Goal: Task Accomplishment & Management: Use online tool/utility

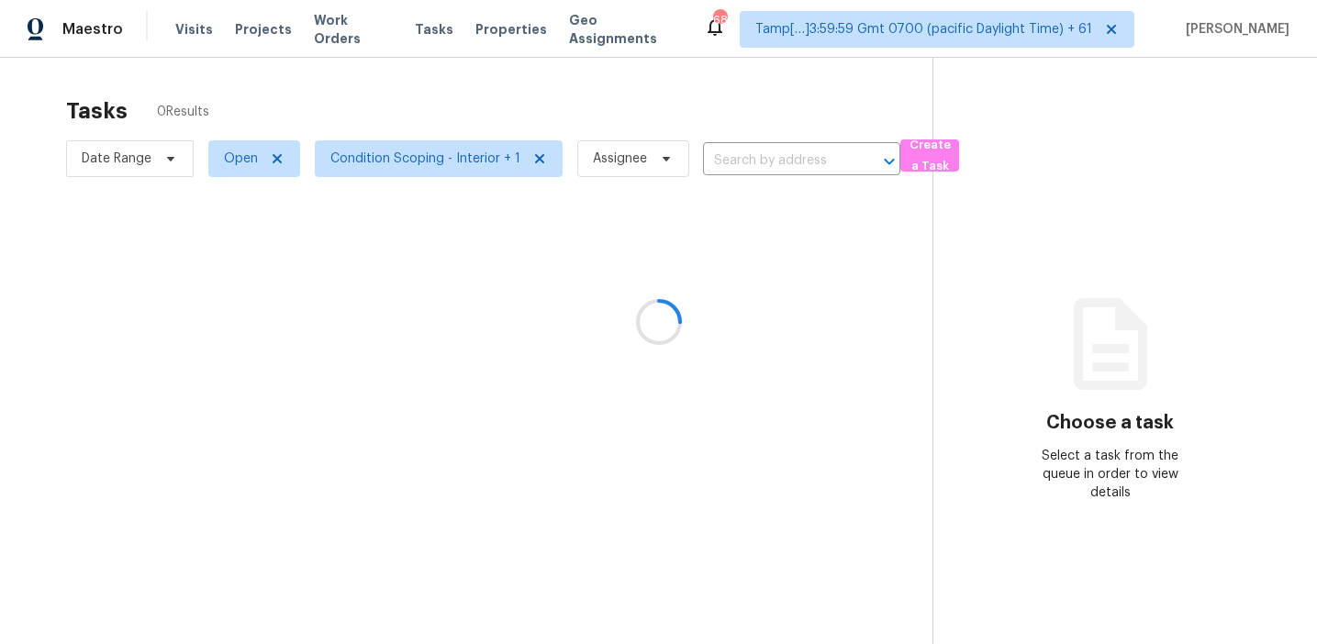
click at [477, 99] on div at bounding box center [658, 322] width 1317 height 644
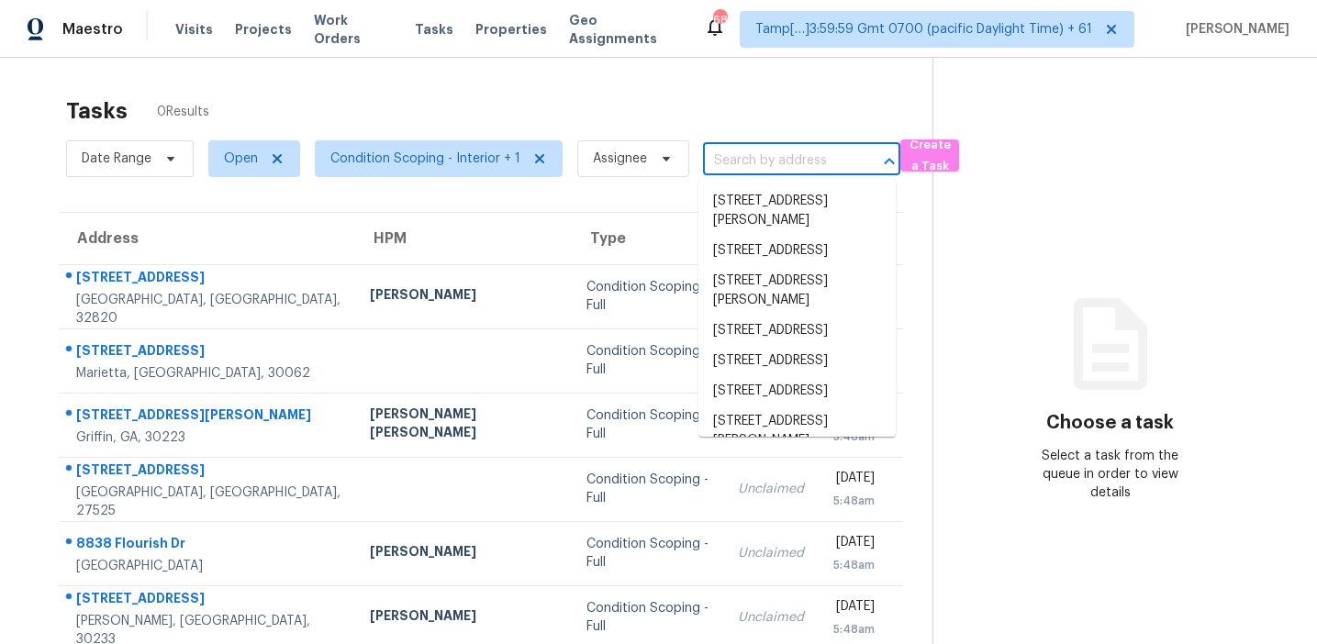
click at [807, 162] on input "text" at bounding box center [776, 161] width 146 height 28
paste input "[STREET_ADDRESS][PERSON_NAME]"
type input "[STREET_ADDRESS][PERSON_NAME]"
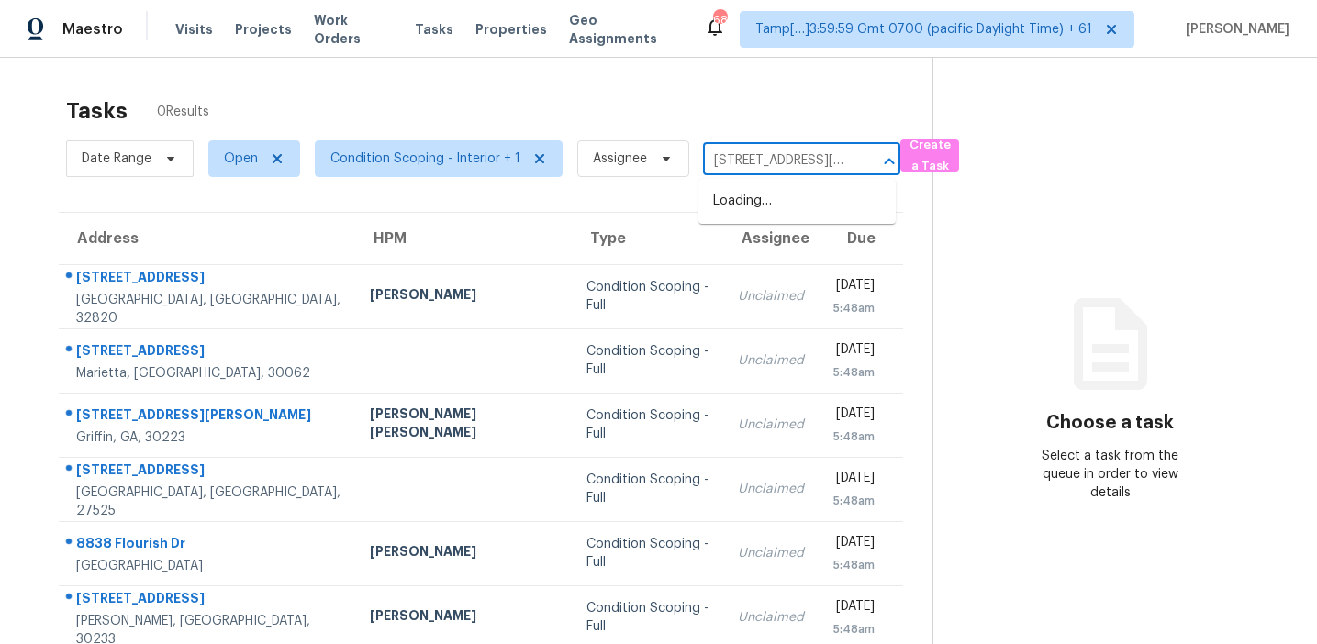
scroll to position [0, 82]
click at [813, 205] on li "[STREET_ADDRESS][PERSON_NAME]" at bounding box center [797, 211] width 197 height 50
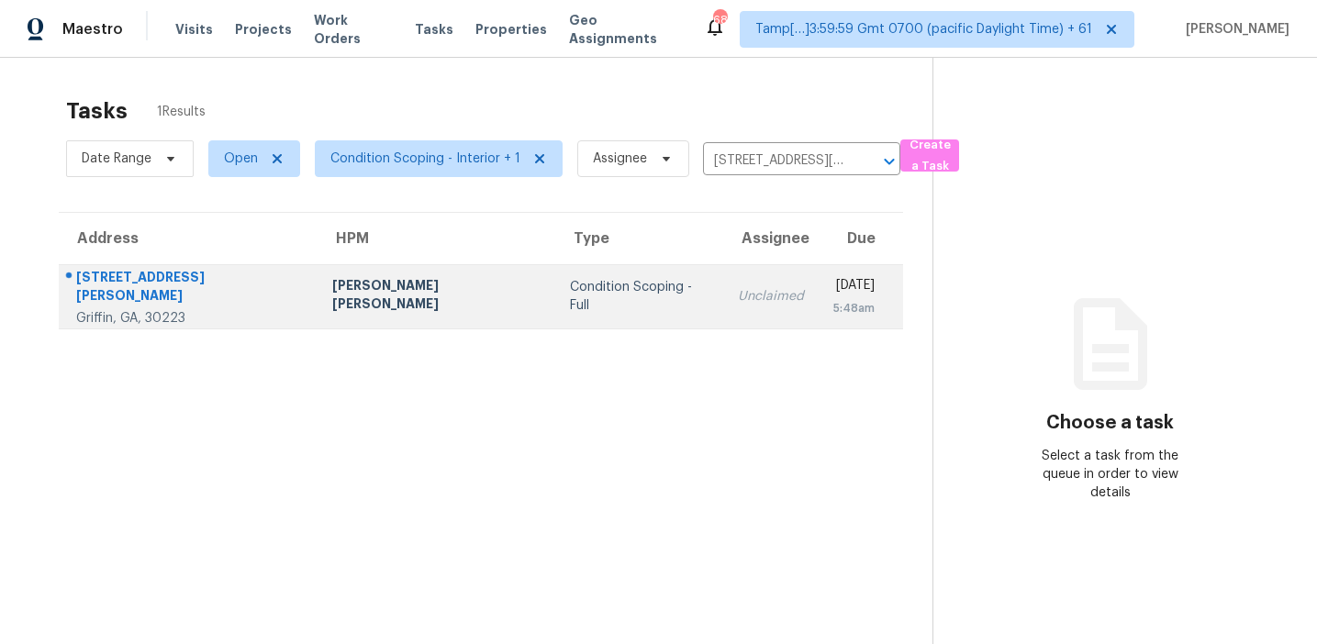
click at [833, 310] on div "5:48am" at bounding box center [853, 308] width 41 height 18
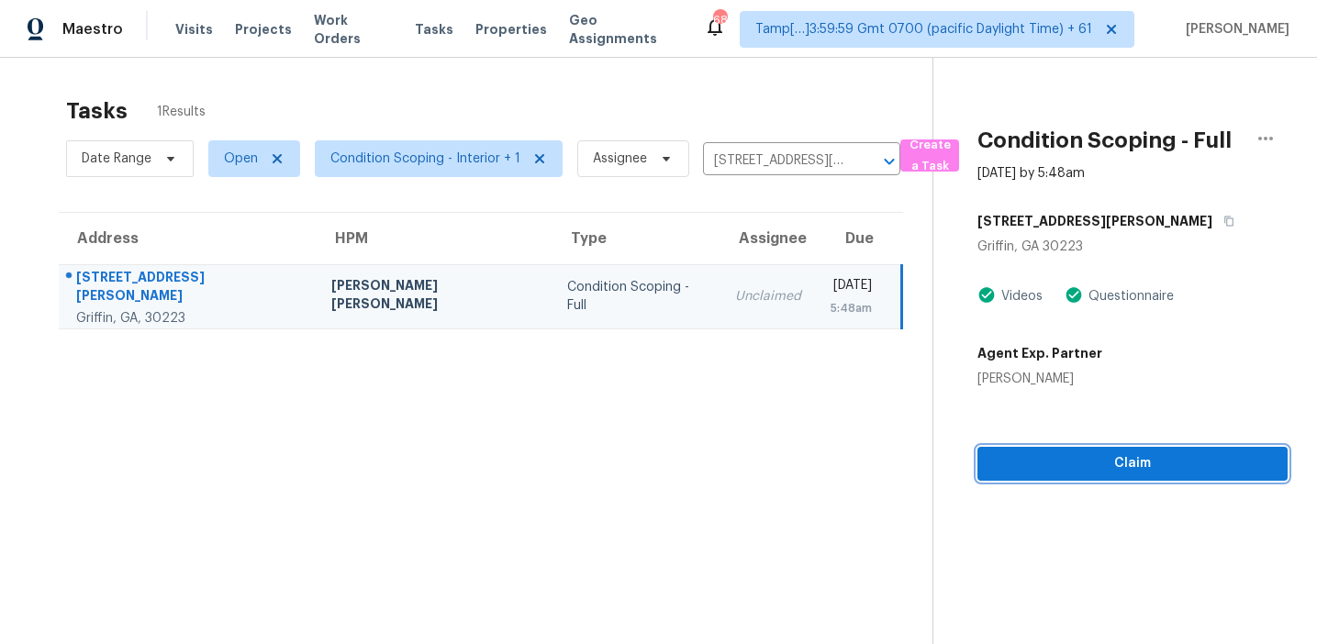
click at [1093, 448] on button "Claim" at bounding box center [1133, 464] width 310 height 34
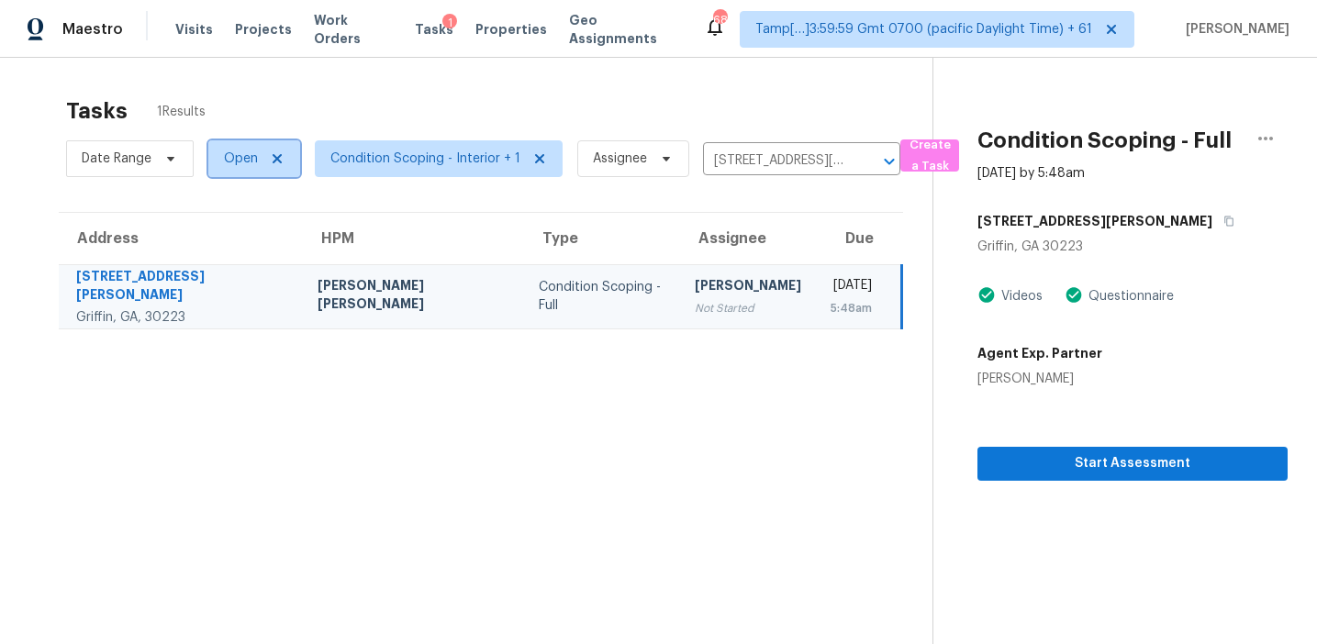
click at [249, 161] on span "Open" at bounding box center [241, 159] width 34 height 18
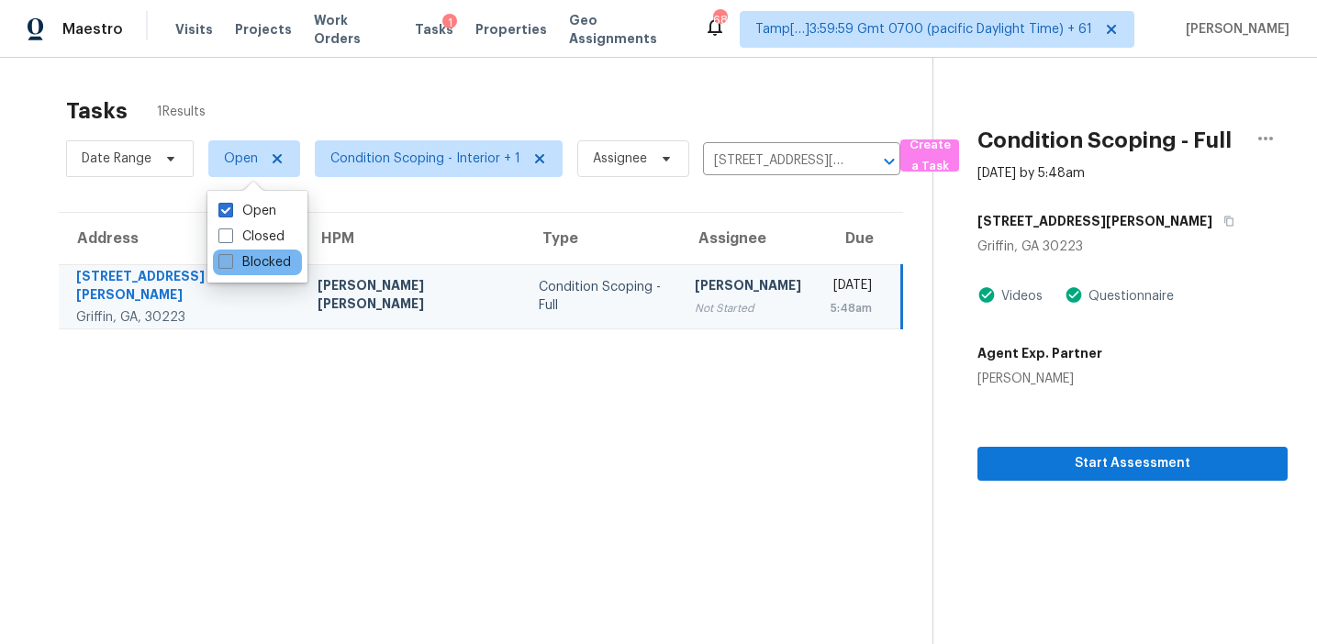
click at [262, 267] on label "Blocked" at bounding box center [254, 262] width 73 height 18
click at [230, 265] on input "Blocked" at bounding box center [224, 259] width 12 height 12
checkbox input "true"
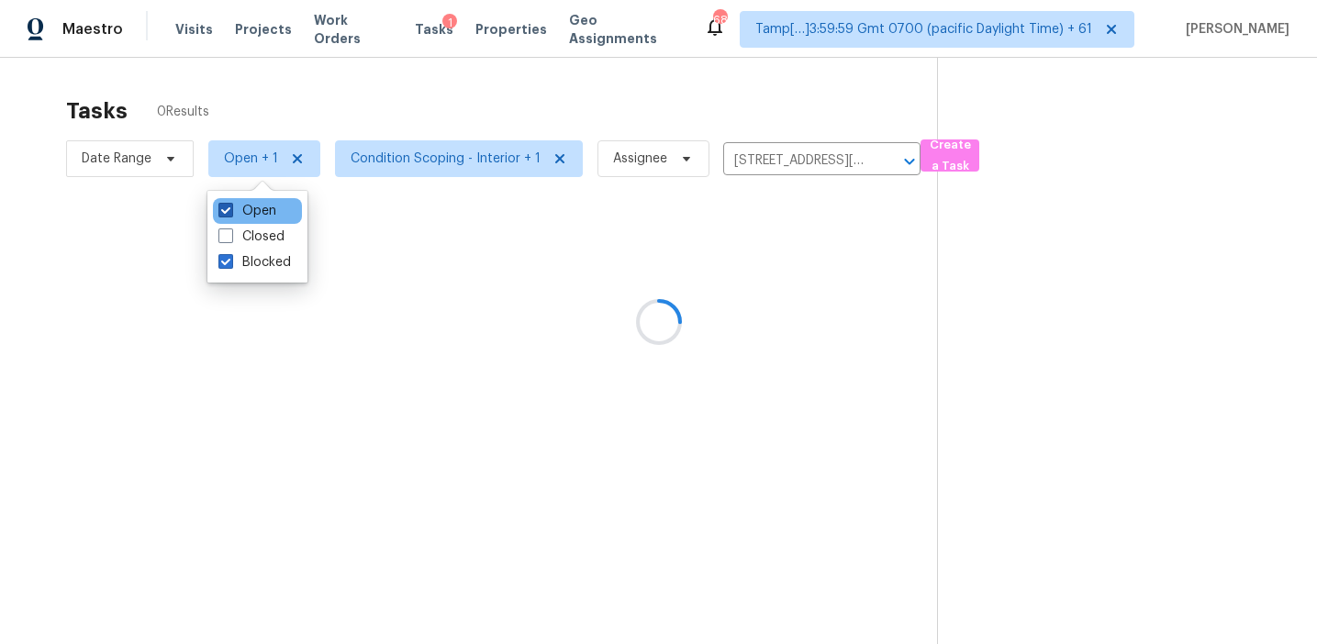
click at [261, 205] on label "Open" at bounding box center [247, 211] width 58 height 18
click at [230, 205] on input "Open" at bounding box center [224, 208] width 12 height 12
checkbox input "false"
click at [875, 162] on icon "Clear" at bounding box center [880, 161] width 11 height 11
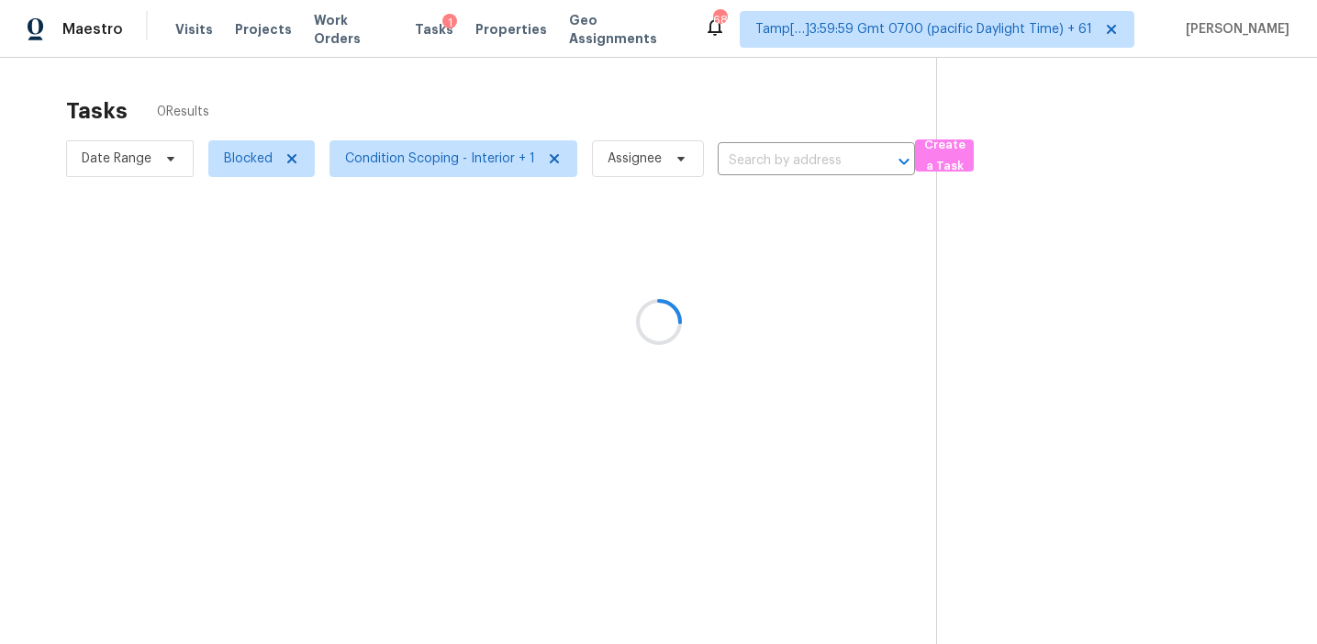
click at [620, 102] on div at bounding box center [658, 322] width 1317 height 644
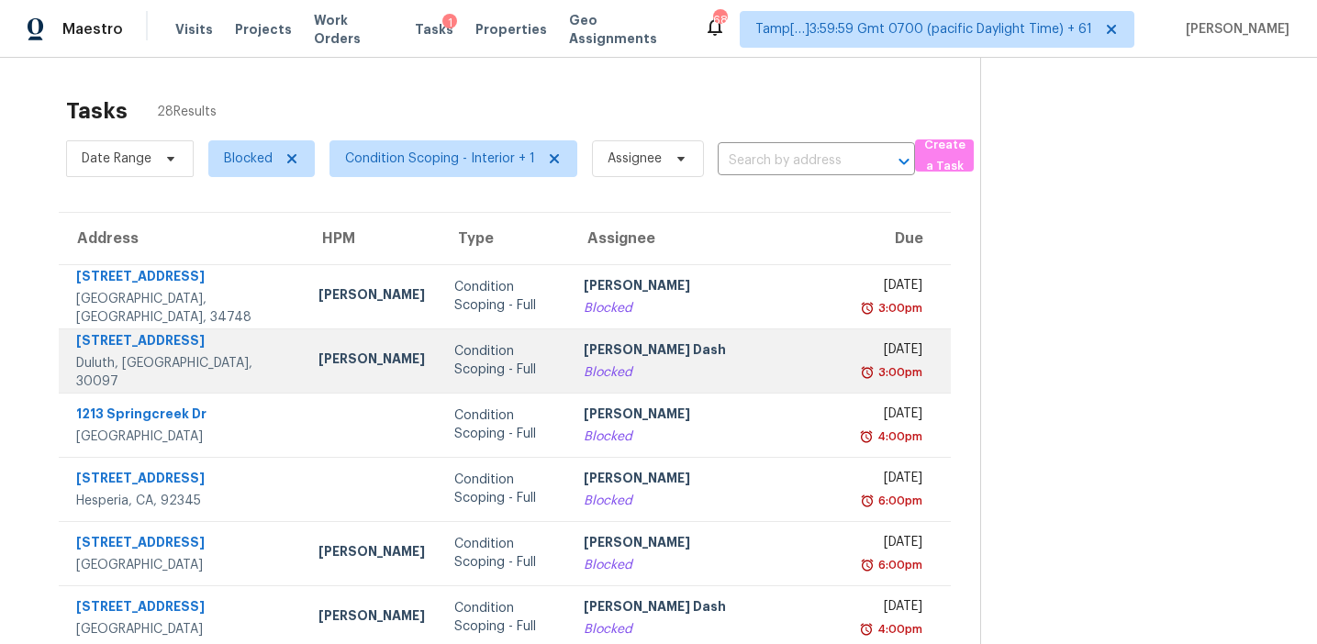
scroll to position [19, 0]
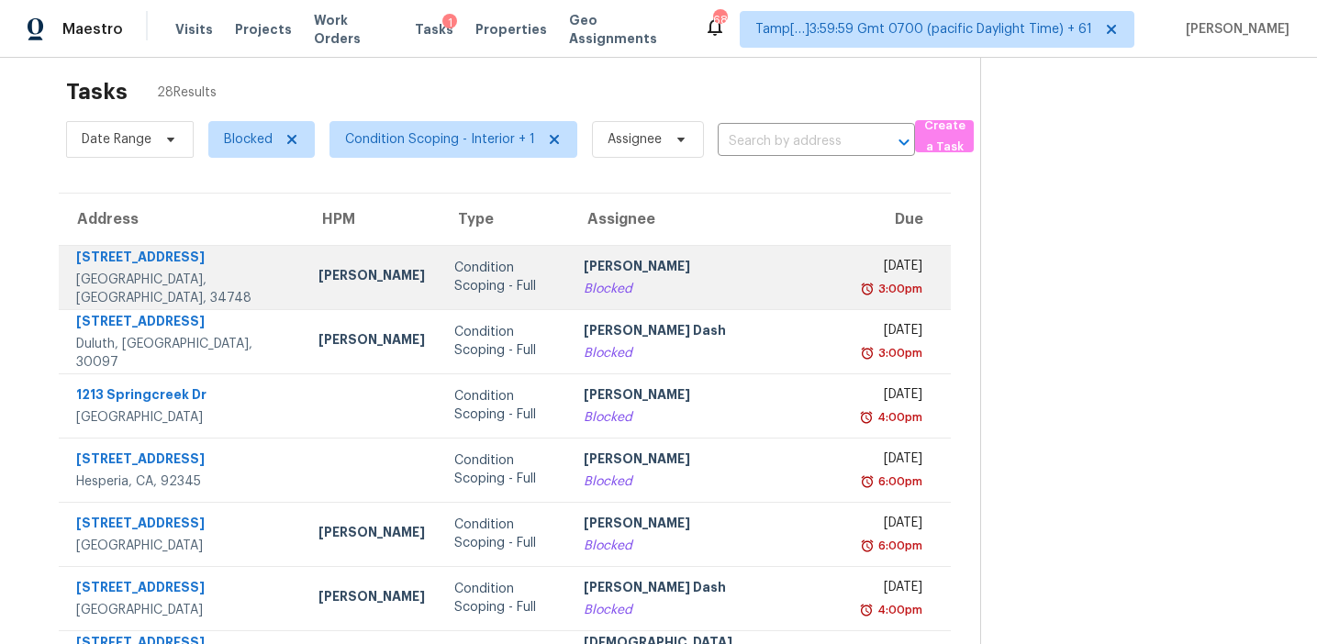
click at [602, 269] on div "[PERSON_NAME]" at bounding box center [711, 268] width 254 height 23
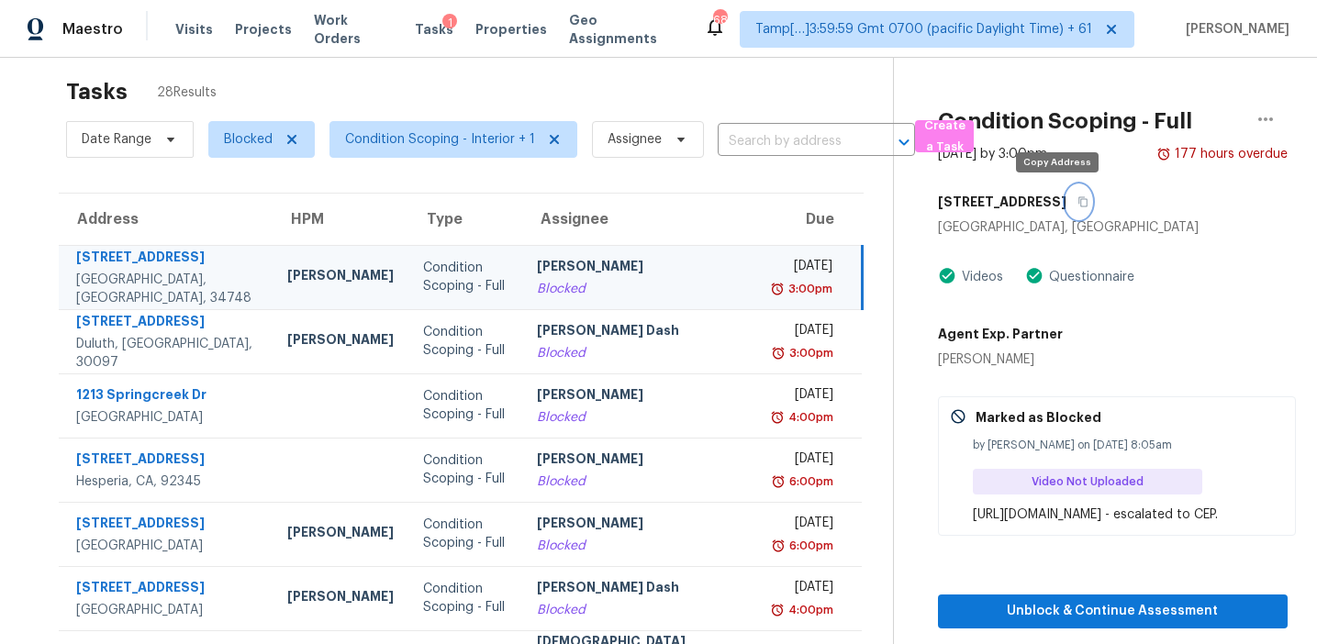
click at [1067, 202] on button "button" at bounding box center [1079, 201] width 25 height 33
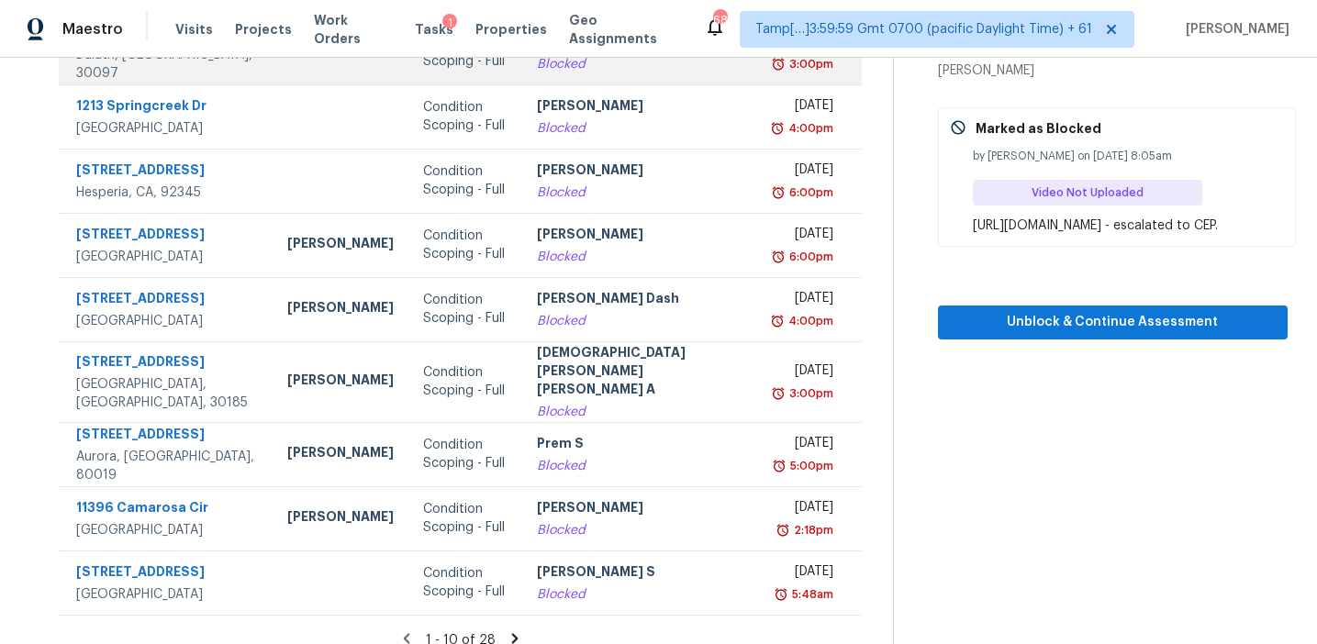
scroll to position [311, 0]
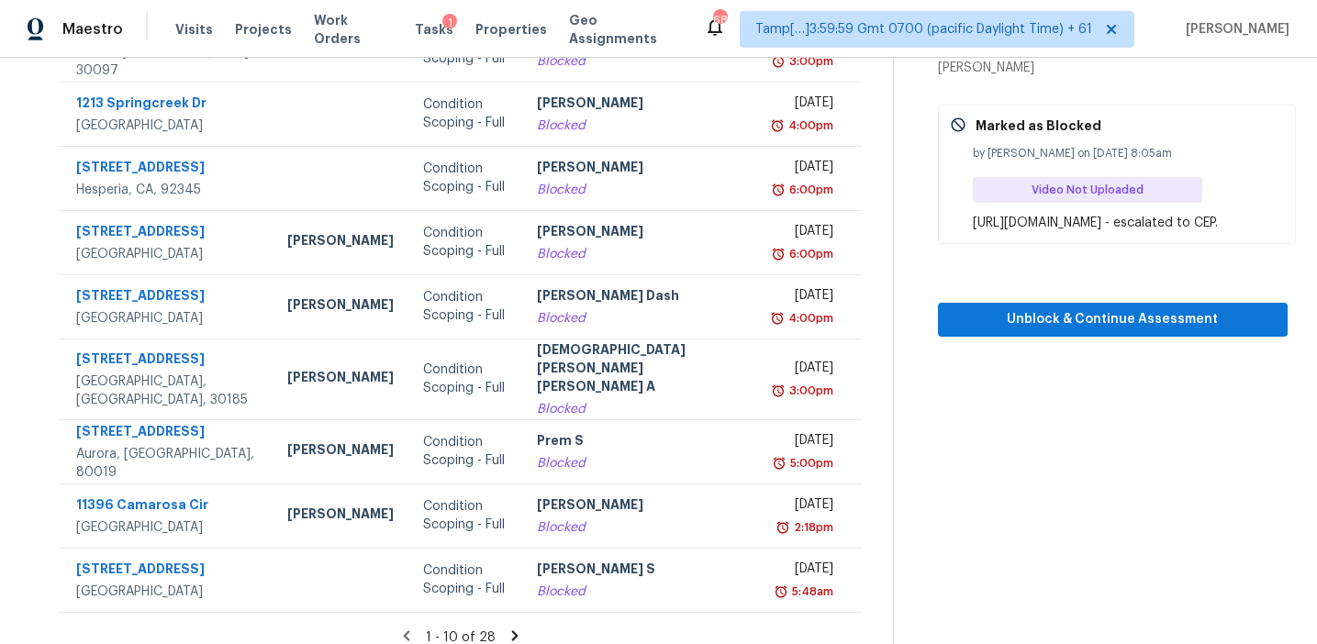
click at [511, 628] on icon at bounding box center [515, 636] width 17 height 17
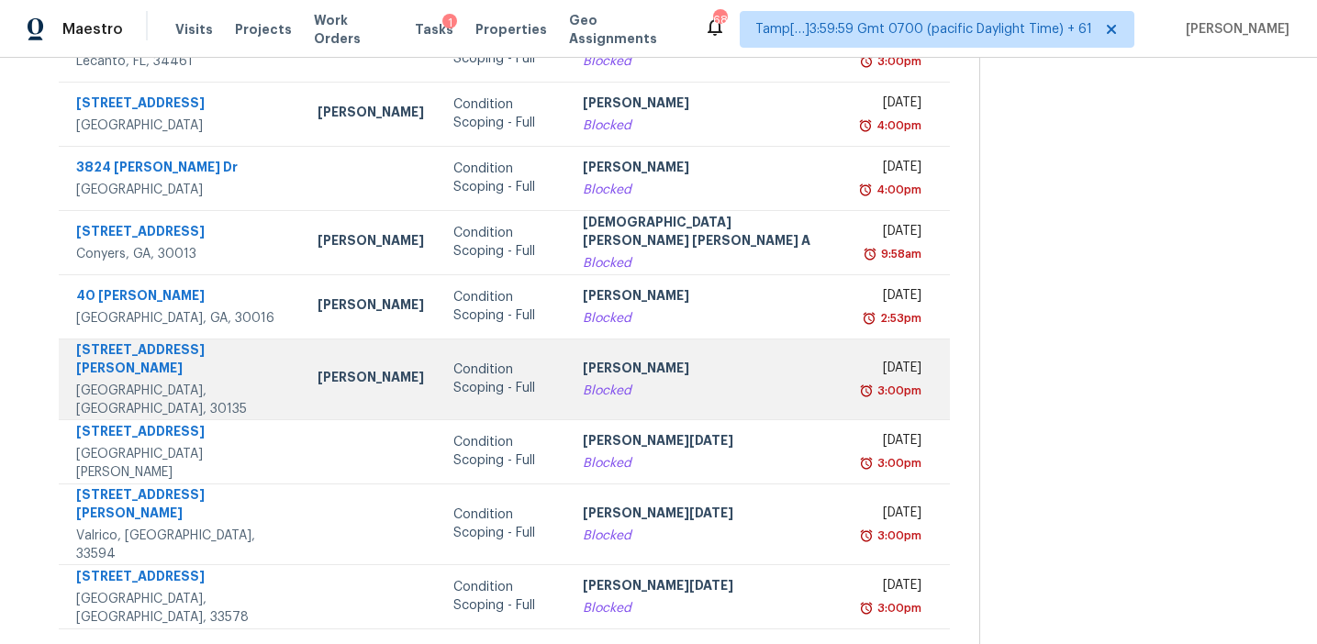
click at [591, 371] on div "[PERSON_NAME]" at bounding box center [710, 370] width 254 height 23
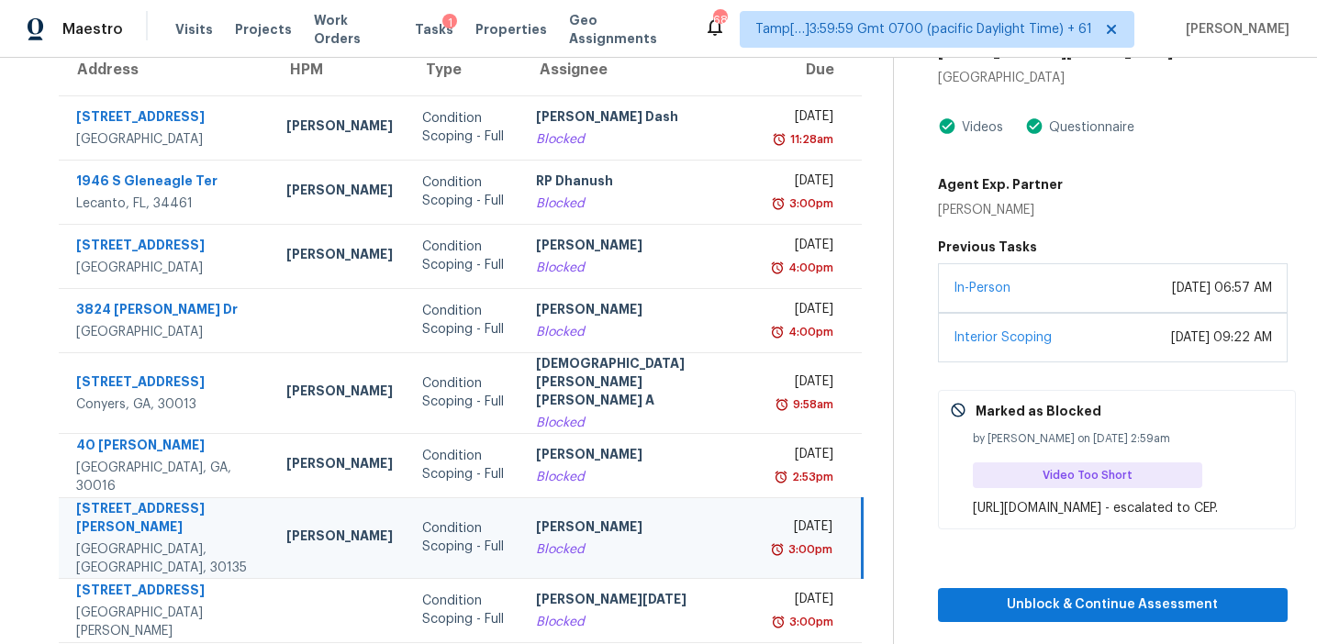
scroll to position [0, 0]
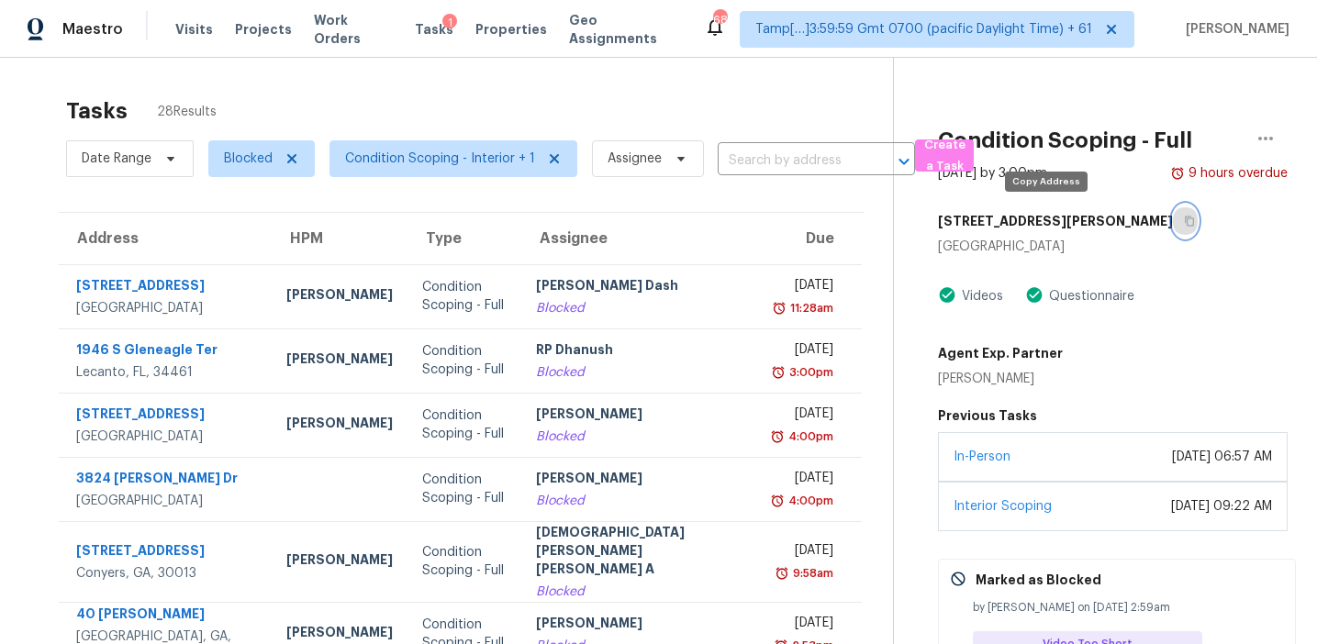
click at [1184, 221] on icon "button" at bounding box center [1189, 221] width 11 height 11
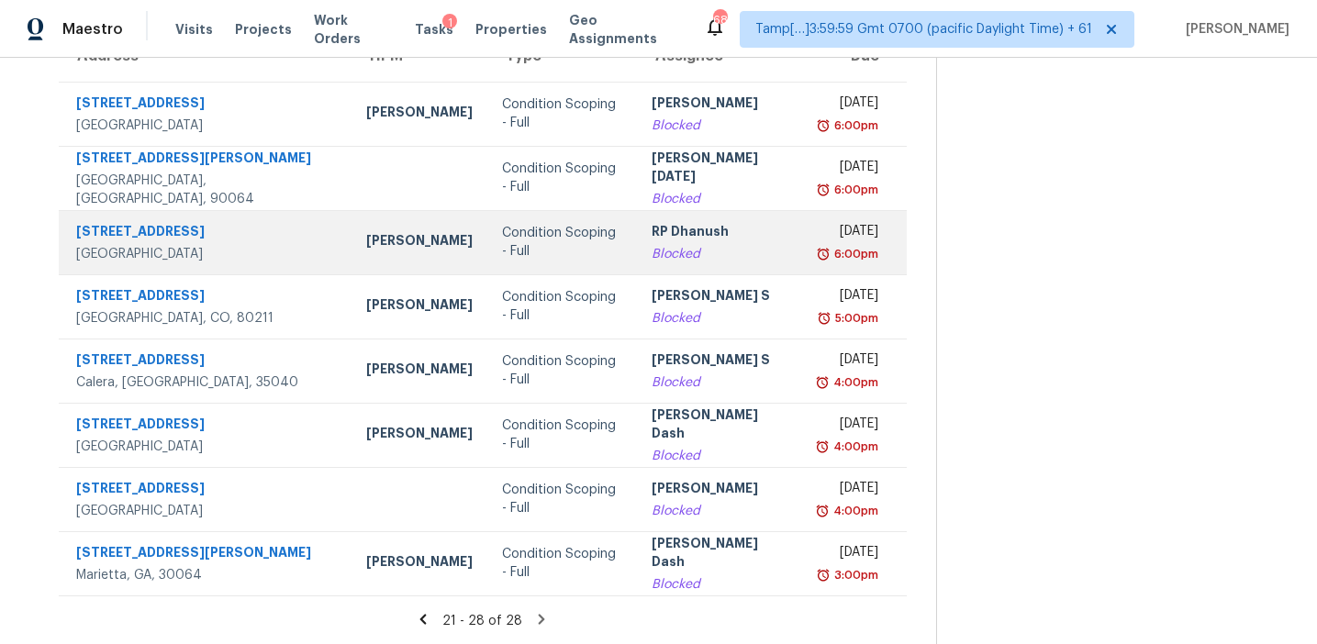
scroll to position [0, 0]
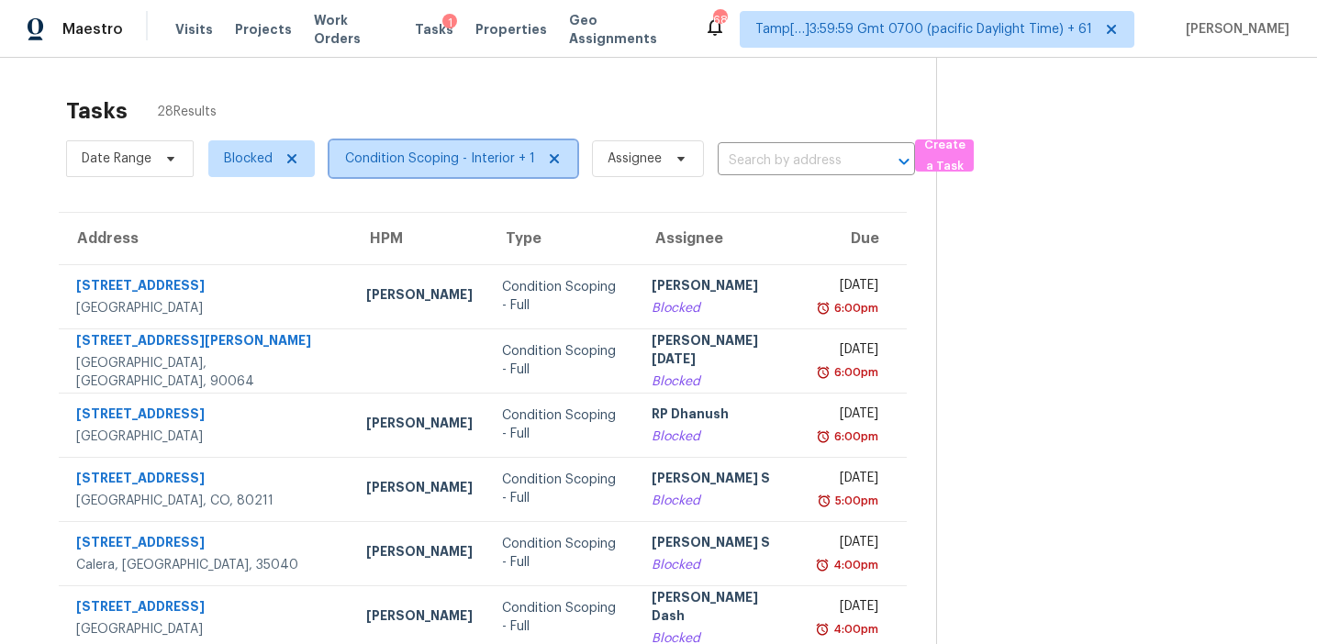
click at [442, 148] on span "Condition Scoping - Interior + 1" at bounding box center [454, 158] width 248 height 37
click at [253, 154] on span "Blocked" at bounding box center [248, 159] width 49 height 18
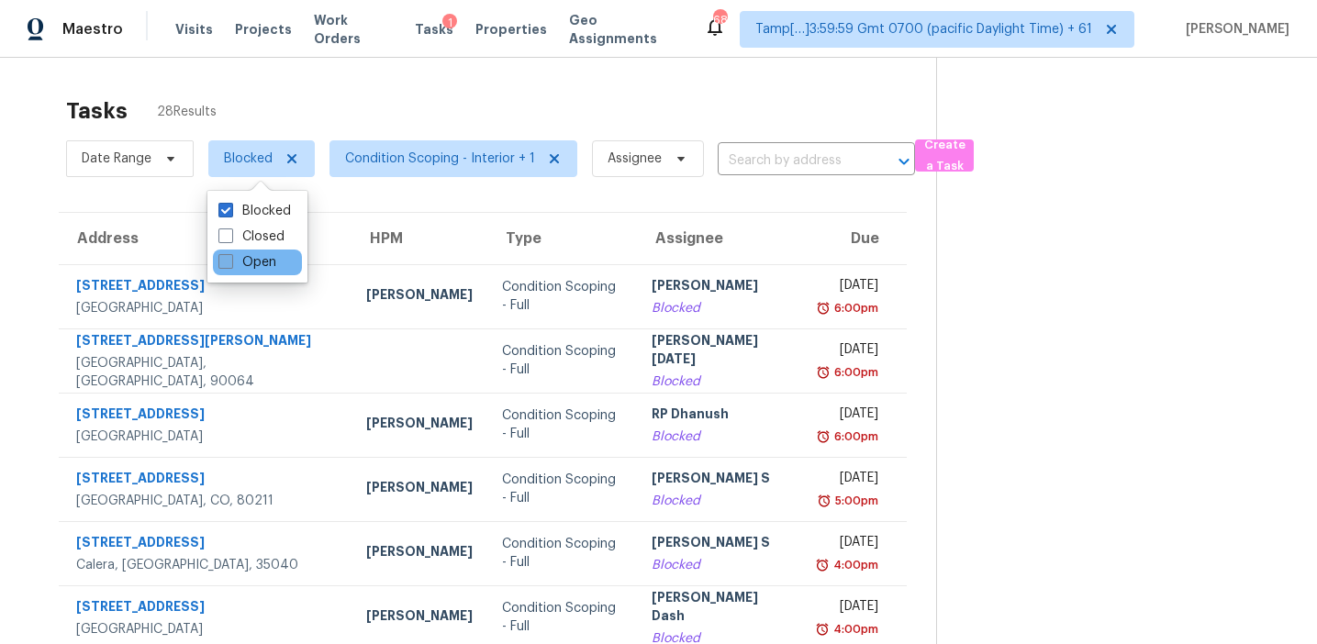
click at [254, 268] on label "Open" at bounding box center [247, 262] width 58 height 18
click at [230, 265] on input "Open" at bounding box center [224, 259] width 12 height 12
checkbox input "true"
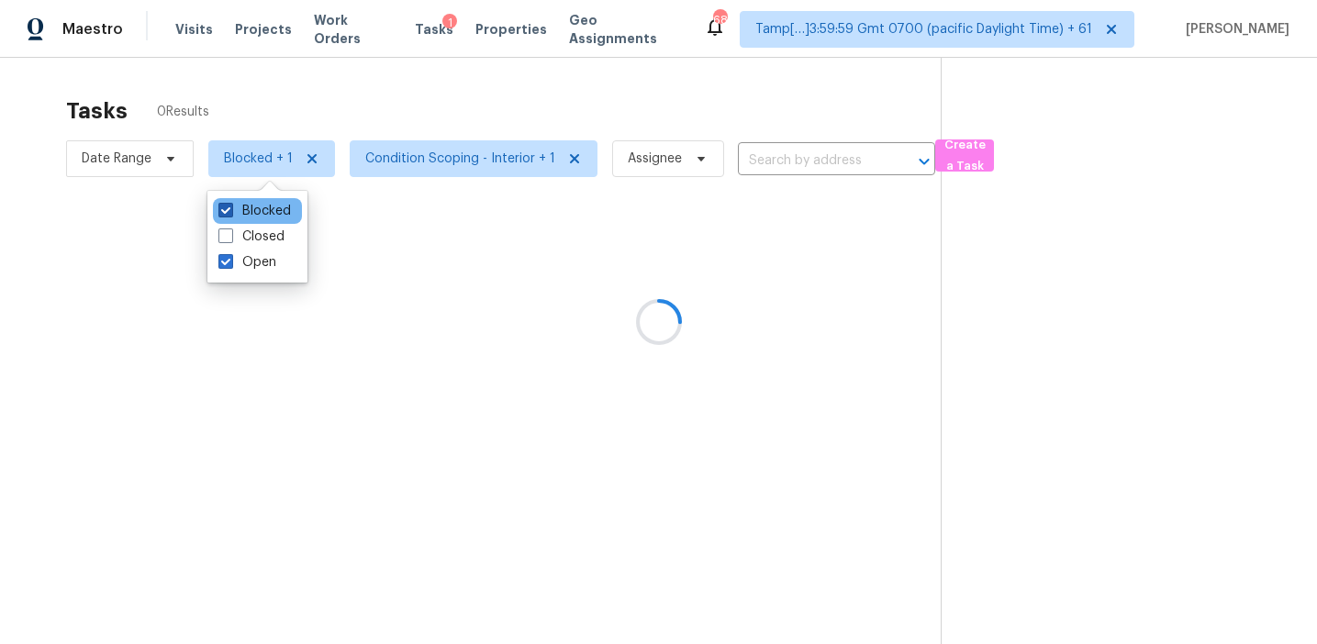
click at [251, 213] on label "Blocked" at bounding box center [254, 211] width 73 height 18
click at [230, 213] on input "Blocked" at bounding box center [224, 208] width 12 height 12
checkbox input "false"
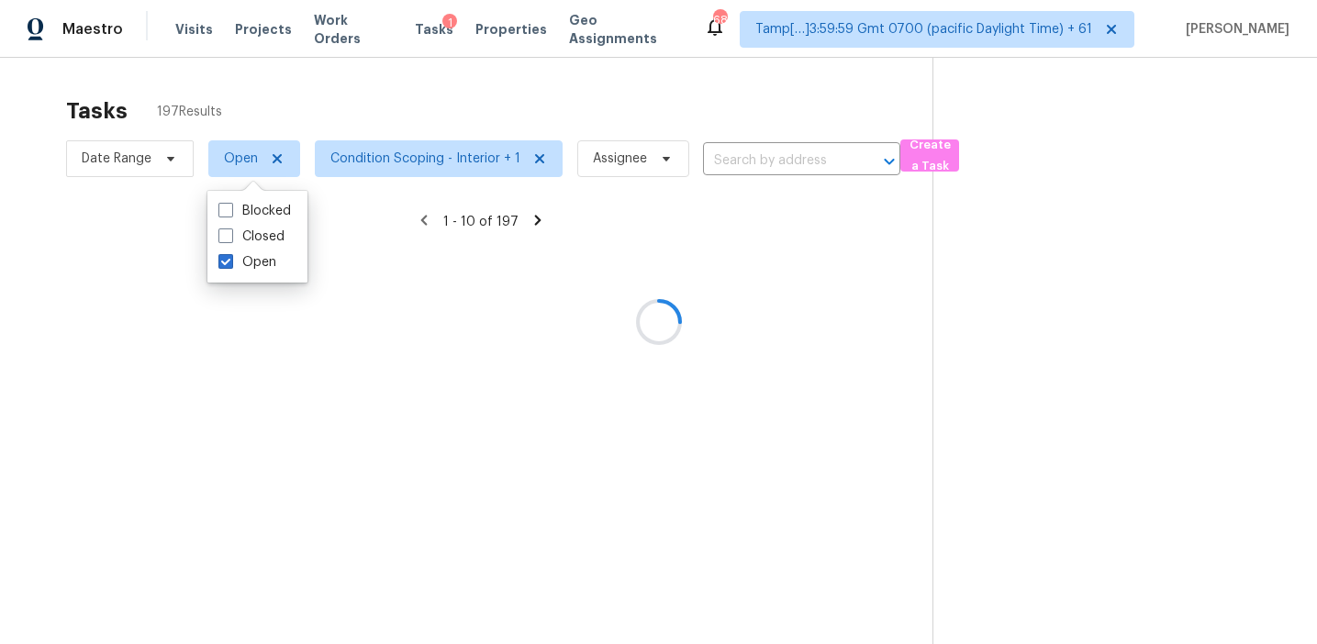
click at [334, 113] on div at bounding box center [658, 322] width 1317 height 644
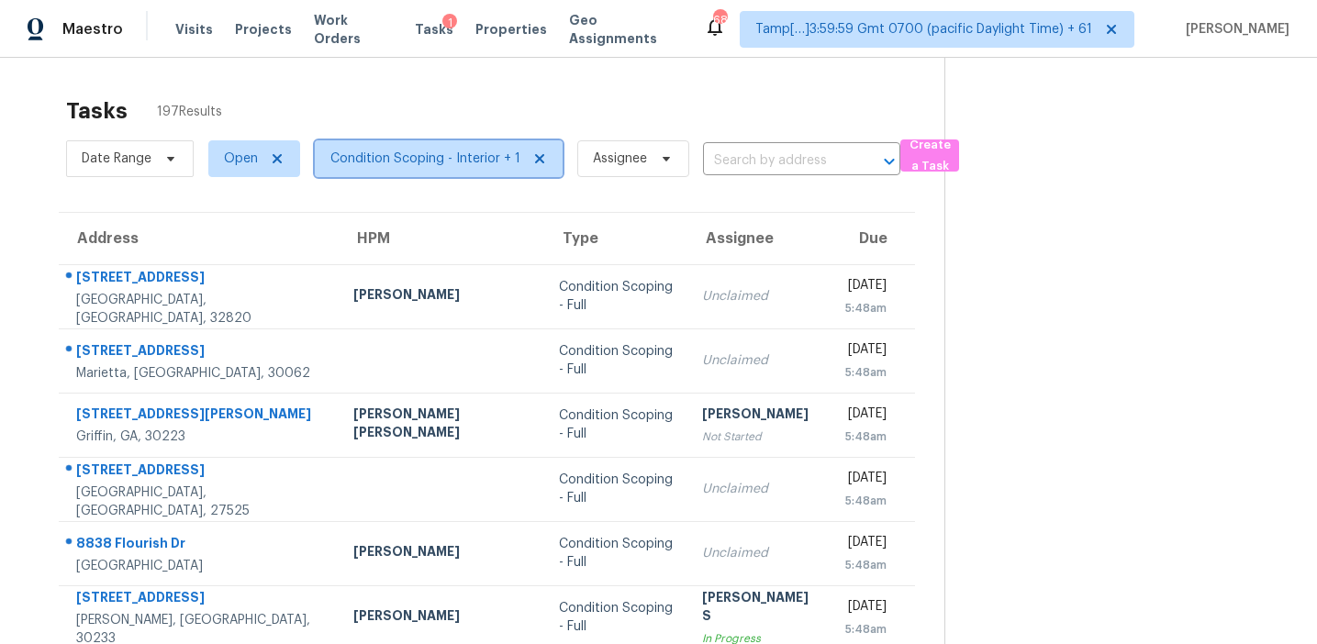
click at [466, 162] on span "Condition Scoping - Interior + 1" at bounding box center [425, 159] width 190 height 18
click at [480, 63] on div "Tasks 197 Results Date Range Open Condition Scoping - Interior + 1 Assignee ​ C…" at bounding box center [658, 507] width 1317 height 899
click at [744, 179] on div "Date Range Open Condition Scoping - Interior + 1 Assignee ​" at bounding box center [483, 159] width 834 height 48
click at [740, 155] on input "text" at bounding box center [776, 161] width 146 height 28
paste input "140 Morris Mill Rd, Griffin, GA, 30223"
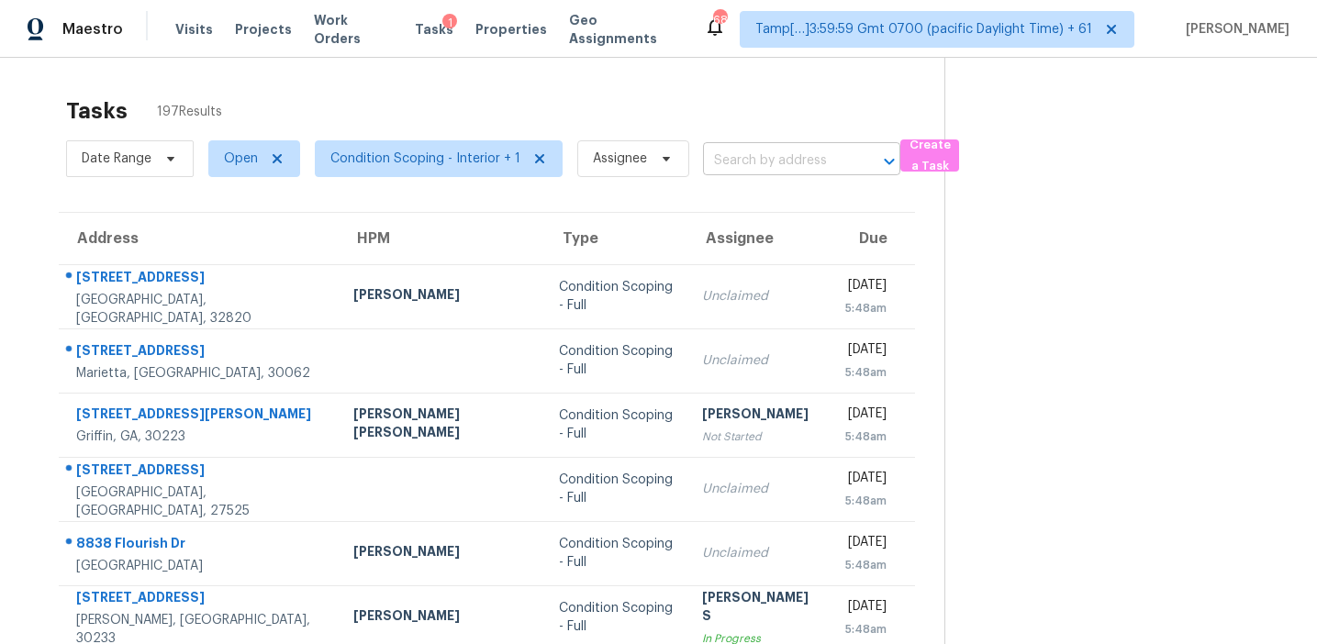
type input "140 Morris Mill Rd, Griffin, GA, 30223"
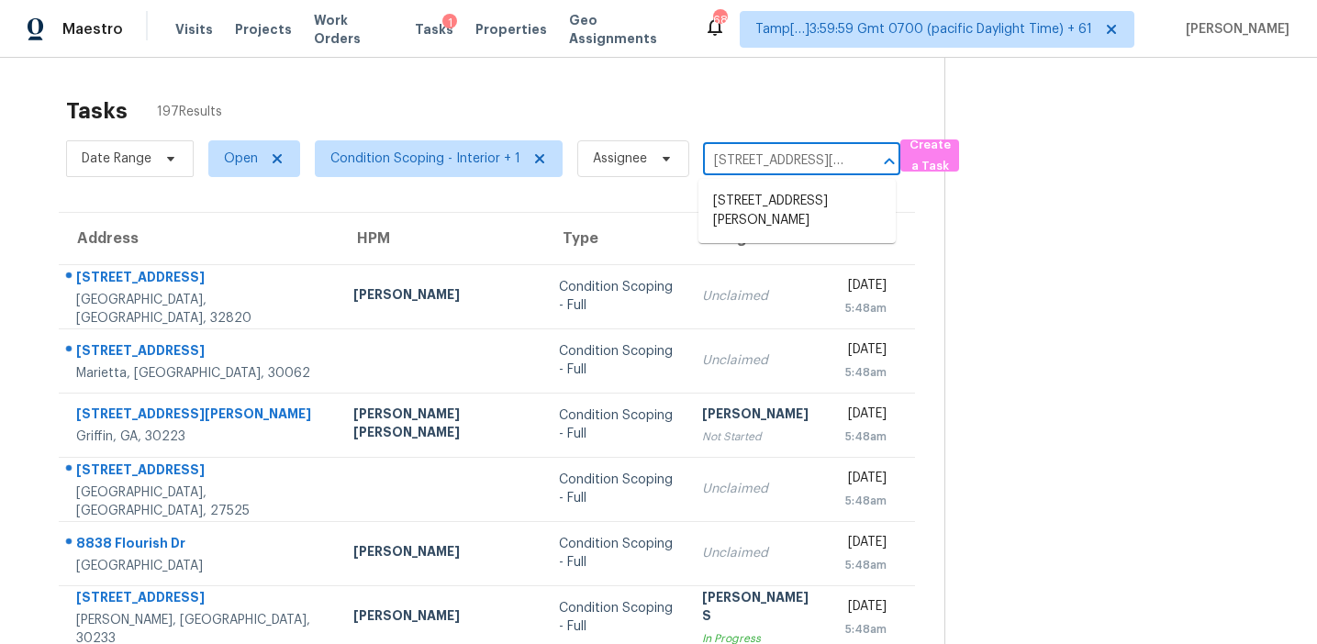
scroll to position [0, 85]
click at [794, 205] on li "140 Morris Mill Rd, Griffin, GA 30223" at bounding box center [797, 211] width 197 height 50
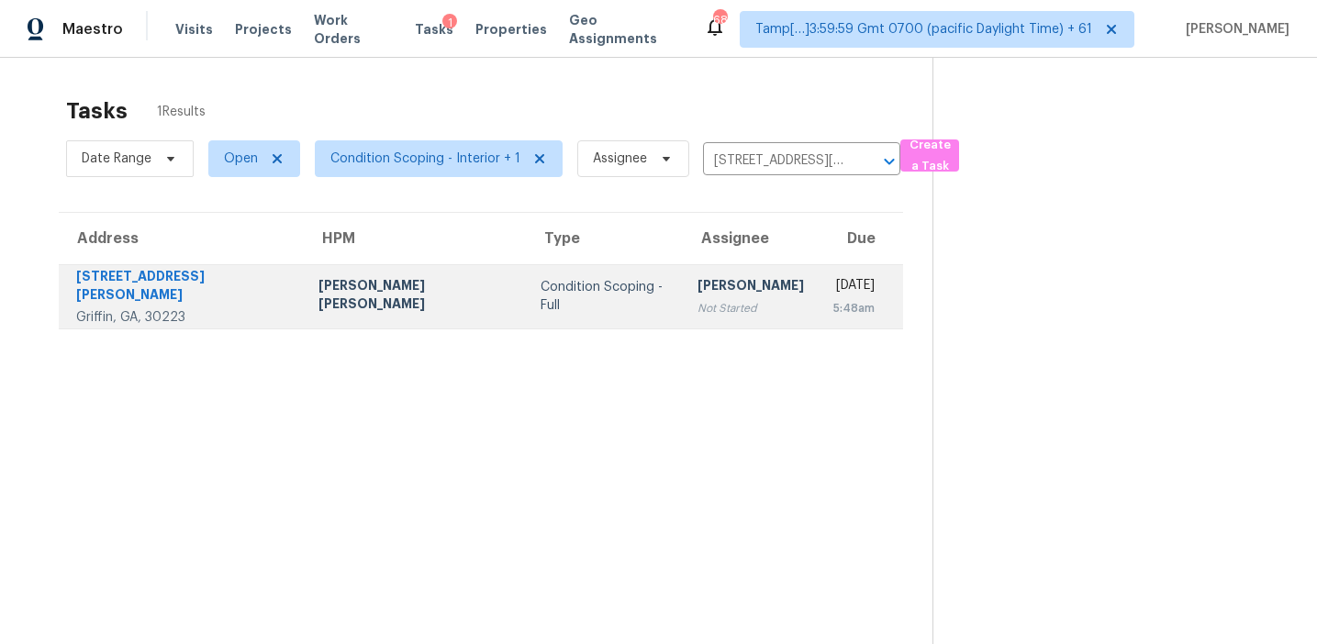
click at [833, 293] on div "[DATE]" at bounding box center [853, 287] width 41 height 23
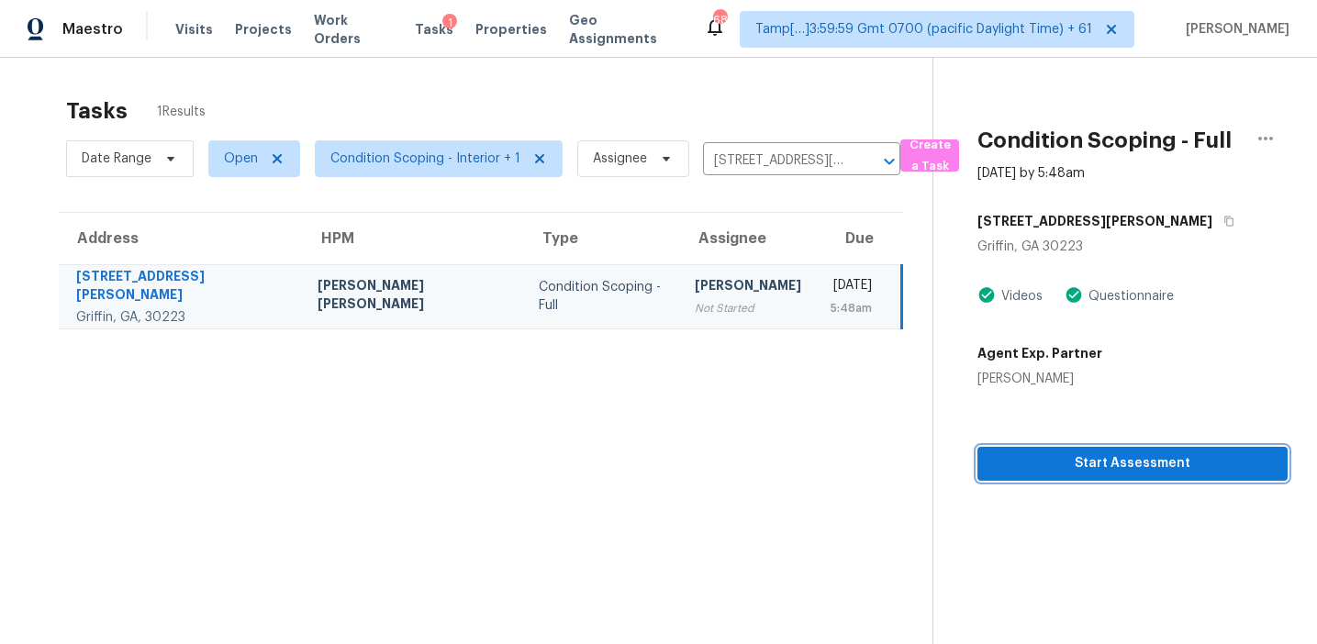
click at [1068, 464] on span "Start Assessment" at bounding box center [1132, 464] width 281 height 23
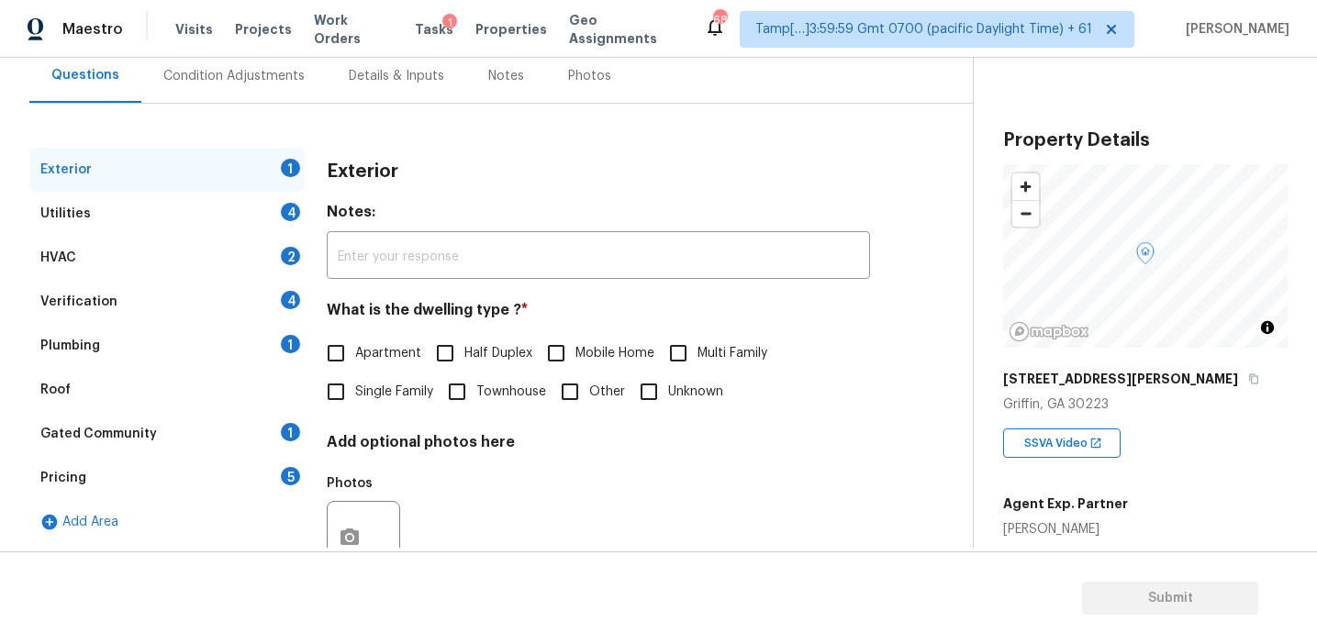
scroll to position [162, 0]
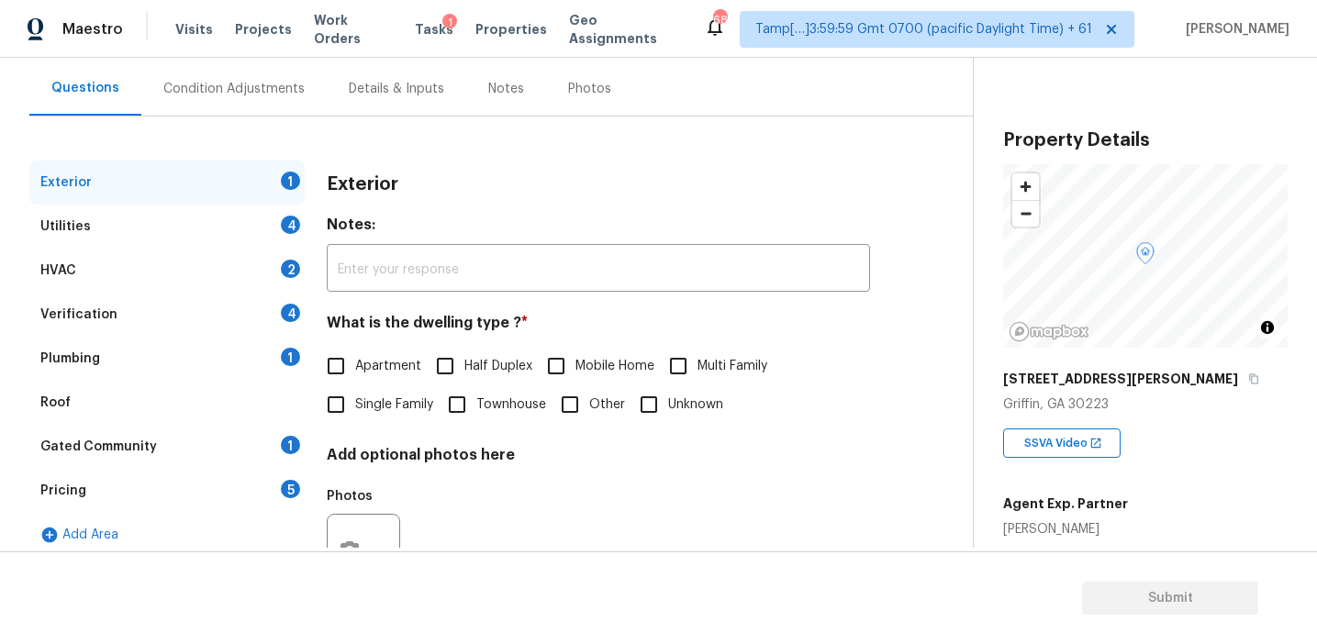
click at [233, 488] on div "Pricing 5" at bounding box center [166, 491] width 275 height 44
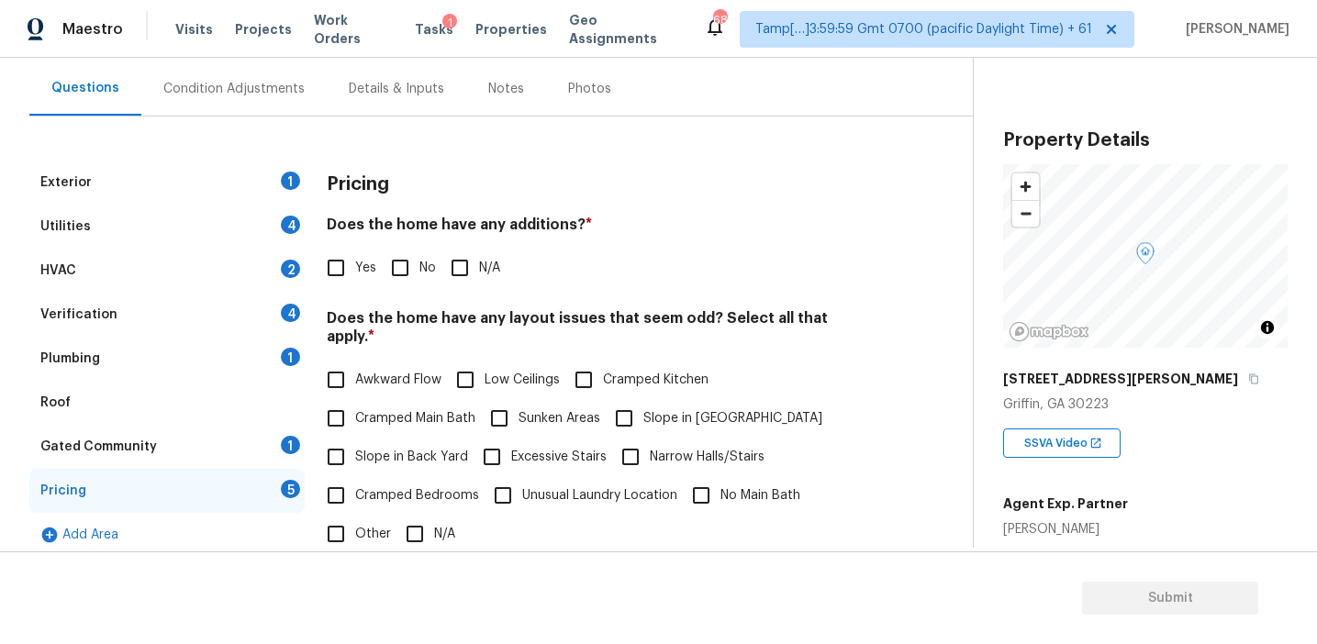
click at [789, 330] on h4 "Does the home have any layout issues that seem odd? Select all that apply. *" at bounding box center [598, 331] width 543 height 44
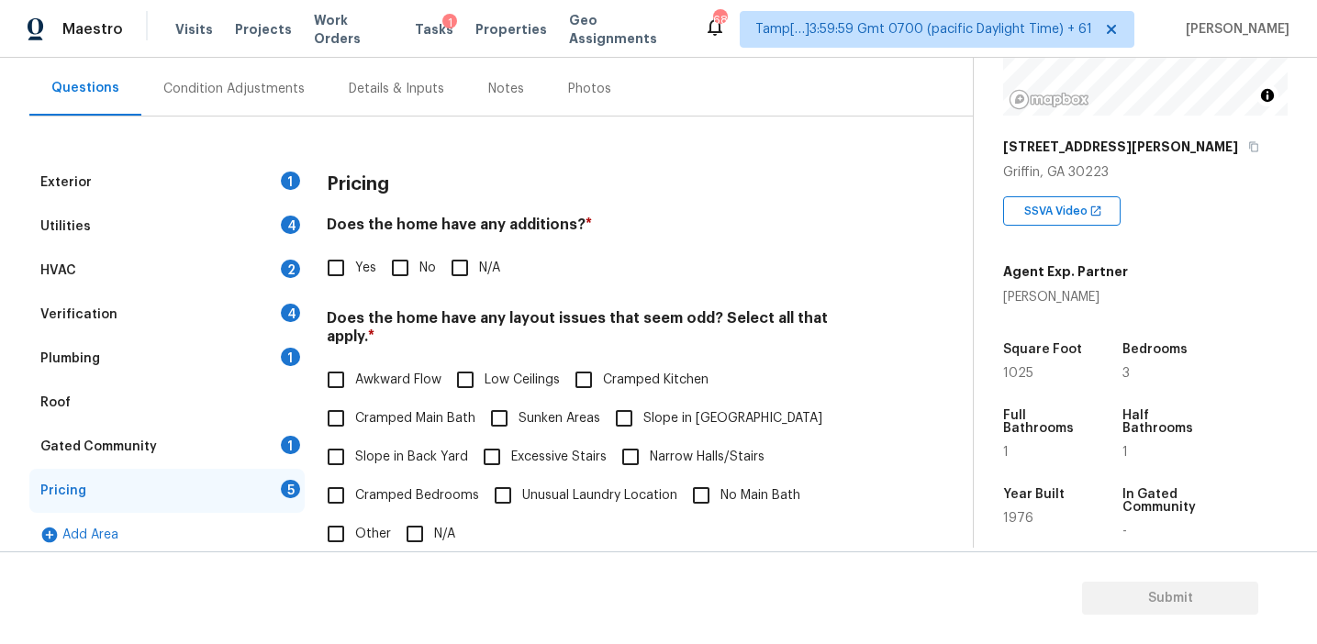
scroll to position [227, 0]
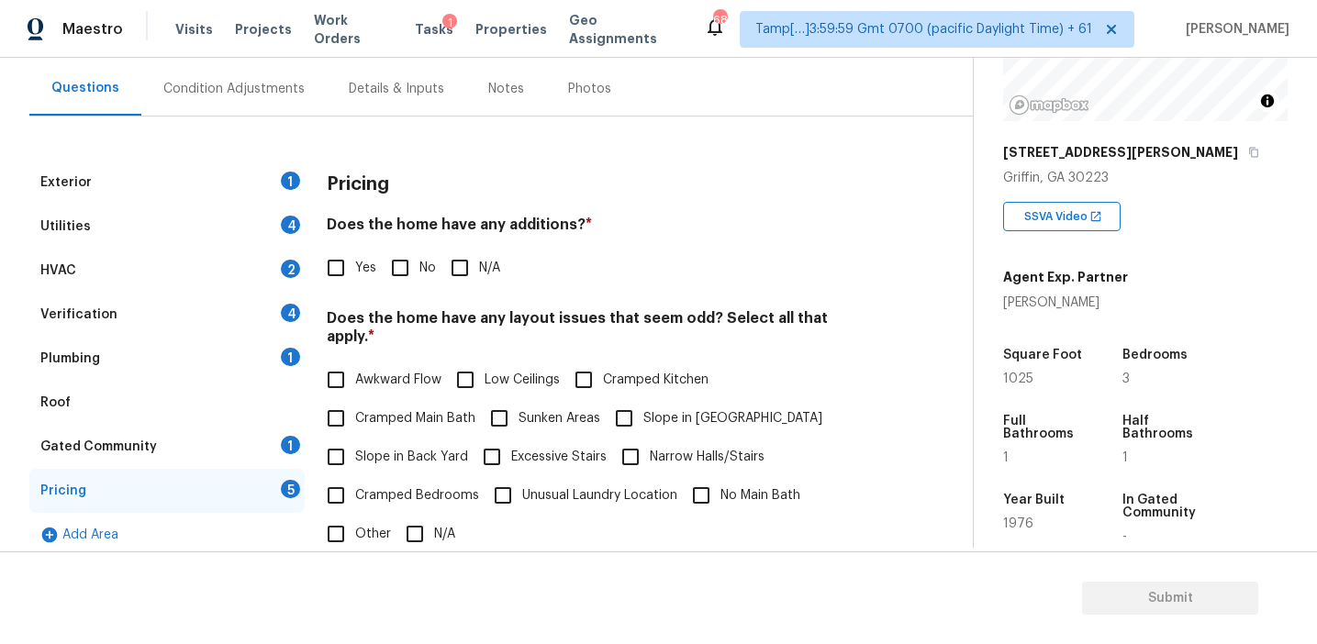
click at [797, 329] on h4 "Does the home have any layout issues that seem odd? Select all that apply. *" at bounding box center [598, 331] width 543 height 44
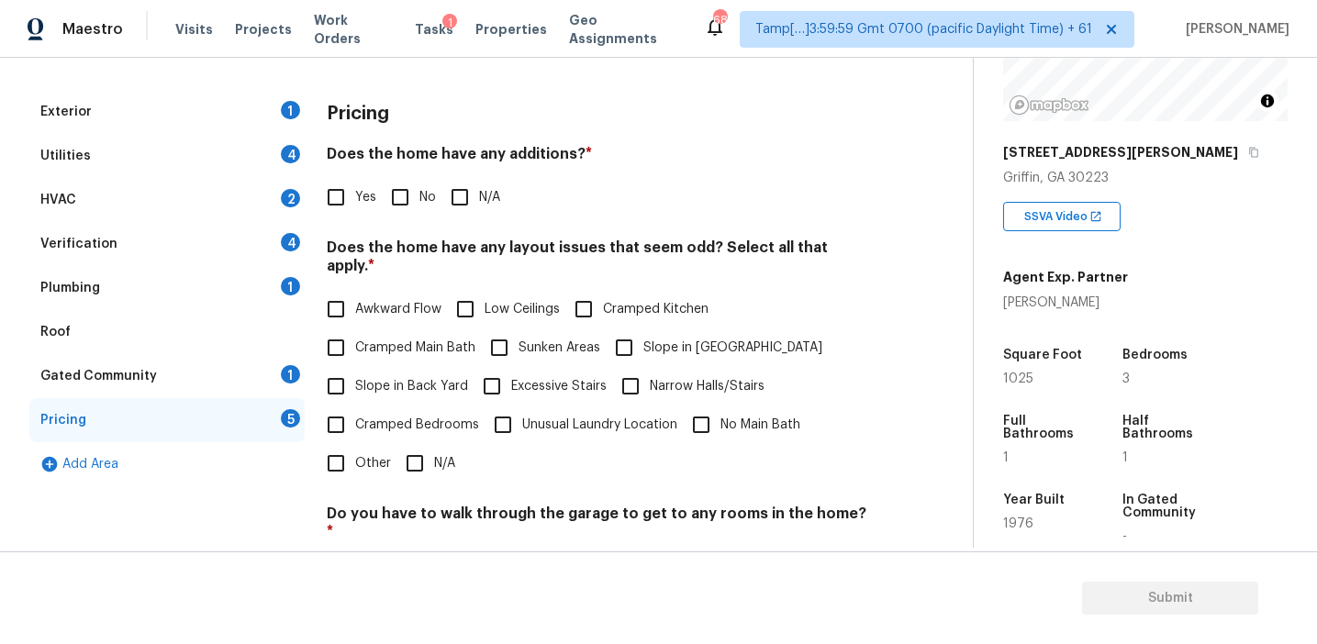
scroll to position [303, 0]
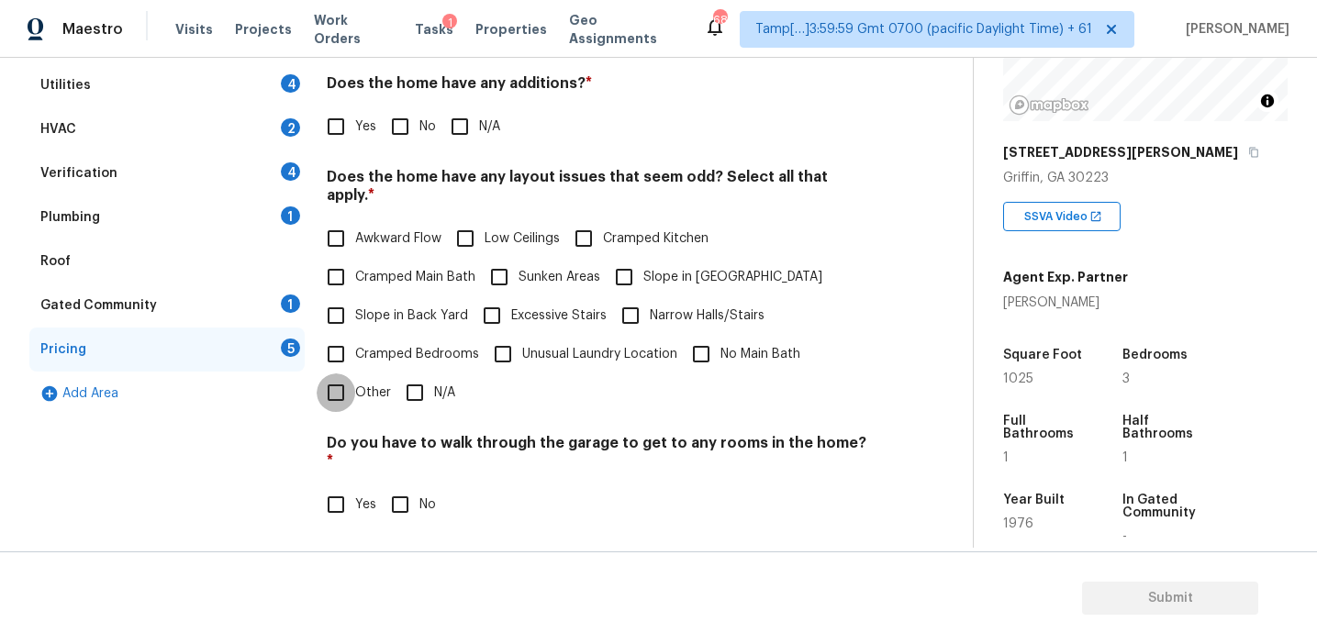
click at [352, 376] on input "Other" at bounding box center [336, 393] width 39 height 39
checkbox input "true"
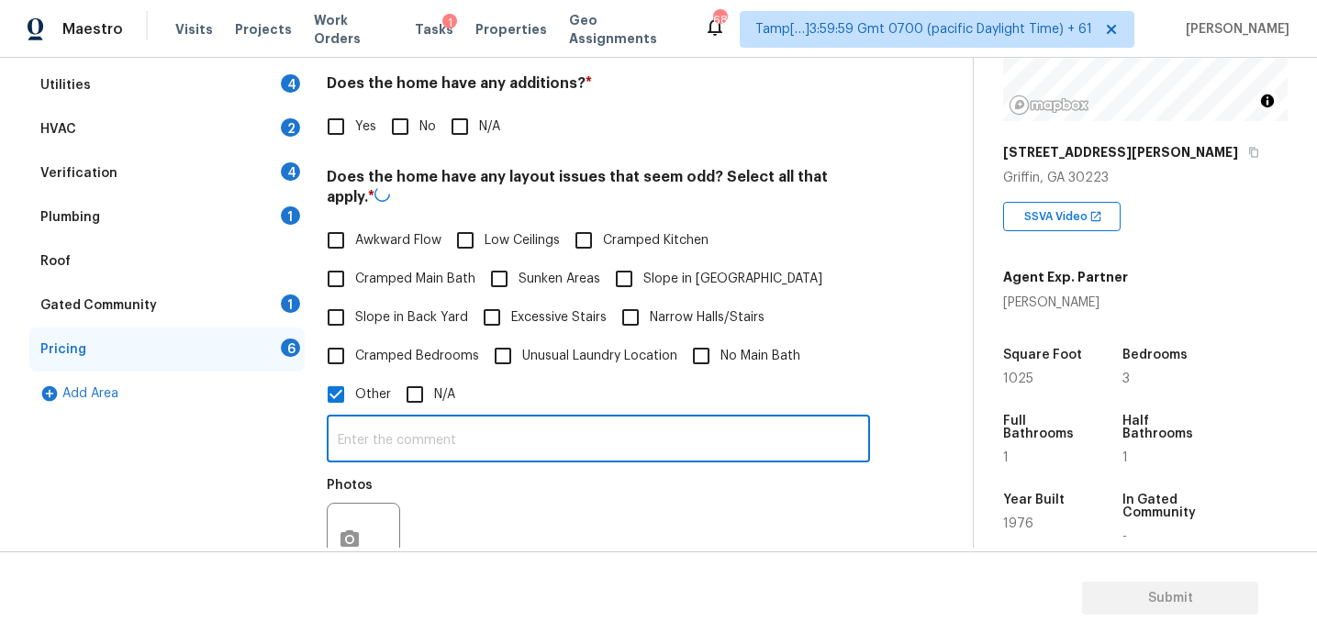
click at [380, 428] on input "text" at bounding box center [598, 440] width 543 height 43
type input "Sq.ft discrepancy"
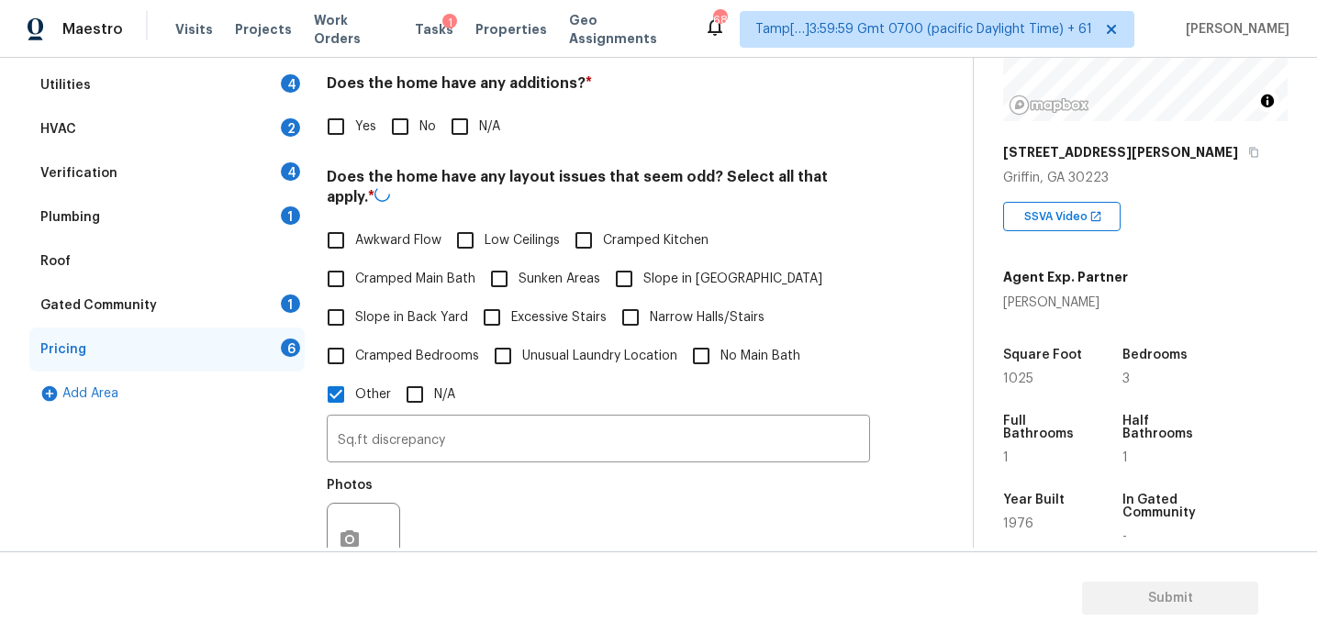
click at [471, 484] on div "Photos" at bounding box center [598, 527] width 543 height 119
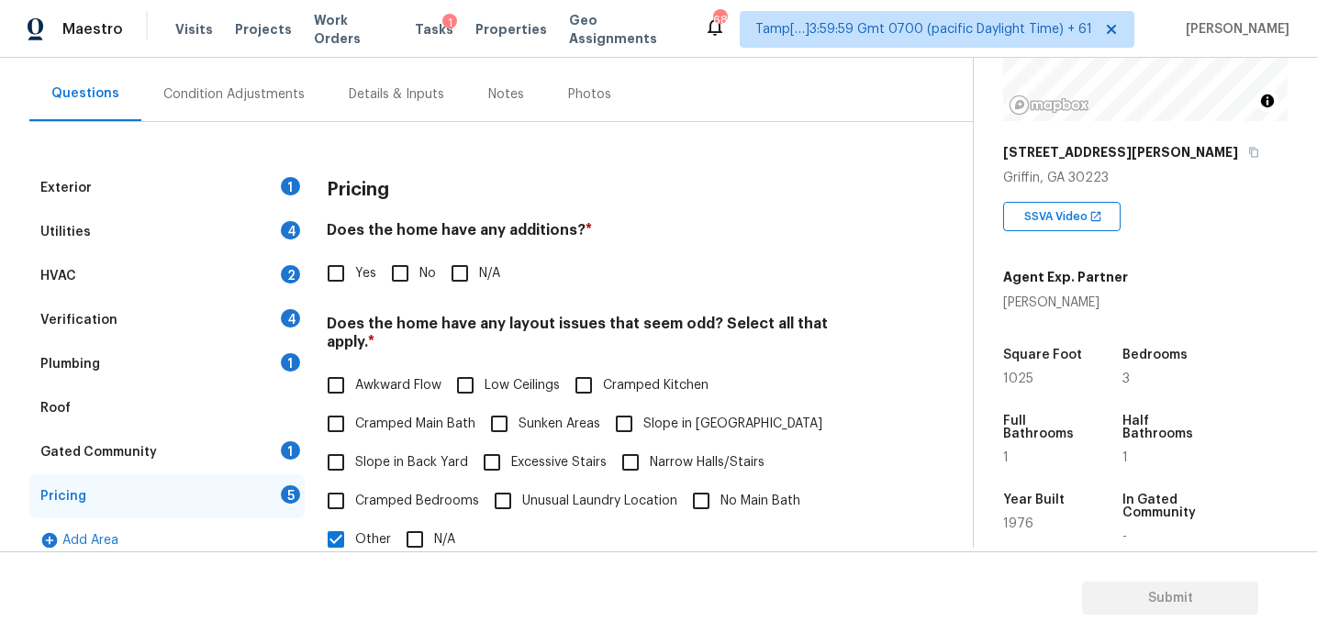
scroll to position [157, 0]
click at [387, 189] on h3 "Pricing" at bounding box center [358, 189] width 62 height 18
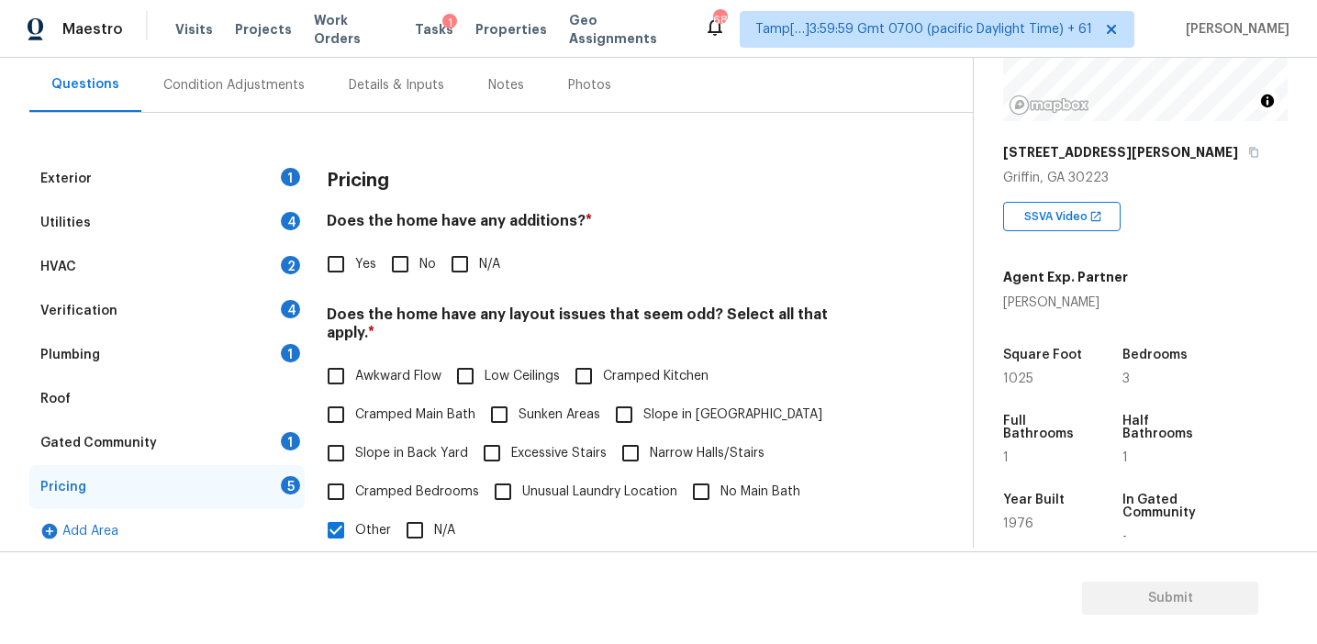
click at [387, 189] on h3 "Pricing" at bounding box center [358, 181] width 62 height 18
click at [419, 163] on div "Pricing" at bounding box center [598, 181] width 543 height 48
click at [410, 272] on input "No" at bounding box center [400, 264] width 39 height 39
checkbox input "true"
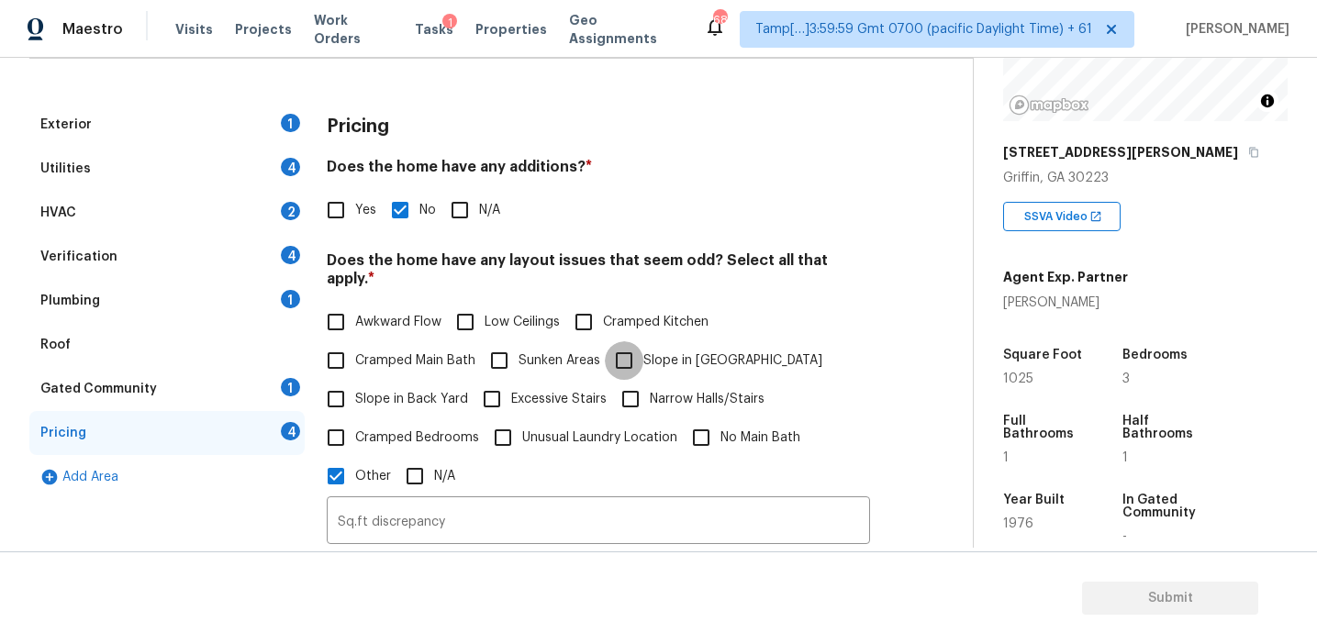
click at [621, 341] on input "Slope in [GEOGRAPHIC_DATA]" at bounding box center [624, 360] width 39 height 39
checkbox input "true"
click at [435, 393] on label "Slope in Back Yard" at bounding box center [392, 399] width 151 height 39
click at [355, 393] on input "Slope in Back Yard" at bounding box center [336, 399] width 39 height 39
checkbox input "true"
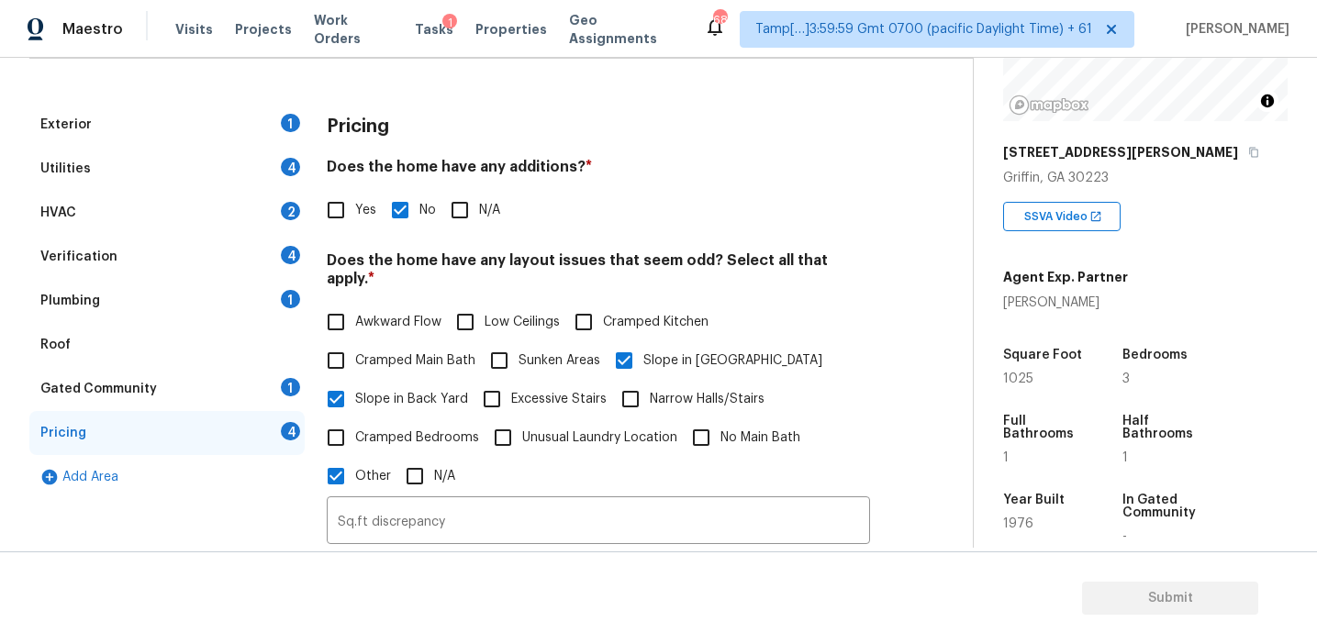
click at [410, 314] on label "Awkward Flow" at bounding box center [379, 322] width 125 height 39
click at [355, 314] on input "Awkward Flow" at bounding box center [336, 322] width 39 height 39
checkbox input "true"
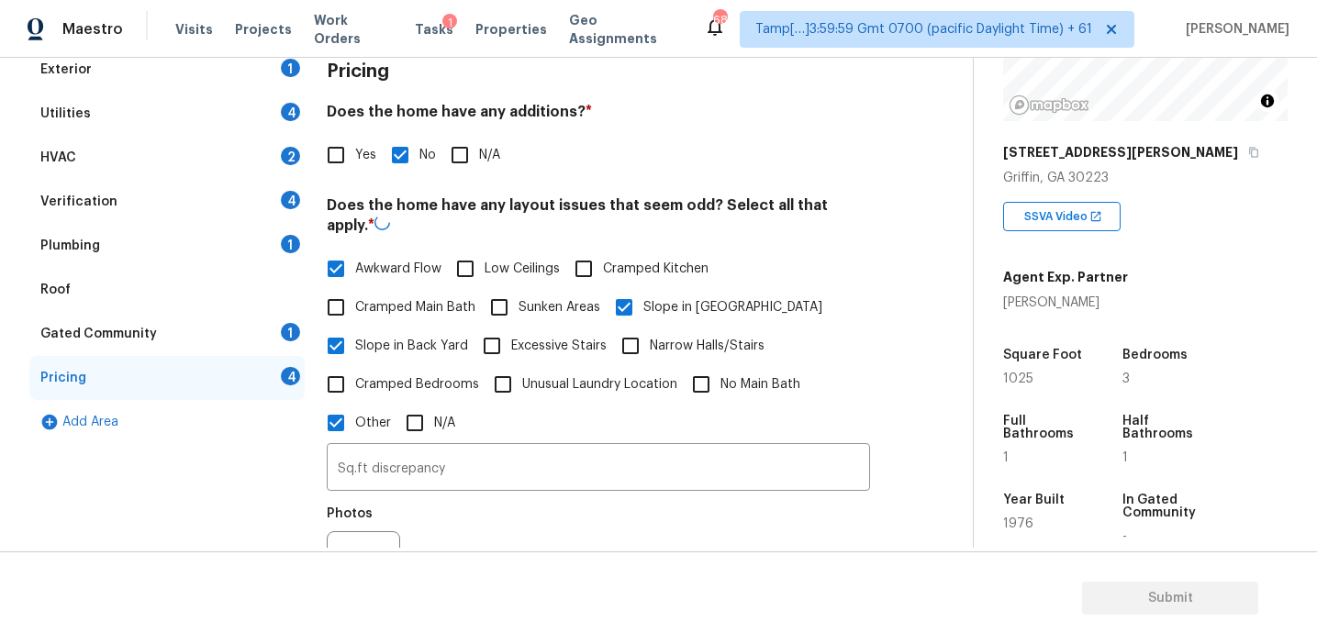
scroll to position [290, 0]
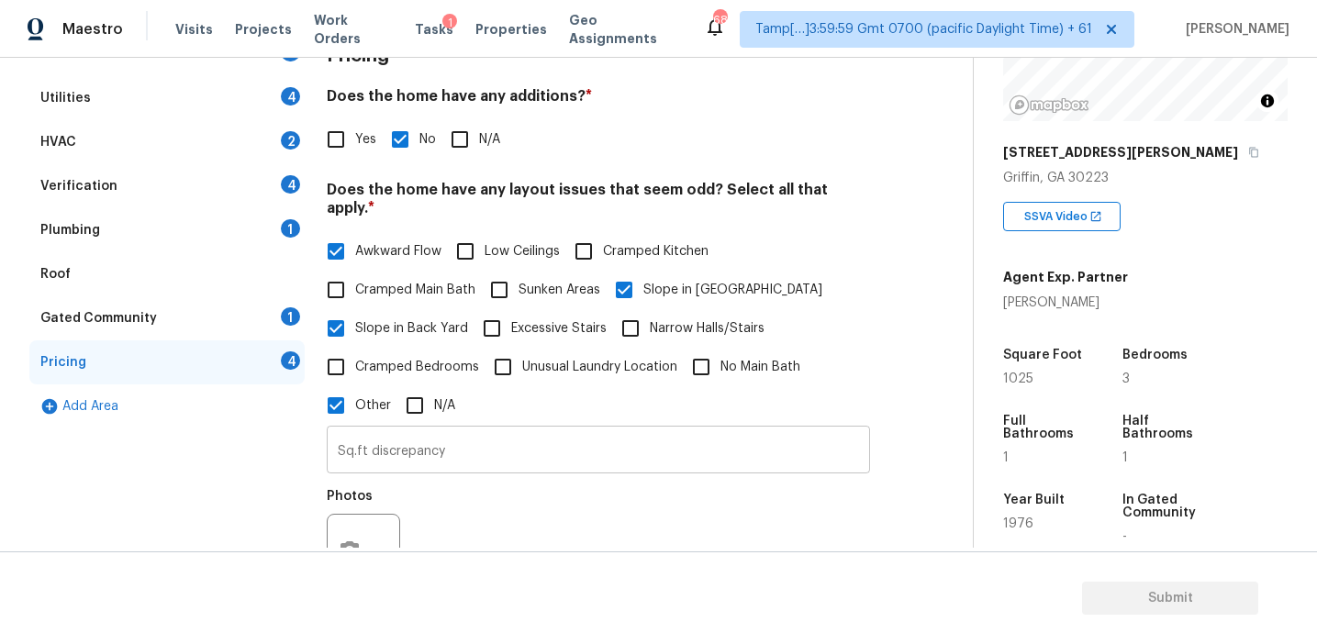
click at [463, 432] on input "Sq.ft discrepancy" at bounding box center [598, 452] width 543 height 43
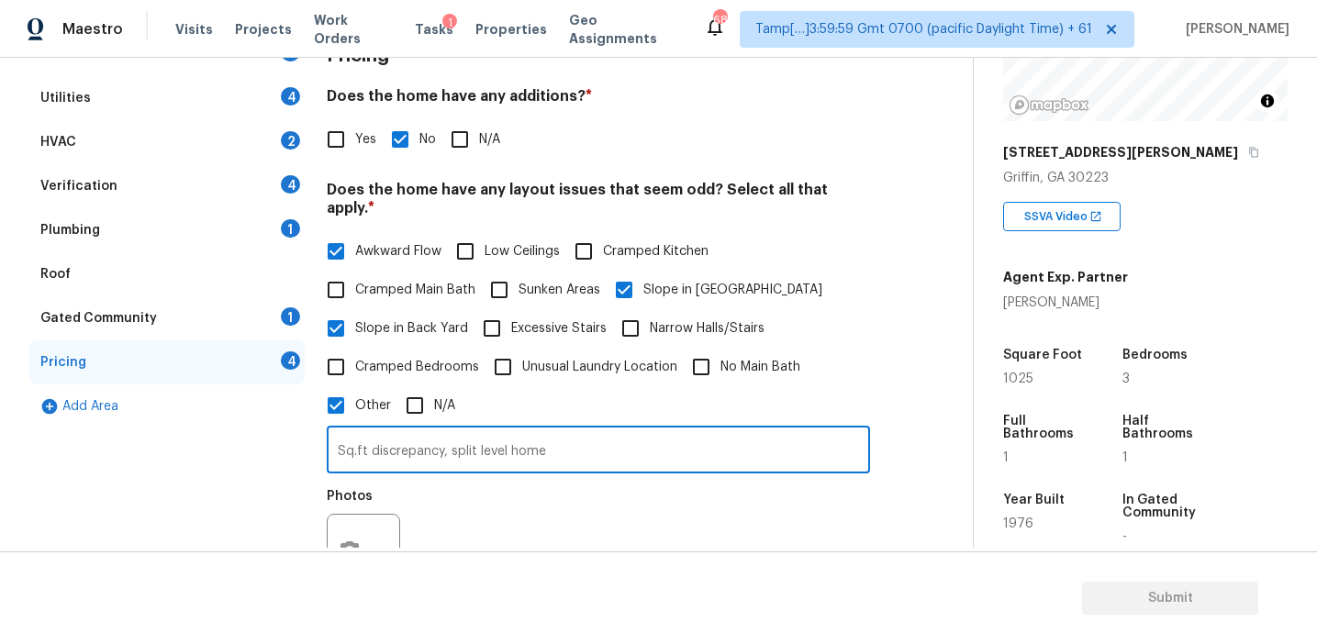
type input "Sq.ft discrepancy, split level home"
click at [696, 359] on input "No Main Bath" at bounding box center [701, 367] width 39 height 39
checkbox input "true"
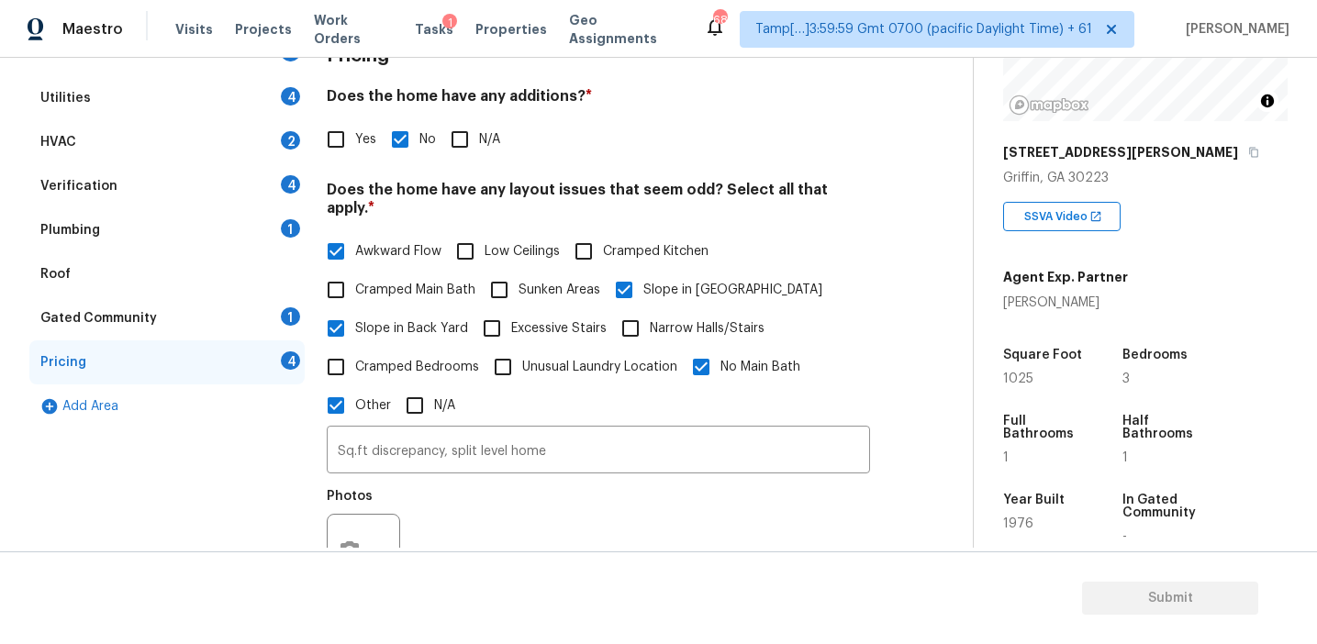
click at [415, 281] on span "Cramped Main Bath" at bounding box center [415, 290] width 120 height 19
click at [355, 273] on input "Cramped Main Bath" at bounding box center [336, 290] width 39 height 39
checkbox input "true"
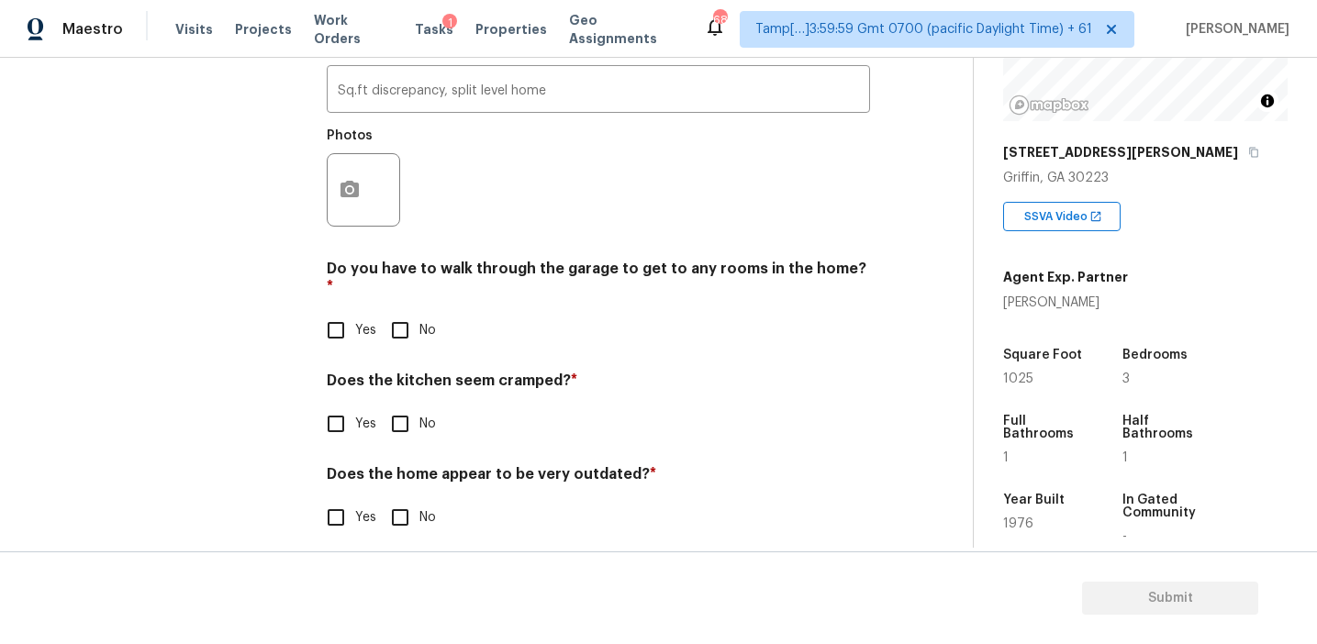
scroll to position [631, 0]
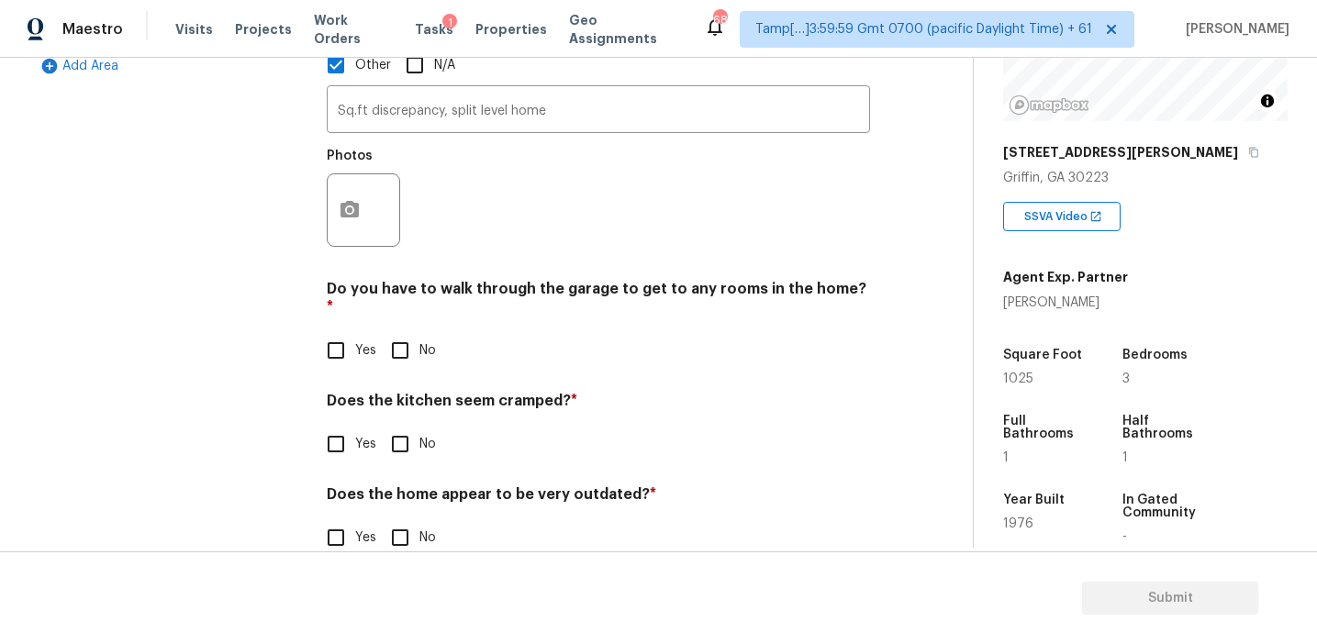
click at [402, 392] on div "Does the kitchen seem cramped? * Yes No" at bounding box center [598, 428] width 543 height 72
click at [391, 331] on input "No" at bounding box center [400, 350] width 39 height 39
checkbox input "true"
click at [408, 434] on div "Pricing Does the home have any additions? * Yes No N/A Does the home have any l…" at bounding box center [598, 136] width 543 height 889
click at [400, 425] on input "No" at bounding box center [400, 444] width 39 height 39
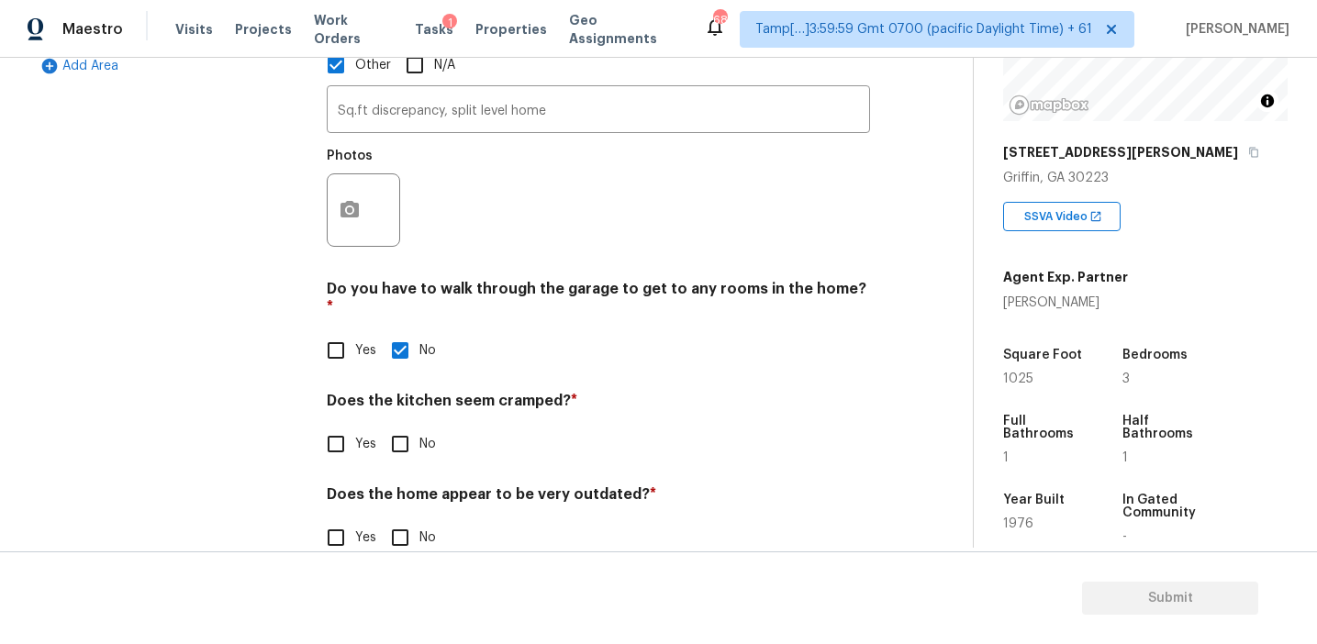
checkbox input "true"
click at [399, 520] on input "No" at bounding box center [400, 539] width 39 height 39
checkbox input "true"
click at [343, 201] on icon "button" at bounding box center [350, 209] width 18 height 17
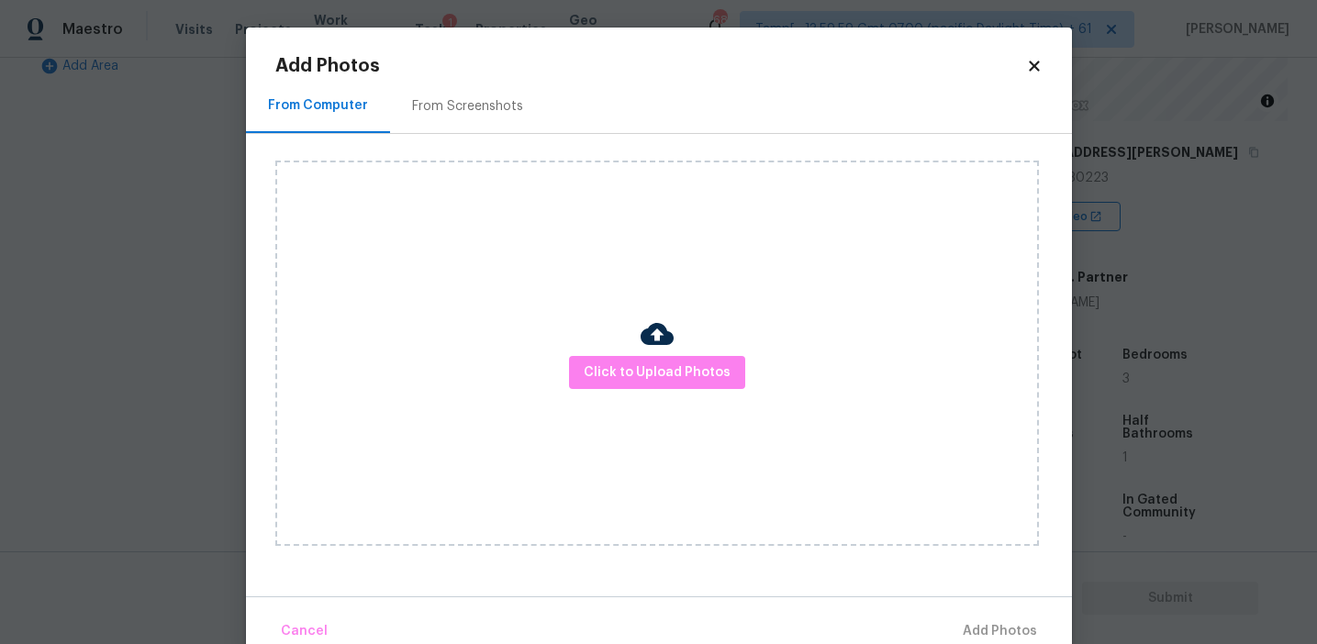
click at [449, 102] on div "From Screenshots" at bounding box center [467, 106] width 111 height 18
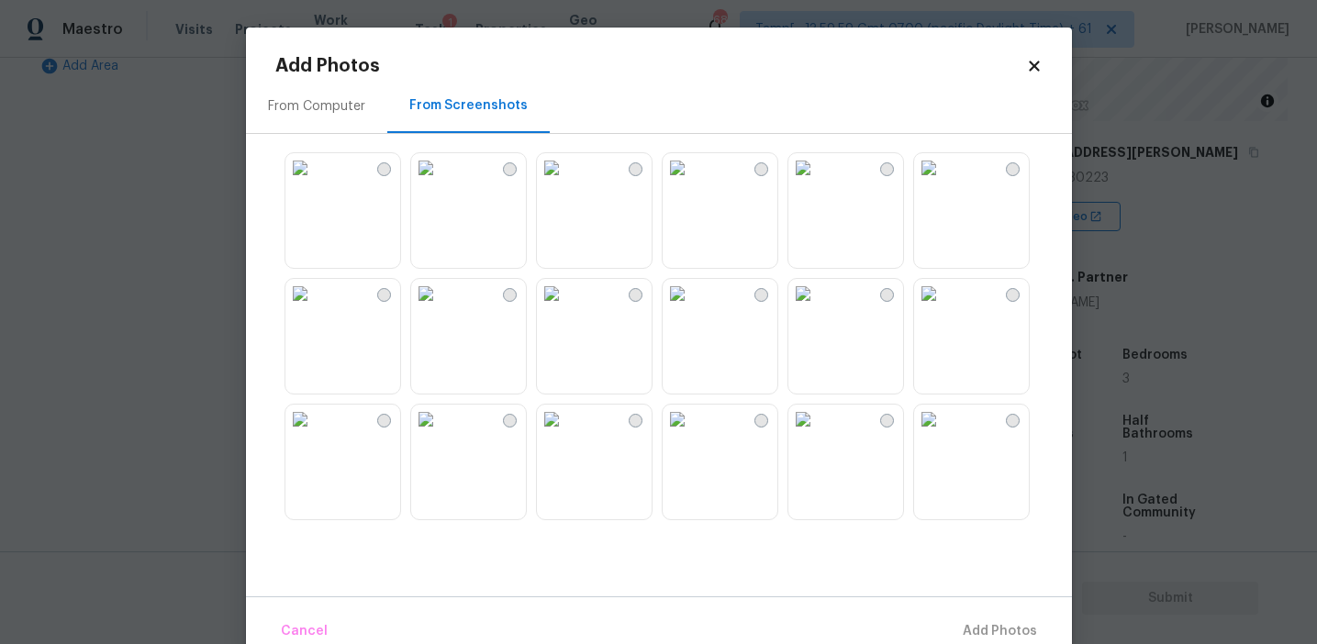
click at [944, 434] on img at bounding box center [928, 419] width 29 height 29
click at [944, 308] on img at bounding box center [928, 293] width 29 height 29
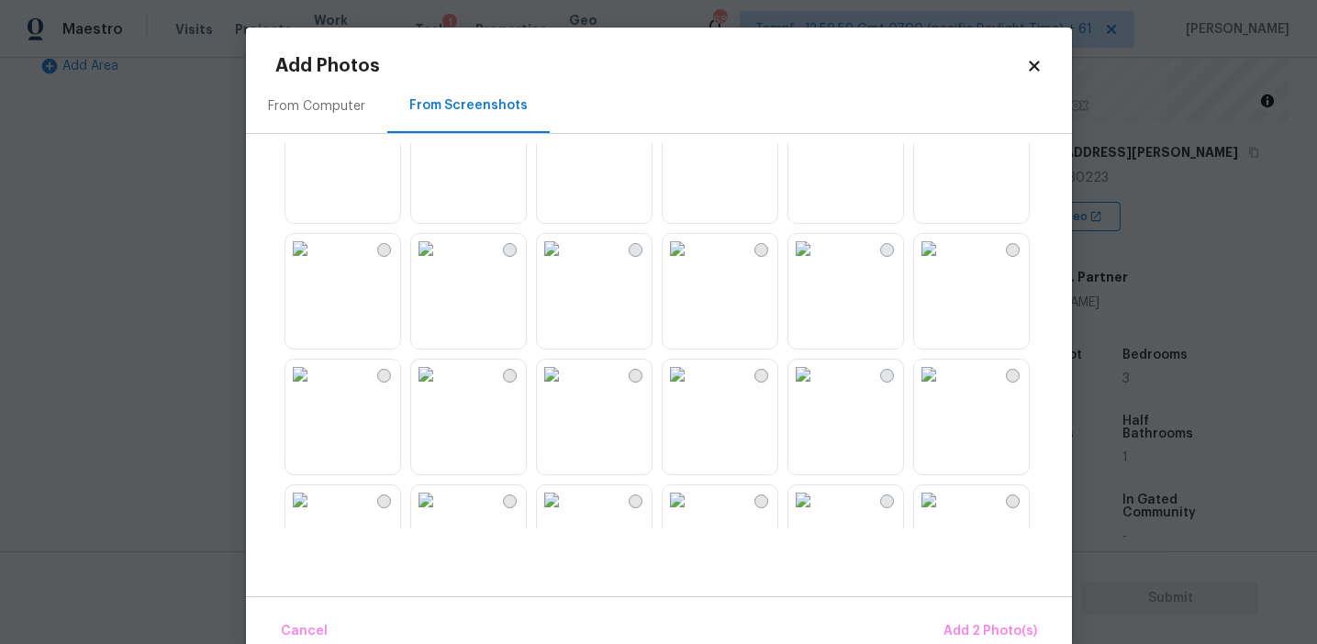
scroll to position [1560, 0]
click at [441, 257] on img at bounding box center [425, 242] width 29 height 29
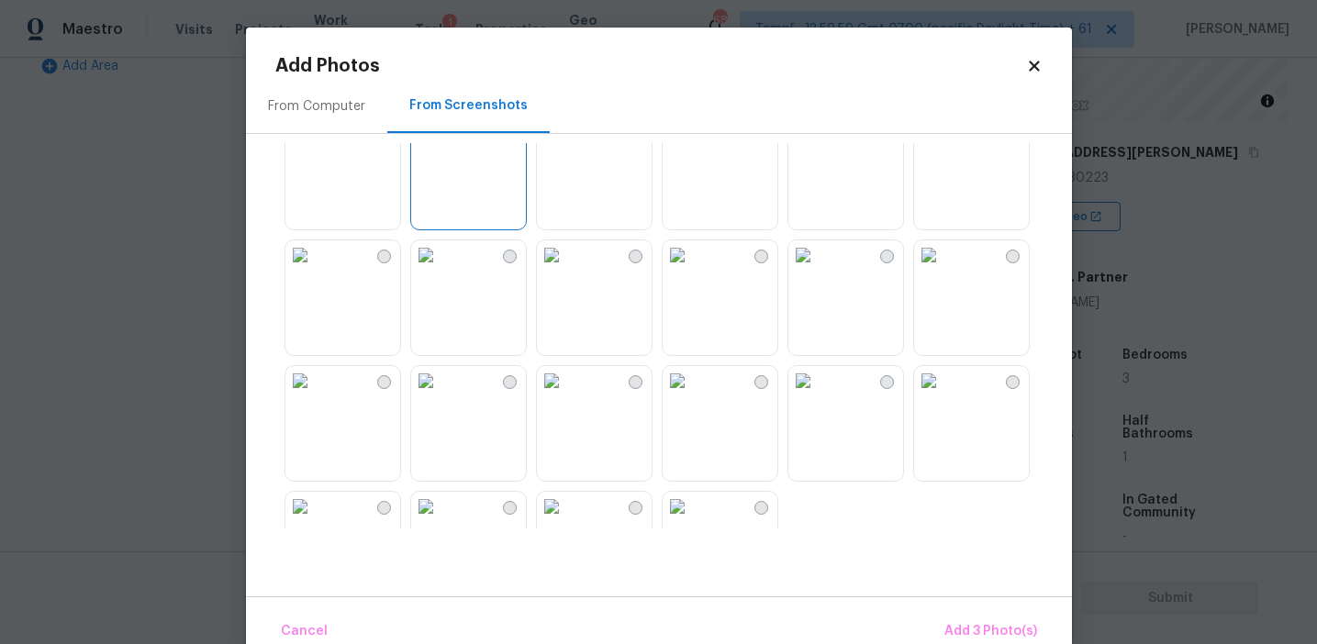
scroll to position [1753, 0]
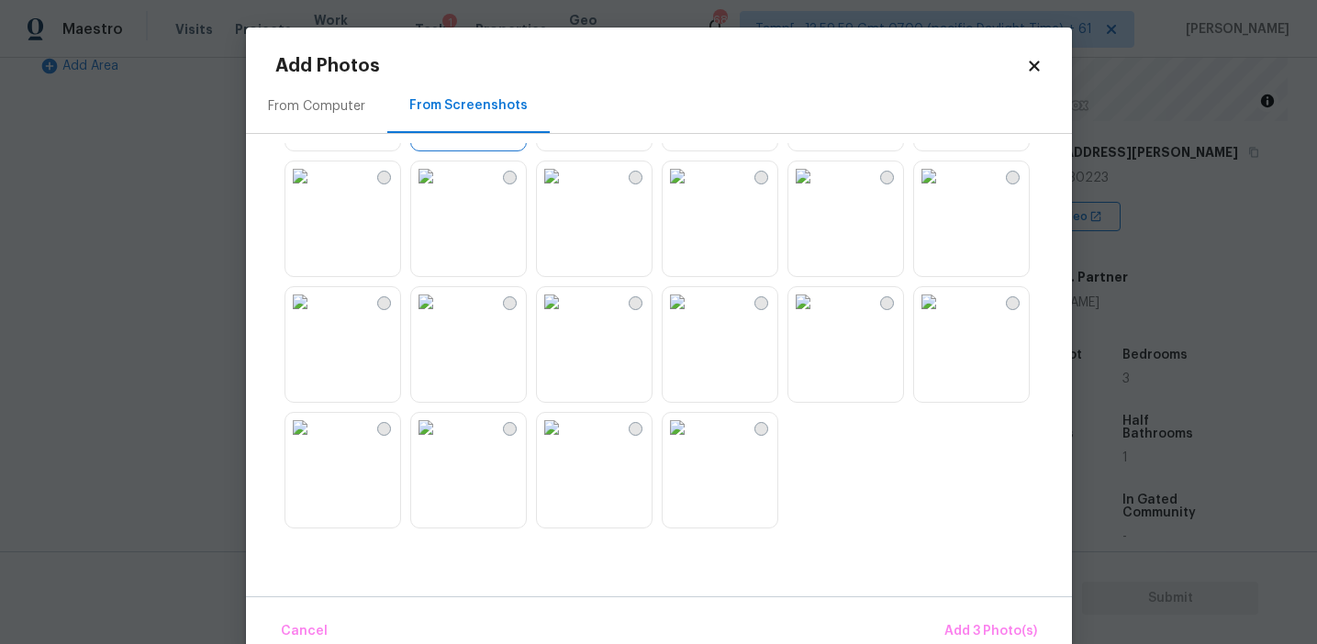
click at [315, 317] on img at bounding box center [299, 301] width 29 height 29
click at [950, 618] on button "Add 4 Photo(s)" at bounding box center [989, 631] width 109 height 39
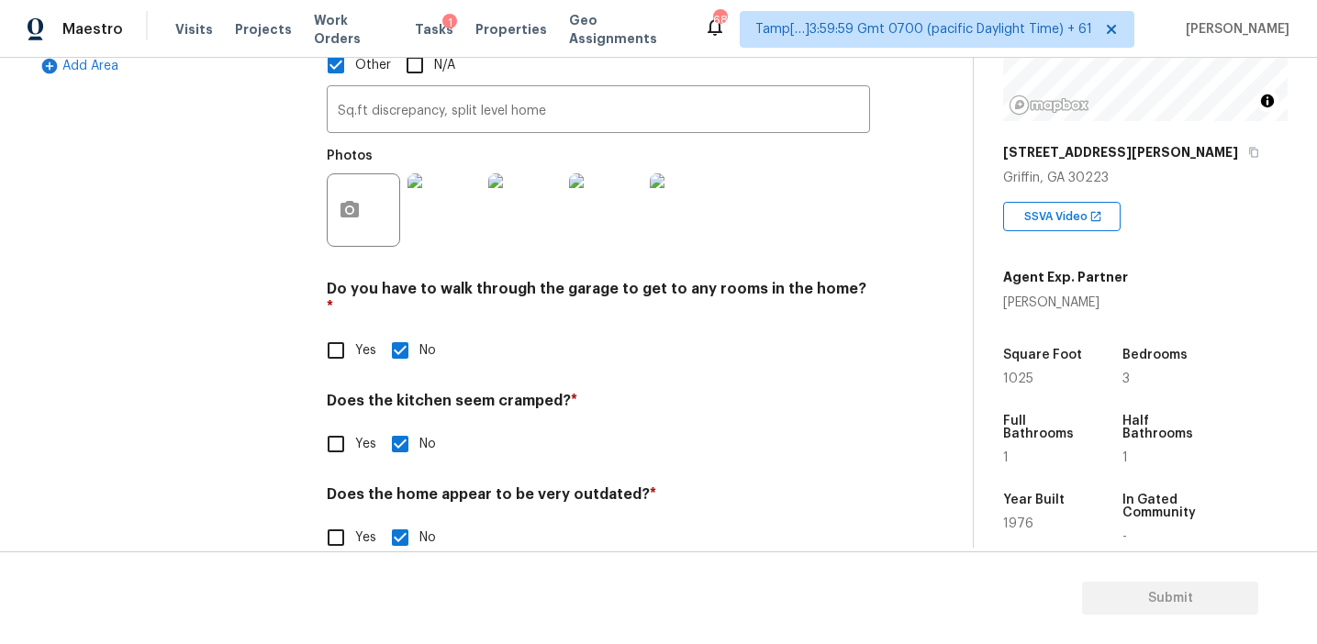
click at [352, 519] on input "Yes" at bounding box center [336, 538] width 39 height 39
checkbox input "true"
checkbox input "false"
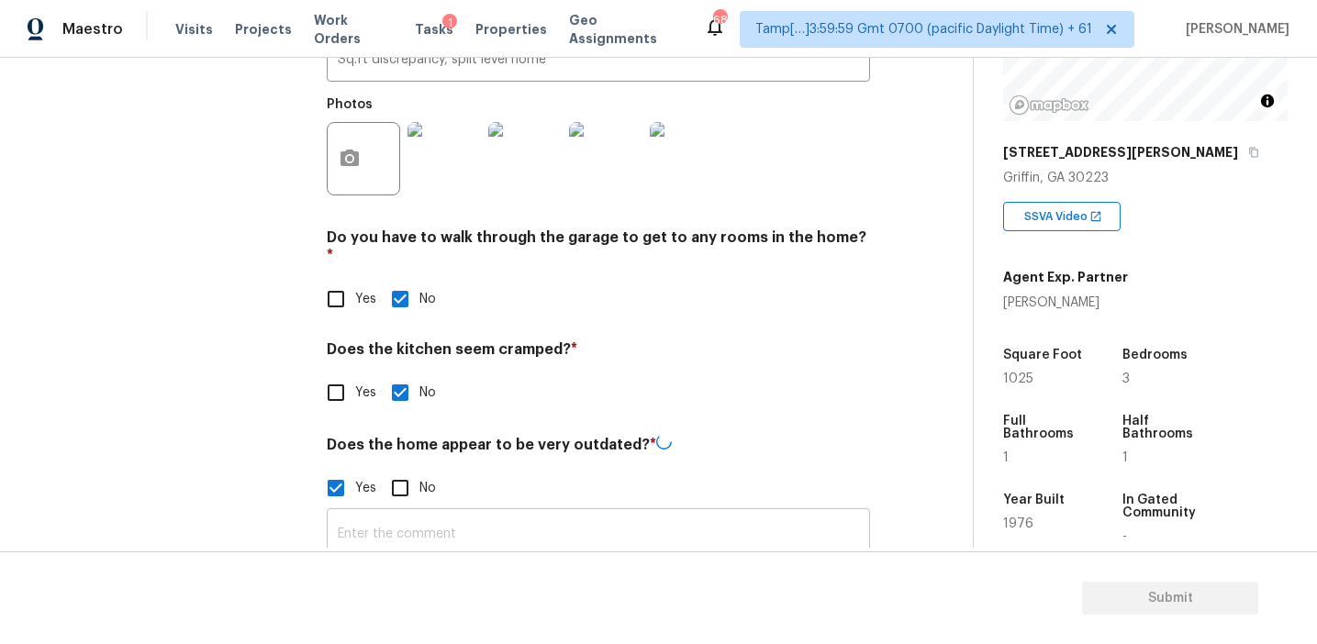
scroll to position [680, 0]
click at [404, 513] on input "text" at bounding box center [598, 534] width 543 height 43
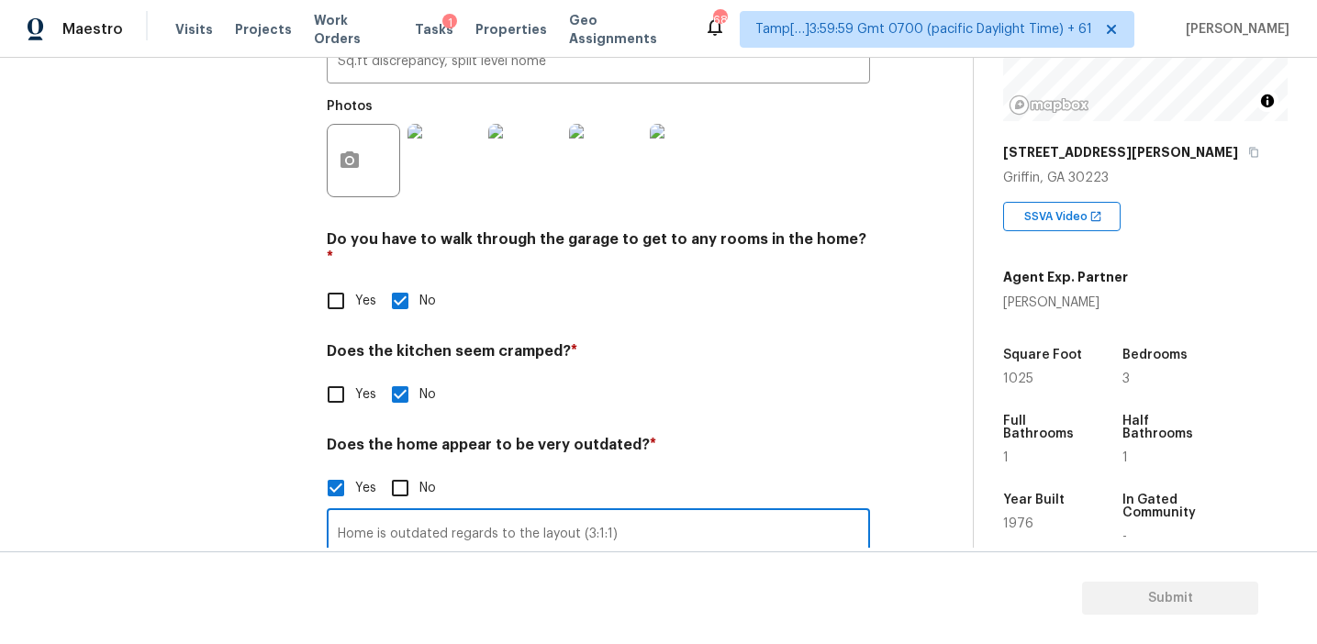
type input "Home is outdated regards to the layout (3:1:1)"
click at [775, 375] on div "Yes No" at bounding box center [598, 394] width 543 height 39
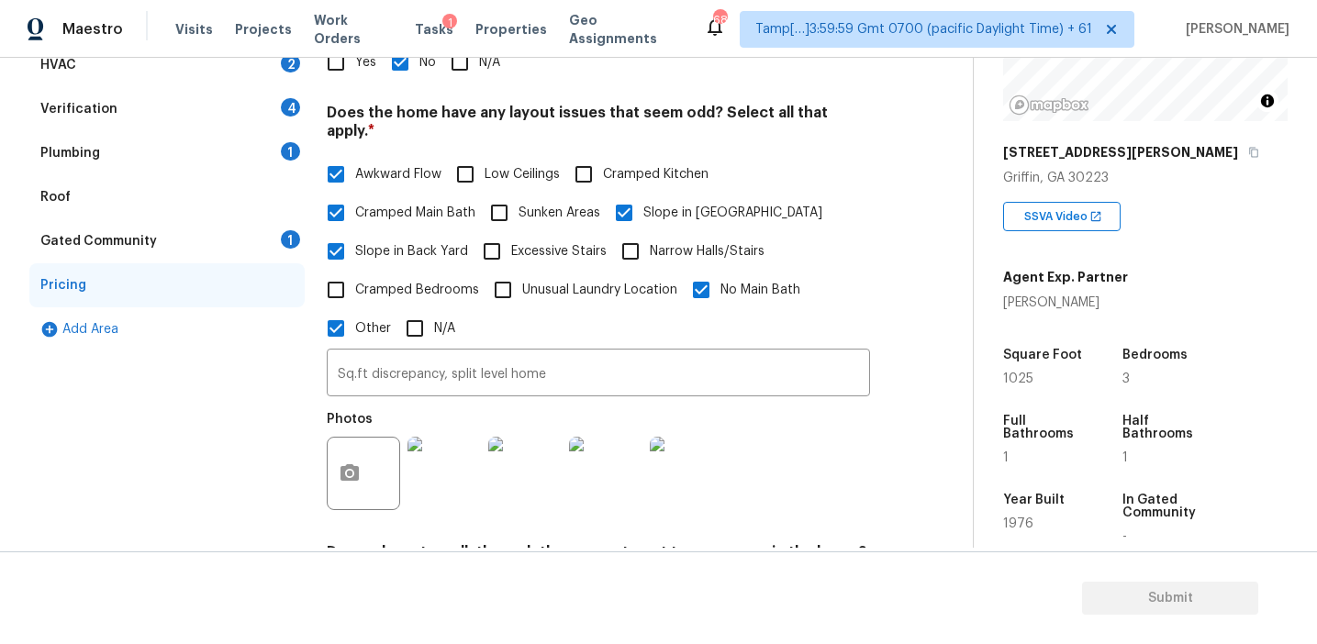
click at [263, 242] on div "Gated Community 1" at bounding box center [166, 241] width 275 height 44
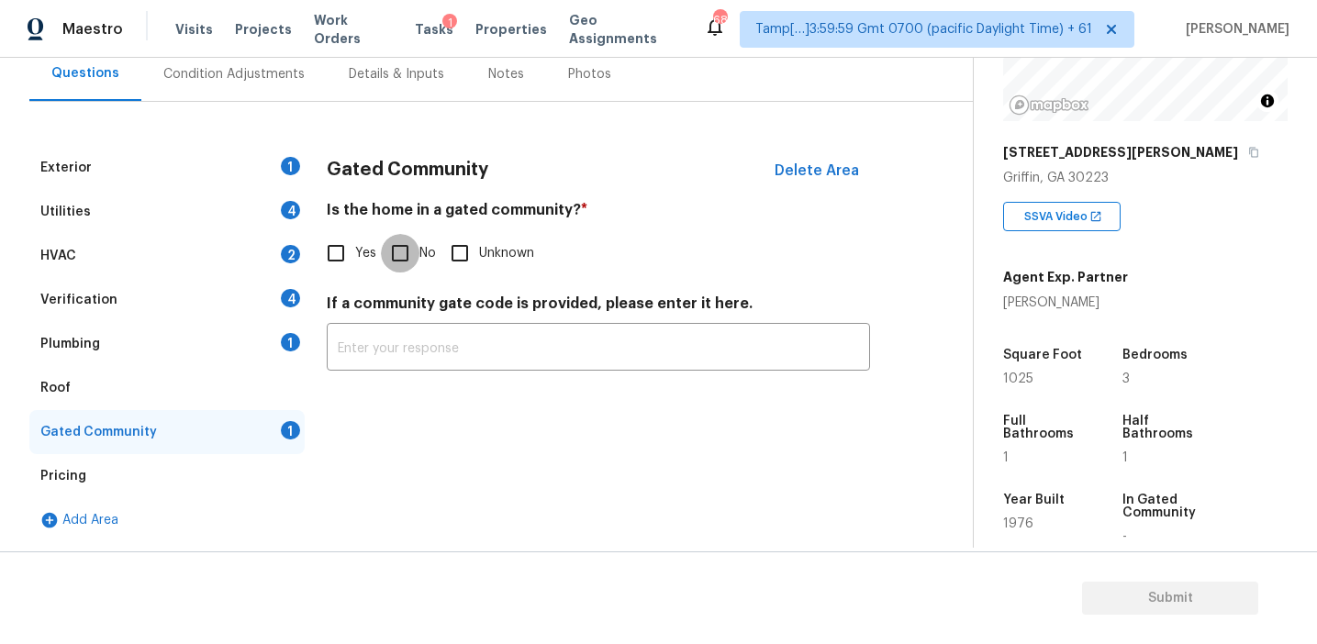
click at [388, 251] on input "No" at bounding box center [400, 253] width 39 height 39
checkbox input "true"
click at [225, 334] on div "Plumbing 1" at bounding box center [166, 344] width 275 height 44
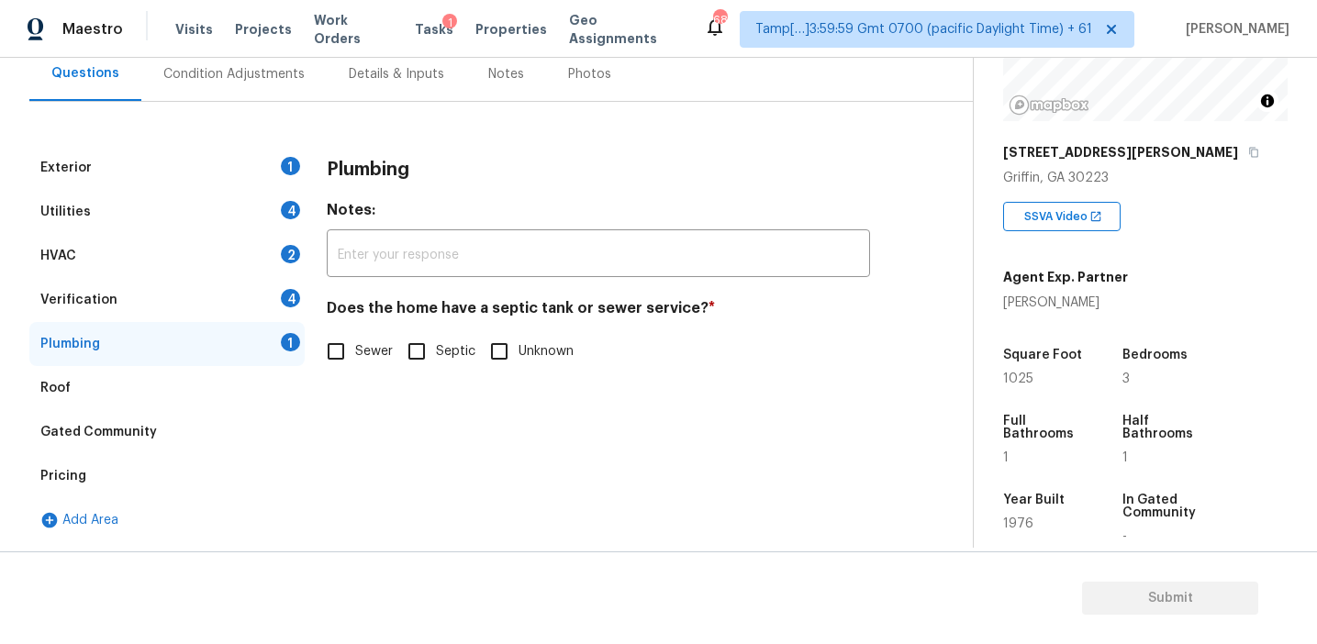
click at [336, 348] on input "Sewer" at bounding box center [336, 351] width 39 height 39
checkbox input "true"
click at [260, 299] on div "Verification 4" at bounding box center [166, 300] width 275 height 44
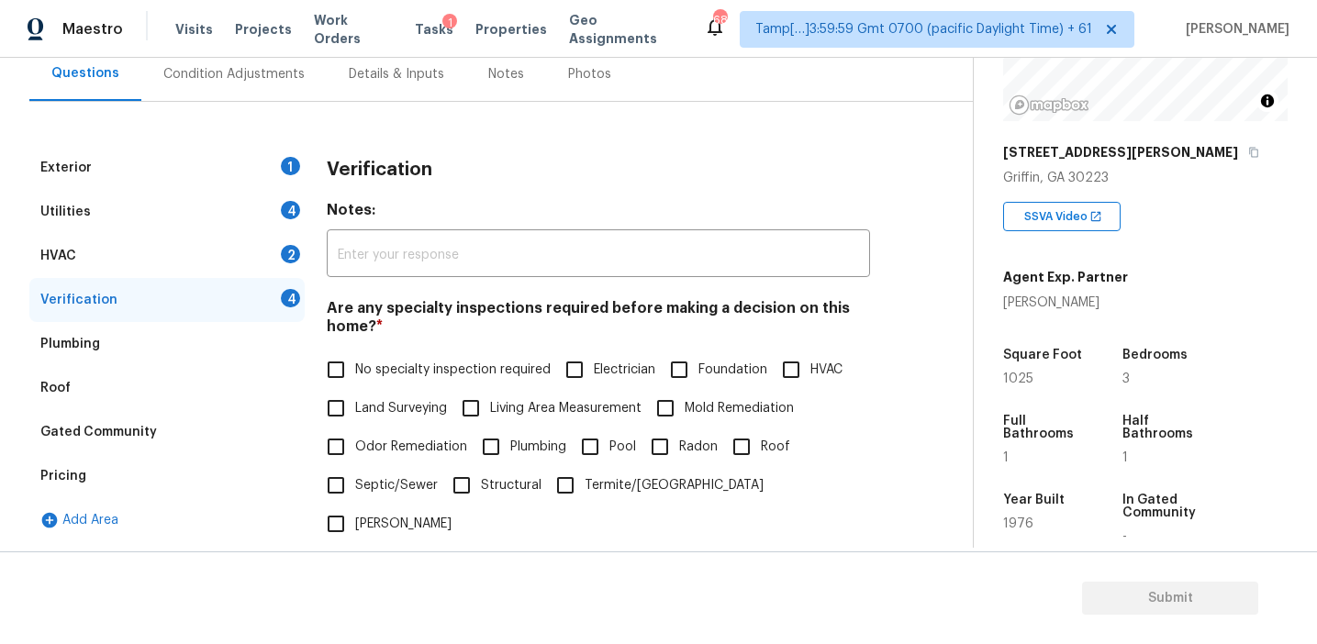
click at [359, 364] on span "No specialty inspection required" at bounding box center [453, 370] width 196 height 19
click at [355, 364] on input "No specialty inspection required" at bounding box center [336, 370] width 39 height 39
checkbox input "true"
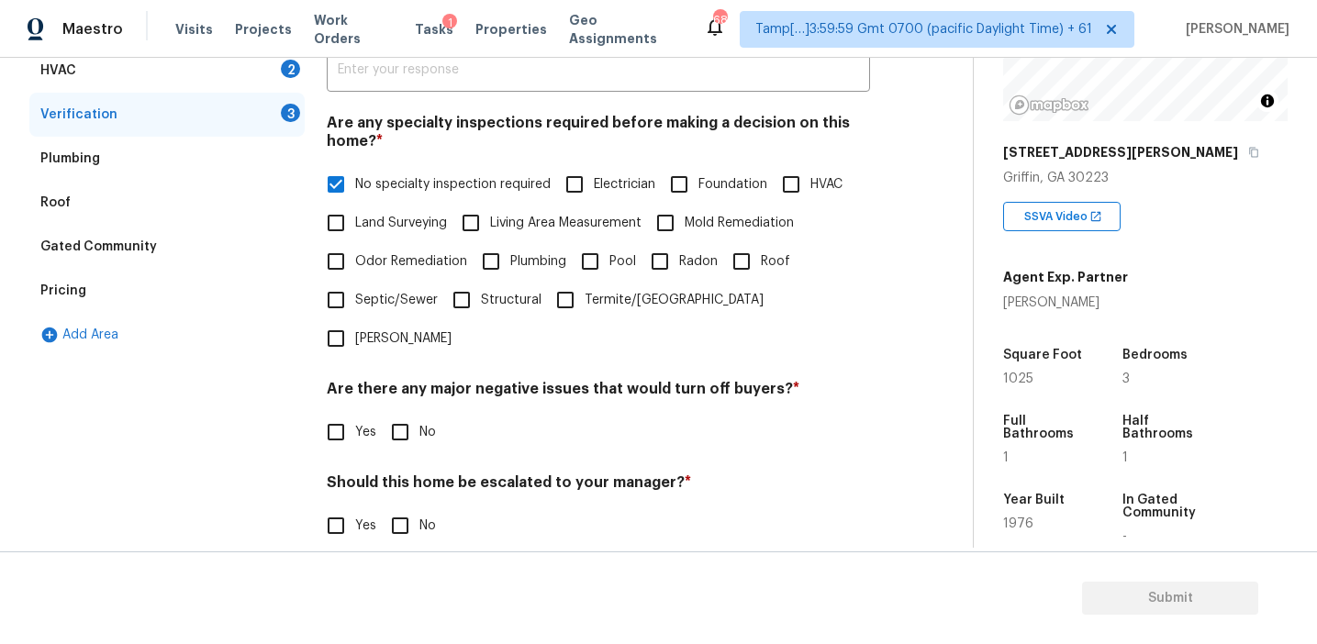
scroll to position [460, 0]
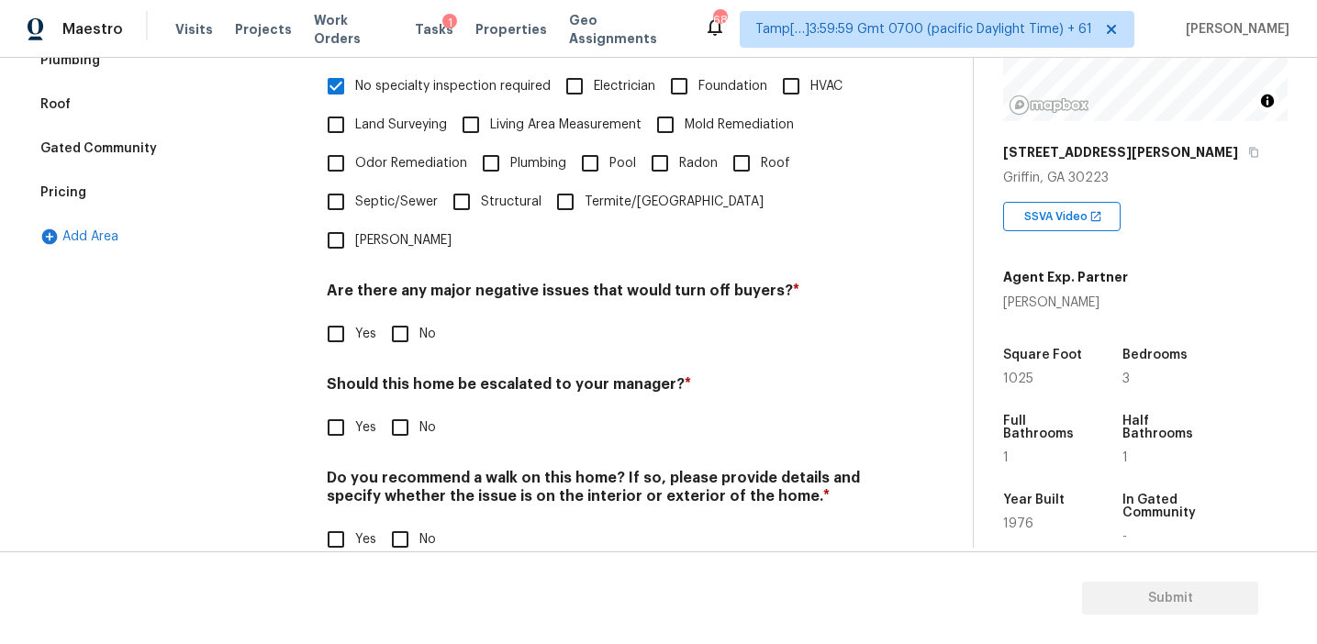
click at [401, 315] on input "No" at bounding box center [400, 334] width 39 height 39
checkbox input "true"
click at [404, 421] on div "Verification Notes: ​ Are any specialty inspections required before making a de…" at bounding box center [598, 221] width 543 height 719
click at [396, 408] on input "No" at bounding box center [400, 427] width 39 height 39
checkbox input "true"
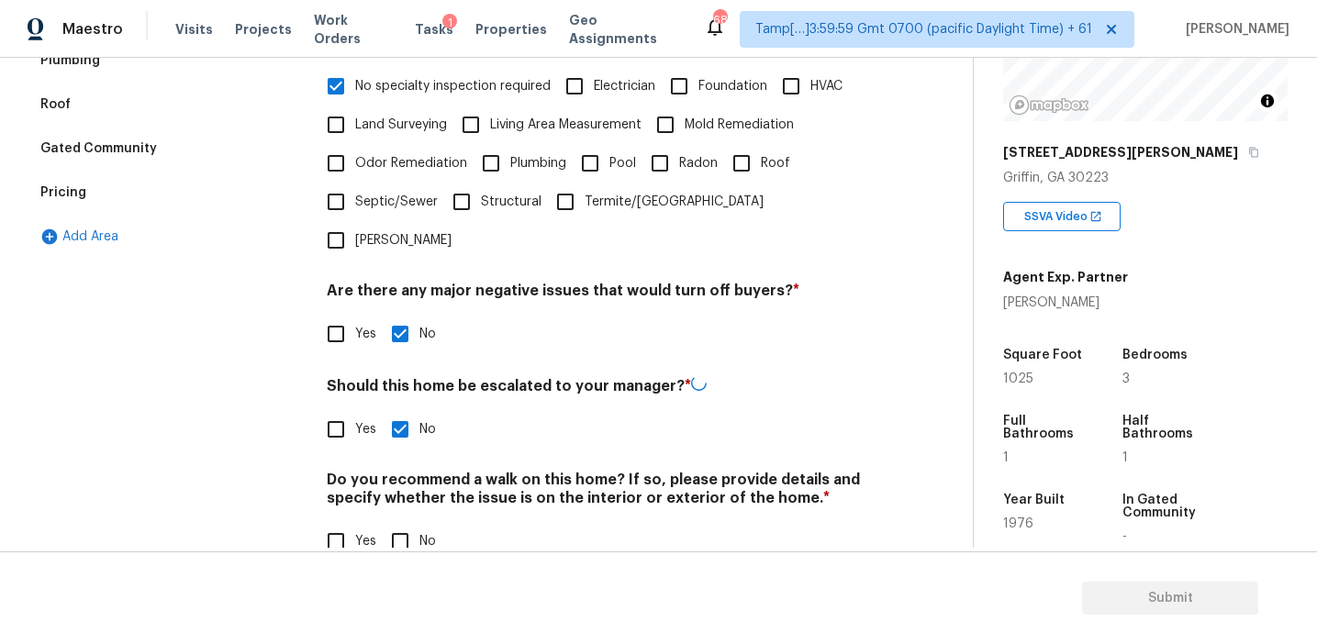
click at [404, 522] on input "No" at bounding box center [400, 541] width 39 height 39
checkbox input "true"
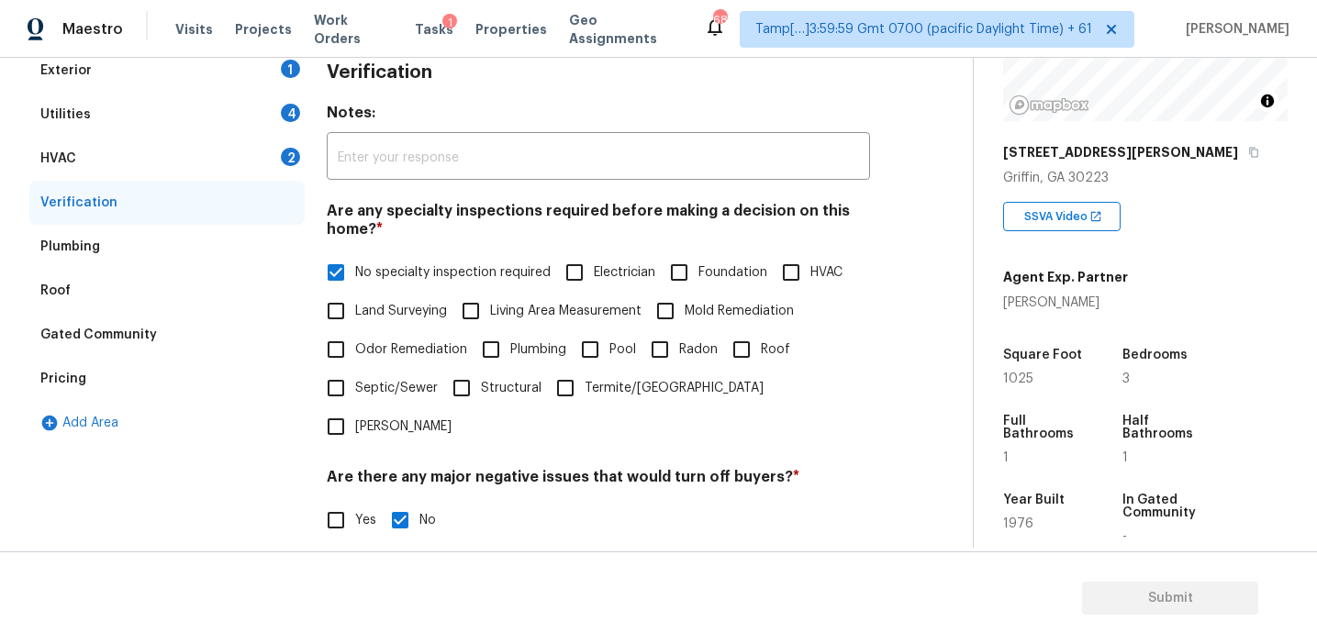
click at [257, 148] on div "HVAC 2" at bounding box center [166, 159] width 275 height 44
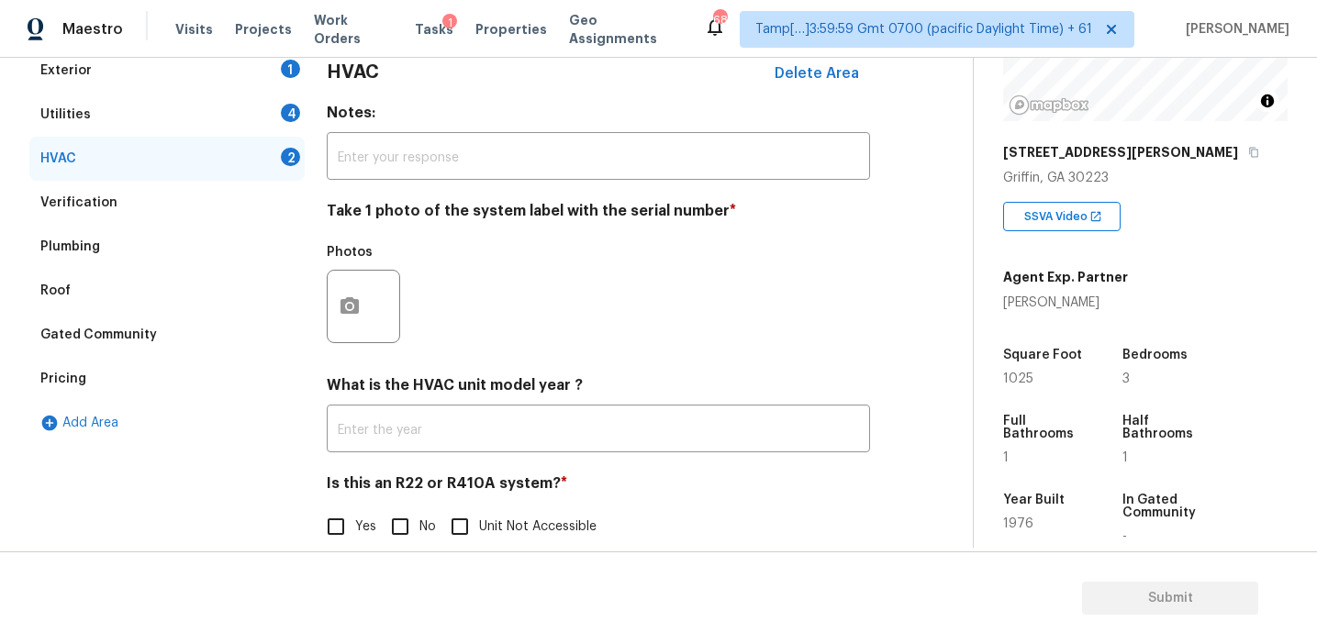
click at [397, 532] on input "No" at bounding box center [400, 527] width 39 height 39
checkbox input "true"
click at [345, 306] on icon "button" at bounding box center [350, 307] width 22 height 22
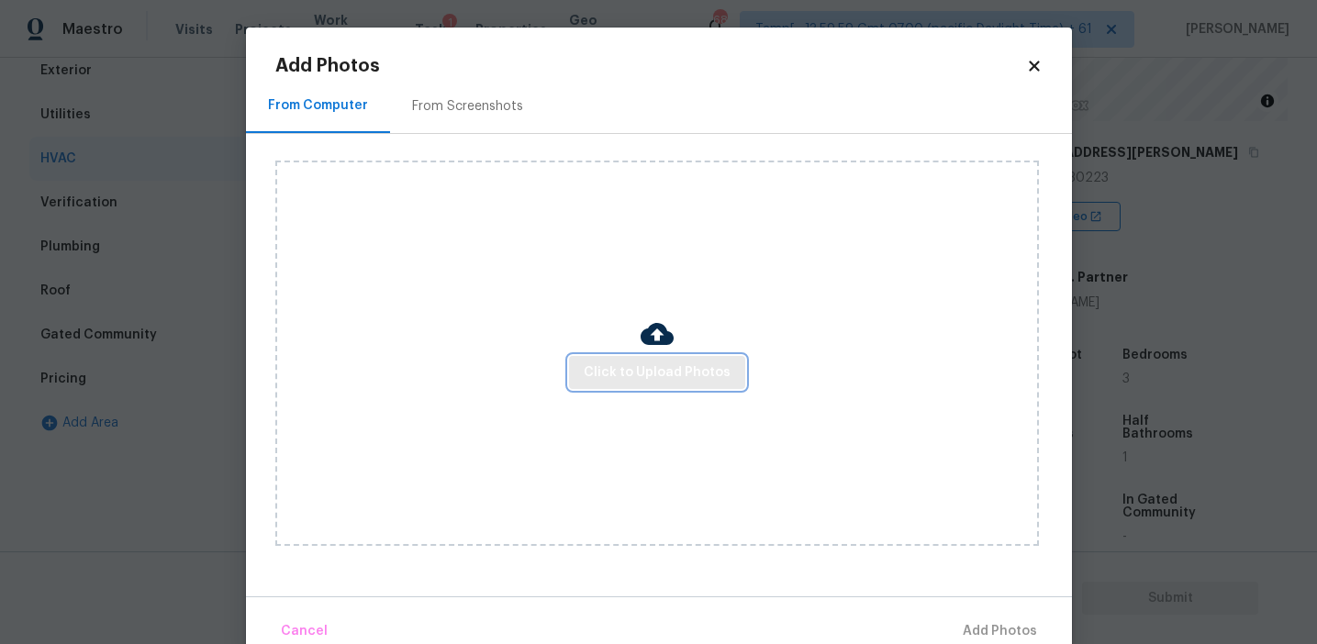
click at [611, 362] on span "Click to Upload Photos" at bounding box center [657, 373] width 147 height 23
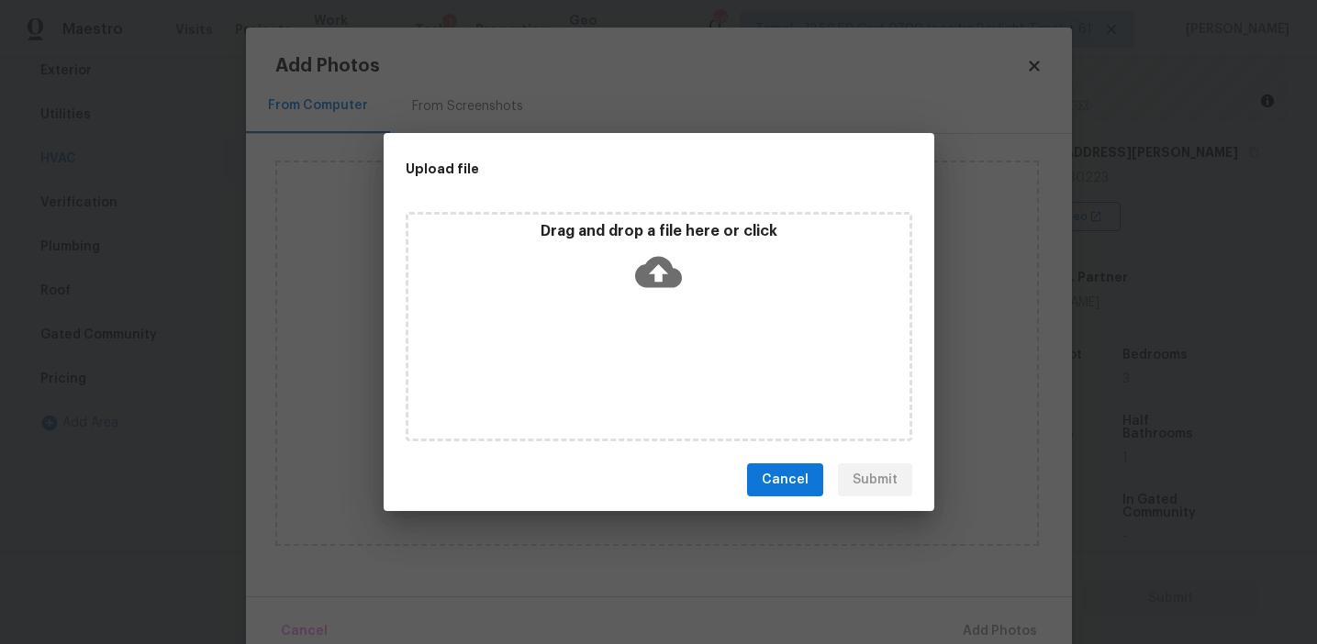
click at [588, 269] on div "Drag and drop a file here or click" at bounding box center [658, 261] width 501 height 79
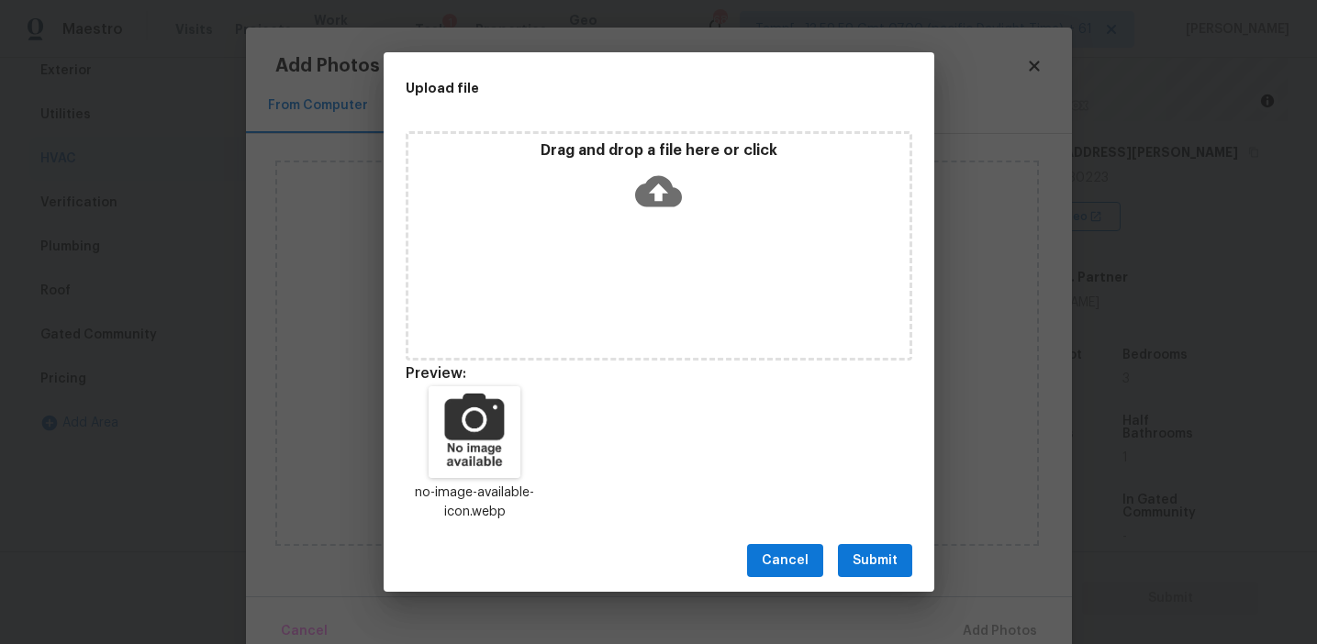
click at [882, 584] on div "Cancel Submit" at bounding box center [659, 561] width 551 height 63
click at [874, 550] on span "Submit" at bounding box center [875, 561] width 45 height 23
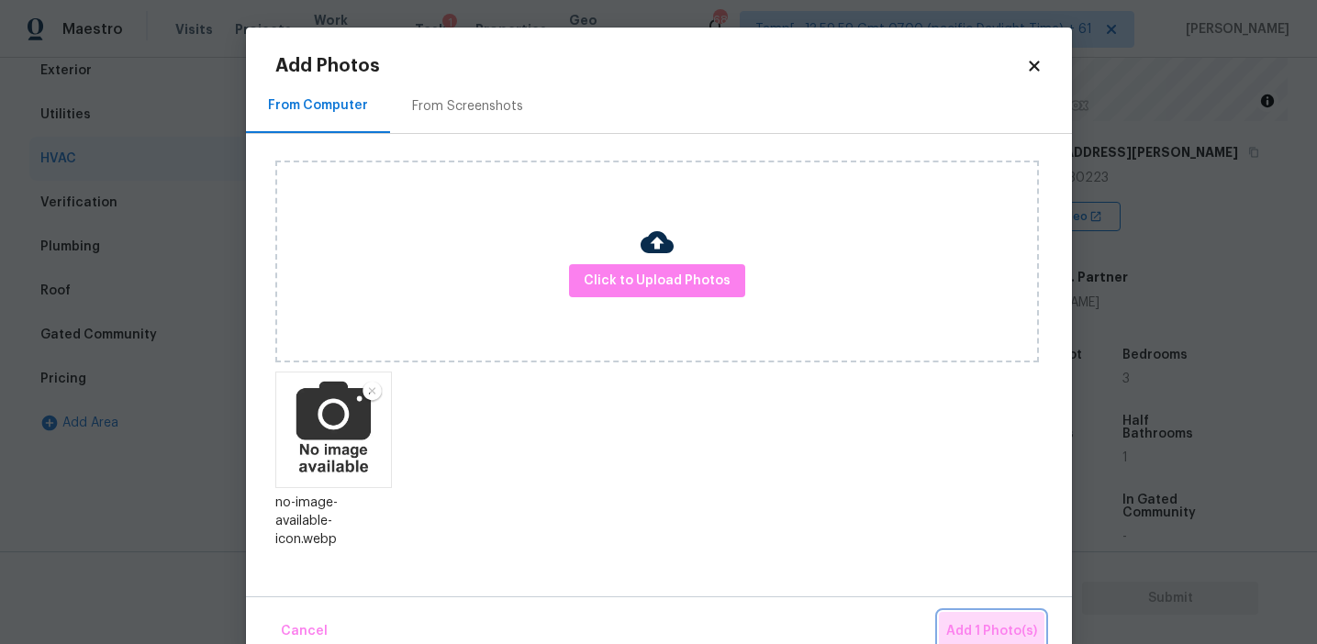
click at [972, 620] on button "Add 1 Photo(s)" at bounding box center [992, 631] width 106 height 39
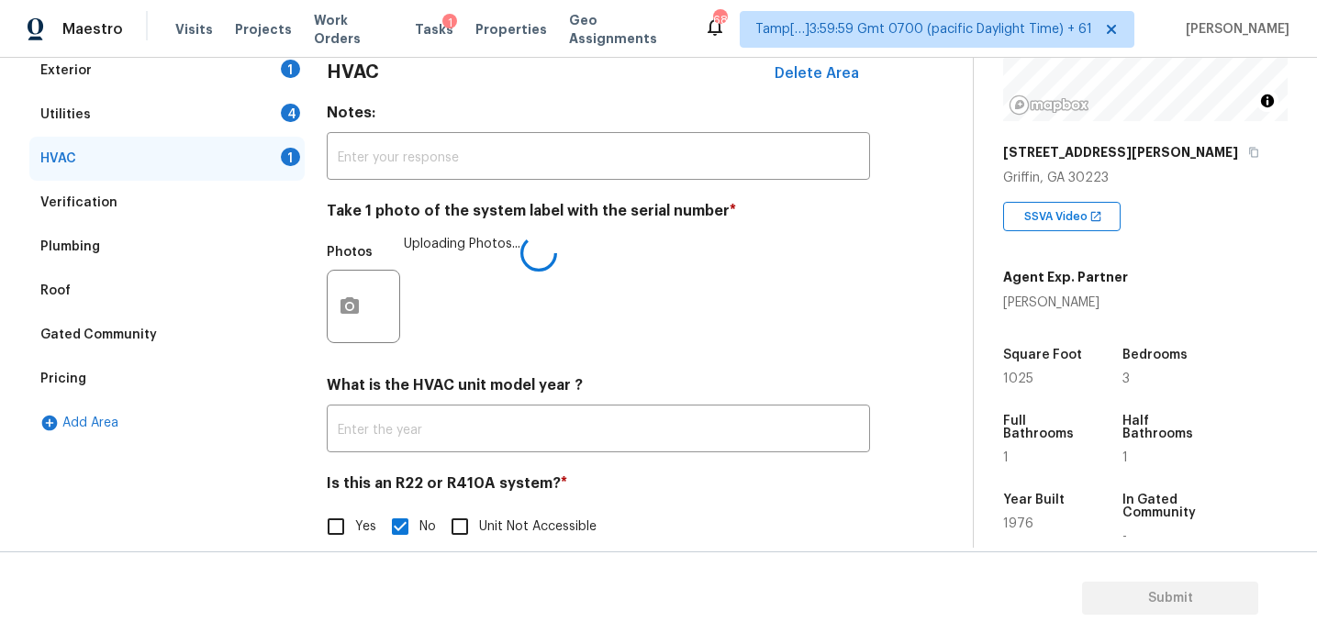
click at [728, 337] on div "Photos Uploading Photos..." at bounding box center [598, 294] width 543 height 119
click at [261, 117] on div "Utilities 4" at bounding box center [166, 115] width 275 height 44
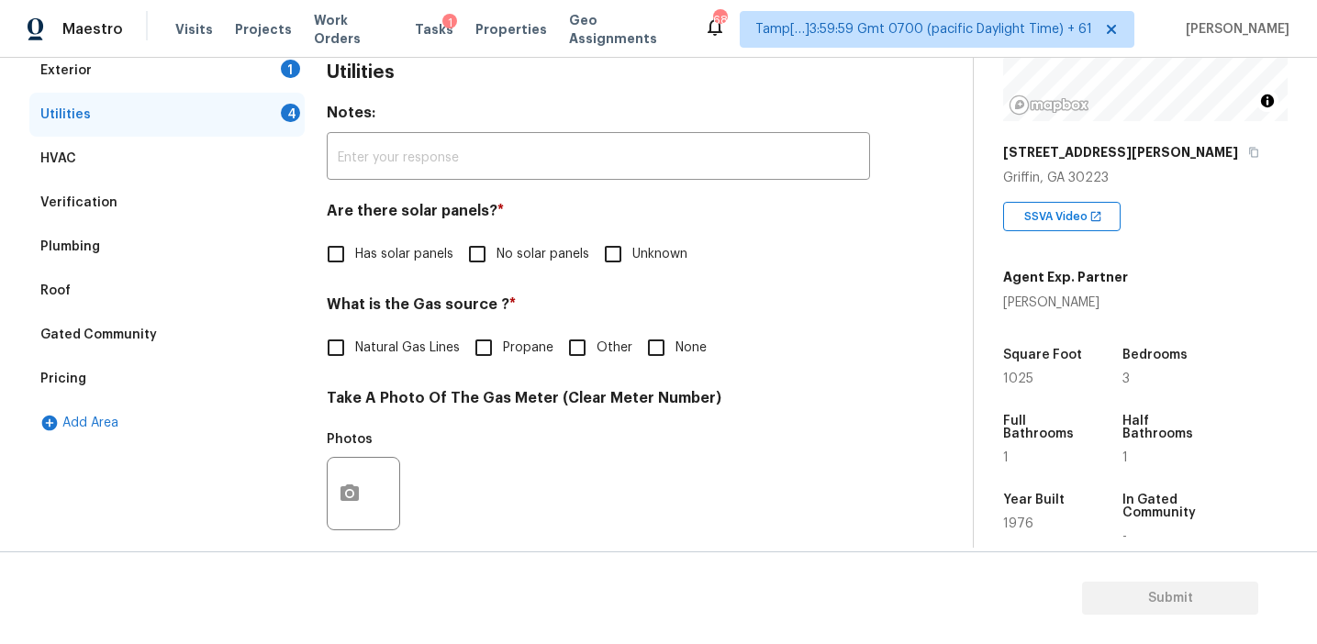
click at [501, 243] on label "No solar panels" at bounding box center [523, 254] width 131 height 39
click at [497, 243] on input "No solar panels" at bounding box center [477, 254] width 39 height 39
checkbox input "true"
click at [656, 352] on input "None" at bounding box center [656, 348] width 39 height 39
checkbox input "true"
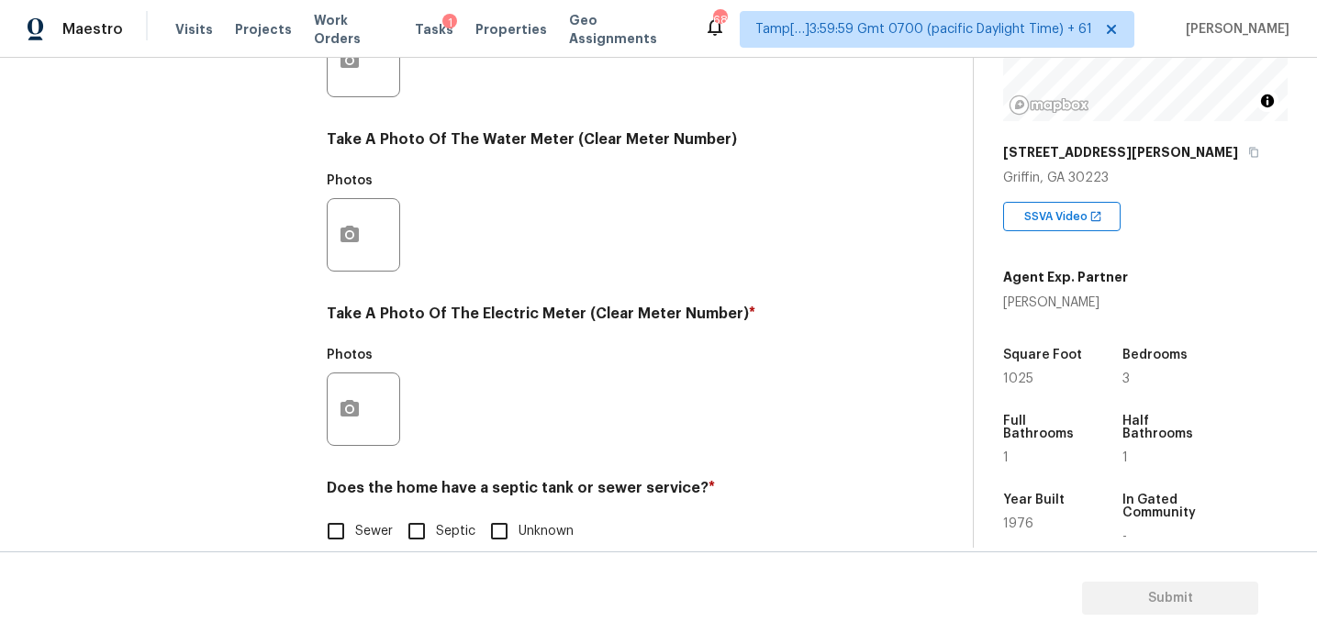
scroll to position [737, 0]
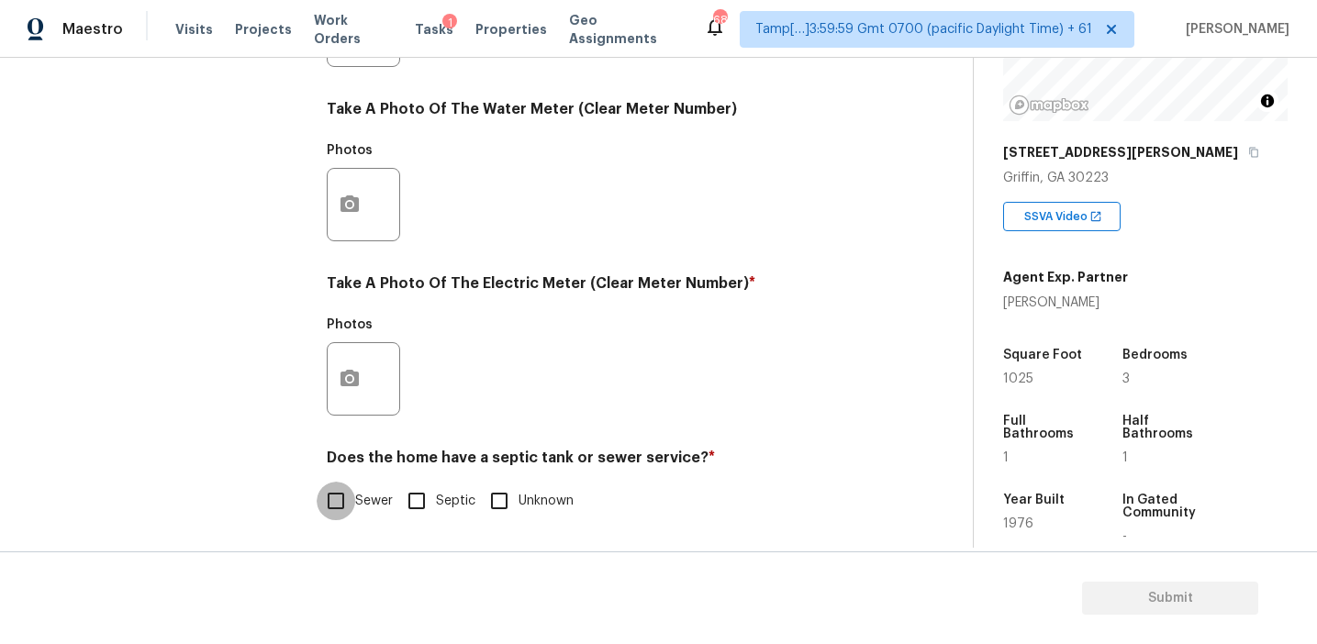
click at [338, 488] on input "Sewer" at bounding box center [336, 501] width 39 height 39
checkbox input "true"
click at [340, 395] on button "button" at bounding box center [350, 379] width 44 height 72
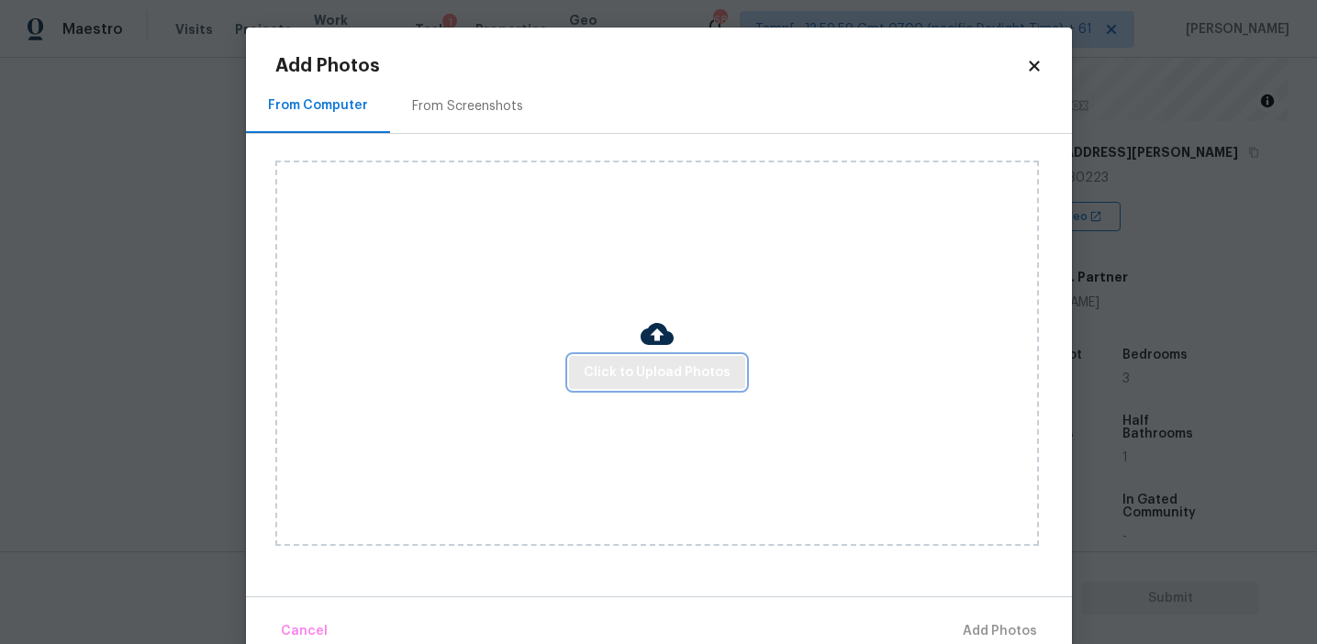
click at [602, 364] on span "Click to Upload Photos" at bounding box center [657, 373] width 147 height 23
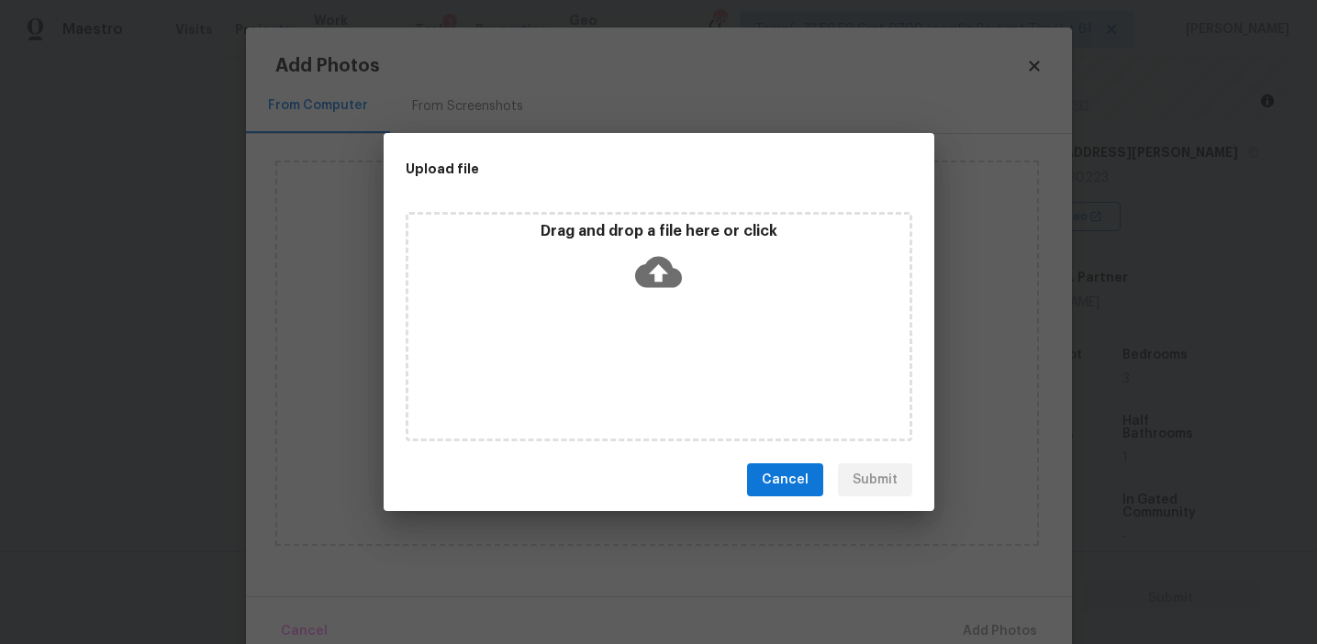
click at [590, 261] on div "Drag and drop a file here or click" at bounding box center [658, 261] width 501 height 79
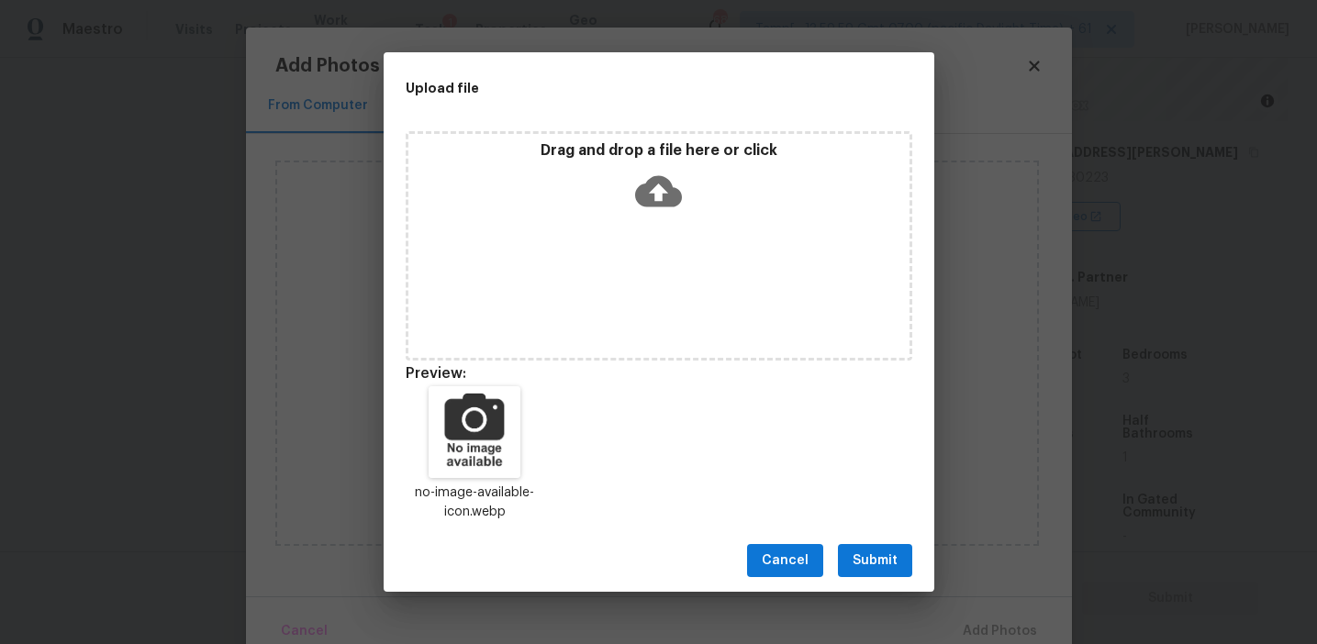
click at [858, 564] on span "Submit" at bounding box center [875, 561] width 45 height 23
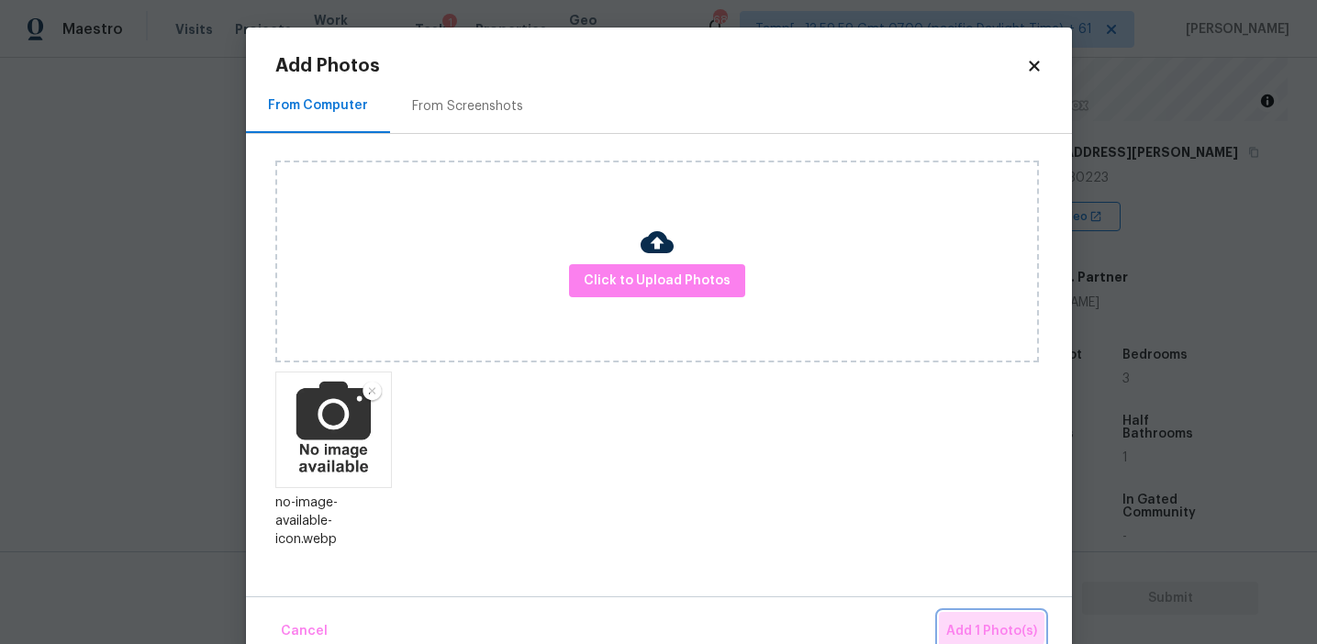
click at [948, 621] on span "Add 1 Photo(s)" at bounding box center [991, 632] width 91 height 23
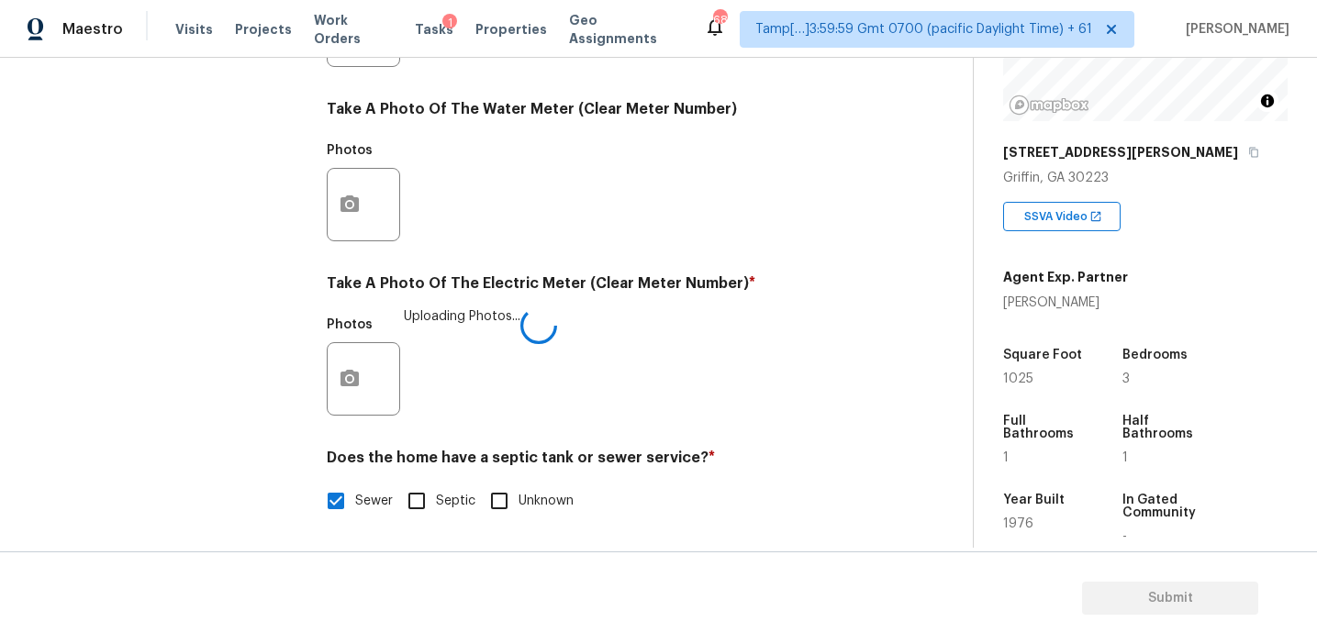
click at [614, 446] on div "Utilities Notes: ​ Are there solar panels? * Has solar panels No solar panels U…" at bounding box center [598, 63] width 543 height 957
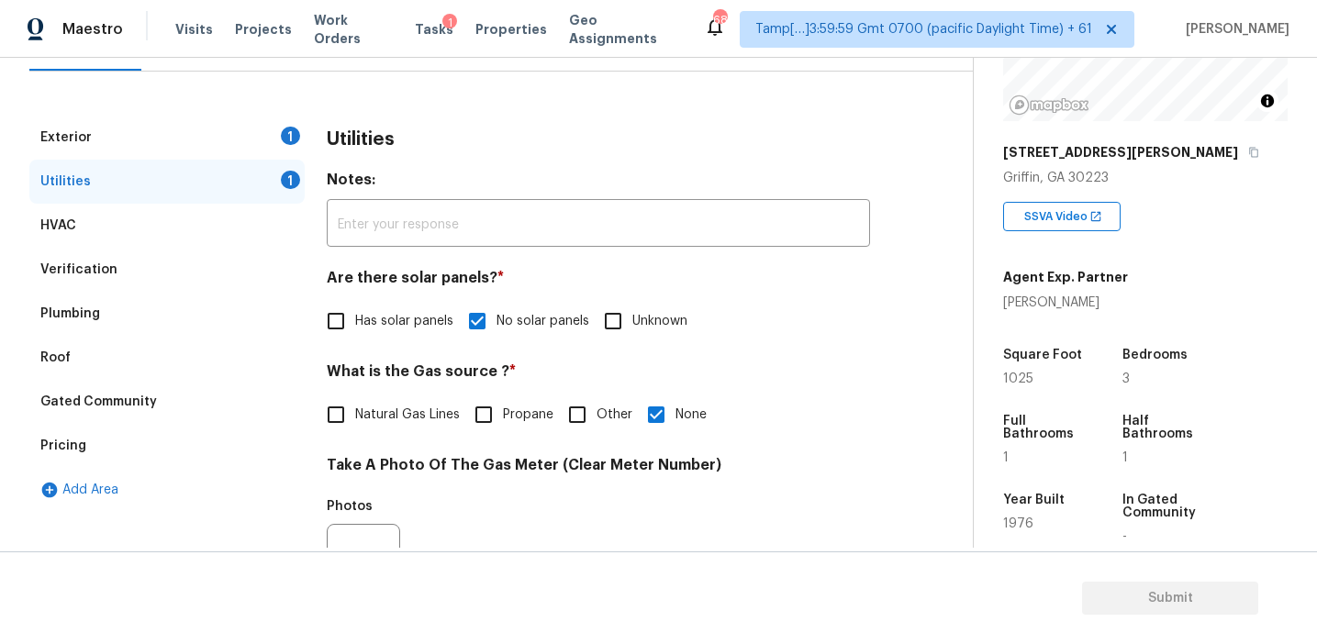
scroll to position [195, 0]
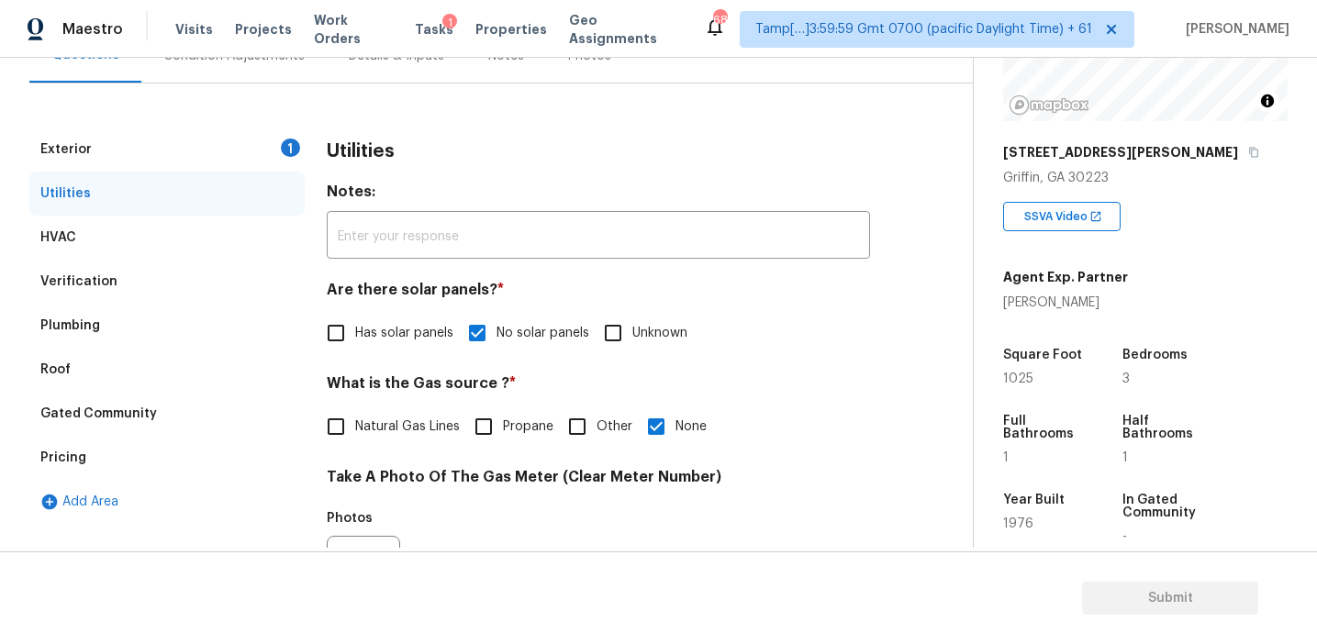
click at [265, 149] on div "Exterior 1" at bounding box center [166, 150] width 275 height 44
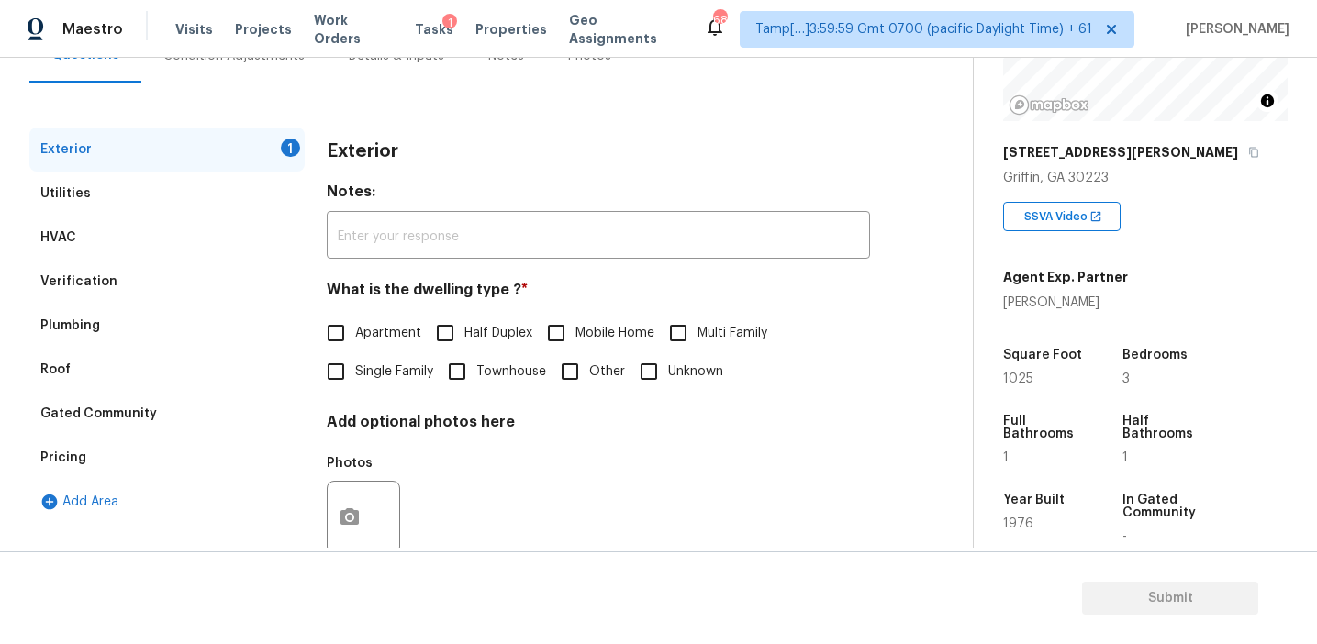
click at [364, 371] on span "Single Family" at bounding box center [394, 372] width 78 height 19
click at [355, 371] on input "Single Family" at bounding box center [336, 371] width 39 height 39
checkbox input "true"
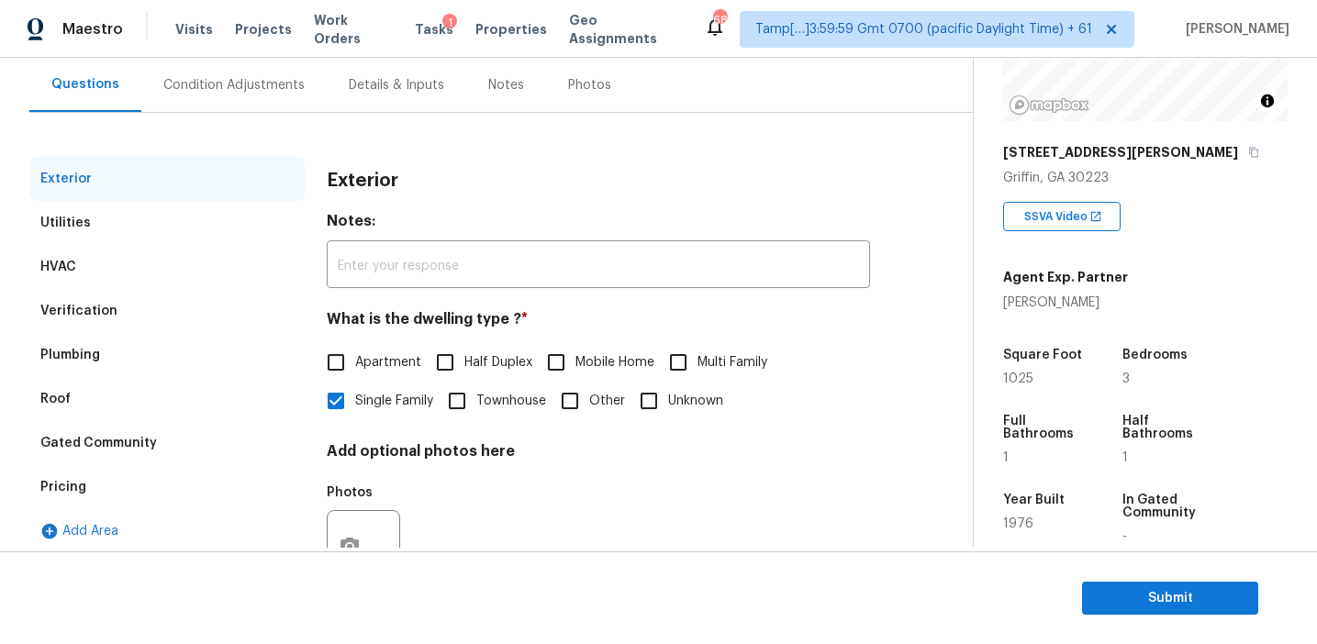
scroll to position [163, 0]
click at [274, 60] on div "Condition Adjustments" at bounding box center [233, 87] width 185 height 54
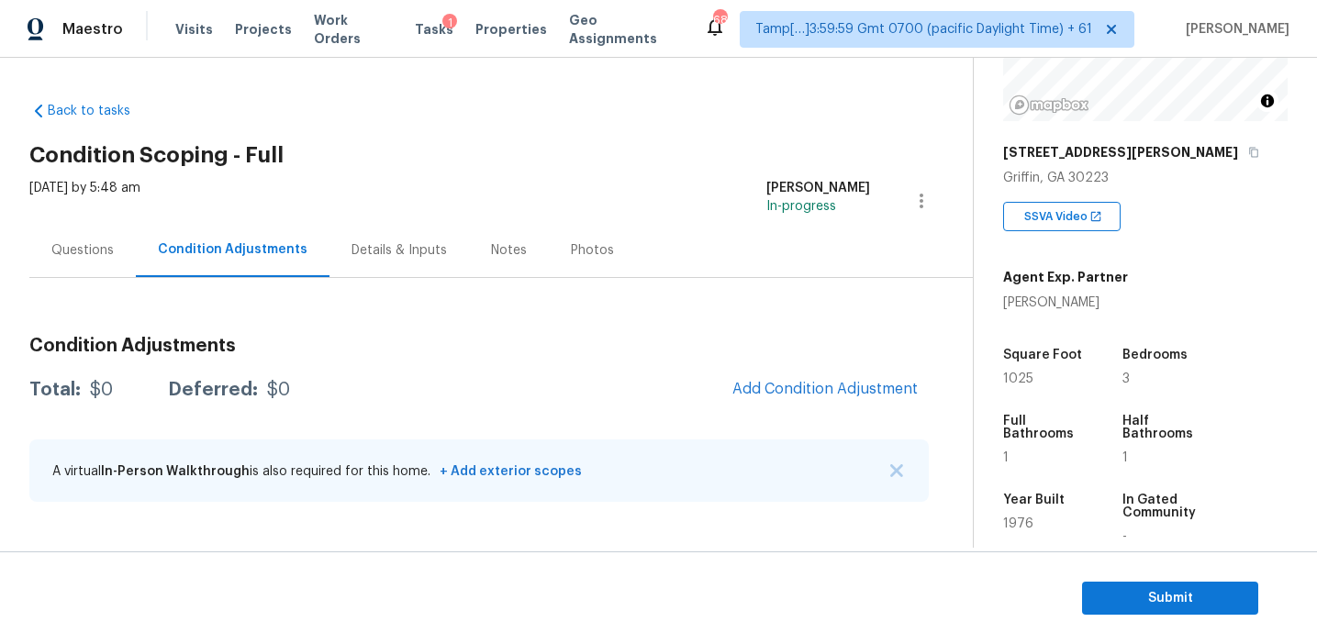
click at [408, 349] on h3 "Condition Adjustments" at bounding box center [479, 346] width 900 height 18
click at [801, 387] on span "Add Condition Adjustment" at bounding box center [825, 389] width 185 height 17
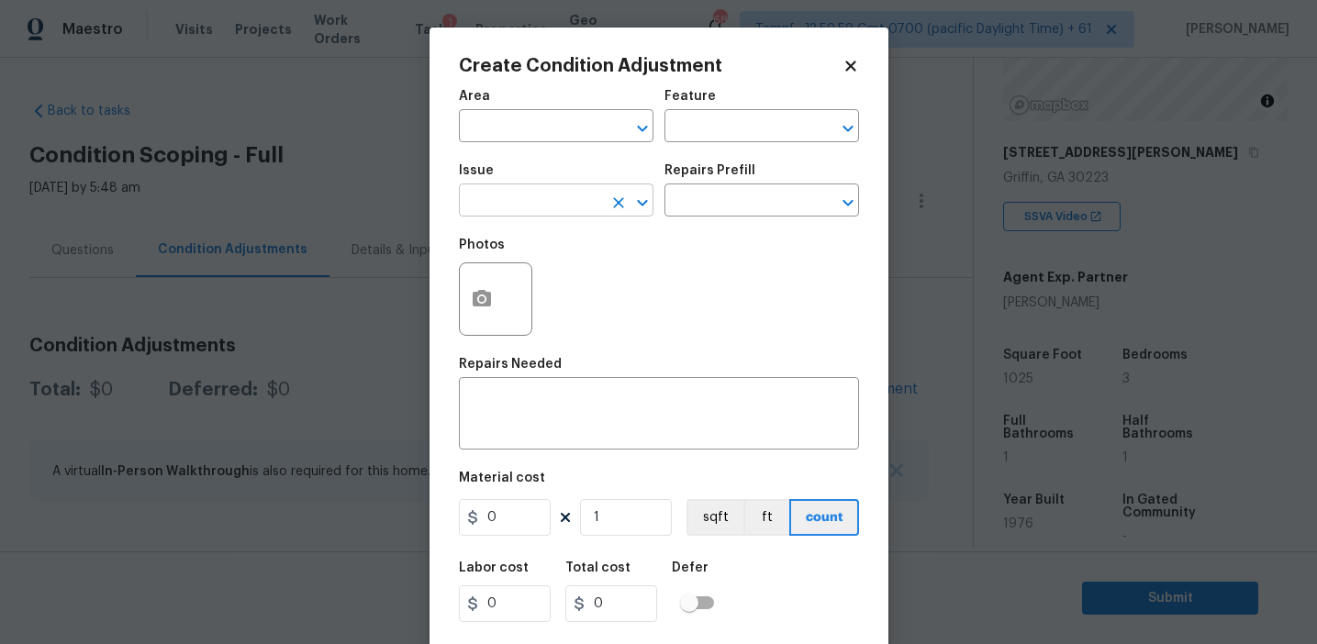
click at [526, 204] on input "text" at bounding box center [530, 202] width 143 height 28
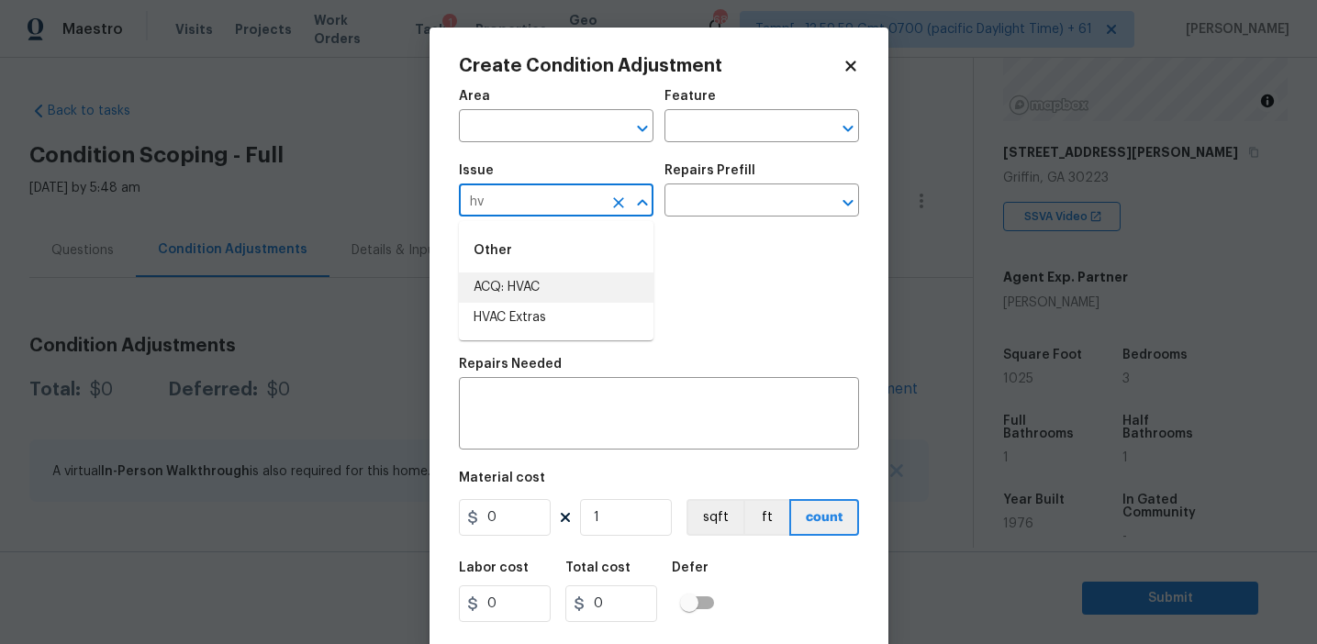
click at [564, 278] on li "ACQ: HVAC" at bounding box center [556, 288] width 195 height 30
type input "ACQ: HVAC"
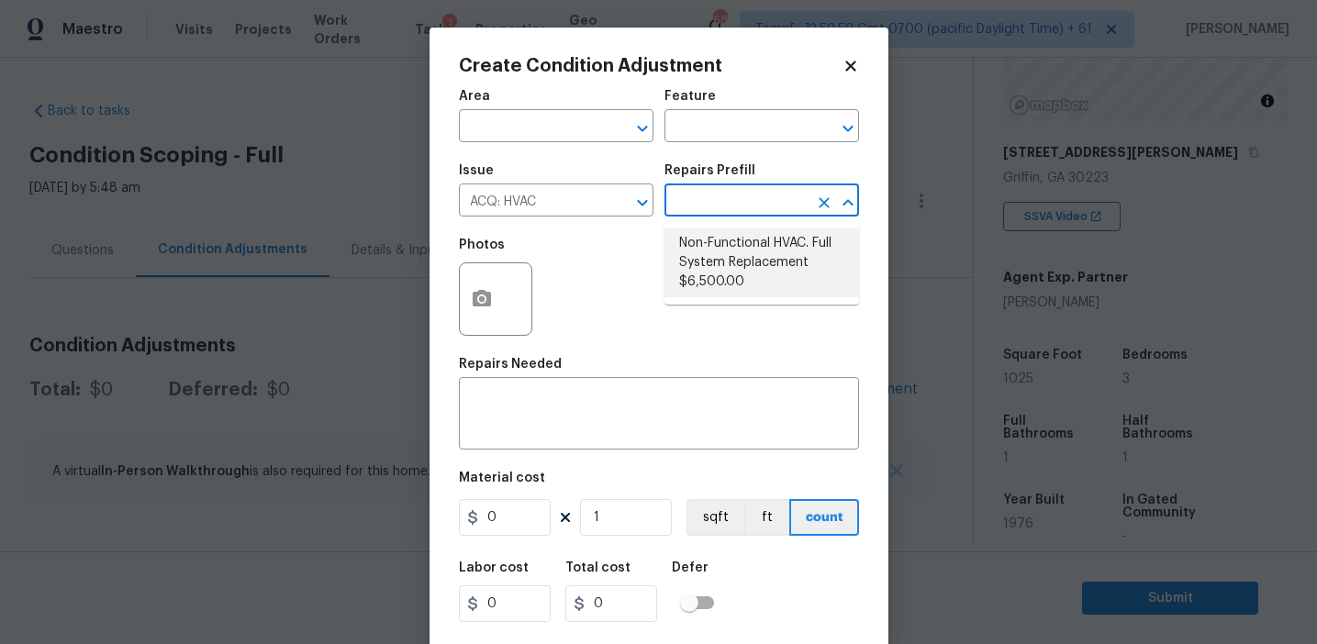
click at [731, 253] on li "Non-Functional HVAC. Full System Replacement $6,500.00" at bounding box center [762, 263] width 195 height 69
type input "Acquisition"
type textarea "Acquisition Scope: Full System Replacement"
type input "6500"
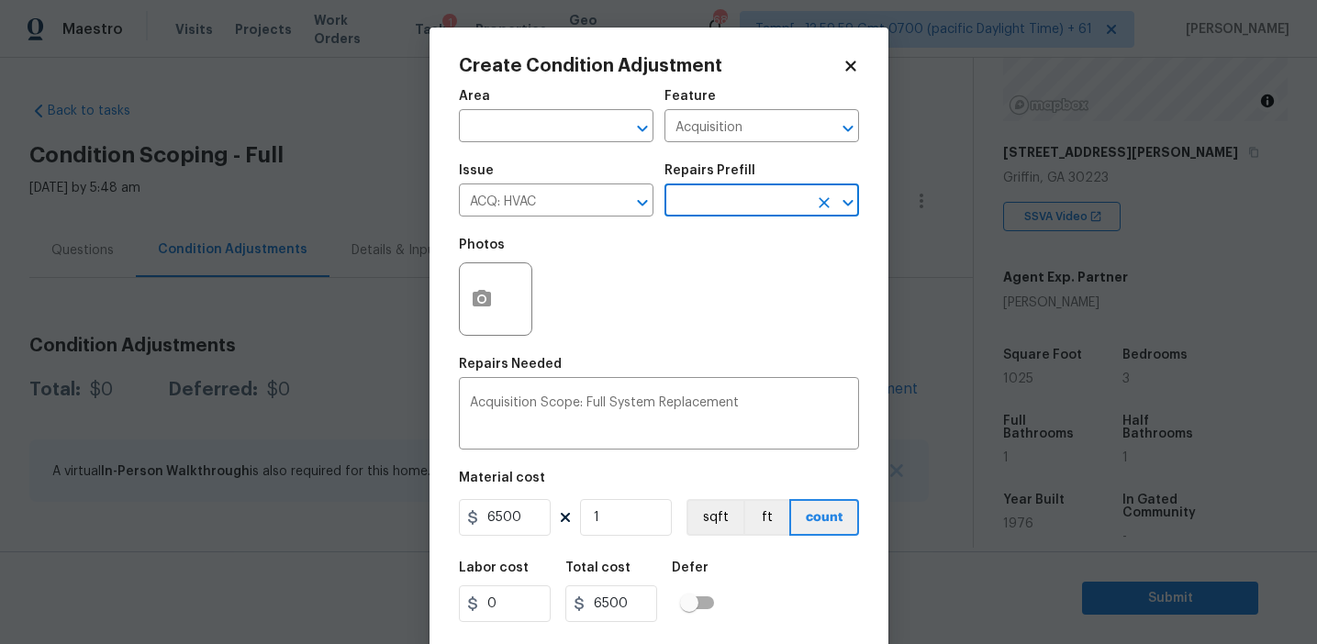
scroll to position [41, 0]
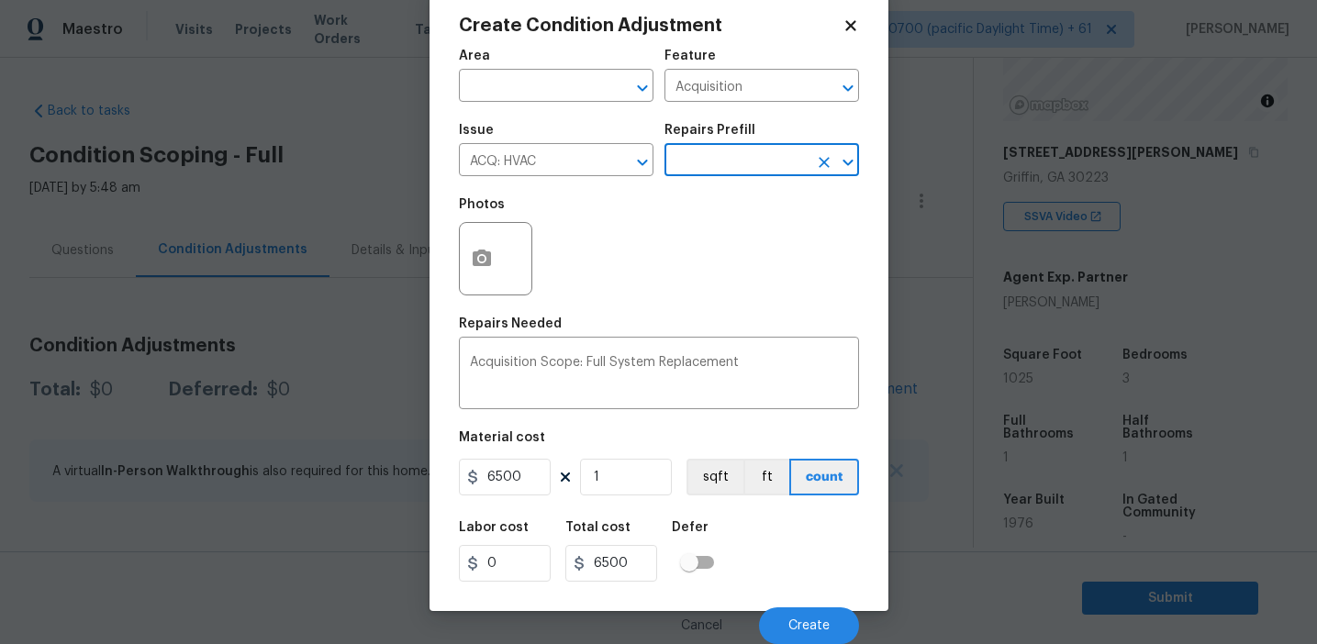
click at [785, 599] on div "Cancel Create" at bounding box center [659, 618] width 400 height 51
click at [785, 606] on div "Cancel Create" at bounding box center [659, 618] width 400 height 51
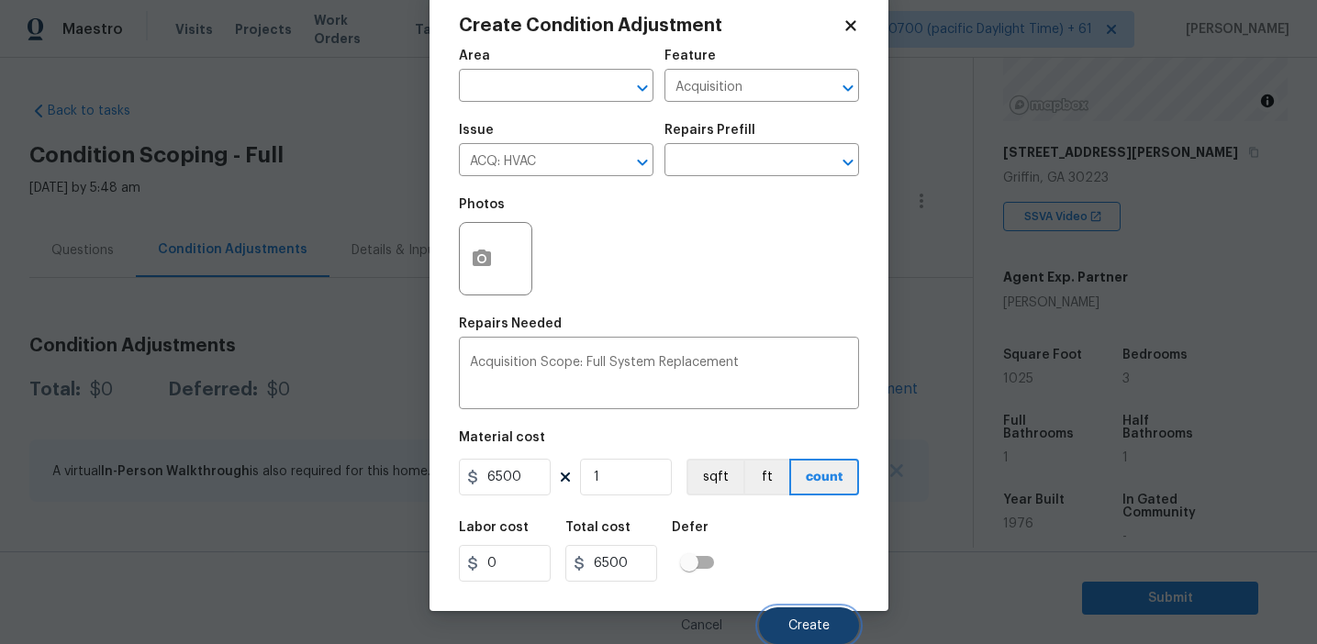
click at [784, 615] on button "Create" at bounding box center [809, 626] width 100 height 37
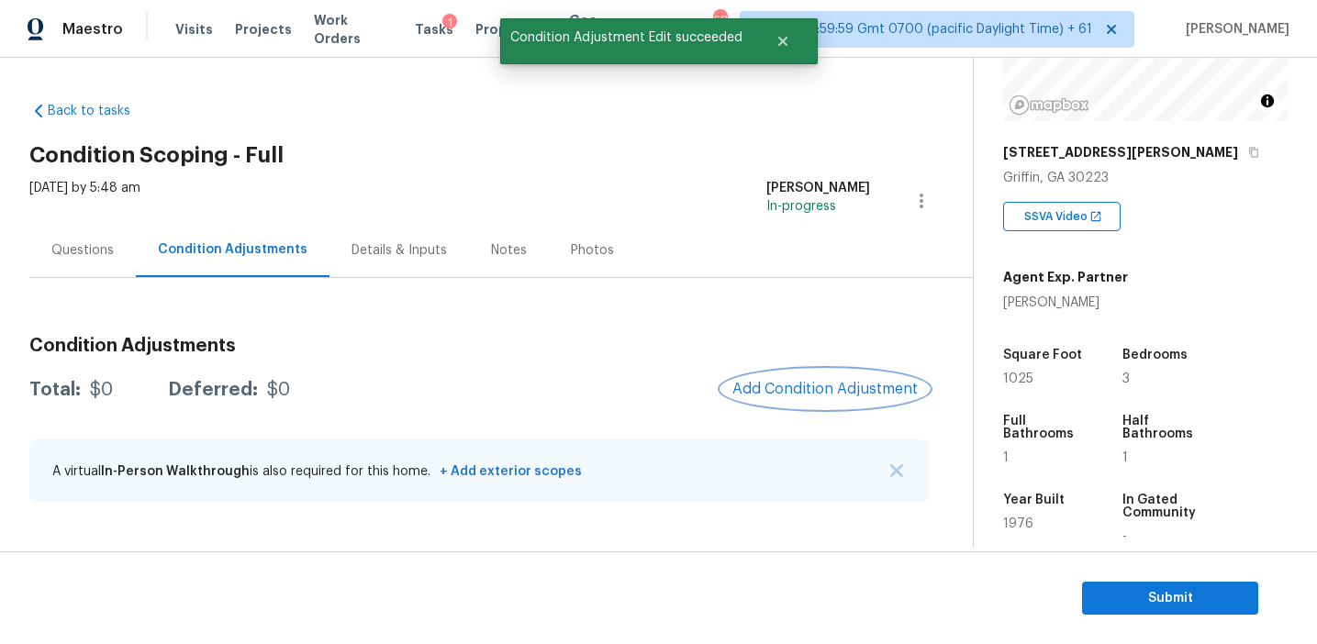
scroll to position [0, 0]
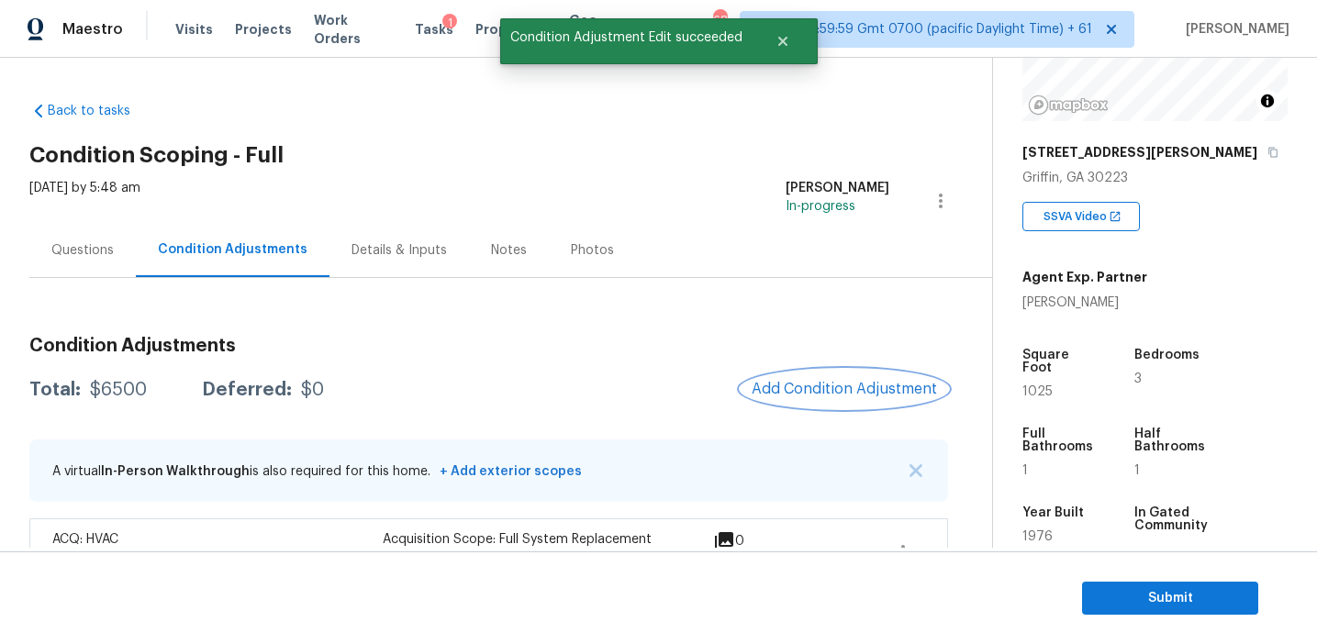
click at [788, 387] on span "Add Condition Adjustment" at bounding box center [844, 389] width 185 height 17
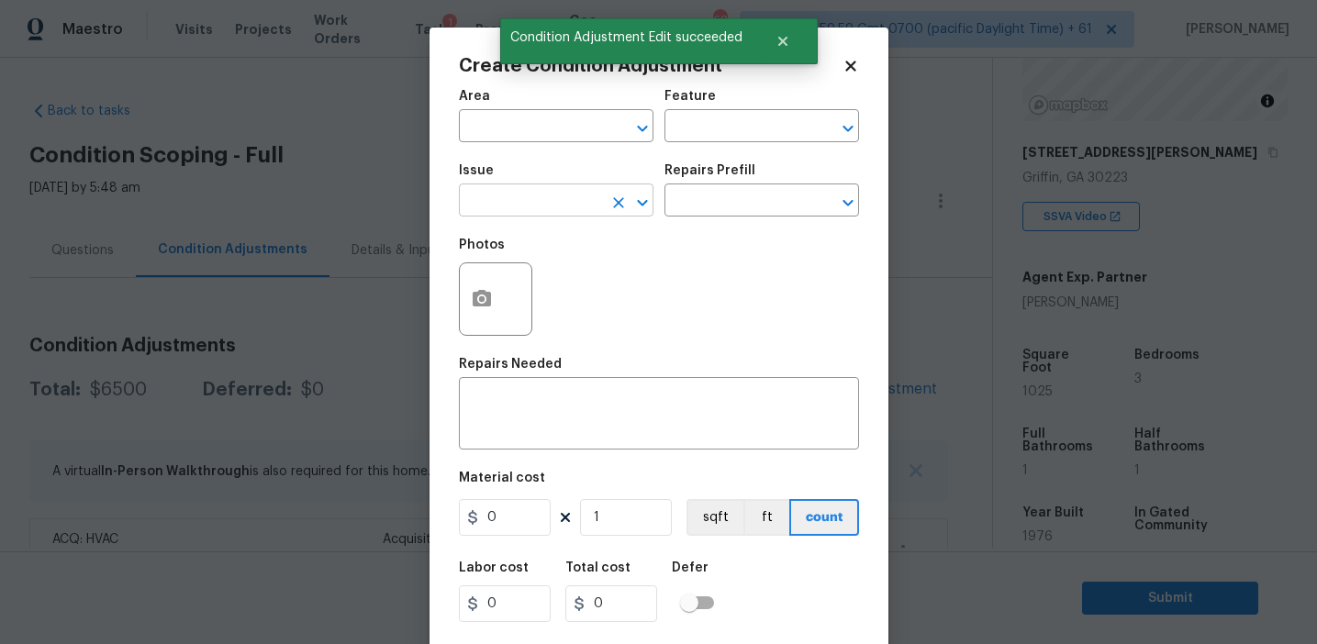
click at [528, 197] on input "text" at bounding box center [530, 202] width 143 height 28
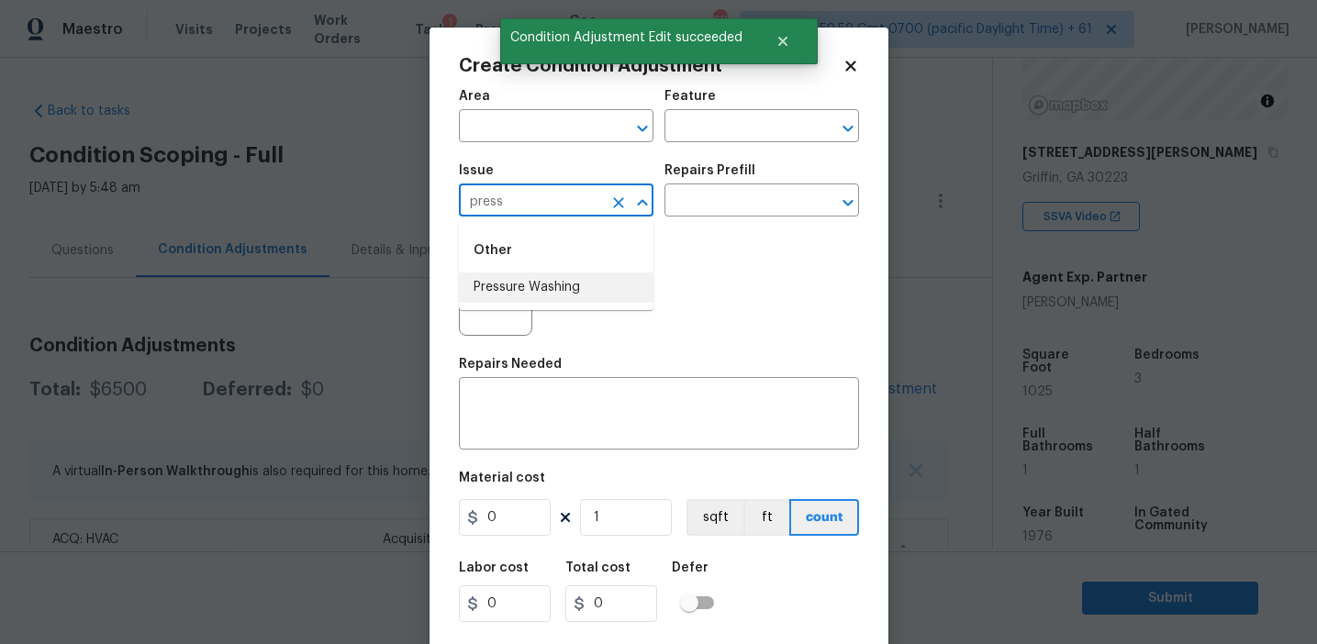
click at [552, 285] on li "Pressure Washing" at bounding box center [556, 288] width 195 height 30
type input "Pressure Washing"
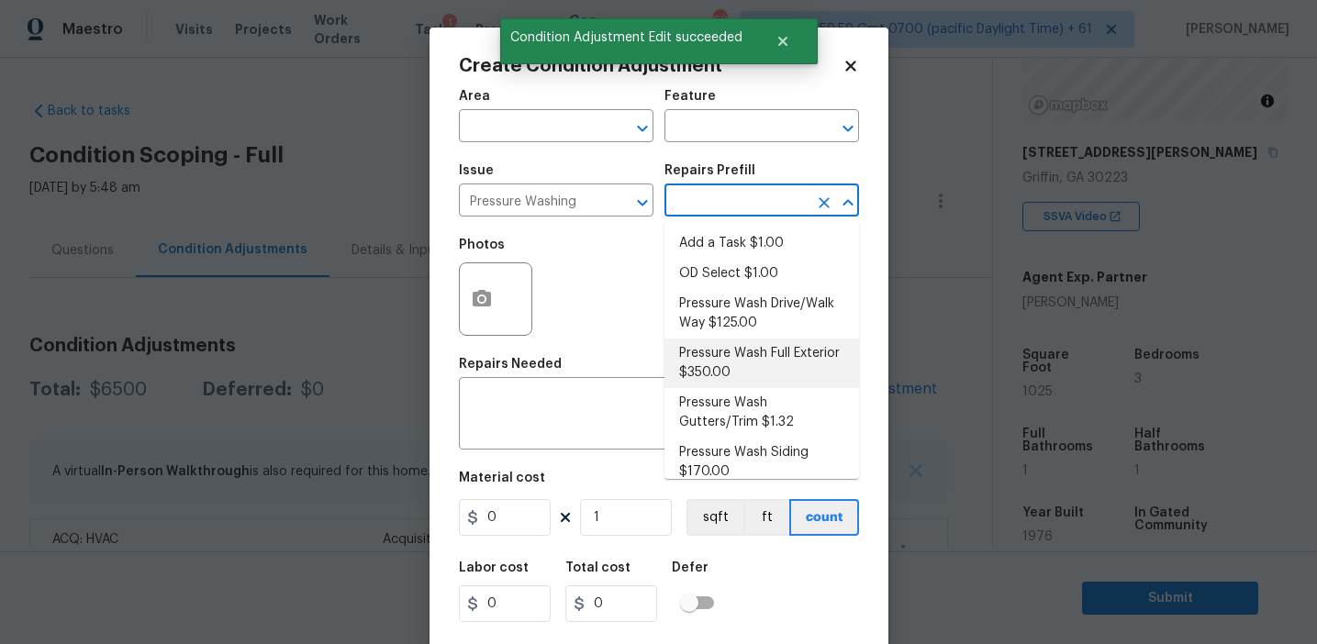
click at [704, 372] on li "Pressure Wash Full Exterior $350.00" at bounding box center [762, 364] width 195 height 50
type input "Siding"
type textarea "Pressure wash the House, Flatwork, Deck and Garage interior."
type input "350"
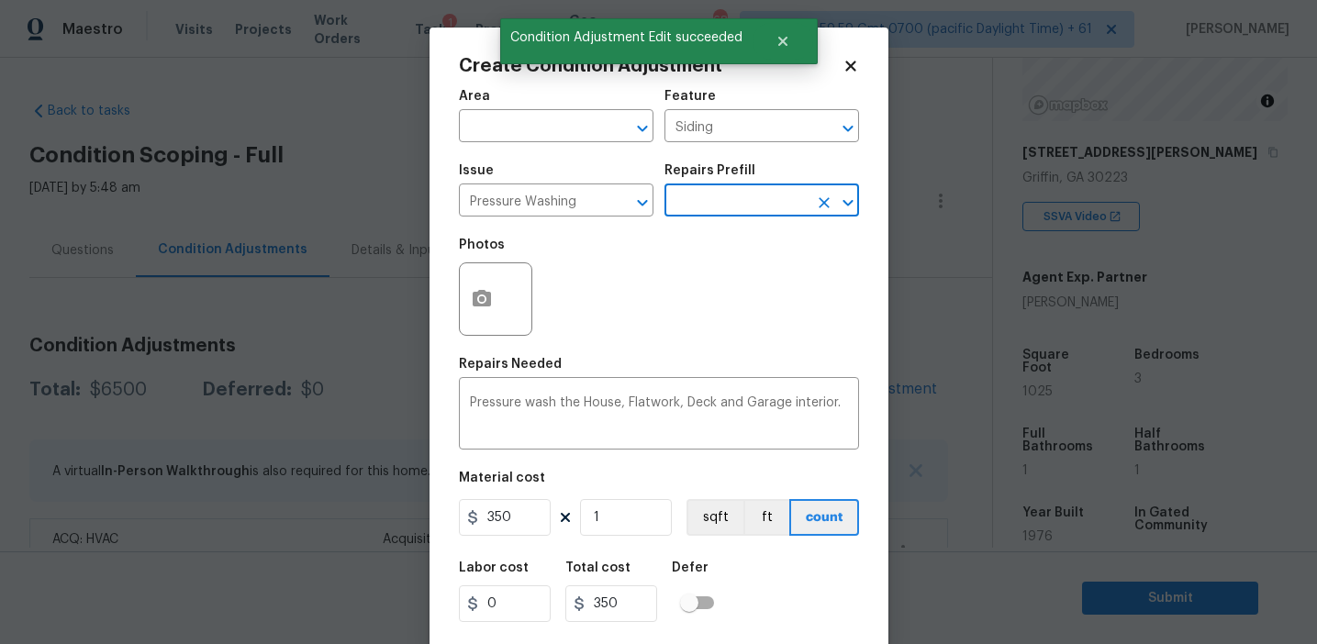
scroll to position [41, 0]
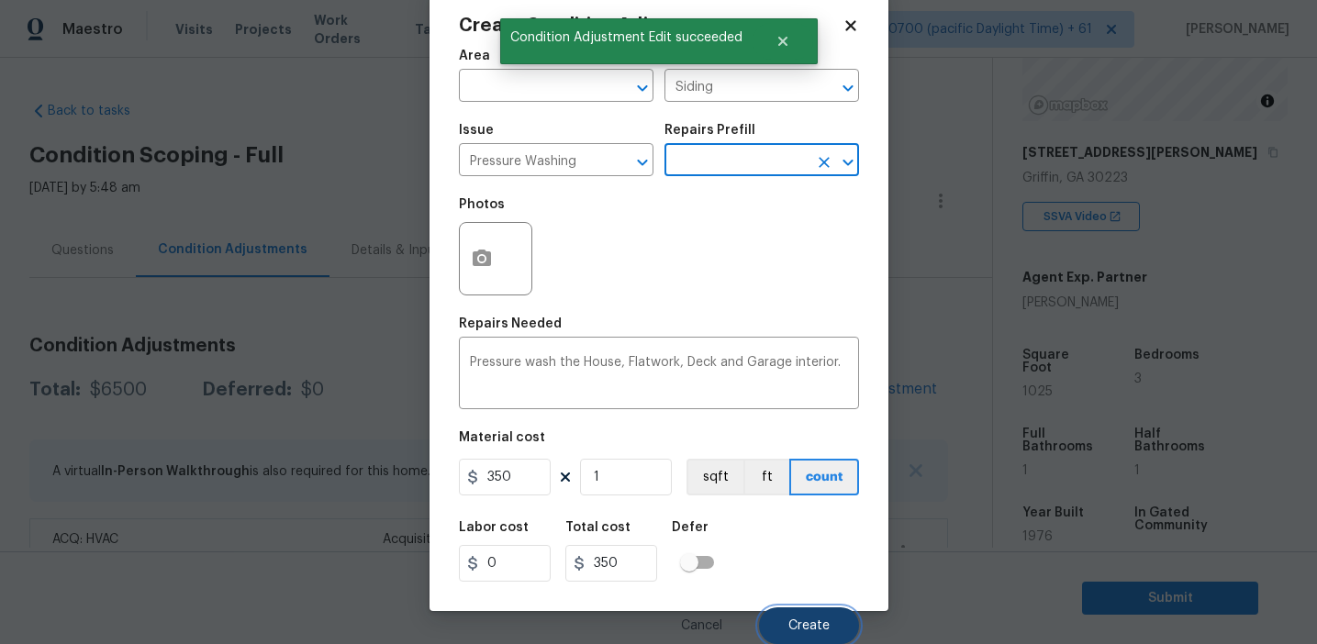
click at [789, 639] on button "Create" at bounding box center [809, 626] width 100 height 37
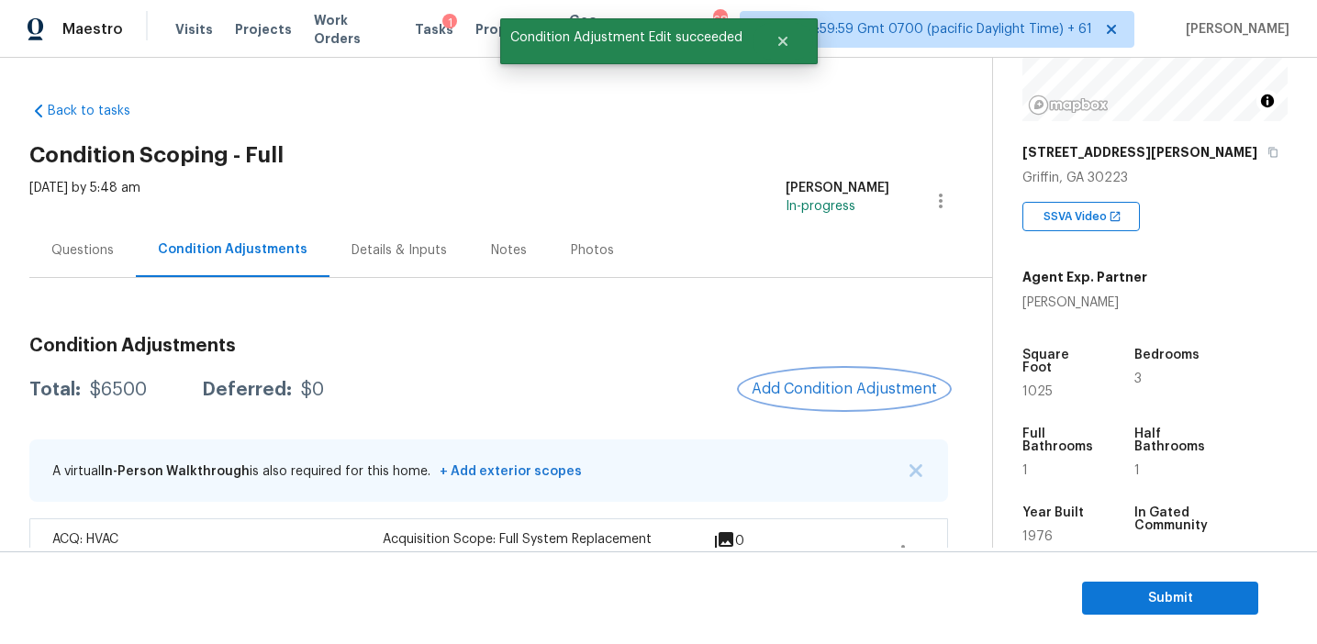
scroll to position [0, 0]
click at [789, 387] on span "Add Condition Adjustment" at bounding box center [844, 389] width 185 height 17
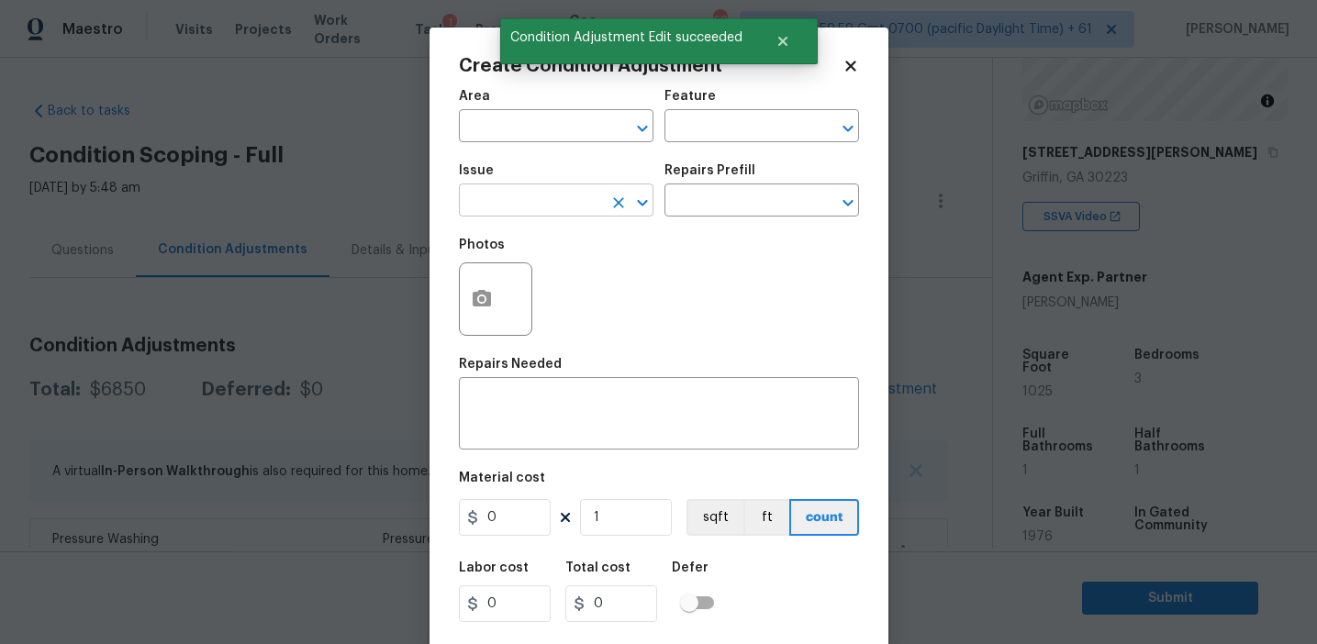
click at [543, 208] on input "text" at bounding box center [530, 202] width 143 height 28
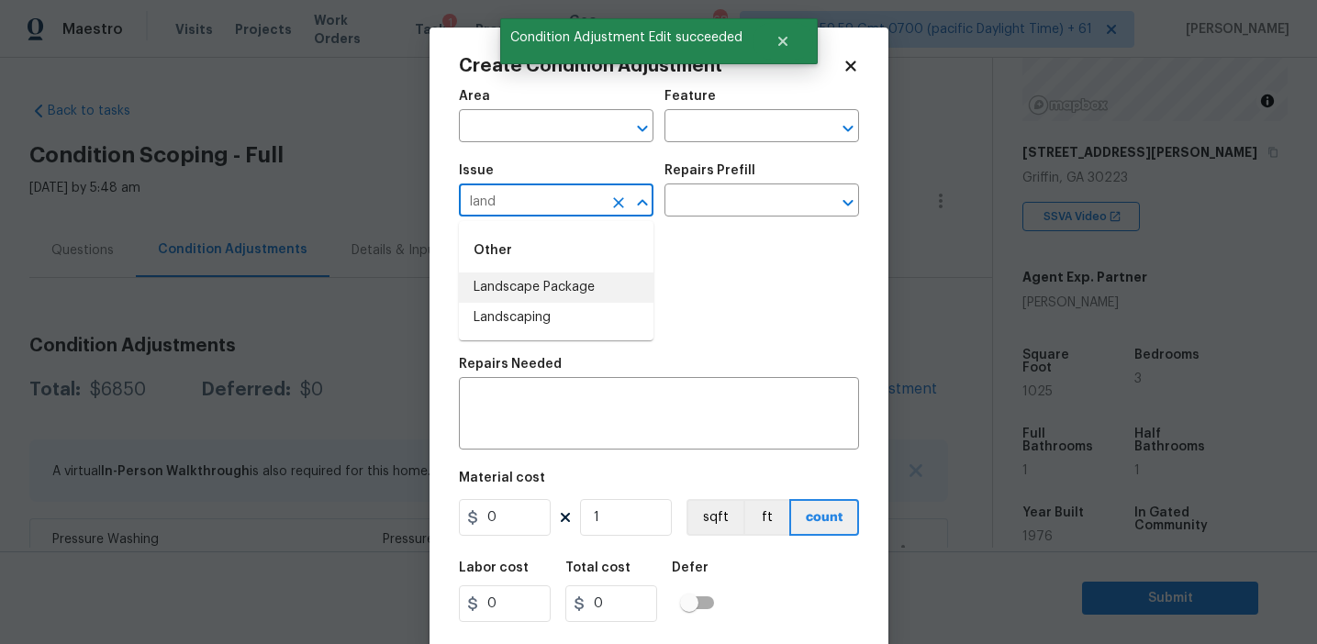
click at [588, 291] on li "Landscape Package" at bounding box center [556, 288] width 195 height 30
type input "Landscape Package"
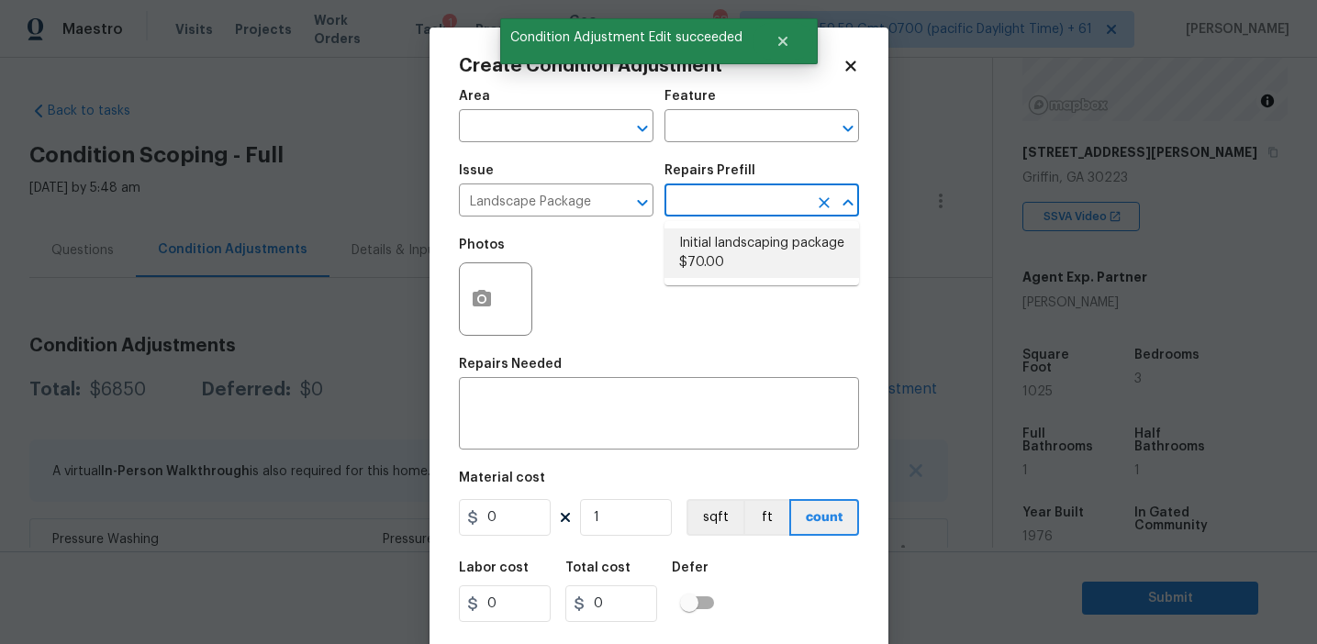
click at [733, 253] on li "Initial landscaping package $70.00" at bounding box center [762, 254] width 195 height 50
type input "Home Readiness Packages"
type textarea "Mowing of grass up to 6" in height. Mow, edge along driveways & sidewalks, trim…"
type input "70"
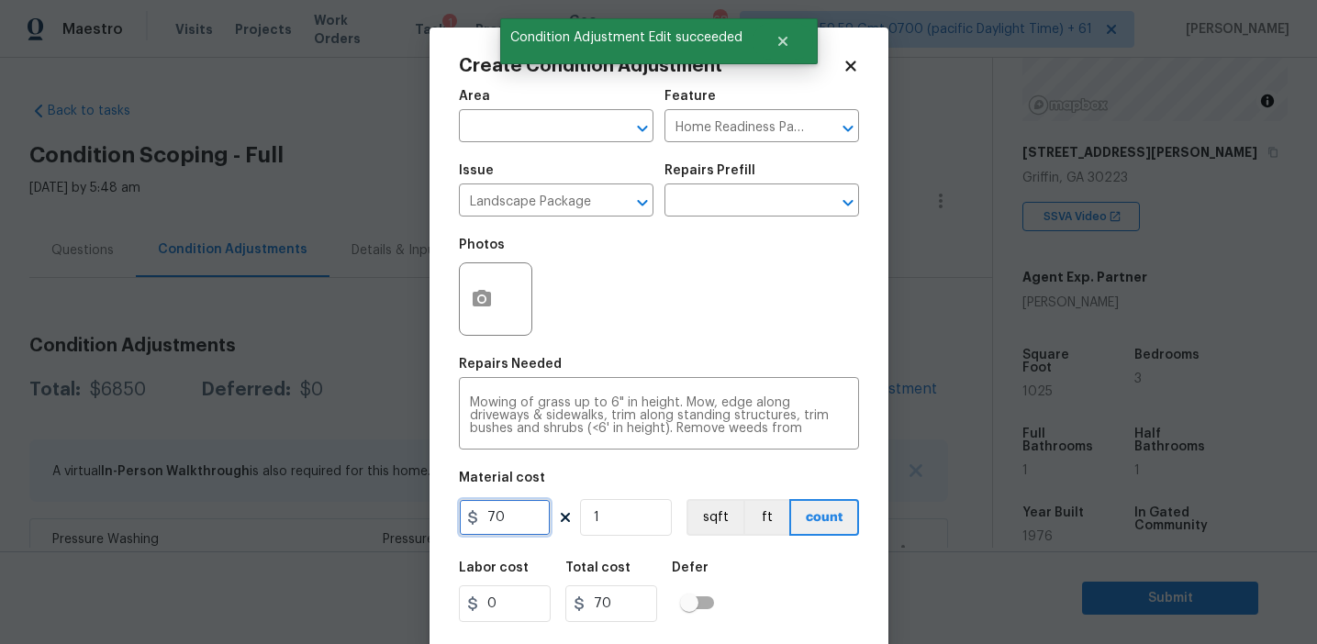
click at [521, 517] on input "70" at bounding box center [505, 517] width 92 height 37
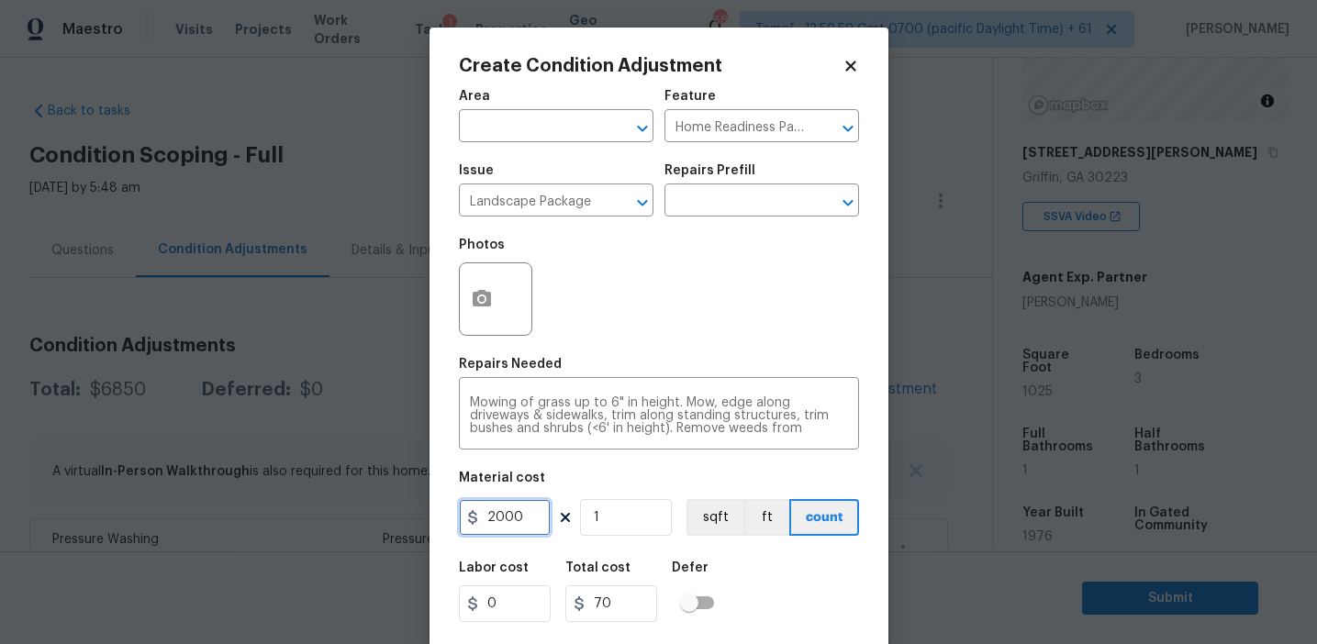
type input "2000"
click at [474, 304] on icon "button" at bounding box center [482, 298] width 18 height 17
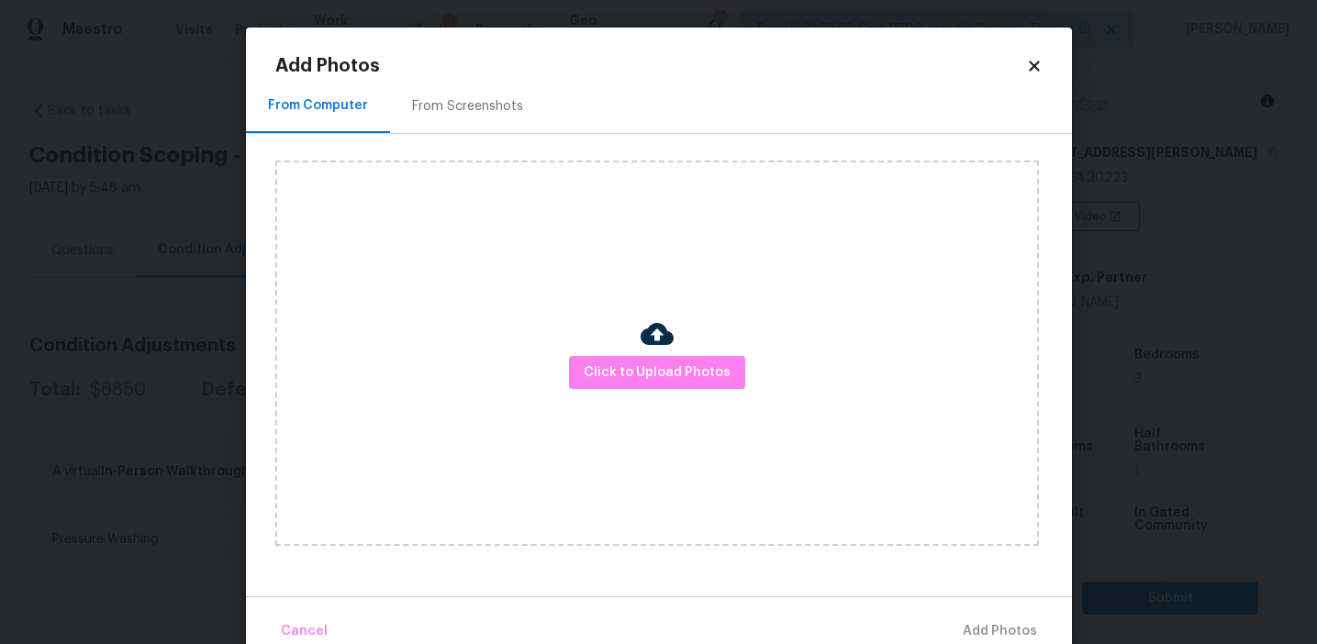
click at [449, 114] on div "From Screenshots" at bounding box center [467, 106] width 111 height 18
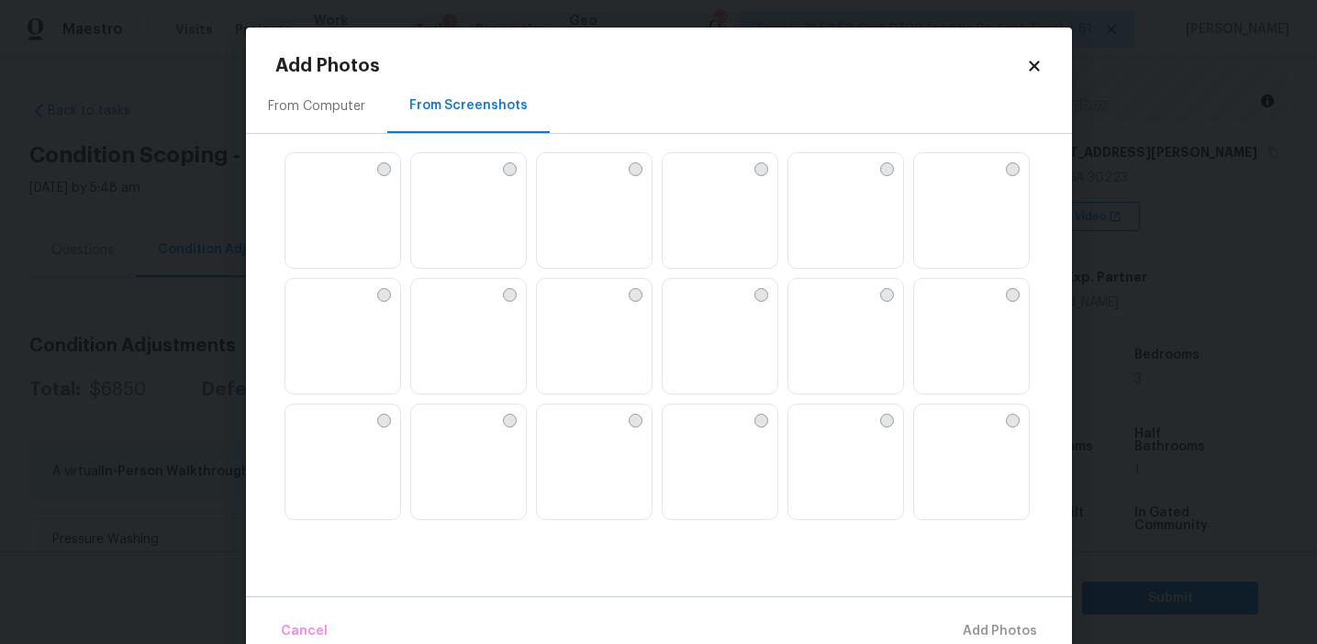
click at [559, 183] on img at bounding box center [551, 167] width 29 height 29
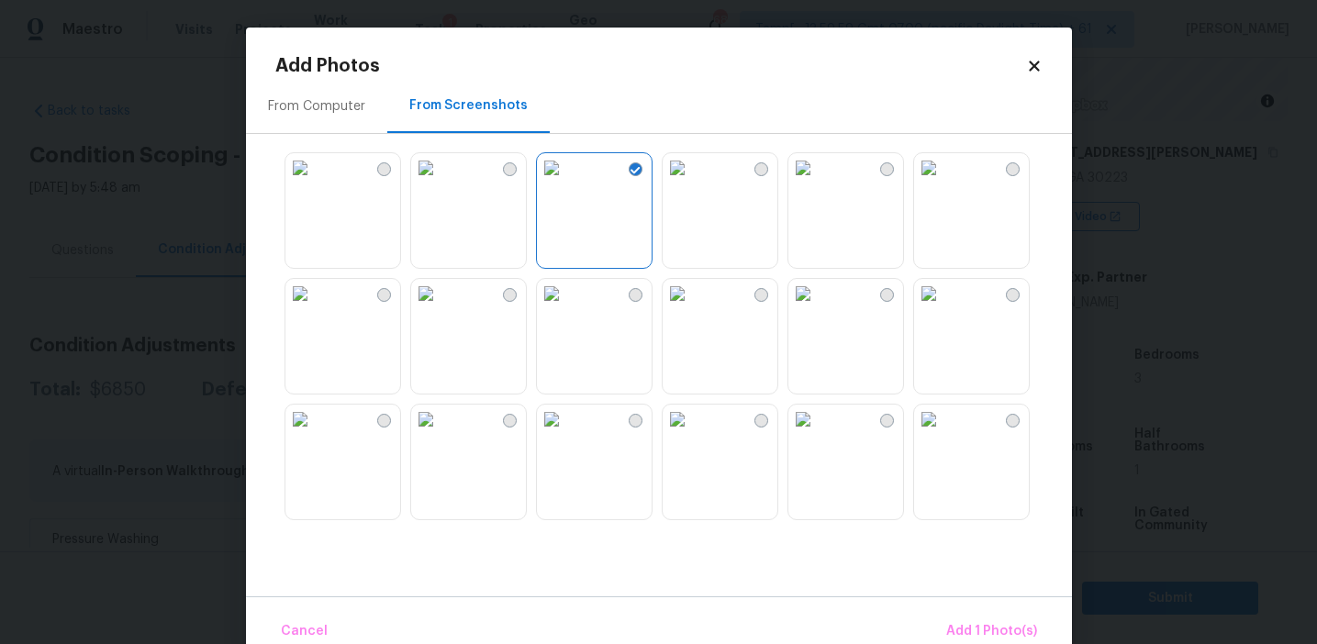
click at [938, 183] on img at bounding box center [928, 167] width 29 height 29
click at [692, 308] on img at bounding box center [677, 293] width 29 height 29
click at [692, 434] on img at bounding box center [677, 419] width 29 height 29
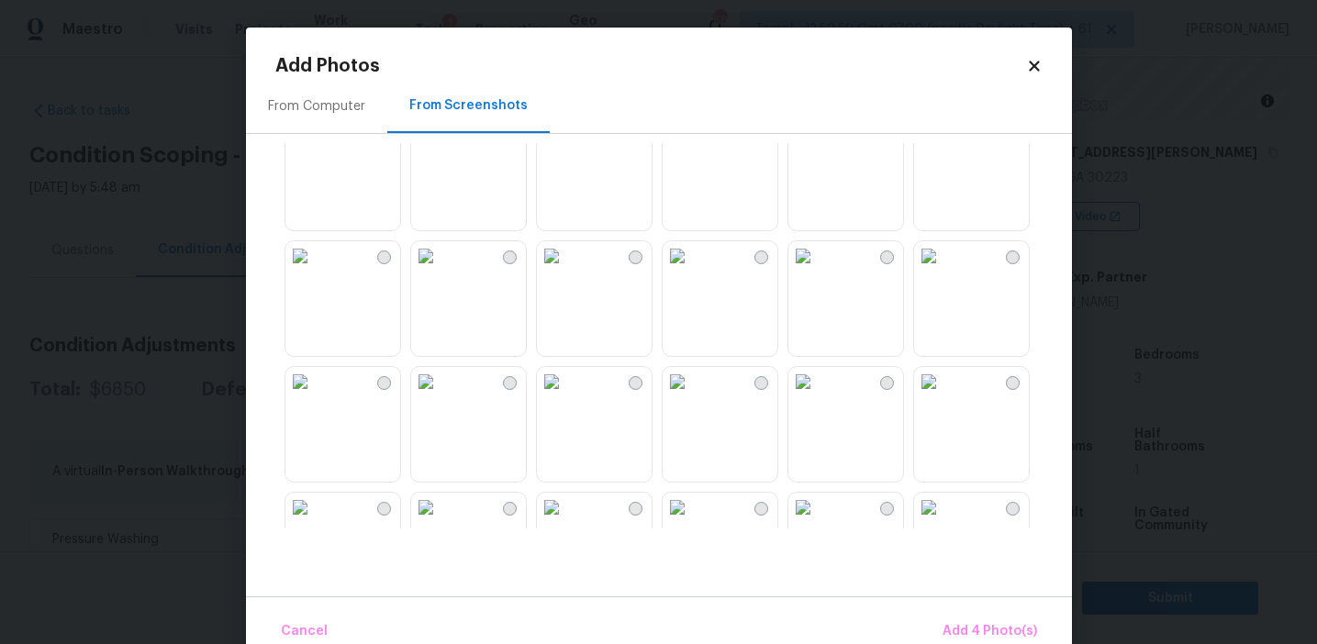
scroll to position [644, 0]
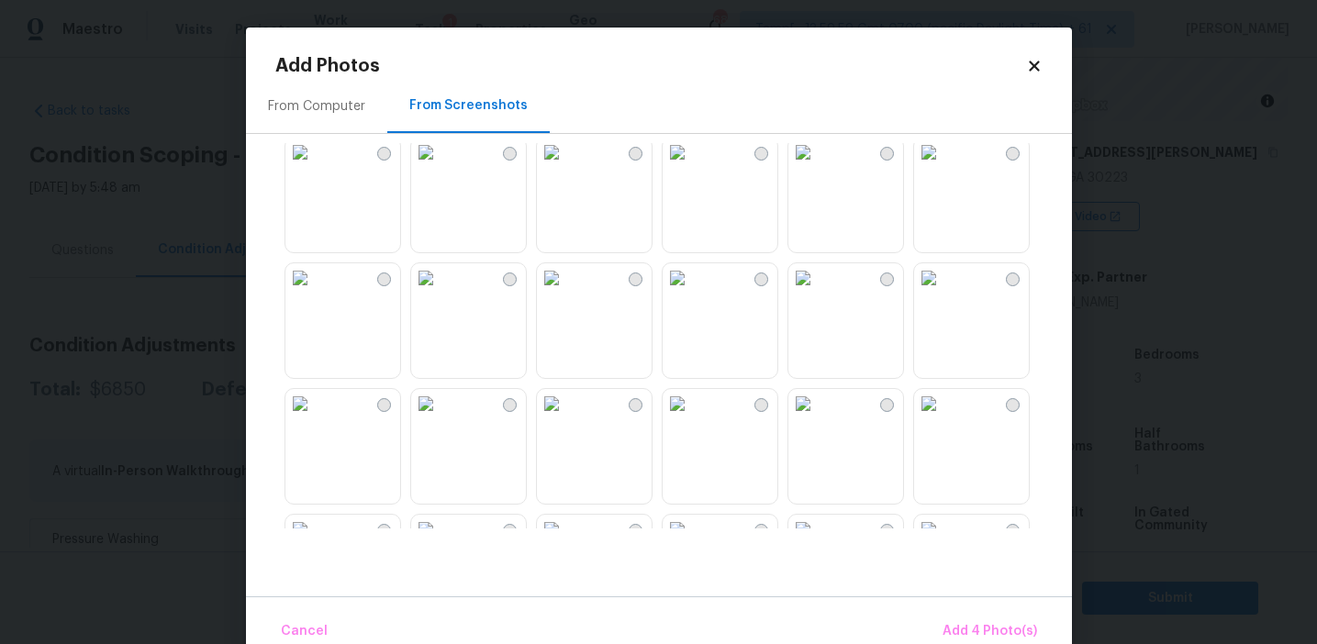
click at [315, 293] on img at bounding box center [299, 277] width 29 height 29
click at [315, 419] on img at bounding box center [299, 403] width 29 height 29
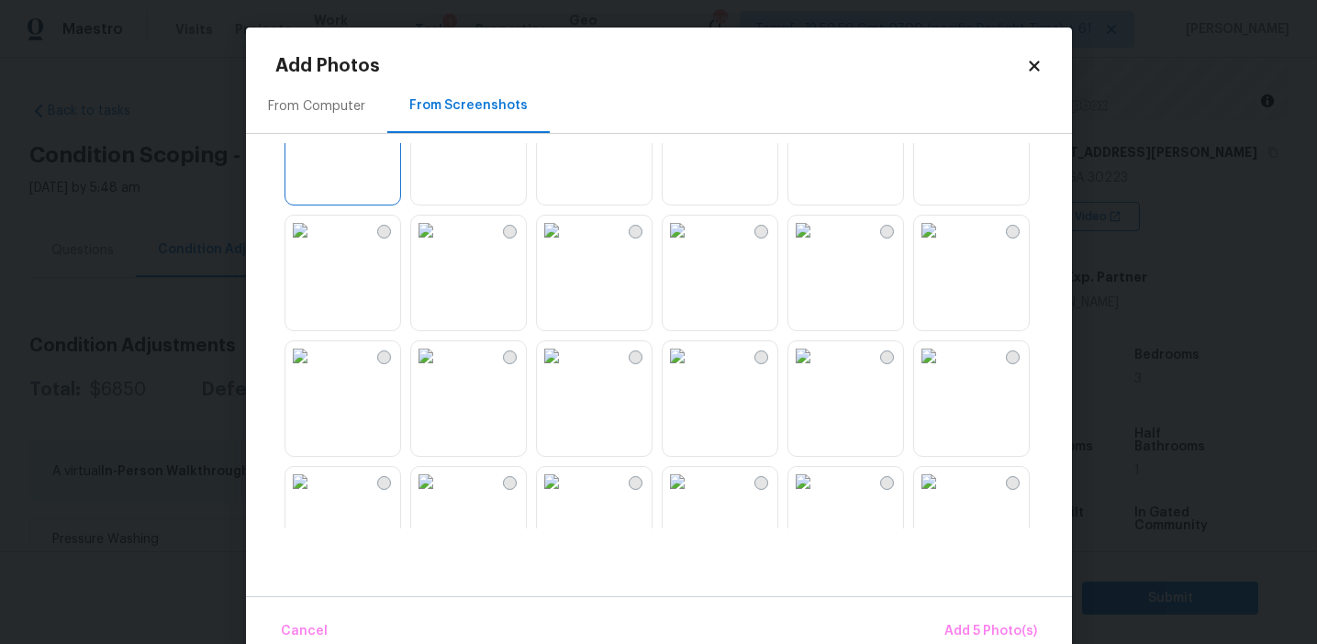
scroll to position [854, 0]
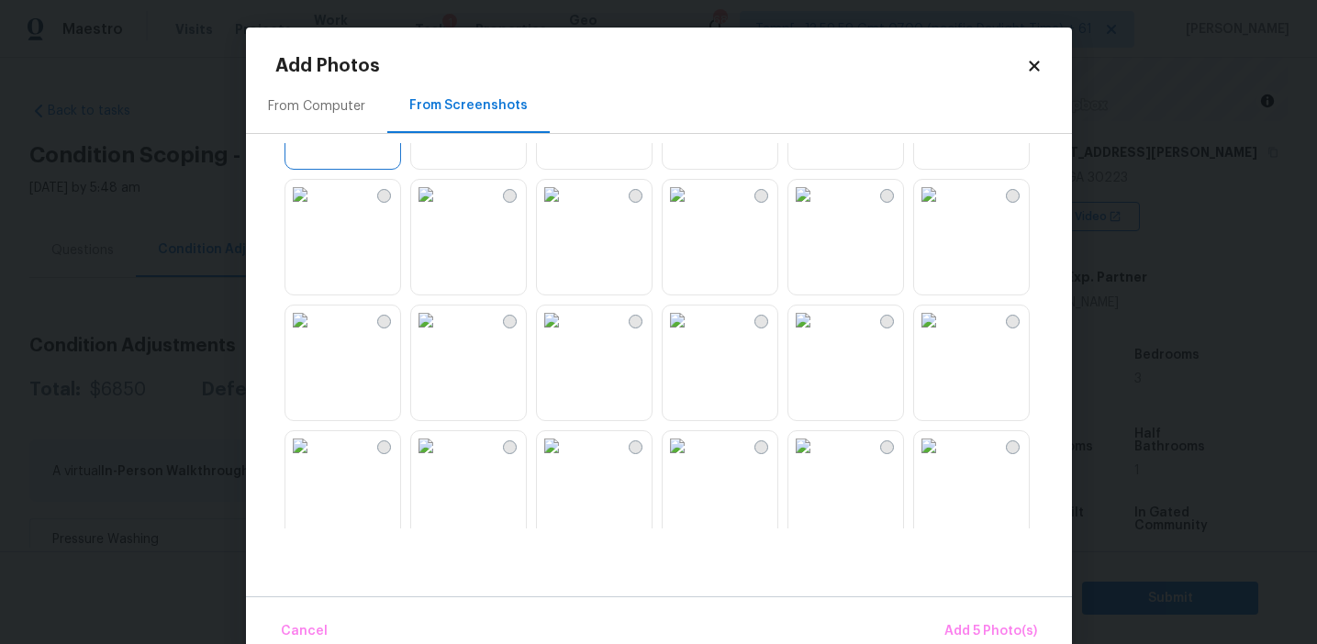
click at [692, 335] on img at bounding box center [677, 320] width 29 height 29
click at [975, 632] on span "Add 6 Photo(s)" at bounding box center [991, 632] width 94 height 23
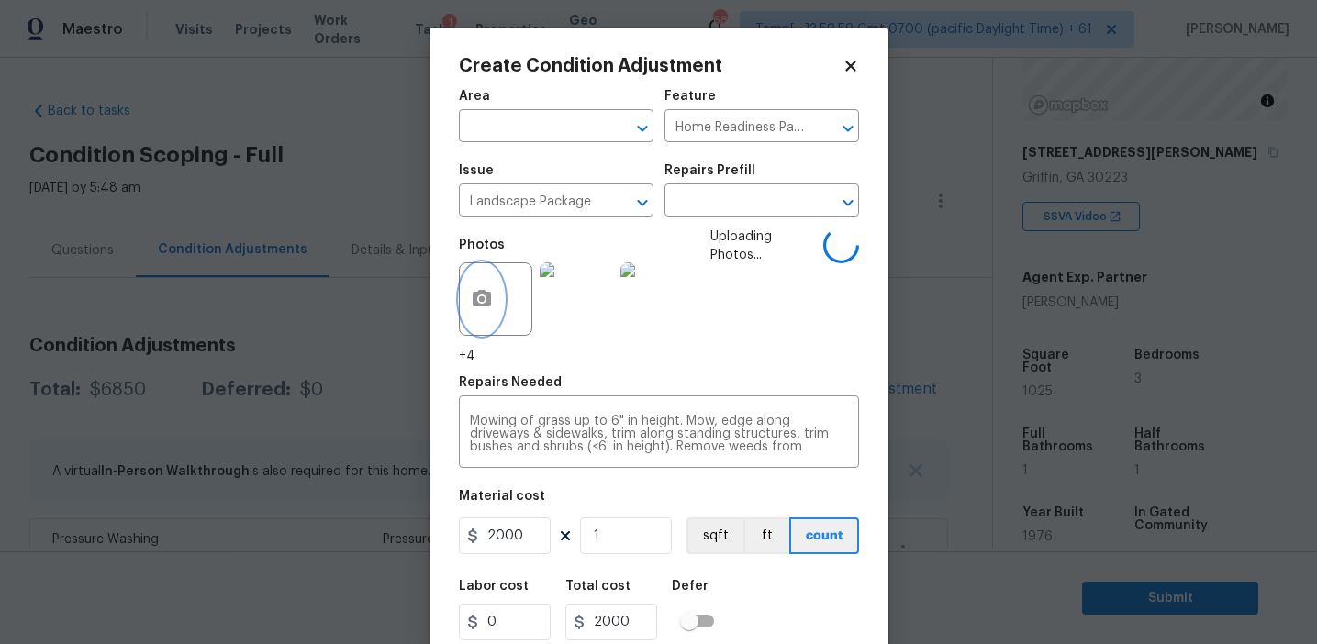
scroll to position [41, 0]
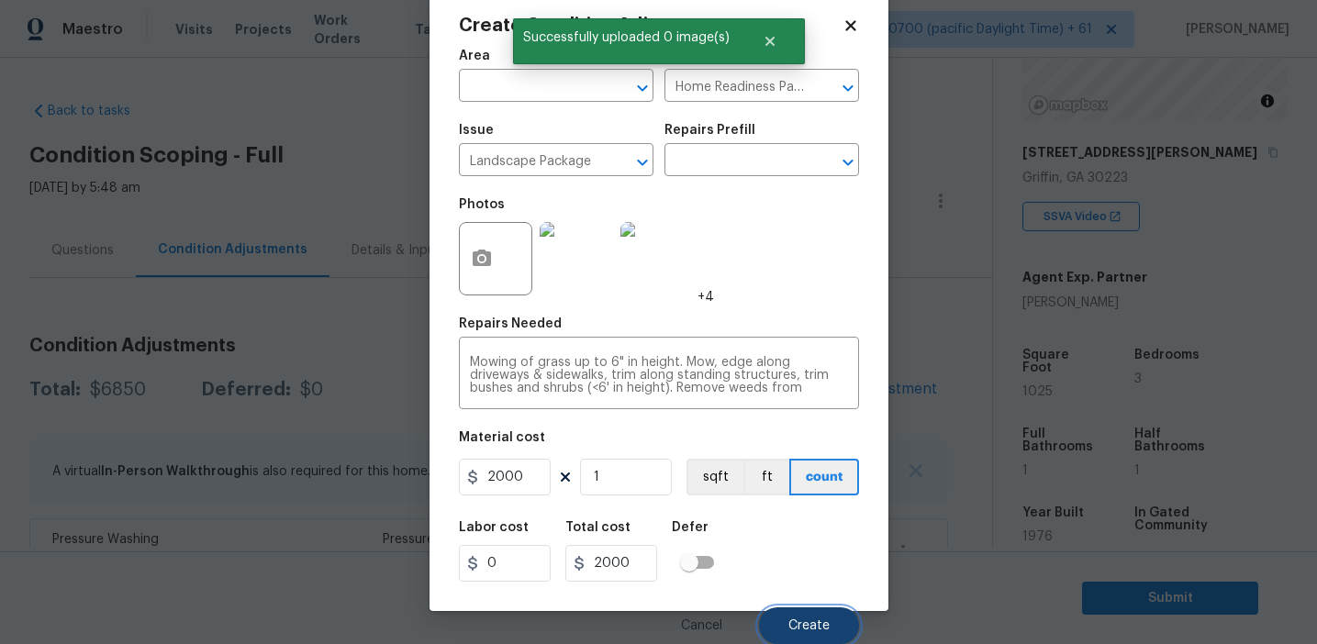
click at [790, 630] on span "Create" at bounding box center [809, 627] width 41 height 14
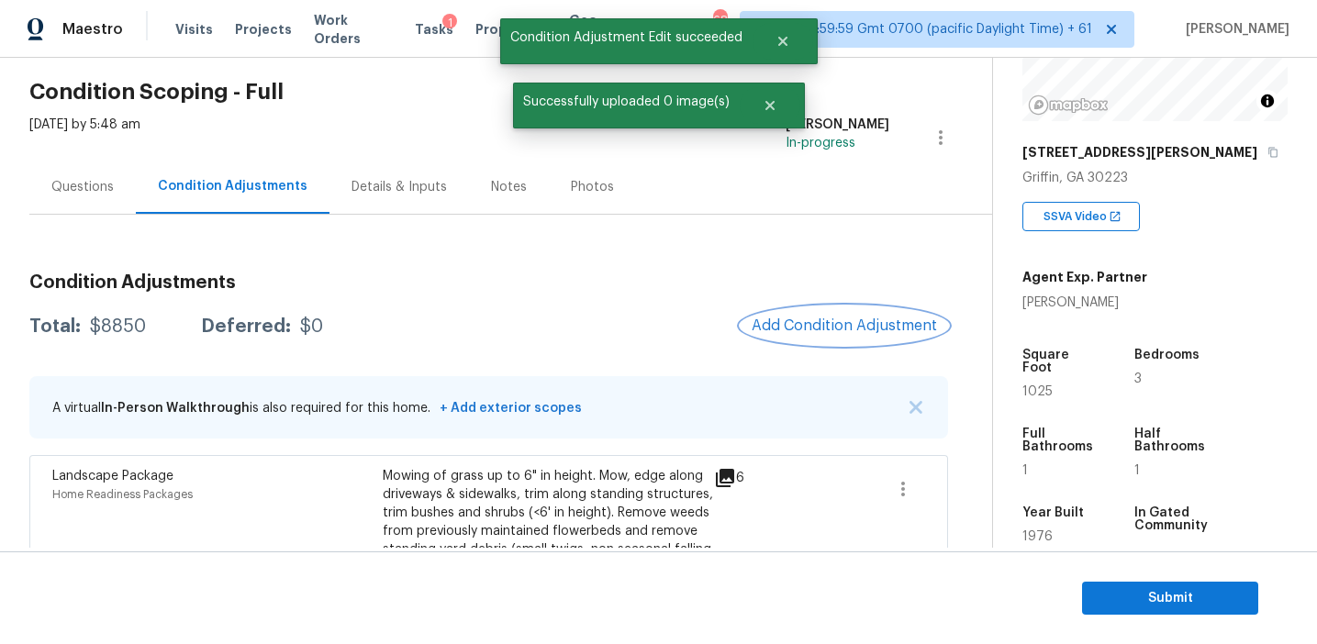
scroll to position [135, 0]
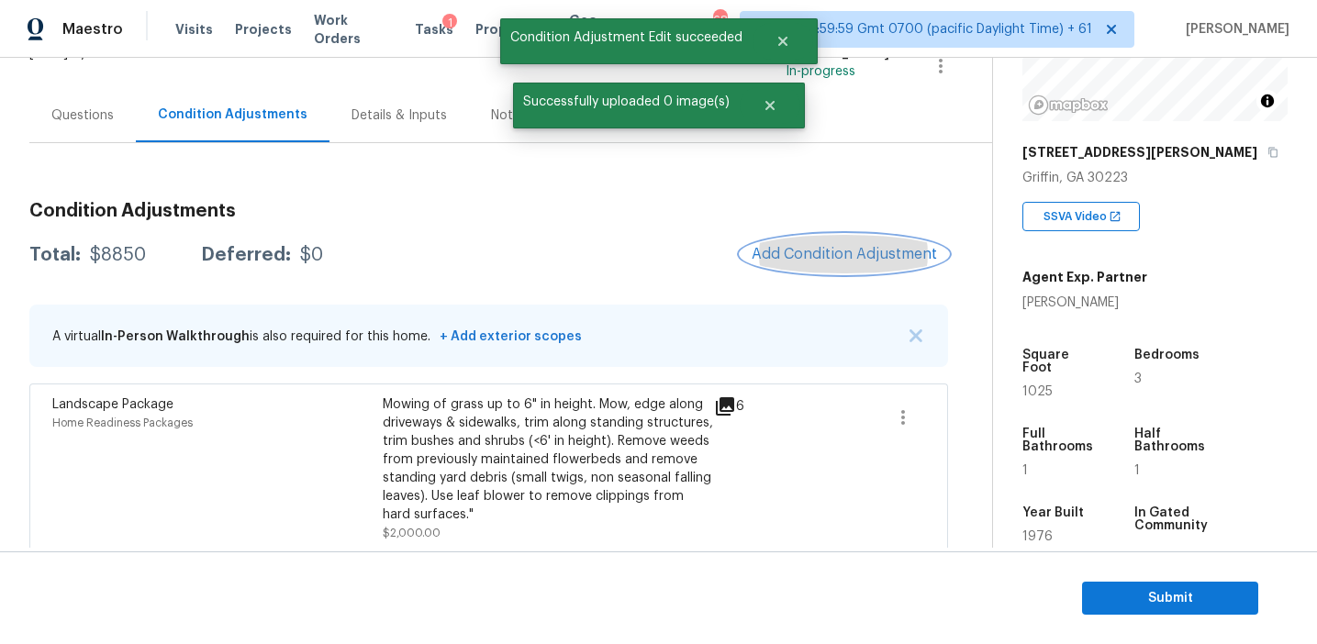
click at [828, 237] on button "Add Condition Adjustment" at bounding box center [844, 254] width 207 height 39
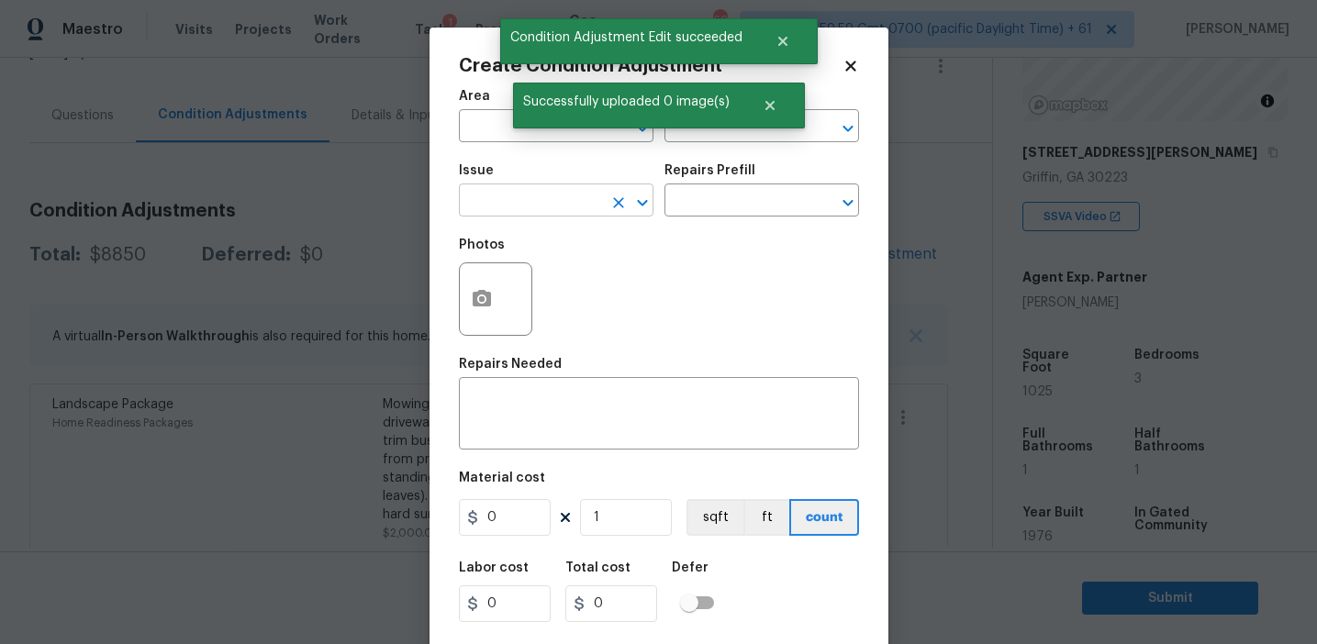
click at [527, 204] on input "text" at bounding box center [530, 202] width 143 height 28
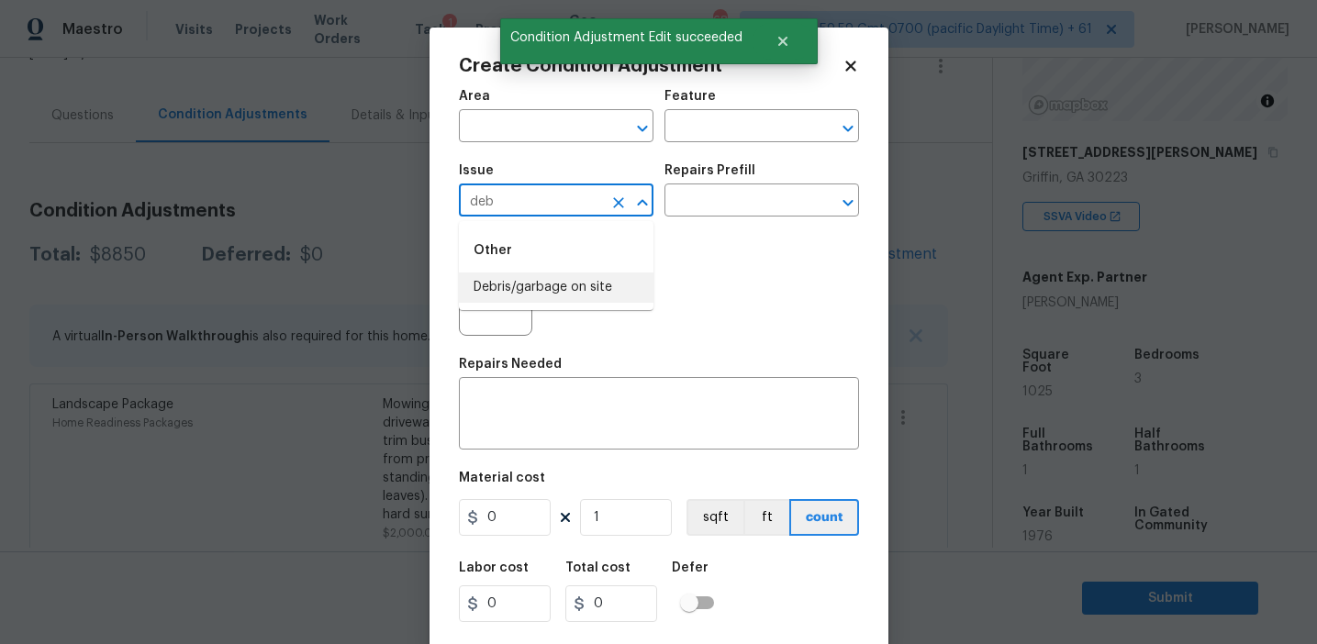
click at [566, 286] on li "Debris/garbage on site" at bounding box center [556, 288] width 195 height 30
type input "Debris/garbage on site"
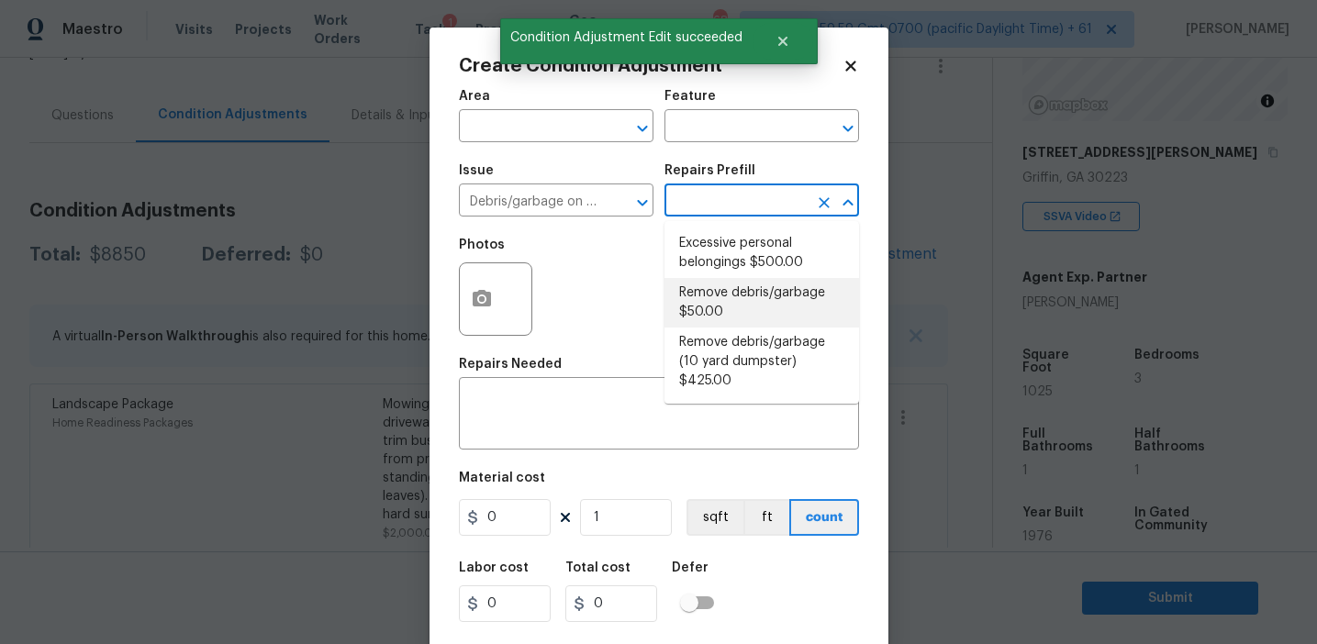
click at [707, 301] on li "Remove debris/garbage $50.00" at bounding box center [762, 303] width 195 height 50
type textarea "Remove, haul off, and properly dispose of any debris left by seller to offsite …"
type input "50"
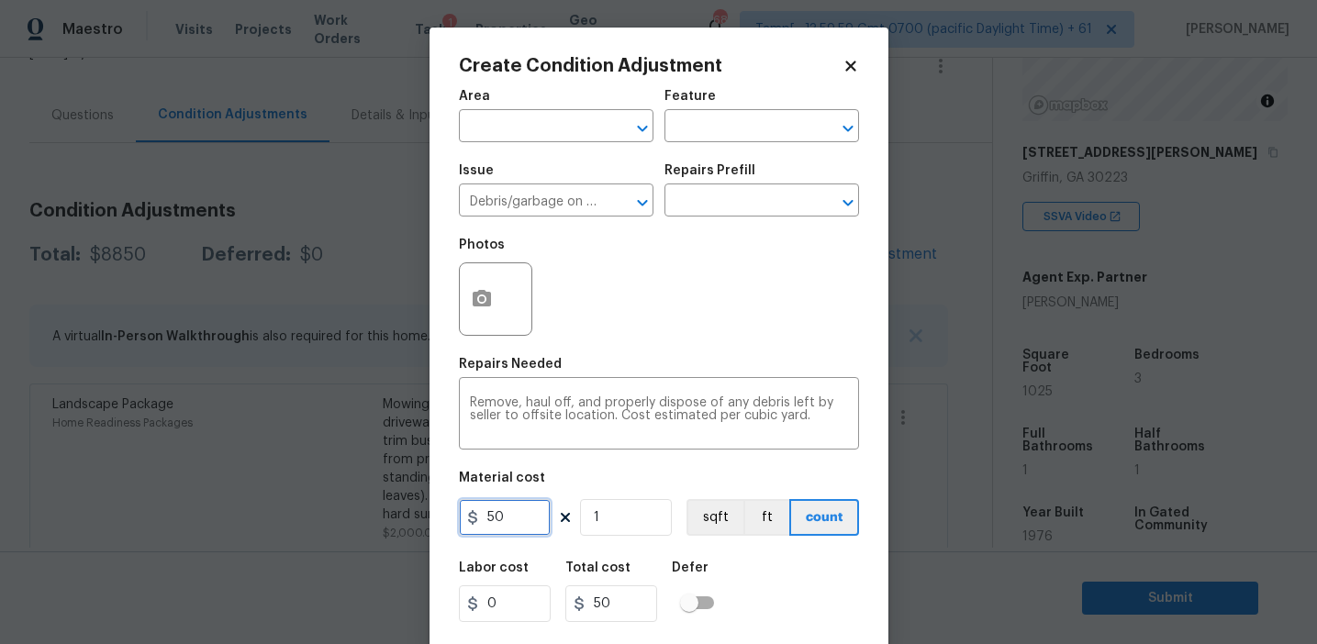
click at [486, 512] on input "50" at bounding box center [505, 517] width 92 height 37
type input "2500"
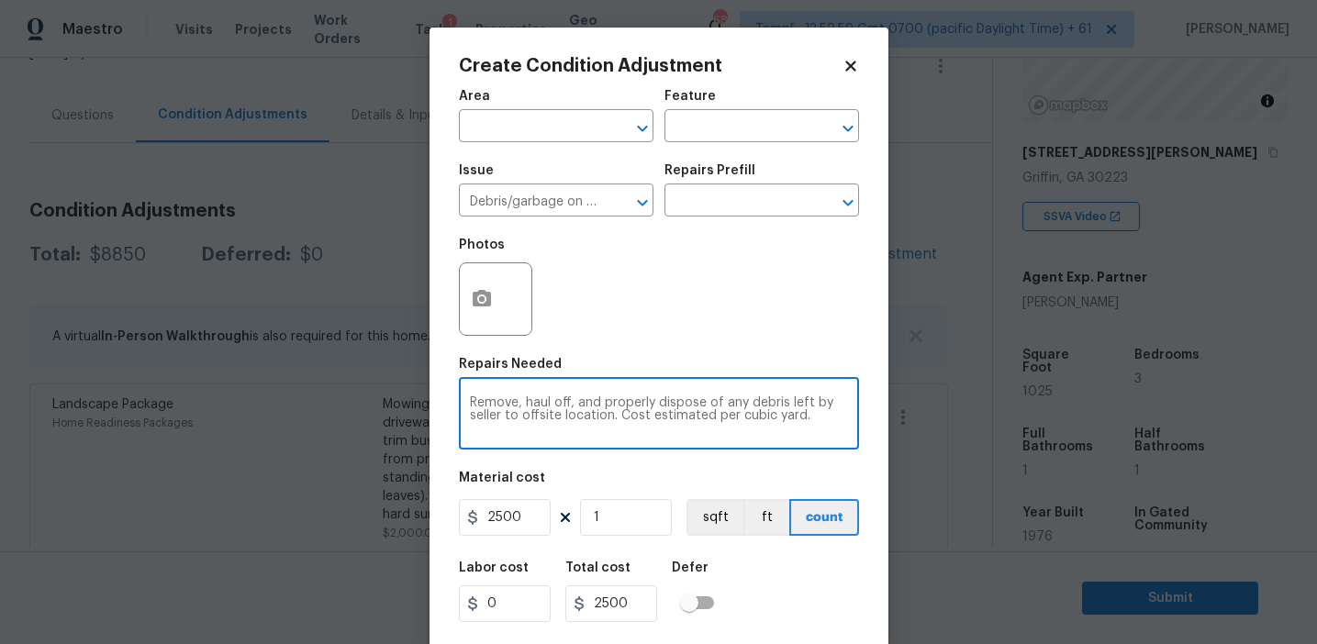
click at [516, 403] on textarea "Remove, haul off, and properly dispose of any debris left by seller to offsite …" at bounding box center [659, 416] width 378 height 39
type textarea "Remove sheds and other debris, haul off, and properly dispose of any debris lef…"
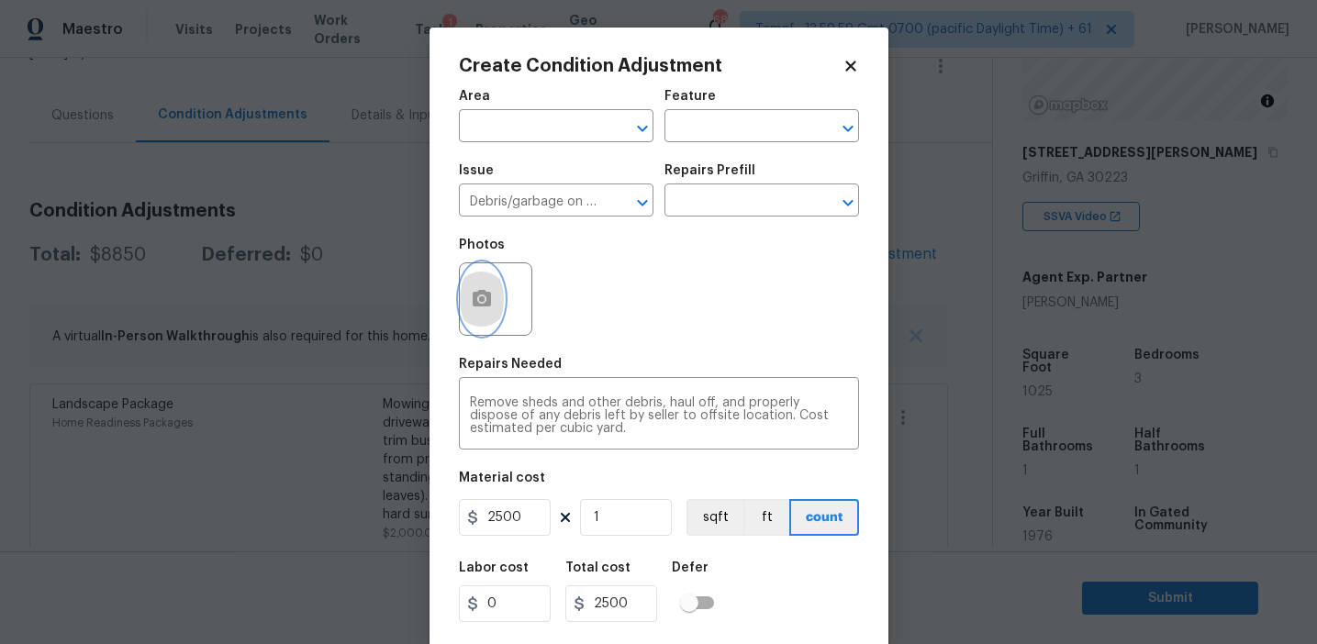
click at [475, 309] on icon "button" at bounding box center [482, 299] width 22 height 22
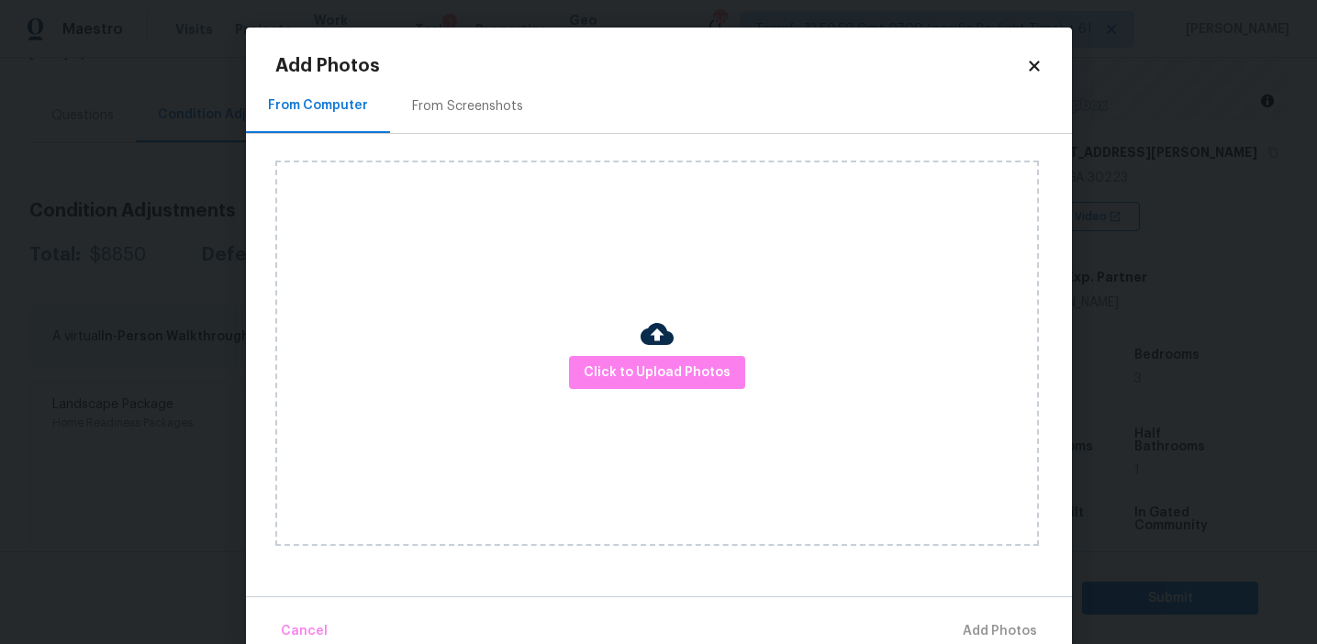
click at [469, 72] on h2 "Add Photos" at bounding box center [650, 66] width 751 height 18
click at [484, 109] on div "From Screenshots" at bounding box center [467, 106] width 111 height 18
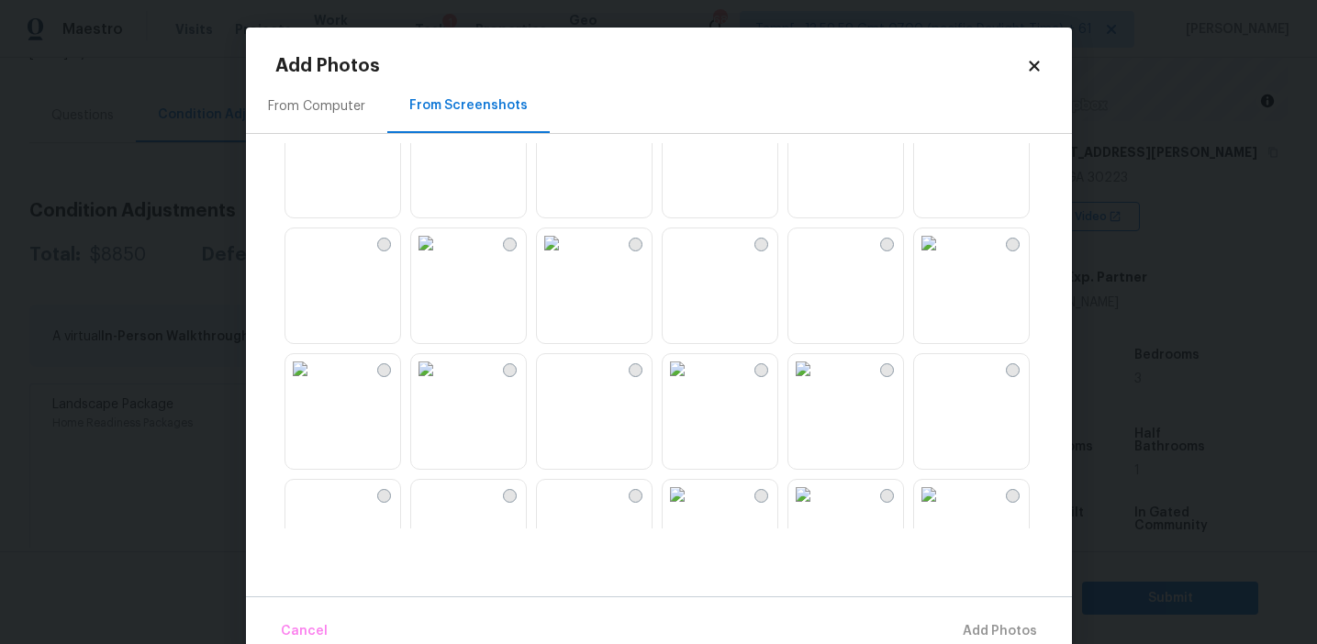
scroll to position [1753, 0]
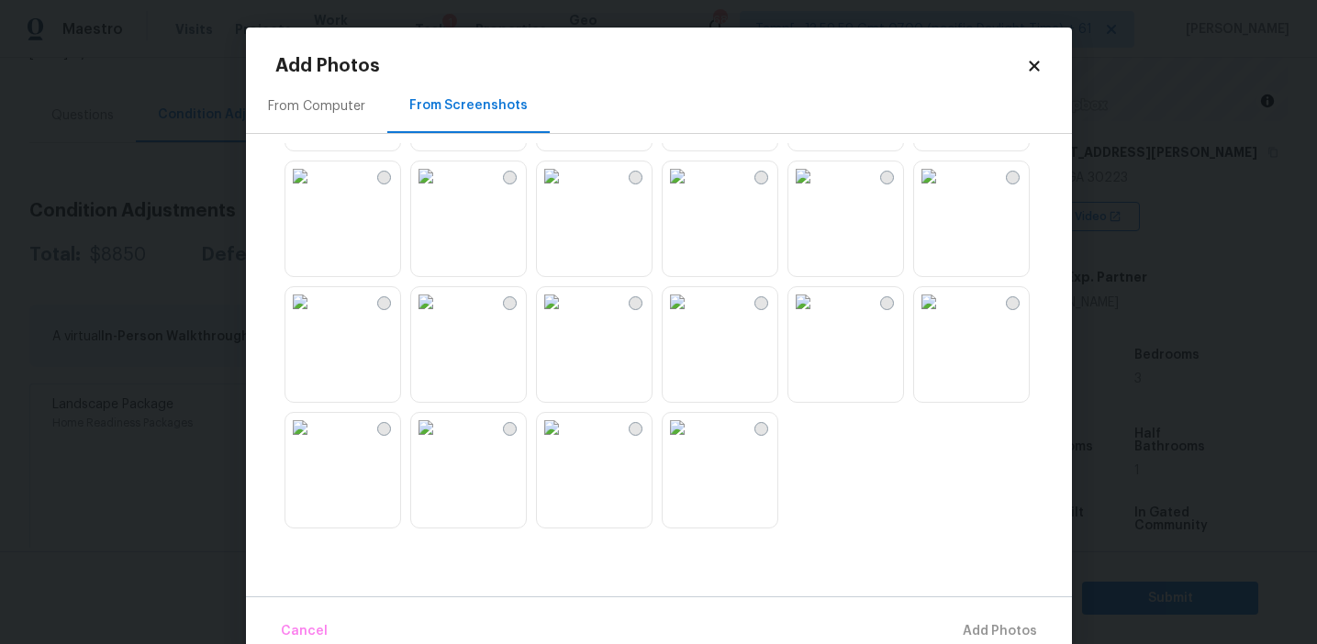
click at [566, 442] on img at bounding box center [551, 427] width 29 height 29
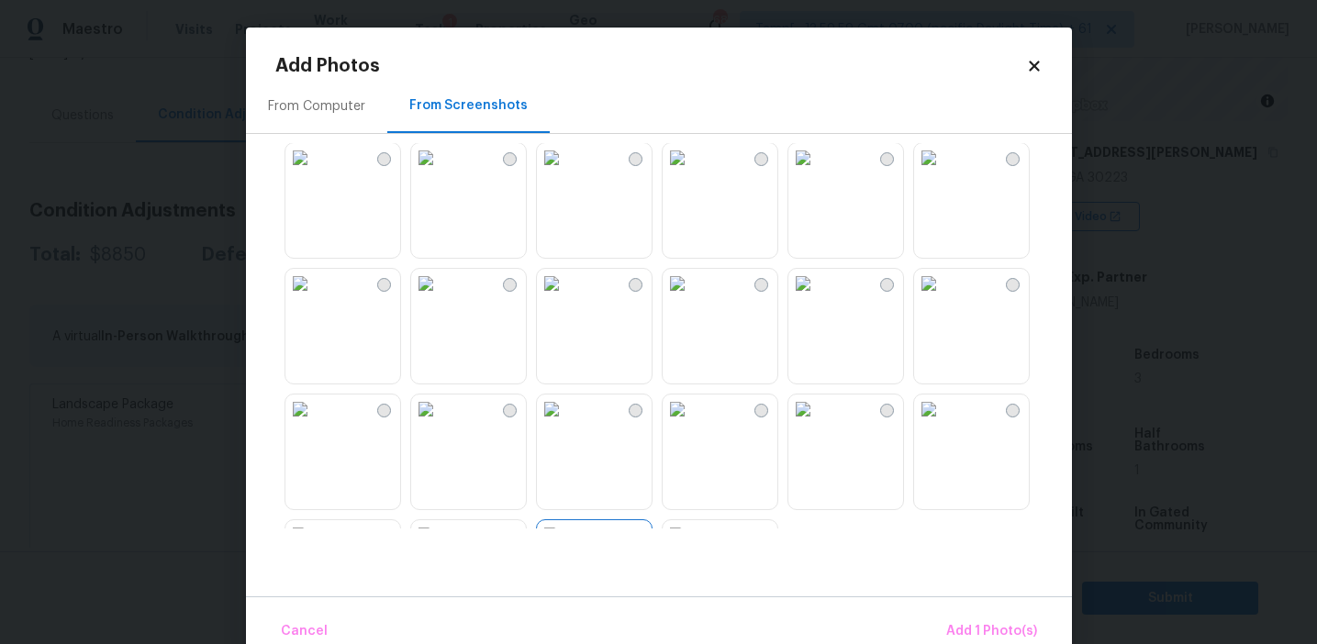
click at [692, 298] on img at bounding box center [677, 283] width 29 height 29
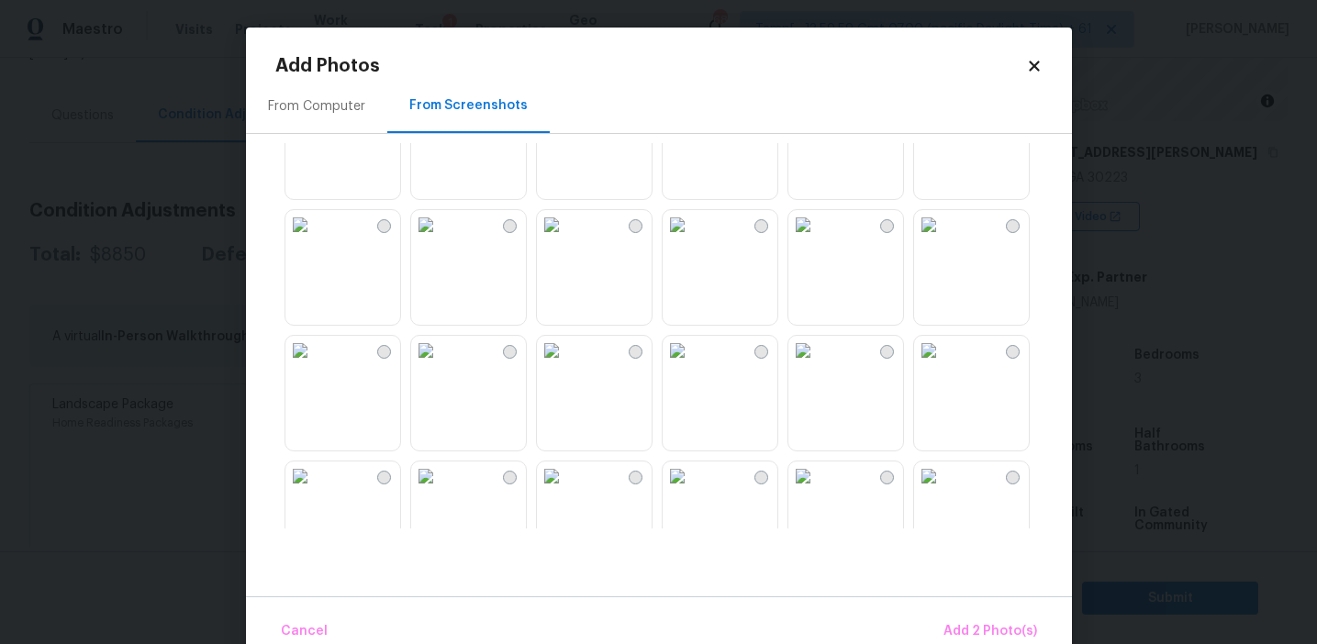
scroll to position [1323, 0]
click at [818, 243] on img at bounding box center [803, 228] width 29 height 29
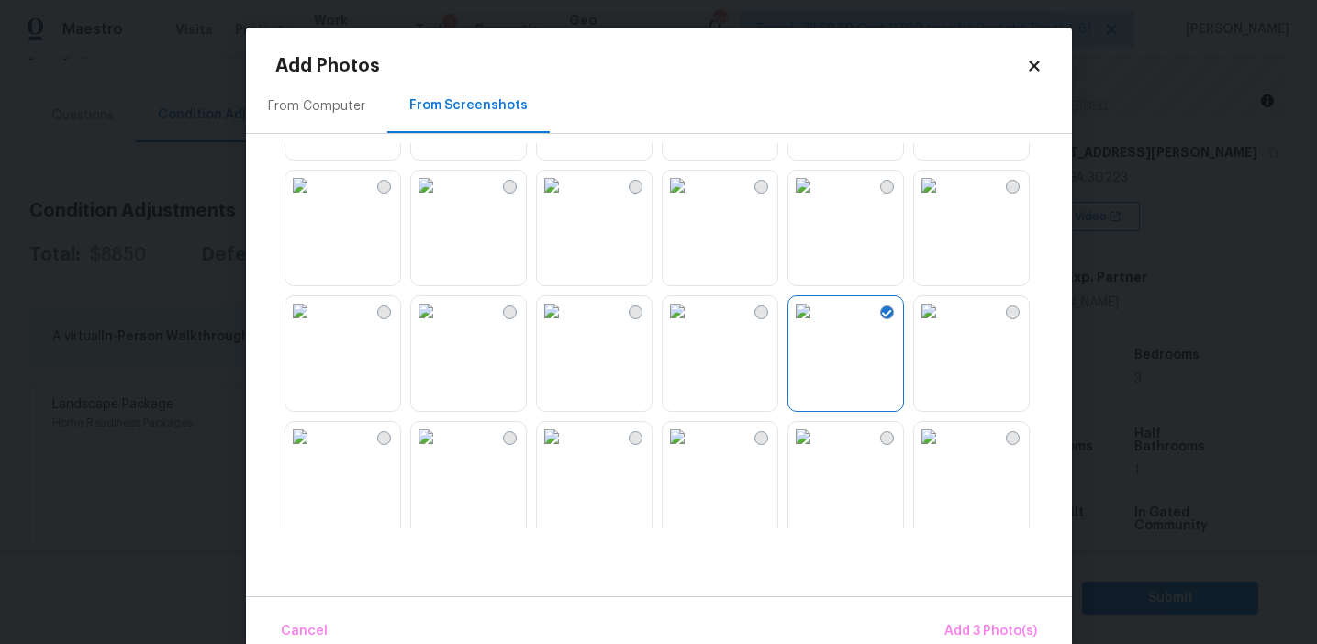
click at [435, 326] on img at bounding box center [425, 310] width 29 height 29
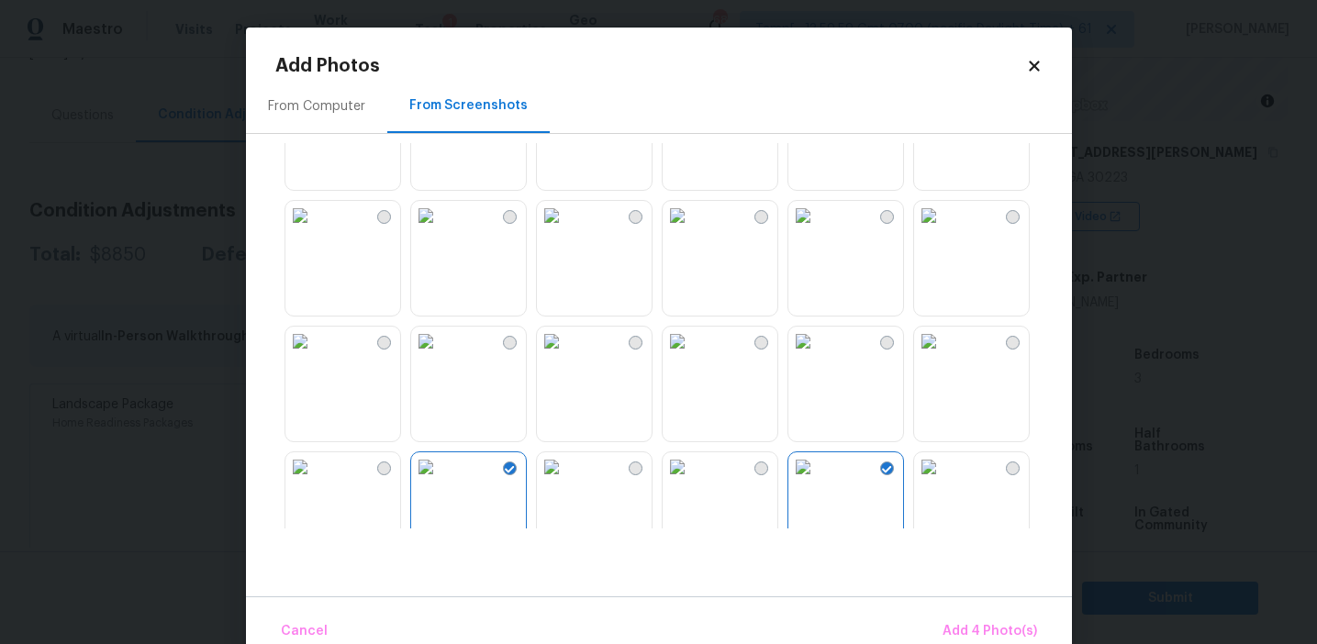
scroll to position [1051, 0]
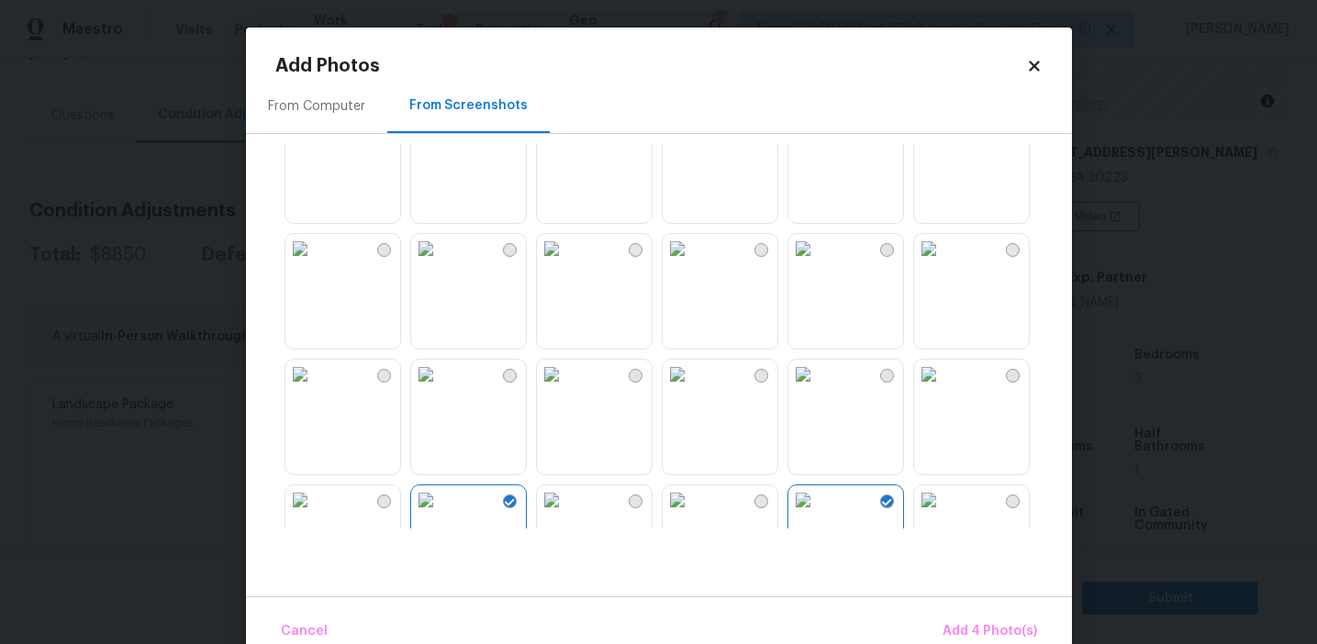
click at [944, 263] on img at bounding box center [928, 248] width 29 height 29
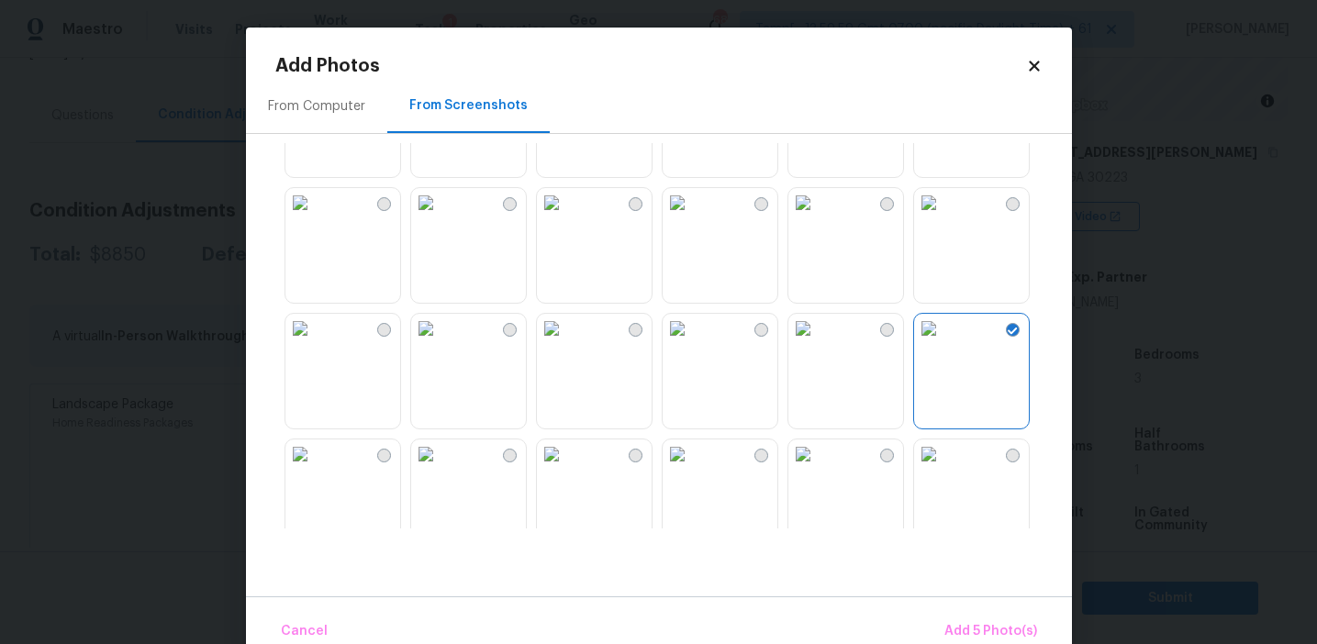
scroll to position [882, 0]
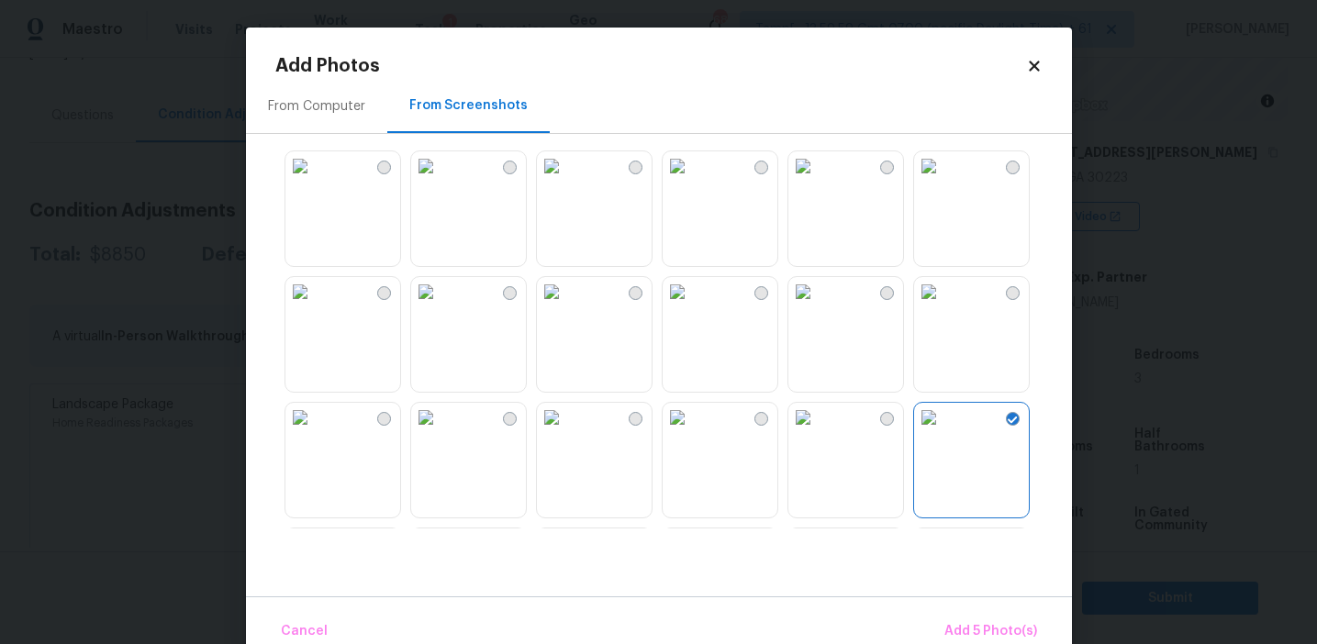
click at [692, 307] on img at bounding box center [677, 291] width 29 height 29
click at [315, 181] on img at bounding box center [299, 165] width 29 height 29
click at [441, 181] on img at bounding box center [425, 165] width 29 height 29
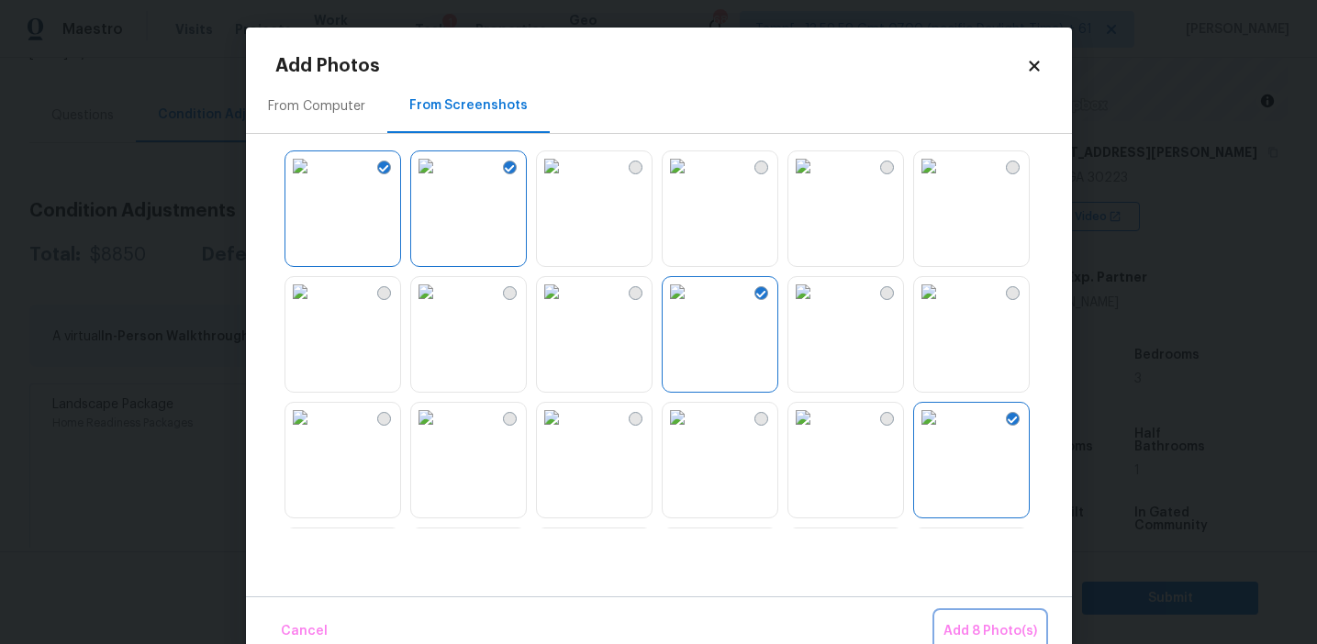
click at [971, 632] on span "Add 8 Photo(s)" at bounding box center [991, 632] width 94 height 23
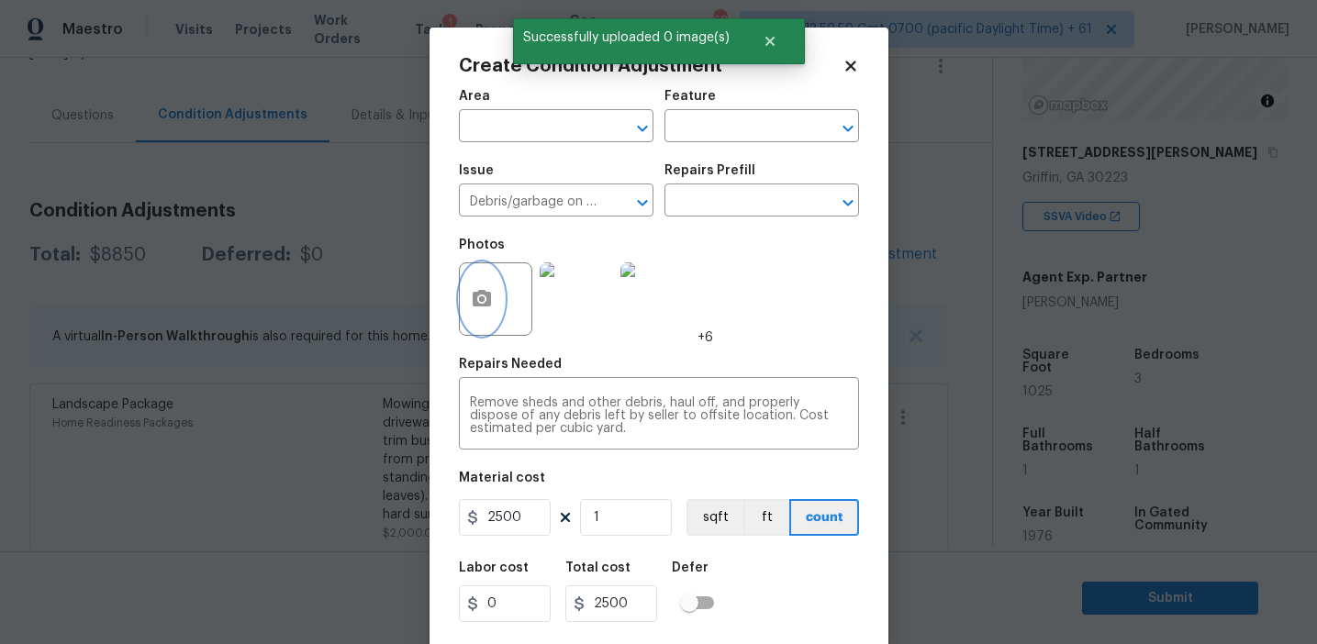
scroll to position [41, 0]
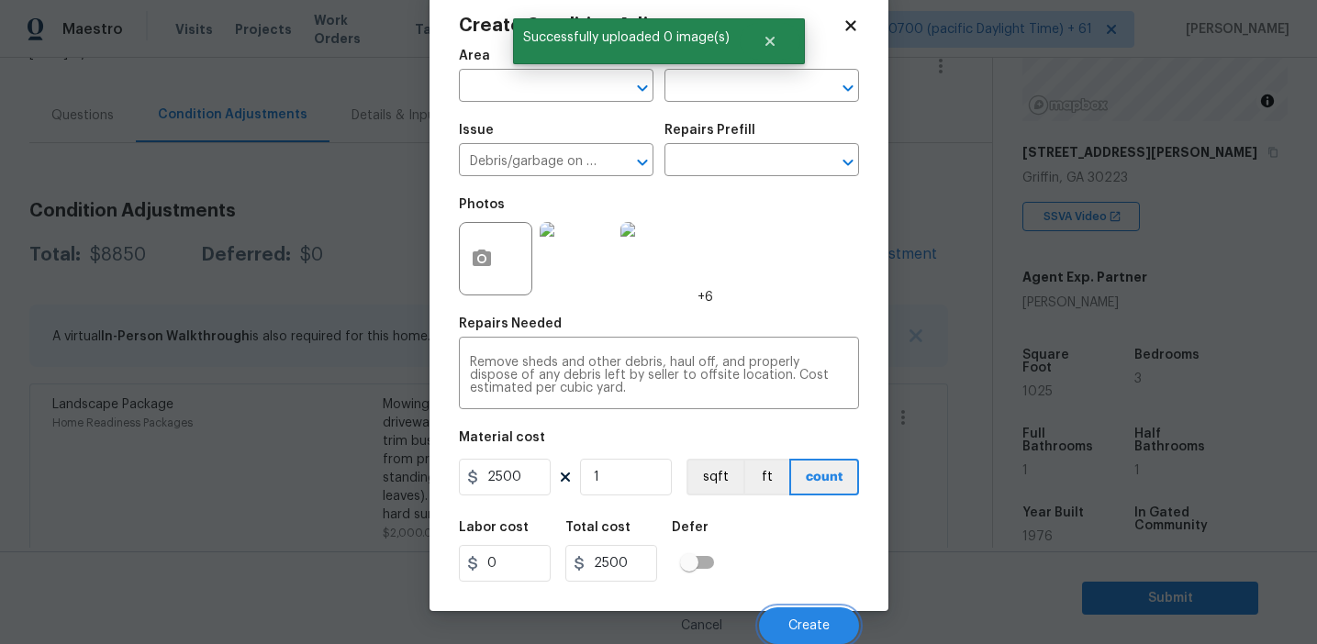
click at [800, 622] on span "Create" at bounding box center [809, 627] width 41 height 14
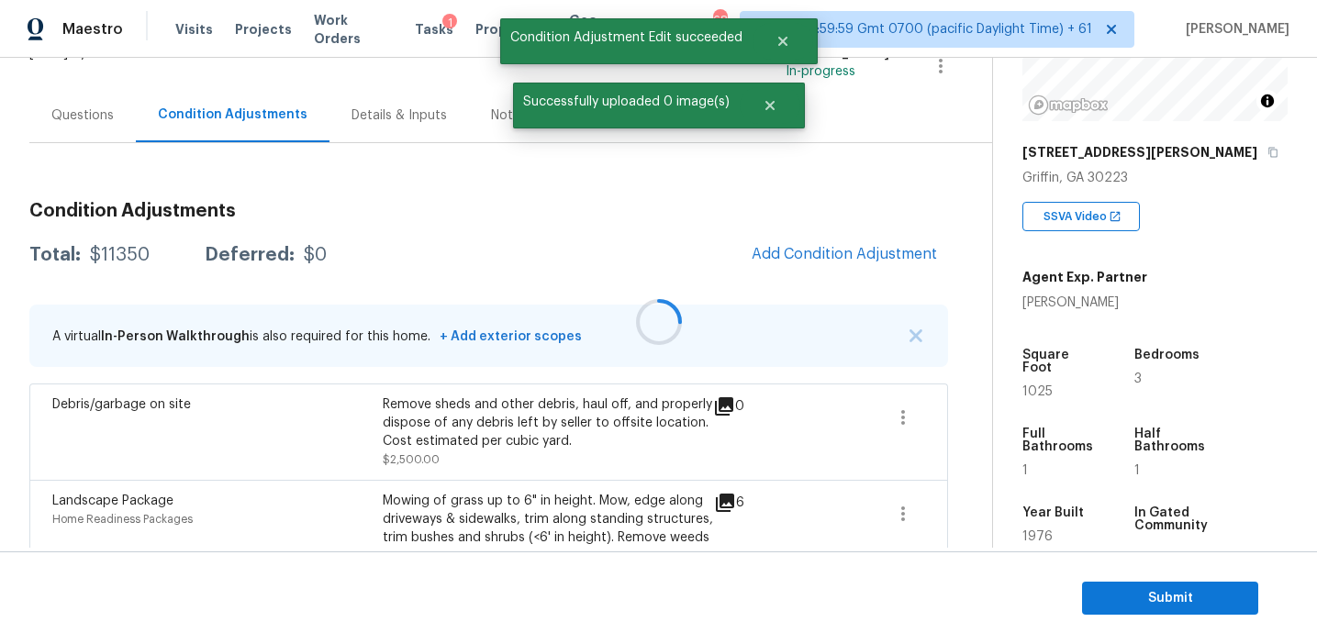
scroll to position [0, 0]
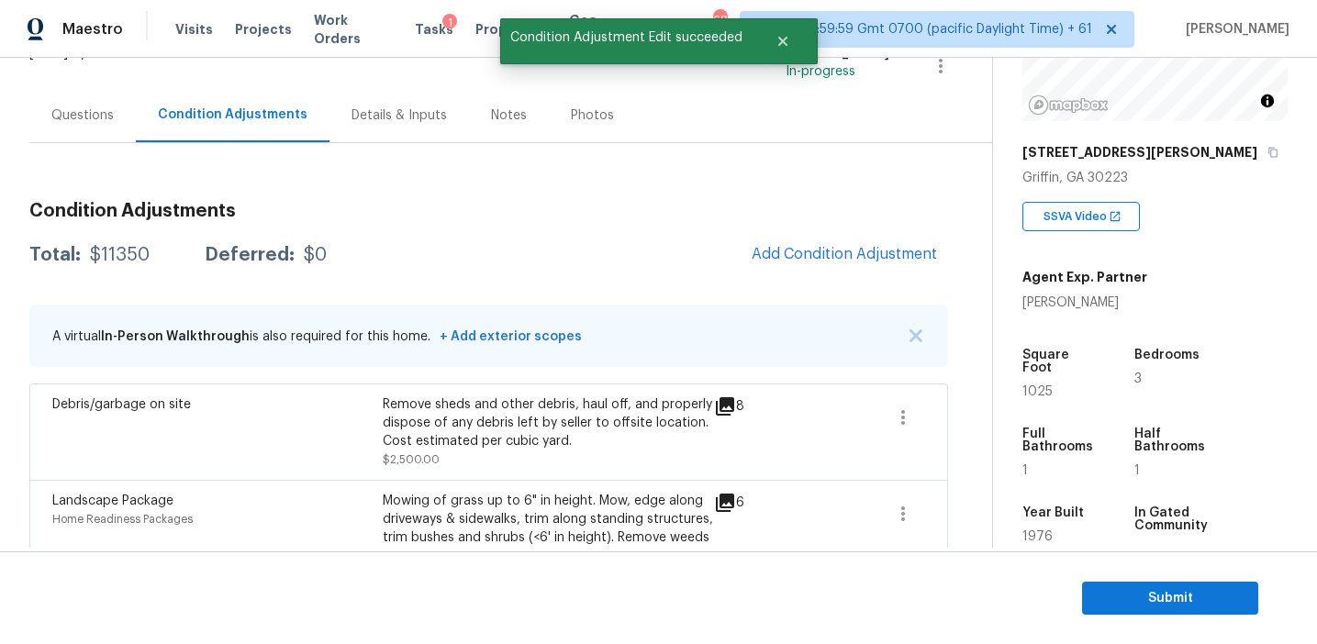
click at [635, 244] on div "Total: $11350 Deferred: $0 Add Condition Adjustment" at bounding box center [488, 255] width 919 height 40
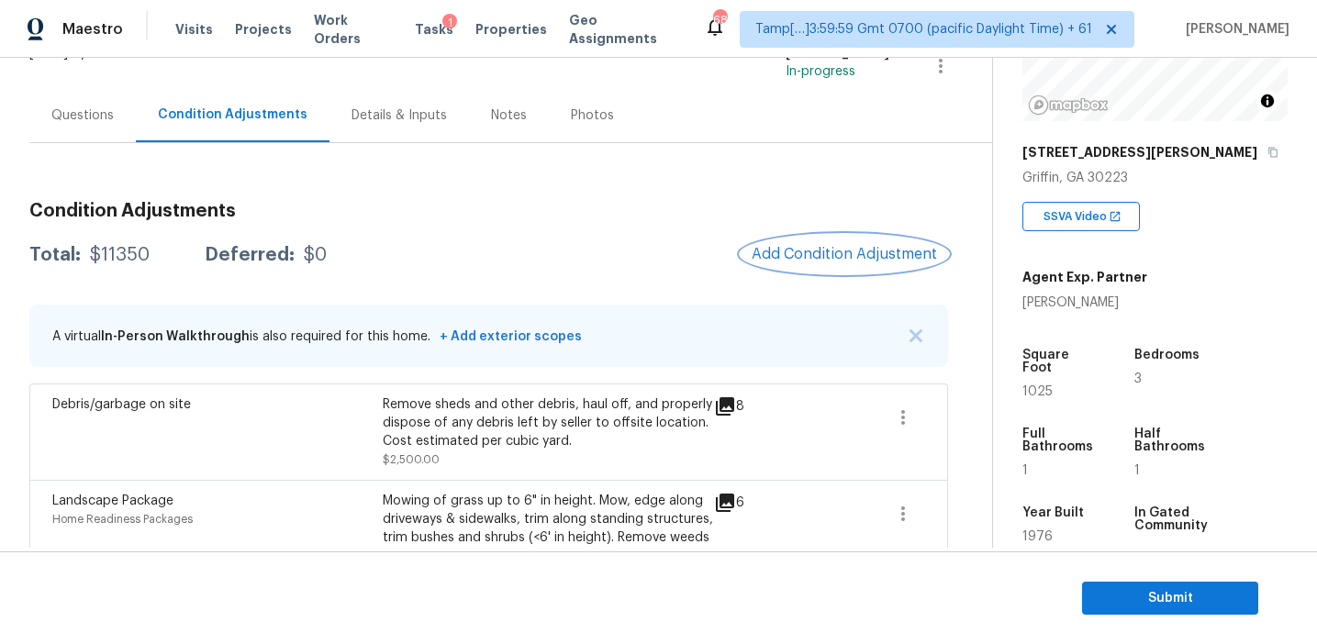
click at [765, 243] on button "Add Condition Adjustment" at bounding box center [844, 254] width 207 height 39
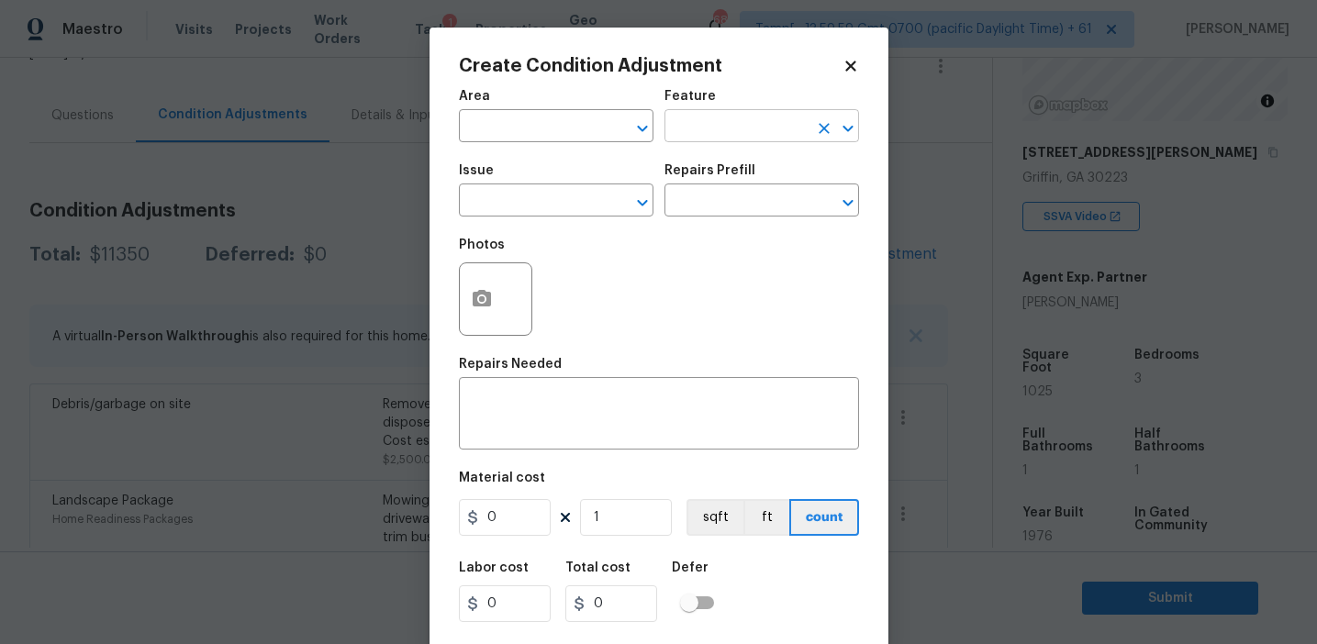
click at [712, 121] on input "text" at bounding box center [736, 128] width 143 height 28
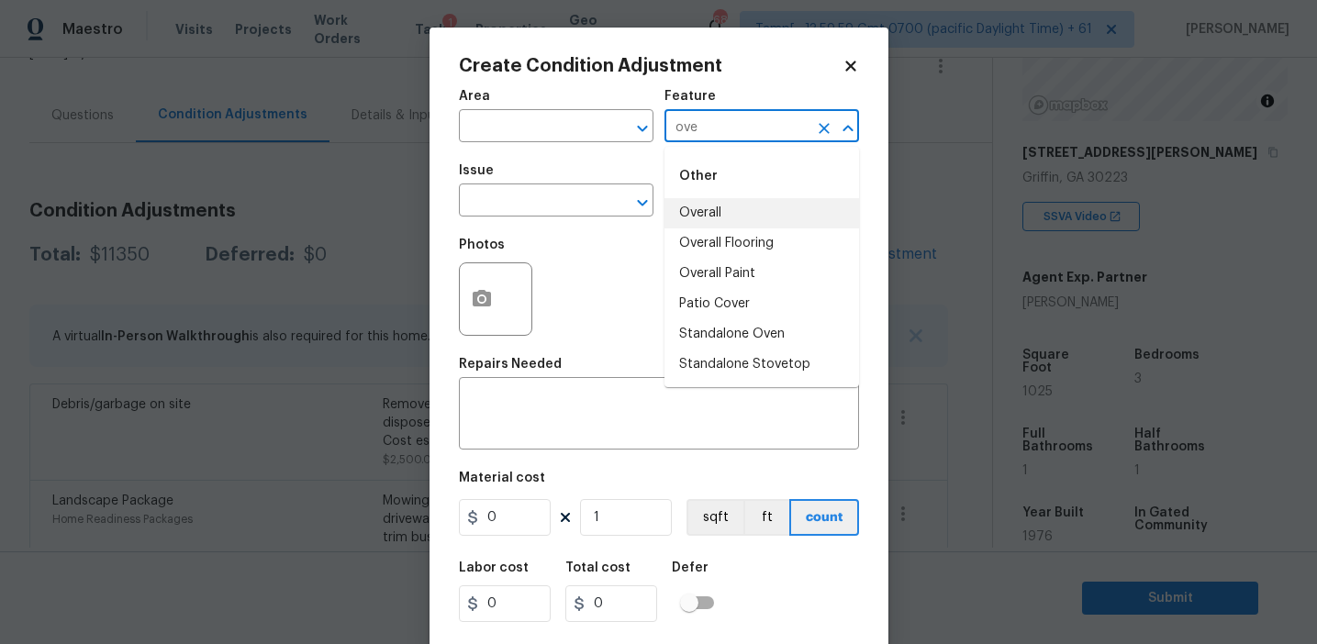
click at [735, 200] on li "Overall" at bounding box center [762, 213] width 195 height 30
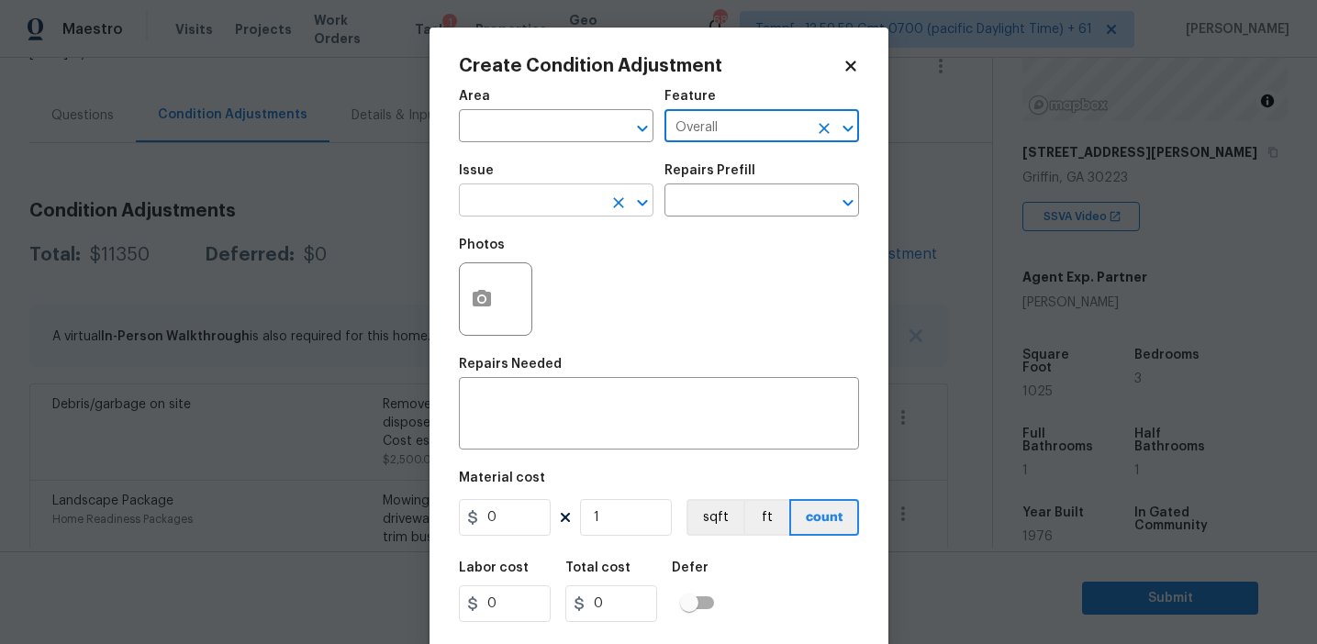
type input "Overall"
click at [531, 209] on input "text" at bounding box center [530, 202] width 143 height 28
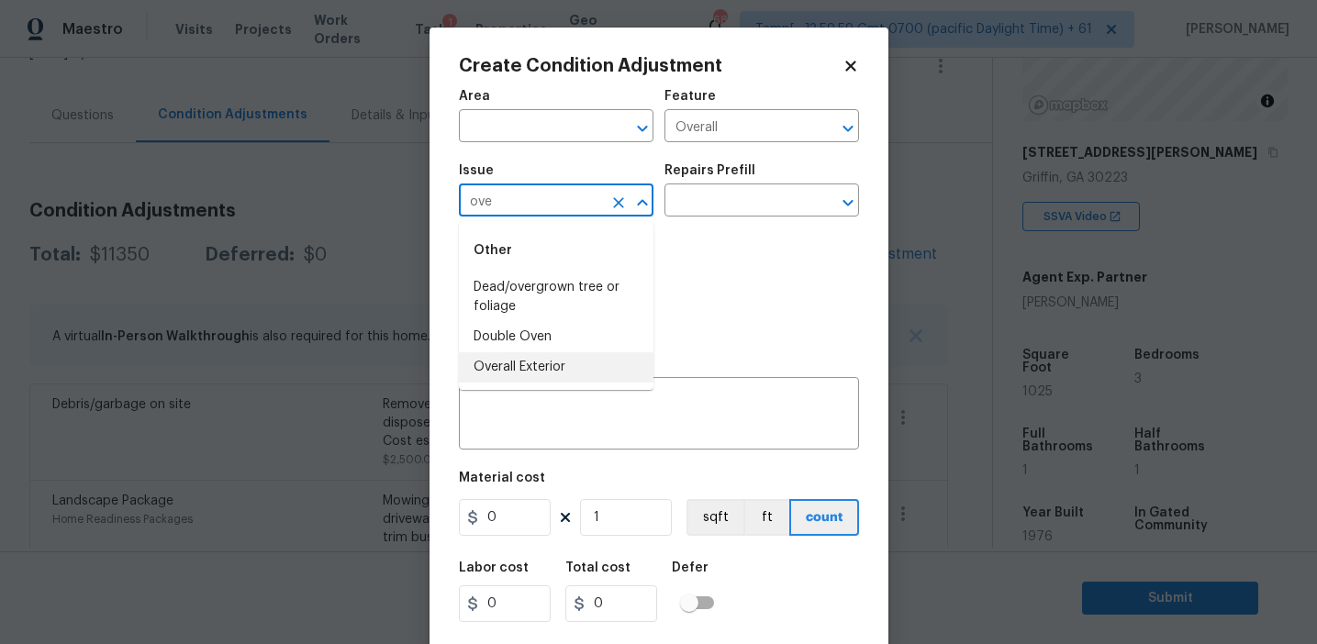
click at [560, 368] on li "Overall Exterior" at bounding box center [556, 367] width 195 height 30
type input "Overall Exterior"
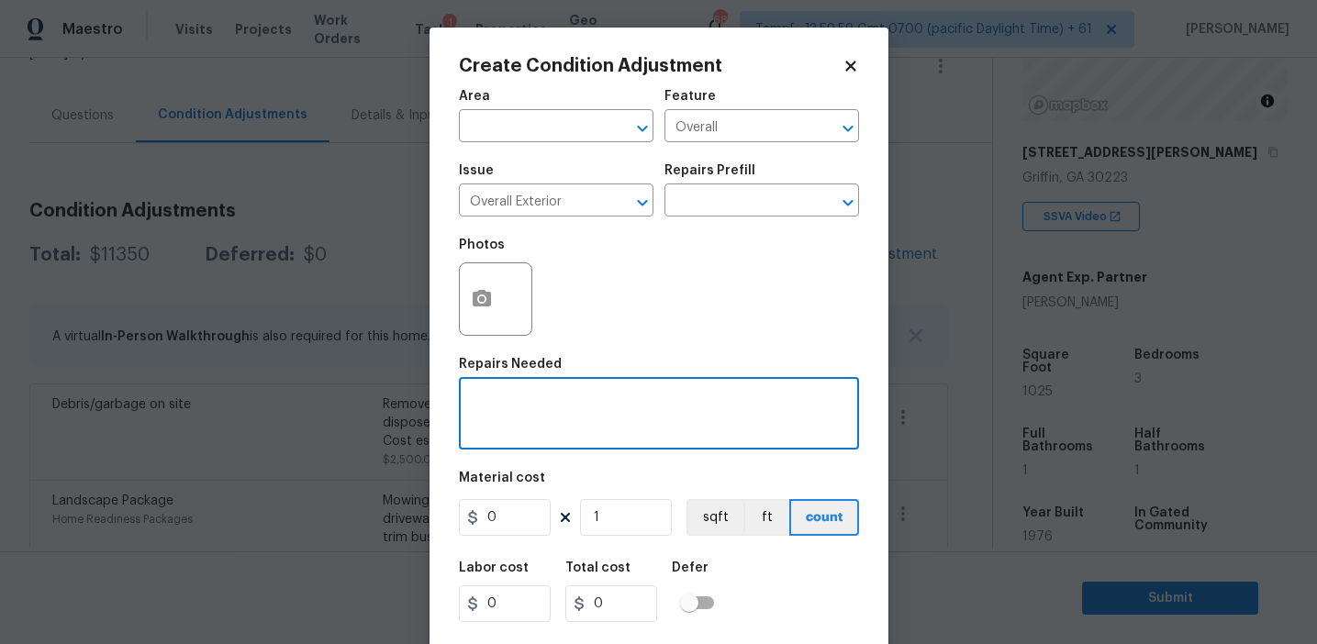
click at [624, 405] on textarea at bounding box center [659, 416] width 378 height 39
paste textarea "Overall exterior repairs (siding, stucco, fencing, soffit, eaves, trims, fascia…"
type textarea "Overall exterior repairs (siding, stucco, fencing, soffit, eaves, trims, fascia…"
click at [638, 324] on div "Photos" at bounding box center [659, 287] width 400 height 119
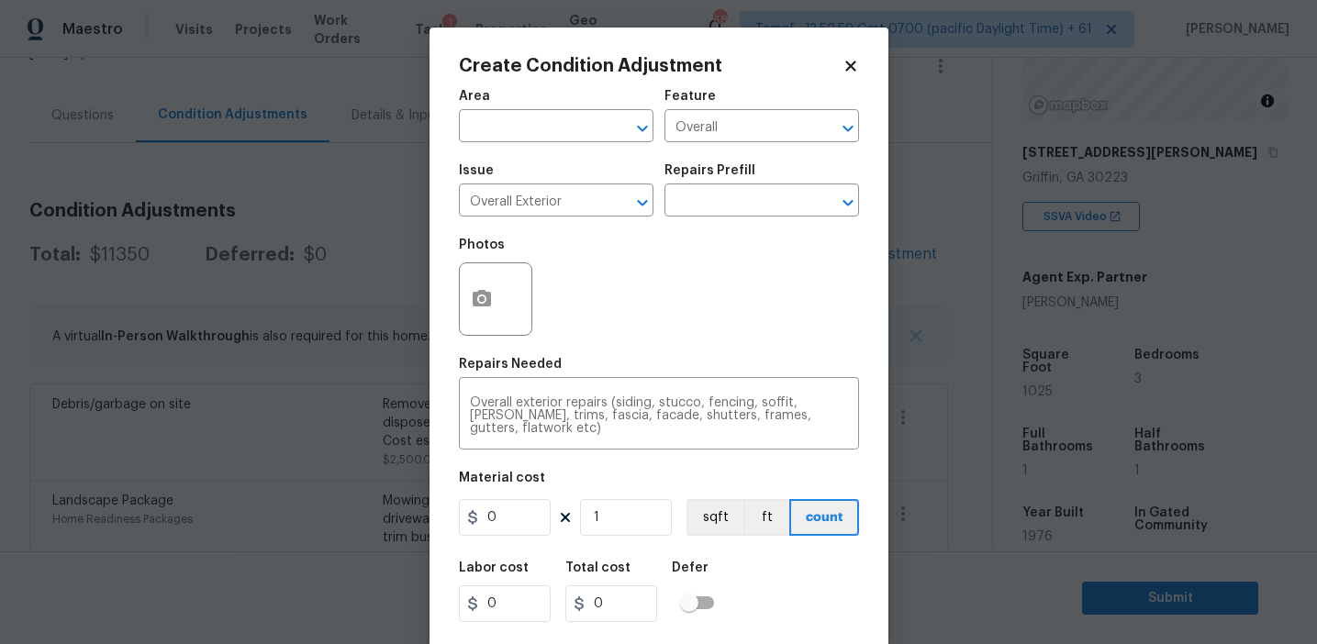
click at [638, 324] on div "Photos" at bounding box center [659, 287] width 400 height 119
click at [715, 401] on textarea "Overall exterior repairs (siding, stucco, fencing, soffit, eaves, trims, fascia…" at bounding box center [659, 416] width 378 height 39
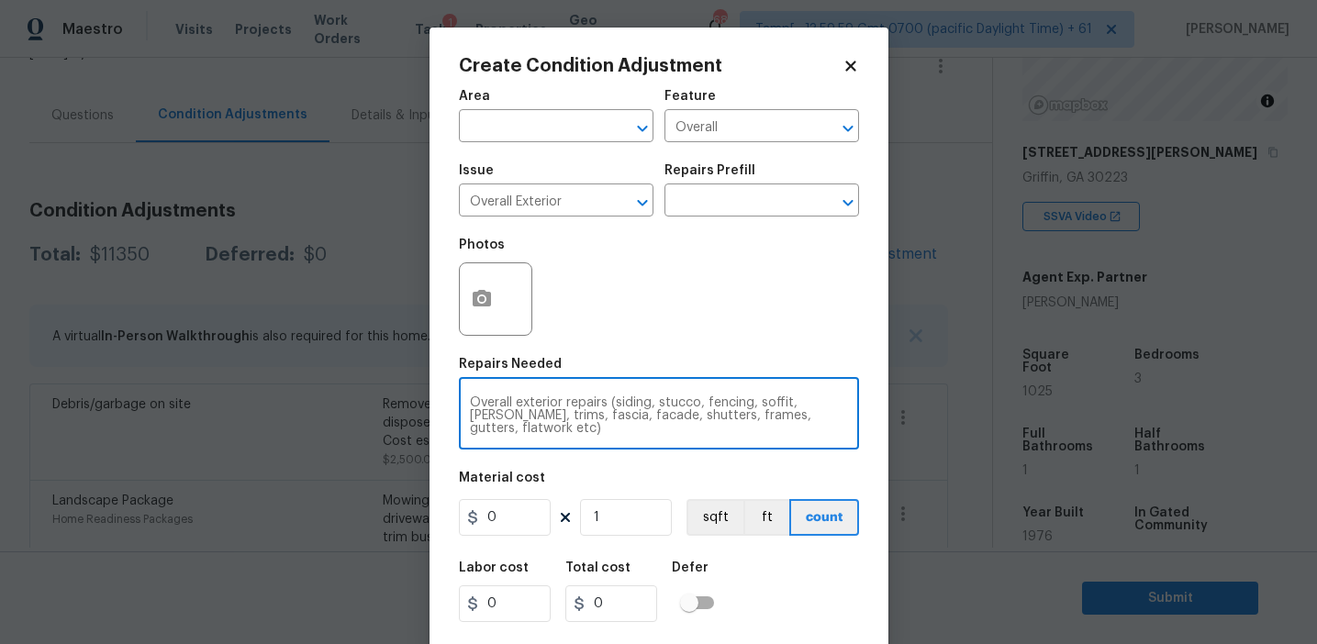
click at [715, 401] on textarea "Overall exterior repairs (siding, stucco, fencing, soffit, eaves, trims, fascia…" at bounding box center [659, 416] width 378 height 39
click at [710, 307] on div "Photos" at bounding box center [659, 287] width 400 height 119
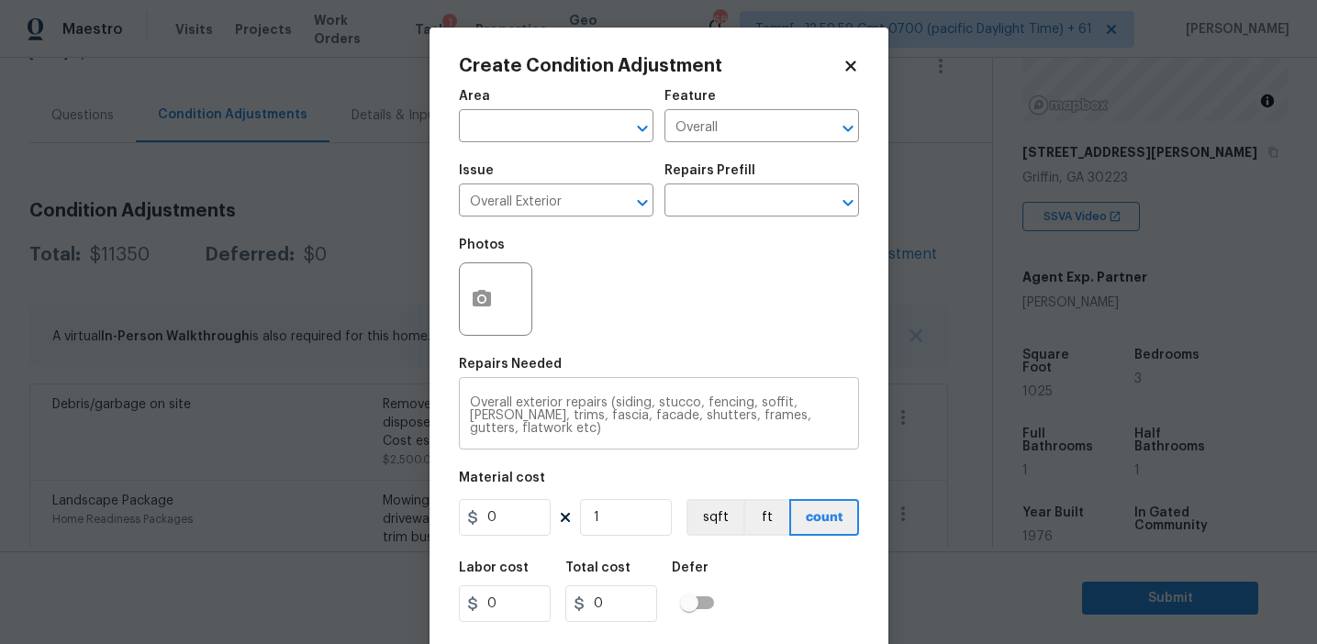
click at [725, 402] on textarea "Overall exterior repairs (siding, stucco, fencing, soffit, eaves, trims, fascia…" at bounding box center [659, 416] width 378 height 39
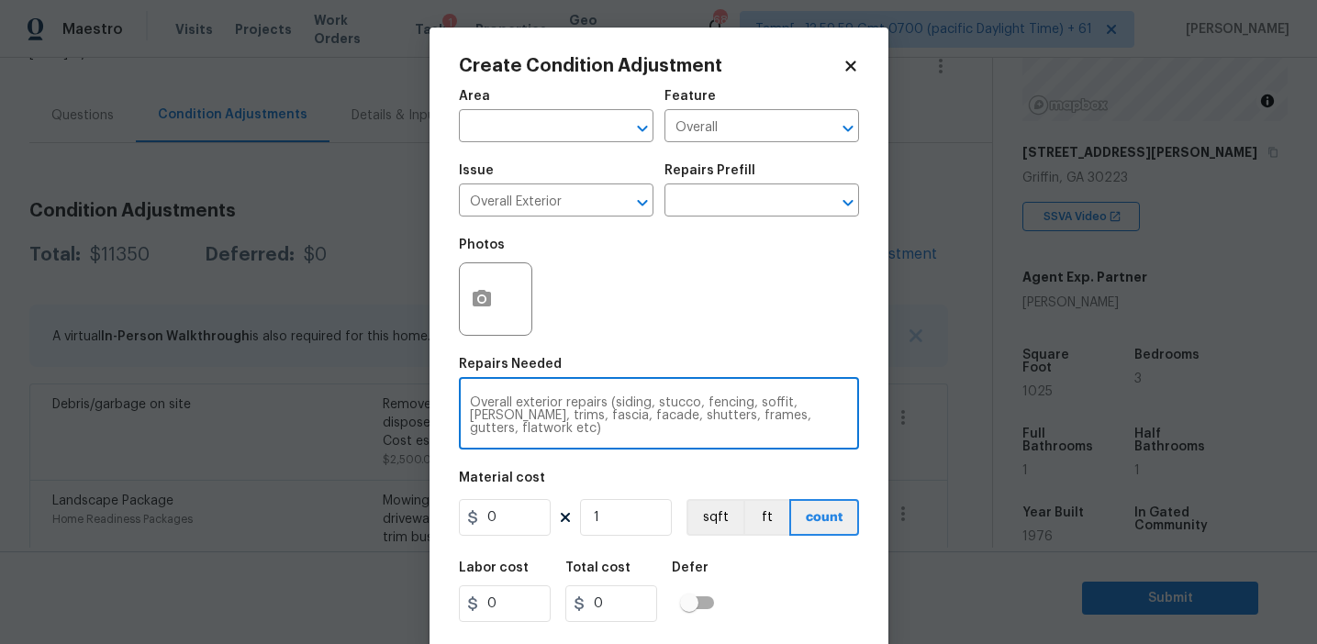
click at [725, 402] on textarea "Overall exterior repairs (siding, stucco, fencing, soffit, eaves, trims, fascia…" at bounding box center [659, 416] width 378 height 39
click at [664, 294] on div "Photos" at bounding box center [659, 287] width 400 height 119
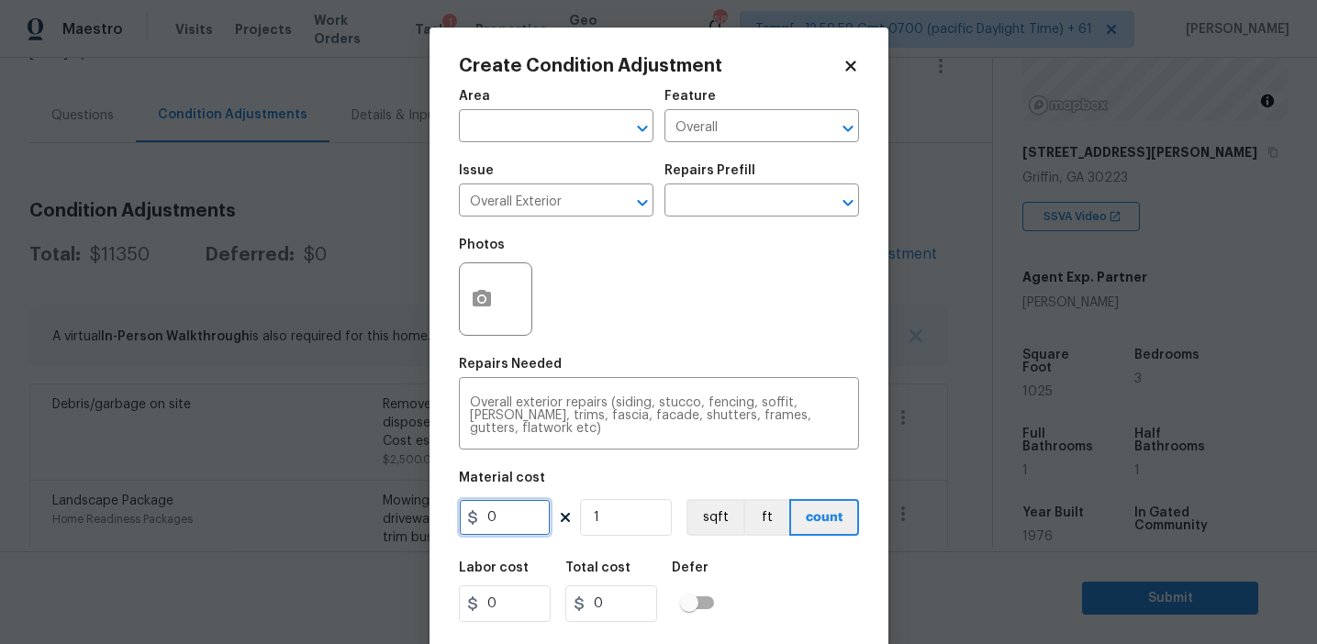
click at [498, 531] on input "0" at bounding box center [505, 517] width 92 height 37
type input "2450"
click at [500, 303] on button "button" at bounding box center [482, 299] width 44 height 72
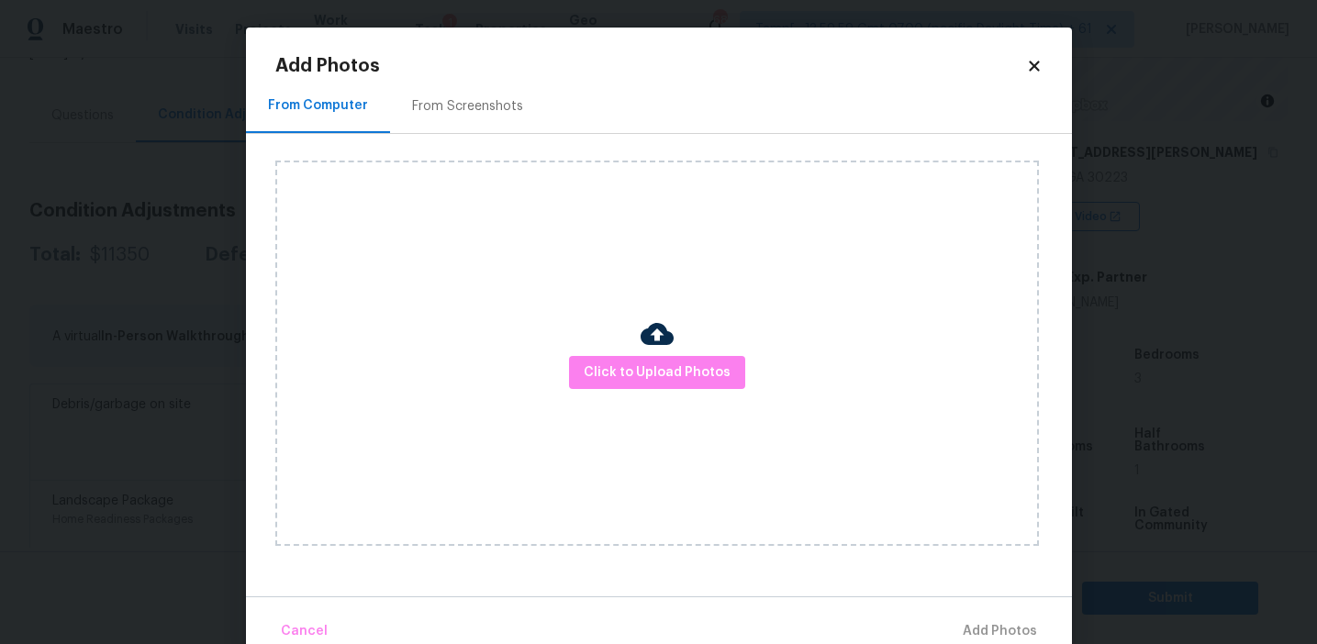
click at [474, 117] on div "From Screenshots" at bounding box center [467, 106] width 155 height 54
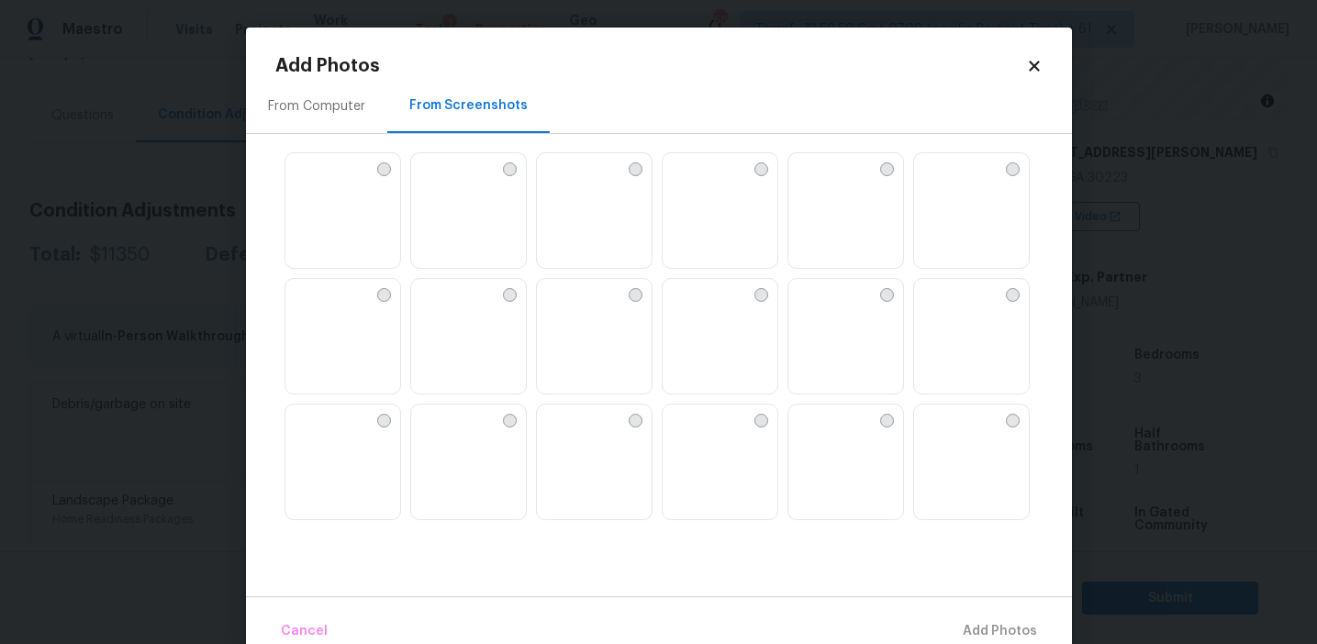
click at [805, 183] on img at bounding box center [803, 167] width 29 height 29
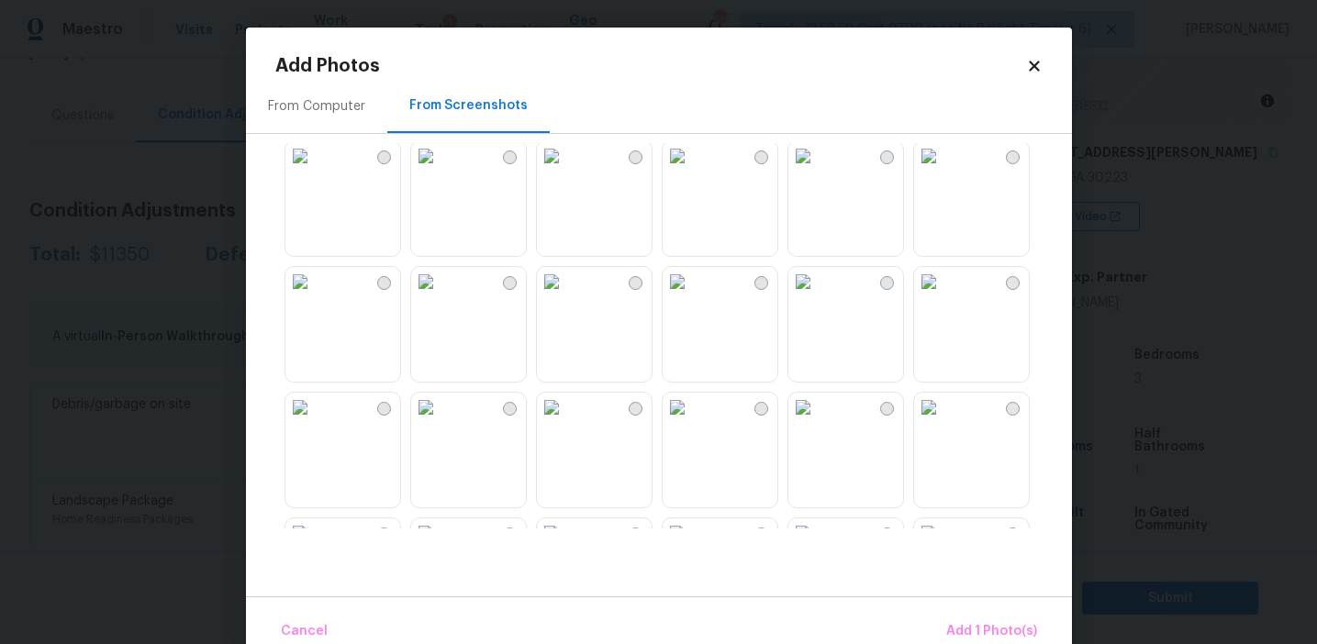
scroll to position [417, 0]
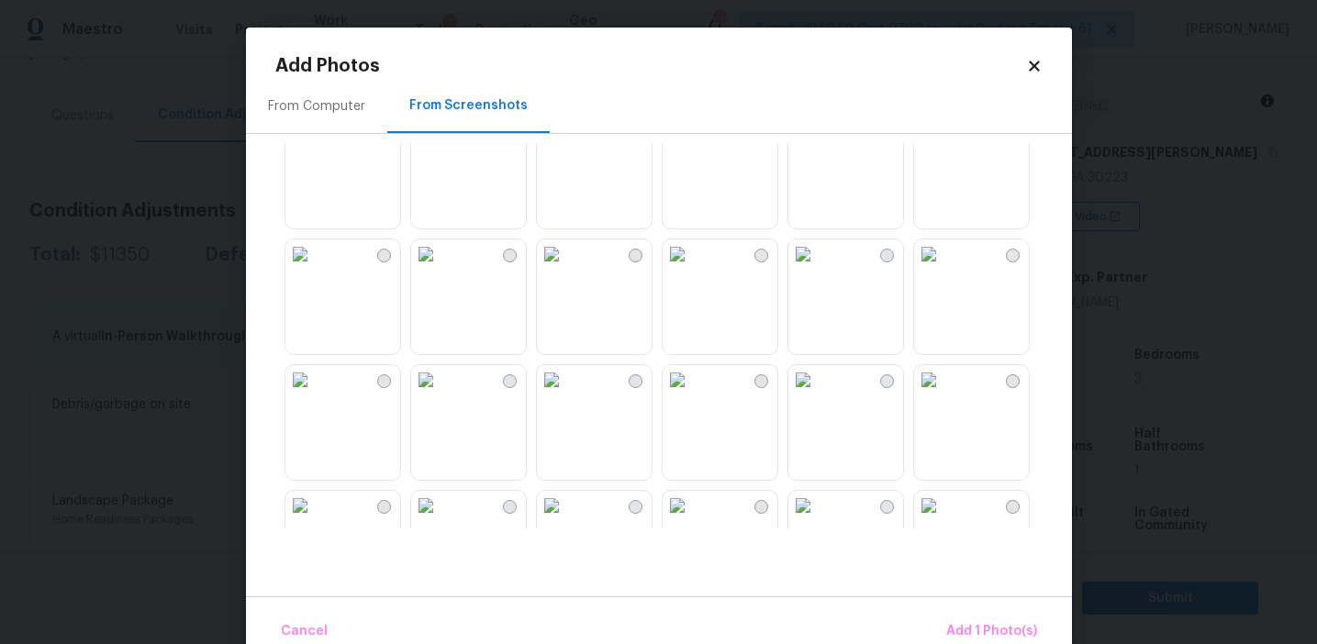
click at [566, 269] on img at bounding box center [551, 254] width 29 height 29
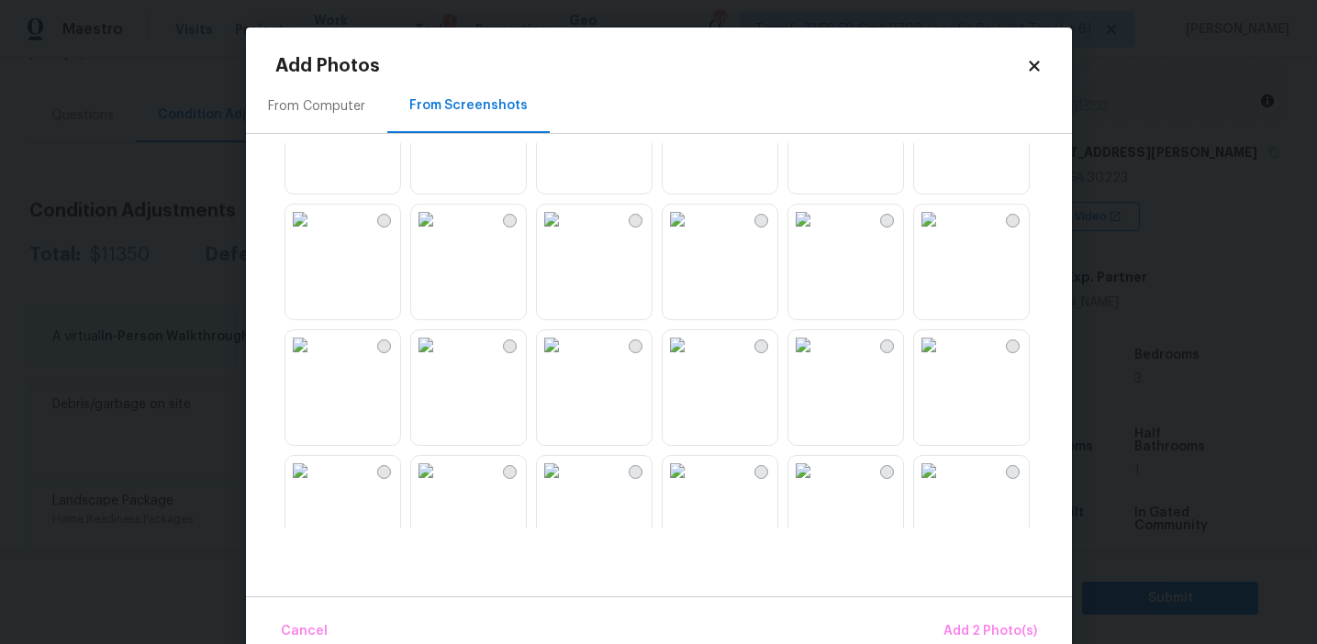
scroll to position [752, 0]
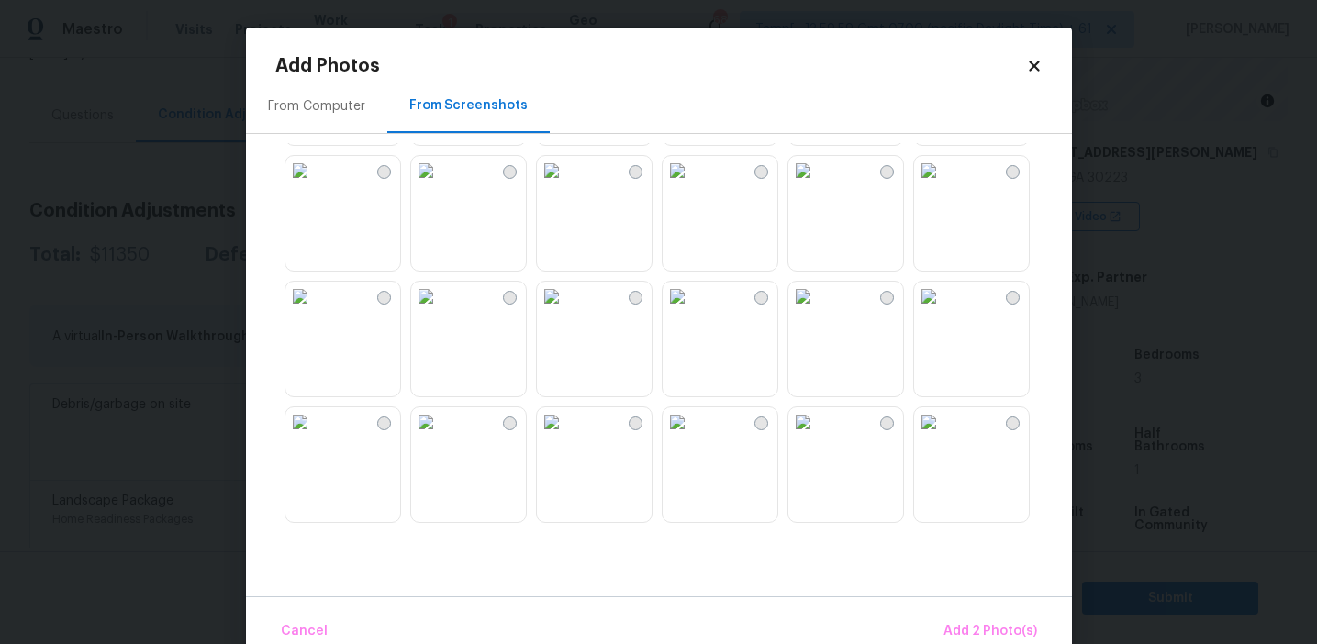
click at [315, 311] on img at bounding box center [299, 296] width 29 height 29
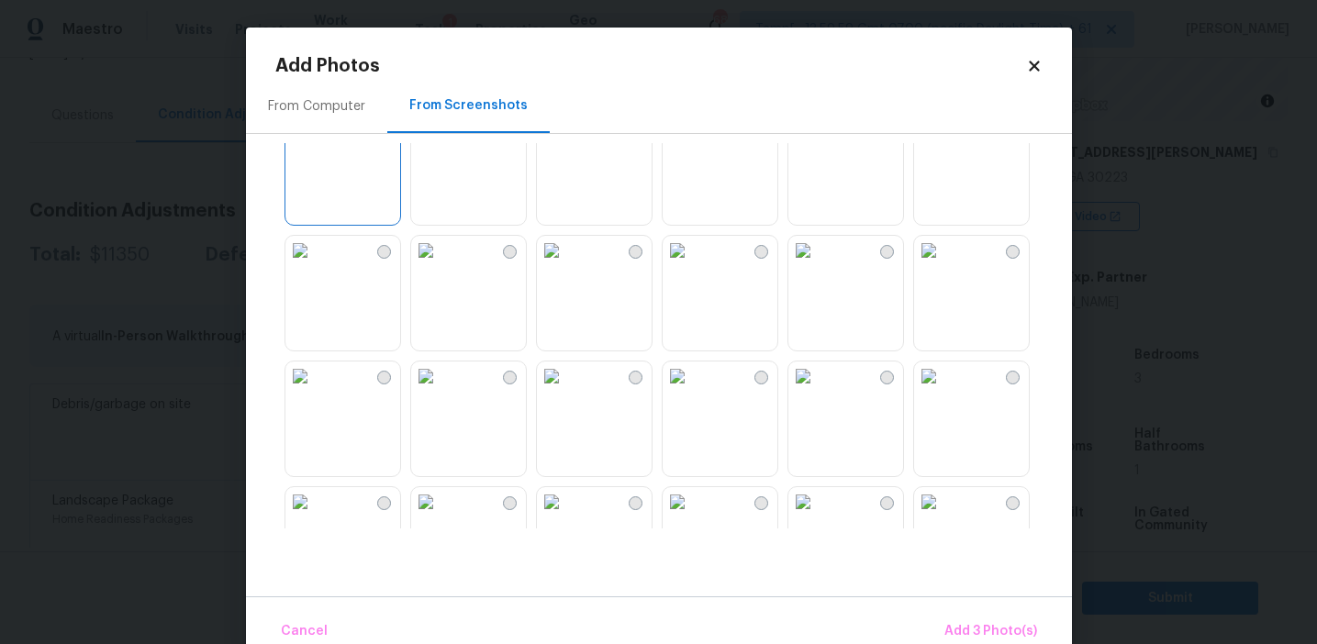
click at [692, 265] on img at bounding box center [677, 250] width 29 height 29
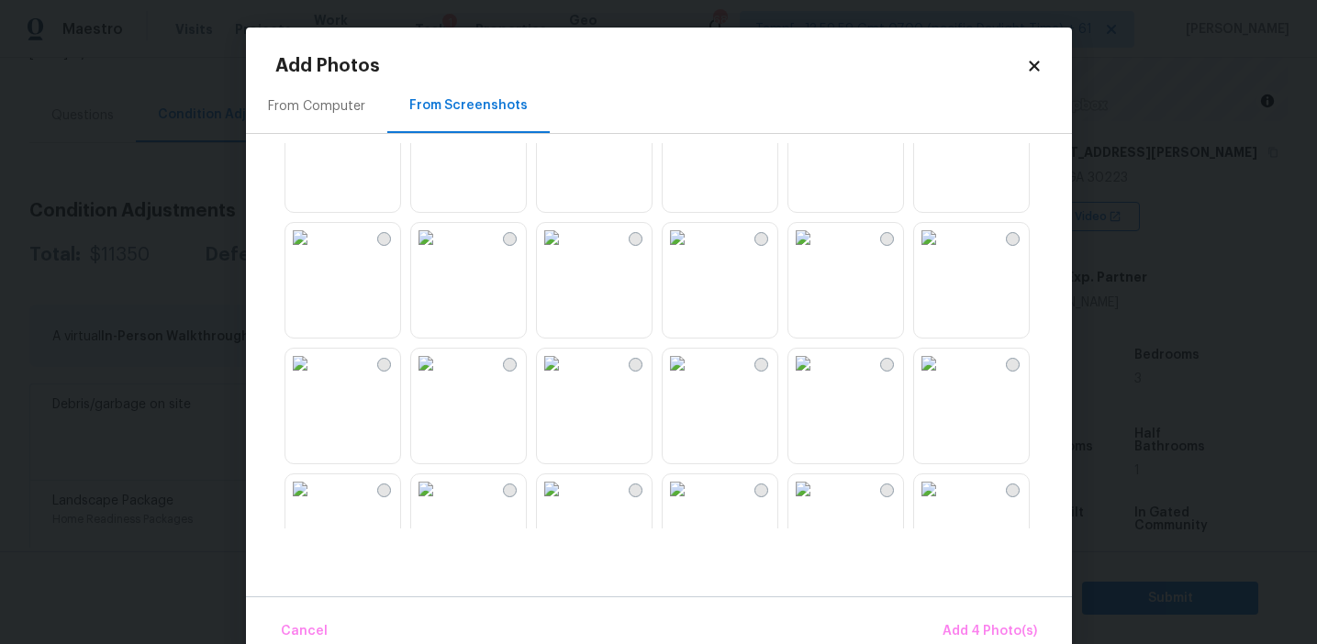
scroll to position [1336, 0]
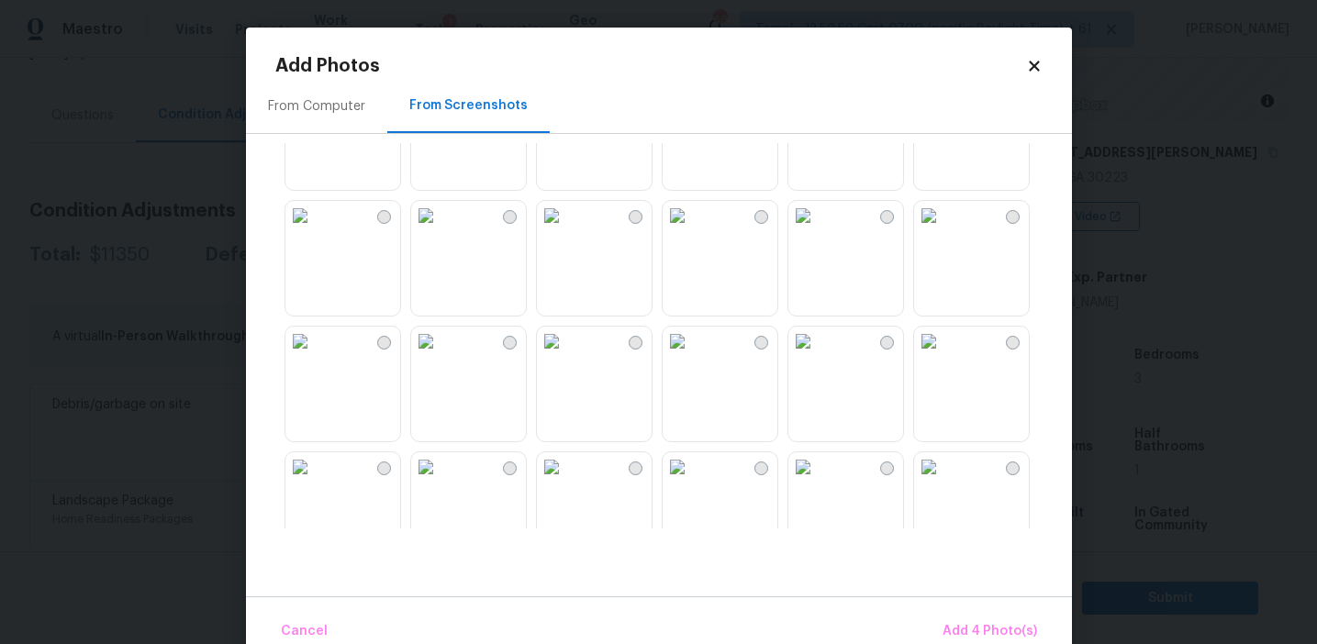
click at [687, 230] on img at bounding box center [677, 215] width 29 height 29
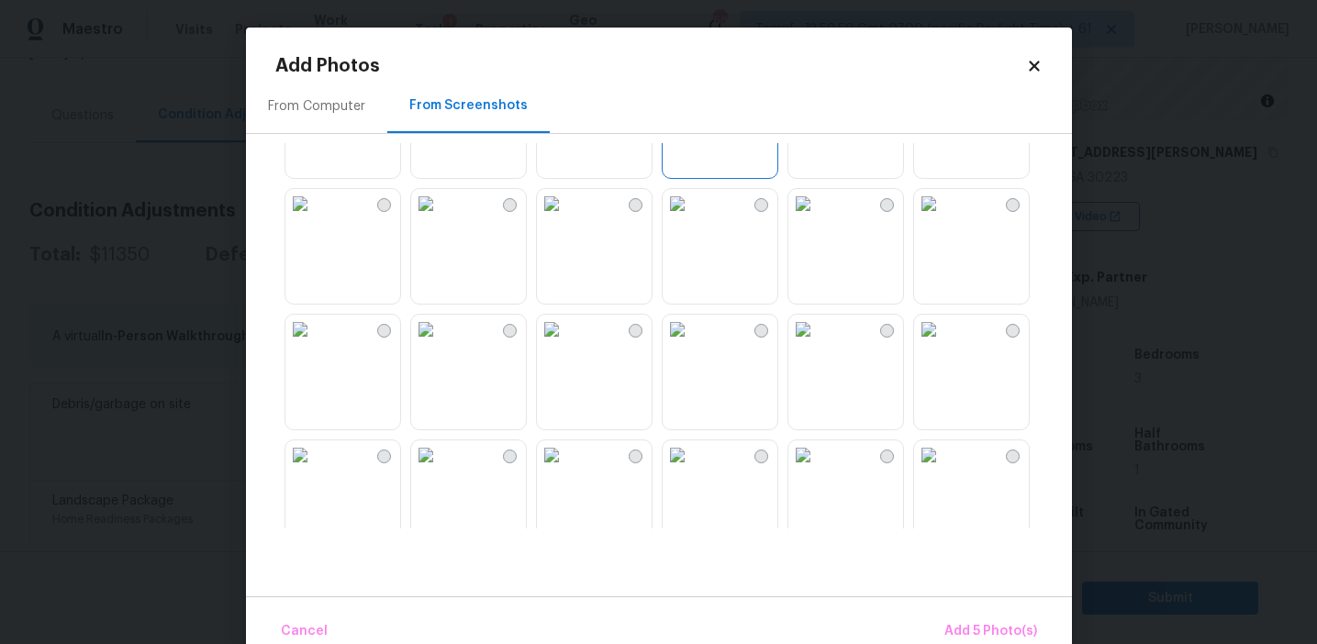
scroll to position [1593, 0]
click at [682, 351] on img at bounding box center [677, 335] width 29 height 29
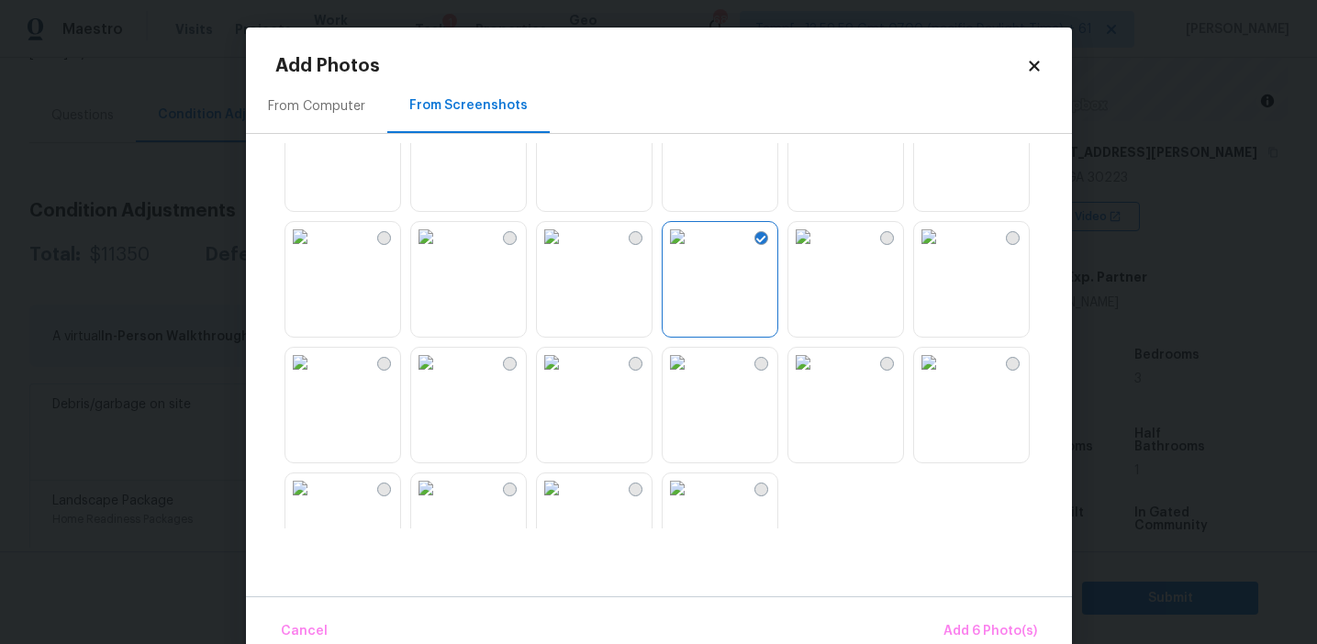
click at [431, 252] on img at bounding box center [425, 236] width 29 height 29
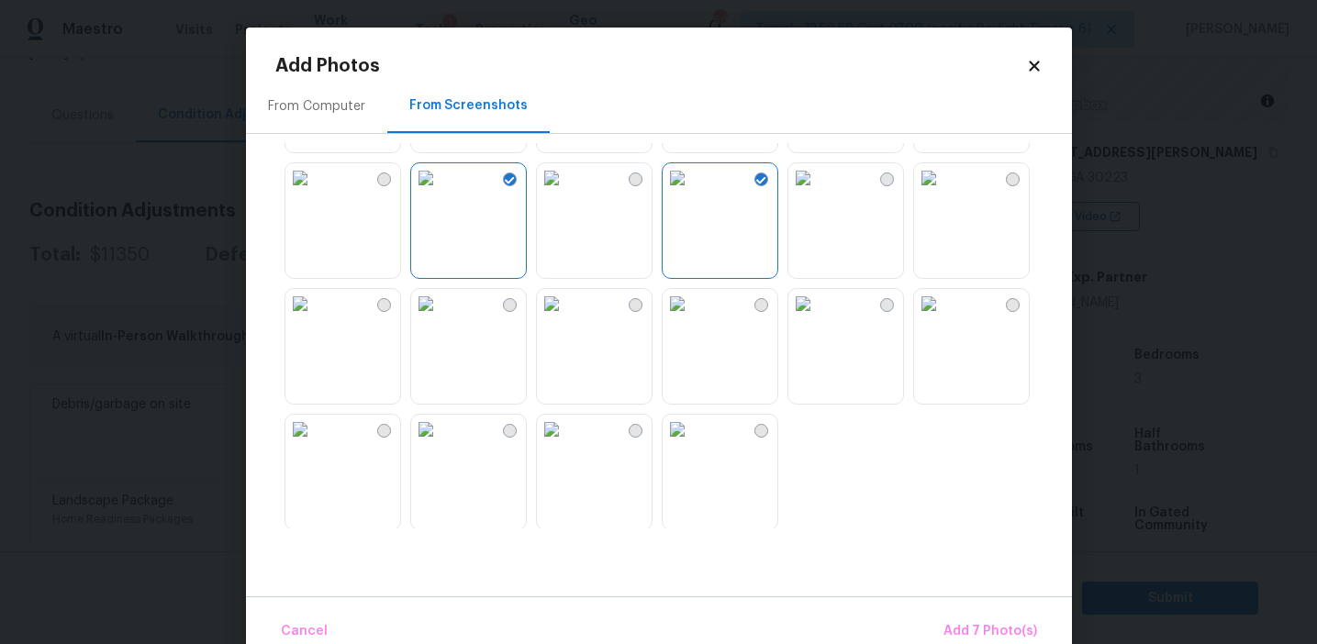
scroll to position [1753, 0]
click at [566, 442] on img at bounding box center [551, 427] width 29 height 29
click at [441, 442] on img at bounding box center [425, 427] width 29 height 29
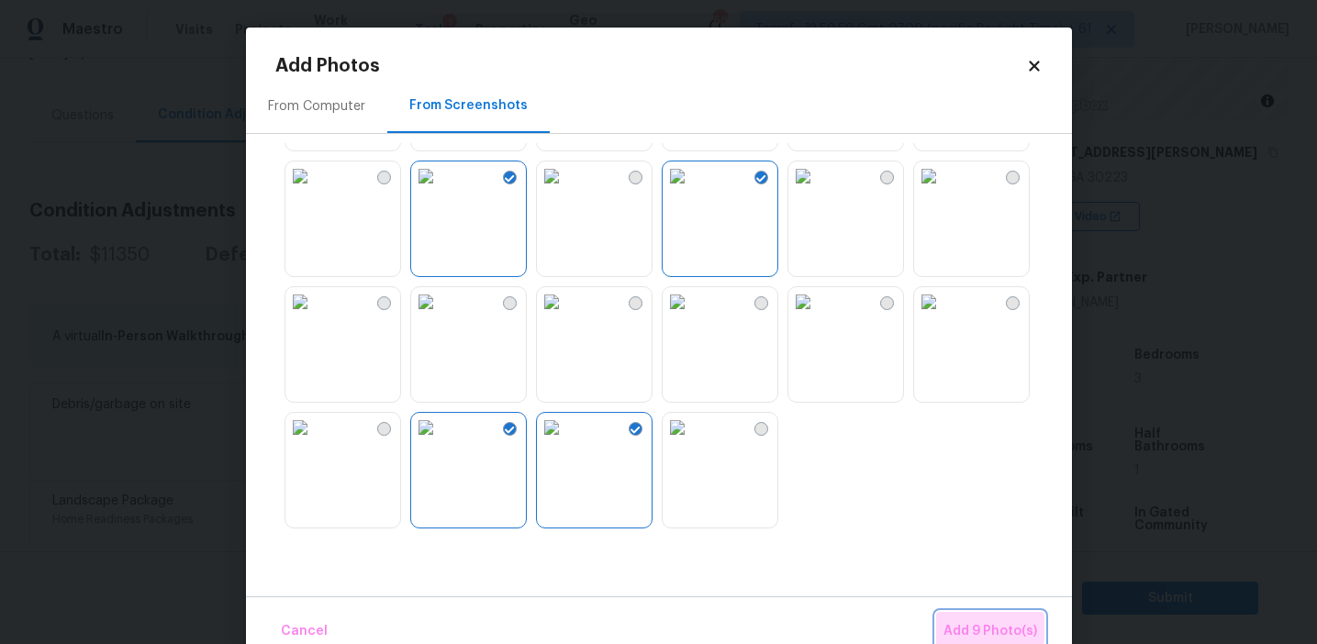
click at [964, 628] on span "Add 9 Photo(s)" at bounding box center [991, 632] width 94 height 23
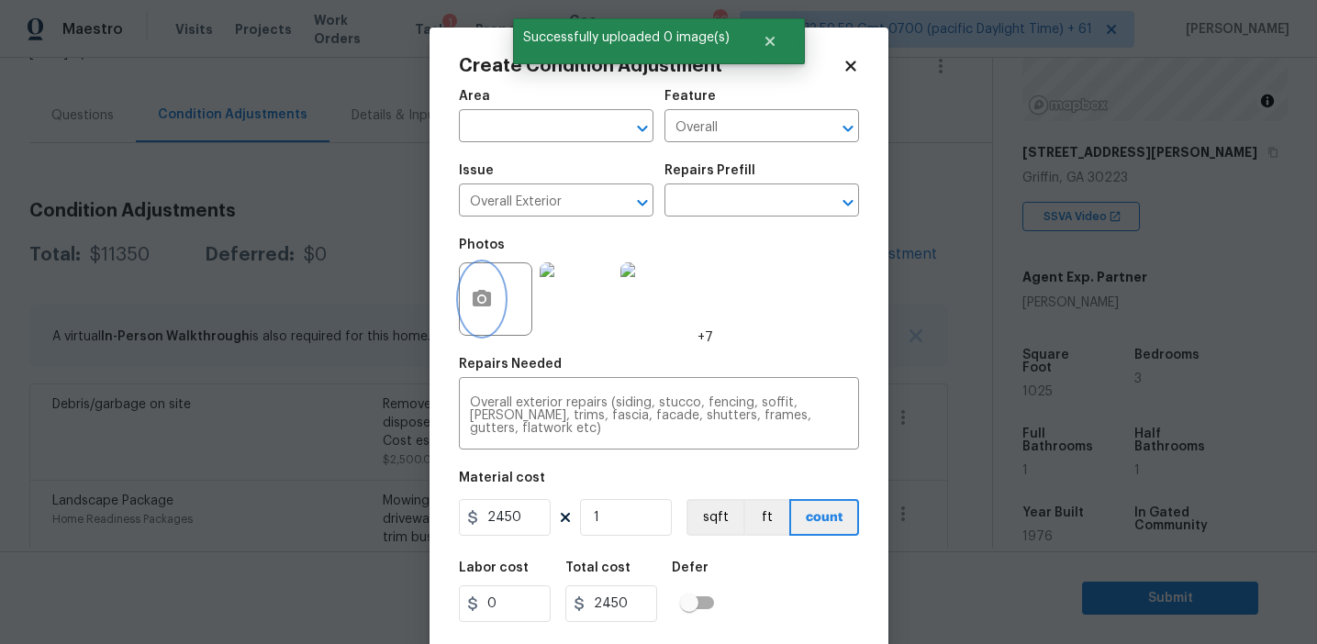
scroll to position [41, 0]
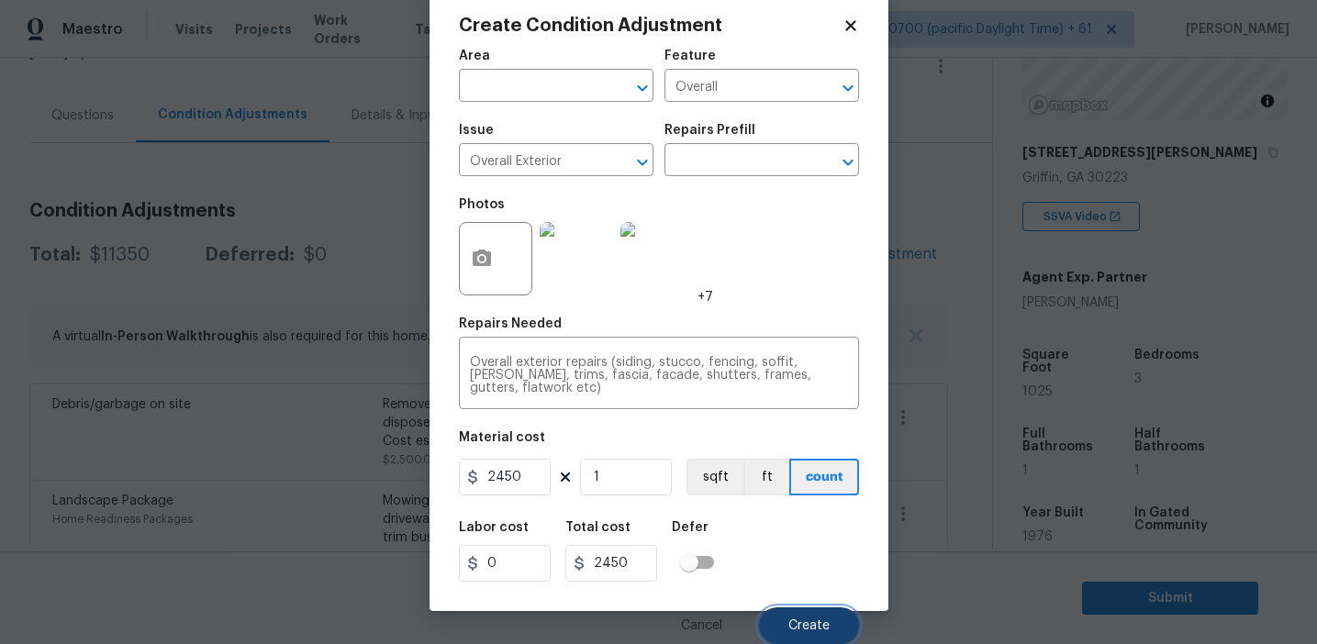
click at [804, 629] on span "Create" at bounding box center [809, 627] width 41 height 14
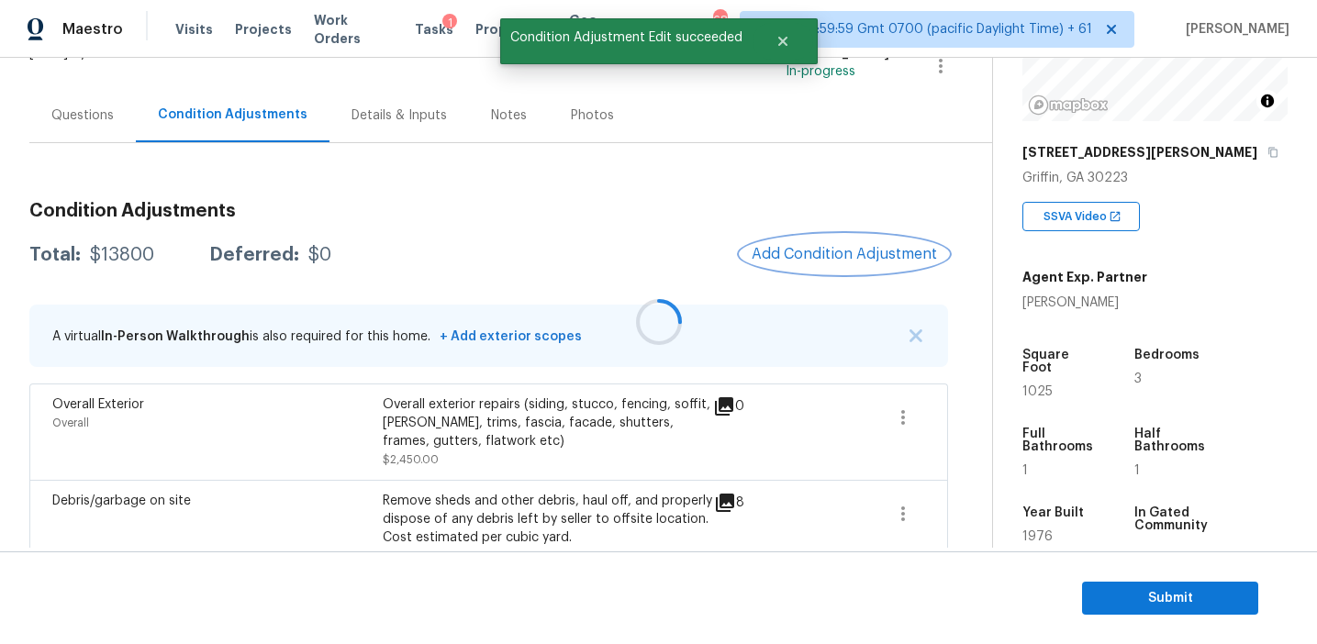
scroll to position [0, 0]
click at [790, 261] on span "Add Condition Adjustment" at bounding box center [844, 254] width 185 height 17
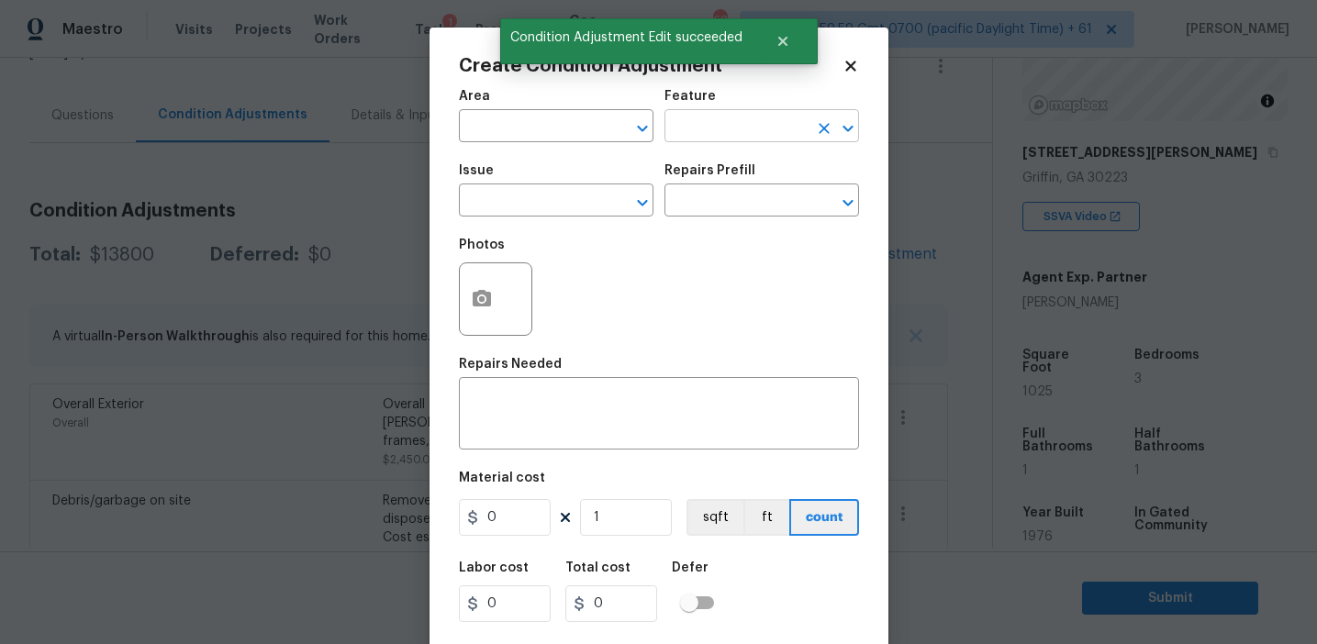
click at [697, 128] on input "text" at bounding box center [736, 128] width 143 height 28
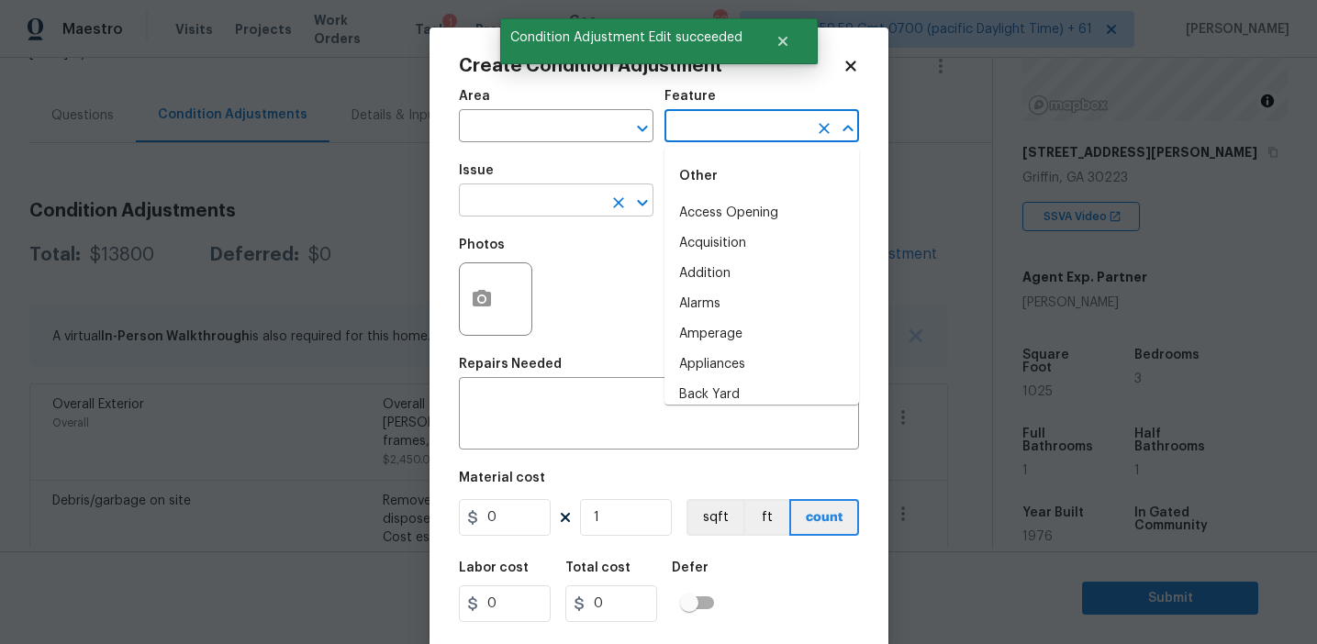
click at [504, 196] on input "text" at bounding box center [530, 202] width 143 height 28
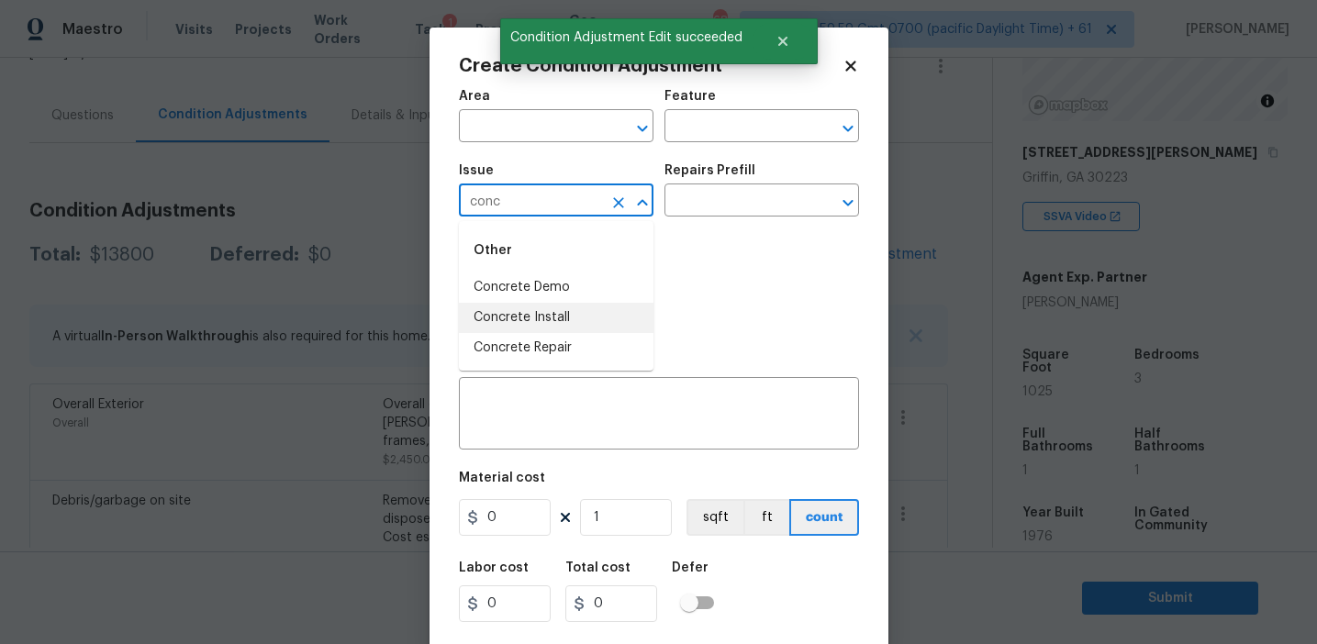
click at [538, 324] on li "Concrete Install" at bounding box center [556, 318] width 195 height 30
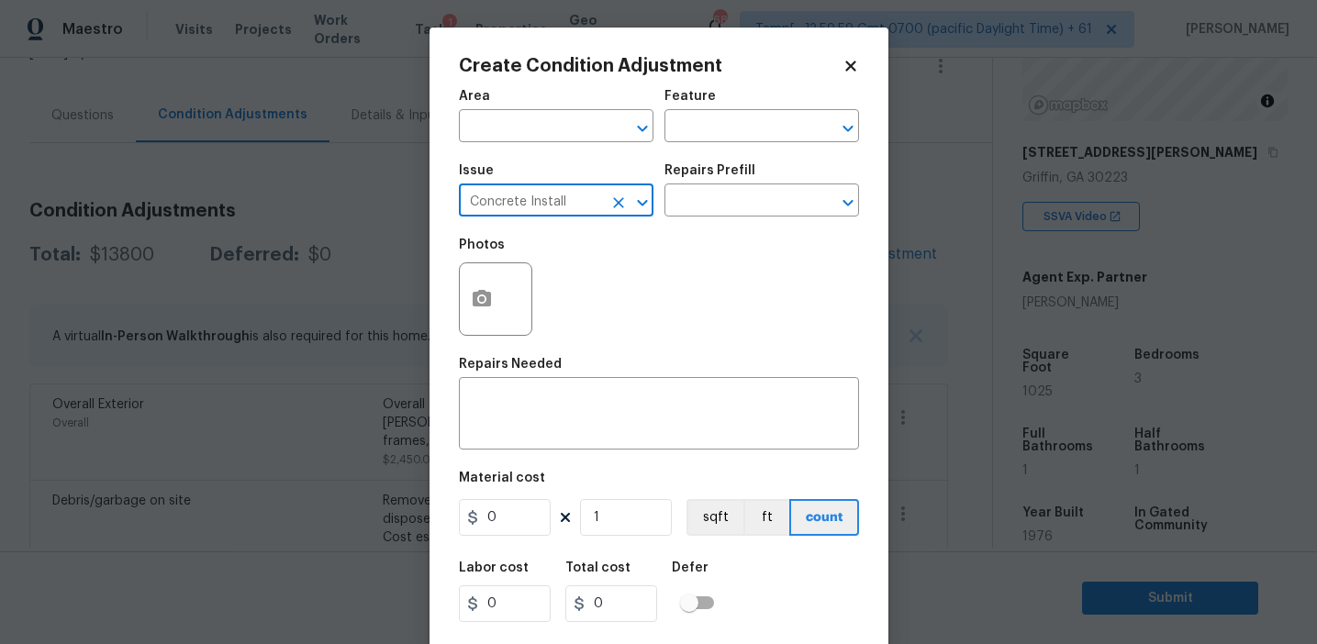
type input "Concrete Install"
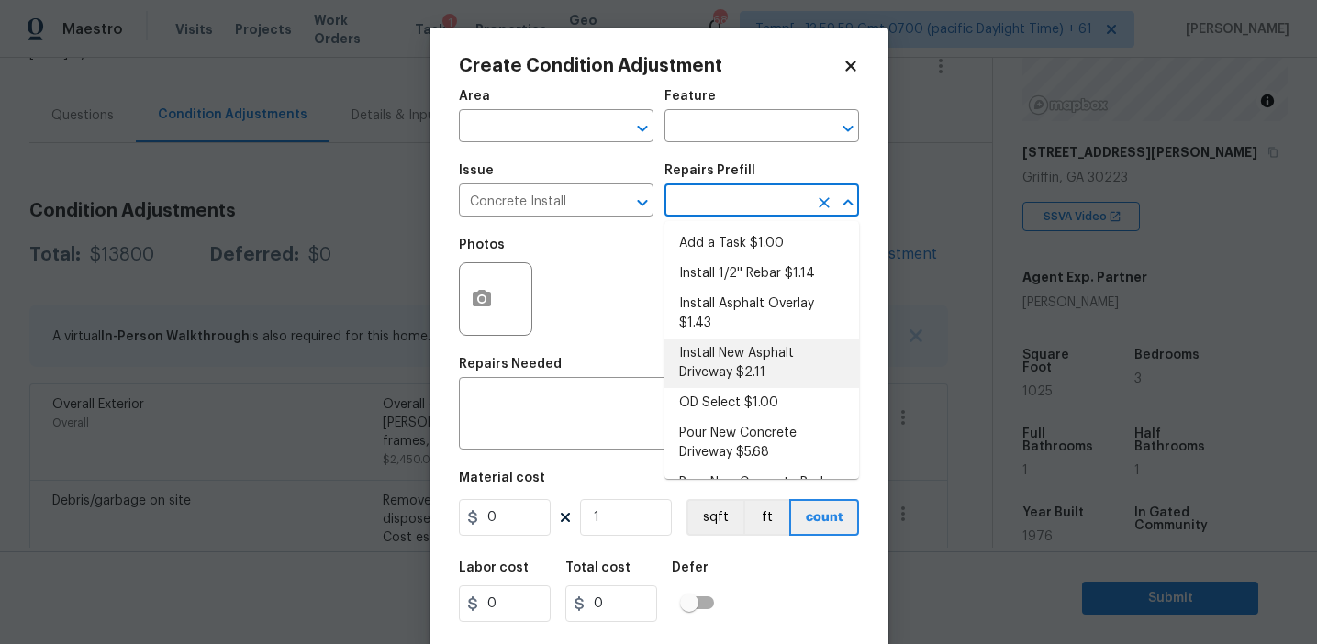
click at [722, 351] on li "Install New Asphalt Driveway $2.11" at bounding box center [762, 364] width 195 height 50
type input "Flatwork"
type textarea "Prep the area, backfill/compact as needed, form, reinforce and install a new as…"
type input "2.11"
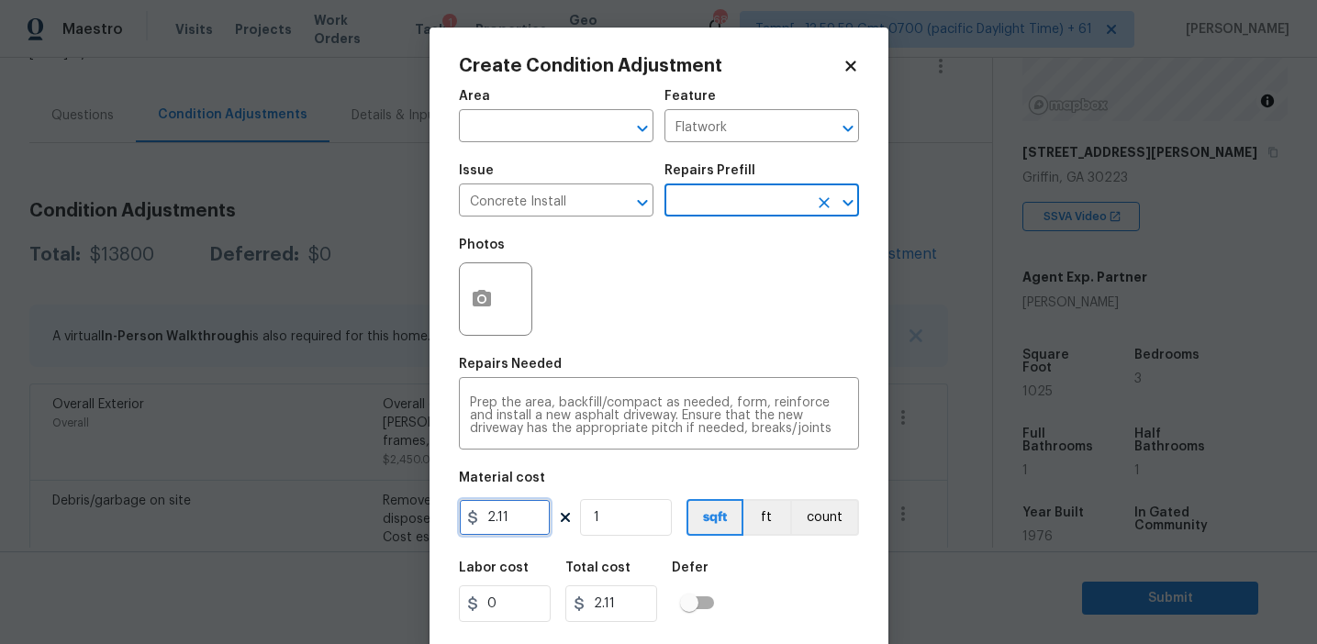
click at [493, 528] on input "2.11" at bounding box center [505, 517] width 92 height 37
type input "5000"
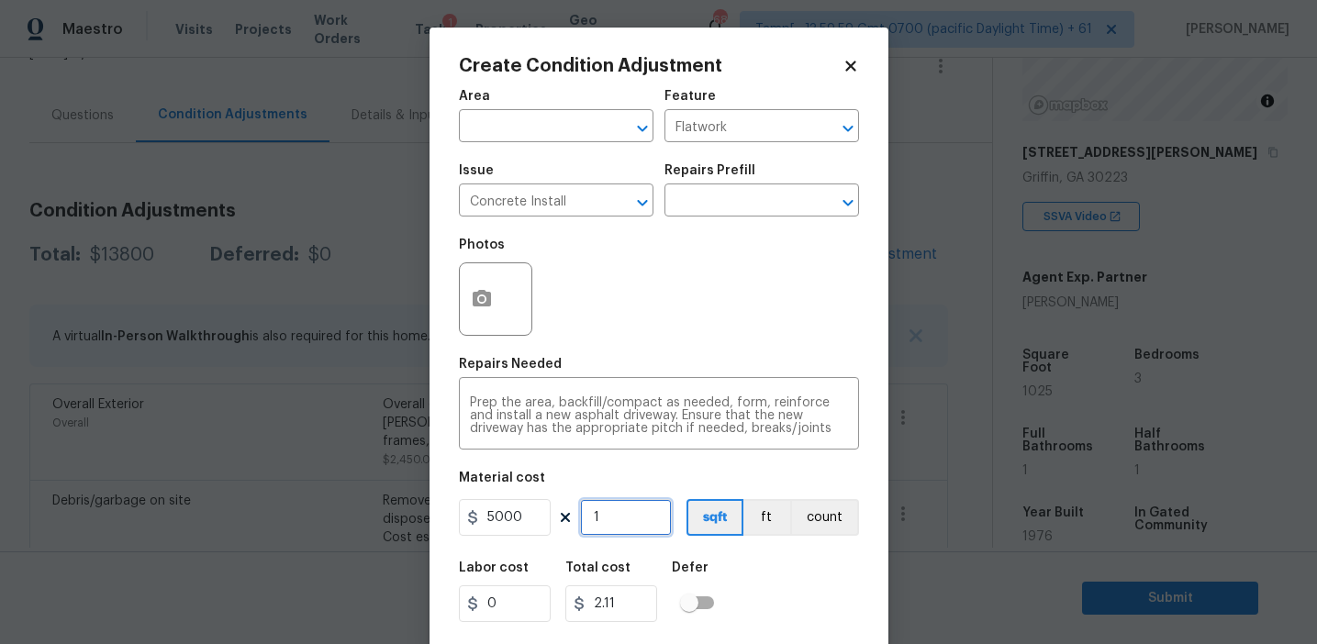
type input "5000"
click at [852, 506] on button "count" at bounding box center [824, 517] width 69 height 37
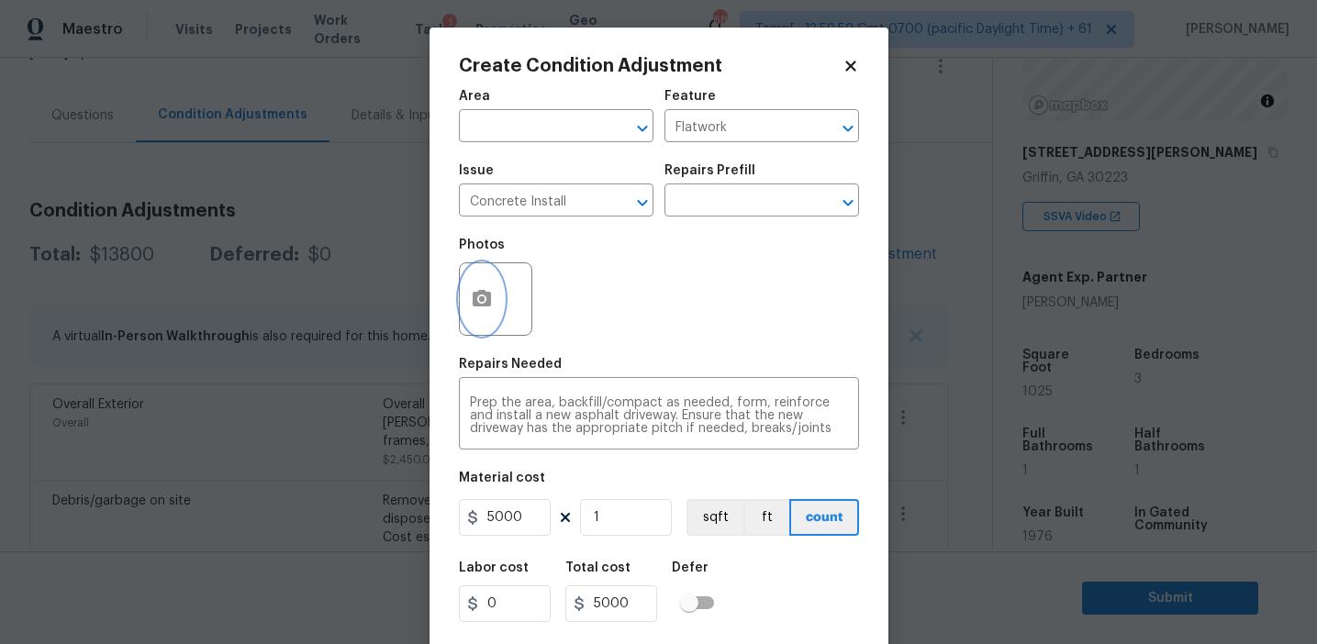
click at [464, 308] on button "button" at bounding box center [482, 299] width 44 height 72
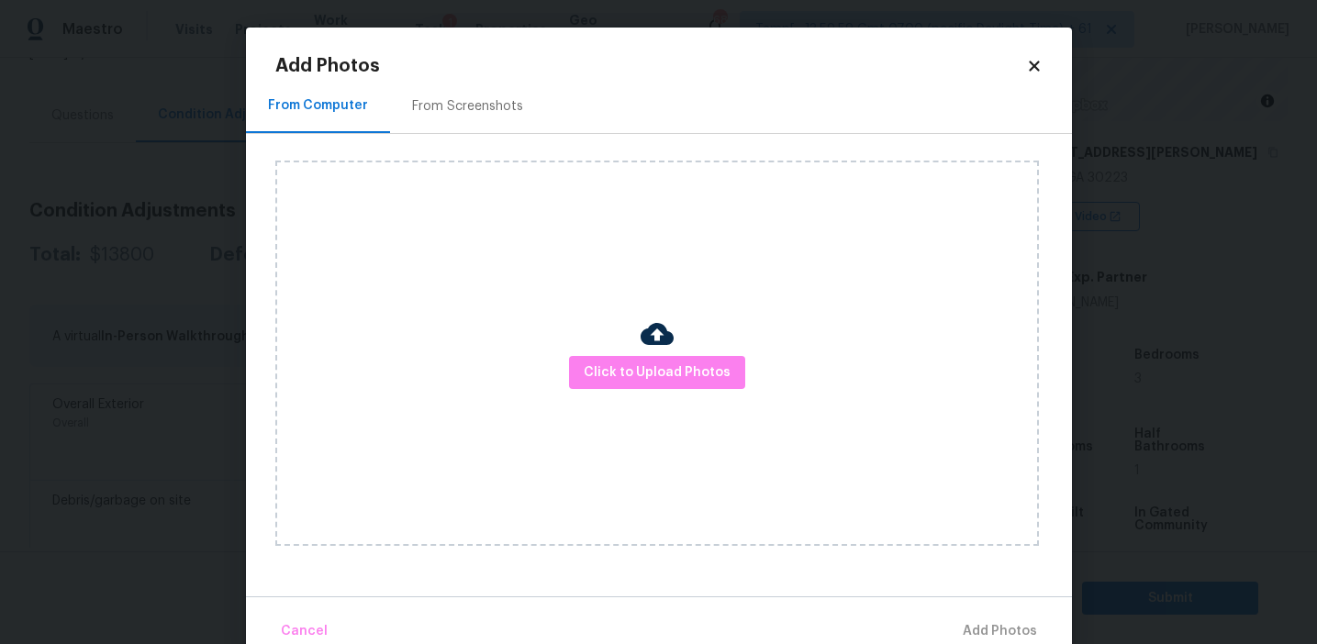
click at [459, 87] on div "From Screenshots" at bounding box center [467, 106] width 155 height 54
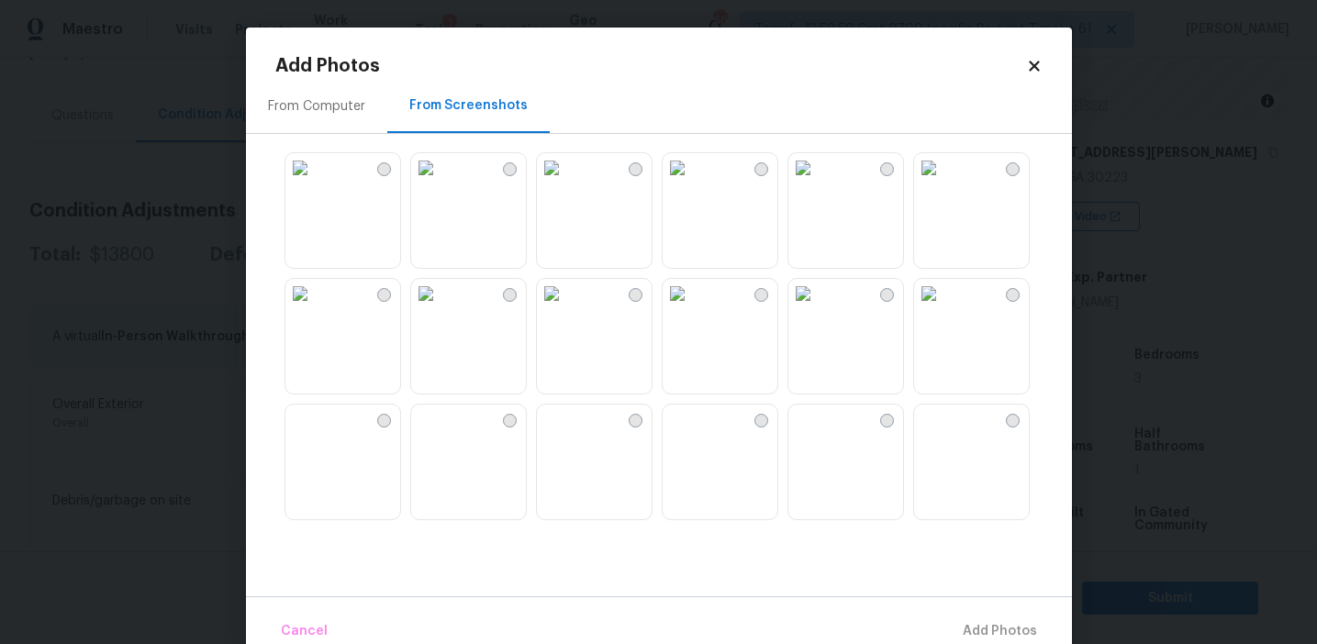
click at [566, 183] on img at bounding box center [551, 167] width 29 height 29
click at [692, 434] on img at bounding box center [677, 419] width 29 height 29
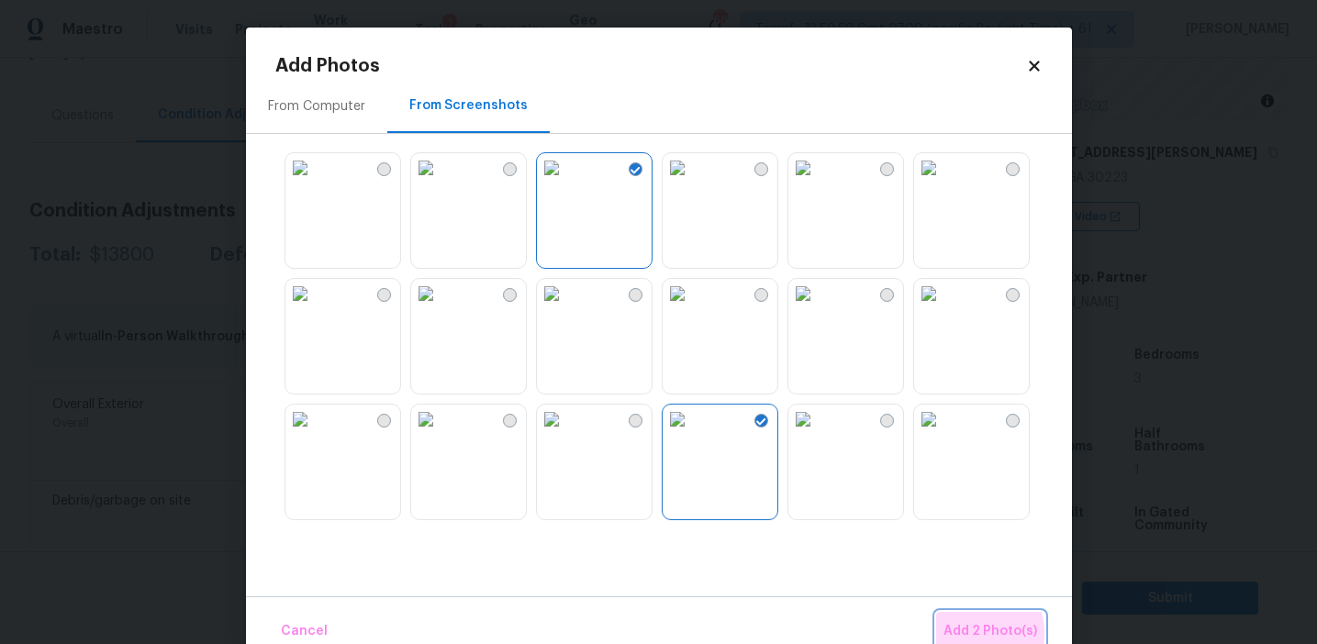
click at [974, 633] on span "Add 2 Photo(s)" at bounding box center [991, 632] width 94 height 23
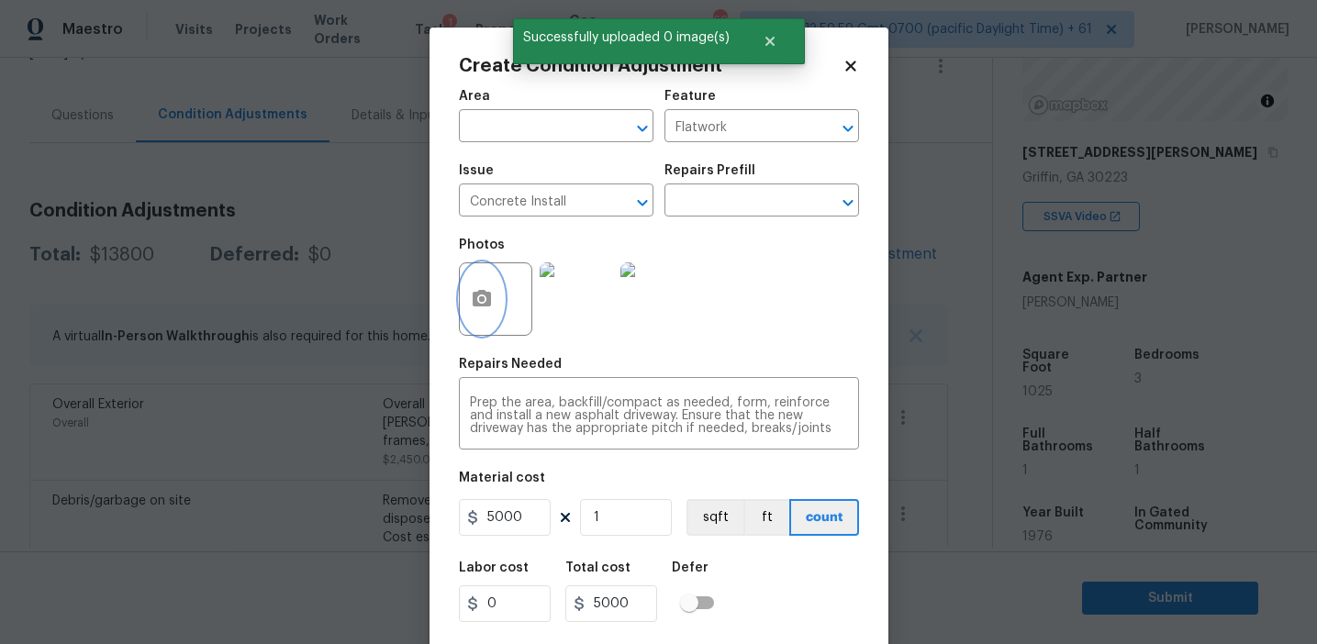
scroll to position [41, 0]
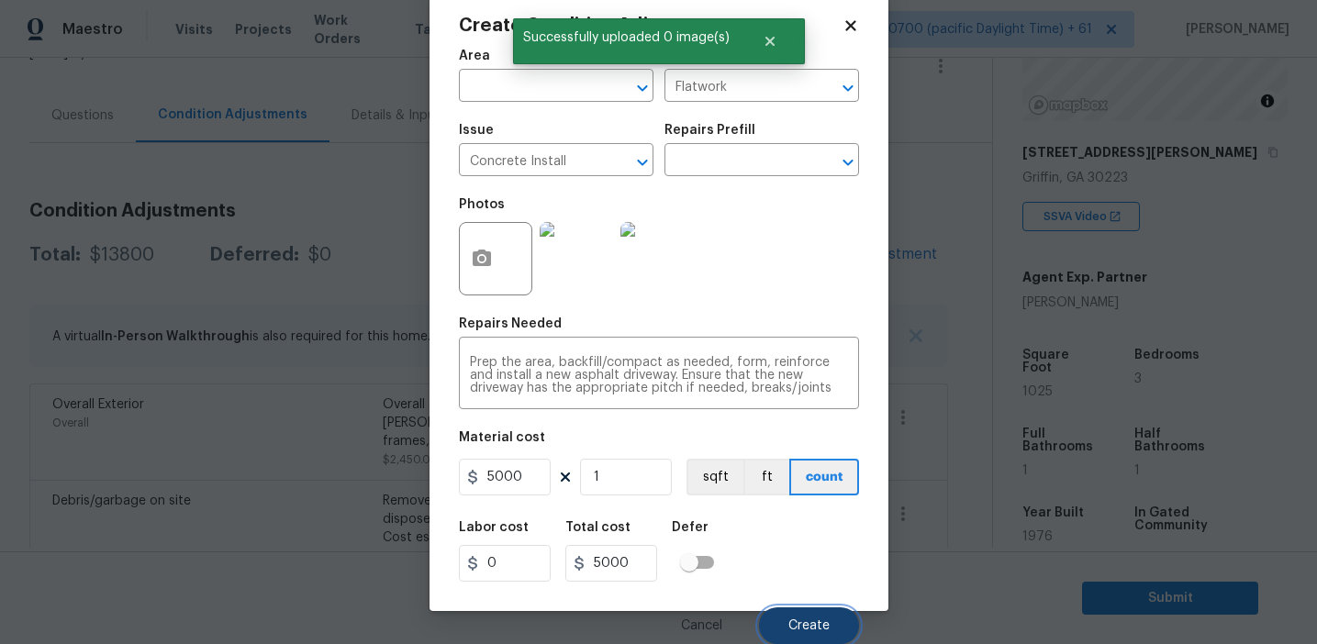
click at [819, 623] on span "Create" at bounding box center [809, 627] width 41 height 14
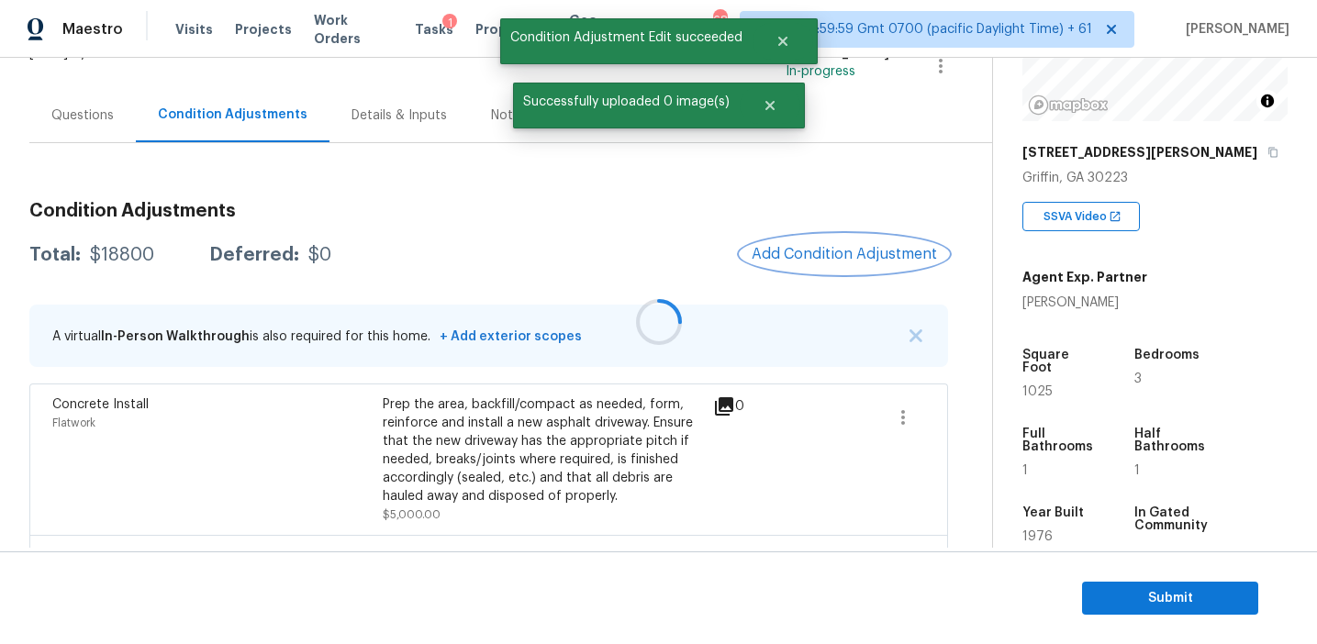
scroll to position [0, 0]
click at [817, 260] on span "Add Condition Adjustment" at bounding box center [844, 254] width 185 height 17
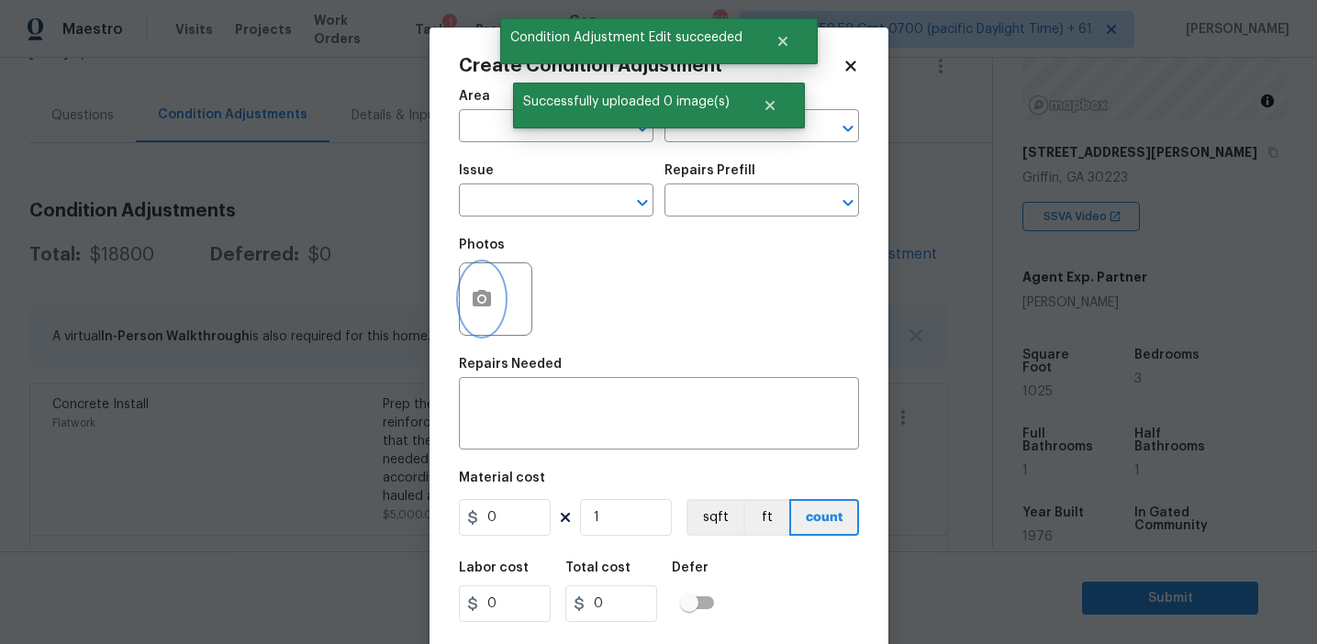
click at [472, 316] on button "button" at bounding box center [482, 299] width 44 height 72
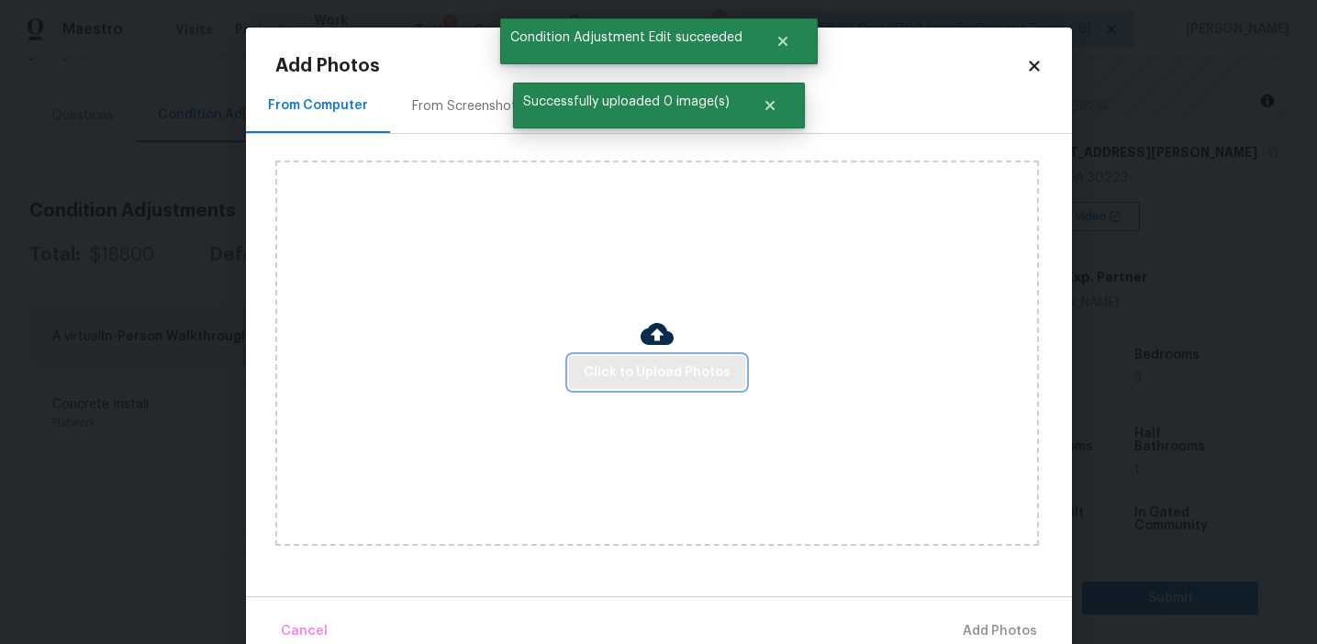
click at [625, 356] on button "Click to Upload Photos" at bounding box center [657, 373] width 176 height 34
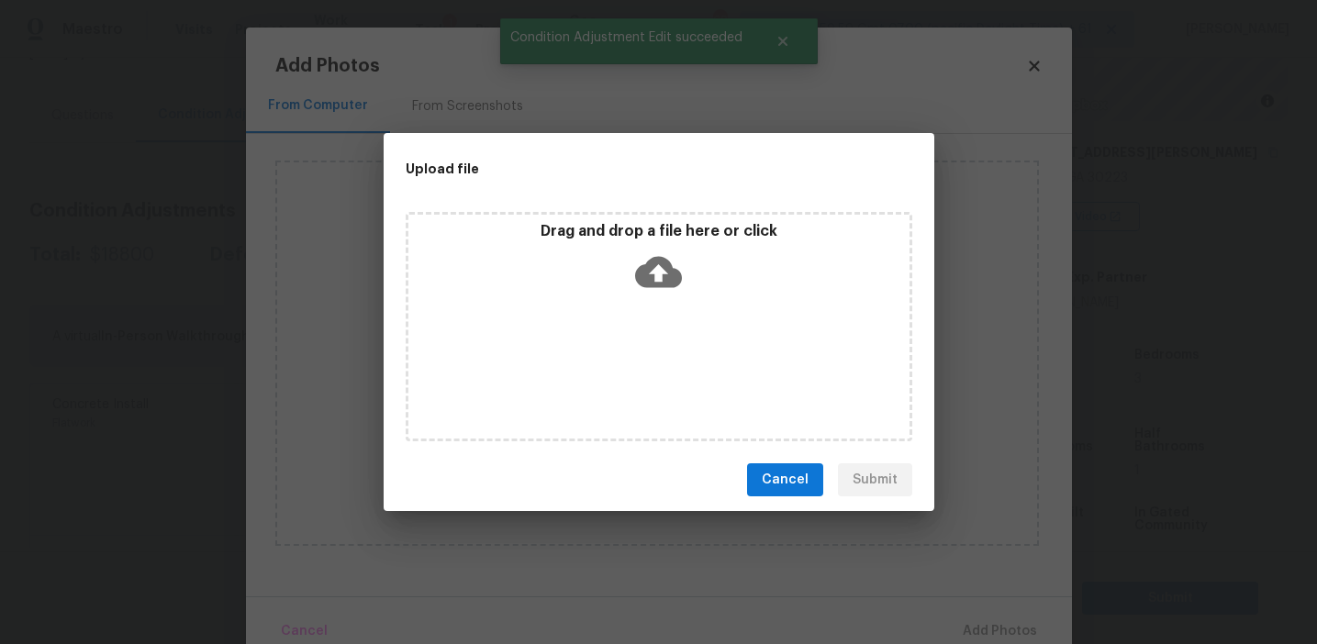
click at [621, 244] on div "Drag and drop a file here or click" at bounding box center [658, 261] width 501 height 79
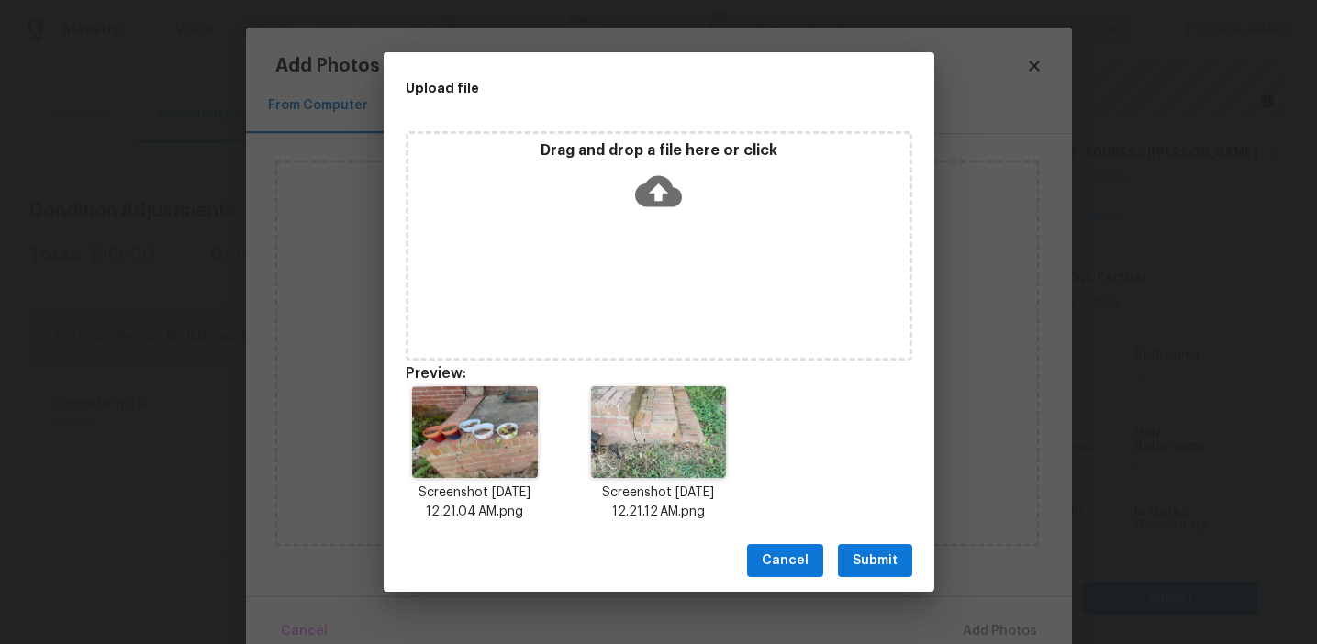
click at [868, 554] on span "Submit" at bounding box center [875, 561] width 45 height 23
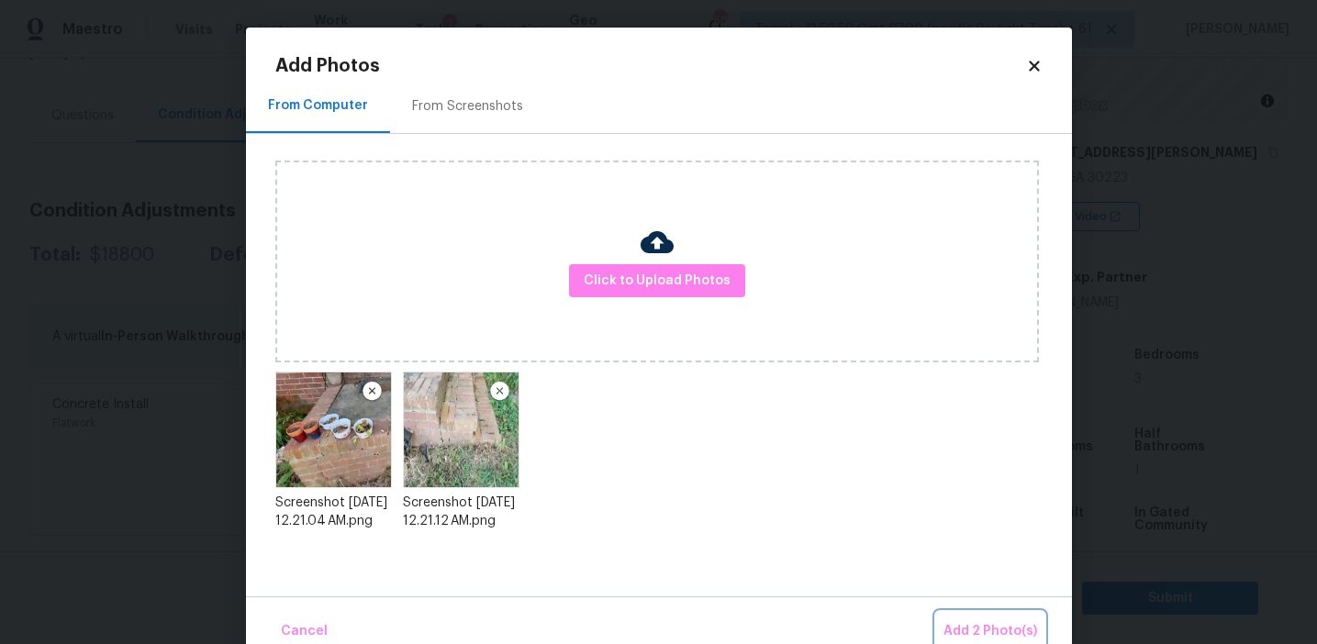
click at [956, 614] on button "Add 2 Photo(s)" at bounding box center [990, 631] width 108 height 39
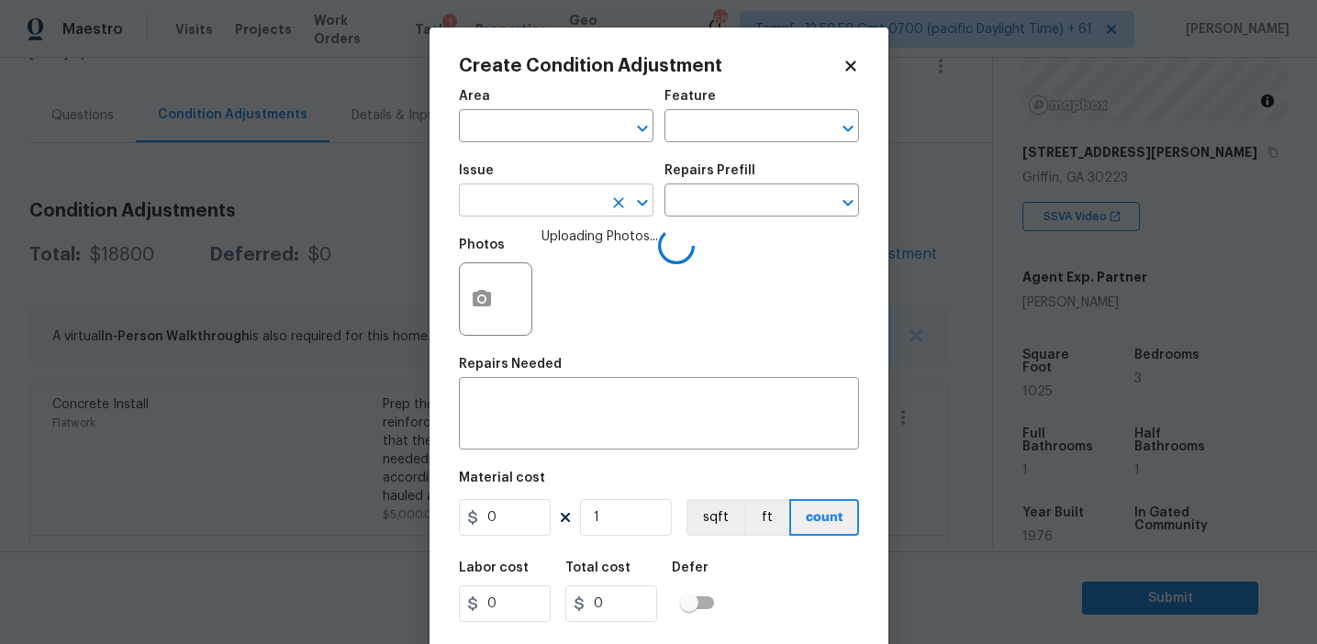
click at [510, 193] on input "text" at bounding box center [530, 202] width 143 height 28
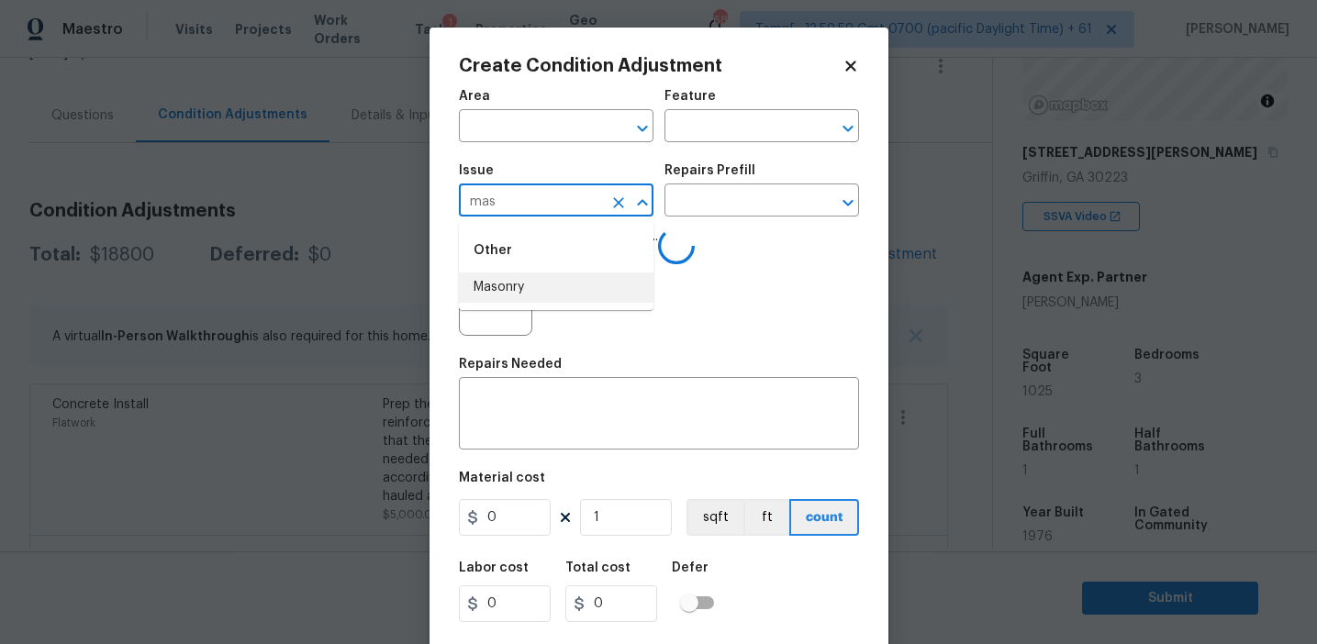
click at [520, 276] on li "Masonry" at bounding box center [556, 288] width 195 height 30
type input "Masonry"
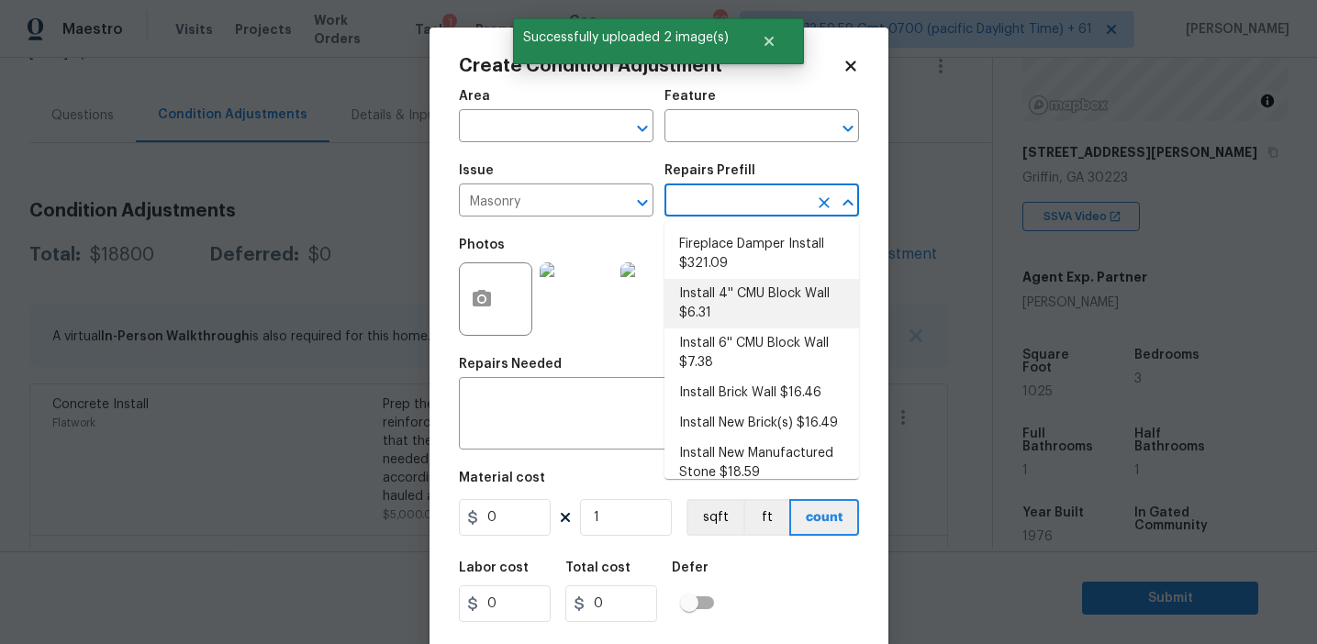
scroll to position [185, 0]
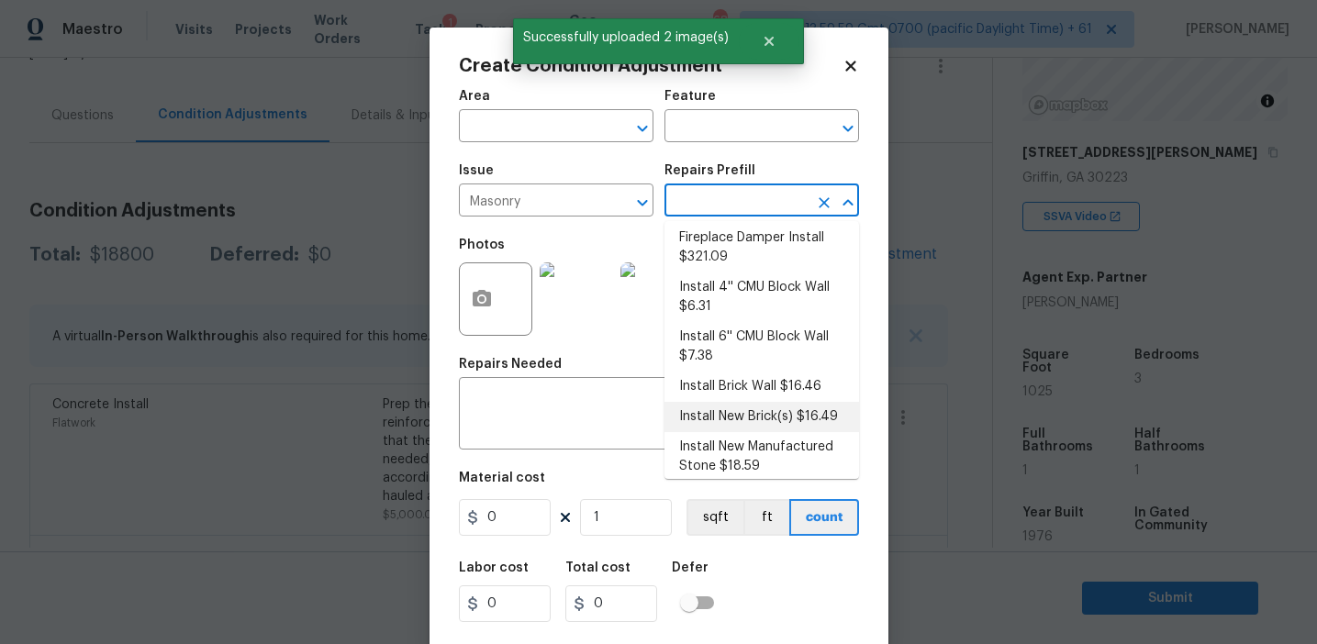
click at [733, 412] on li "Install New Brick(s) $16.49" at bounding box center [762, 417] width 195 height 30
type input "Masonry"
type textarea "Remove the existing brick veneer (if needed), prep the footing/substrate and in…"
type input "16.49"
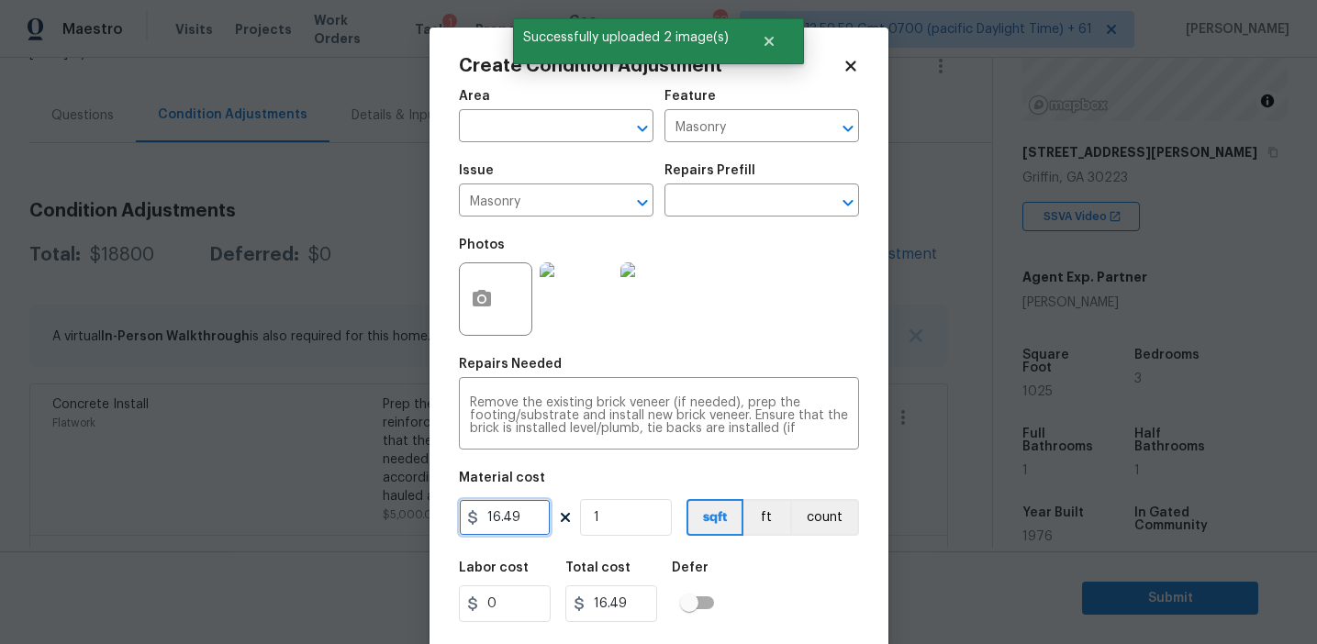
click at [528, 513] on input "16.49" at bounding box center [505, 517] width 92 height 37
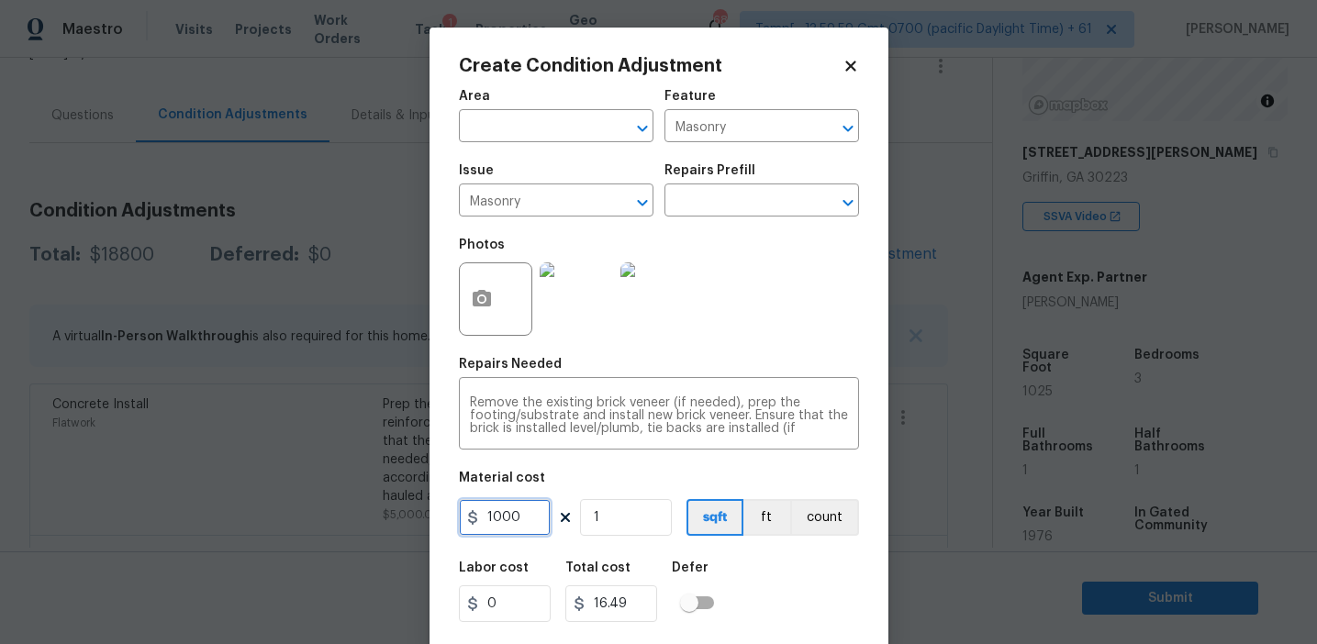
type input "1000"
click at [824, 519] on button "count" at bounding box center [824, 517] width 69 height 37
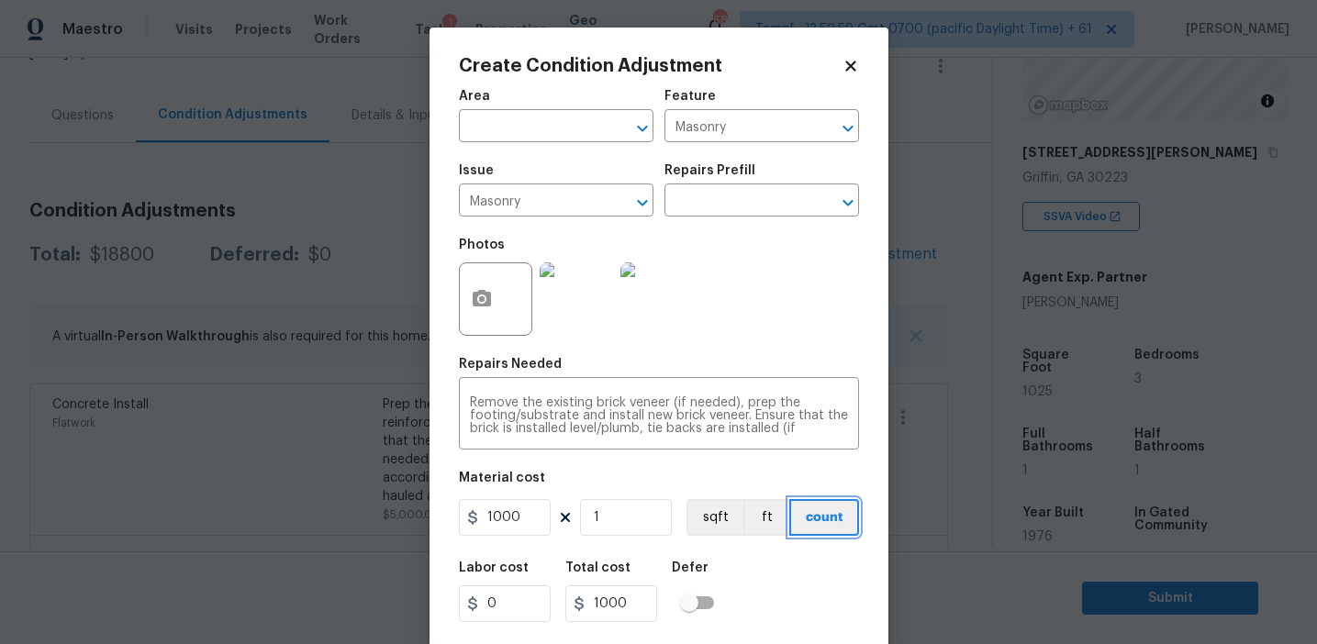
scroll to position [41, 0]
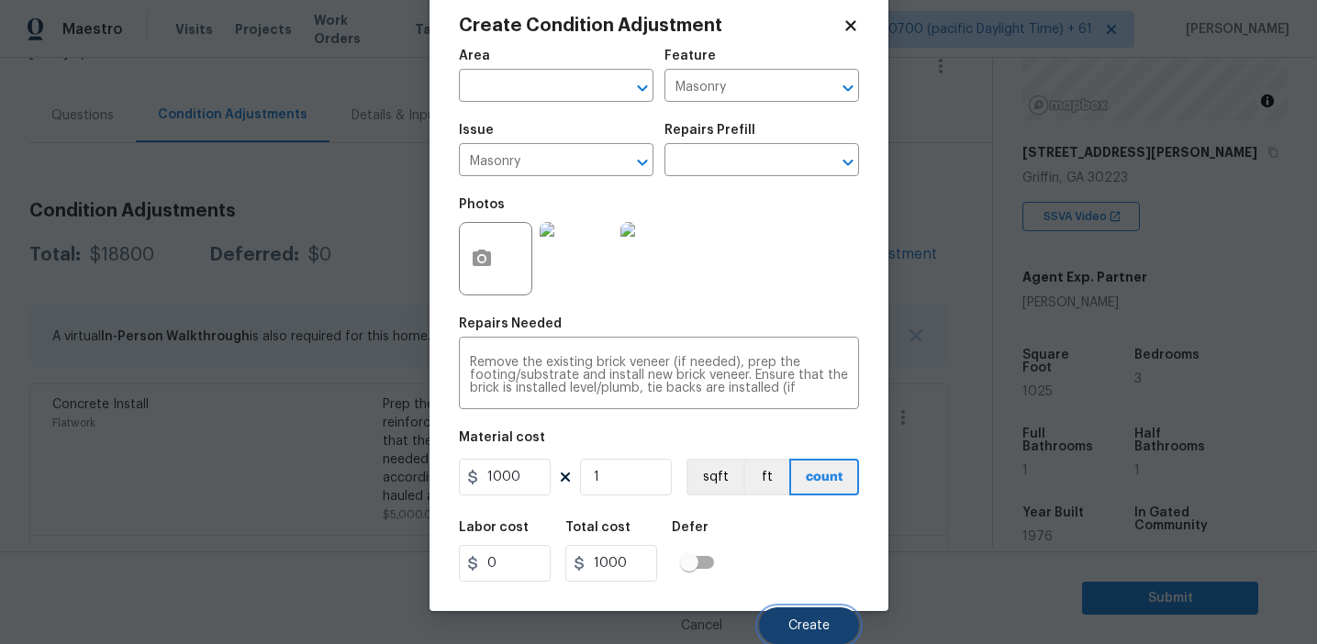
click at [796, 621] on span "Create" at bounding box center [809, 627] width 41 height 14
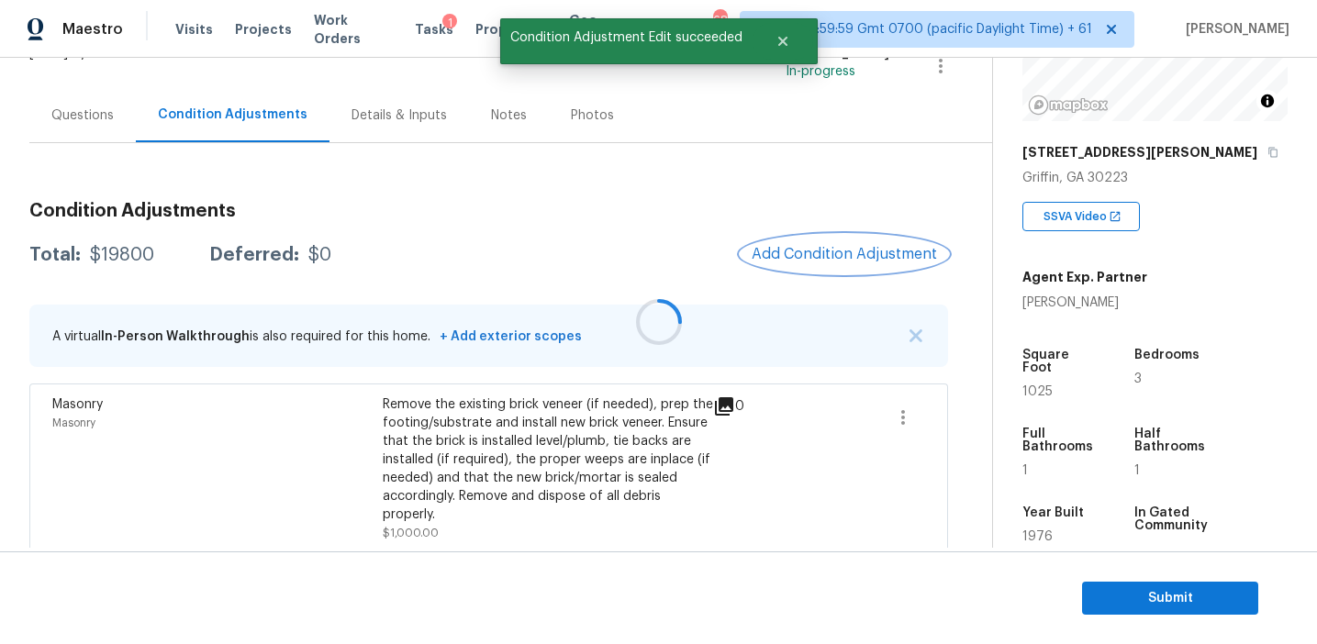
scroll to position [0, 0]
click at [78, 113] on div "Questions" at bounding box center [82, 115] width 62 height 18
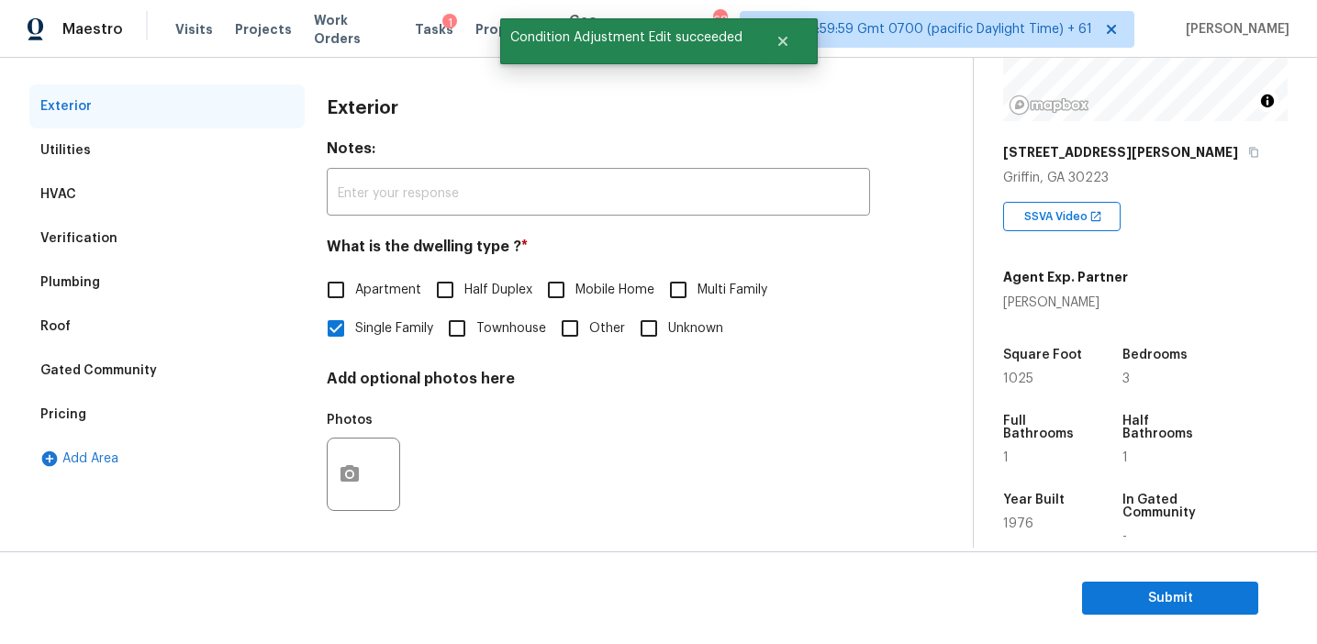
click at [238, 245] on div "Verification" at bounding box center [166, 239] width 275 height 44
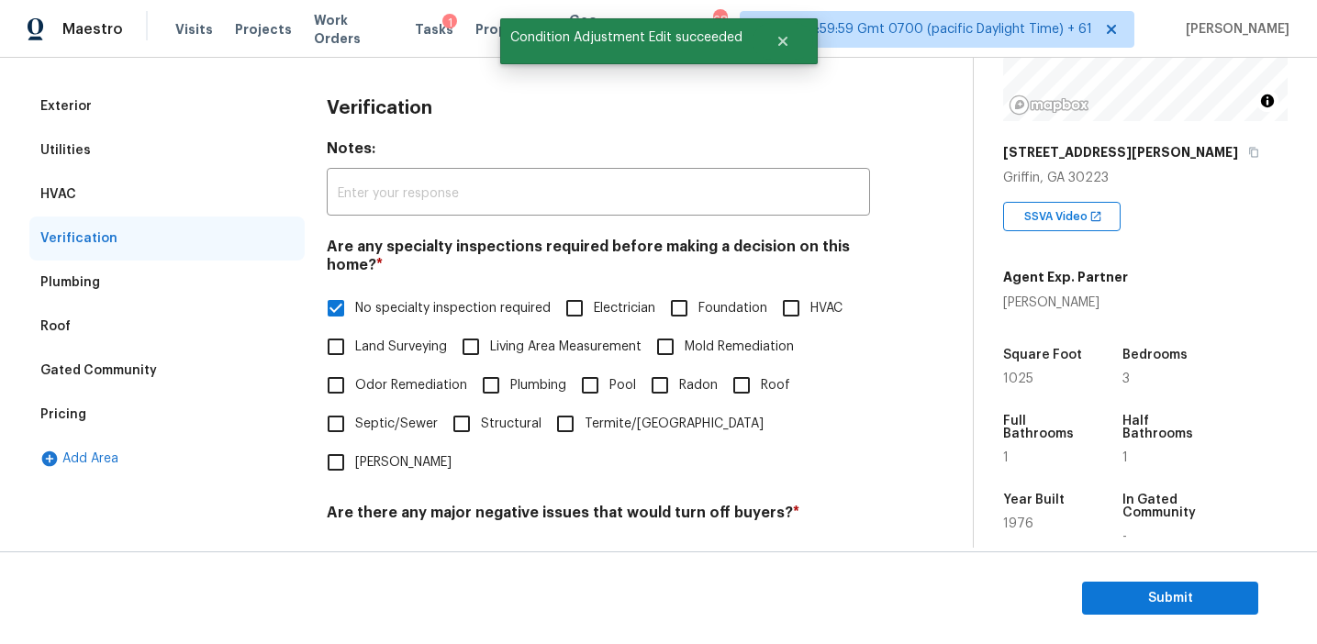
scroll to position [460, 0]
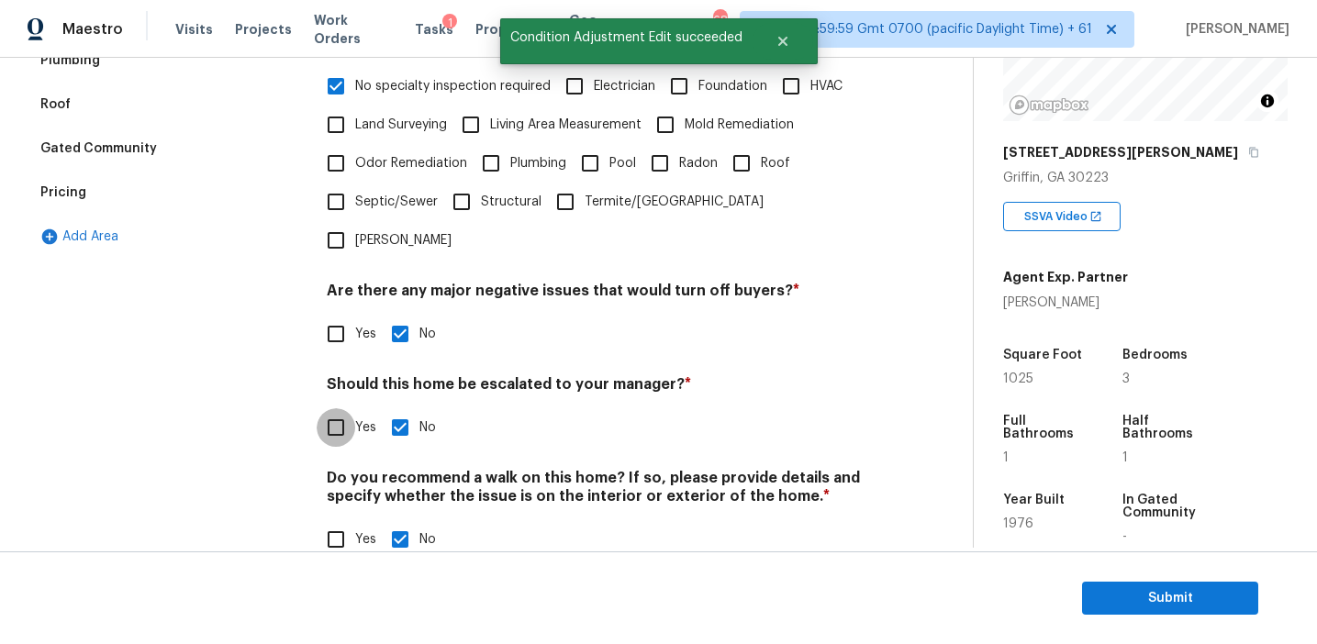
click at [339, 408] on input "Yes" at bounding box center [336, 427] width 39 height 39
checkbox input "true"
checkbox input "false"
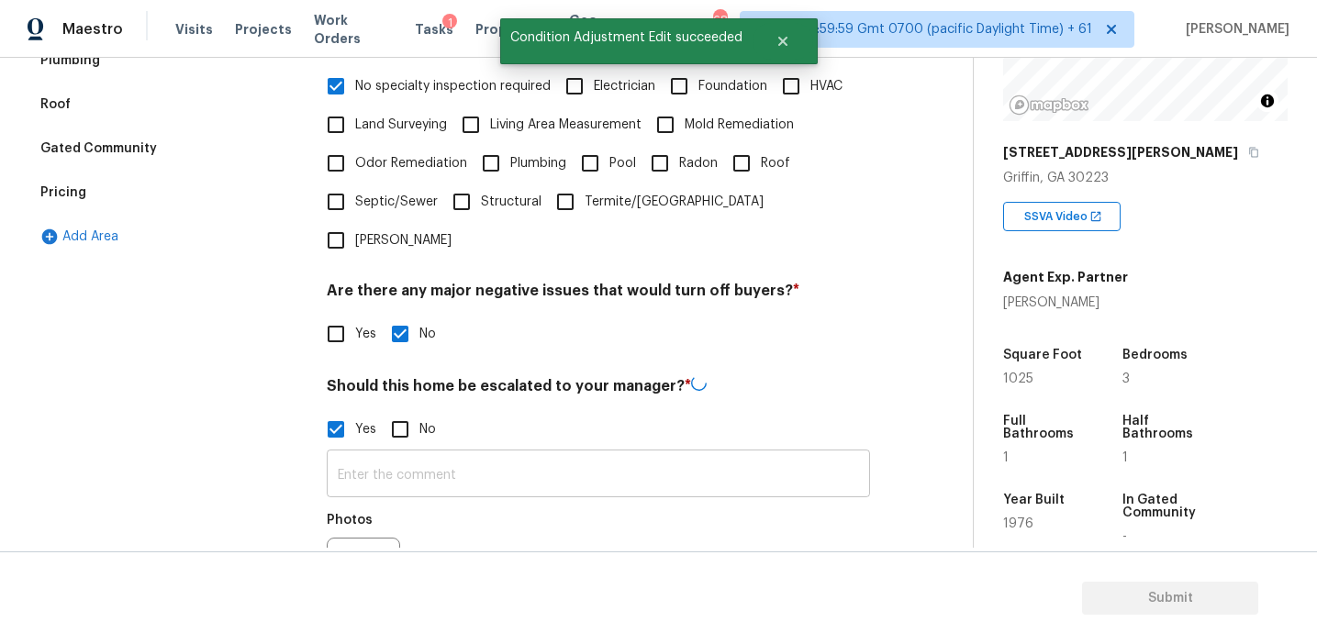
click at [383, 454] on input "text" at bounding box center [598, 475] width 543 height 43
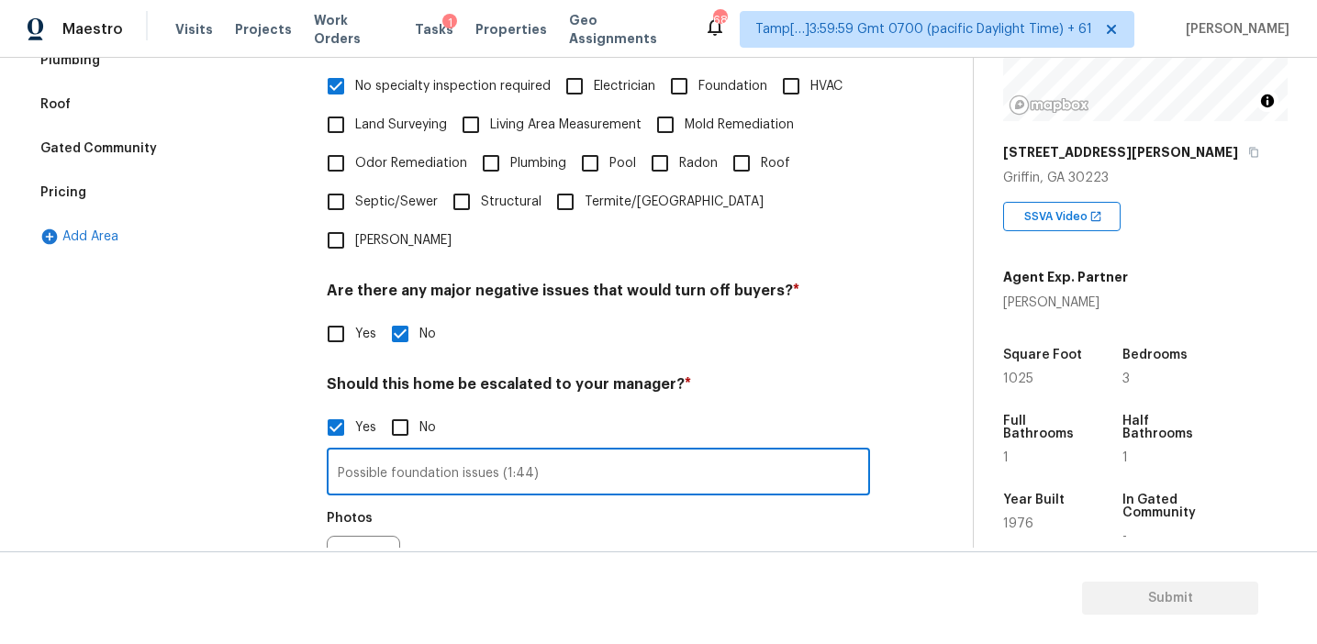
type input "Possible foundation issues (1:44)"
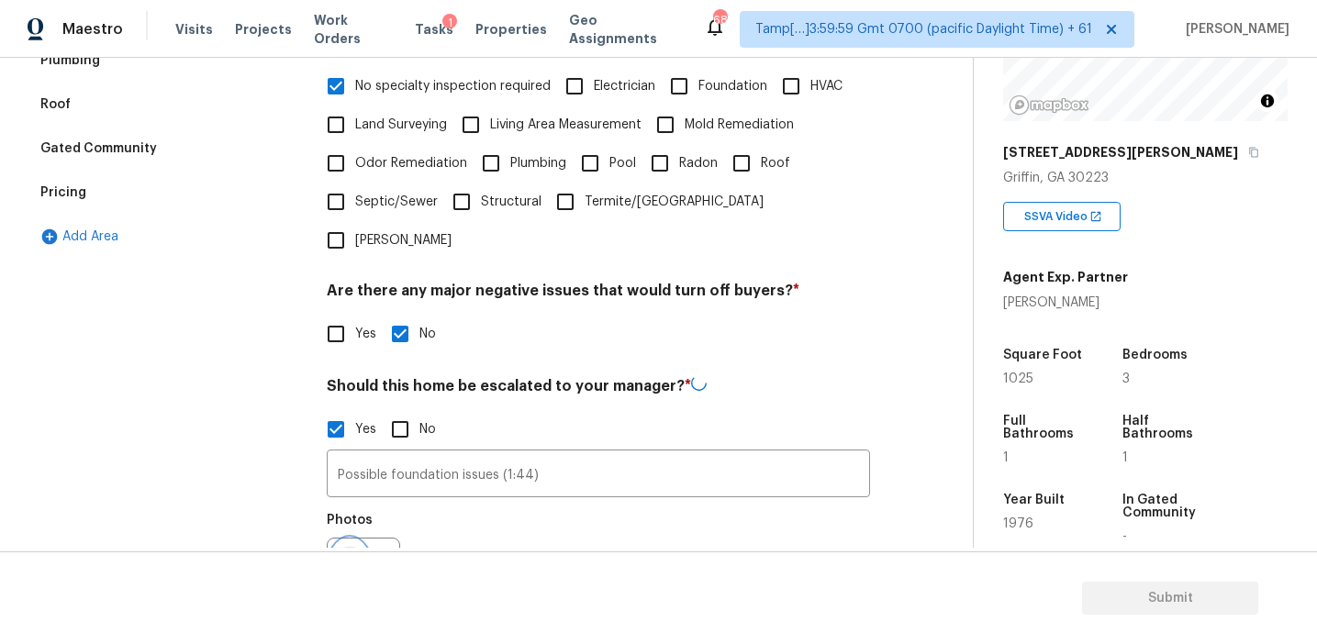
click at [358, 539] on button "button" at bounding box center [350, 575] width 44 height 72
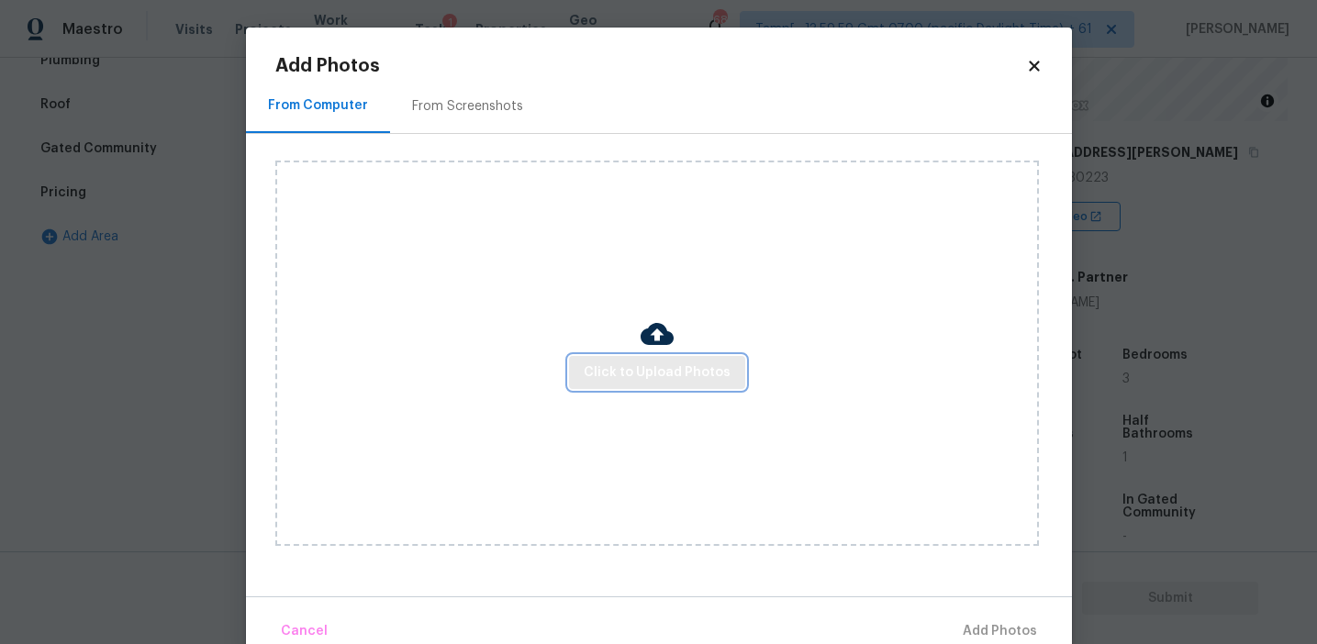
click at [602, 373] on span "Click to Upload Photos" at bounding box center [657, 373] width 147 height 23
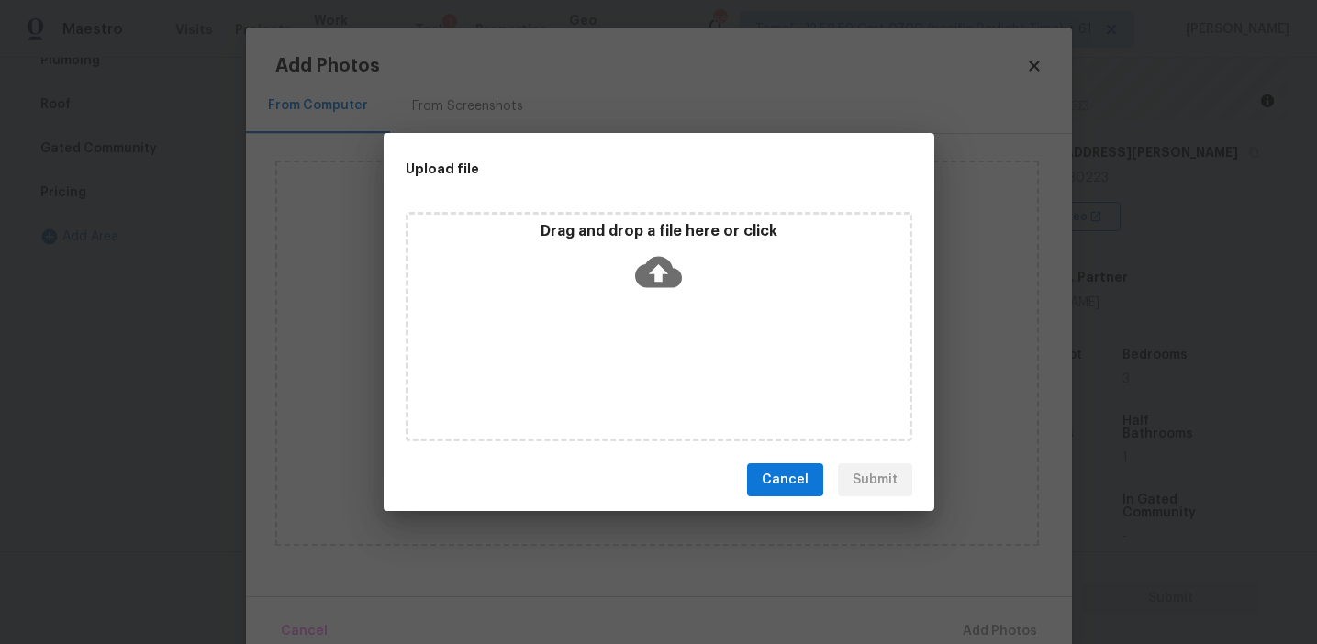
click at [601, 263] on div "Drag and drop a file here or click" at bounding box center [658, 261] width 501 height 79
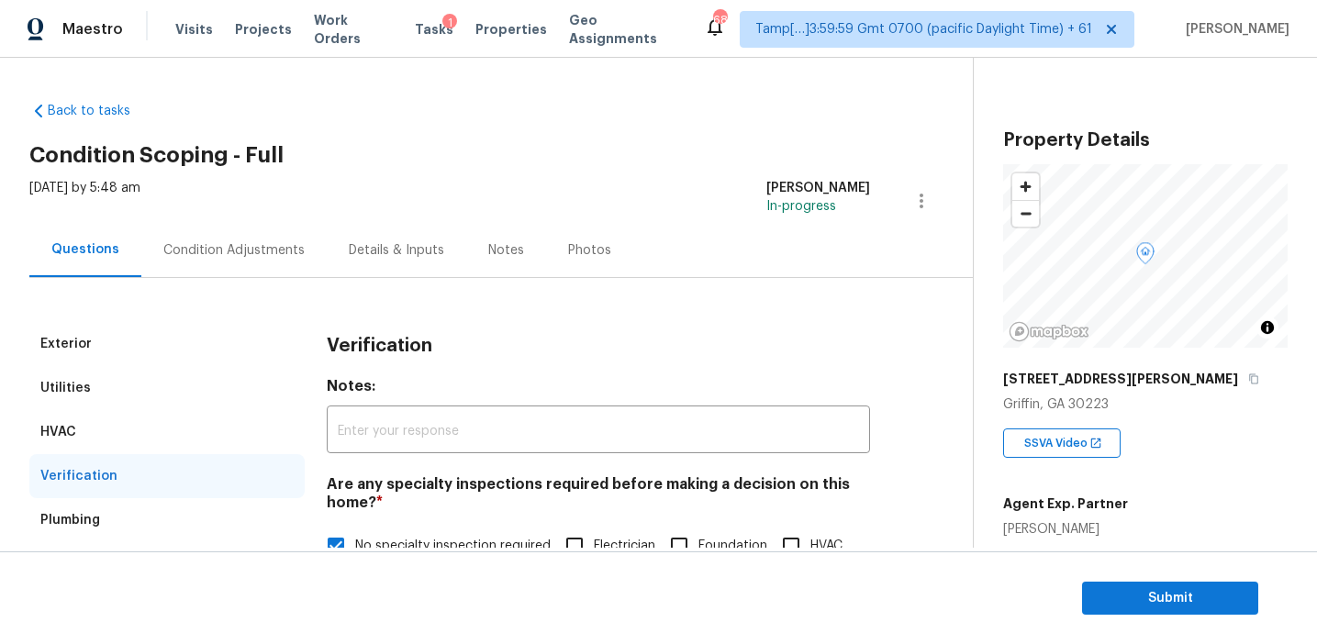
scroll to position [227, 0]
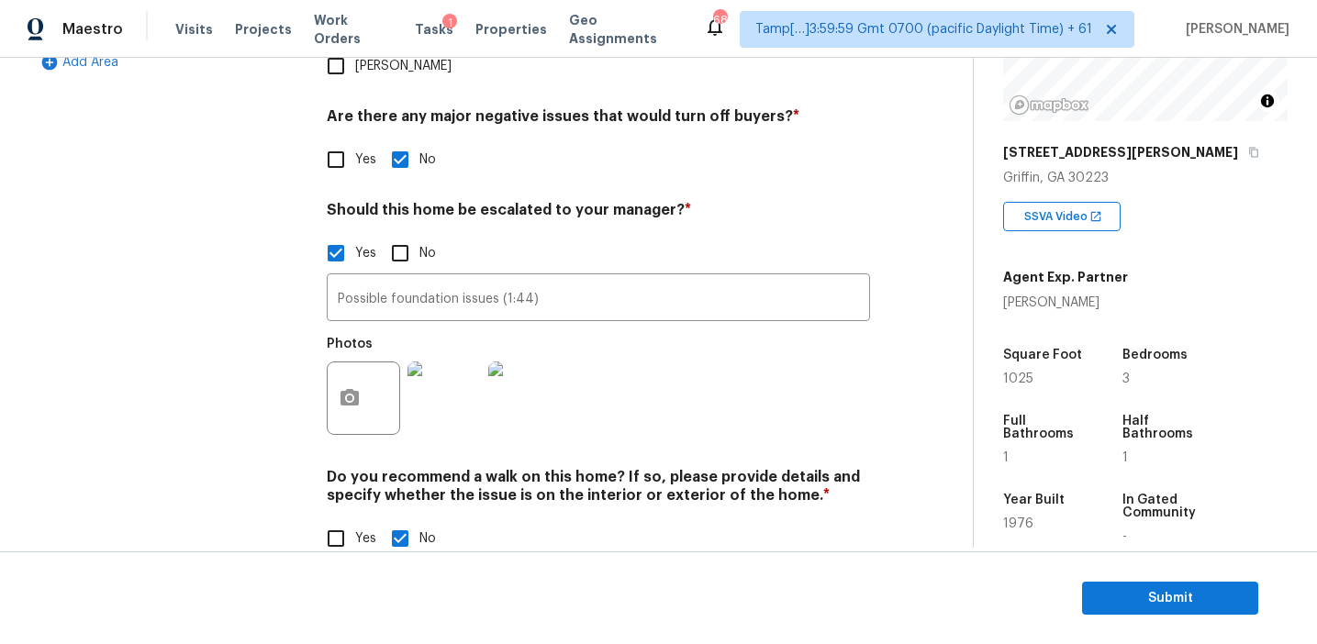
click at [490, 429] on div "Verification Notes: ​ Are any specialty inspections required before making a de…" at bounding box center [598, 134] width 543 height 892
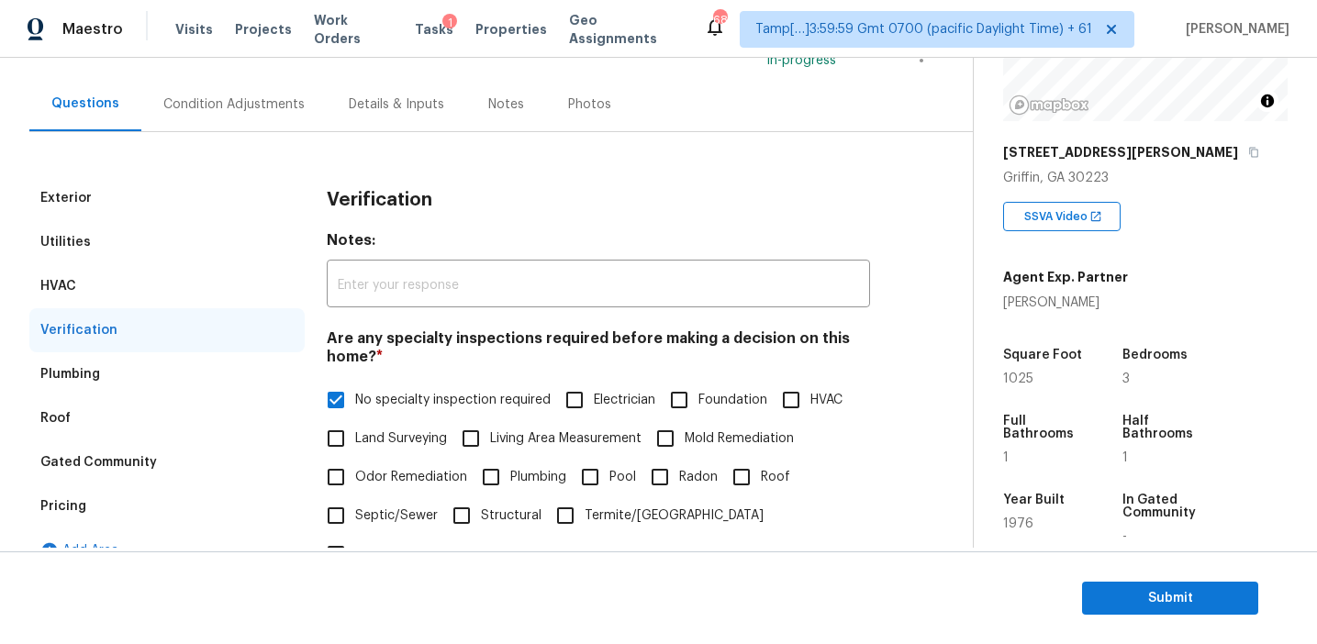
scroll to position [147, 0]
click at [284, 110] on div "Condition Adjustments" at bounding box center [233, 104] width 141 height 18
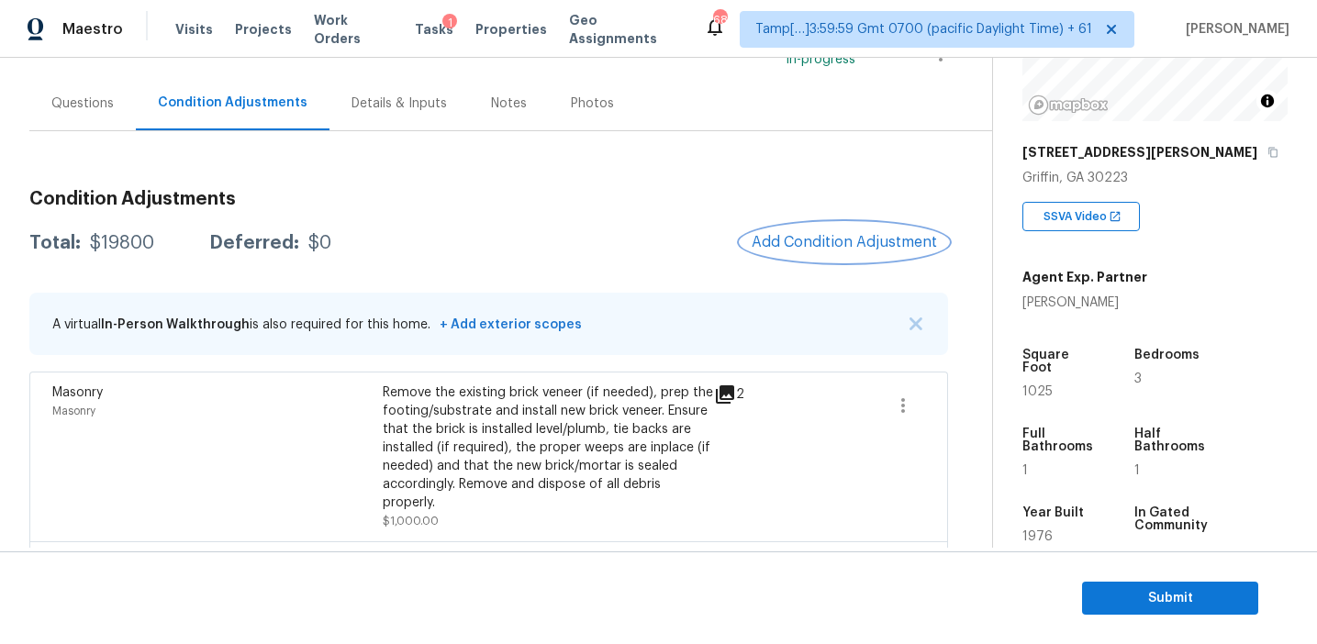
click at [834, 237] on span "Add Condition Adjustment" at bounding box center [844, 242] width 185 height 17
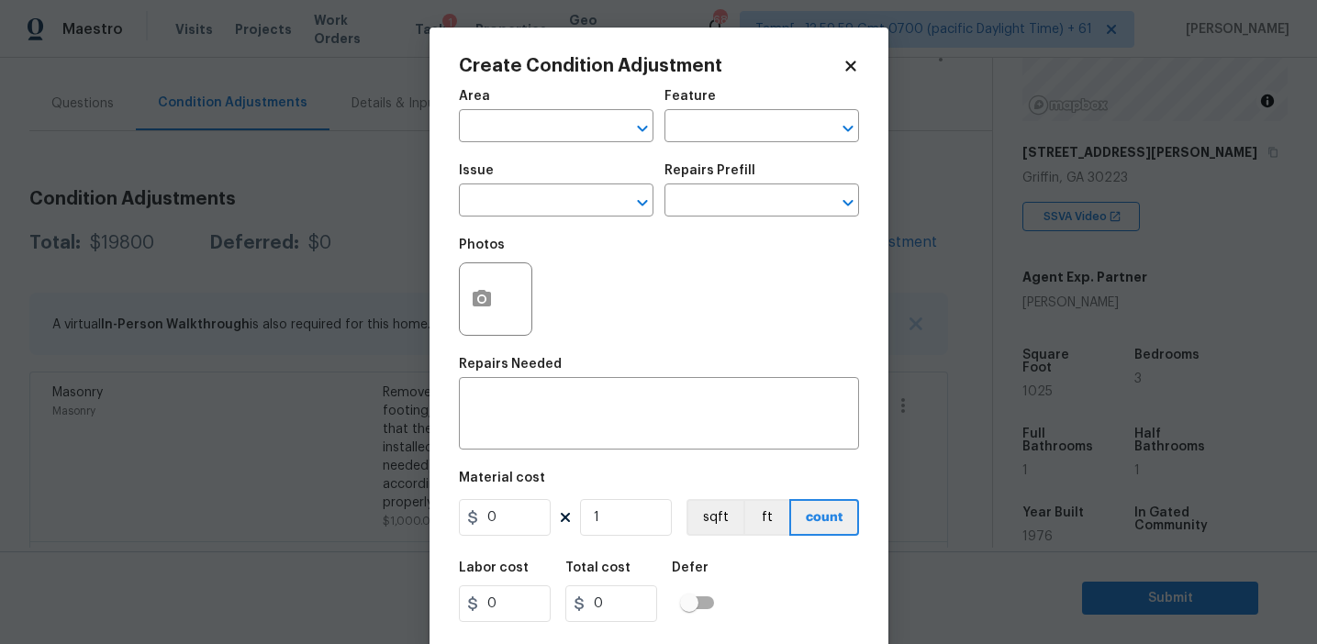
click at [581, 343] on div "Photos" at bounding box center [659, 287] width 400 height 119
click at [480, 305] on icon "button" at bounding box center [482, 298] width 18 height 17
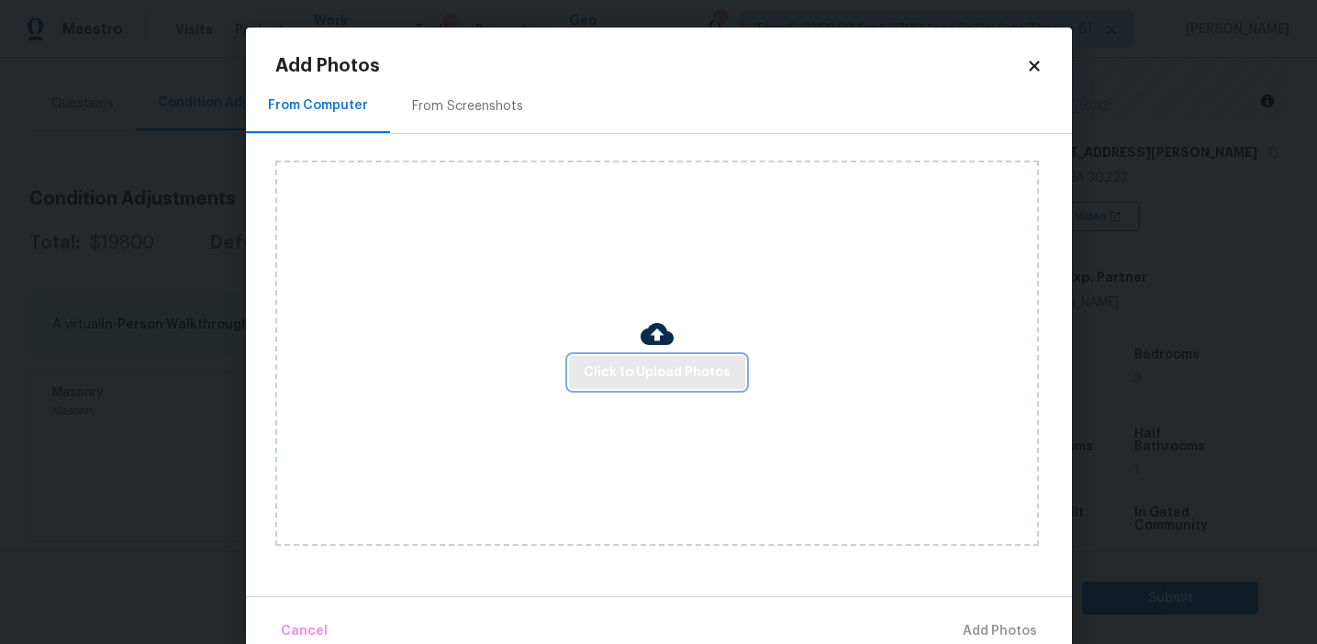
click at [610, 383] on span "Click to Upload Photos" at bounding box center [657, 373] width 147 height 23
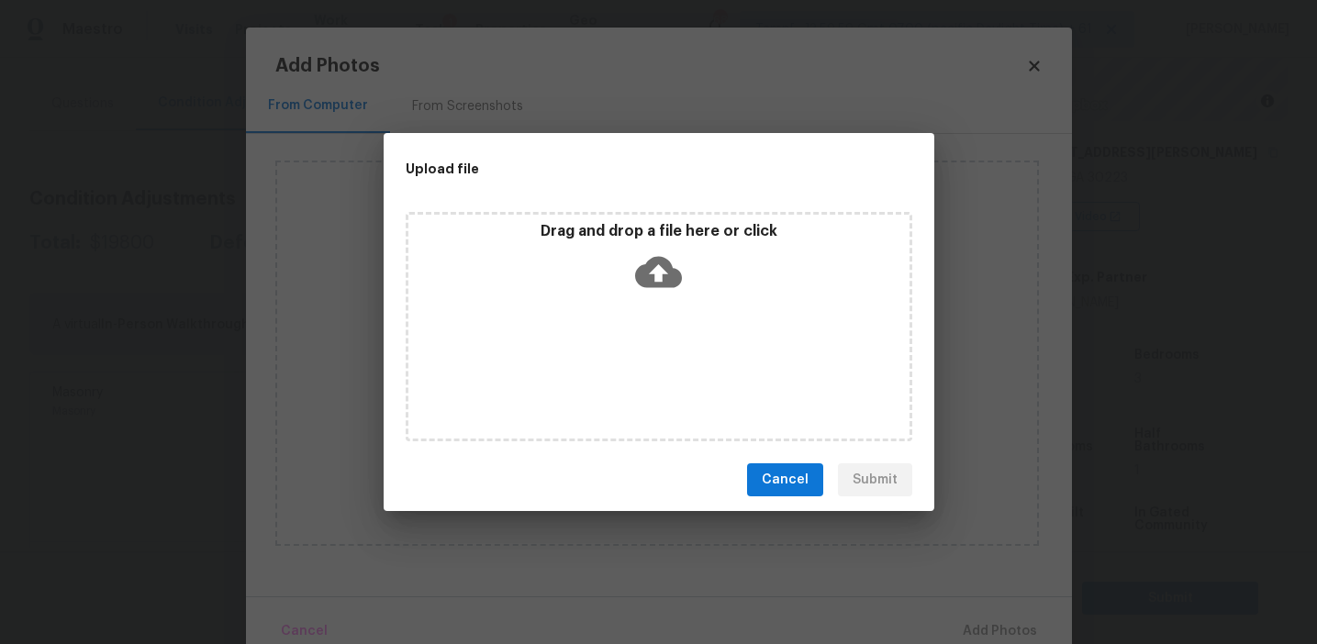
click at [610, 275] on div "Drag and drop a file here or click" at bounding box center [658, 261] width 501 height 79
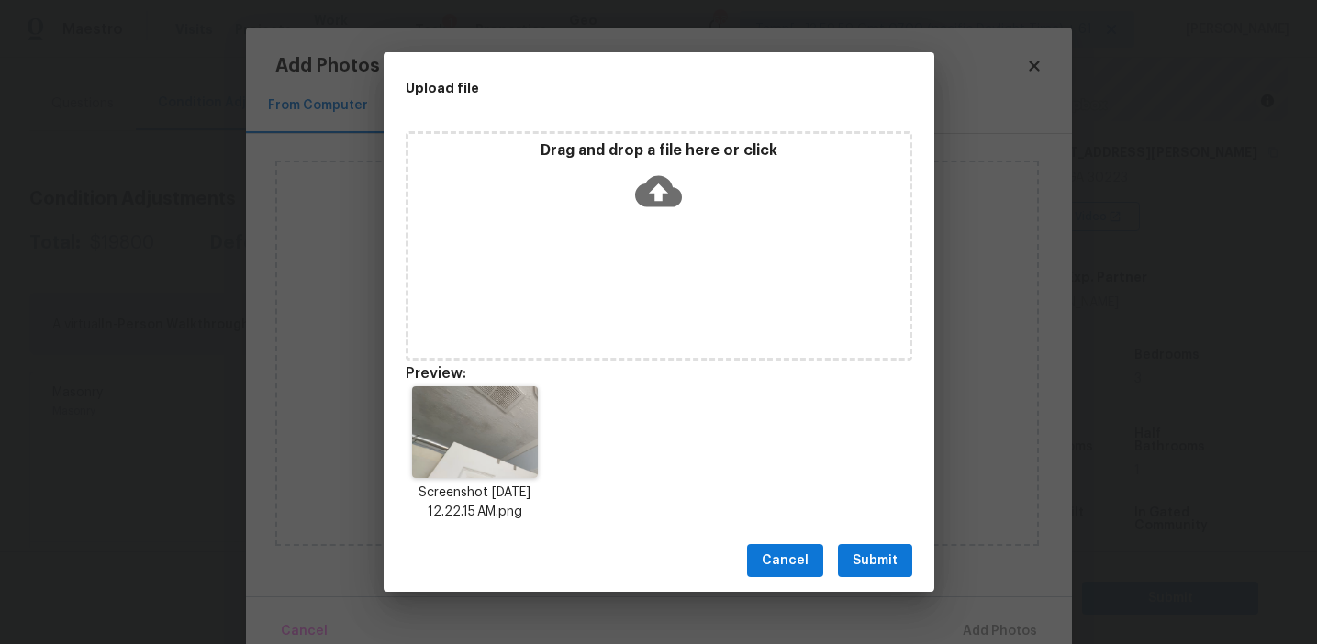
click at [878, 544] on button "Submit" at bounding box center [875, 561] width 74 height 34
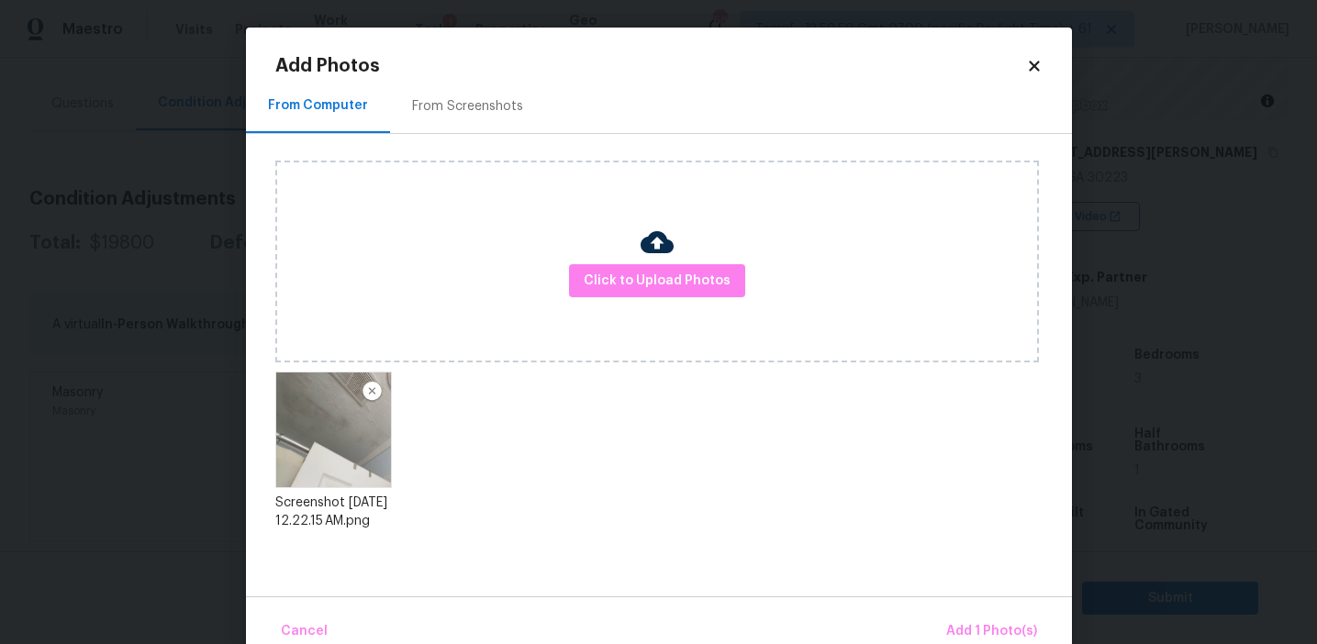
click at [963, 608] on div "Cancel Add 1 Photo(s)" at bounding box center [659, 624] width 826 height 55
click at [953, 629] on span "Add 1 Photo(s)" at bounding box center [991, 632] width 91 height 23
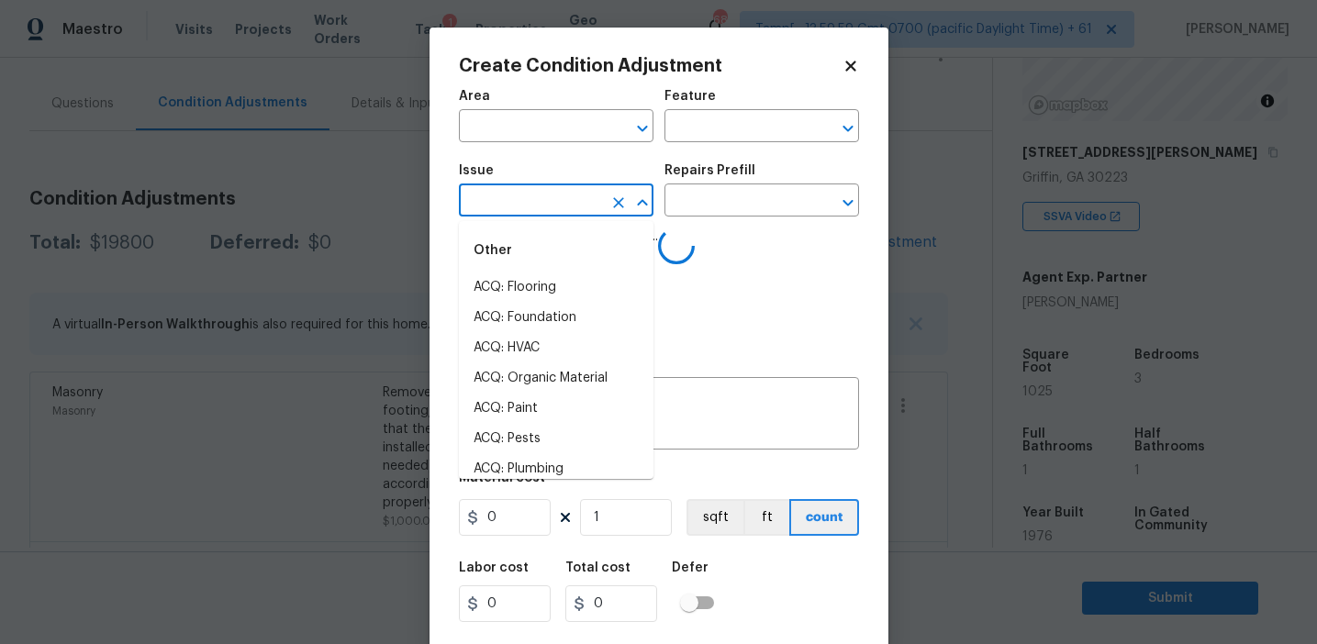
click at [521, 212] on input "text" at bounding box center [530, 202] width 143 height 28
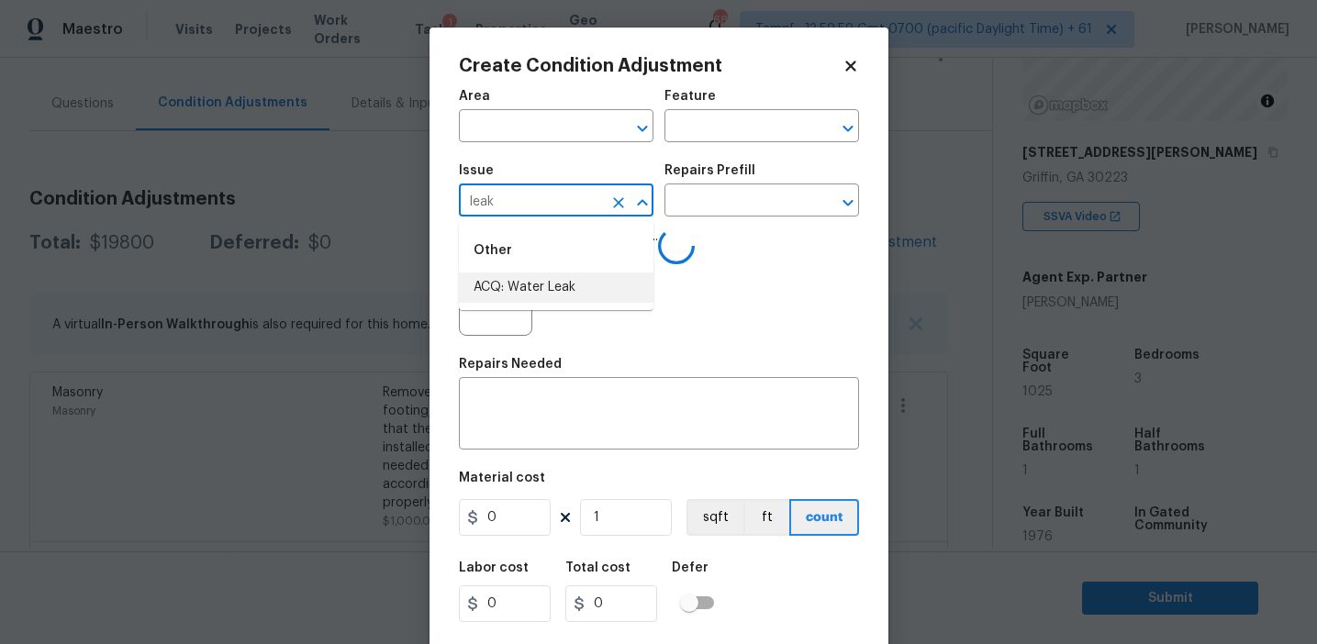
click at [546, 288] on li "ACQ: Water Leak" at bounding box center [556, 288] width 195 height 30
type input "ACQ: Water Leak"
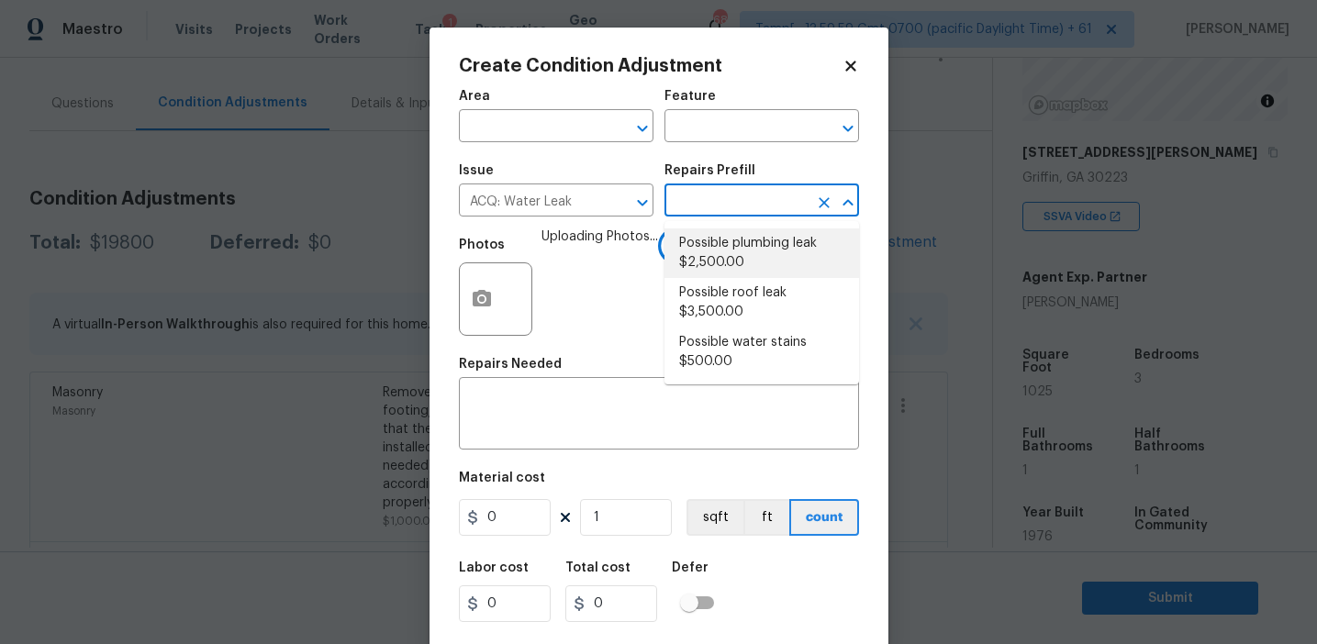
click at [732, 265] on li "Possible plumbing leak $2,500.00" at bounding box center [762, 254] width 195 height 50
type input "Acquisition"
type textarea "Acquisition Scope: Possible plumbing leak"
type input "2500"
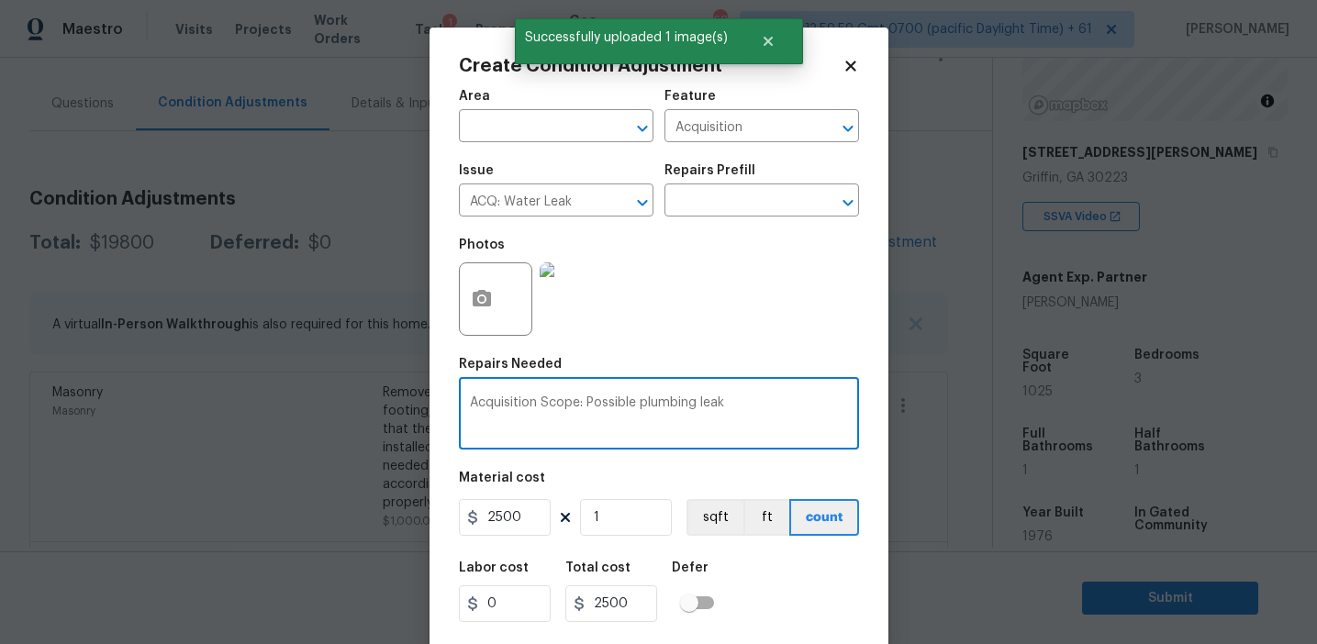
click at [663, 407] on textarea "Acquisition Scope: Possible plumbing leak" at bounding box center [659, 416] width 378 height 39
type textarea "Acquisition Scope: Possible leak"
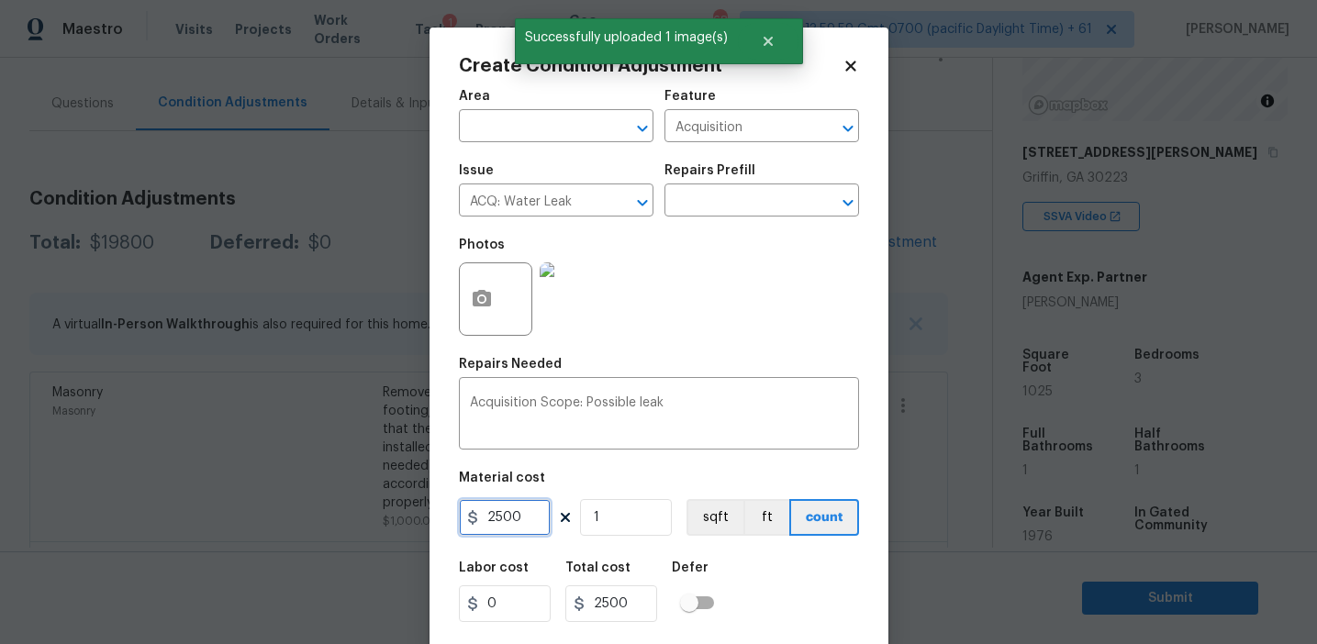
scroll to position [41, 0]
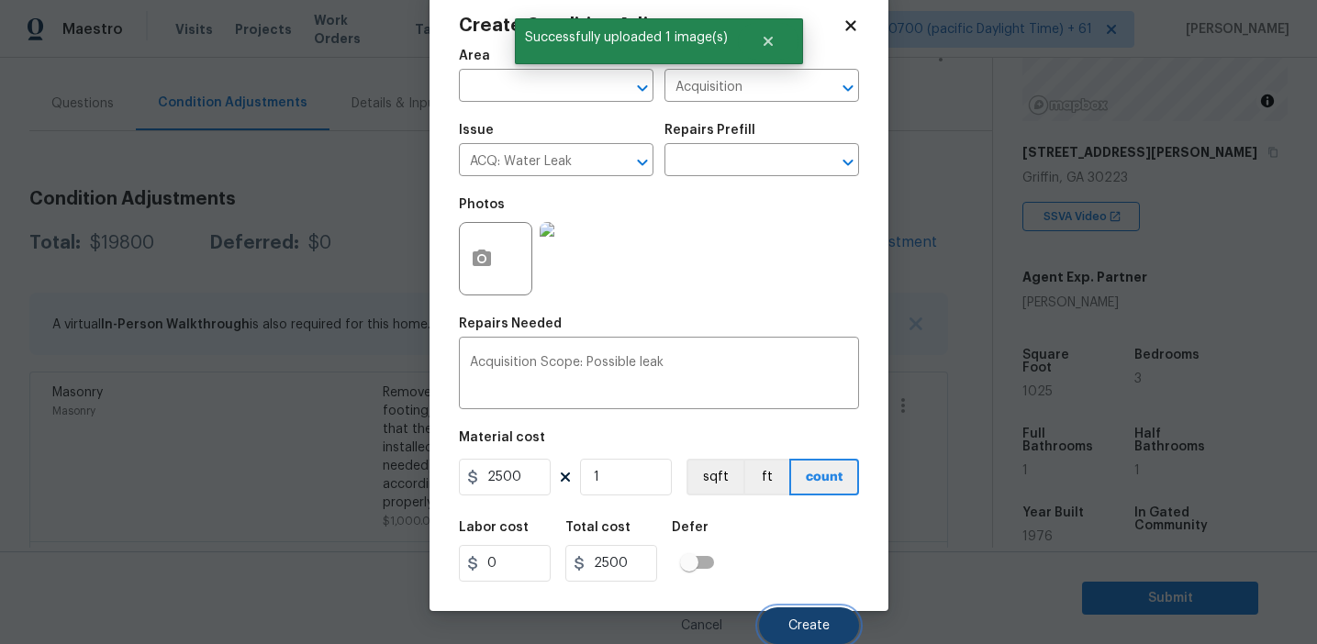
click at [791, 627] on span "Create" at bounding box center [809, 627] width 41 height 14
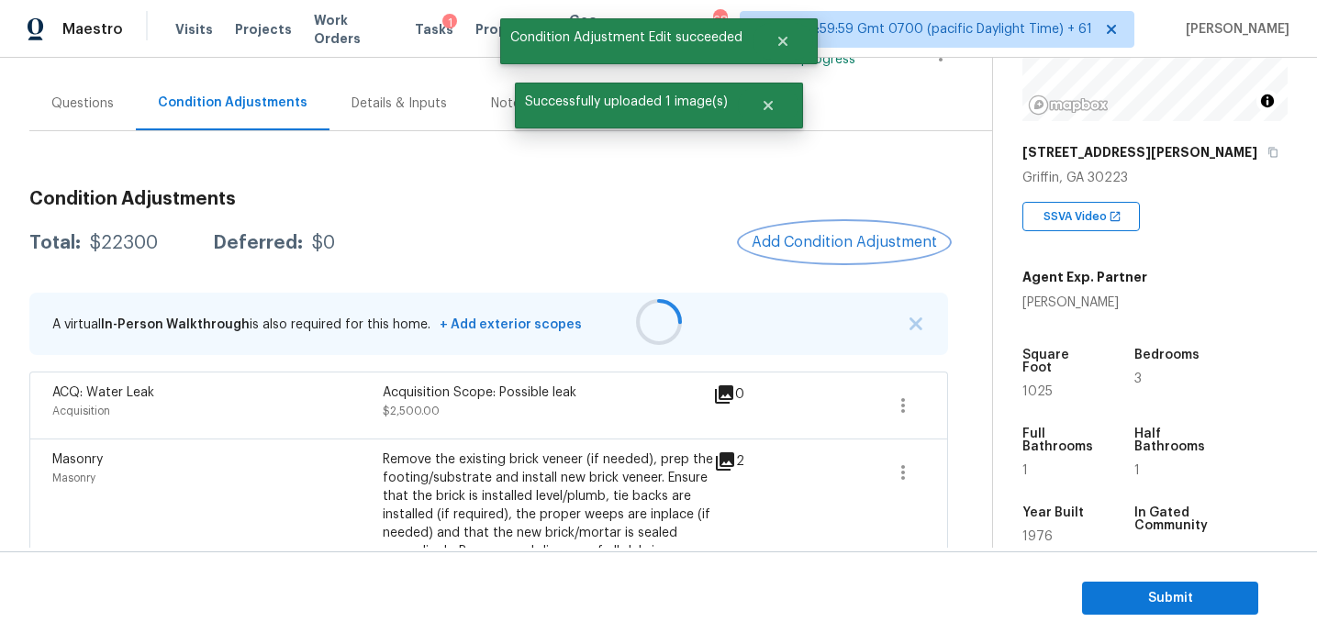
scroll to position [0, 0]
click at [839, 233] on button "Add Condition Adjustment" at bounding box center [844, 242] width 207 height 39
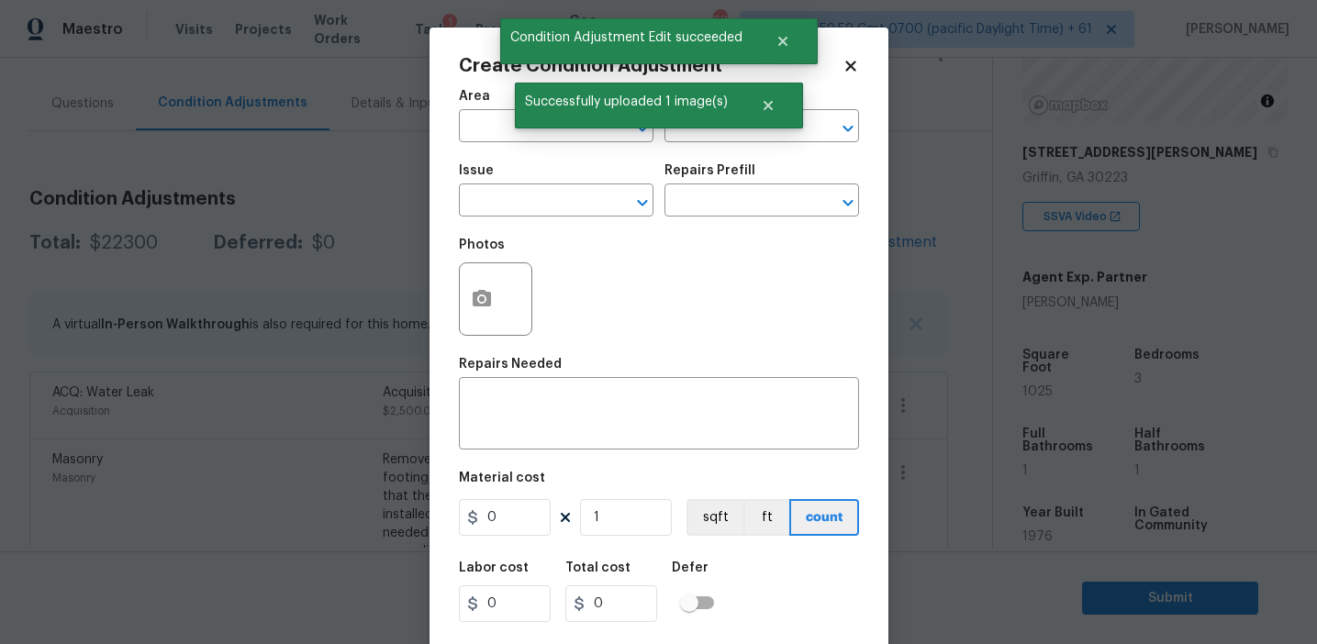
click at [492, 335] on div at bounding box center [495, 299] width 73 height 73
click at [484, 317] on button "button" at bounding box center [482, 299] width 44 height 72
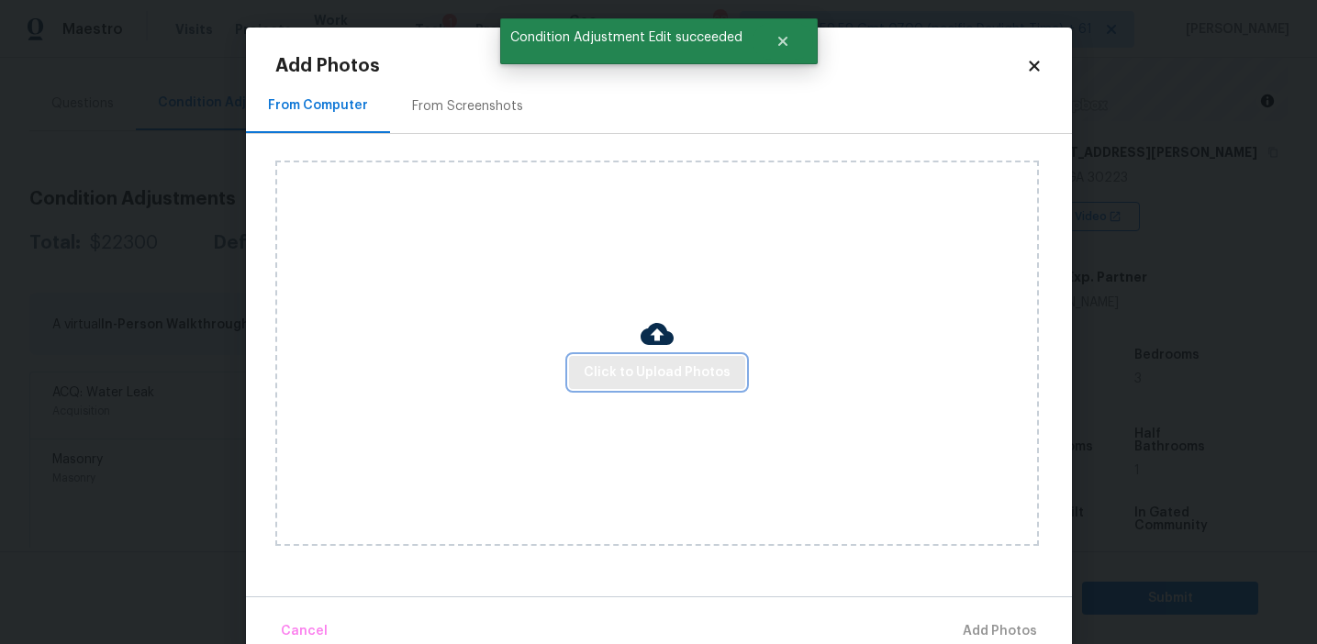
click at [603, 366] on span "Click to Upload Photos" at bounding box center [657, 373] width 147 height 23
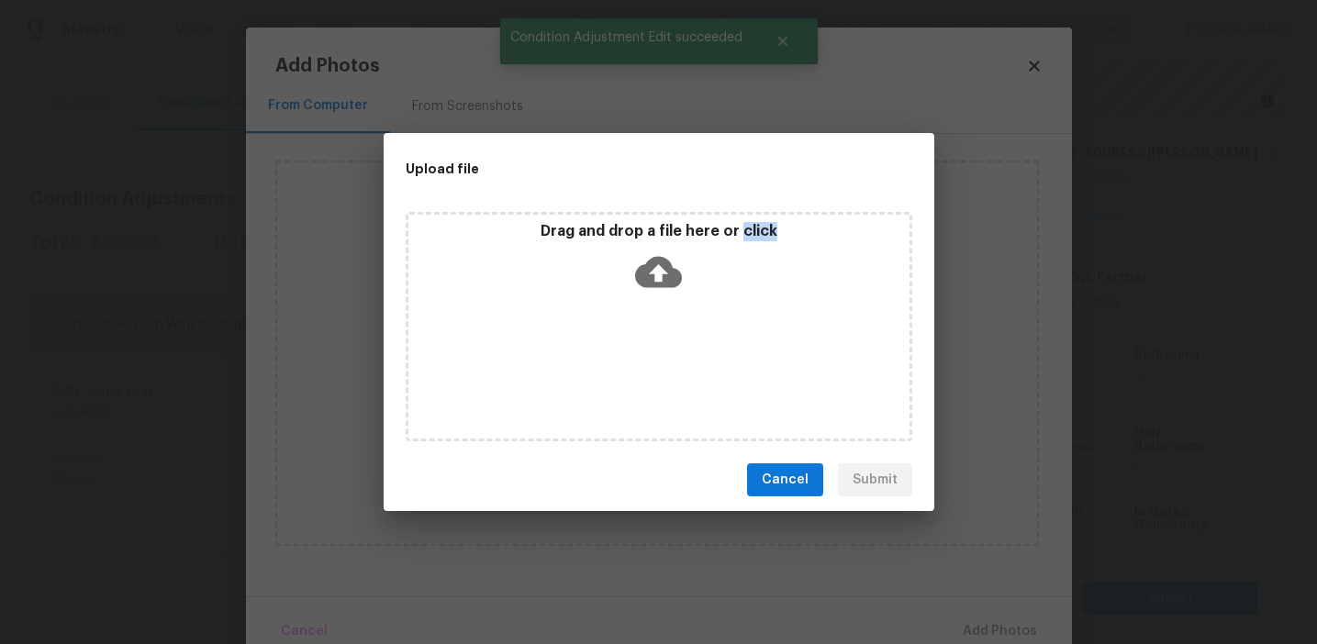
click at [603, 366] on div "Drag and drop a file here or click" at bounding box center [659, 326] width 507 height 229
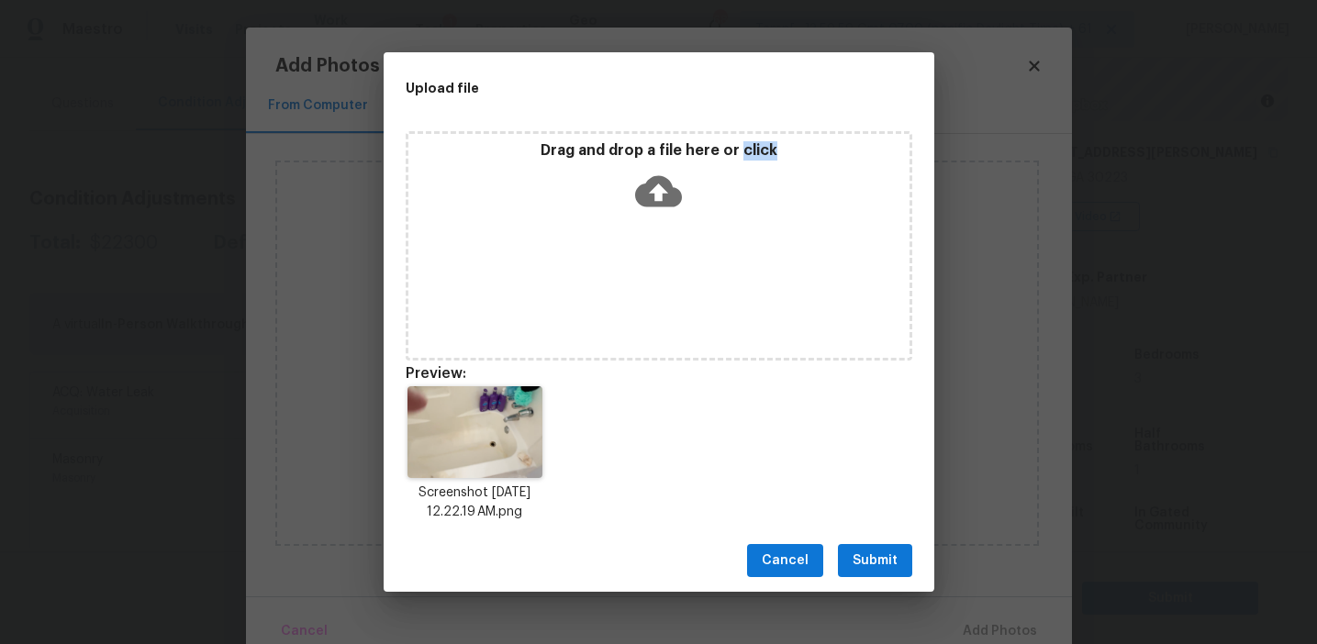
click at [863, 551] on span "Submit" at bounding box center [875, 561] width 45 height 23
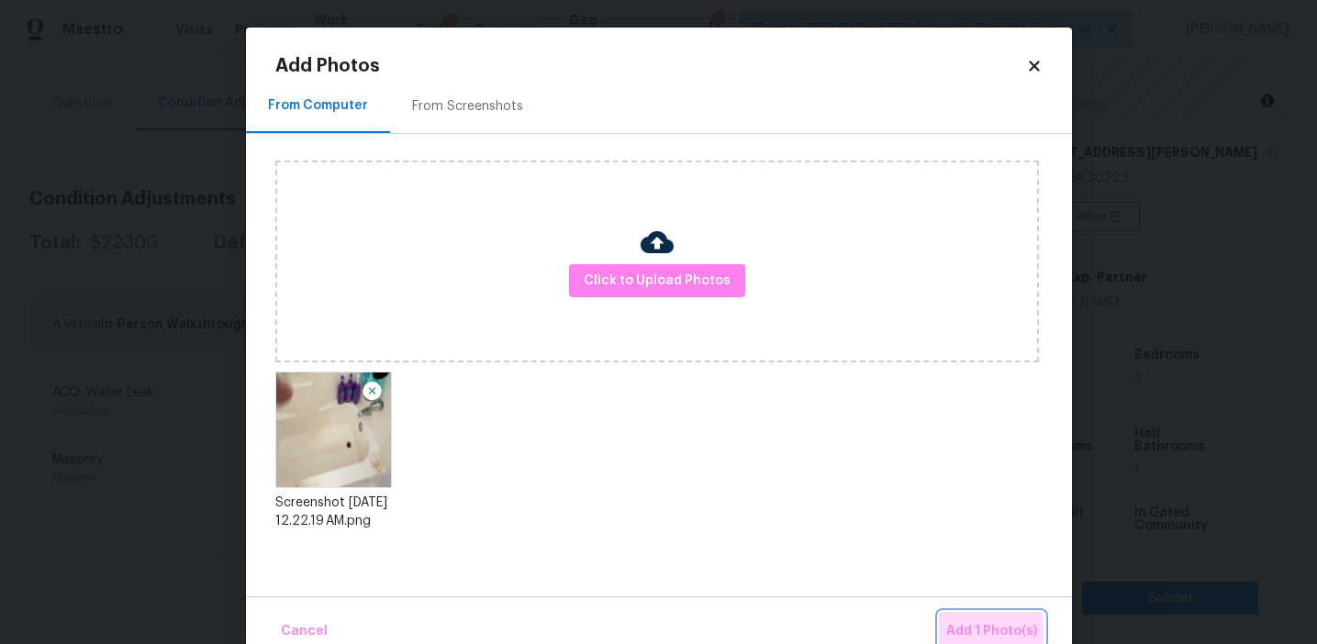
click at [960, 632] on span "Add 1 Photo(s)" at bounding box center [991, 632] width 91 height 23
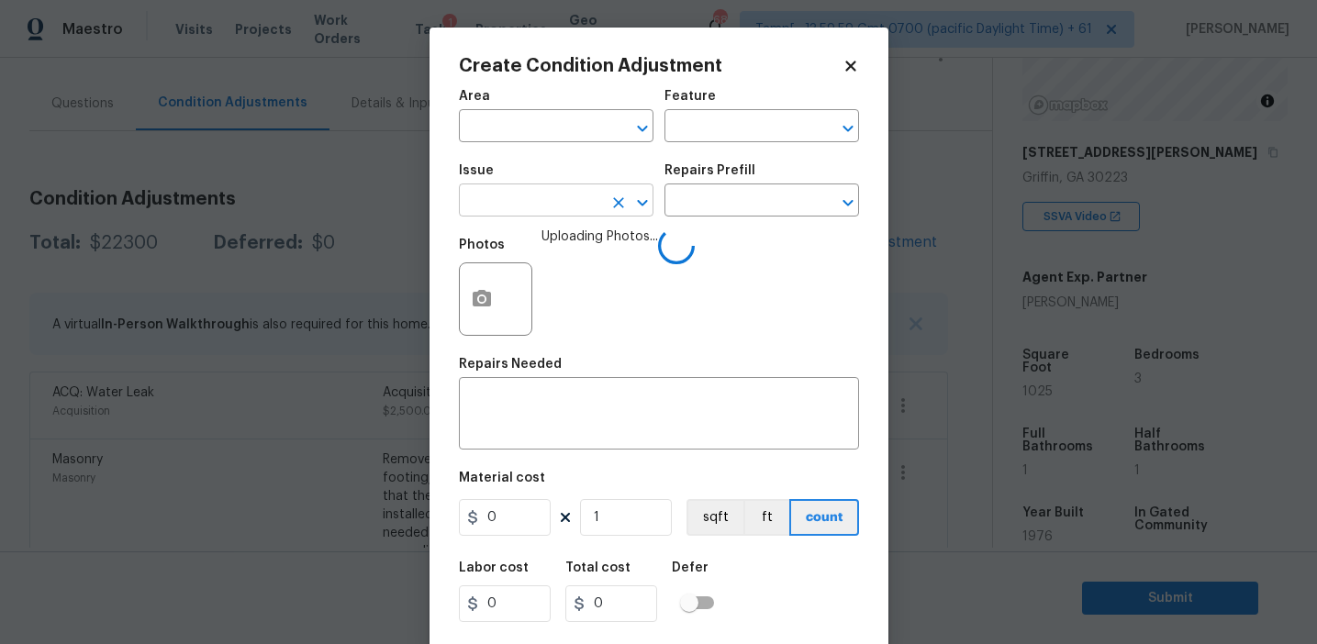
click at [534, 202] on input "text" at bounding box center [530, 202] width 143 height 28
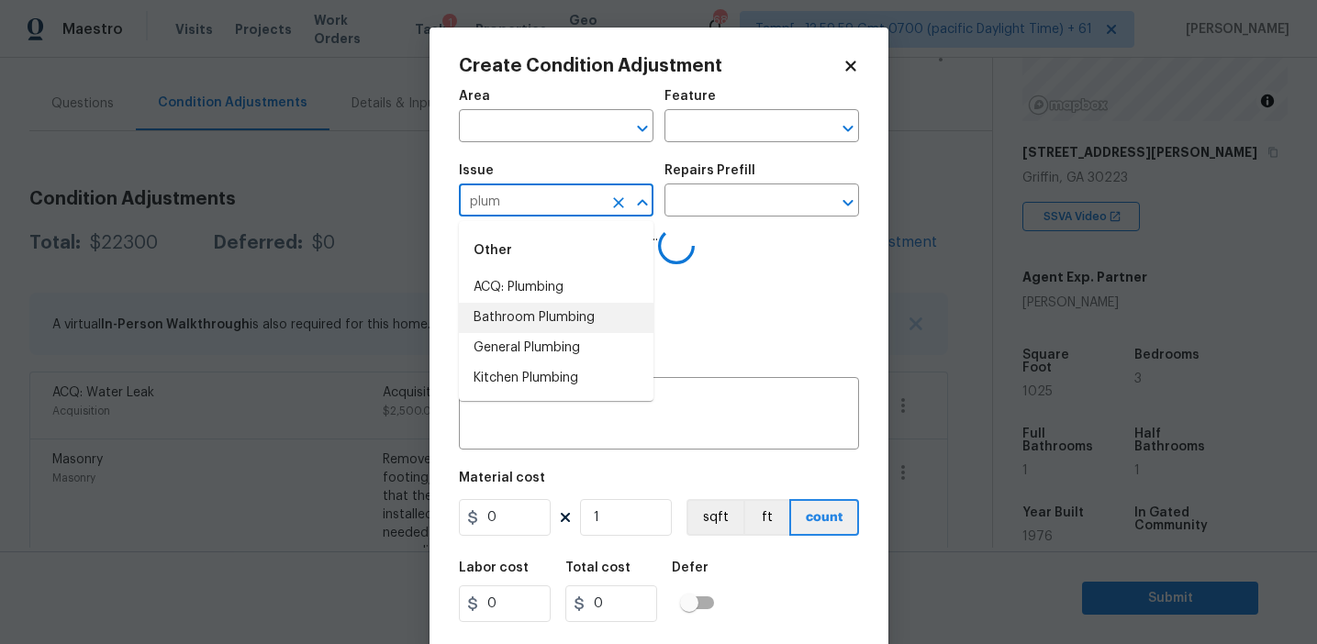
click at [564, 323] on li "Bathroom Plumbing" at bounding box center [556, 318] width 195 height 30
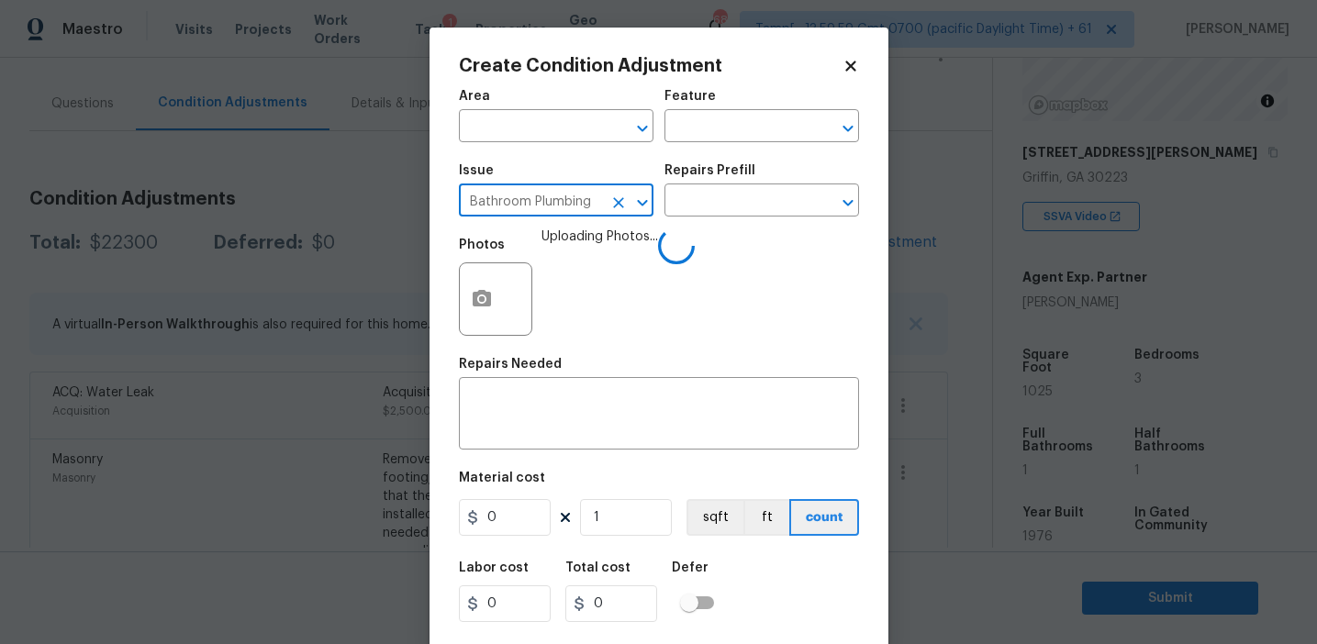
type input "Bathroom Plumbing"
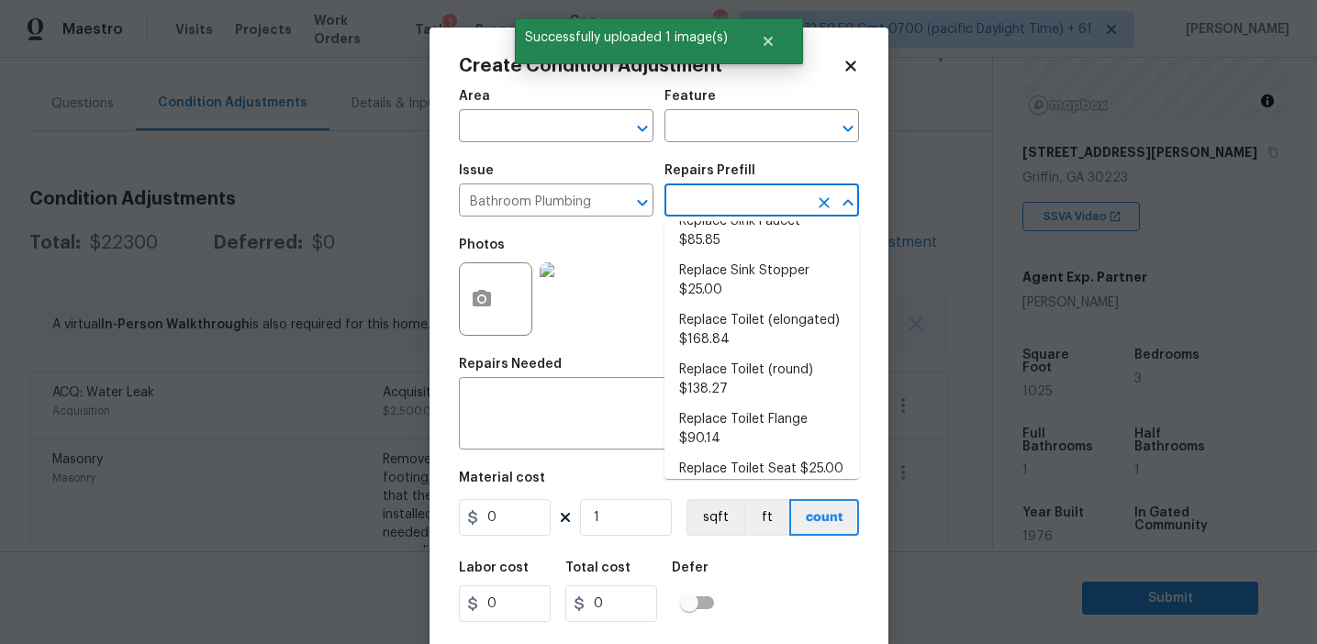
scroll to position [1010, 0]
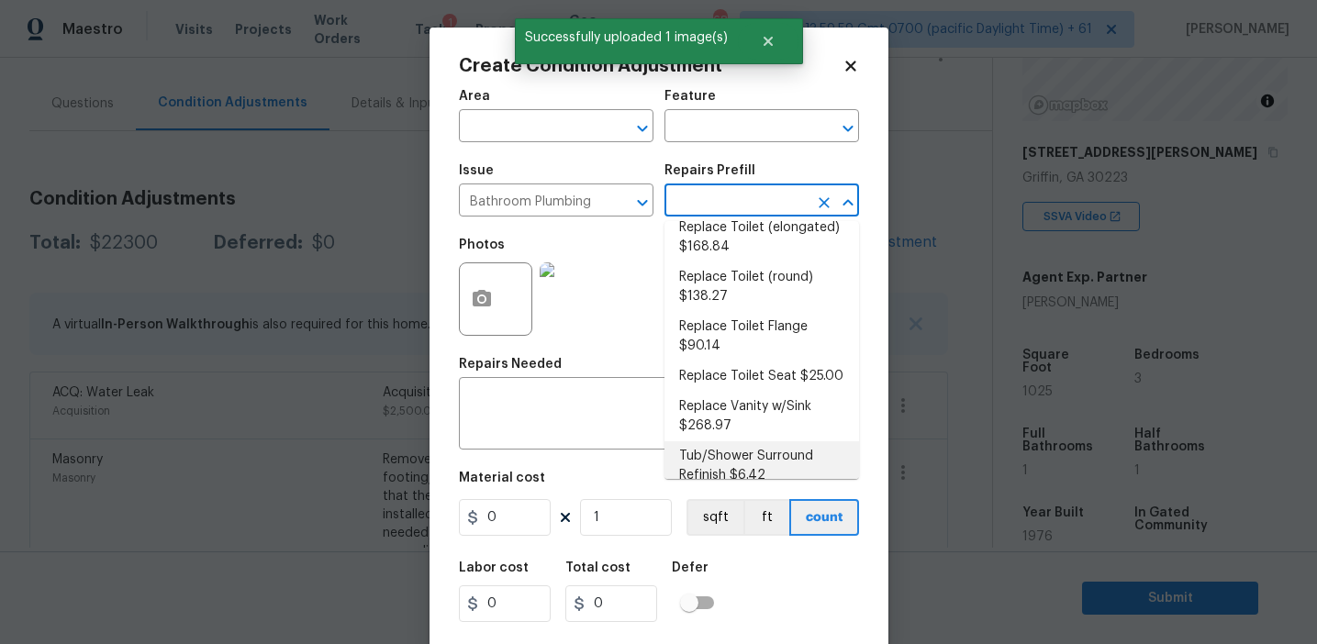
click at [704, 454] on li "Tub/Shower Surround Refinish $6.42" at bounding box center [762, 467] width 195 height 50
type input "Plumbing"
type textarea "Prep, mask, clean and refinish the tub/shower tile surround both all sides ensu…"
type input "6.42"
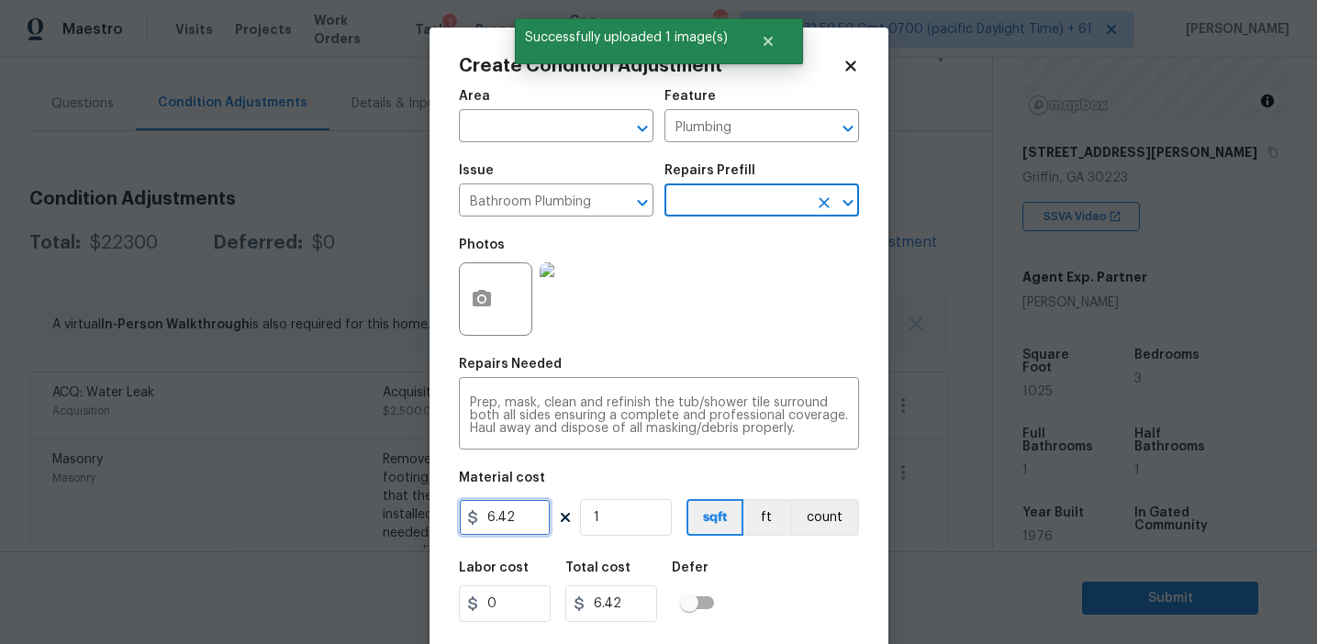
click at [514, 521] on input "6.42" at bounding box center [505, 517] width 92 height 37
type input "450"
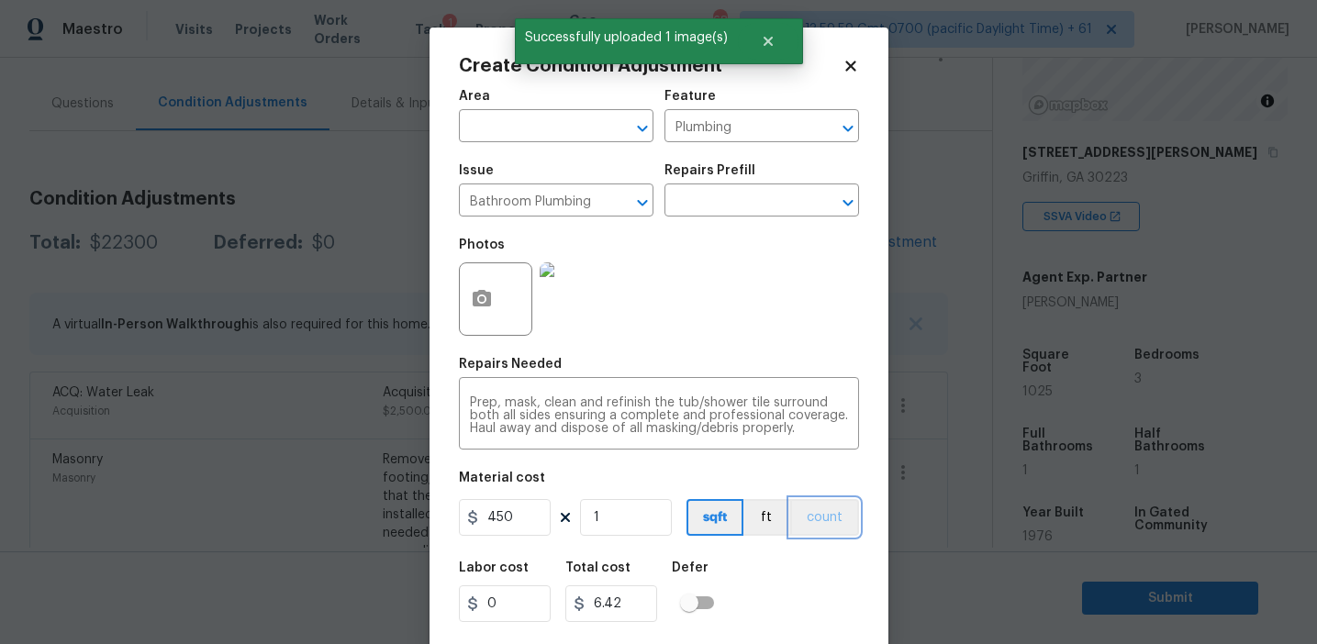
type input "450"
click at [811, 520] on button "count" at bounding box center [824, 517] width 69 height 37
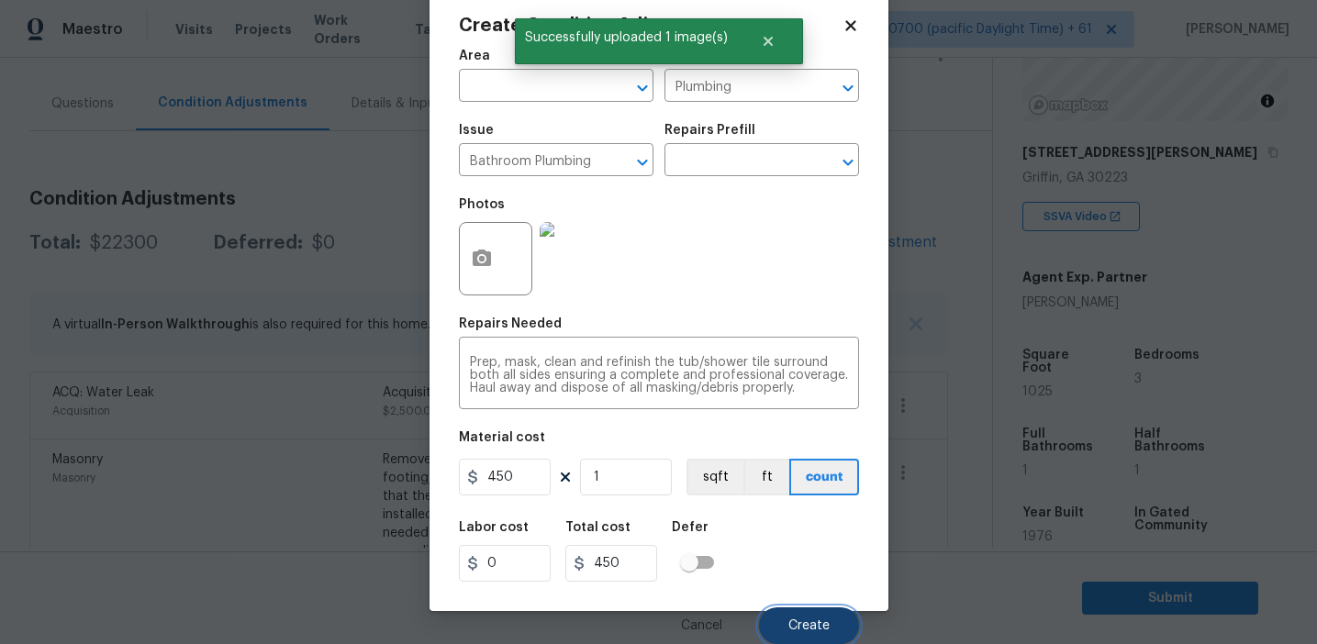
click at [797, 617] on button "Create" at bounding box center [809, 626] width 100 height 37
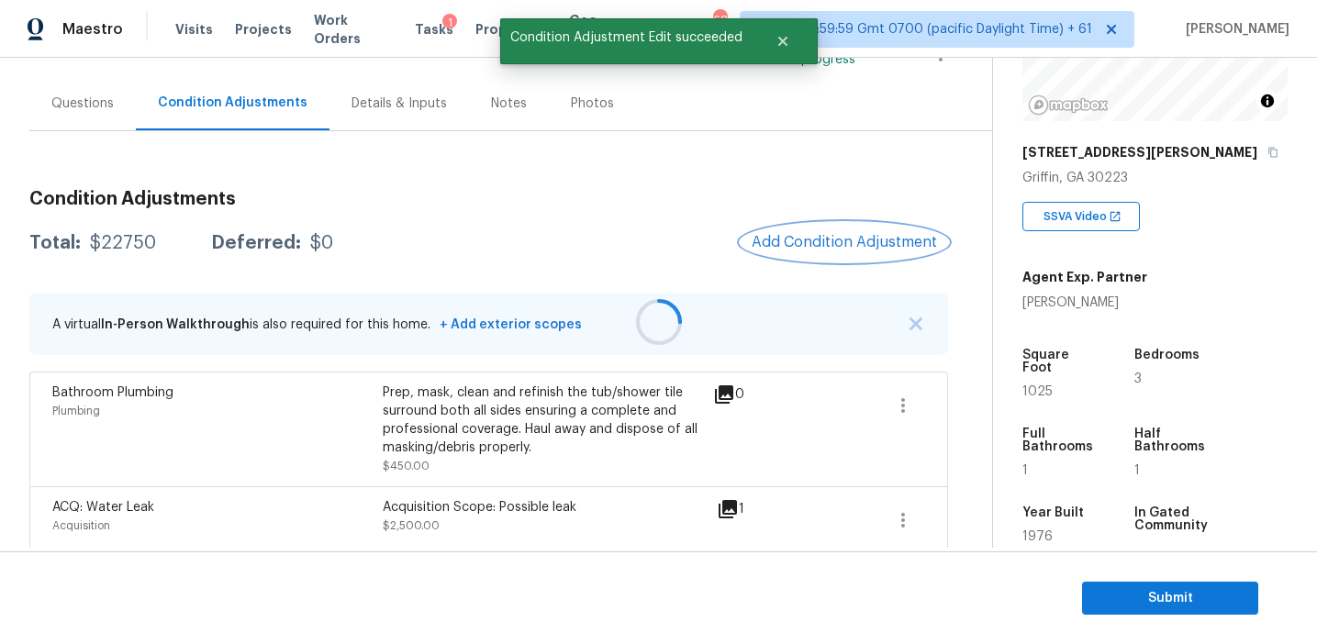
scroll to position [0, 0]
click at [817, 249] on span "Add Condition Adjustment" at bounding box center [844, 242] width 185 height 17
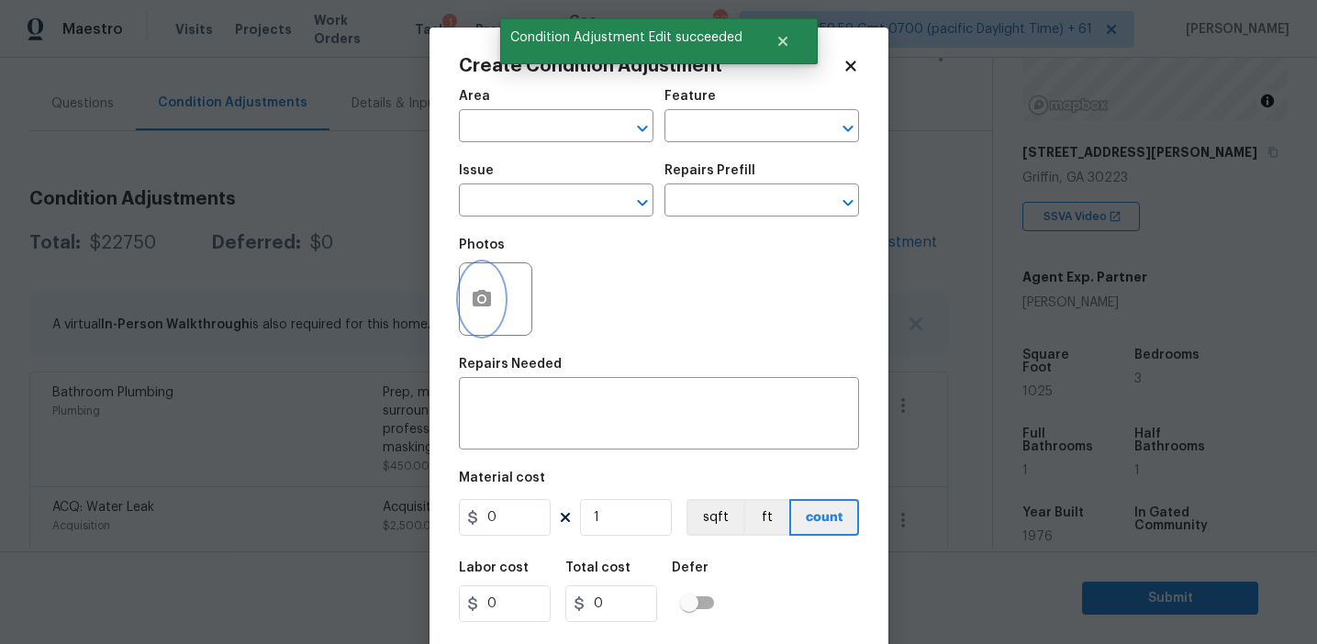
click at [473, 326] on button "button" at bounding box center [482, 299] width 44 height 72
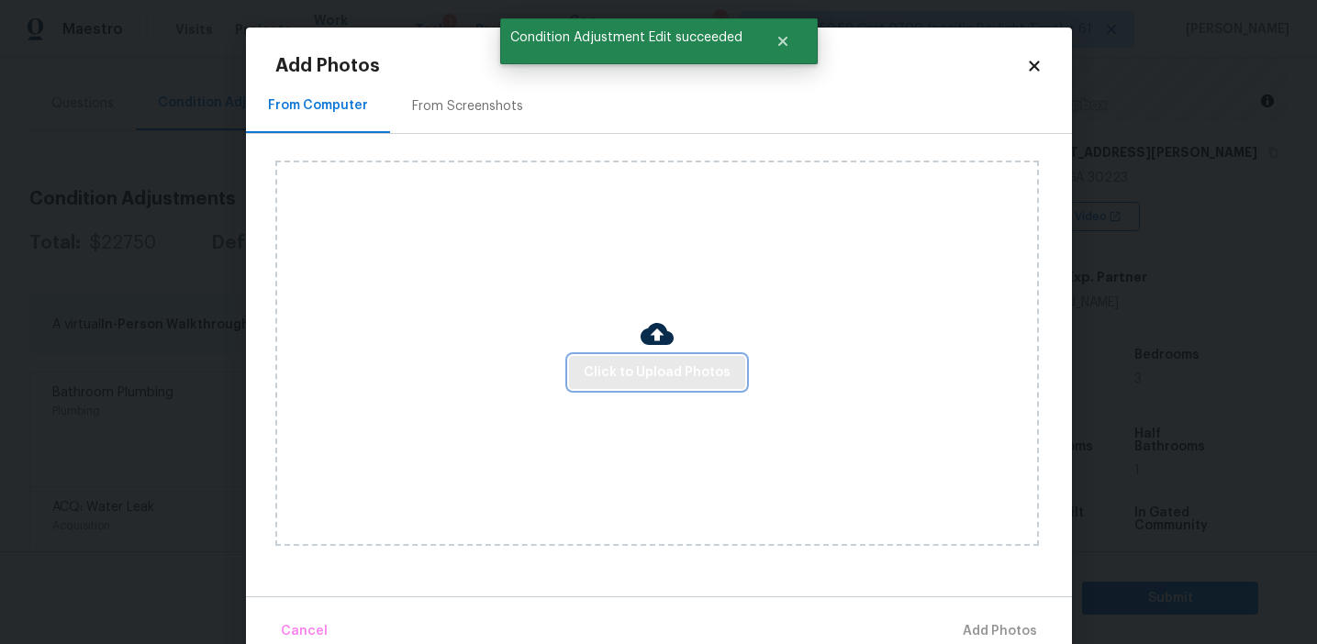
click at [640, 375] on span "Click to Upload Photos" at bounding box center [657, 373] width 147 height 23
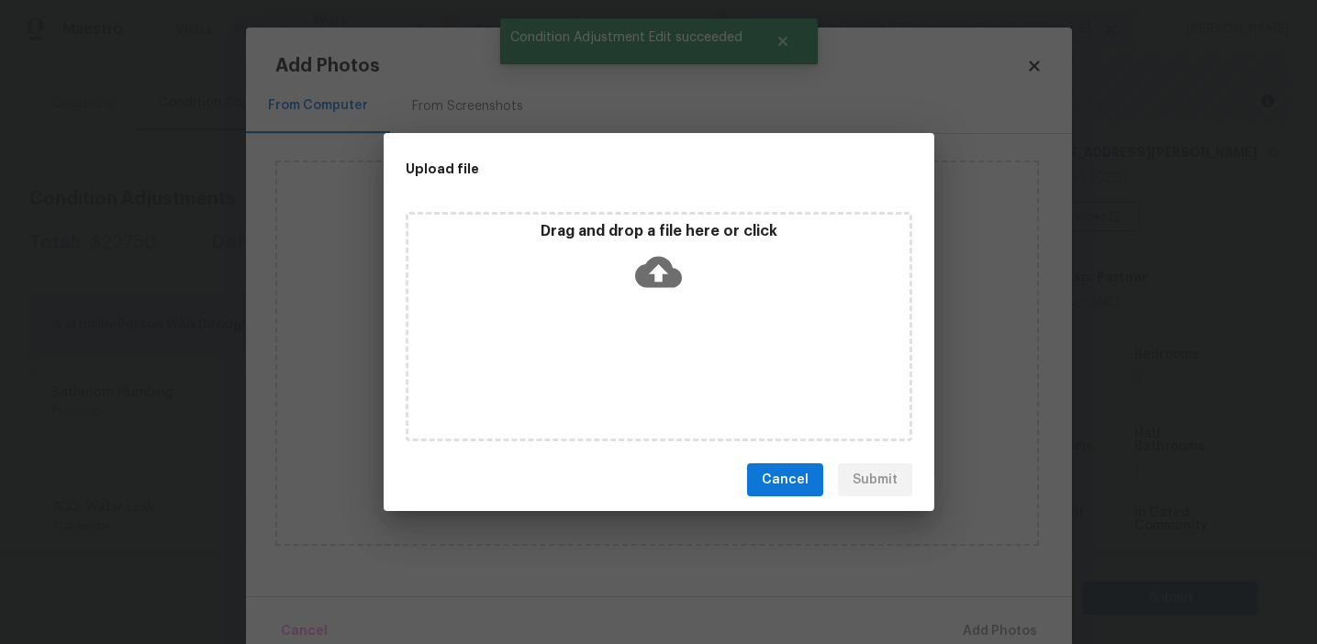
click at [626, 249] on div "Drag and drop a file here or click" at bounding box center [658, 261] width 501 height 79
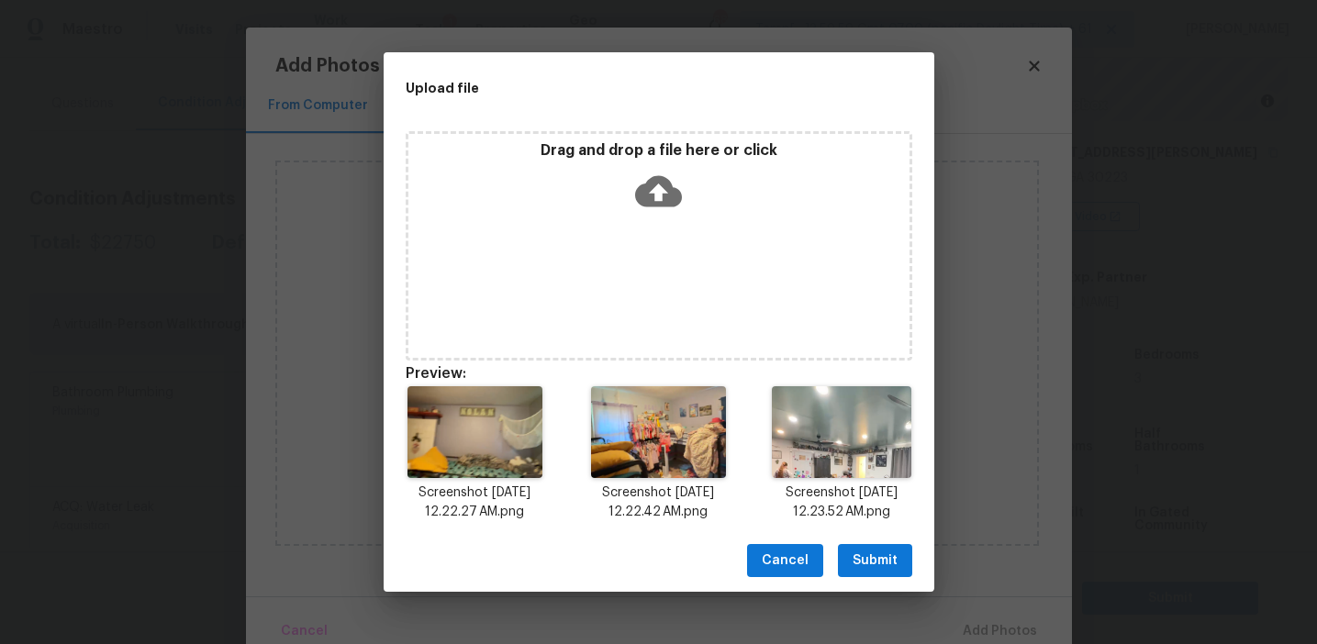
click at [875, 552] on span "Submit" at bounding box center [875, 561] width 45 height 23
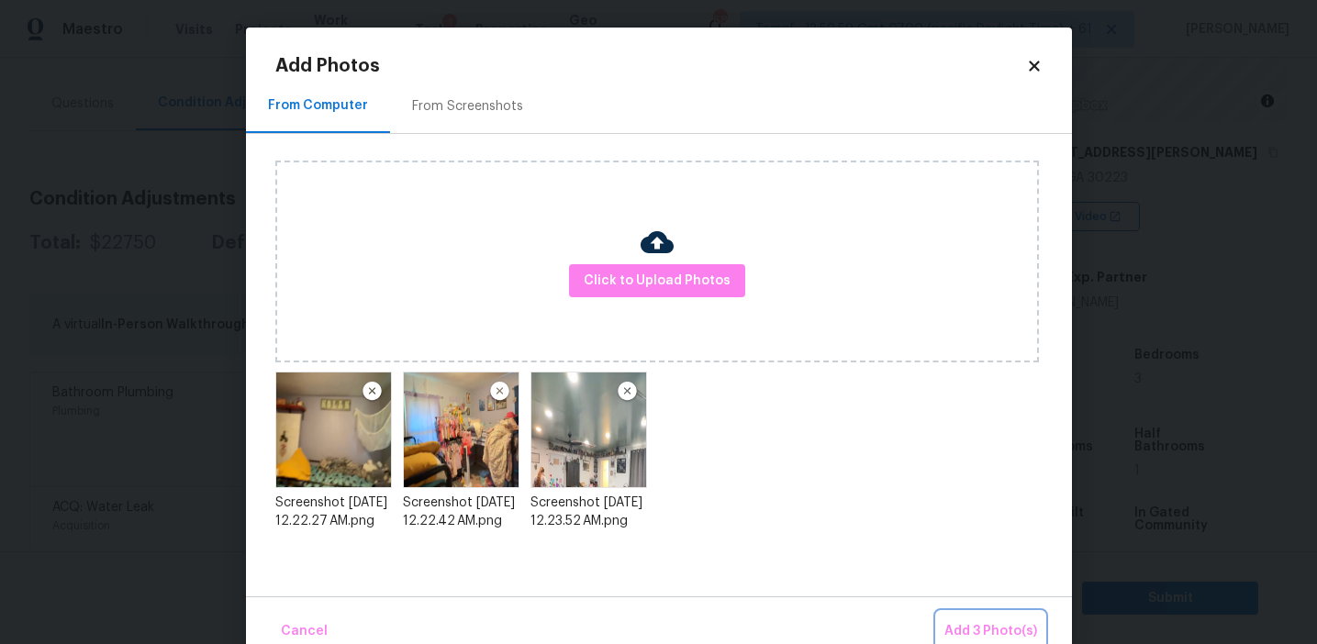
click at [966, 614] on button "Add 3 Photo(s)" at bounding box center [990, 631] width 107 height 39
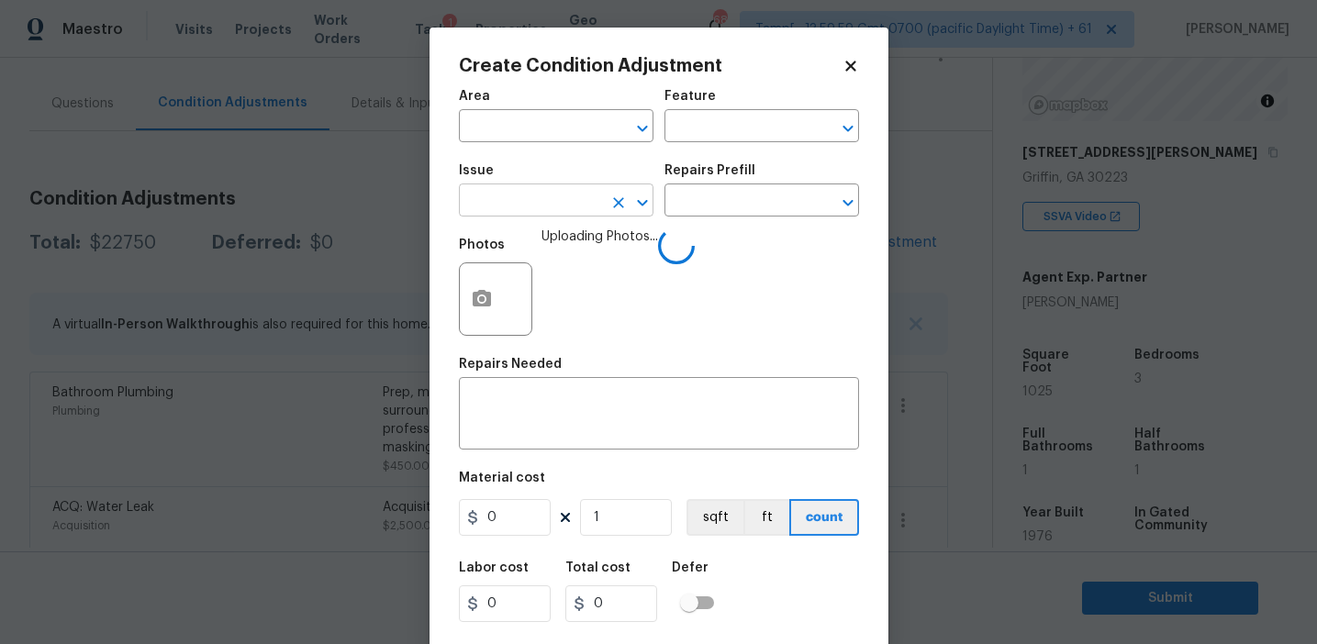
click at [512, 203] on input "text" at bounding box center [530, 202] width 143 height 28
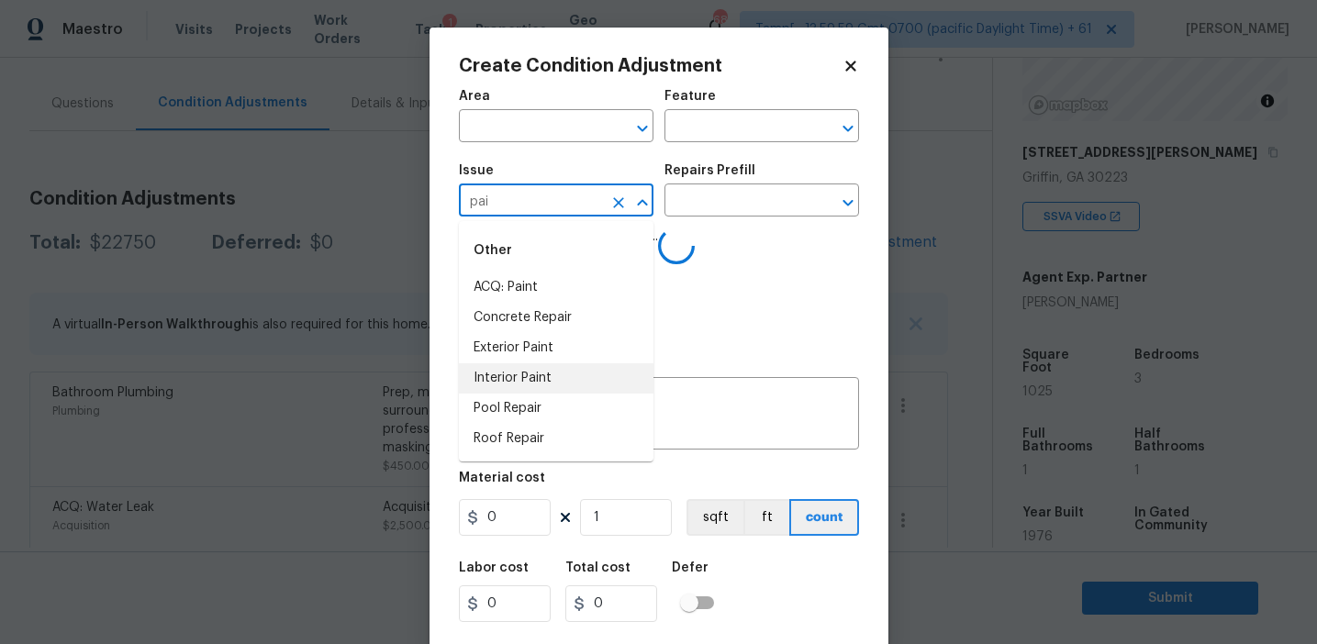
click at [527, 373] on li "Interior Paint" at bounding box center [556, 379] width 195 height 30
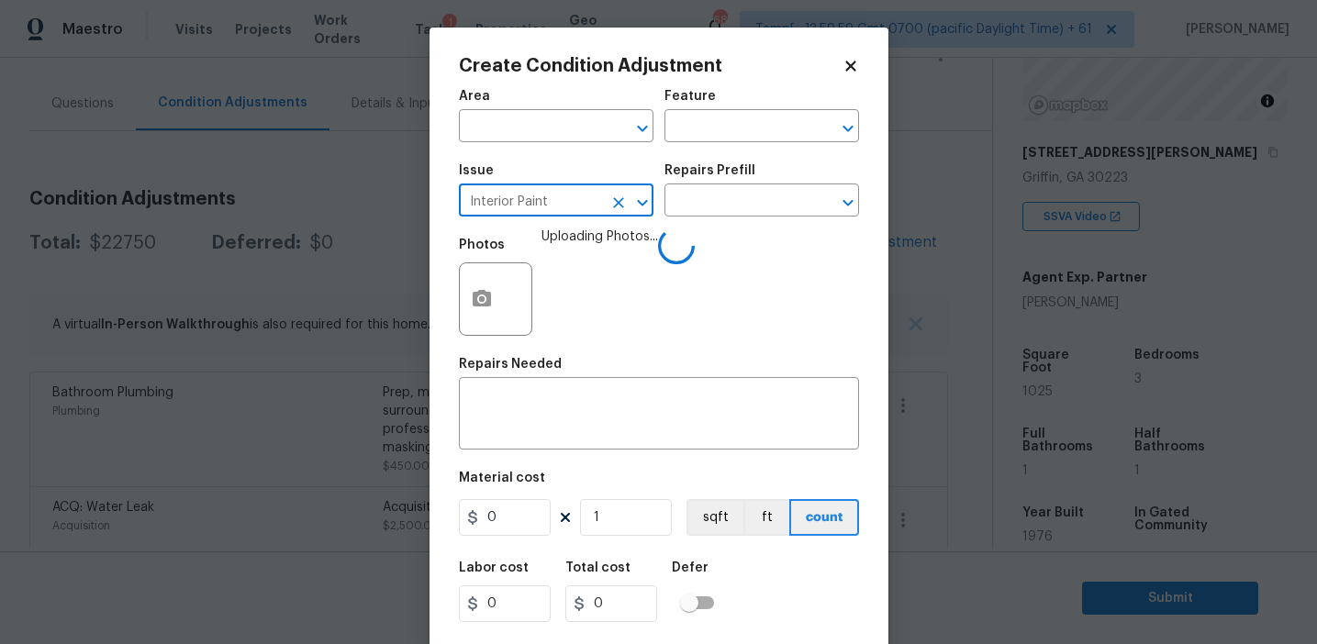
type input "Interior Paint"
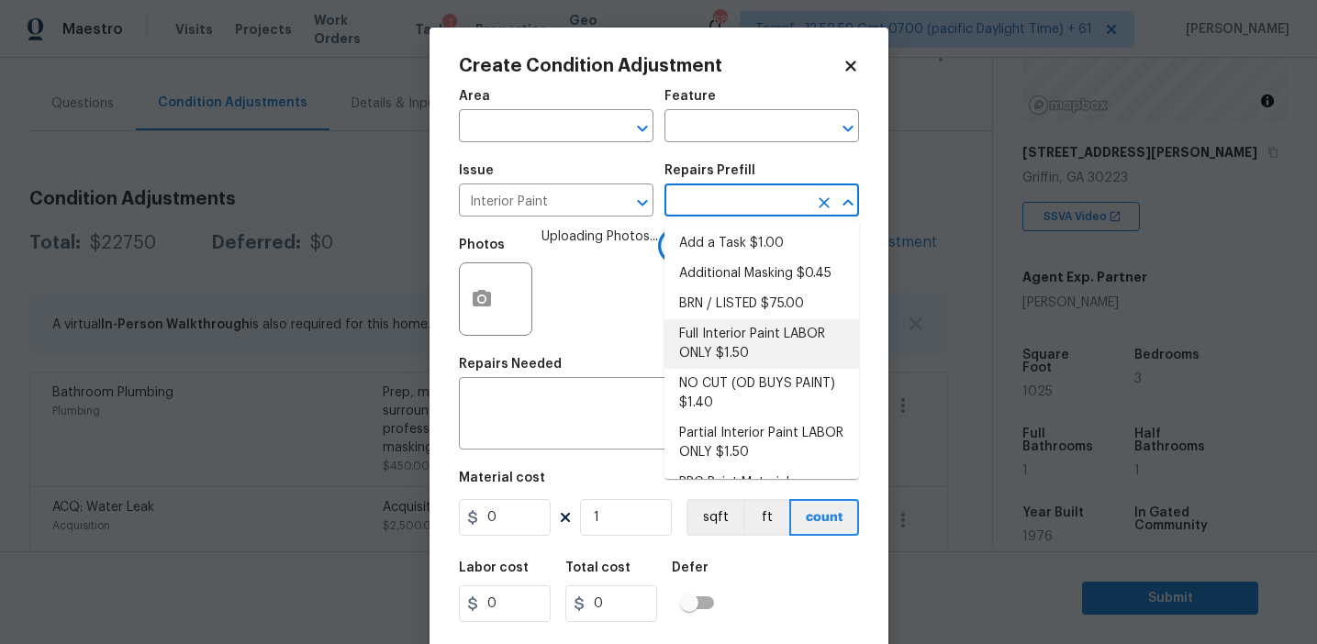
scroll to position [76, 0]
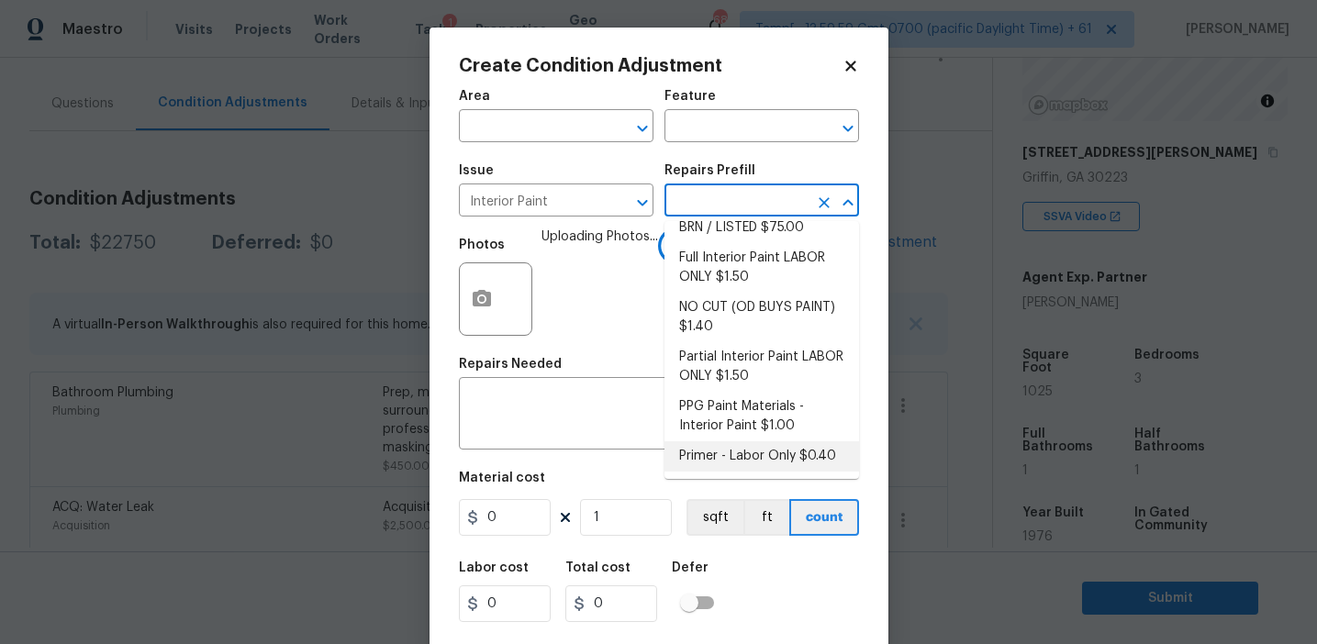
click at [713, 457] on li "Primer - Labor Only $0.40" at bounding box center [762, 457] width 195 height 30
type input "Overall Paint"
type textarea "Interior primer - PRIMER PROVIDED BY OPENDOOR - All nails, screws, drywall anch…"
type input "0.4"
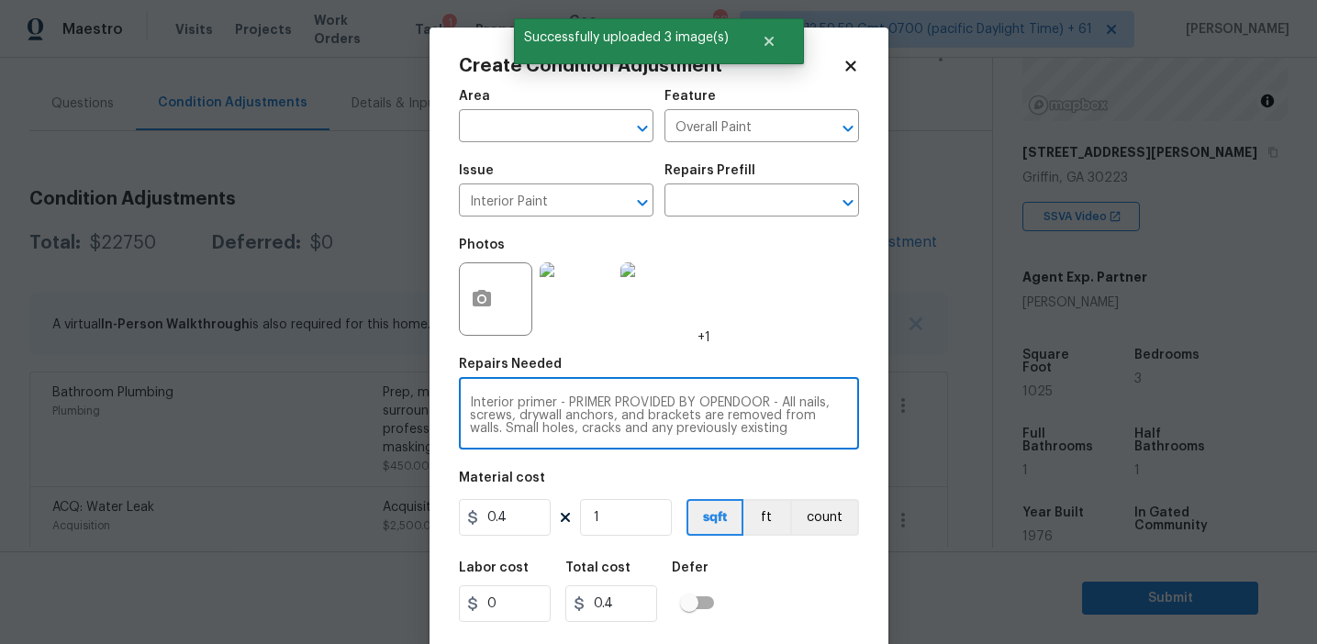
scroll to position [39, 0]
drag, startPoint x: 555, startPoint y: 405, endPoint x: 840, endPoint y: 445, distance: 287.4
click at [840, 445] on div "Interior primer - PRIMER PROVIDED BY OPENDOOR - All nails, screws, drywall anch…" at bounding box center [659, 416] width 400 height 68
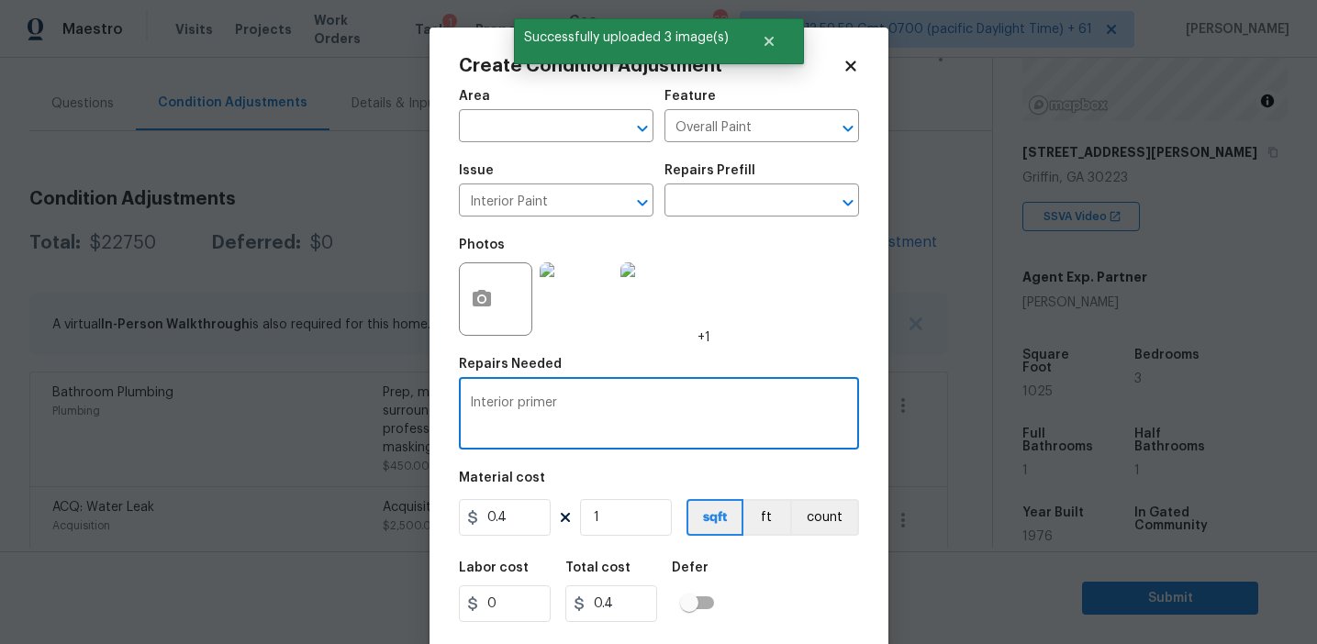
type textarea "Interior primer"
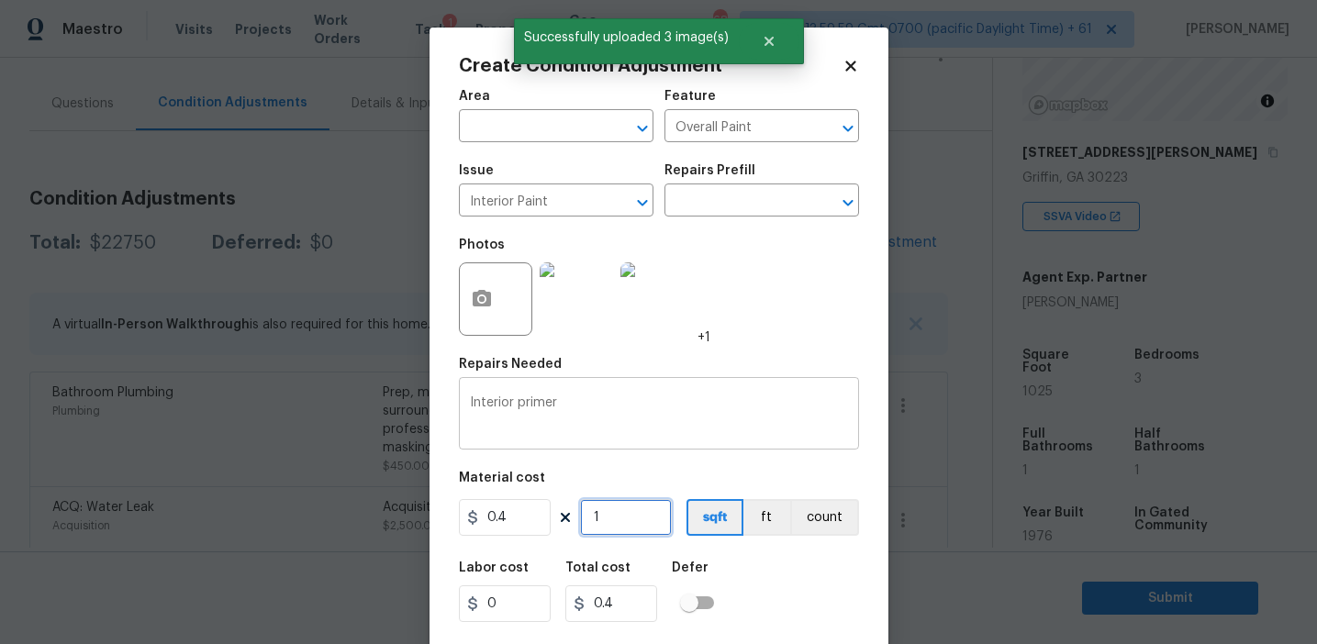
type input "10"
type input "4"
type input "102"
type input "40.8"
type input "1025"
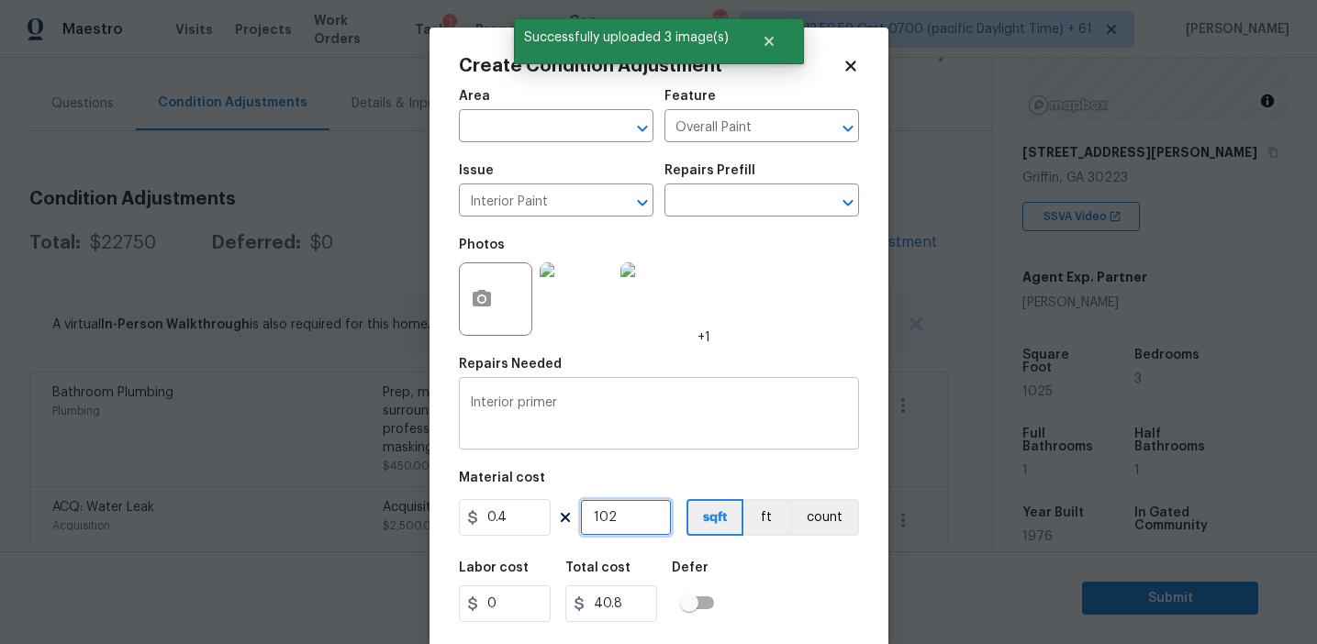
type input "410"
type input "1025"
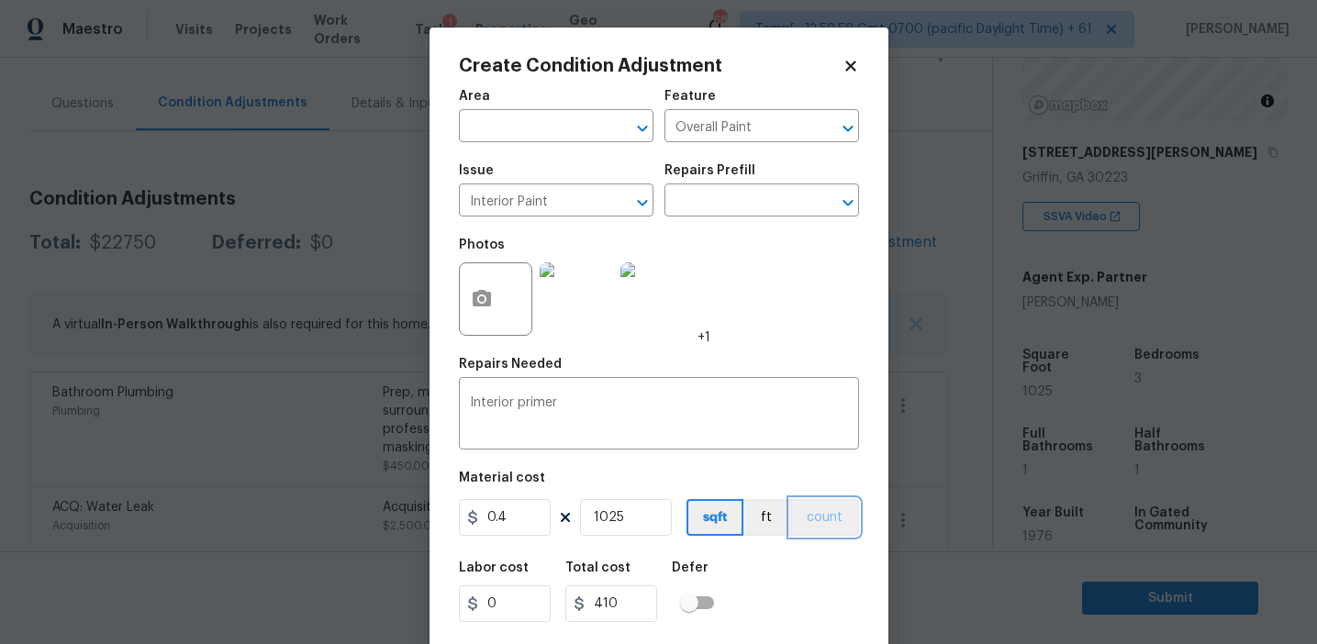
click at [802, 534] on button "count" at bounding box center [824, 517] width 69 height 37
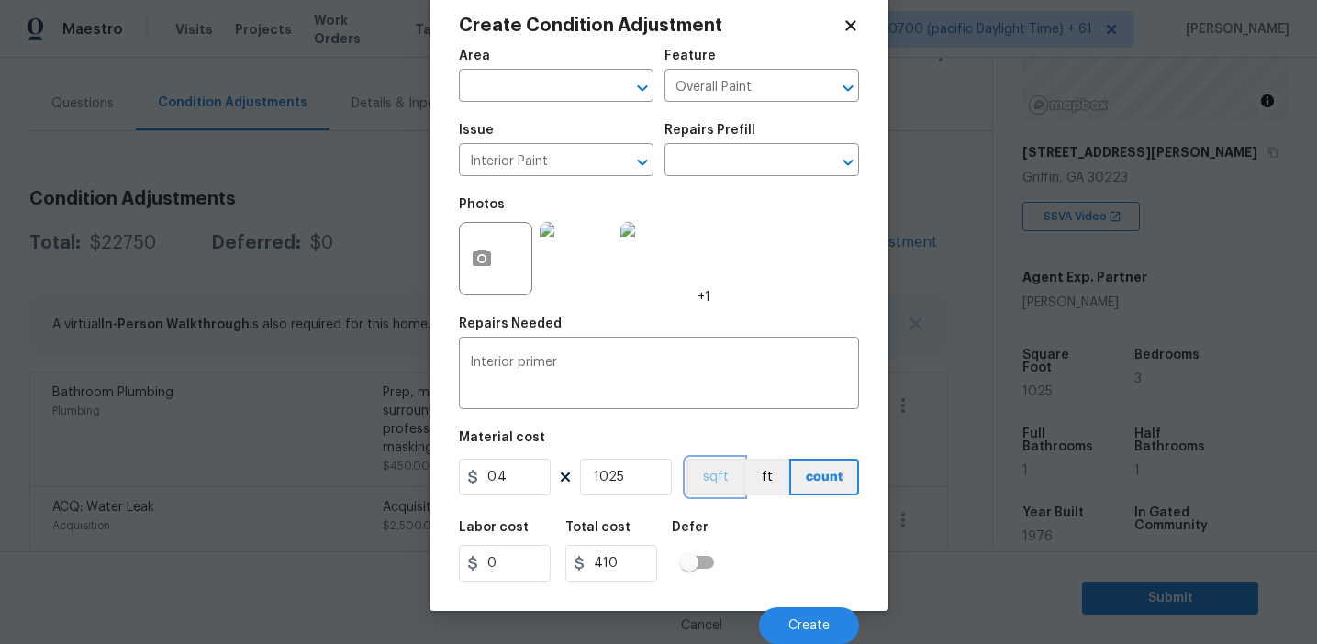
click at [712, 477] on button "sqft" at bounding box center [715, 477] width 57 height 37
click at [800, 615] on button "Create" at bounding box center [809, 626] width 100 height 37
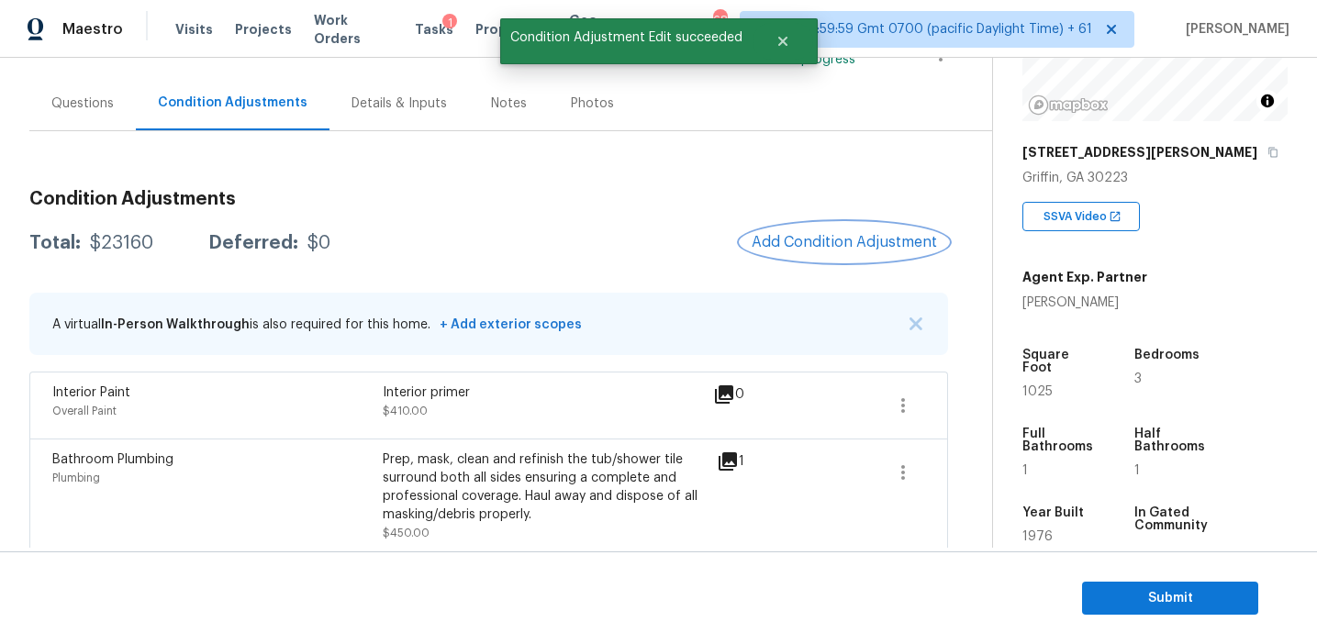
scroll to position [0, 0]
click at [815, 248] on span "Add Condition Adjustment" at bounding box center [844, 242] width 185 height 17
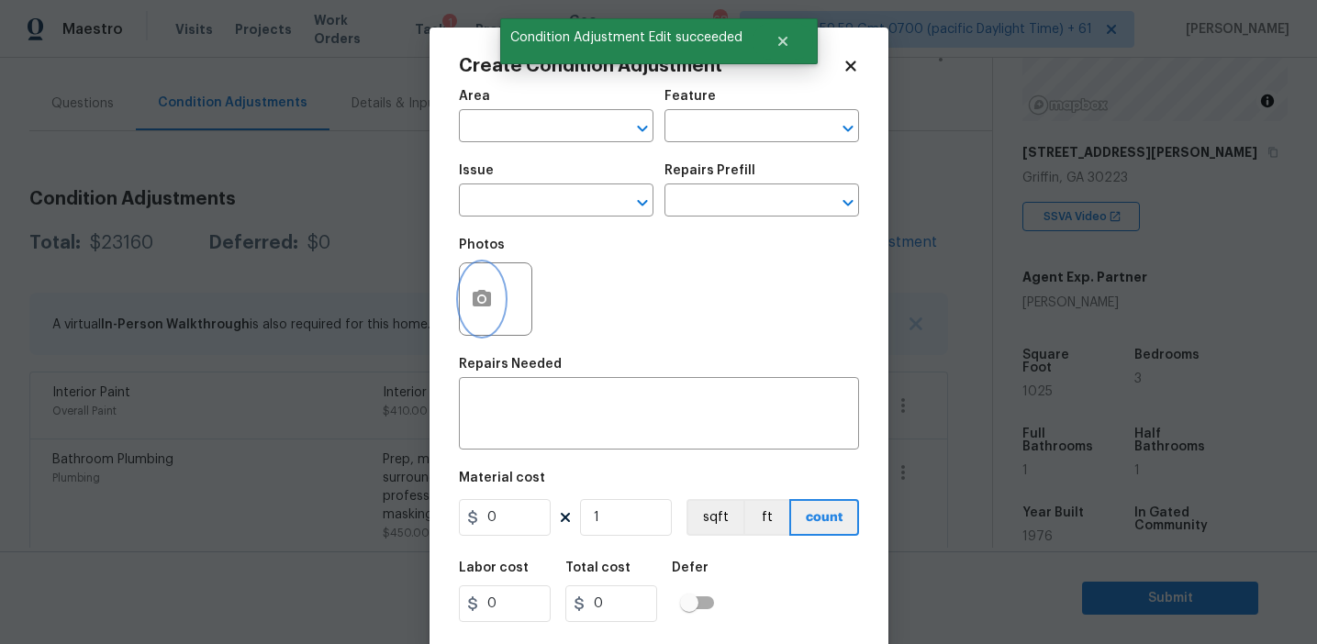
click at [485, 293] on icon "button" at bounding box center [482, 298] width 18 height 17
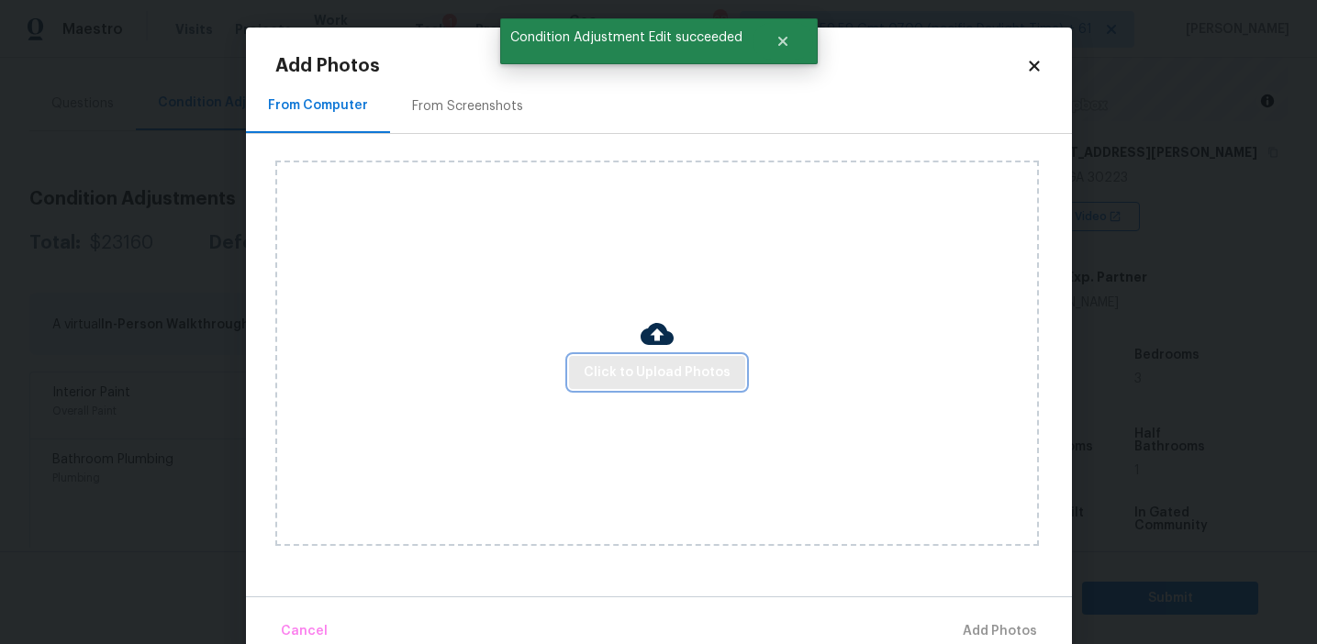
click at [579, 361] on button "Click to Upload Photos" at bounding box center [657, 373] width 176 height 34
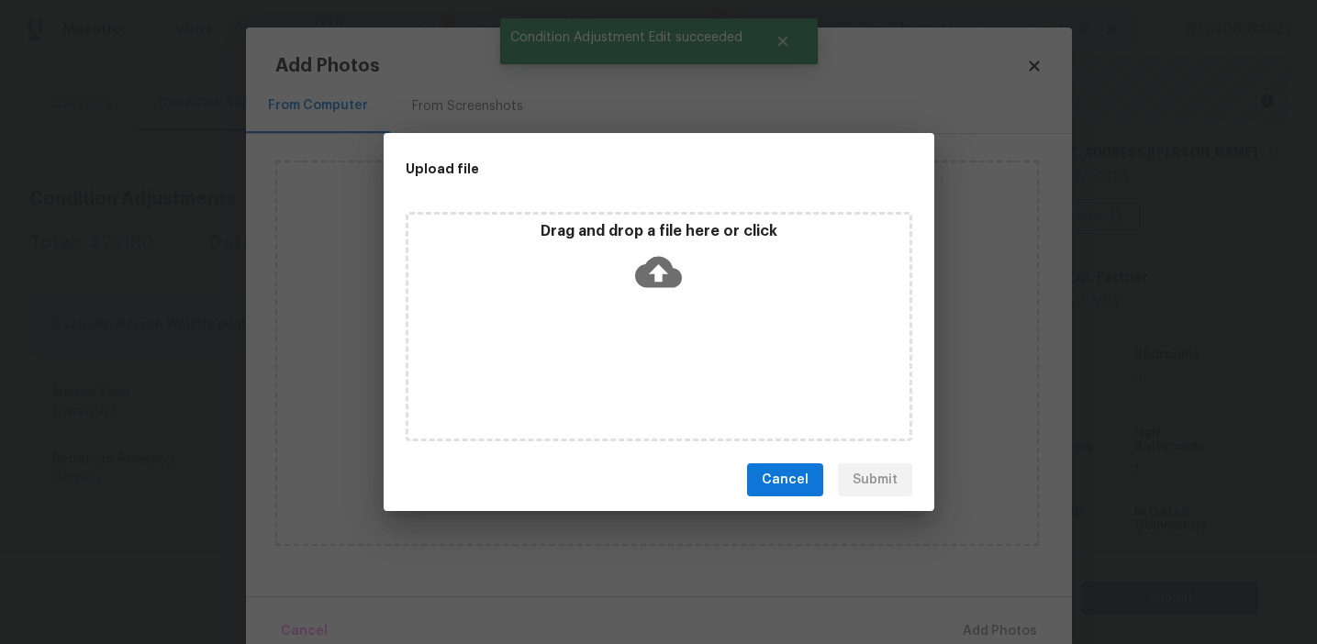
click at [594, 260] on div "Drag and drop a file here or click" at bounding box center [658, 261] width 501 height 79
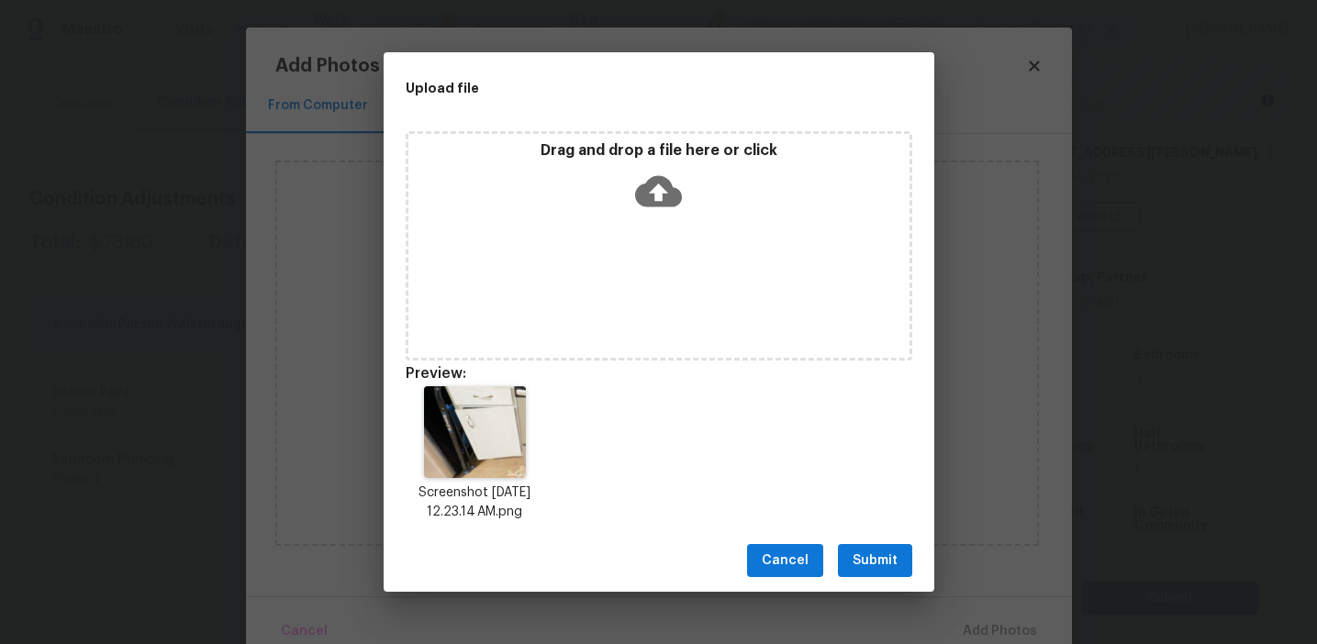
click at [878, 557] on span "Submit" at bounding box center [875, 561] width 45 height 23
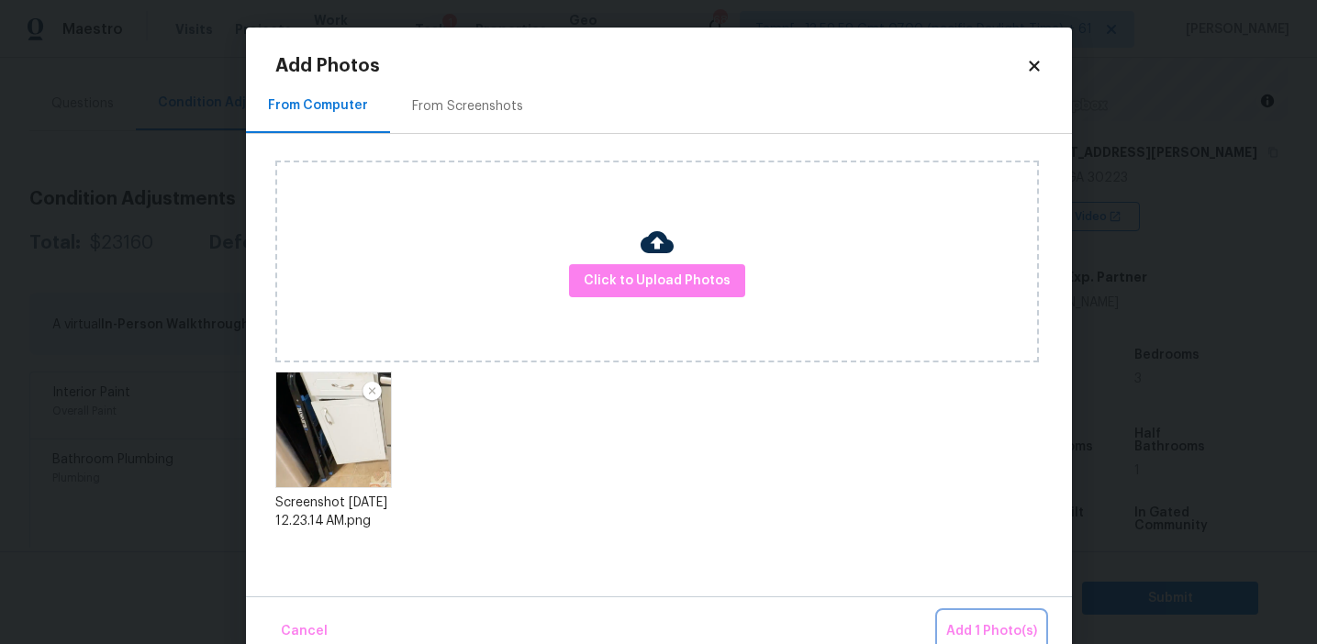
click at [971, 626] on span "Add 1 Photo(s)" at bounding box center [991, 632] width 91 height 23
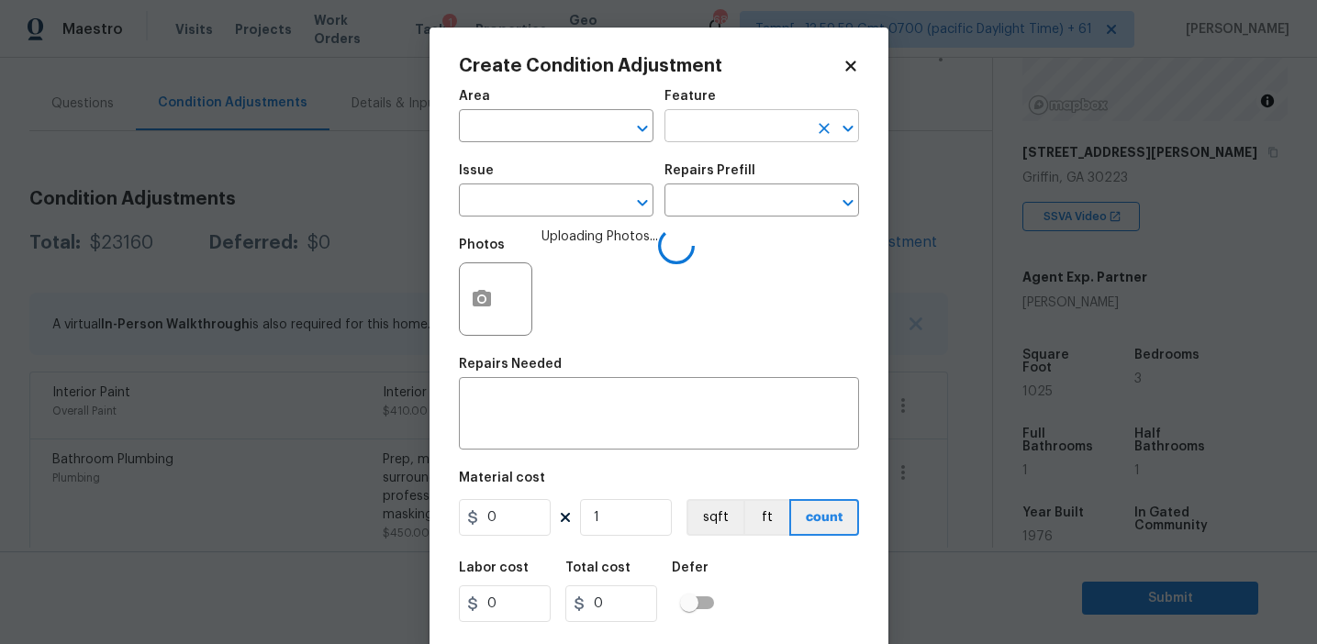
click at [717, 140] on input "text" at bounding box center [736, 128] width 143 height 28
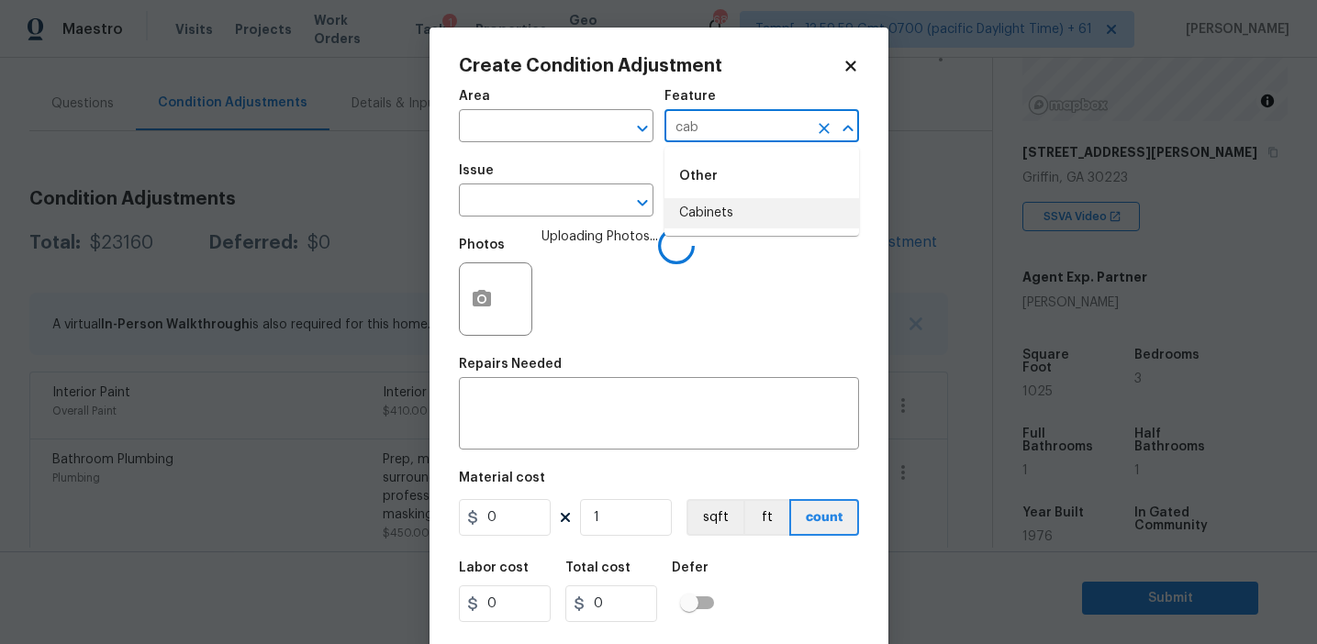
click at [722, 211] on li "Cabinets" at bounding box center [762, 213] width 195 height 30
type input "Cabinets"
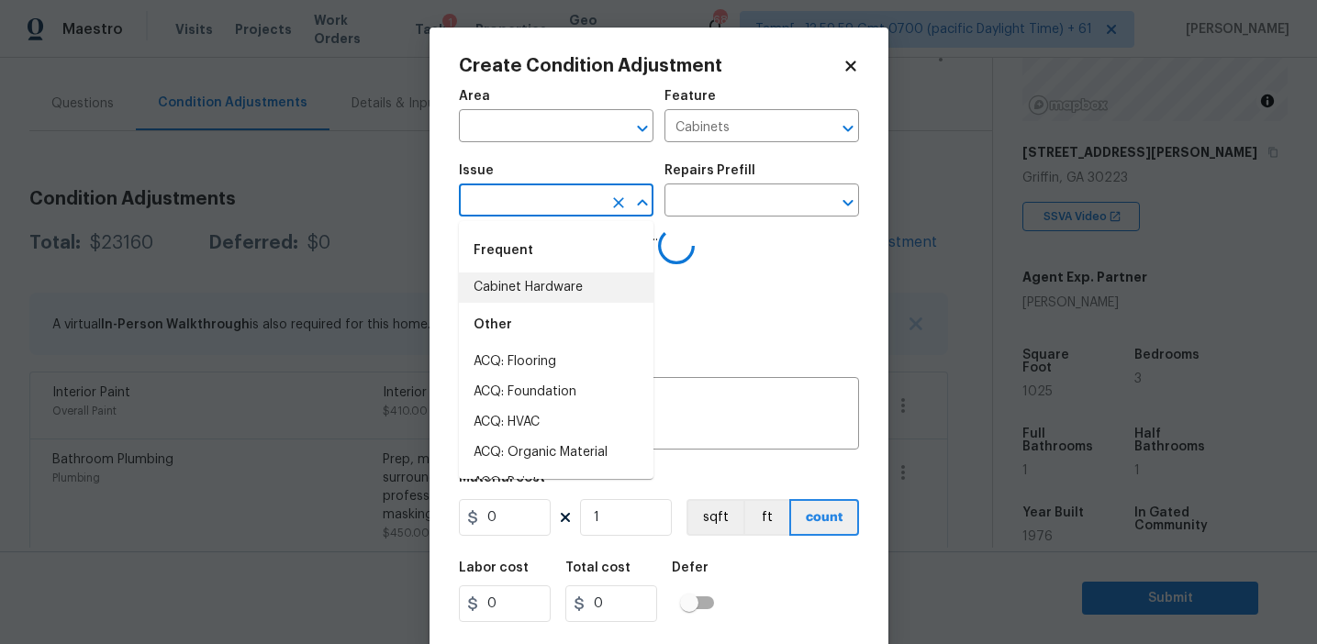
click at [565, 274] on li "Cabinet Hardware" at bounding box center [556, 288] width 195 height 30
type input "Cabinet Hardware"
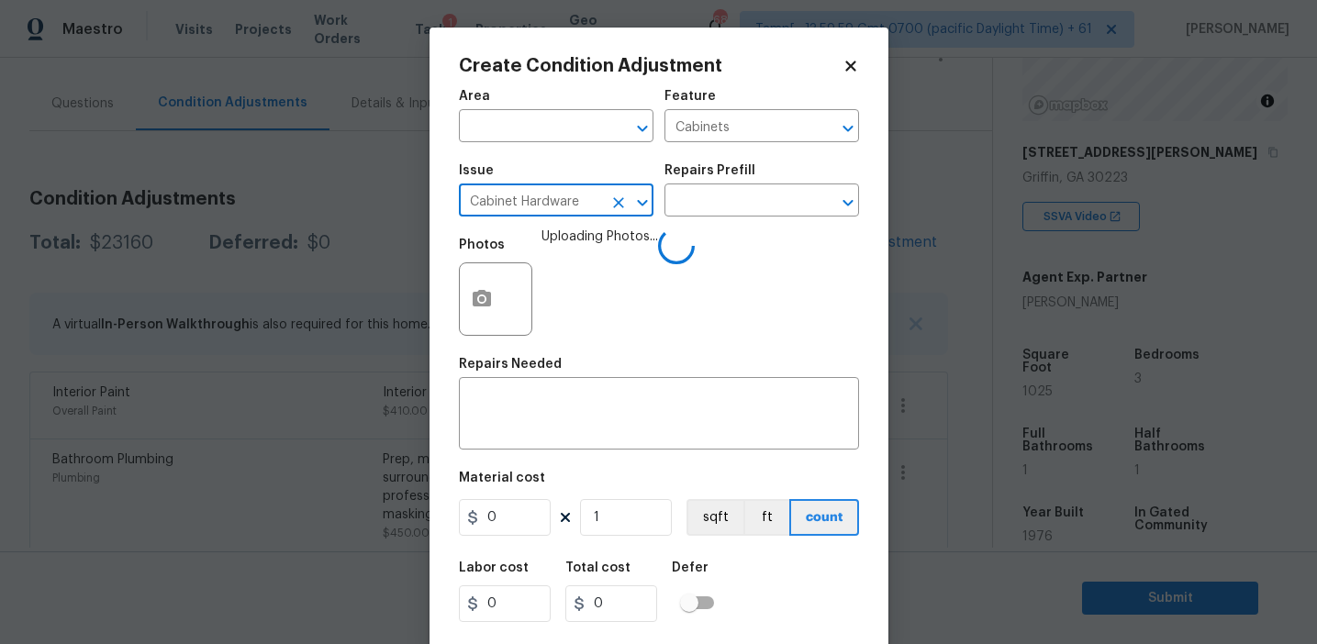
click at [565, 455] on div "Area ​ Feature Cabinets ​ Issue Cabinet Hardware ​ Repairs Prefill ​ Photos Upl…" at bounding box center [659, 382] width 400 height 606
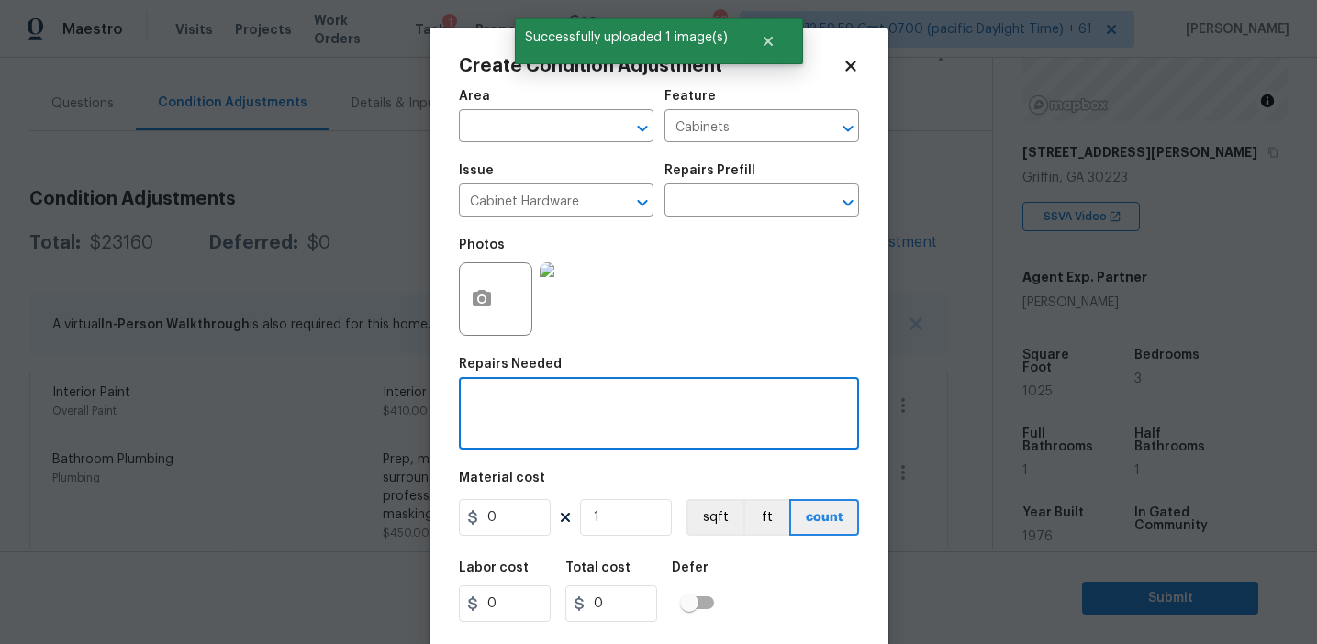
click at [545, 433] on textarea at bounding box center [659, 416] width 378 height 39
type textarea "Replace door"
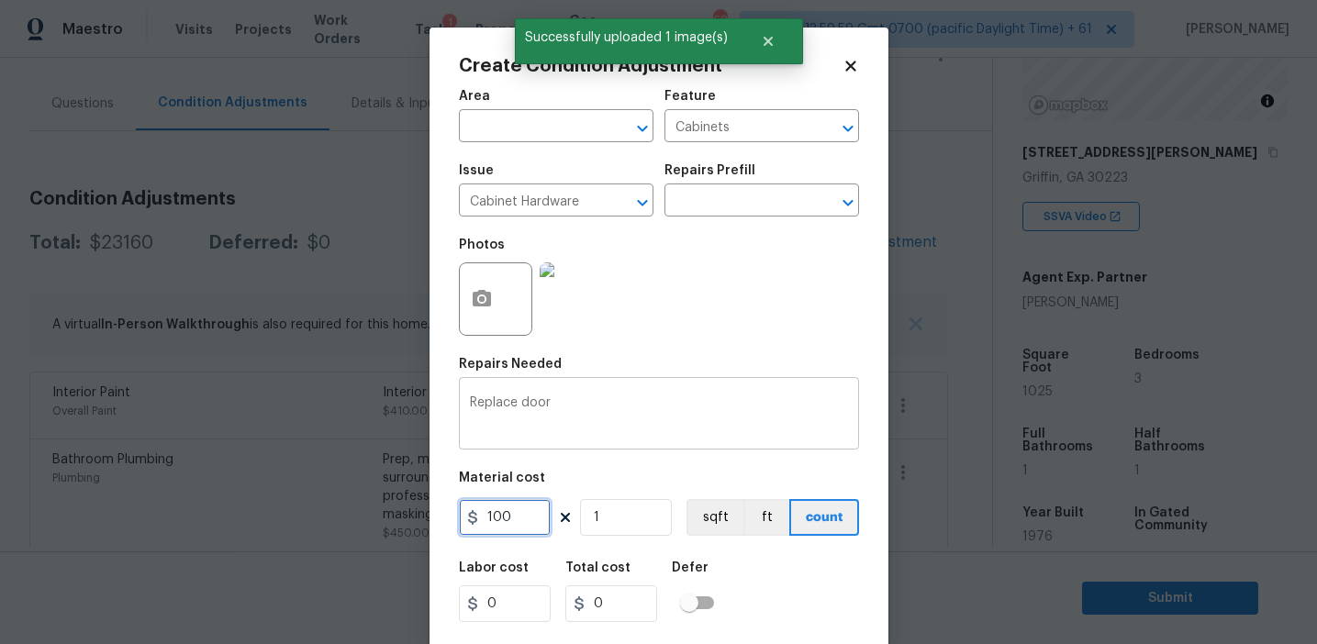
type input "100"
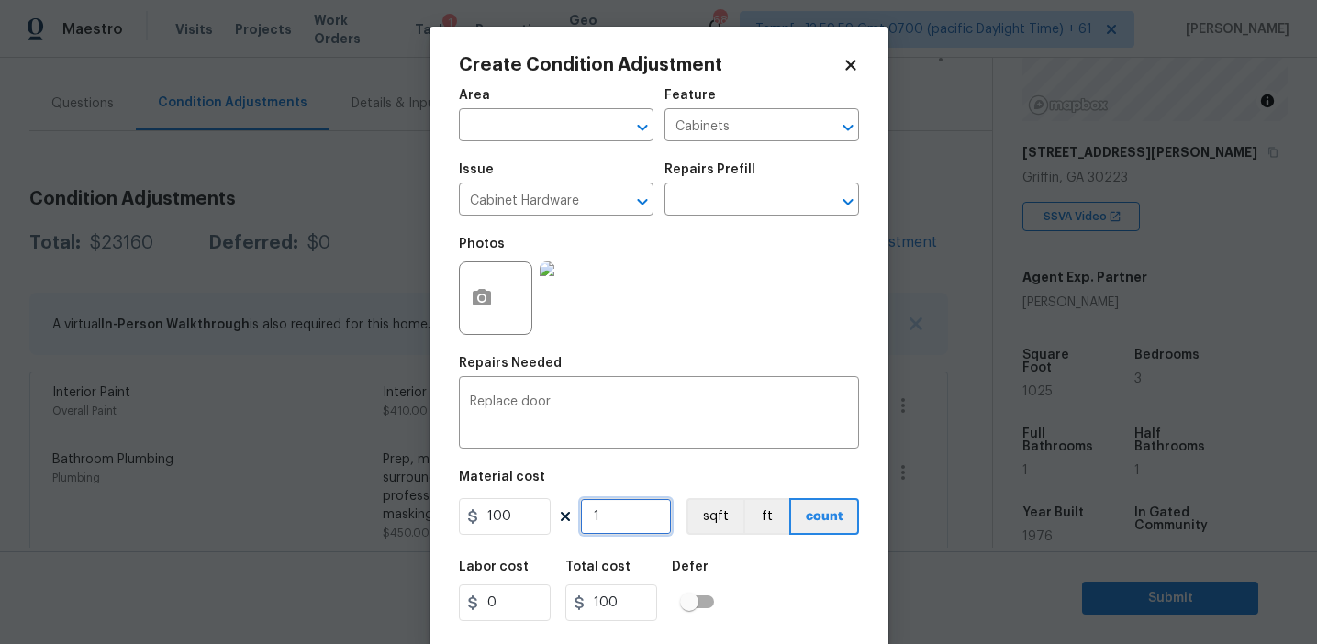
scroll to position [41, 0]
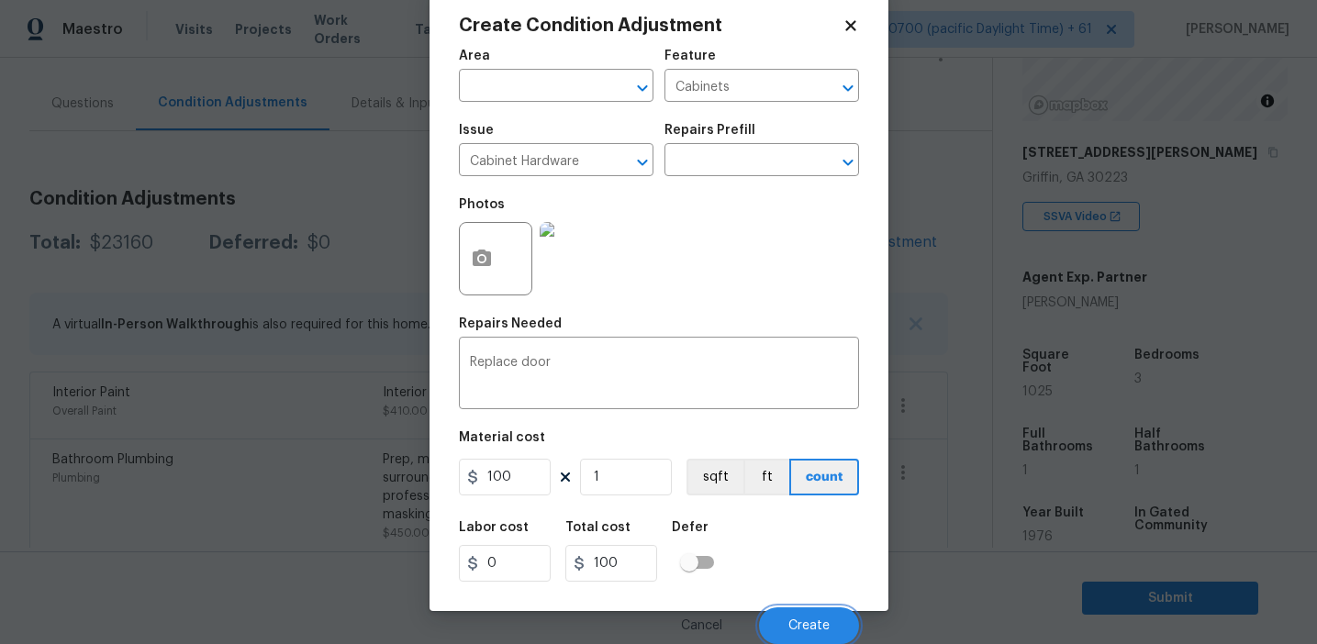
click at [780, 618] on button "Create" at bounding box center [809, 626] width 100 height 37
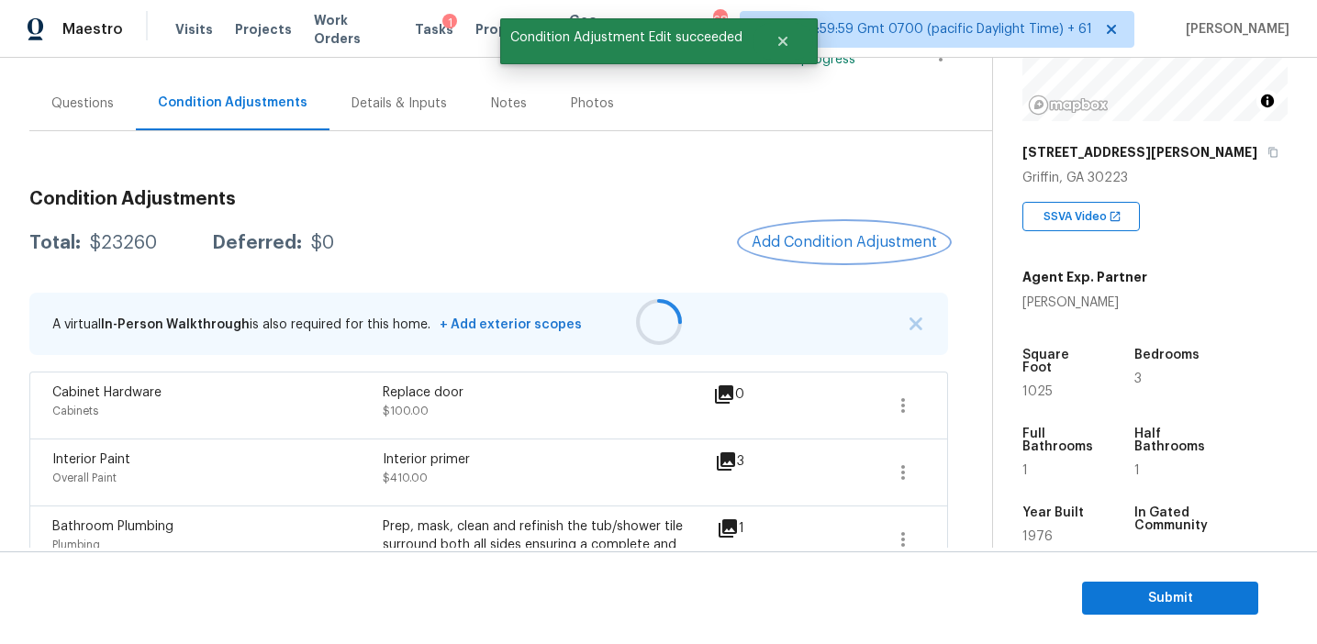
scroll to position [0, 0]
click at [783, 234] on span "Add Condition Adjustment" at bounding box center [844, 242] width 185 height 17
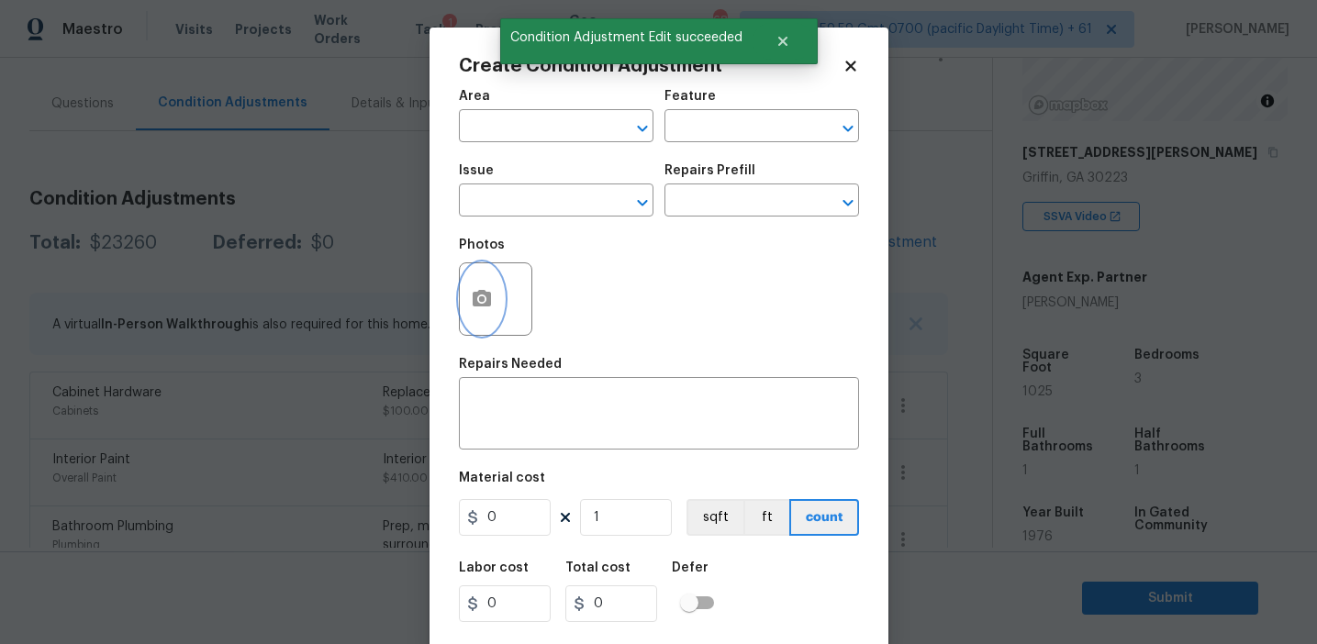
click at [463, 293] on button "button" at bounding box center [482, 299] width 44 height 72
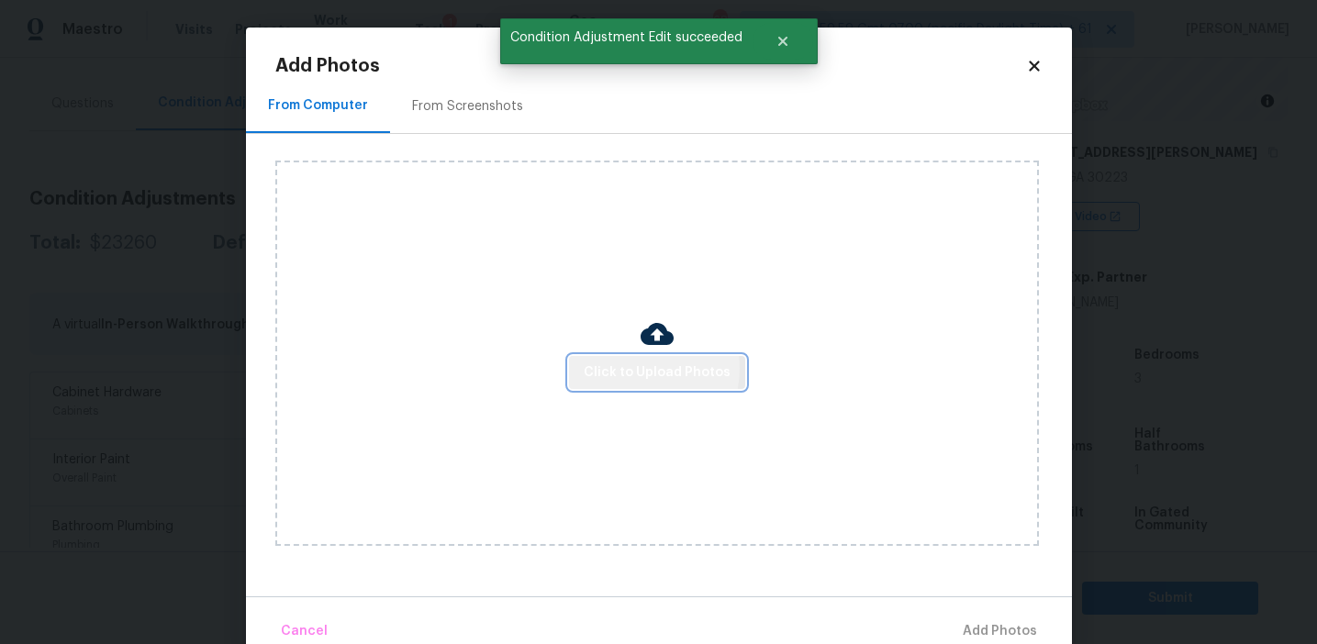
click at [632, 368] on span "Click to Upload Photos" at bounding box center [657, 373] width 147 height 23
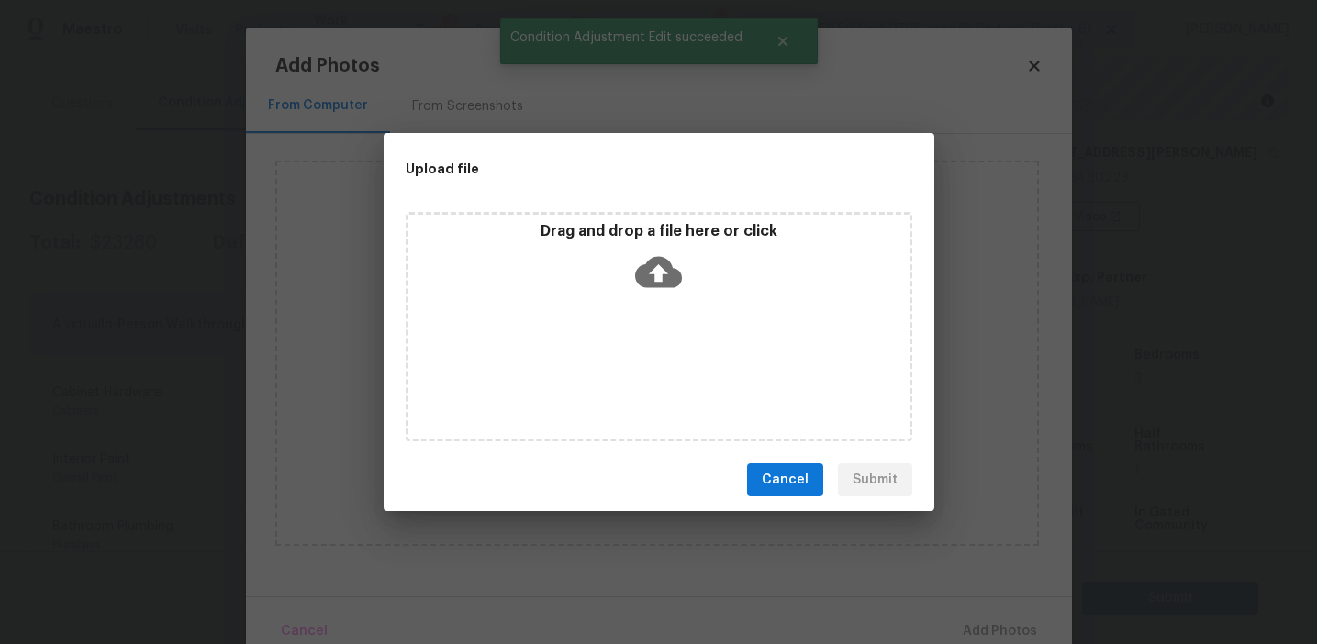
click at [639, 258] on icon at bounding box center [658, 272] width 47 height 47
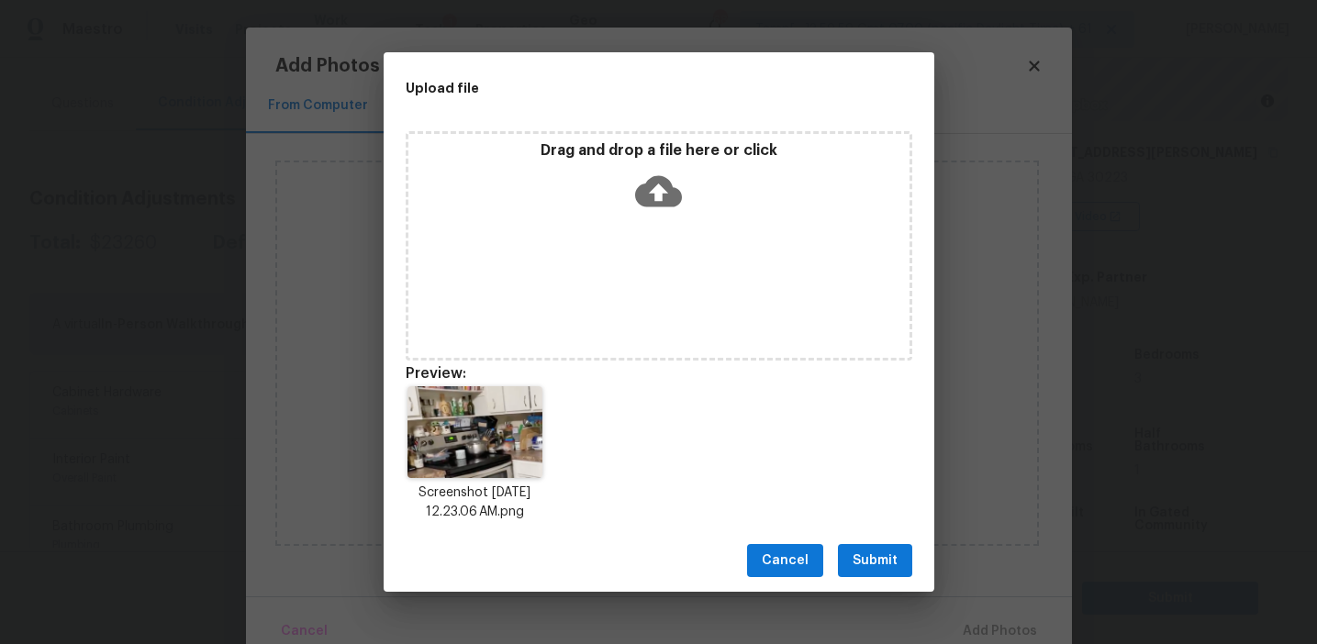
click at [860, 556] on span "Submit" at bounding box center [875, 561] width 45 height 23
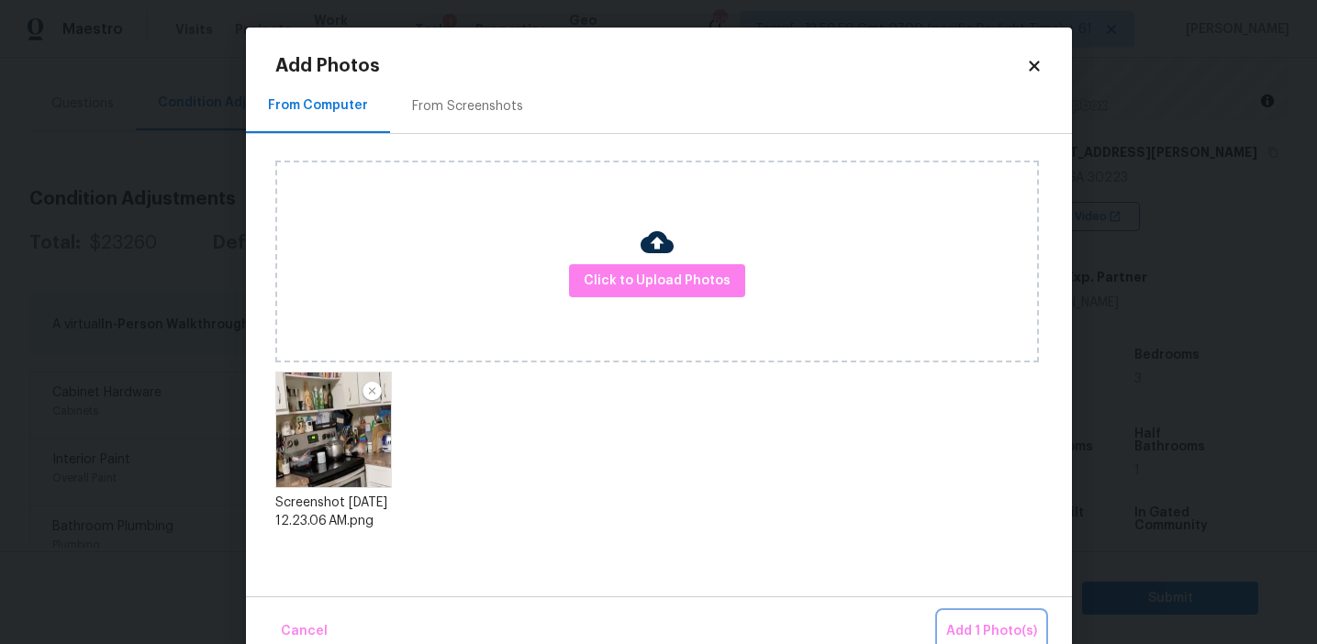
click at [965, 621] on span "Add 1 Photo(s)" at bounding box center [991, 632] width 91 height 23
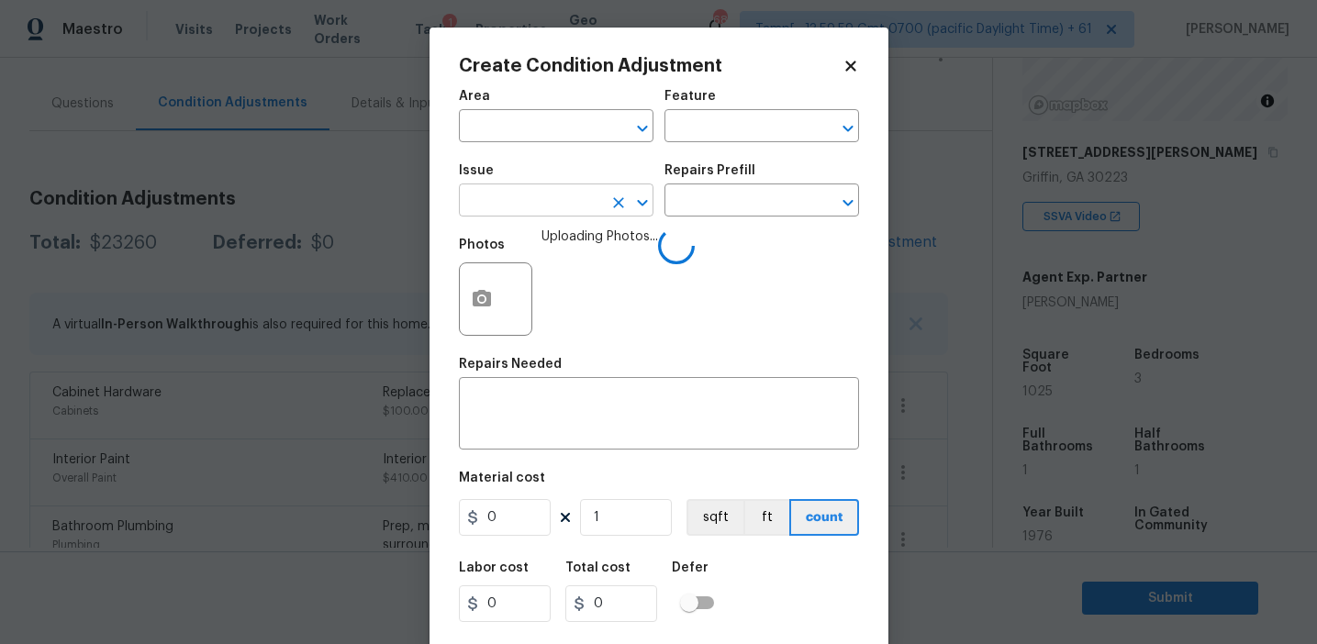
click at [517, 214] on input "text" at bounding box center [530, 202] width 143 height 28
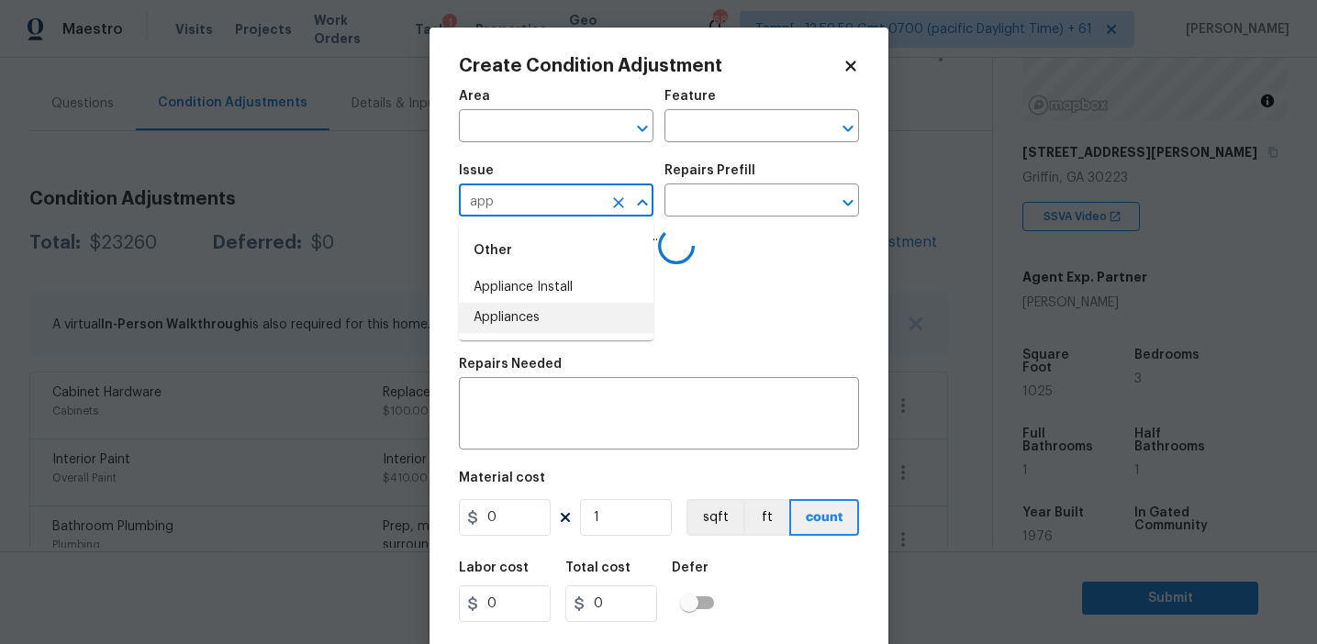
click at [540, 316] on li "Appliances" at bounding box center [556, 318] width 195 height 30
type input "Appliances"
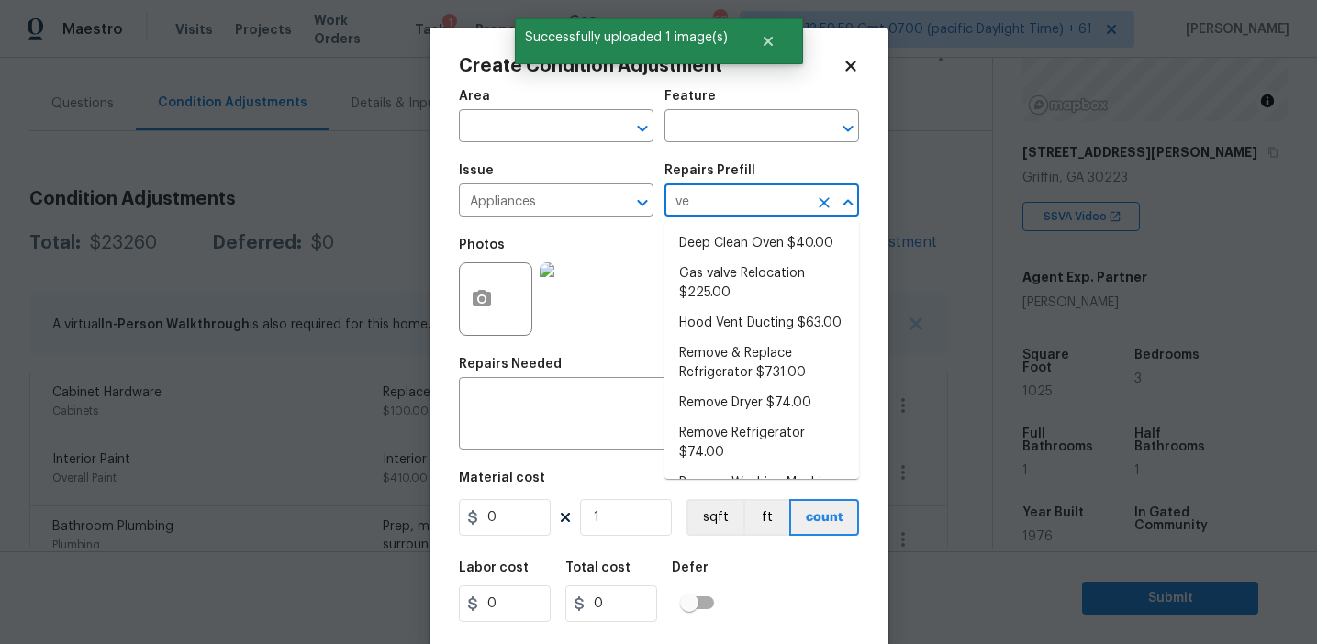
type input "ven"
click at [726, 308] on li "Deep Clean Oven $40.00" at bounding box center [762, 323] width 195 height 30
type input "Appliances"
type textarea "Deep clean the oven."
type input "40"
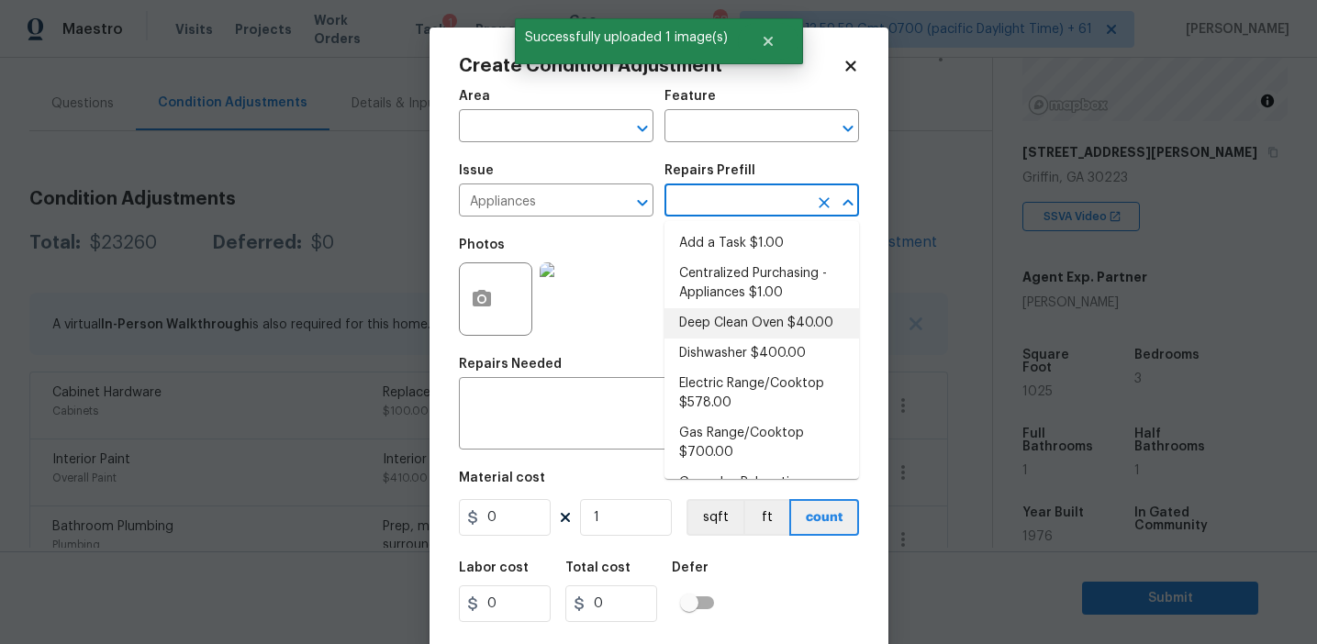
type input "40"
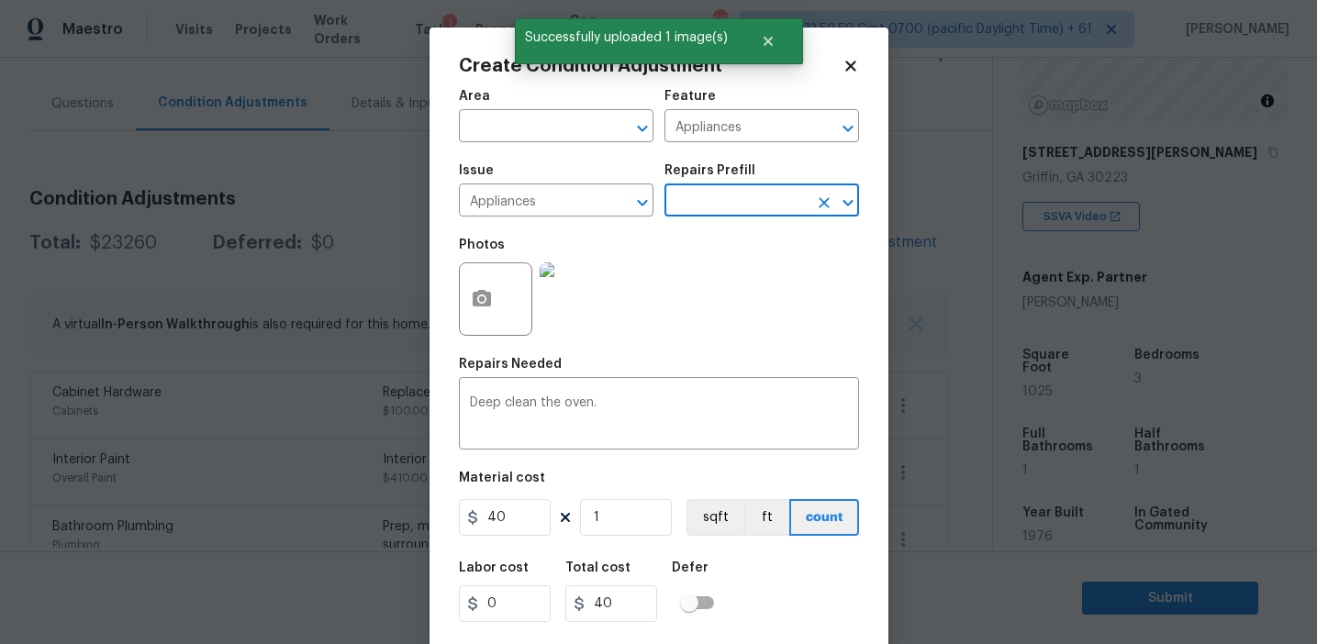
click at [722, 196] on input "text" at bounding box center [736, 202] width 143 height 28
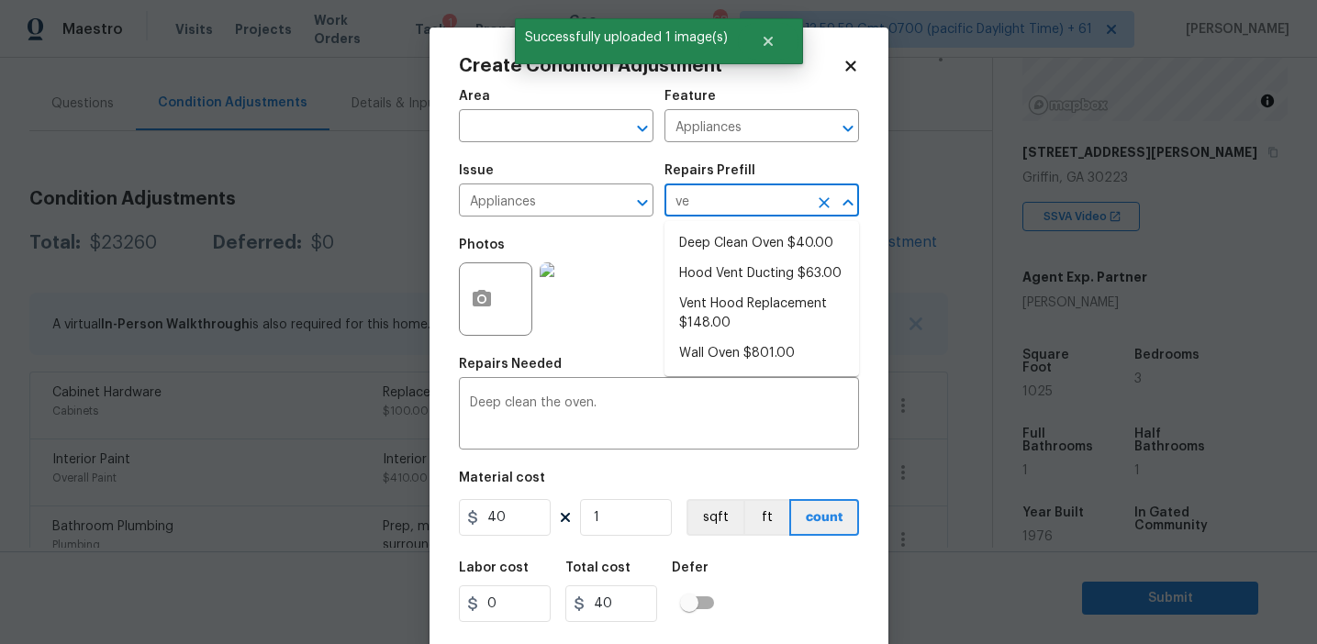
type input "ven"
click at [755, 316] on li "Vent Hood Replacement $148.00" at bounding box center [762, 314] width 195 height 50
type textarea "Remove and replace the existing hood vent with new (PM to approve finish). Ensu…"
type input "148"
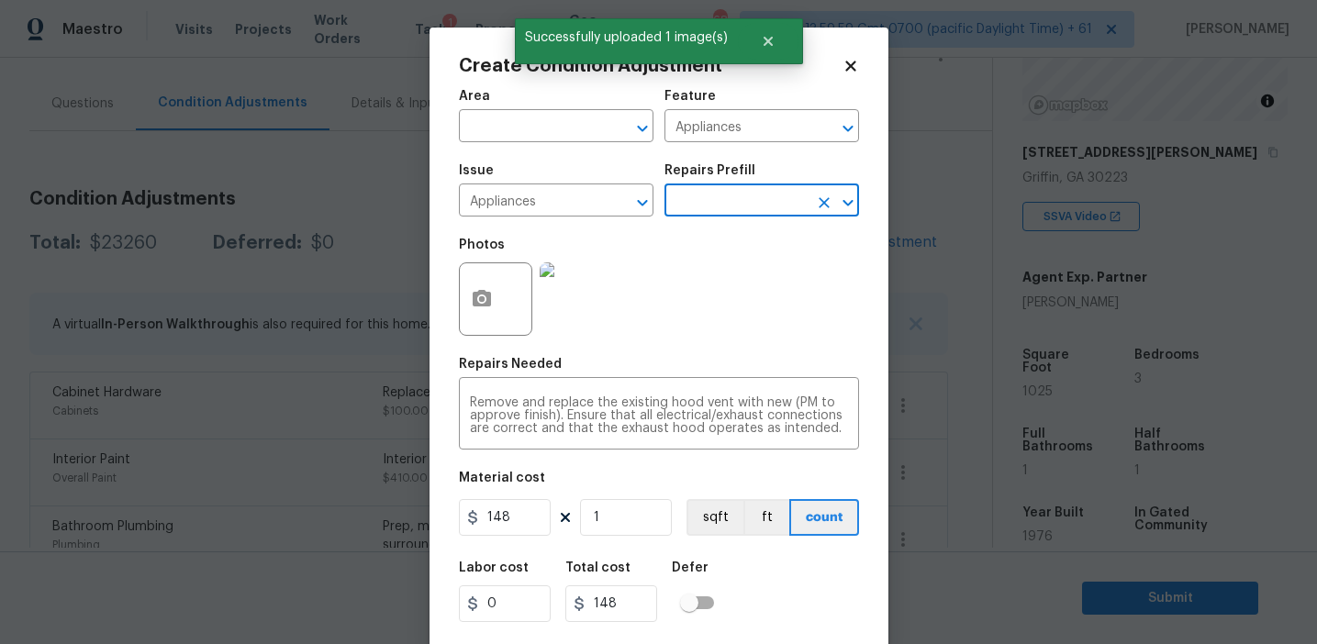
scroll to position [41, 0]
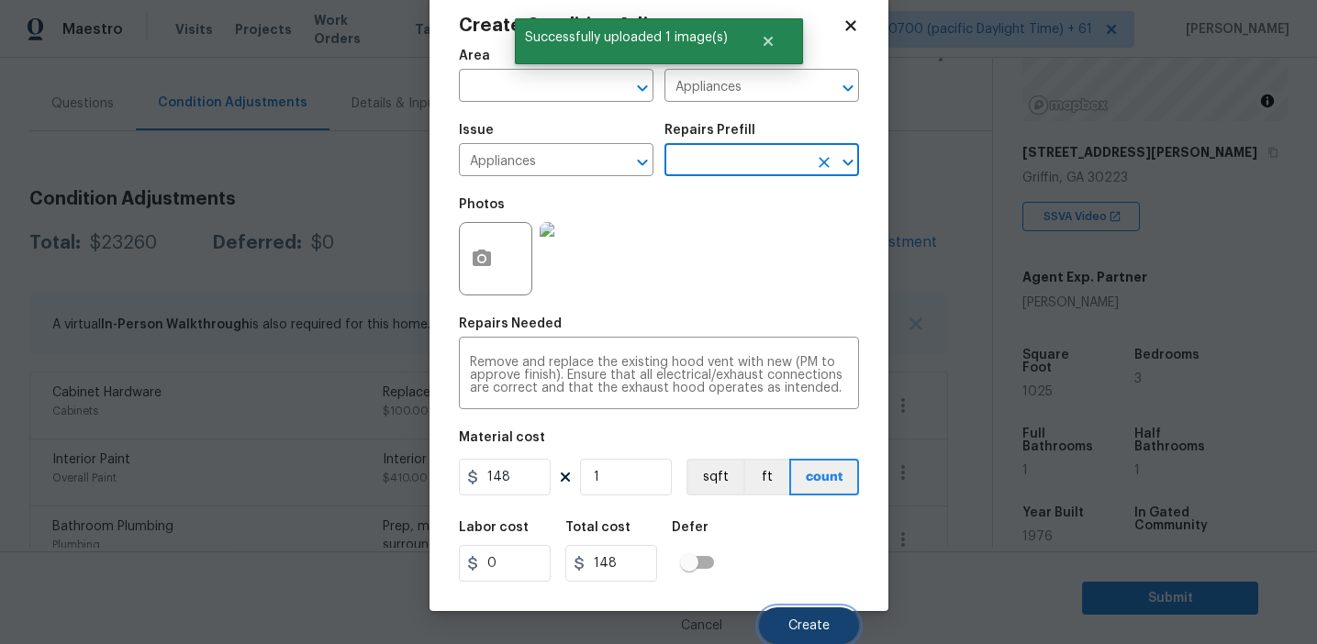
click at [795, 622] on span "Create" at bounding box center [809, 627] width 41 height 14
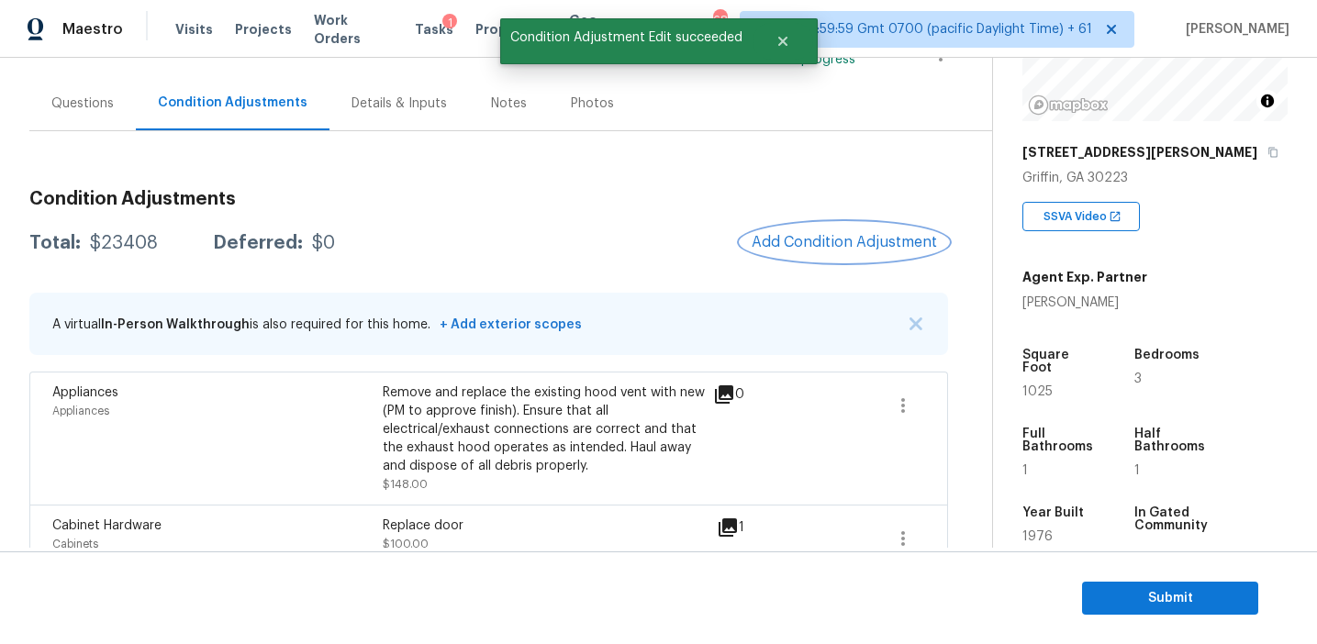
scroll to position [0, 0]
click at [692, 253] on div "Total: $23408 Deferred: $0 Add Condition Adjustment" at bounding box center [488, 243] width 919 height 40
click at [815, 237] on span "Add Condition Adjustment" at bounding box center [844, 242] width 185 height 17
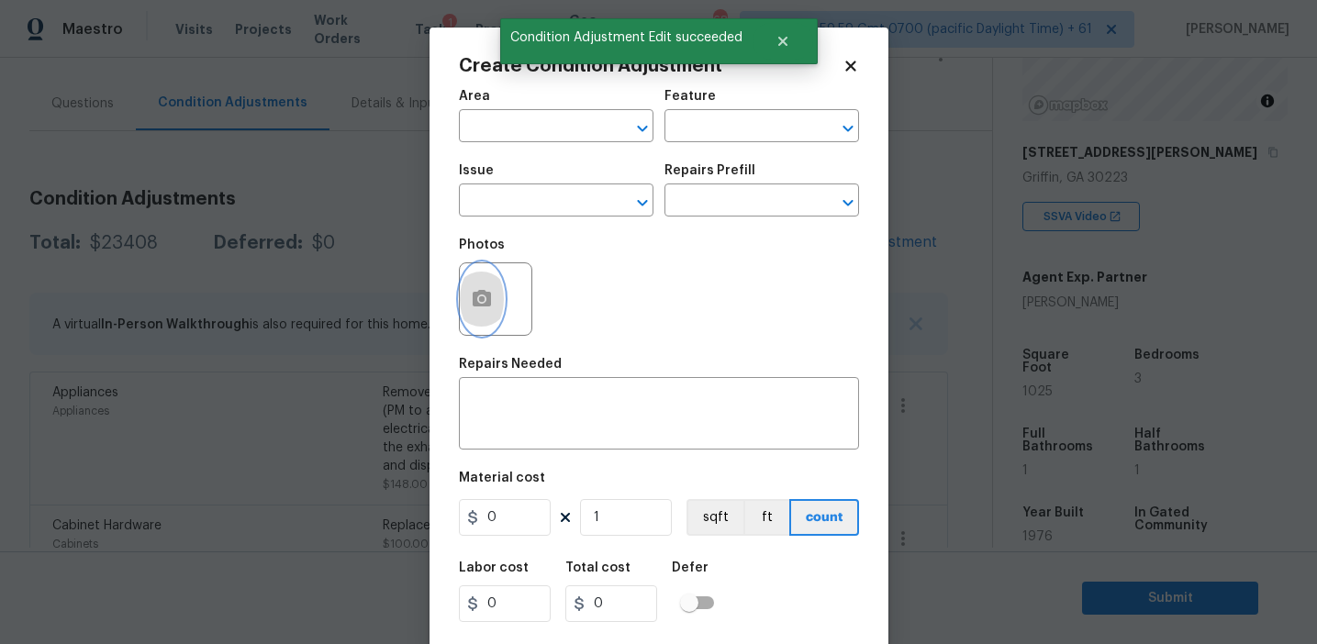
click at [462, 310] on button "button" at bounding box center [482, 299] width 44 height 72
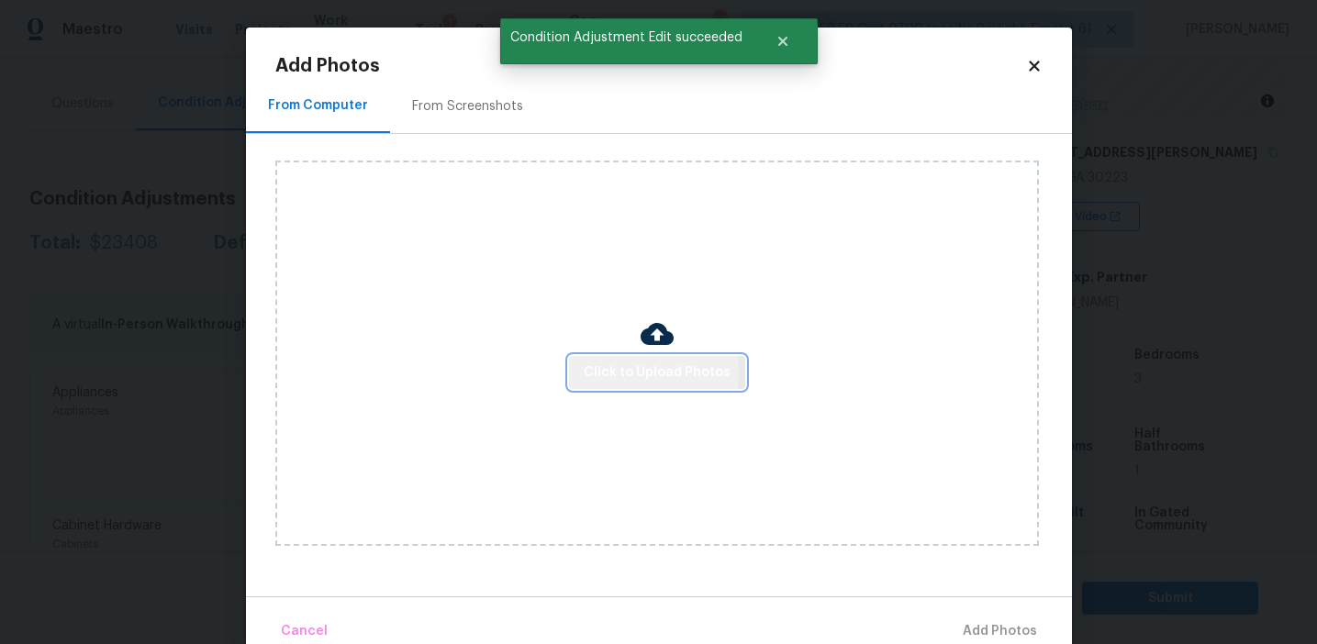
click at [612, 372] on span "Click to Upload Photos" at bounding box center [657, 373] width 147 height 23
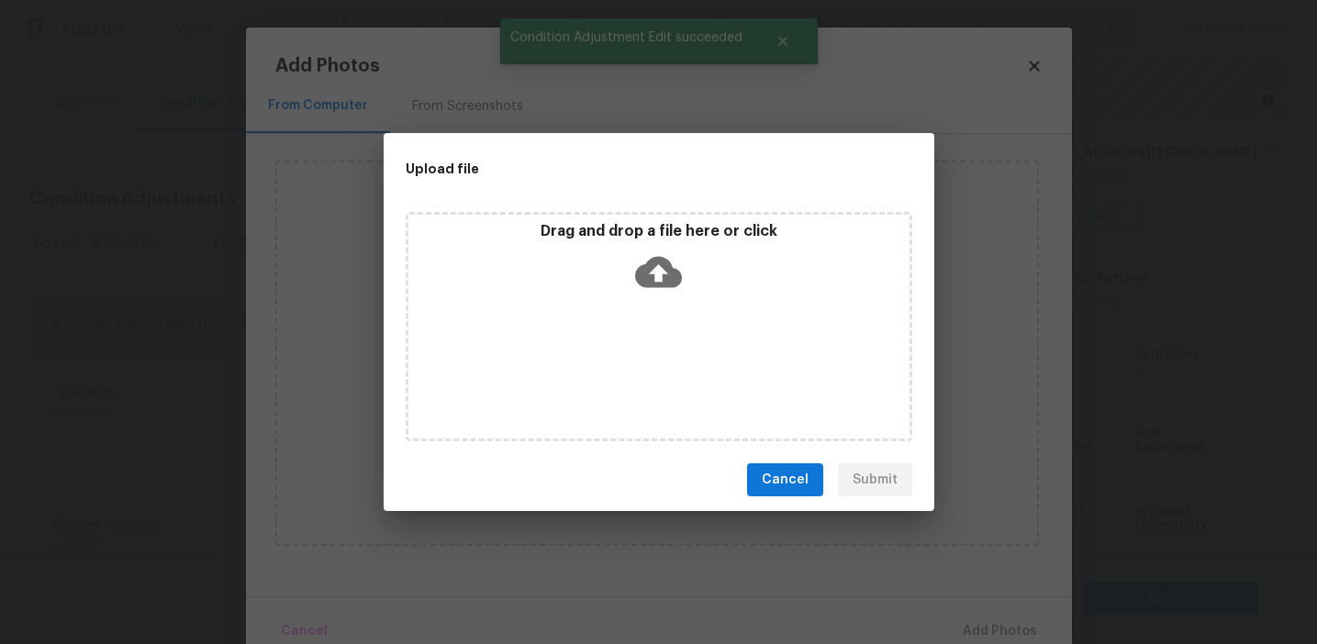
click at [619, 251] on div "Drag and drop a file here or click" at bounding box center [658, 261] width 501 height 79
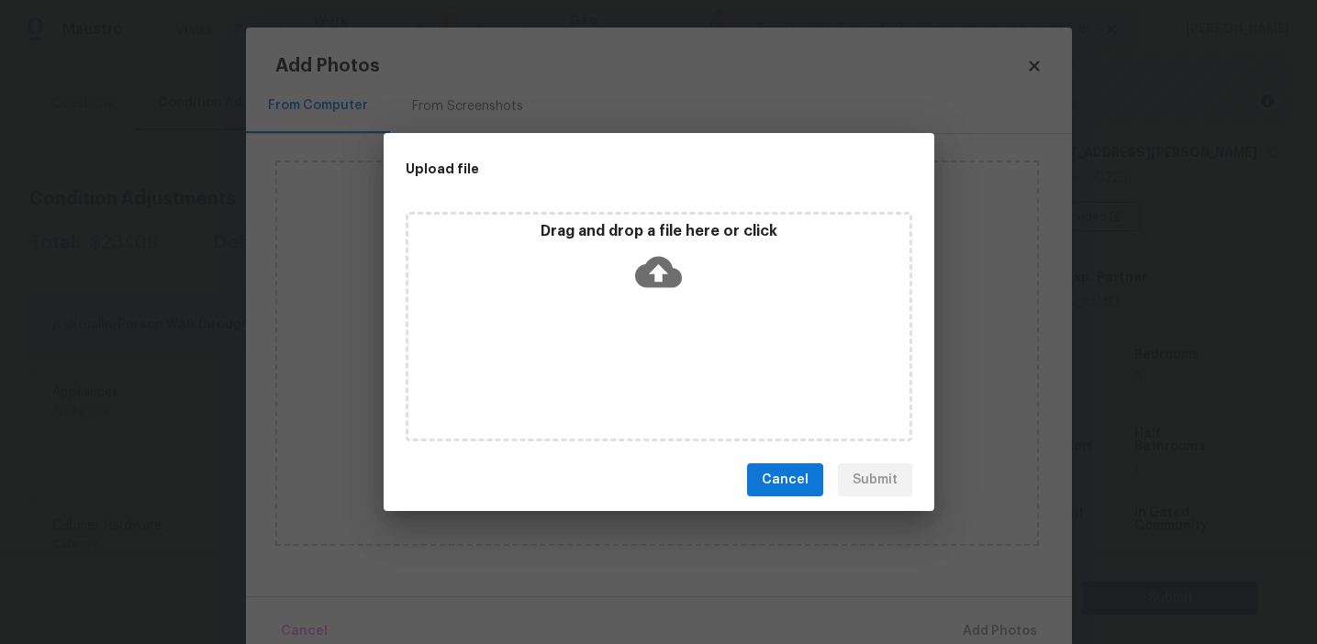
click at [802, 476] on span "Cancel" at bounding box center [785, 480] width 47 height 23
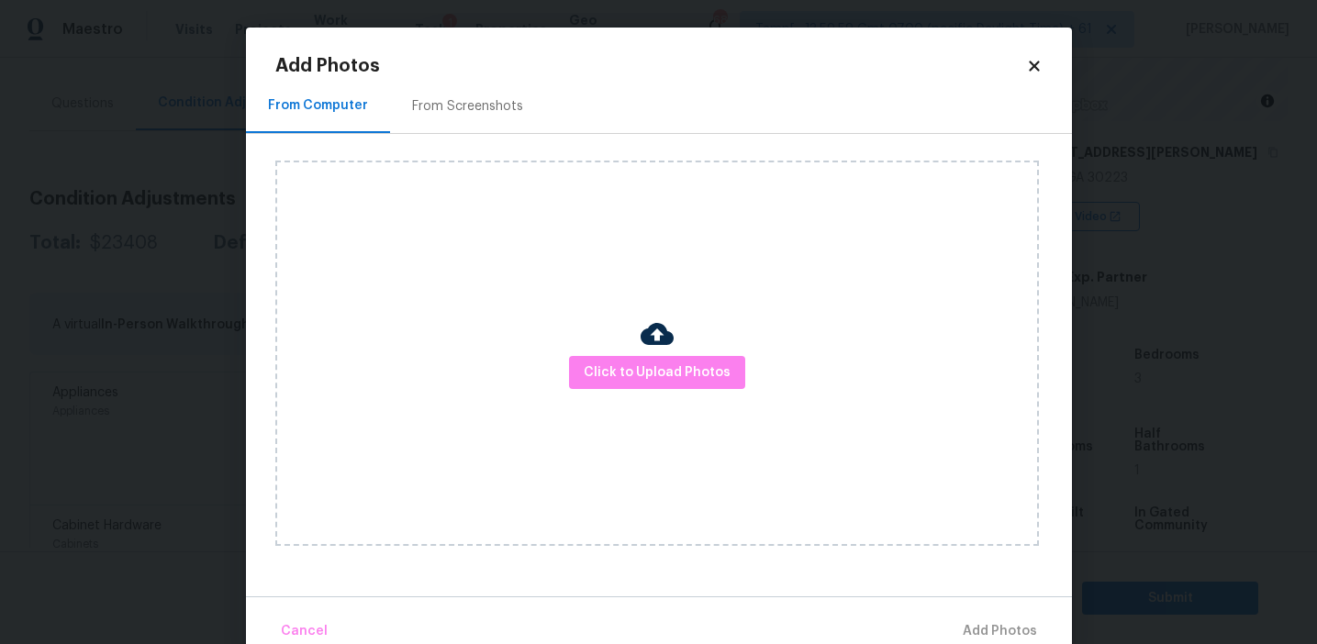
click at [509, 116] on div "From Screenshots" at bounding box center [467, 106] width 155 height 54
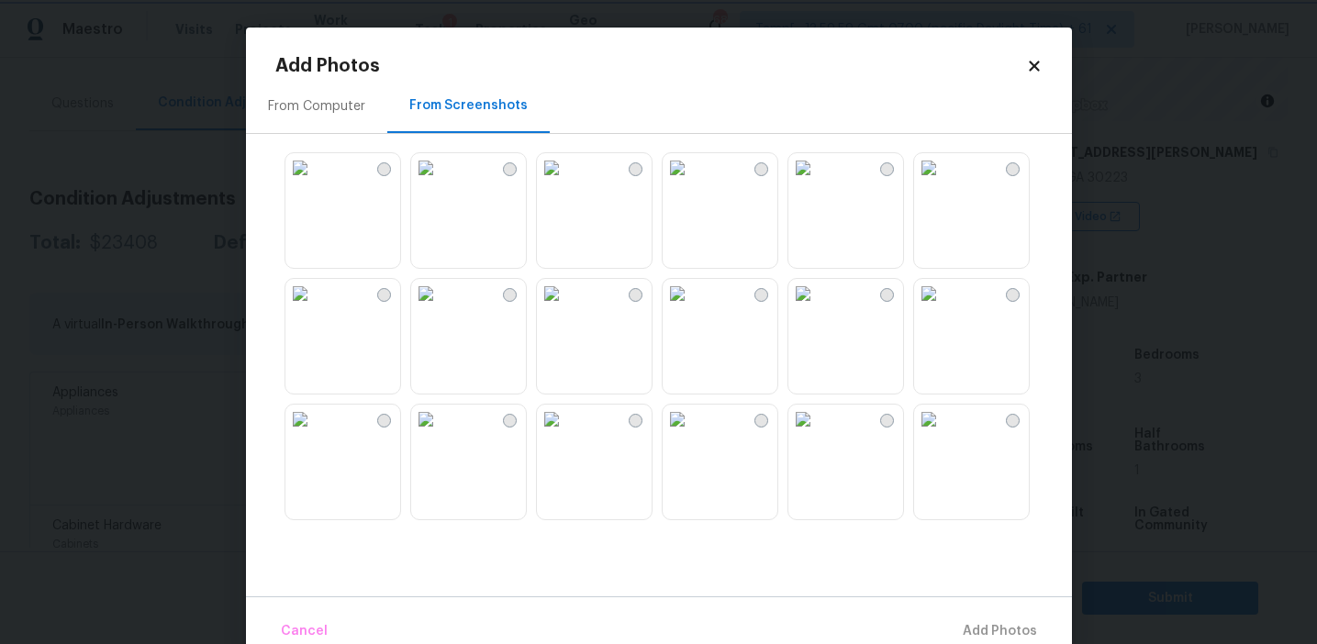
click at [199, 191] on body "Maestro Visits Projects Work Orders Tasks 1 Properties Geo Assignments 688 Tamp…" at bounding box center [658, 322] width 1317 height 644
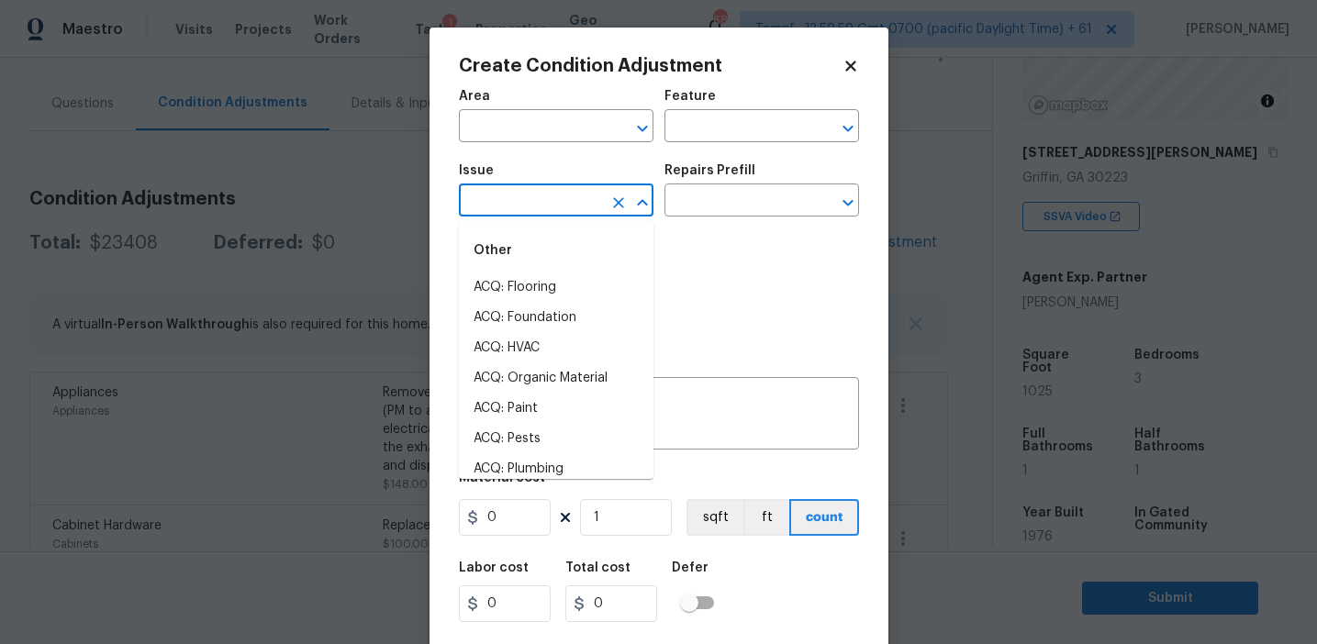
click at [530, 207] on input "text" at bounding box center [530, 202] width 143 height 28
click at [553, 285] on li "Light Pet Odor" at bounding box center [556, 288] width 195 height 30
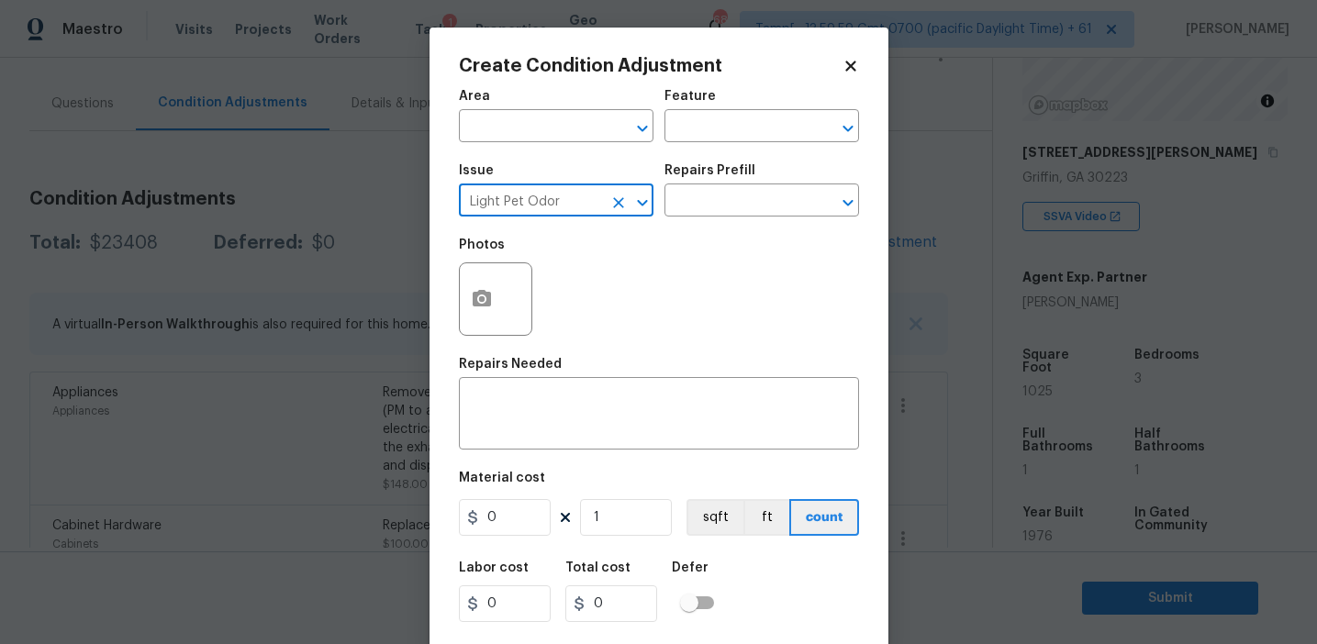
type input "Light Pet Odor"
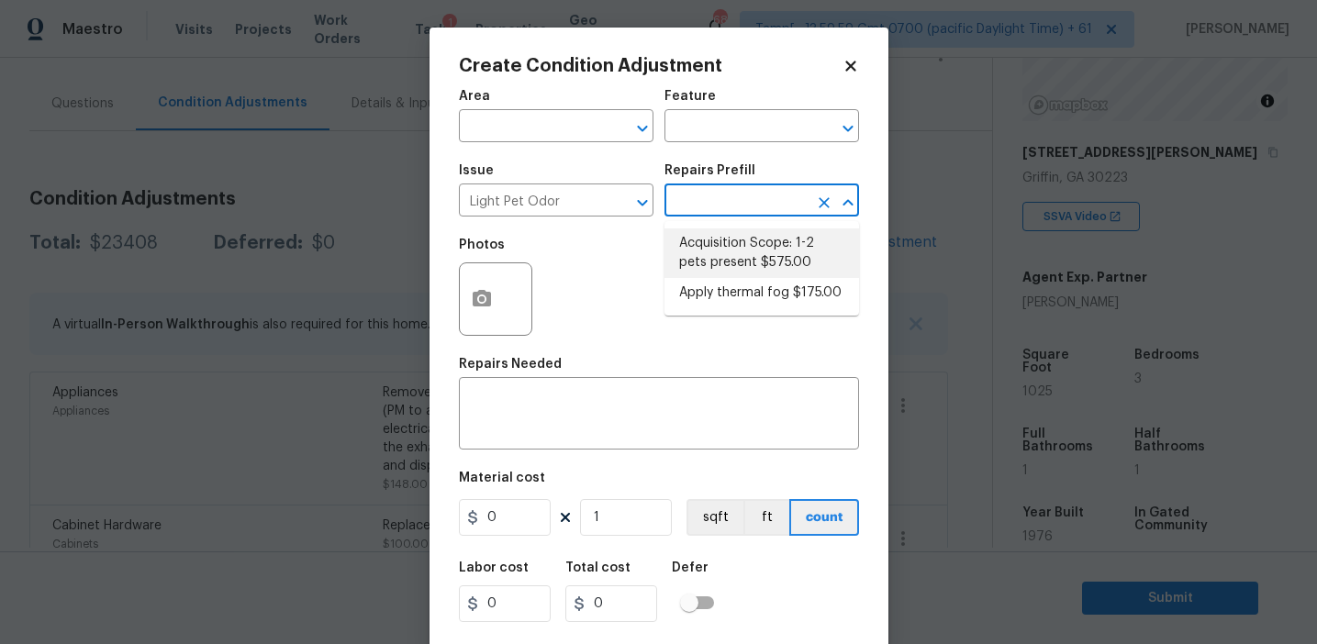
click at [733, 271] on li "Acquisition Scope: 1-2 pets present $575.00" at bounding box center [762, 254] width 195 height 50
type textarea "Acquisition Scope: 1-2 pets present"
type input "575"
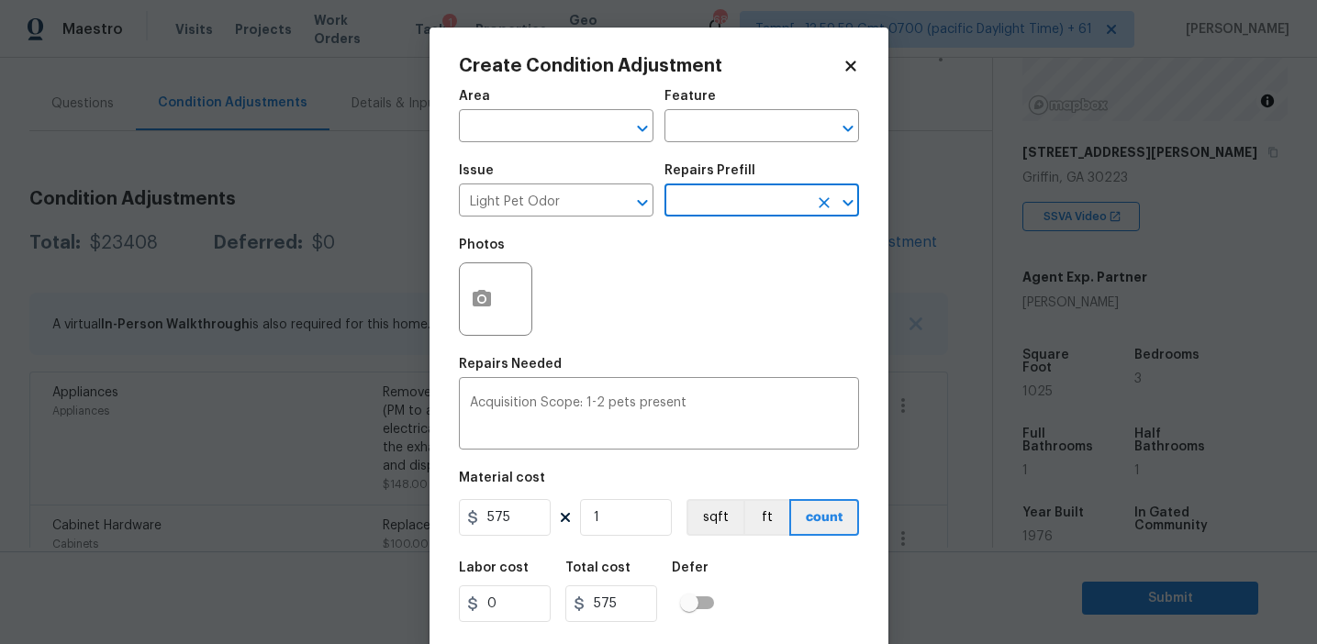
scroll to position [41, 0]
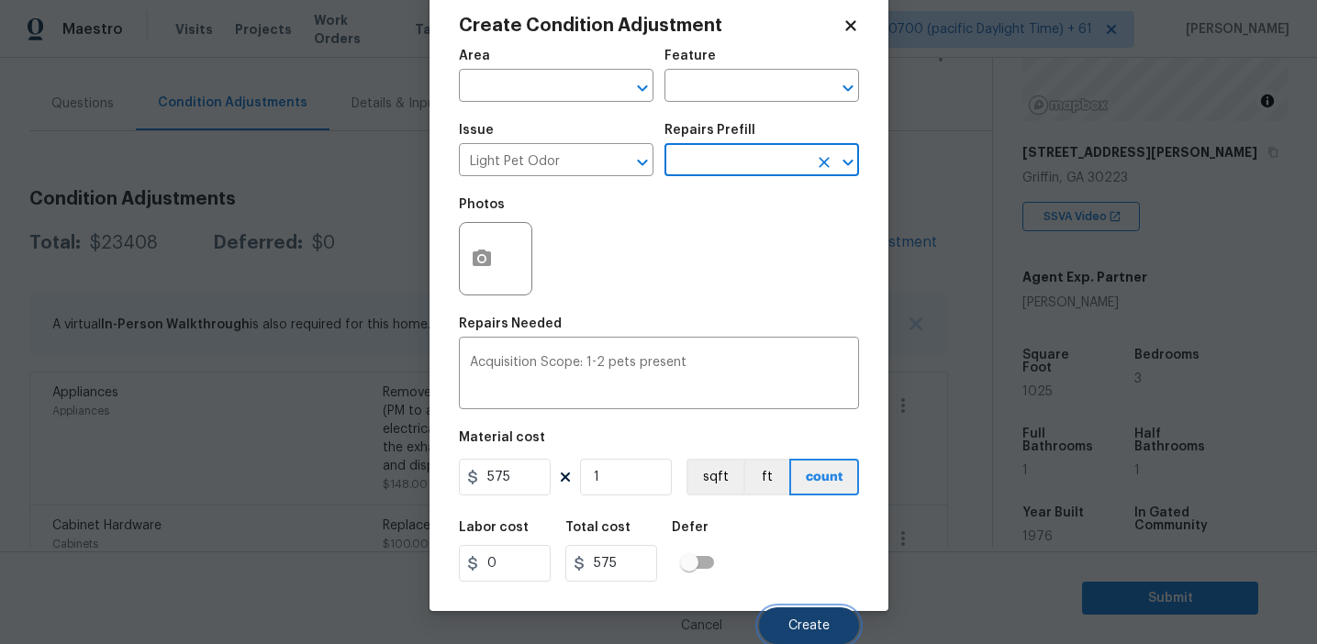
click at [779, 628] on button "Create" at bounding box center [809, 626] width 100 height 37
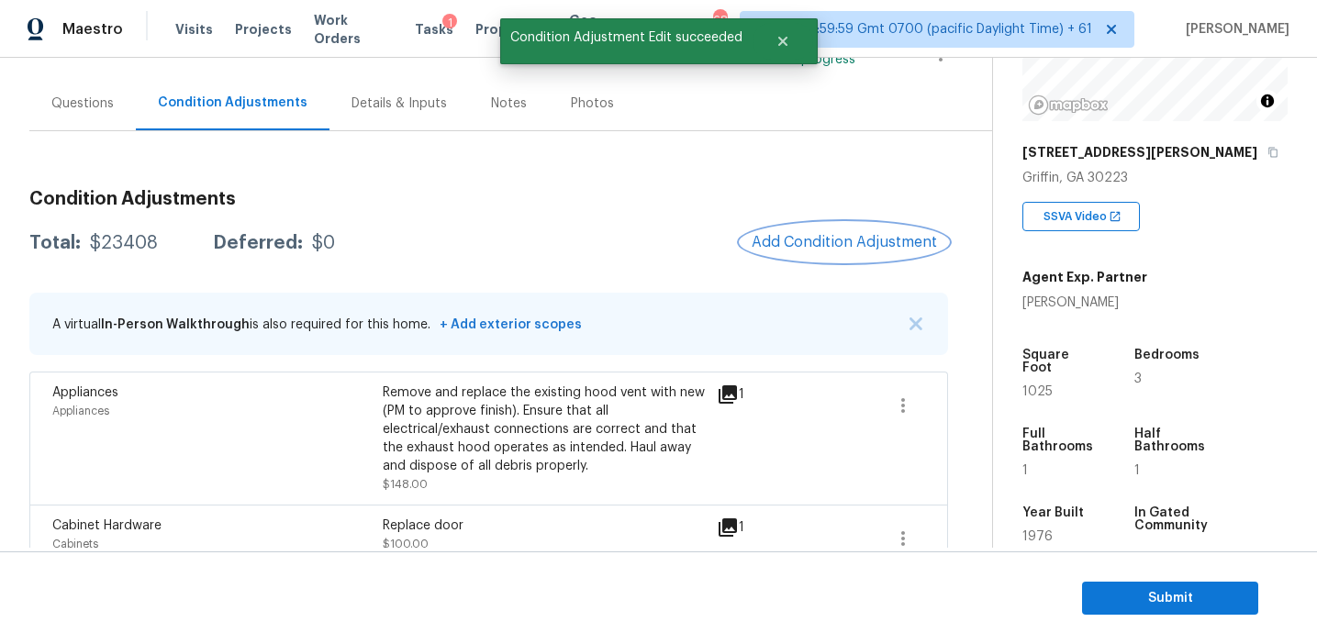
scroll to position [0, 0]
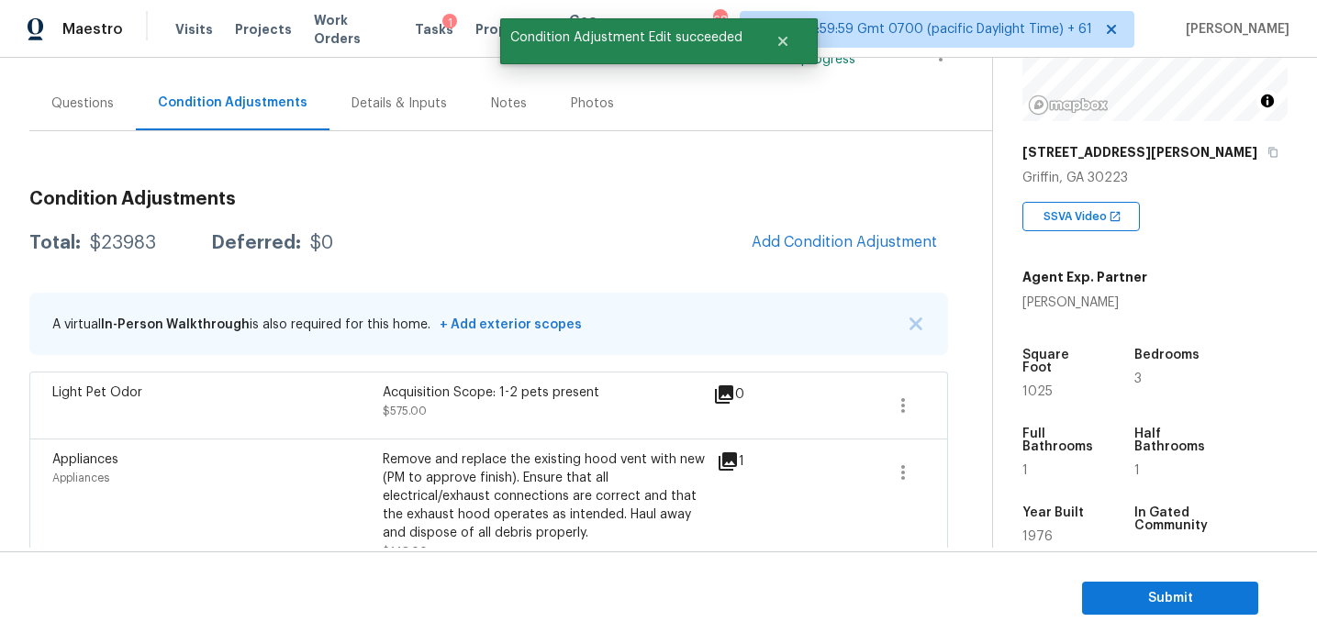
click at [91, 108] on div "Questions" at bounding box center [82, 104] width 62 height 18
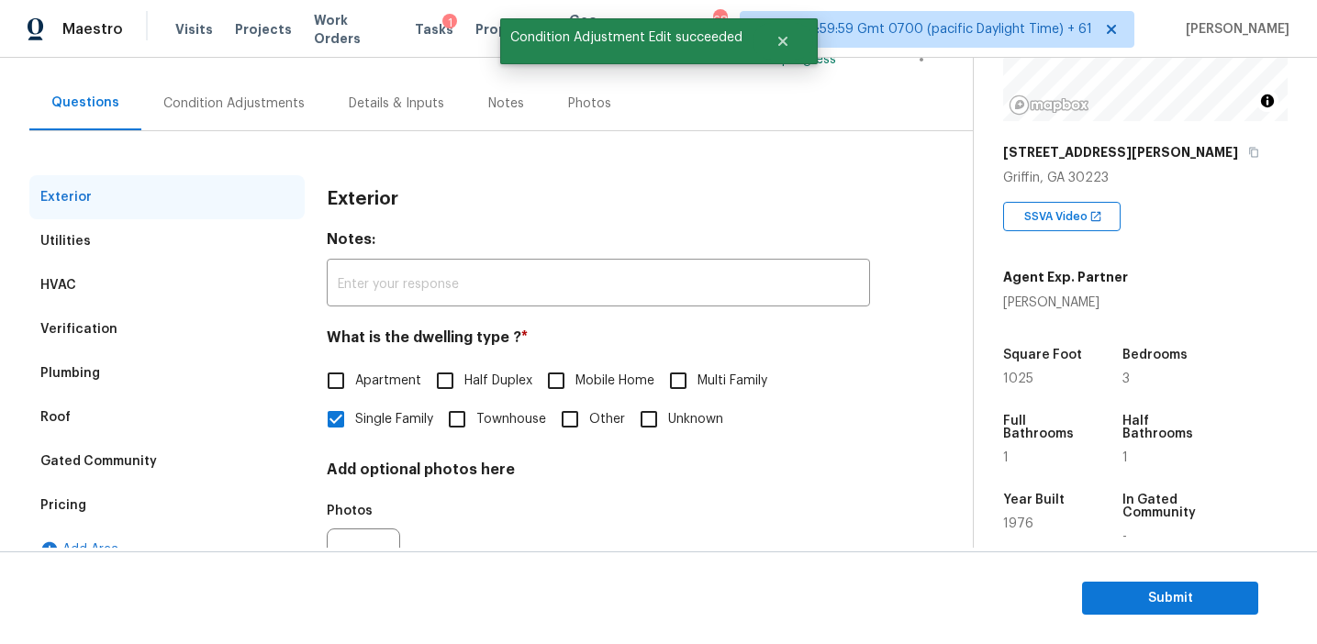
click at [196, 330] on div "Verification" at bounding box center [166, 330] width 275 height 44
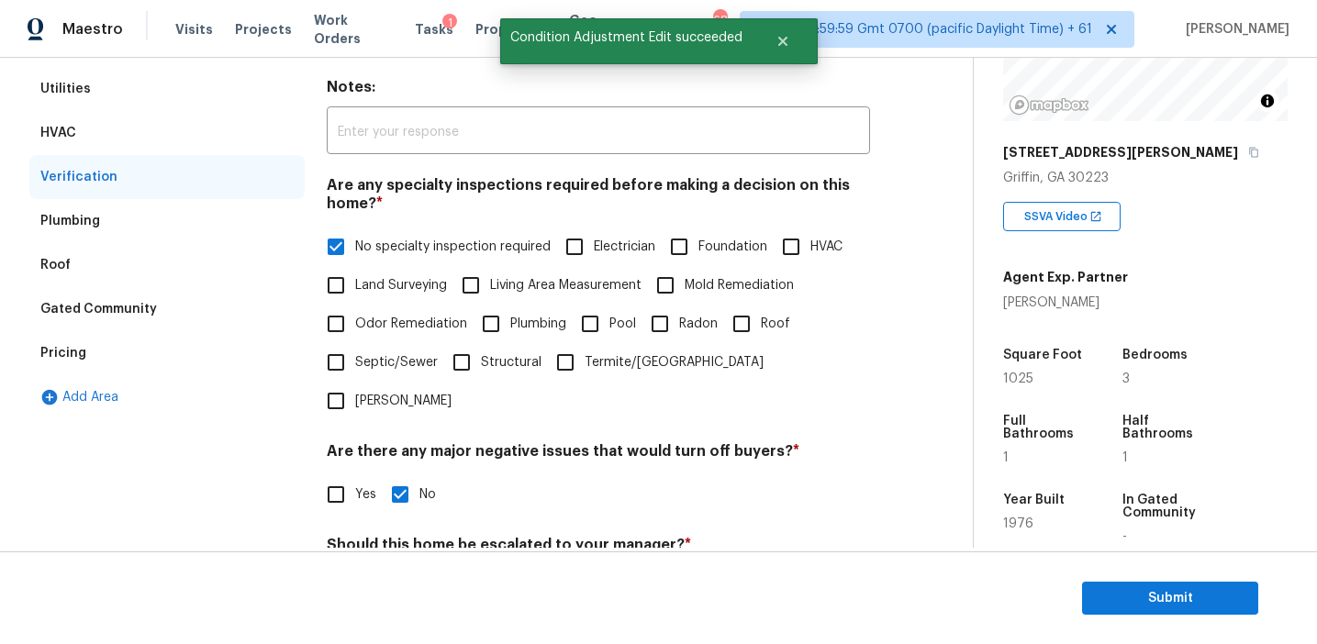
click at [178, 359] on div "Pricing" at bounding box center [166, 353] width 275 height 44
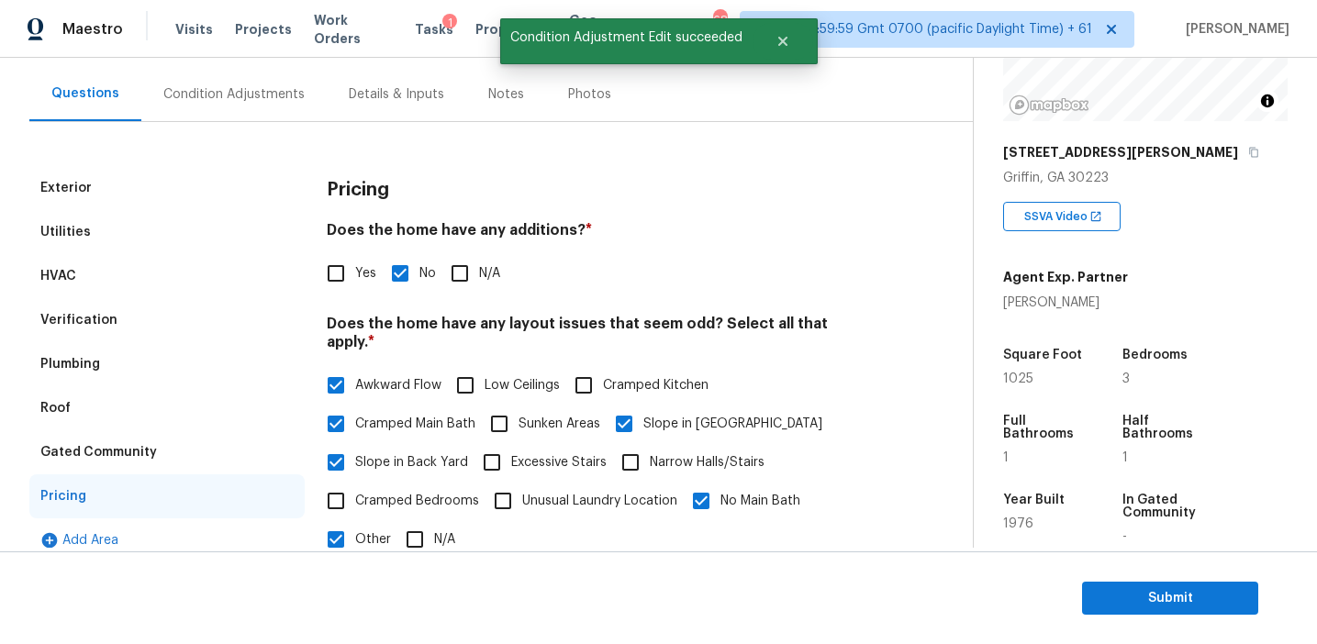
scroll to position [157, 0]
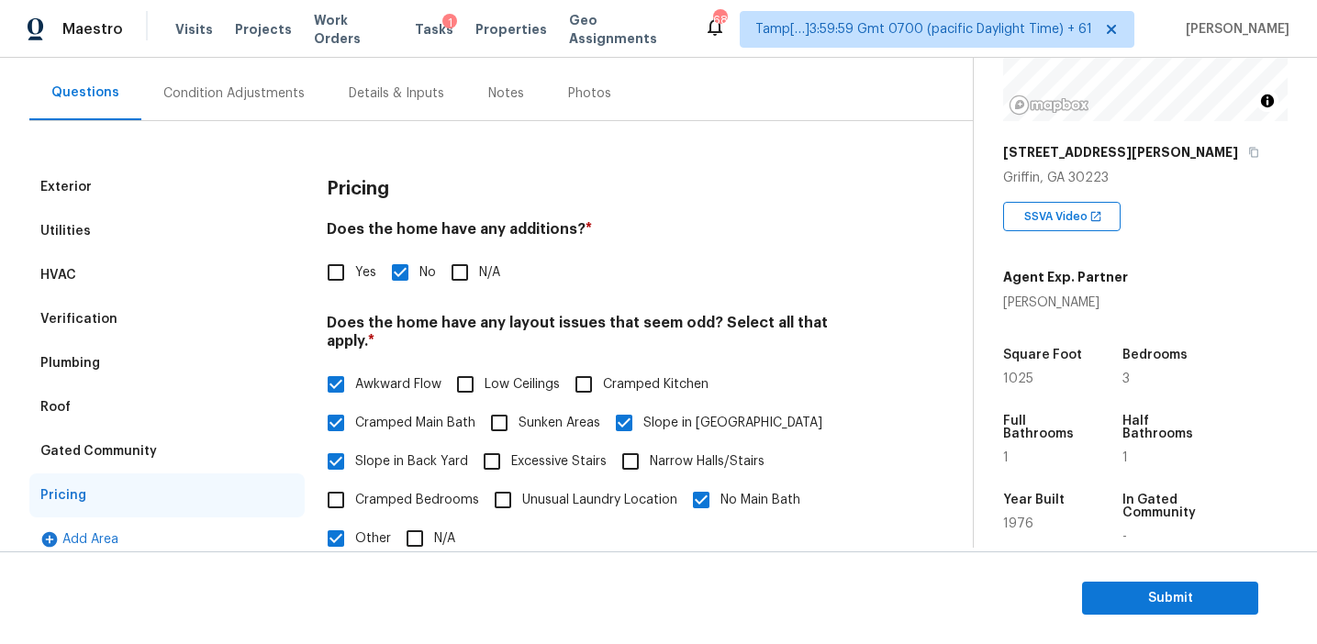
click at [269, 76] on div "Condition Adjustments" at bounding box center [233, 93] width 185 height 54
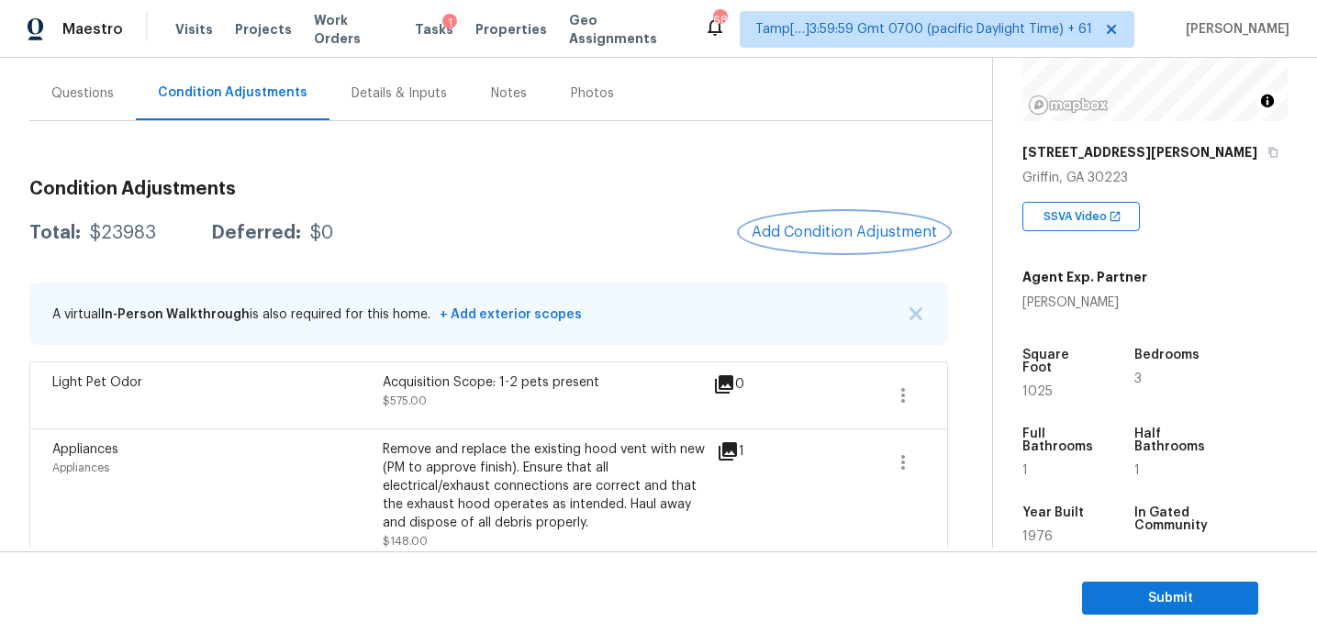
click at [817, 231] on span "Add Condition Adjustment" at bounding box center [844, 232] width 185 height 17
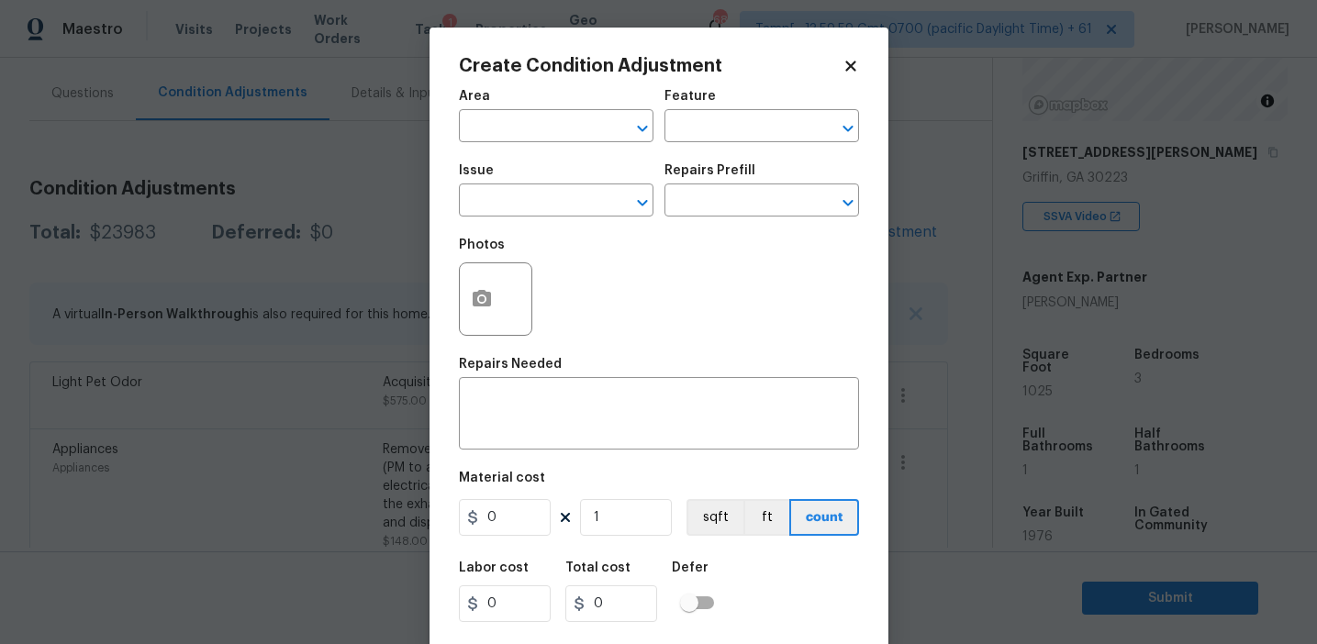
click at [514, 183] on div "Issue" at bounding box center [556, 176] width 195 height 24
click at [515, 203] on input "text" at bounding box center [530, 202] width 143 height 28
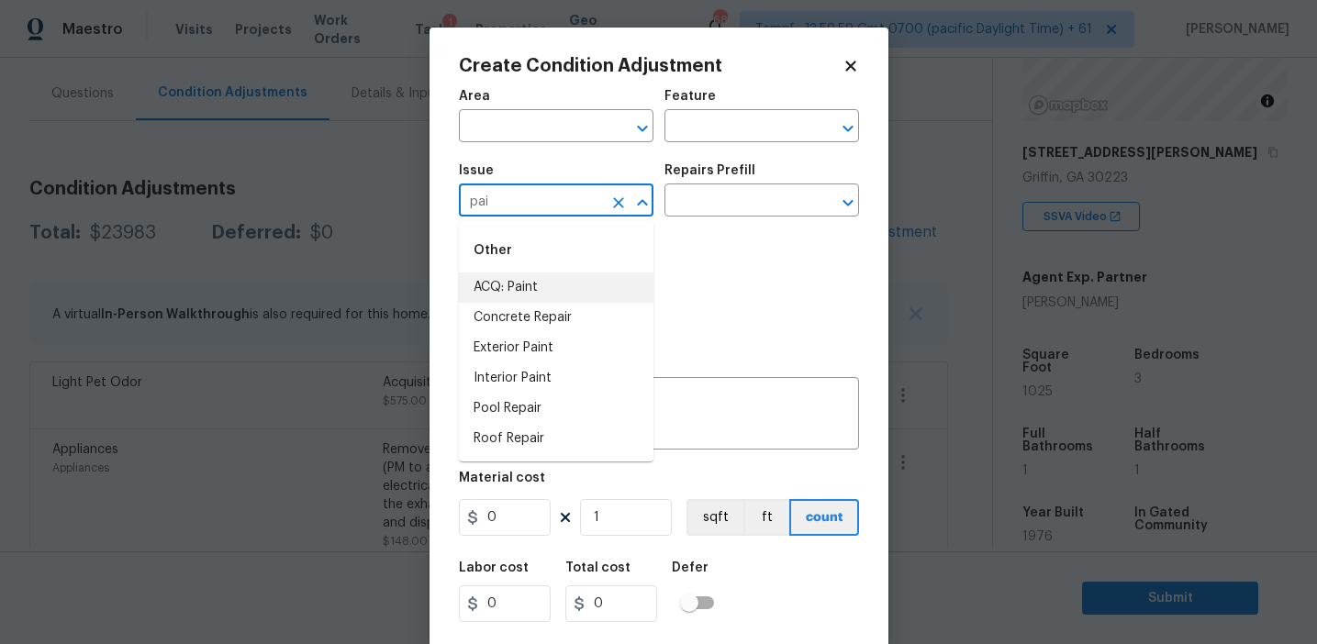
click at [548, 284] on li "ACQ: Paint" at bounding box center [556, 288] width 195 height 30
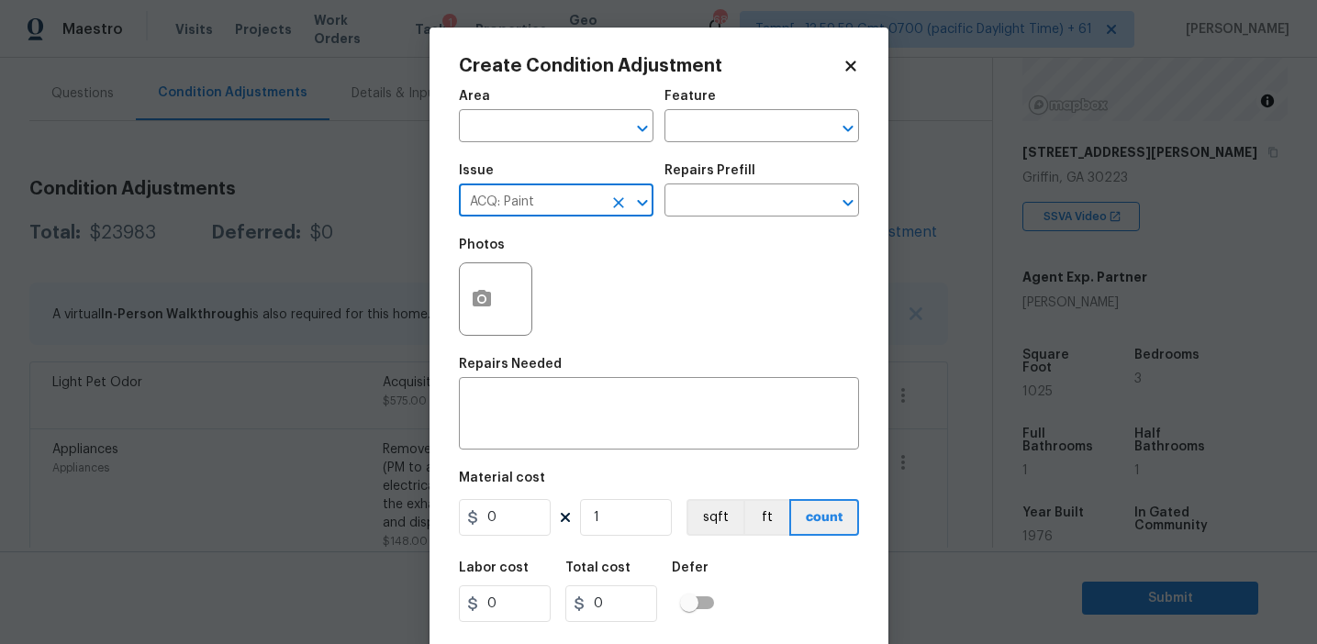
type input "ACQ: Paint"
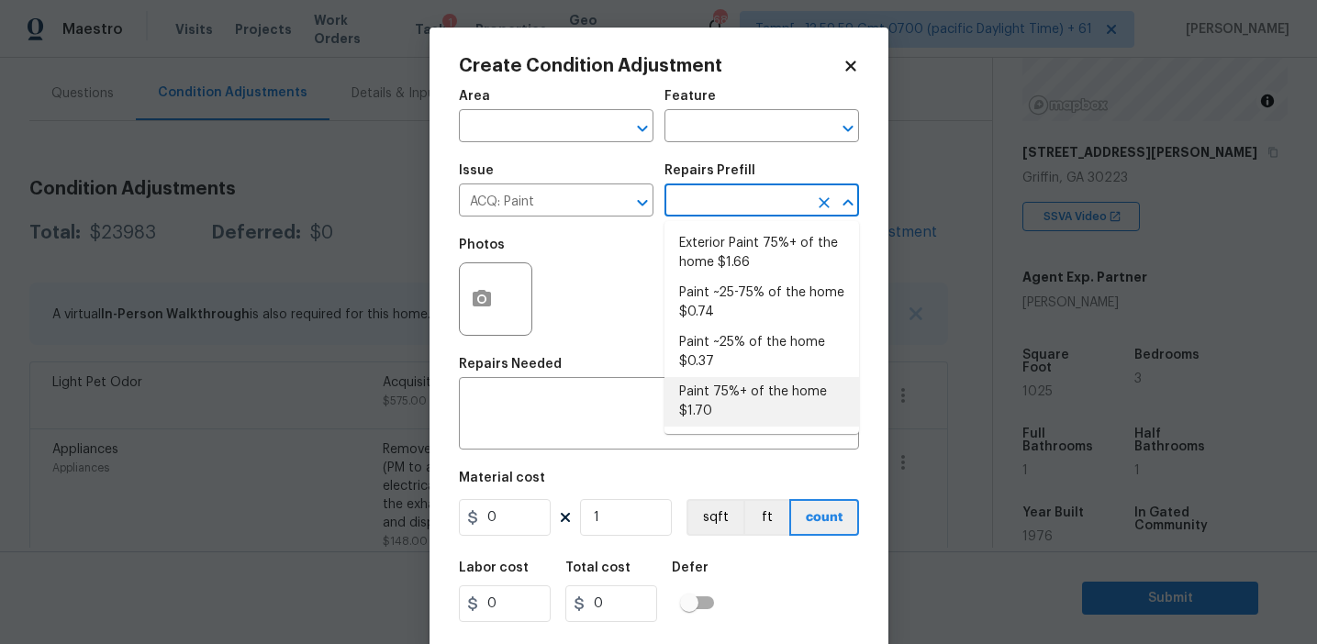
click at [722, 411] on li "Paint 75%+ of the home $1.70" at bounding box center [762, 402] width 195 height 50
type input "Acquisition"
type textarea "Acquisition Scope: 75%+ of the home will likely require interior paint"
type input "1.7"
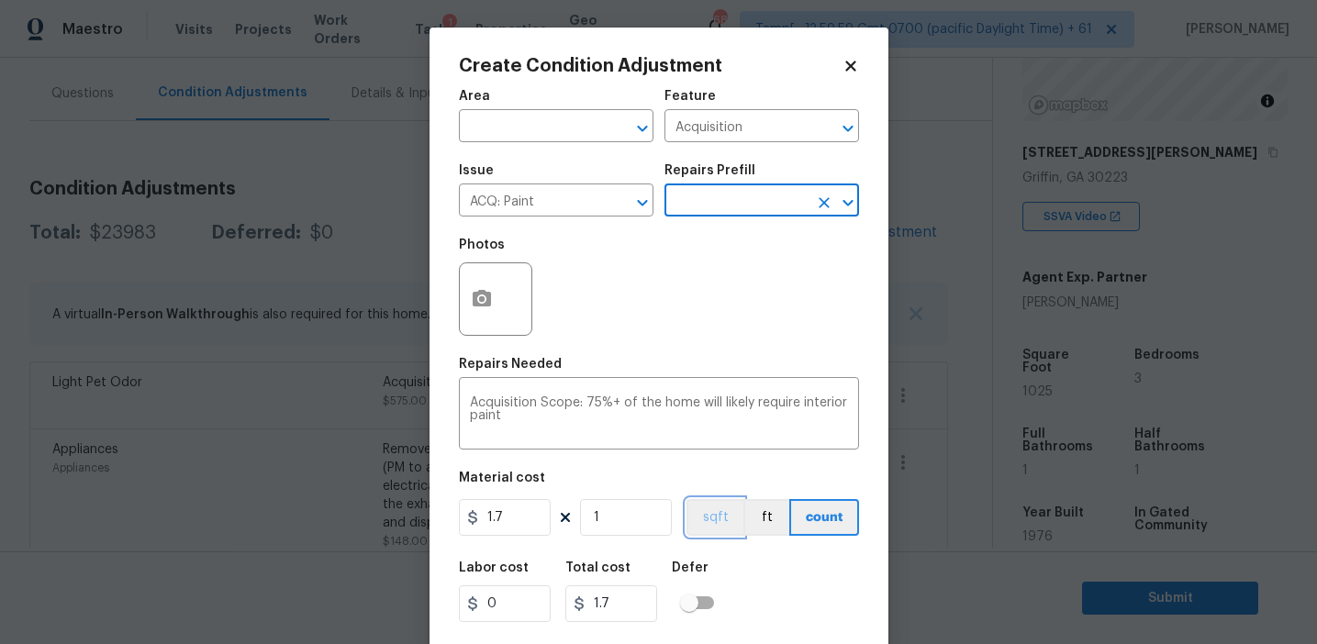
click at [707, 523] on button "sqft" at bounding box center [715, 517] width 57 height 37
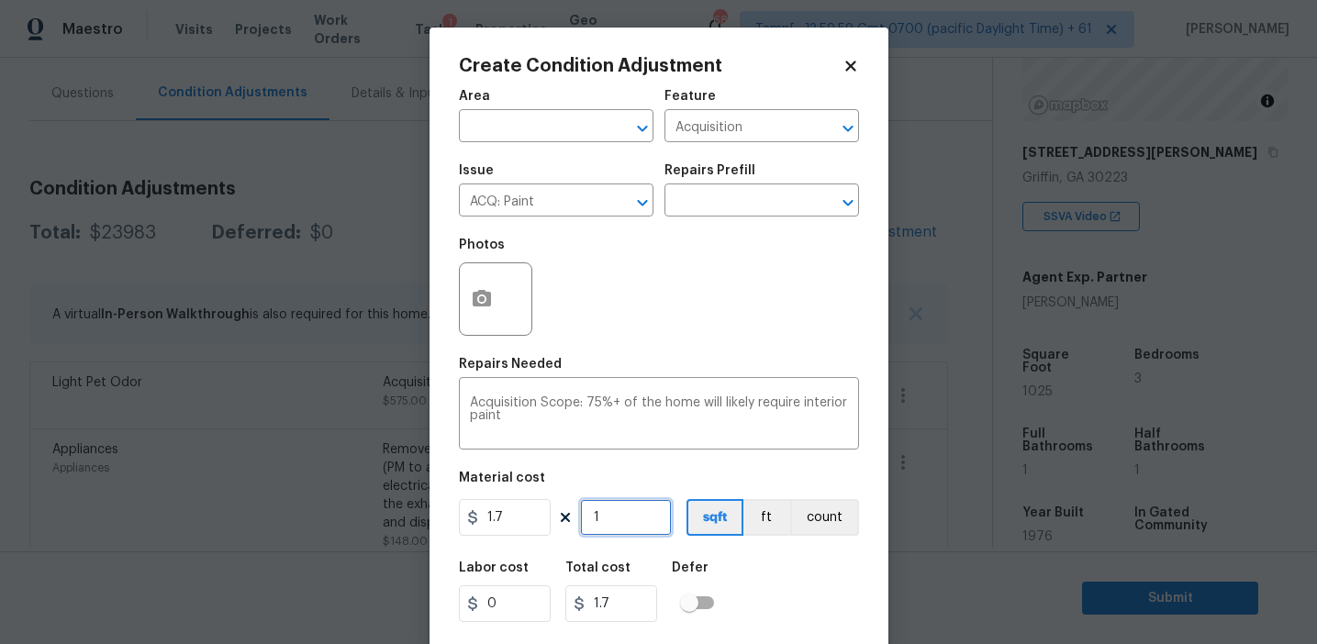
click at [614, 513] on input "1" at bounding box center [626, 517] width 92 height 37
type input "10"
type input "17"
type input "102"
type input "173.4"
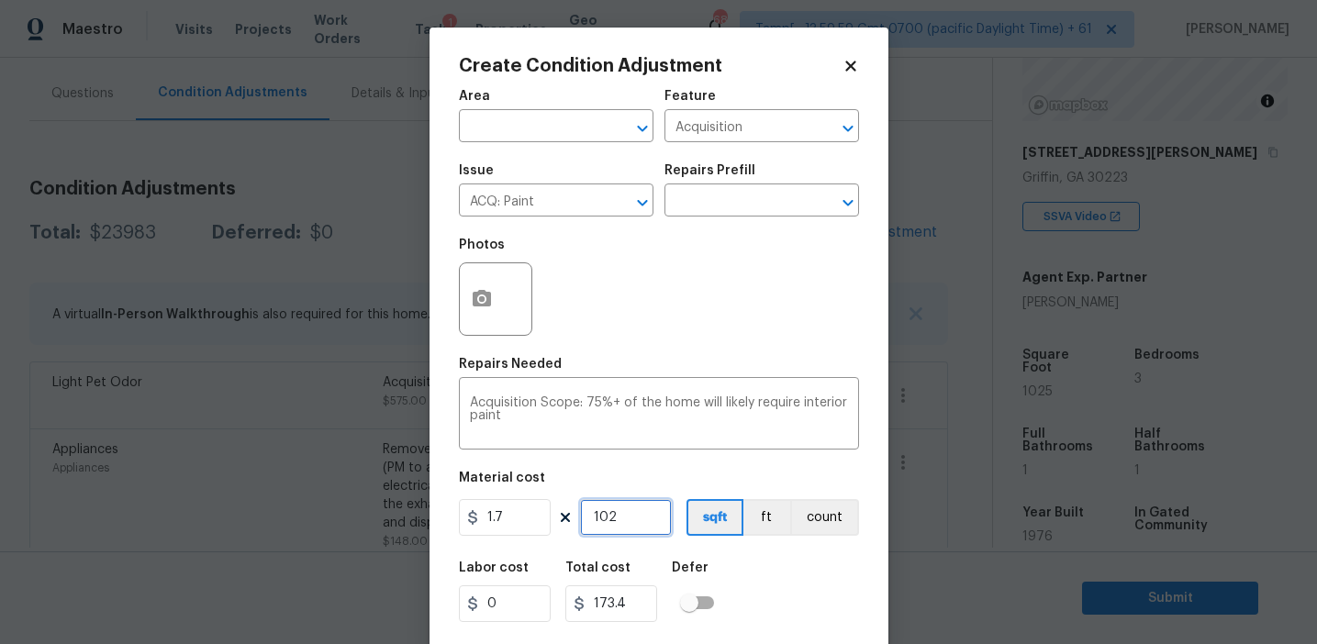
type input "1025"
type input "1742.5"
type input "1025"
click at [755, 559] on div "Labor cost 0 Total cost 1742.5 Defer" at bounding box center [659, 592] width 400 height 83
click at [461, 286] on button "button" at bounding box center [482, 299] width 44 height 72
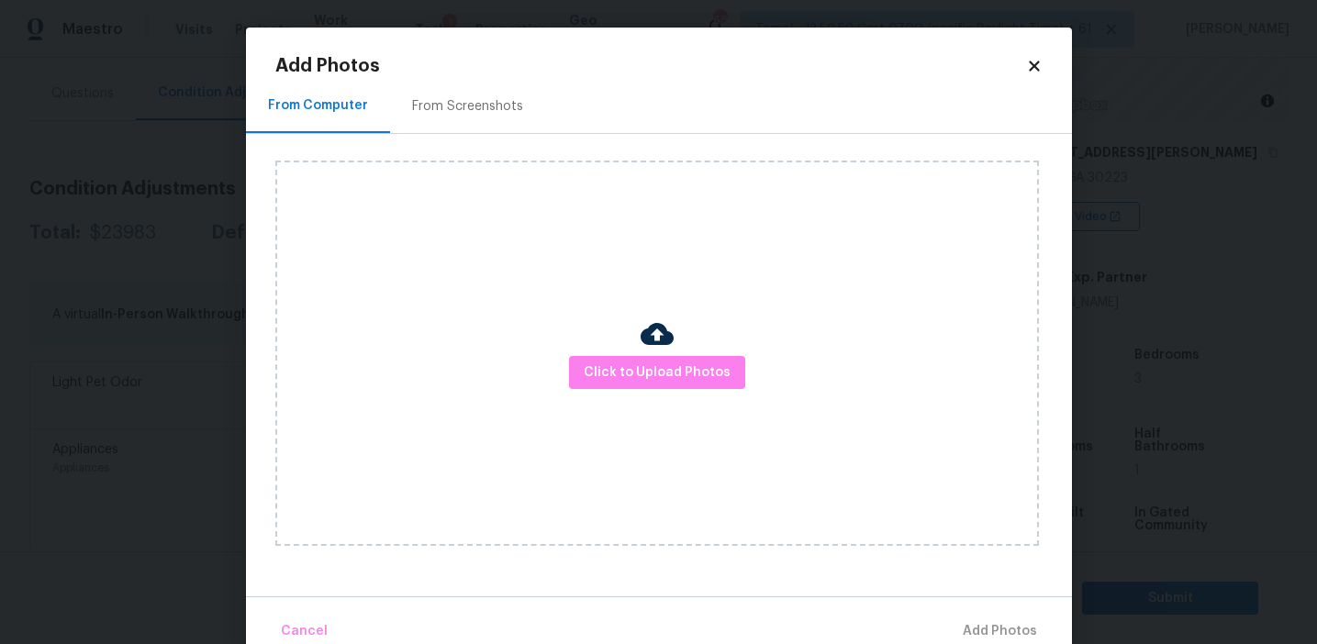
click at [443, 116] on div "From Screenshots" at bounding box center [467, 106] width 155 height 54
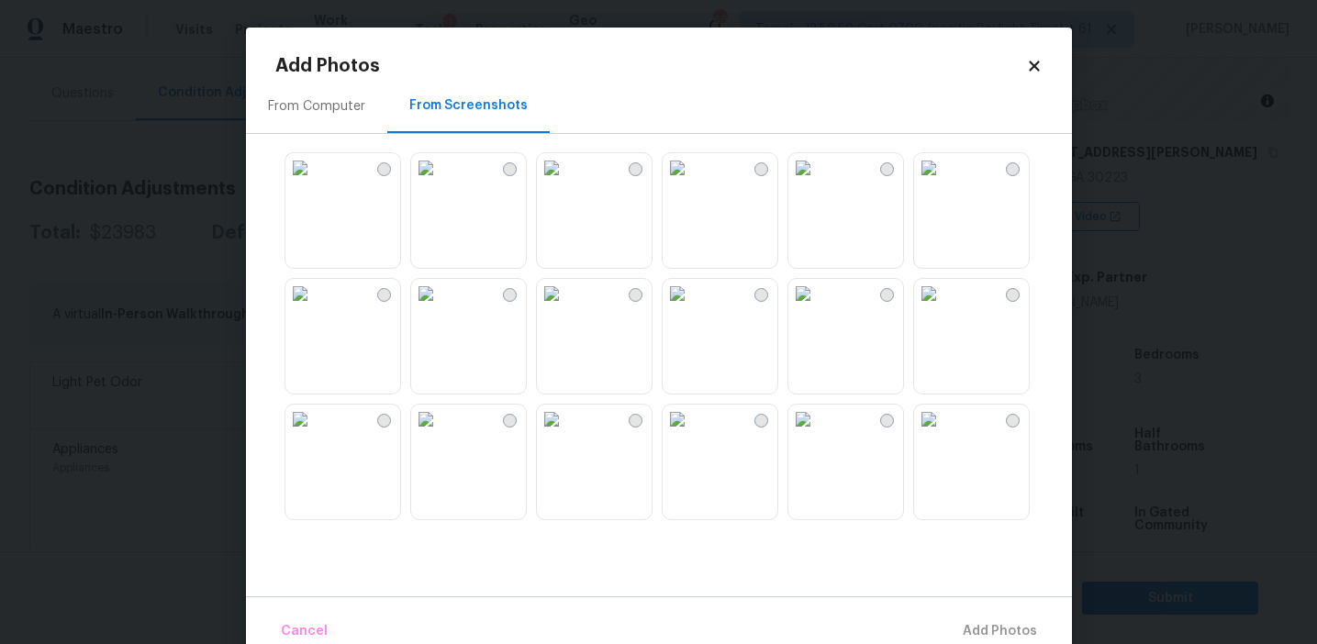
click at [315, 160] on img at bounding box center [299, 167] width 29 height 29
click at [441, 308] on img at bounding box center [425, 293] width 29 height 29
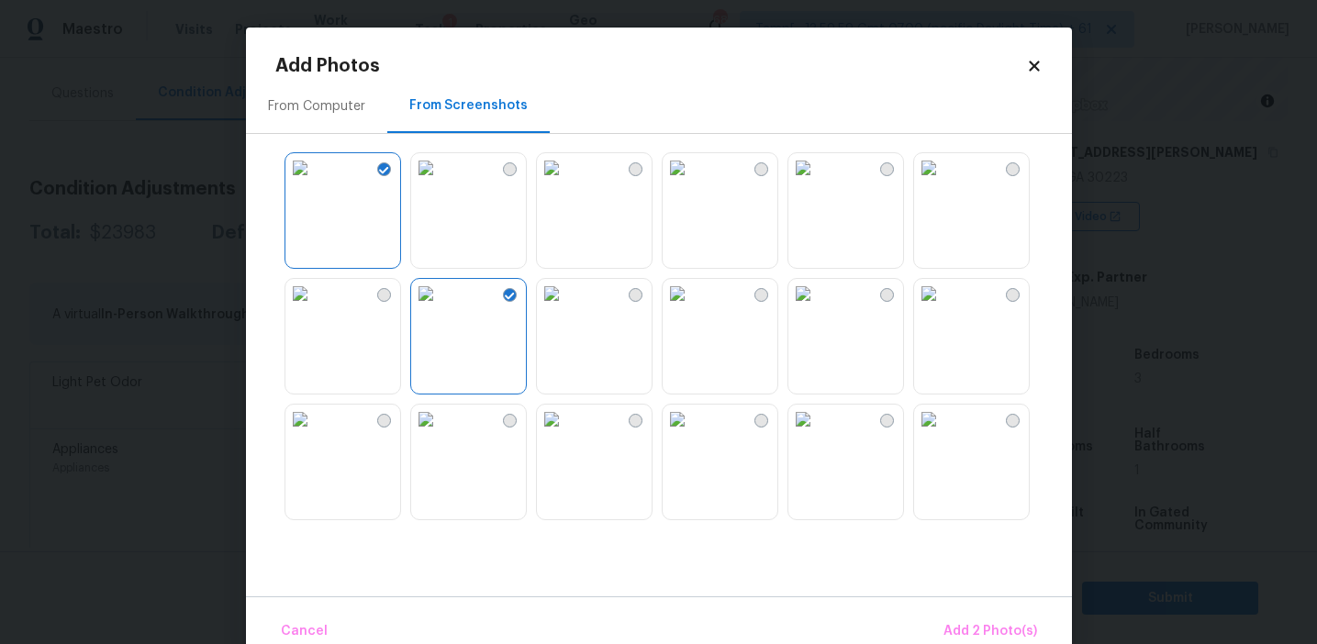
click at [944, 308] on img at bounding box center [928, 293] width 29 height 29
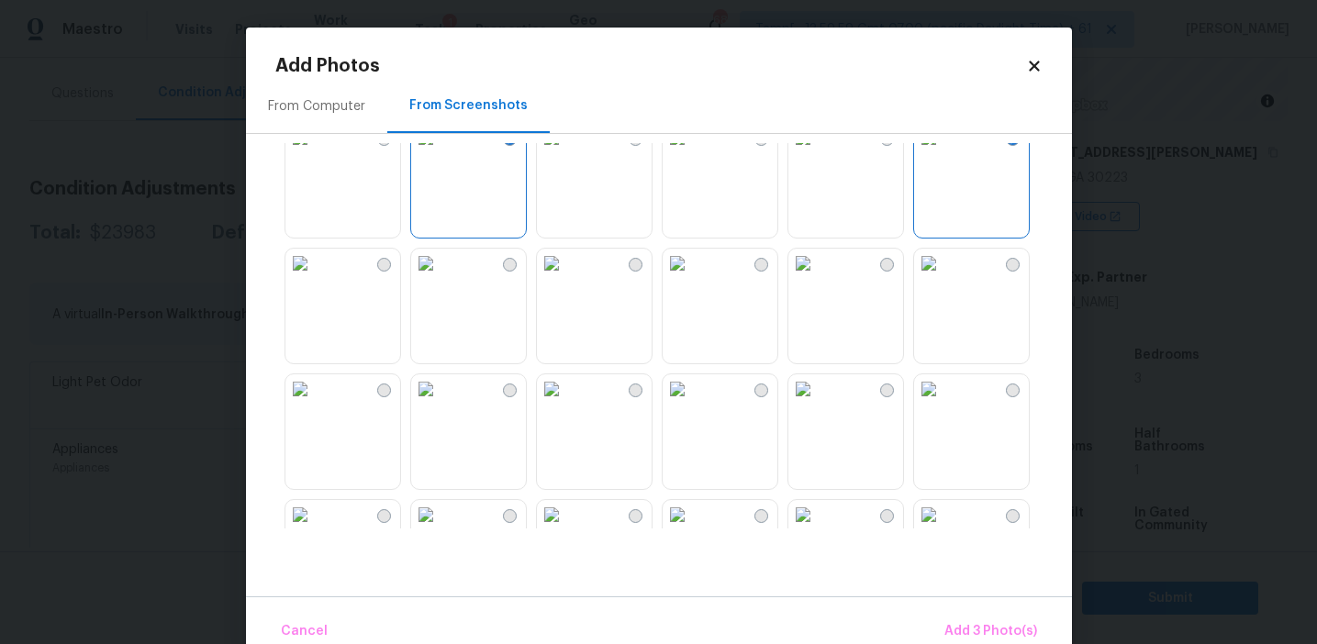
click at [818, 278] on img at bounding box center [803, 263] width 29 height 29
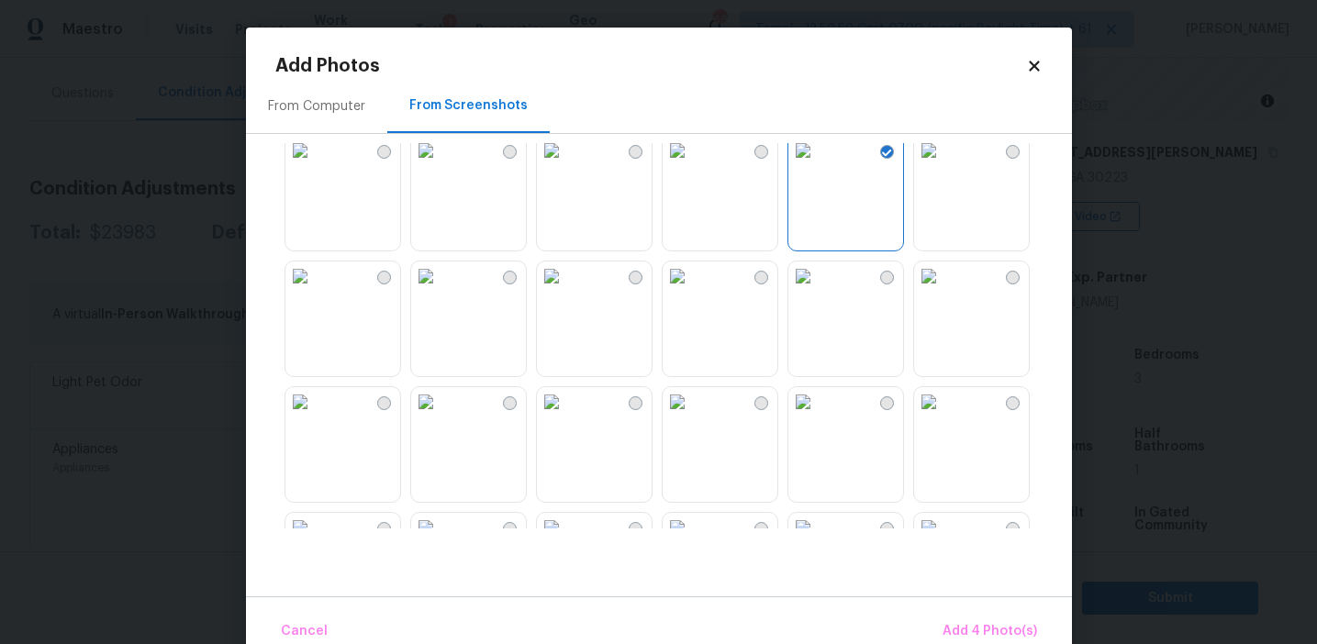
click at [428, 291] on img at bounding box center [425, 276] width 29 height 29
click at [315, 291] on img at bounding box center [299, 276] width 29 height 29
click at [818, 417] on img at bounding box center [803, 401] width 29 height 29
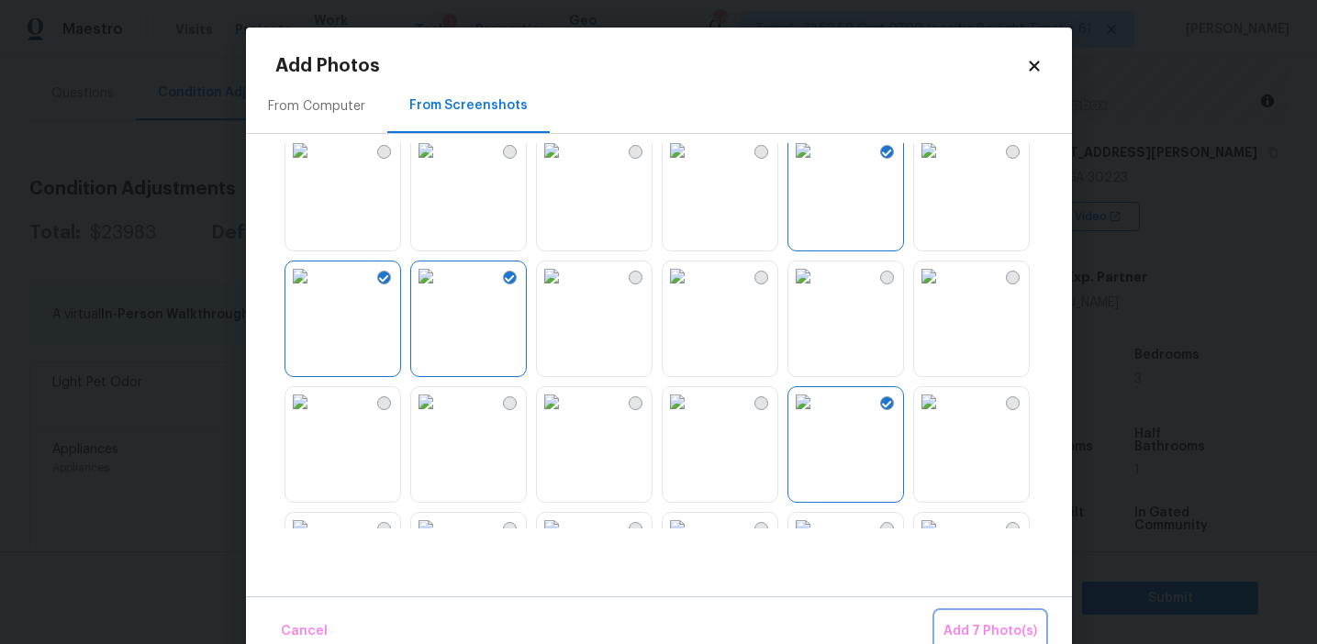
click at [970, 621] on span "Add 7 Photo(s)" at bounding box center [991, 632] width 94 height 23
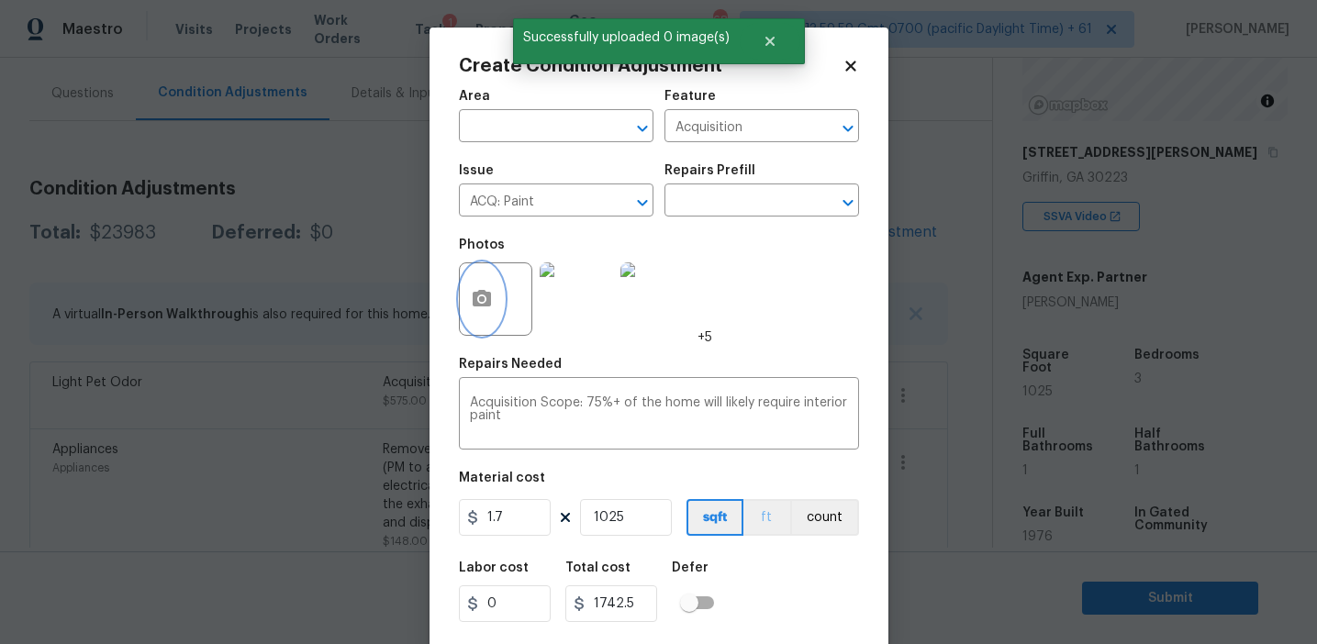
scroll to position [41, 0]
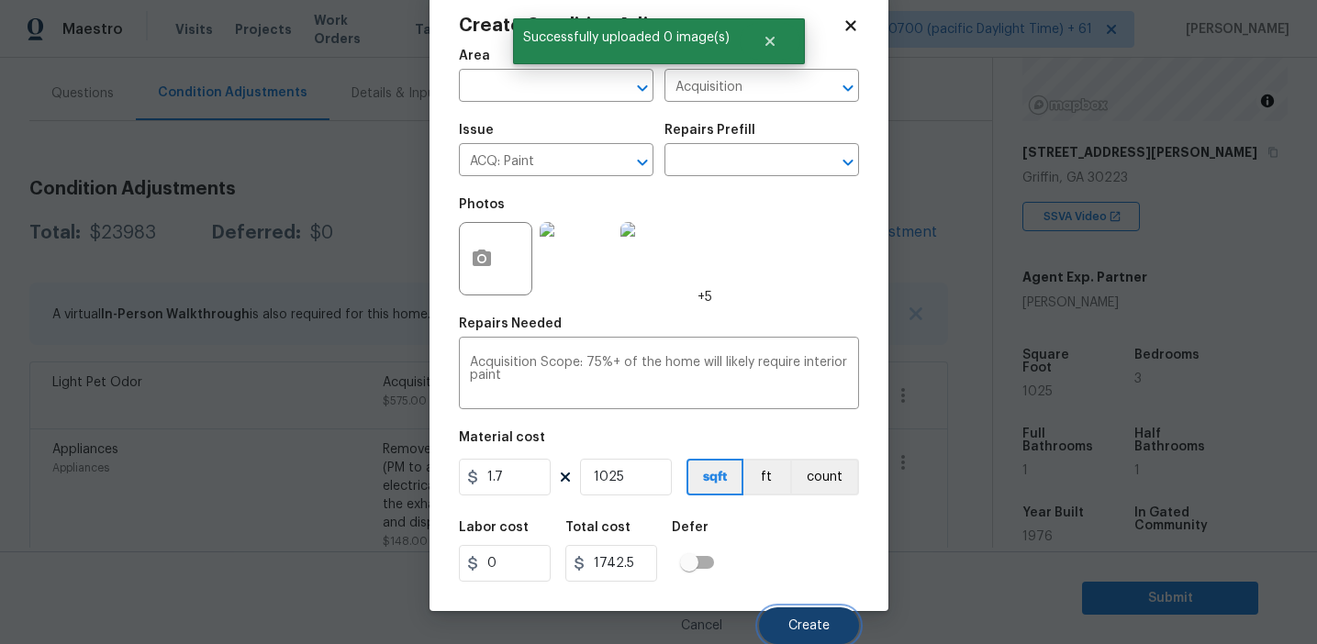
click at [791, 615] on button "Create" at bounding box center [809, 626] width 100 height 37
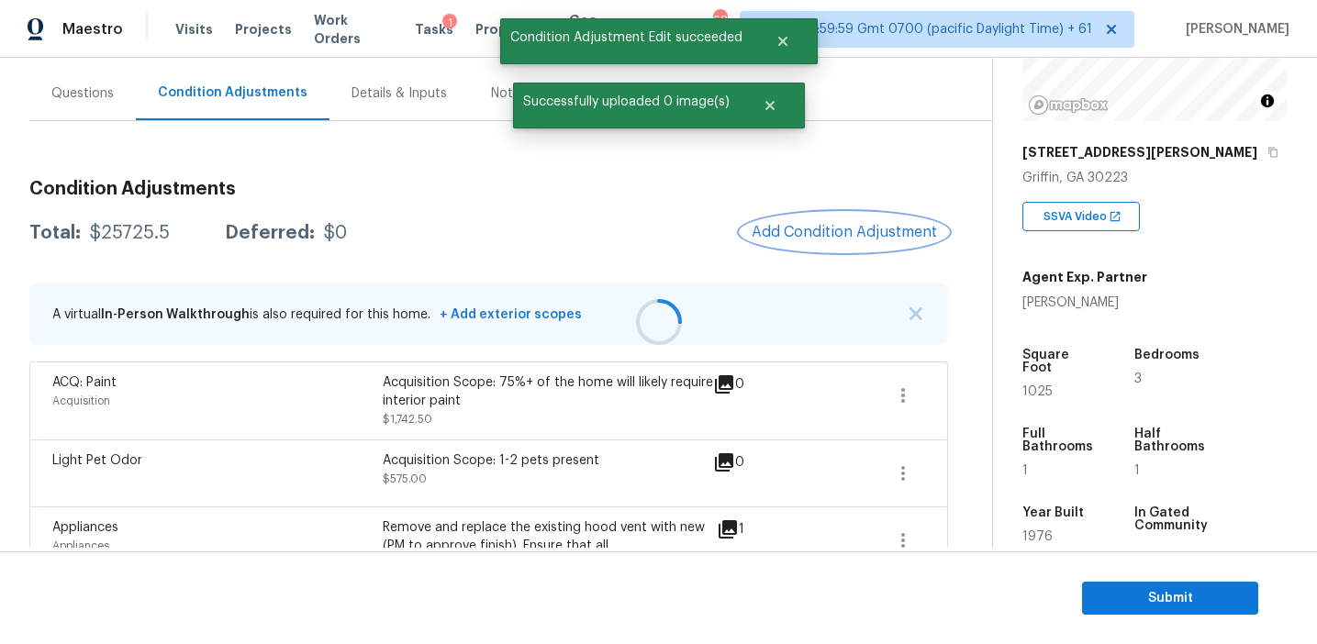
scroll to position [0, 0]
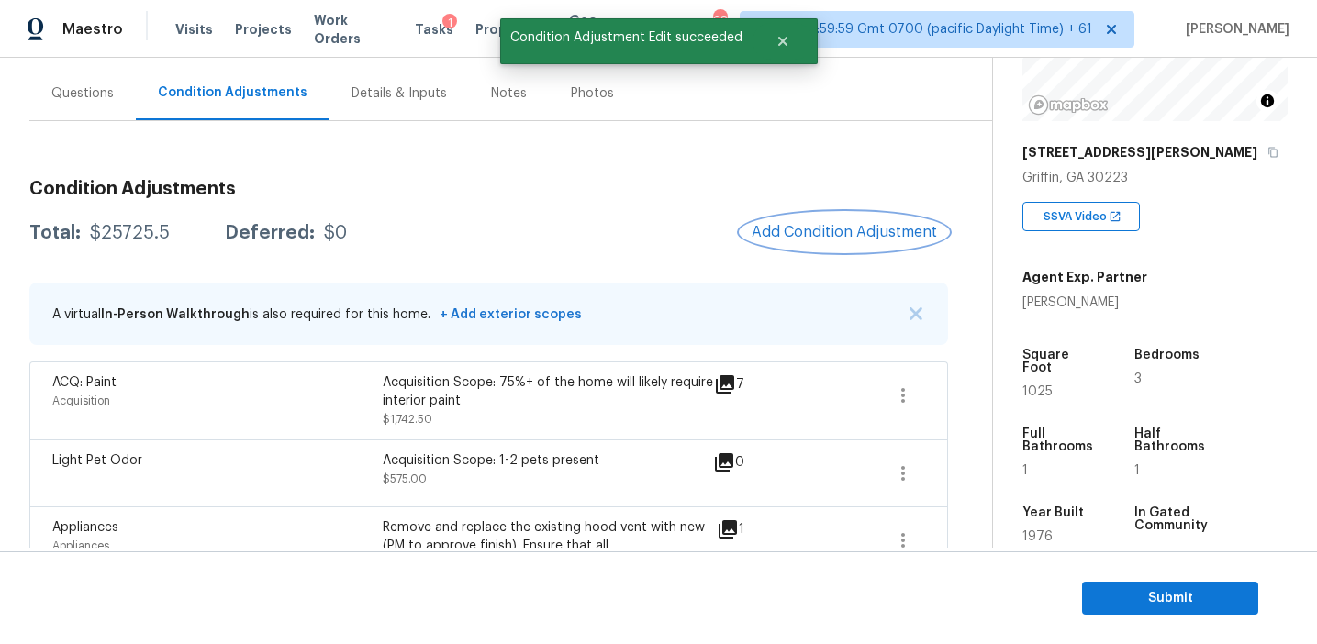
click at [782, 237] on span "Add Condition Adjustment" at bounding box center [844, 232] width 185 height 17
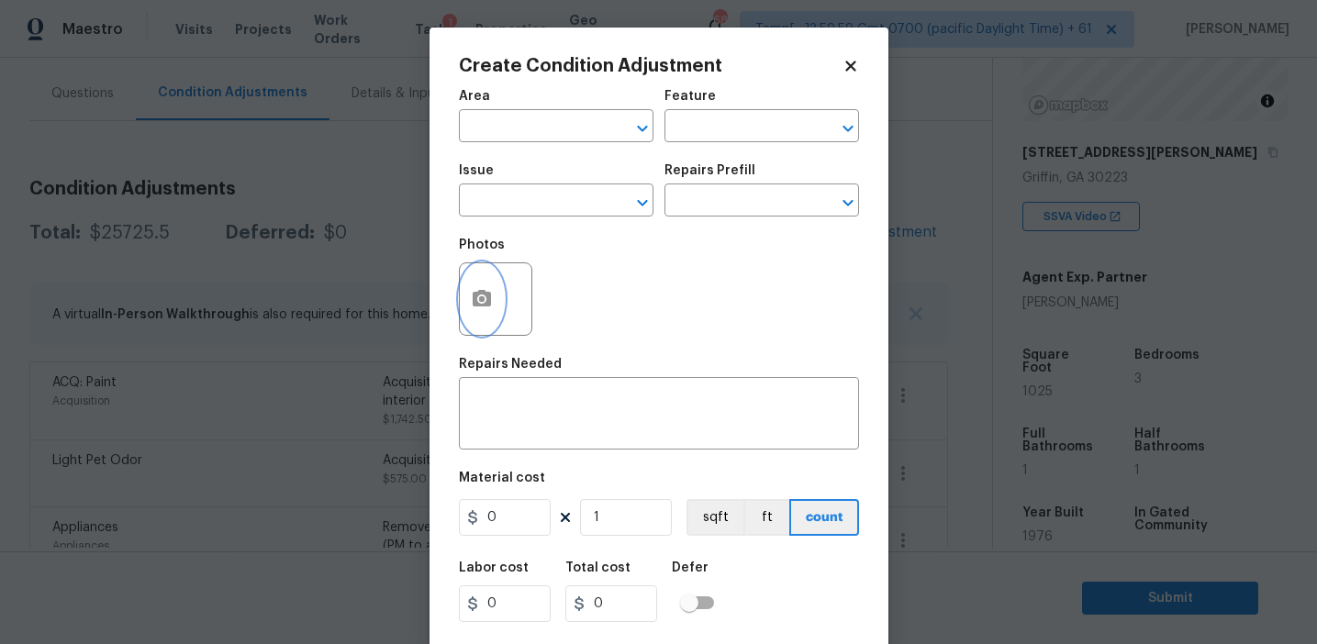
click at [479, 296] on icon "button" at bounding box center [482, 299] width 22 height 22
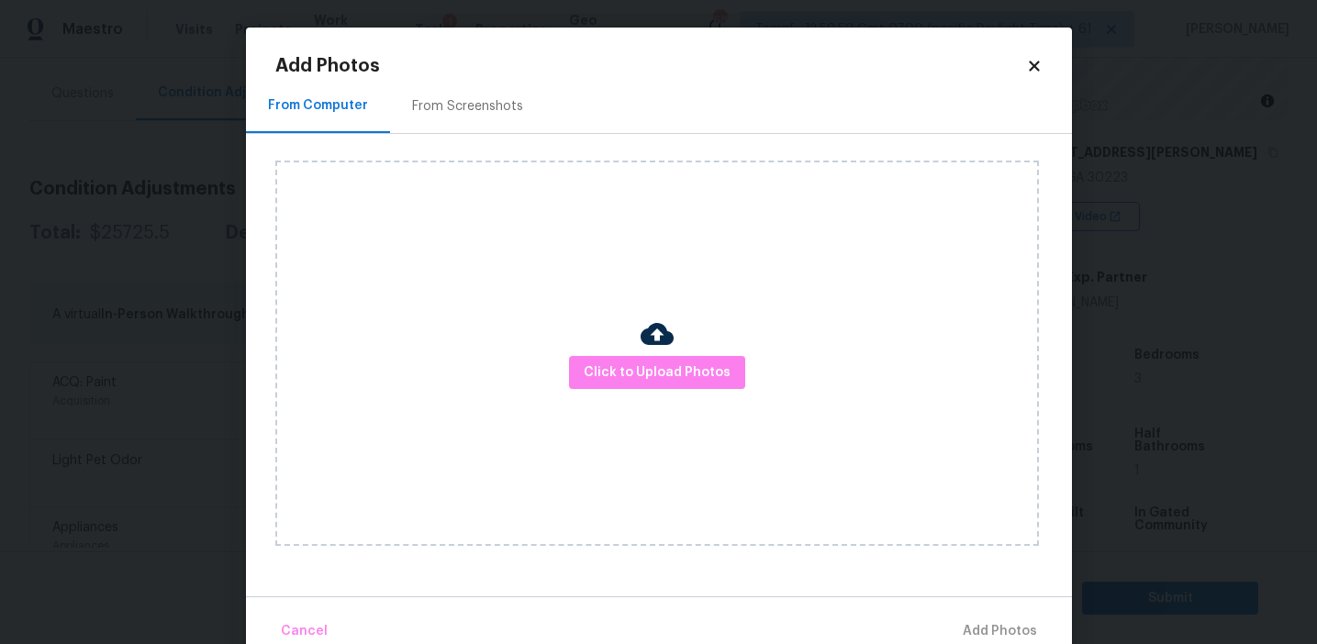
click at [476, 107] on div "From Screenshots" at bounding box center [467, 106] width 111 height 18
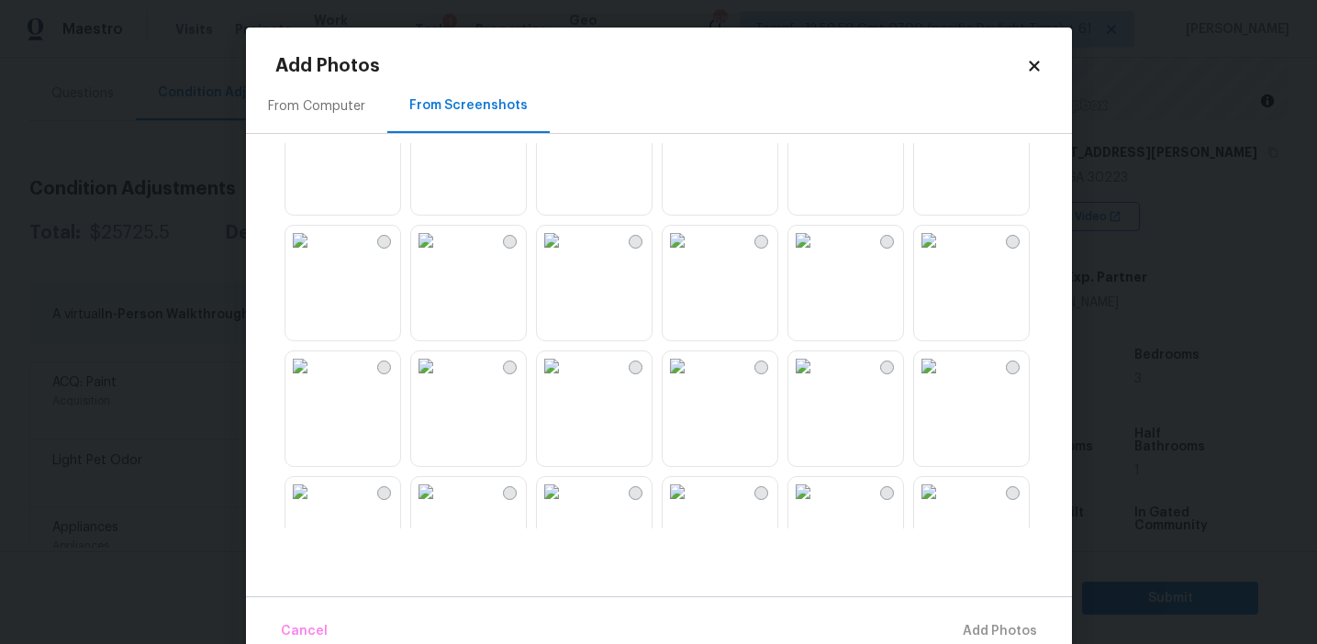
scroll to position [1753, 0]
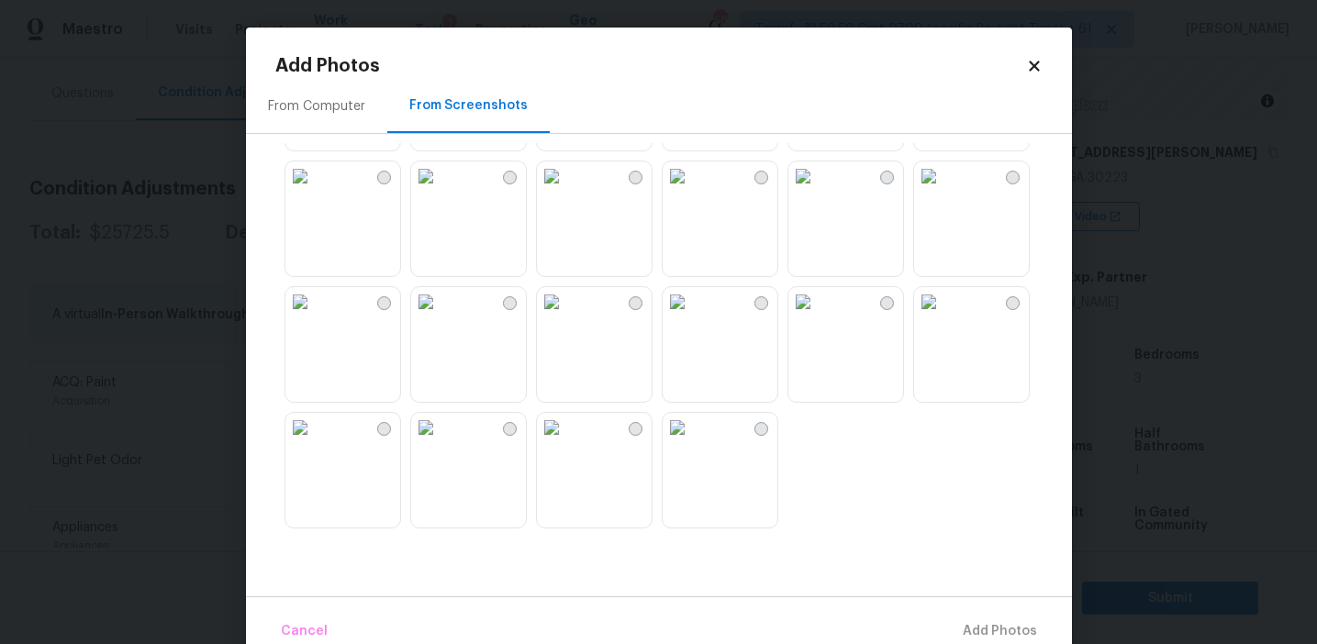
click at [315, 442] on img at bounding box center [299, 427] width 29 height 29
click at [315, 317] on img at bounding box center [299, 301] width 29 height 29
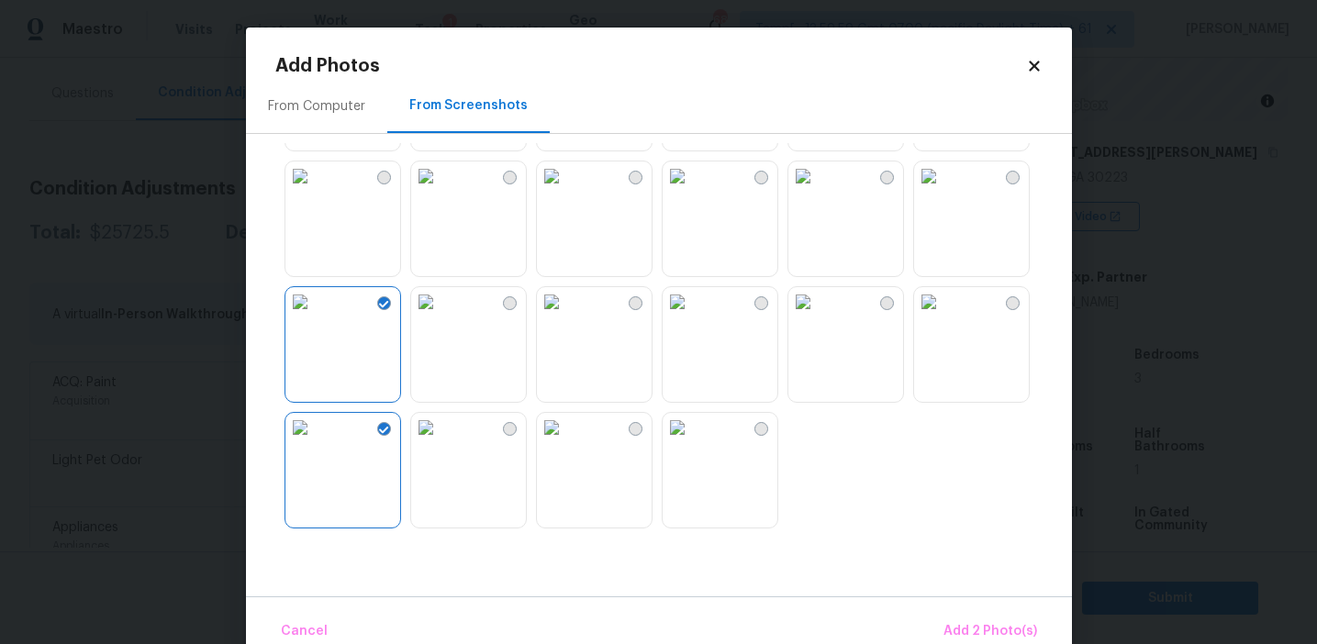
click at [441, 317] on img at bounding box center [425, 301] width 29 height 29
click at [692, 317] on img at bounding box center [677, 301] width 29 height 29
click at [944, 317] on img at bounding box center [928, 301] width 29 height 29
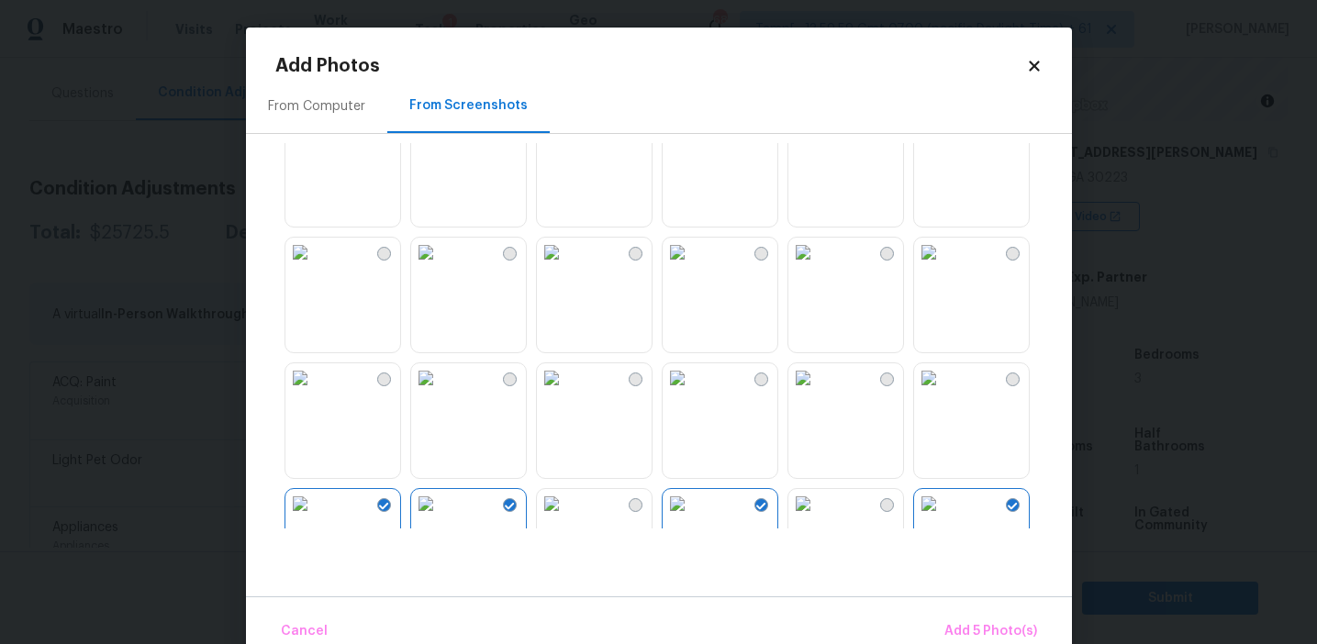
scroll to position [1475, 0]
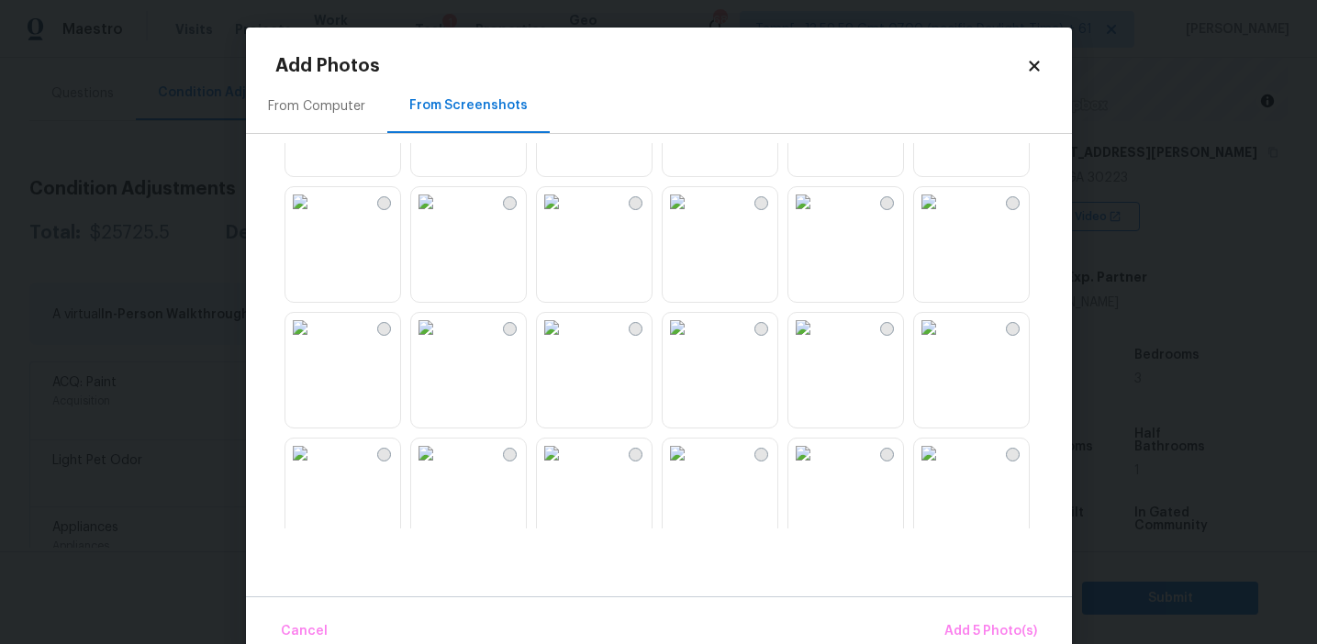
click at [944, 342] on img at bounding box center [928, 327] width 29 height 29
click at [944, 217] on img at bounding box center [928, 201] width 29 height 29
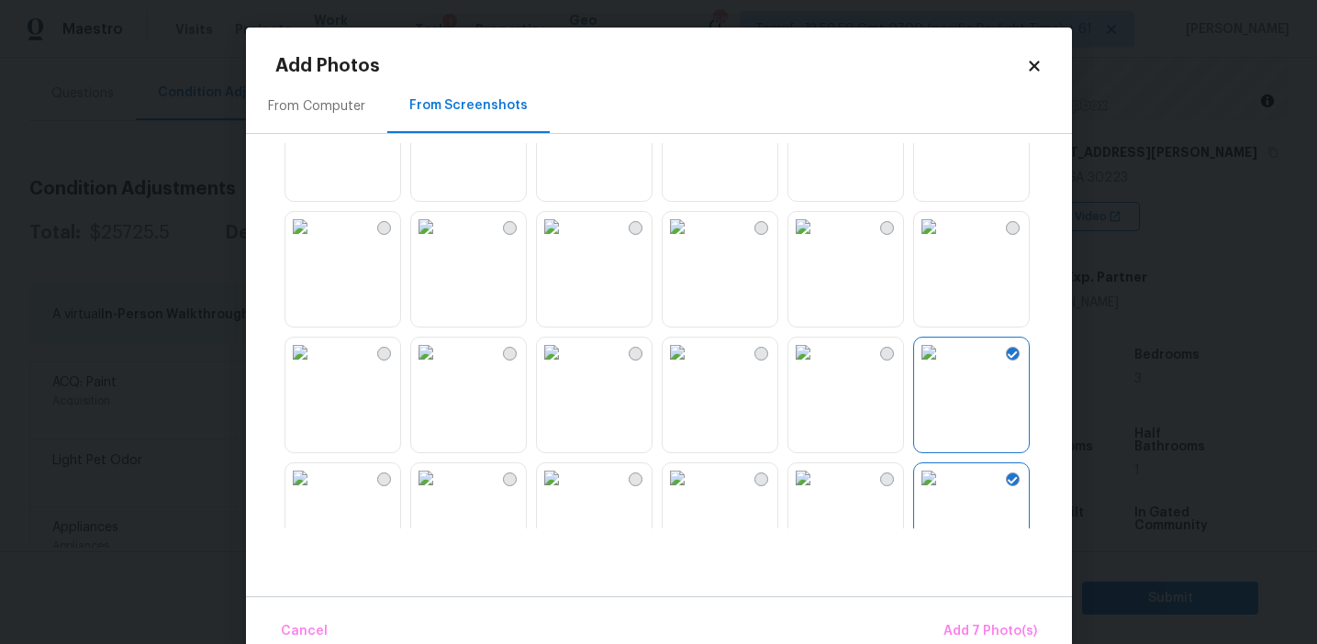
scroll to position [1323, 0]
click at [315, 369] on img at bounding box center [299, 354] width 29 height 29
click at [315, 243] on img at bounding box center [299, 228] width 29 height 29
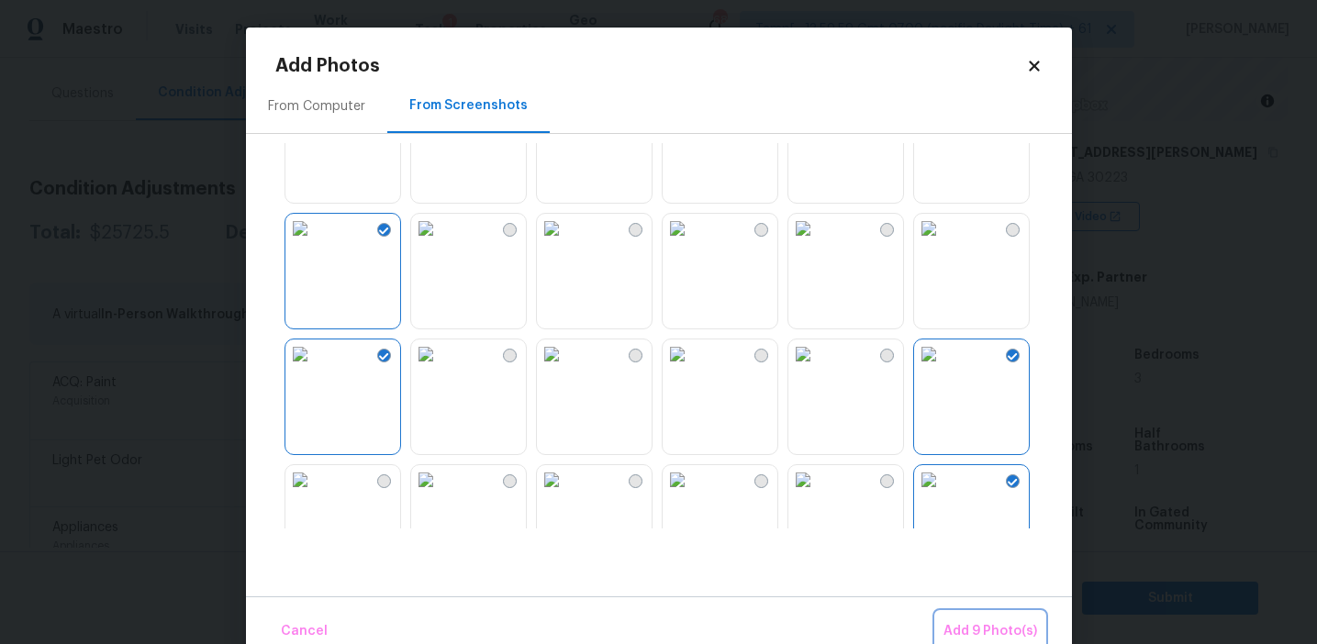
click at [968, 626] on span "Add 9 Photo(s)" at bounding box center [991, 632] width 94 height 23
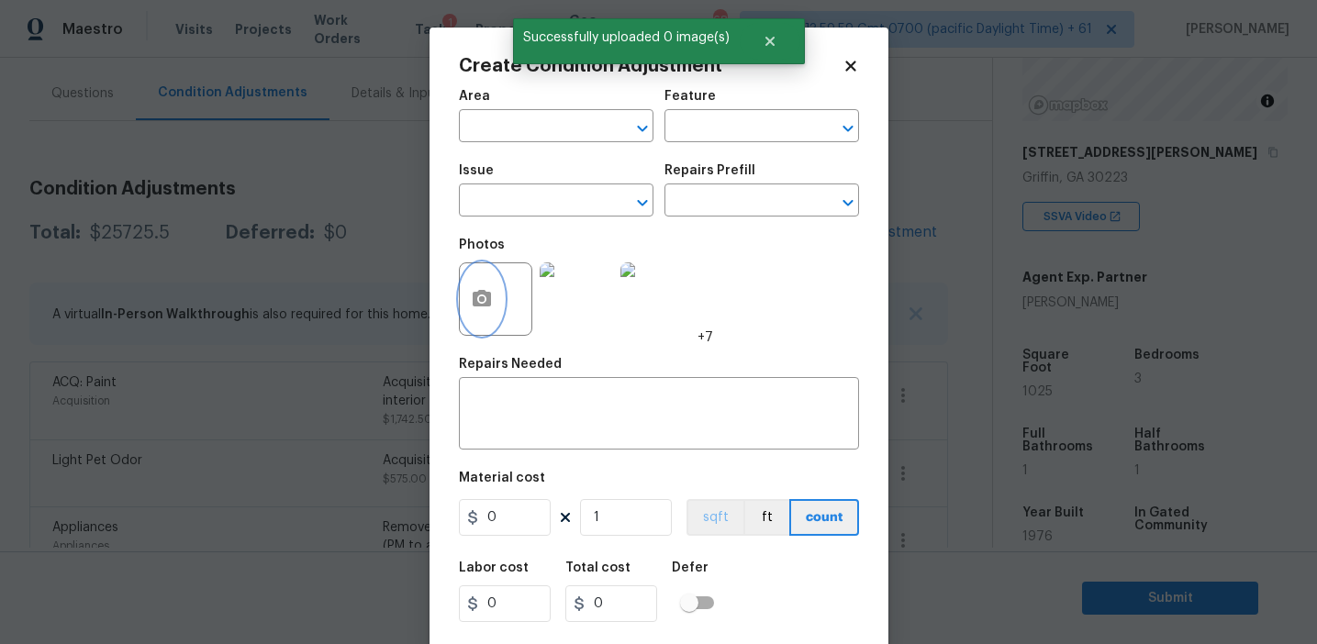
scroll to position [41, 0]
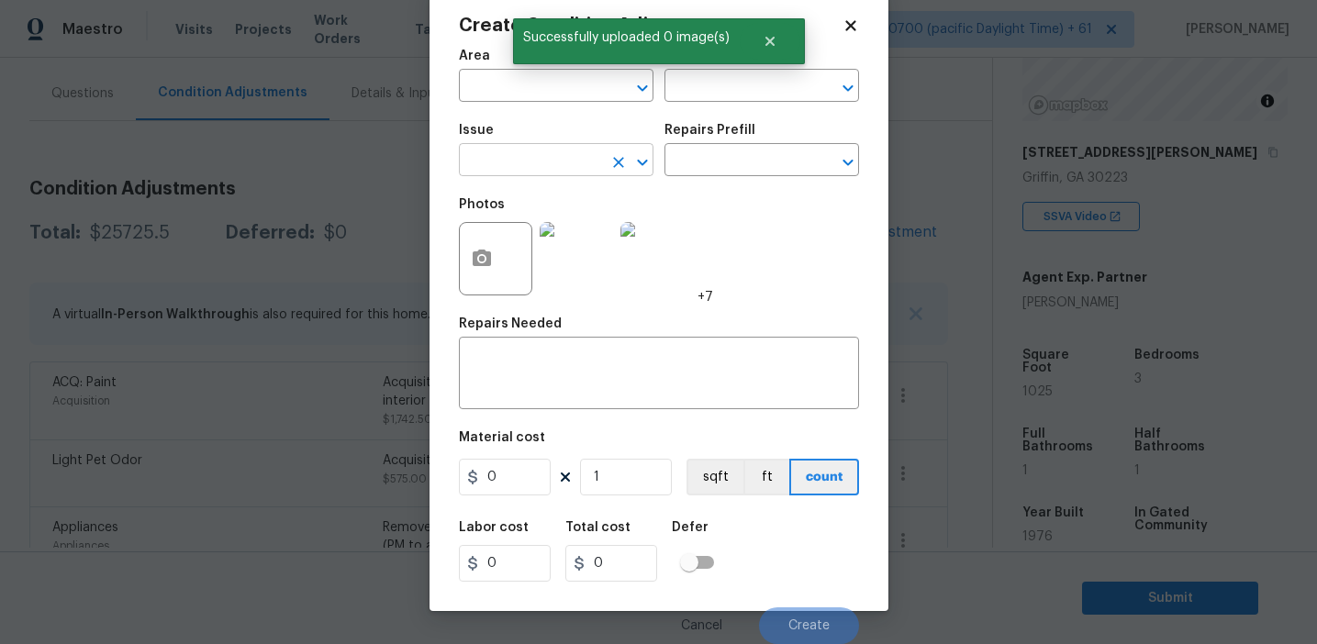
click at [534, 160] on input "text" at bounding box center [530, 162] width 143 height 28
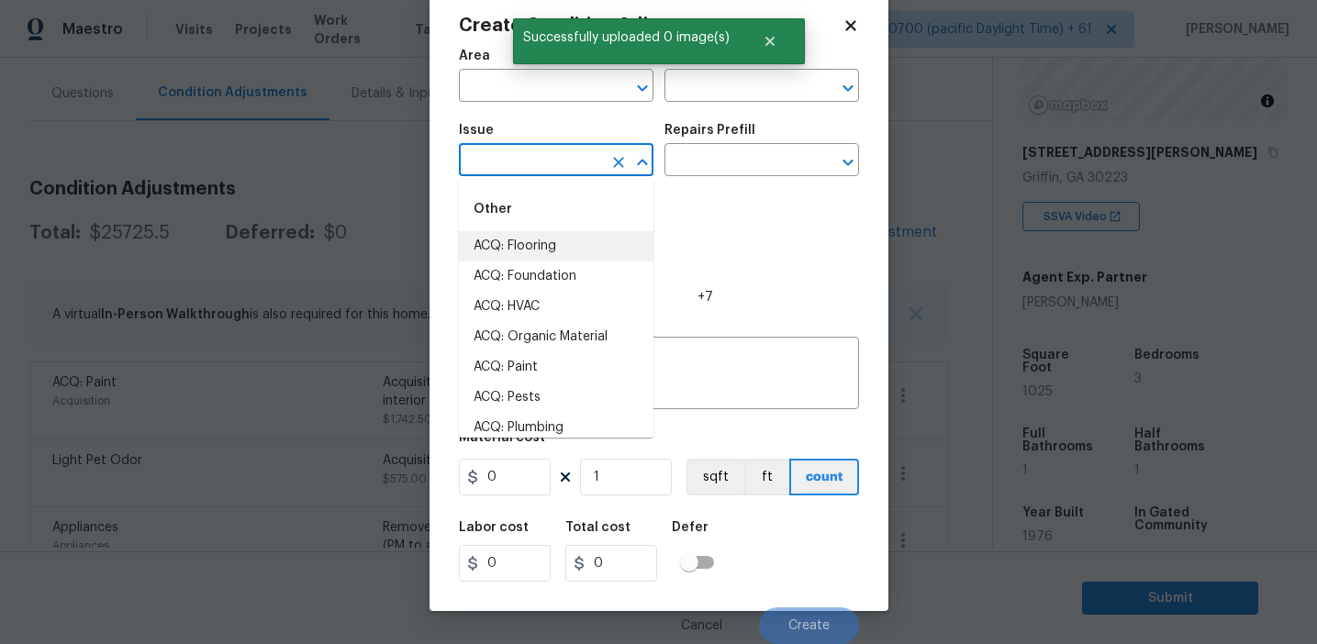
click at [547, 236] on li "ACQ: Flooring" at bounding box center [556, 246] width 195 height 30
type input "ACQ: Flooring"
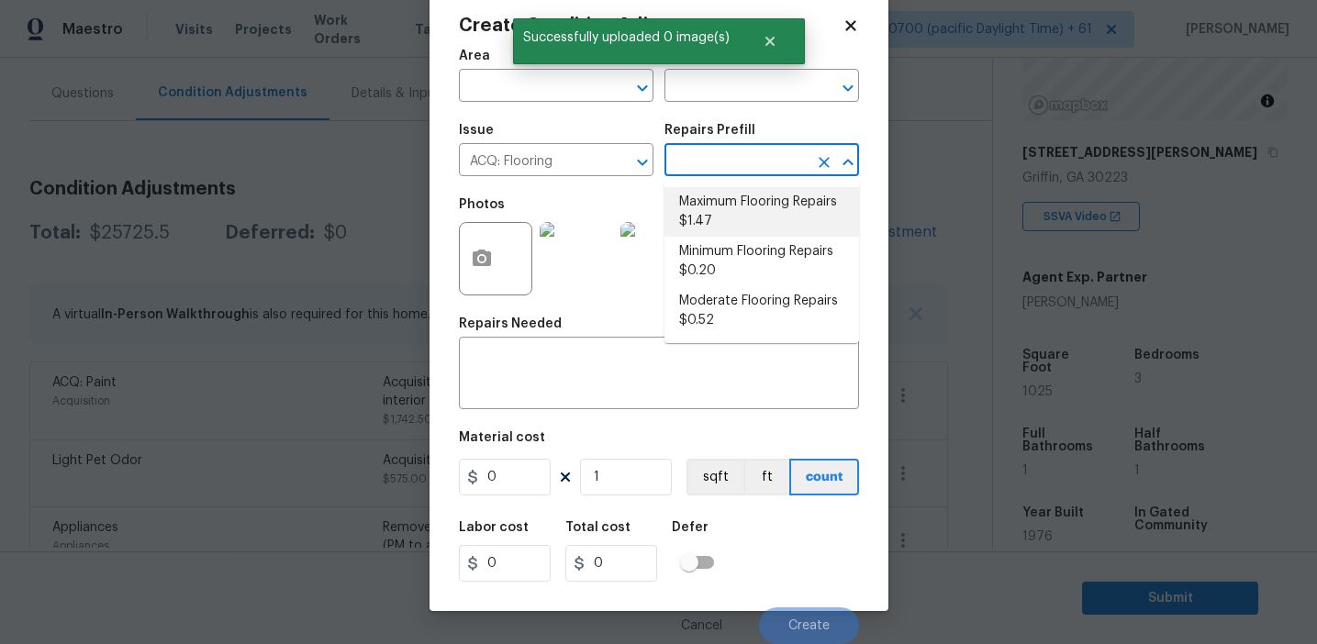
click at [713, 230] on li "Maximum Flooring Repairs $1.47" at bounding box center [762, 212] width 195 height 50
type input "Acquisition"
type textarea "Acquisition Scope: Maximum flooring repairs"
type input "1.47"
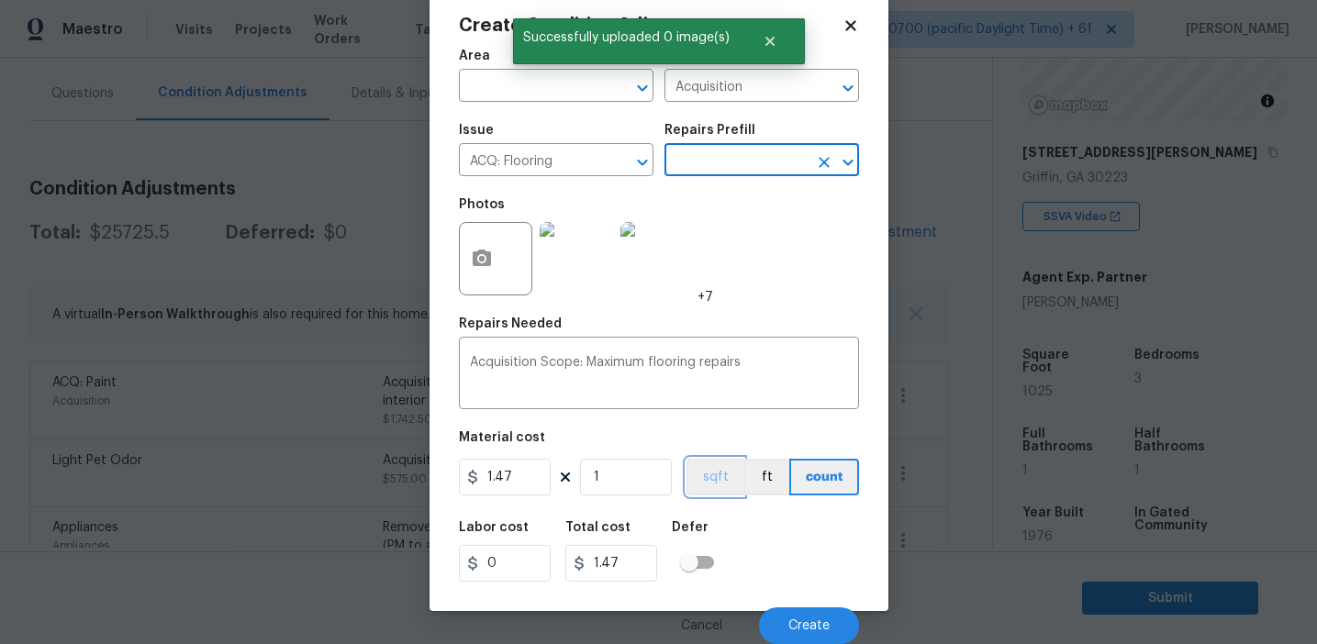
click at [707, 479] on button "sqft" at bounding box center [715, 477] width 57 height 37
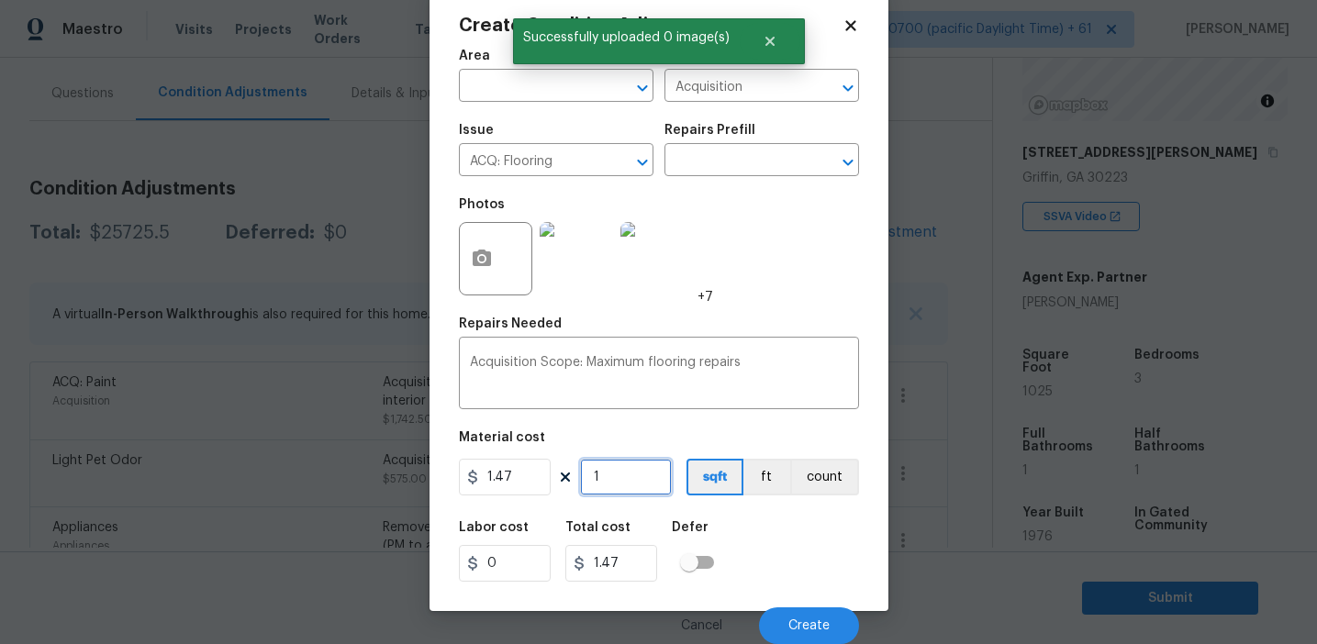
click at [612, 470] on input "1" at bounding box center [626, 477] width 92 height 37
type input "0"
paste input "1025"
type input "1025"
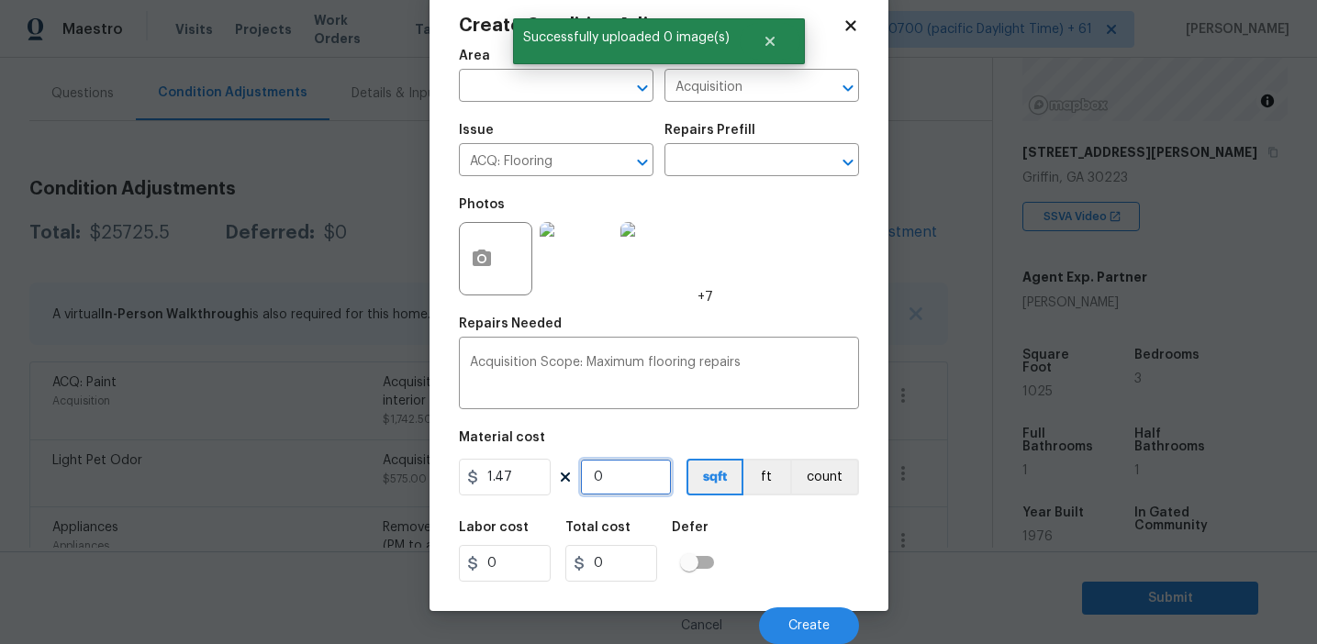
type input "1506.75"
type input "1025"
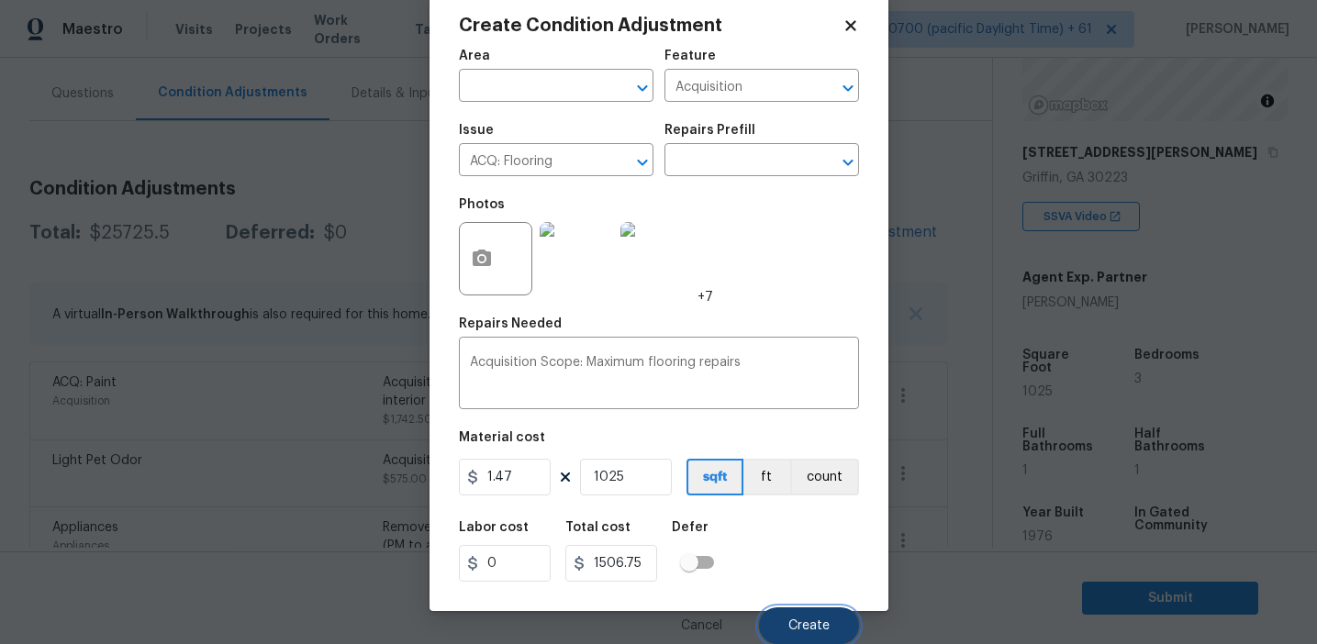
click at [812, 629] on span "Create" at bounding box center [809, 627] width 41 height 14
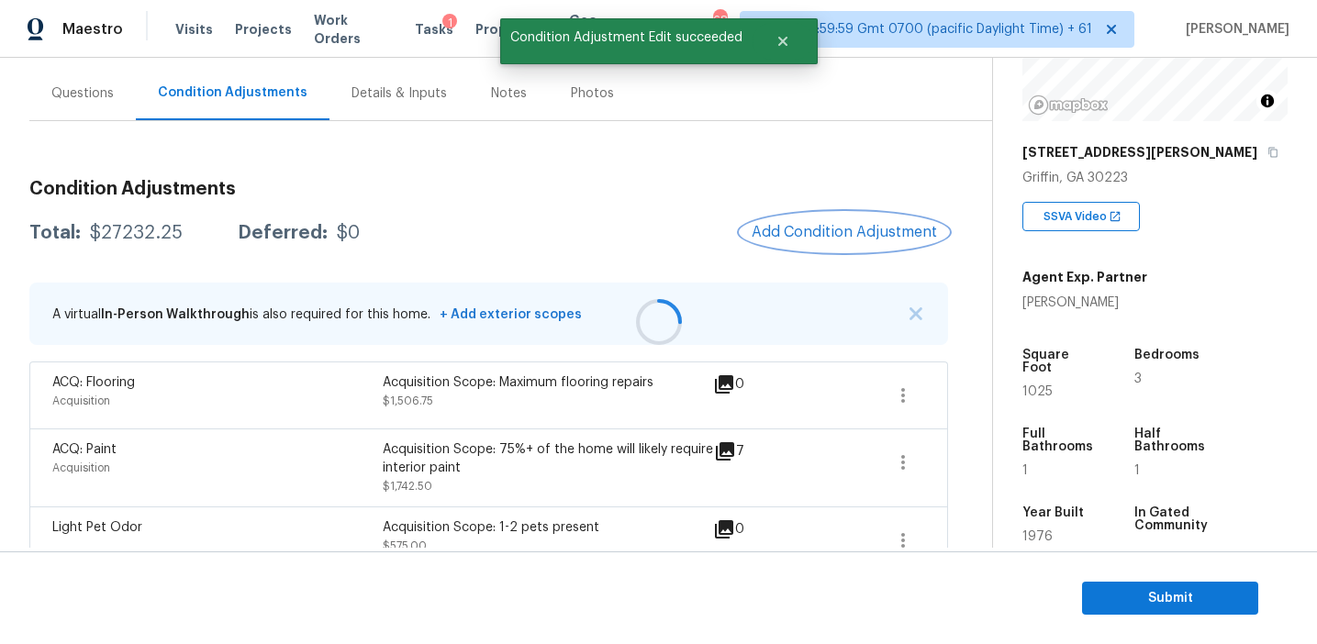
scroll to position [0, 0]
click at [626, 227] on div "Total: $27232.25 Deferred: $0 Add Condition Adjustment" at bounding box center [488, 233] width 919 height 40
click at [131, 228] on div "$27232.25" at bounding box center [136, 233] width 93 height 18
copy div "27232.25"
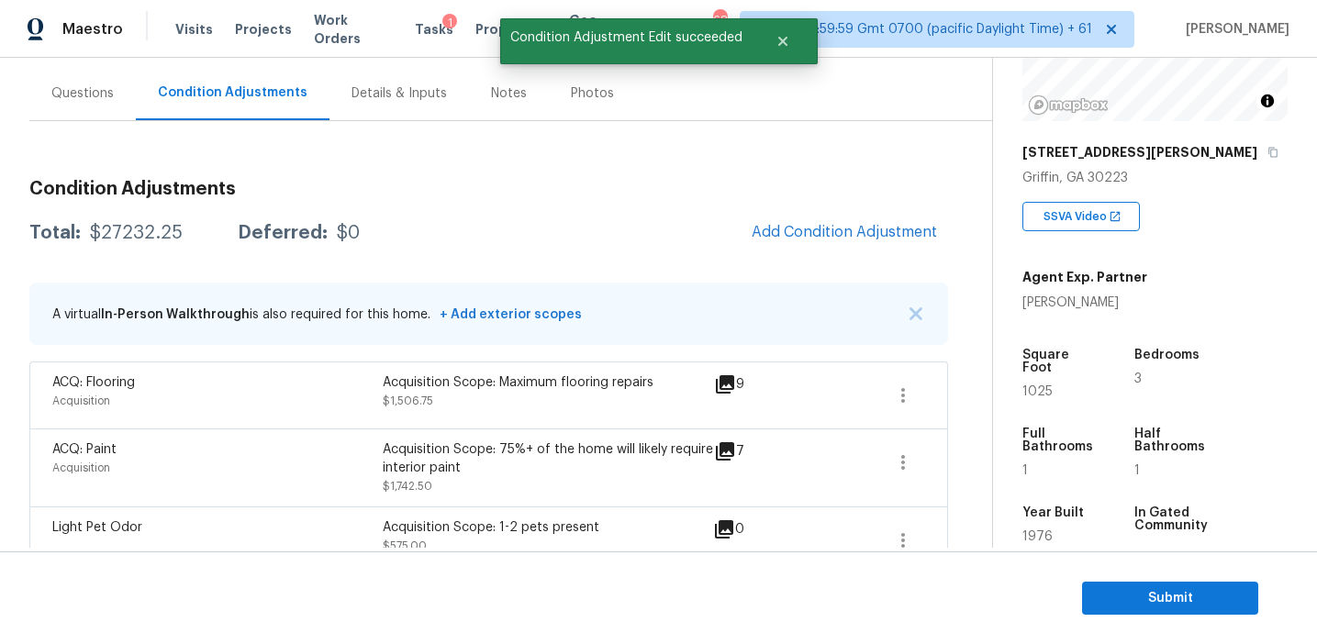
click at [311, 196] on h3 "Condition Adjustments" at bounding box center [488, 189] width 919 height 18
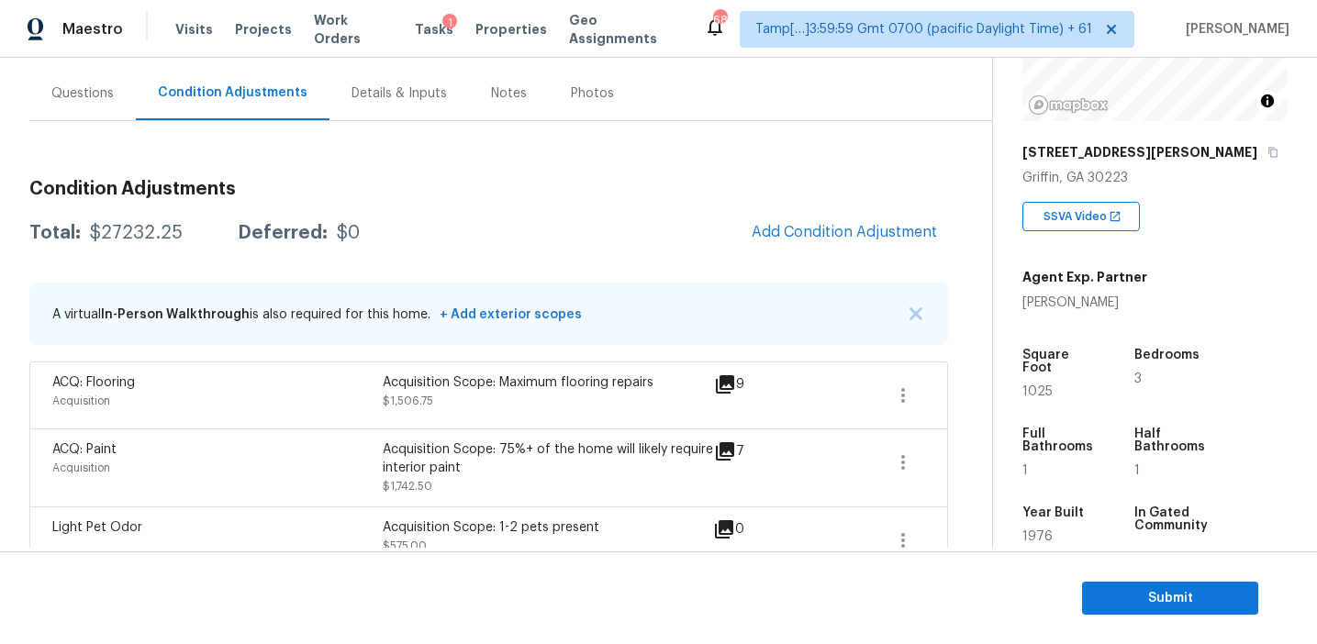
click at [384, 224] on div "Total: $27232.25 Deferred: $0 Add Condition Adjustment" at bounding box center [488, 233] width 919 height 40
click at [777, 229] on span "Add Condition Adjustment" at bounding box center [844, 232] width 185 height 17
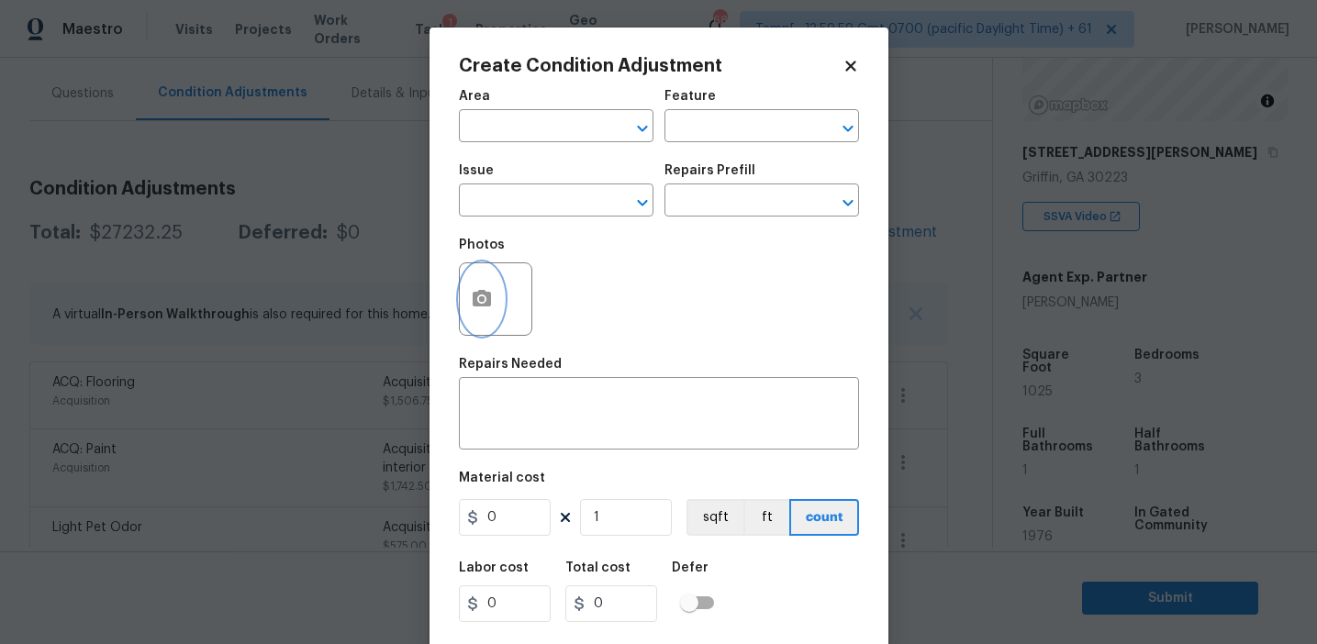
click at [480, 295] on icon "button" at bounding box center [482, 298] width 18 height 17
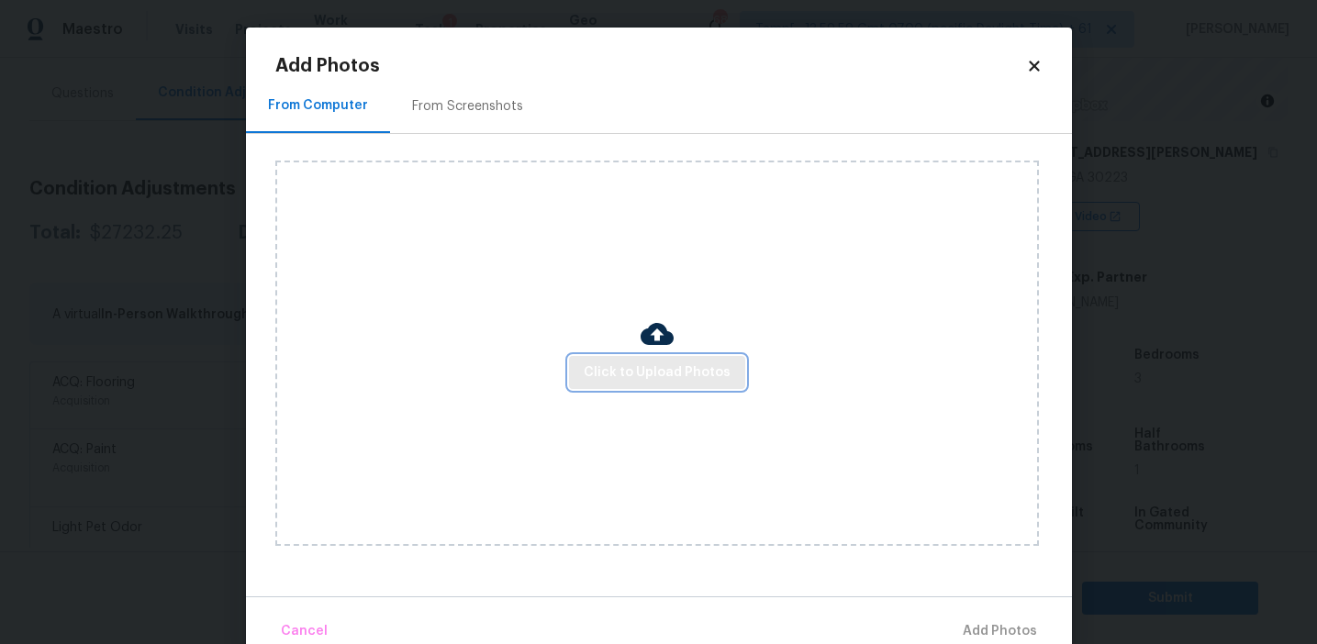
click at [610, 368] on span "Click to Upload Photos" at bounding box center [657, 373] width 147 height 23
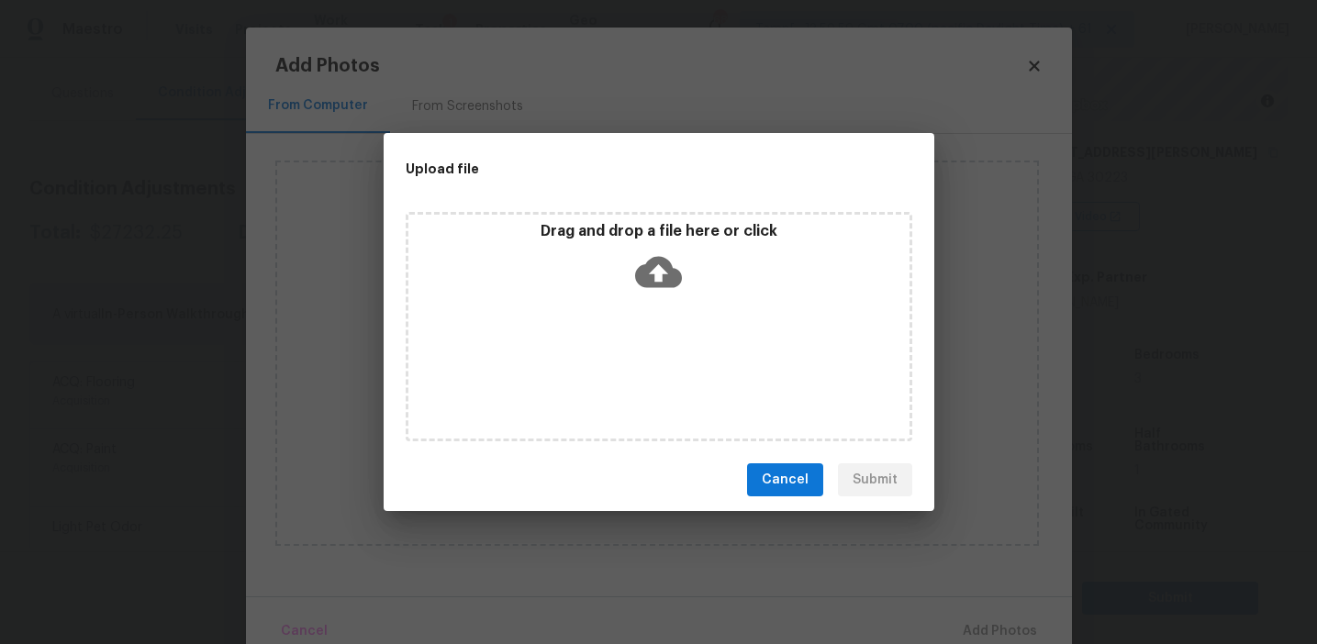
click at [611, 264] on div "Drag and drop a file here or click" at bounding box center [658, 261] width 501 height 79
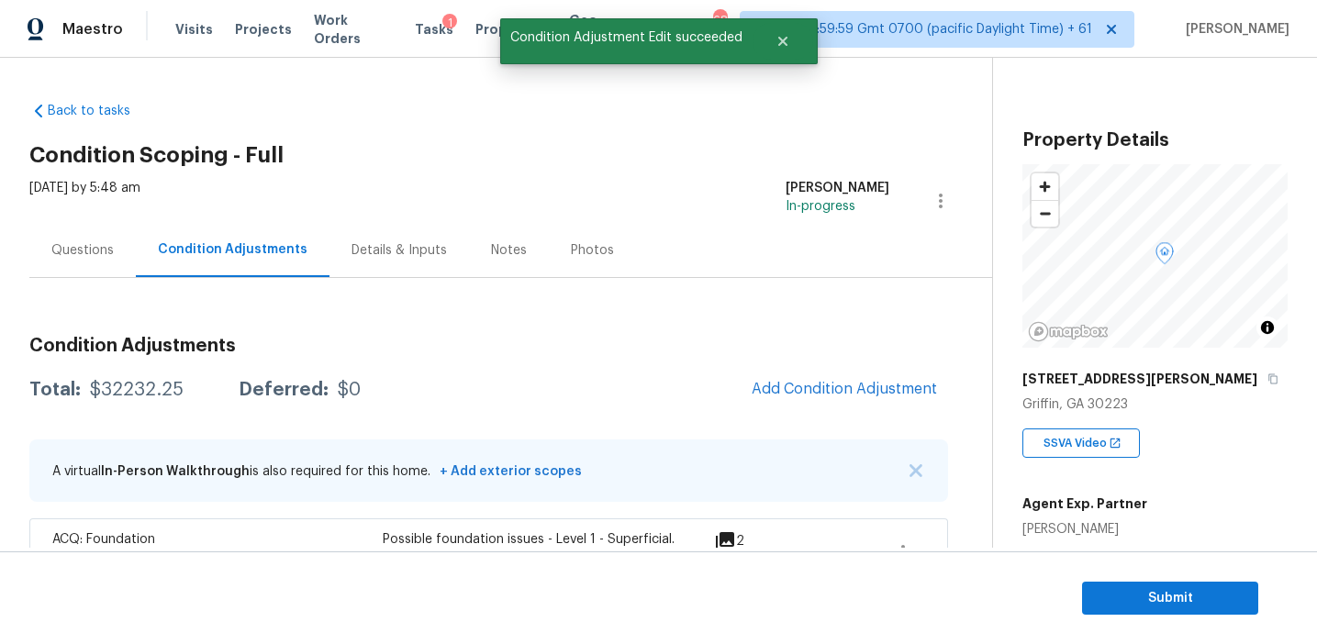
scroll to position [227, 0]
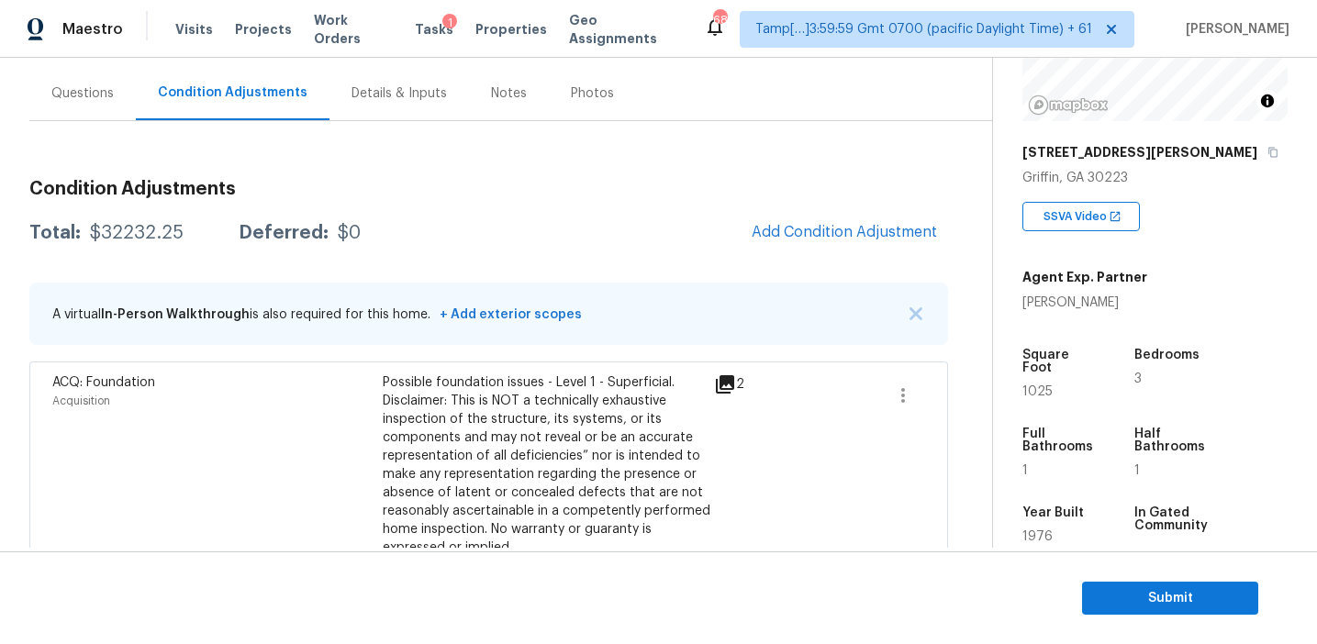
click at [341, 187] on h3 "Condition Adjustments" at bounding box center [488, 189] width 919 height 18
click at [126, 95] on div "Questions" at bounding box center [82, 93] width 106 height 54
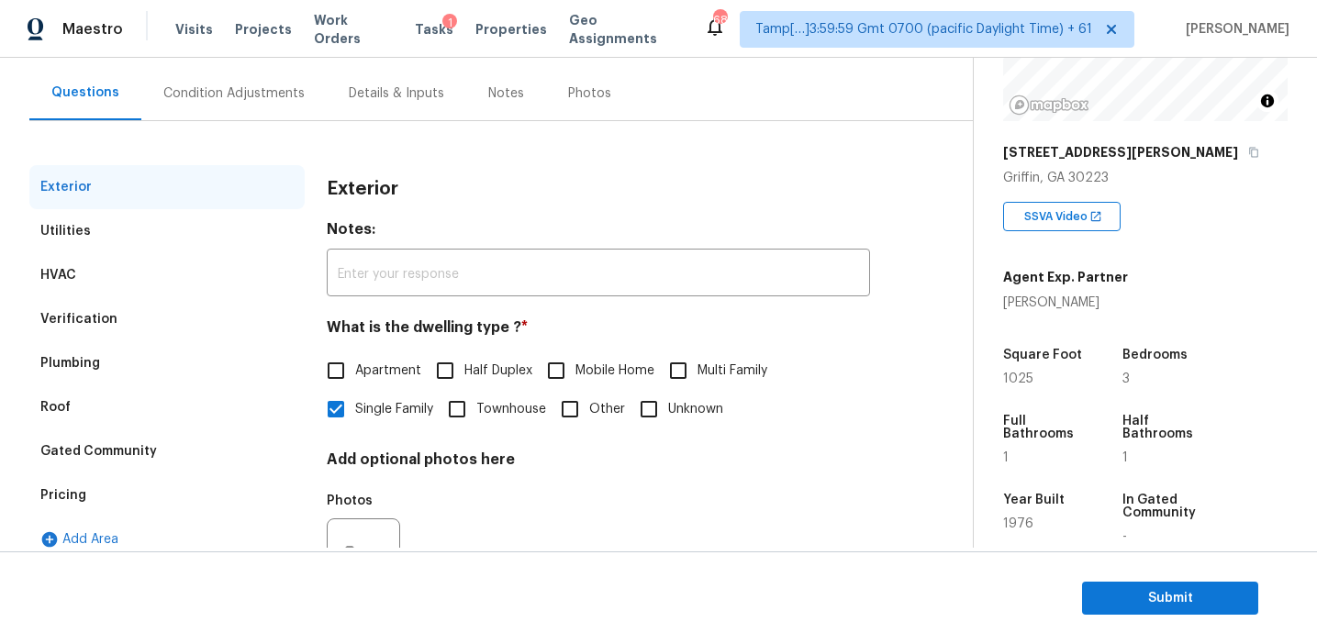
click at [147, 322] on div "Verification" at bounding box center [166, 319] width 275 height 44
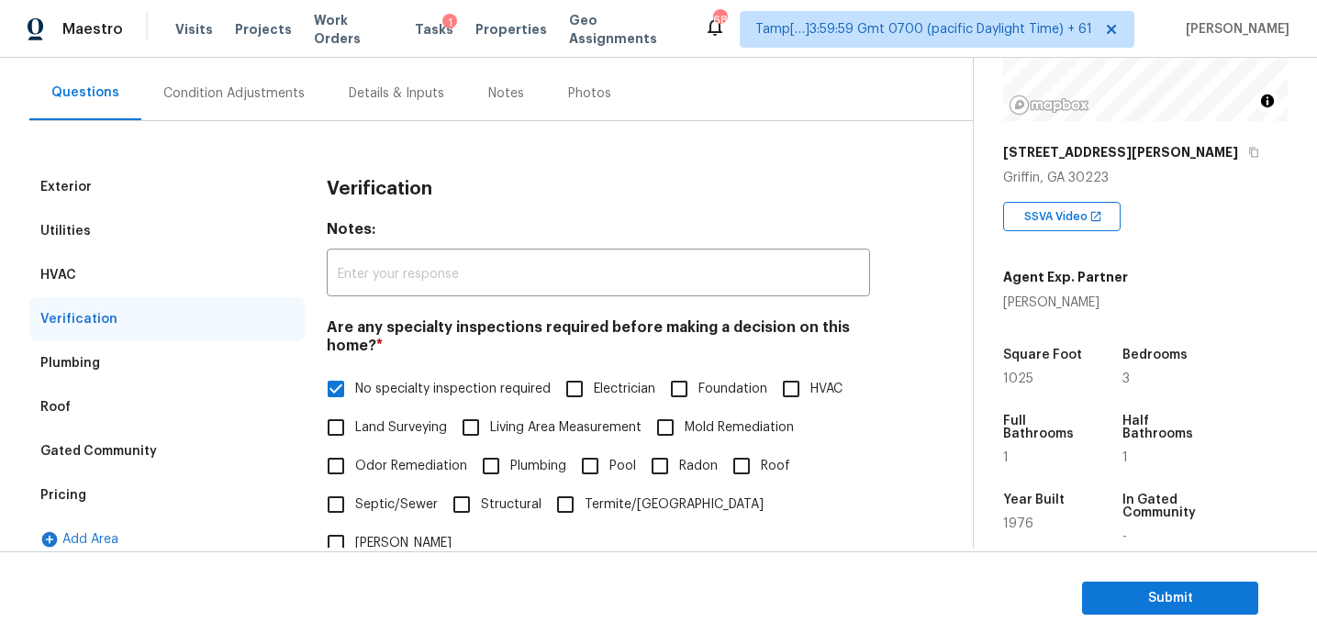
scroll to position [634, 0]
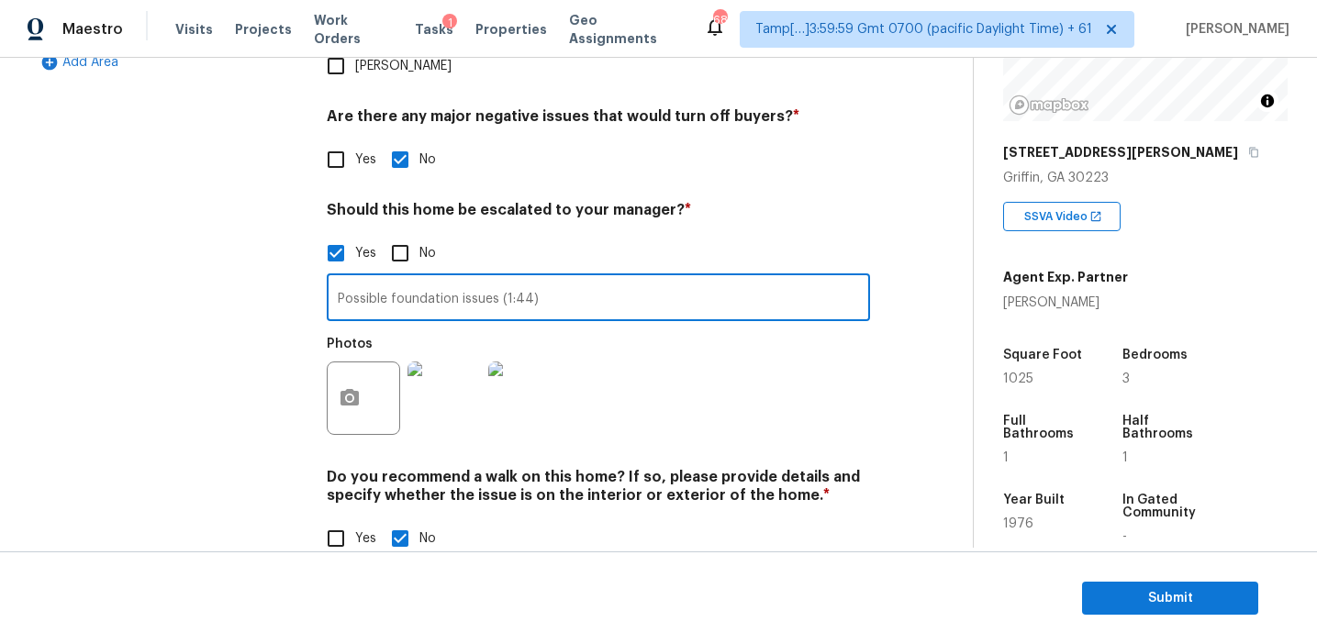
click at [349, 278] on input "Possible foundation issues (1:44)" at bounding box center [598, 299] width 543 height 43
click at [228, 280] on div "Exterior Utilities HVAC Verification Plumbing Roof Gated Community Pricing Add …" at bounding box center [166, 134] width 275 height 892
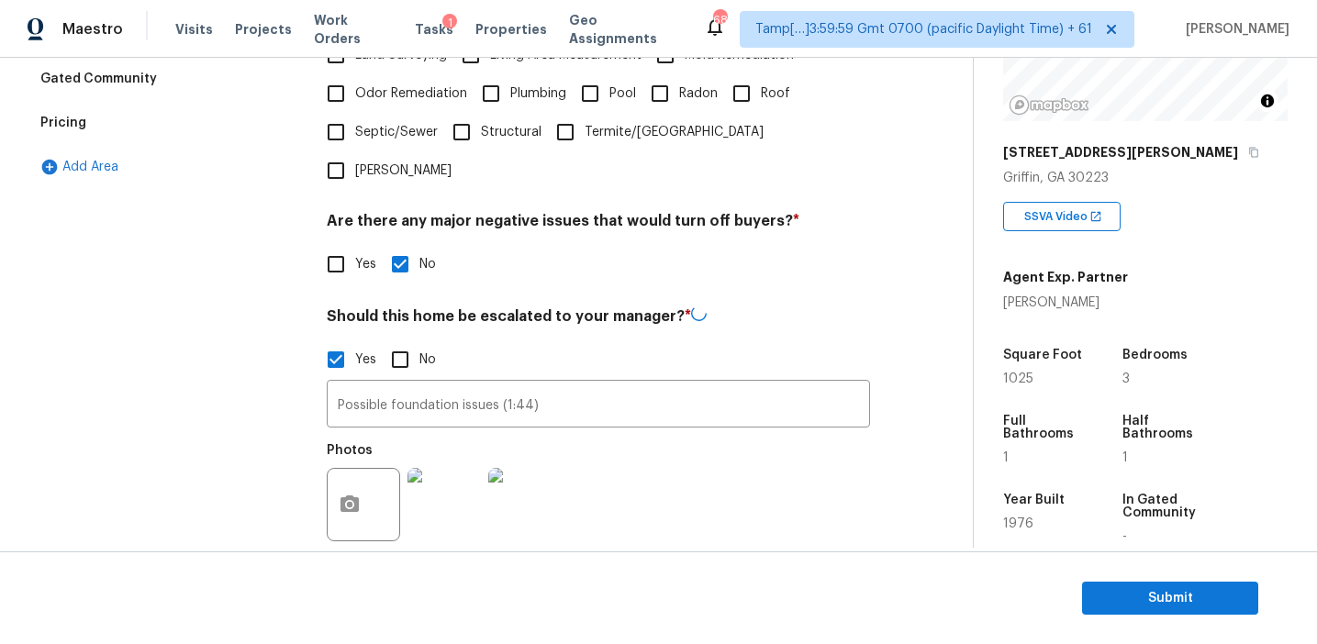
scroll to position [496, 0]
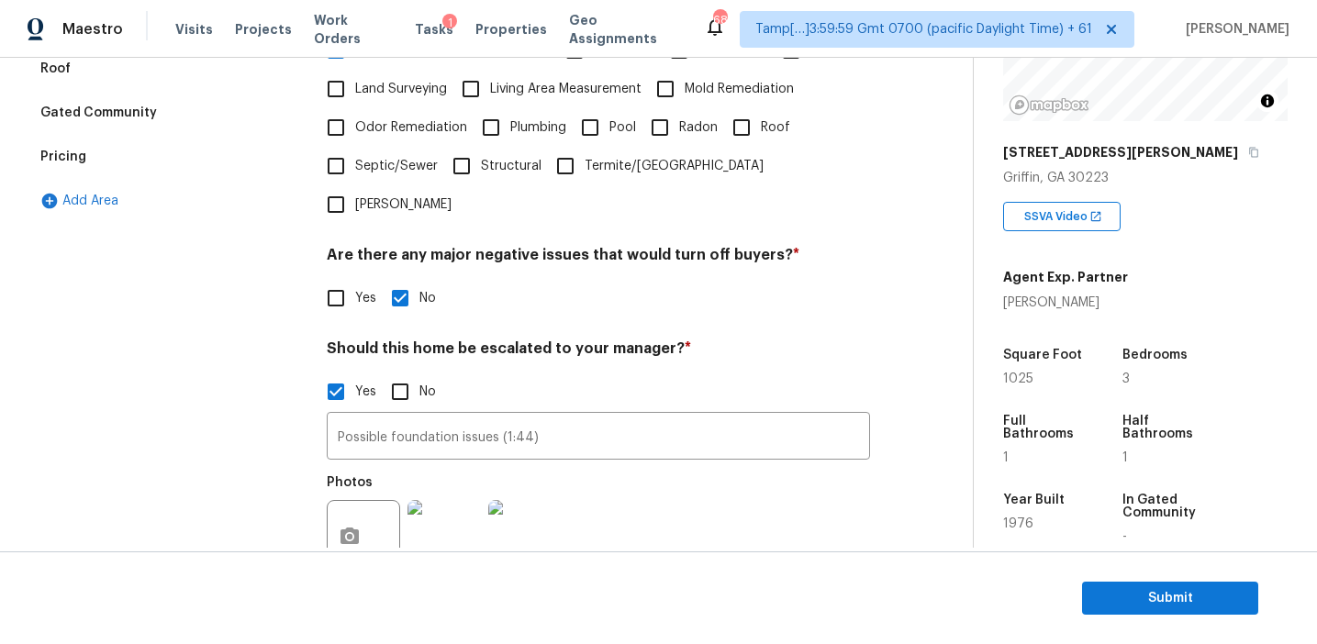
click at [174, 161] on div "Pricing" at bounding box center [166, 157] width 275 height 44
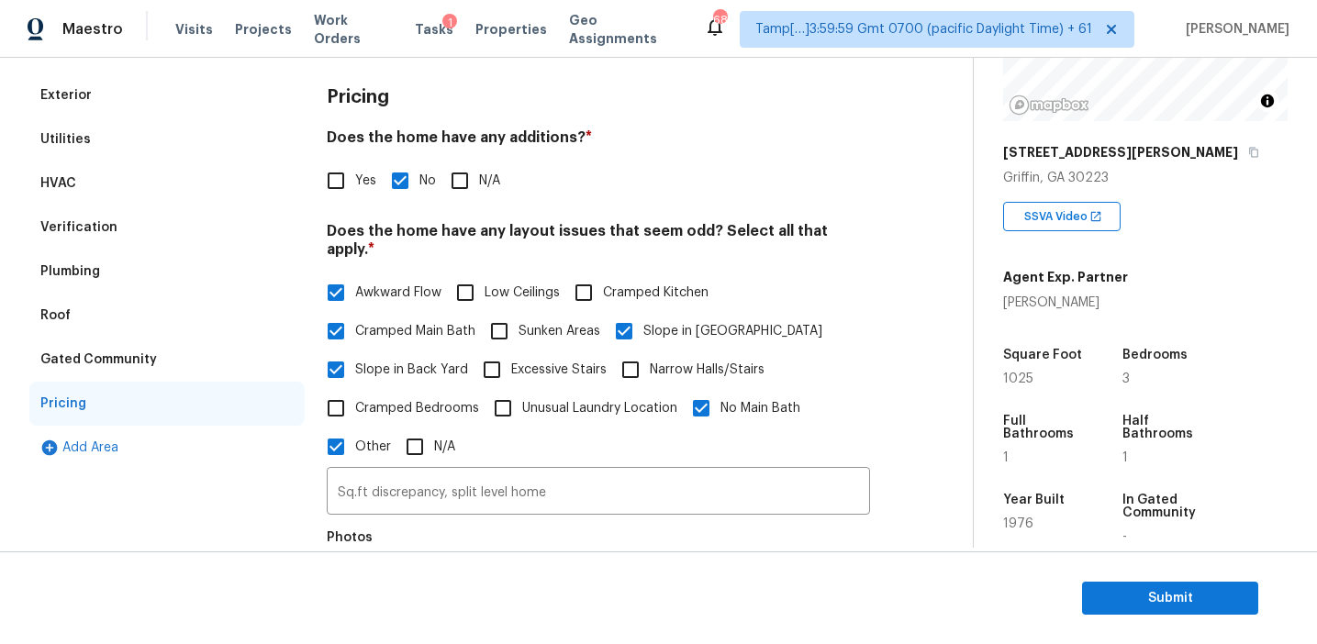
click at [189, 354] on div "Gated Community" at bounding box center [166, 360] width 275 height 44
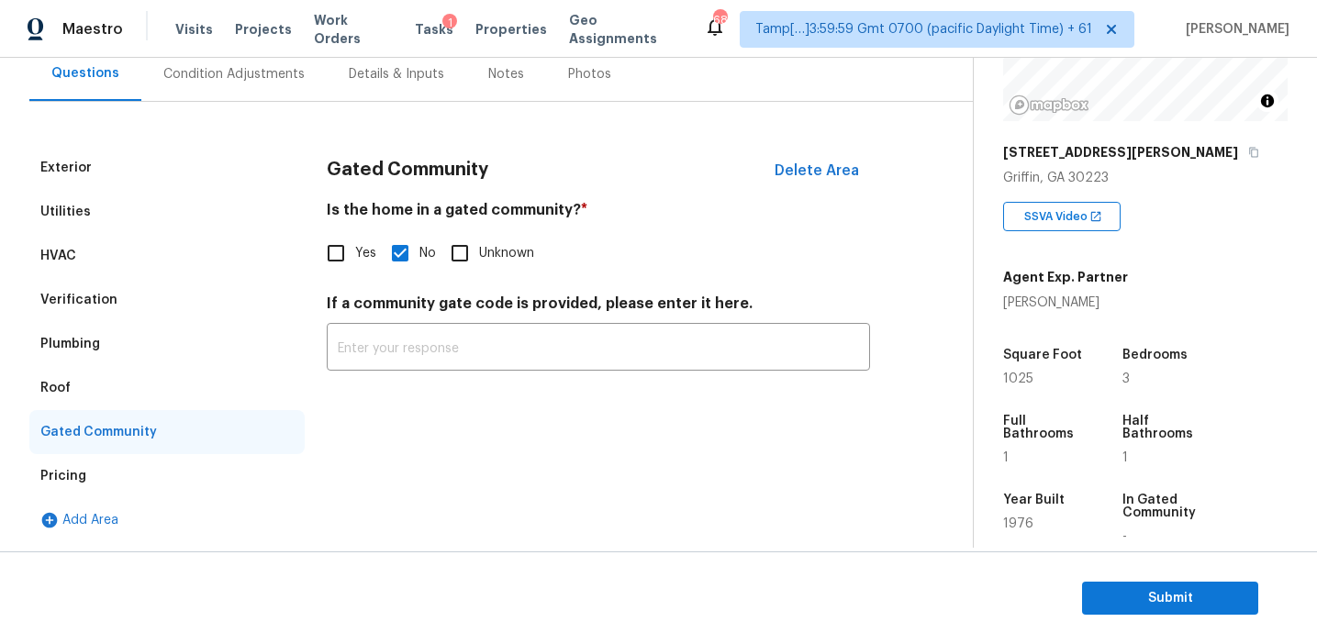
click at [102, 400] on div "Roof" at bounding box center [166, 388] width 275 height 44
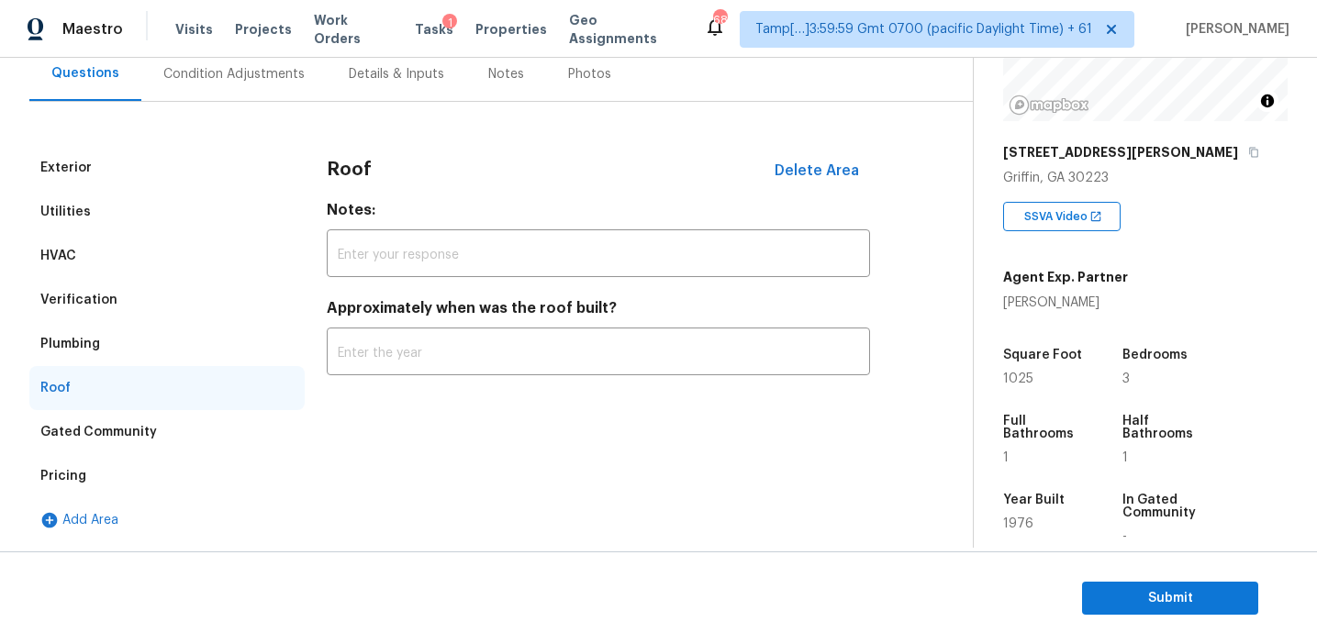
click at [102, 353] on div "Plumbing" at bounding box center [166, 344] width 275 height 44
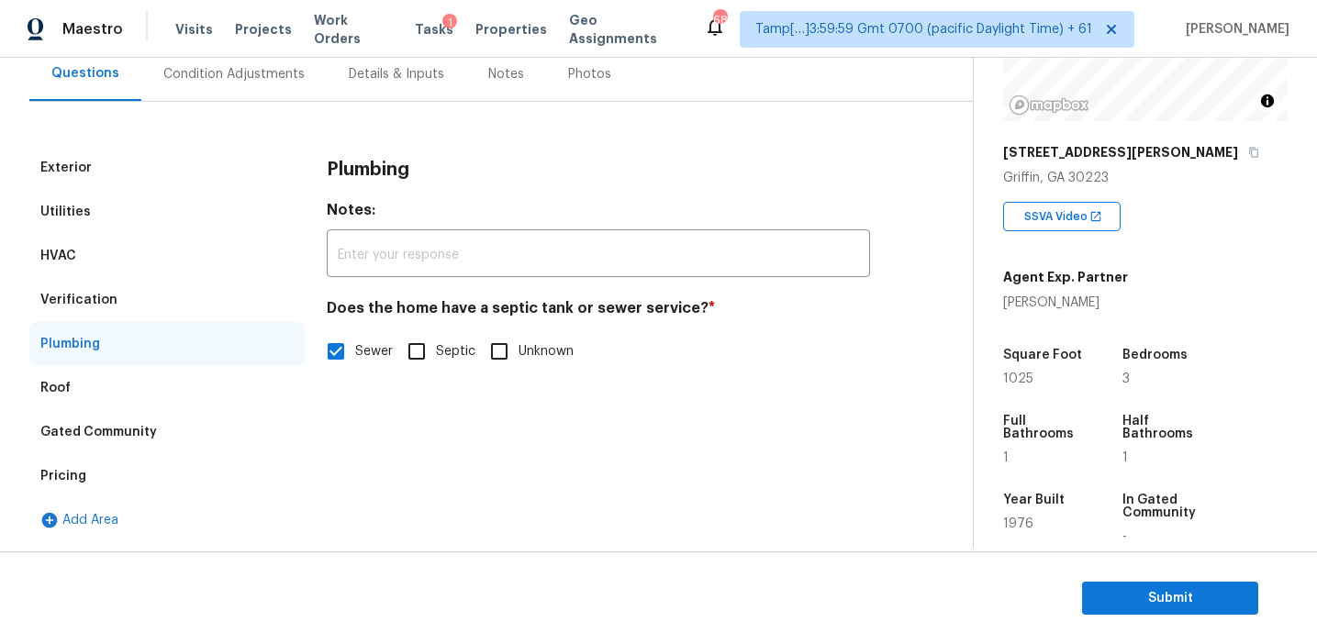
click at [115, 308] on div "Verification" at bounding box center [166, 300] width 275 height 44
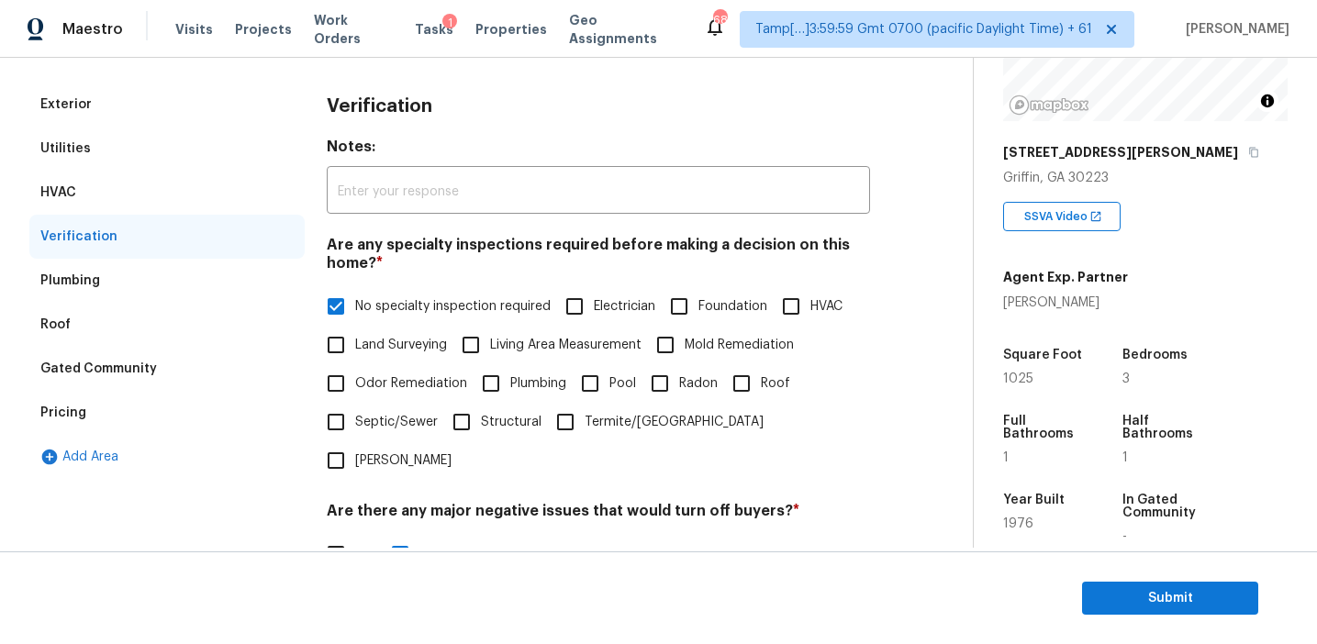
scroll to position [189, 0]
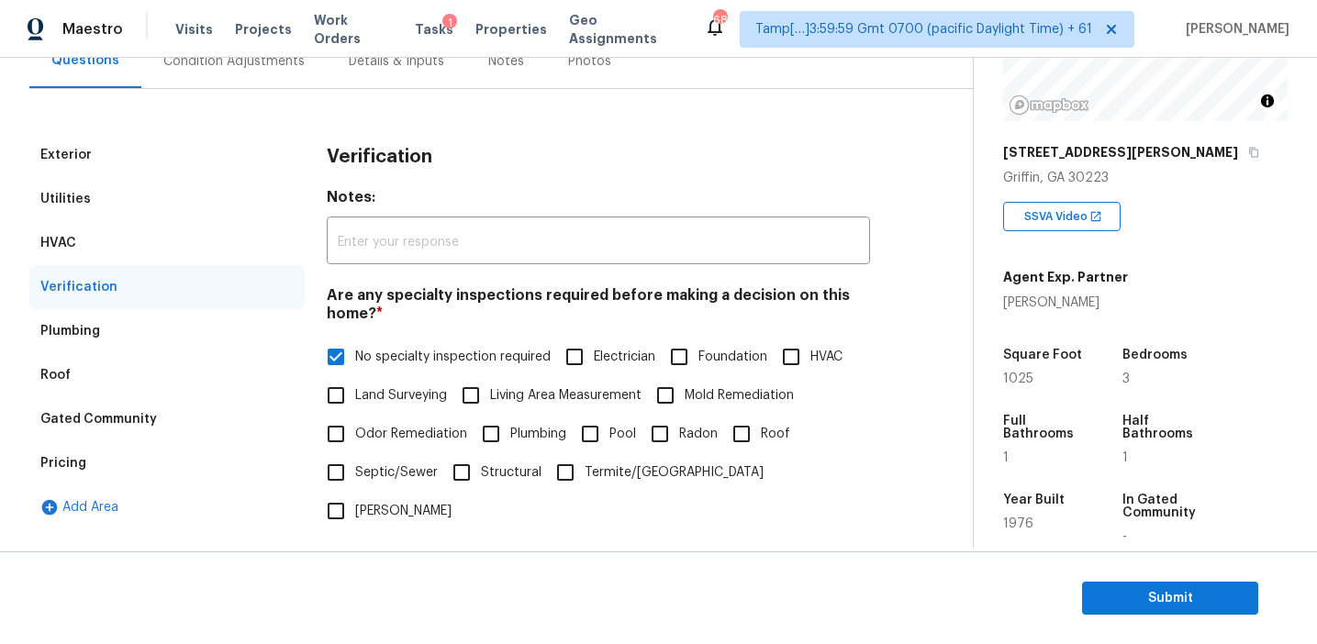
click at [220, 239] on div "HVAC" at bounding box center [166, 243] width 275 height 44
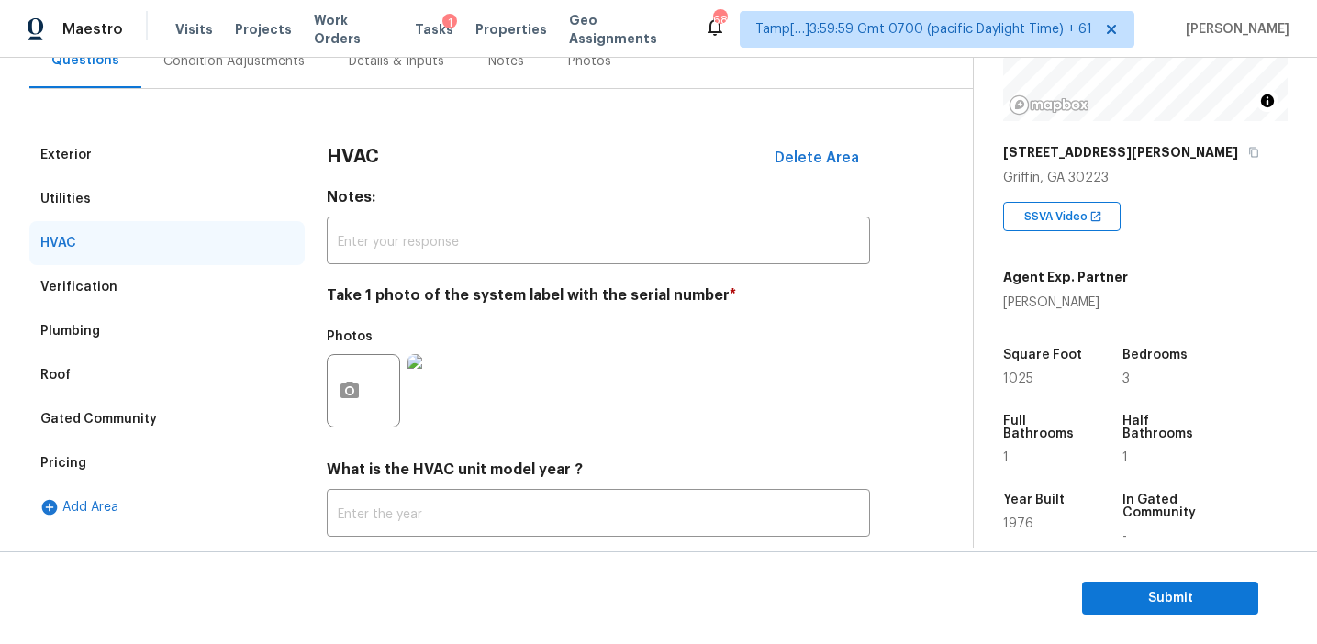
click at [217, 207] on div "Utilities" at bounding box center [166, 199] width 275 height 44
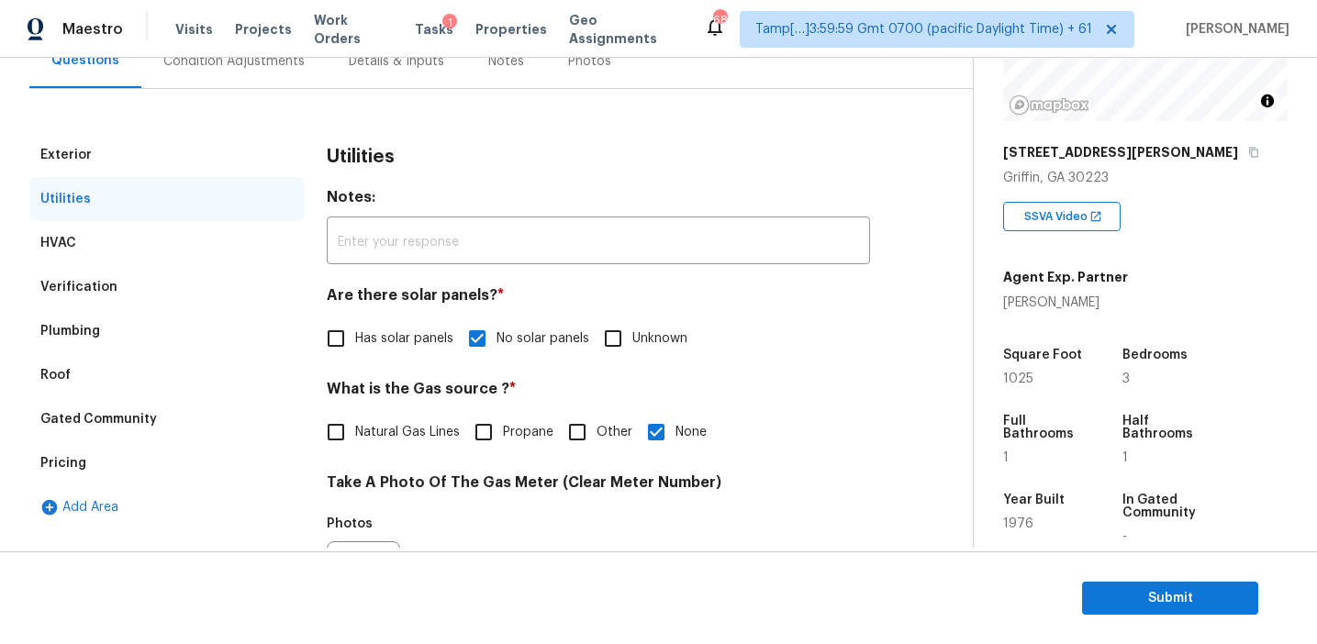
click at [210, 154] on div "Exterior" at bounding box center [166, 155] width 275 height 44
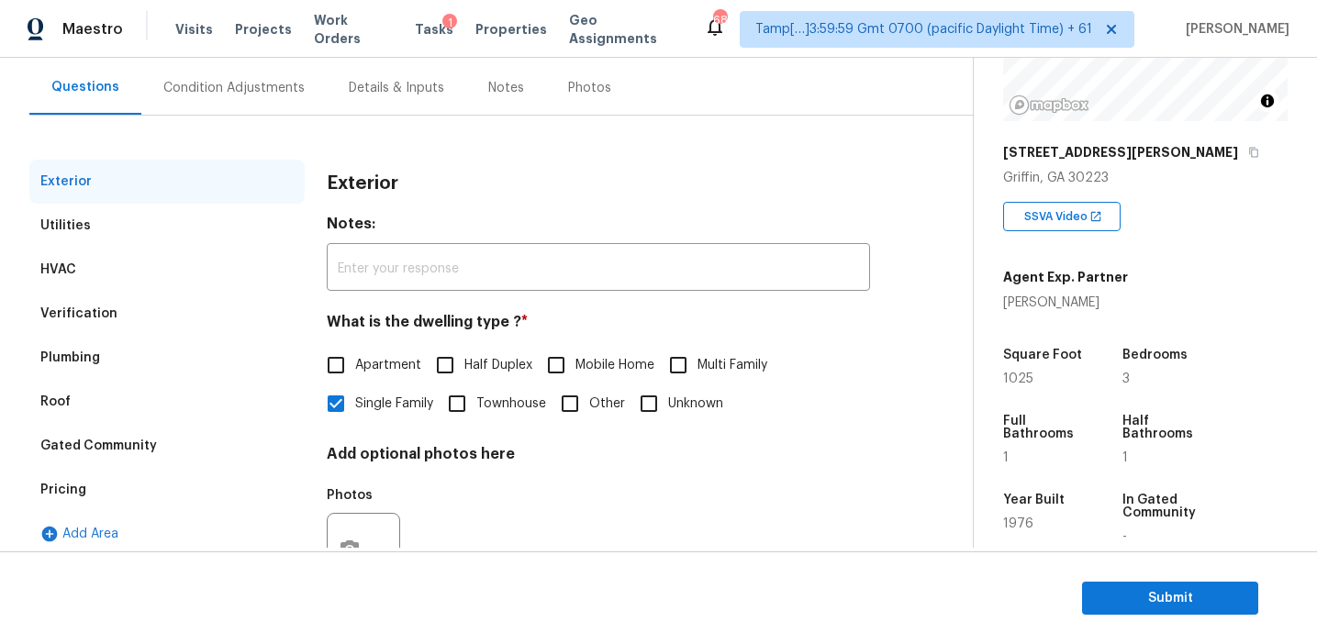
scroll to position [161, 0]
click at [240, 107] on div "Condition Adjustments" at bounding box center [233, 89] width 185 height 54
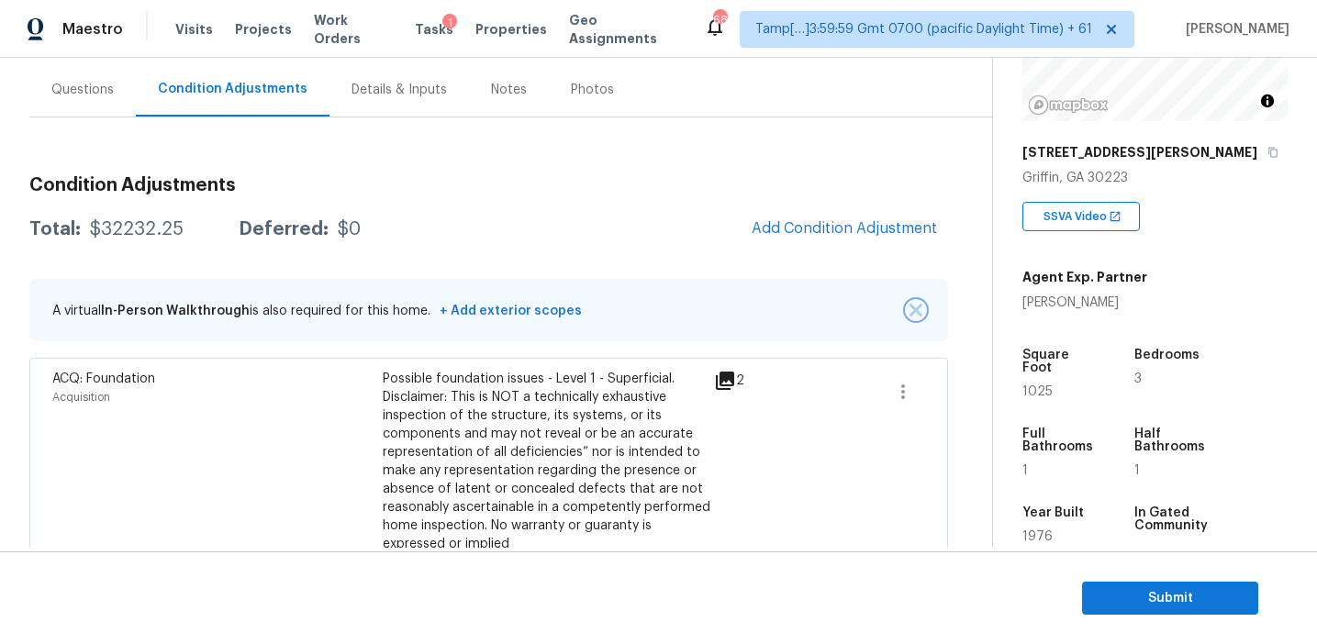
click at [917, 307] on img "button" at bounding box center [916, 310] width 13 height 13
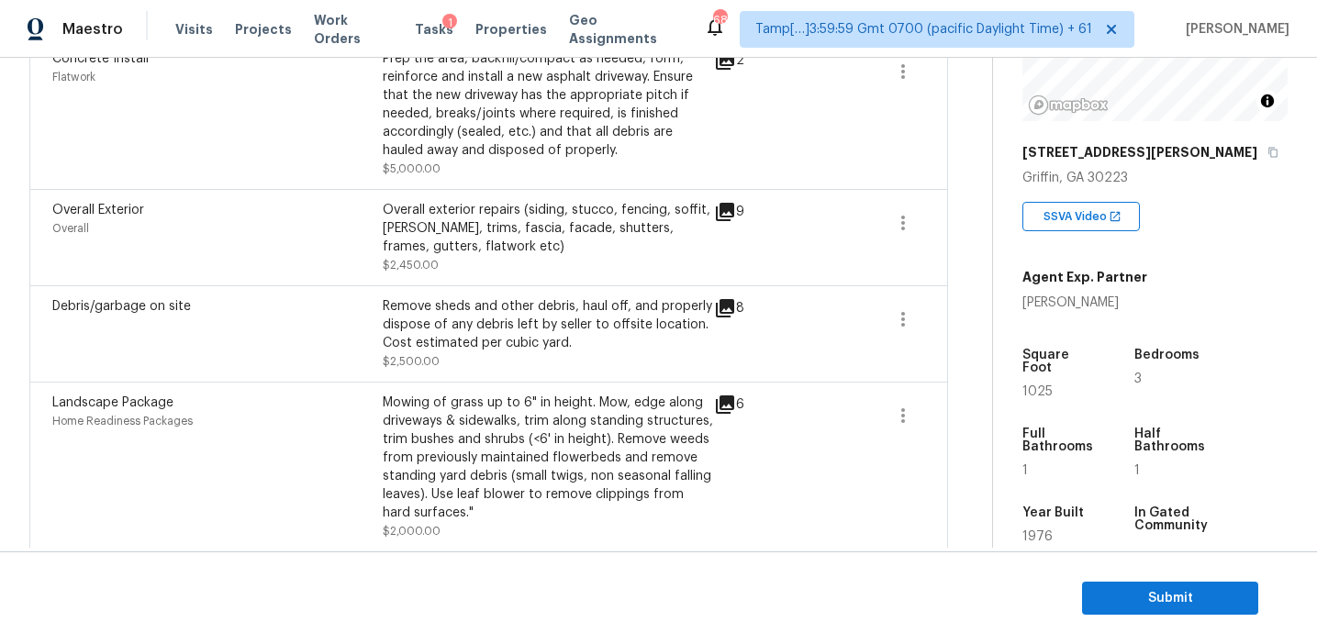
scroll to position [1588, 0]
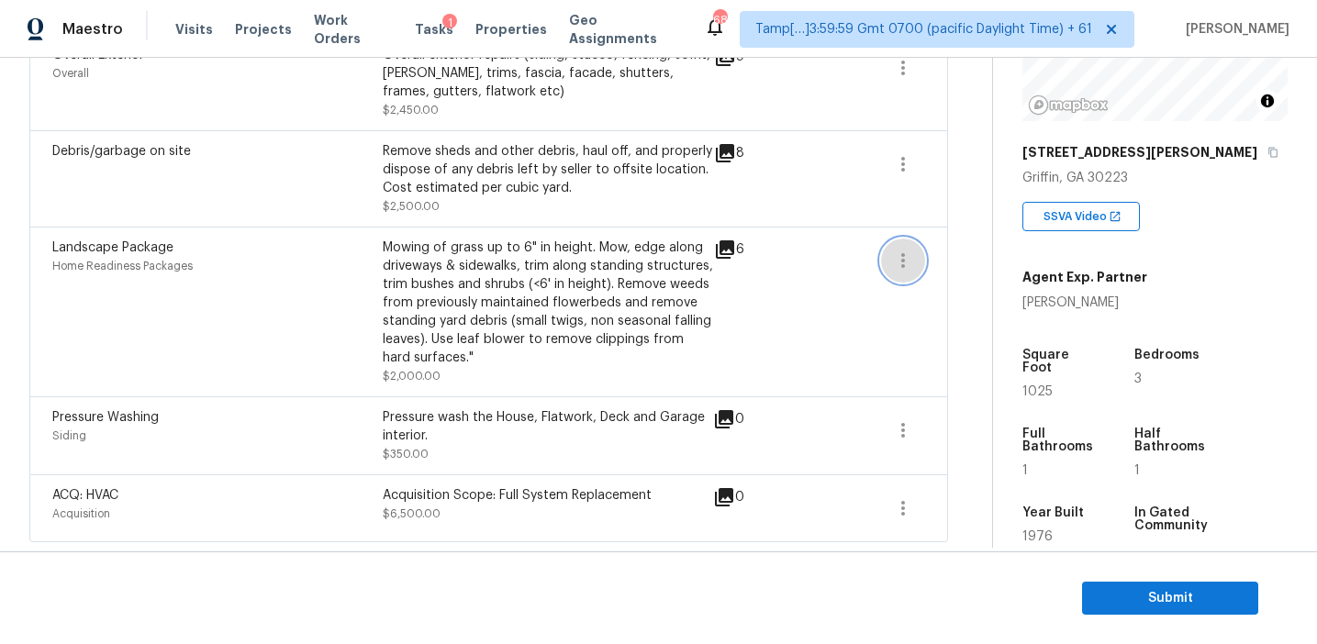
click at [906, 267] on icon "button" at bounding box center [903, 261] width 22 height 22
click at [964, 259] on div "Edit" at bounding box center [1007, 256] width 143 height 18
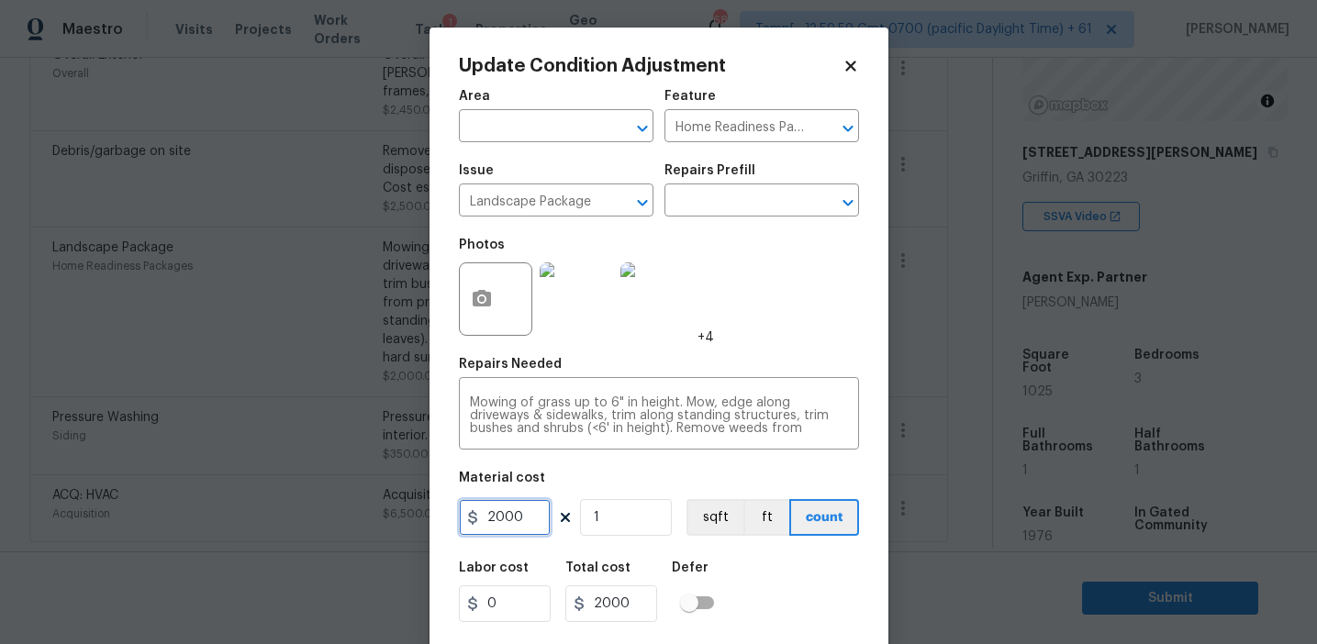
click at [521, 515] on input "2000" at bounding box center [505, 517] width 92 height 37
type input "1000"
type input "3"
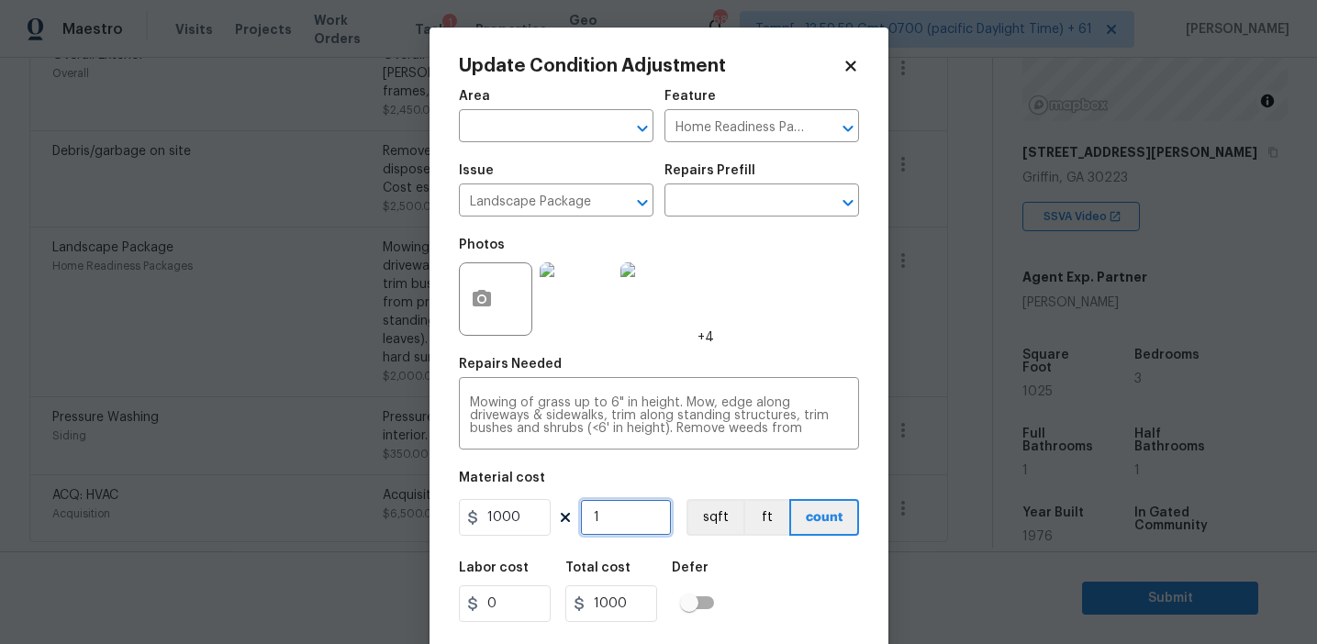
type input "3000"
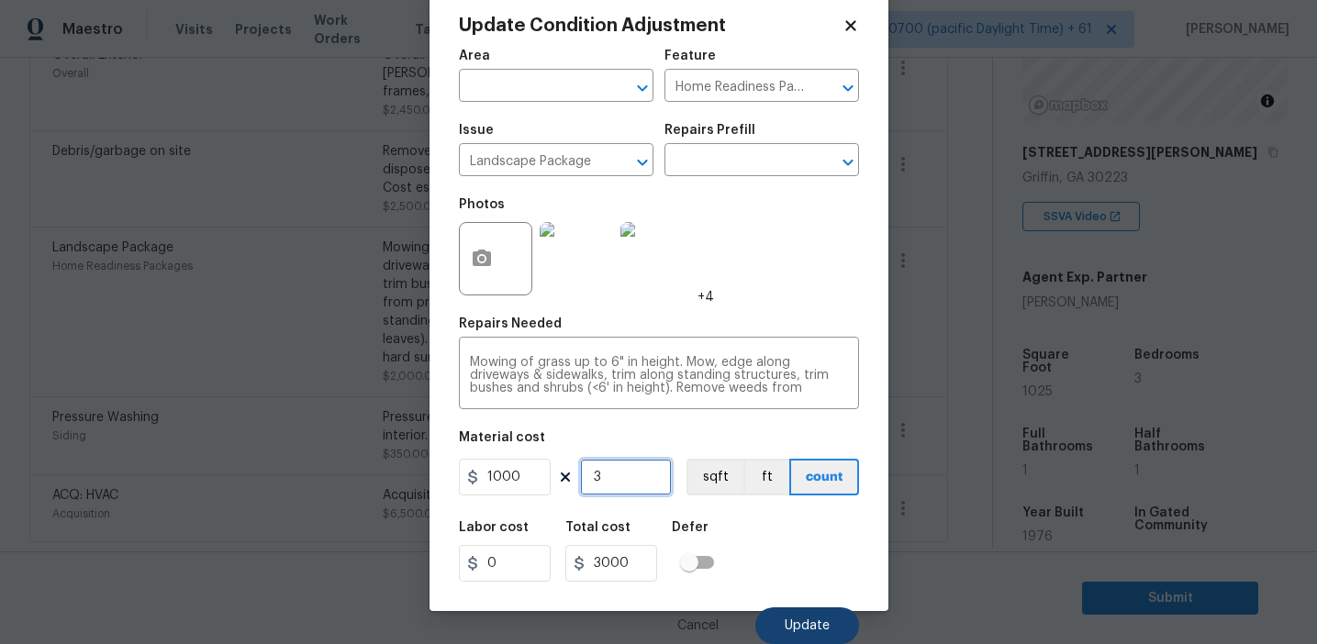
type input "3"
click at [813, 615] on button "Update" at bounding box center [807, 626] width 104 height 37
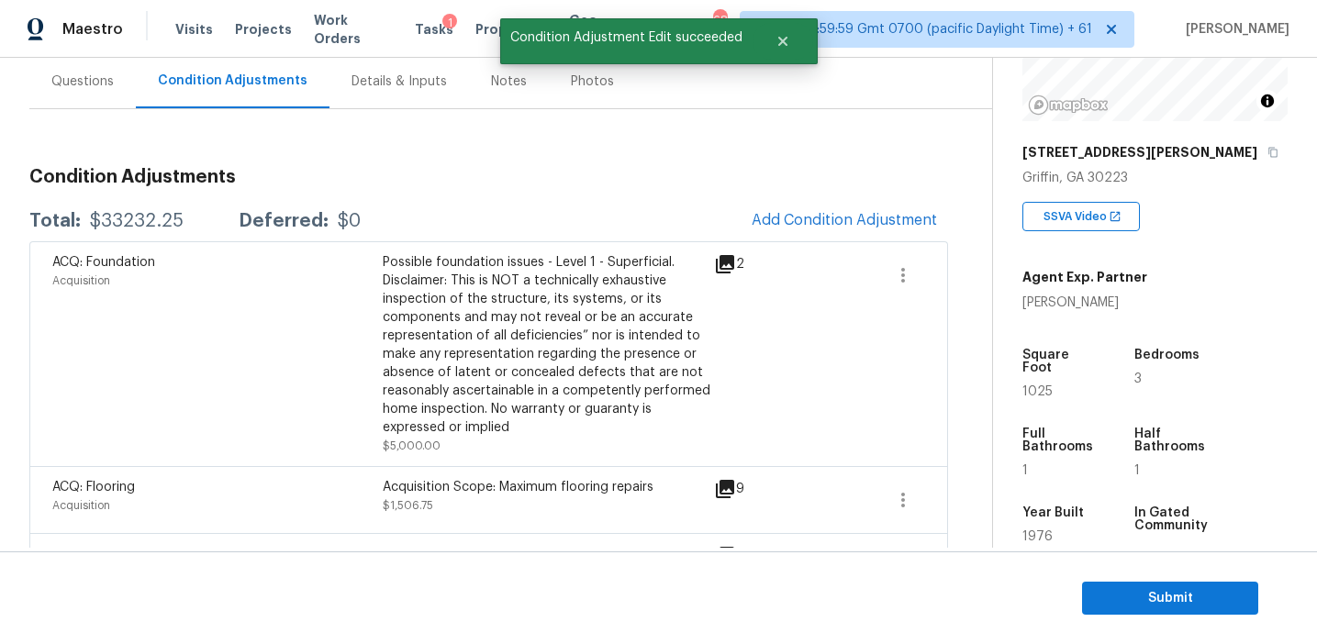
scroll to position [168, 0]
click at [127, 214] on div "$33232.25" at bounding box center [137, 222] width 94 height 18
copy div "33232.25"
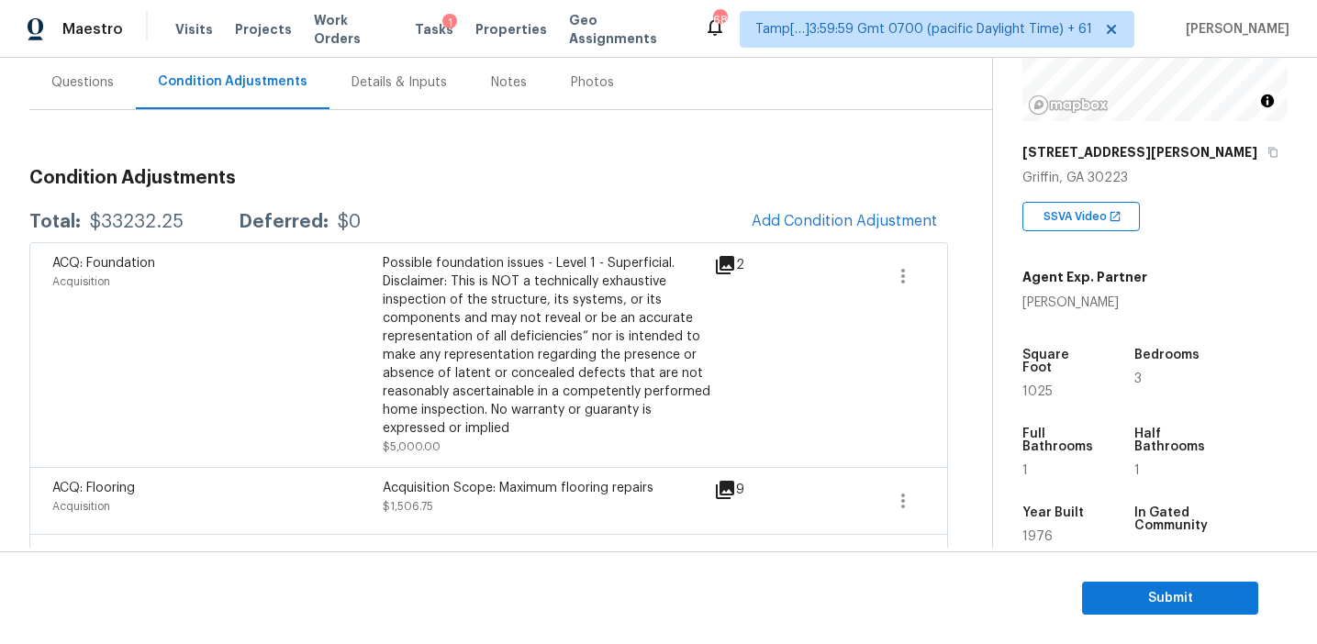
click at [99, 75] on div "Questions" at bounding box center [82, 82] width 62 height 18
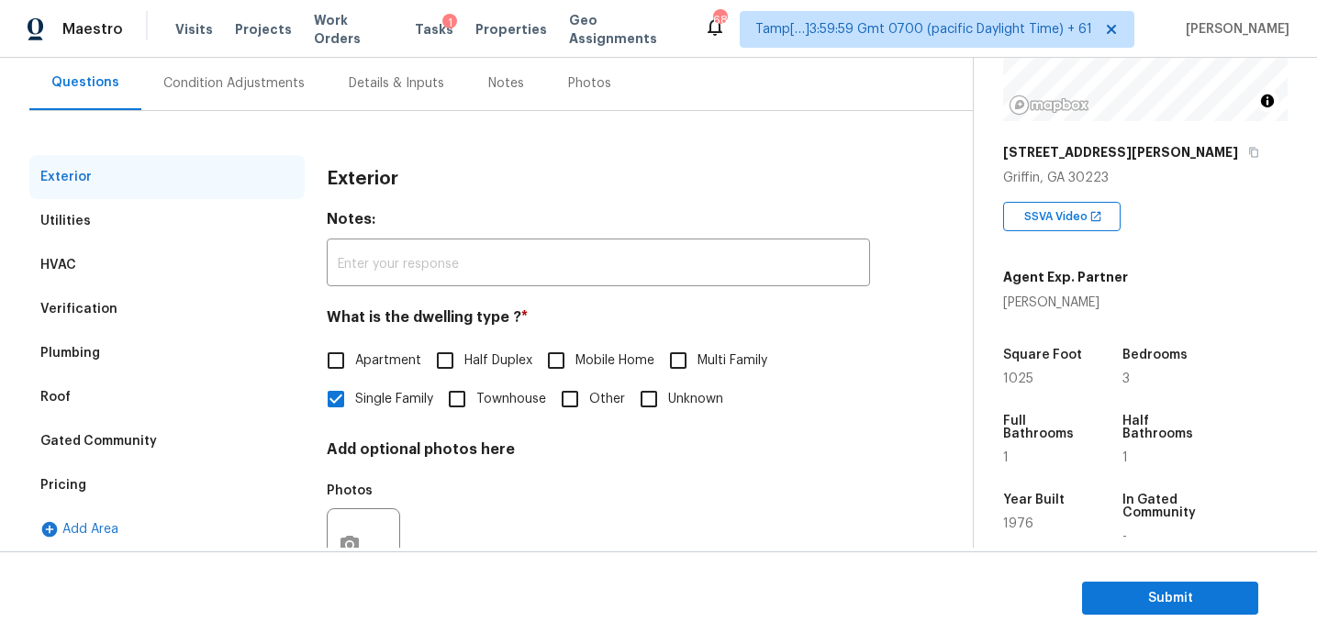
click at [162, 505] on div "Pricing" at bounding box center [166, 486] width 275 height 44
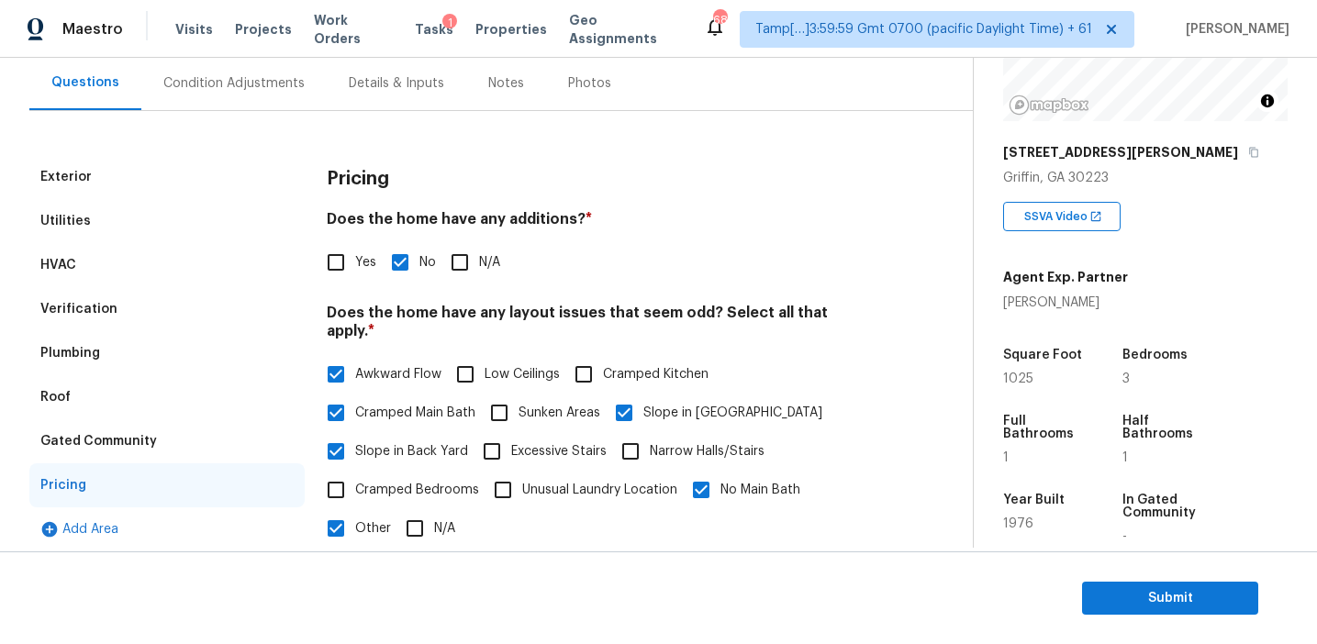
click at [338, 178] on h3 "Pricing" at bounding box center [358, 179] width 62 height 18
click at [280, 88] on div "Condition Adjustments" at bounding box center [233, 83] width 141 height 18
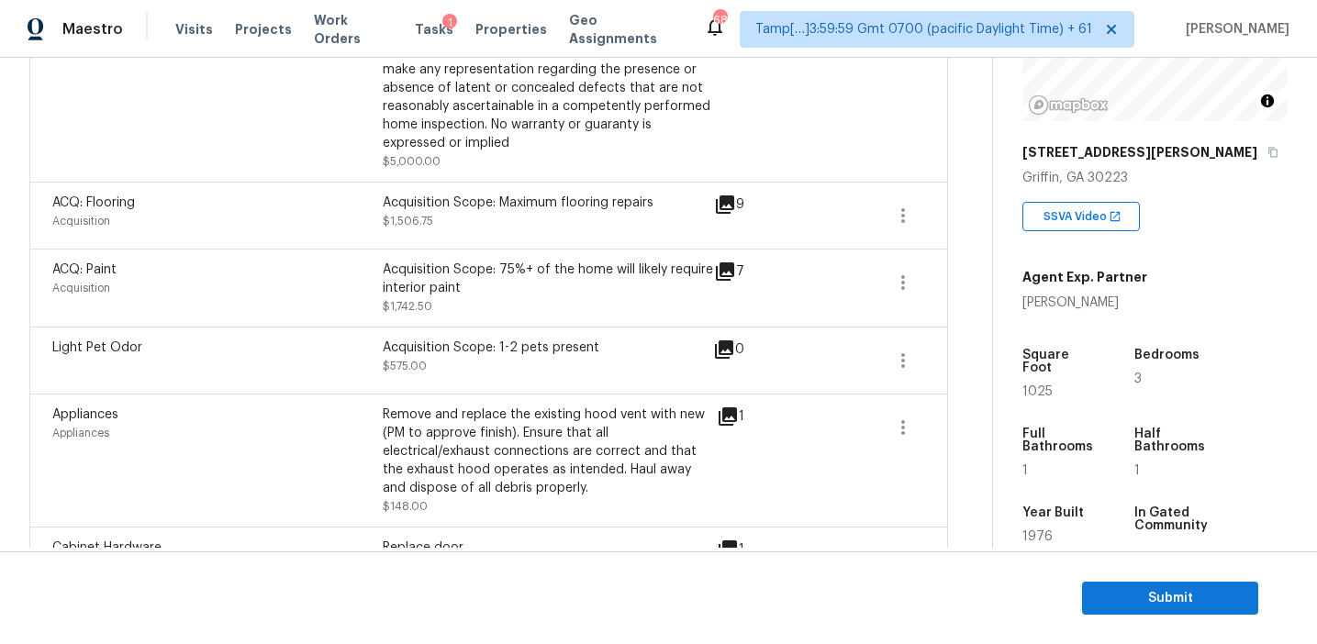
scroll to position [576, 0]
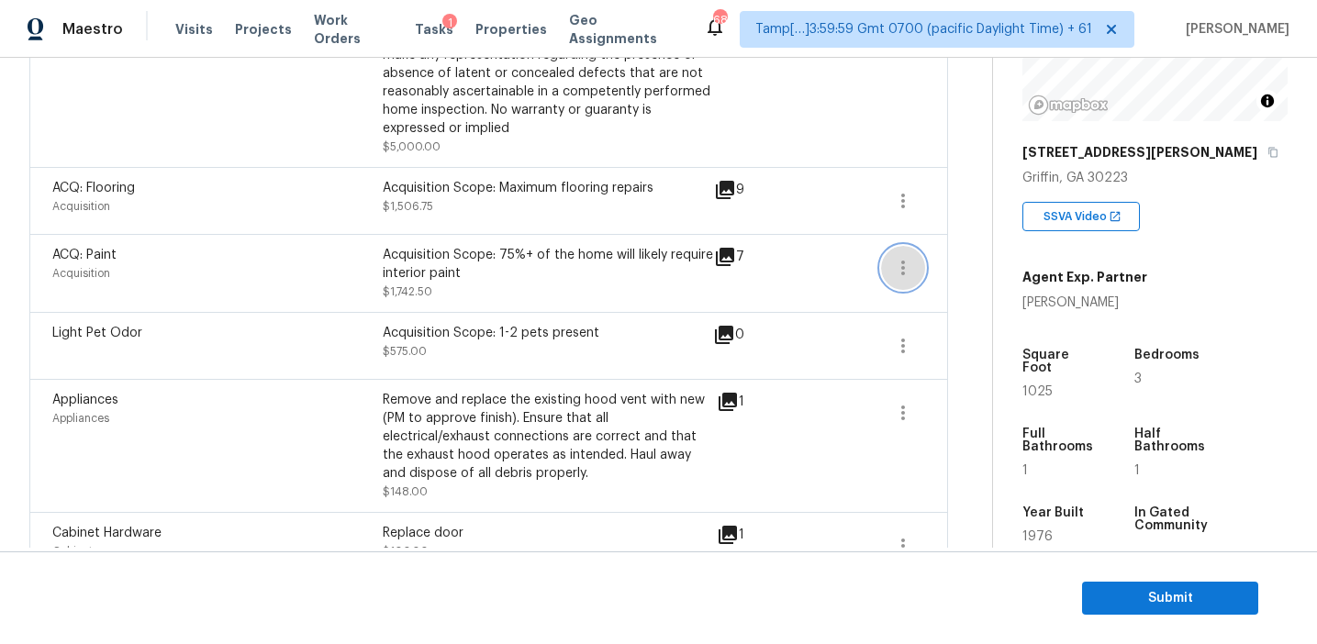
click at [902, 267] on icon "button" at bounding box center [903, 268] width 4 height 15
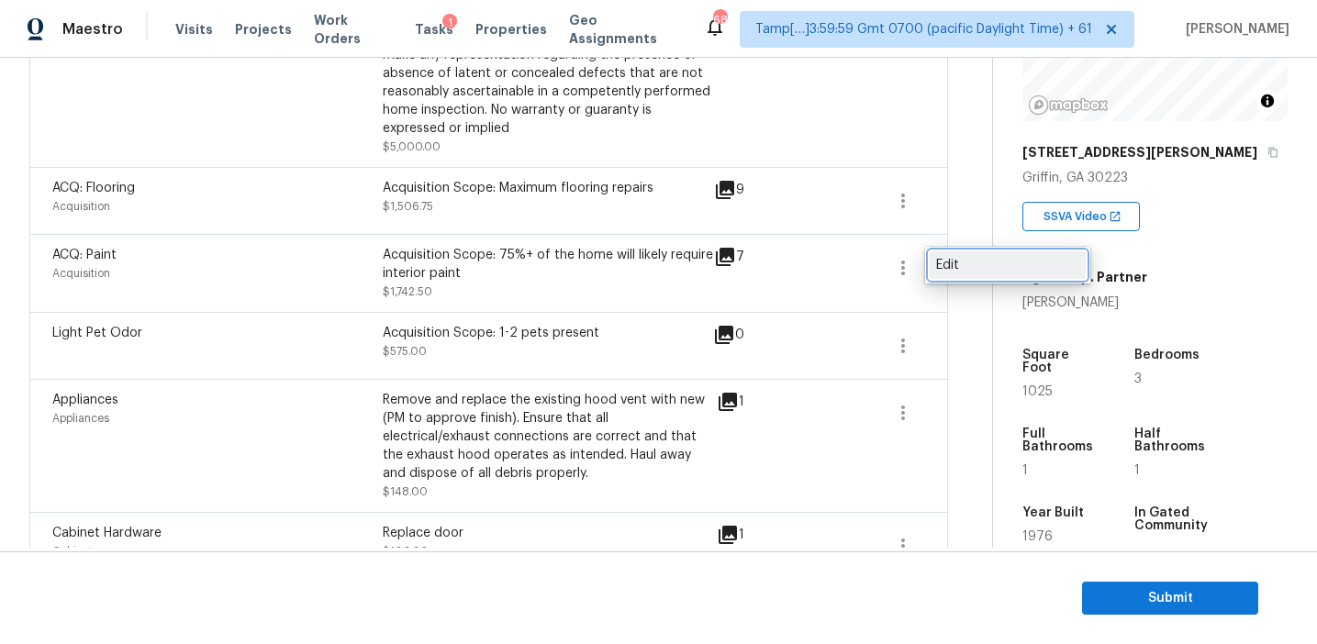
click at [944, 267] on div "Edit" at bounding box center [1007, 265] width 143 height 18
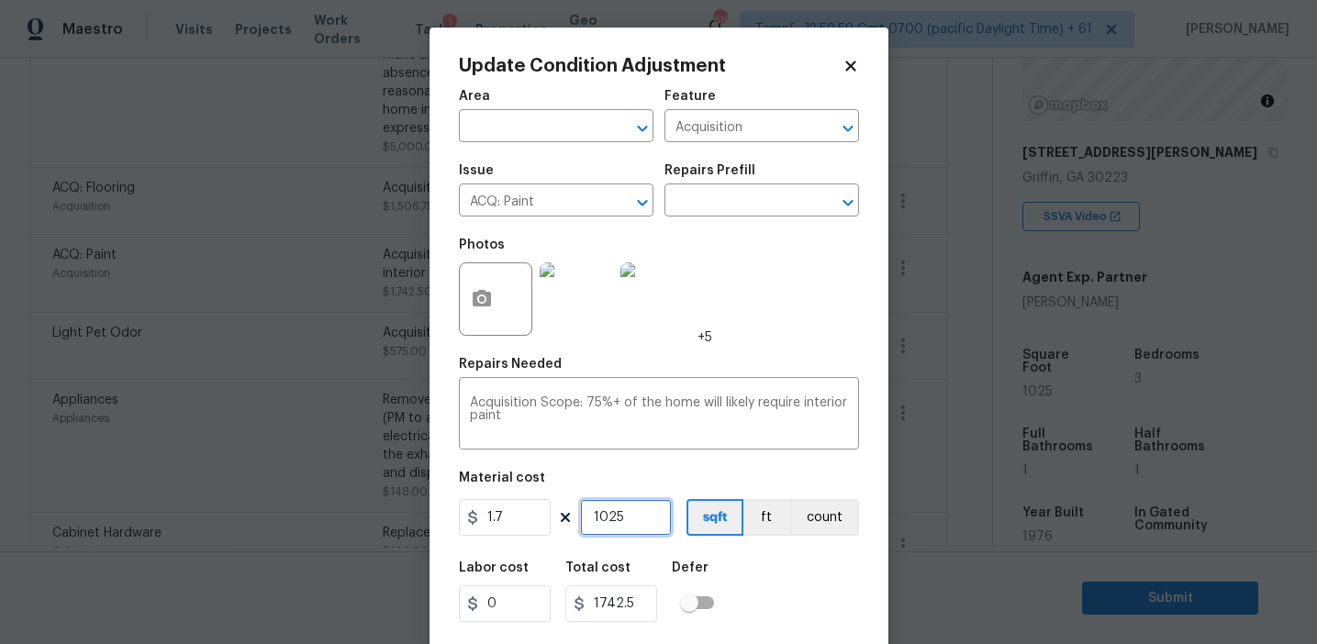
click at [607, 520] on input "1025" at bounding box center [626, 517] width 92 height 37
type input "1"
type input "1.7"
type input "16"
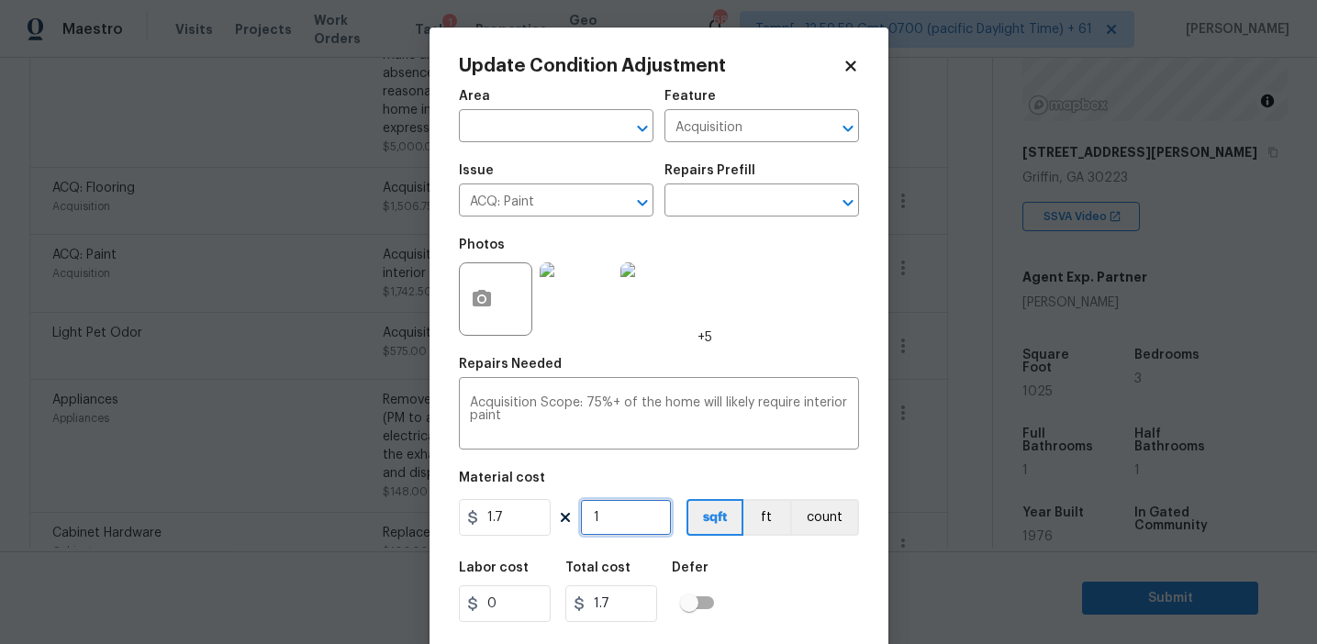
type input "27.2"
type input "160"
type input "272"
type input "1600"
type input "2720"
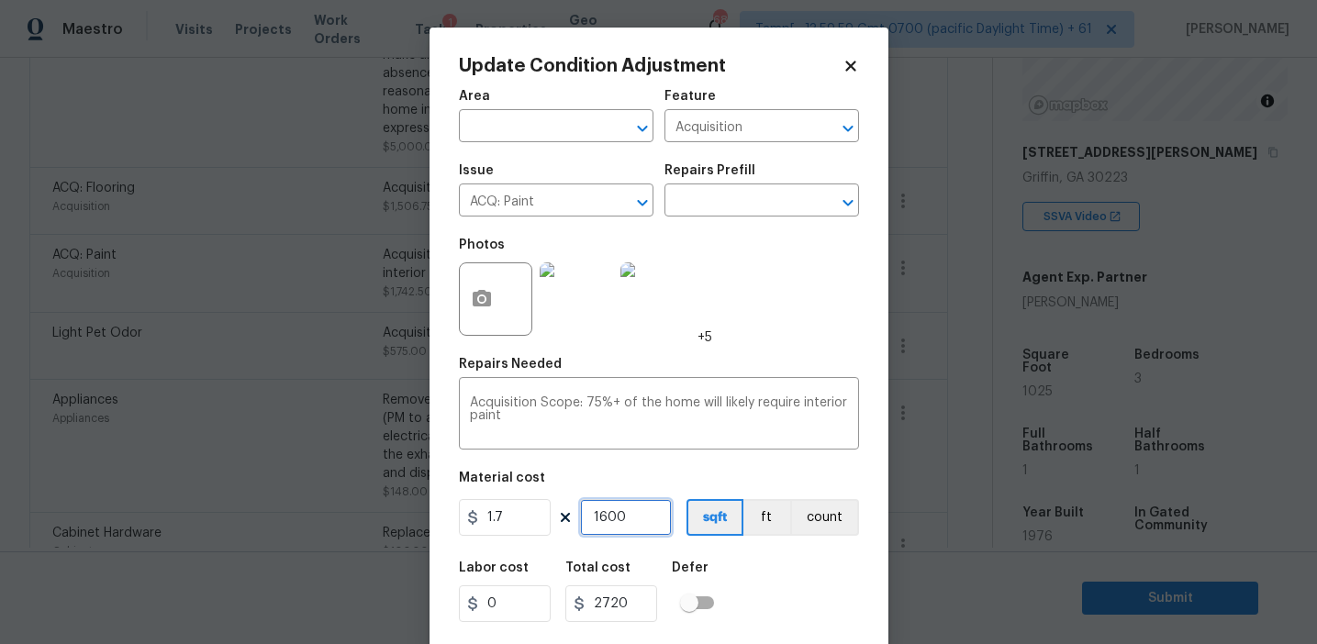
scroll to position [41, 0]
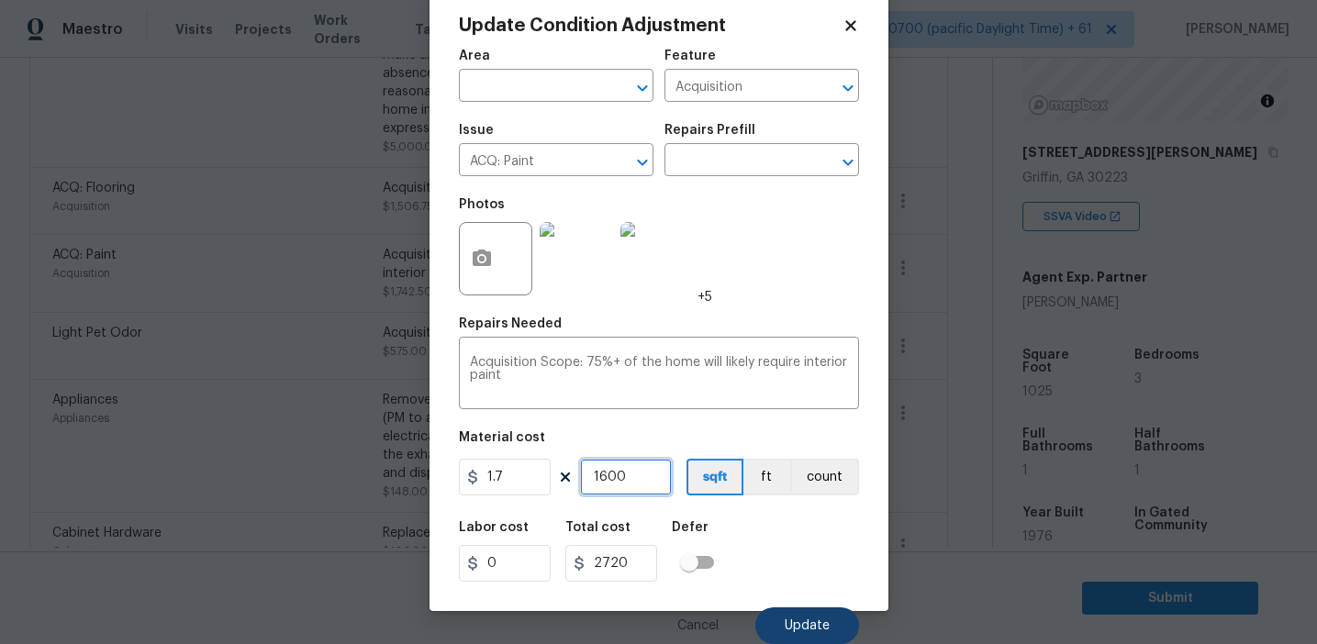
type input "1600"
click at [822, 621] on span "Update" at bounding box center [807, 627] width 45 height 14
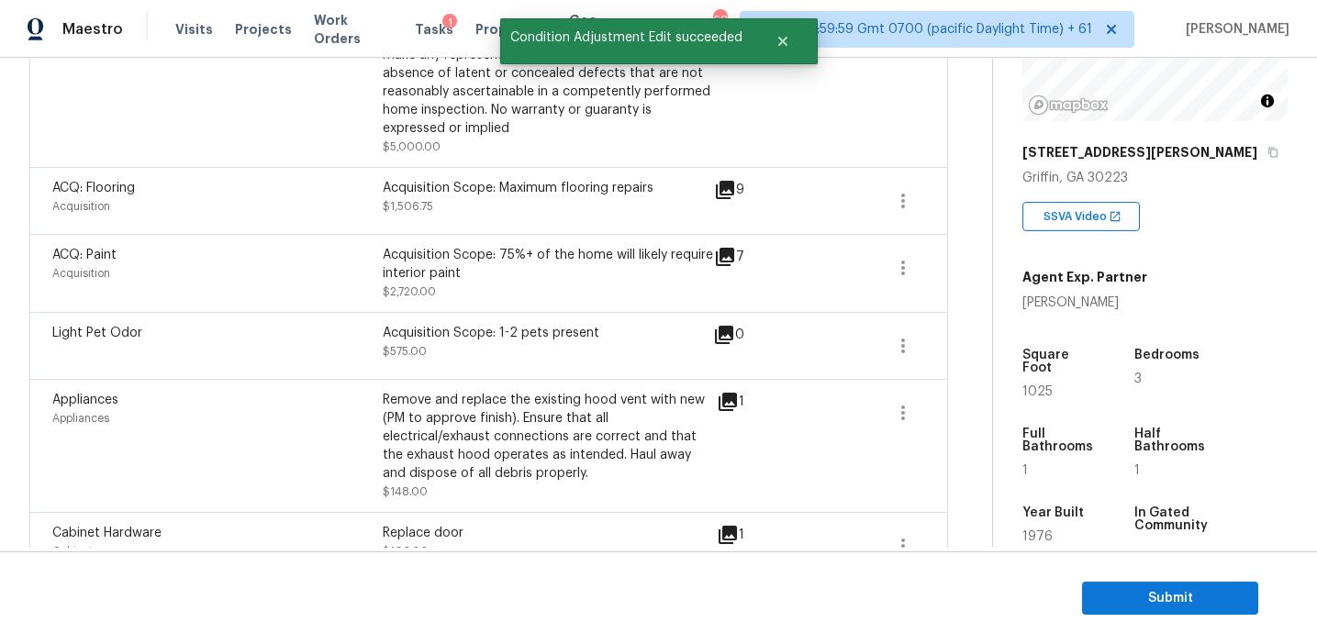
scroll to position [0, 0]
click at [893, 203] on icon "button" at bounding box center [903, 201] width 22 height 22
click at [977, 196] on div "Edit" at bounding box center [1007, 198] width 143 height 18
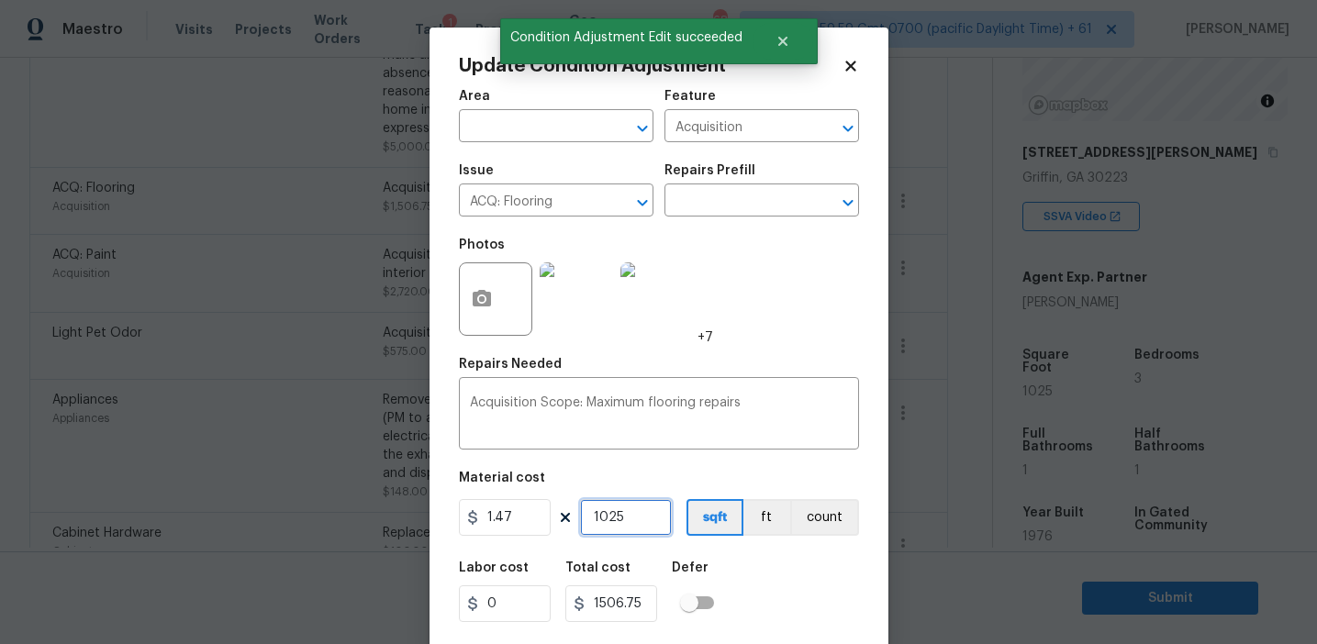
click at [636, 507] on input "1025" at bounding box center [626, 517] width 92 height 37
paste input "600"
type input "1600"
type input "2352"
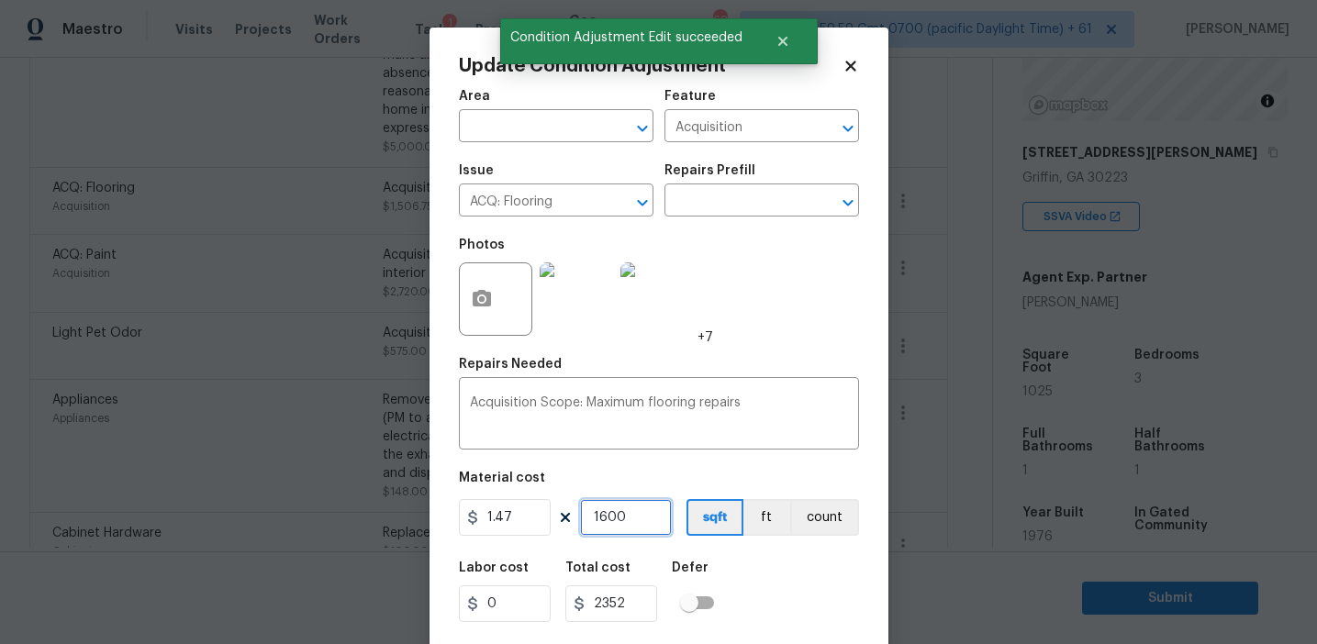
type input "1600"
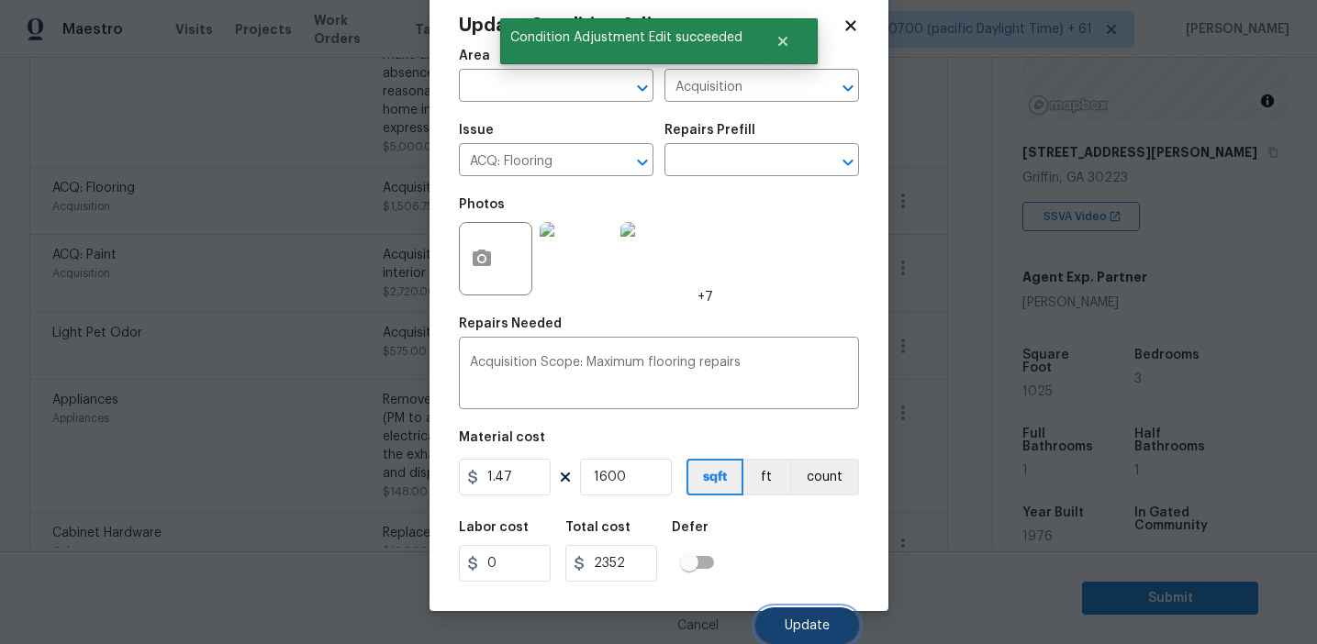
click at [802, 609] on button "Update" at bounding box center [807, 626] width 104 height 37
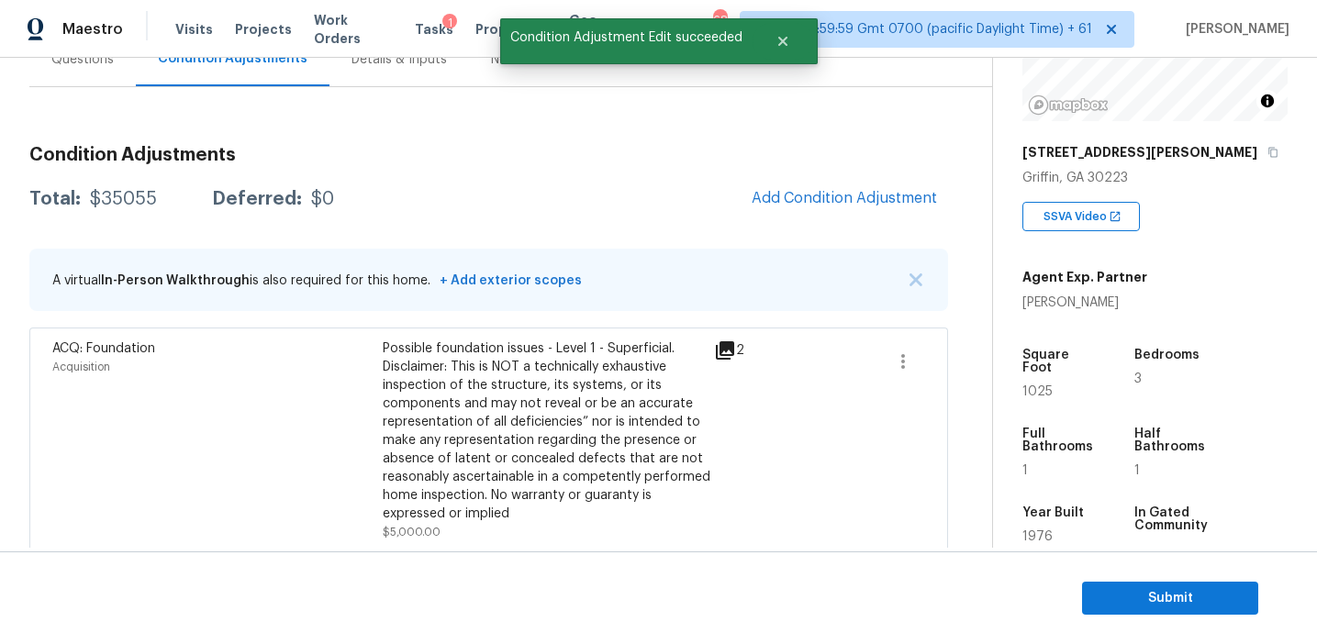
scroll to position [187, 0]
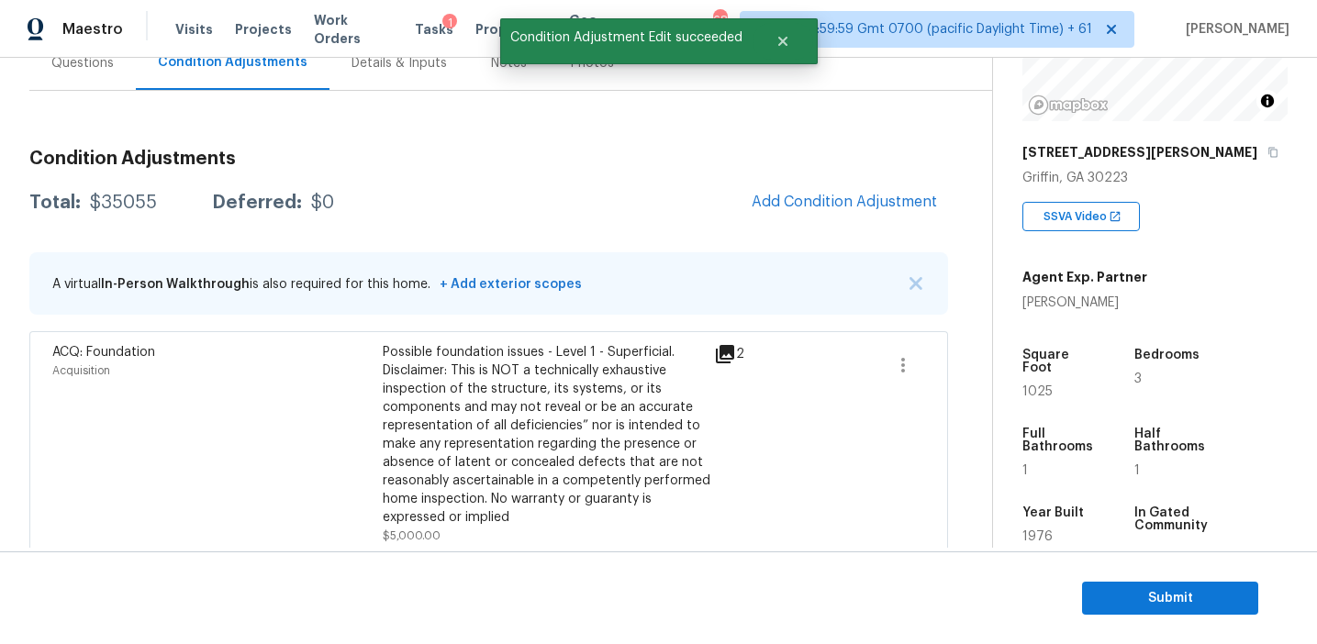
click at [117, 192] on div "Total: $35055 Deferred: $0 Add Condition Adjustment" at bounding box center [488, 203] width 919 height 40
click at [132, 201] on div "$35055" at bounding box center [123, 203] width 67 height 18
copy div "35055"
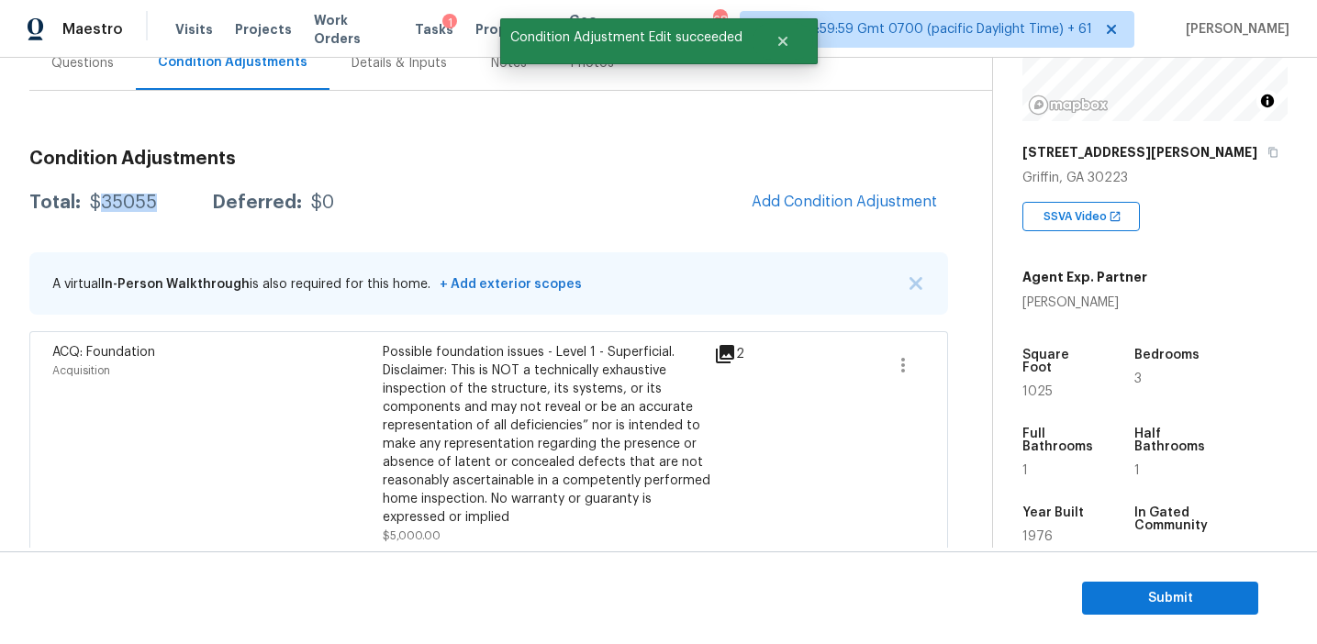
scroll to position [153, 0]
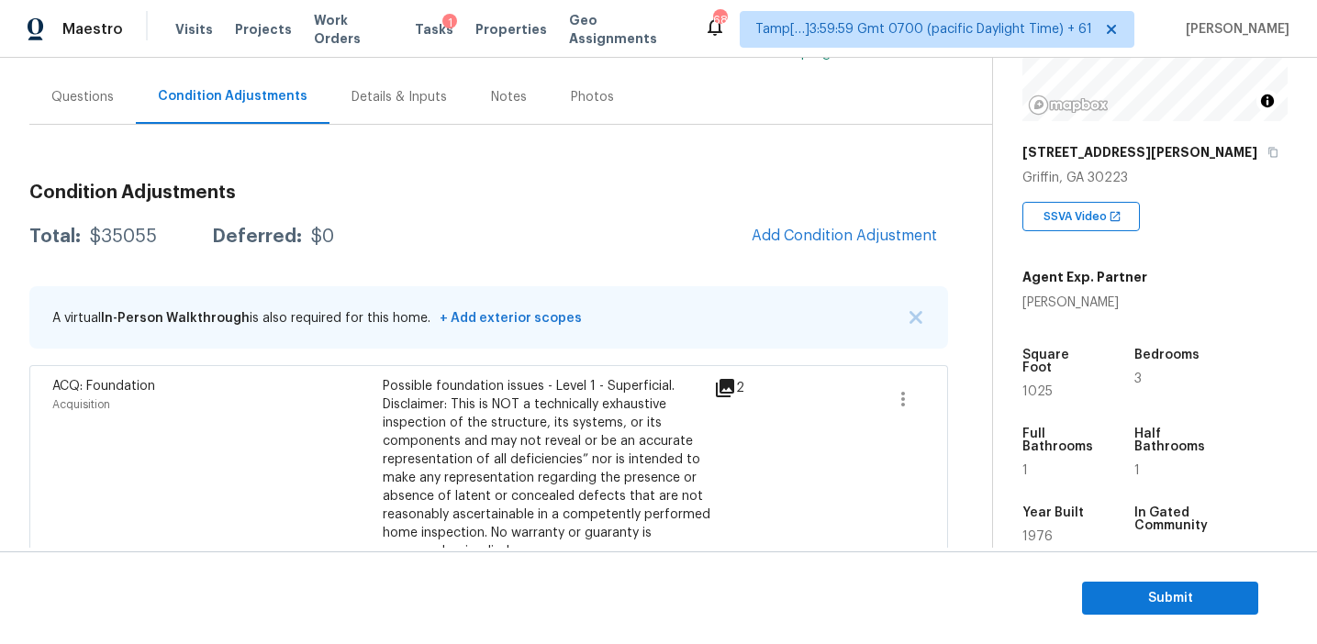
click at [923, 319] on button "button" at bounding box center [916, 317] width 18 height 18
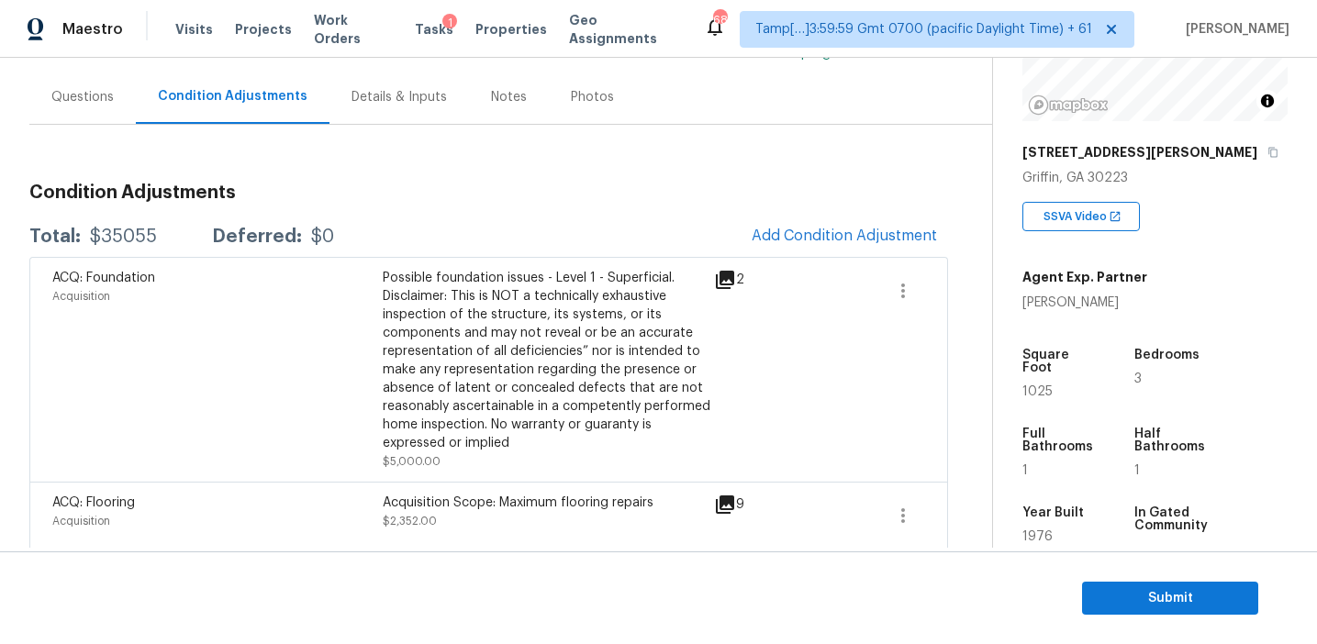
click at [730, 275] on icon at bounding box center [725, 280] width 18 height 18
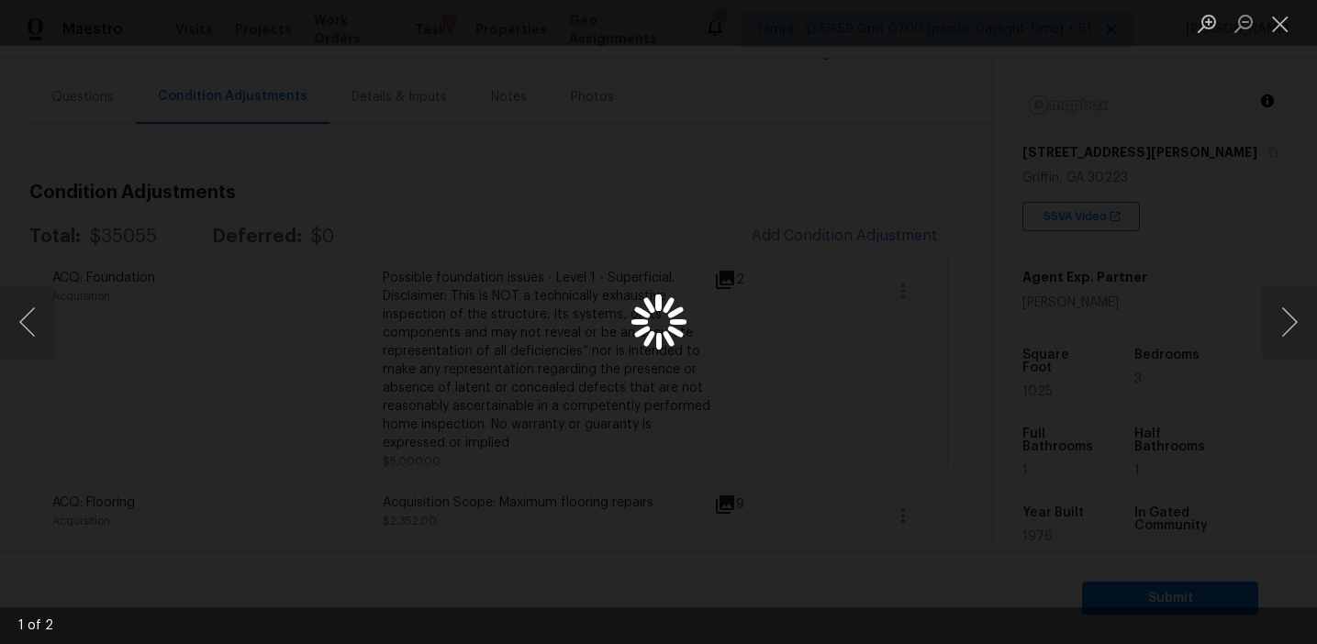
click at [1283, 161] on div "Lightbox" at bounding box center [658, 322] width 1317 height 644
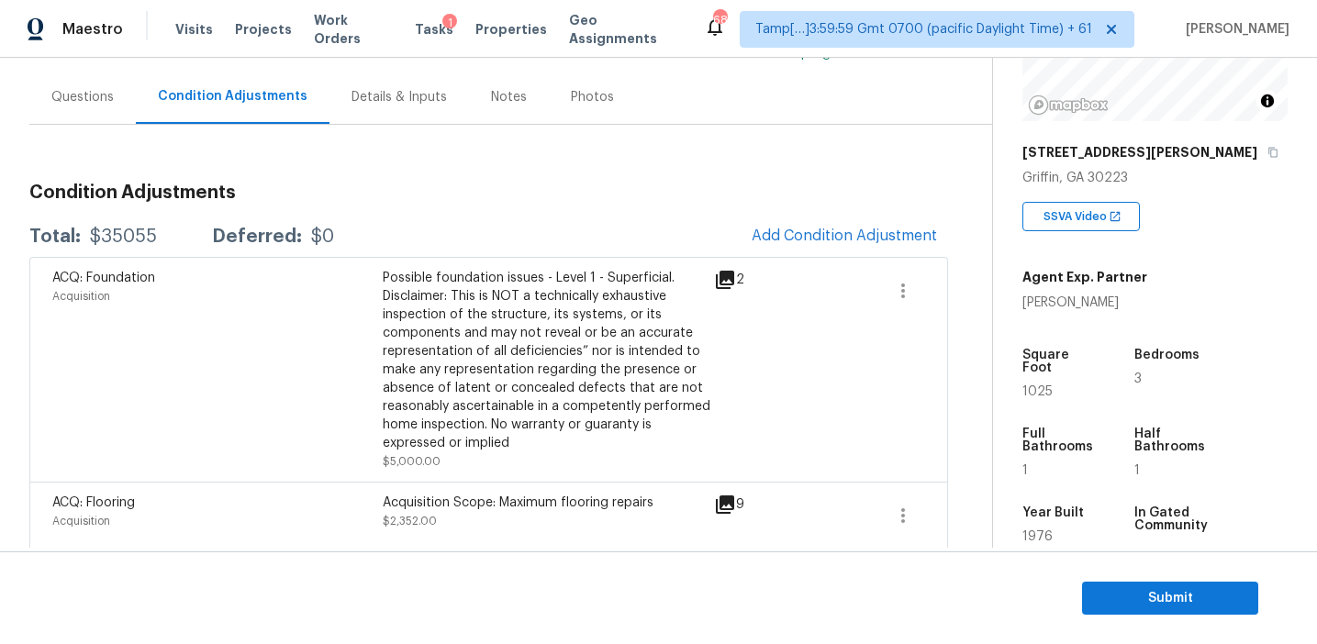
click at [592, 185] on h3 "Condition Adjustments" at bounding box center [488, 193] width 919 height 18
click at [73, 86] on div "Questions" at bounding box center [82, 97] width 106 height 54
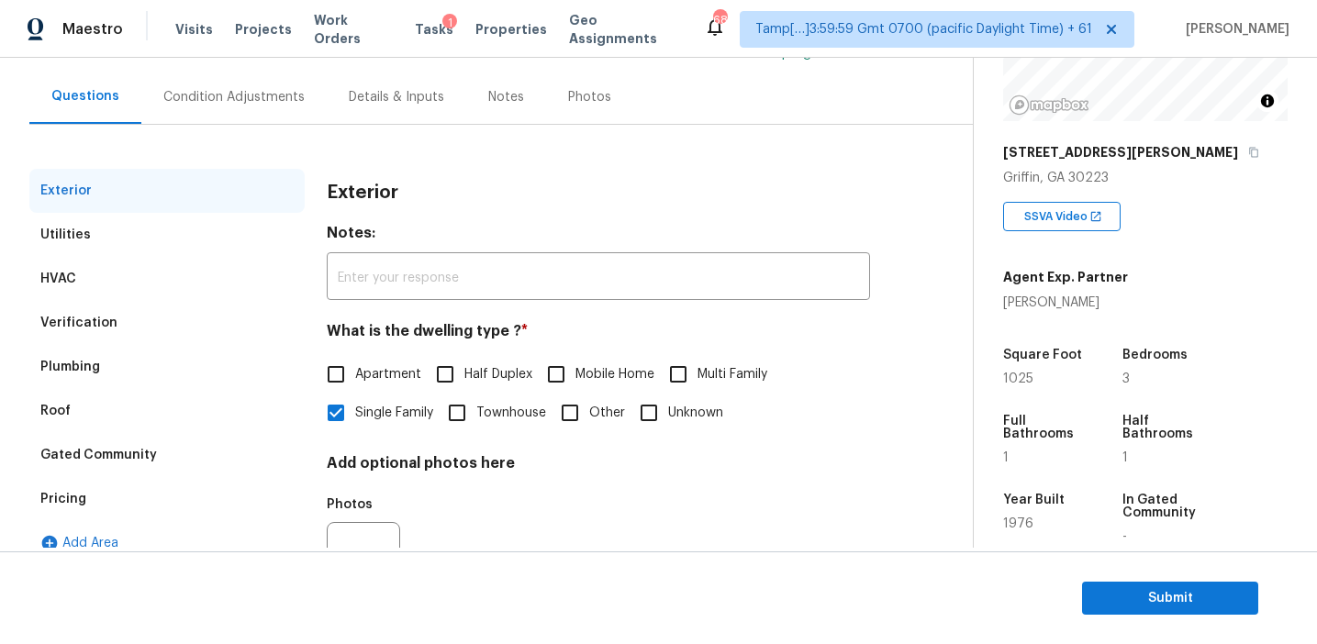
click at [189, 504] on div "Pricing" at bounding box center [166, 499] width 275 height 44
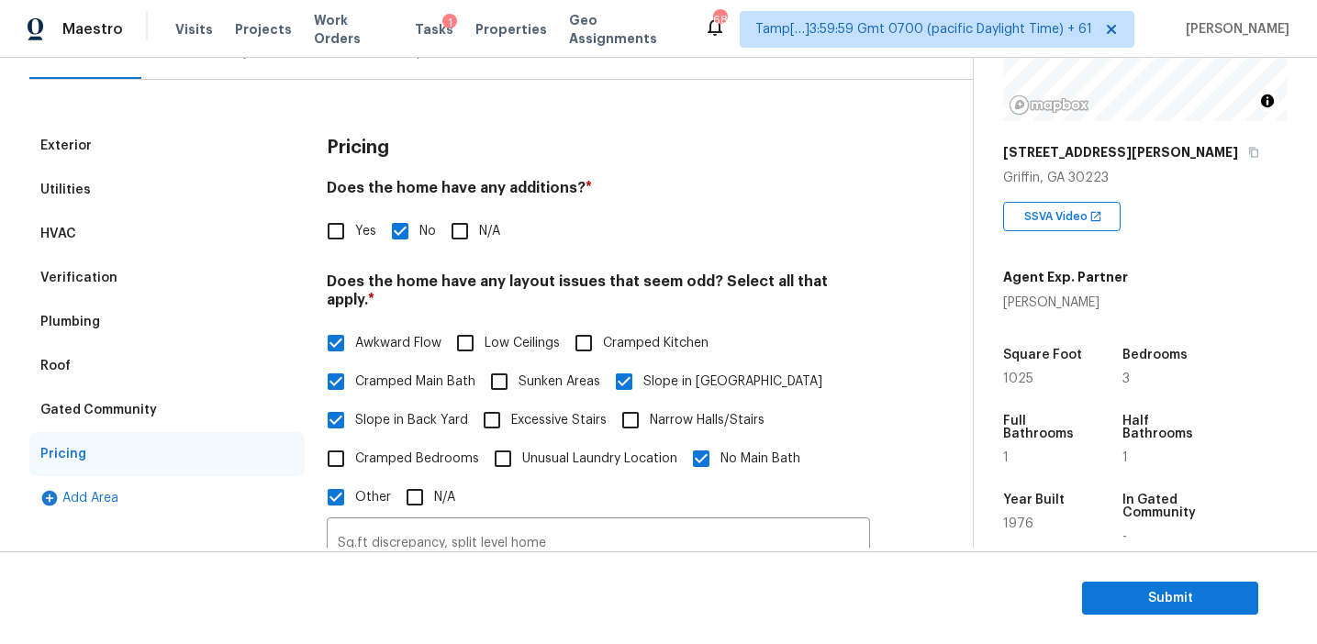
scroll to position [162, 0]
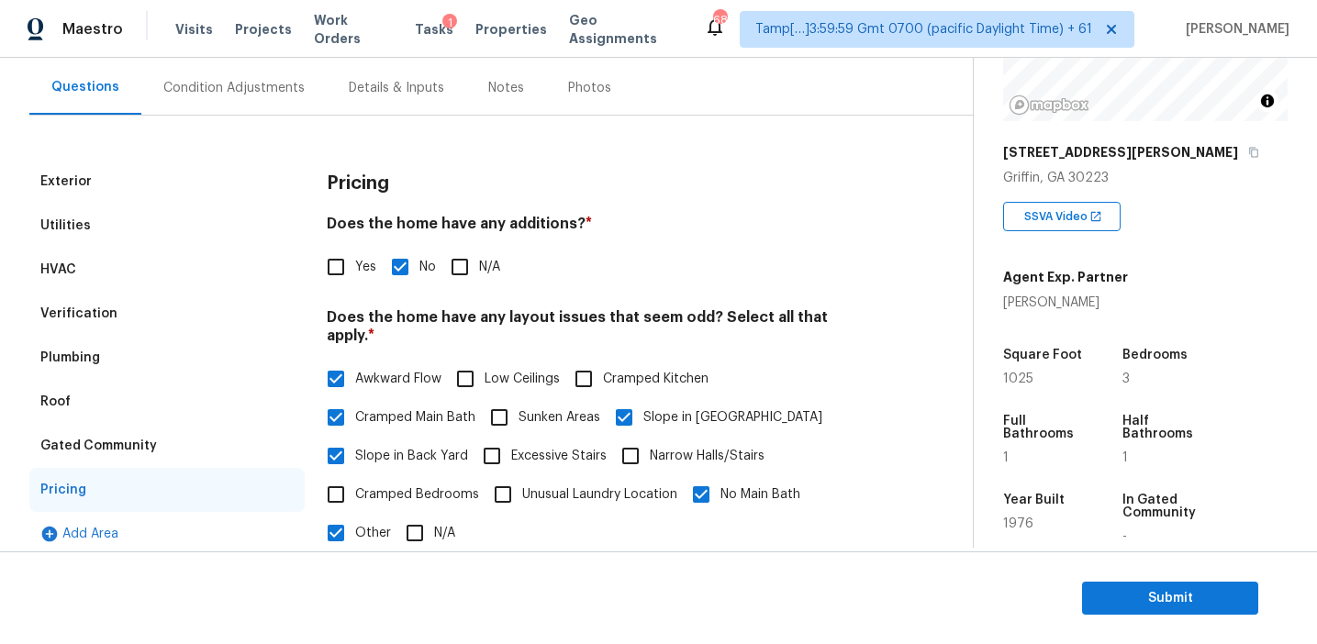
click at [135, 441] on div "Gated Community" at bounding box center [98, 446] width 117 height 18
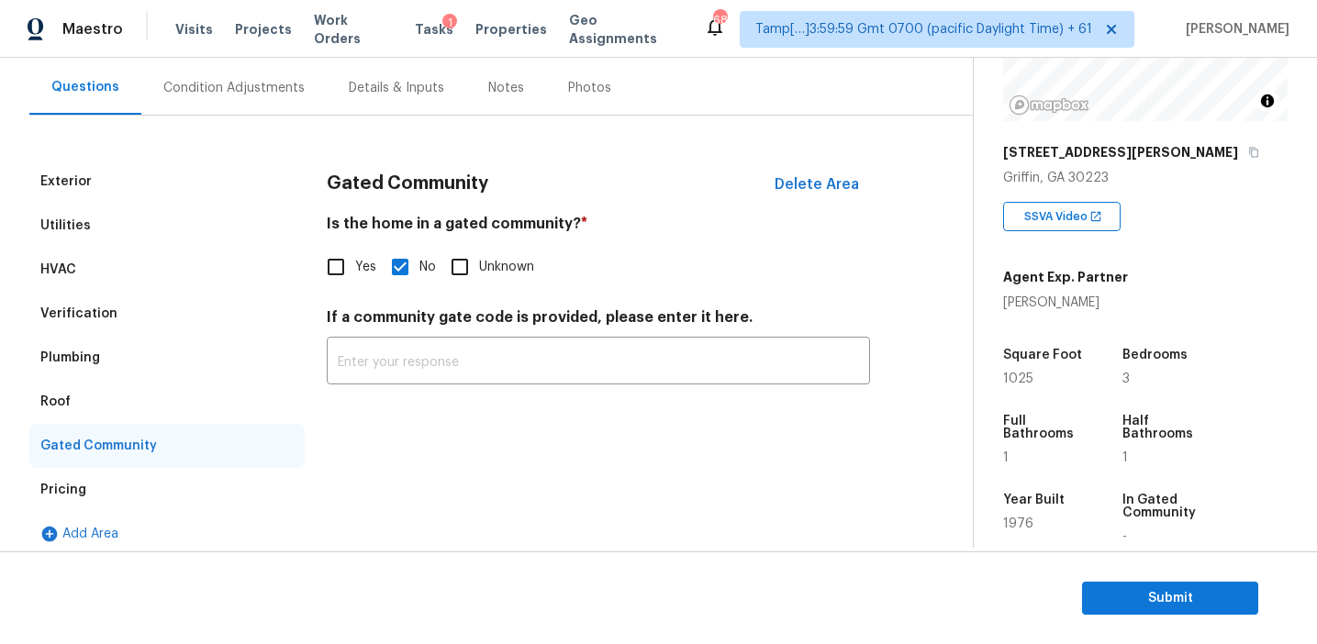
click at [84, 406] on div "Roof" at bounding box center [166, 402] width 275 height 44
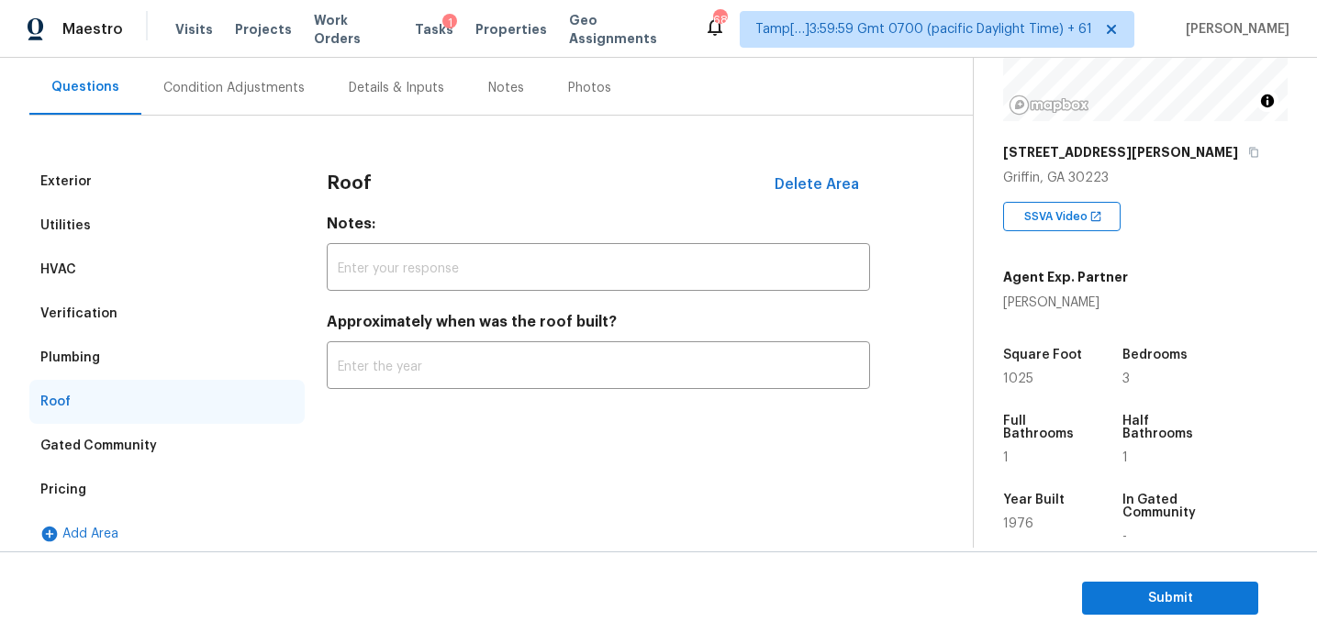
click at [85, 365] on div "Plumbing" at bounding box center [70, 358] width 60 height 18
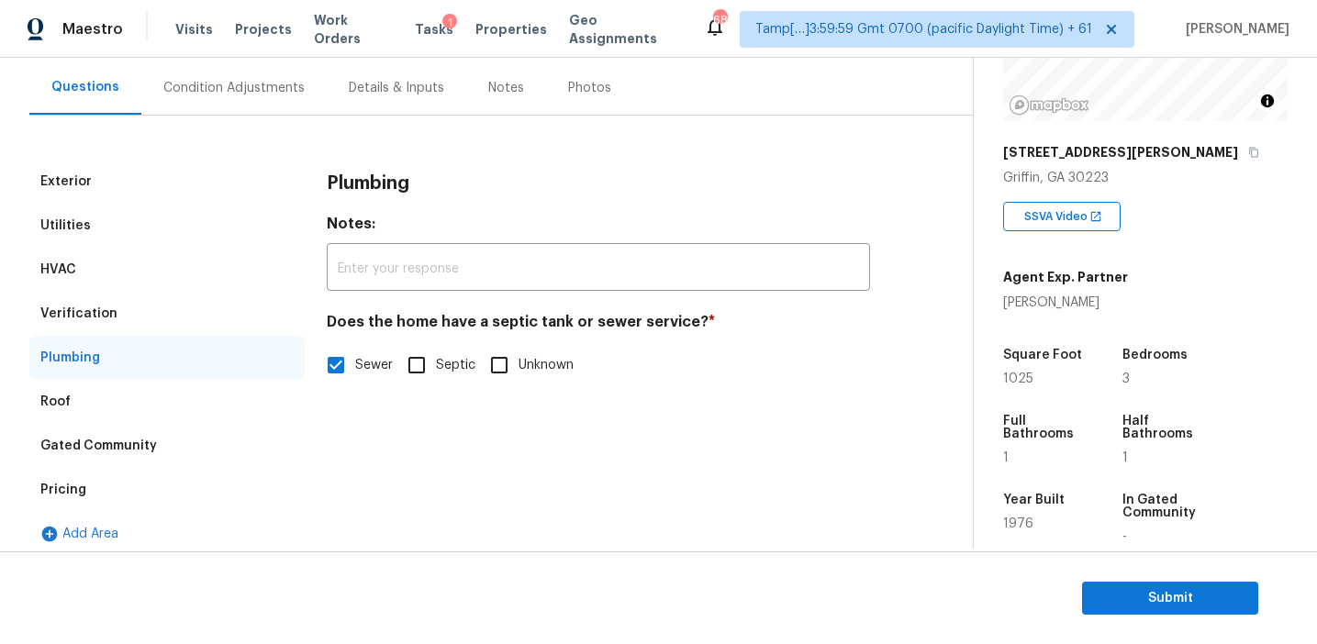
click at [103, 308] on div "Verification" at bounding box center [78, 314] width 77 height 18
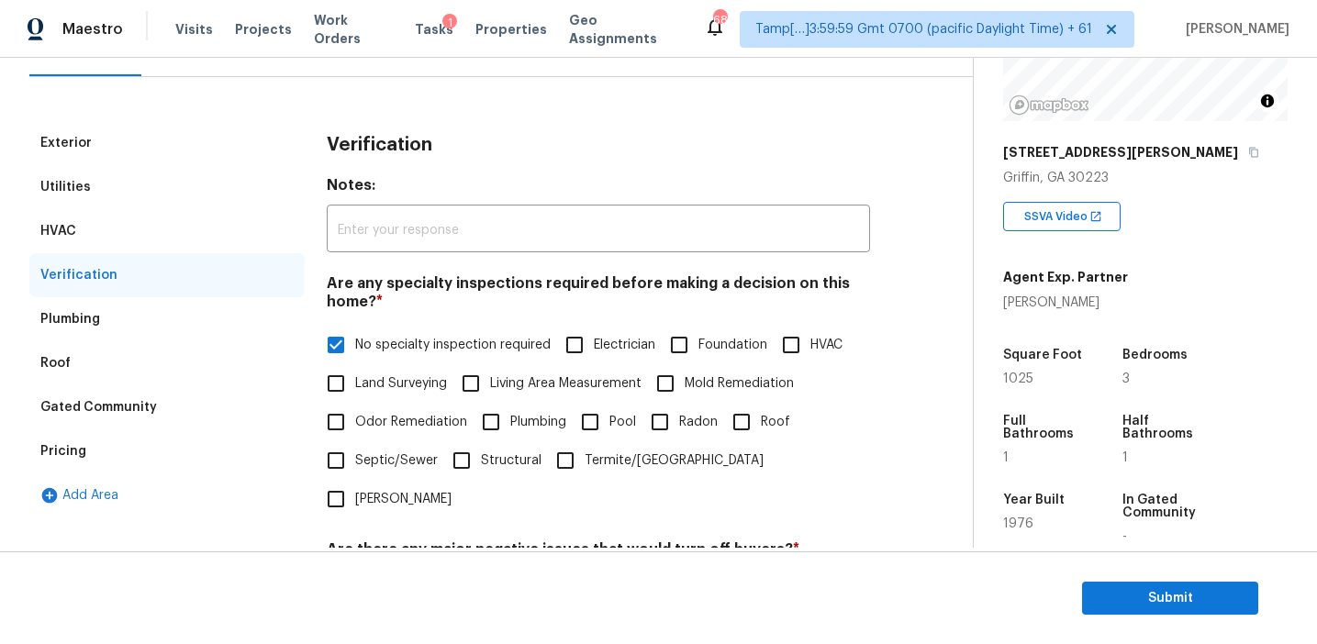
scroll to position [152, 0]
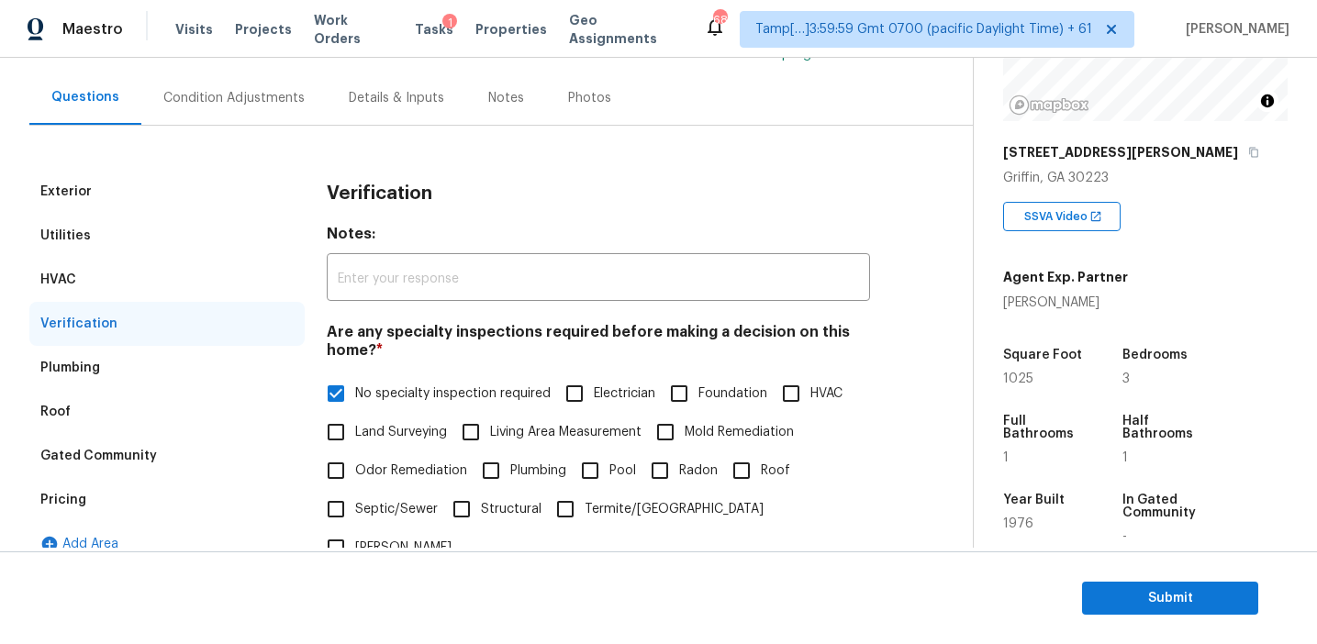
click at [175, 258] on div "HVAC" at bounding box center [166, 280] width 275 height 44
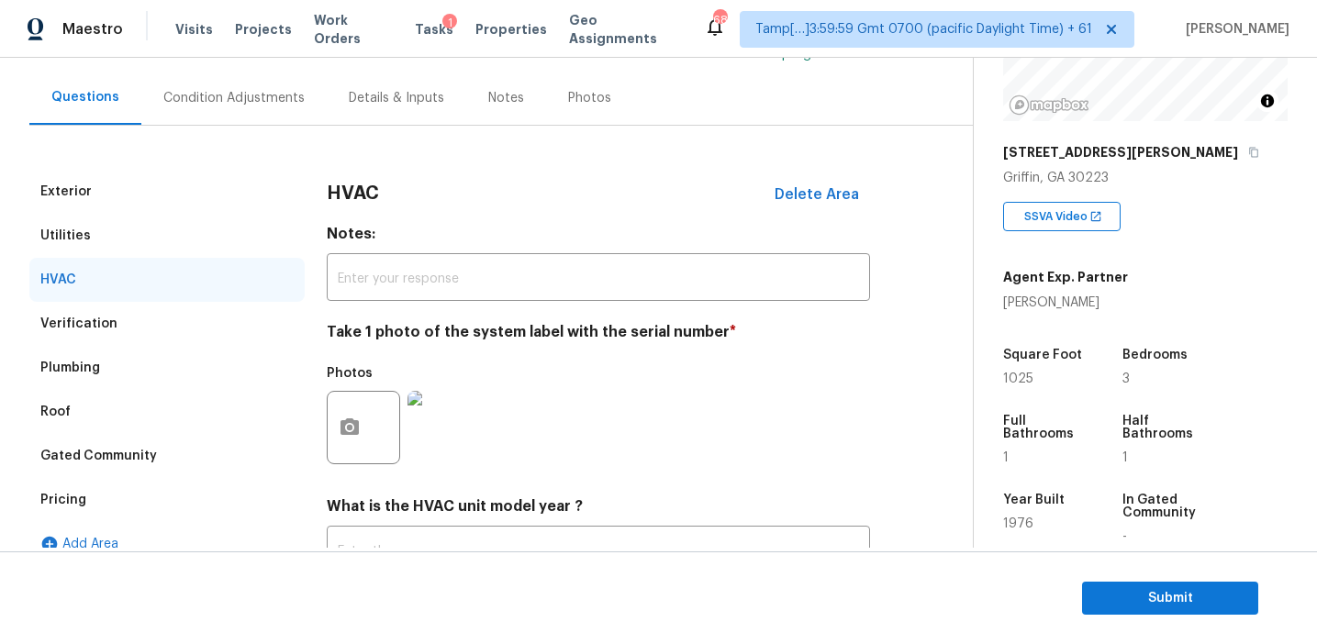
click at [175, 281] on div "HVAC" at bounding box center [166, 280] width 275 height 44
click at [162, 224] on div "Utilities" at bounding box center [166, 236] width 275 height 44
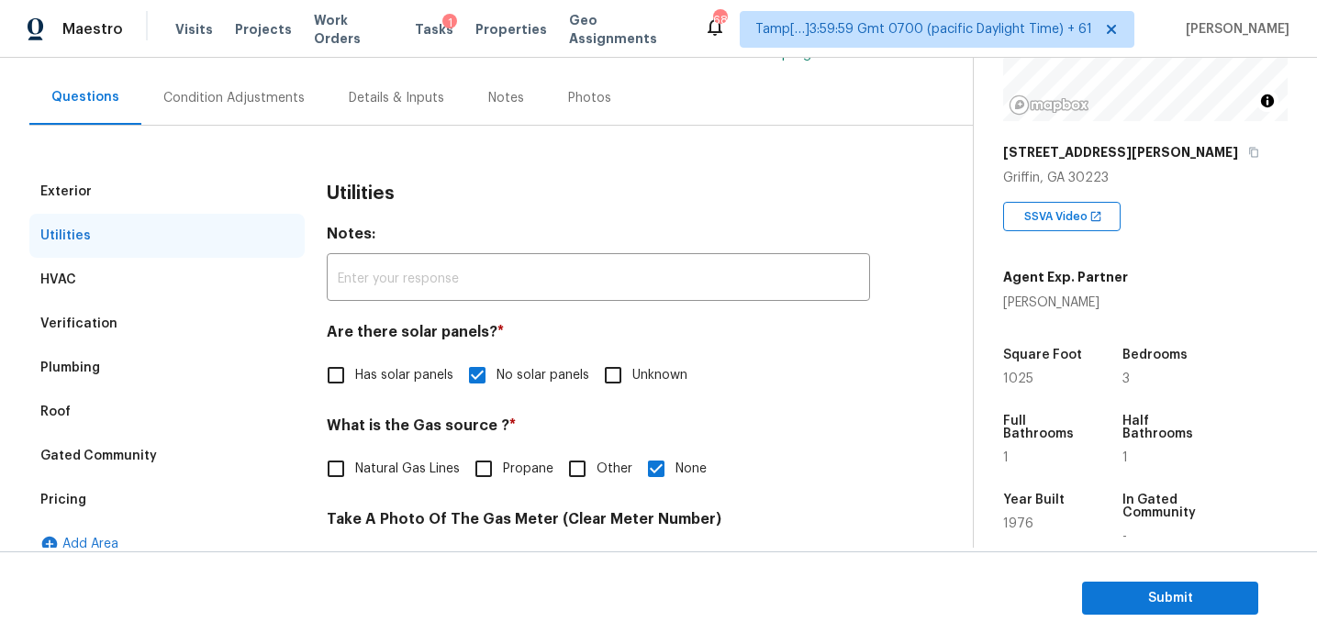
click at [156, 200] on div "Exterior" at bounding box center [166, 192] width 275 height 44
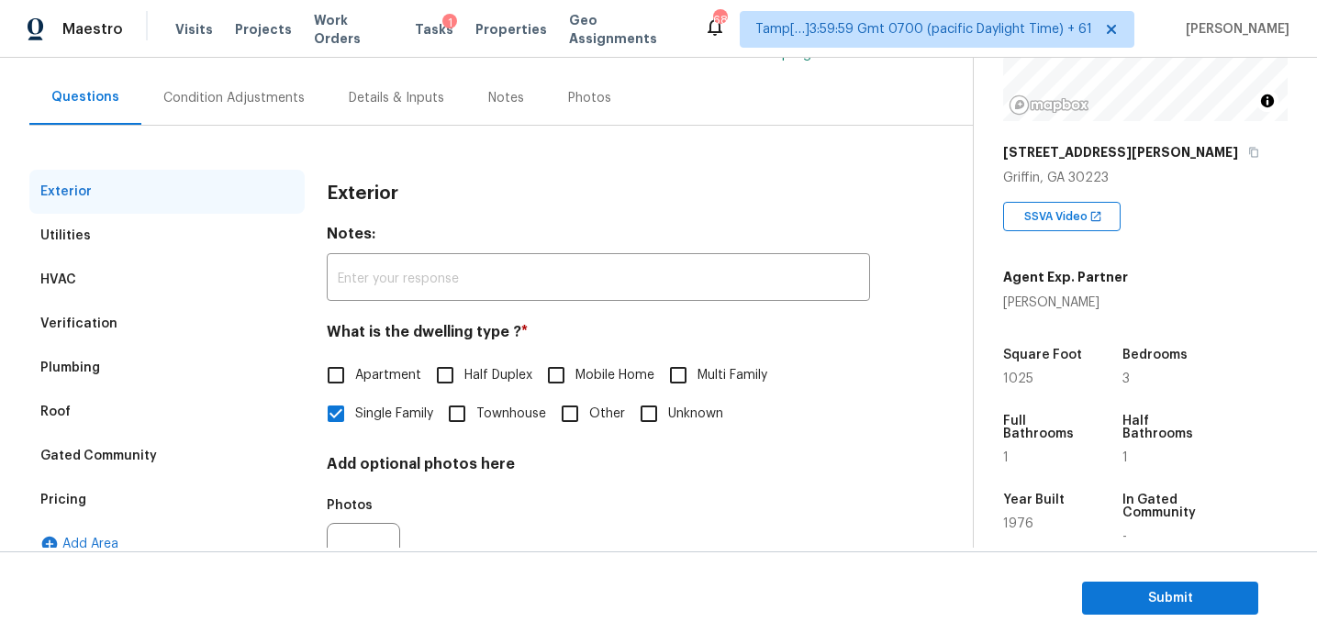
click at [216, 106] on div "Condition Adjustments" at bounding box center [233, 98] width 185 height 54
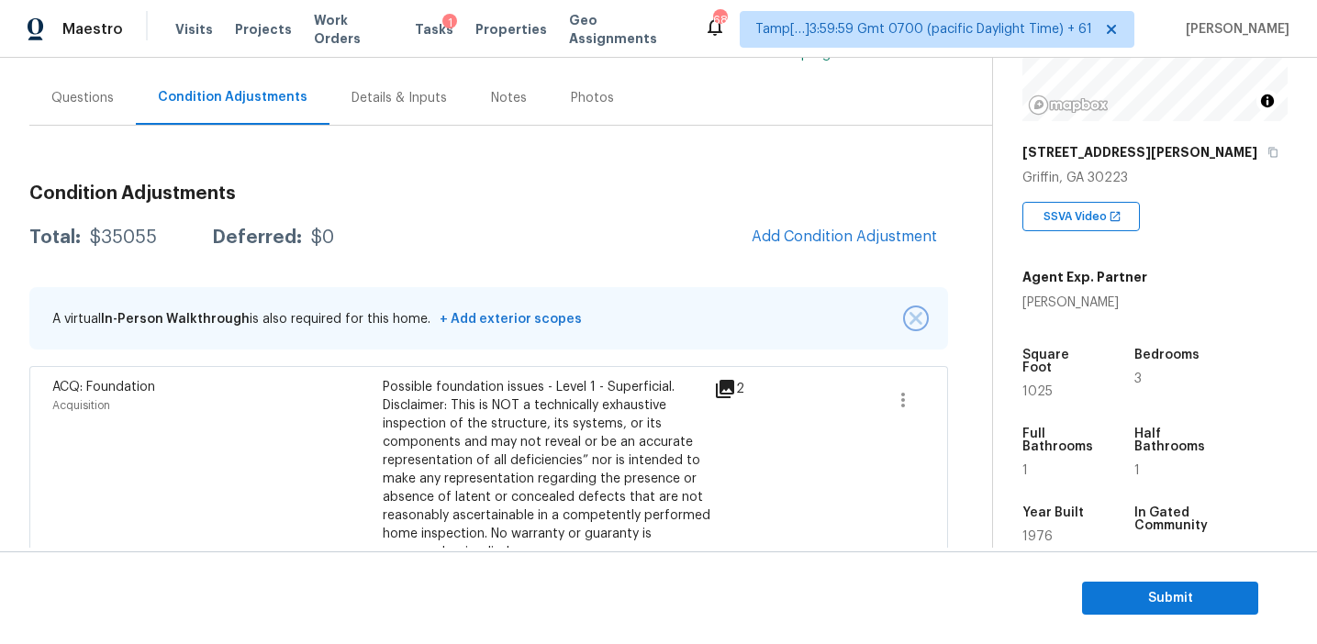
click at [915, 324] on img "button" at bounding box center [916, 318] width 13 height 13
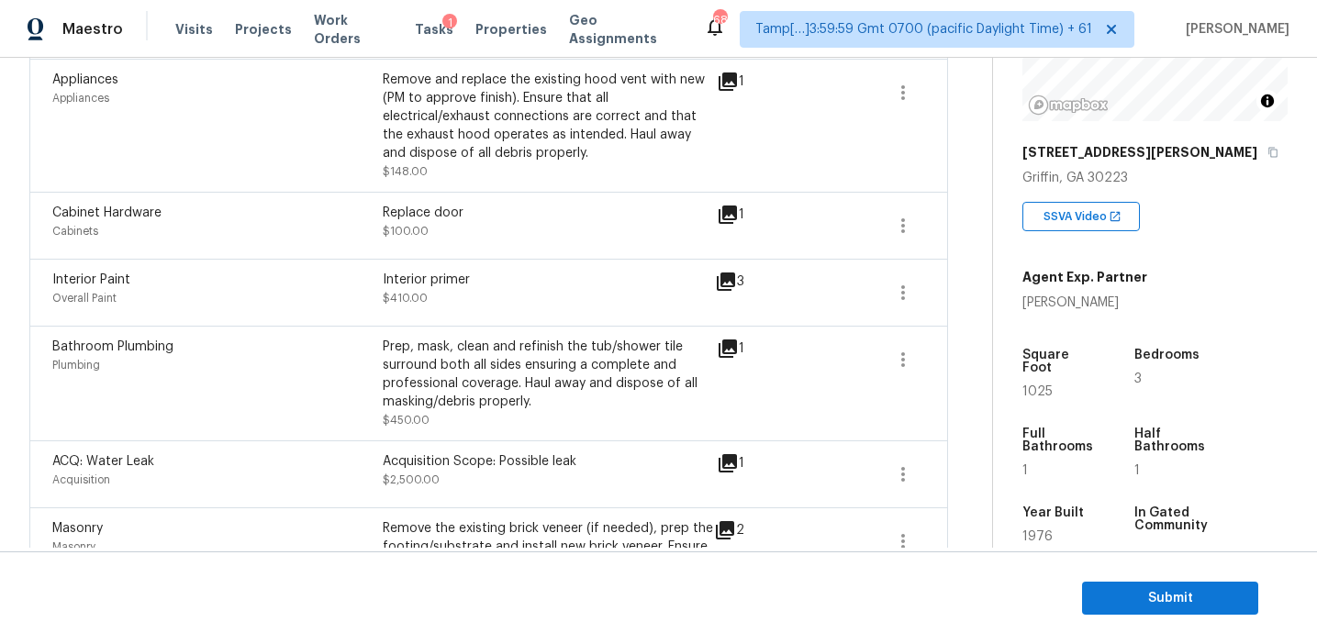
scroll to position [918, 0]
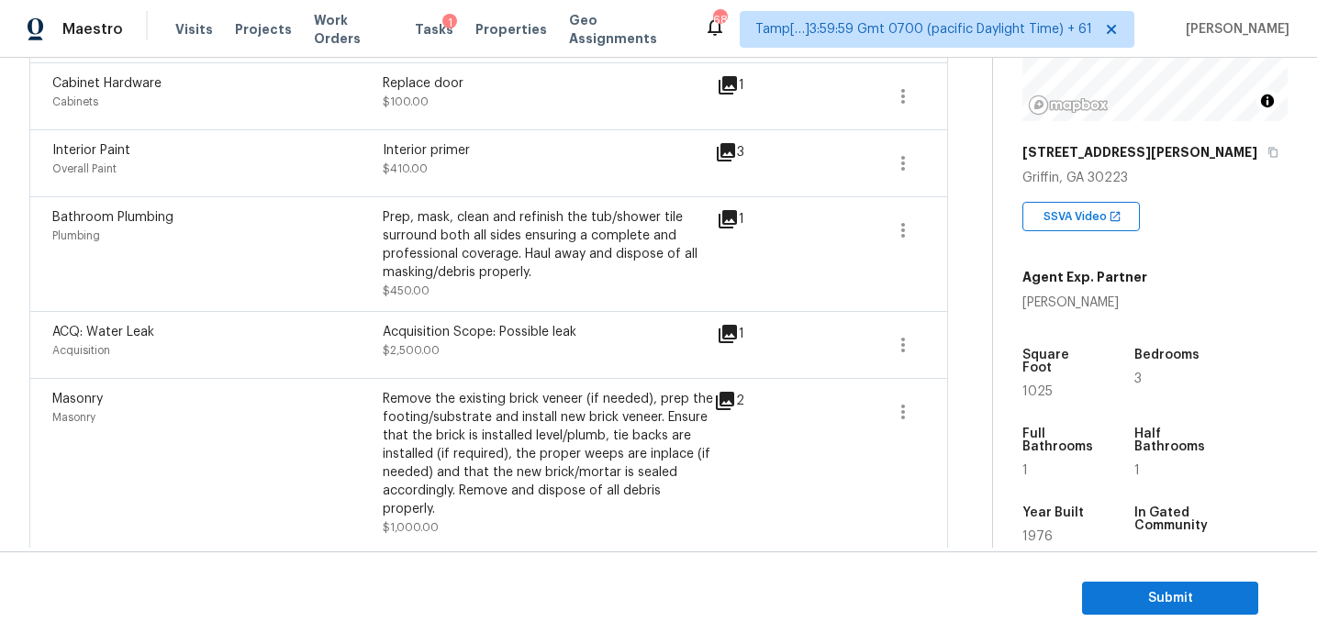
click at [730, 406] on icon at bounding box center [725, 401] width 22 height 22
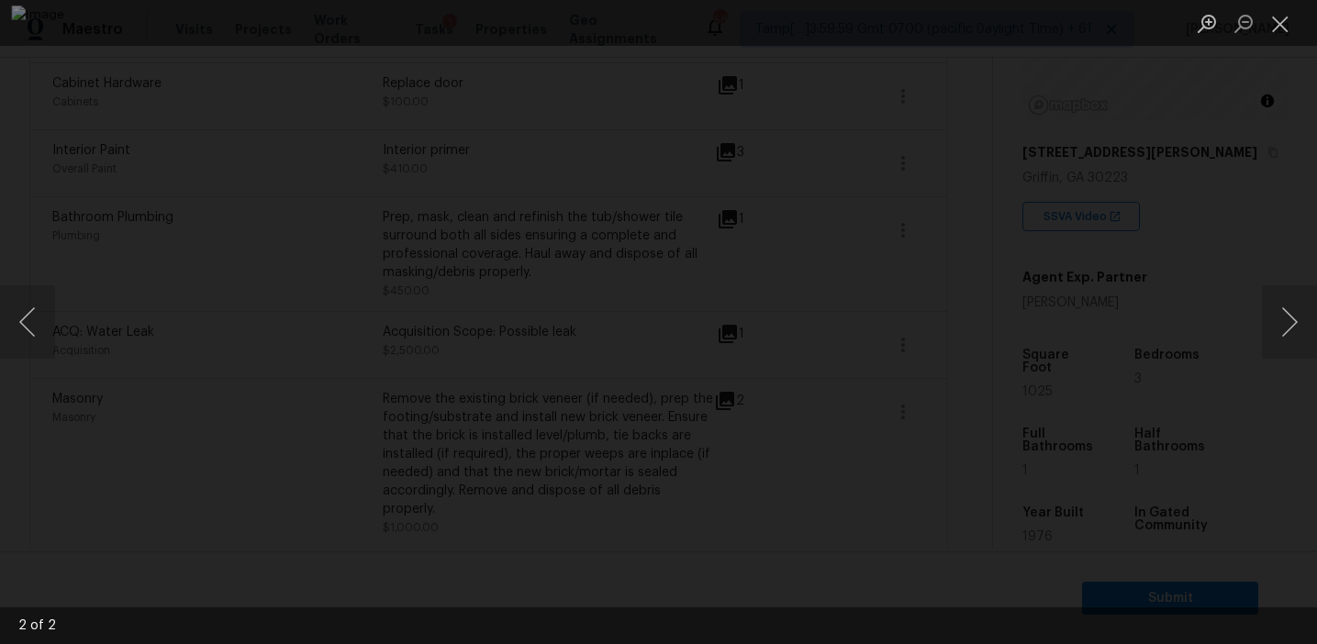
click at [1179, 319] on div "Lightbox" at bounding box center [658, 322] width 1317 height 644
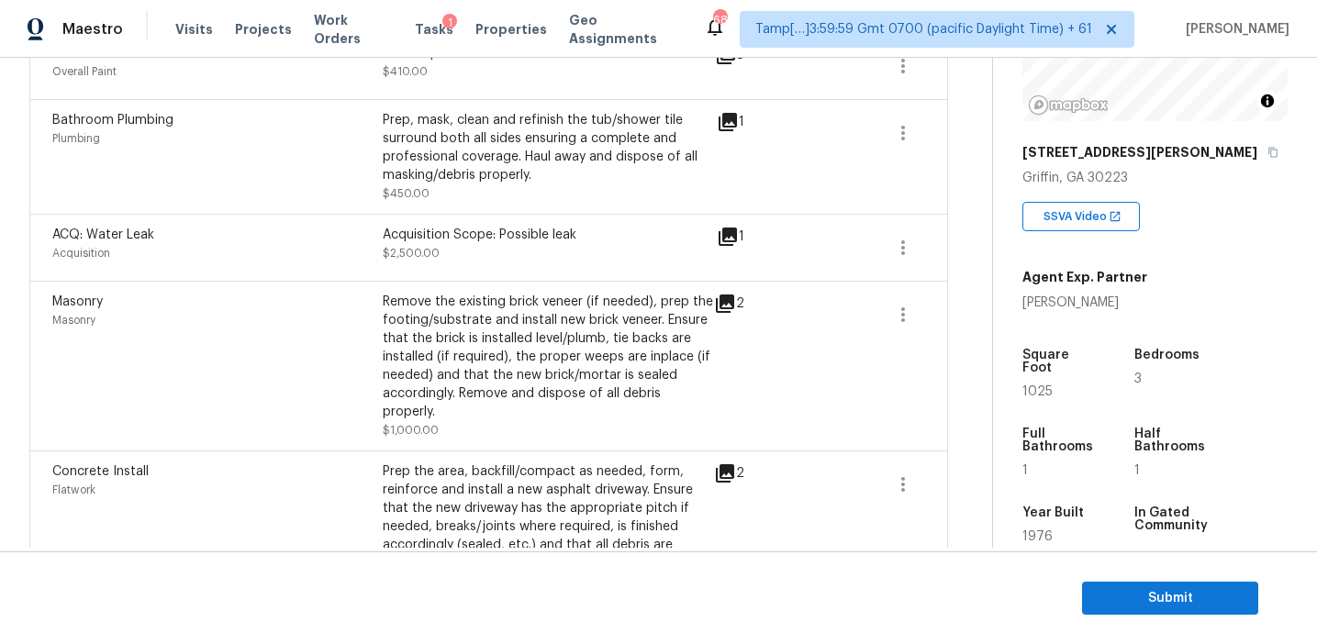
scroll to position [1102, 0]
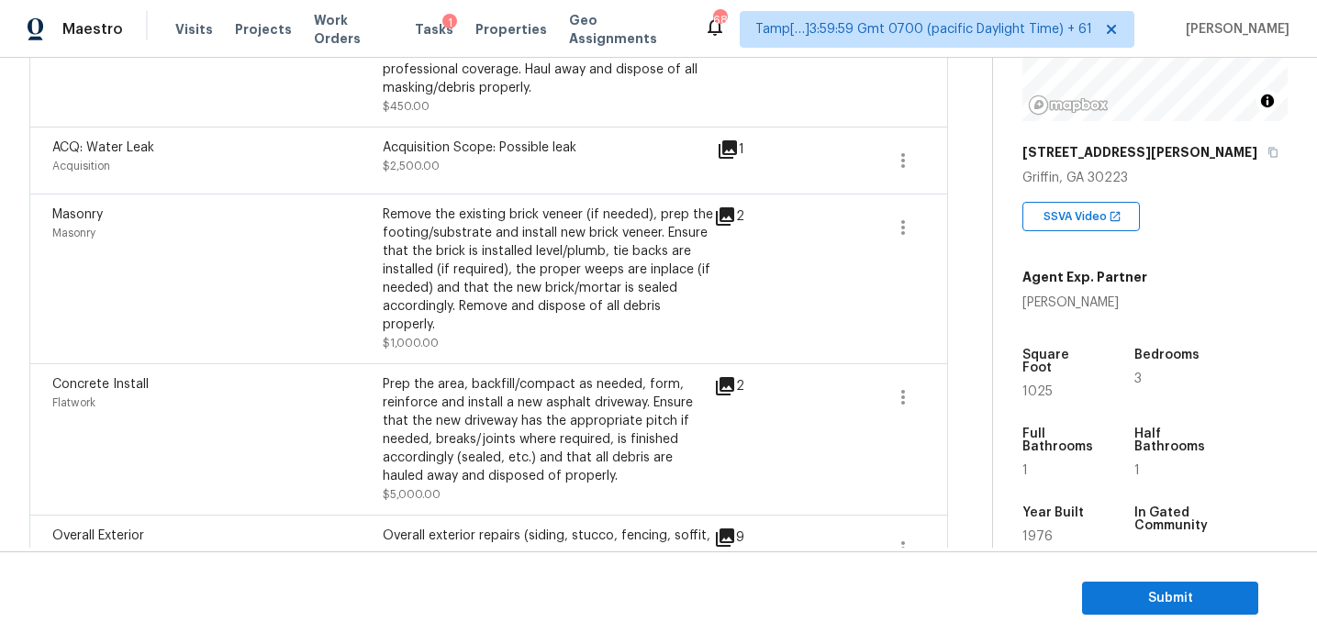
click at [724, 382] on icon at bounding box center [725, 386] width 18 height 18
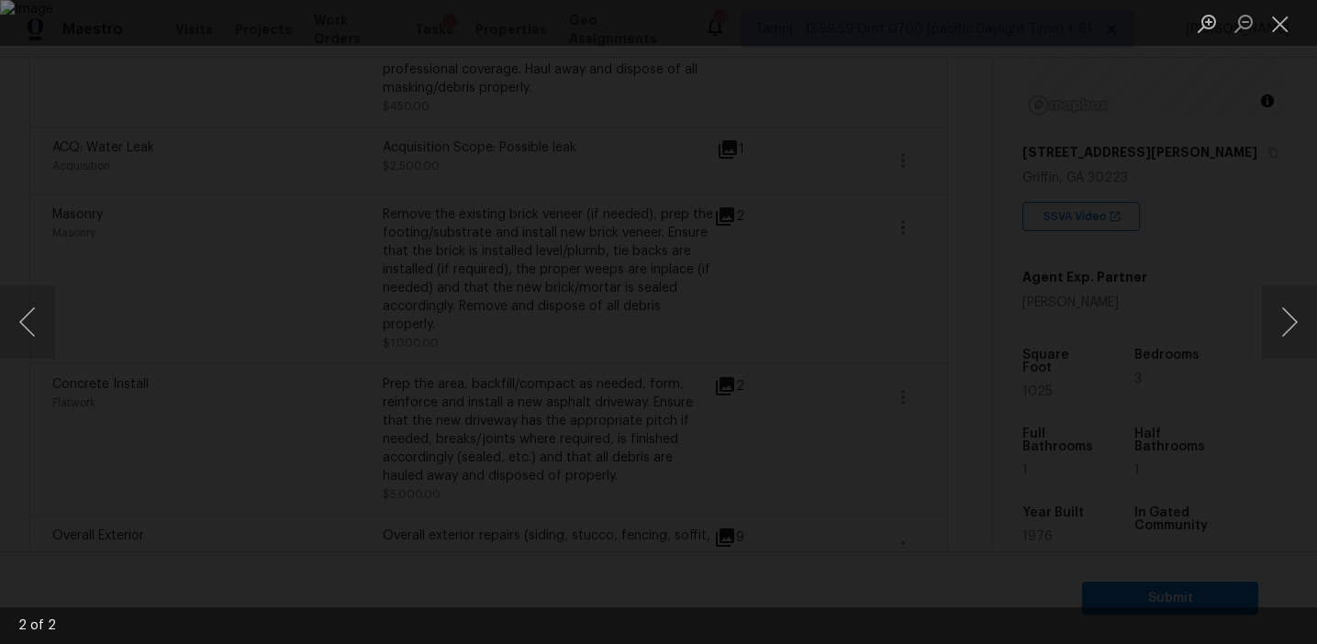
click at [1174, 309] on div "Lightbox" at bounding box center [658, 322] width 1317 height 644
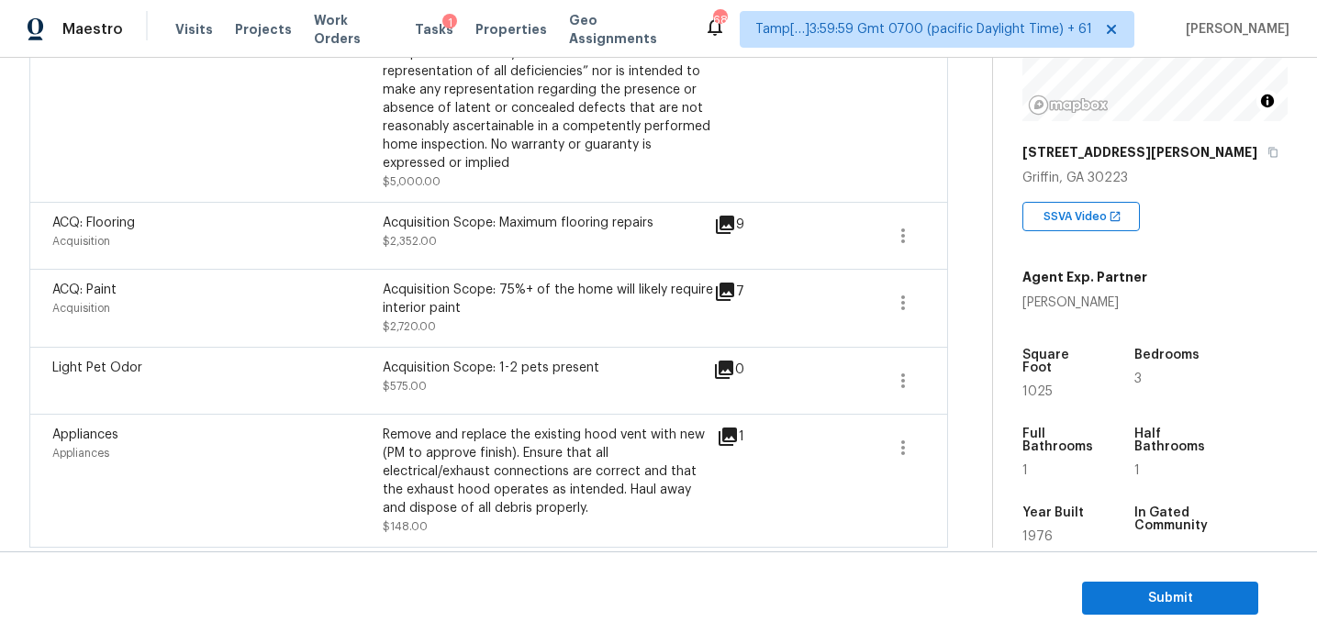
scroll to position [434, 0]
click at [676, 325] on div "Acquisition Scope: 75%+ of the home will likely require interior paint $2,720.00" at bounding box center [548, 307] width 330 height 55
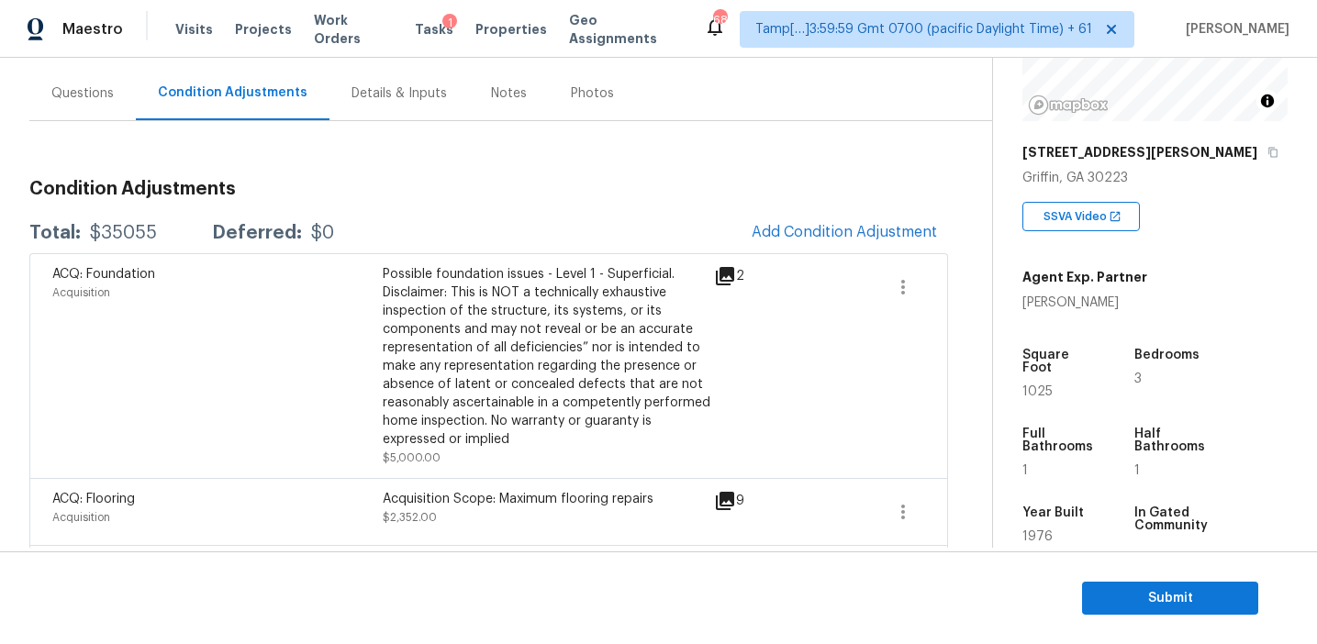
scroll to position [159, 0]
click at [644, 196] on h3 "Condition Adjustments" at bounding box center [488, 187] width 919 height 18
click at [1096, 512] on div "Year Built" at bounding box center [1061, 519] width 77 height 24
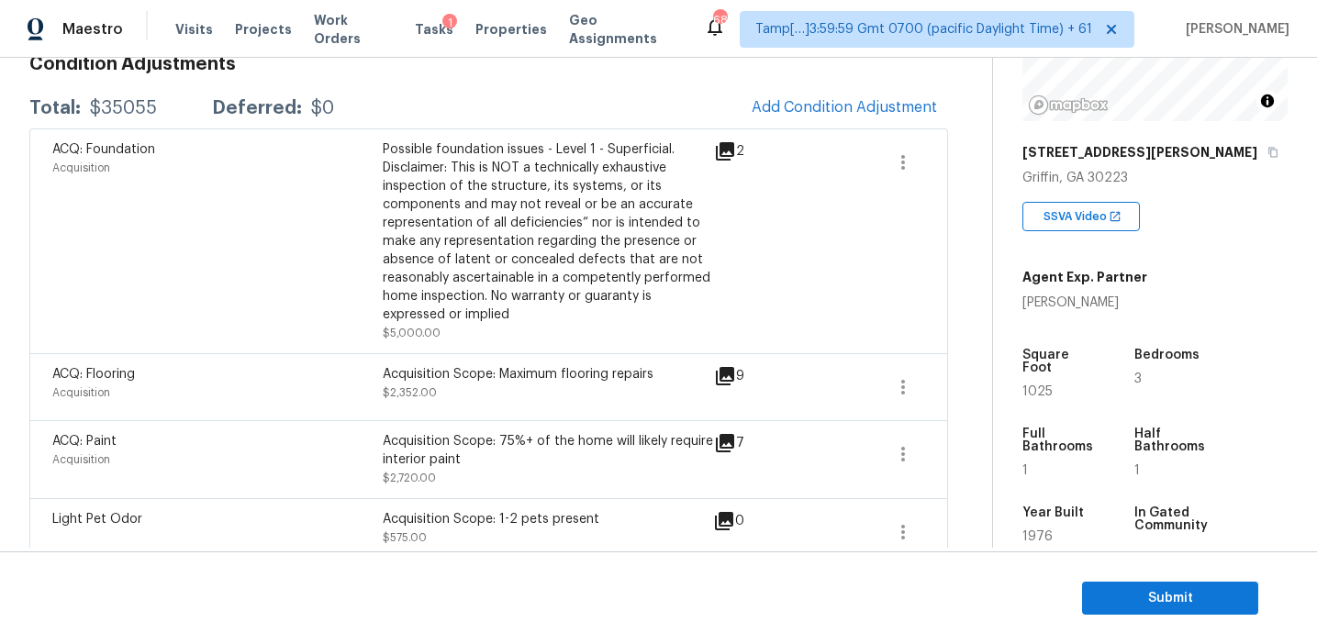
scroll to position [247, 0]
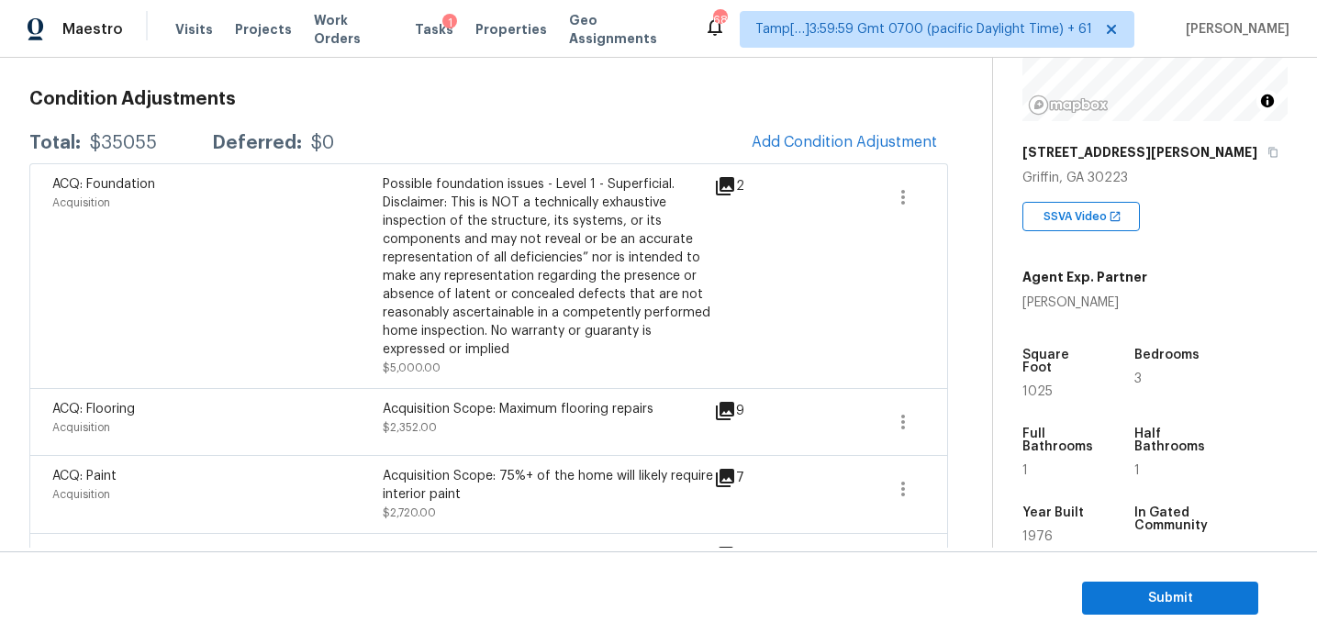
click at [819, 375] on span at bounding box center [838, 276] width 71 height 202
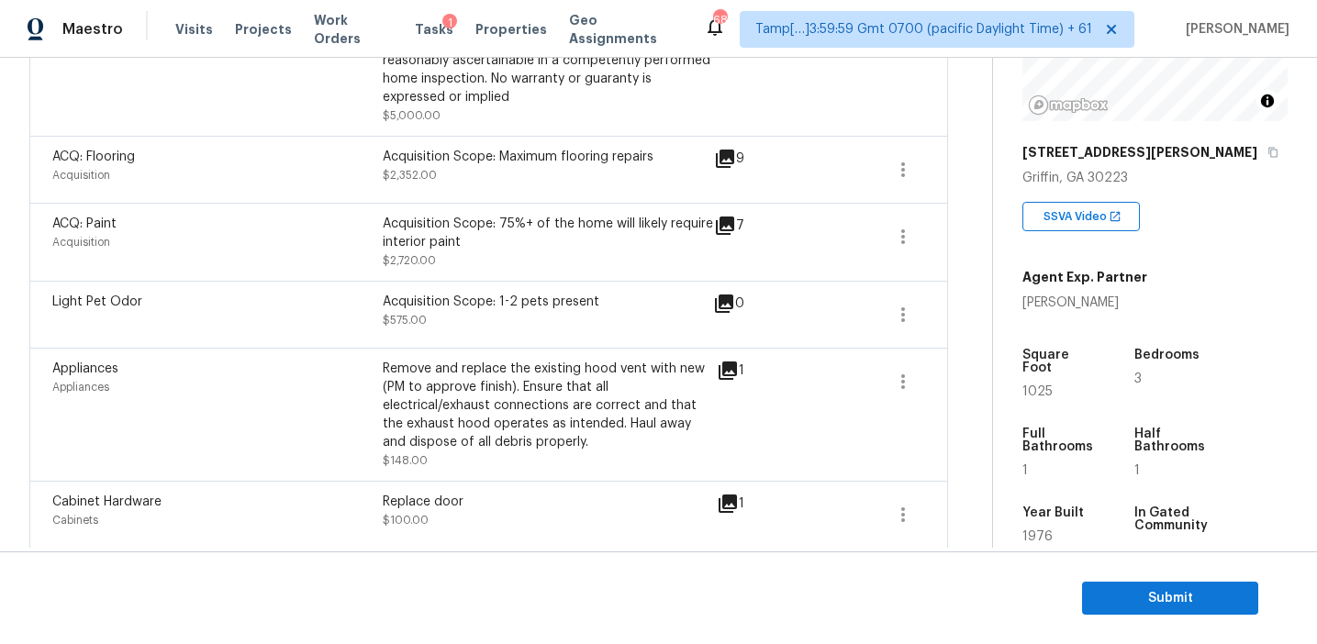
scroll to position [129, 0]
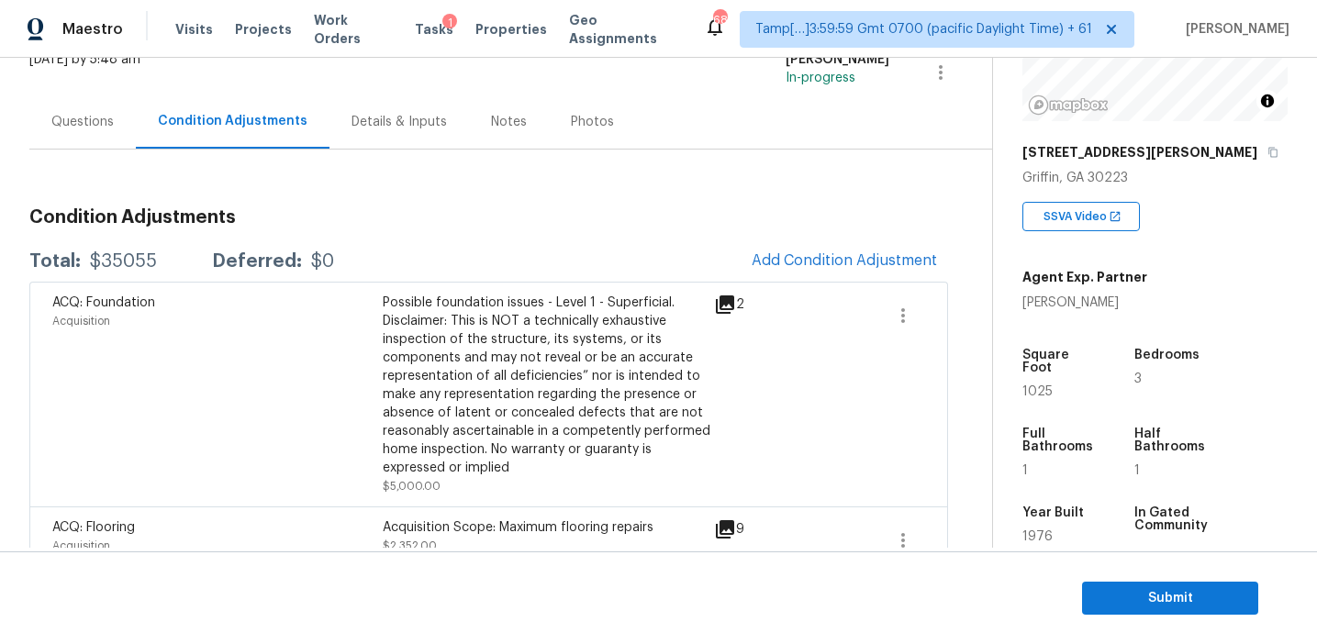
click at [832, 218] on h3 "Condition Adjustments" at bounding box center [488, 217] width 919 height 18
click at [1106, 610] on button "Submit" at bounding box center [1170, 599] width 176 height 34
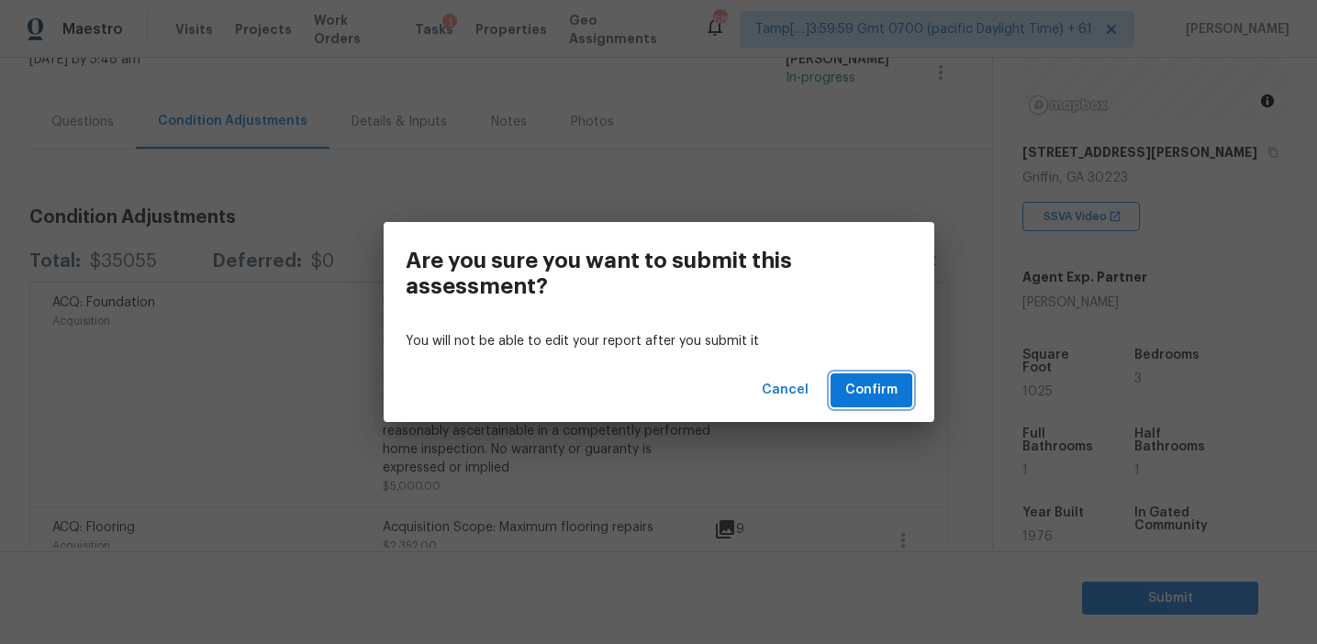
click at [856, 387] on span "Confirm" at bounding box center [871, 390] width 52 height 23
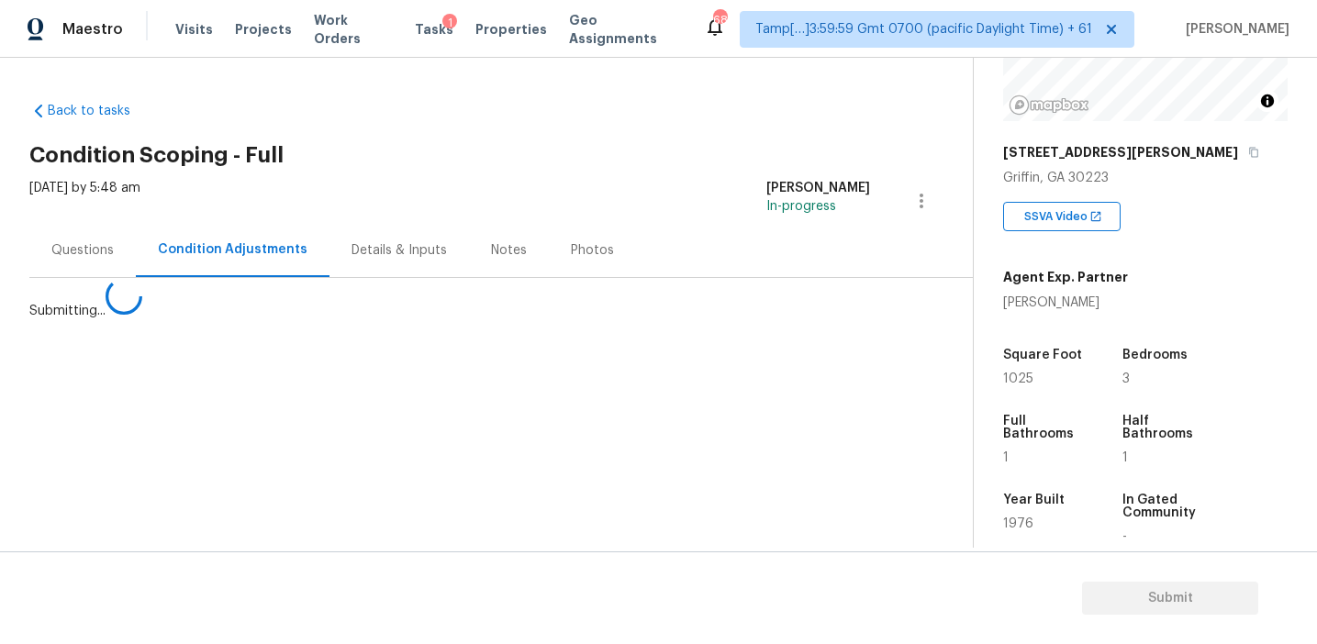
scroll to position [0, 0]
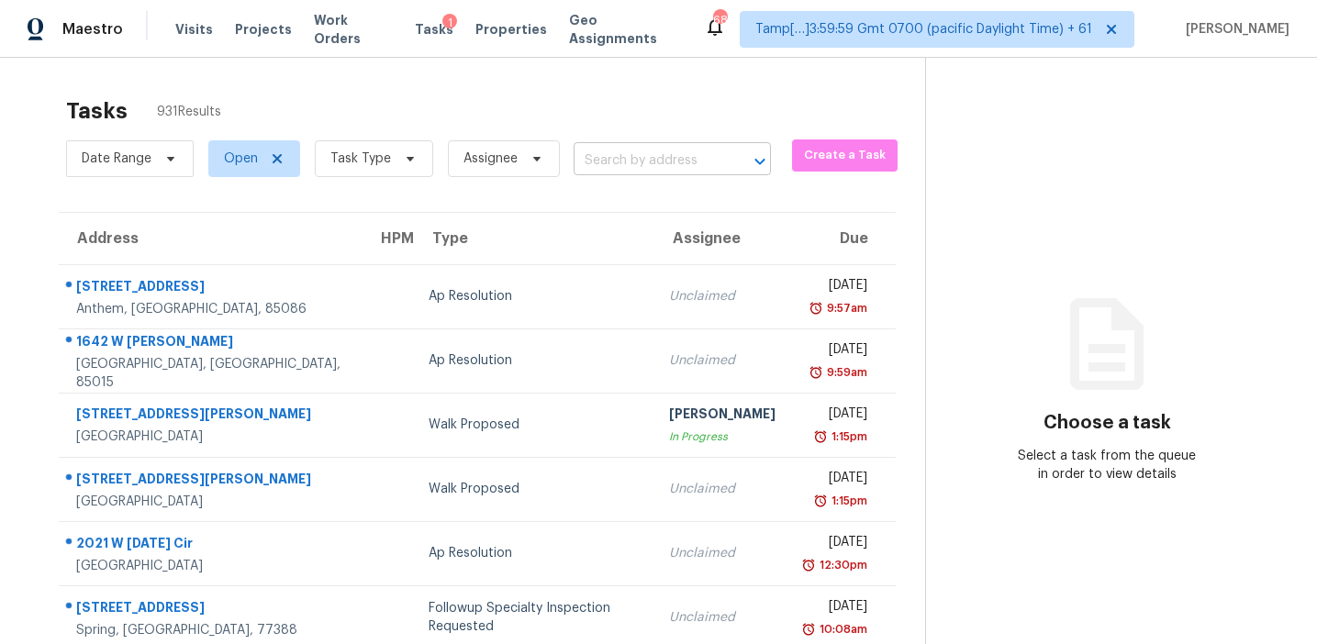
click at [632, 164] on input "text" at bounding box center [647, 161] width 146 height 28
paste input "67 Country Place Ct, Alpharetta, GA, 30005"
type input "67 Country Place Ct, Alpharetta, GA, 30005"
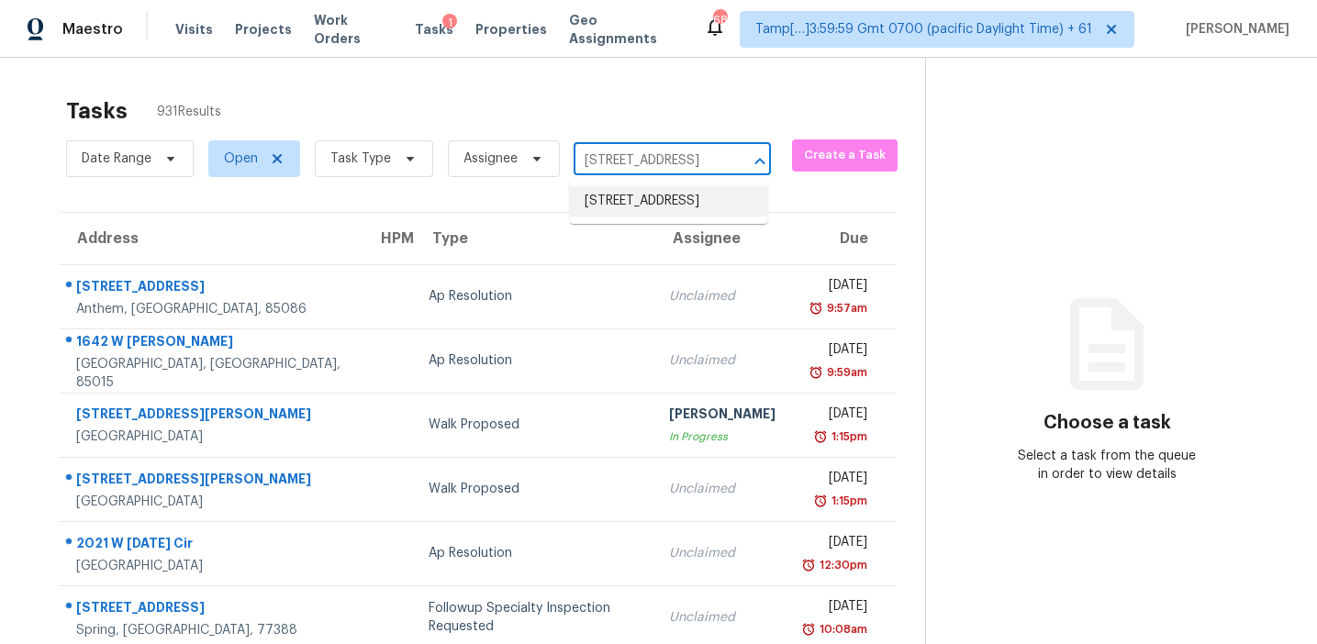
click at [644, 208] on li "67 Country Place Ct, Alpharetta, GA 30005" at bounding box center [668, 201] width 197 height 30
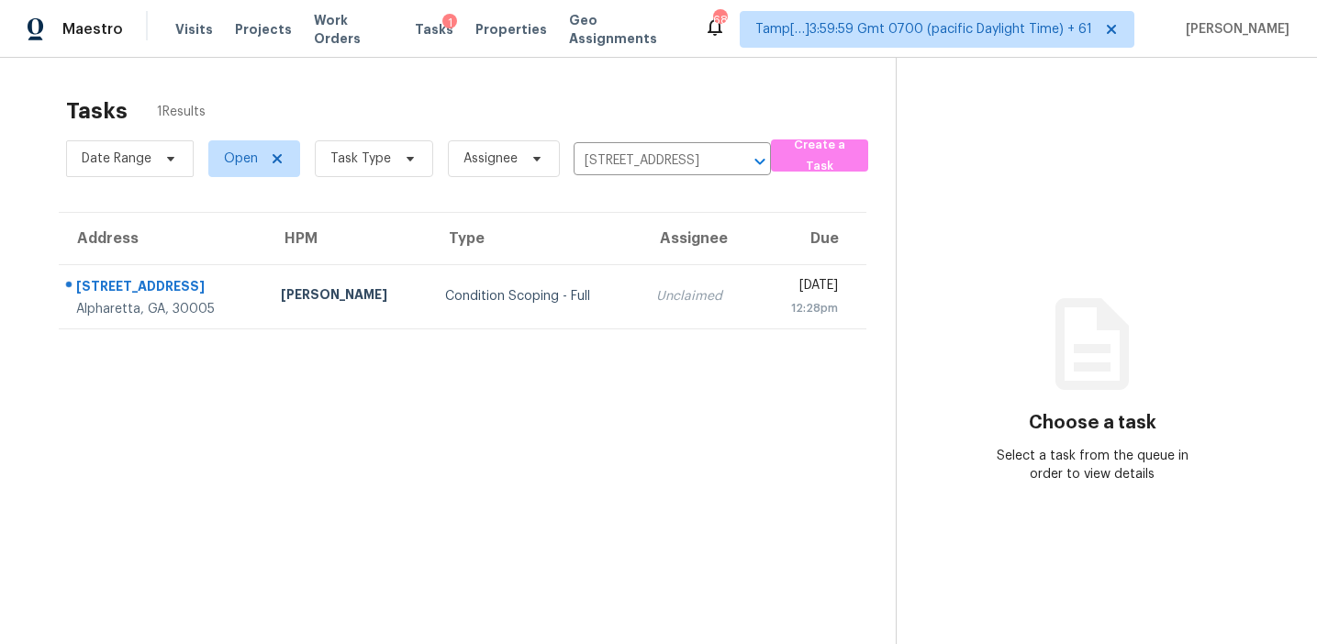
click at [656, 296] on div "Unclaimed" at bounding box center [699, 296] width 86 height 18
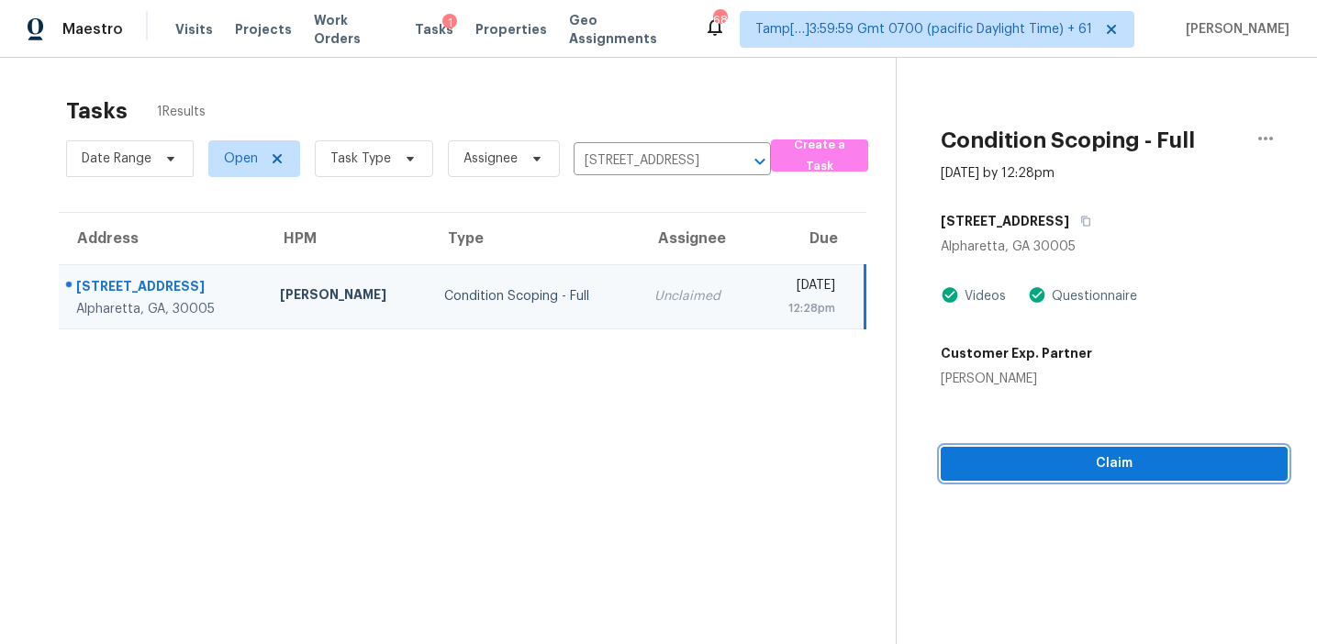
click at [1054, 475] on button "Claim" at bounding box center [1114, 464] width 347 height 34
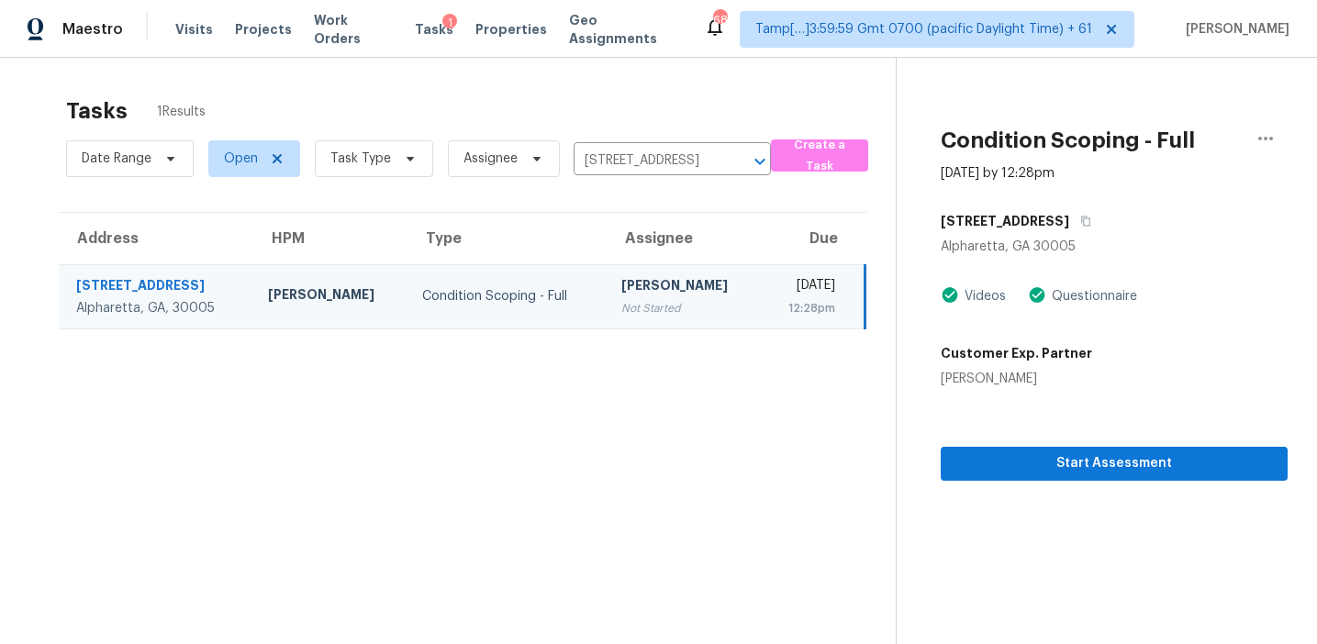
click at [607, 328] on td "Afran Peeran Not Started" at bounding box center [684, 296] width 155 height 64
click at [755, 443] on section "Tasks 1 Results Date Range Open Task Type Assignee 67 Country Place Ct, Alphare…" at bounding box center [462, 394] width 867 height 615
click at [1045, 454] on span "Start Assessment" at bounding box center [1115, 464] width 318 height 23
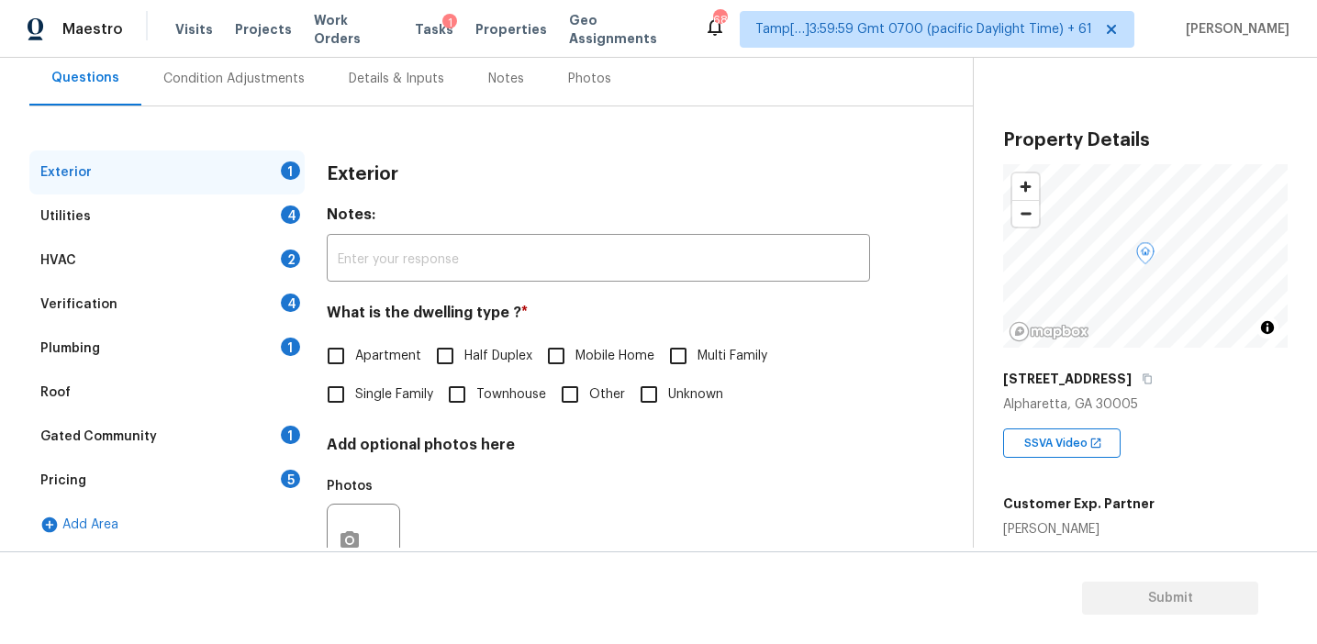
scroll to position [240, 0]
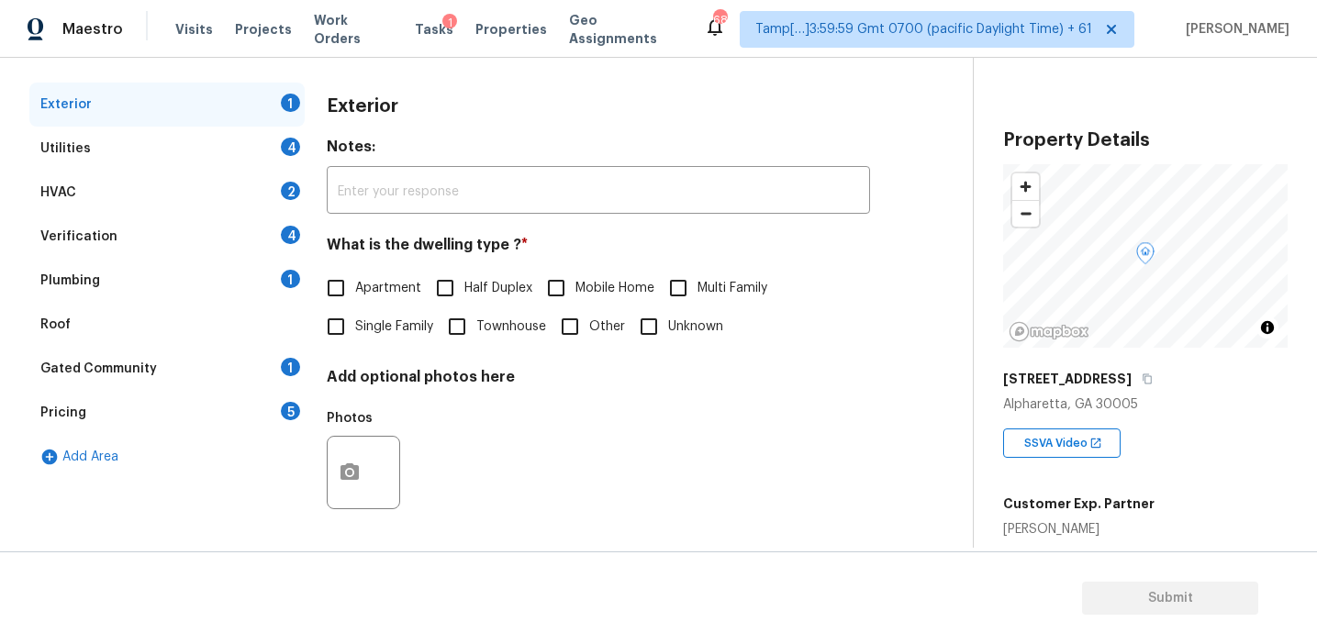
click at [265, 426] on div "Pricing 5" at bounding box center [166, 413] width 275 height 44
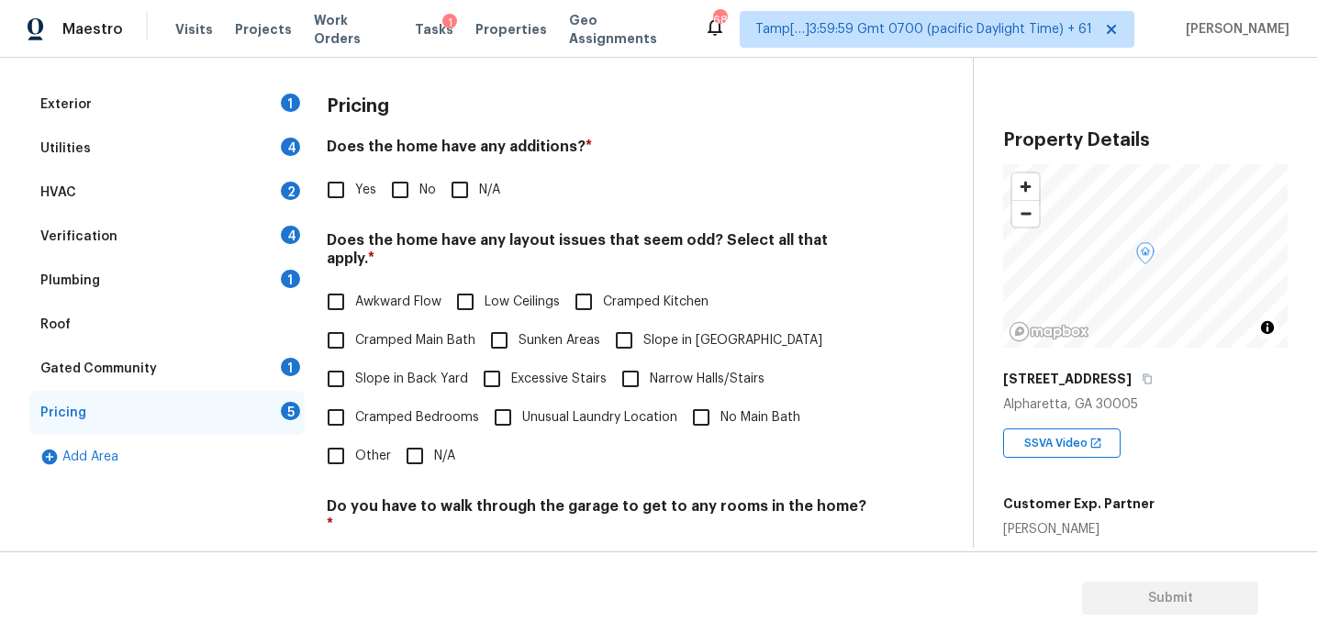
click at [341, 453] on input "Other" at bounding box center [336, 456] width 39 height 39
checkbox input "true"
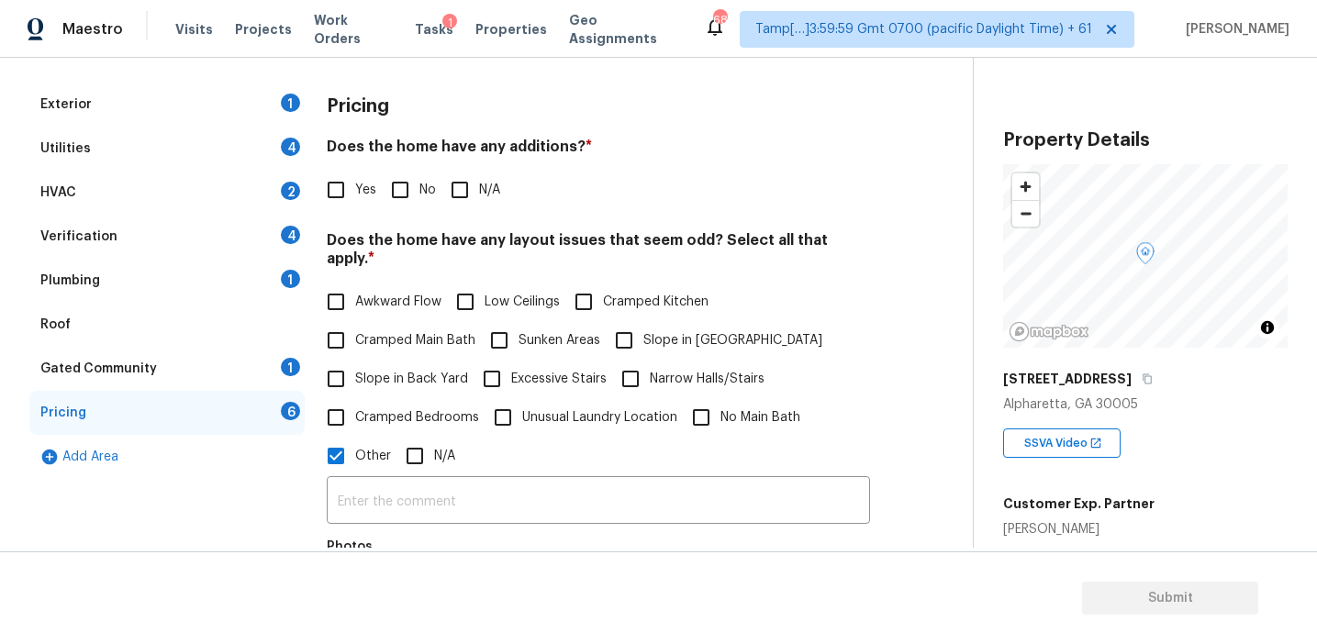
scroll to position [347, 0]
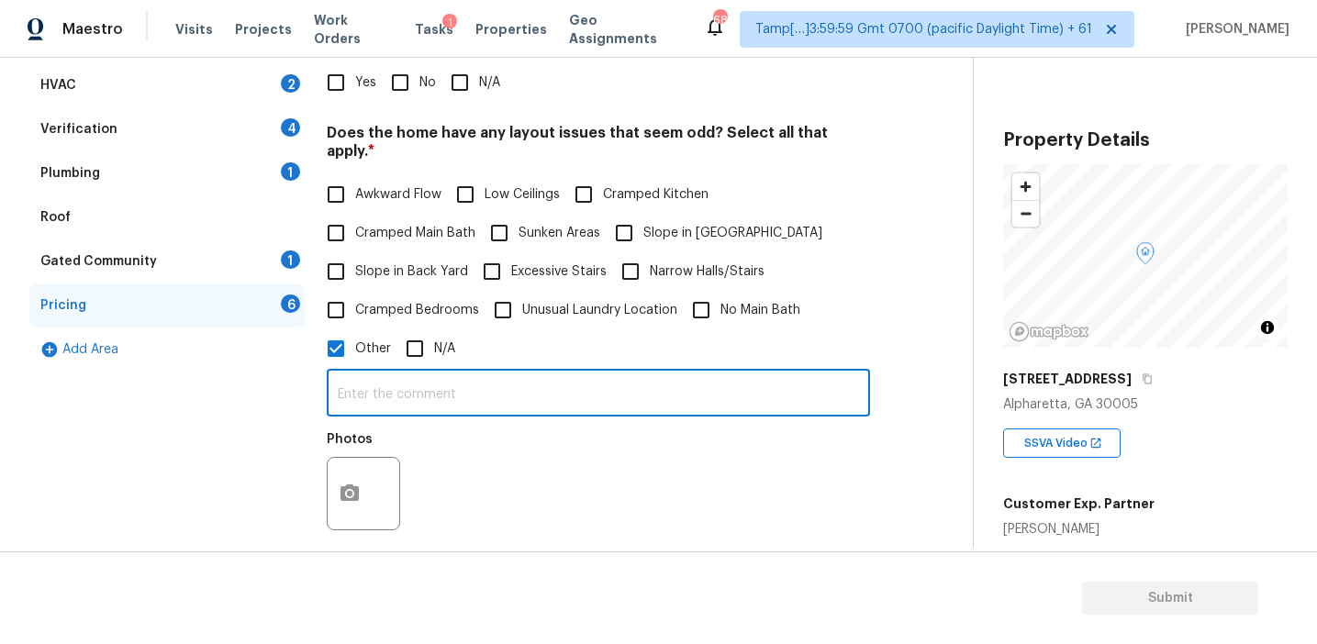
click at [384, 379] on input "text" at bounding box center [598, 395] width 543 height 43
paste input "Dwelling Type"
type input "Dwelling Type Discrepancy"
click at [469, 460] on div "Photos" at bounding box center [598, 481] width 543 height 119
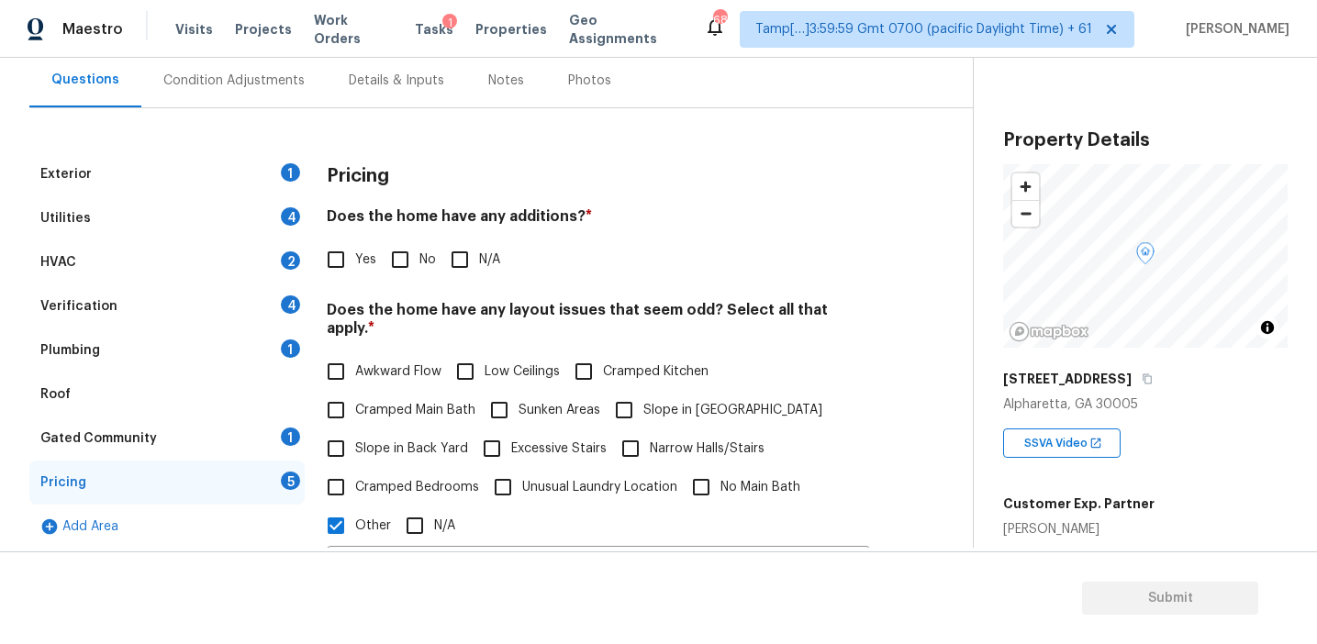
scroll to position [172, 0]
click at [444, 213] on h4 "Does the home have any additions? *" at bounding box center [598, 219] width 543 height 26
click at [1147, 387] on div "[STREET_ADDRESS]" at bounding box center [1145, 379] width 285 height 33
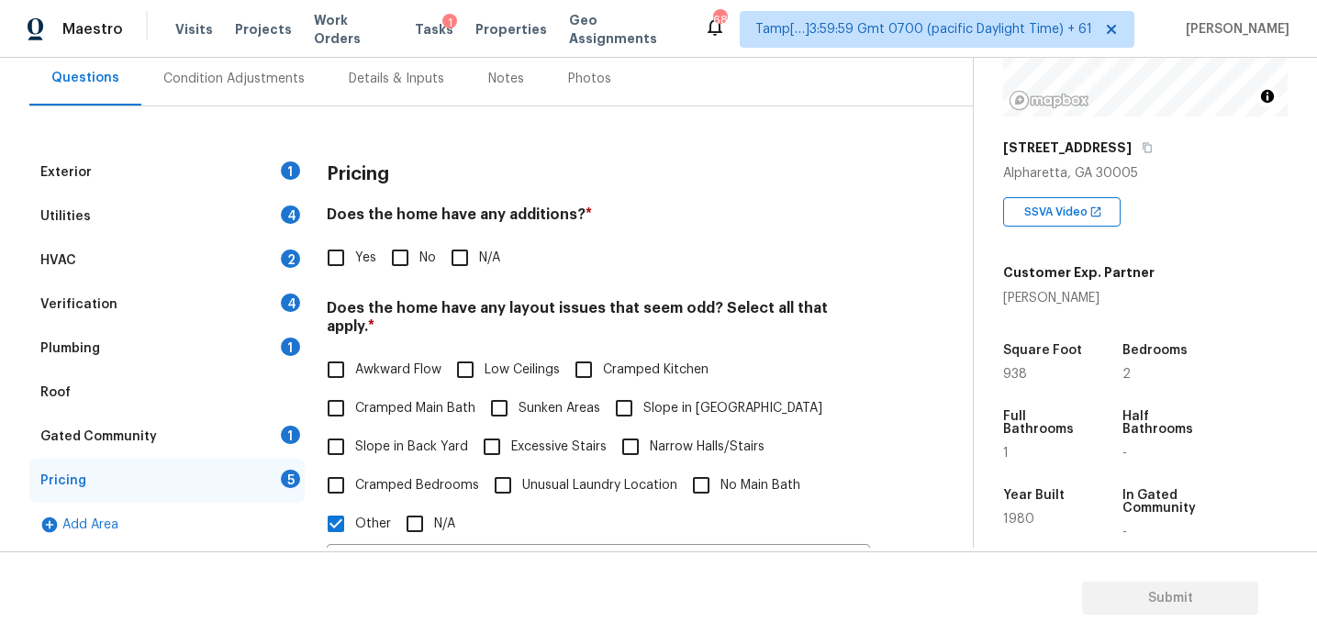
scroll to position [218, 0]
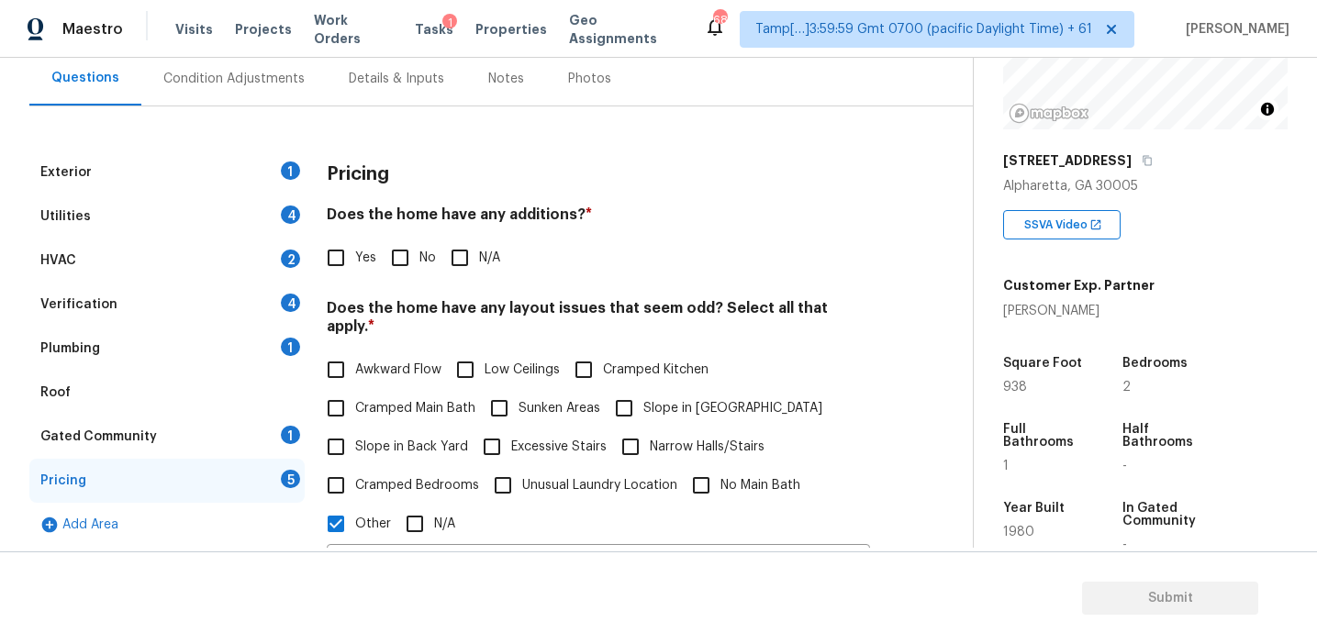
click at [1147, 387] on div "2" at bounding box center [1165, 387] width 84 height 13
click at [359, 171] on h3 "Pricing" at bounding box center [358, 174] width 62 height 18
click at [274, 78] on div "Condition Adjustments" at bounding box center [233, 79] width 141 height 18
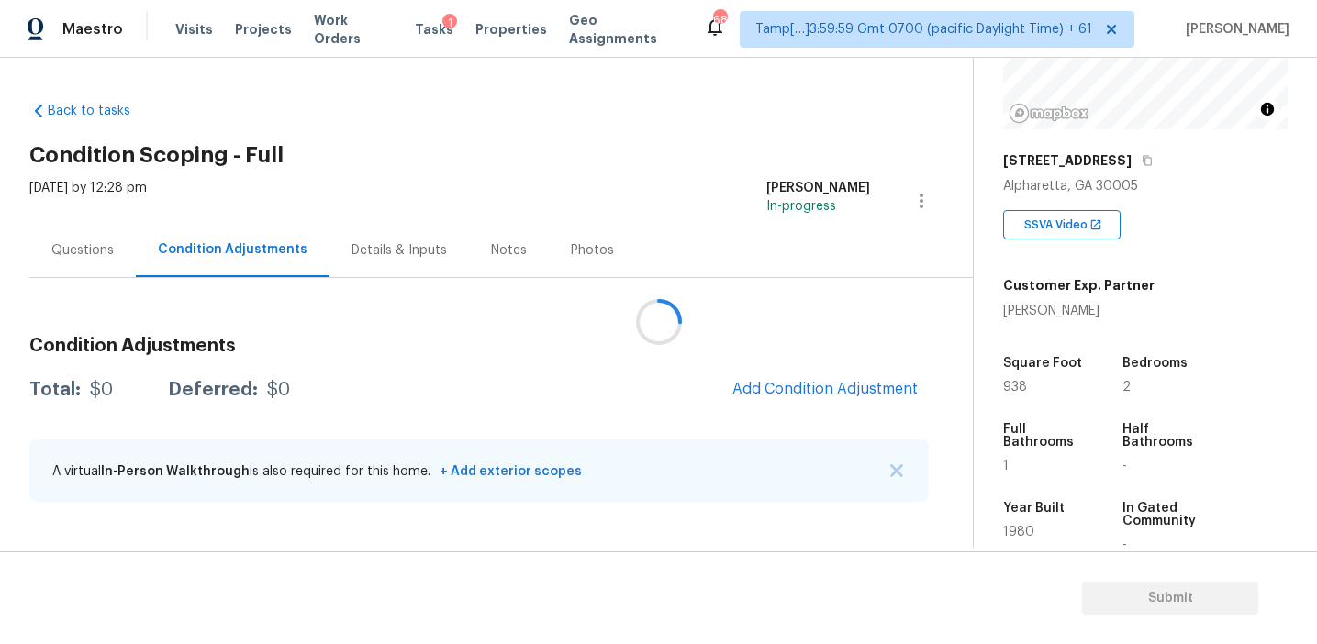
click at [789, 342] on div at bounding box center [658, 322] width 1317 height 644
click at [793, 390] on span "Add Condition Adjustment" at bounding box center [825, 389] width 185 height 17
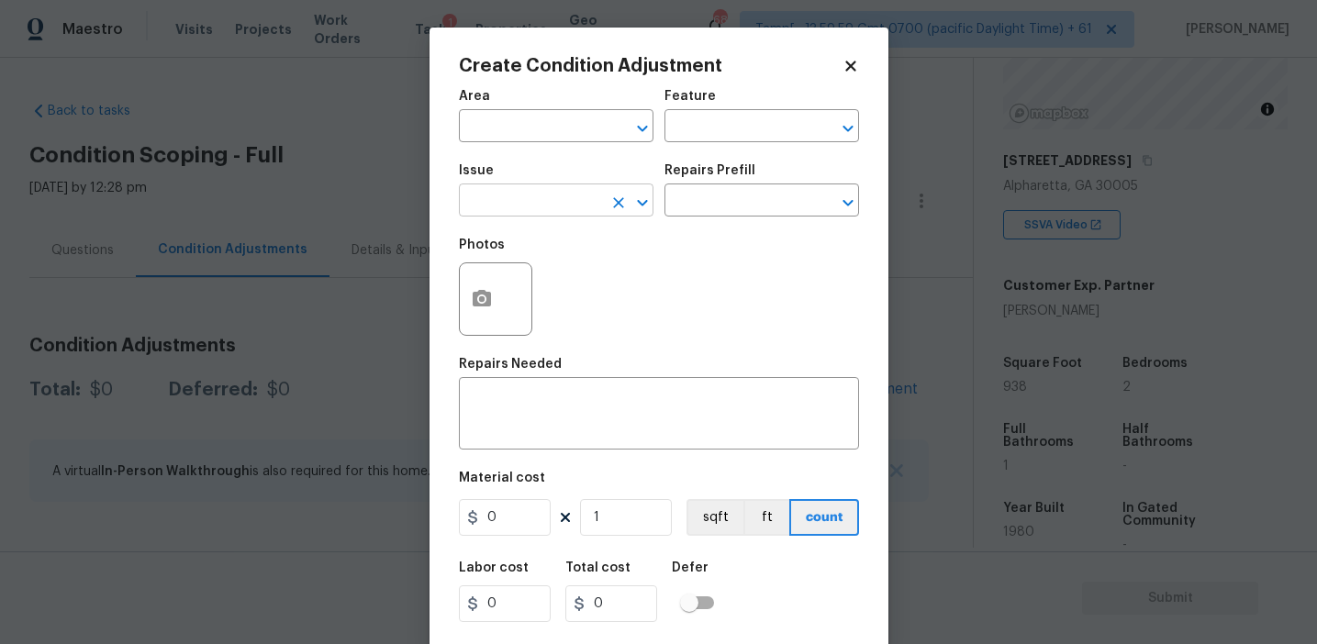
click at [541, 205] on input "text" at bounding box center [530, 202] width 143 height 28
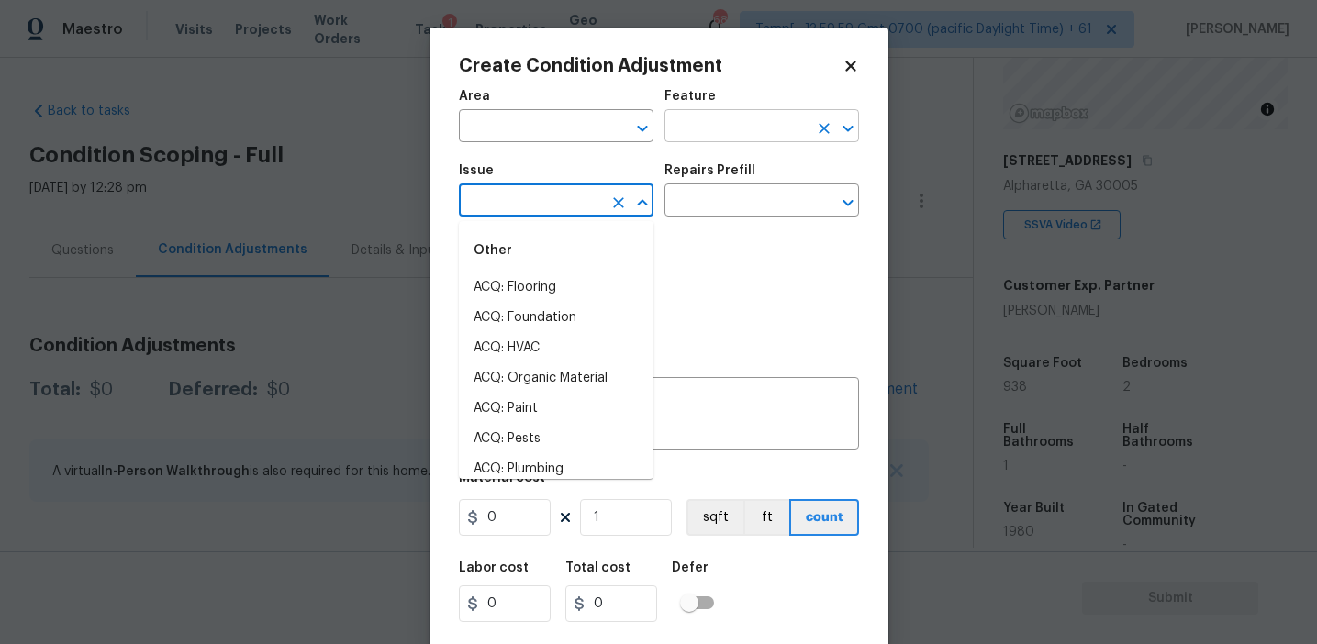
click at [706, 124] on input "text" at bounding box center [736, 128] width 143 height 28
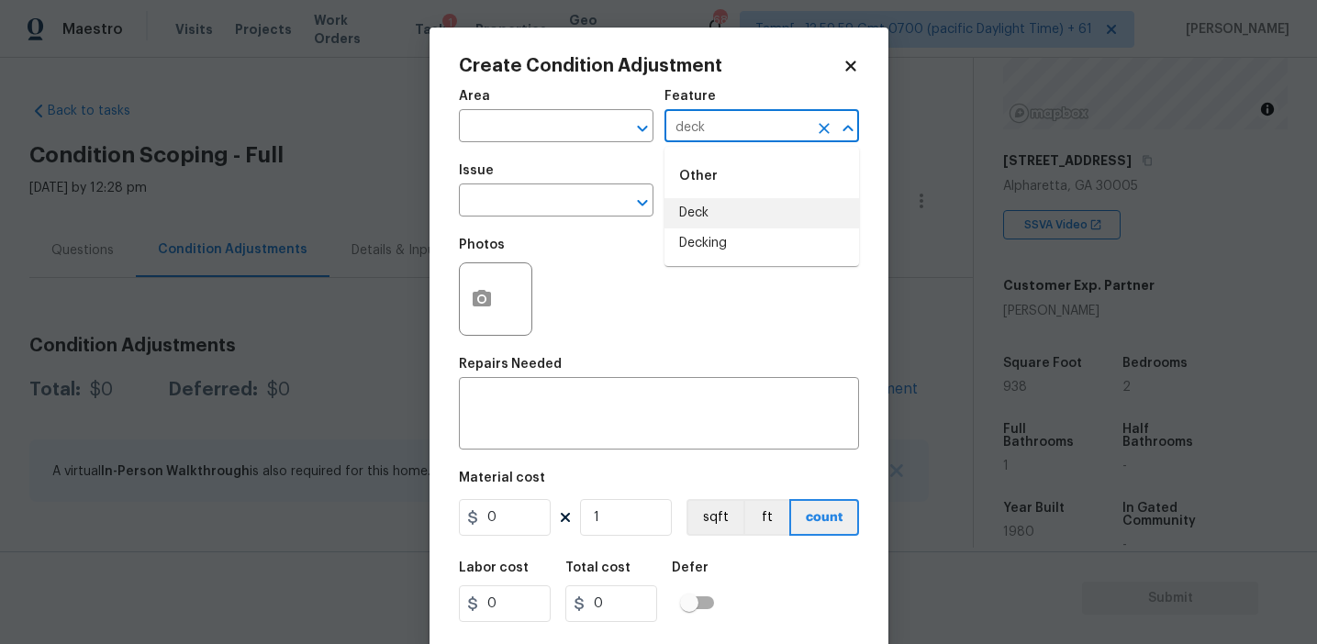
click at [728, 218] on li "Deck" at bounding box center [762, 213] width 195 height 30
type input "Deck"
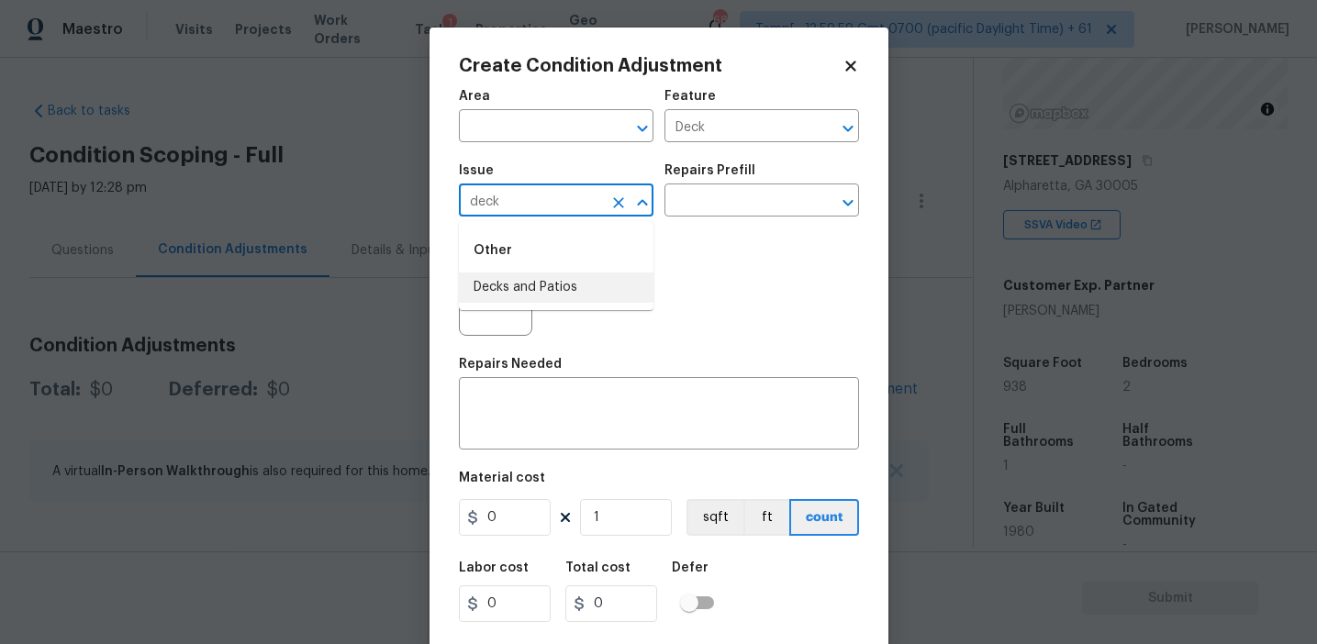
click at [595, 285] on li "Decks and Patios" at bounding box center [556, 288] width 195 height 30
type input "Decks and Patios"
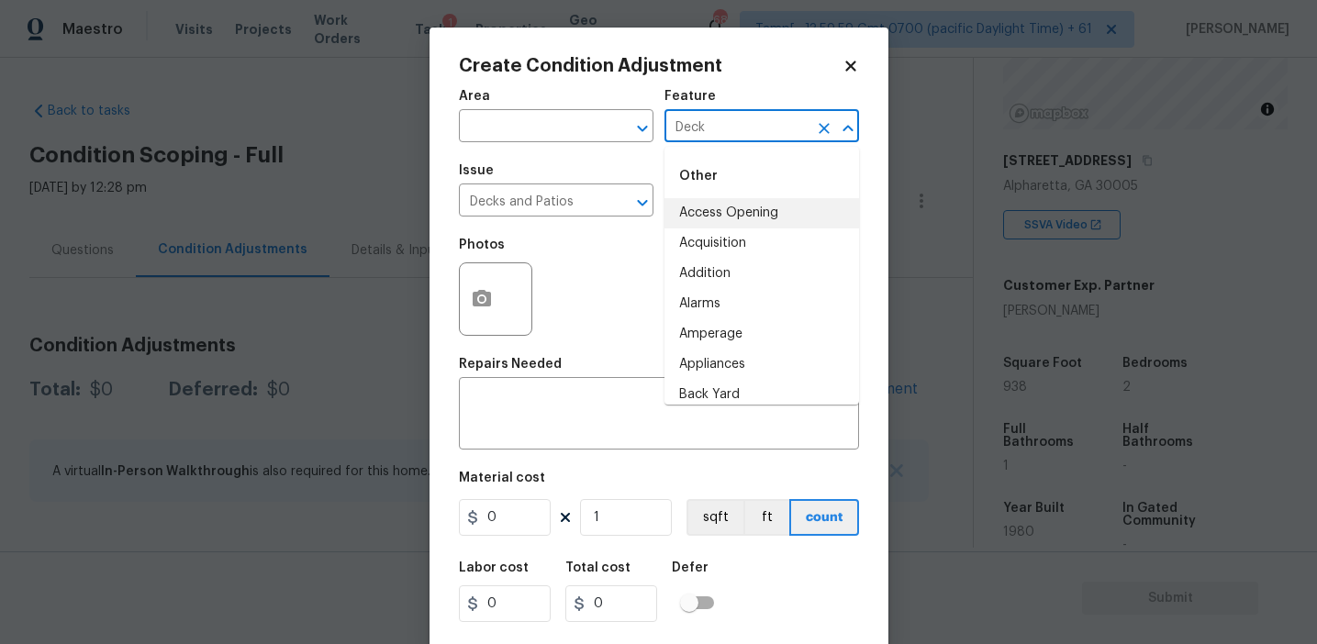
click at [690, 125] on input "Deck" at bounding box center [736, 128] width 143 height 28
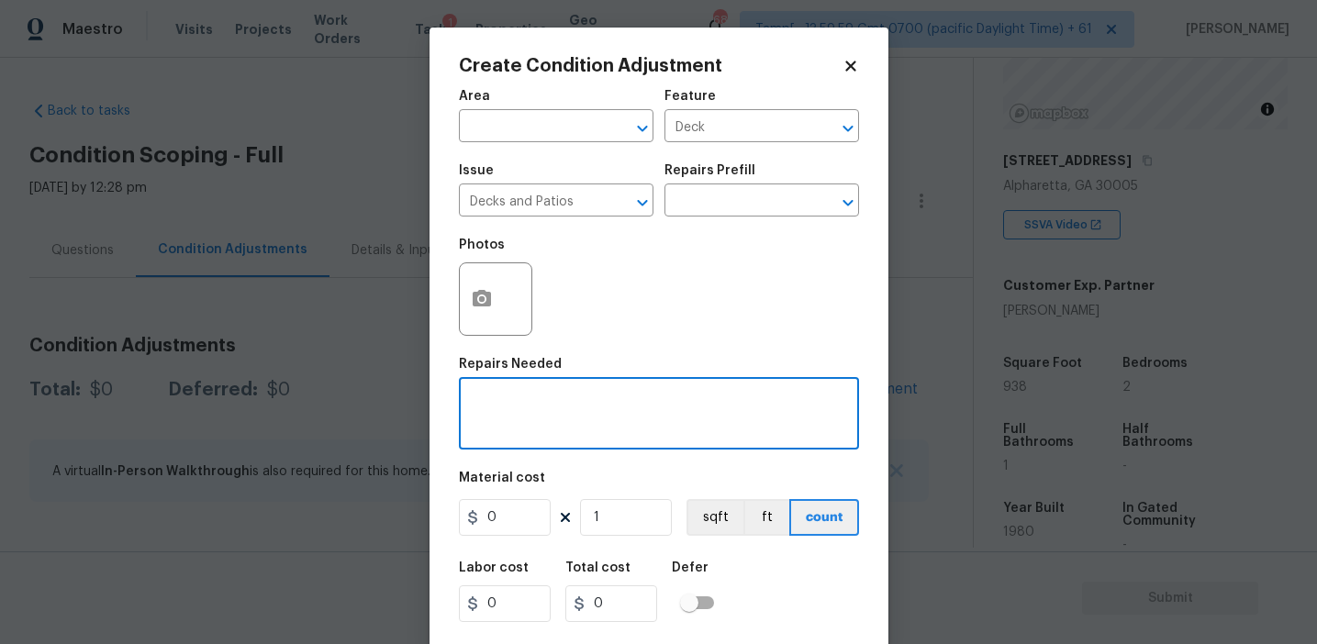
click at [576, 410] on textarea at bounding box center [659, 416] width 378 height 39
paste textarea "Deck"
type textarea "Decking repairs"
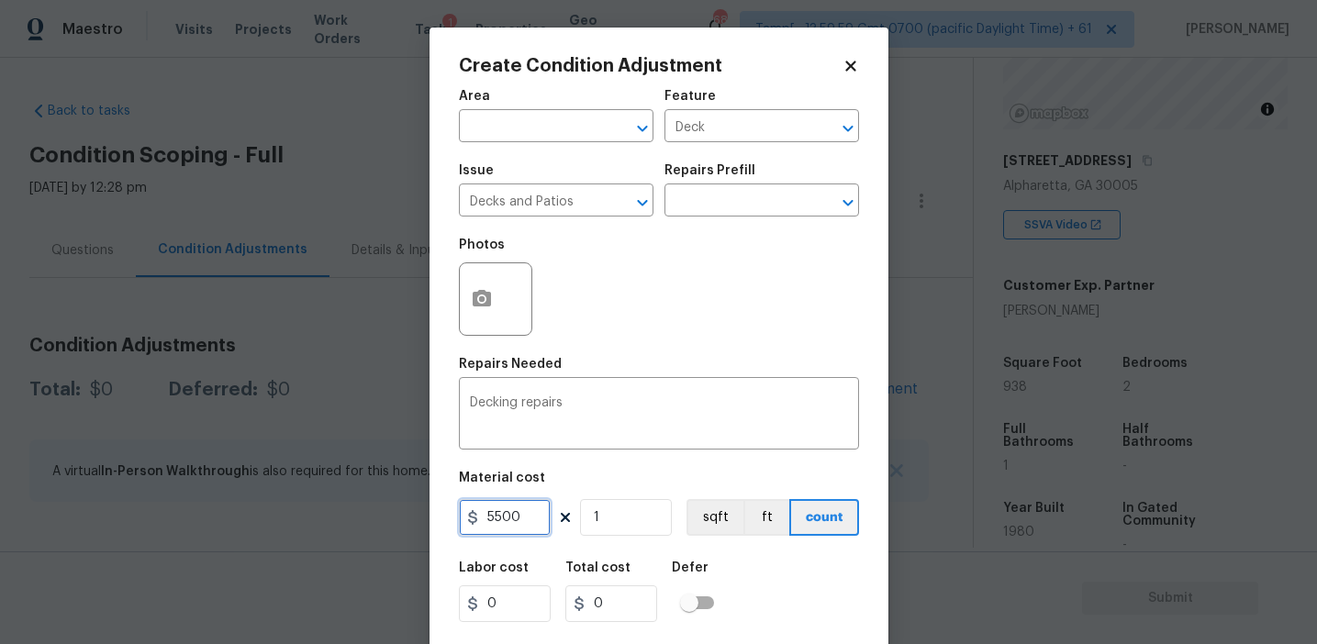
type input "5500"
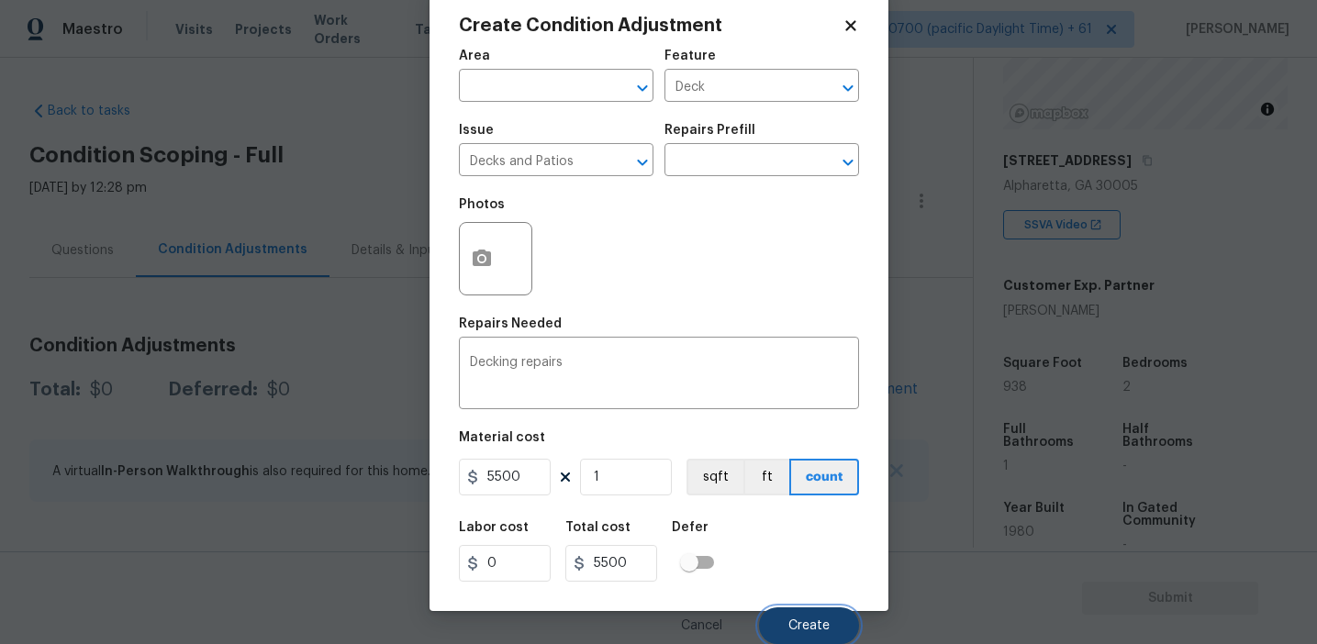
click at [795, 623] on span "Create" at bounding box center [809, 627] width 41 height 14
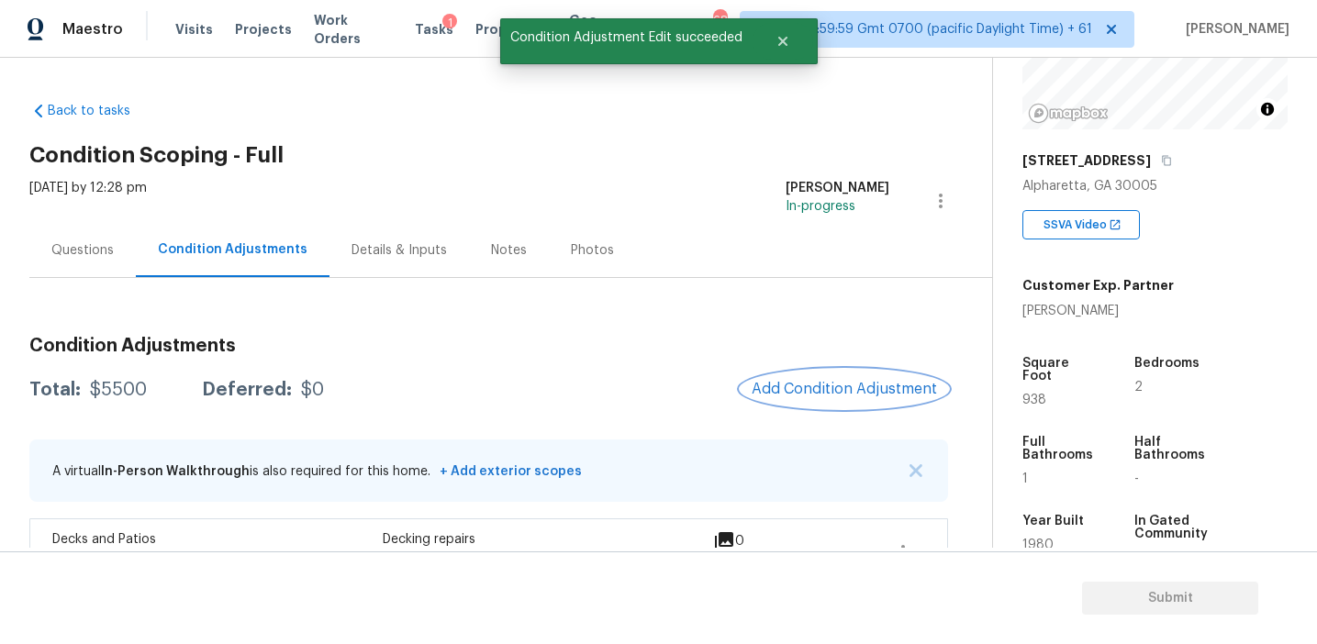
scroll to position [0, 0]
click at [809, 384] on span "Add Condition Adjustment" at bounding box center [844, 389] width 185 height 17
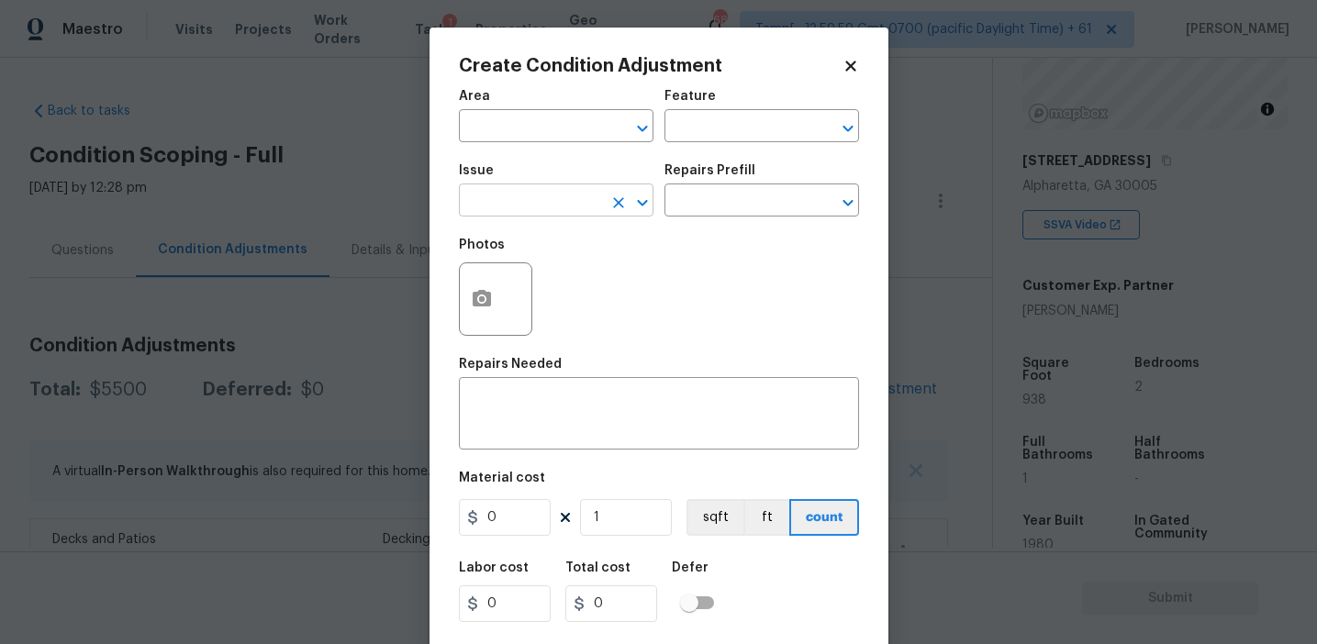
click at [556, 209] on input "text" at bounding box center [530, 202] width 143 height 28
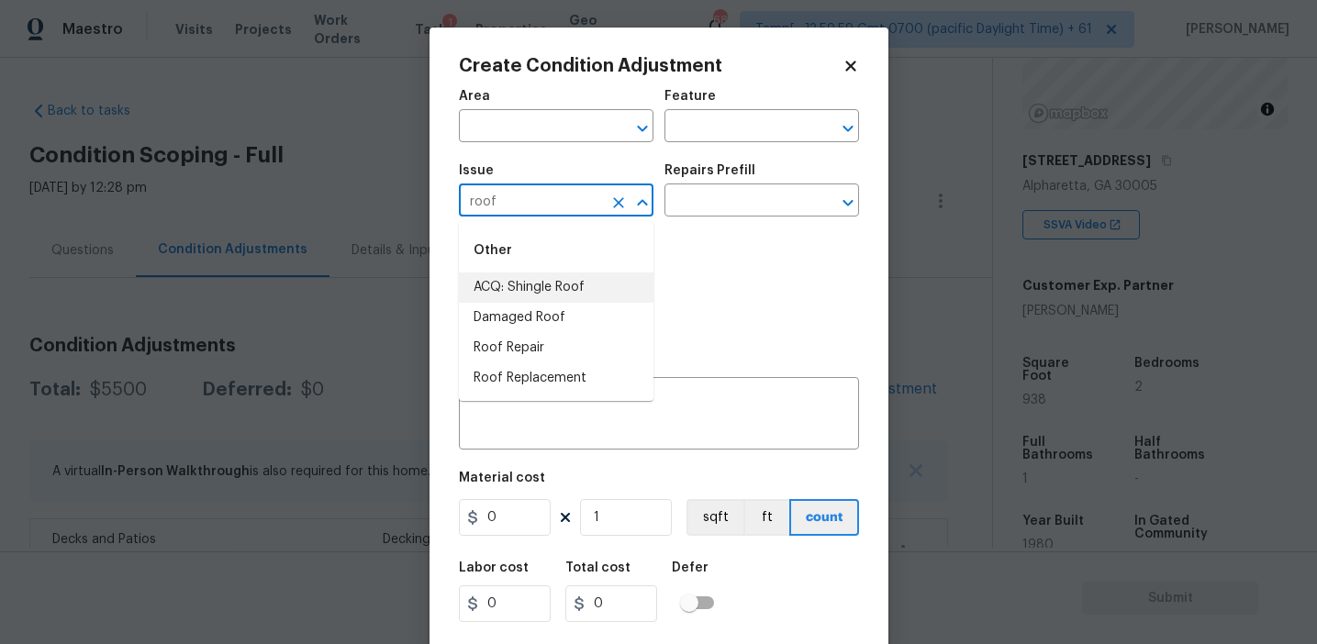
click at [611, 288] on li "ACQ: Shingle Roof" at bounding box center [556, 288] width 195 height 30
type input "ACQ: Shingle Roof"
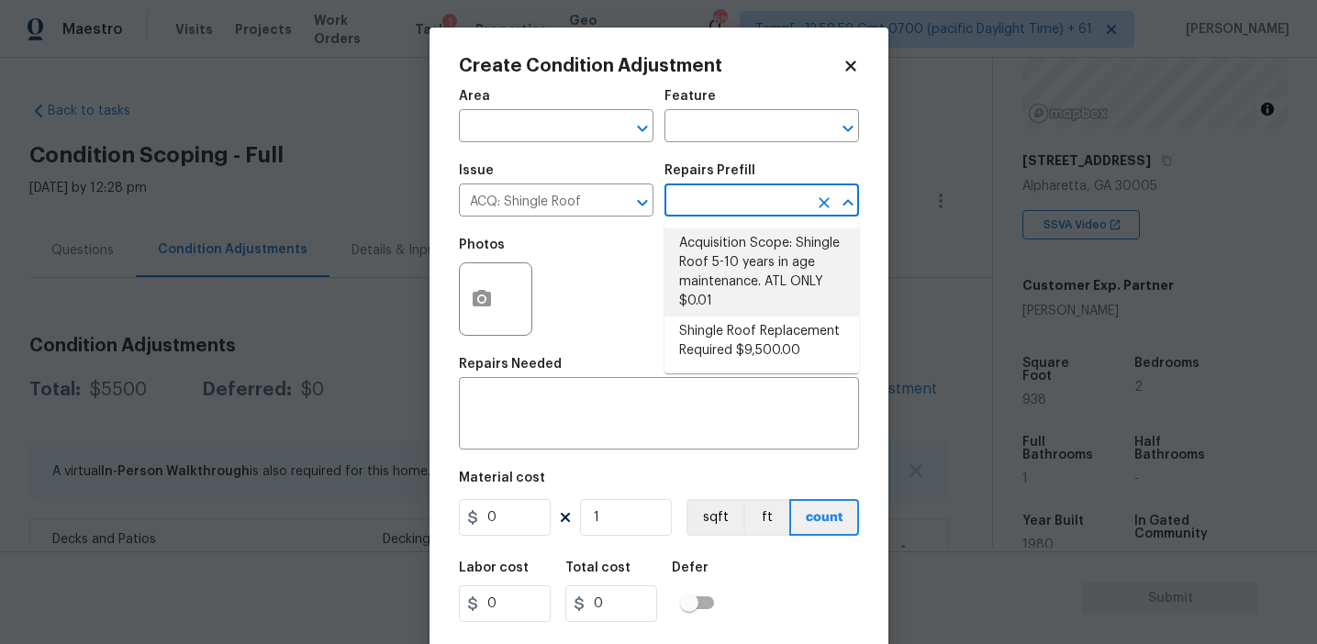
click at [763, 256] on li "Acquisition Scope: Shingle Roof 5-10 years in age maintenance. ATL ONLY $0.01" at bounding box center [762, 273] width 195 height 88
type input "Acquisition"
type textarea "Acquisition Scope: Shingle Roof 5-10 years in age maintenance. ATL ONLY"
type input "0.01"
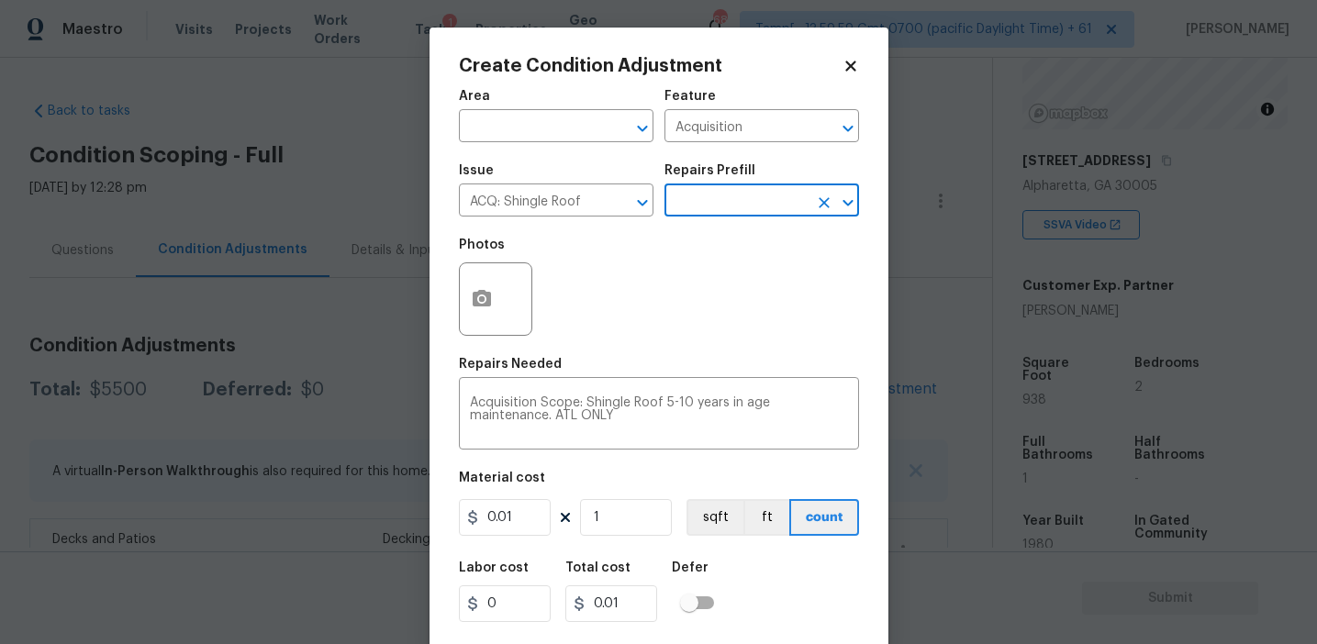
click at [720, 215] on input "text" at bounding box center [736, 202] width 143 height 28
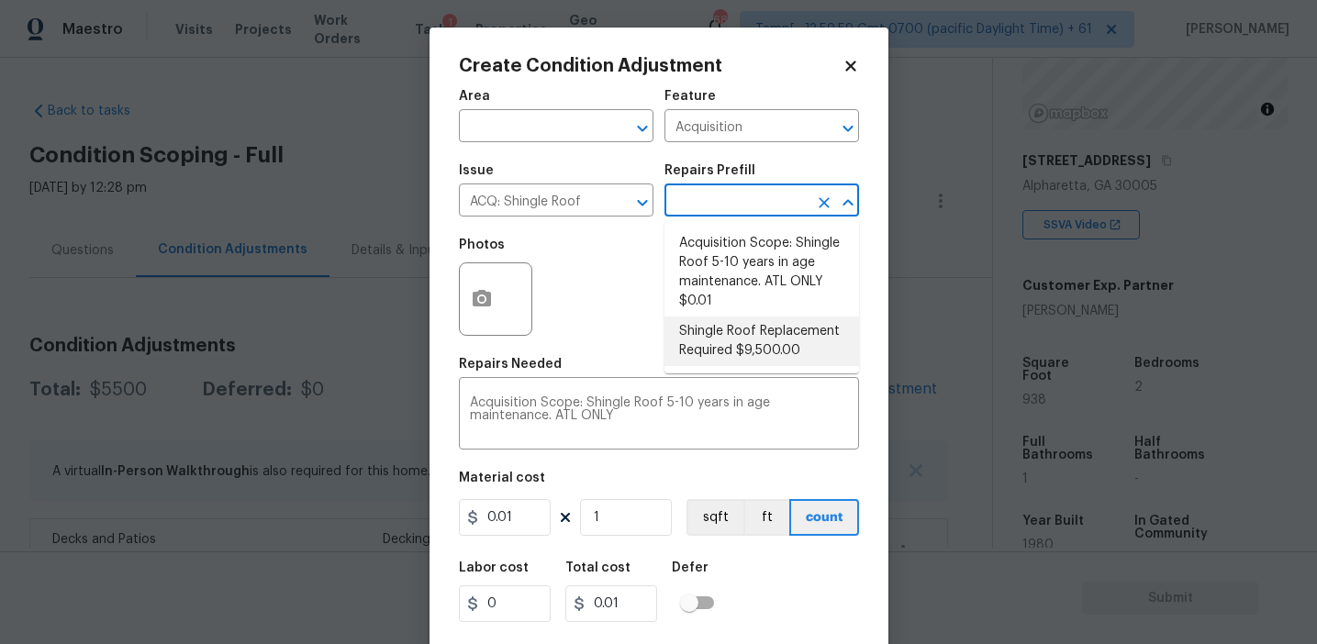
click at [733, 345] on li "Shingle Roof Replacement Required $9,500.00" at bounding box center [762, 342] width 195 height 50
type textarea "Acquisition Scope: Shingle Roof Replacement required."
type input "9500"
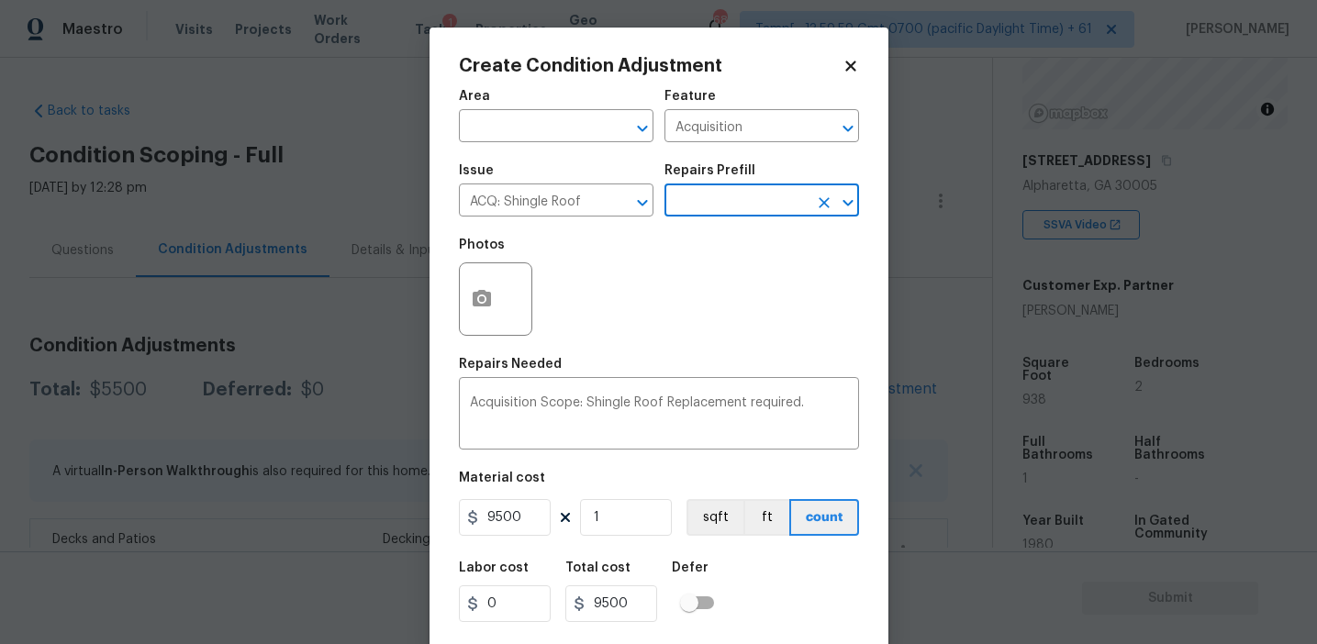
scroll to position [41, 0]
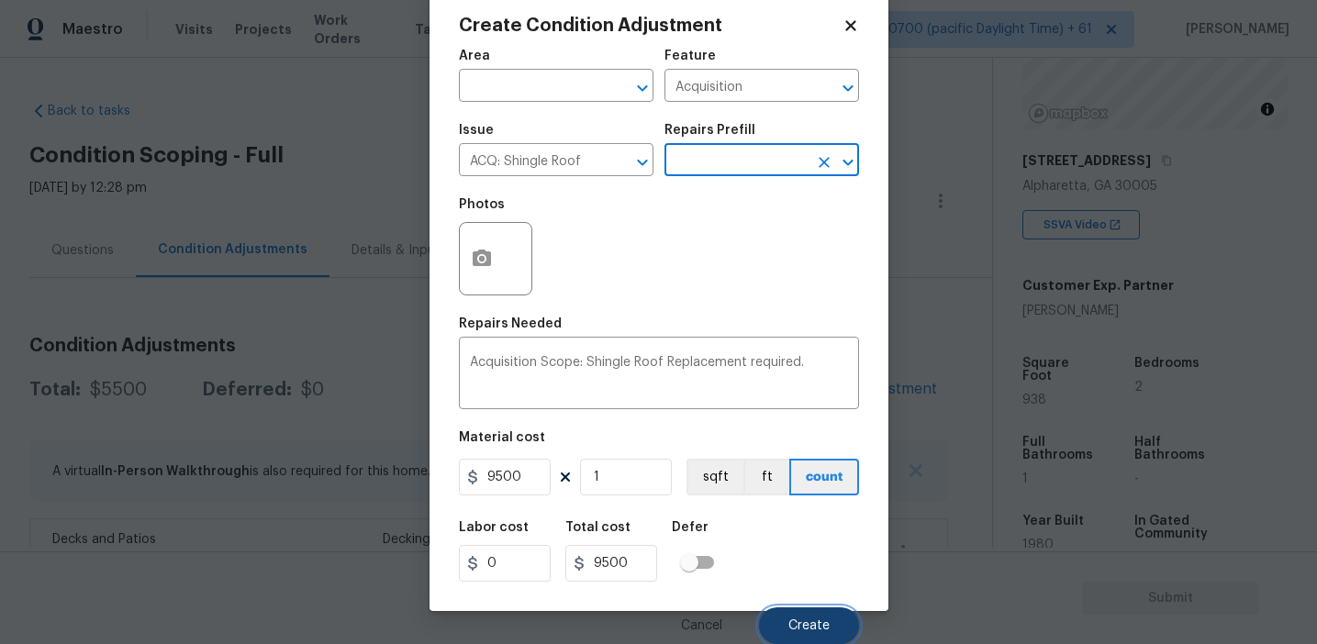
click at [791, 624] on span "Create" at bounding box center [809, 627] width 41 height 14
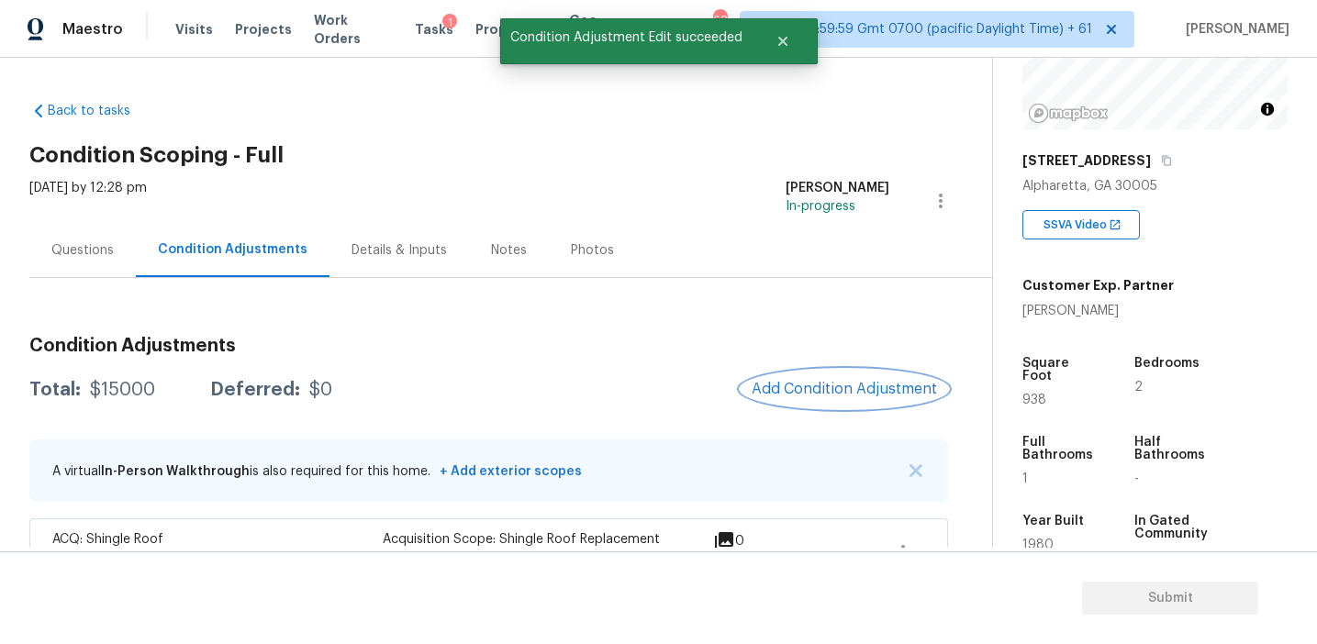
scroll to position [0, 0]
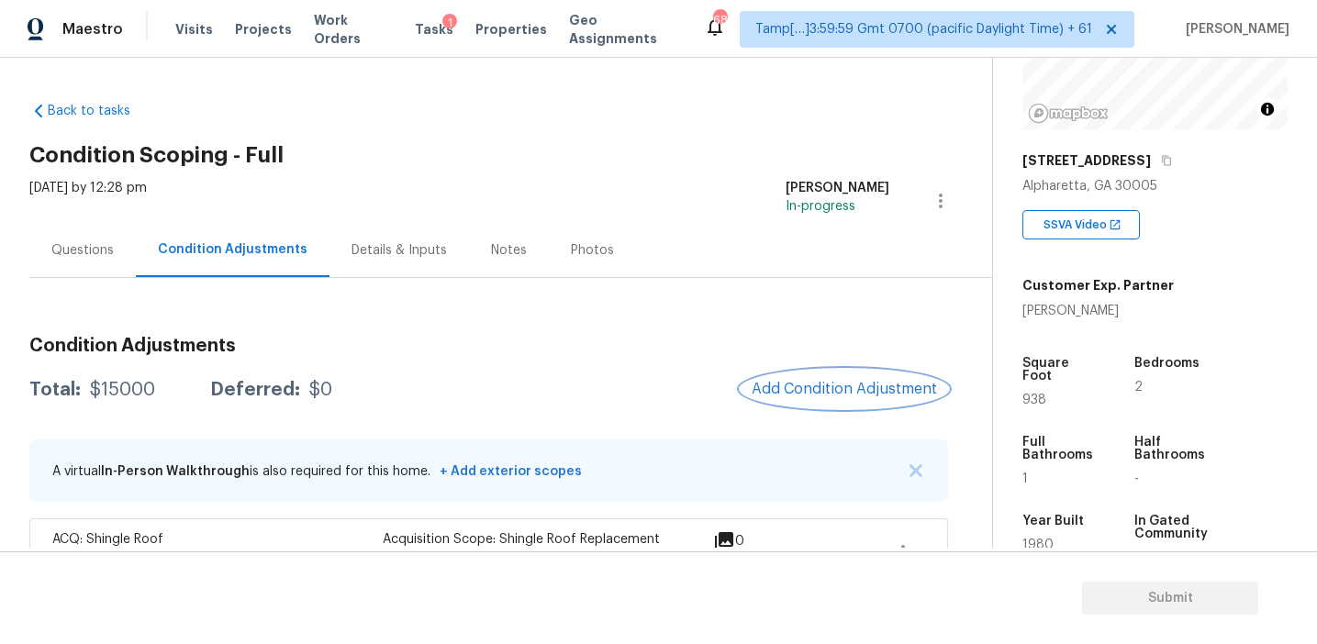
click at [801, 402] on button "Add Condition Adjustment" at bounding box center [844, 389] width 207 height 39
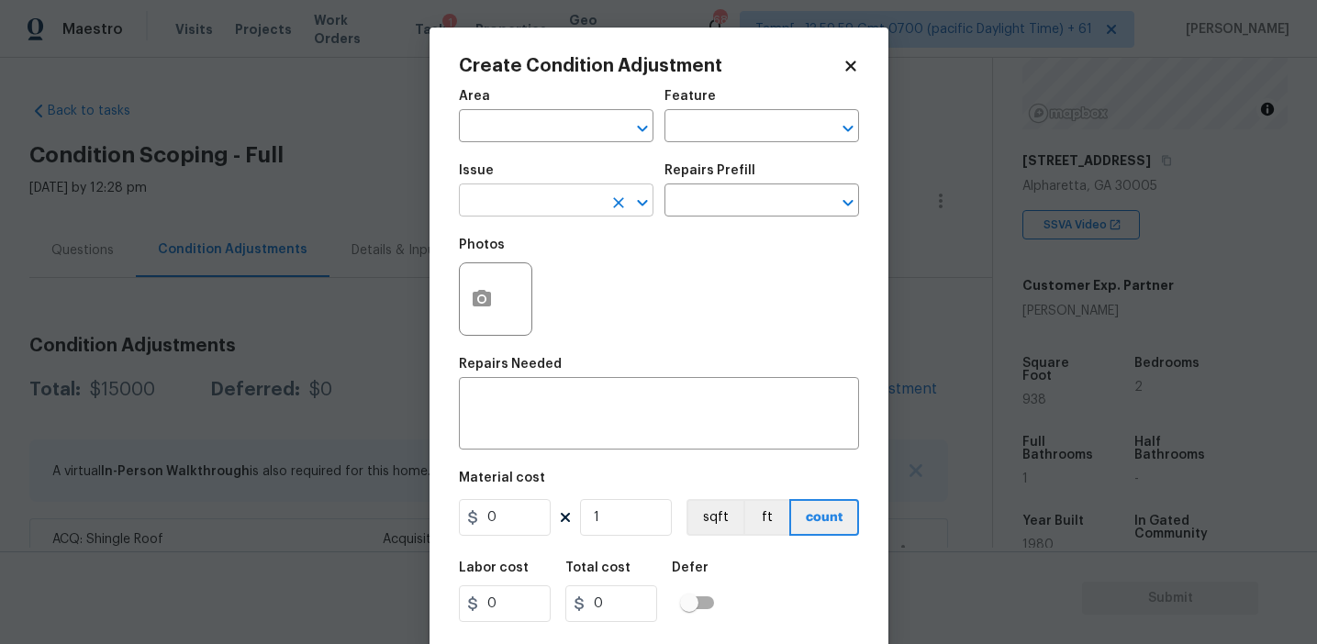
click at [539, 200] on input "text" at bounding box center [530, 202] width 143 height 28
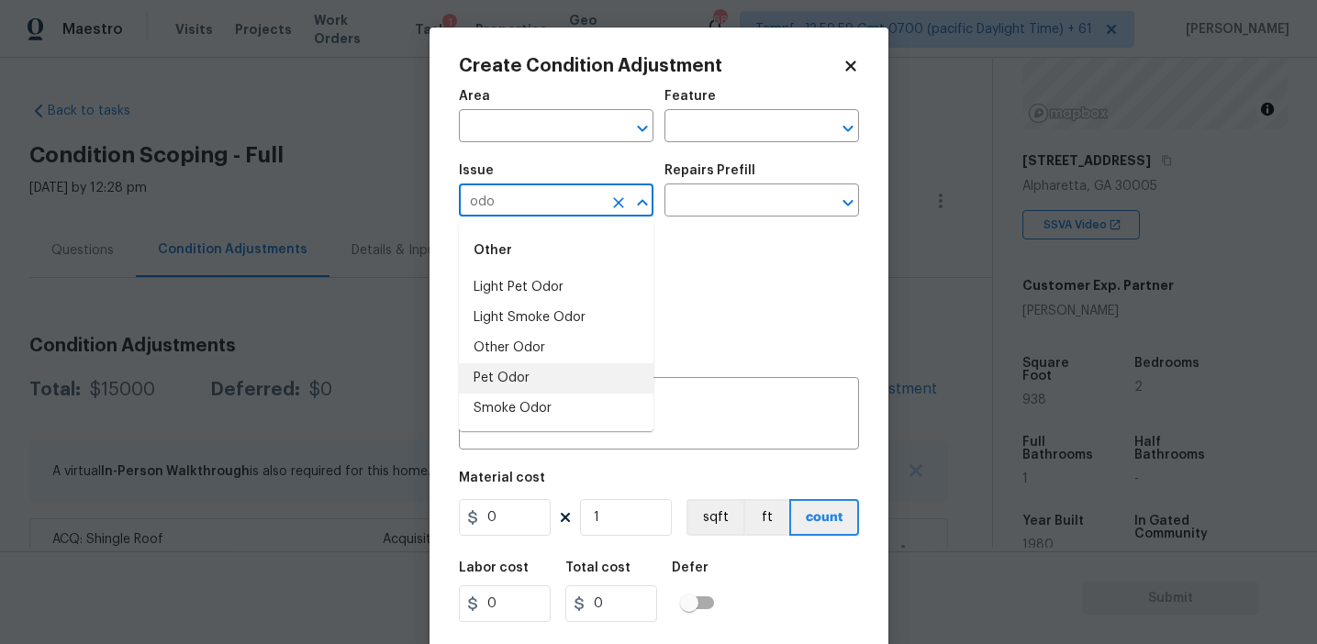
click at [546, 379] on li "Pet Odor" at bounding box center [556, 379] width 195 height 30
type input "Pet Odor"
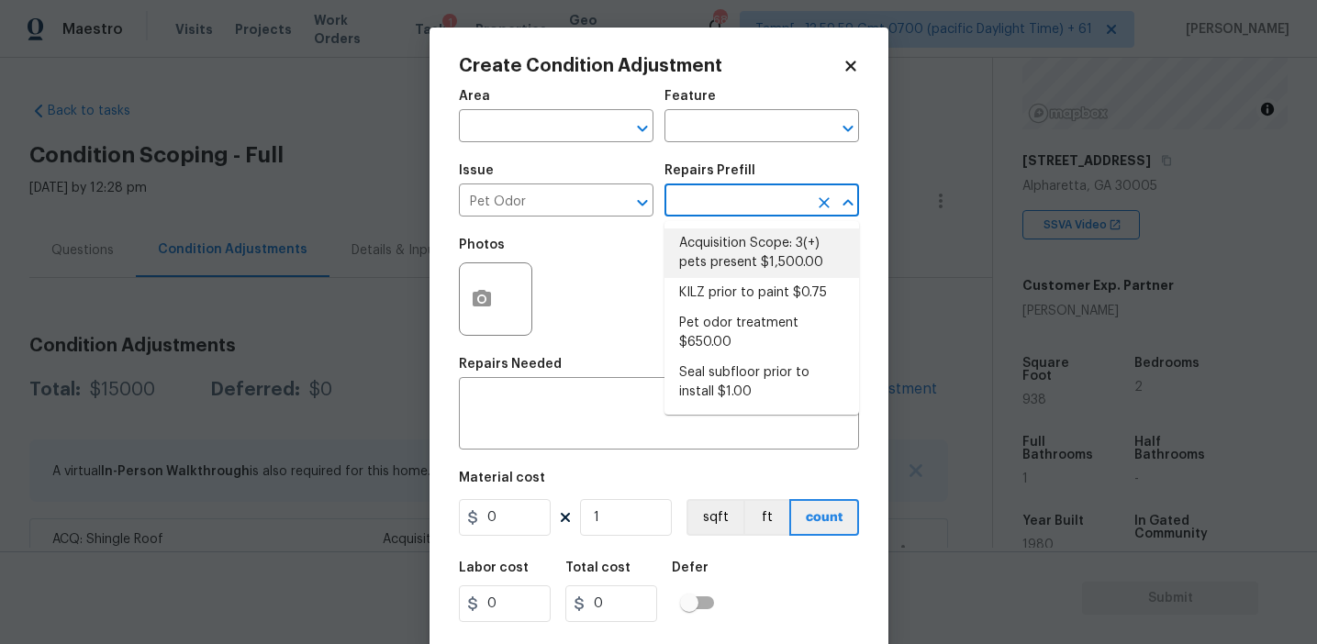
click at [722, 257] on li "Acquisition Scope: 3(+) pets present $1,500.00" at bounding box center [762, 254] width 195 height 50
type textarea "Acquisition Scope: 3(+) pets present"
type input "1500"
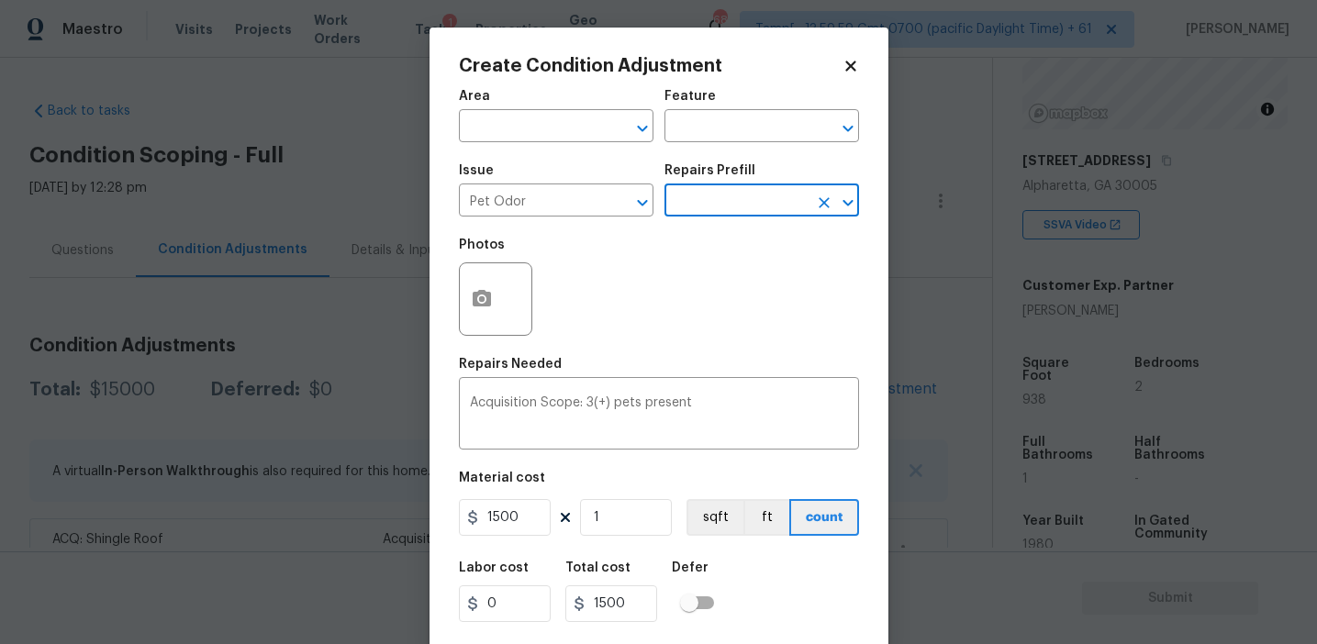
scroll to position [41, 0]
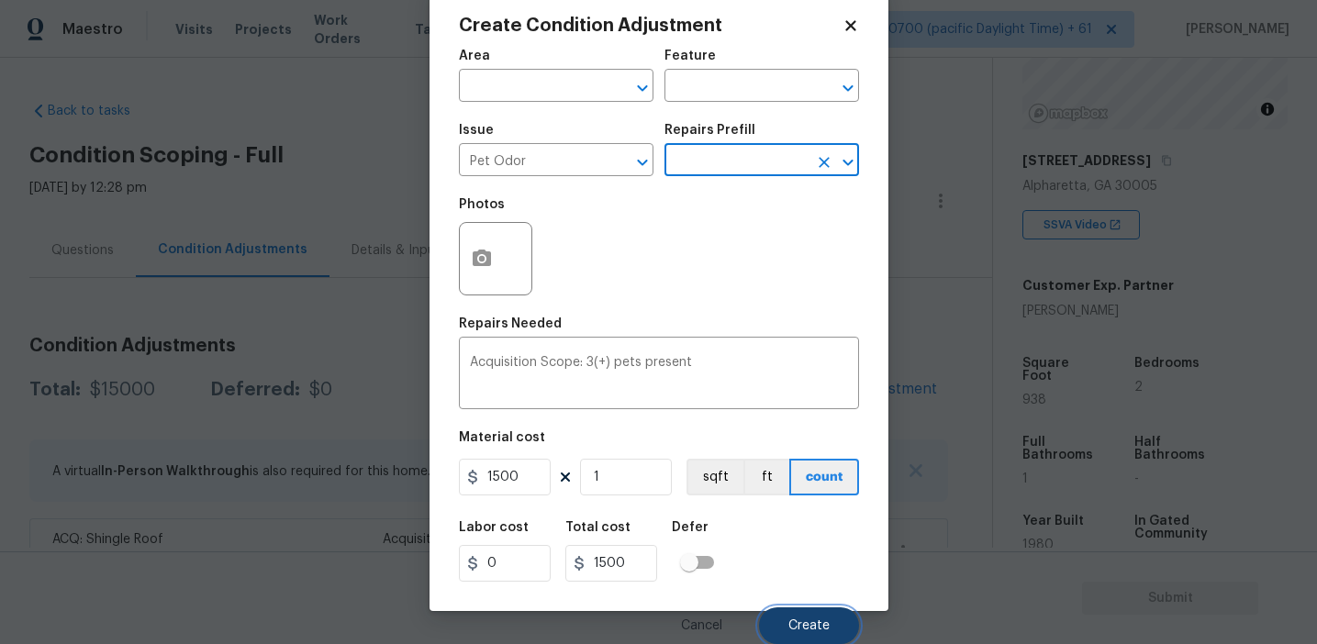
click at [793, 624] on span "Create" at bounding box center [809, 627] width 41 height 14
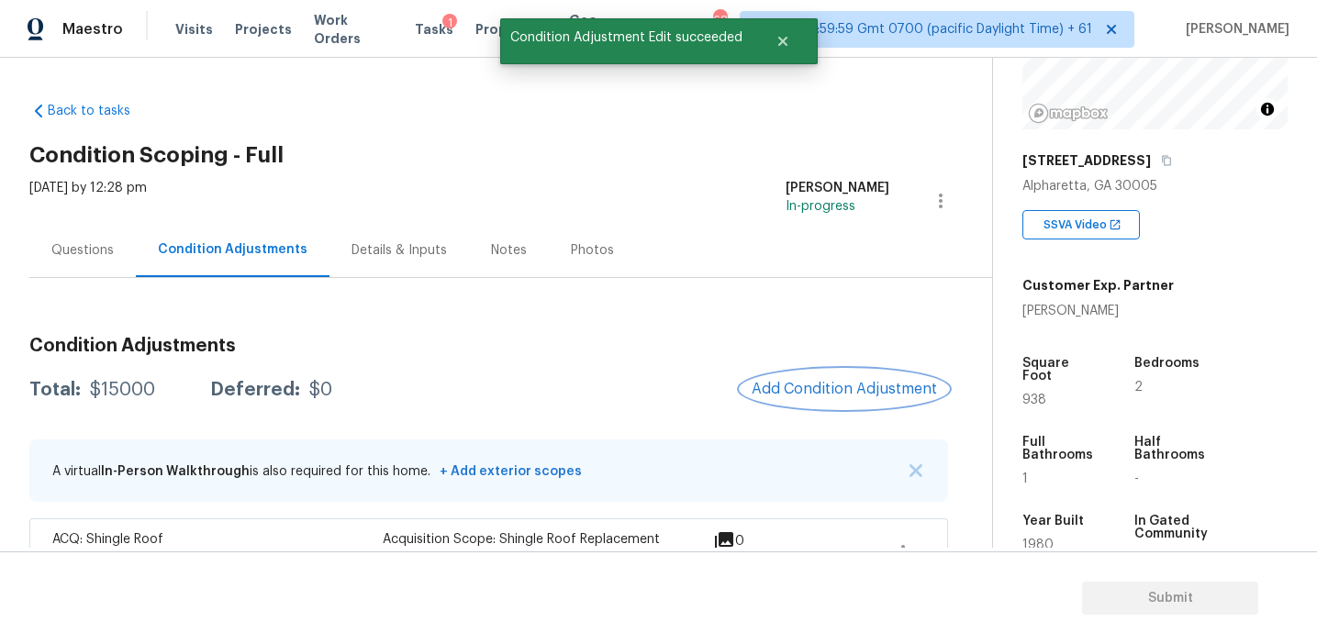
scroll to position [0, 0]
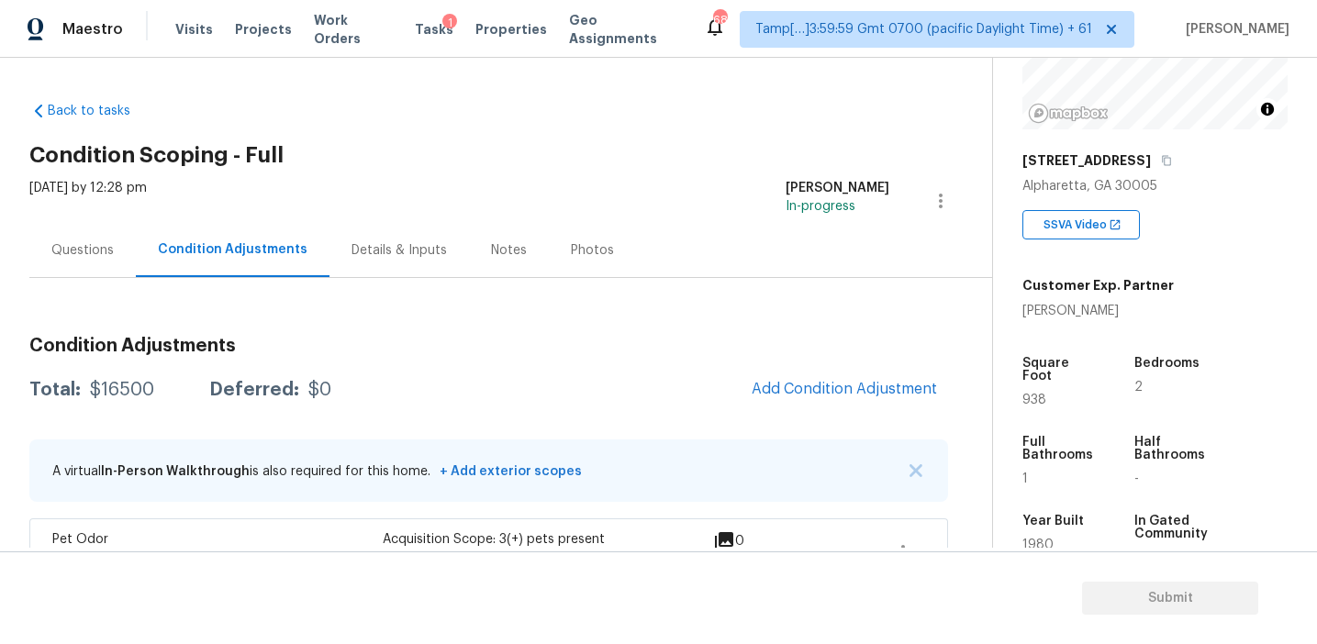
click at [80, 246] on div "Questions" at bounding box center [82, 250] width 62 height 18
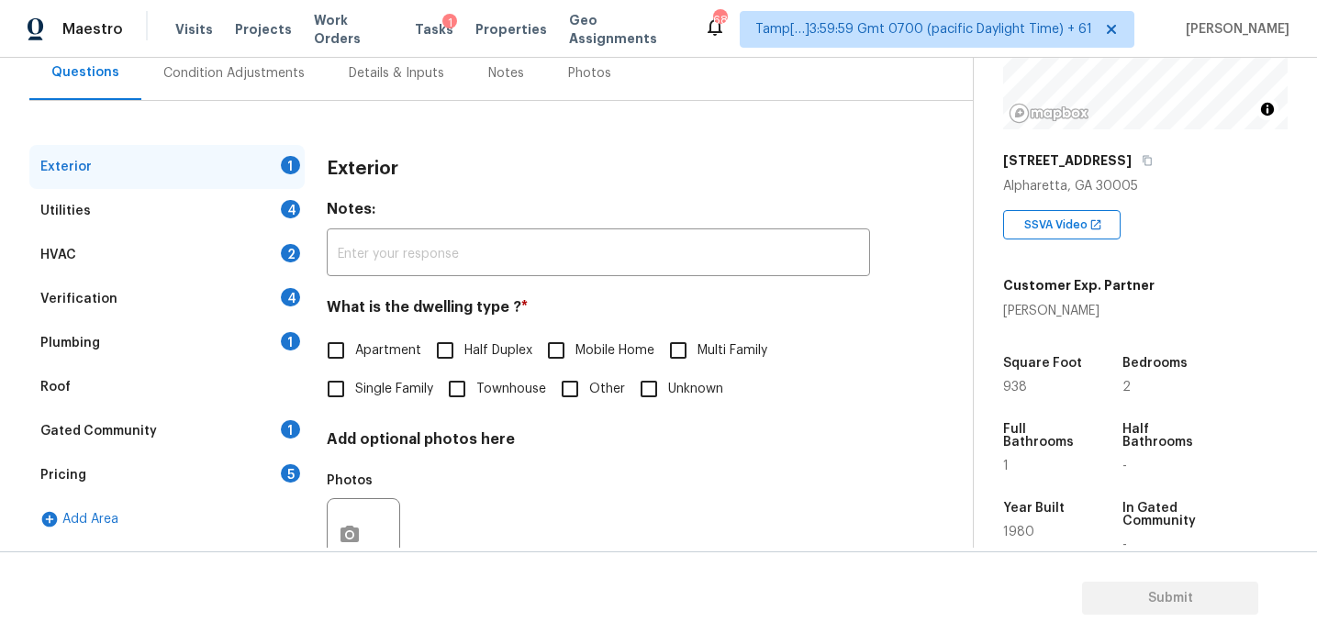
scroll to position [164, 0]
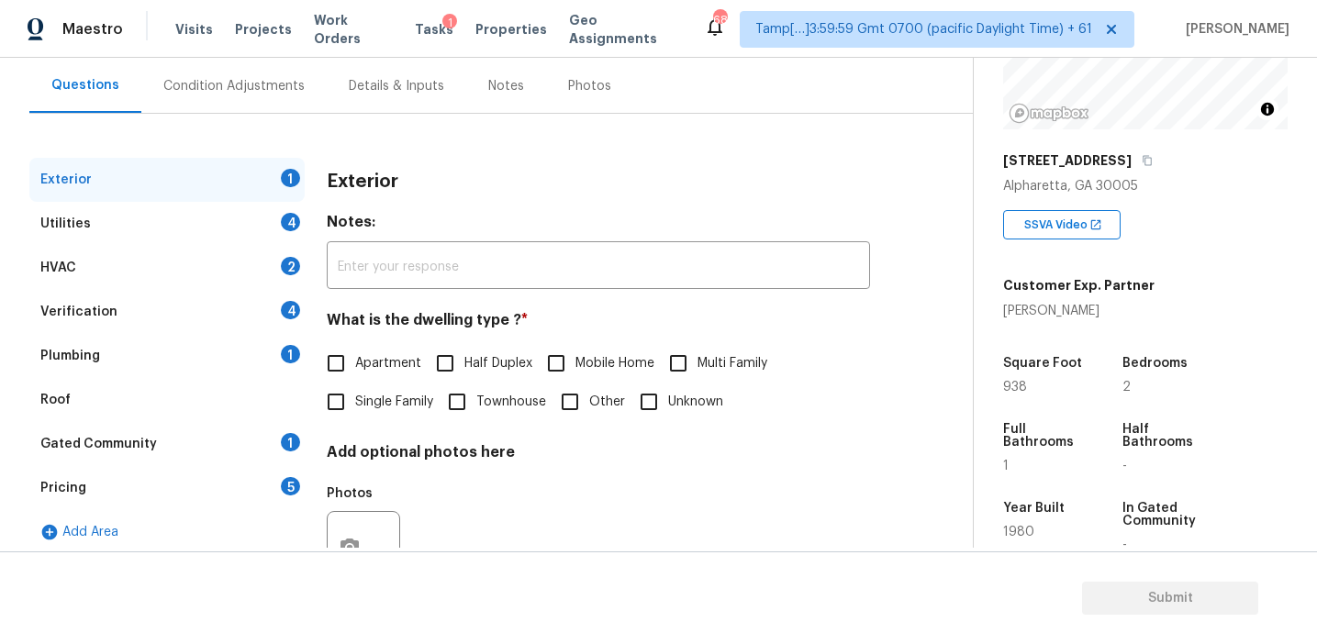
click at [199, 313] on div "Verification 4" at bounding box center [166, 312] width 275 height 44
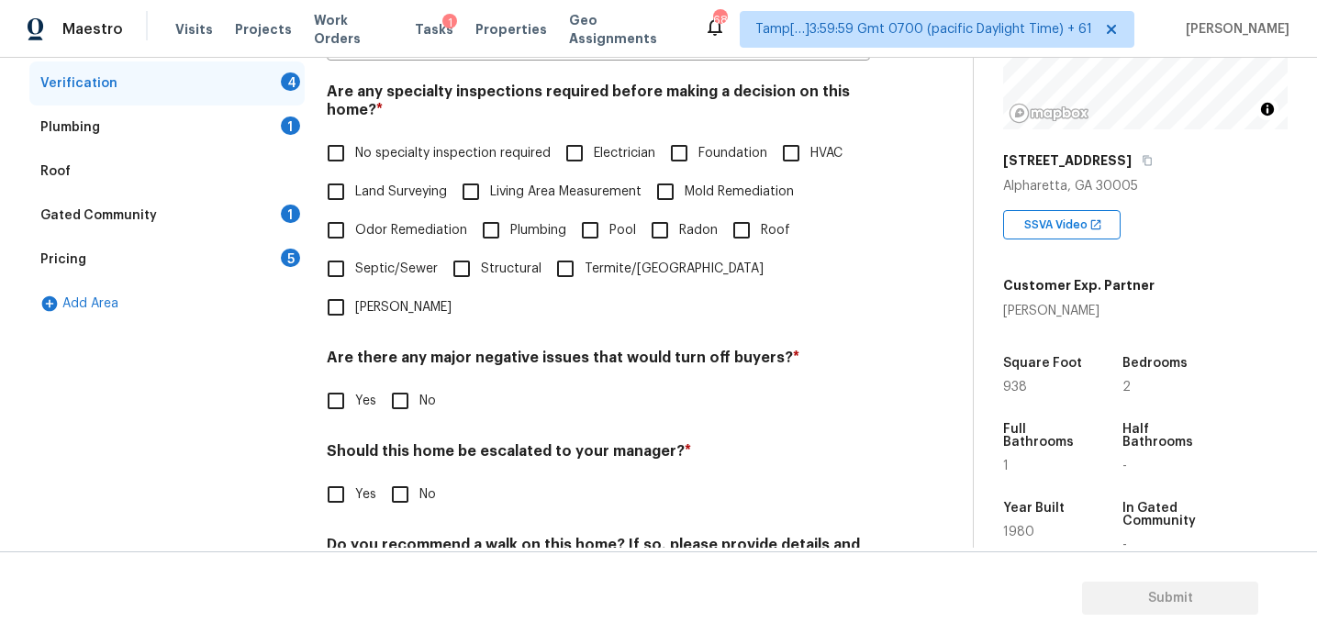
scroll to position [460, 0]
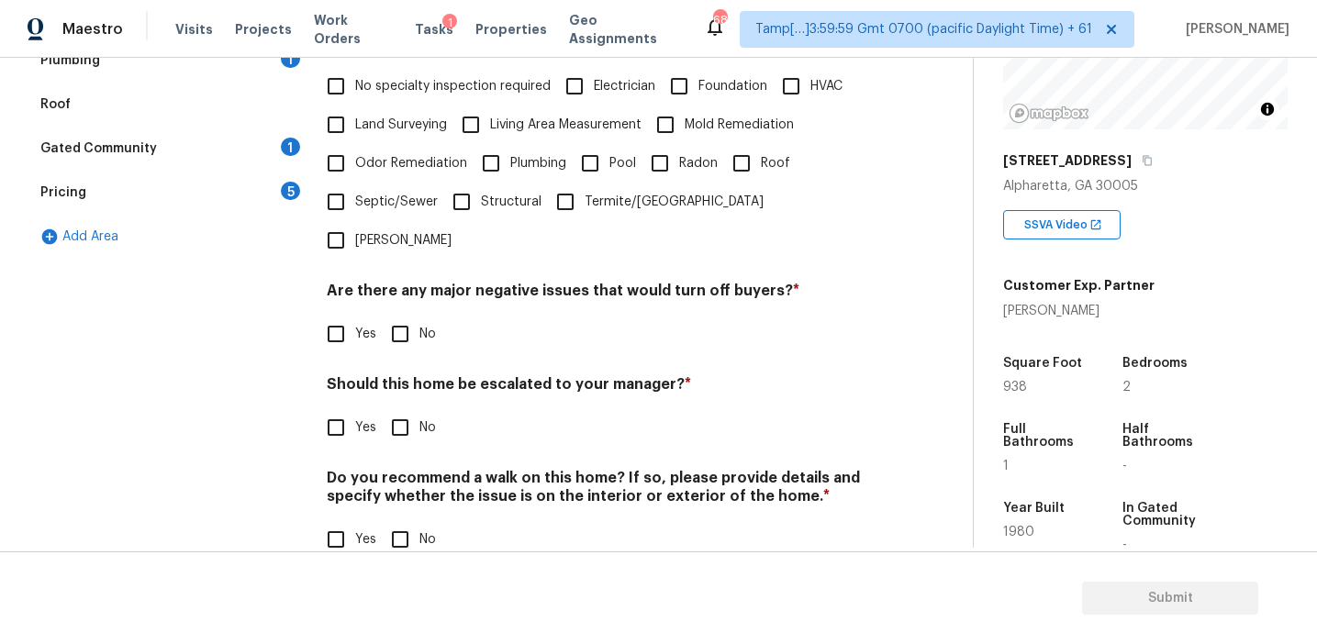
click at [341, 408] on input "Yes" at bounding box center [336, 427] width 39 height 39
checkbox input "true"
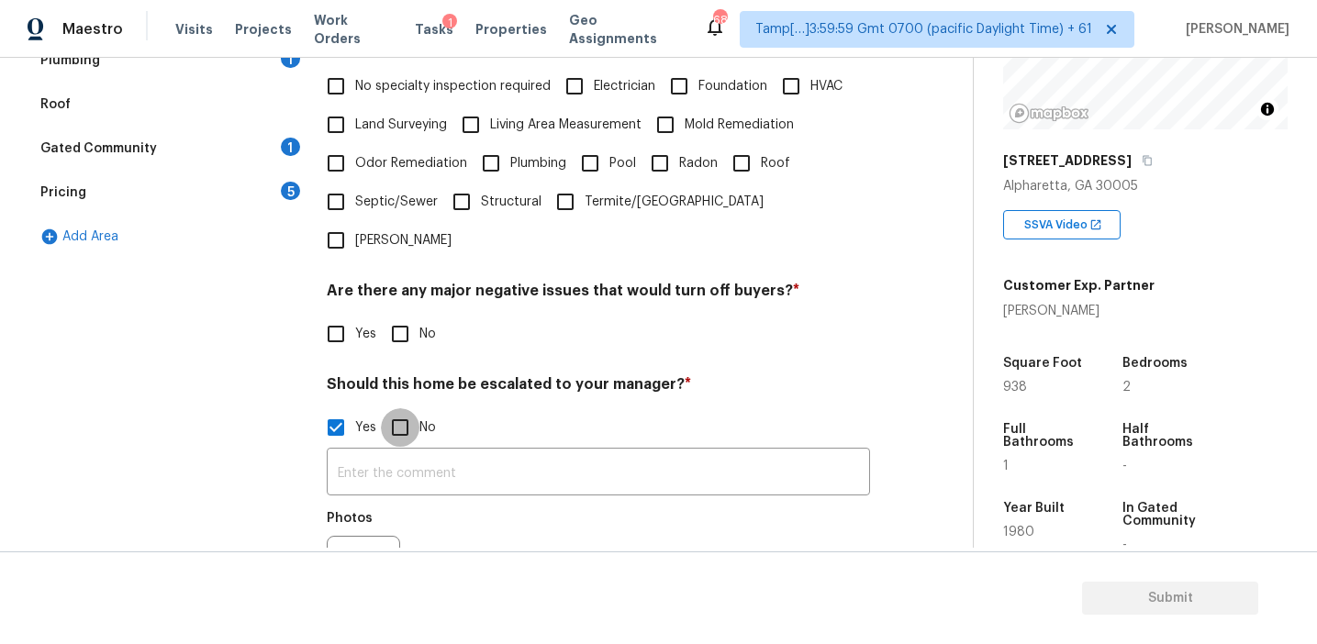
click at [400, 408] on input "No" at bounding box center [400, 427] width 39 height 39
checkbox input "true"
checkbox input "false"
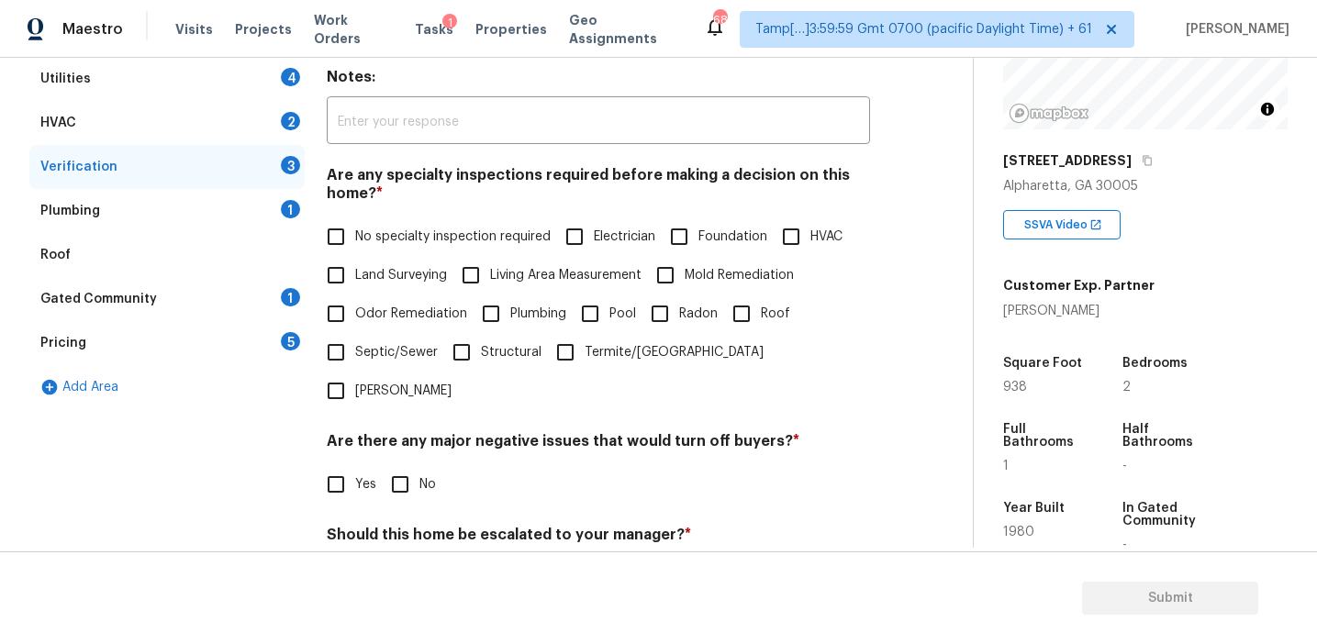
scroll to position [201, 0]
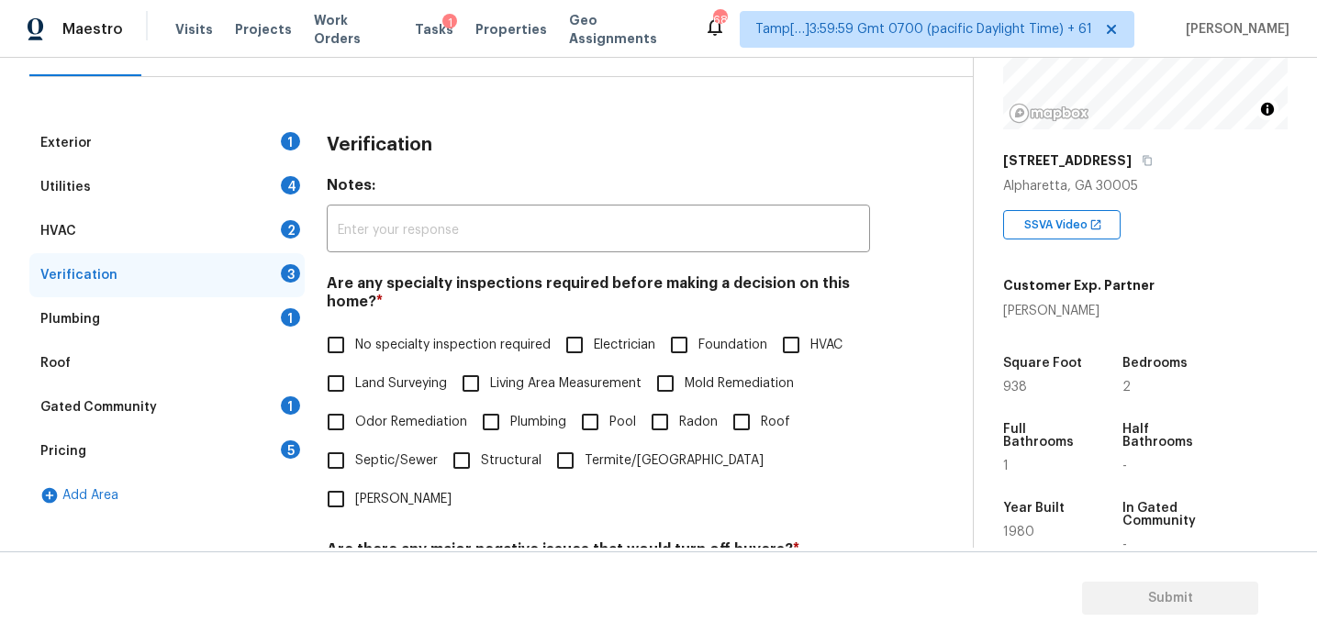
click at [259, 62] on div "Condition Adjustments" at bounding box center [233, 49] width 185 height 54
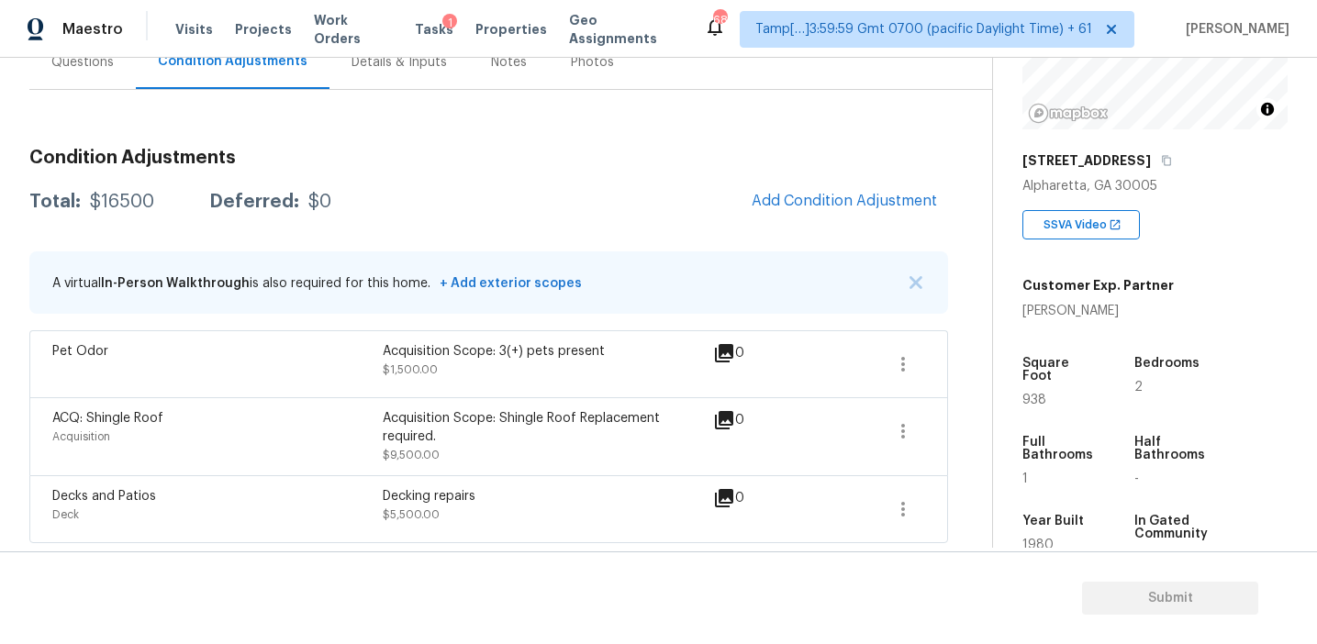
scroll to position [189, 0]
click at [869, 199] on span "Add Condition Adjustment" at bounding box center [844, 200] width 185 height 17
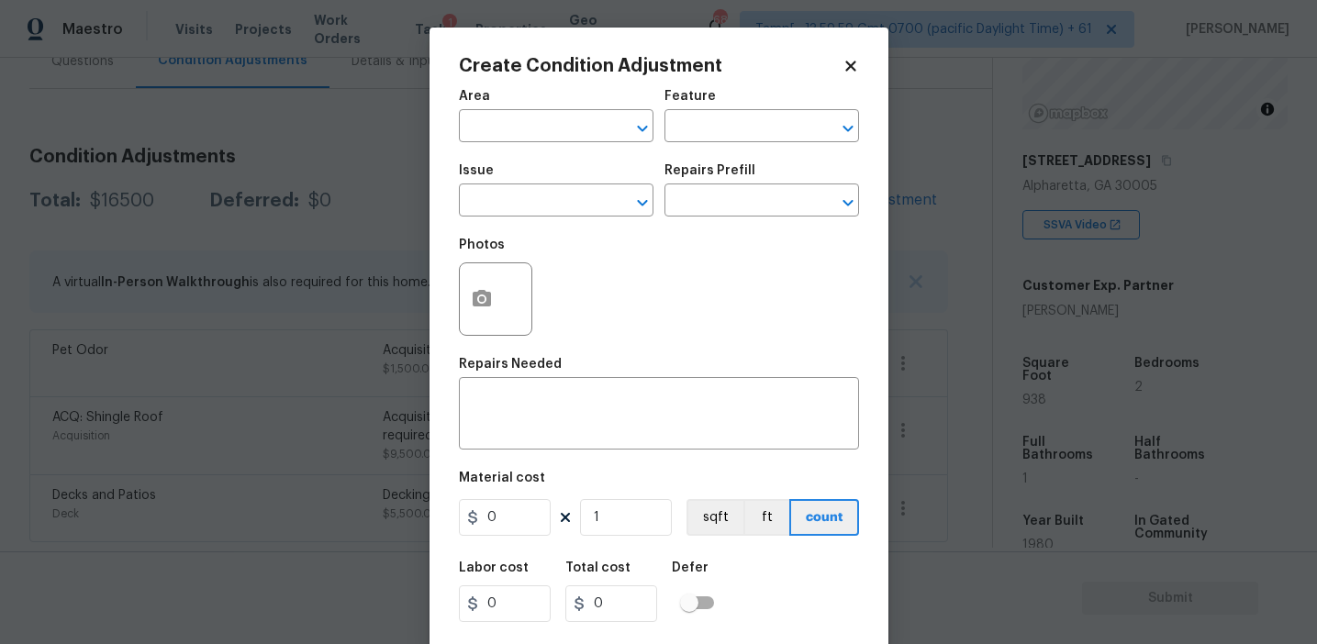
click at [487, 235] on div "Photos" at bounding box center [497, 287] width 77 height 119
click at [490, 197] on input "text" at bounding box center [530, 202] width 143 height 28
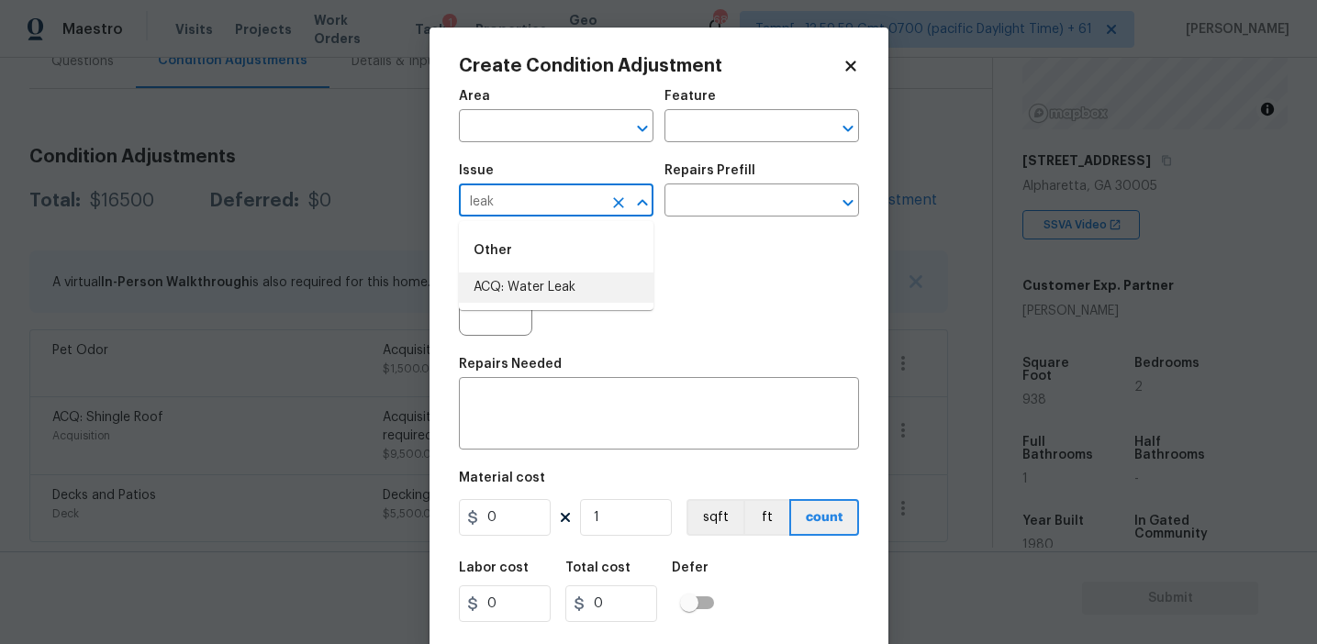
click at [526, 285] on li "ACQ: Water Leak" at bounding box center [556, 288] width 195 height 30
type input "ACQ: Water Leak"
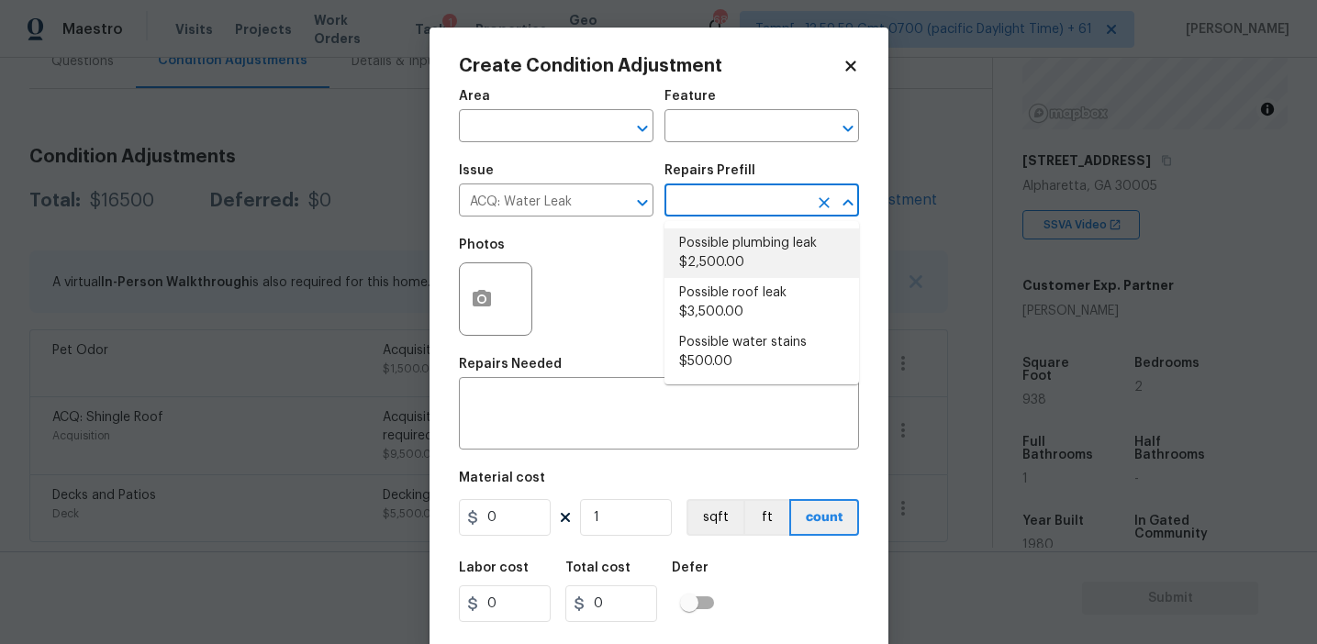
click at [709, 256] on li "Possible plumbing leak $2,500.00" at bounding box center [762, 254] width 195 height 50
type input "Acquisition"
type textarea "Acquisition Scope: Possible plumbing leak"
type input "2500"
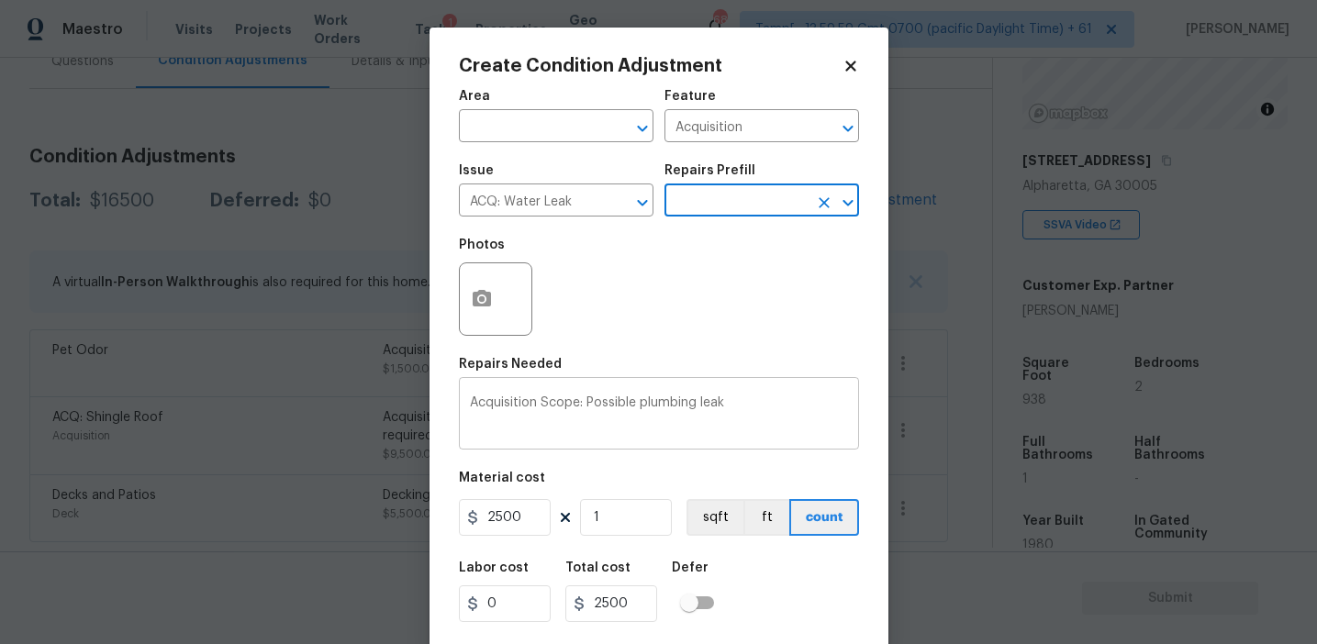
click at [645, 405] on textarea "Acquisition Scope: Possible plumbing leak" at bounding box center [659, 416] width 378 height 39
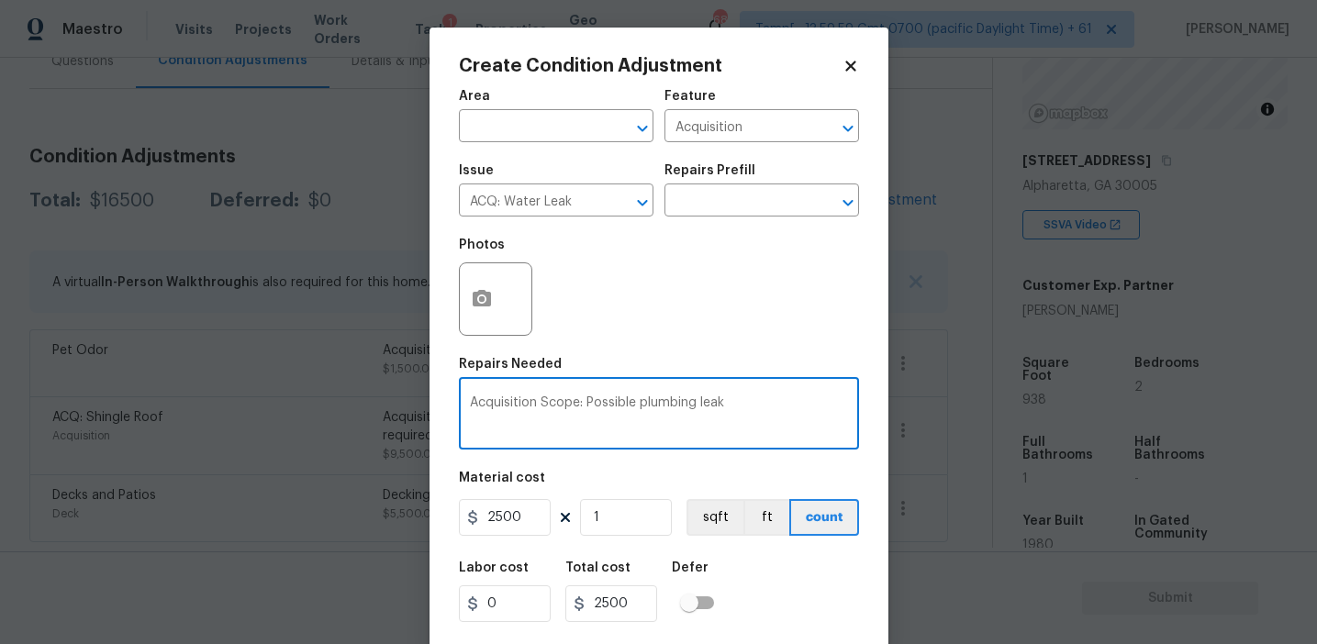
click at [645, 405] on textarea "Acquisition Scope: Possible plumbing leak" at bounding box center [659, 416] width 378 height 39
paste textarea "basement ceiling has stains and holes from water damage."
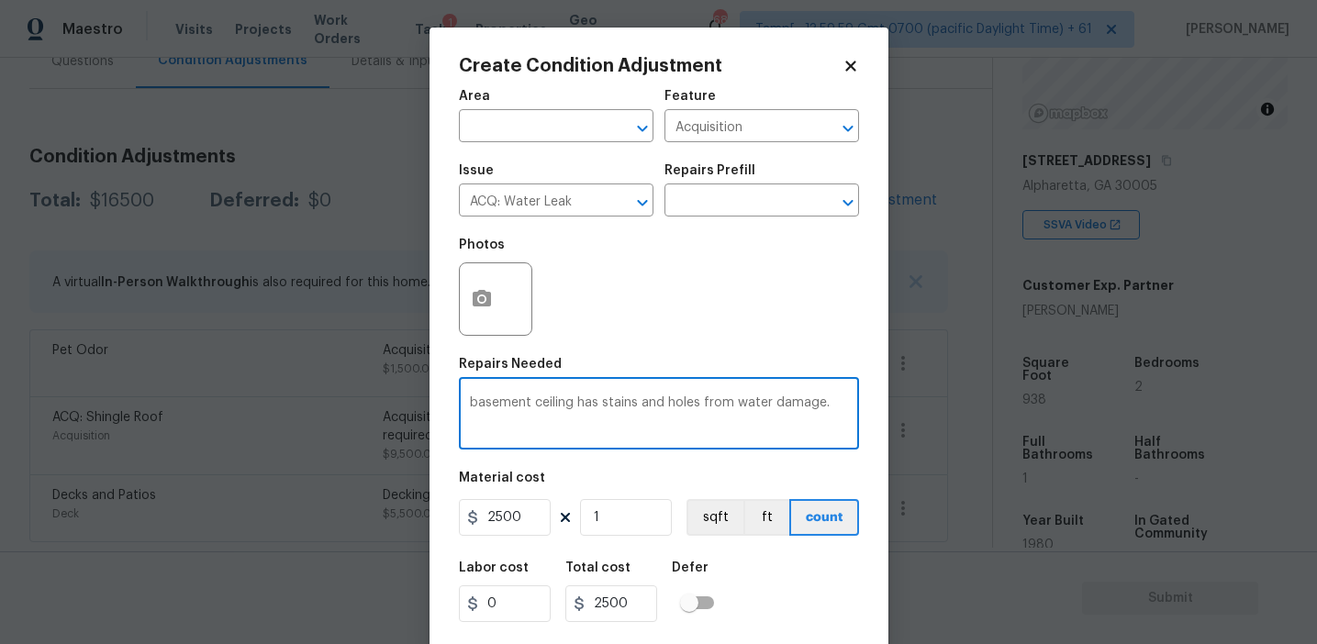
click at [475, 404] on textarea "basement ceiling has stains and holes from water damage." at bounding box center [659, 416] width 378 height 39
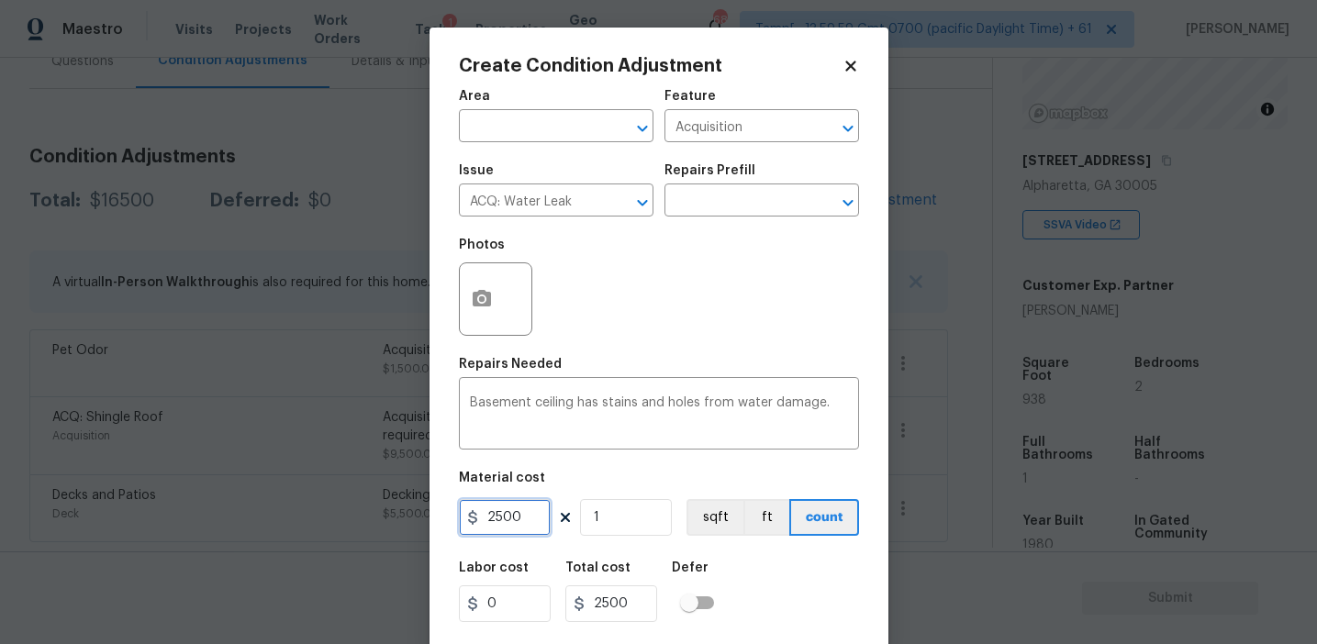
scroll to position [41, 0]
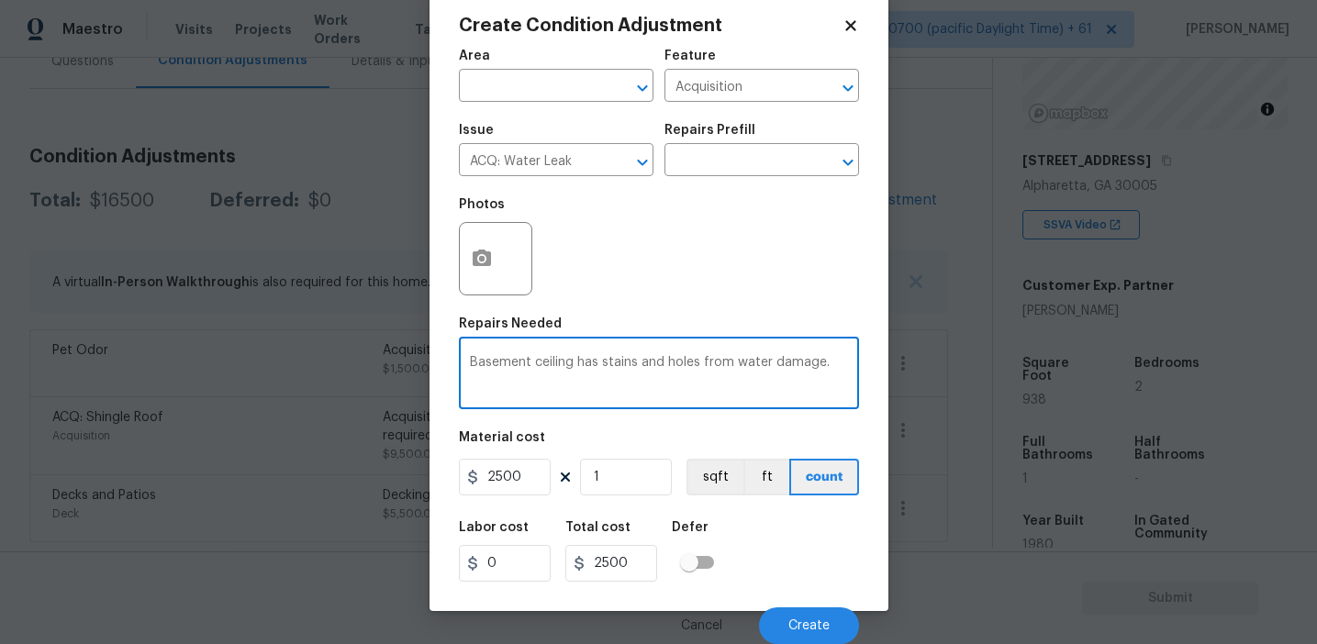
click at [831, 359] on textarea "Basement ceiling has stains and holes from water damage." at bounding box center [659, 375] width 378 height 39
type textarea "Basement ceiling has stains and holes from water damage"
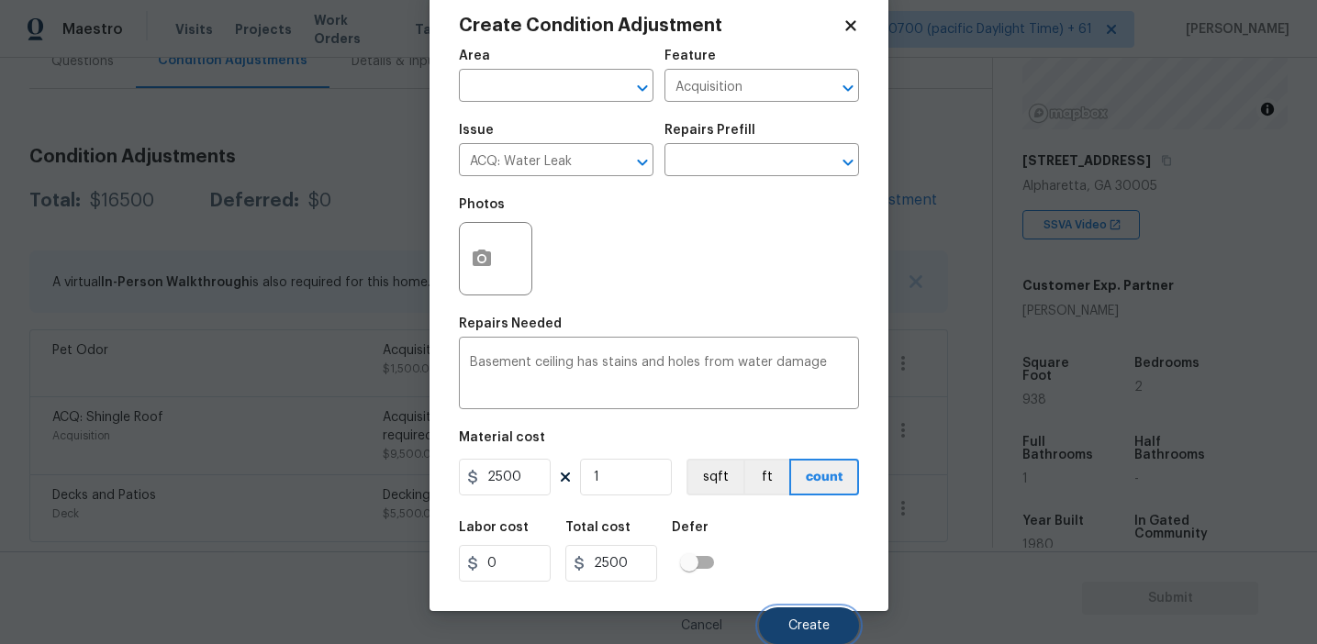
click at [804, 623] on span "Create" at bounding box center [809, 627] width 41 height 14
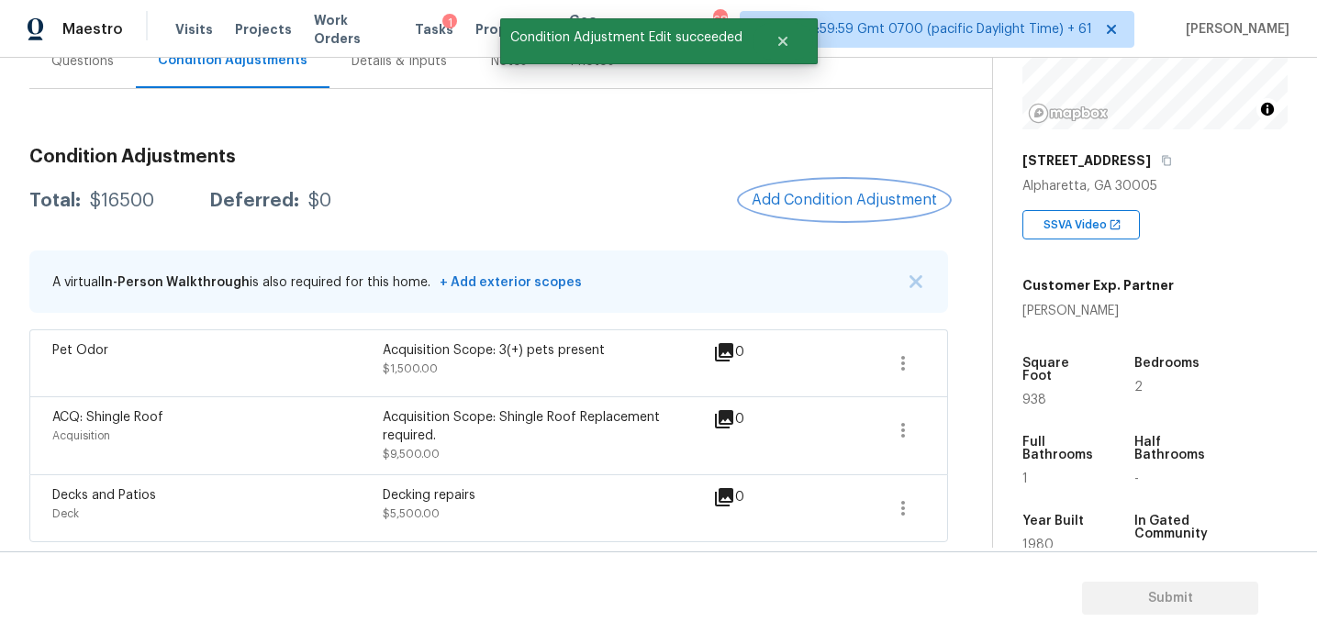
scroll to position [0, 0]
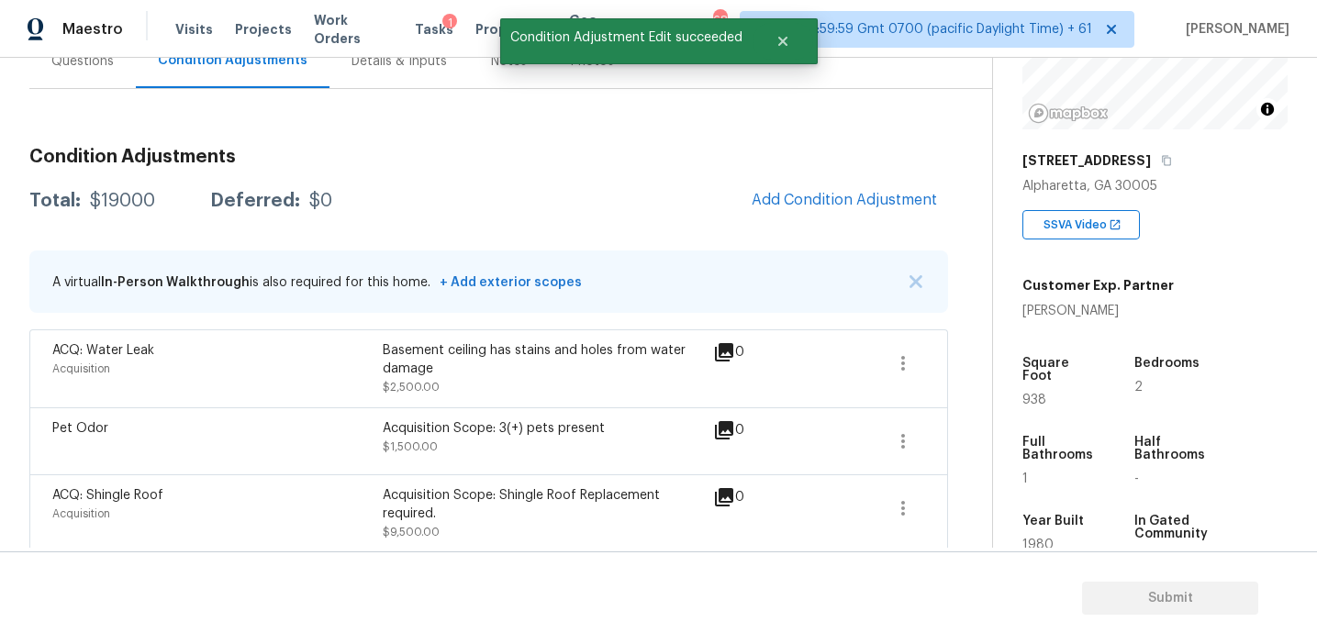
click at [533, 168] on div "Condition Adjustments Total: $19000 Deferred: $0 Add Condition Adjustment A vir…" at bounding box center [488, 376] width 919 height 487
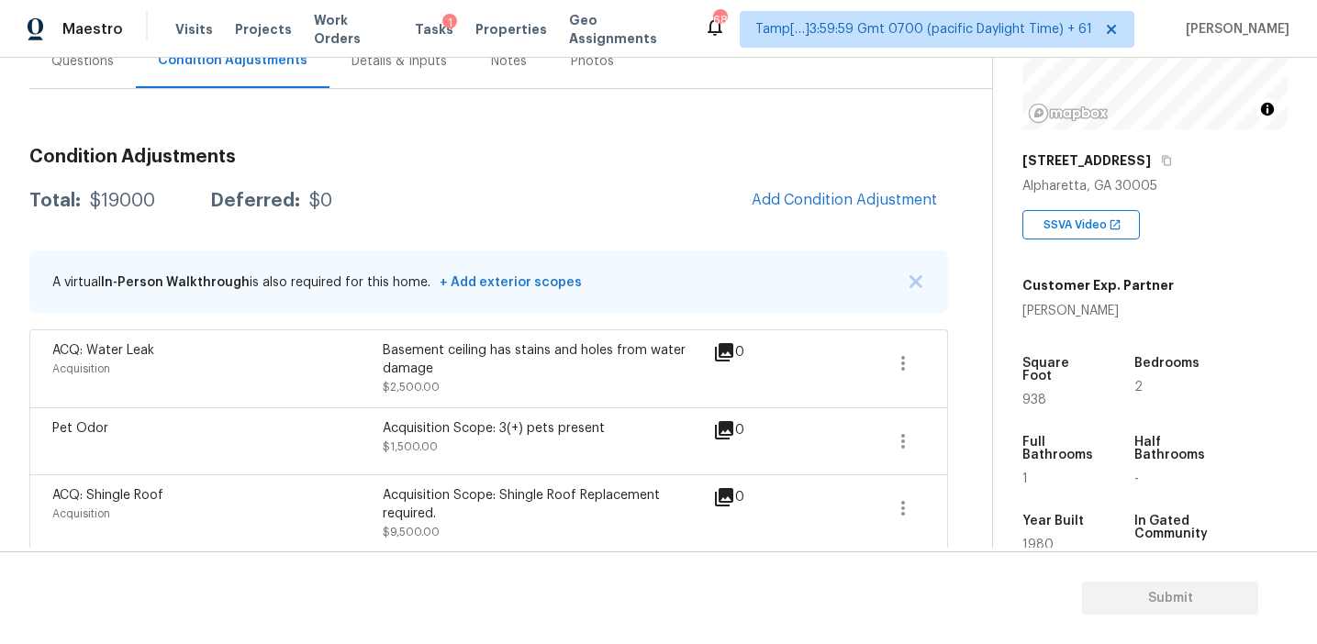
click at [364, 263] on div "A virtual In-Person Walkthrough is also required for this home. + Add exterior …" at bounding box center [317, 282] width 530 height 39
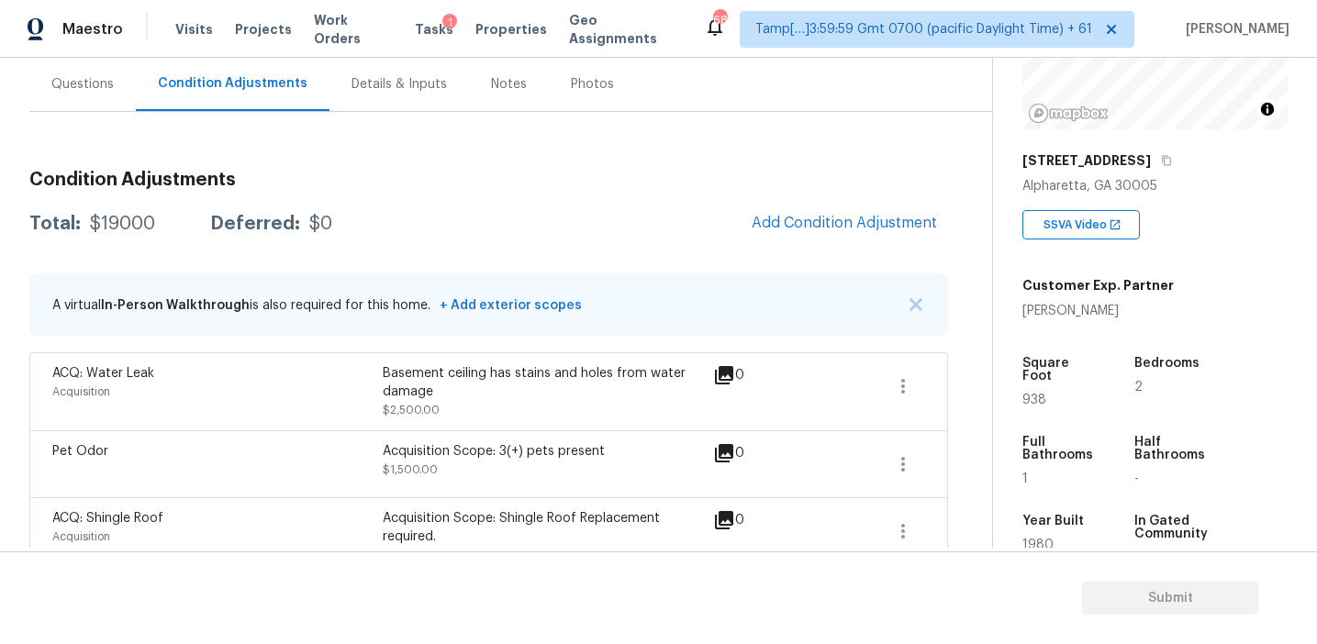
click at [119, 102] on div "Questions" at bounding box center [82, 84] width 106 height 54
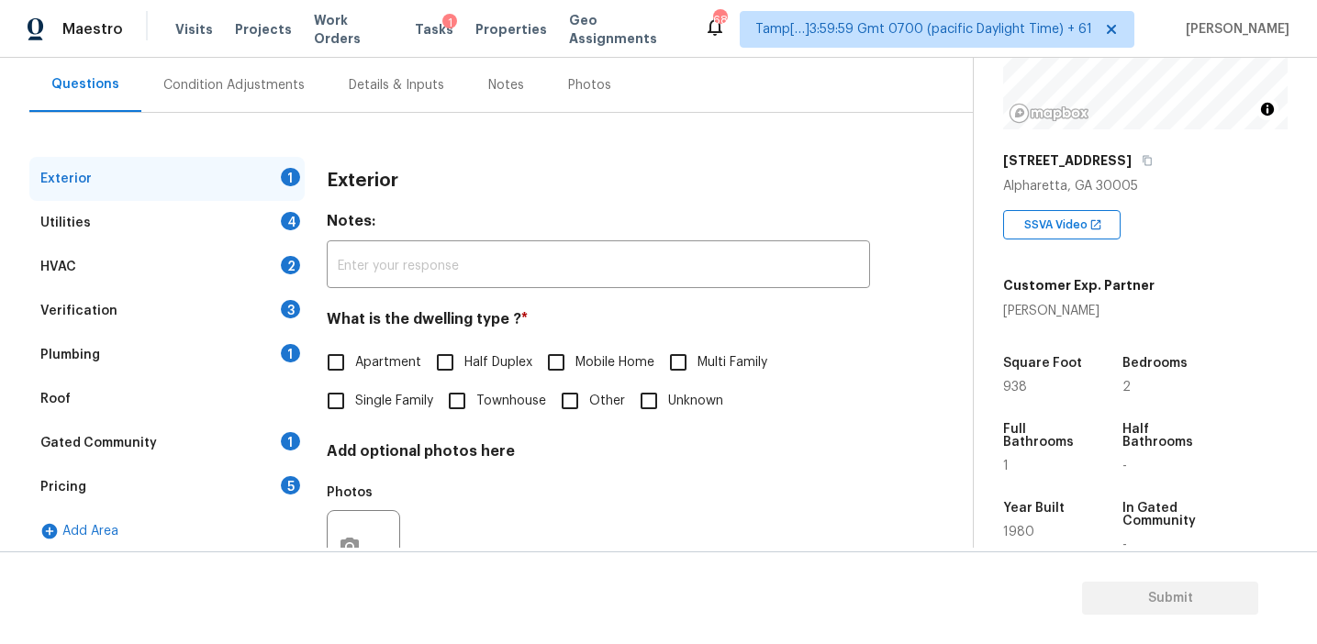
click at [221, 497] on div "Pricing 5" at bounding box center [166, 487] width 275 height 44
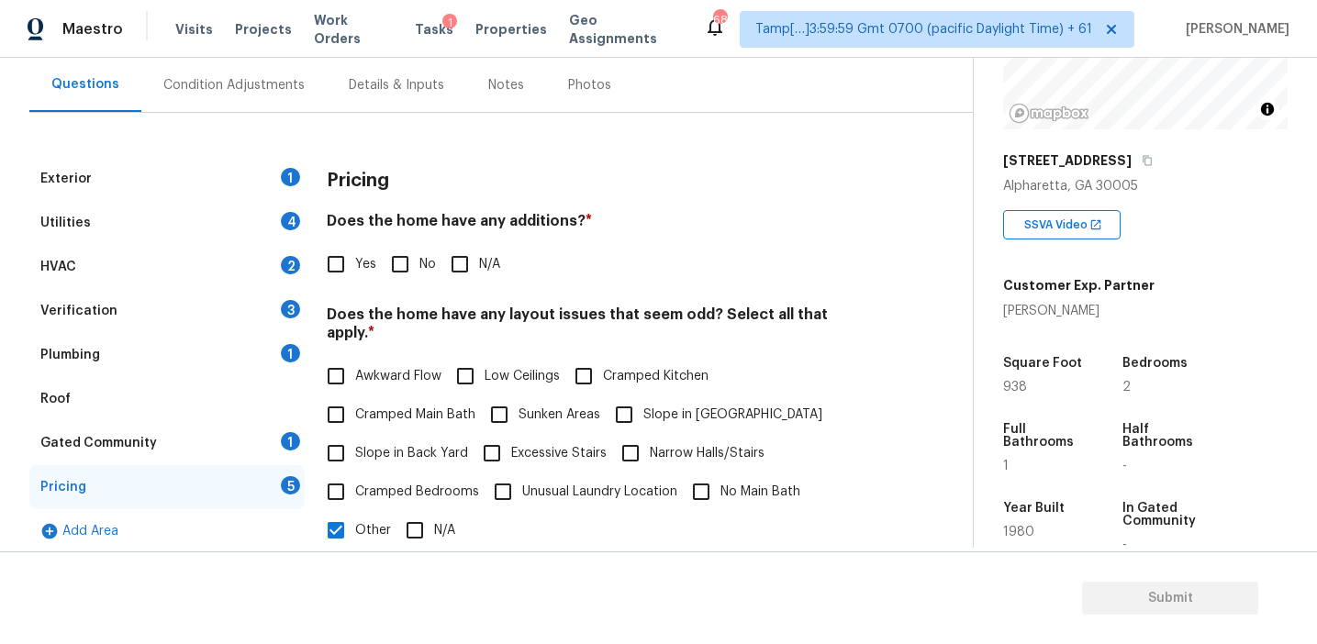
click at [538, 218] on h4 "Does the home have any additions? *" at bounding box center [598, 225] width 543 height 26
click at [640, 242] on div "Does the home have any additions? * Yes No N/A" at bounding box center [598, 248] width 543 height 72
click at [173, 310] on div "Verification 3" at bounding box center [166, 311] width 275 height 44
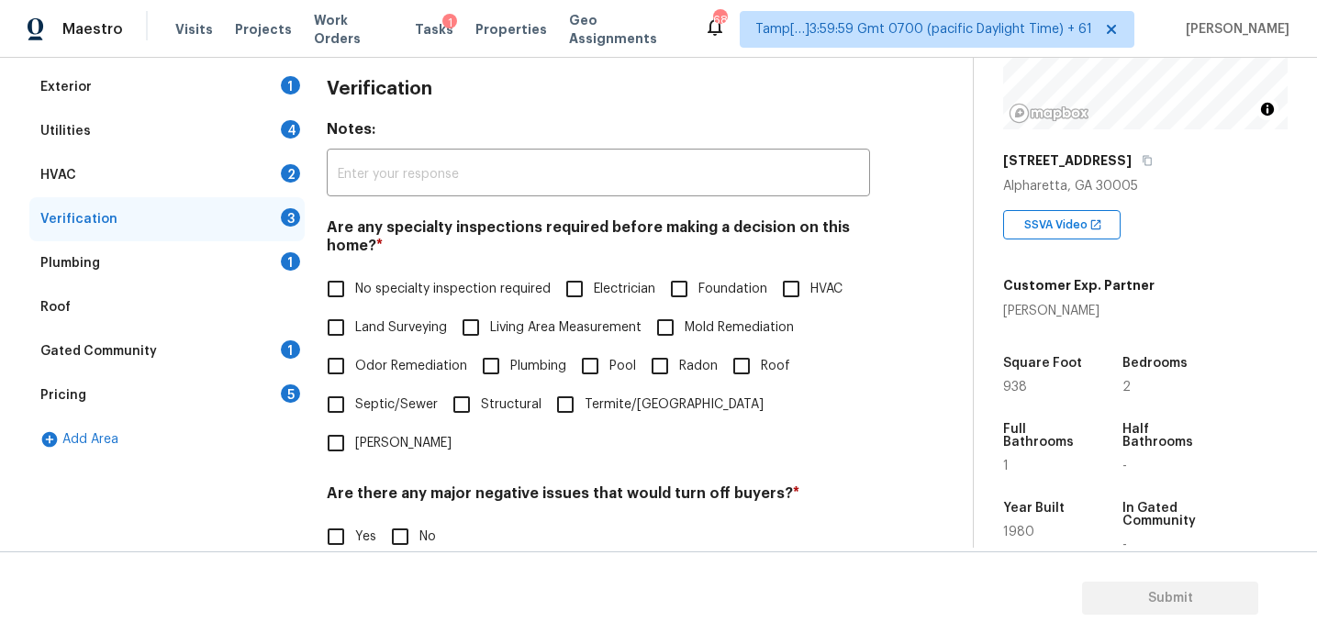
scroll to position [460, 0]
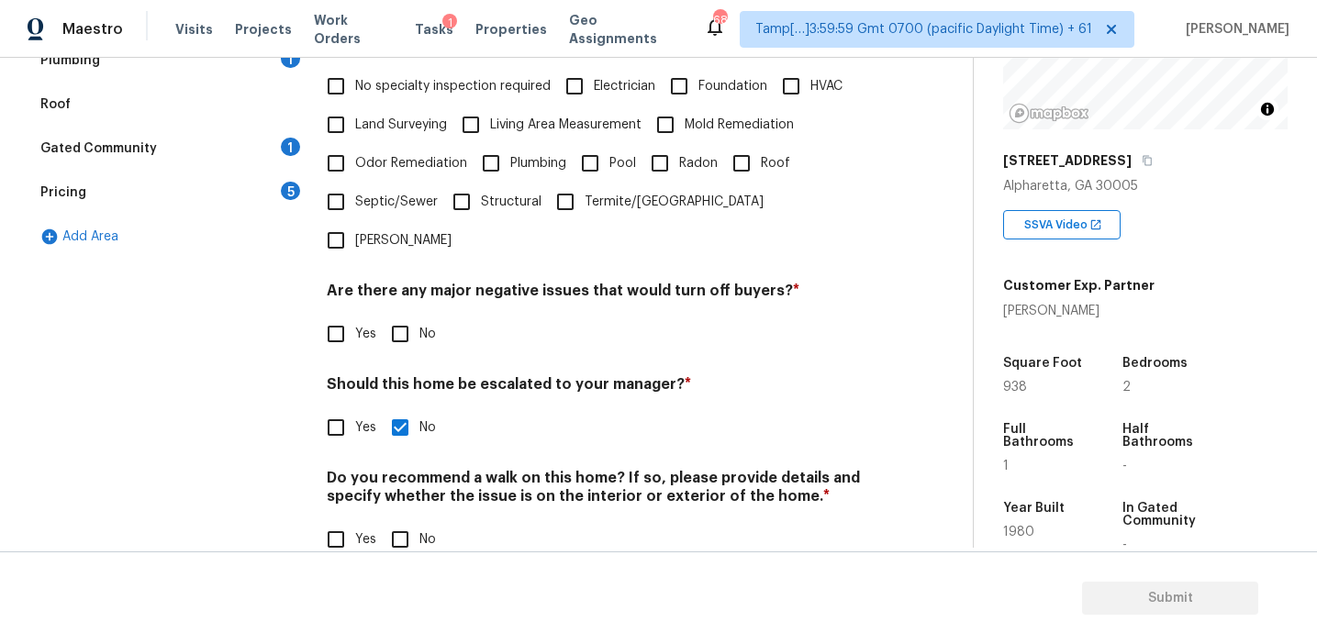
click at [341, 408] on input "Yes" at bounding box center [336, 427] width 39 height 39
checkbox input "true"
checkbox input "false"
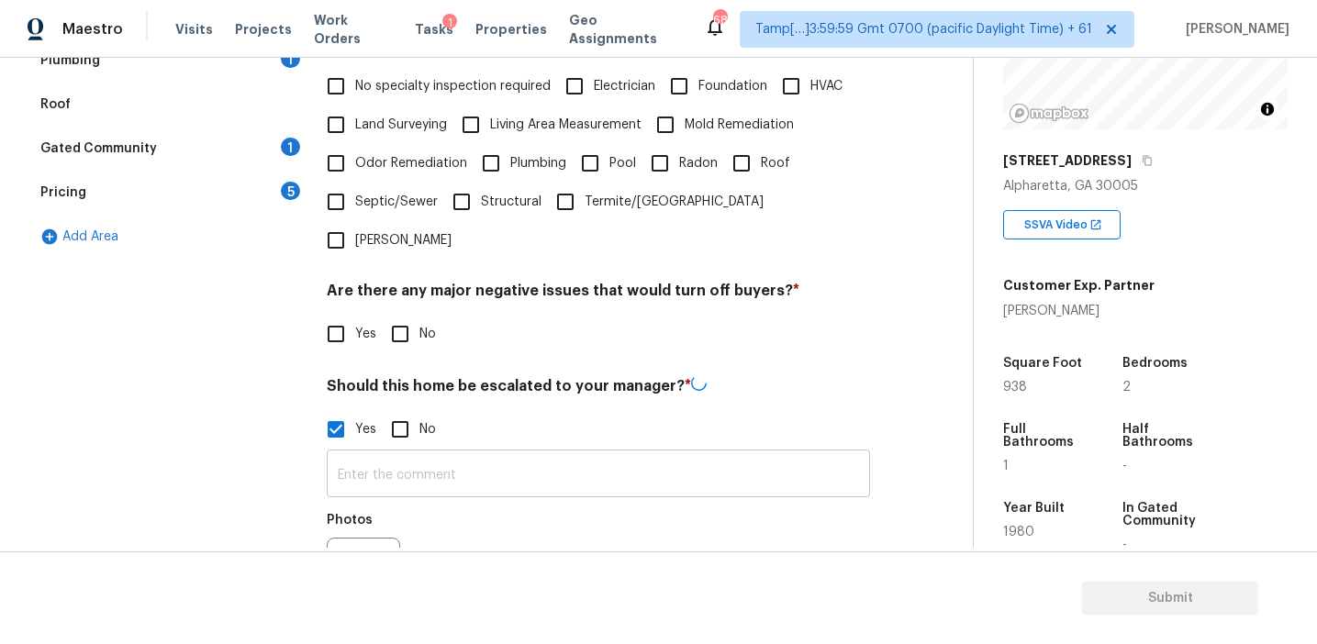
click at [380, 454] on input "text" at bounding box center [598, 475] width 543 height 43
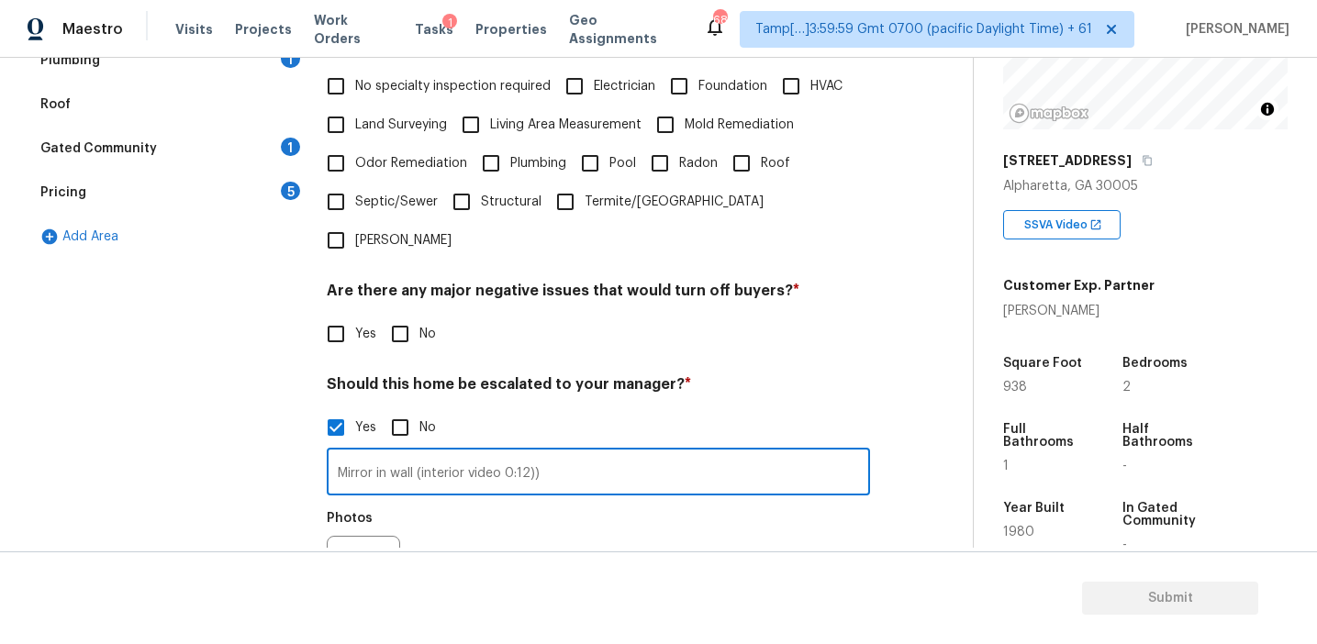
type input "Mirror in wall (interior video 0:12))"
click at [349, 562] on icon "button" at bounding box center [350, 573] width 22 height 22
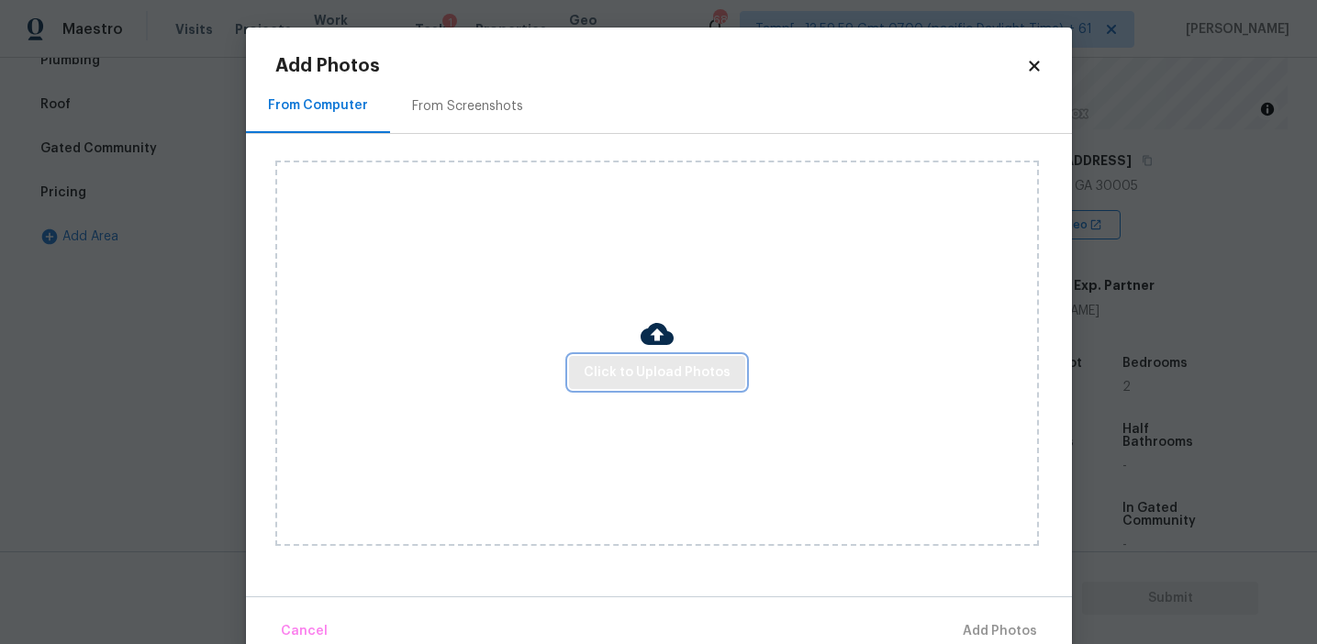
click at [637, 367] on span "Click to Upload Photos" at bounding box center [657, 373] width 147 height 23
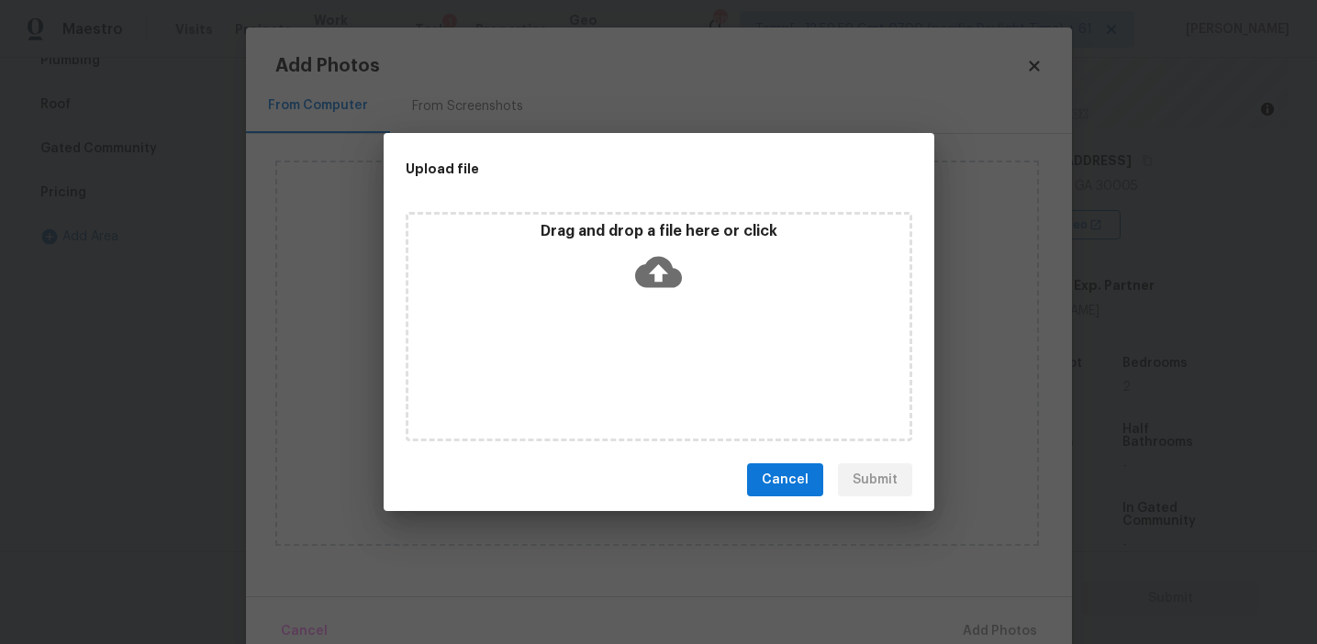
click at [623, 235] on p "Drag and drop a file here or click" at bounding box center [658, 231] width 501 height 19
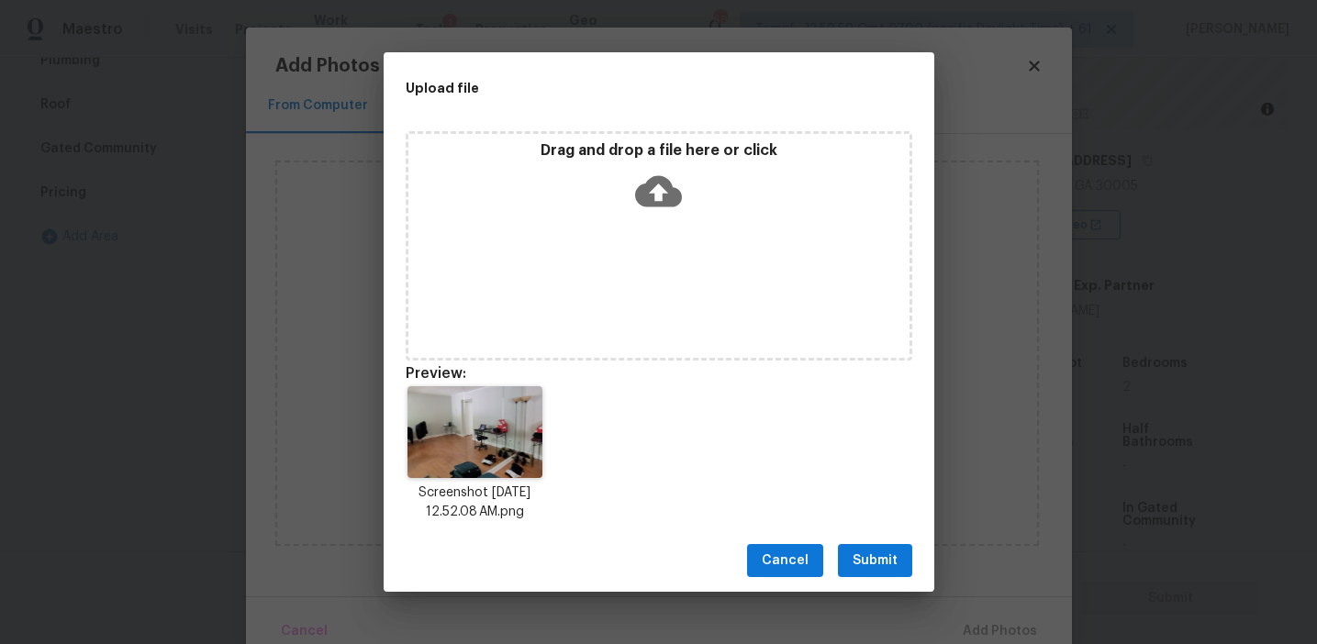
click at [877, 550] on span "Submit" at bounding box center [875, 561] width 45 height 23
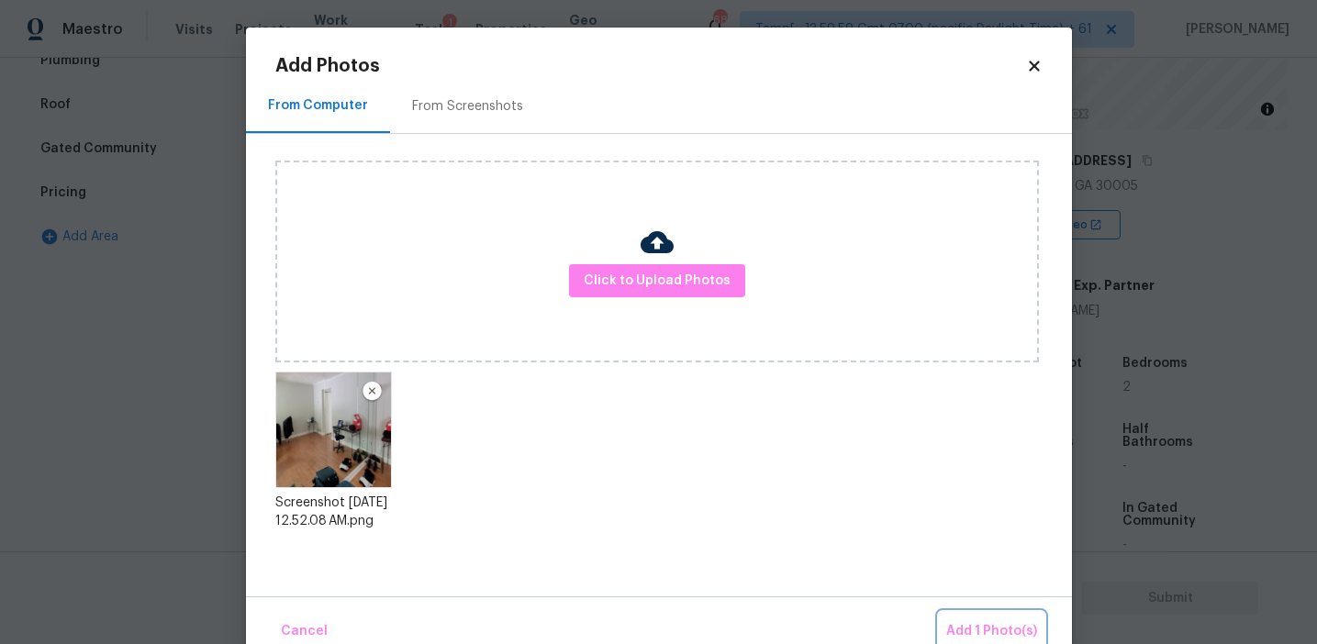
click at [961, 618] on button "Add 1 Photo(s)" at bounding box center [992, 631] width 106 height 39
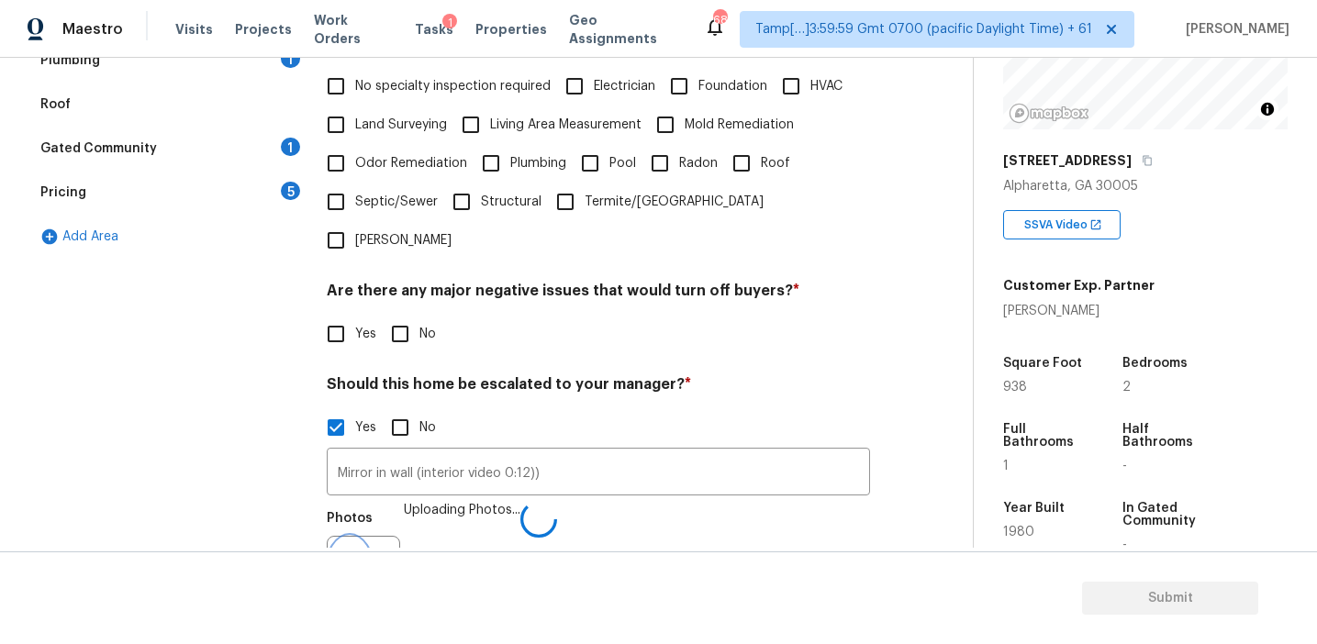
scroll to position [483, 0]
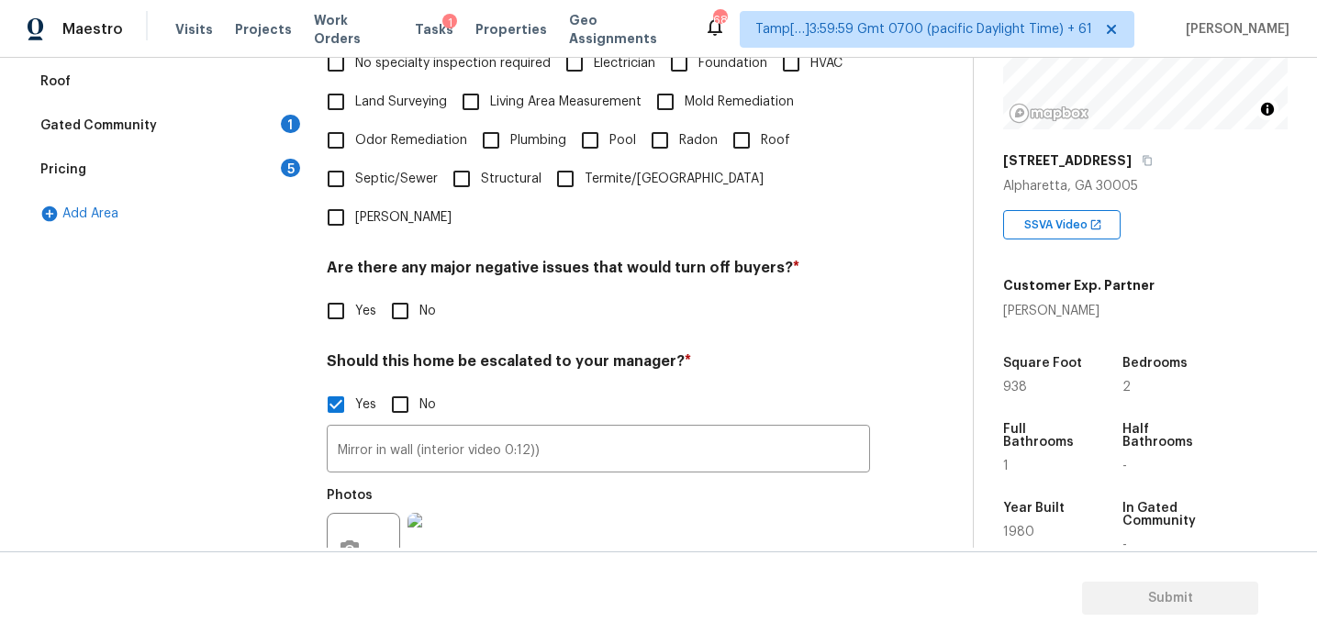
click at [366, 295] on div "Verification Notes: ​ Are any specialty inspections required before making a de…" at bounding box center [598, 285] width 543 height 892
click at [406, 292] on input "No" at bounding box center [400, 311] width 39 height 39
checkbox input "true"
click at [343, 259] on h4 "Are there any major negative issues that would turn off buyers? *" at bounding box center [598, 272] width 543 height 26
click at [261, 161] on div "Pricing 5" at bounding box center [166, 170] width 275 height 44
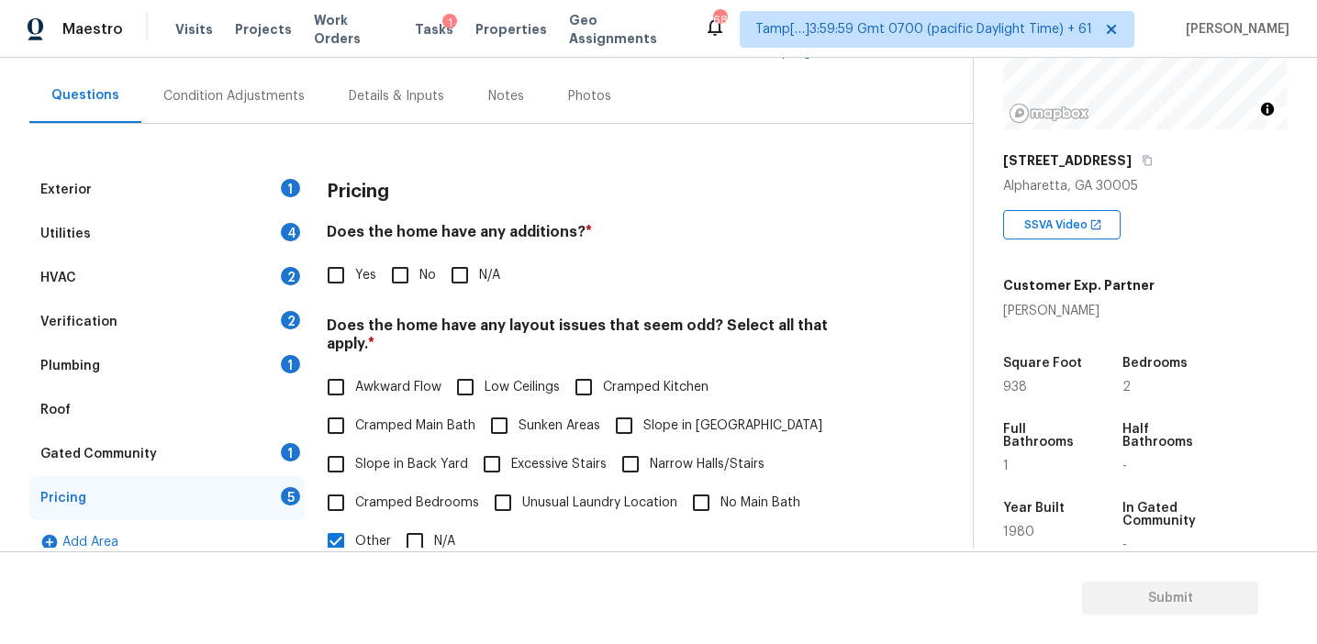
scroll to position [151, 0]
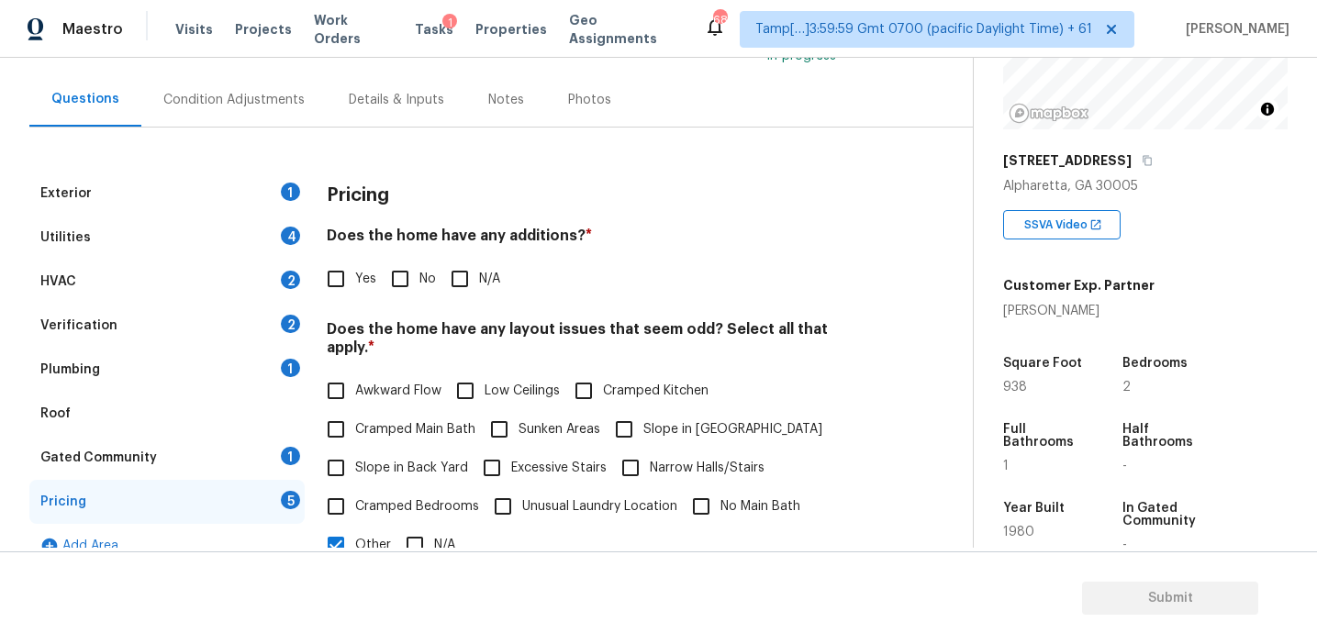
click at [403, 281] on input "No" at bounding box center [400, 279] width 39 height 39
checkbox input "true"
click at [405, 382] on span "Awkward Flow" at bounding box center [398, 391] width 86 height 19
click at [355, 372] on input "Awkward Flow" at bounding box center [336, 391] width 39 height 39
checkbox input "true"
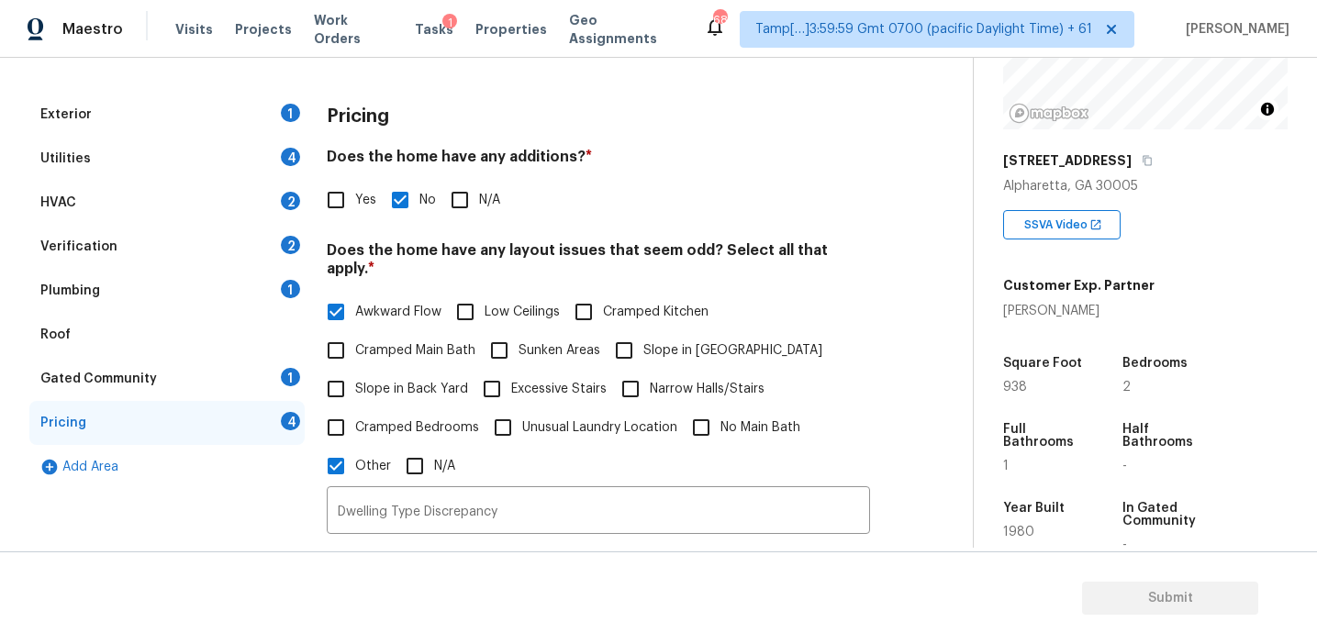
scroll to position [631, 0]
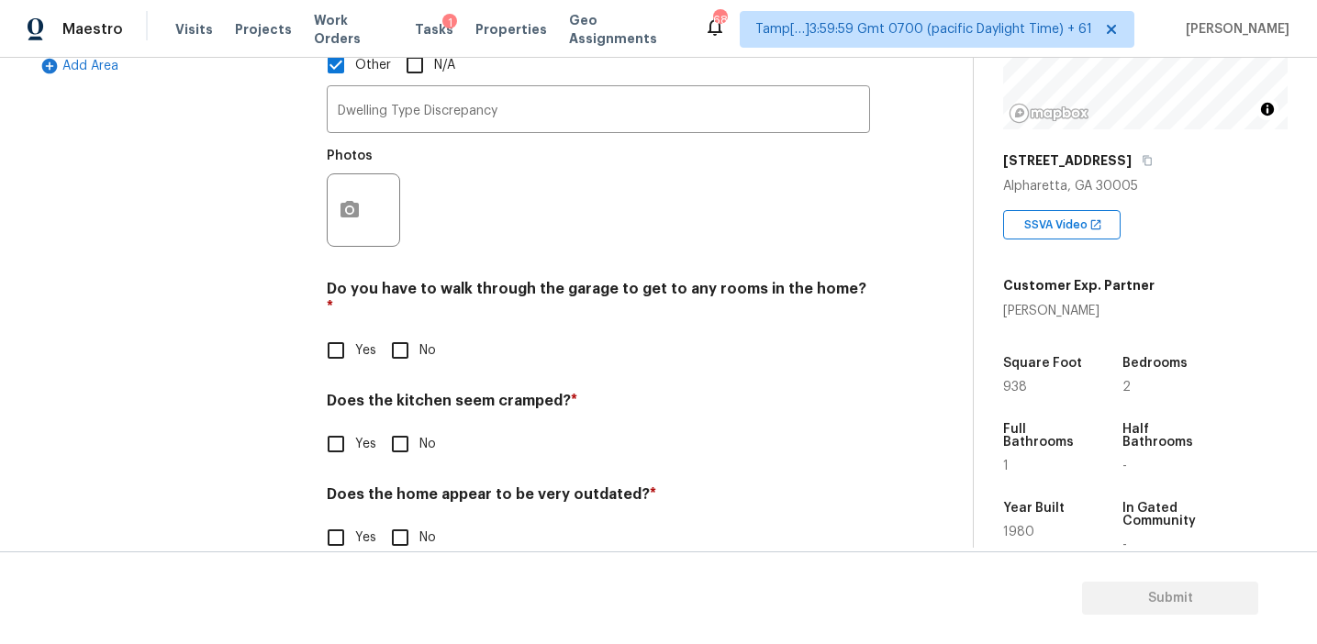
click at [402, 331] on input "No" at bounding box center [400, 350] width 39 height 39
checkbox input "true"
click at [398, 427] on input "No" at bounding box center [400, 446] width 39 height 39
checkbox input "true"
click at [400, 520] on input "No" at bounding box center [400, 539] width 39 height 39
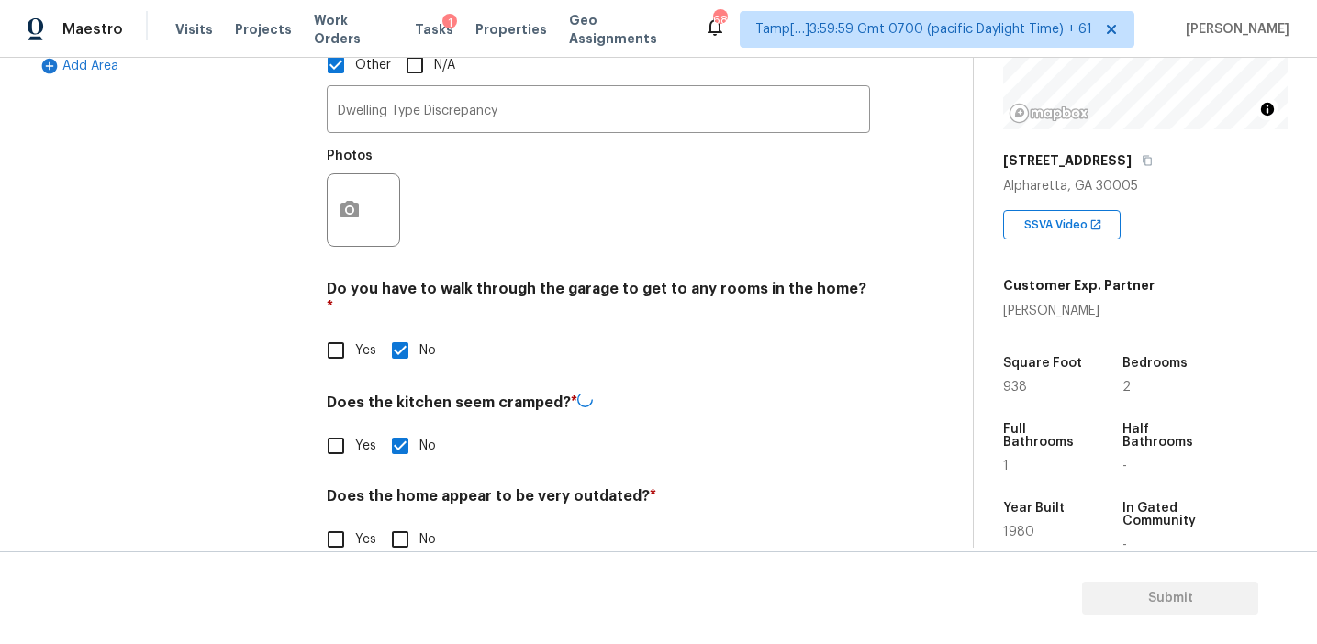
checkbox input "true"
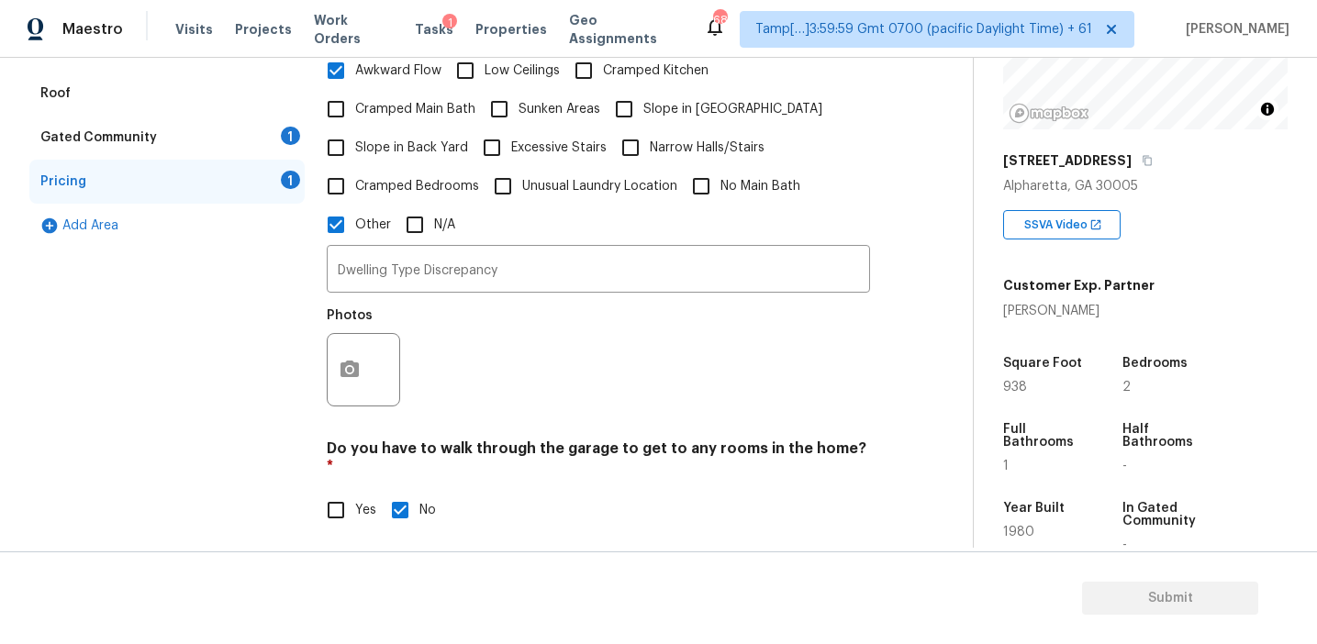
scroll to position [404, 0]
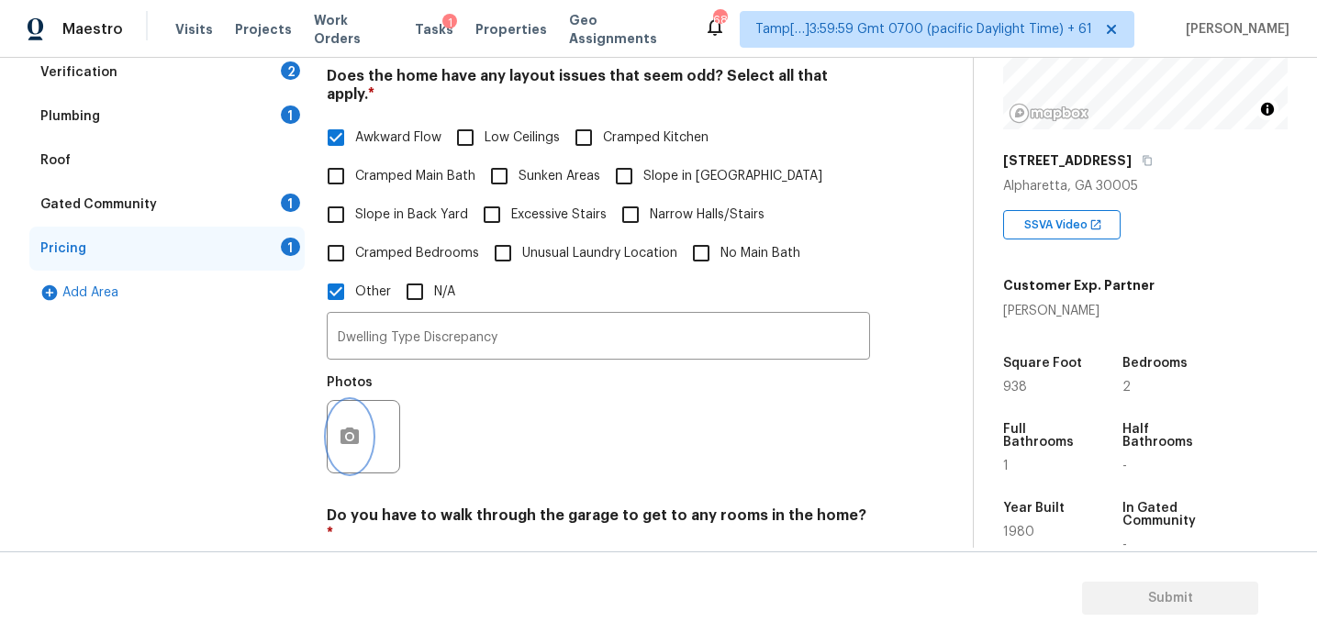
click at [342, 428] on icon "button" at bounding box center [350, 436] width 18 height 17
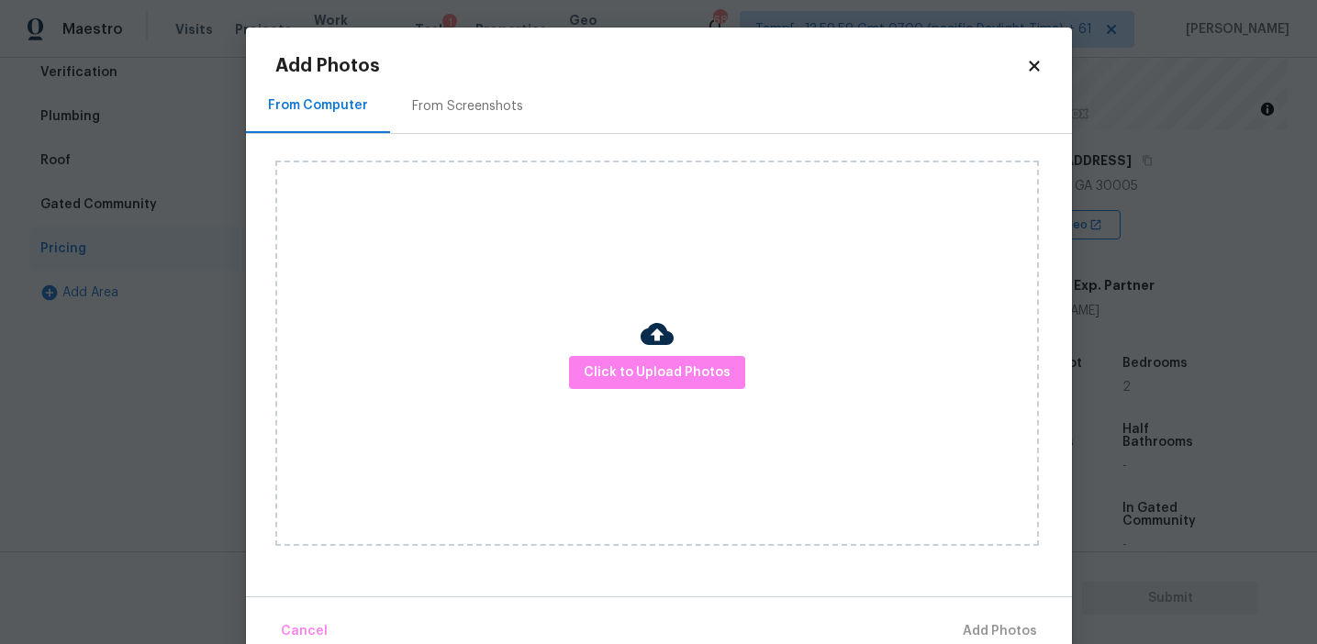
click at [464, 119] on div "From Screenshots" at bounding box center [467, 106] width 155 height 54
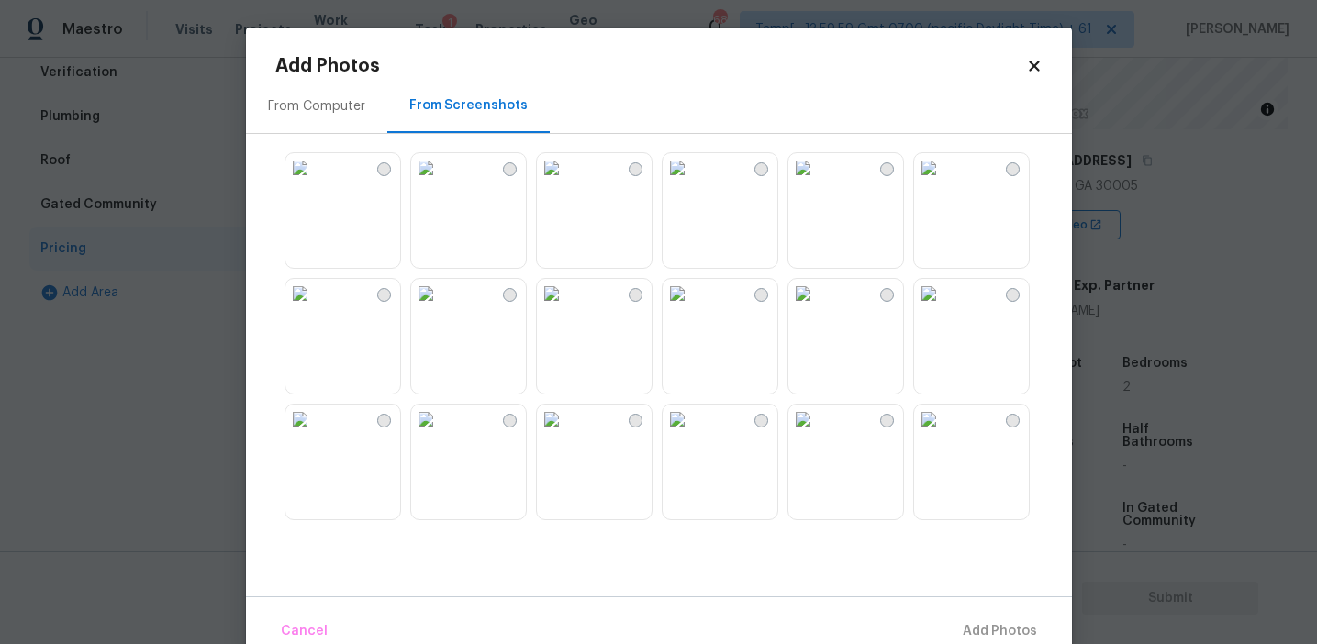
click at [936, 183] on img at bounding box center [928, 167] width 29 height 29
click at [692, 308] on img at bounding box center [677, 293] width 29 height 29
click at [692, 183] on img at bounding box center [677, 167] width 29 height 29
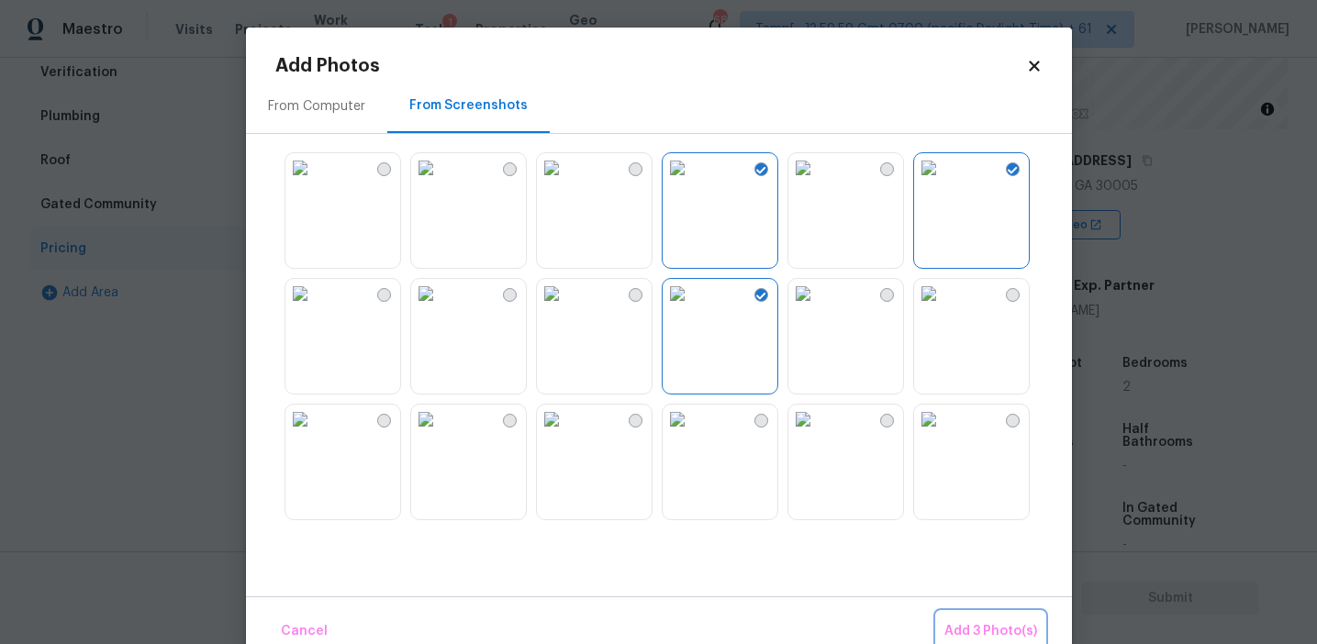
click at [949, 617] on button "Add 3 Photo(s)" at bounding box center [990, 631] width 107 height 39
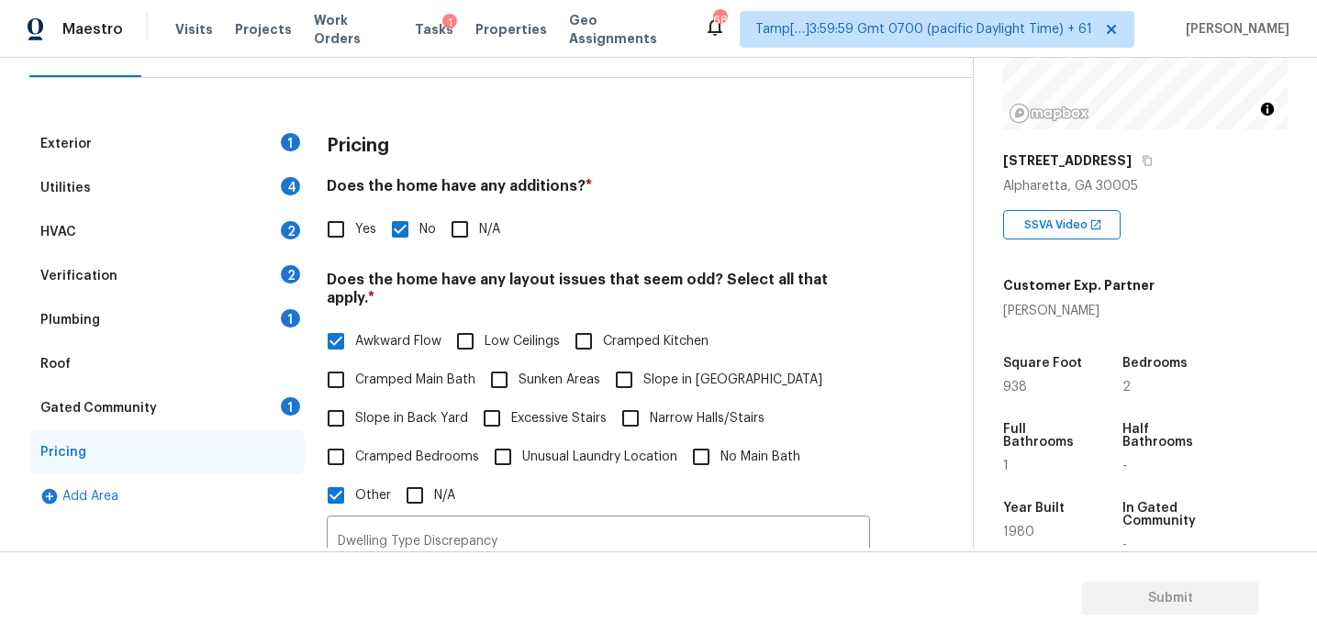
scroll to position [106, 0]
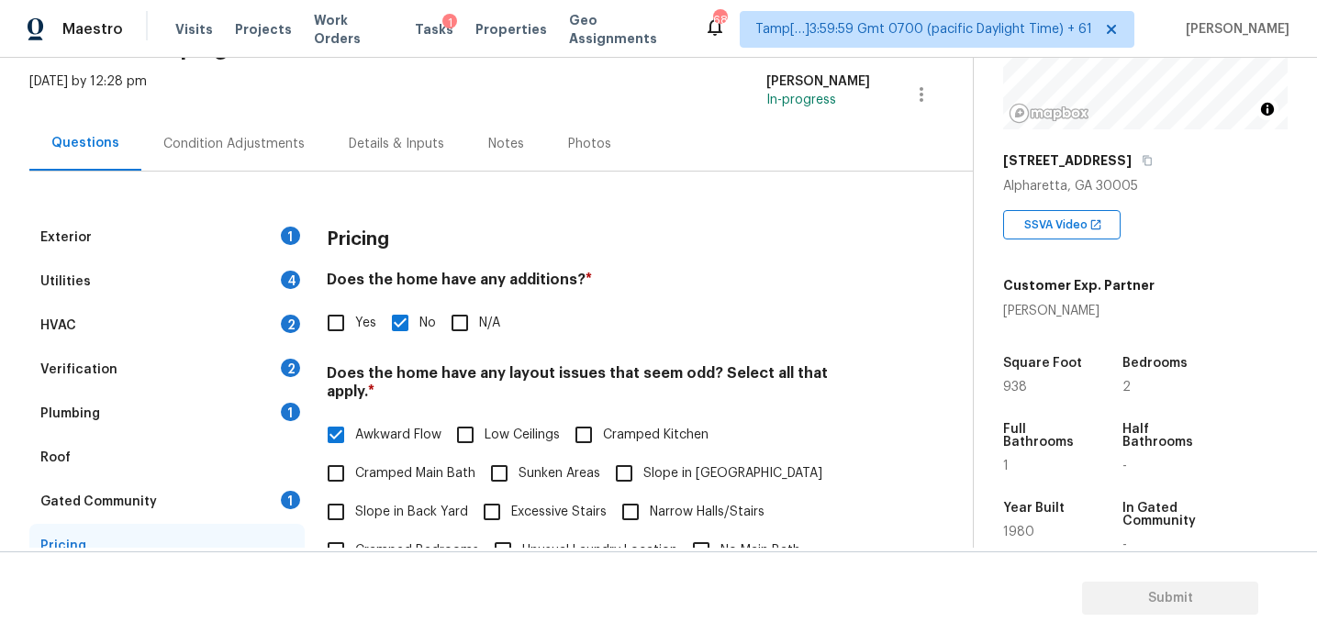
click at [248, 503] on div "Gated Community 1" at bounding box center [166, 502] width 275 height 44
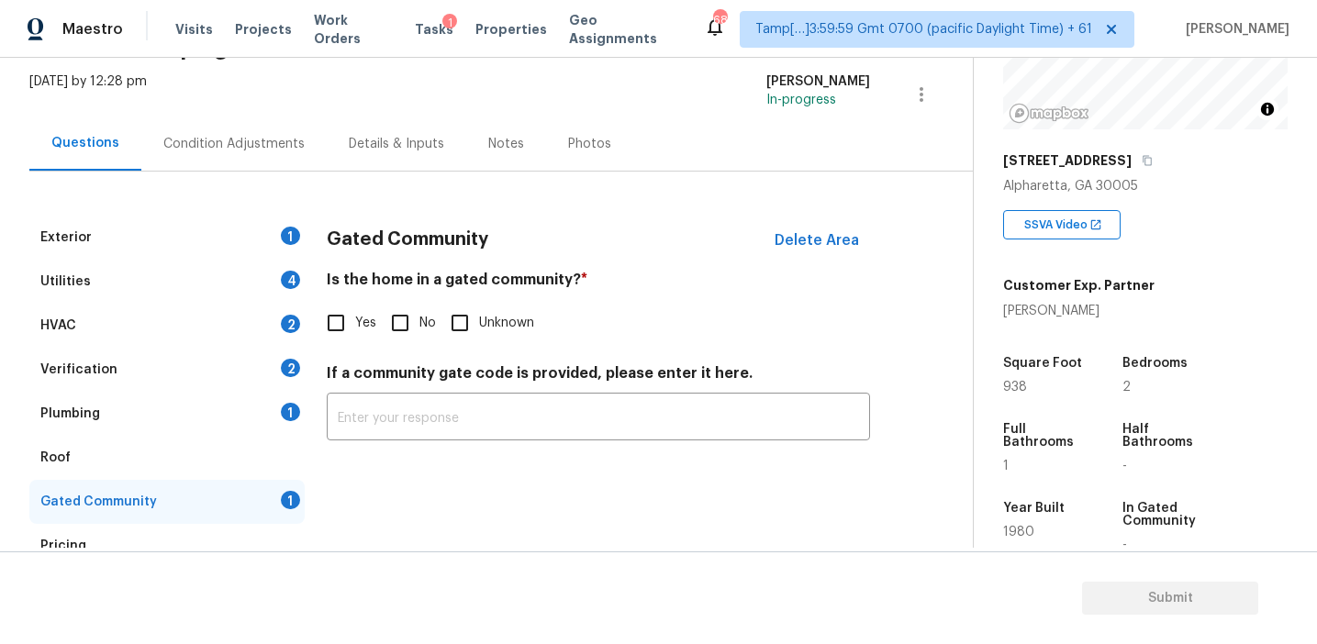
click at [395, 322] on input "No" at bounding box center [400, 323] width 39 height 39
checkbox input "true"
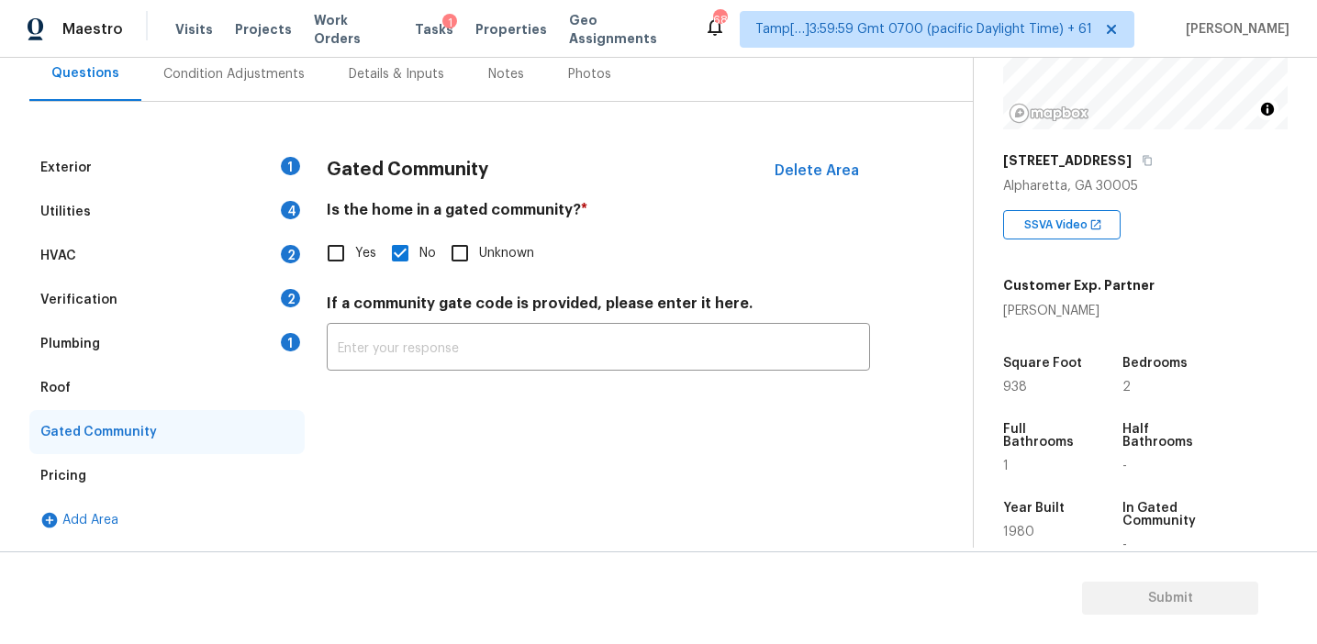
scroll to position [65, 0]
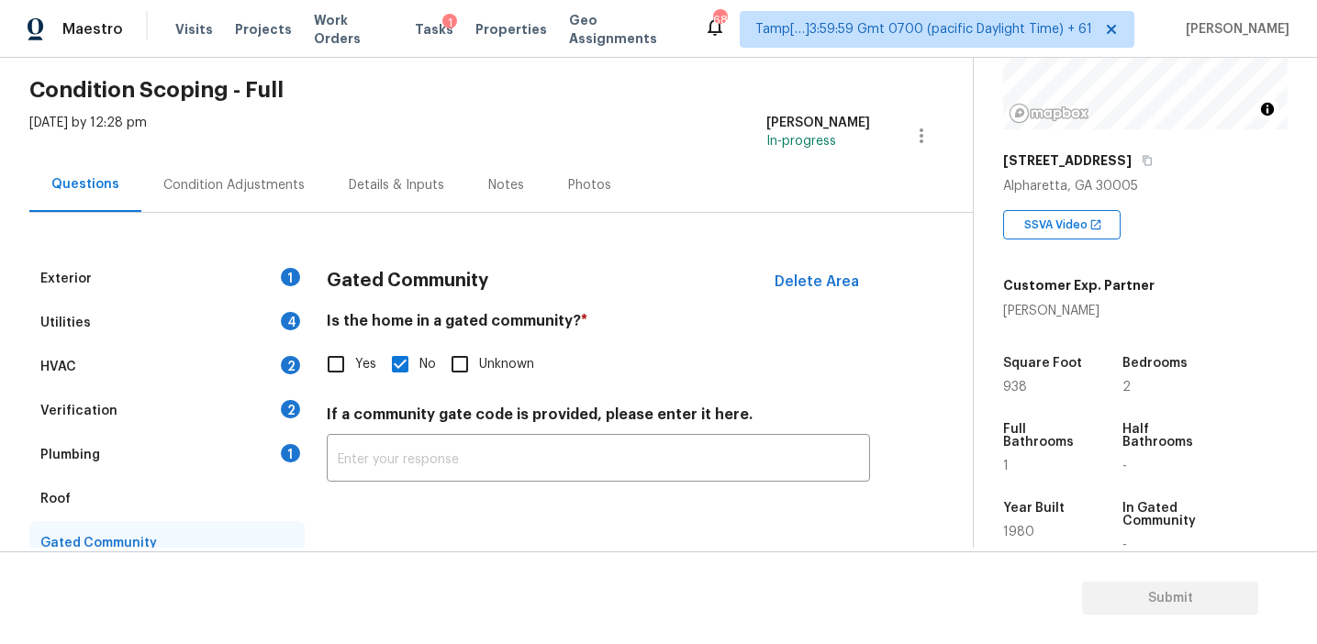
click at [245, 452] on div "Plumbing 1" at bounding box center [166, 455] width 275 height 44
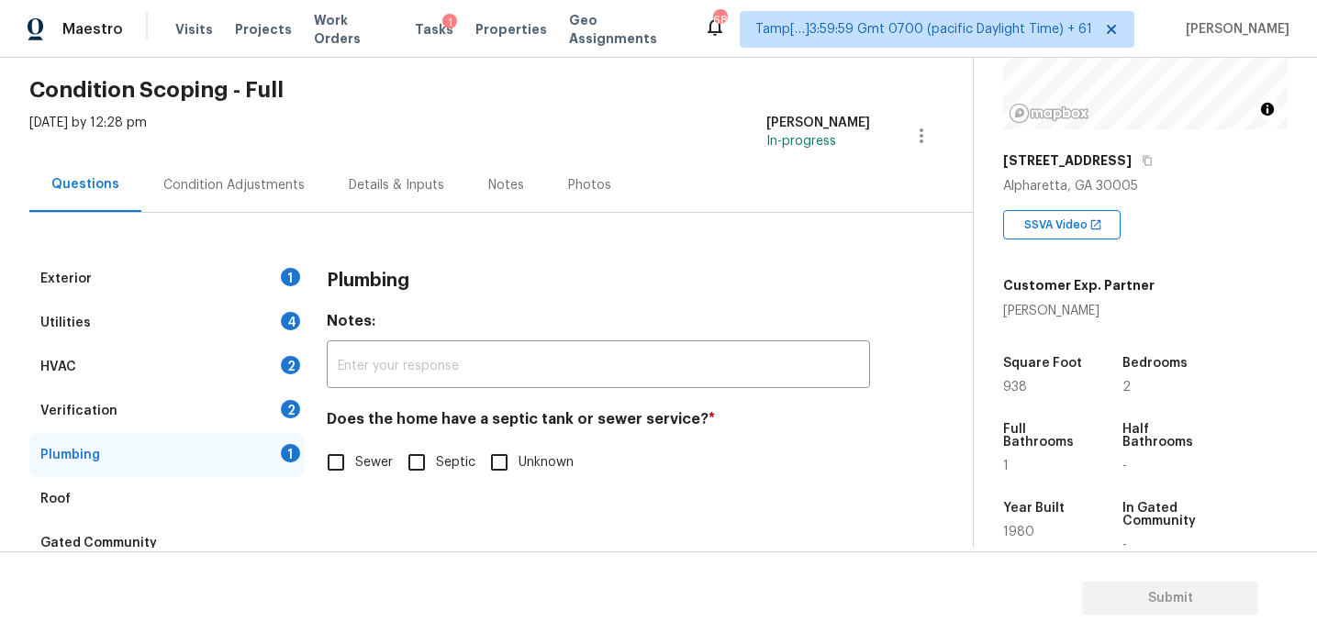
click at [375, 442] on div "Does the home have a septic tank or sewer service? * Sewer Septic Unknown" at bounding box center [598, 446] width 543 height 72
click at [321, 447] on input "Sewer" at bounding box center [336, 462] width 39 height 39
checkbox input "true"
click at [249, 389] on div "Verification 2" at bounding box center [166, 411] width 275 height 44
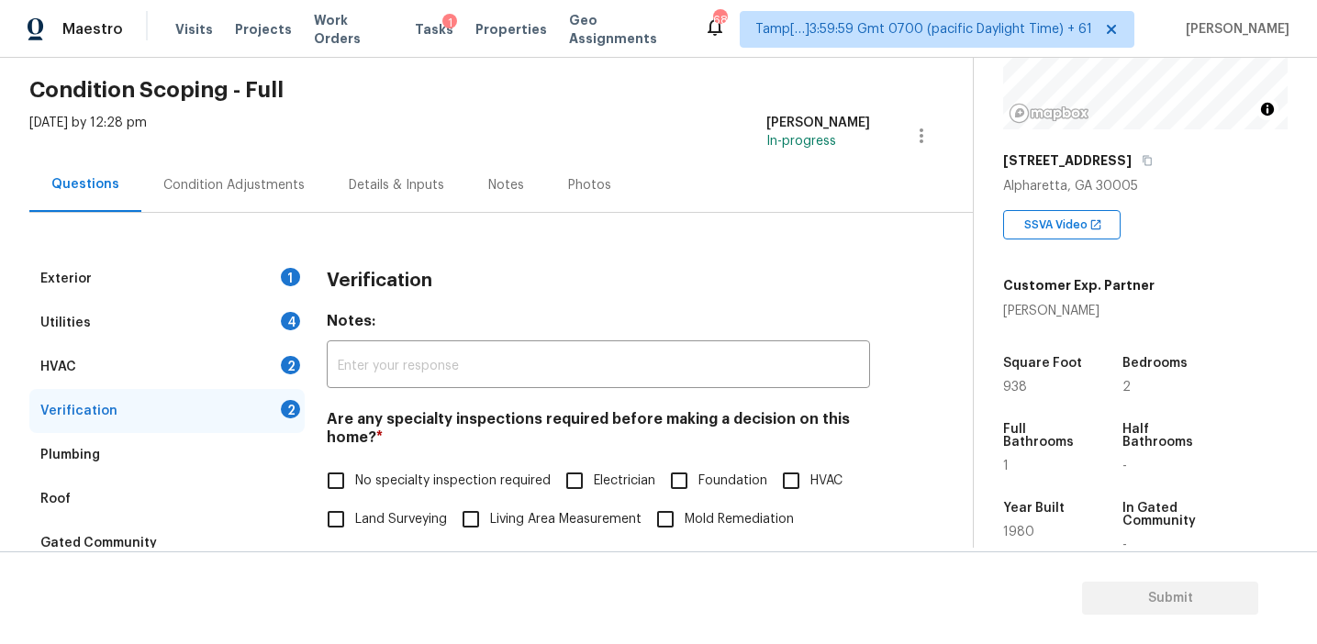
click at [285, 415] on div "2" at bounding box center [290, 409] width 19 height 18
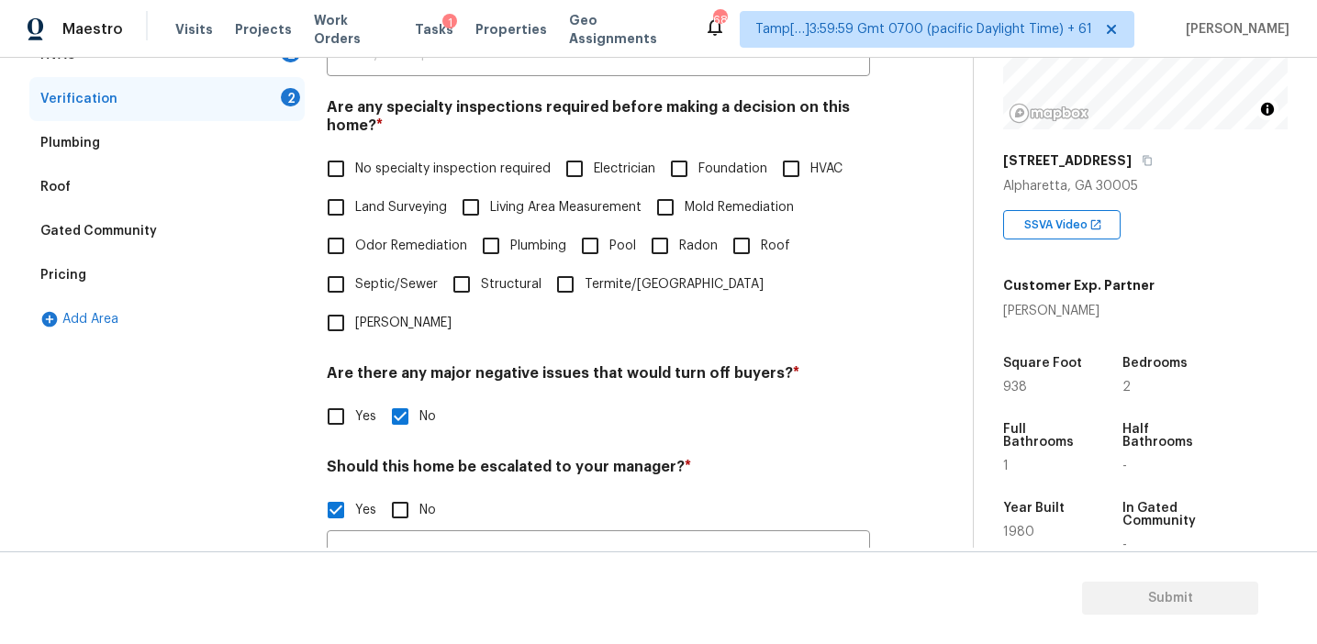
scroll to position [634, 0]
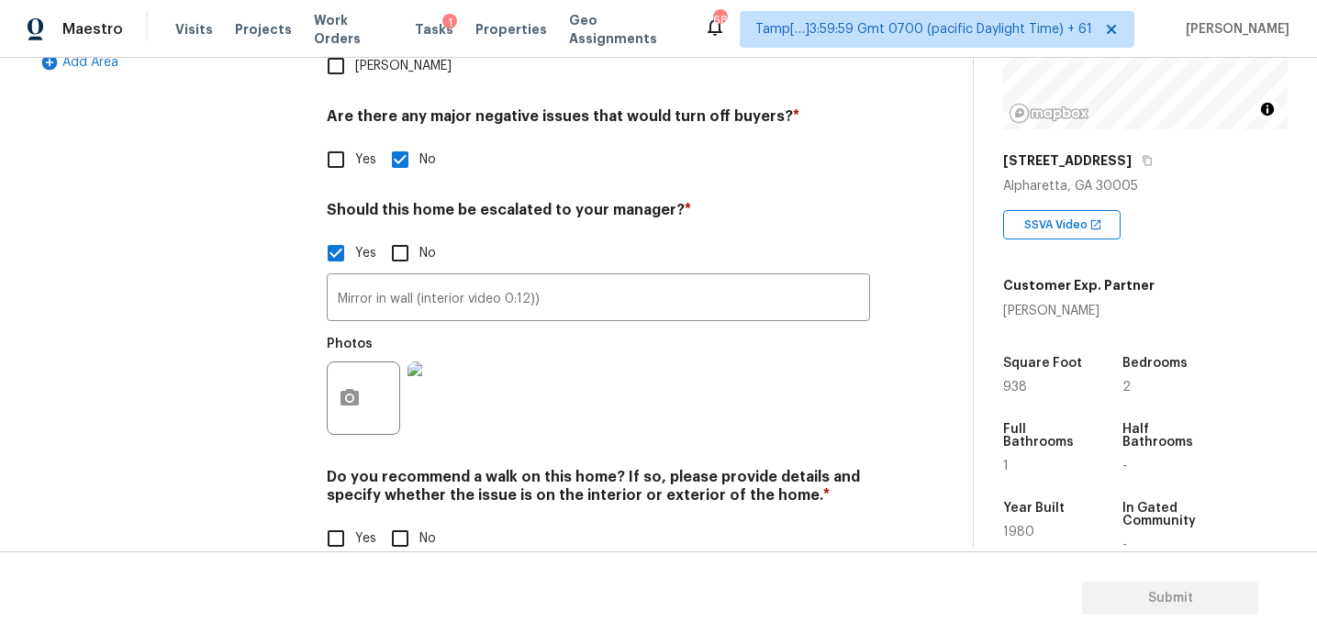
click at [398, 520] on div "Verification Notes: ​ Are any specialty inspections required before making a de…" at bounding box center [598, 134] width 543 height 892
click at [398, 520] on input "No" at bounding box center [400, 539] width 39 height 39
checkbox input "true"
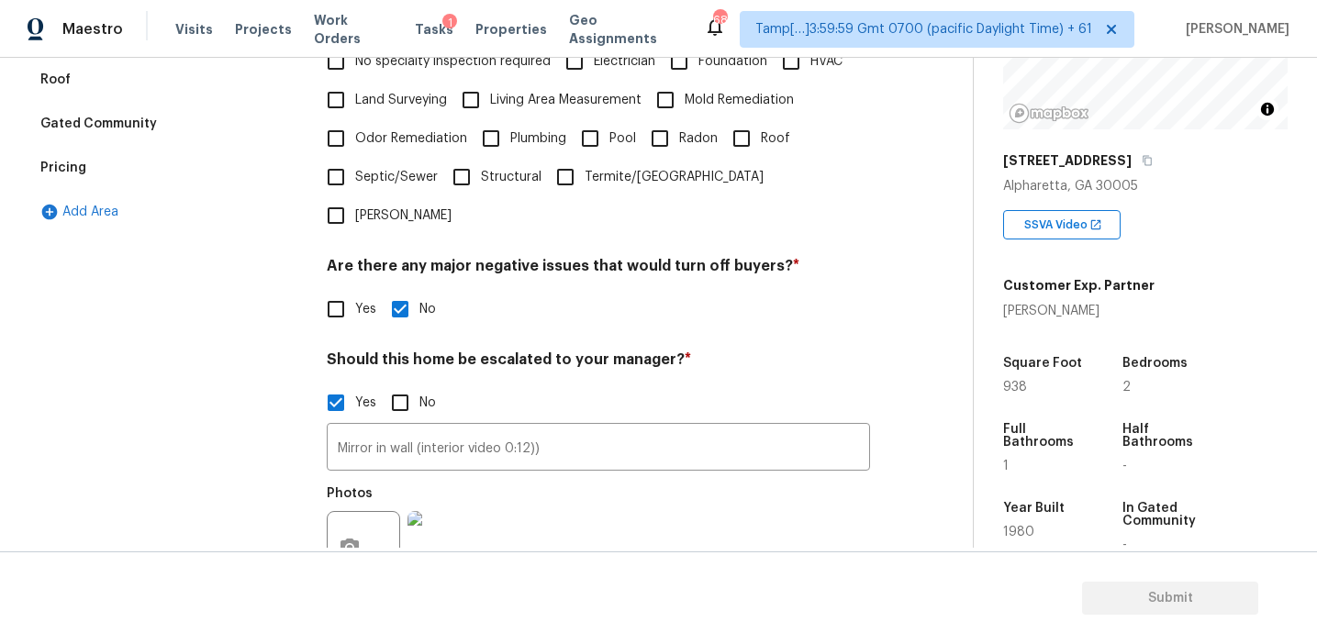
scroll to position [442, 0]
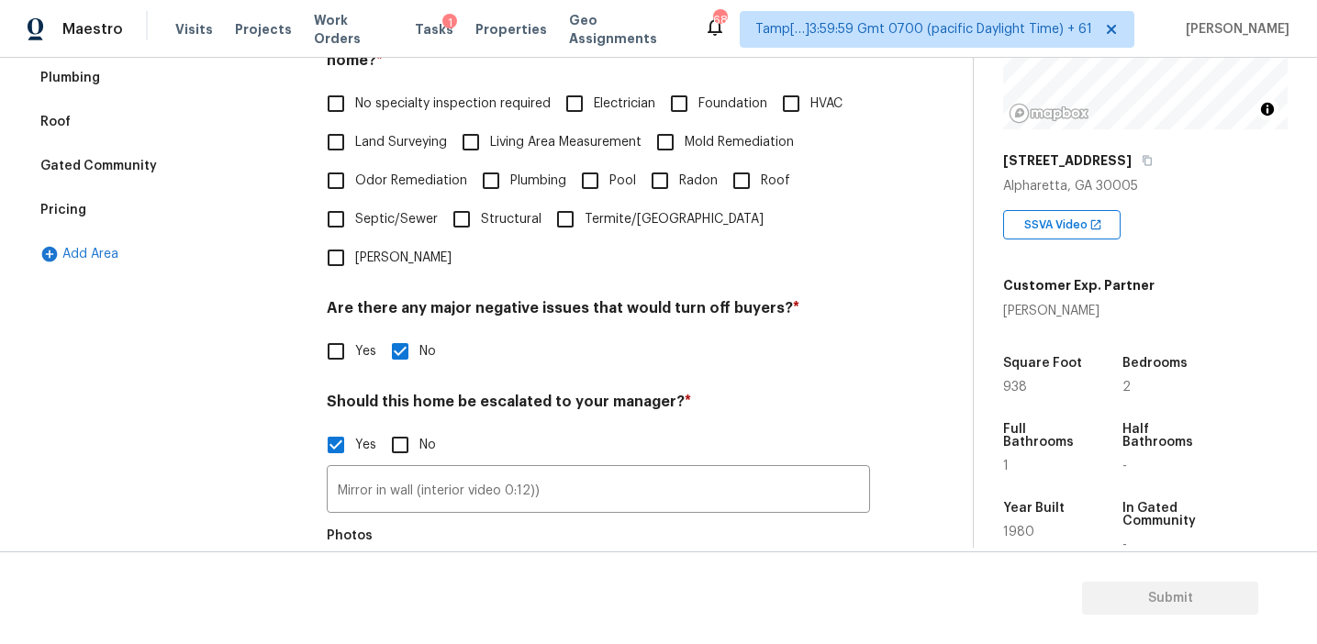
click at [386, 101] on span "No specialty inspection required" at bounding box center [453, 104] width 196 height 19
click at [355, 101] on input "No specialty inspection required" at bounding box center [336, 103] width 39 height 39
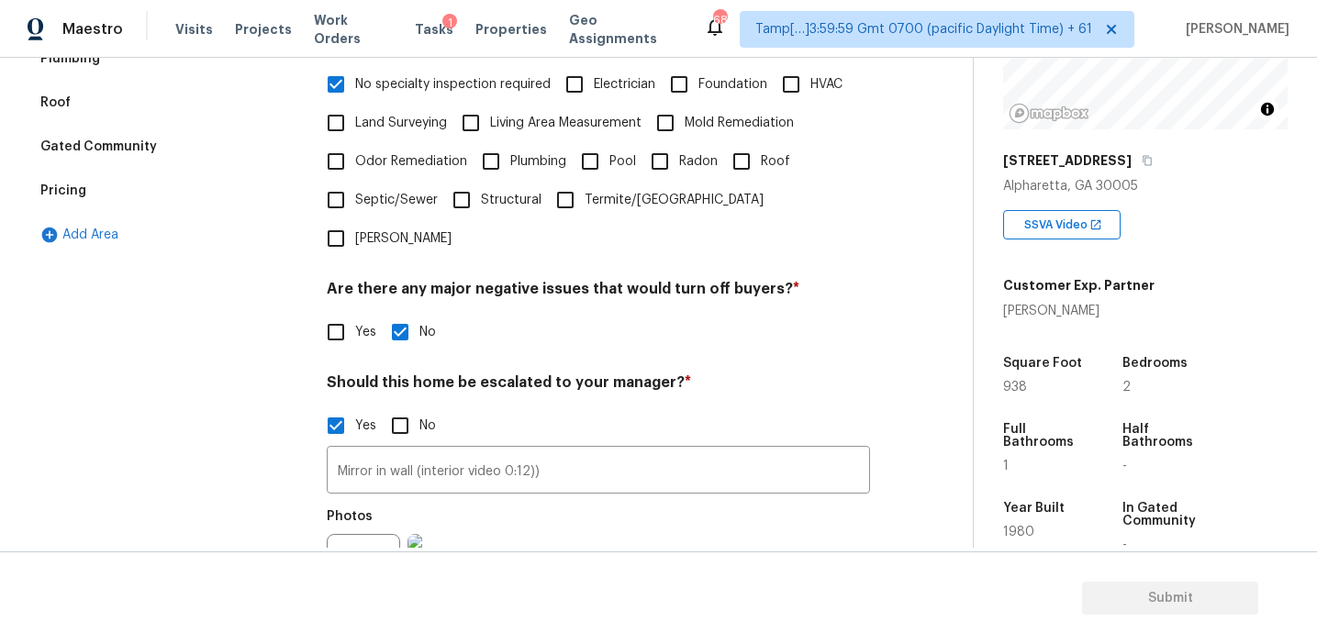
scroll to position [447, 0]
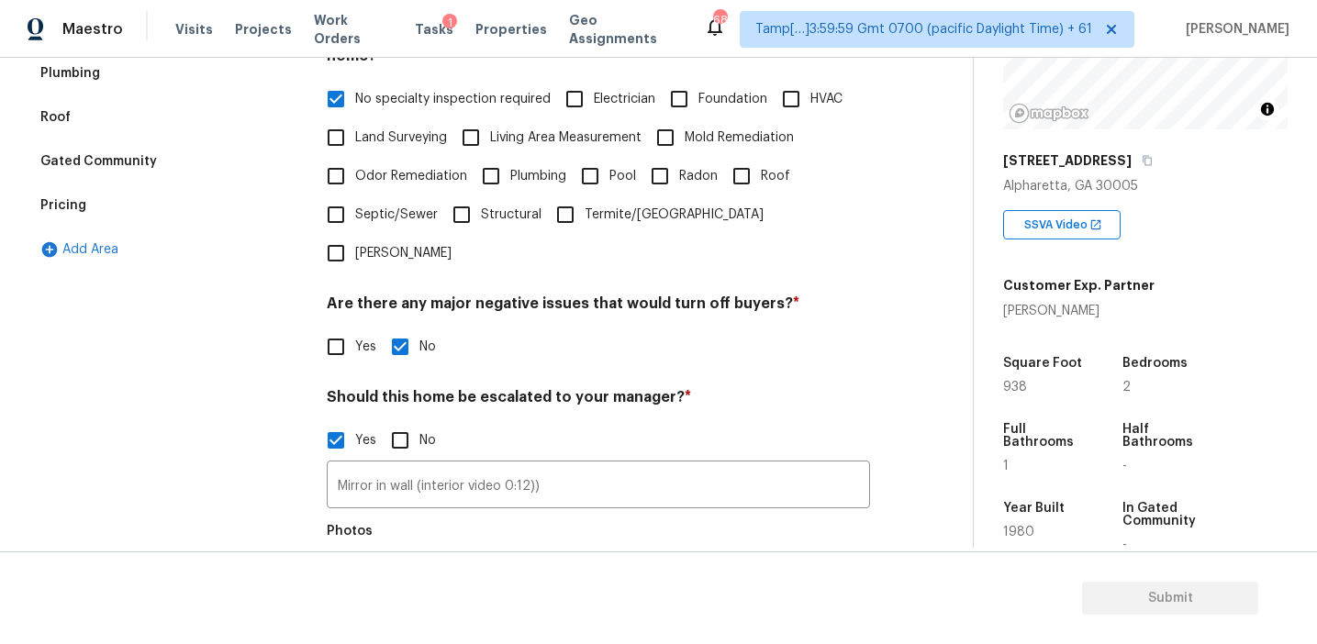
click at [389, 107] on span "No specialty inspection required" at bounding box center [453, 99] width 196 height 19
click at [355, 107] on input "No specialty inspection required" at bounding box center [336, 99] width 39 height 39
checkbox input "false"
click at [789, 97] on input "HVAC" at bounding box center [791, 99] width 39 height 39
checkbox input "true"
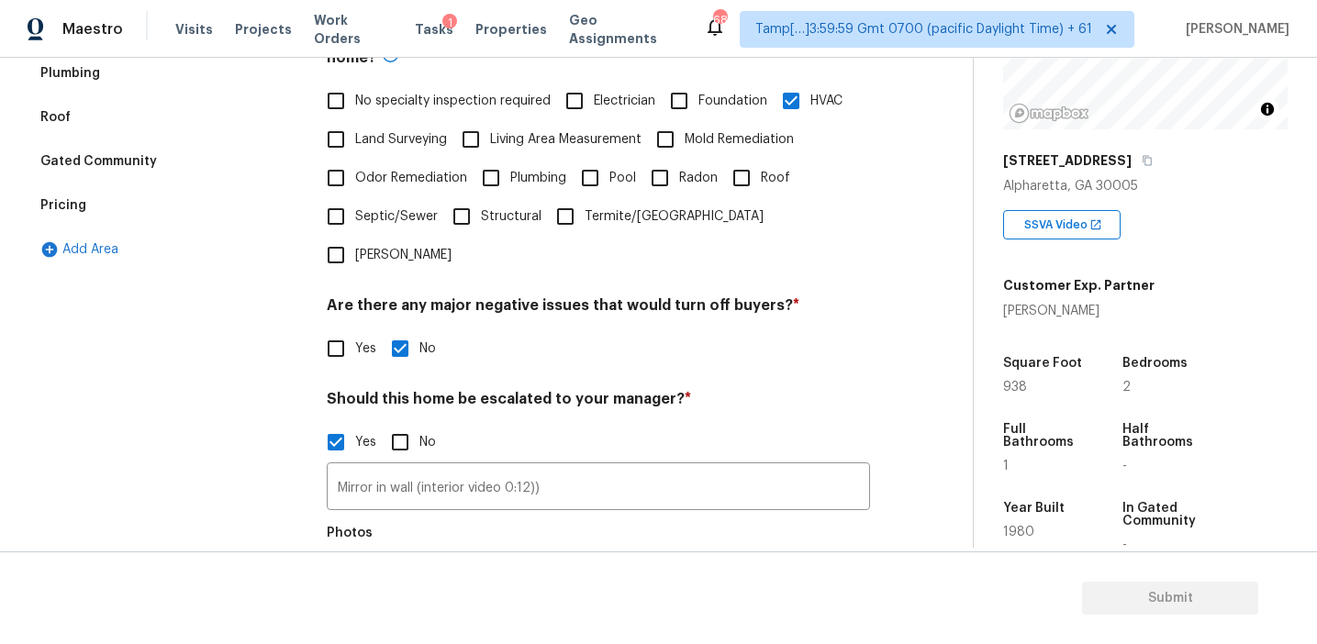
click at [736, 183] on input "Roof" at bounding box center [741, 178] width 39 height 39
checkbox input "true"
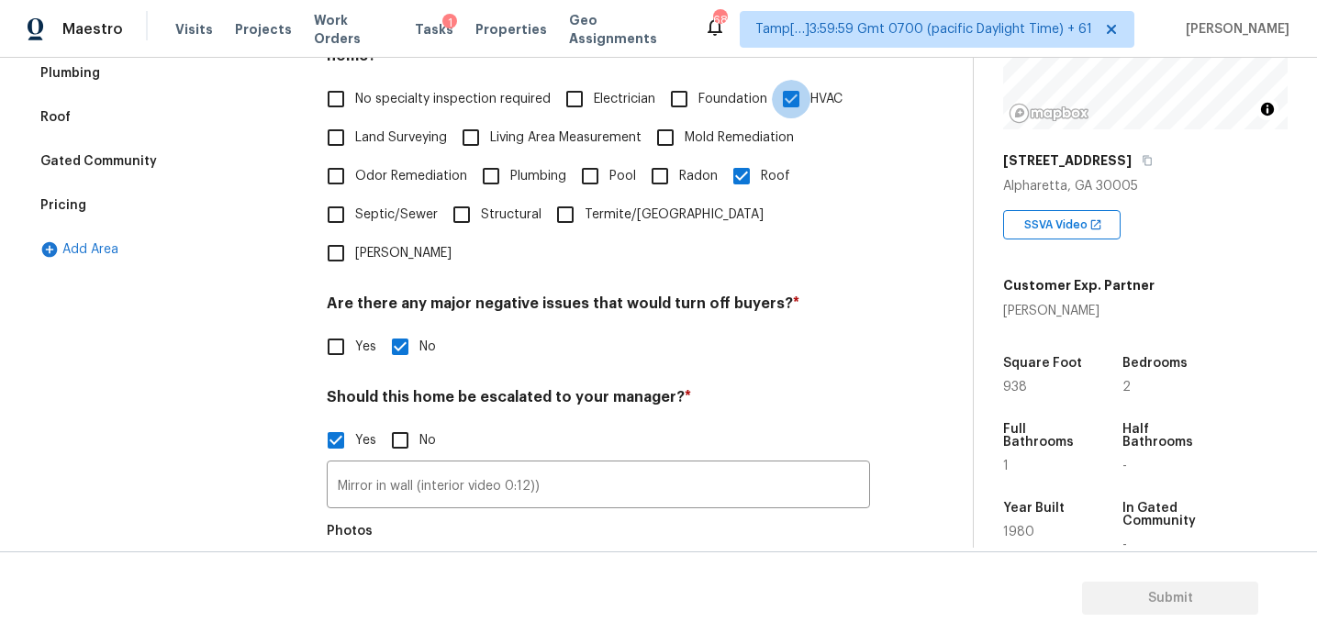
click at [795, 86] on input "HVAC" at bounding box center [791, 99] width 39 height 39
checkbox input "false"
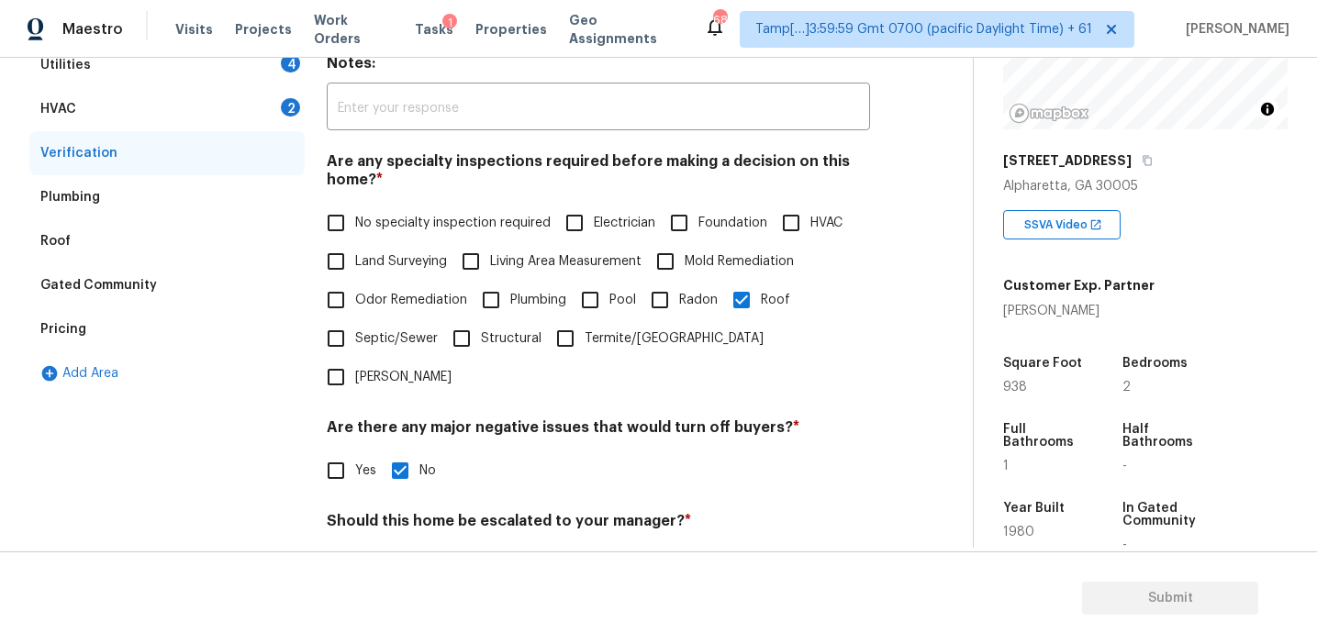
scroll to position [292, 0]
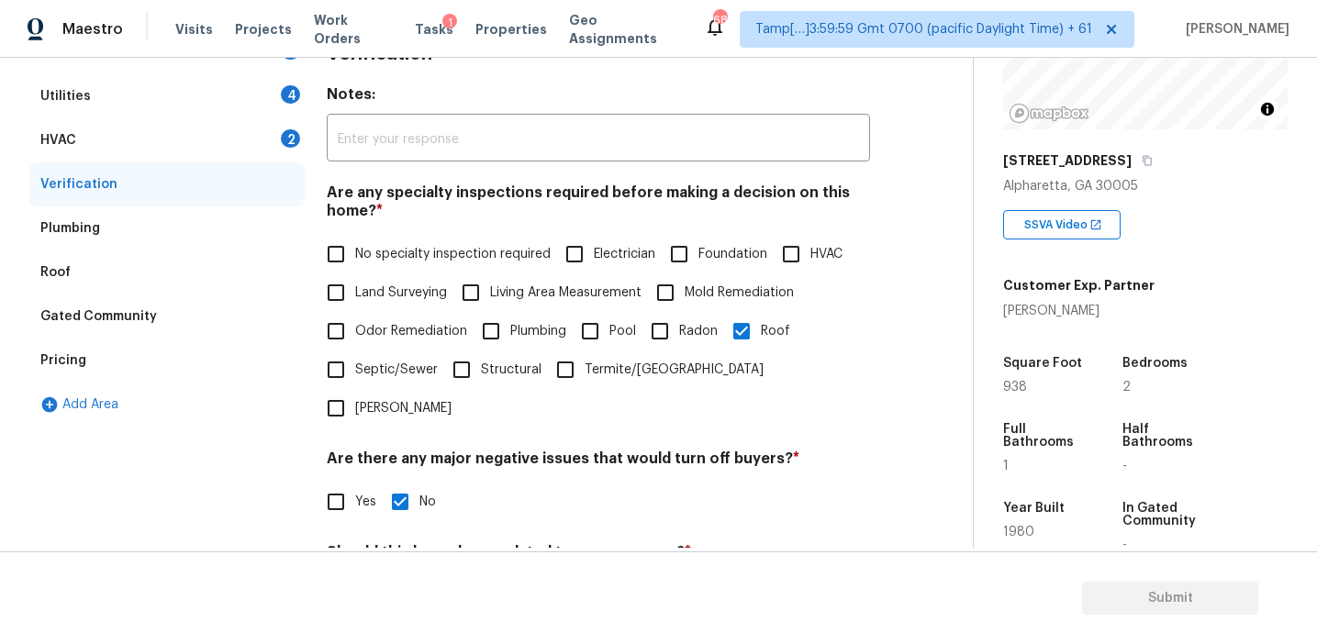
click at [741, 340] on input "Roof" at bounding box center [741, 331] width 39 height 39
checkbox input "false"
click at [351, 260] on input "No specialty inspection required" at bounding box center [336, 254] width 39 height 39
checkbox input "true"
click at [251, 138] on div "HVAC 2" at bounding box center [166, 140] width 275 height 44
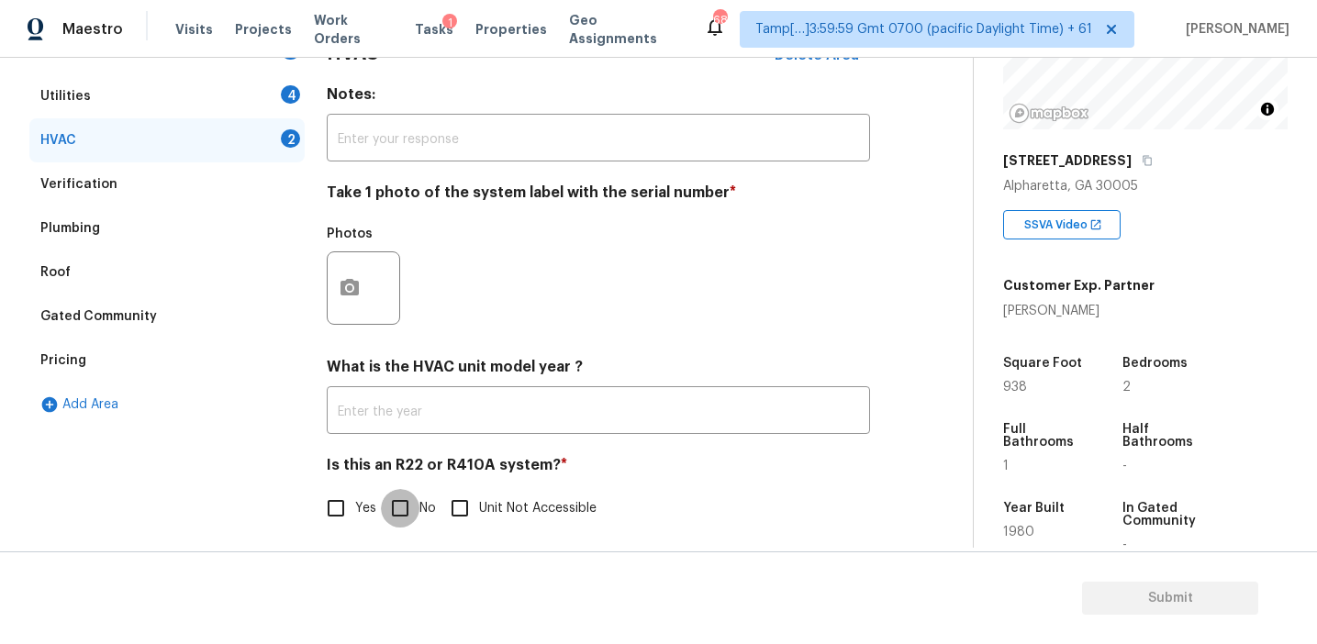
click at [397, 505] on input "No" at bounding box center [400, 508] width 39 height 39
checkbox input "true"
click at [345, 282] on icon "button" at bounding box center [350, 287] width 18 height 17
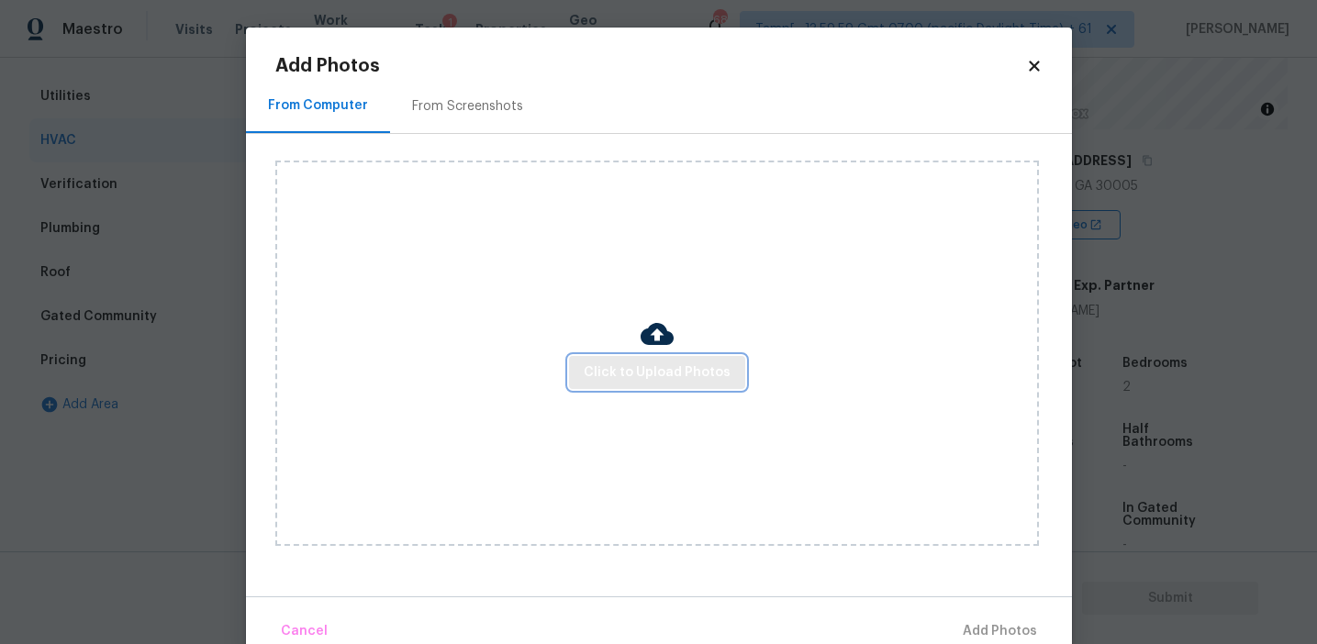
click at [598, 385] on button "Click to Upload Photos" at bounding box center [657, 373] width 176 height 34
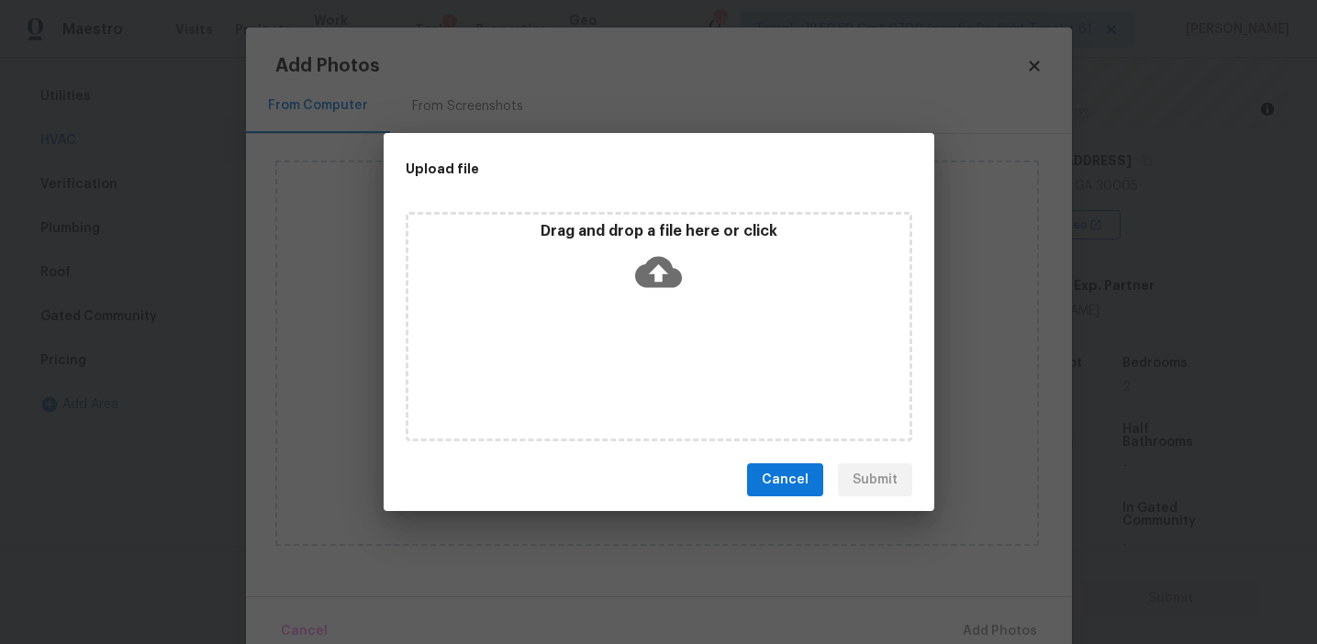
click at [620, 238] on p "Drag and drop a file here or click" at bounding box center [658, 231] width 501 height 19
click at [776, 510] on div "Cancel Submit" at bounding box center [659, 480] width 551 height 63
click at [768, 487] on span "Cancel" at bounding box center [785, 480] width 47 height 23
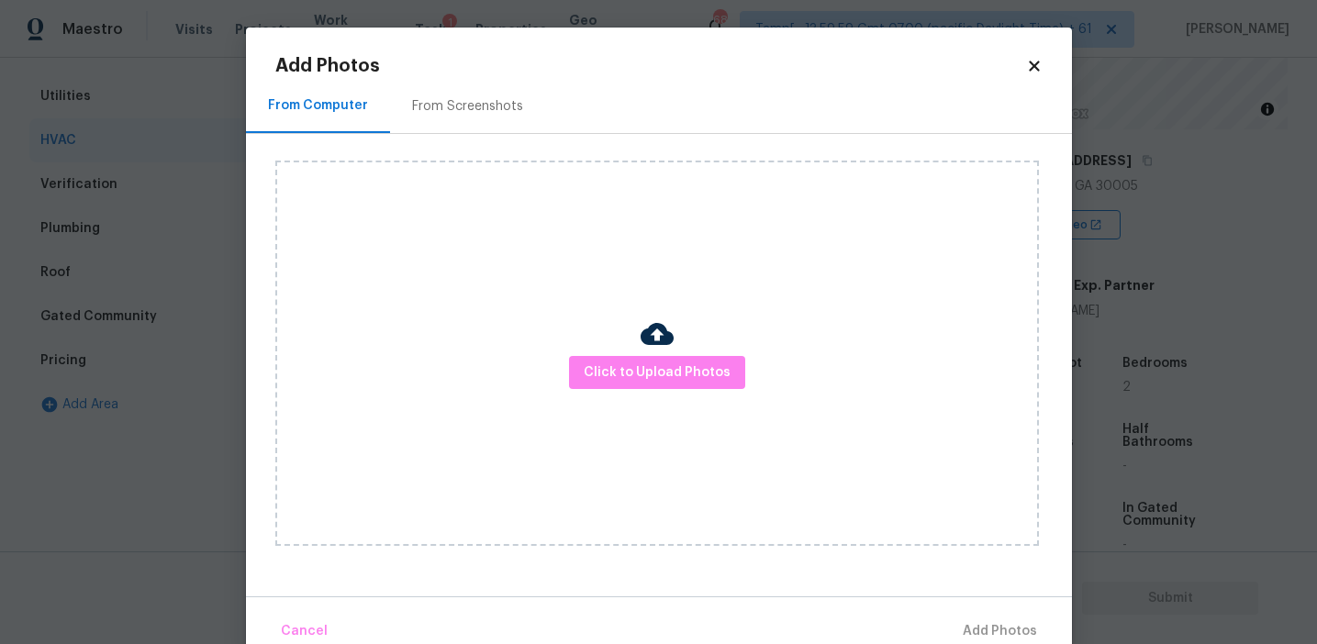
click at [462, 147] on div "Click to Upload Photos" at bounding box center [673, 353] width 797 height 439
click at [458, 104] on div "From Screenshots" at bounding box center [467, 106] width 111 height 18
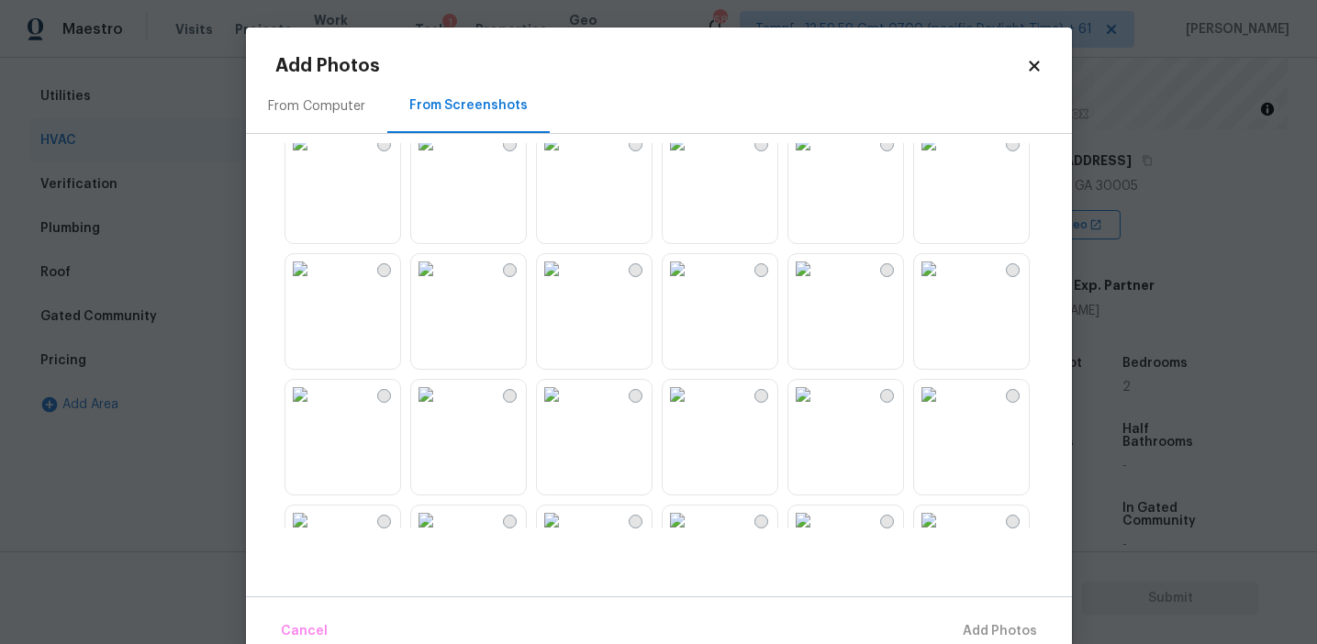
scroll to position [1026, 0]
click at [939, 288] on img at bounding box center [928, 273] width 29 height 29
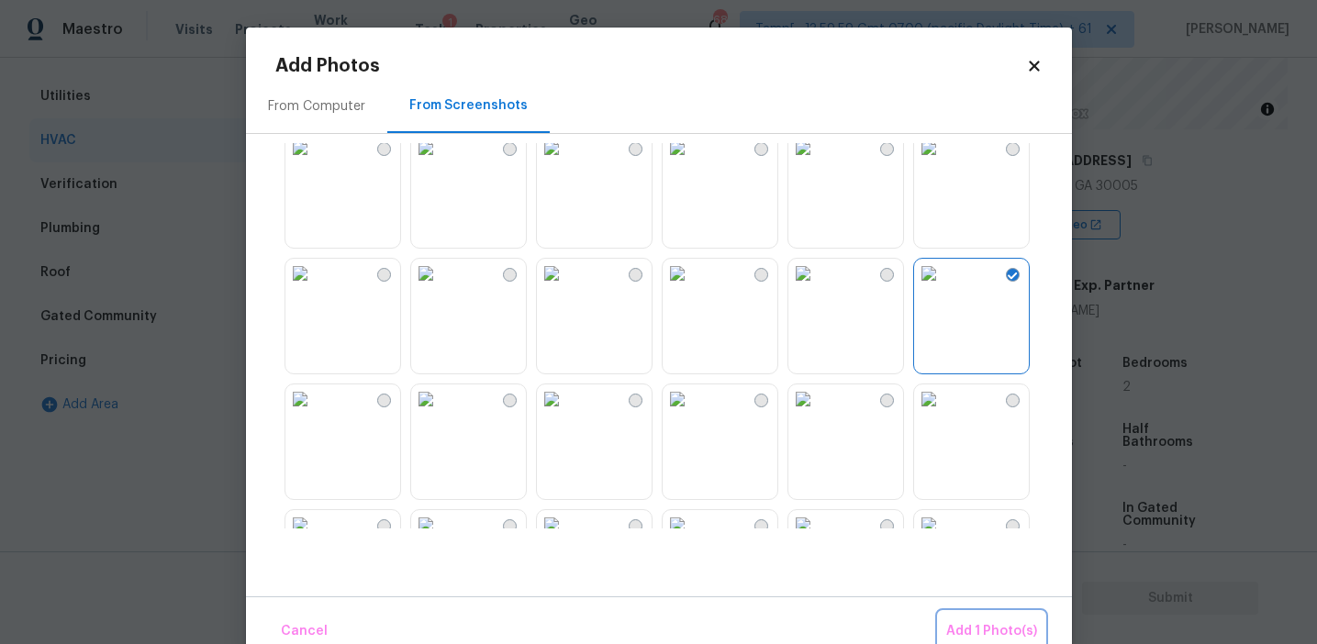
click at [958, 625] on span "Add 1 Photo(s)" at bounding box center [991, 632] width 91 height 23
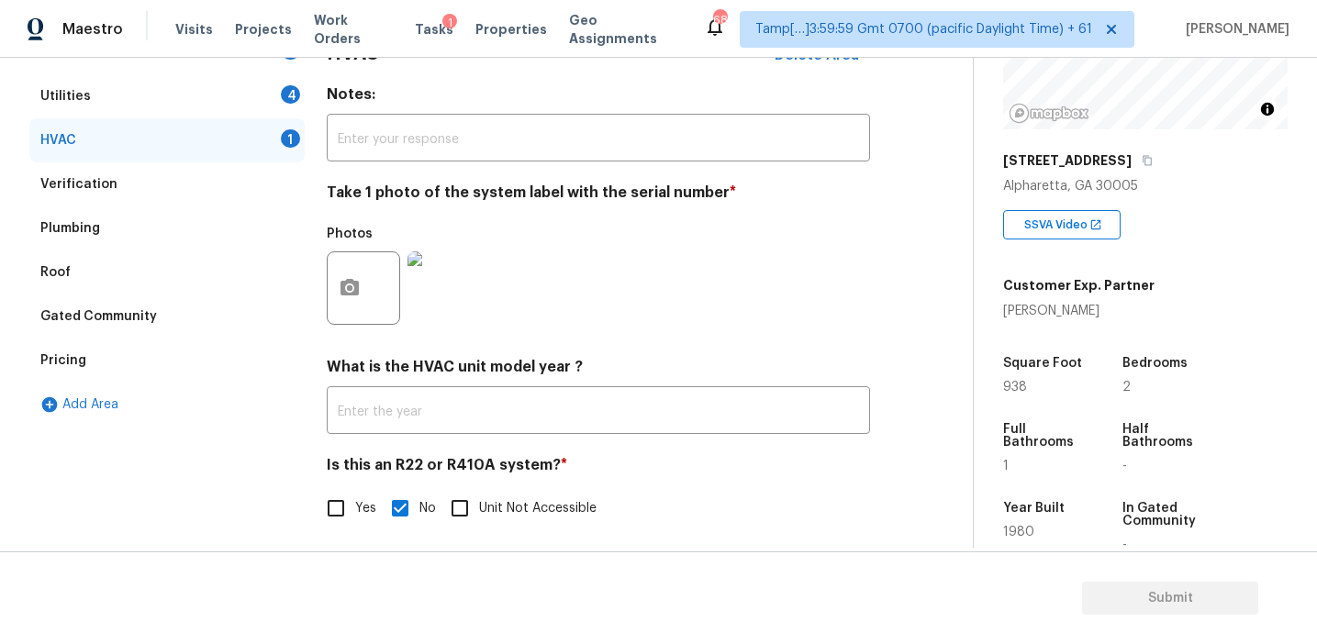
click at [277, 87] on div "Utilities 4" at bounding box center [166, 96] width 275 height 44
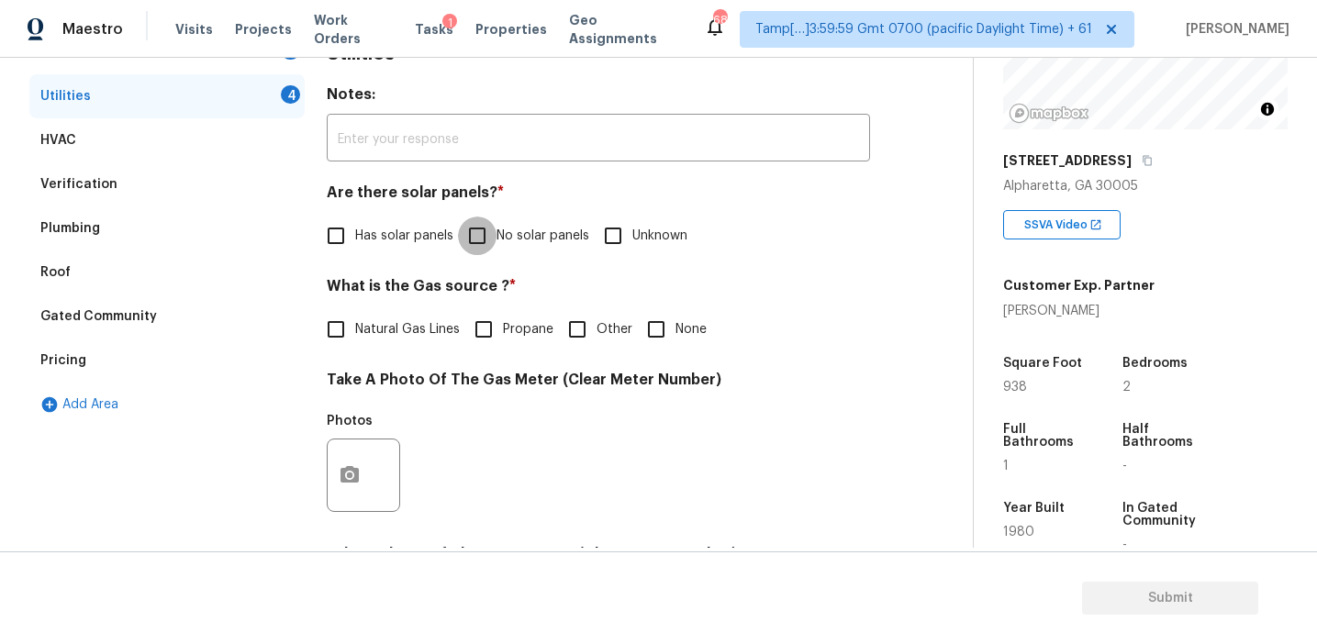
click at [490, 229] on input "No solar panels" at bounding box center [477, 236] width 39 height 39
checkbox input "true"
click at [384, 334] on span "Natural Gas Lines" at bounding box center [407, 329] width 105 height 19
click at [355, 334] on input "Natural Gas Lines" at bounding box center [336, 329] width 39 height 39
checkbox input "true"
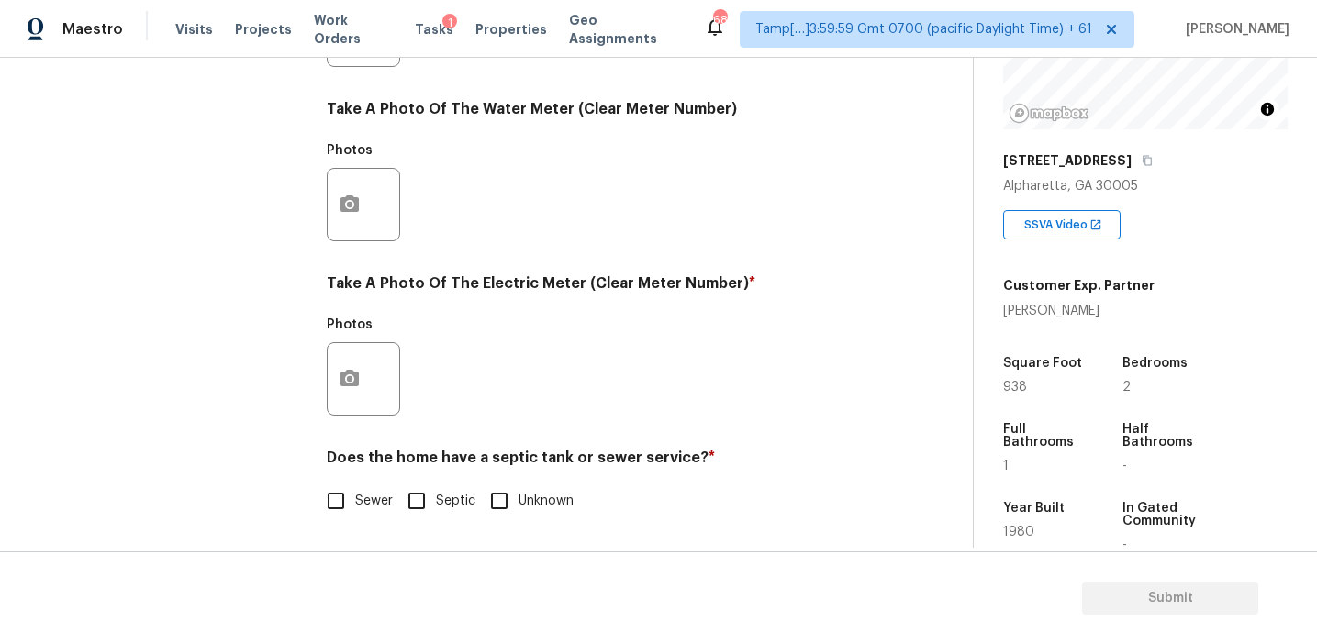
scroll to position [737, 0]
click at [344, 501] on input "Sewer" at bounding box center [336, 501] width 39 height 39
checkbox input "true"
click at [351, 385] on icon "button" at bounding box center [350, 378] width 18 height 17
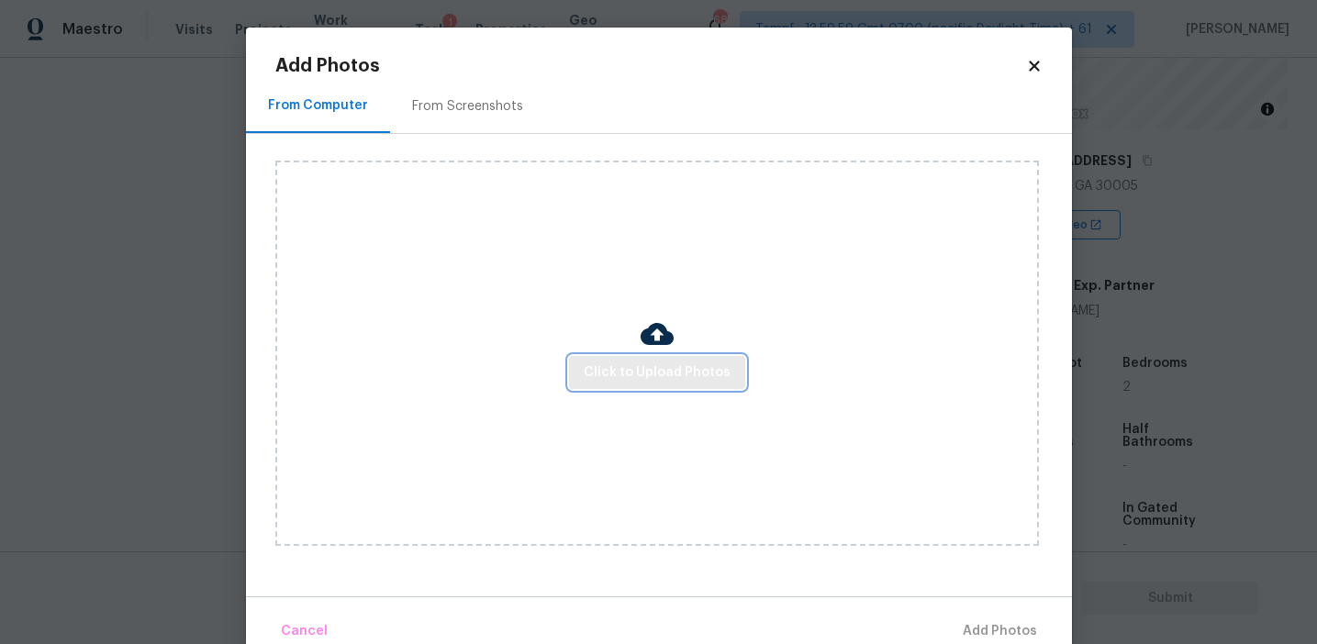
click at [611, 358] on button "Click to Upload Photos" at bounding box center [657, 373] width 176 height 34
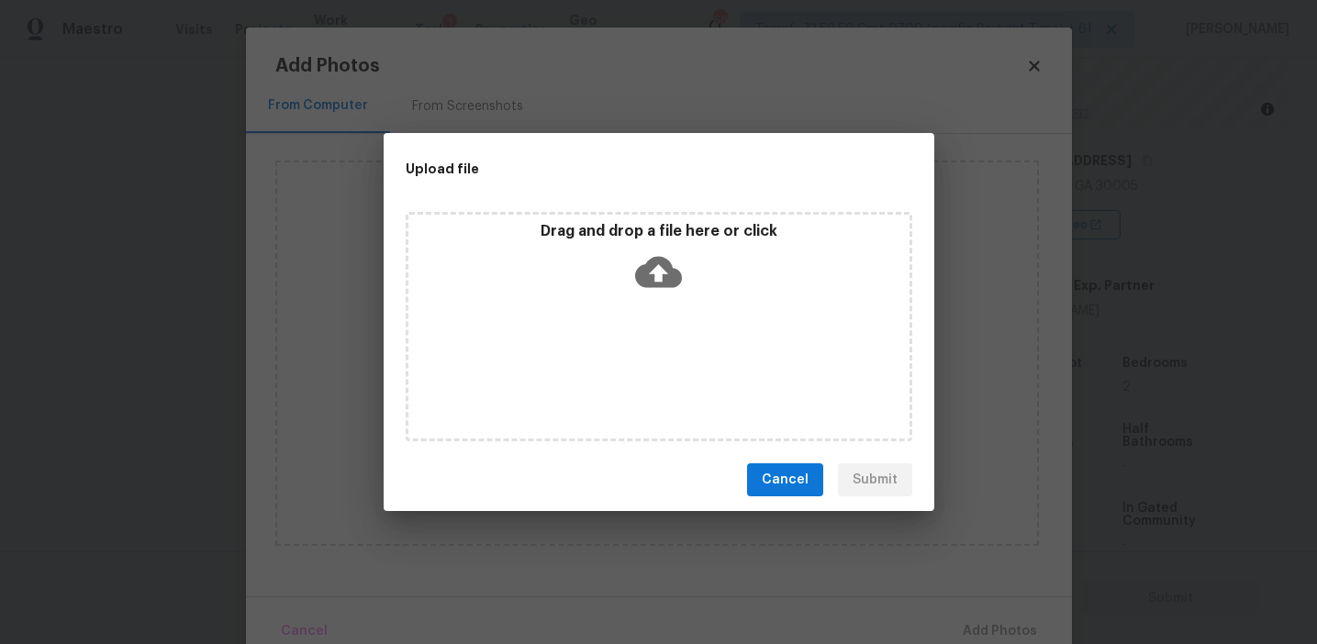
click at [605, 240] on div "Drag and drop a file here or click" at bounding box center [658, 261] width 501 height 79
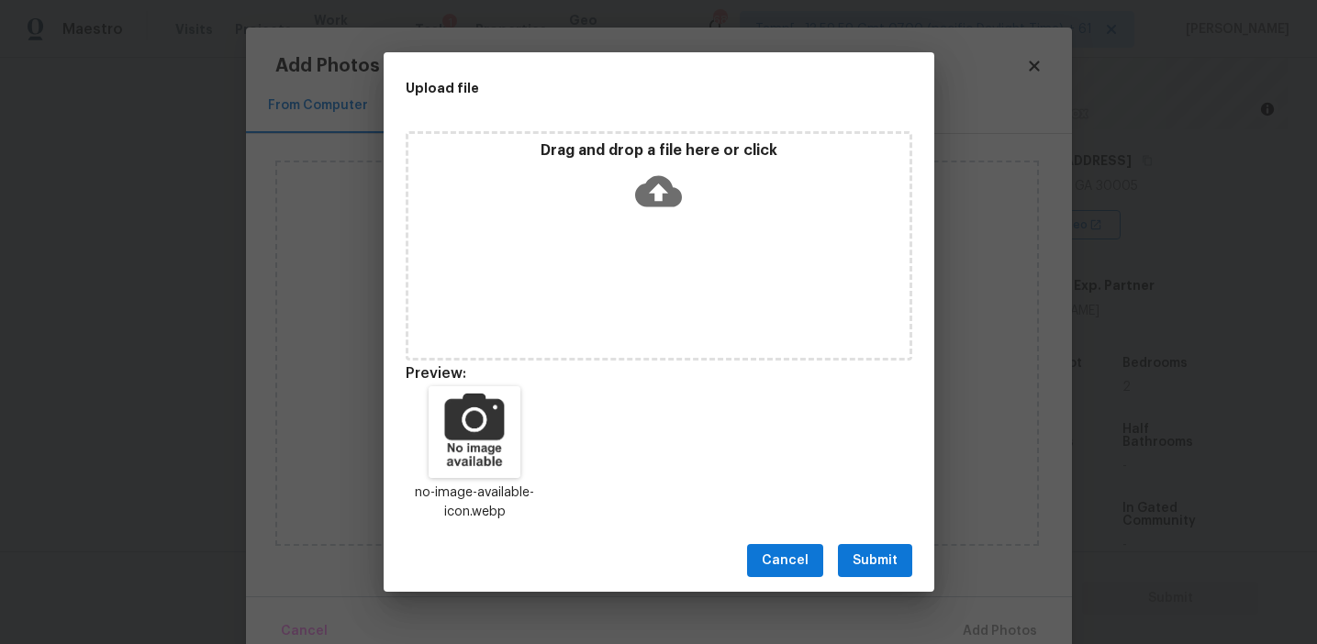
click at [867, 560] on span "Submit" at bounding box center [875, 561] width 45 height 23
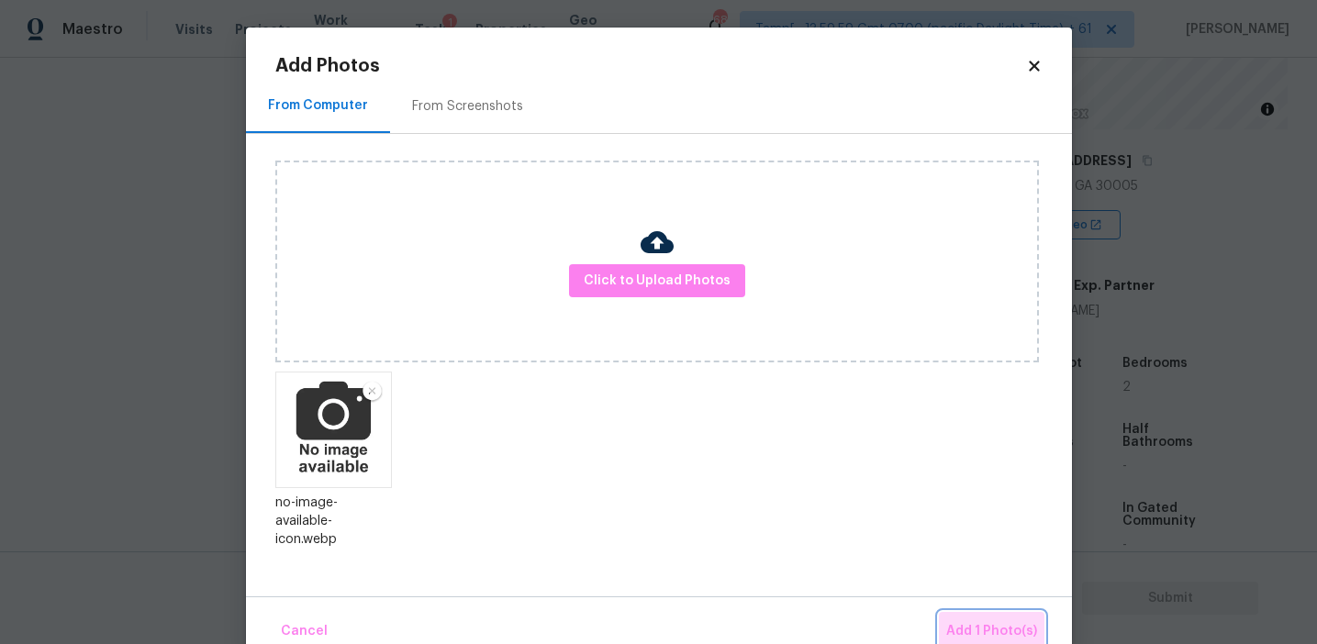
click at [972, 621] on span "Add 1 Photo(s)" at bounding box center [991, 632] width 91 height 23
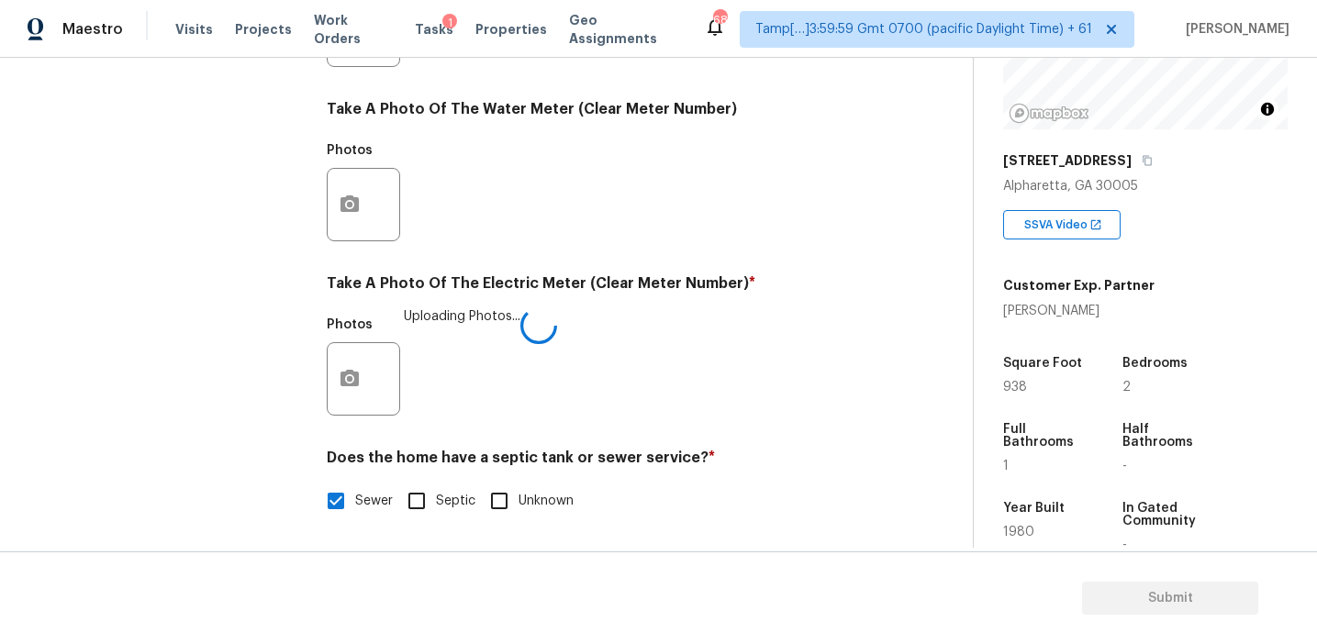
click at [601, 298] on h4 "Take A Photo Of The Electric Meter (Clear Meter Number) *" at bounding box center [598, 287] width 543 height 26
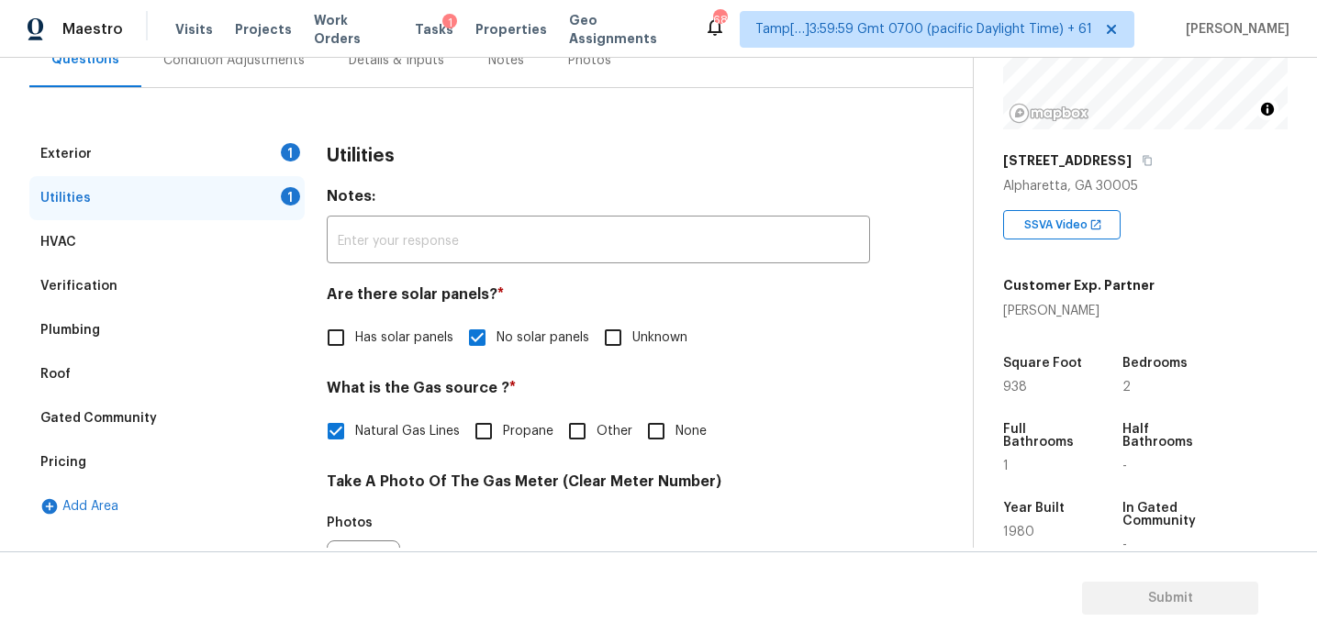
scroll to position [163, 0]
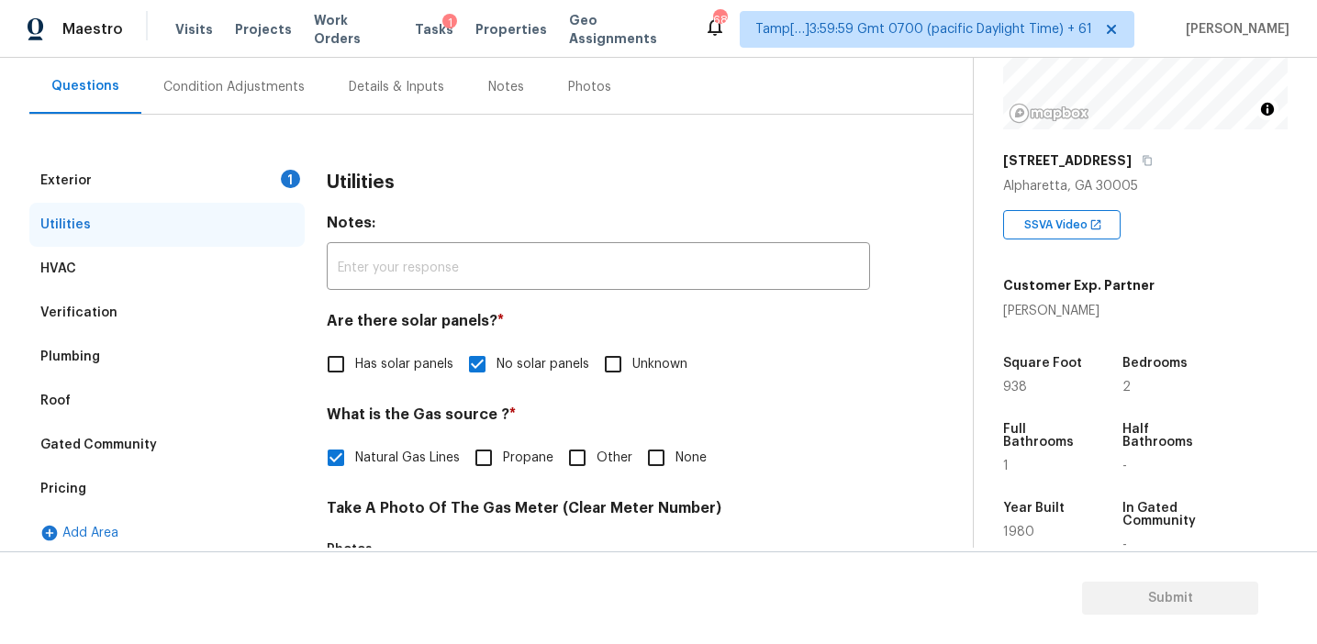
click at [292, 180] on div "1" at bounding box center [290, 179] width 19 height 18
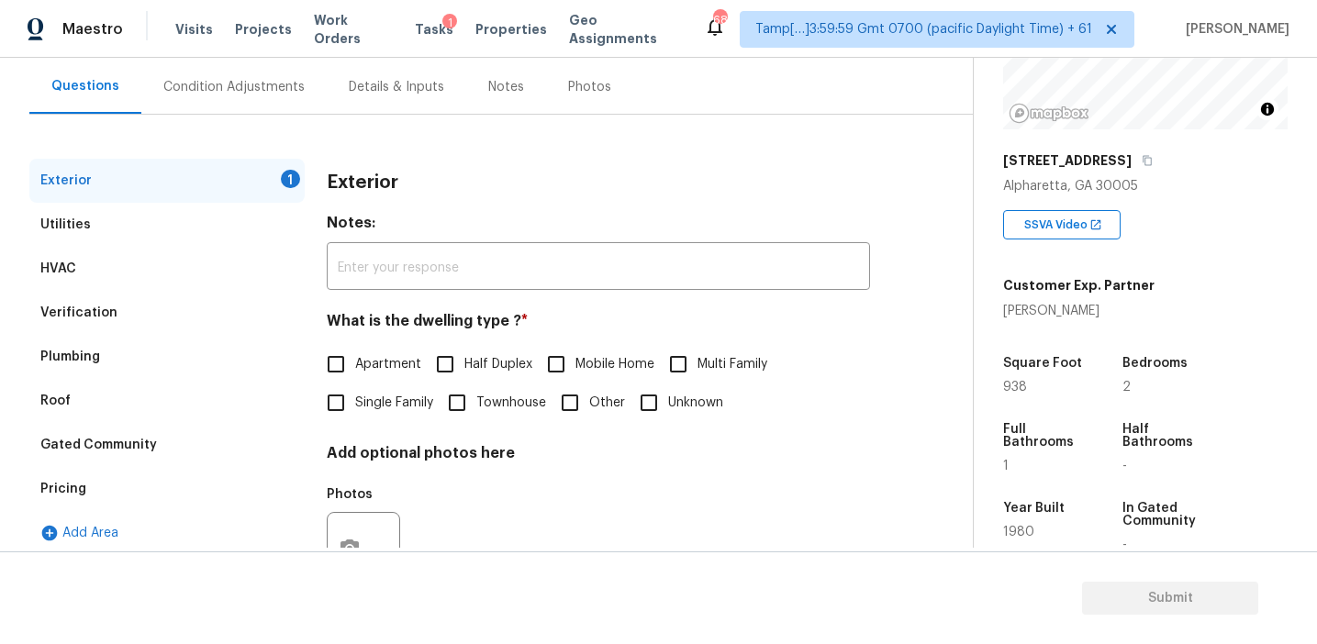
click at [377, 353] on label "Apartment" at bounding box center [369, 364] width 105 height 39
click at [355, 353] on input "Apartment" at bounding box center [336, 364] width 39 height 39
checkbox input "true"
click at [274, 94] on div "Condition Adjustments" at bounding box center [233, 87] width 141 height 18
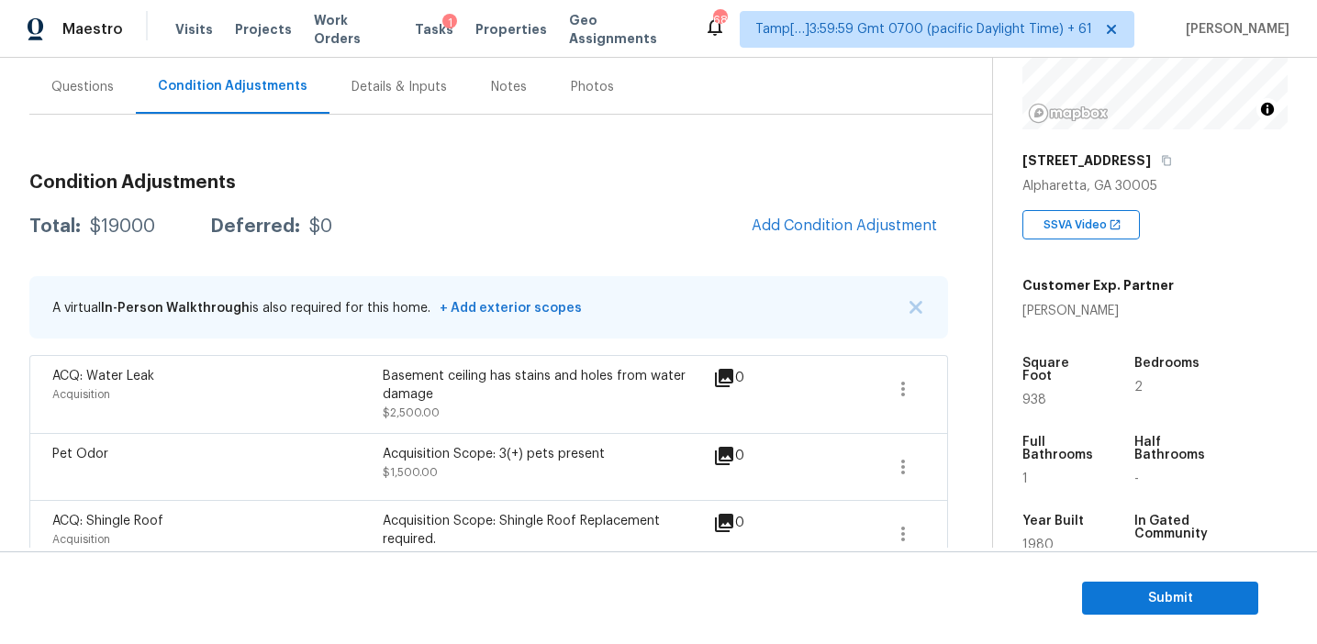
scroll to position [268, 0]
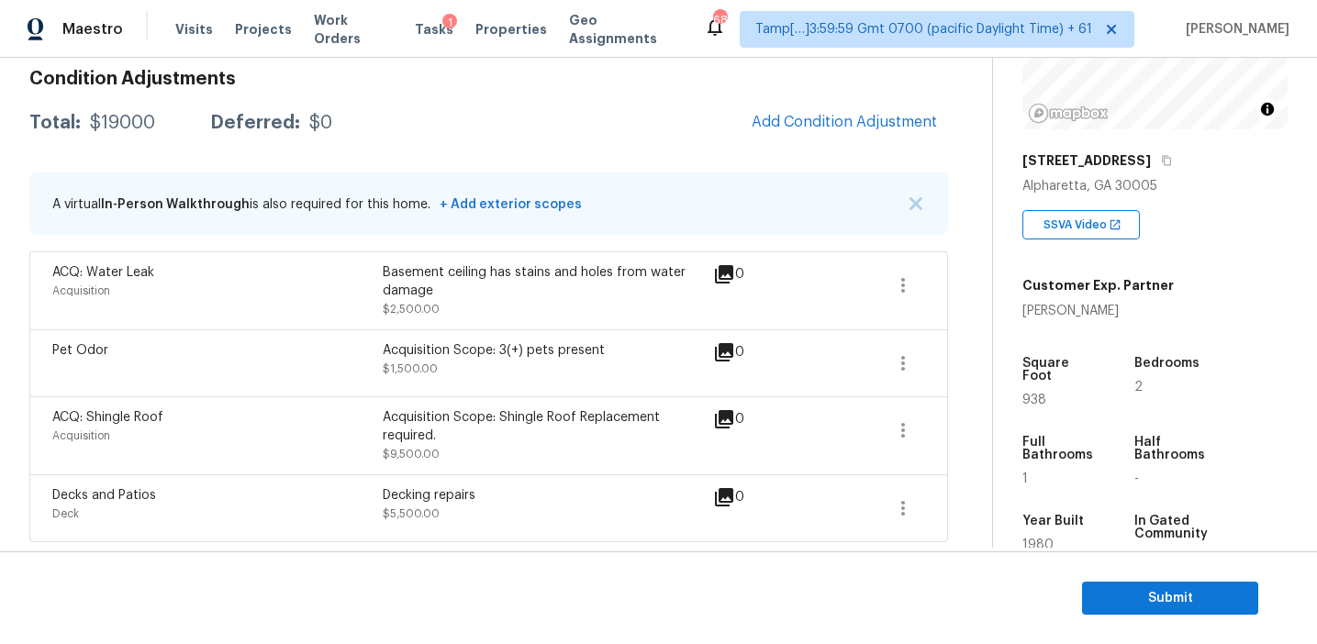
click at [565, 342] on div "Acquisition Scope: 3(+) pets present" at bounding box center [548, 350] width 330 height 18
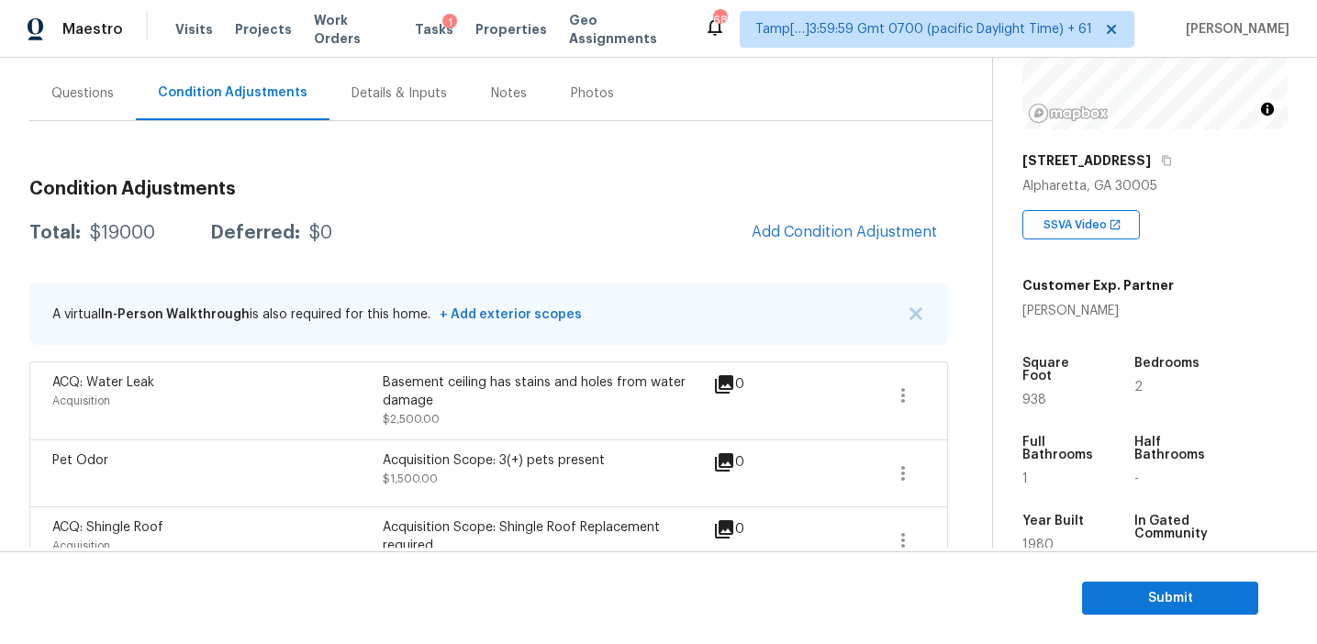
scroll to position [159, 0]
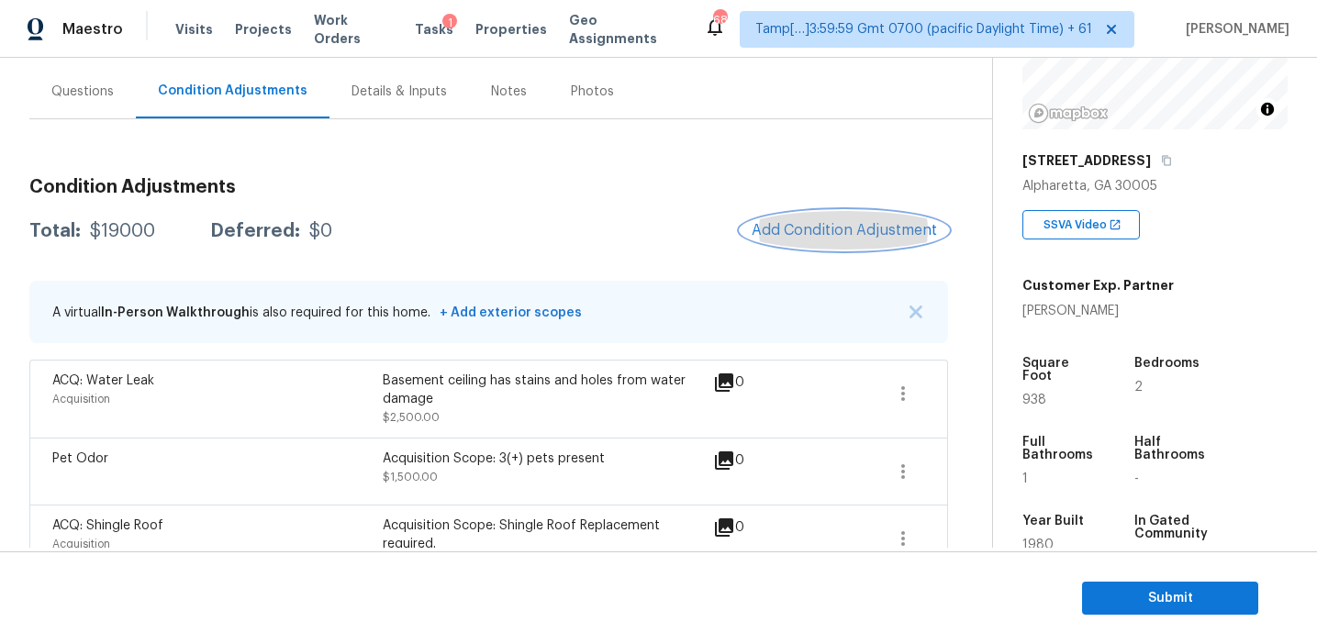
click at [802, 239] on button "Add Condition Adjustment" at bounding box center [844, 230] width 207 height 39
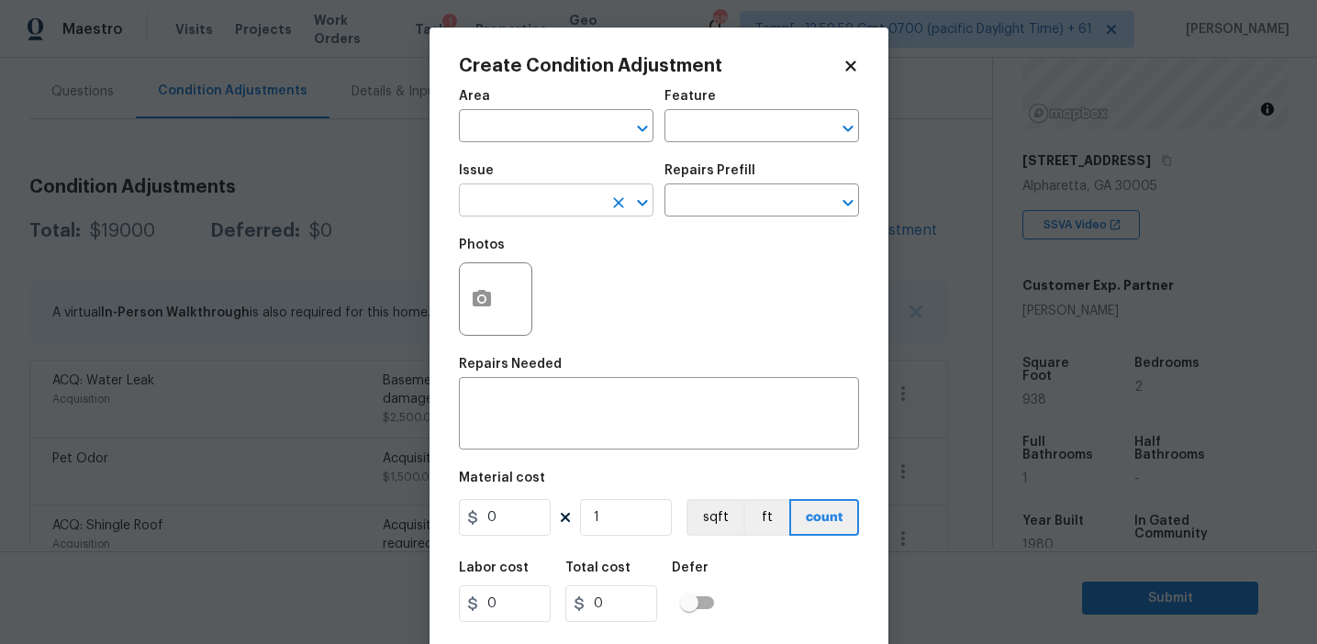
click at [543, 194] on input "text" at bounding box center [530, 202] width 143 height 28
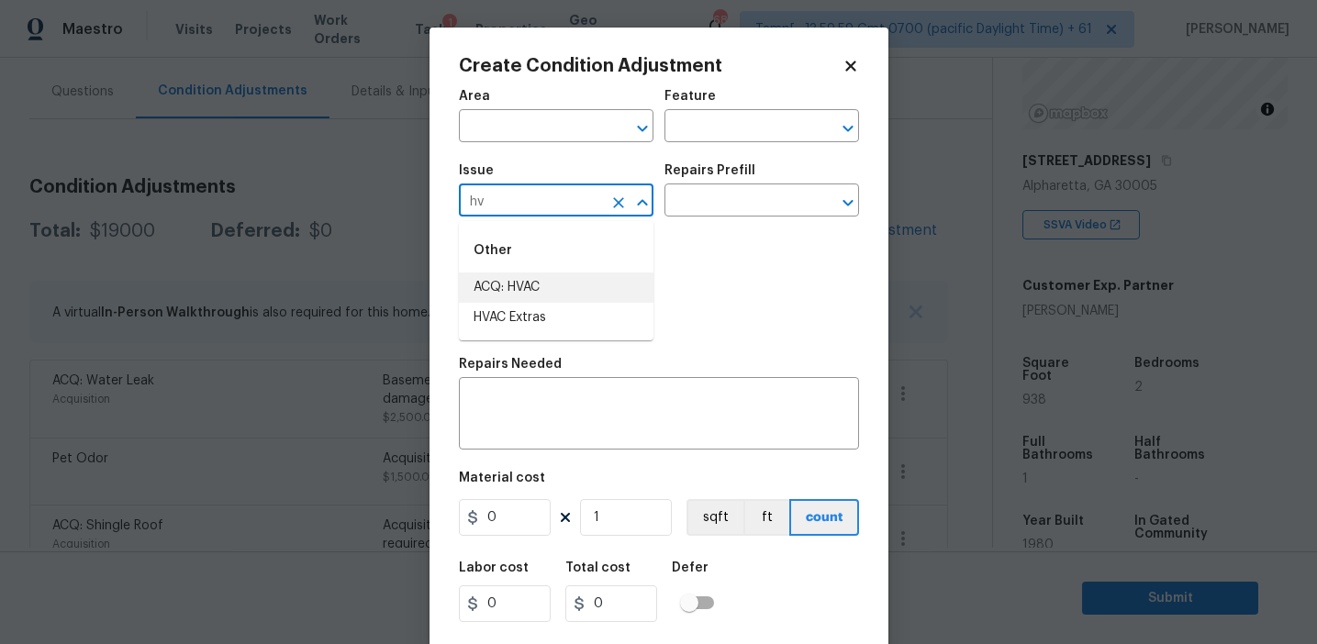
click at [569, 281] on li "ACQ: HVAC" at bounding box center [556, 288] width 195 height 30
type input "ACQ: HVAC"
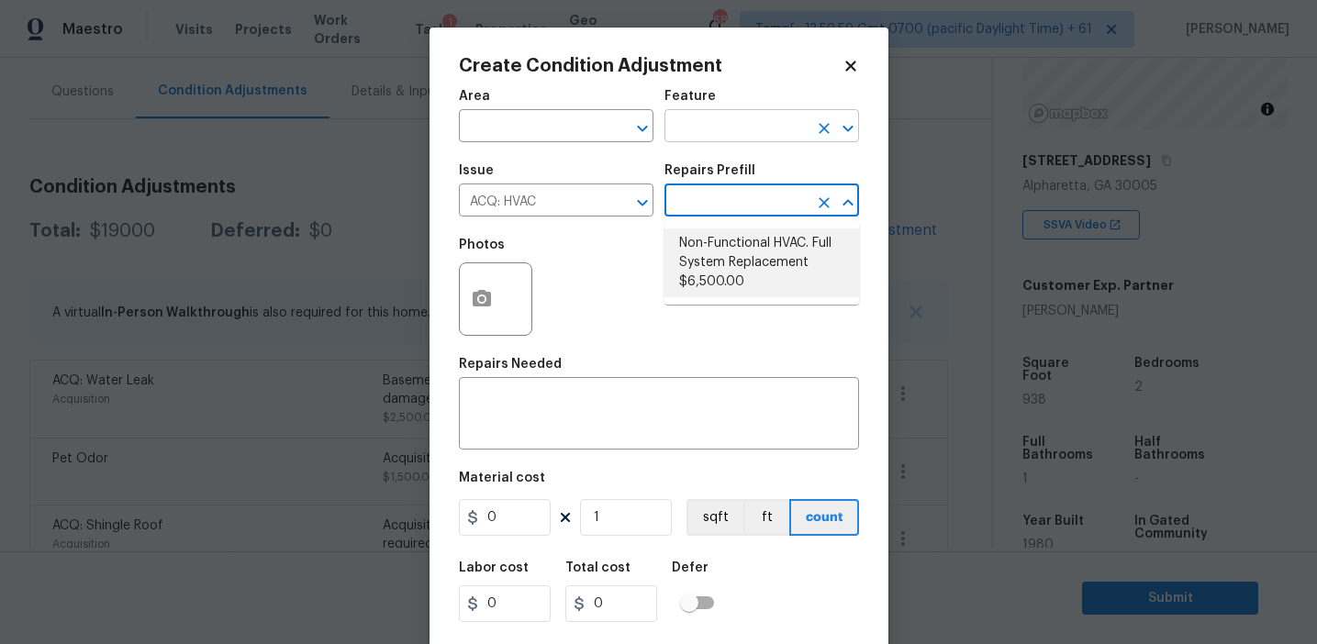
click at [699, 132] on input "text" at bounding box center [736, 128] width 143 height 28
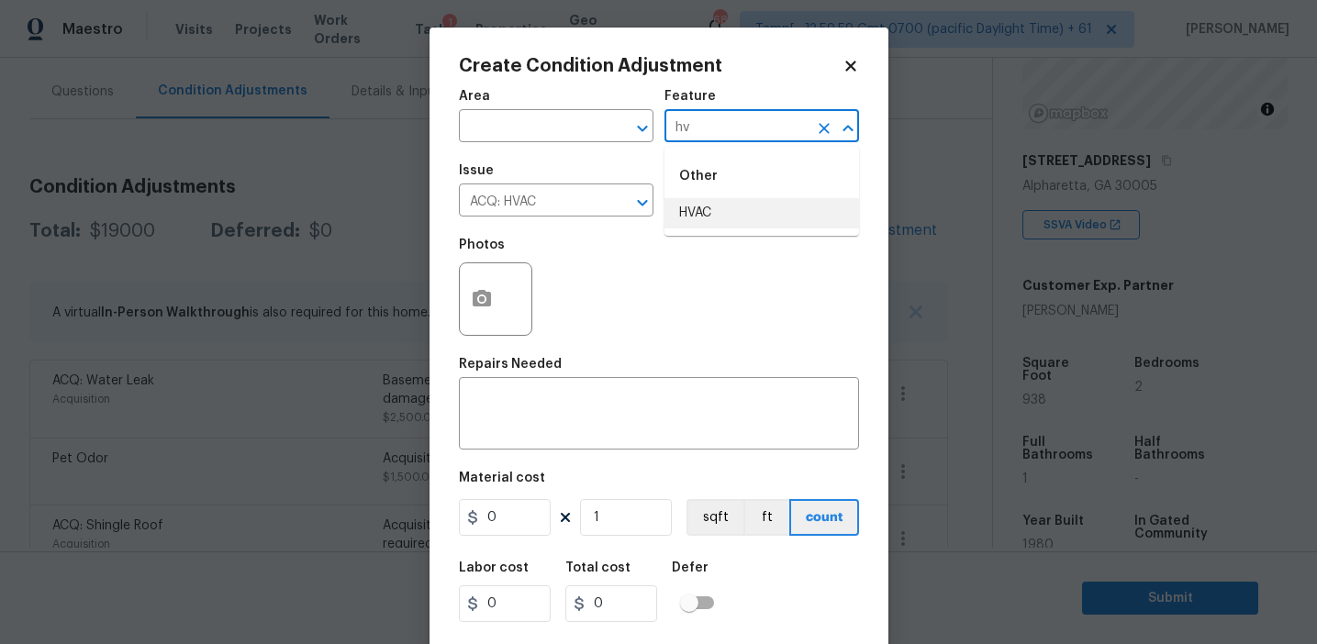
click at [718, 220] on li "HVAC" at bounding box center [762, 213] width 195 height 30
click at [684, 128] on input "HVAC" at bounding box center [736, 128] width 143 height 28
type input "HVAC"
click at [554, 419] on textarea at bounding box center [659, 416] width 378 height 39
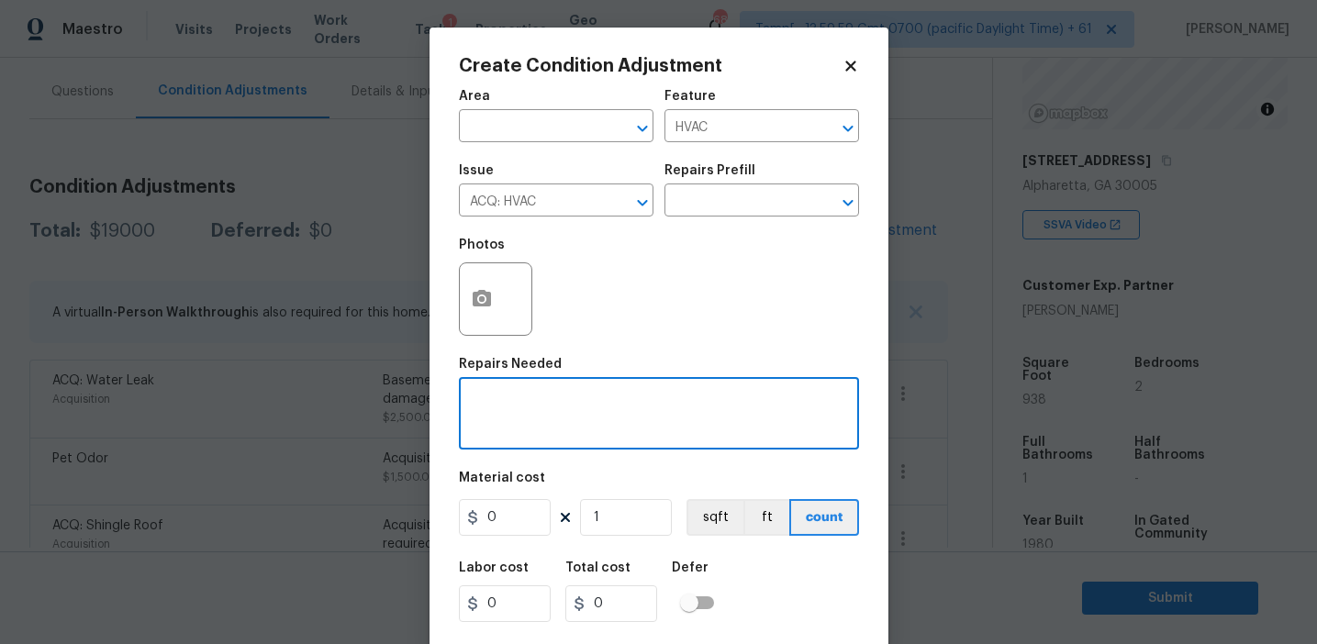
paste textarea "HVAC"
type textarea "HVAC repairs"
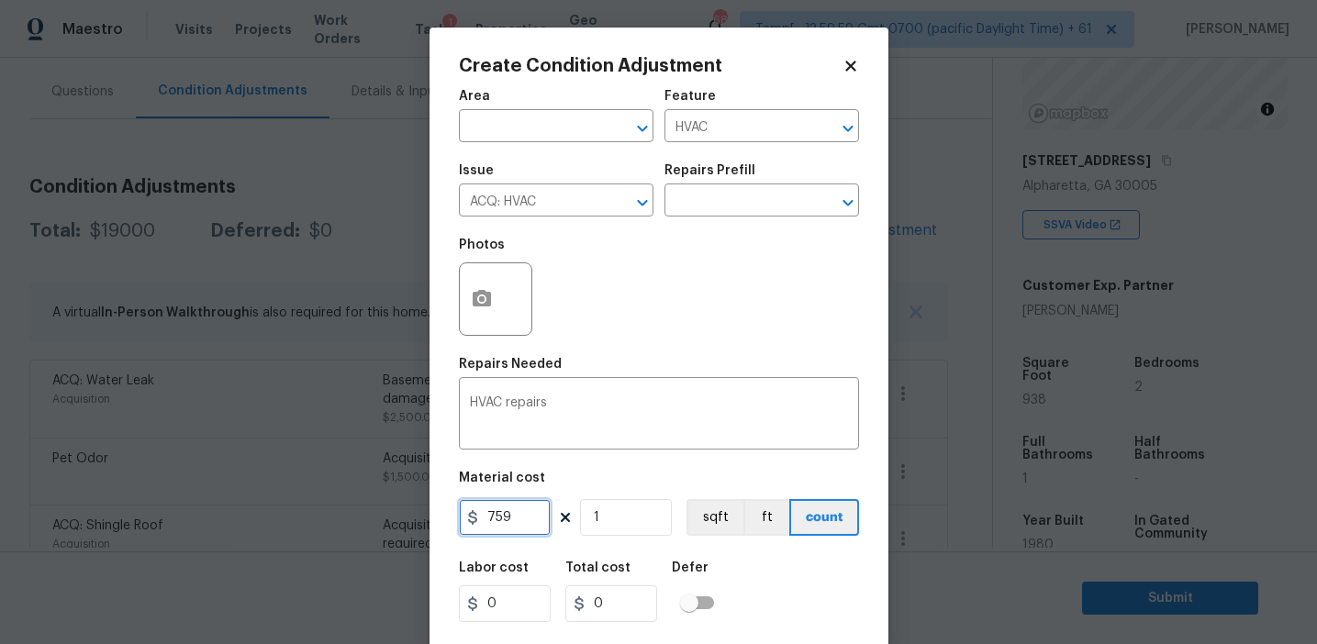
type input "759"
click at [531, 496] on div "Material cost" at bounding box center [659, 484] width 400 height 24
click at [530, 517] on input "759" at bounding box center [505, 517] width 92 height 37
type input "750"
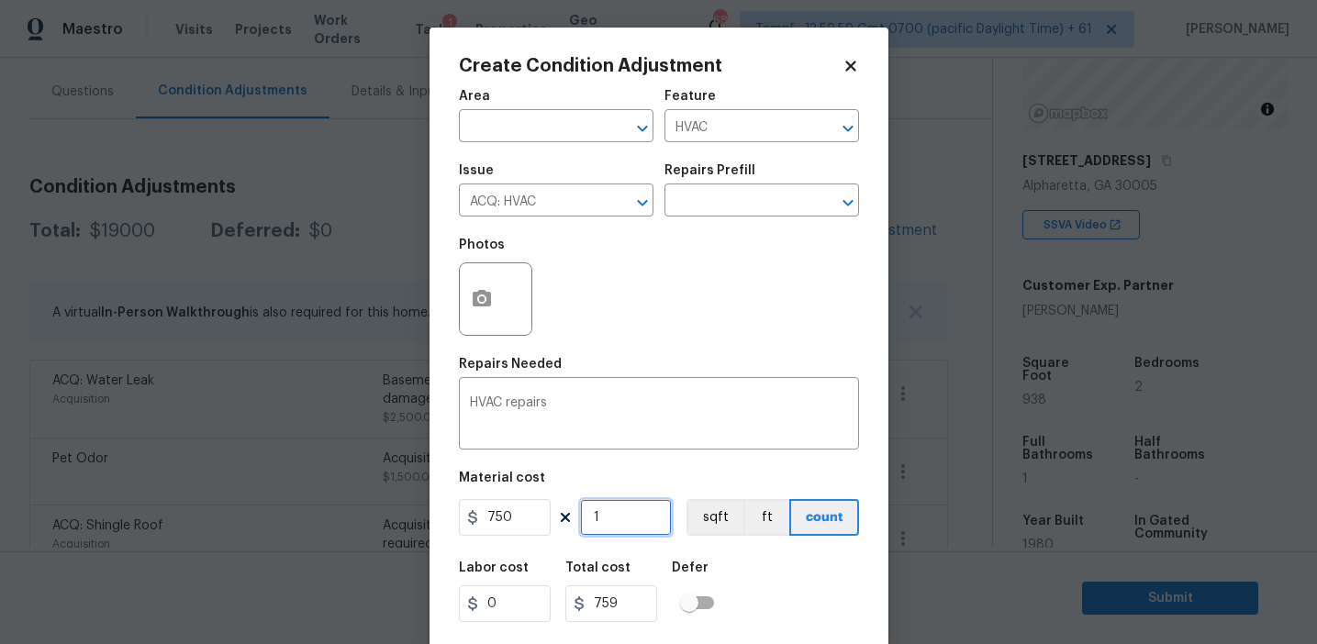
type input "750"
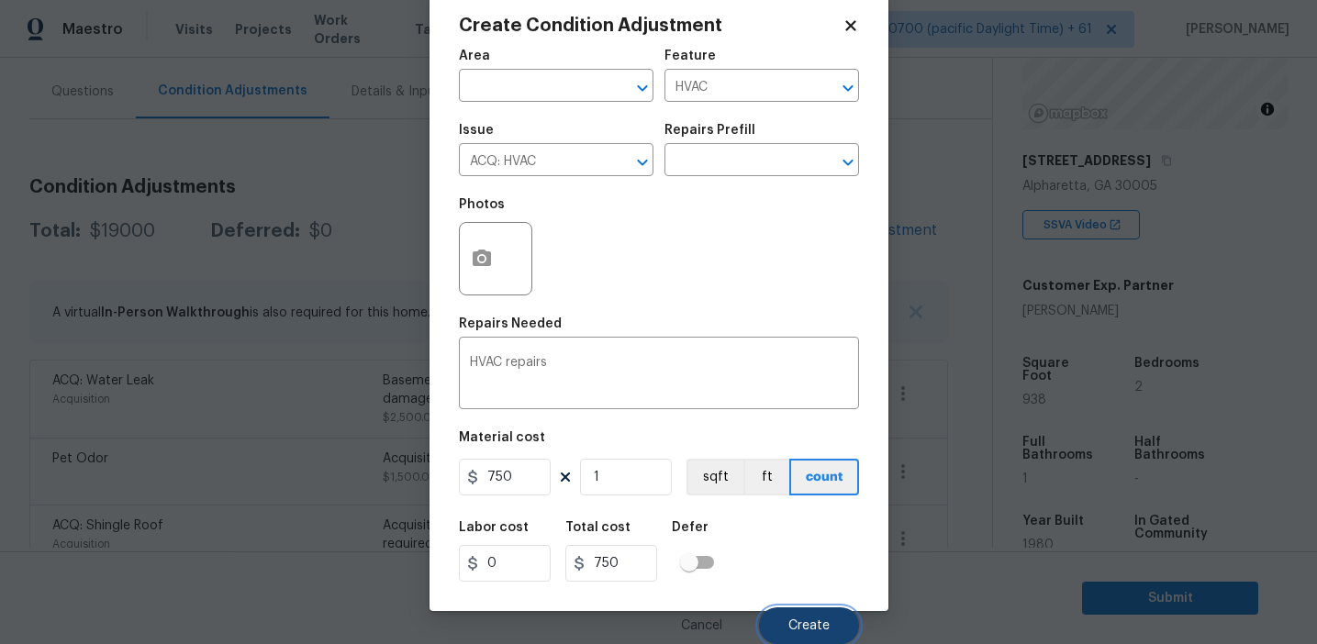
click at [805, 627] on span "Create" at bounding box center [809, 627] width 41 height 14
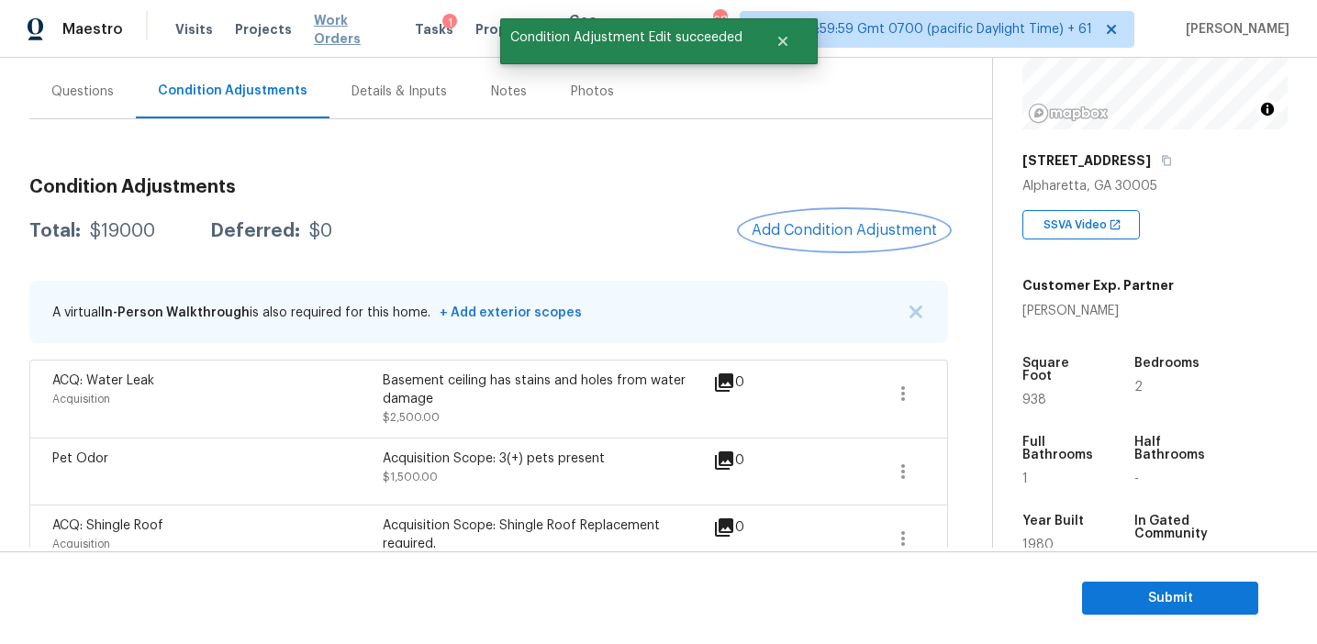
scroll to position [0, 0]
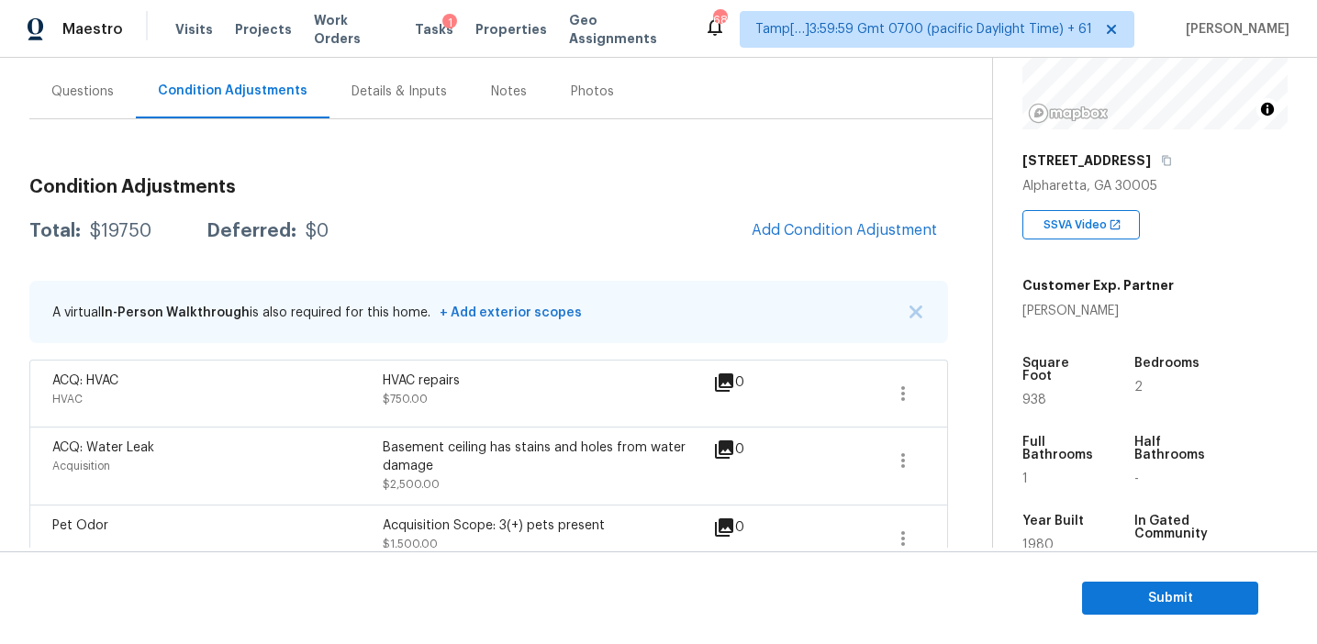
click at [425, 284] on div "A virtual In-Person Walkthrough is also required for this home. + Add exterior …" at bounding box center [488, 312] width 919 height 62
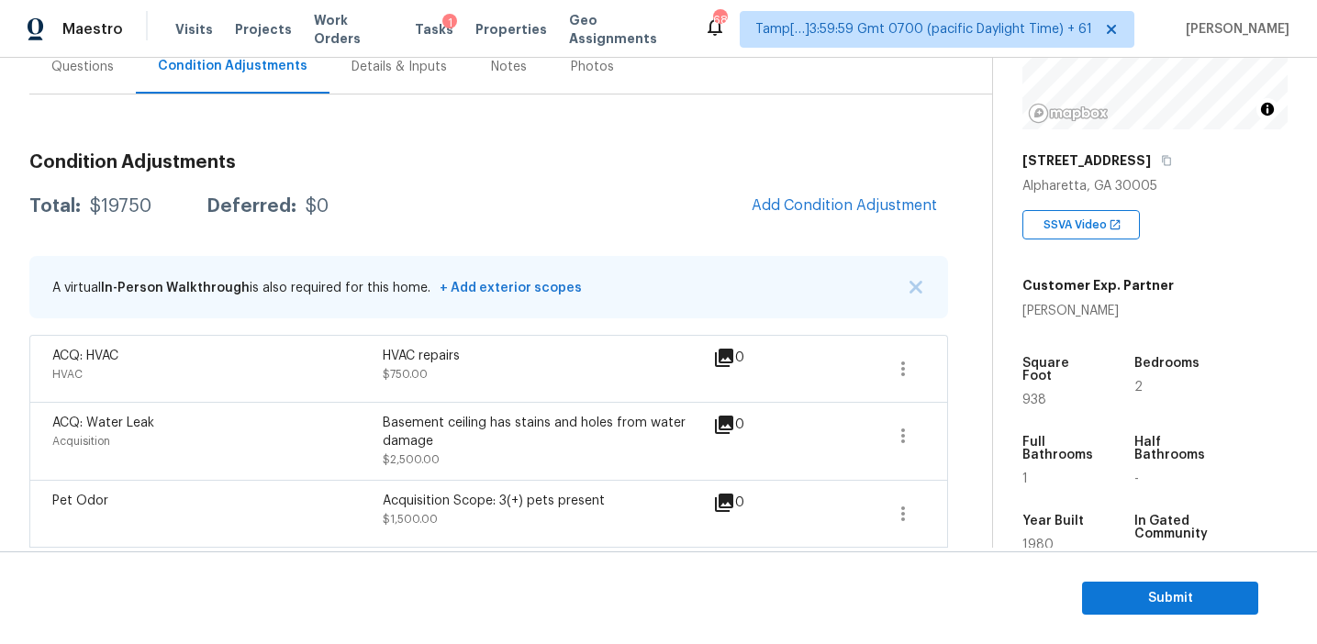
scroll to position [129, 0]
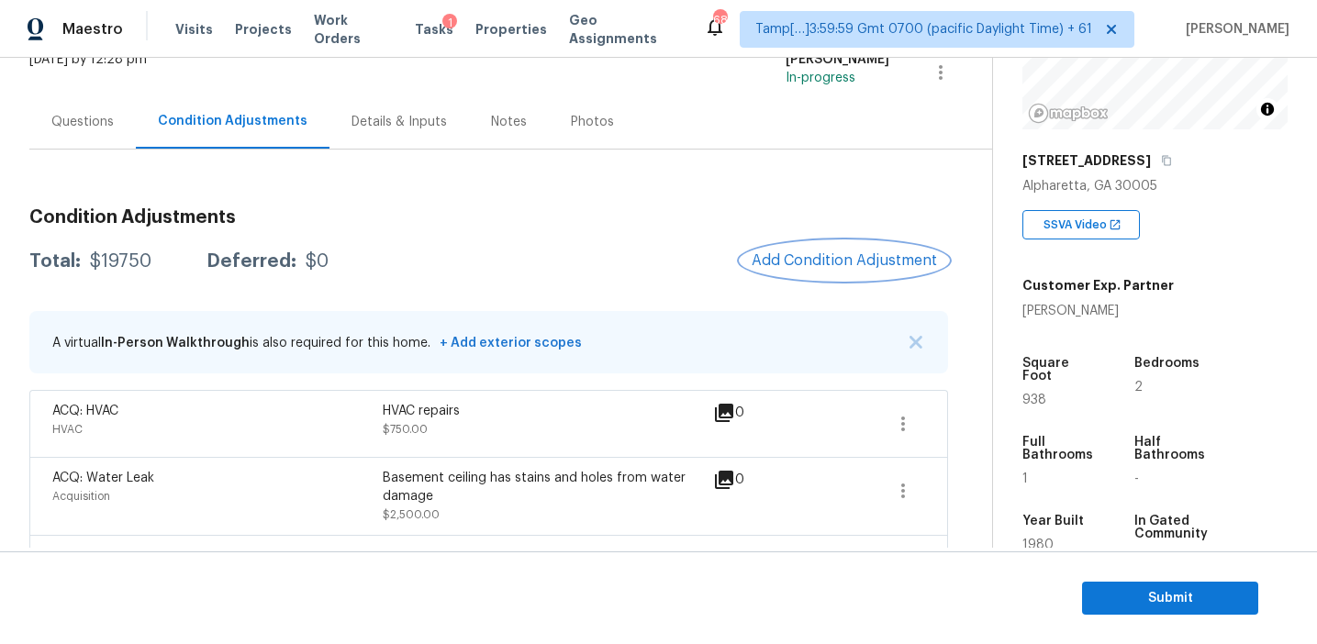
click at [805, 258] on span "Add Condition Adjustment" at bounding box center [844, 260] width 185 height 17
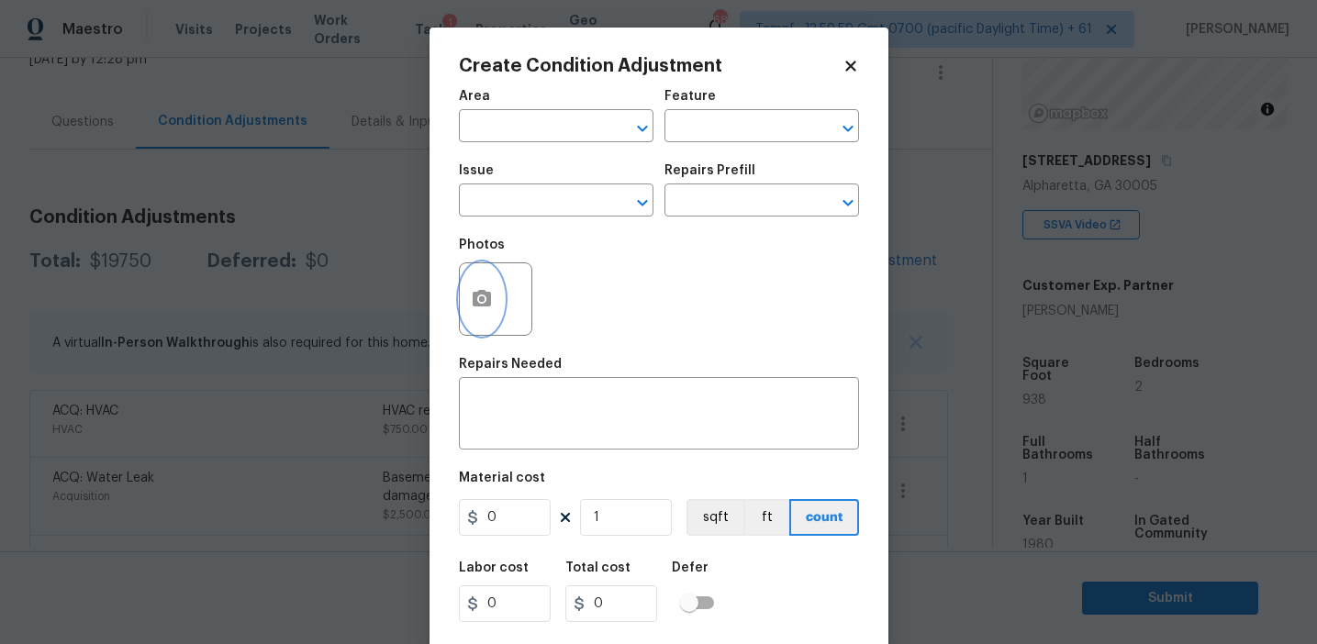
click at [481, 305] on icon "button" at bounding box center [482, 298] width 18 height 17
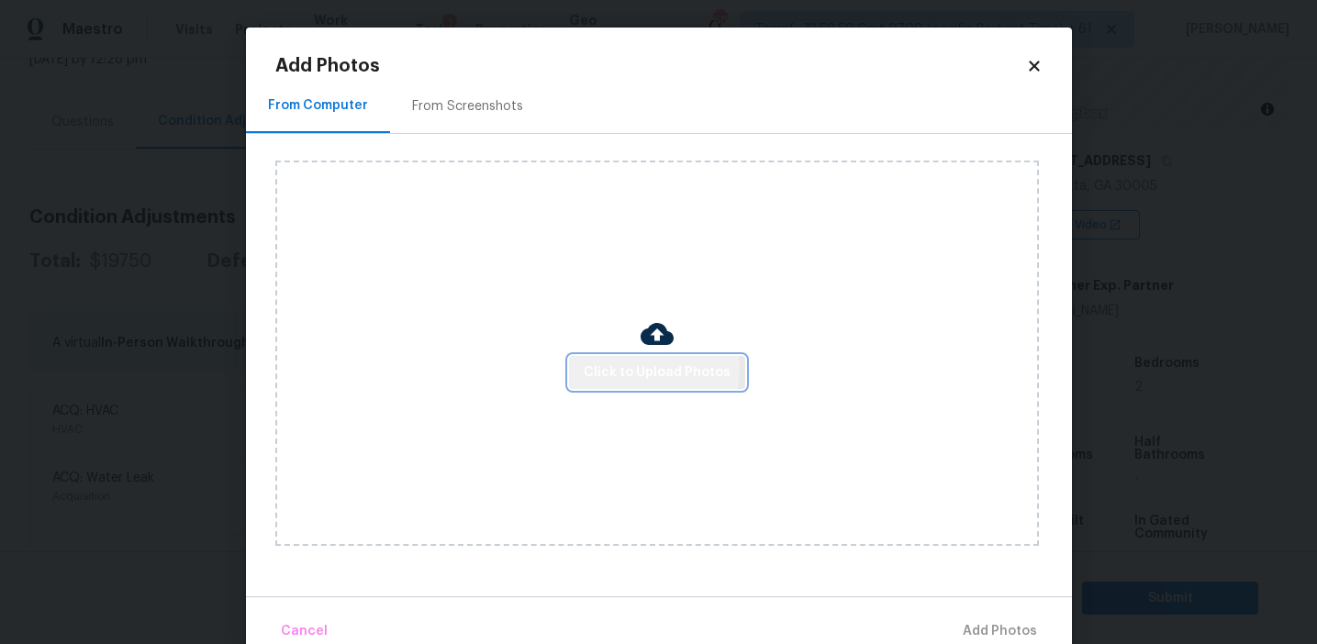
click at [633, 368] on span "Click to Upload Photos" at bounding box center [657, 373] width 147 height 23
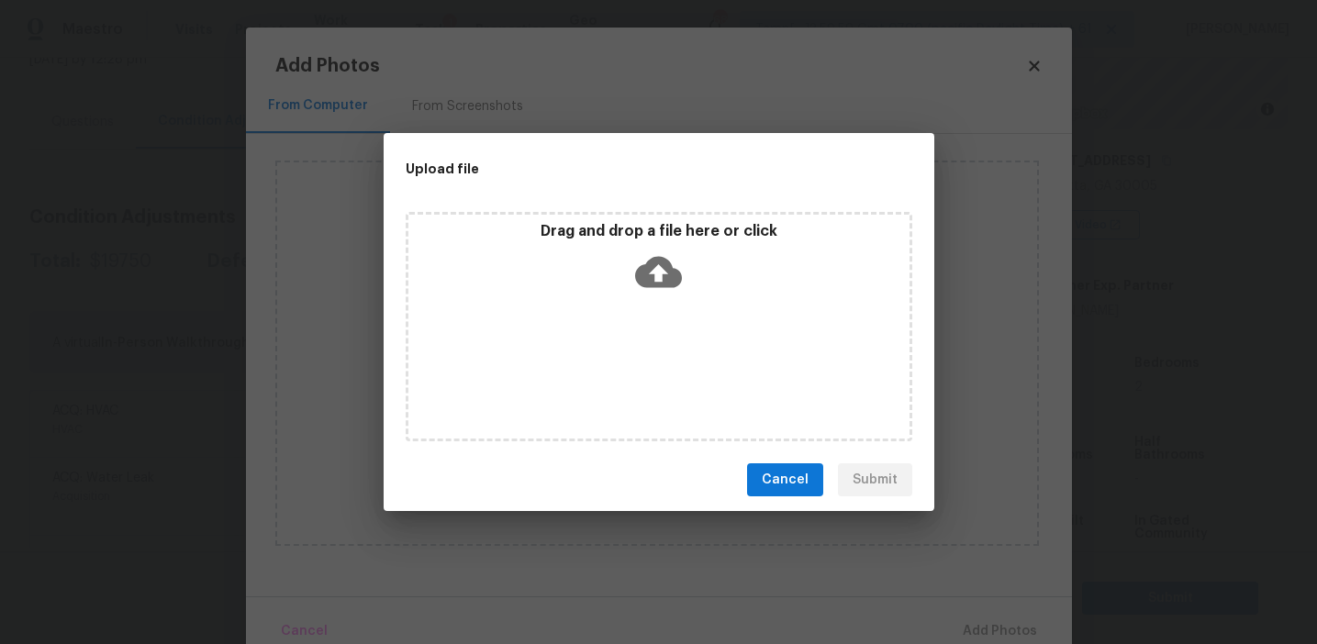
click at [640, 205] on div "Drag and drop a file here or click" at bounding box center [659, 327] width 551 height 244
click at [623, 255] on div "Drag and drop a file here or click" at bounding box center [658, 261] width 501 height 79
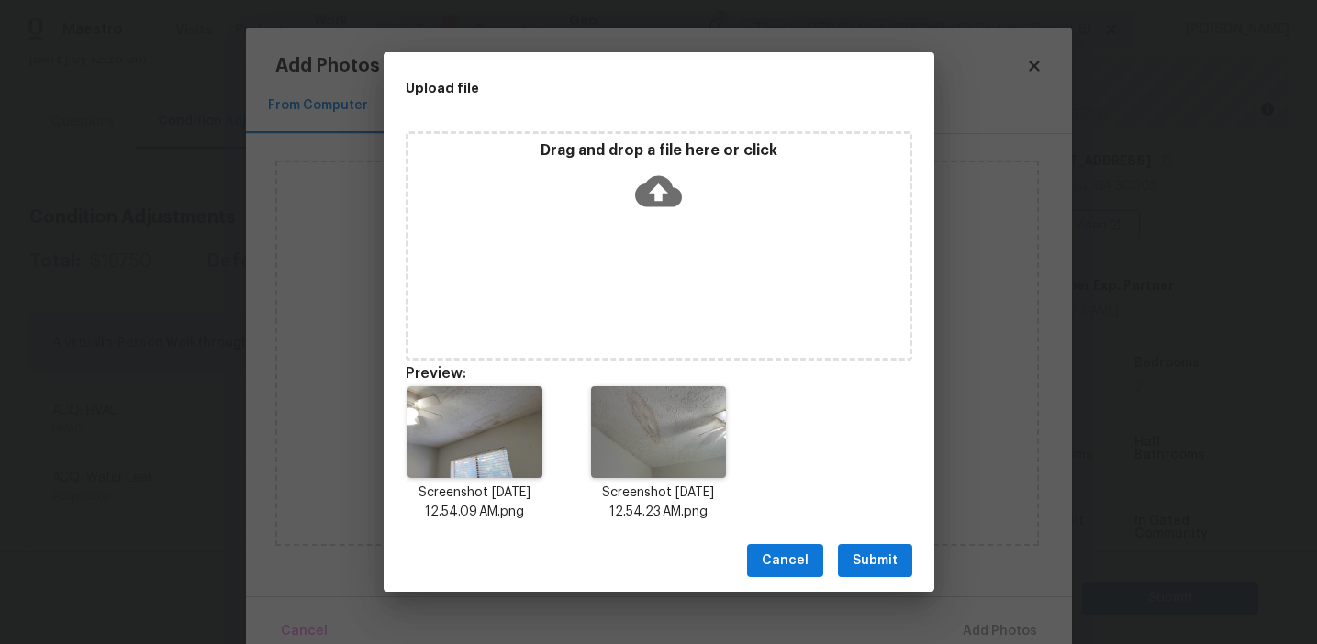
click at [886, 561] on span "Submit" at bounding box center [875, 561] width 45 height 23
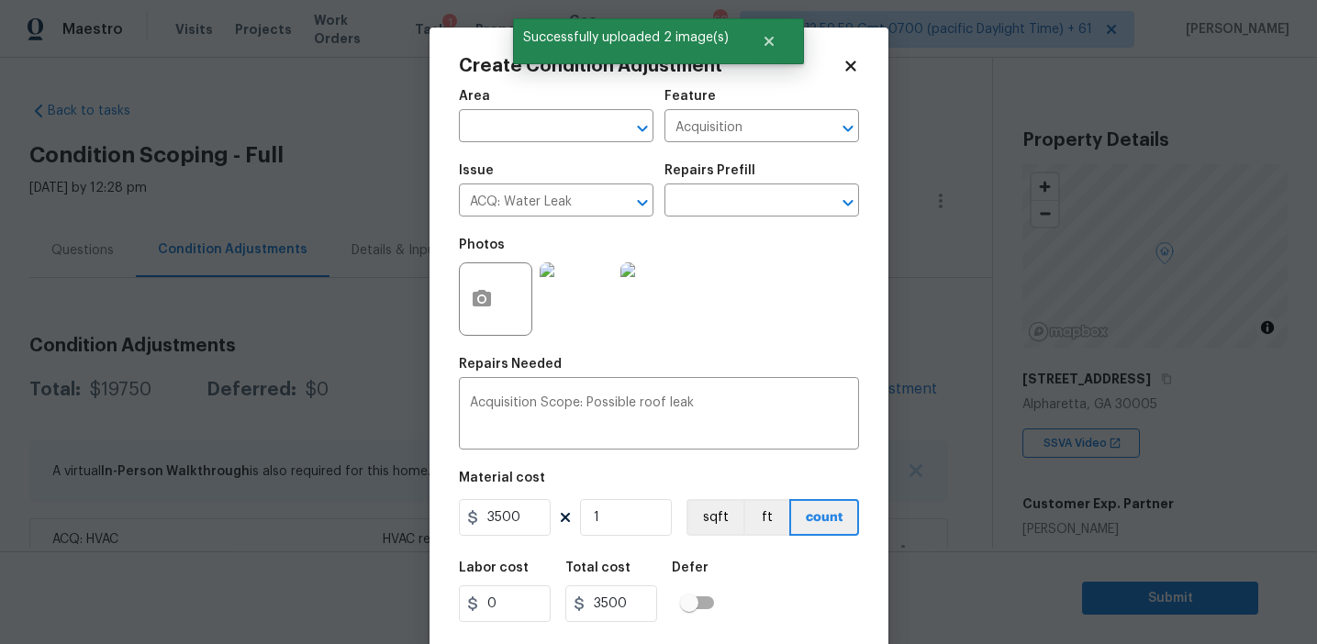
scroll to position [41, 0]
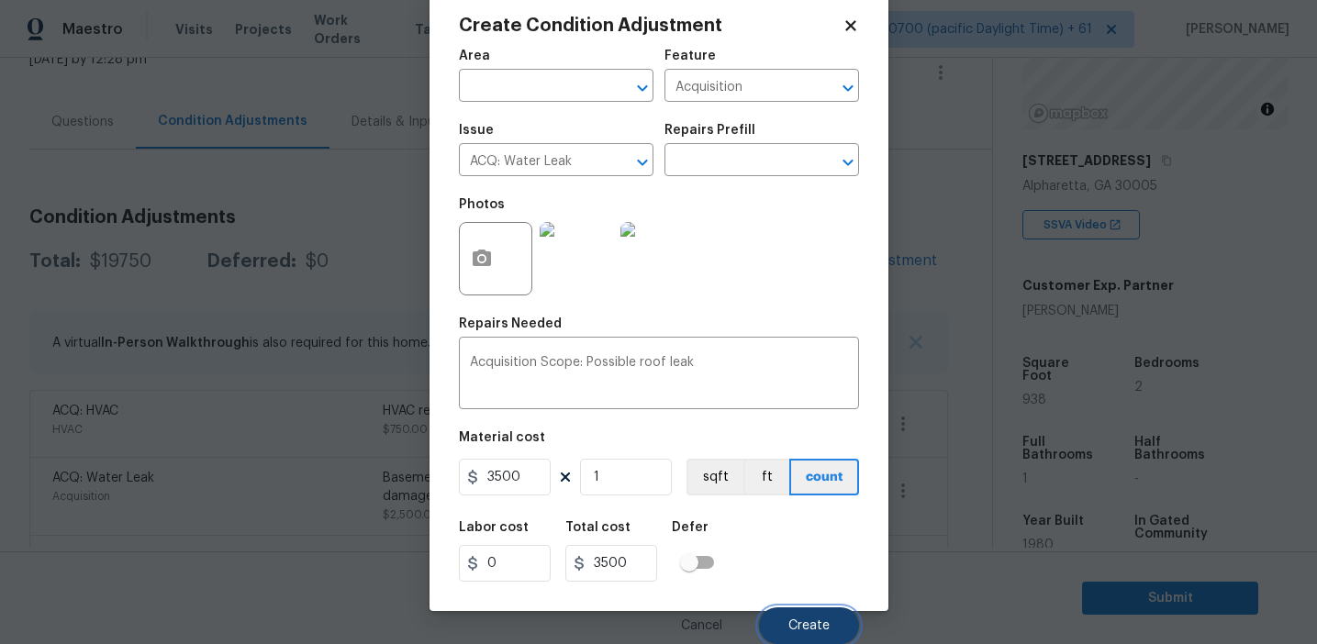
click at [787, 632] on button "Create" at bounding box center [809, 626] width 100 height 37
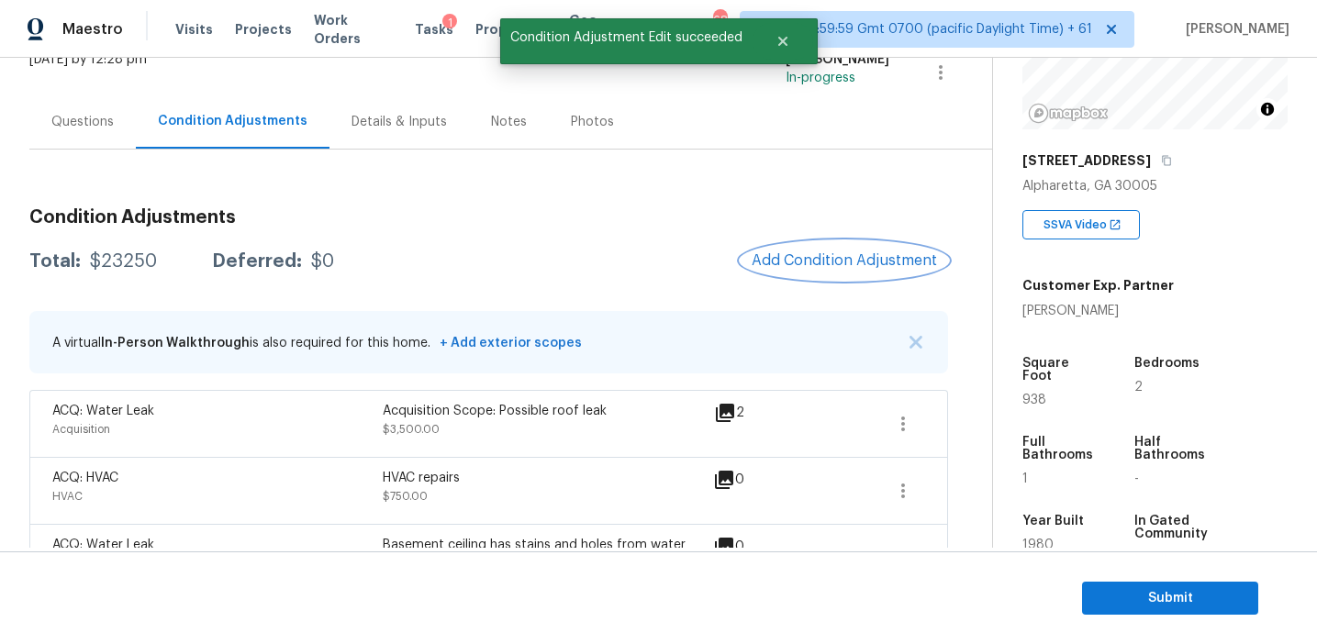
scroll to position [0, 0]
click at [778, 275] on button "Add Condition Adjustment" at bounding box center [844, 260] width 207 height 39
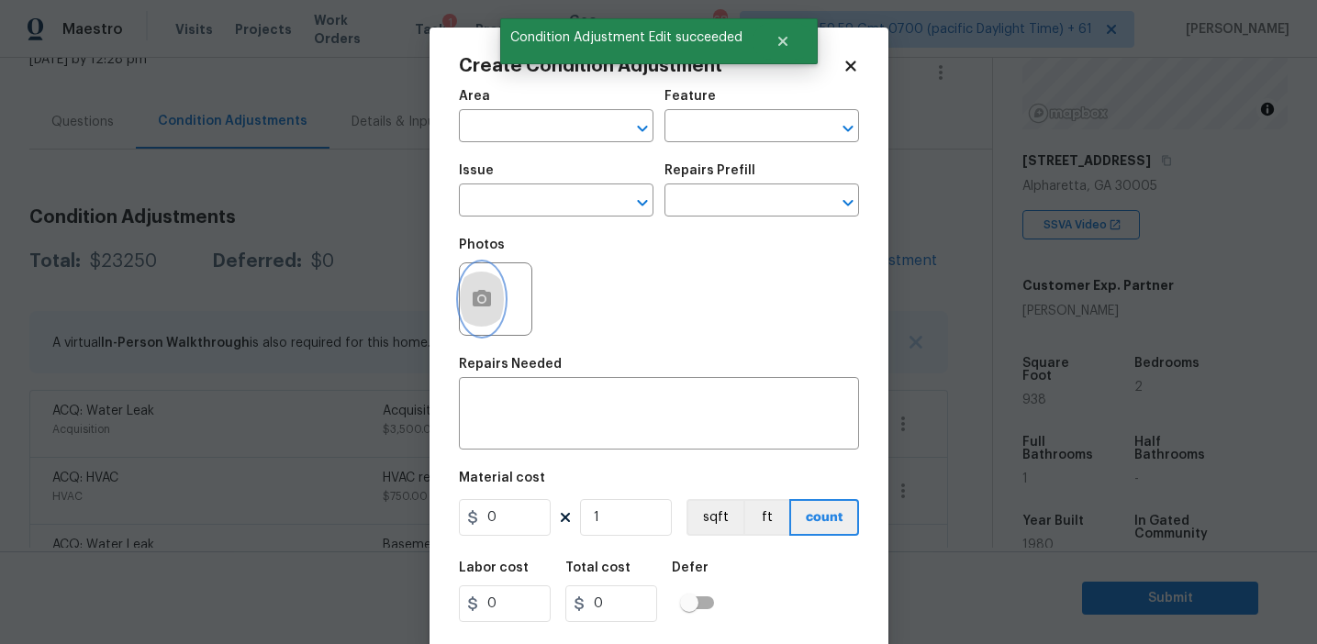
click at [486, 312] on button "button" at bounding box center [482, 299] width 44 height 72
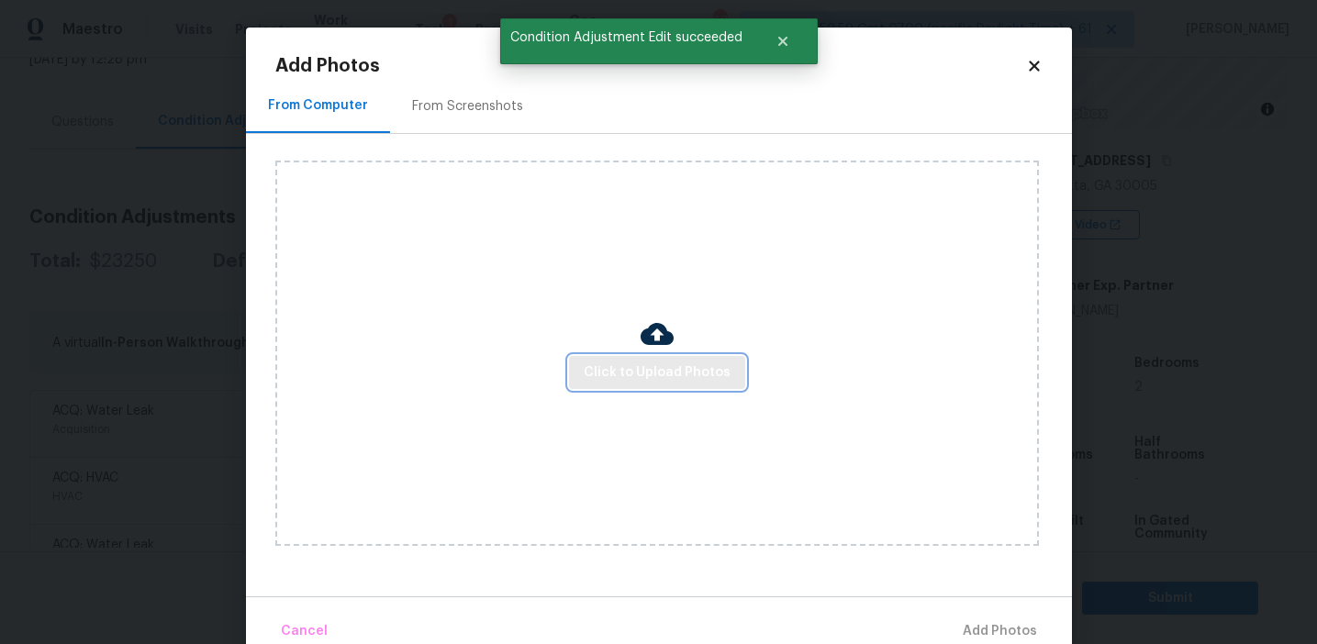
click at [633, 364] on span "Click to Upload Photos" at bounding box center [657, 373] width 147 height 23
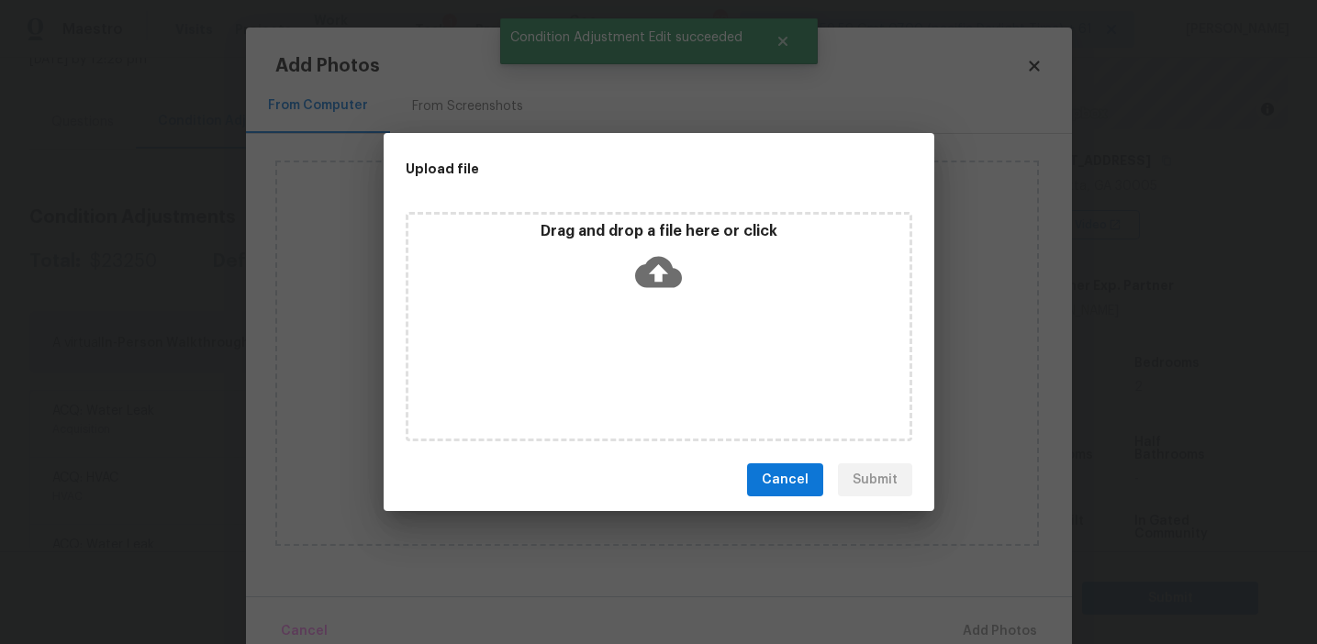
click at [617, 247] on div "Drag and drop a file here or click" at bounding box center [658, 261] width 501 height 79
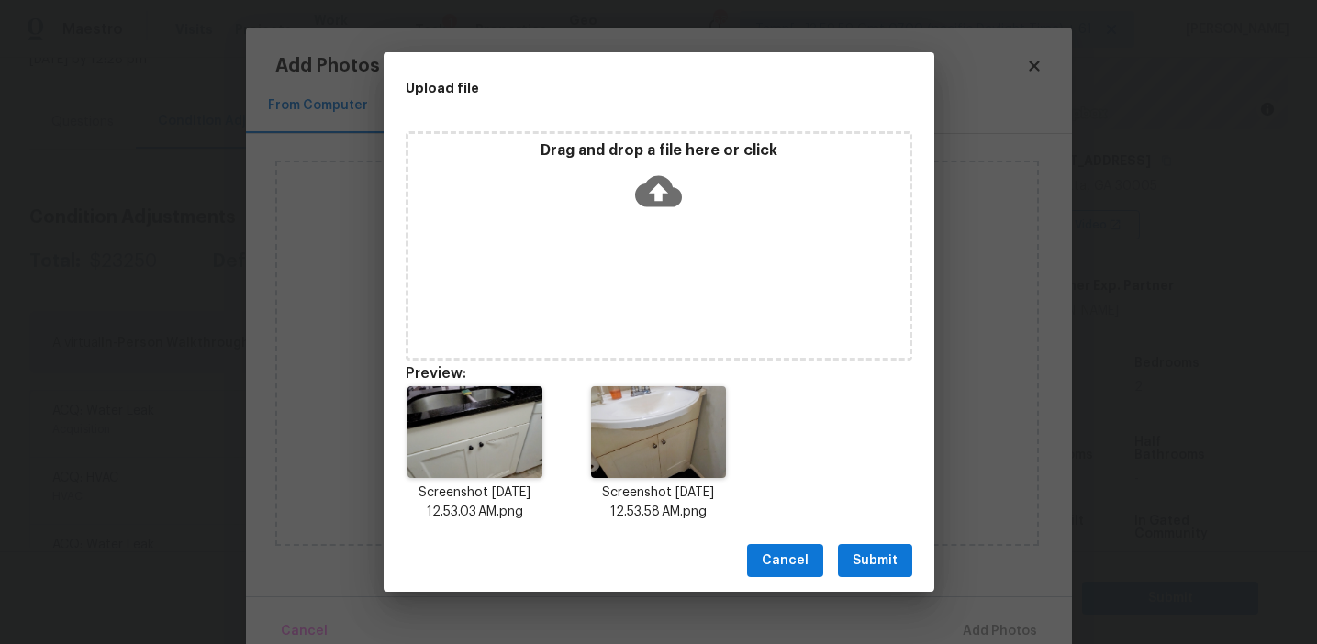
click at [860, 557] on span "Submit" at bounding box center [875, 561] width 45 height 23
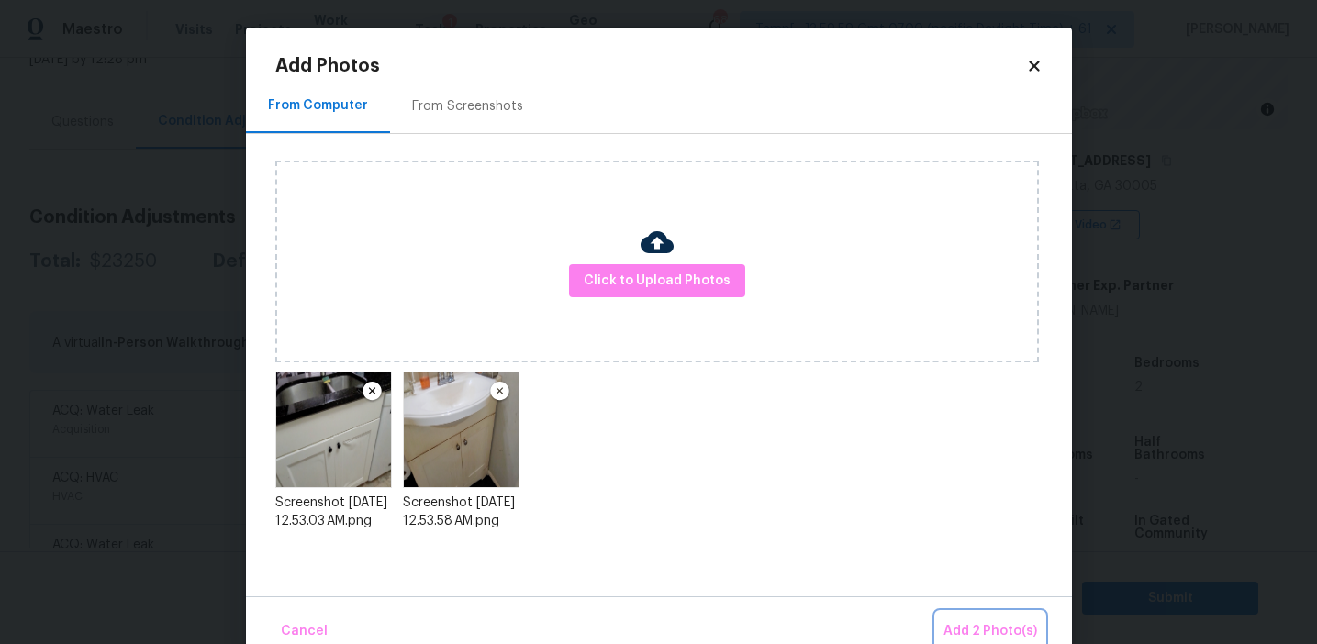
click at [956, 628] on span "Add 2 Photo(s)" at bounding box center [991, 632] width 94 height 23
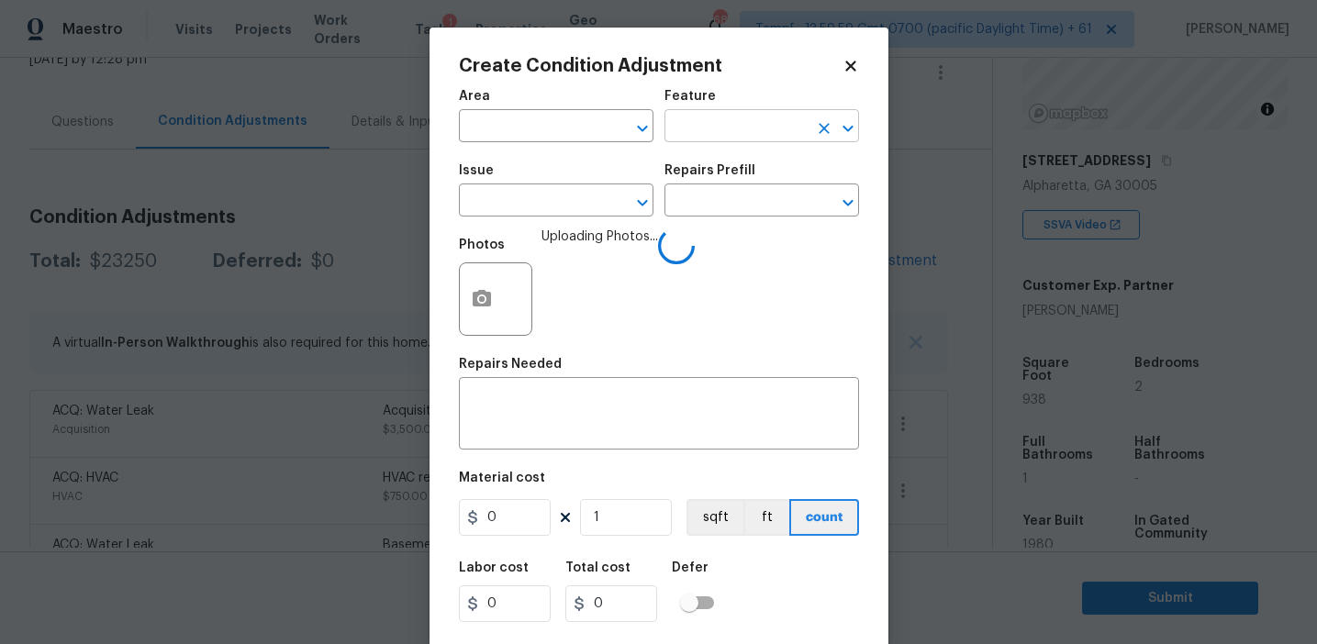
click at [731, 126] on input "text" at bounding box center [736, 128] width 143 height 28
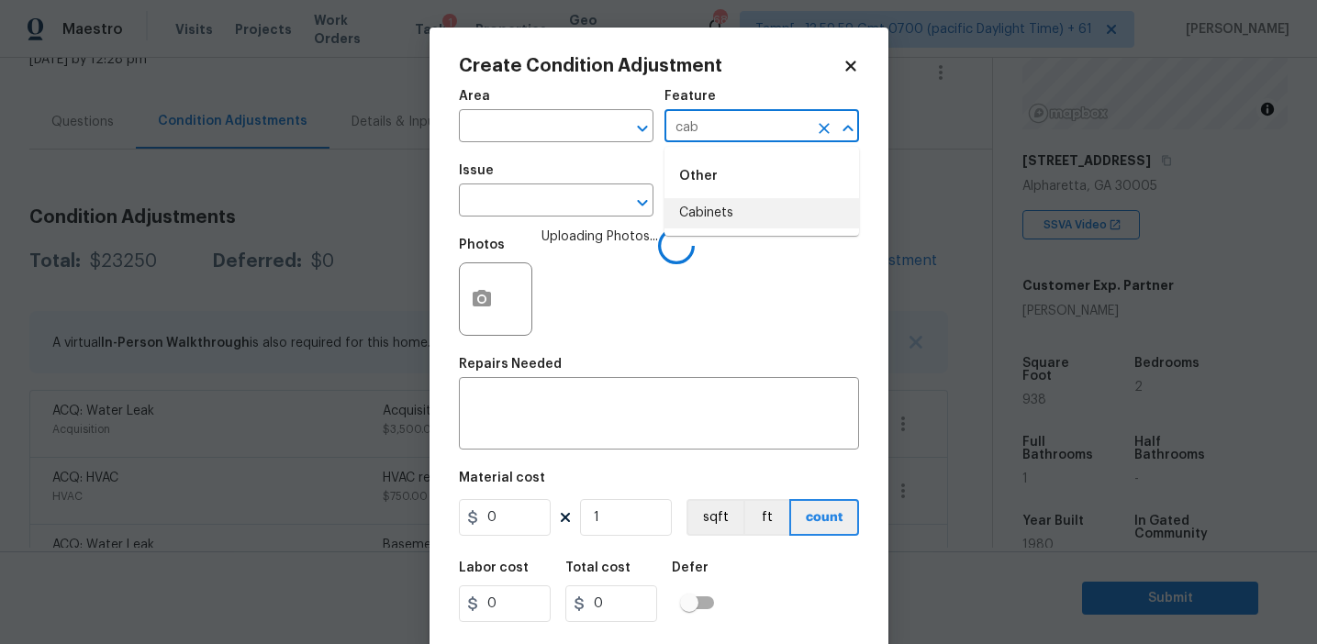
click at [744, 201] on li "Cabinets" at bounding box center [762, 213] width 195 height 30
type input "Cabinets"
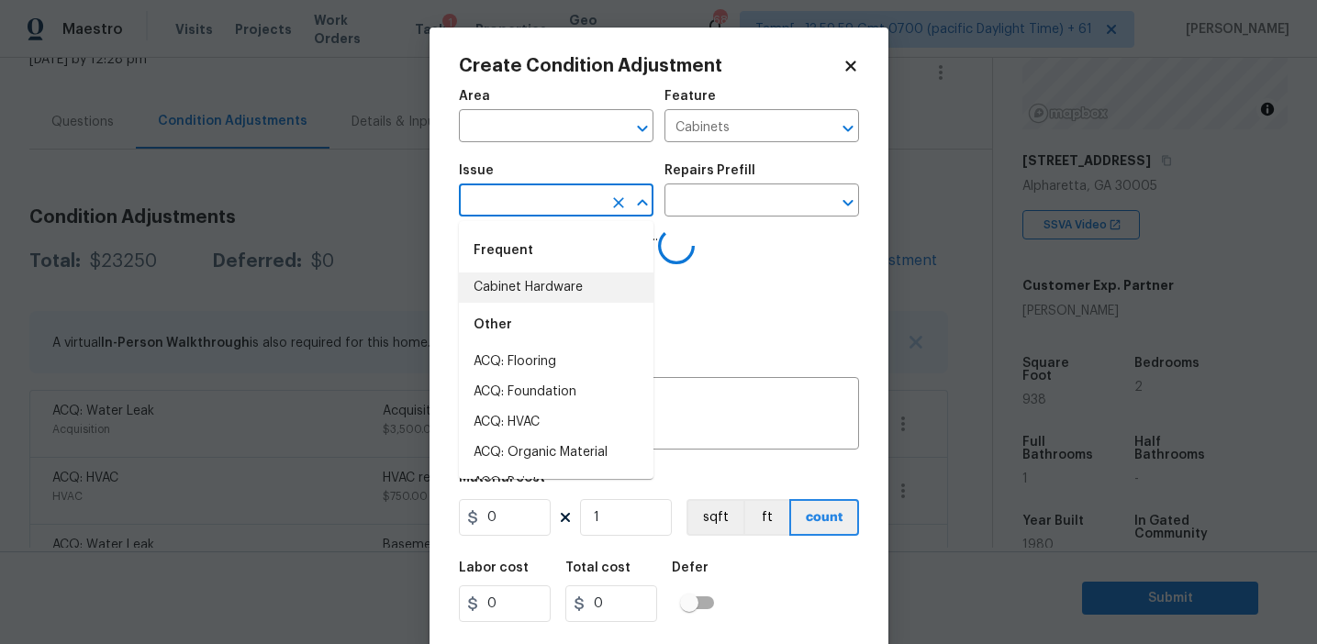
click at [557, 274] on li "Cabinet Hardware" at bounding box center [556, 288] width 195 height 30
type input "Cabinet Hardware"
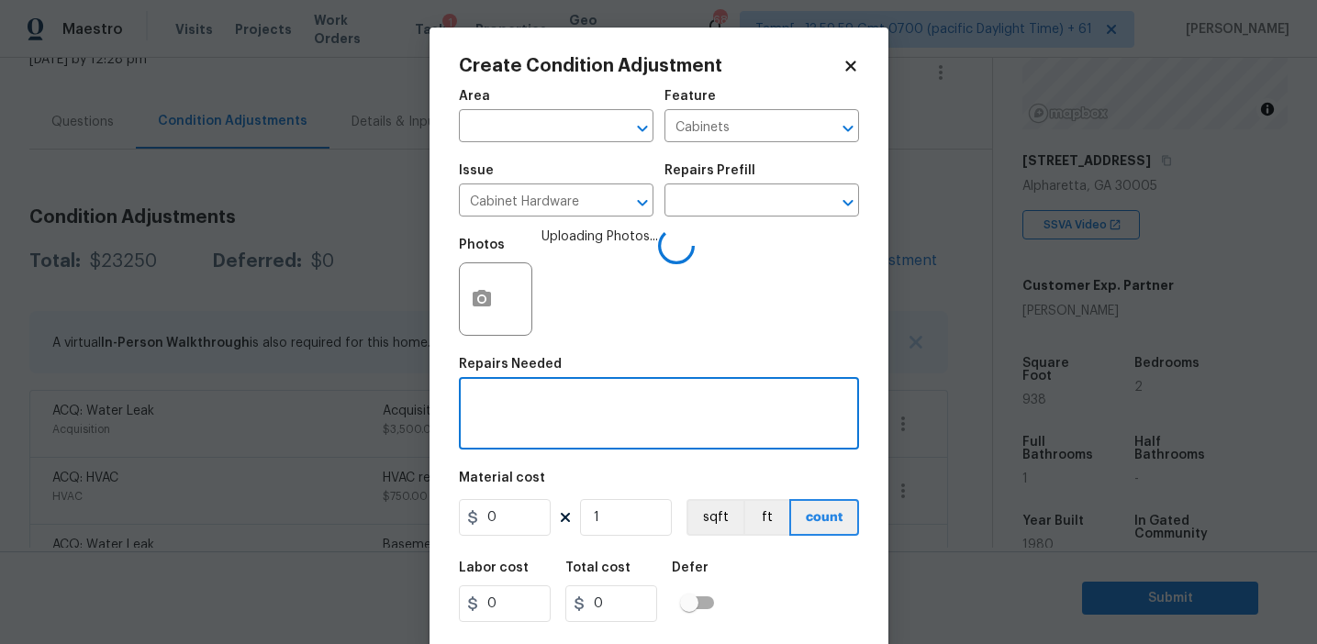
click at [573, 431] on textarea at bounding box center [659, 416] width 378 height 39
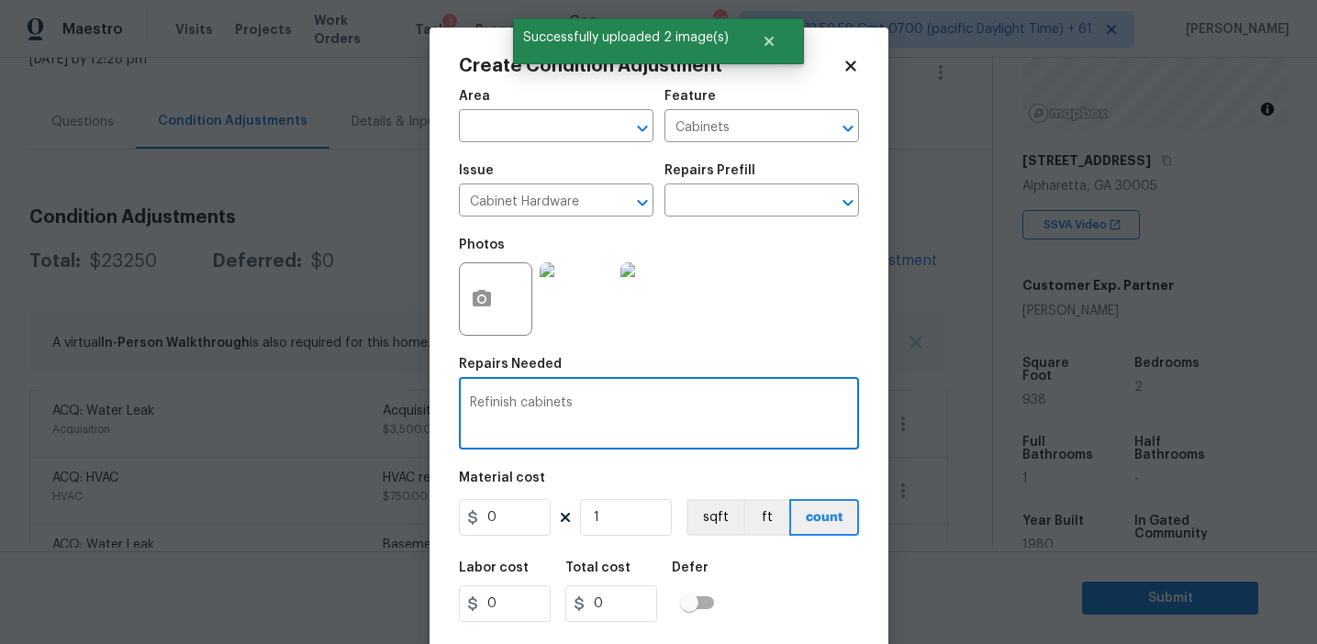
type textarea "Refinish cabinets"
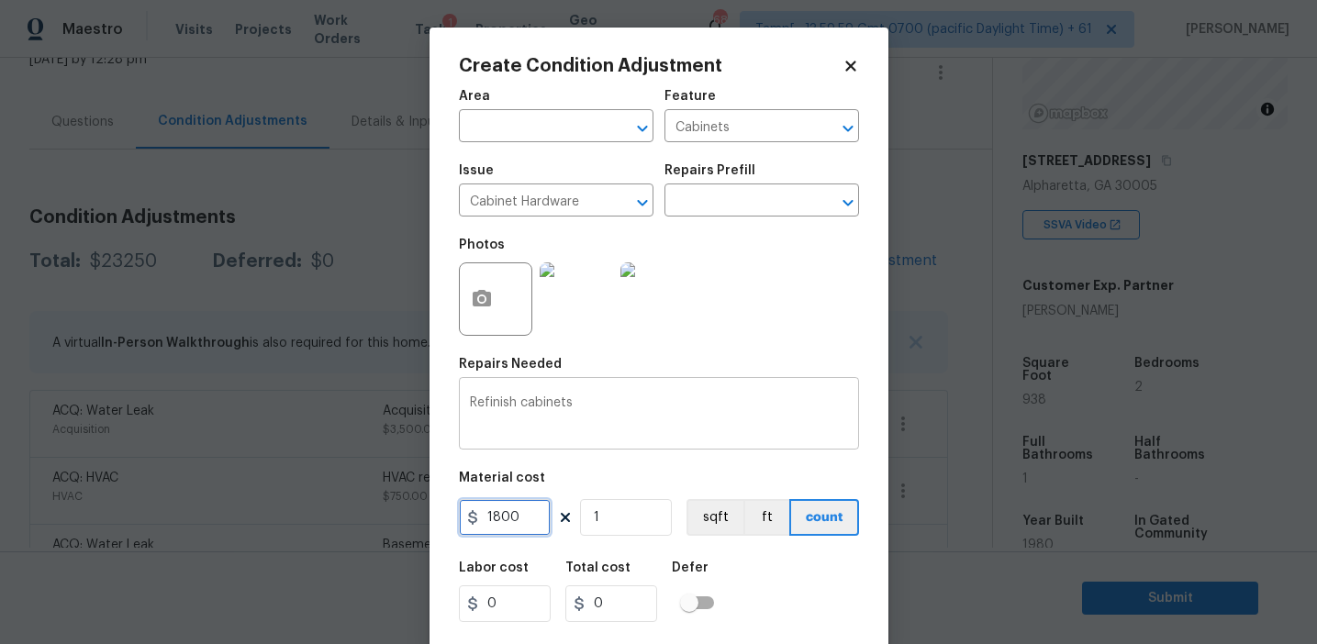
type input "1800"
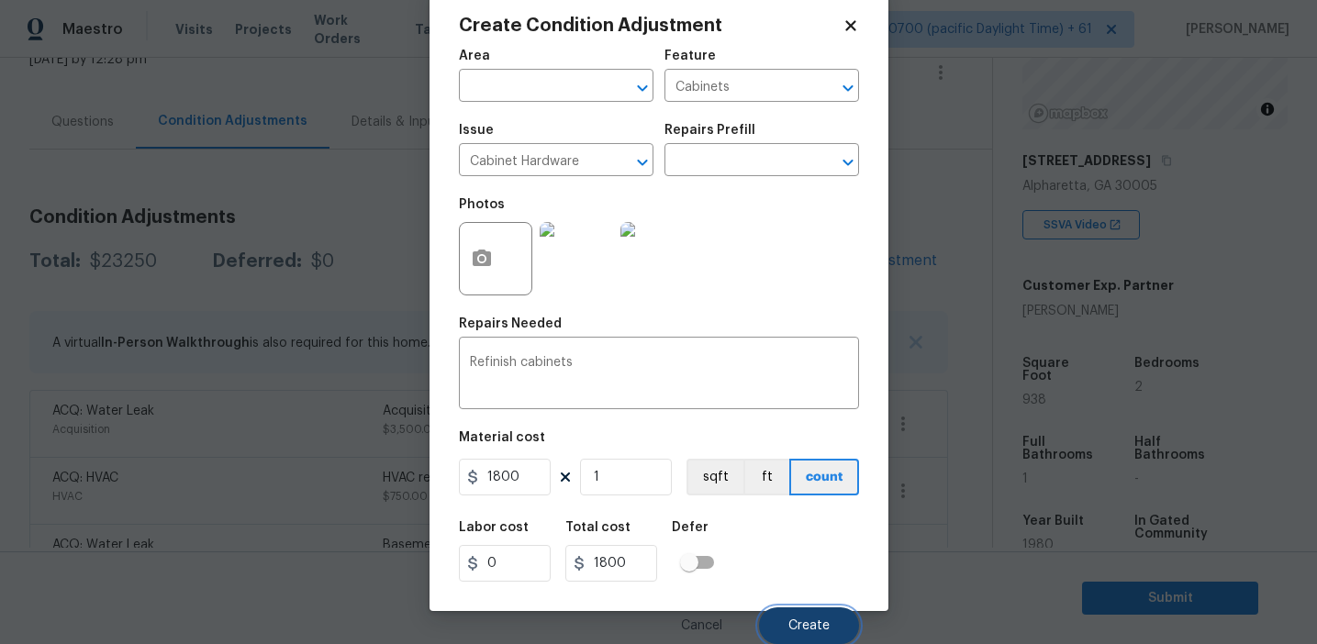
click at [789, 620] on span "Create" at bounding box center [809, 627] width 41 height 14
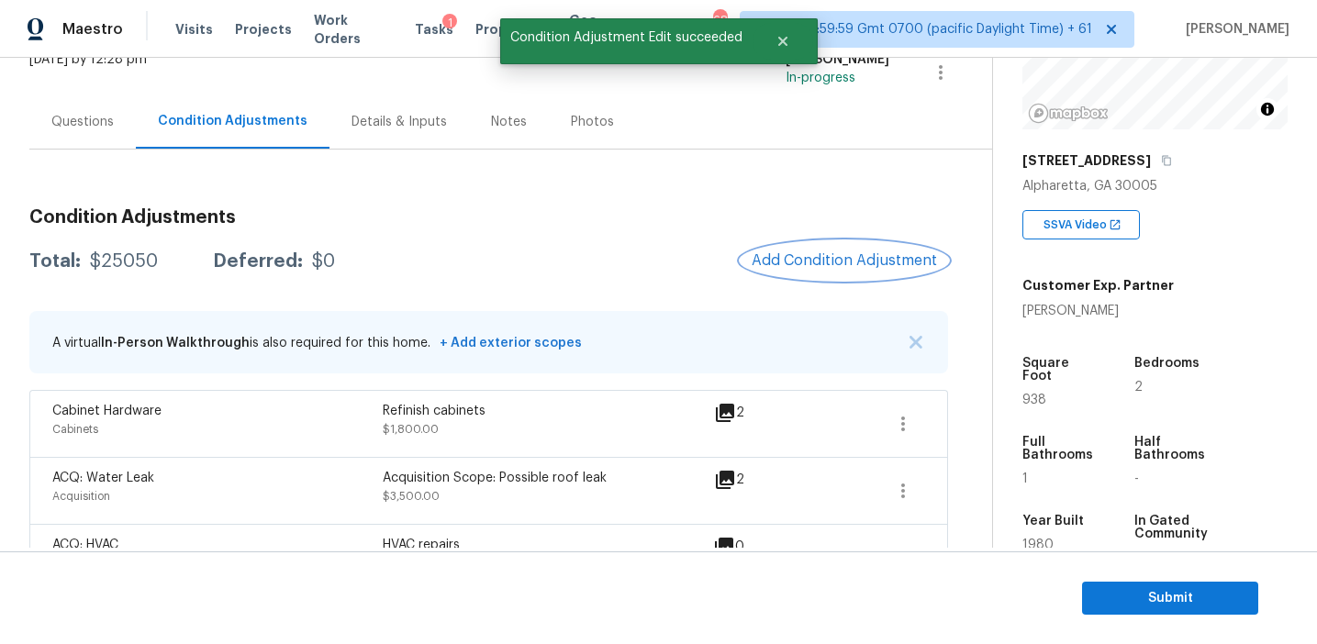
scroll to position [0, 0]
click at [805, 260] on span "Add Condition Adjustment" at bounding box center [844, 260] width 185 height 17
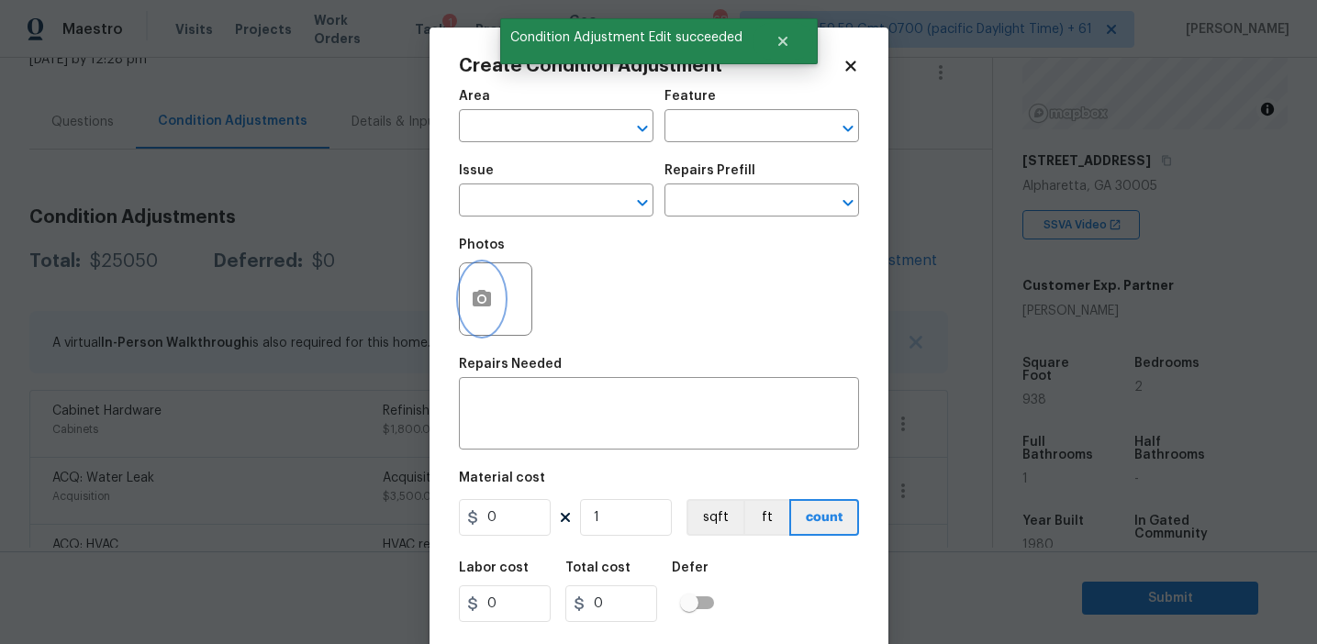
click at [480, 317] on button "button" at bounding box center [482, 299] width 44 height 72
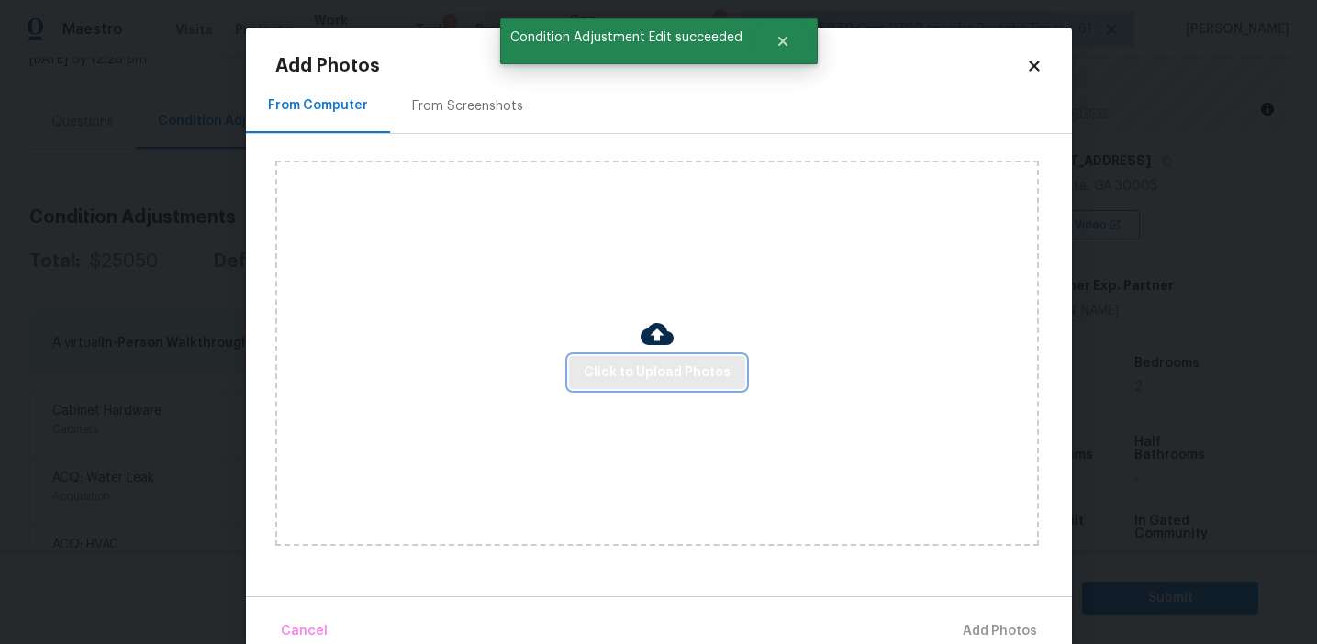
click at [638, 380] on span "Click to Upload Photos" at bounding box center [657, 373] width 147 height 23
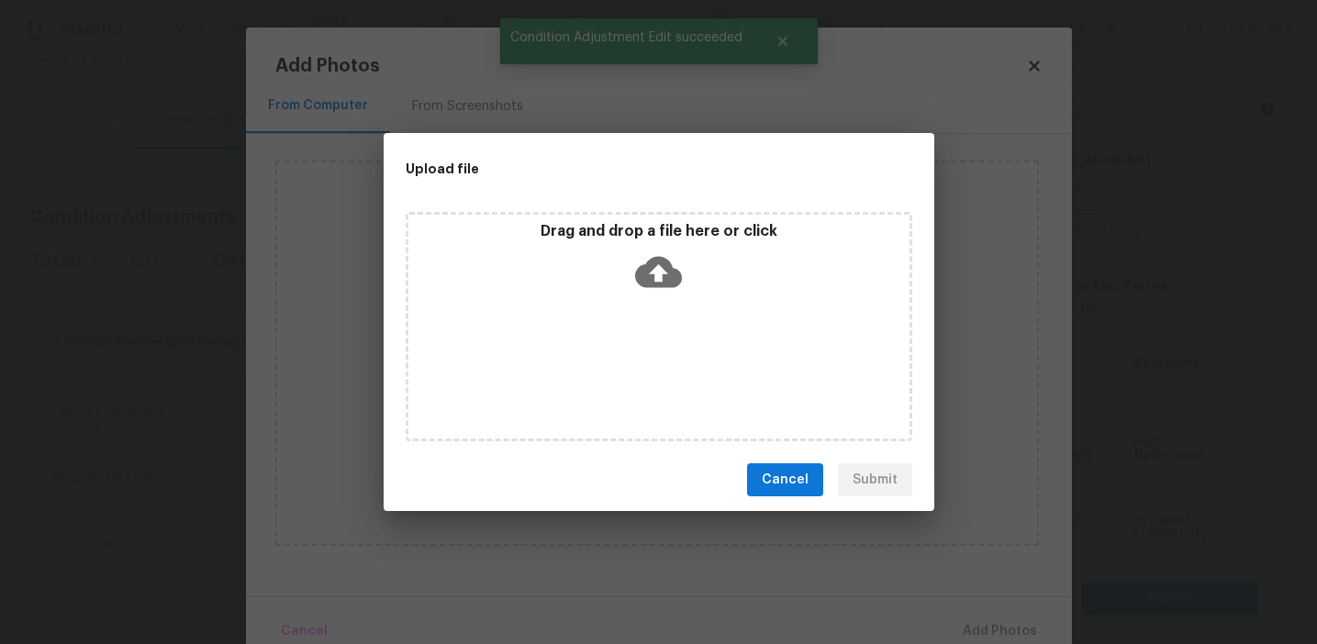
click at [661, 255] on icon at bounding box center [658, 272] width 47 height 47
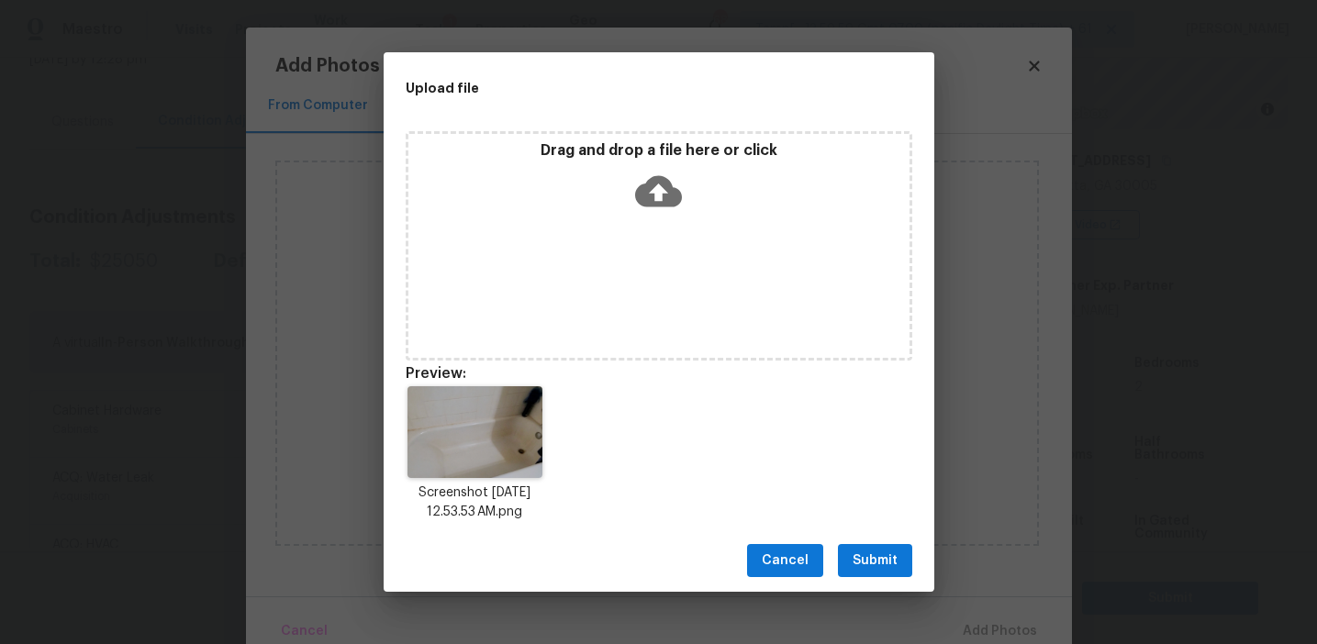
click at [871, 560] on span "Submit" at bounding box center [875, 561] width 45 height 23
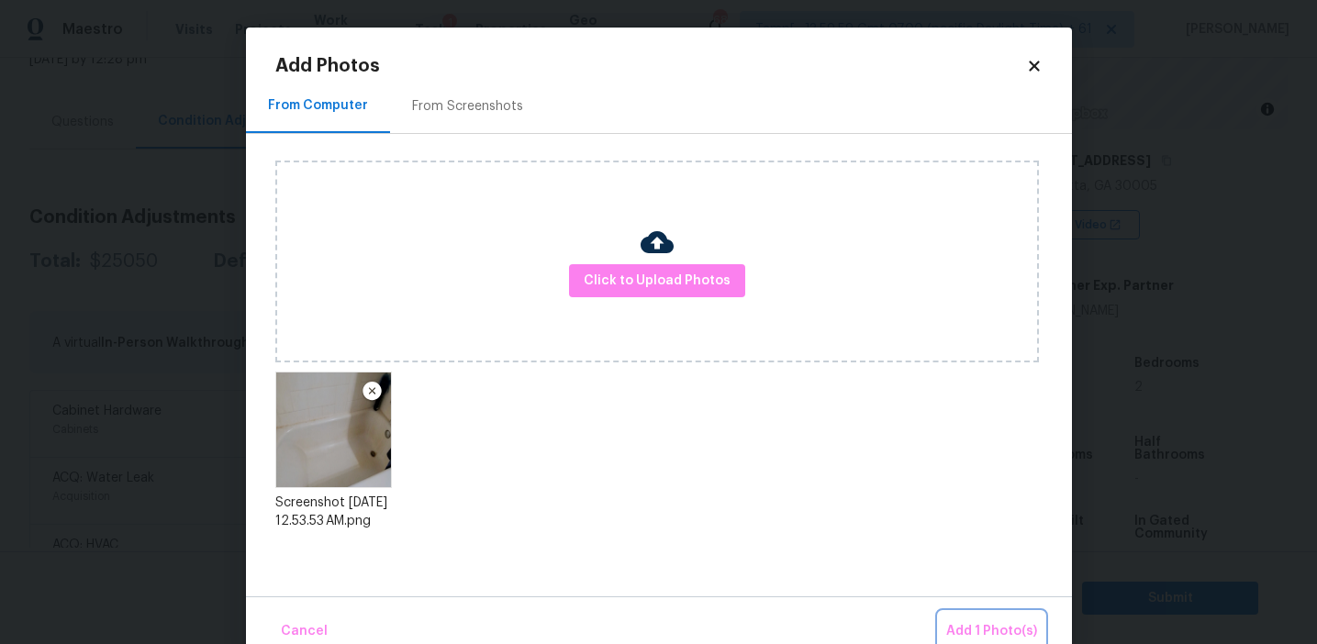
click at [979, 622] on span "Add 1 Photo(s)" at bounding box center [991, 632] width 91 height 23
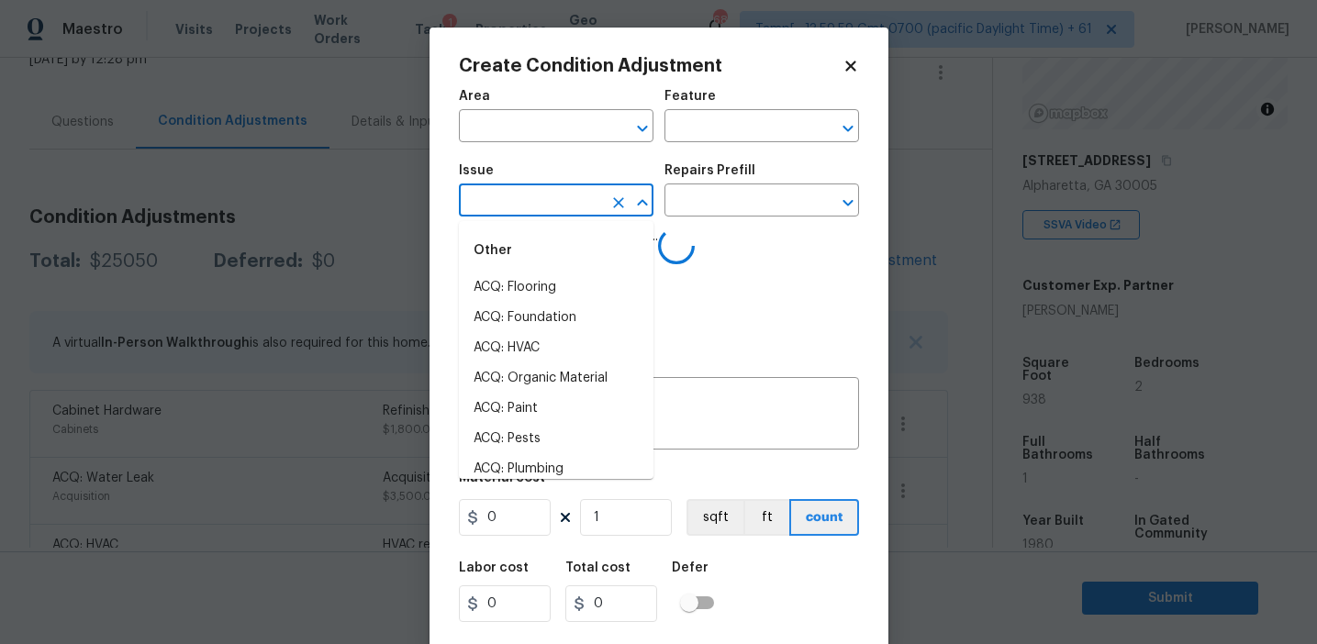
click at [543, 201] on input "text" at bounding box center [530, 202] width 143 height 28
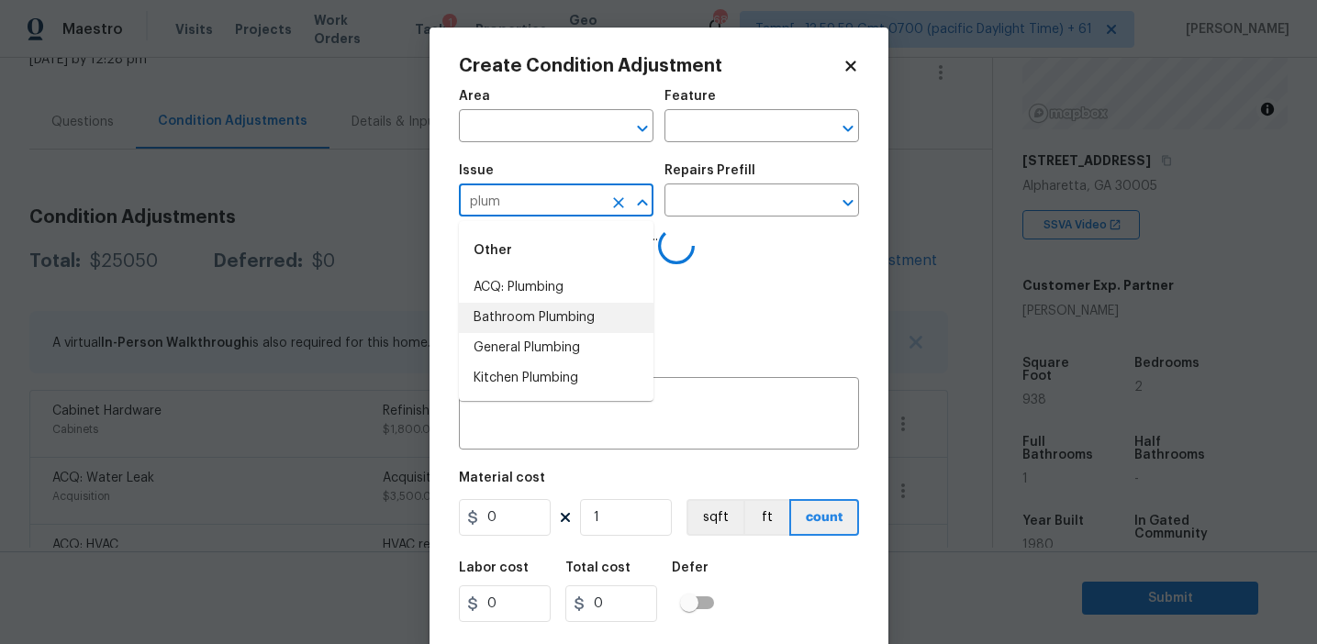
click at [579, 313] on li "Bathroom Plumbing" at bounding box center [556, 318] width 195 height 30
type input "Bathroom Plumbing"
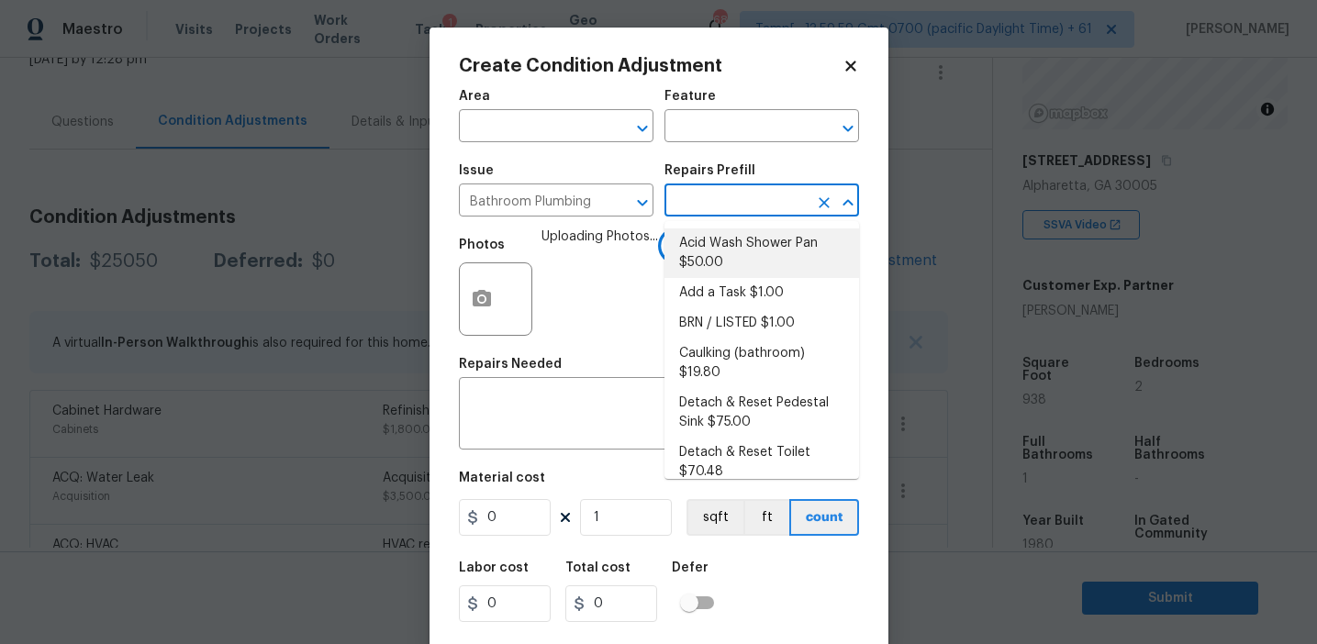
click at [721, 254] on li "Acid Wash Shower Pan $50.00" at bounding box center [762, 254] width 195 height 50
type input "Plumbing"
type textarea "Prep and acid wash/deep clean the shower pan."
type input "50"
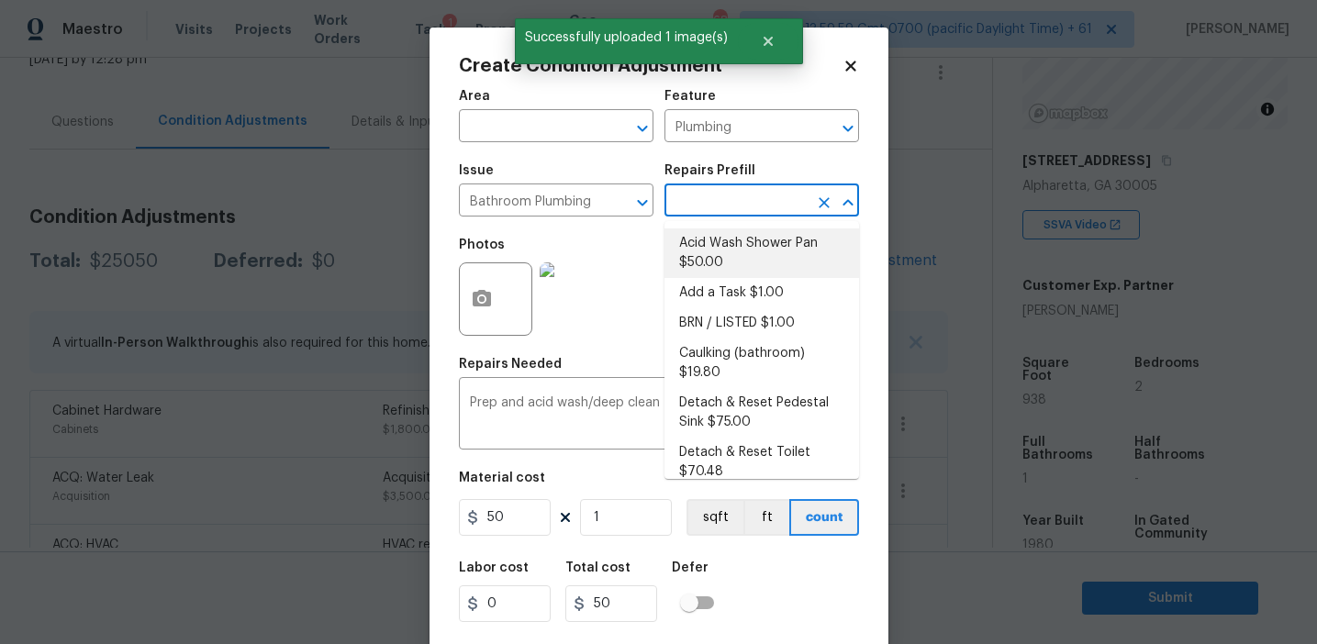
click at [713, 204] on input "text" at bounding box center [736, 202] width 143 height 28
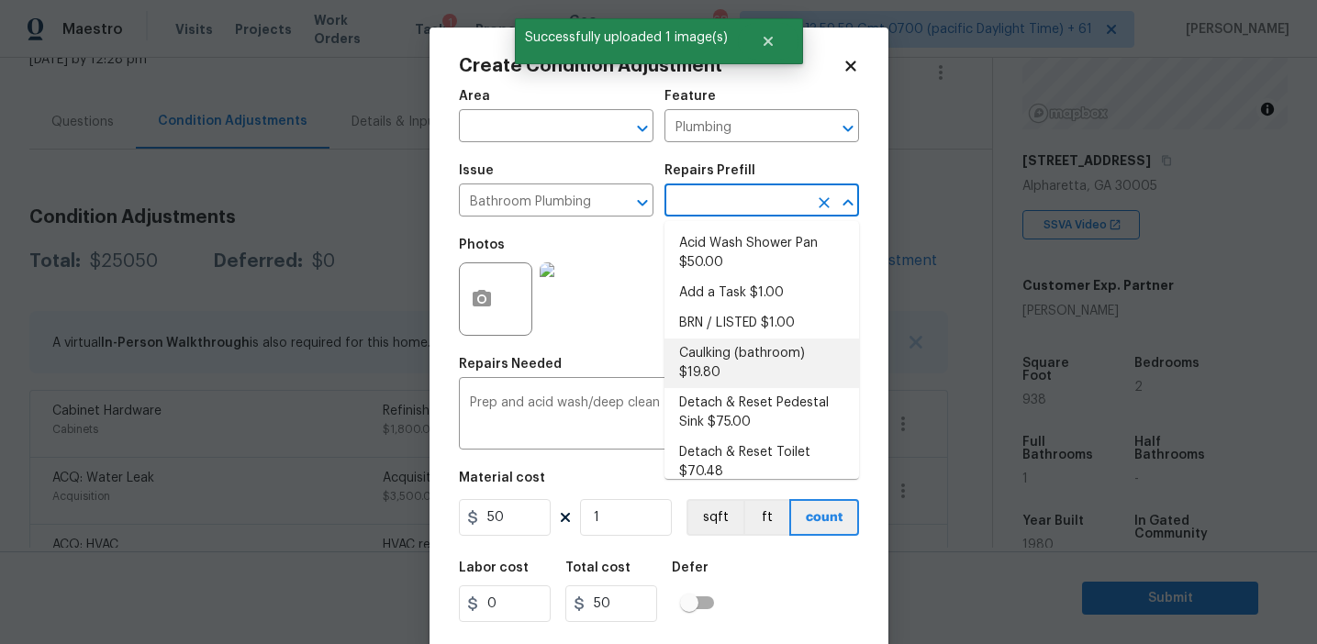
scroll to position [1010, 0]
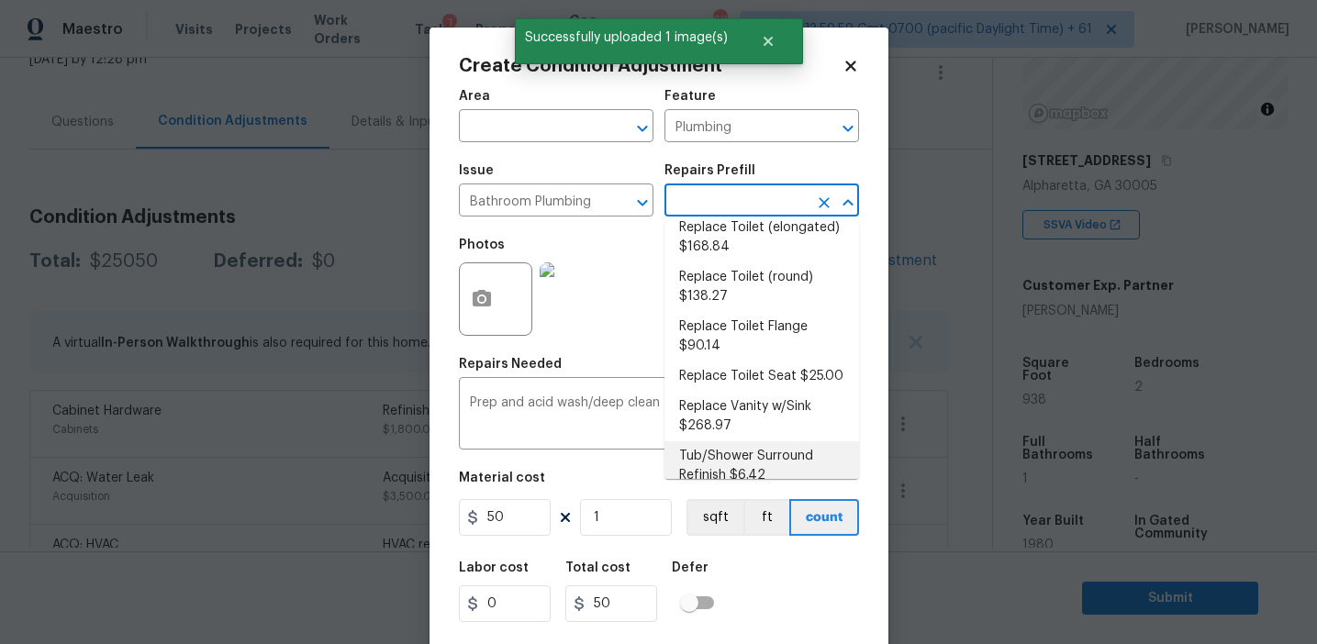
click at [718, 447] on li "Tub/Shower Surround Refinish $6.42" at bounding box center [762, 467] width 195 height 50
type textarea "Prep, mask, clean and refinish the tub/shower tile surround both all sides ensu…"
type input "6.42"
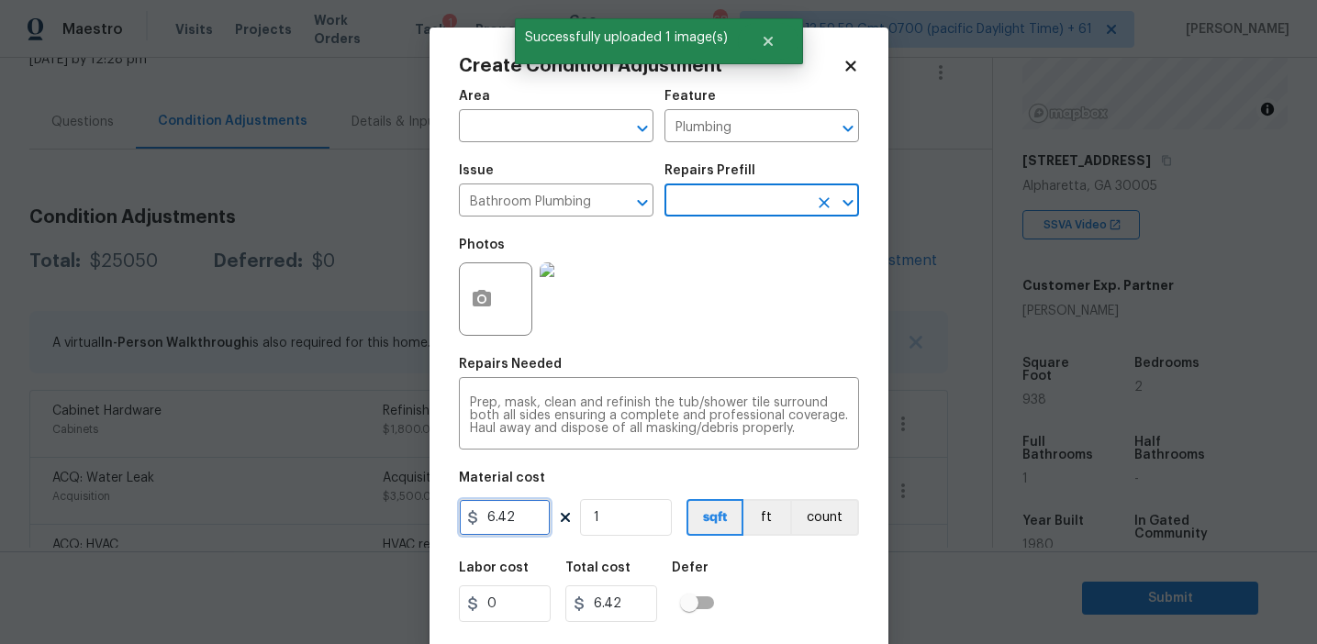
click at [490, 526] on input "6.42" at bounding box center [505, 517] width 92 height 37
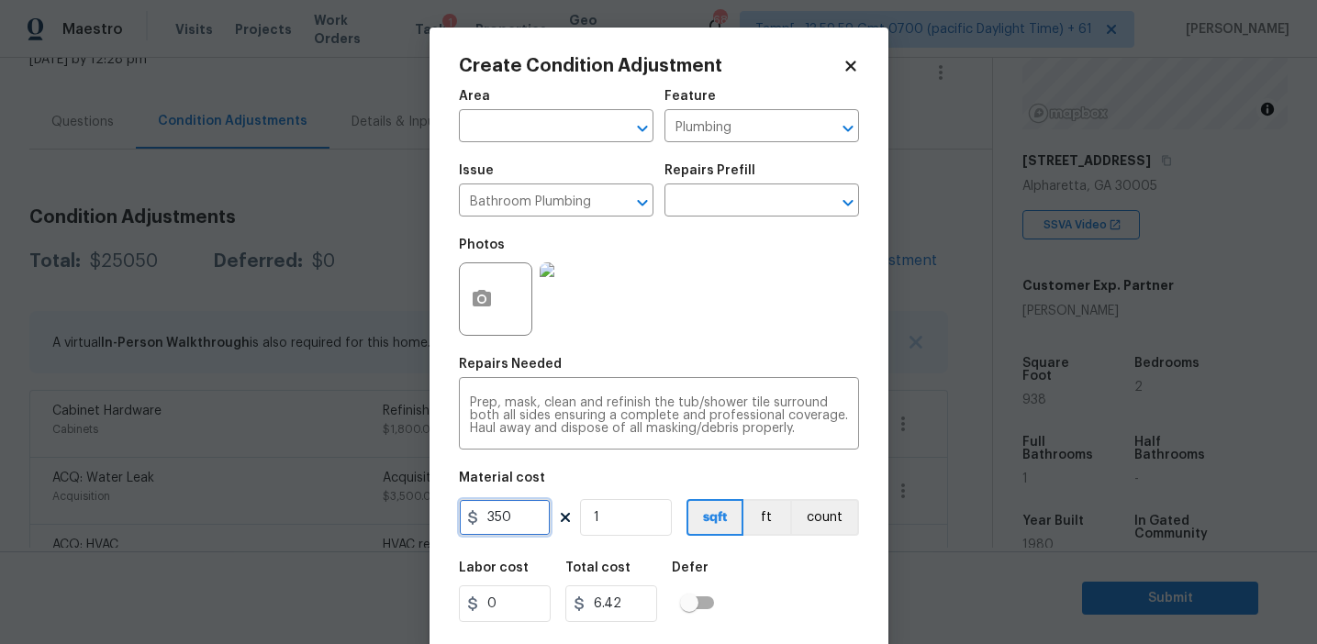
type input "350"
click at [817, 509] on button "count" at bounding box center [824, 517] width 69 height 37
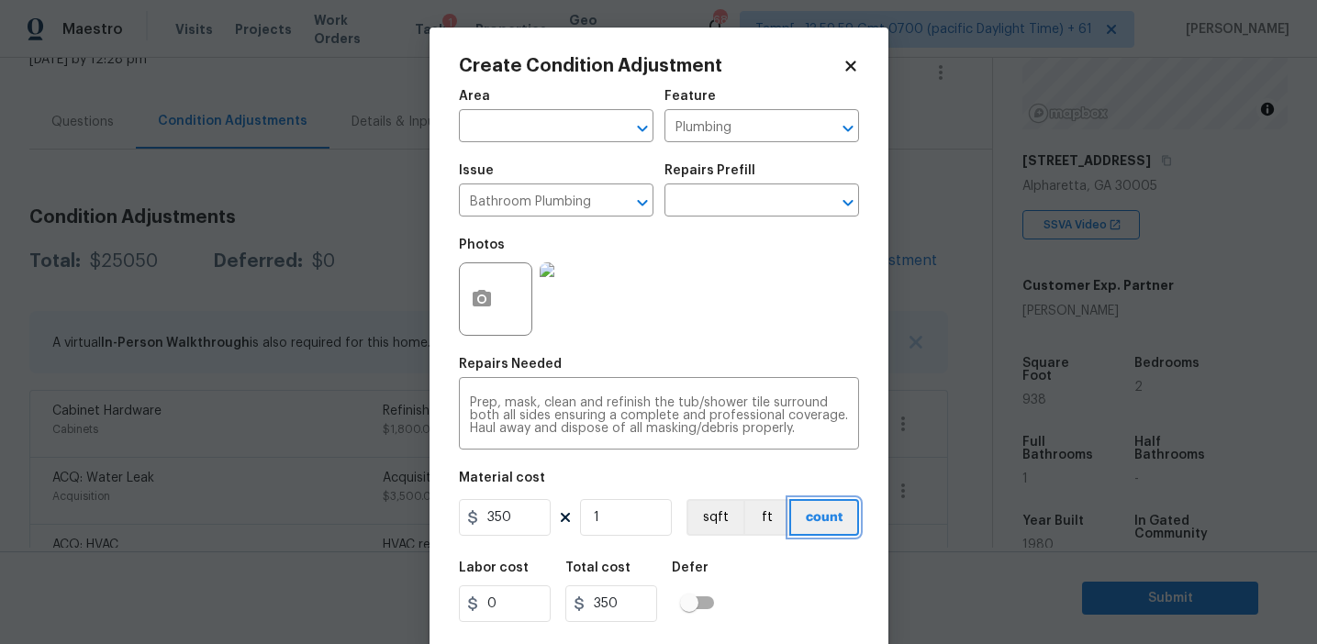
scroll to position [41, 0]
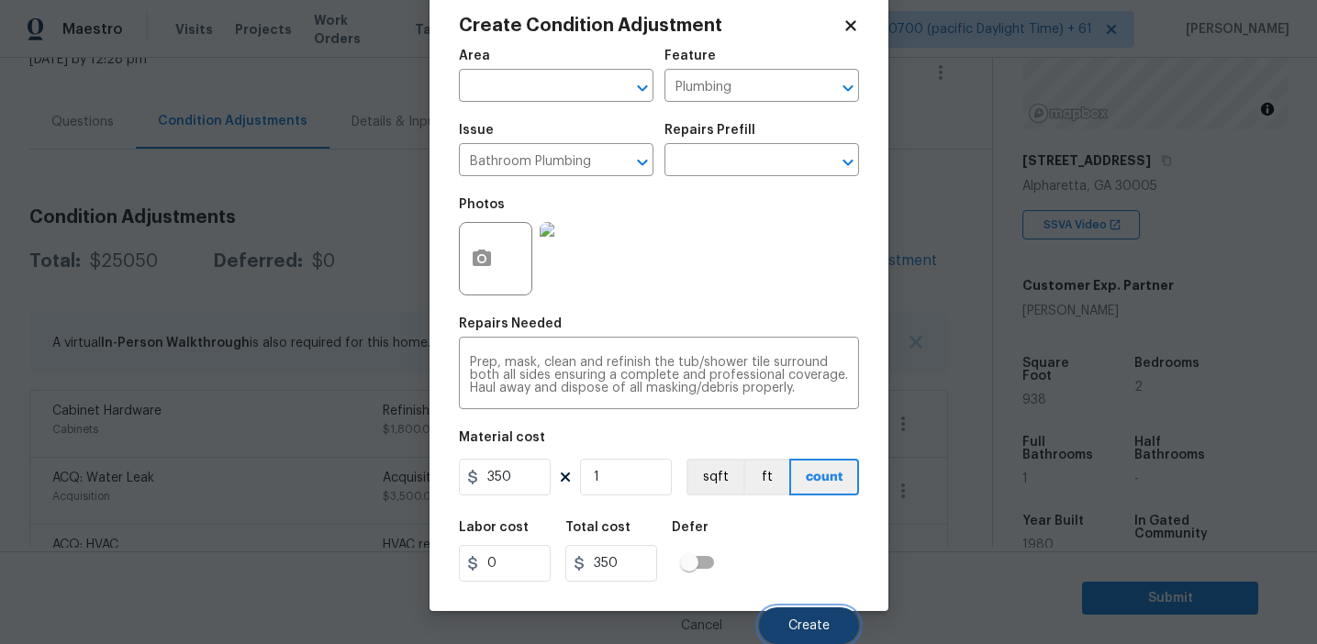
click at [803, 627] on span "Create" at bounding box center [809, 627] width 41 height 14
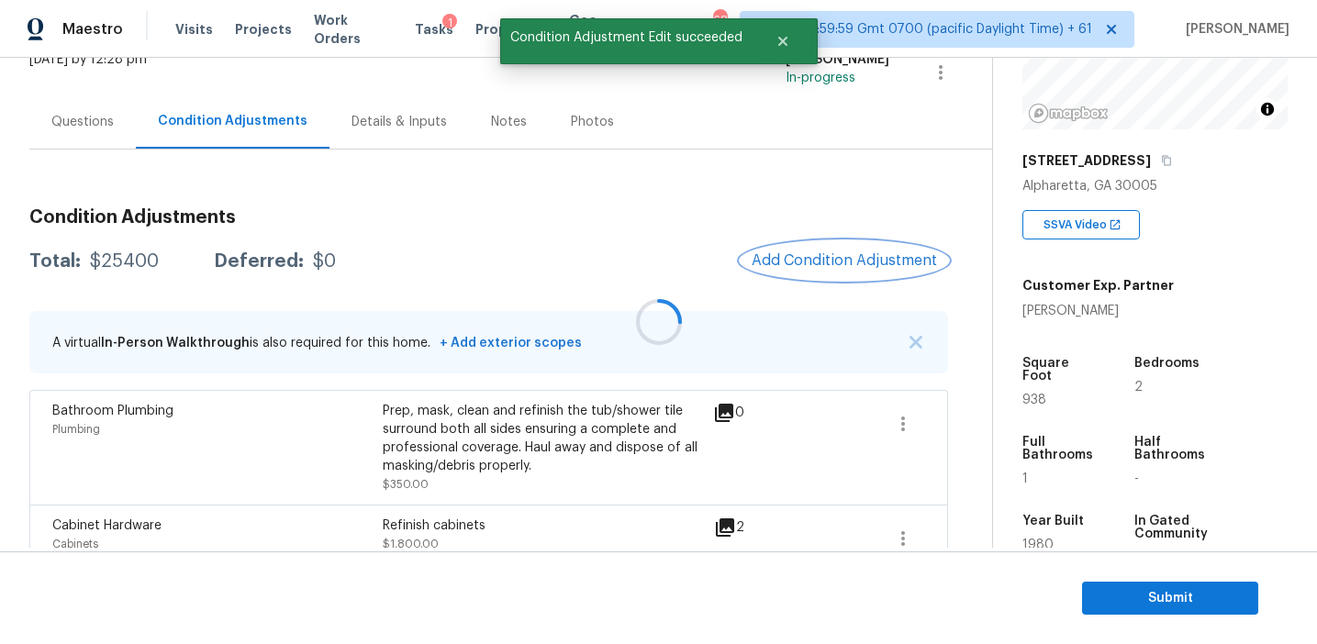
scroll to position [0, 0]
click at [816, 254] on span "Add Condition Adjustment" at bounding box center [844, 260] width 185 height 17
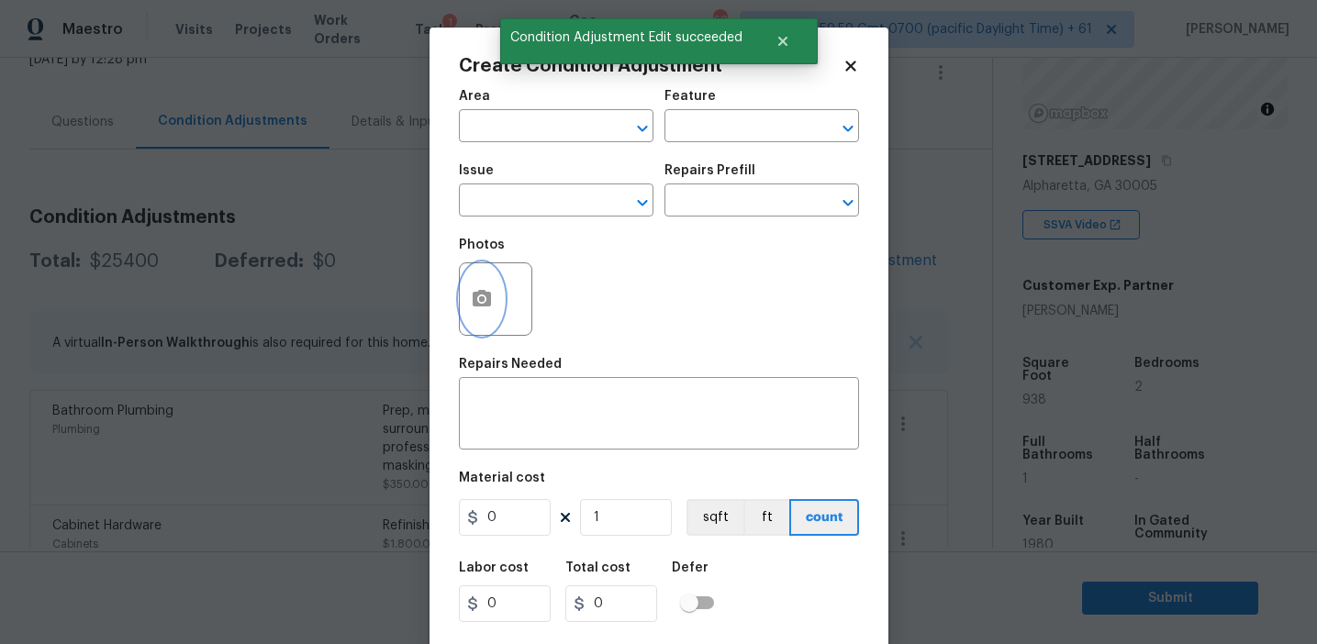
click at [495, 311] on button "button" at bounding box center [482, 299] width 44 height 72
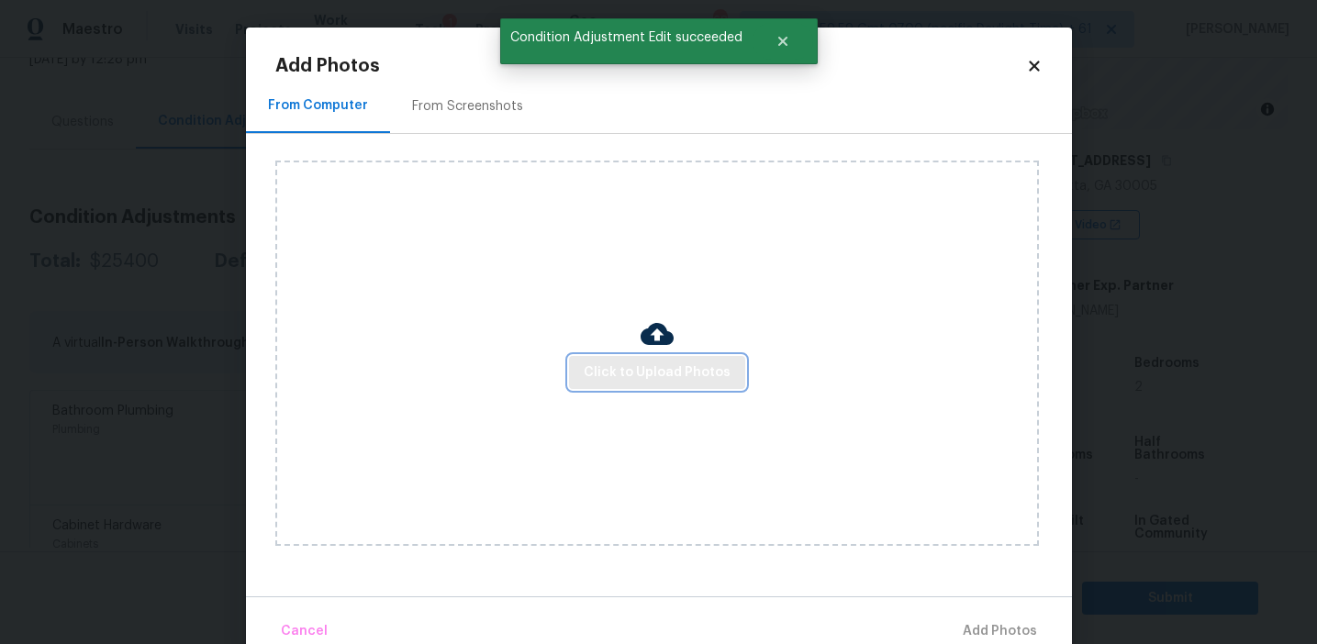
click at [624, 383] on span "Click to Upload Photos" at bounding box center [657, 373] width 147 height 23
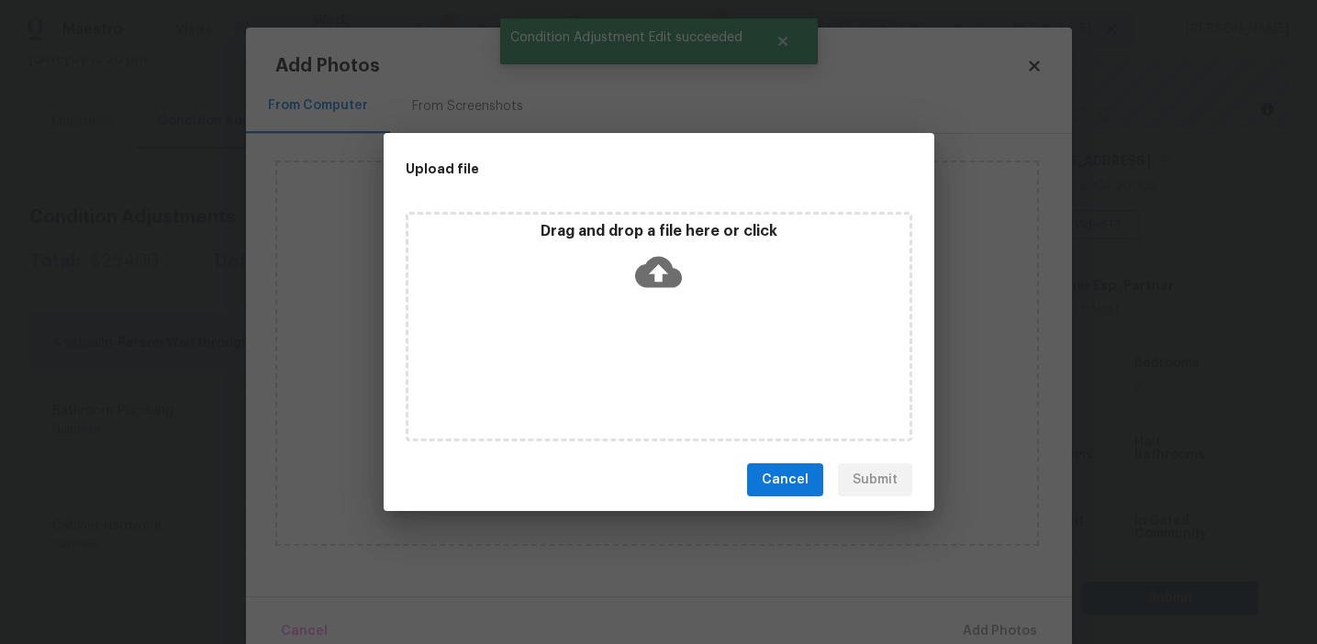
click at [633, 267] on div "Drag and drop a file here or click" at bounding box center [658, 261] width 501 height 79
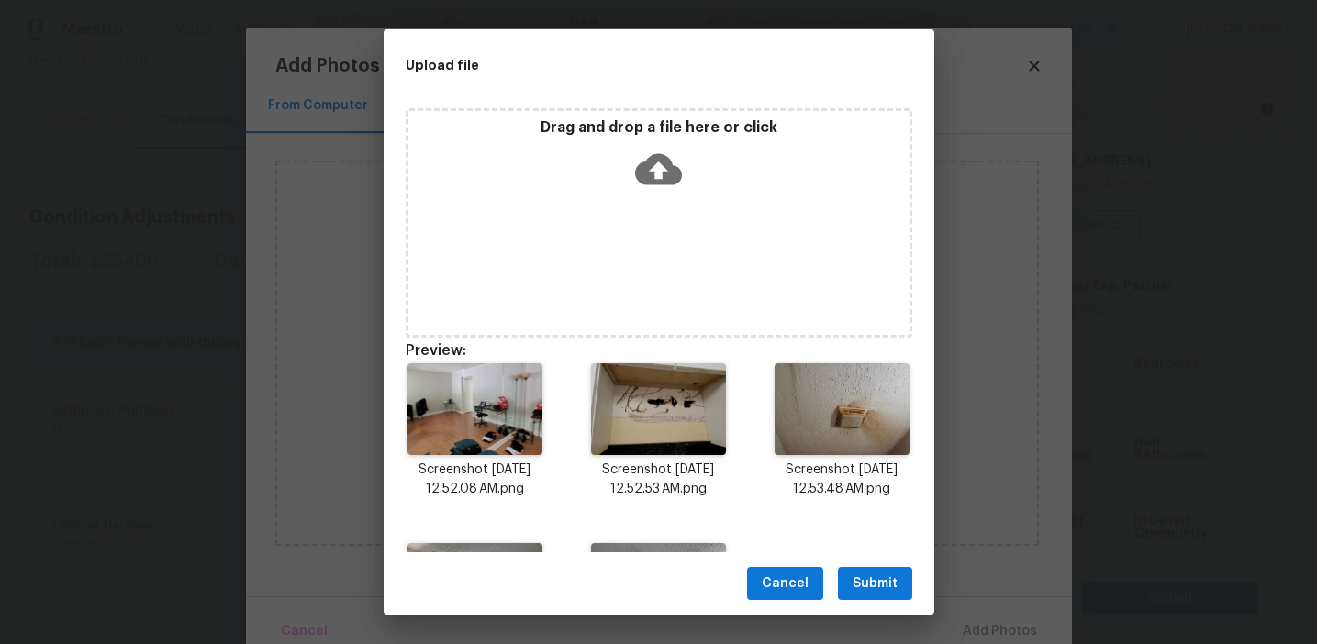
click at [870, 574] on span "Submit" at bounding box center [875, 584] width 45 height 23
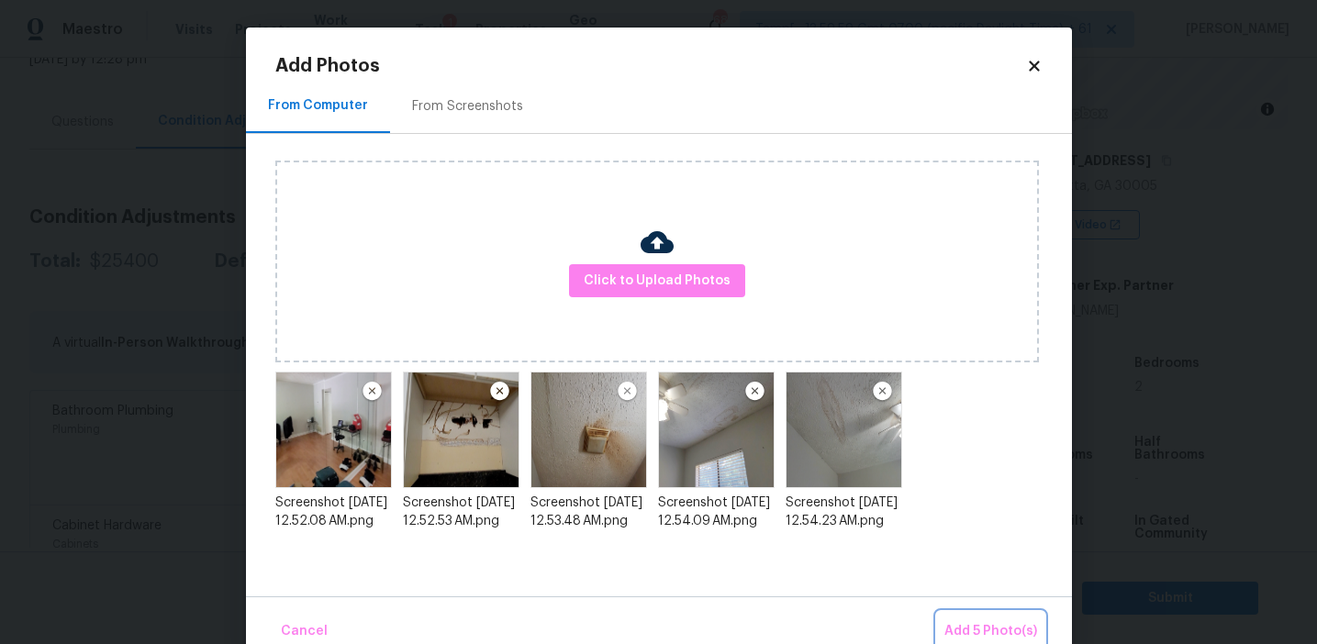
click at [960, 637] on span "Add 5 Photo(s)" at bounding box center [991, 632] width 93 height 23
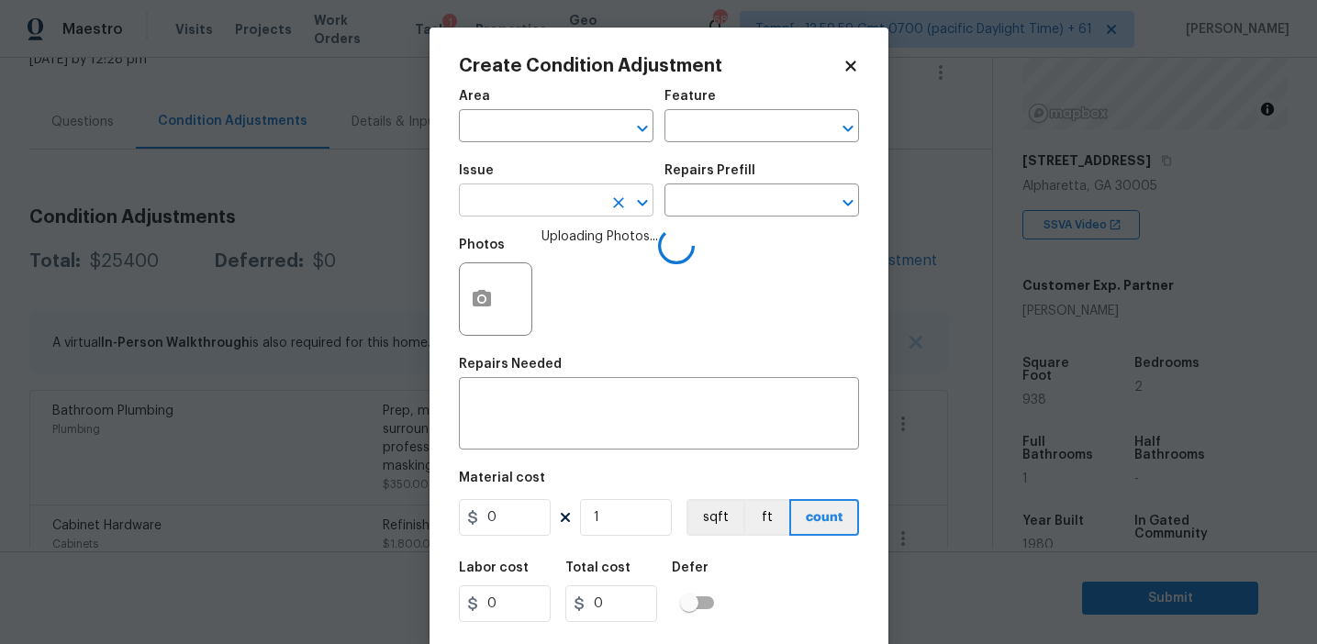
click at [546, 208] on input "text" at bounding box center [530, 202] width 143 height 28
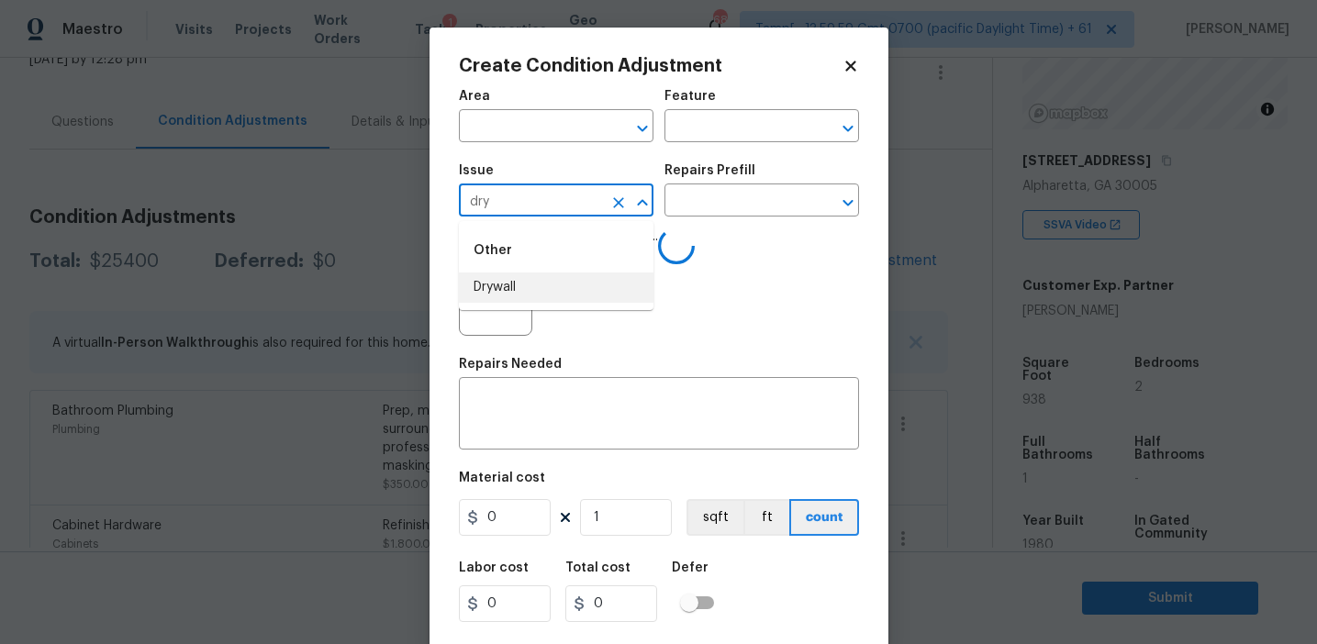
click at [579, 291] on li "Drywall" at bounding box center [556, 288] width 195 height 30
type input "Drywall"
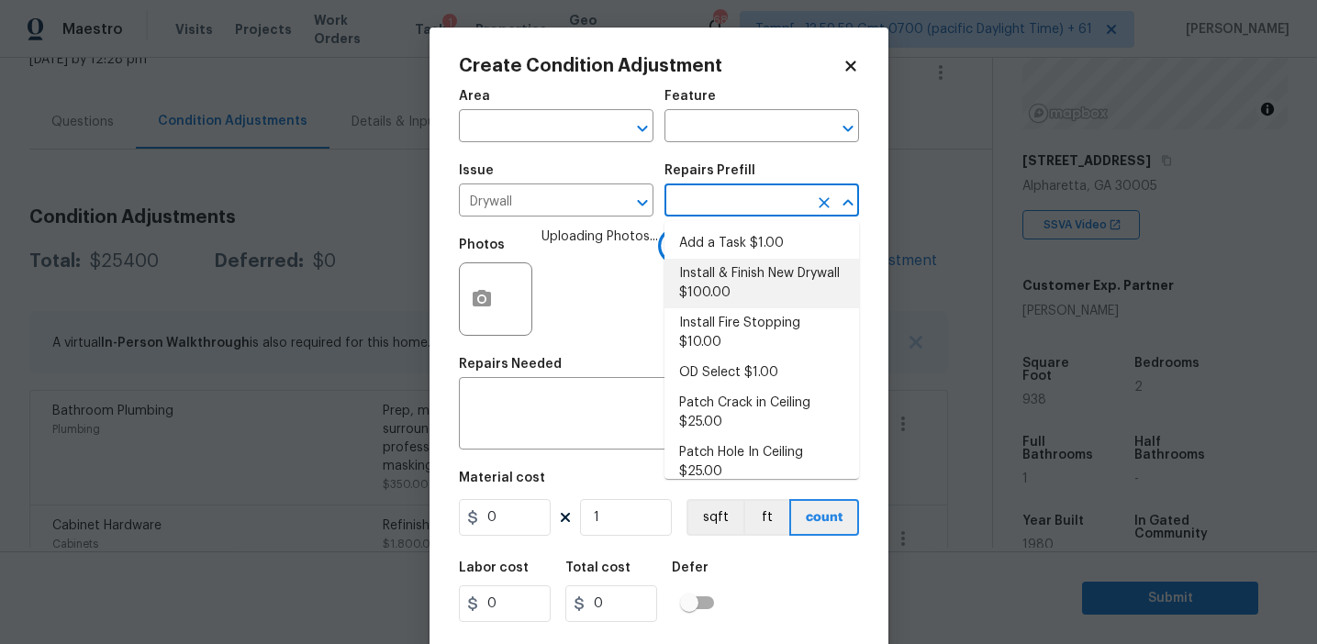
click at [720, 284] on li "Install & Finish New Drywall $100.00" at bounding box center [762, 284] width 195 height 50
type input "Walls and Ceiling"
type textarea "Remove the existing damaged drywall and replace with new. Ensure that the new d…"
type input "100"
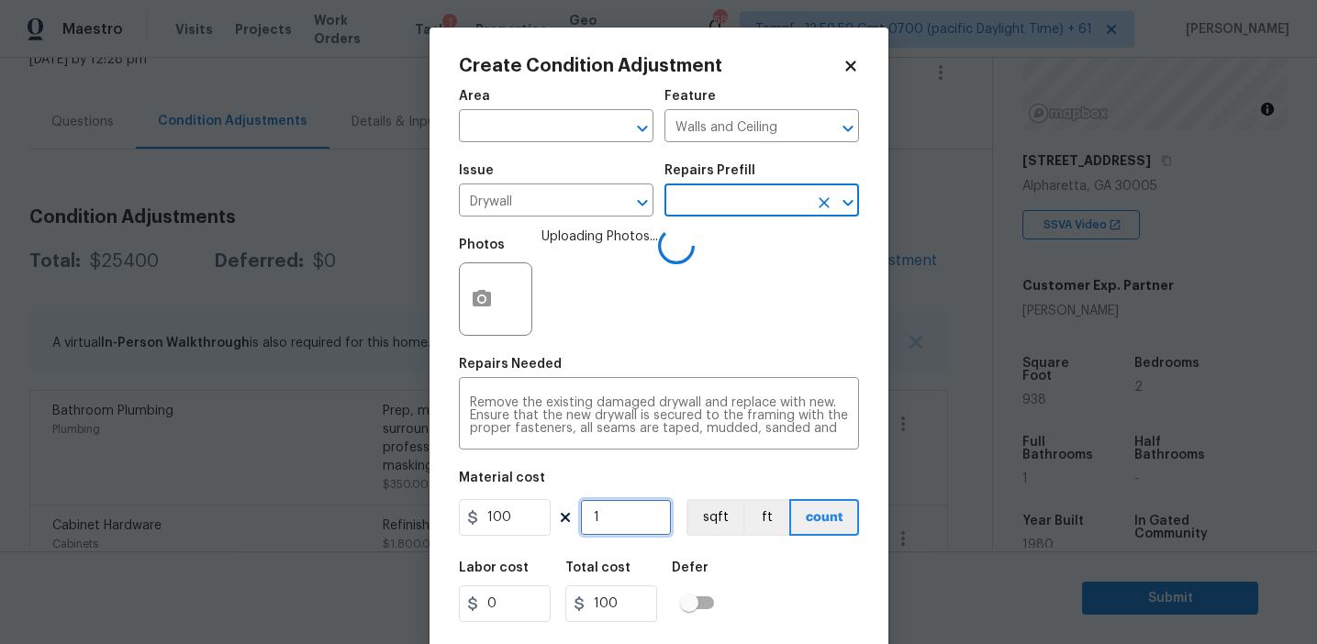
click at [615, 522] on input "1" at bounding box center [626, 517] width 92 height 37
type input "0"
type input "8"
type input "800"
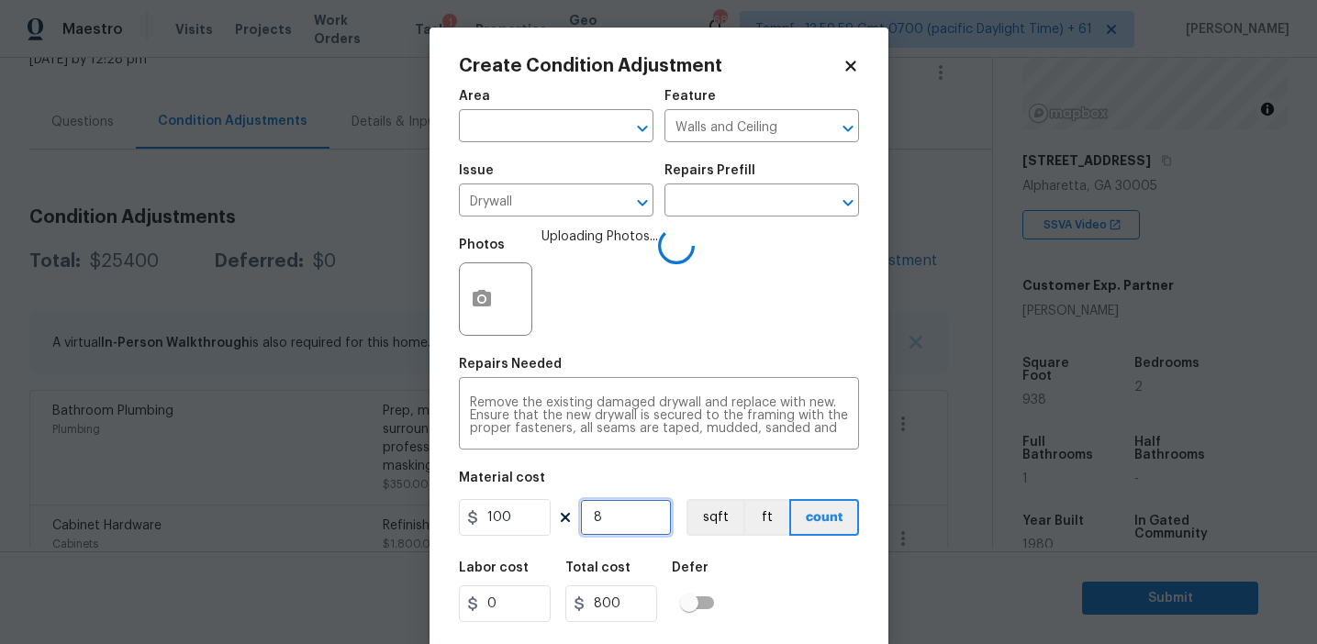
type input "8"
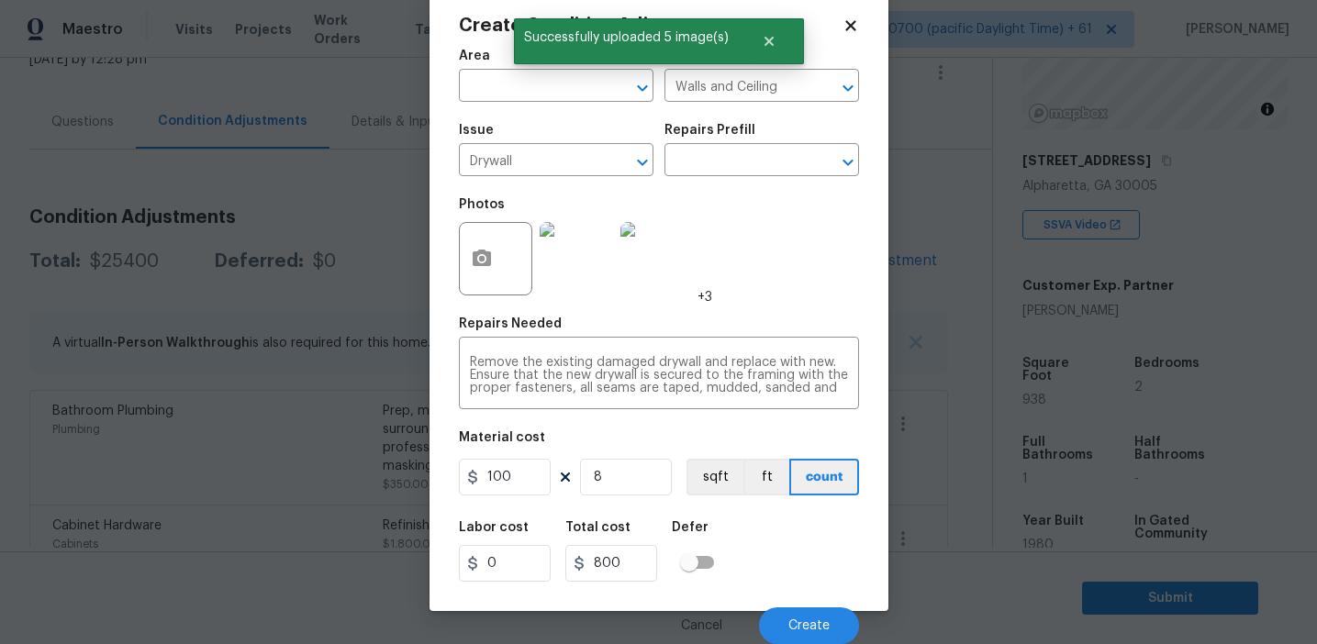
click at [796, 568] on div "Labor cost 0 Total cost 800 Defer" at bounding box center [659, 551] width 400 height 83
click at [800, 621] on span "Create" at bounding box center [809, 627] width 41 height 14
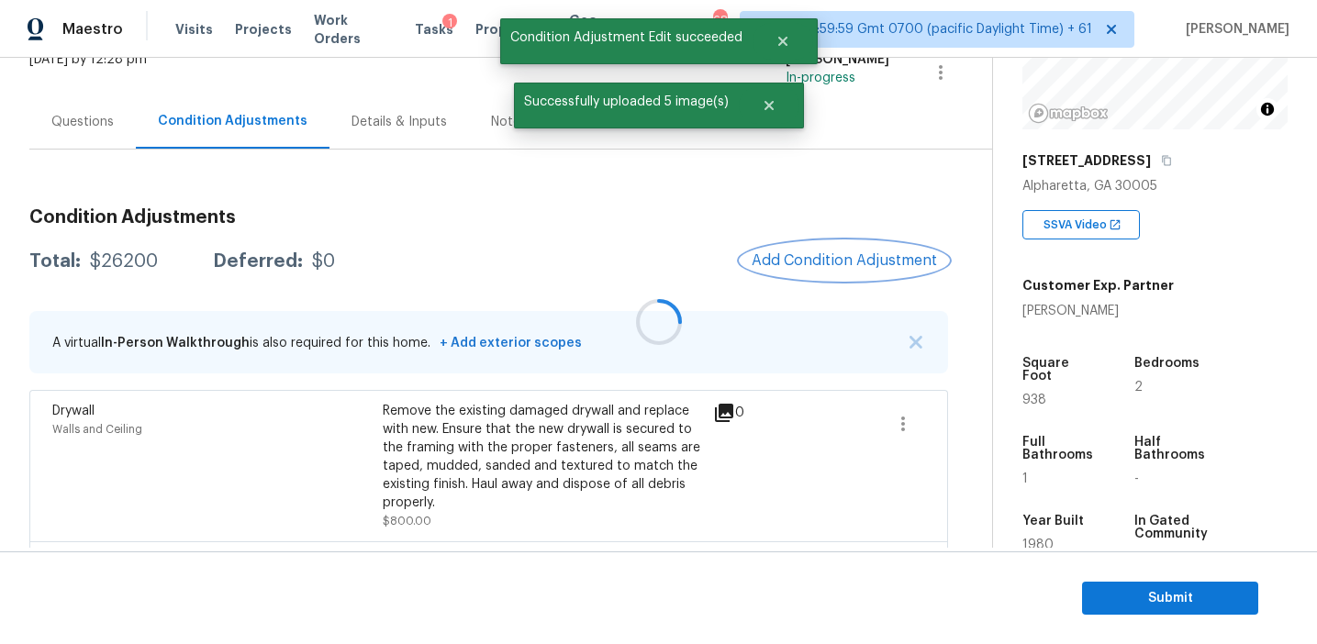
scroll to position [0, 0]
click at [841, 262] on span "Add Condition Adjustment" at bounding box center [844, 260] width 185 height 17
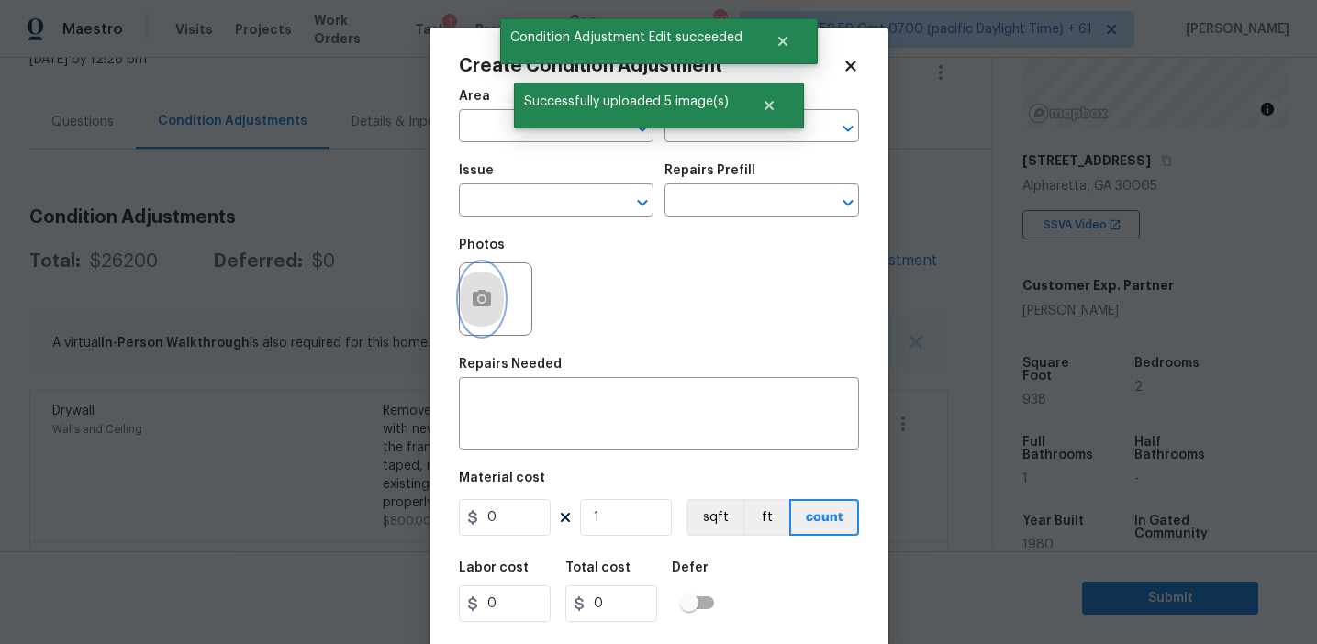
click at [501, 305] on button "button" at bounding box center [482, 299] width 44 height 72
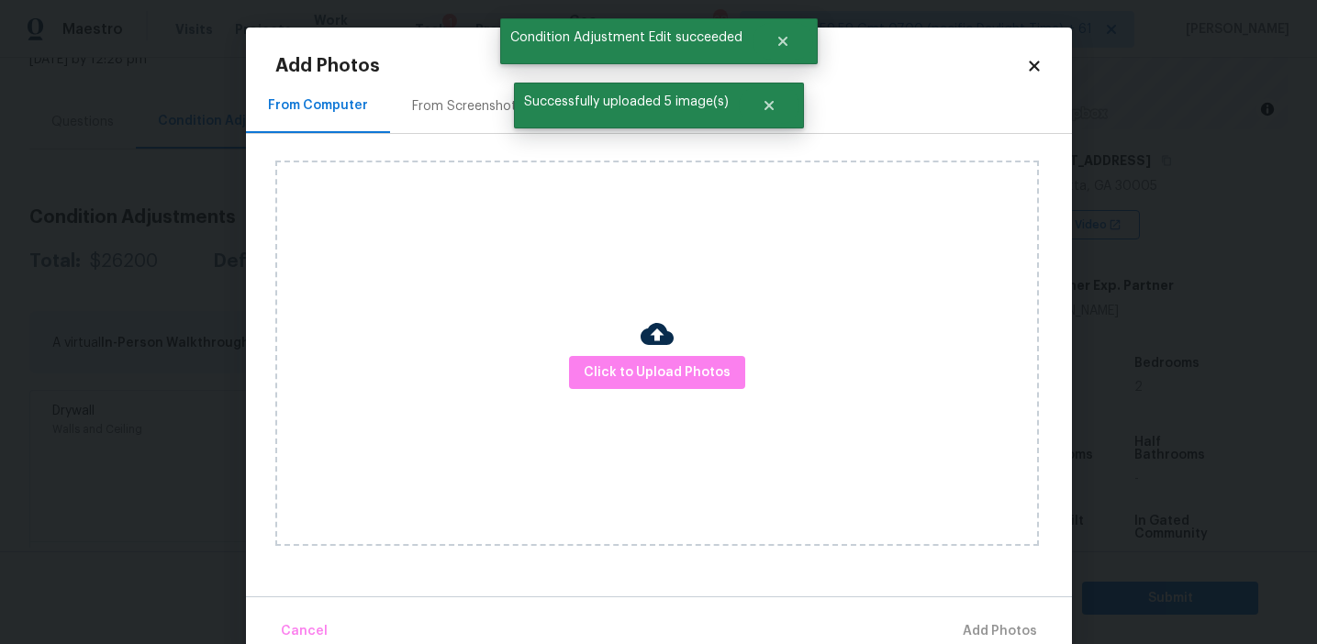
click at [601, 349] on div "Click to Upload Photos" at bounding box center [657, 354] width 764 height 386
click at [600, 362] on span "Click to Upload Photos" at bounding box center [657, 373] width 147 height 23
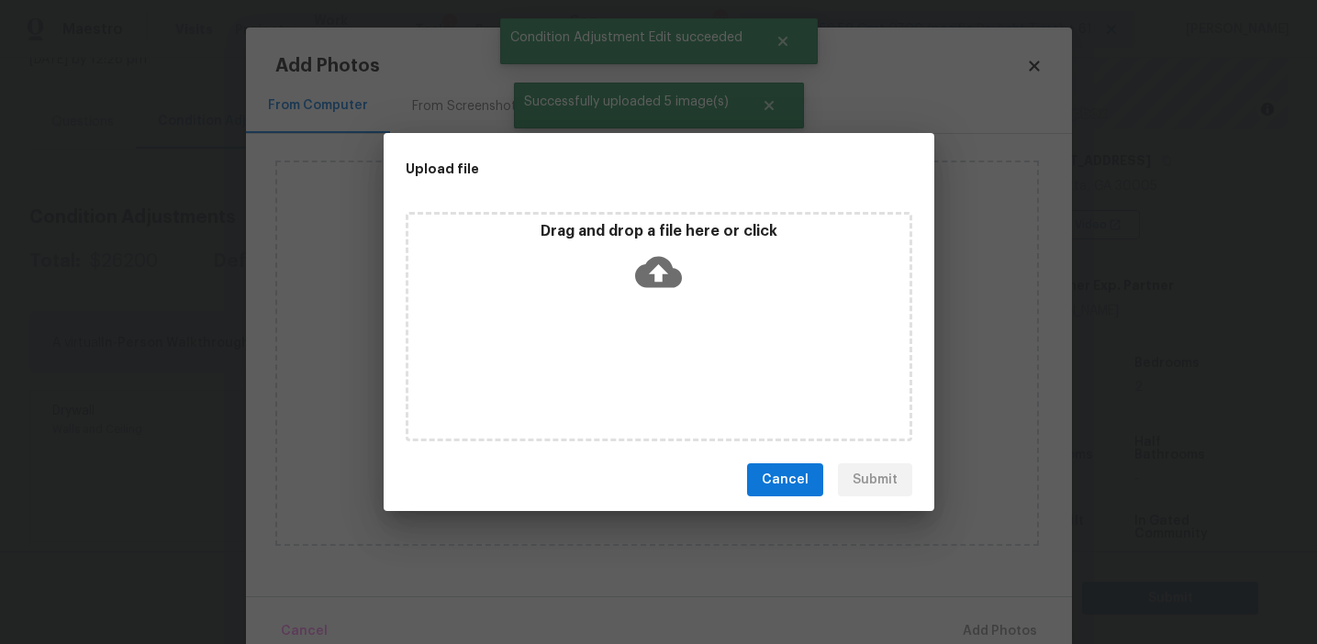
click at [610, 230] on p "Drag and drop a file here or click" at bounding box center [658, 231] width 501 height 19
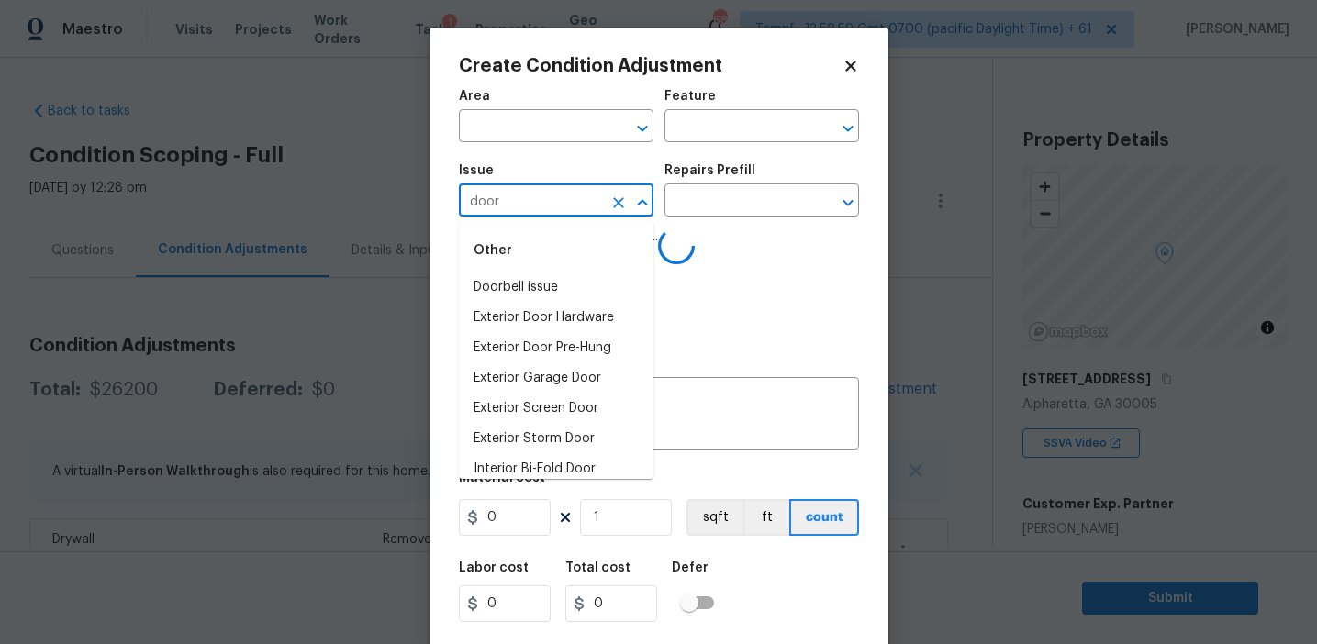
click at [559, 515] on li "Interior Door" at bounding box center [556, 530] width 195 height 30
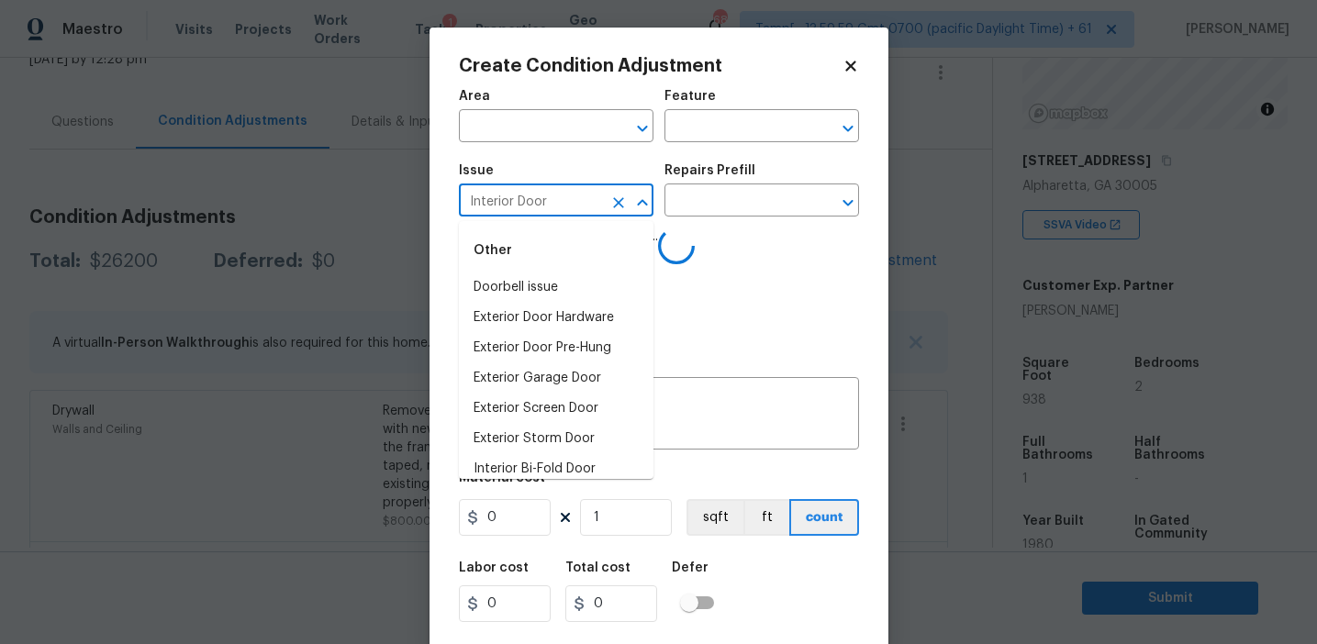
type input "Interior Door"
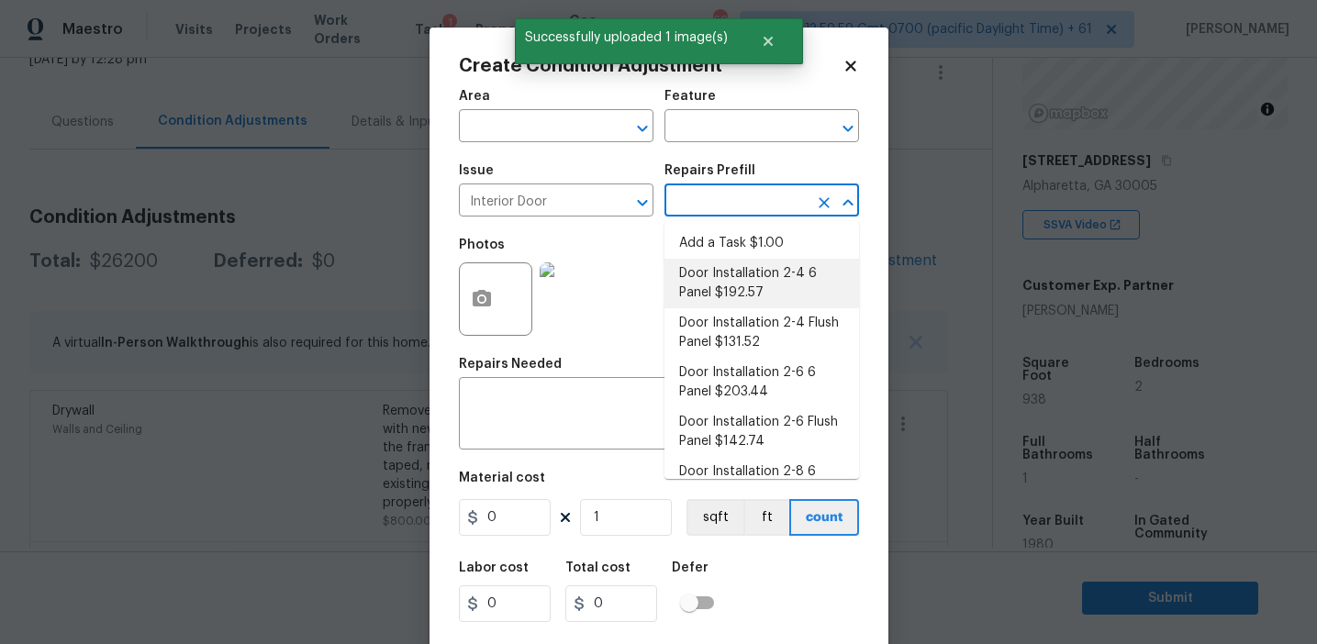
click at [732, 283] on li "Door Installation 2-4 6 Panel $192.57" at bounding box center [762, 284] width 195 height 50
type input "Interior Door"
type input "192.57"
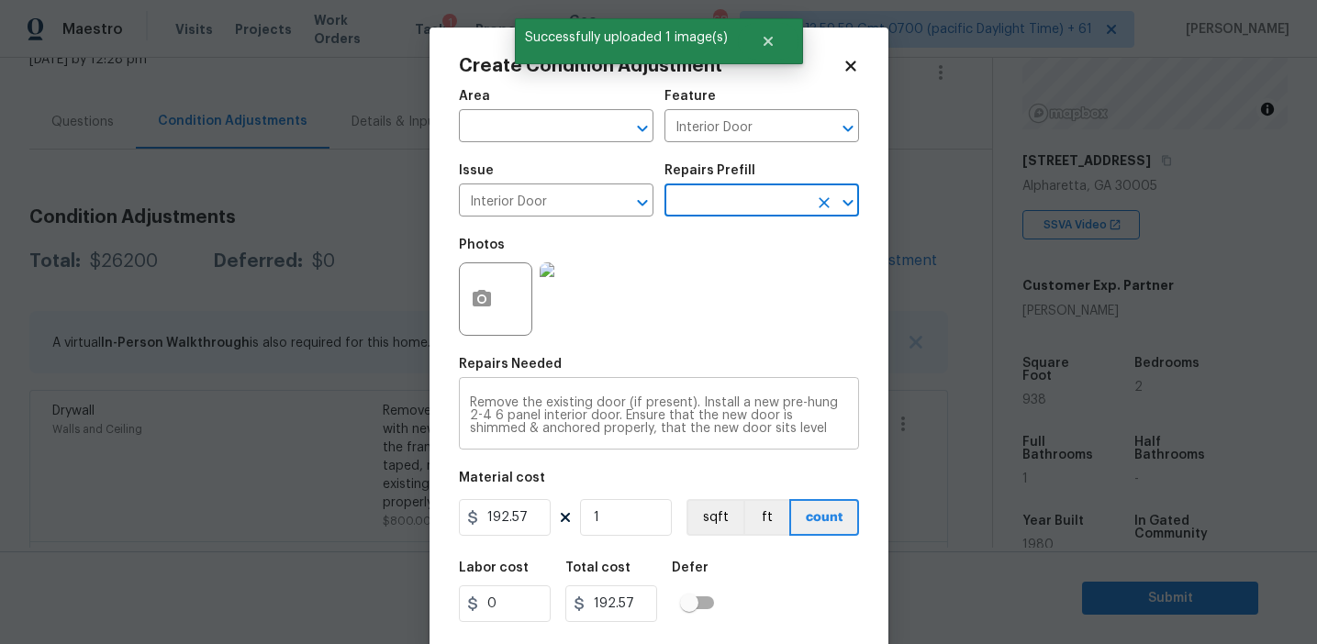
click at [596, 401] on textarea "Remove the existing door (if present). Install a new pre-hung 2-4 6 panel inter…" at bounding box center [659, 416] width 378 height 39
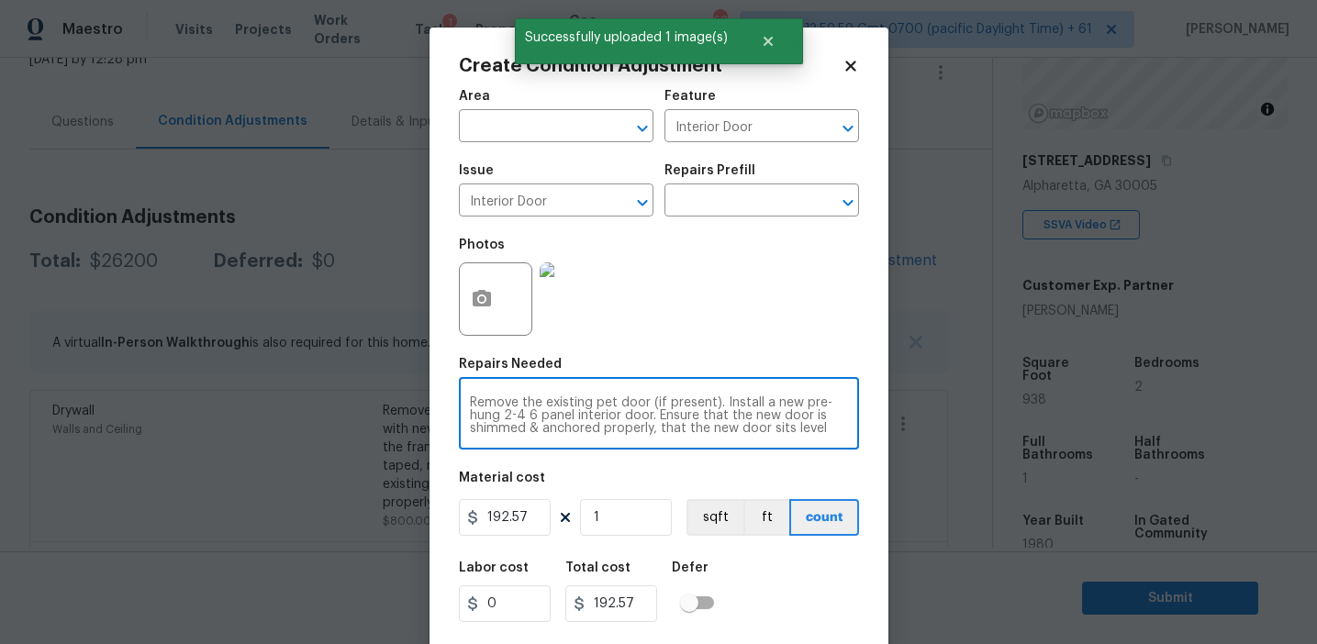
type textarea "Remove the existing pet door (if present). Install a new pre-hung 2-4 6 panel i…"
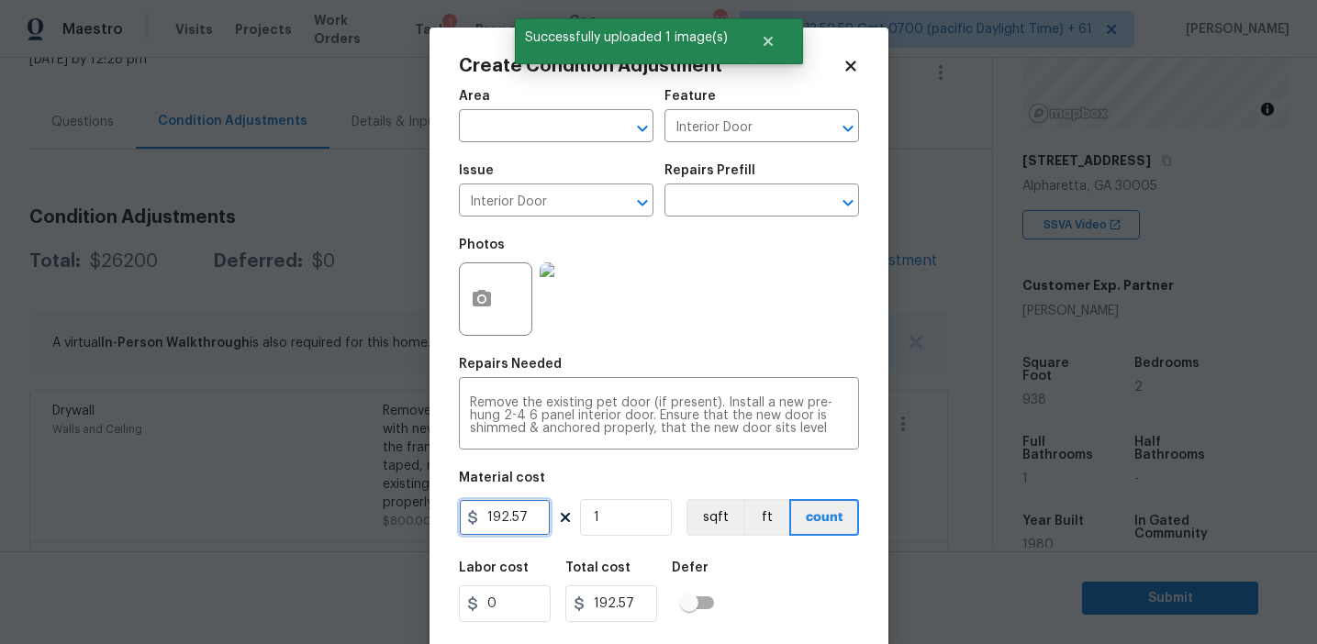
scroll to position [41, 0]
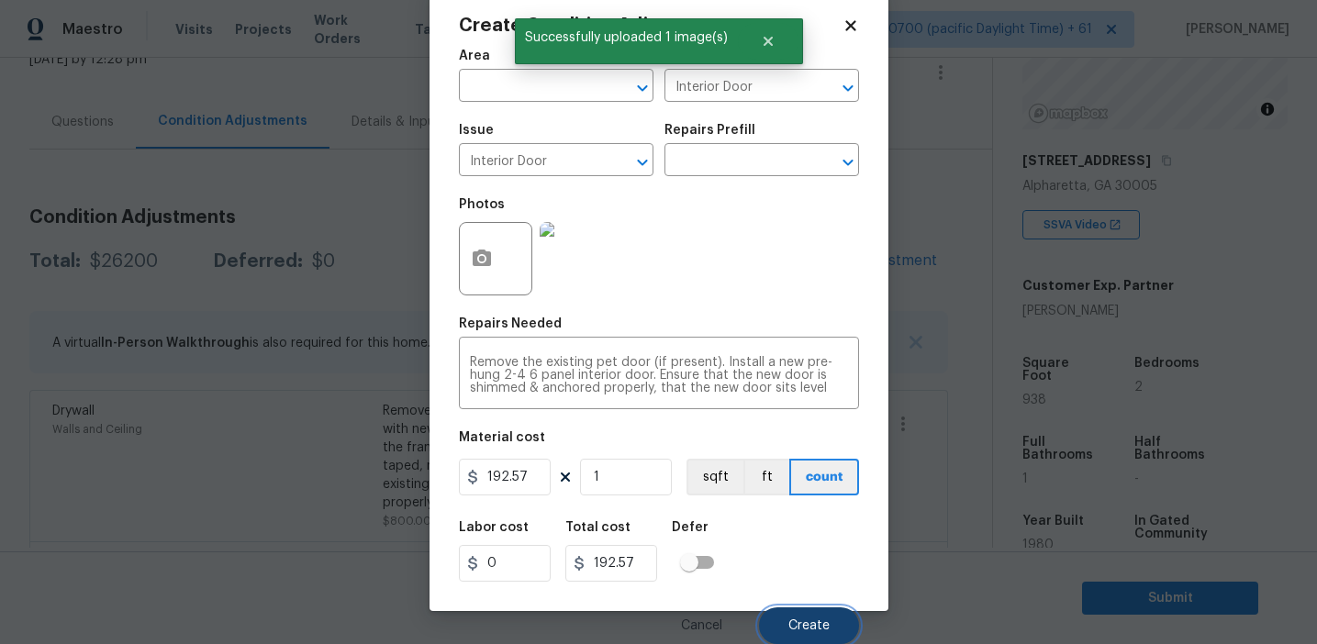
click at [777, 609] on button "Create" at bounding box center [809, 626] width 100 height 37
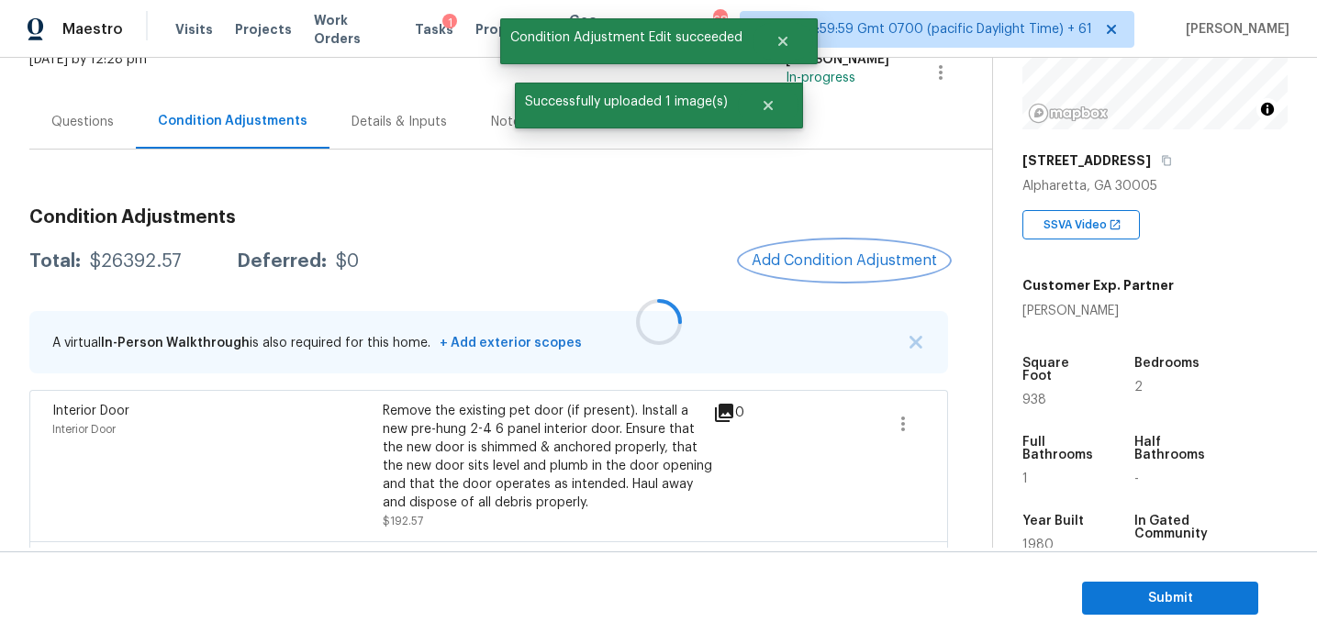
scroll to position [0, 0]
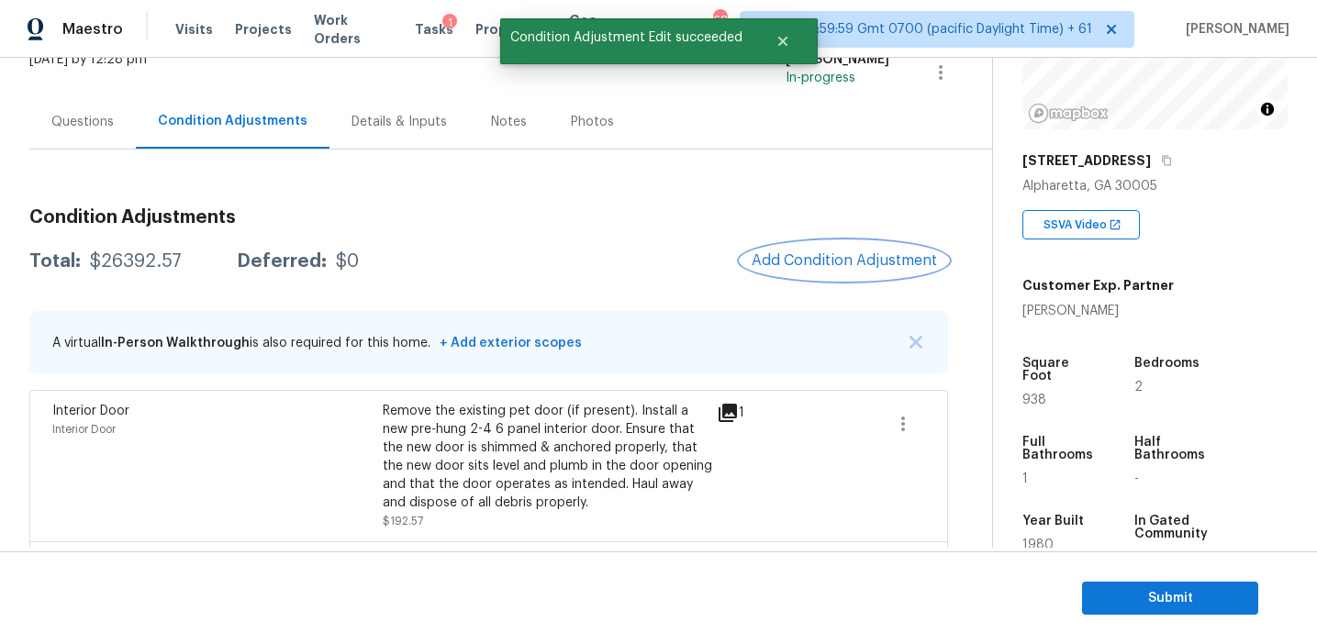
click at [833, 262] on span "Add Condition Adjustment" at bounding box center [844, 260] width 185 height 17
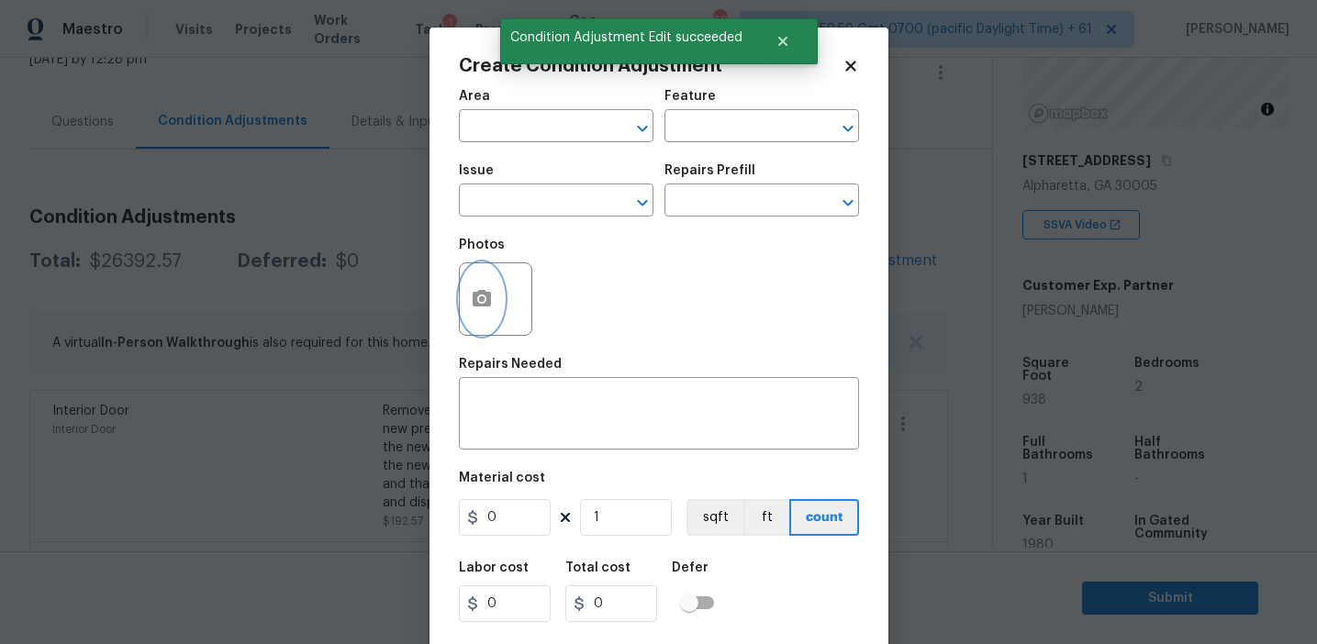
click at [482, 310] on icon "button" at bounding box center [482, 299] width 22 height 22
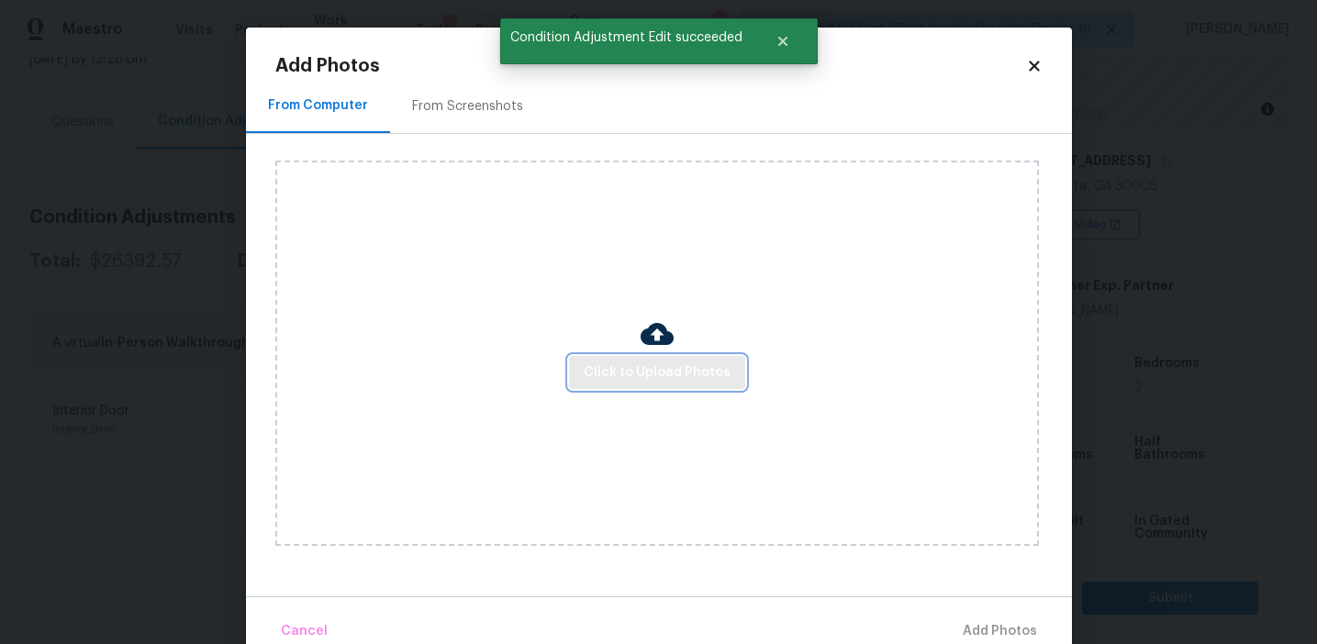
click at [630, 364] on span "Click to Upload Photos" at bounding box center [657, 373] width 147 height 23
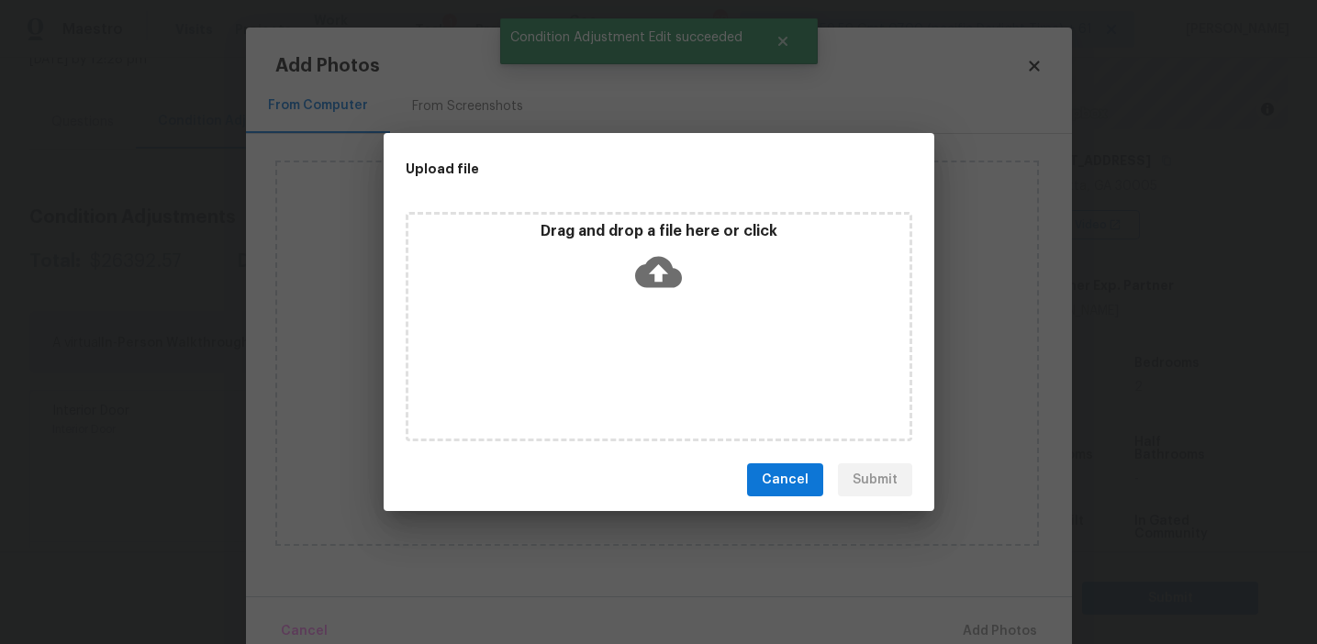
click at [640, 242] on div "Drag and drop a file here or click" at bounding box center [658, 261] width 501 height 79
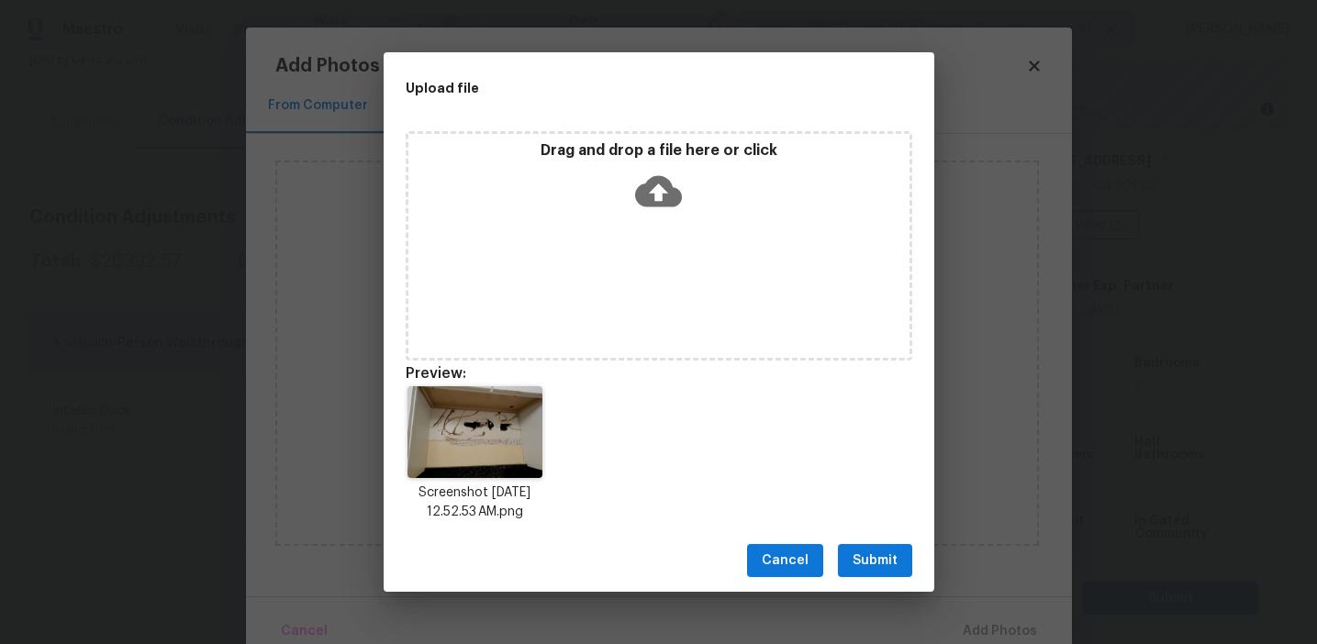
click at [857, 557] on span "Submit" at bounding box center [875, 561] width 45 height 23
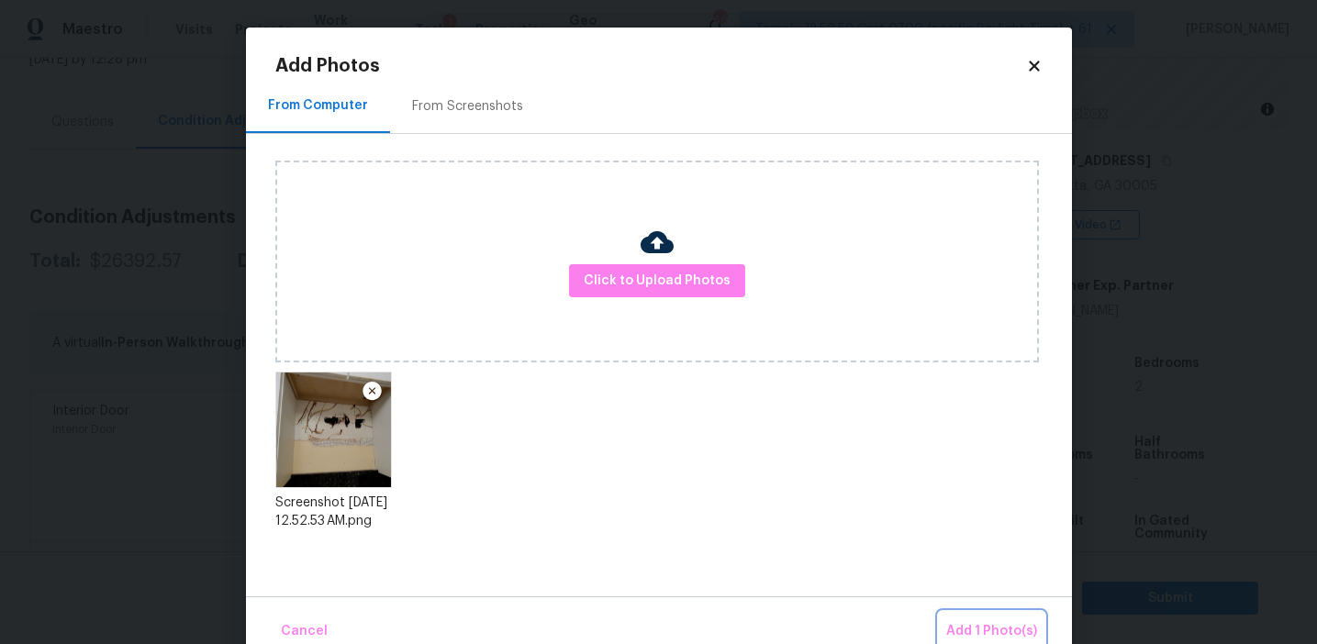
click at [966, 621] on span "Add 1 Photo(s)" at bounding box center [991, 632] width 91 height 23
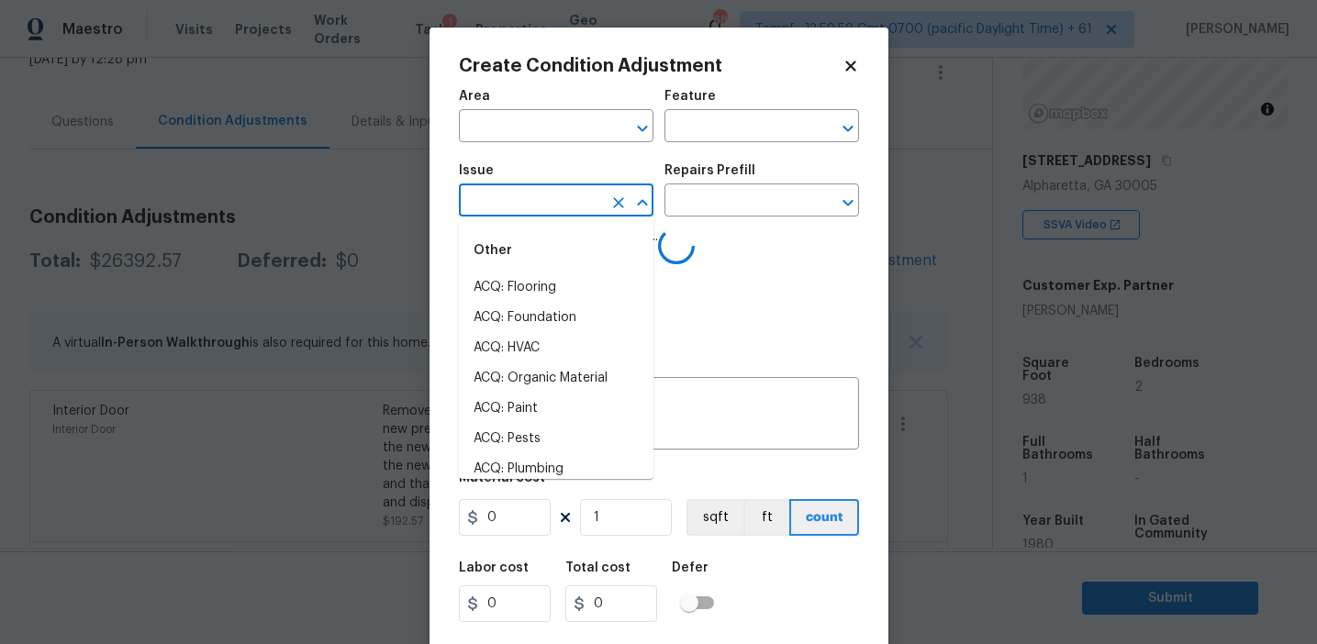
click at [526, 202] on input "text" at bounding box center [530, 202] width 143 height 28
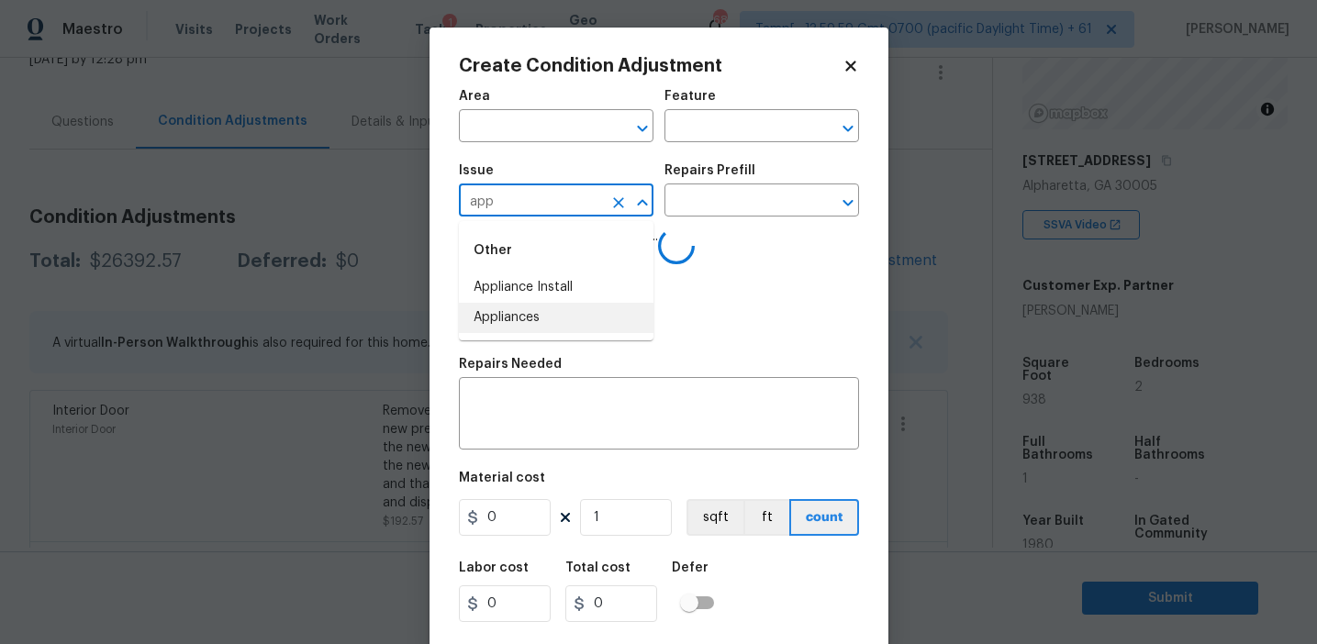
click at [563, 319] on li "Appliances" at bounding box center [556, 318] width 195 height 30
type input "Appliances"
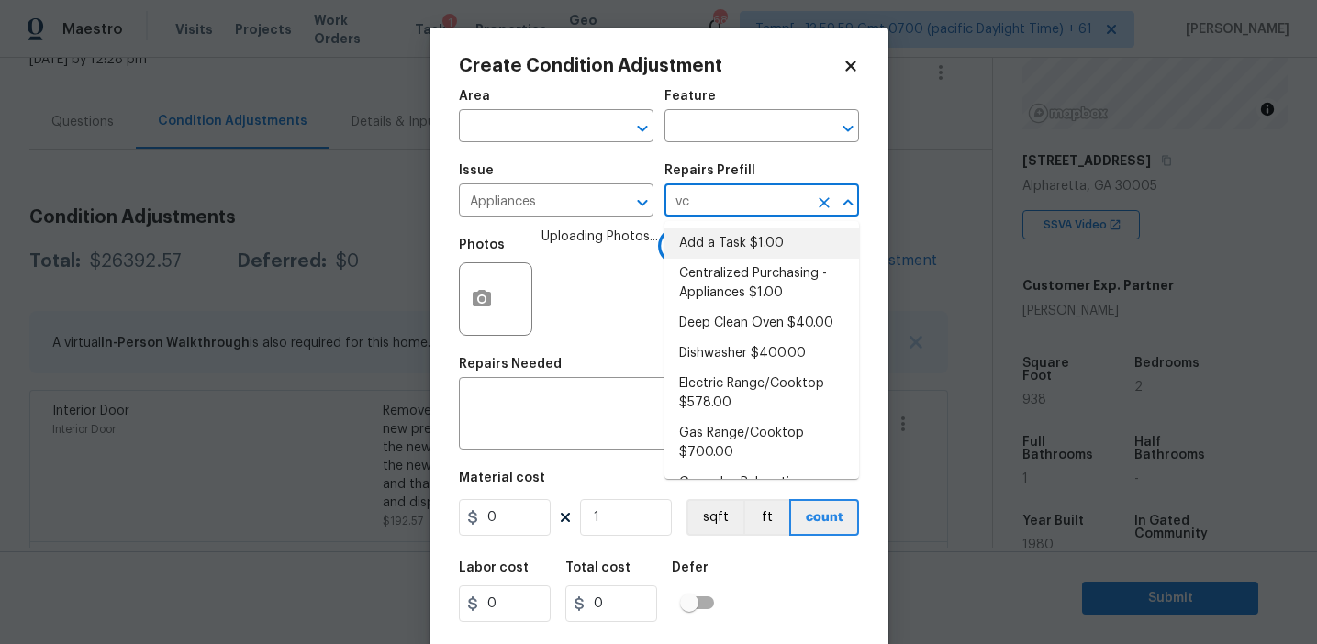
type input "vce"
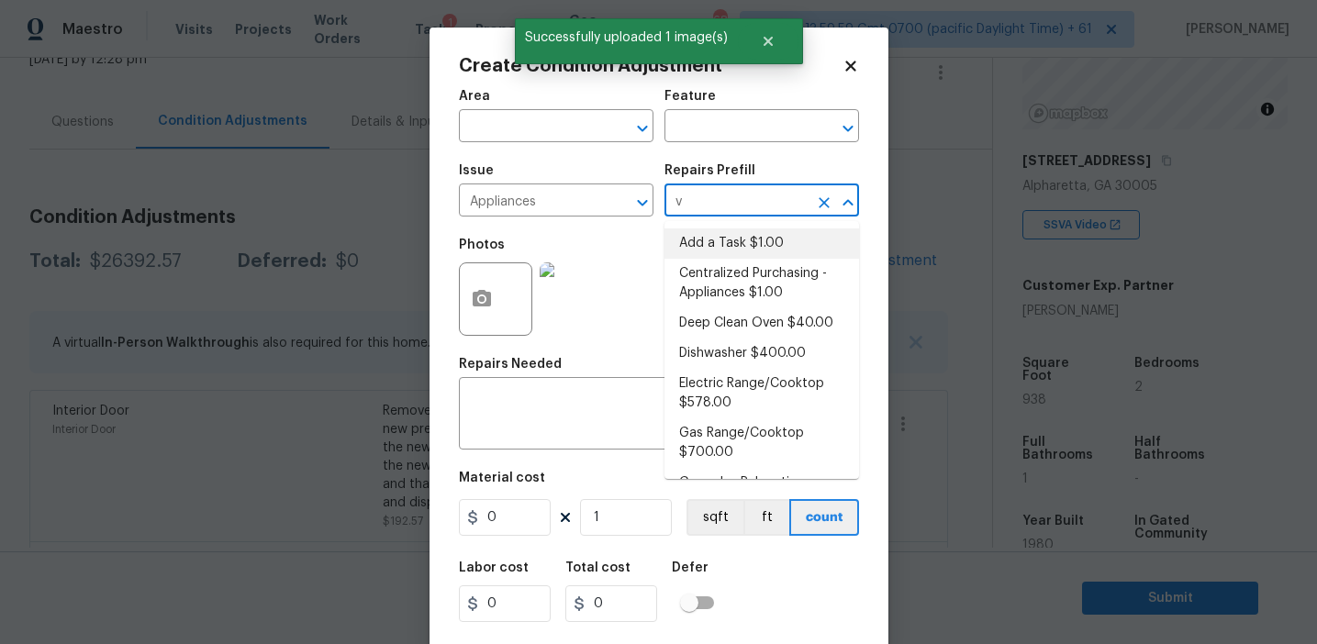
type input "ve"
type input "ven"
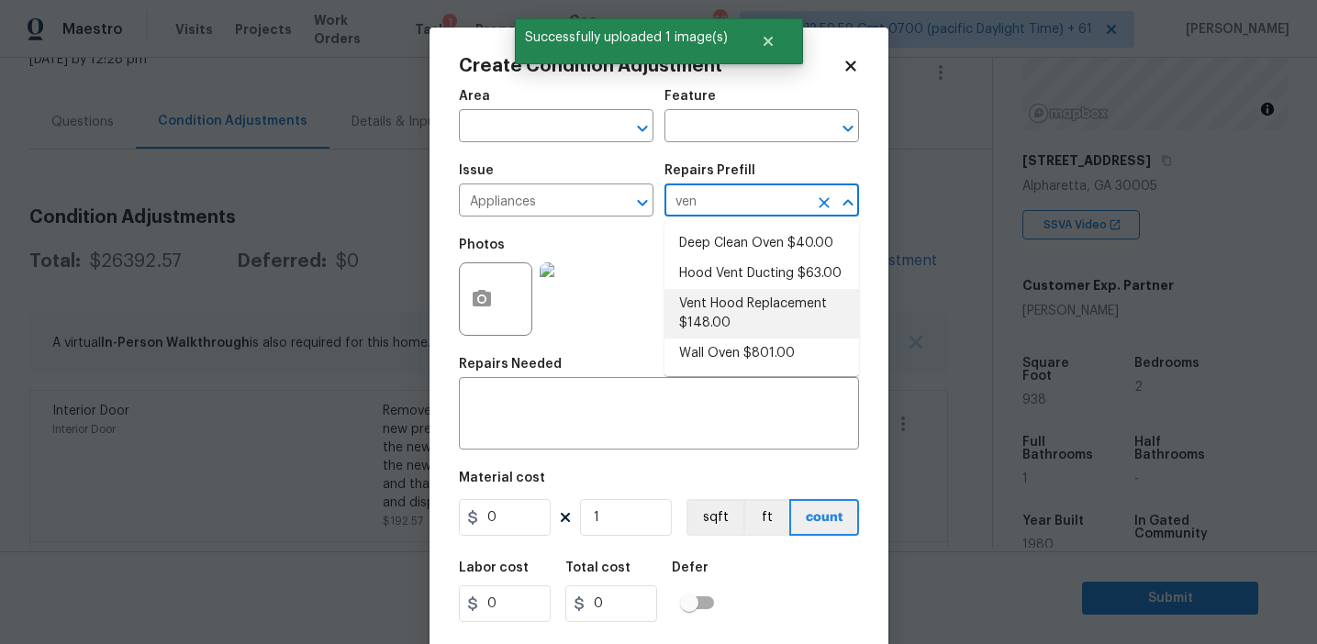
click at [756, 324] on li "Vent Hood Replacement $148.00" at bounding box center [762, 314] width 195 height 50
type input "Appliances"
type textarea "Remove and replace the existing hood vent with new (PM to approve finish). Ensu…"
type input "148"
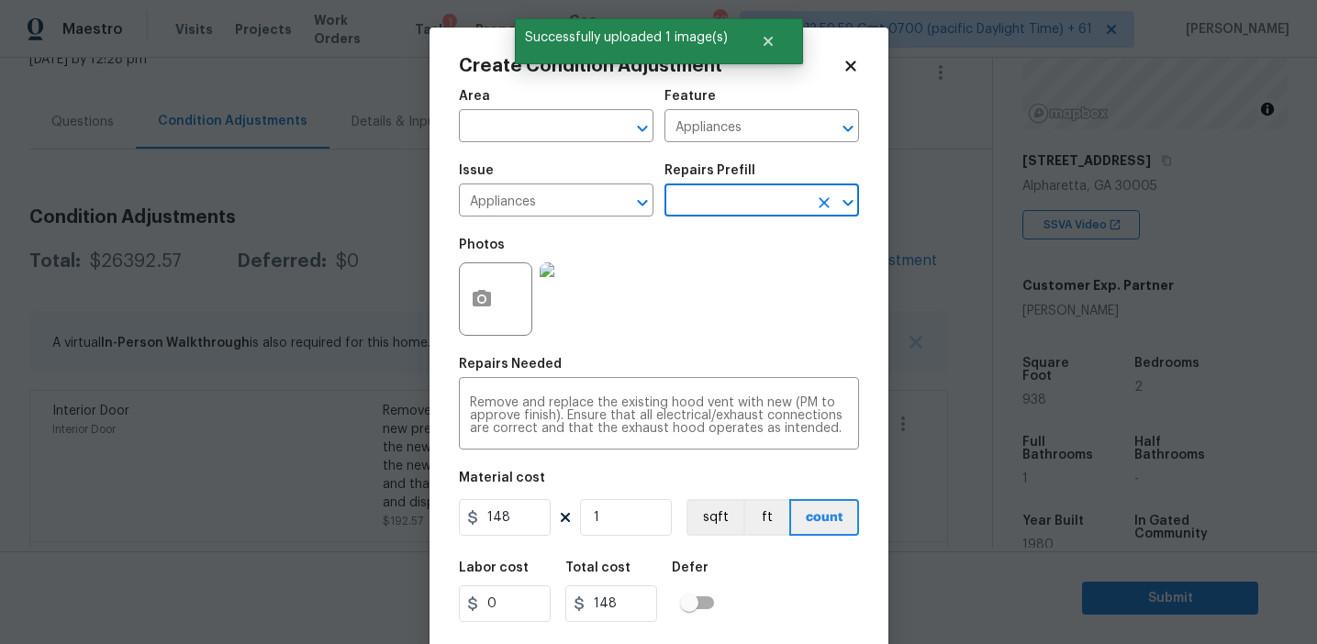
scroll to position [41, 0]
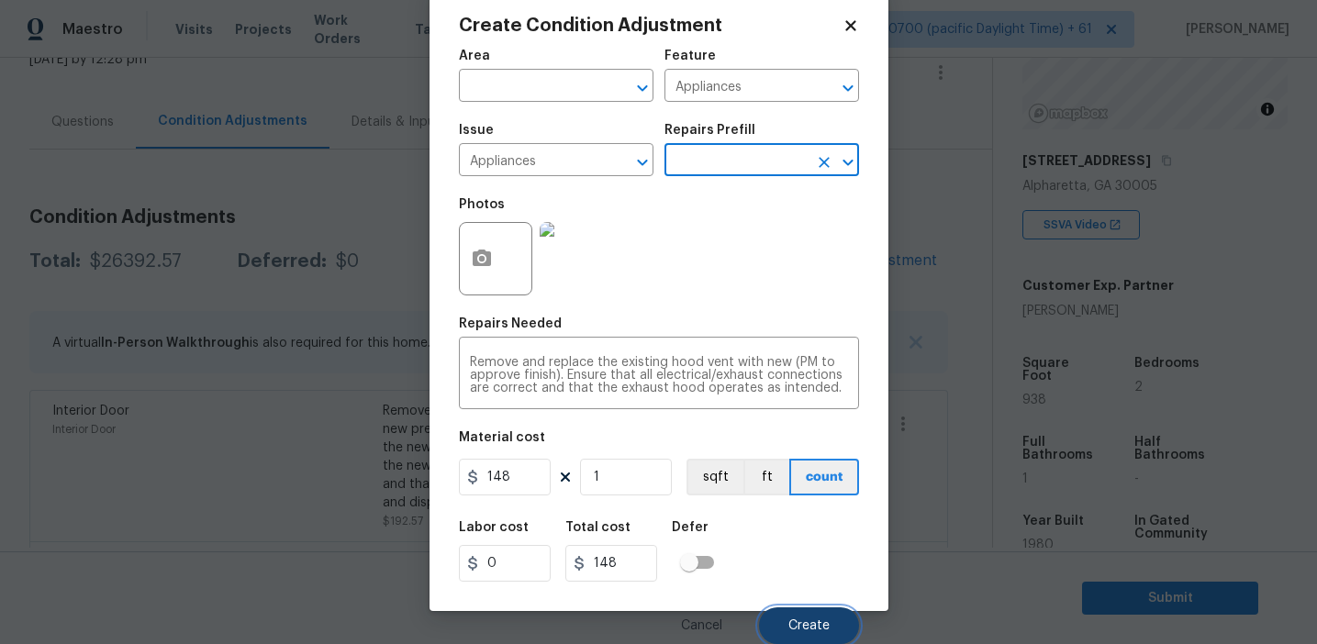
click at [784, 615] on button "Create" at bounding box center [809, 626] width 100 height 37
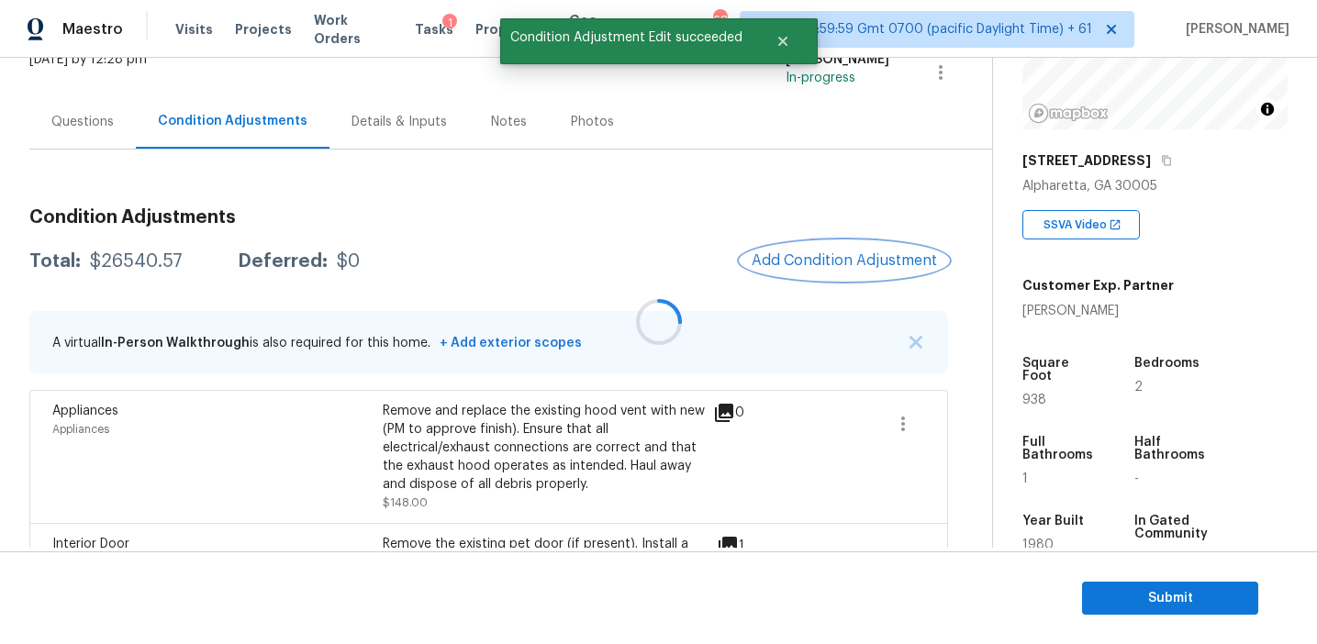
scroll to position [0, 0]
click at [828, 256] on span "Add Condition Adjustment" at bounding box center [844, 260] width 185 height 17
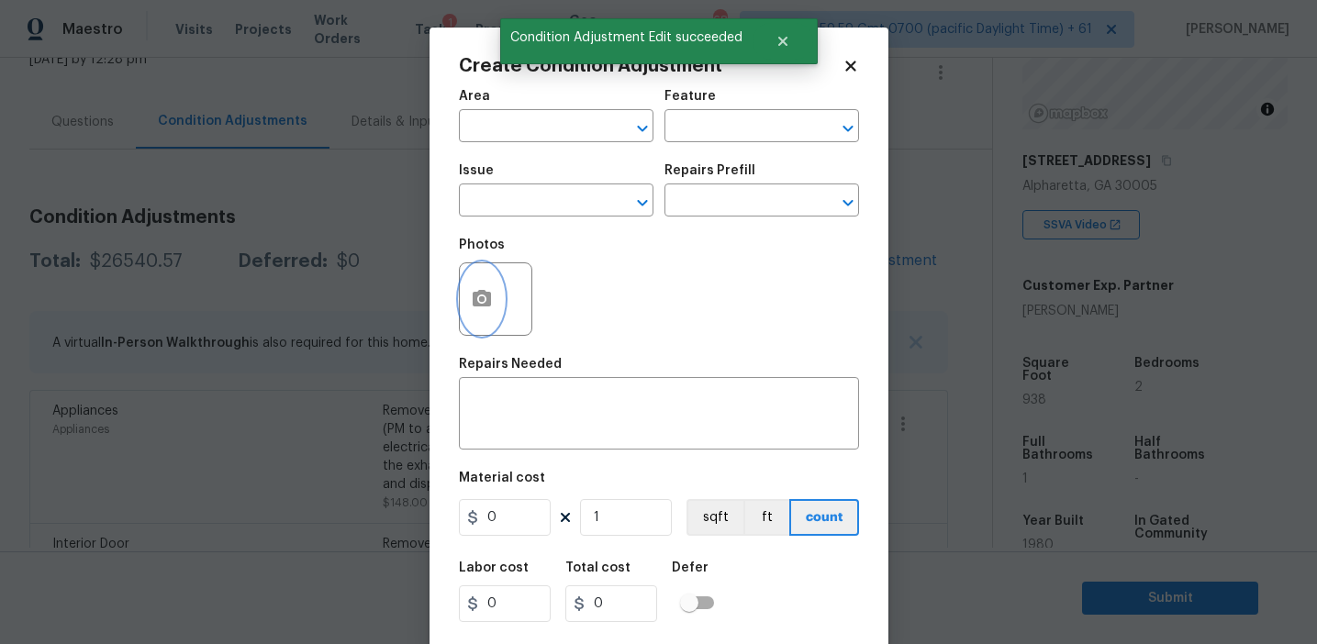
click at [468, 305] on button "button" at bounding box center [482, 299] width 44 height 72
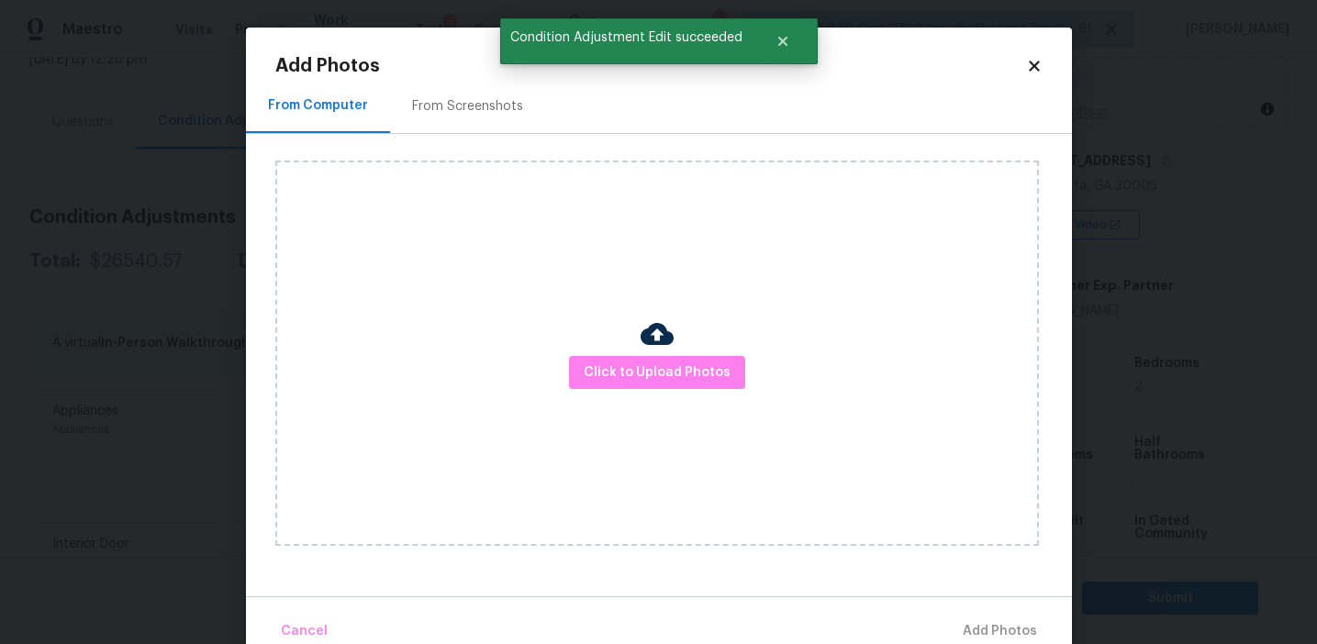
click at [672, 353] on div at bounding box center [657, 337] width 33 height 39
click at [650, 366] on span "Click to Upload Photos" at bounding box center [657, 373] width 147 height 23
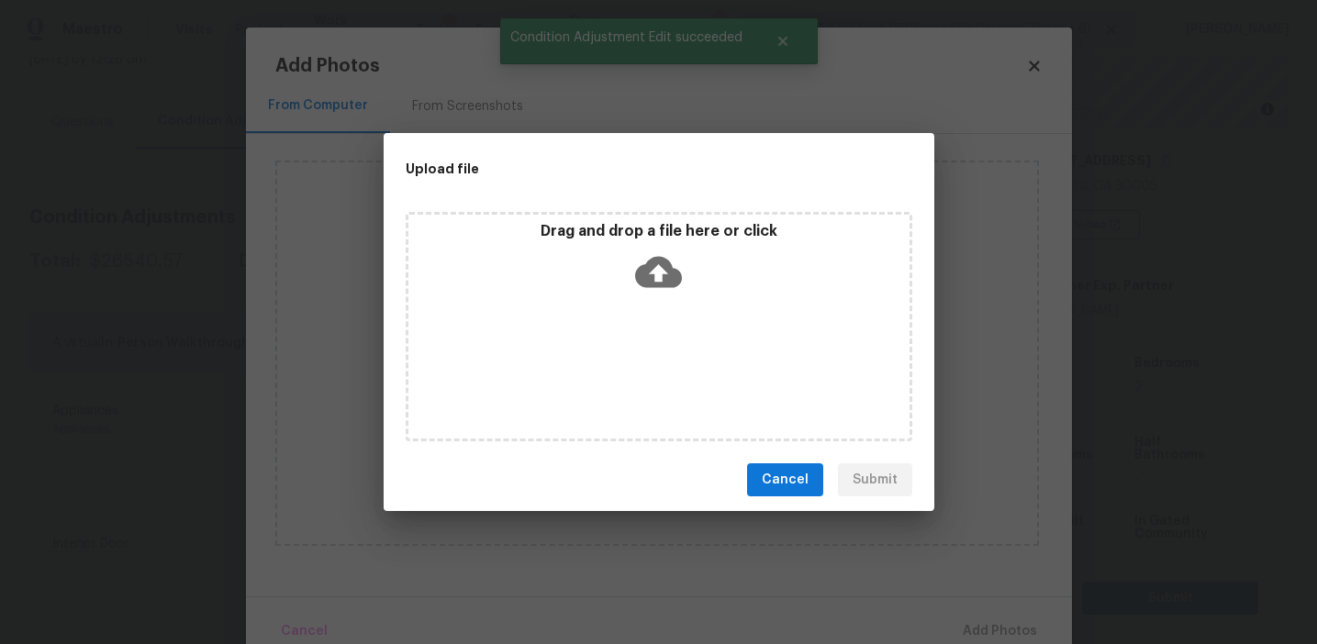
click at [650, 263] on icon at bounding box center [658, 272] width 47 height 31
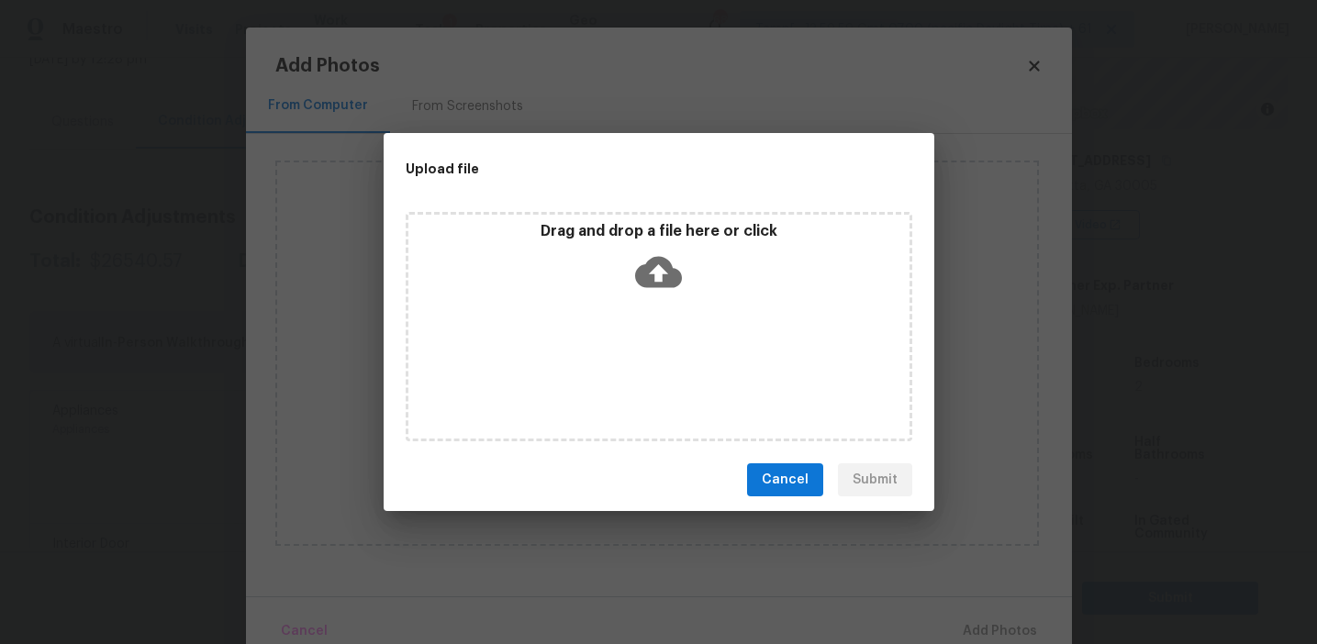
click at [791, 480] on span "Cancel" at bounding box center [785, 480] width 47 height 23
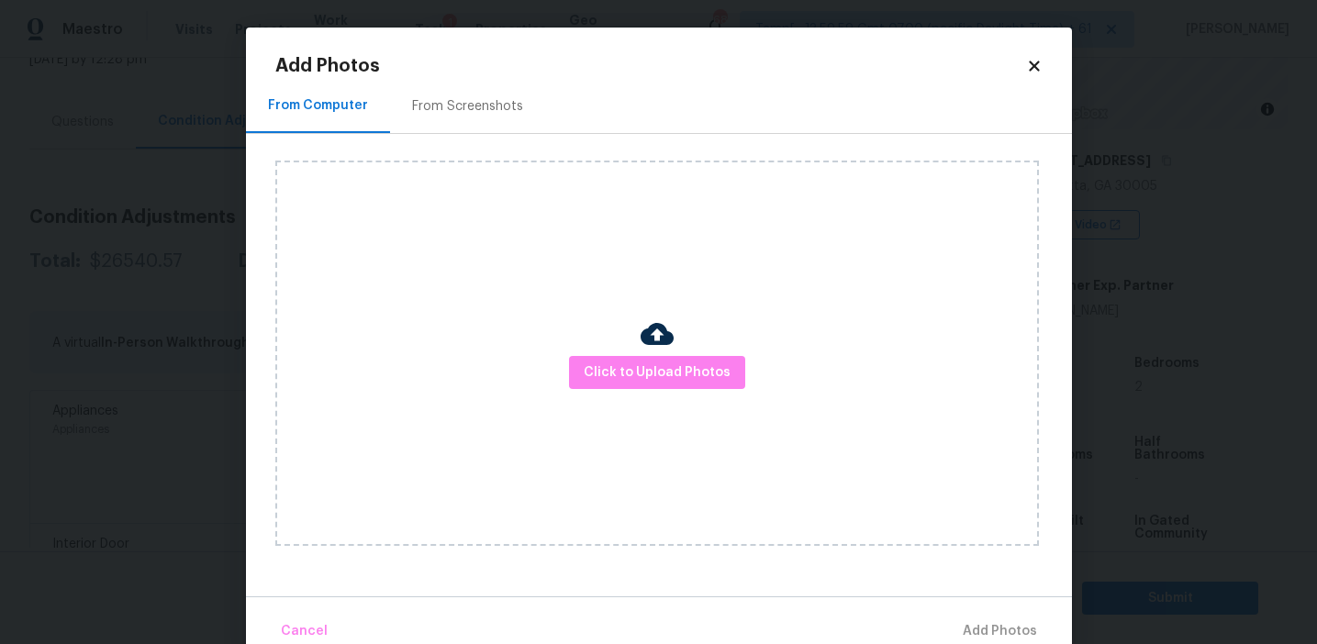
click at [453, 99] on div "From Screenshots" at bounding box center [467, 106] width 111 height 18
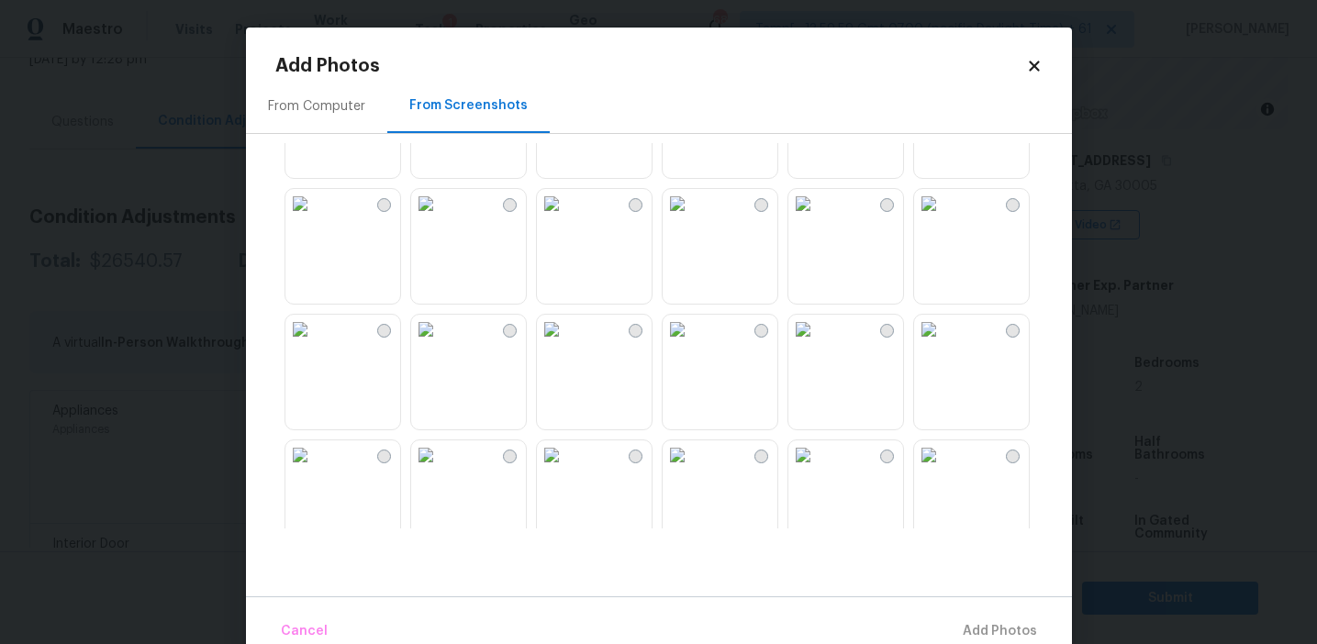
scroll to position [1753, 0]
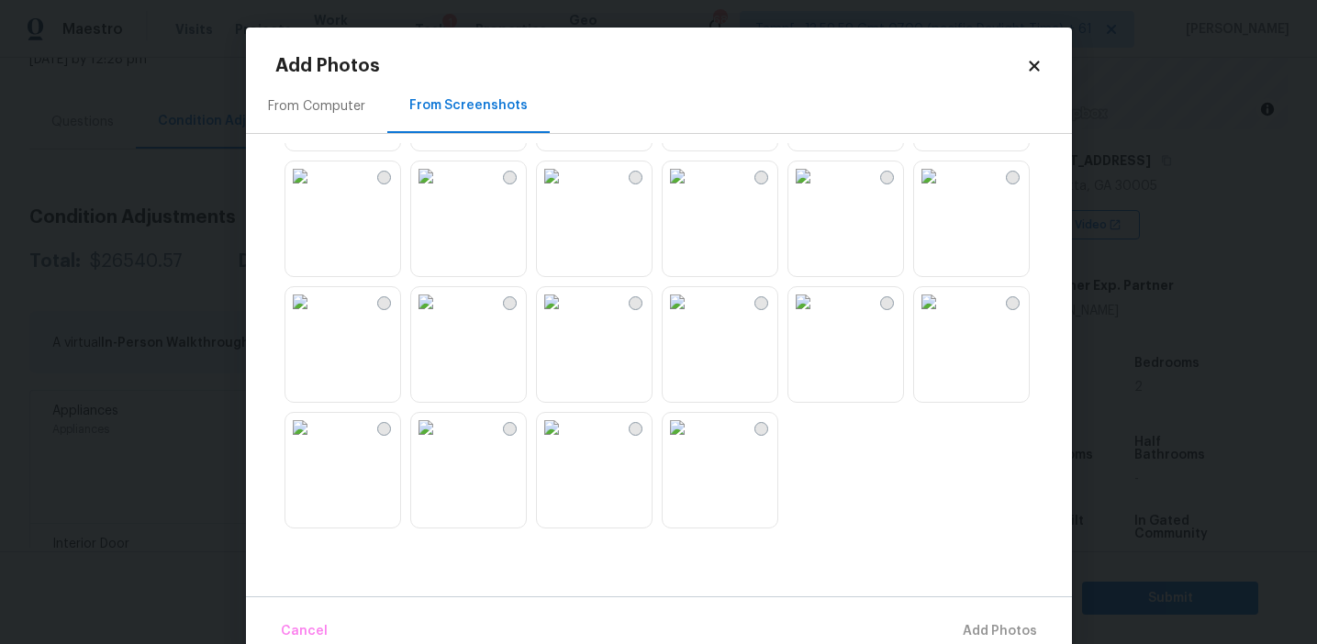
click at [315, 442] on img at bounding box center [299, 427] width 29 height 29
click at [315, 317] on img at bounding box center [299, 301] width 29 height 29
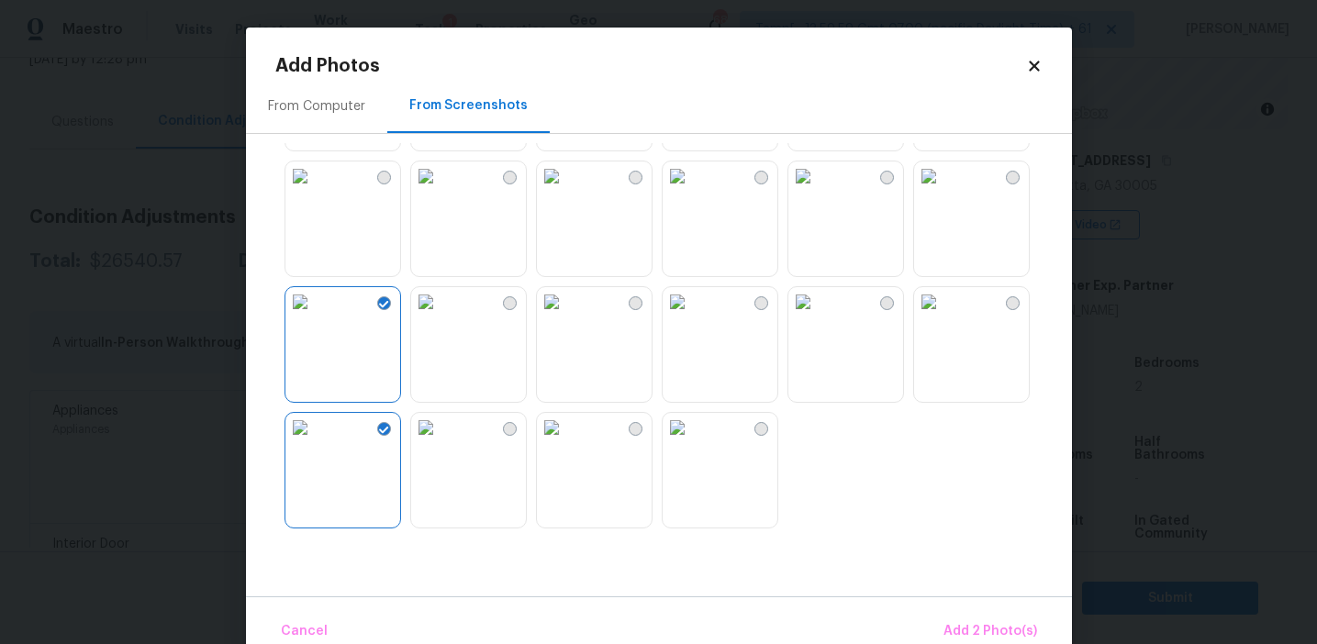
click at [441, 317] on img at bounding box center [425, 301] width 29 height 29
click at [566, 317] on img at bounding box center [551, 301] width 29 height 29
click at [692, 317] on img at bounding box center [677, 301] width 29 height 29
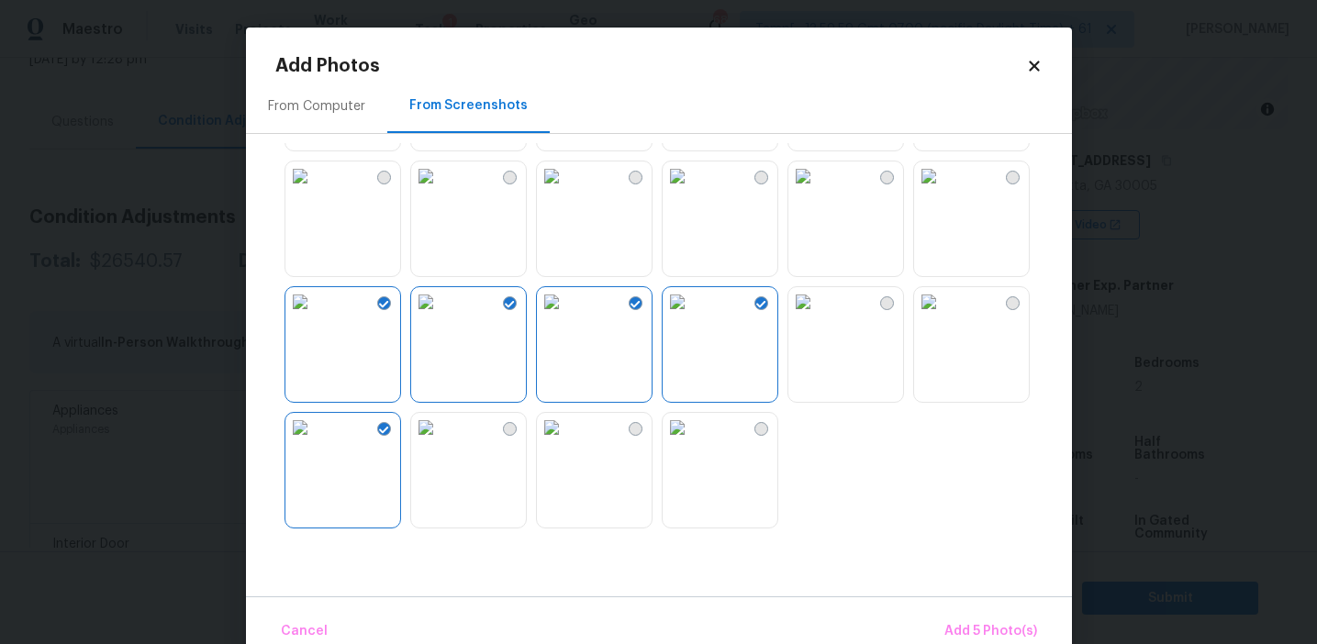
click at [315, 191] on img at bounding box center [299, 176] width 29 height 29
click at [972, 640] on span "Add 6 Photo(s)" at bounding box center [991, 632] width 94 height 23
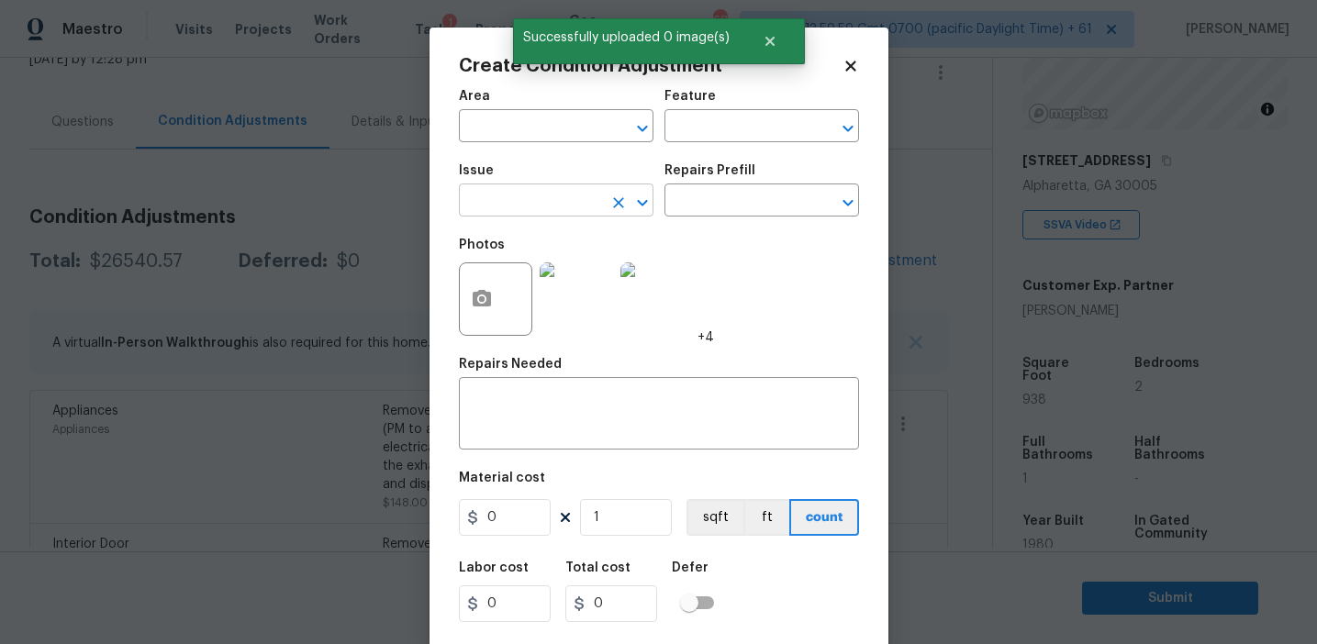
click at [554, 207] on input "text" at bounding box center [530, 202] width 143 height 28
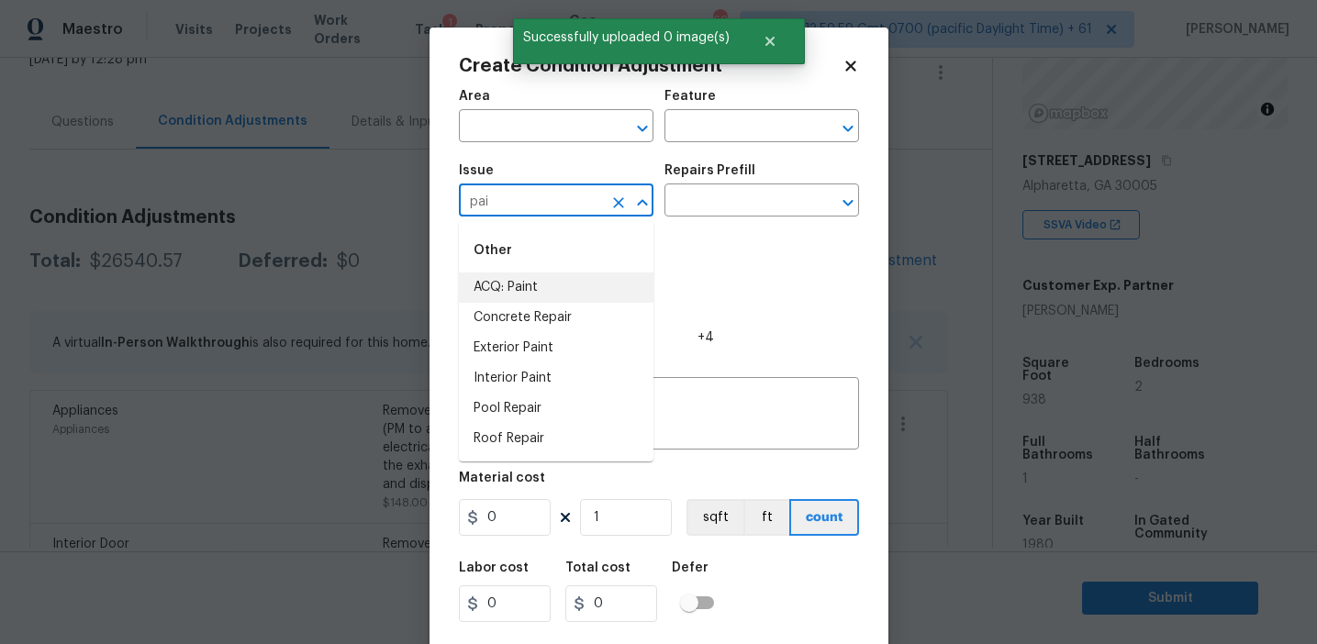
click at [599, 283] on li "ACQ: Paint" at bounding box center [556, 288] width 195 height 30
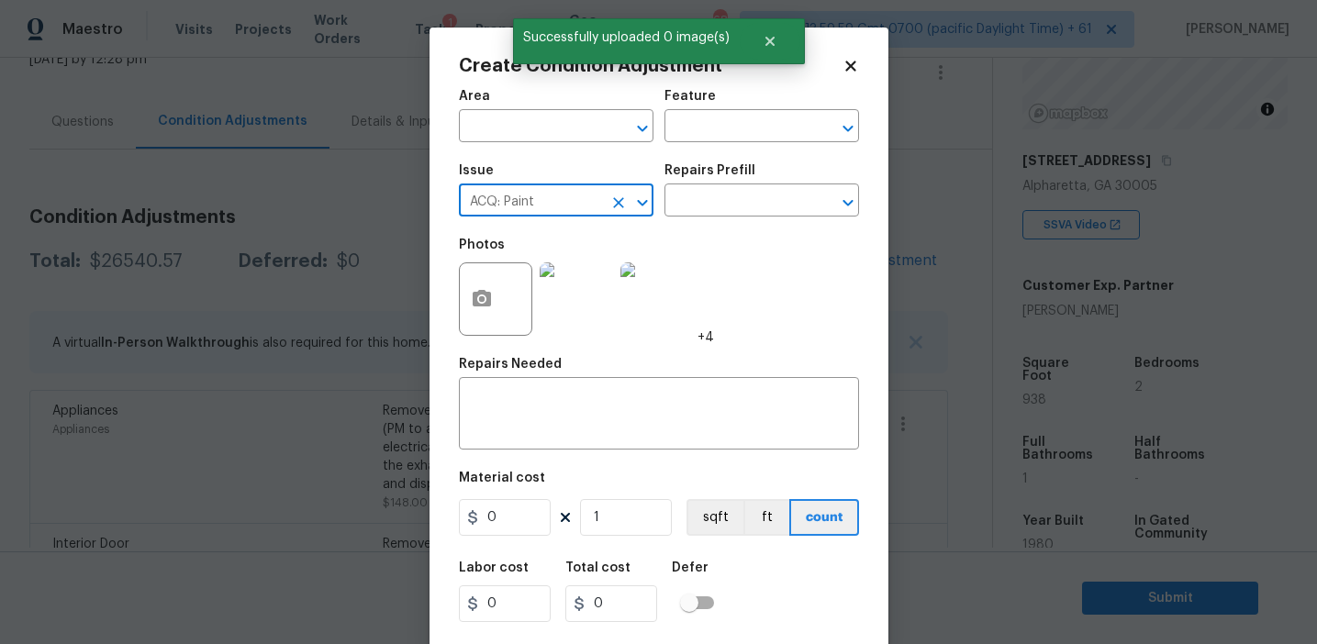
type input "ACQ: Paint"
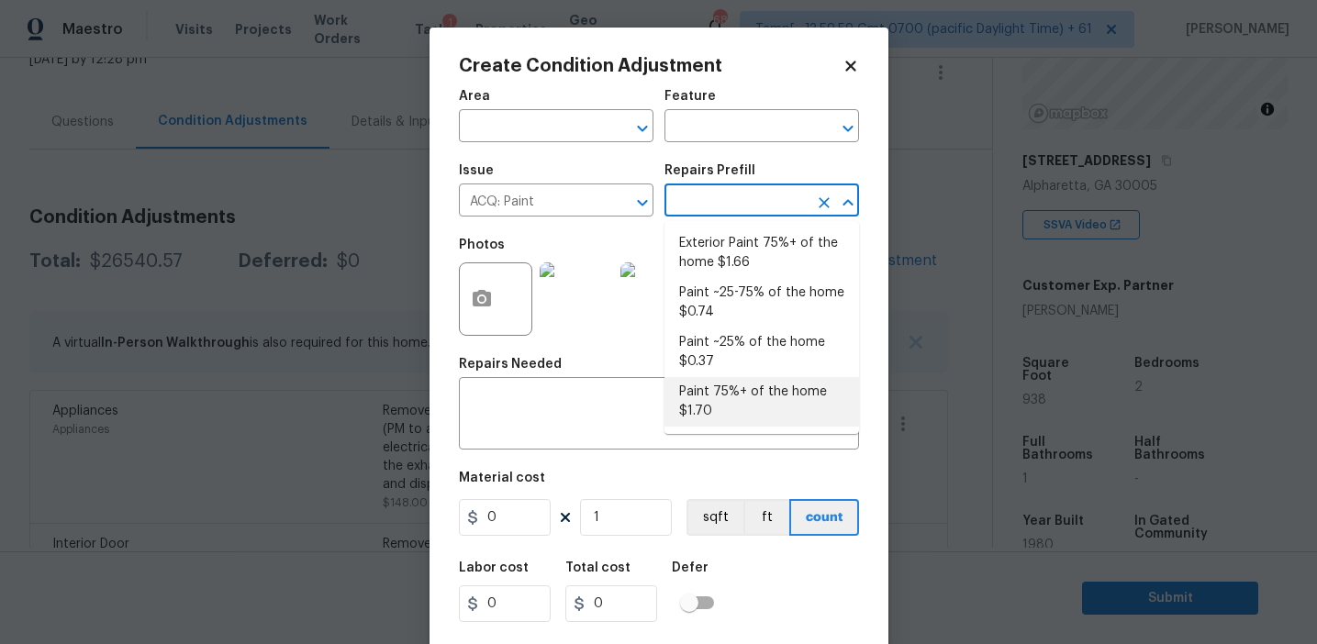
click at [736, 397] on li "Paint 75%+ of the home $1.70" at bounding box center [762, 402] width 195 height 50
type input "Acquisition"
type textarea "Acquisition Scope: 75%+ of the home will likely require interior paint"
type input "1.7"
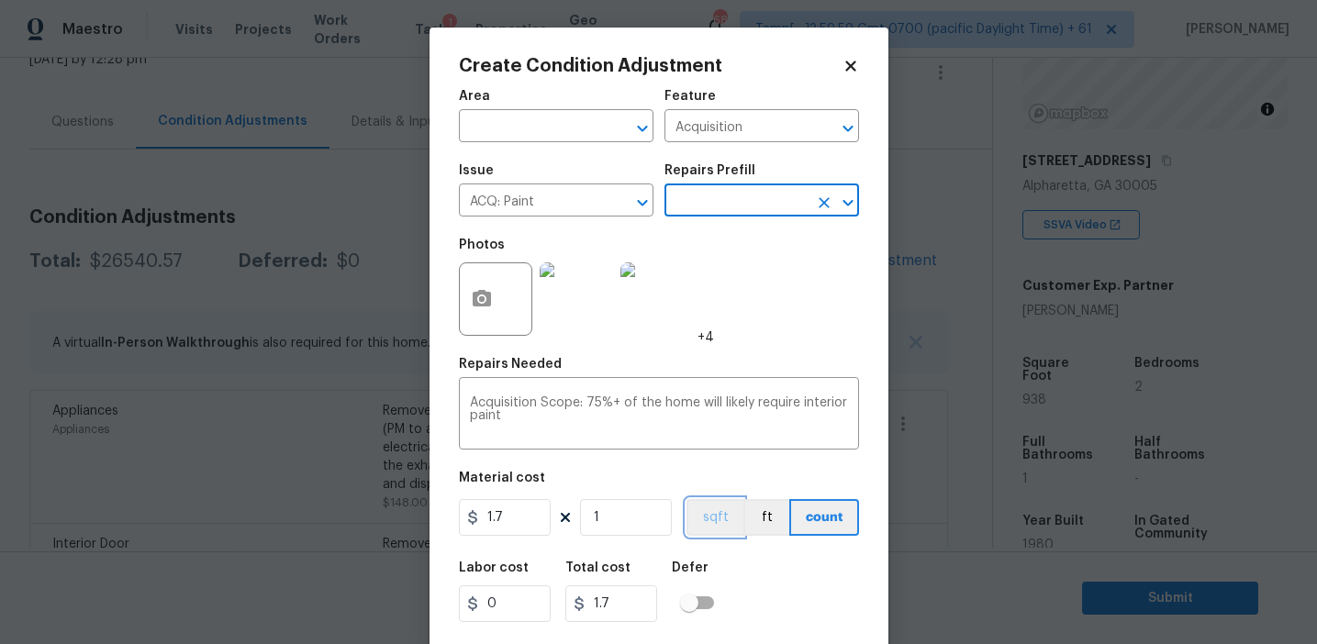
click at [711, 514] on button "sqft" at bounding box center [715, 517] width 57 height 37
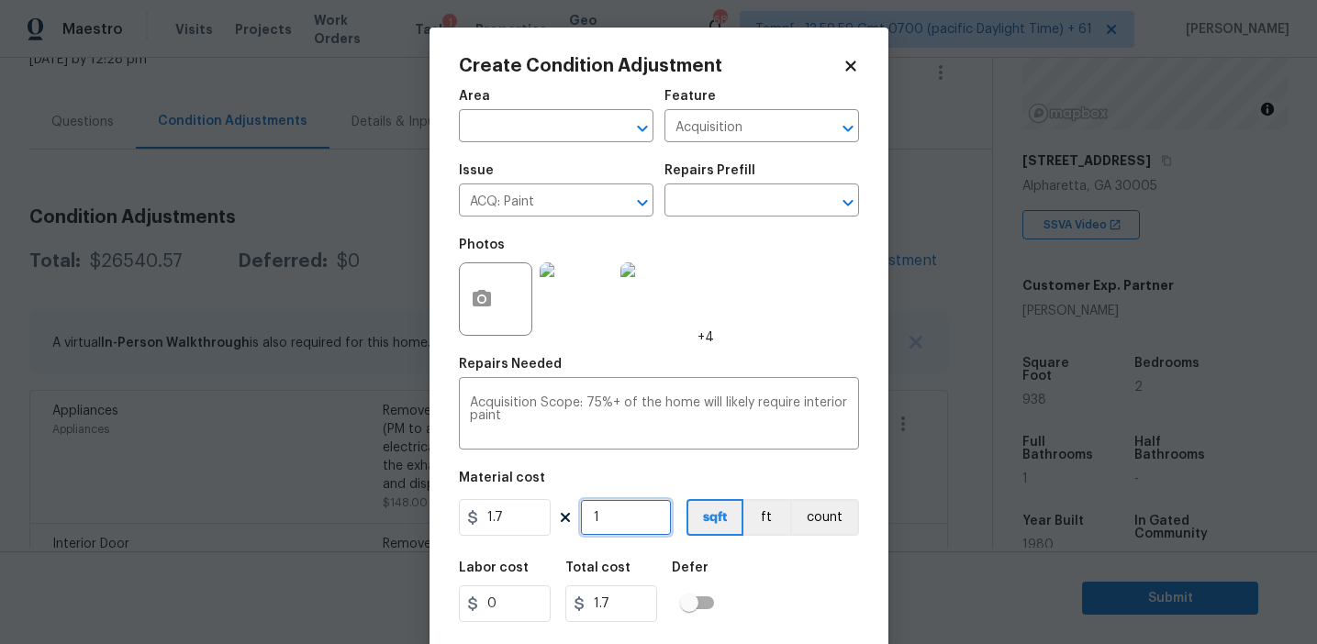
click at [626, 535] on input "1" at bounding box center [626, 517] width 92 height 37
type input "0"
type input "9"
type input "15.3"
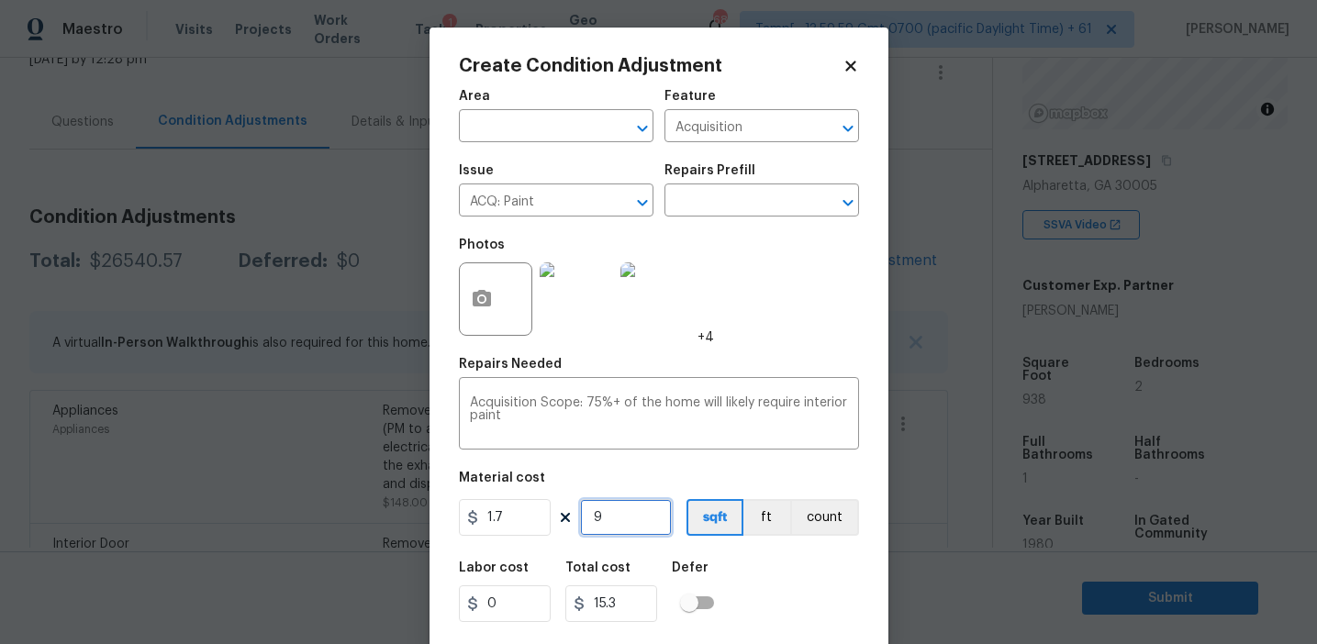
type input "93"
type input "158.1"
type input "938"
type input "1594.6"
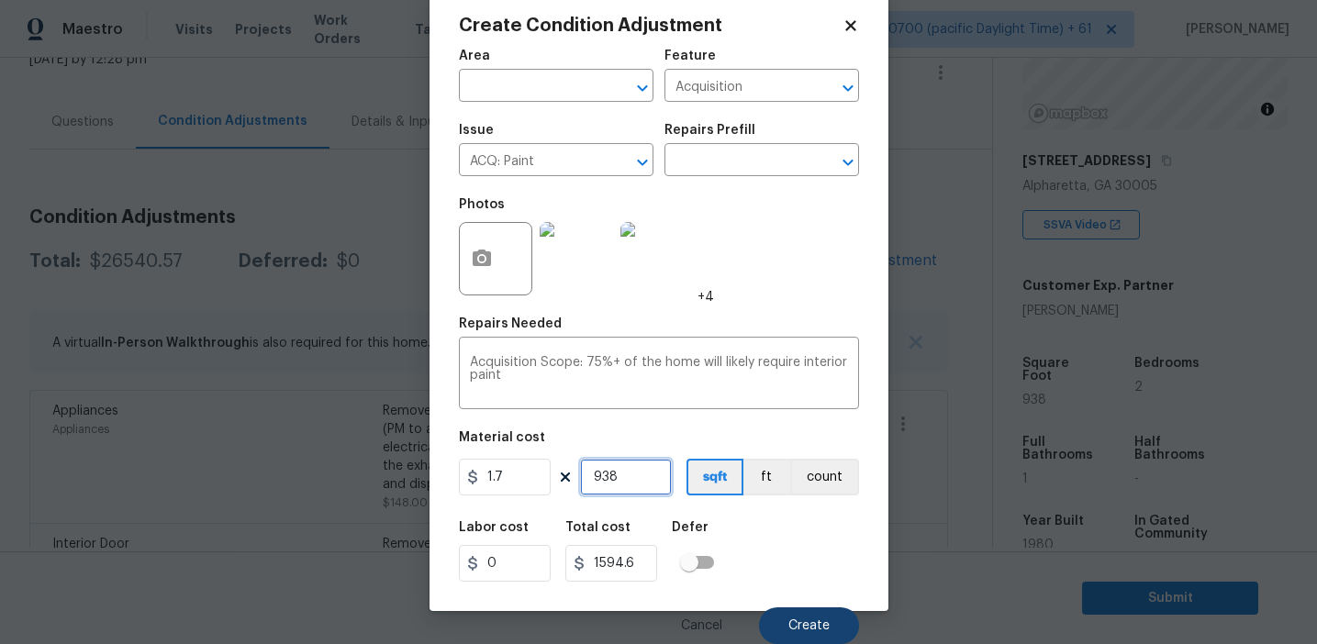
type input "938"
click at [822, 636] on button "Create" at bounding box center [809, 626] width 100 height 37
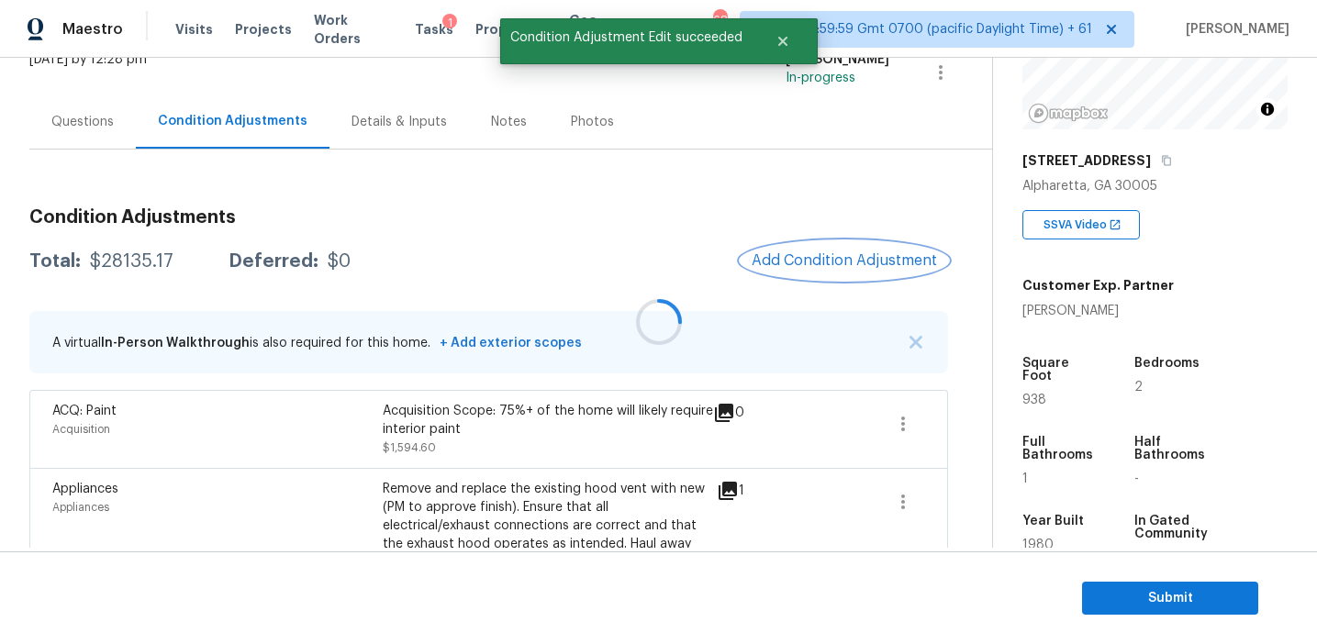
scroll to position [0, 0]
click at [788, 257] on span "Add Condition Adjustment" at bounding box center [844, 260] width 185 height 17
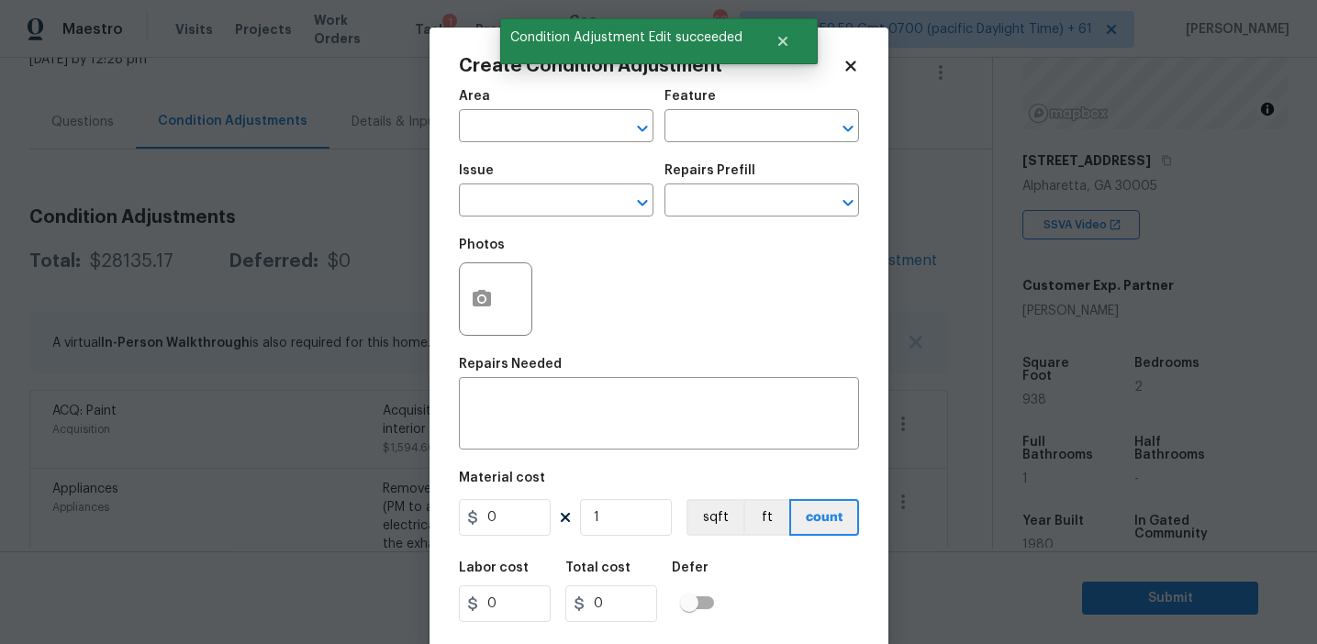
click at [527, 222] on span "Issue ​" at bounding box center [556, 190] width 195 height 74
click at [527, 205] on input "text" at bounding box center [530, 202] width 143 height 28
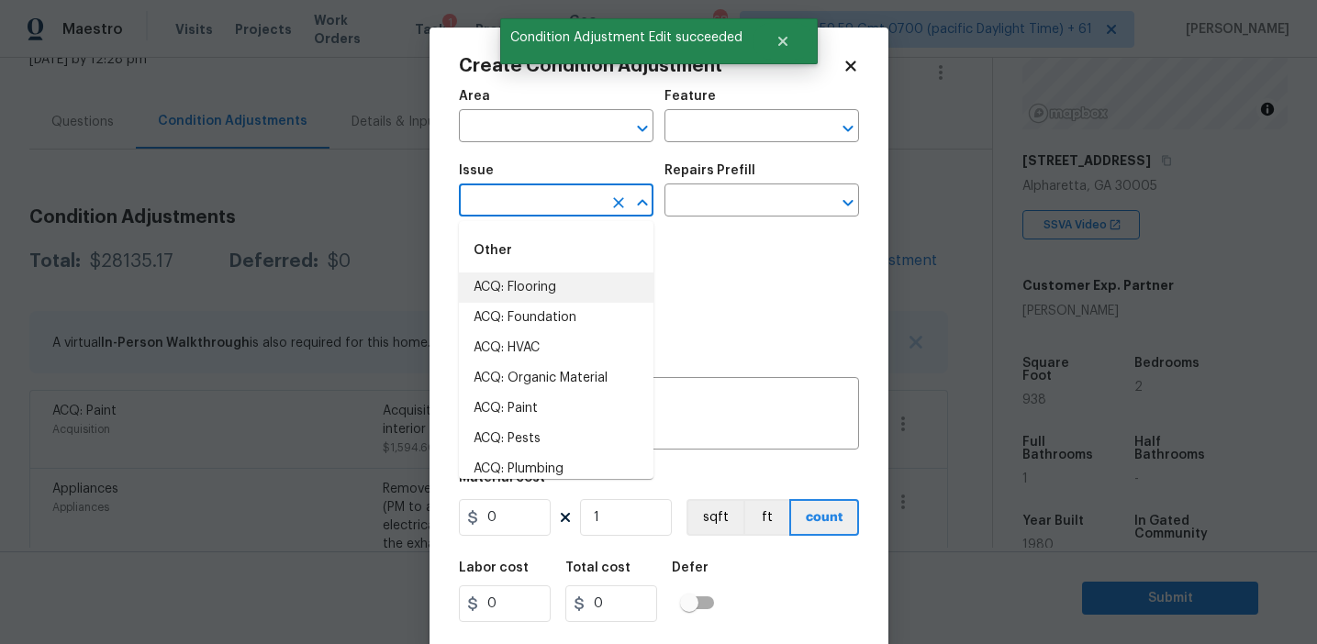
click at [546, 277] on li "ACQ: Flooring" at bounding box center [556, 288] width 195 height 30
type input "ACQ: Flooring"
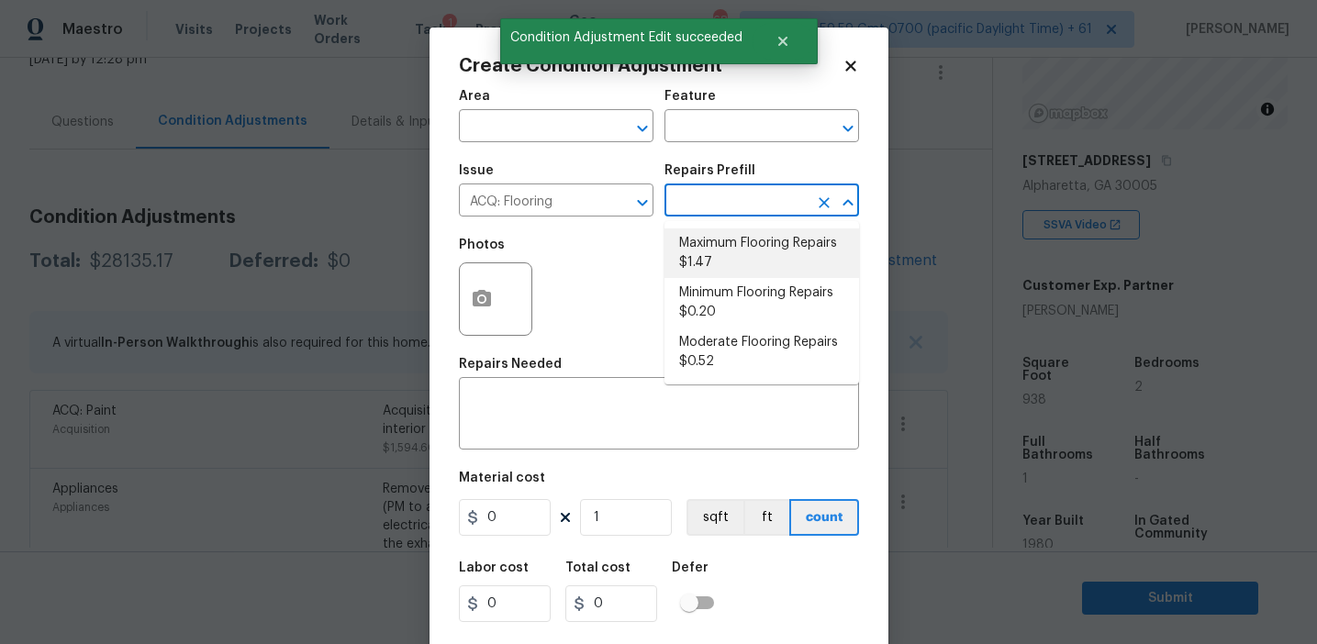
click at [718, 247] on li "Maximum Flooring Repairs $1.47" at bounding box center [762, 254] width 195 height 50
type input "Acquisition"
type textarea "Acquisition Scope: Maximum flooring repairs"
type input "1.47"
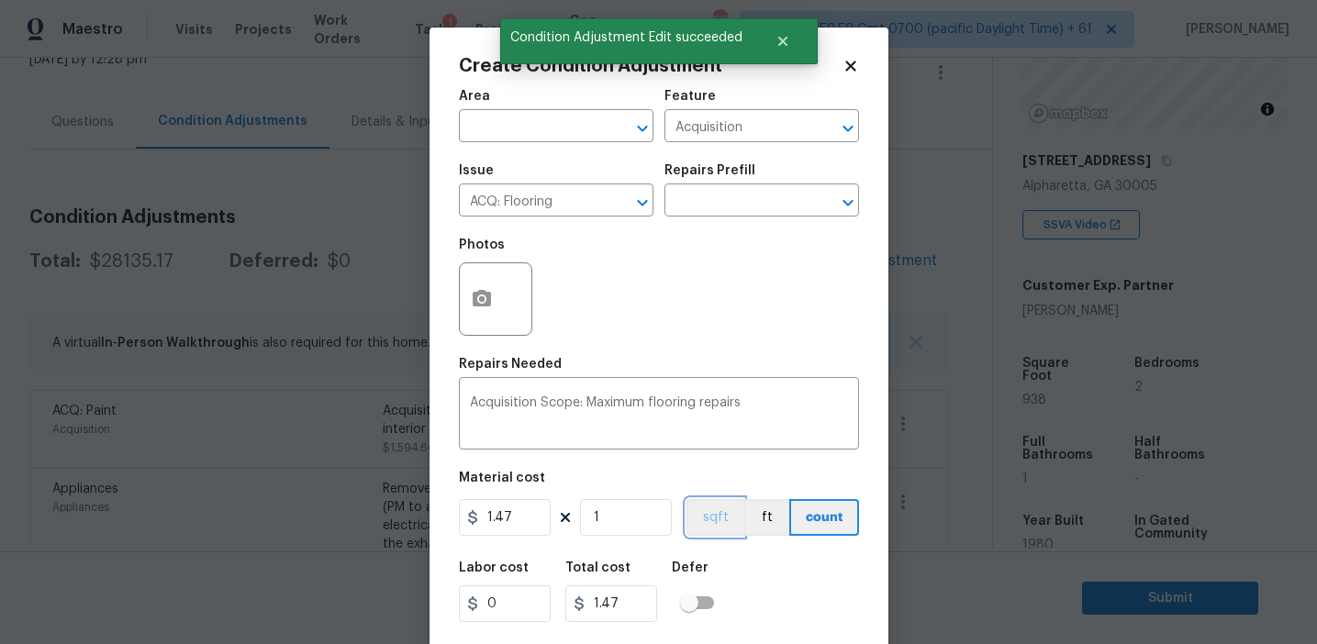
click at [703, 517] on button "sqft" at bounding box center [715, 517] width 57 height 37
click at [622, 520] on input "1" at bounding box center [626, 517] width 92 height 37
type input "0"
paste input "938"
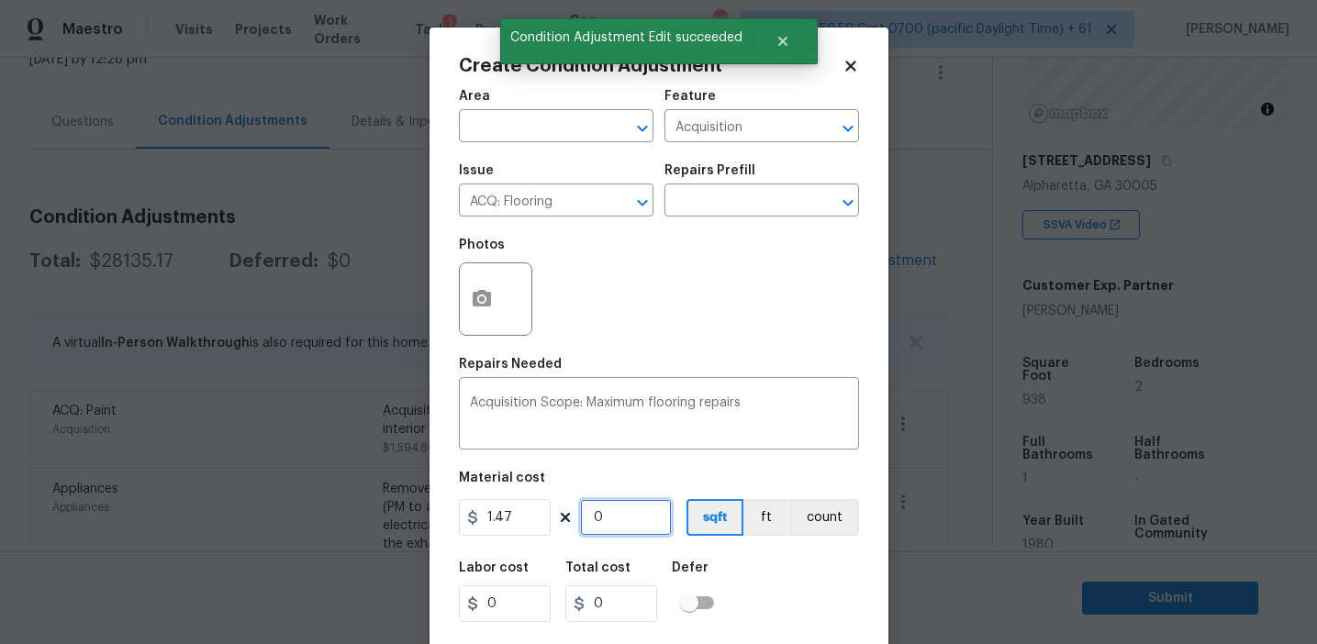
type input "938"
type input "1378.86"
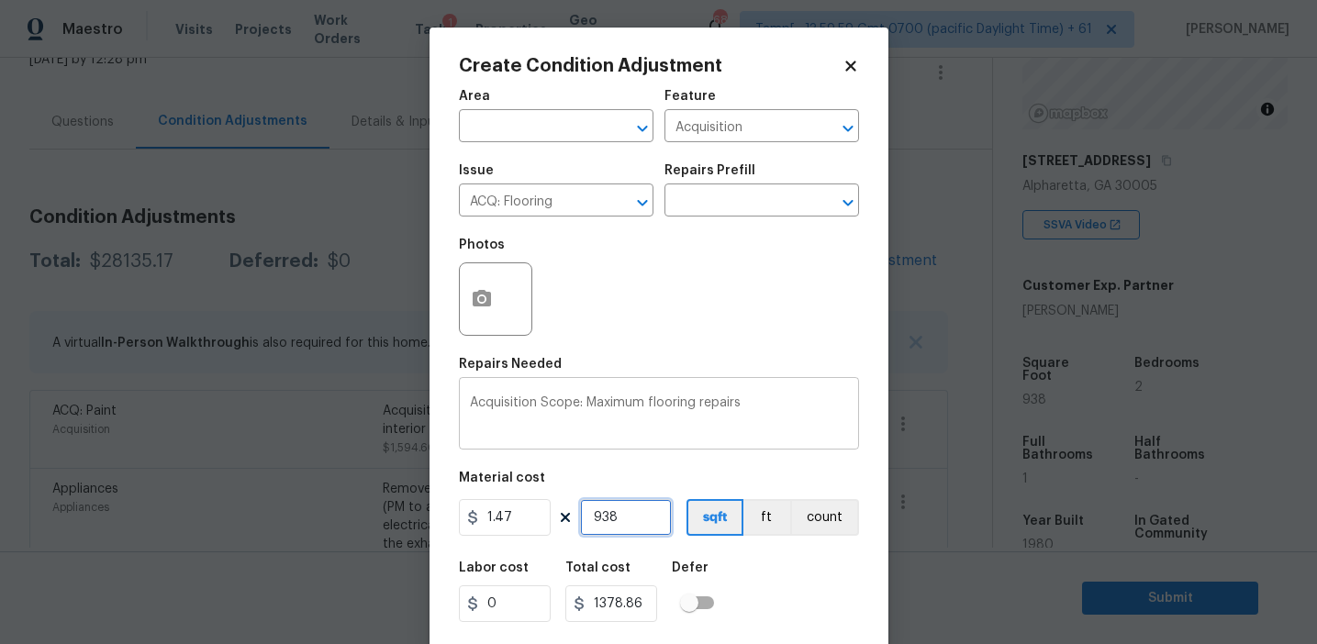
type input "938"
click at [612, 330] on div "Photos" at bounding box center [659, 287] width 400 height 119
click at [480, 294] on icon "button" at bounding box center [482, 298] width 18 height 17
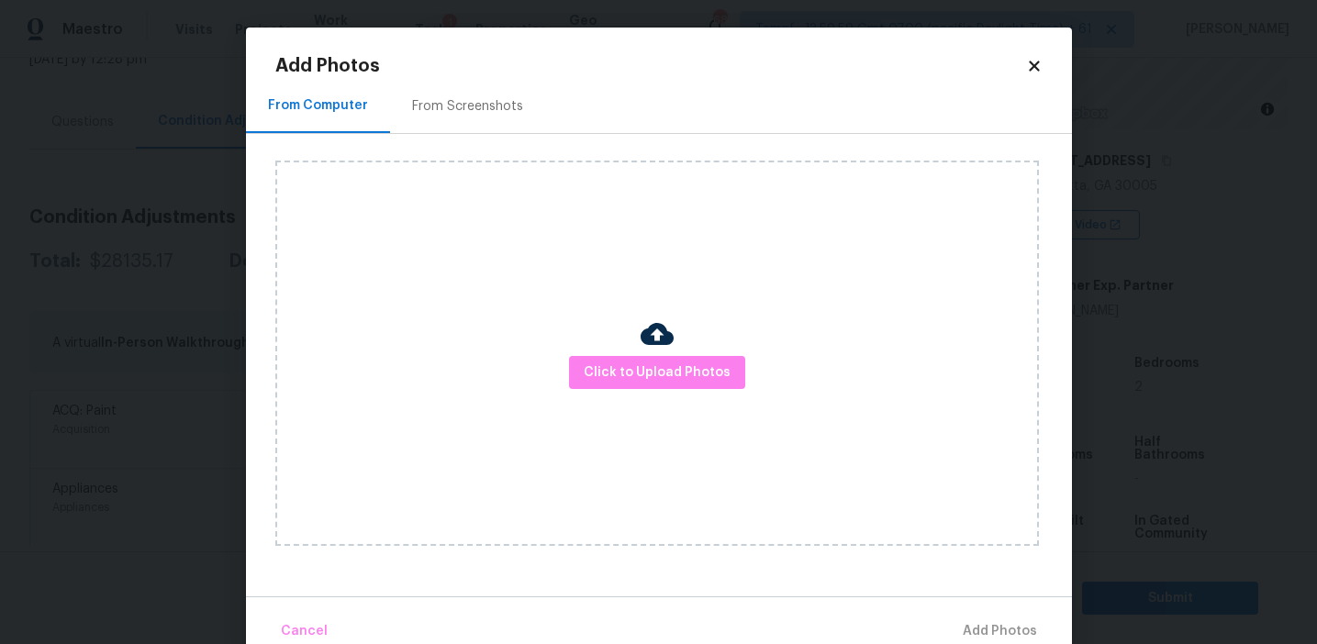
click at [480, 97] on div "From Screenshots" at bounding box center [467, 106] width 111 height 18
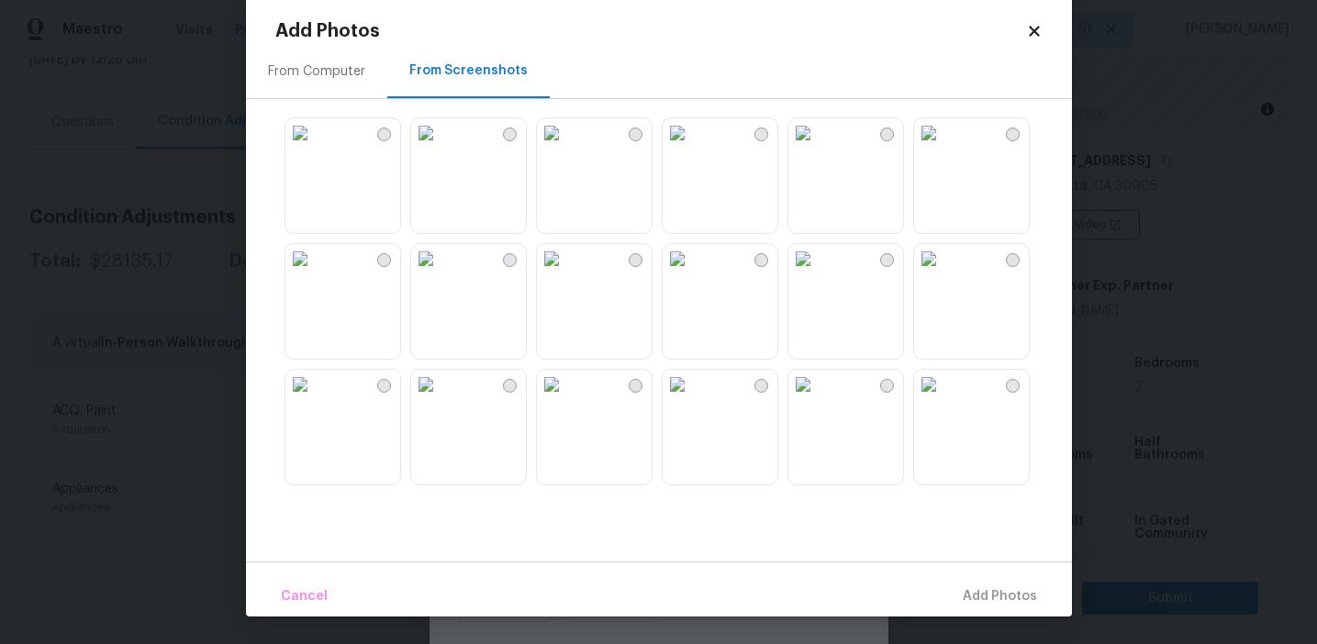
scroll to position [137, 0]
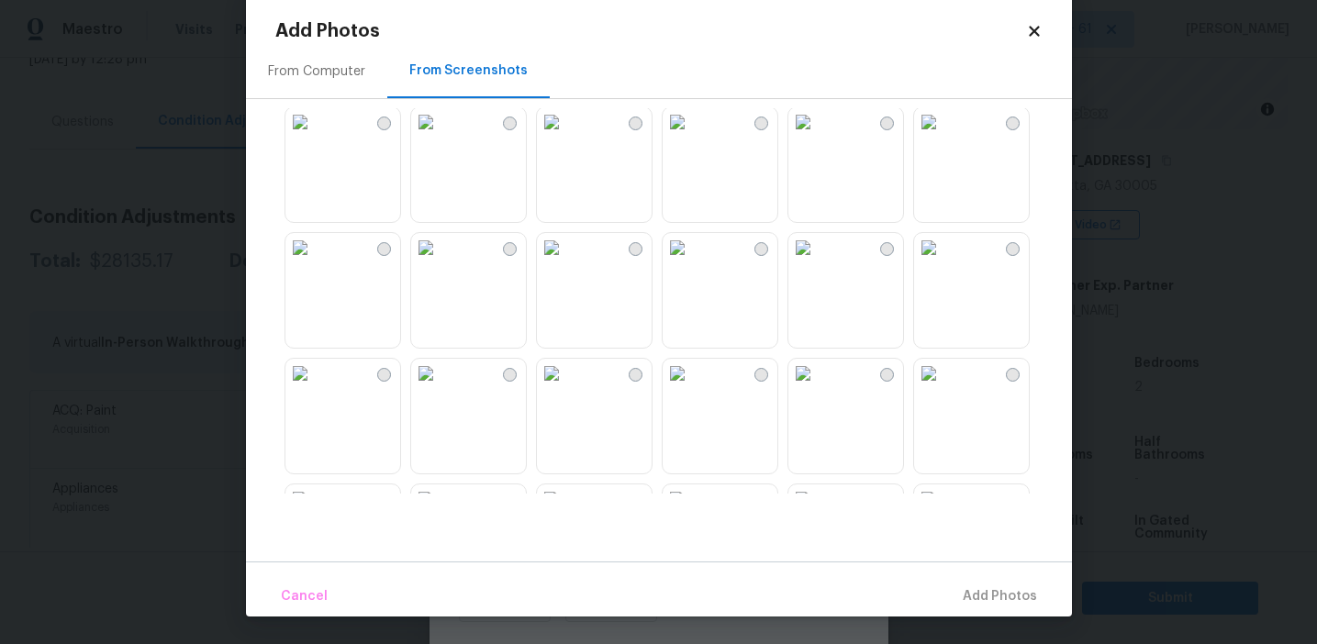
click at [818, 263] on img at bounding box center [803, 247] width 29 height 29
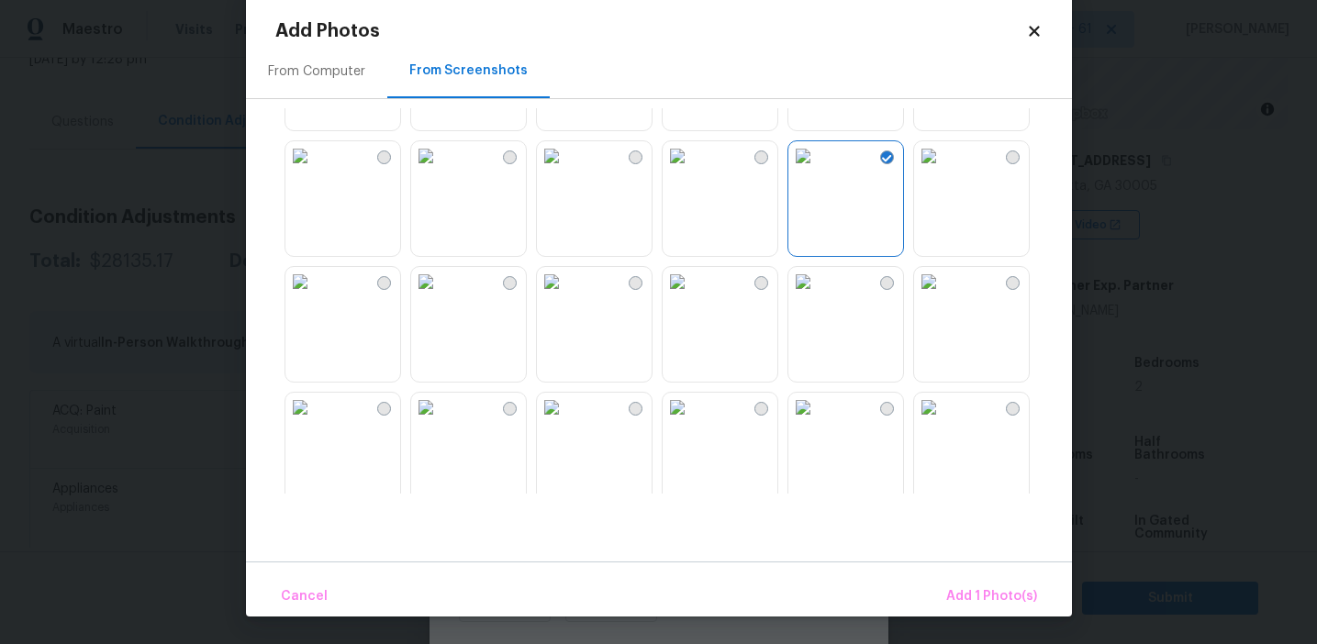
scroll to position [236, 0]
click at [692, 289] on img at bounding box center [677, 274] width 29 height 29
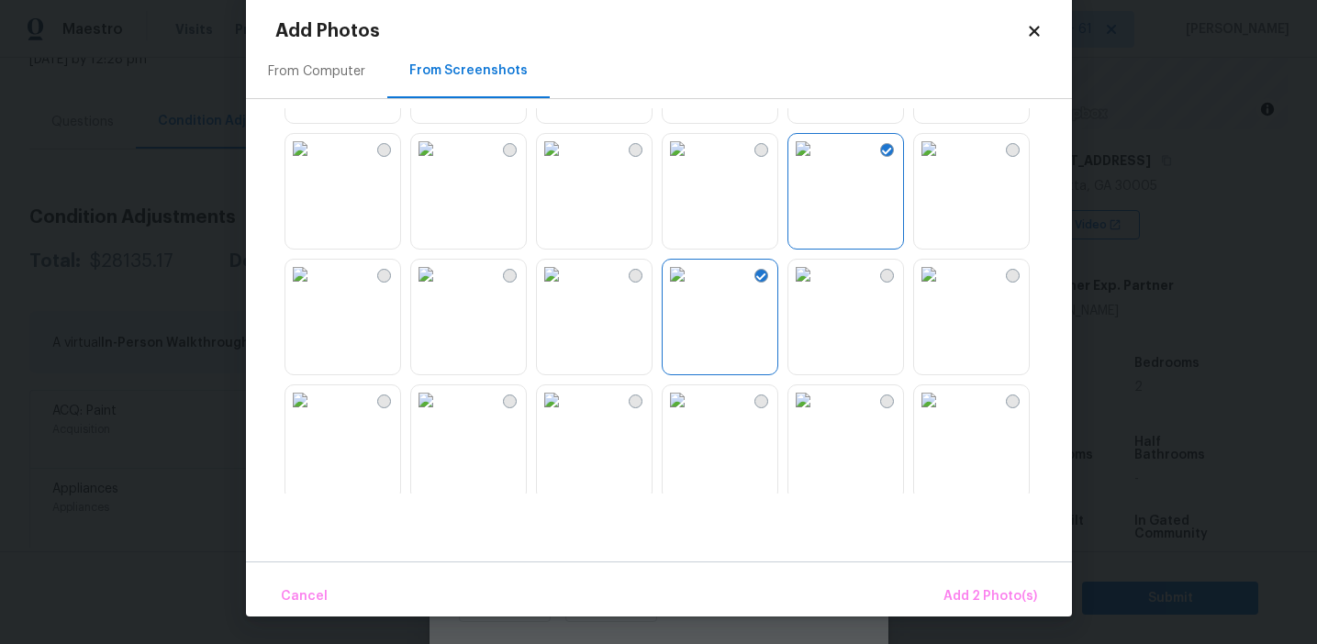
click at [944, 289] on img at bounding box center [928, 274] width 29 height 29
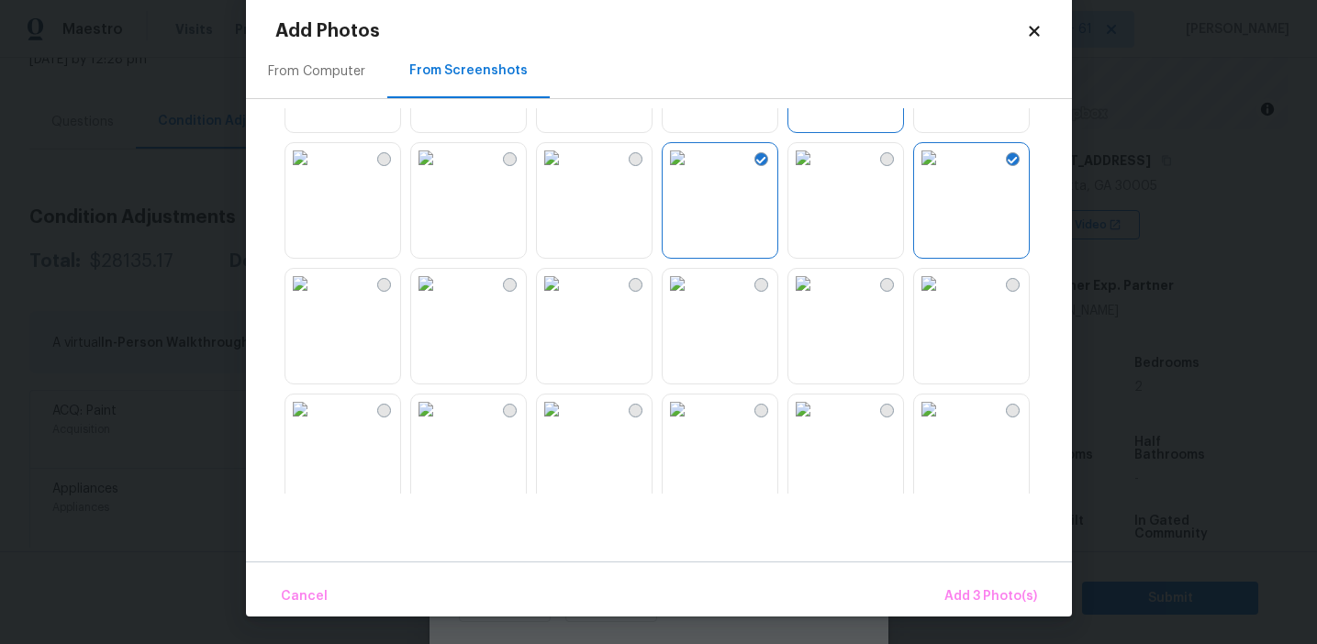
scroll to position [372, 0]
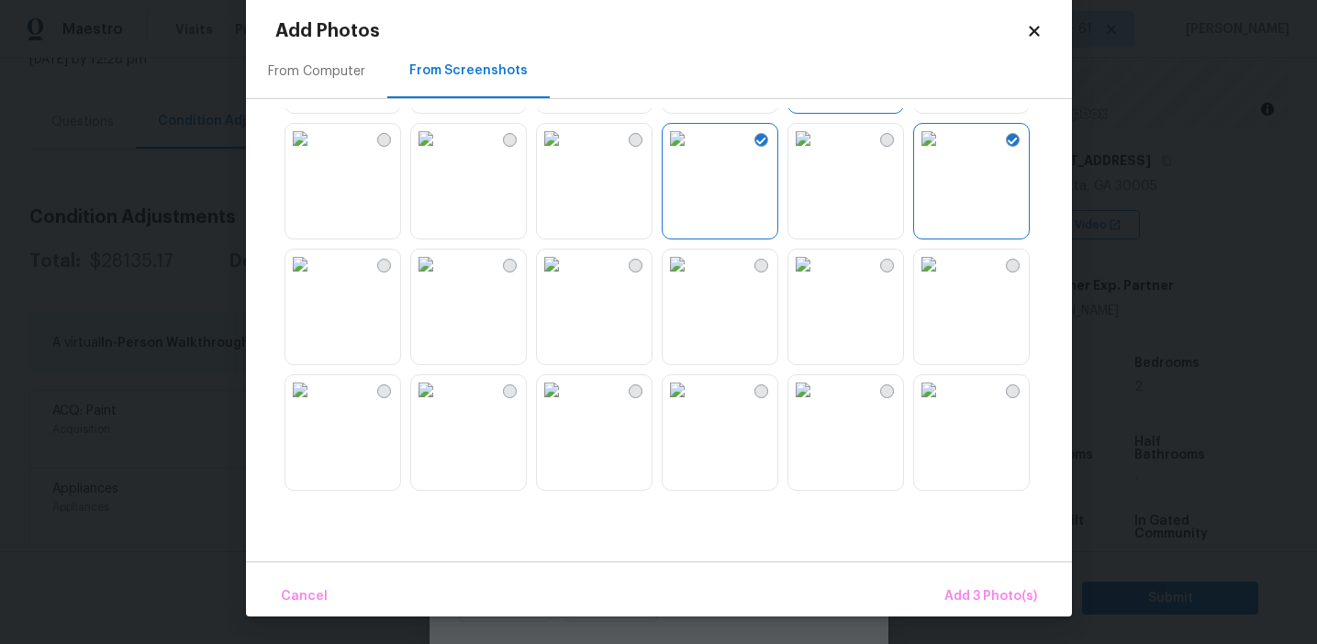
click at [441, 279] on img at bounding box center [425, 264] width 29 height 29
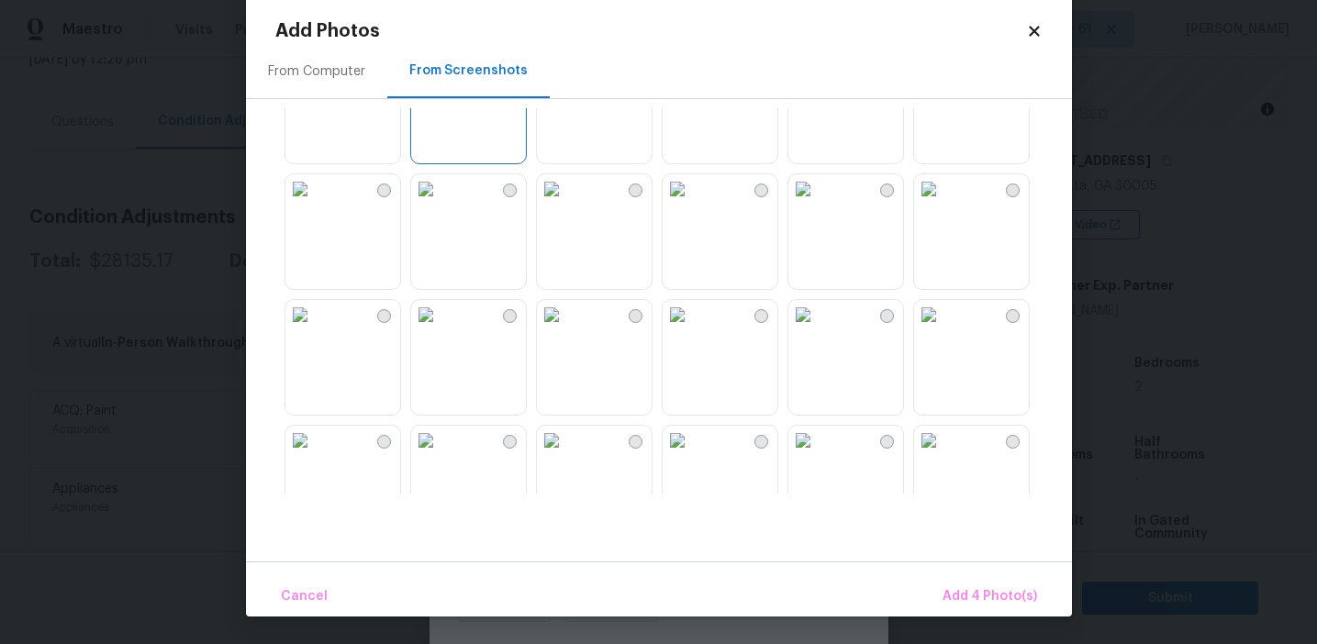
scroll to position [670, 0]
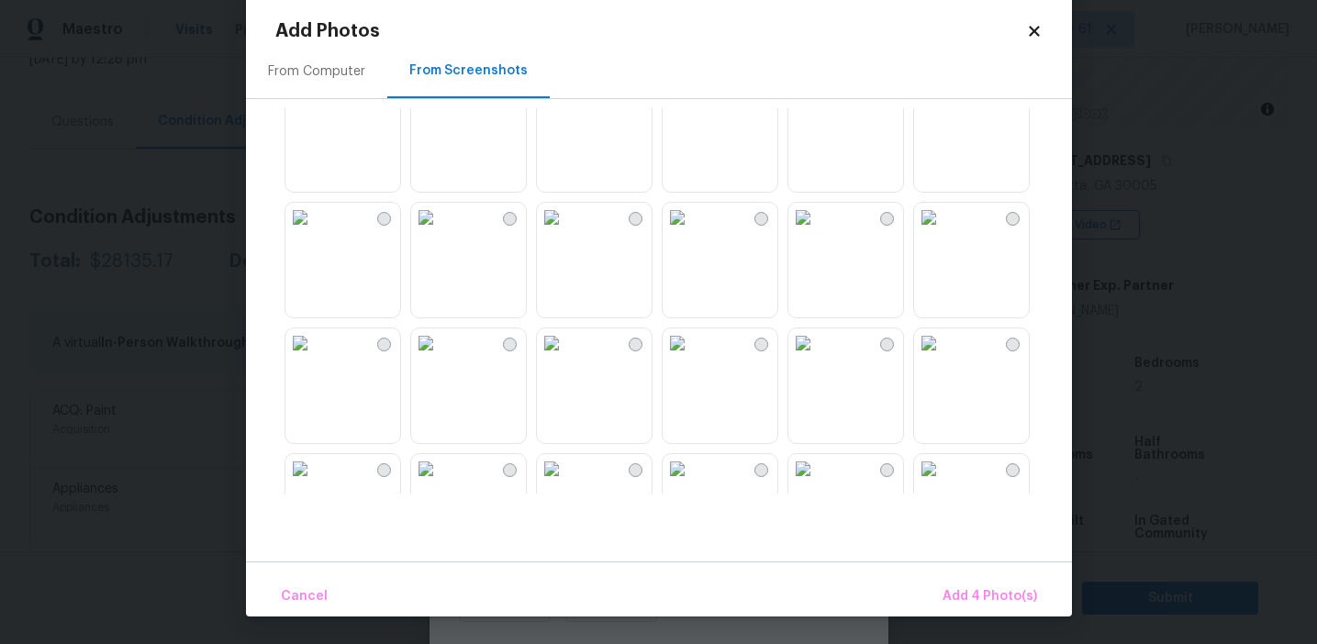
click at [944, 232] on img at bounding box center [928, 217] width 29 height 29
click at [566, 358] on img at bounding box center [551, 343] width 29 height 29
click at [441, 358] on img at bounding box center [425, 343] width 29 height 29
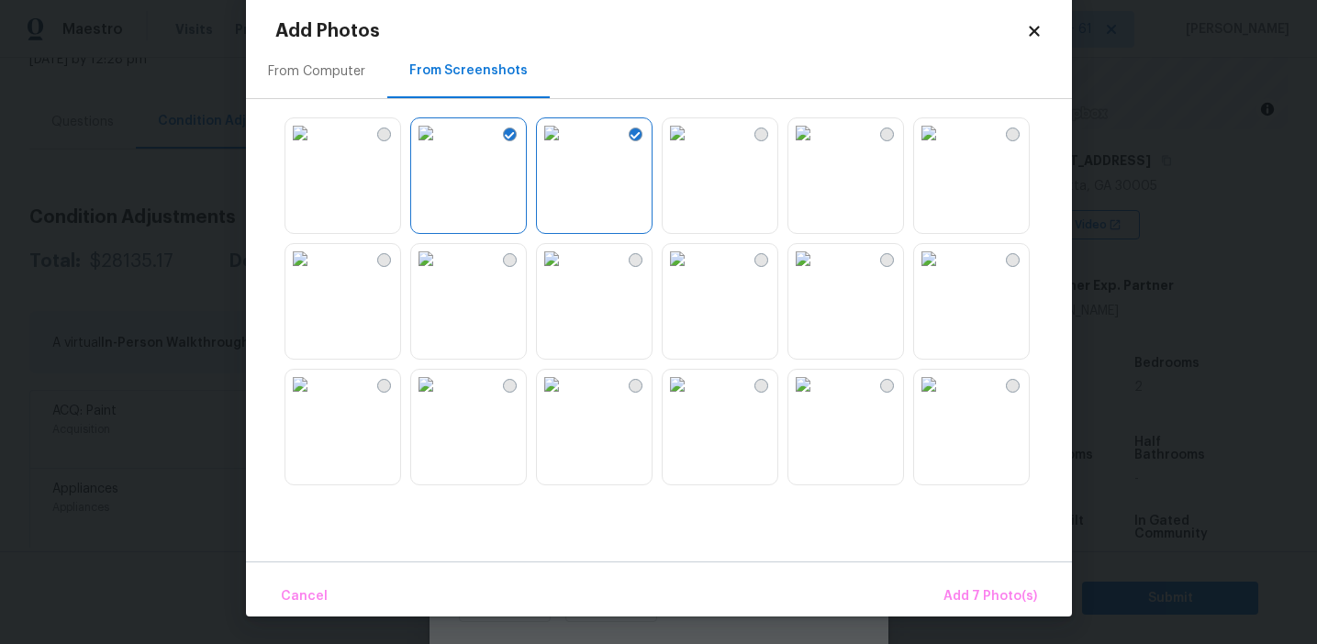
scroll to position [883, 0]
click at [956, 588] on span "Add 7 Photo(s)" at bounding box center [991, 597] width 94 height 23
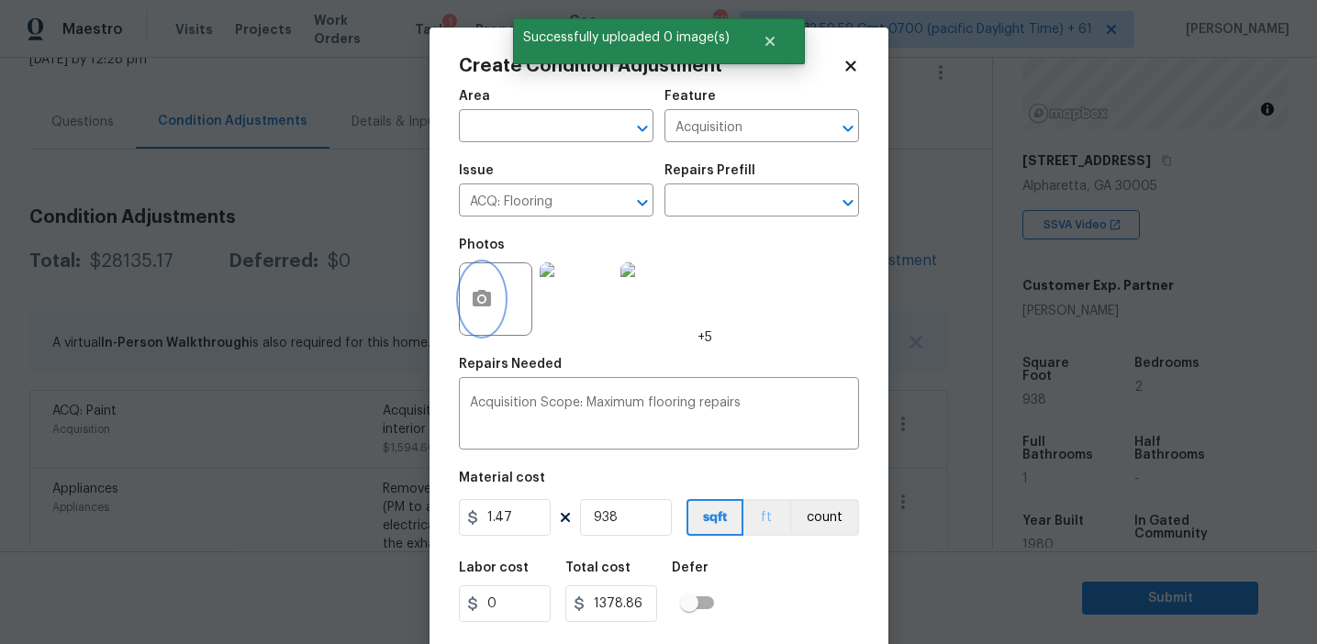
scroll to position [41, 0]
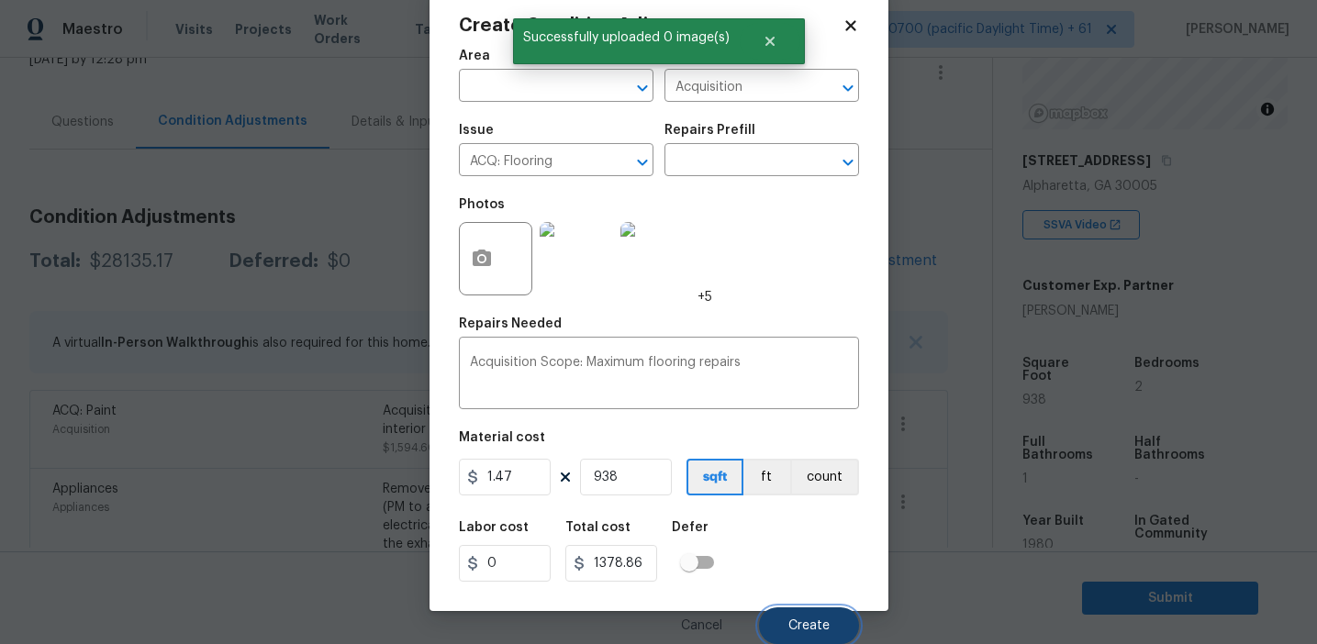
click at [790, 622] on span "Create" at bounding box center [809, 627] width 41 height 14
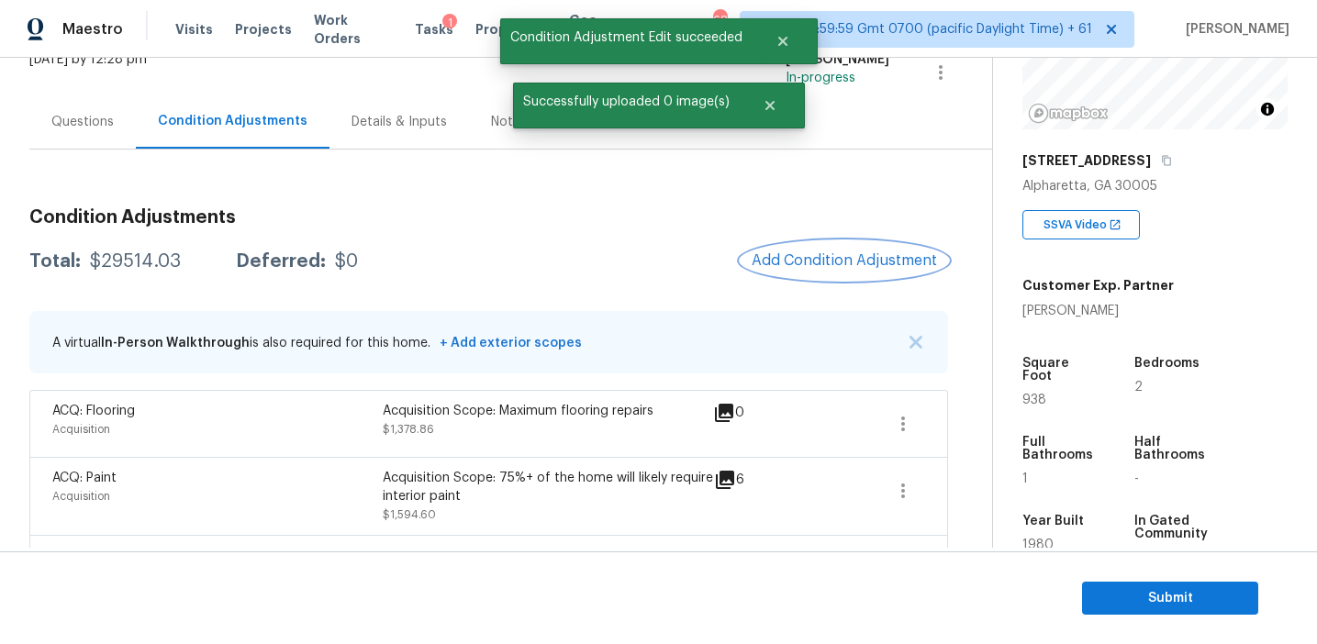
scroll to position [0, 0]
click at [122, 258] on div "$29514.03" at bounding box center [135, 261] width 91 height 18
copy div "29514.03"
click at [374, 243] on div "Total: $29514.03 Deferred: $0 Add Condition Adjustment" at bounding box center [488, 261] width 919 height 40
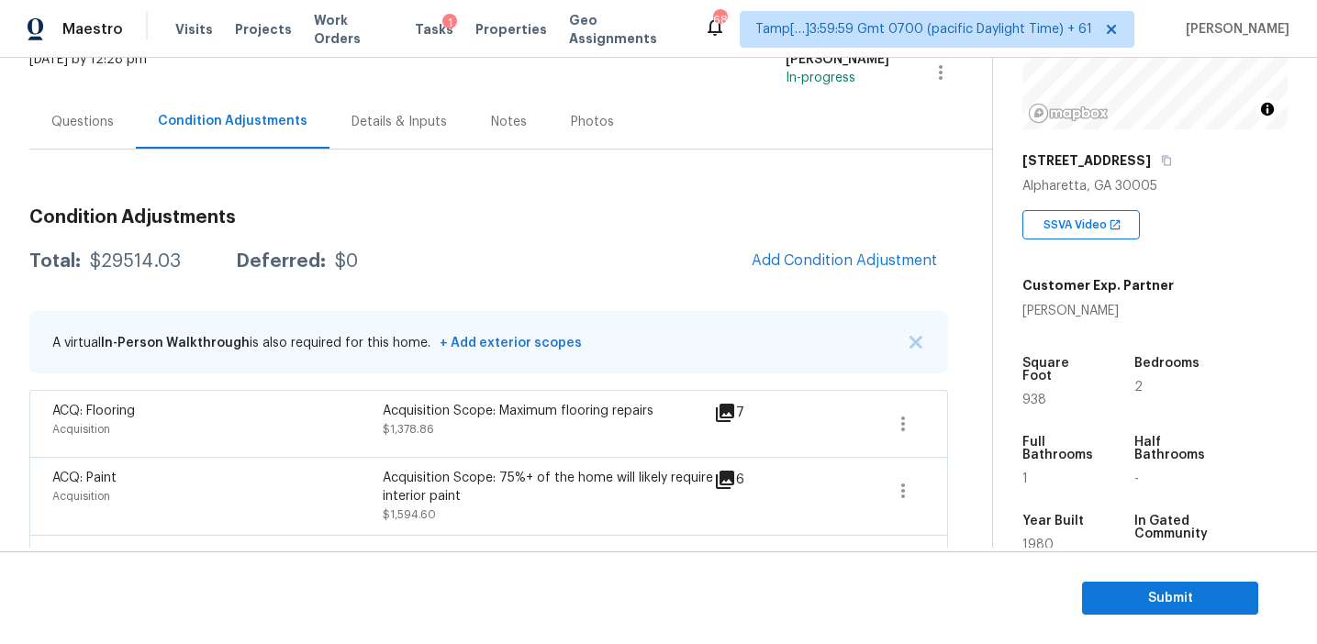
click at [325, 251] on div "Total: $29514.03 Deferred: $0 Add Condition Adjustment" at bounding box center [488, 261] width 919 height 40
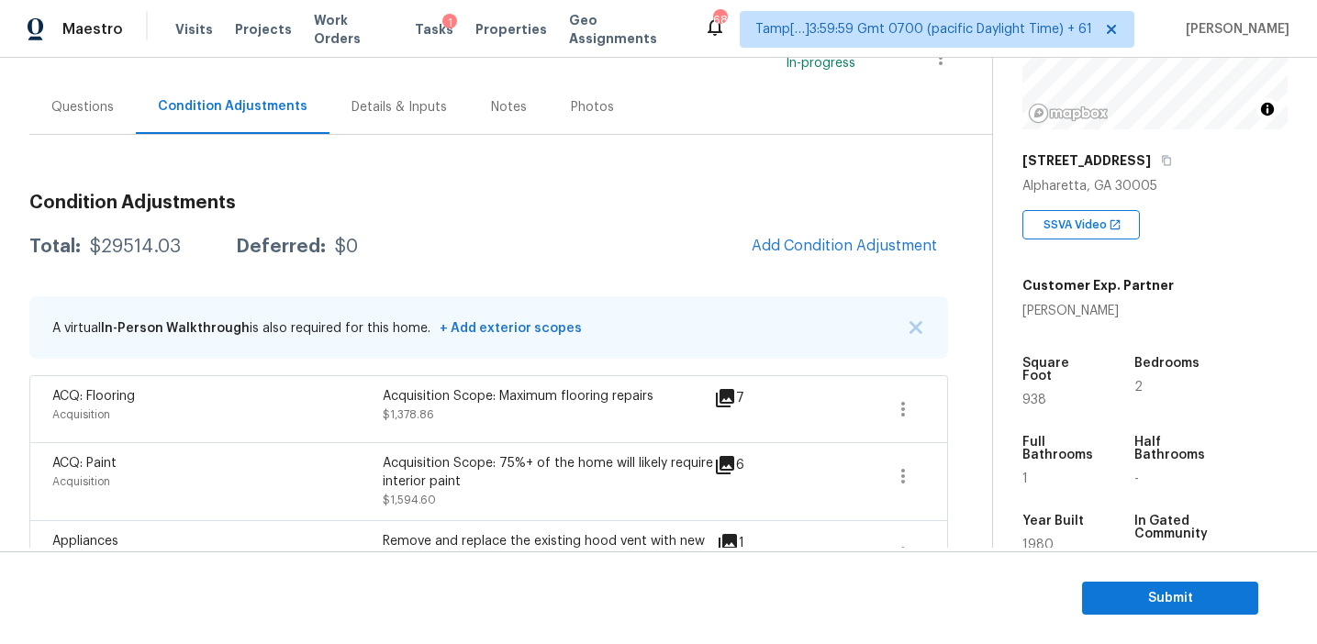
scroll to position [149, 0]
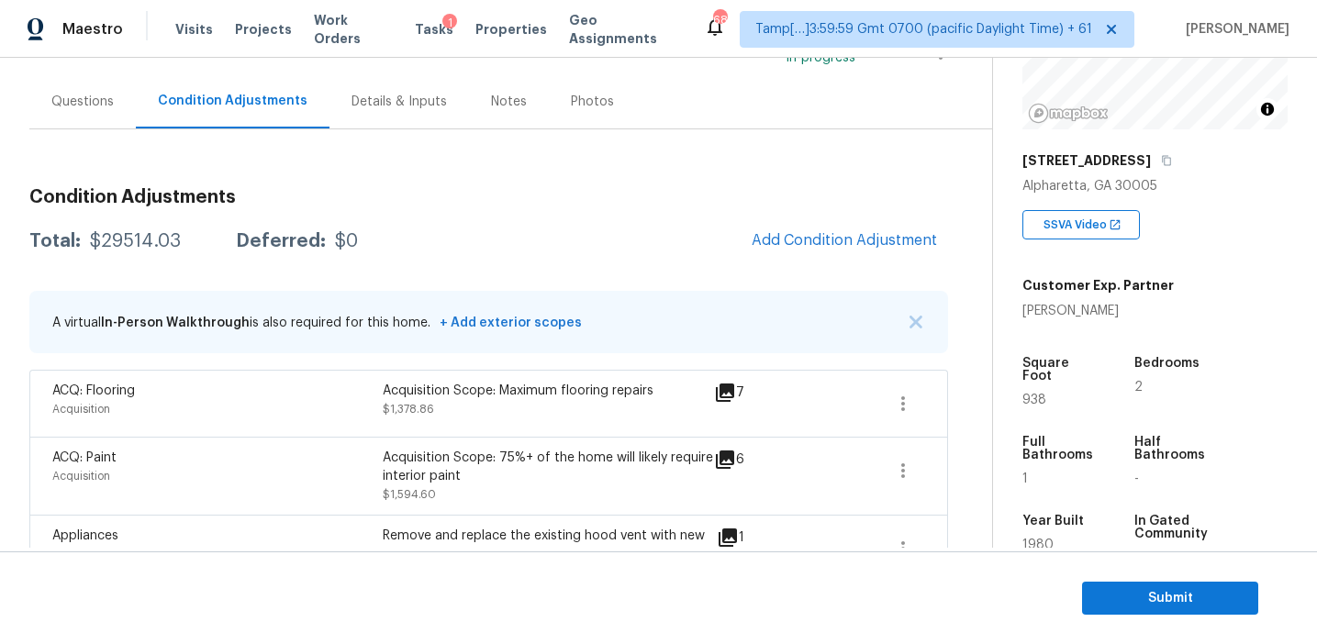
click at [359, 234] on div "Total: $29514.03 Deferred: $0 Add Condition Adjustment" at bounding box center [488, 241] width 919 height 40
click at [913, 313] on button "button" at bounding box center [916, 322] width 18 height 18
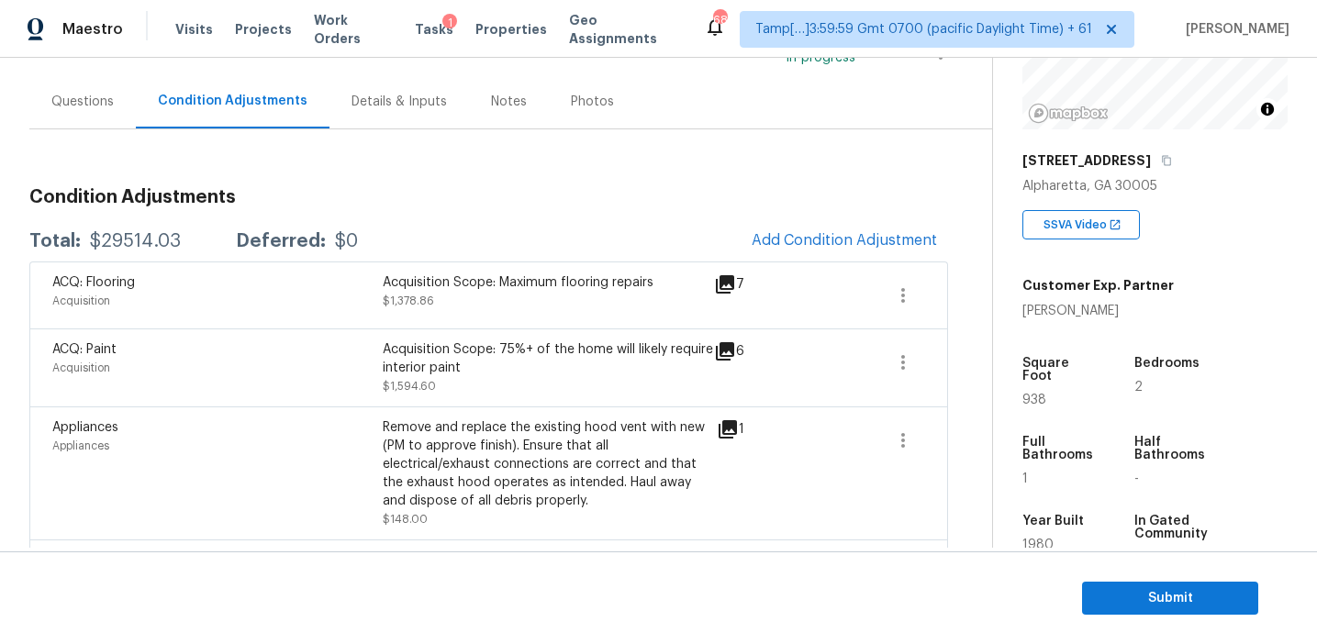
scroll to position [161, 0]
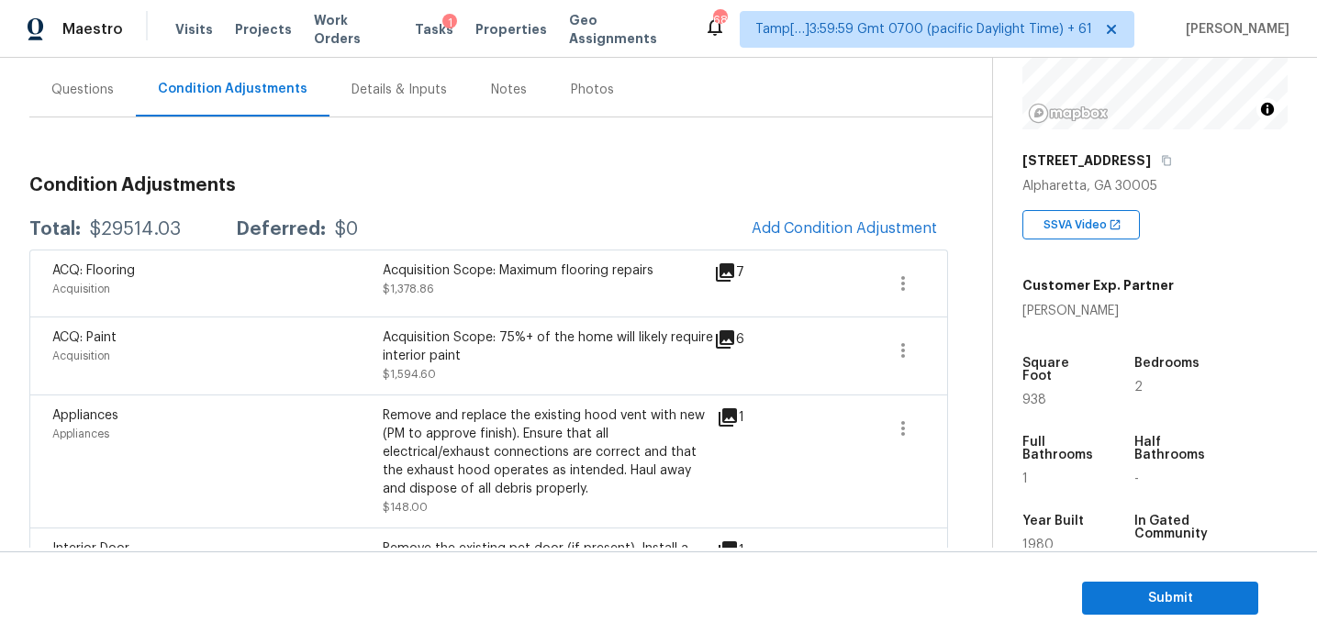
click at [511, 223] on div "Total: $29514.03 Deferred: $0 Add Condition Adjustment" at bounding box center [488, 229] width 919 height 40
click at [106, 90] on div "Questions" at bounding box center [82, 90] width 62 height 18
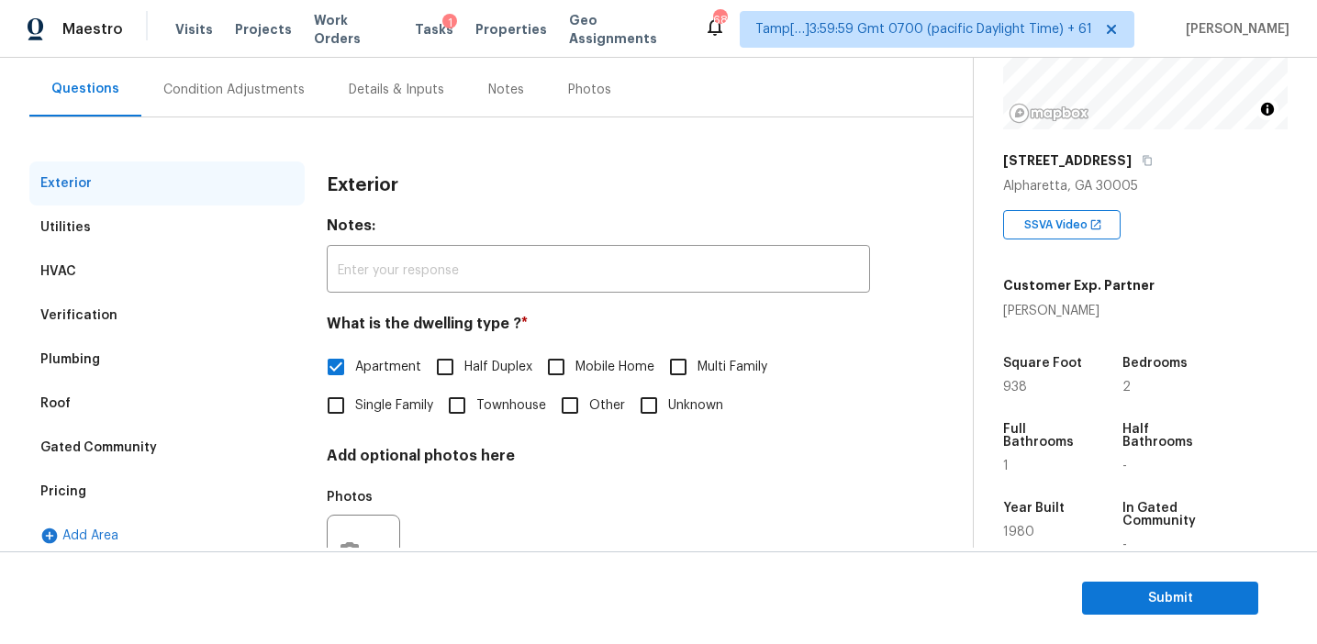
click at [139, 506] on div "Pricing" at bounding box center [166, 492] width 275 height 44
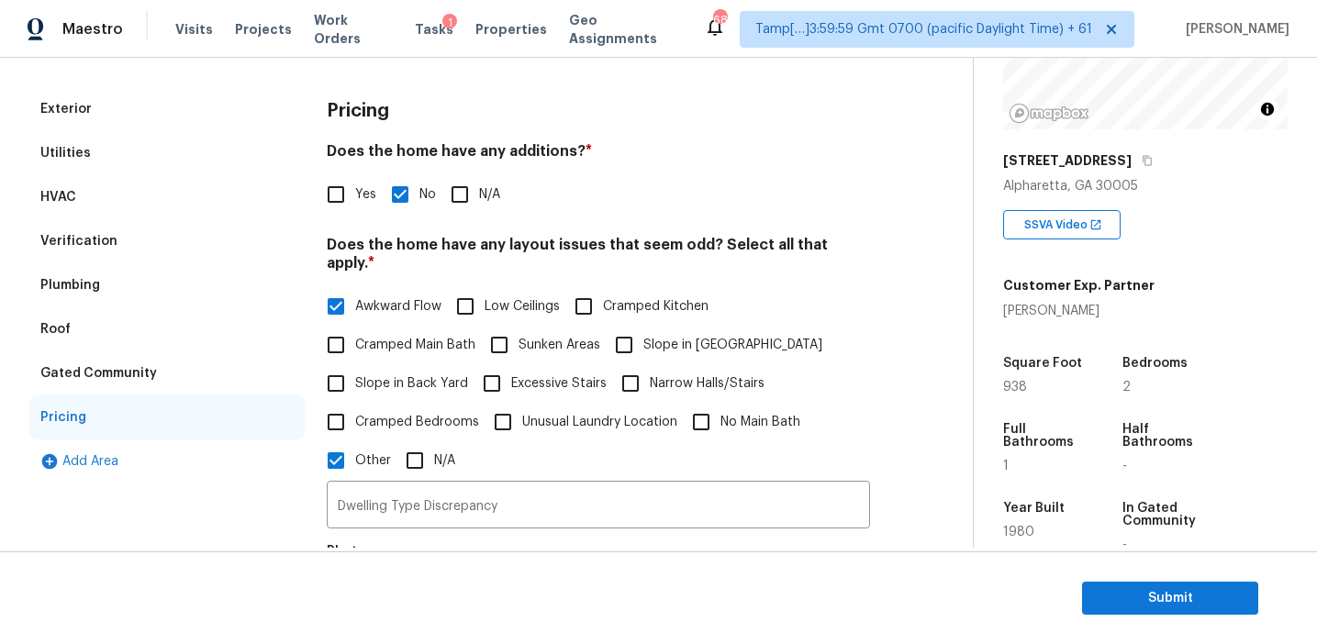
click at [195, 241] on div "Verification" at bounding box center [166, 241] width 275 height 44
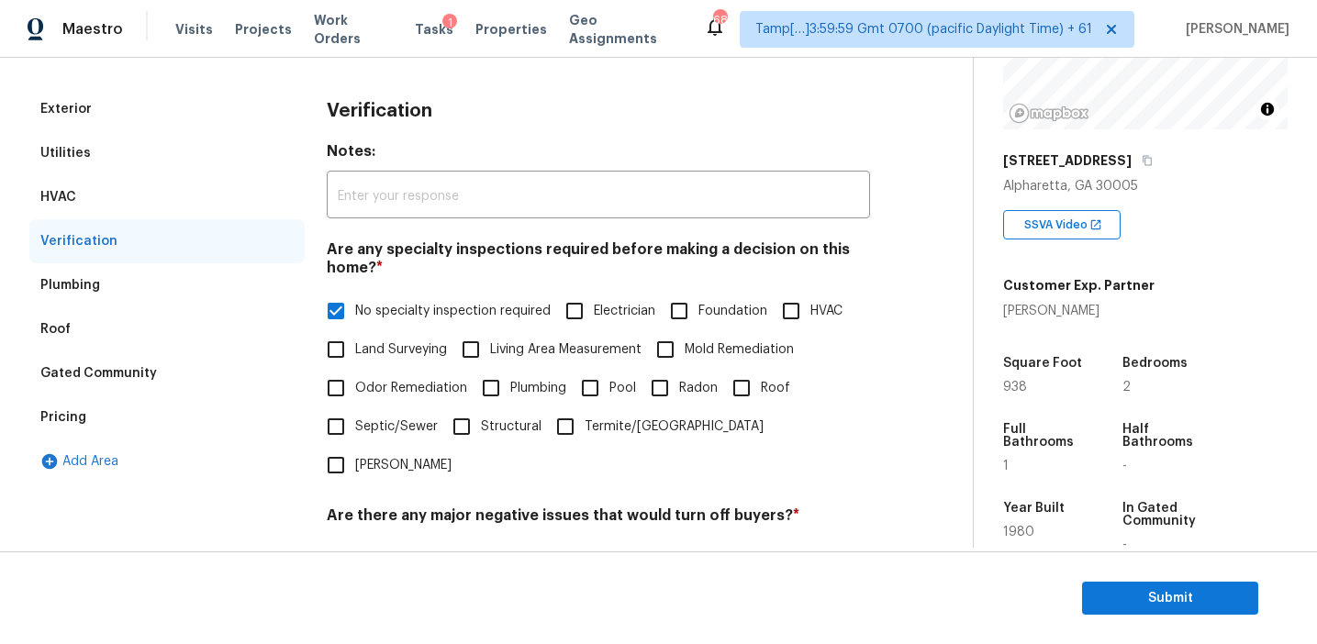
scroll to position [634, 0]
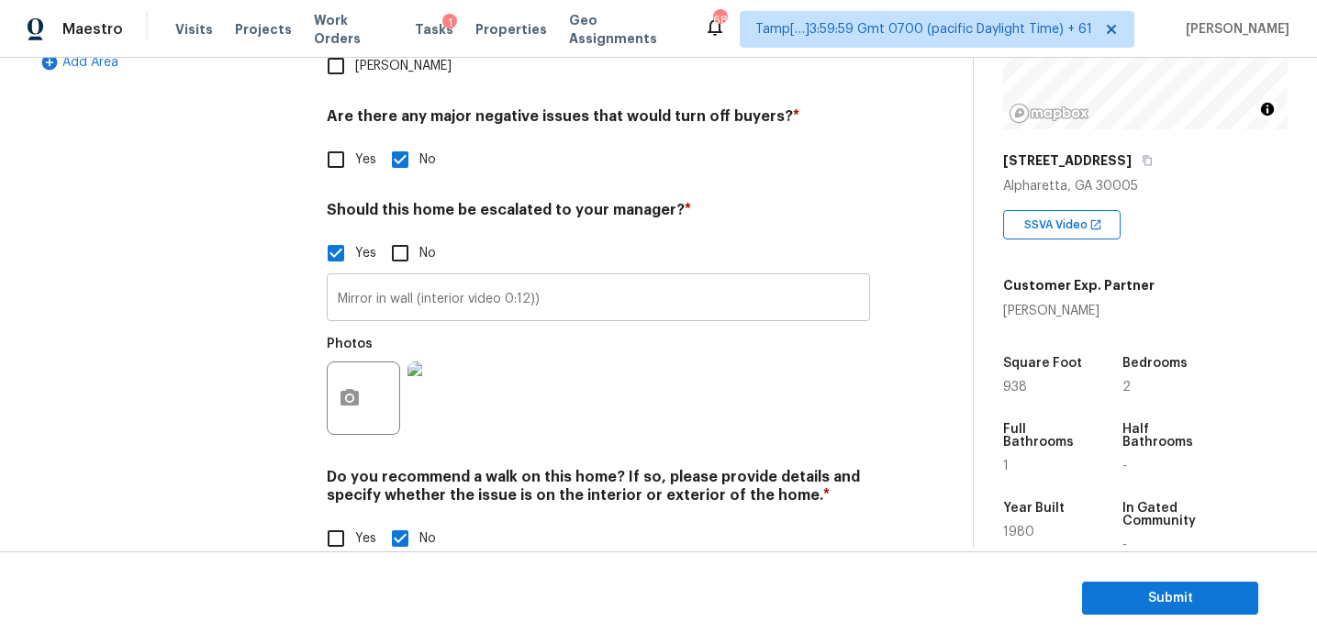
click at [396, 278] on input "Mirror in wall (interior video 0:12))" at bounding box center [598, 299] width 543 height 43
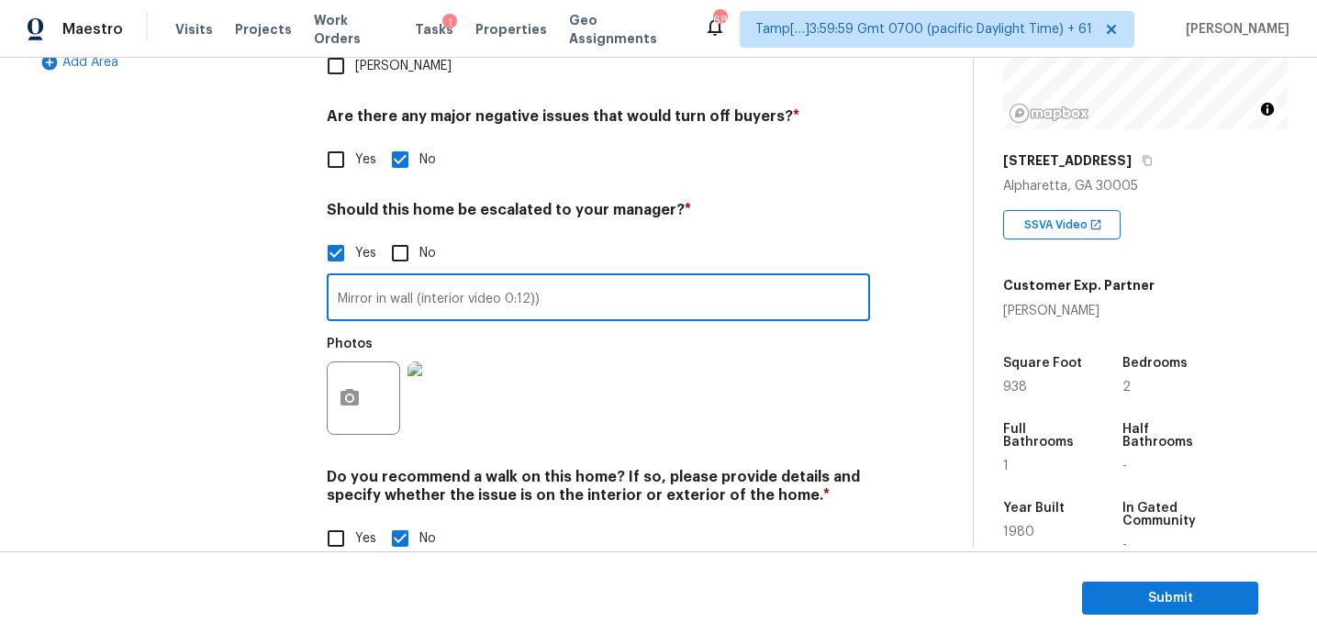
click at [274, 280] on div "Exterior Utilities HVAC Verification Plumbing Roof Gated Community Pricing Add …" at bounding box center [166, 134] width 275 height 892
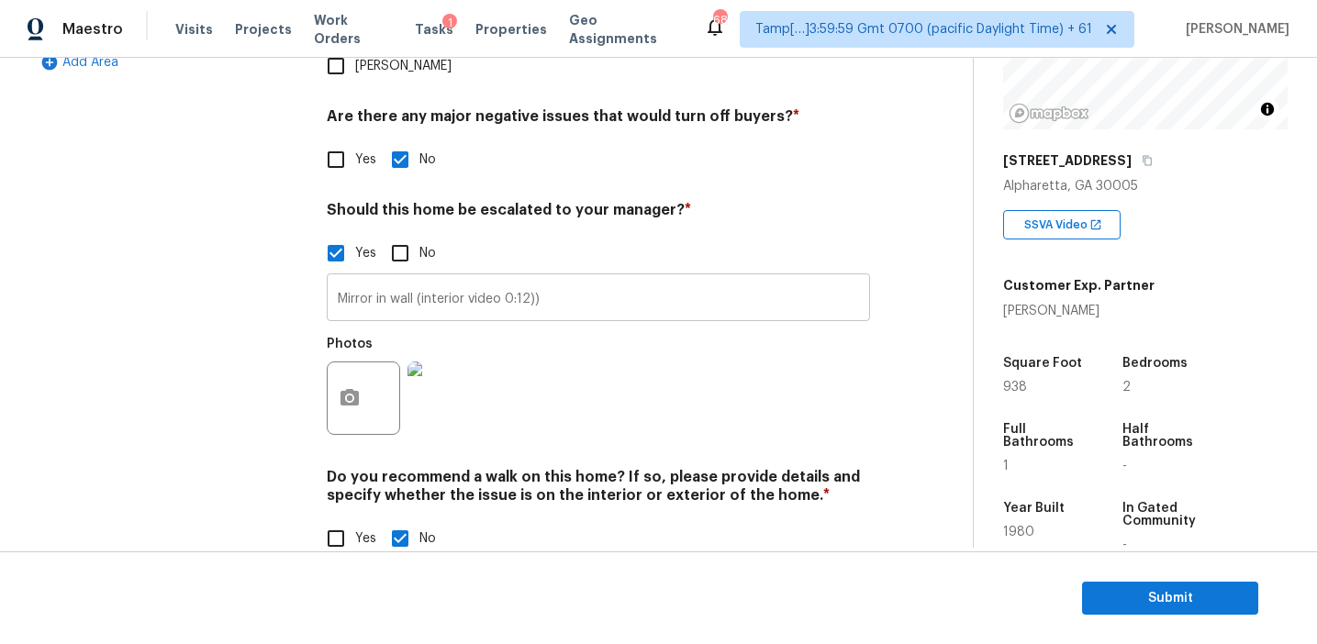
click at [584, 278] on input "Mirror in wall (interior video 0:12))" at bounding box center [598, 299] width 543 height 43
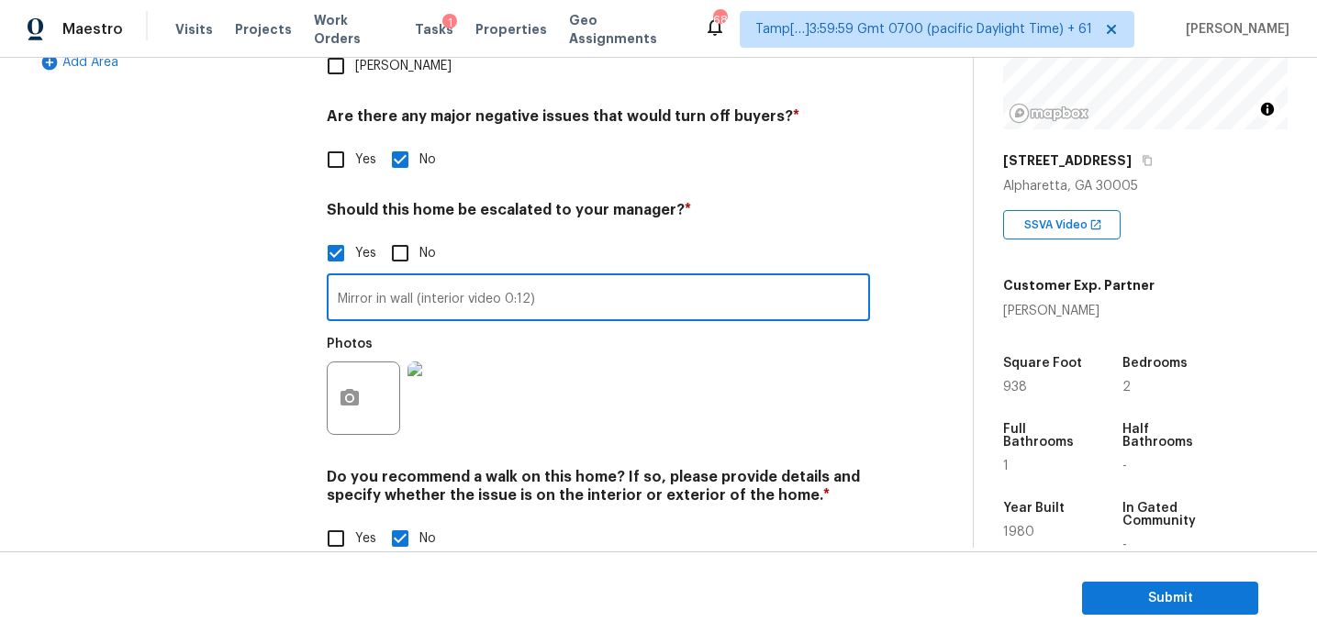
click at [552, 278] on input "Mirror in wall (interior video 0:12)" at bounding box center [598, 299] width 543 height 43
type input "Mirror in wall (interior video 0:12)"
click at [301, 274] on div "Exterior Utilities HVAC Verification Plumbing Roof Gated Community Pricing Add …" at bounding box center [166, 134] width 275 height 892
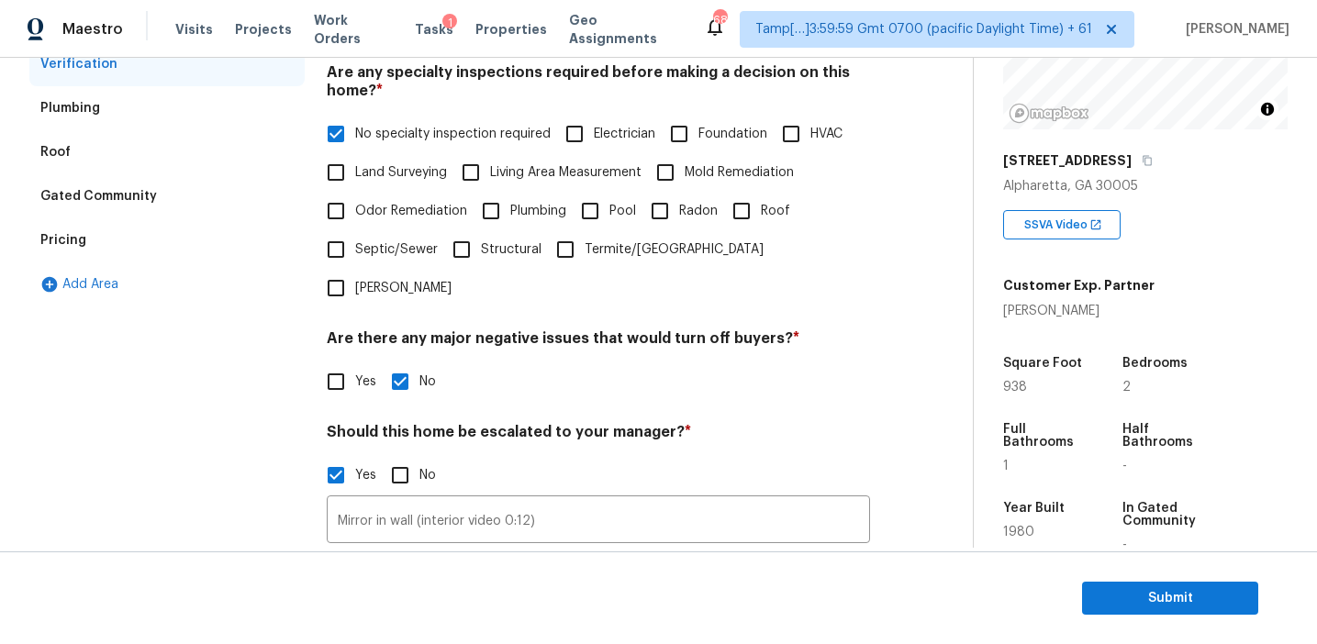
scroll to position [327, 0]
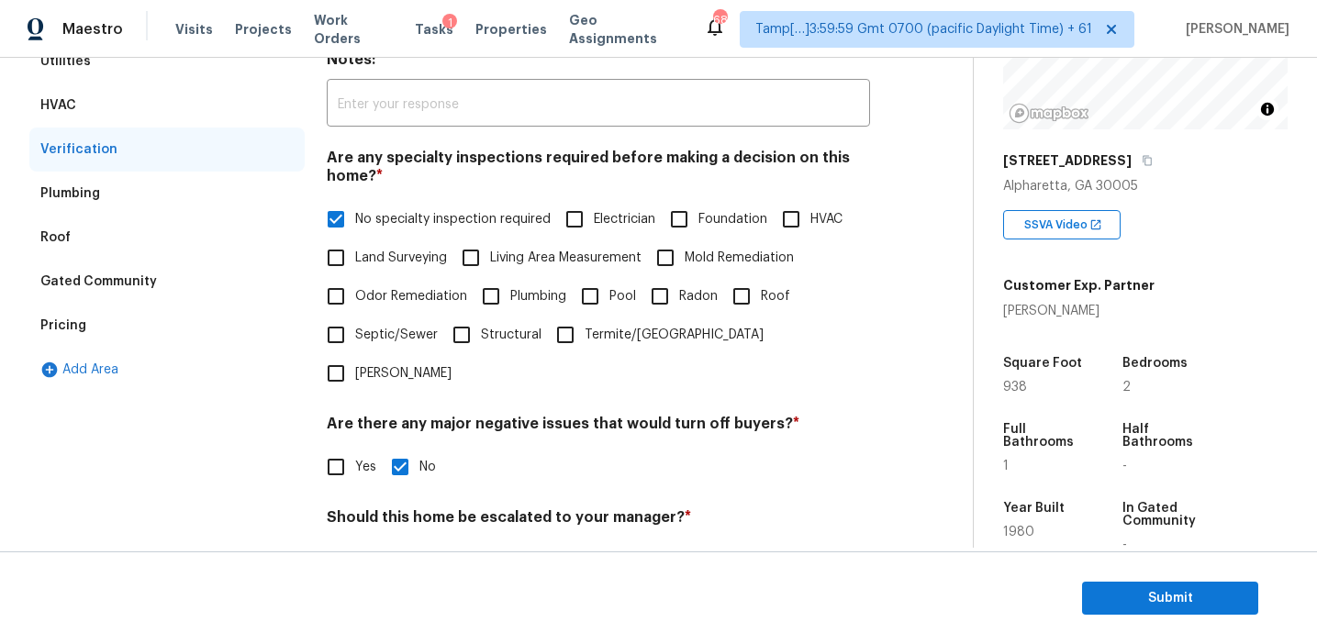
click at [207, 331] on div "Pricing" at bounding box center [166, 326] width 275 height 44
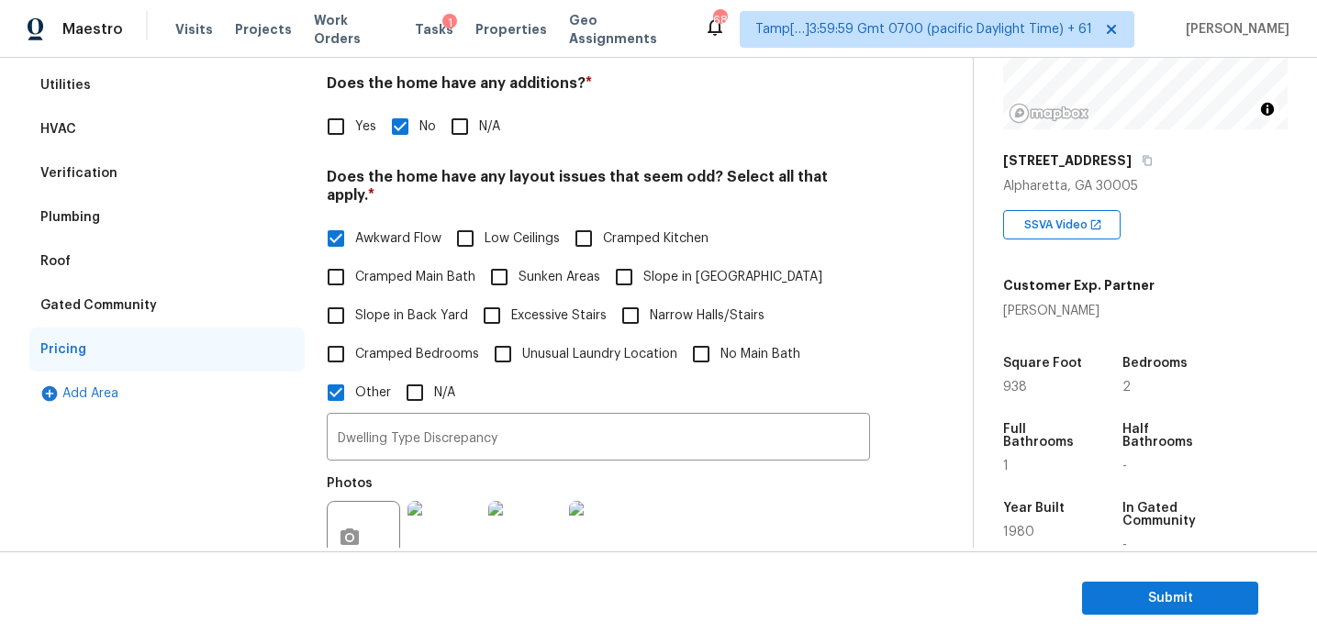
click at [201, 310] on div "Gated Community" at bounding box center [166, 306] width 275 height 44
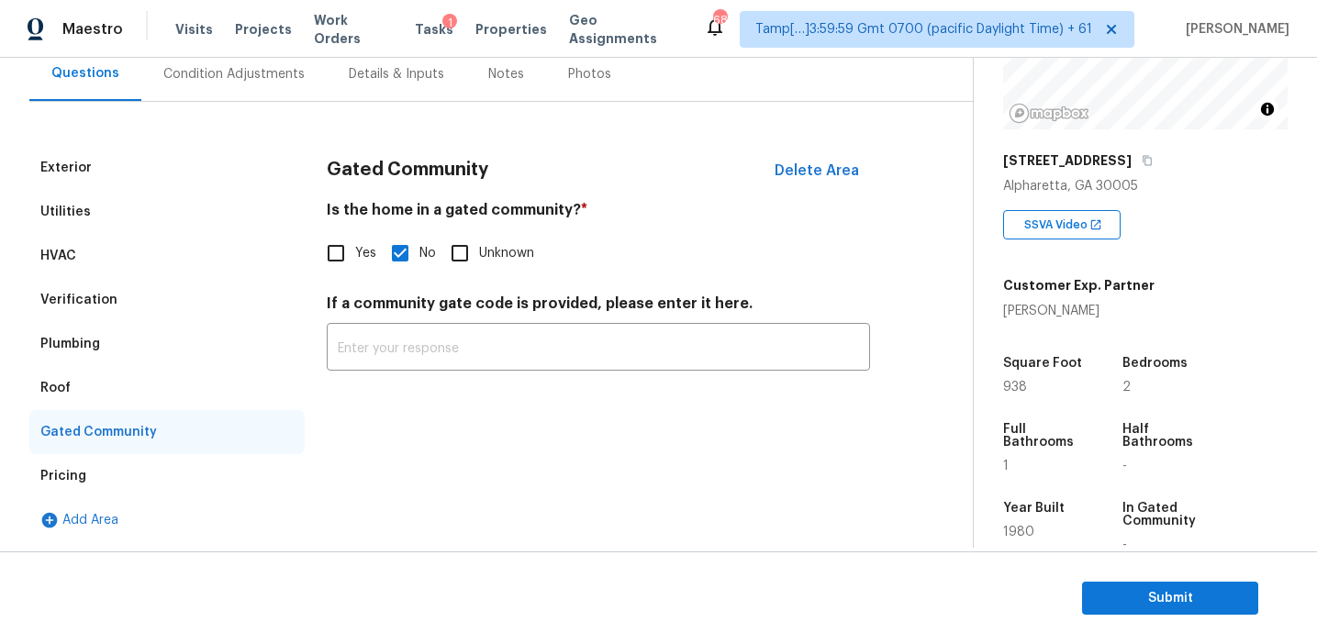
scroll to position [176, 0]
click at [103, 393] on div "Roof" at bounding box center [166, 388] width 275 height 44
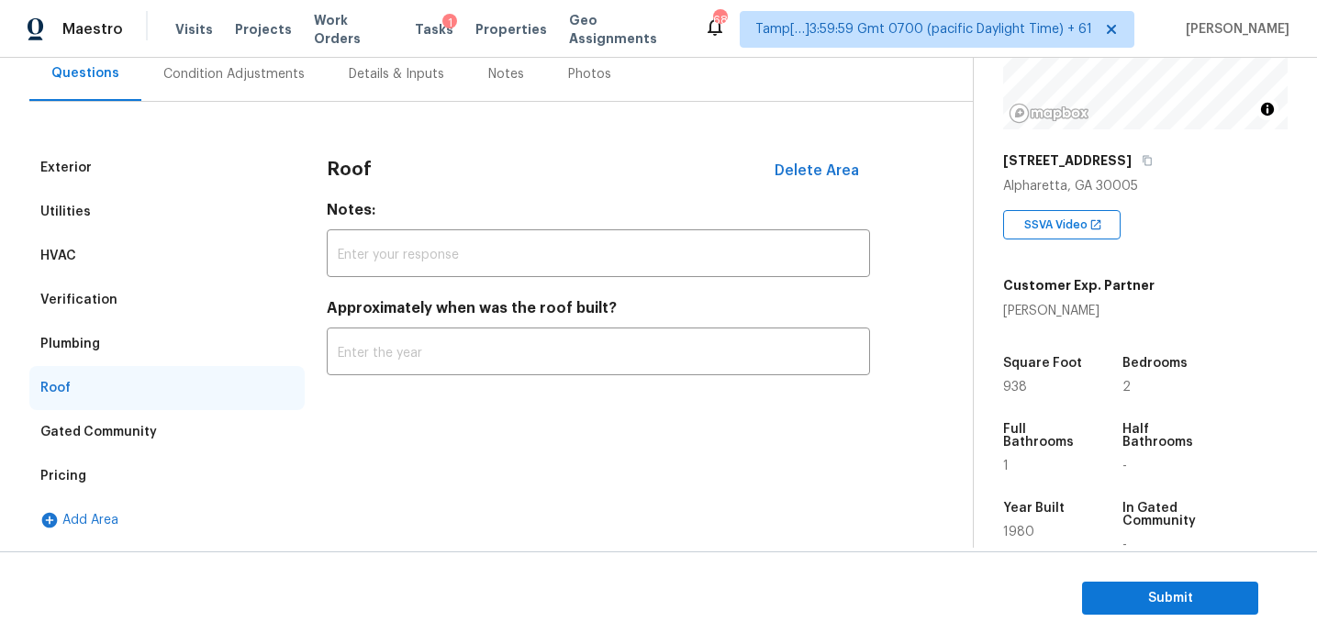
click at [106, 338] on div "Plumbing" at bounding box center [166, 344] width 275 height 44
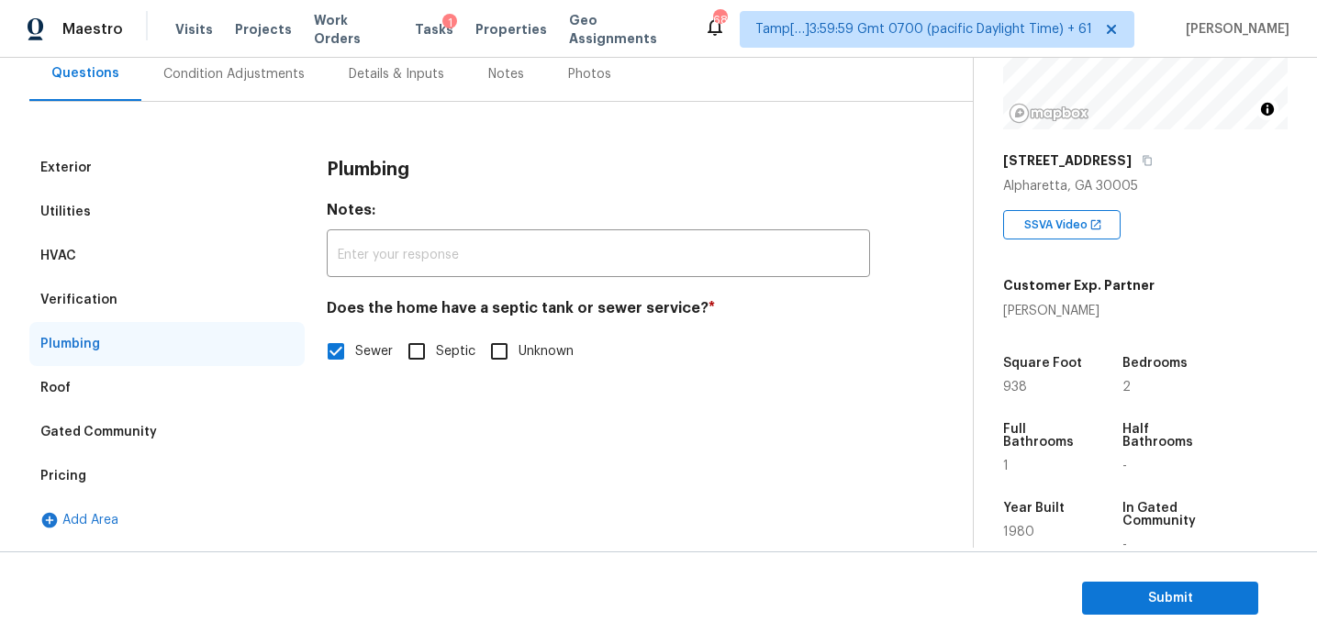
click at [142, 303] on div "Verification" at bounding box center [166, 300] width 275 height 44
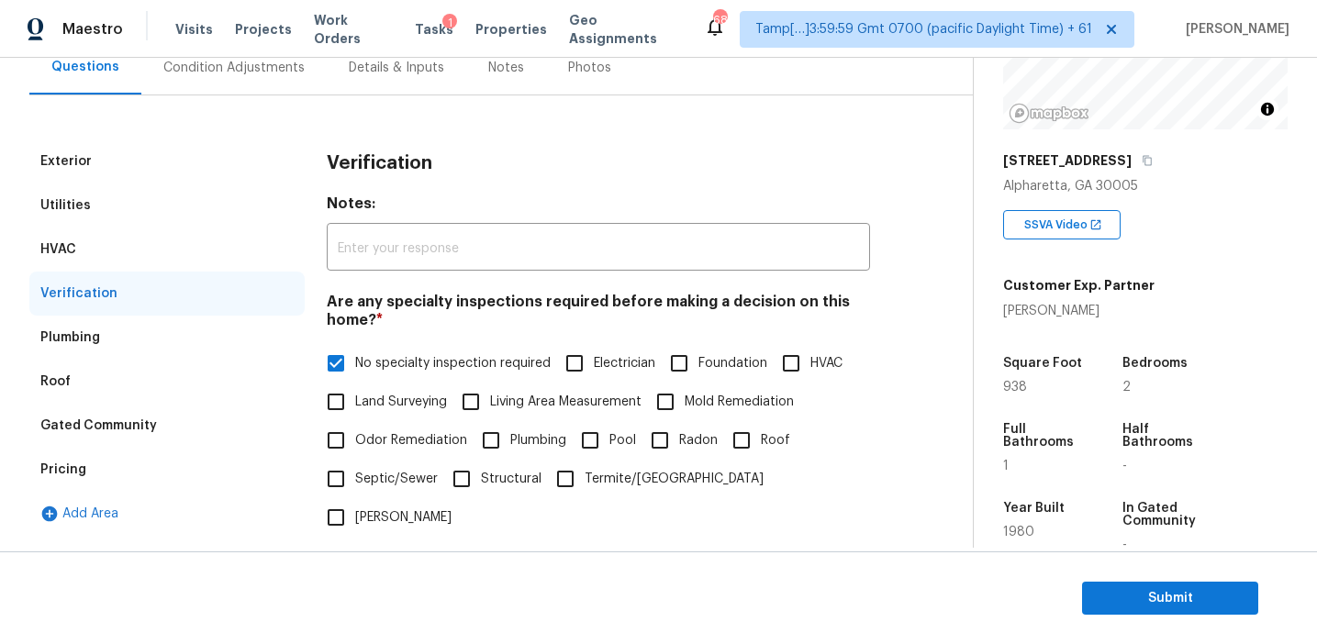
scroll to position [169, 0]
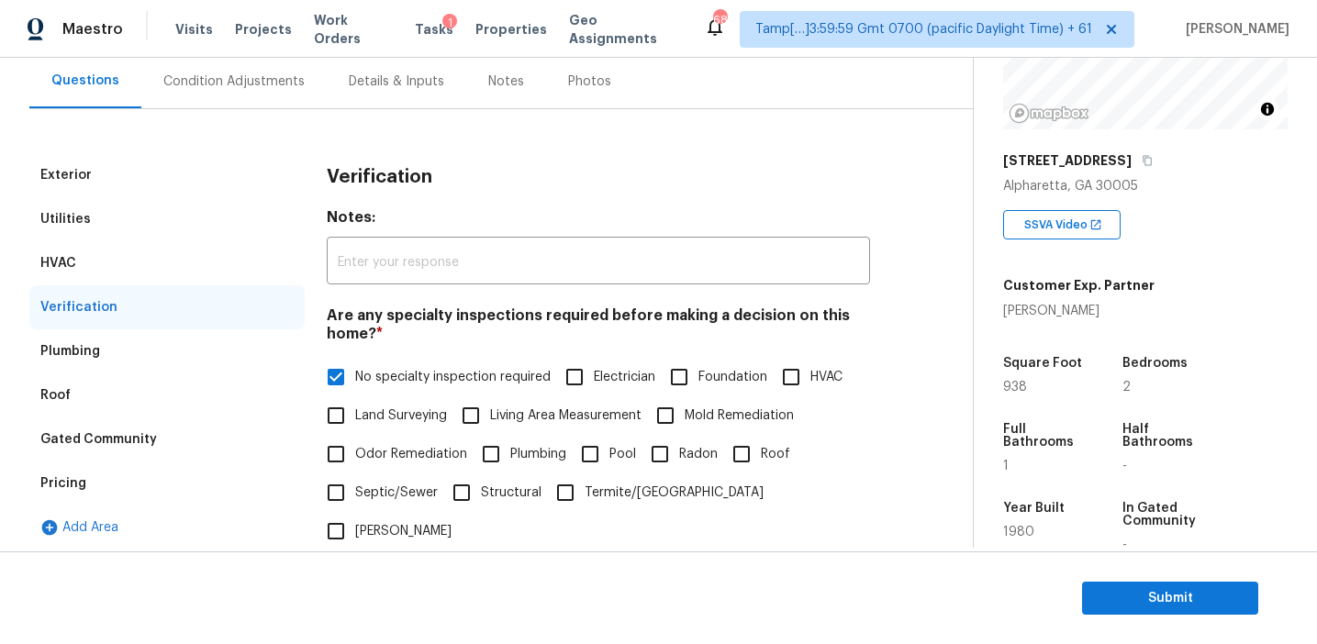
click at [170, 274] on div "HVAC" at bounding box center [166, 263] width 275 height 44
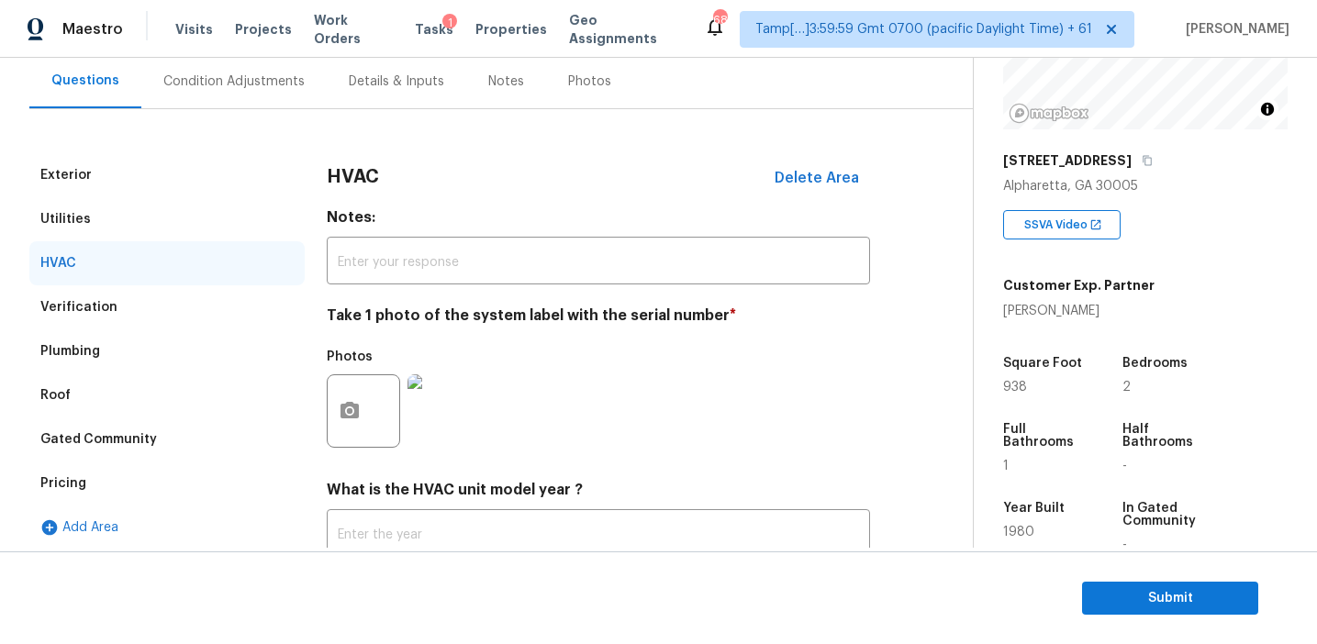
click at [161, 214] on div "Utilities" at bounding box center [166, 219] width 275 height 44
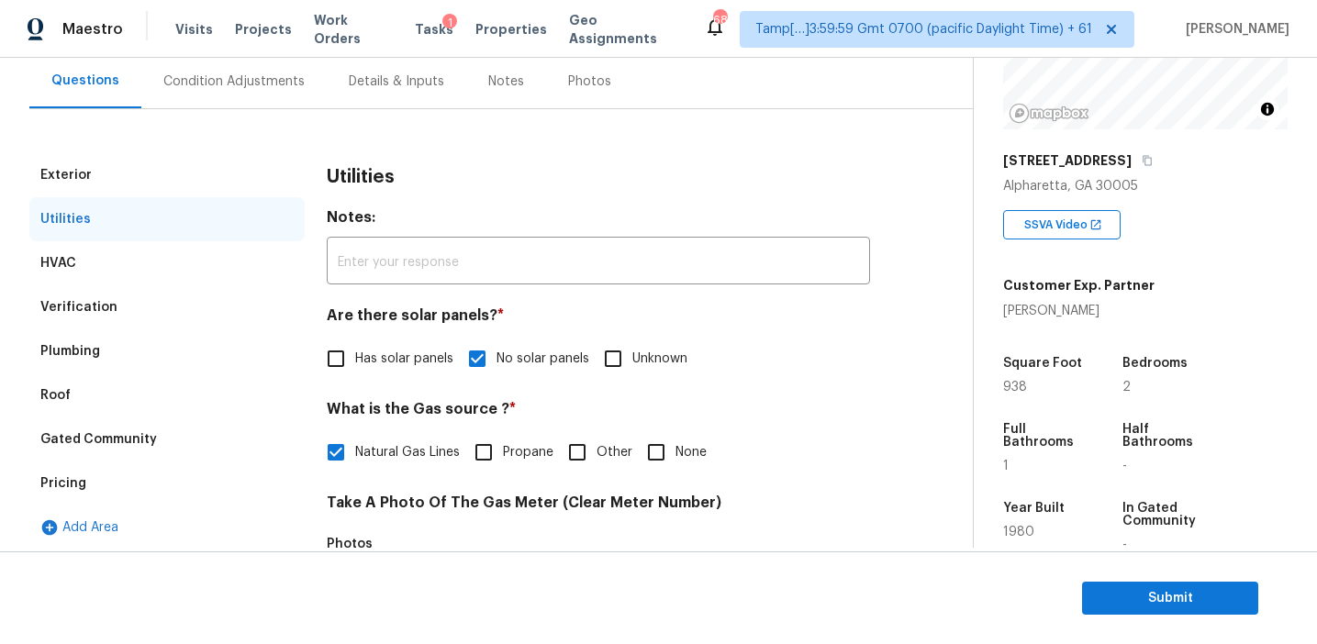
click at [155, 161] on div "Exterior" at bounding box center [166, 175] width 275 height 44
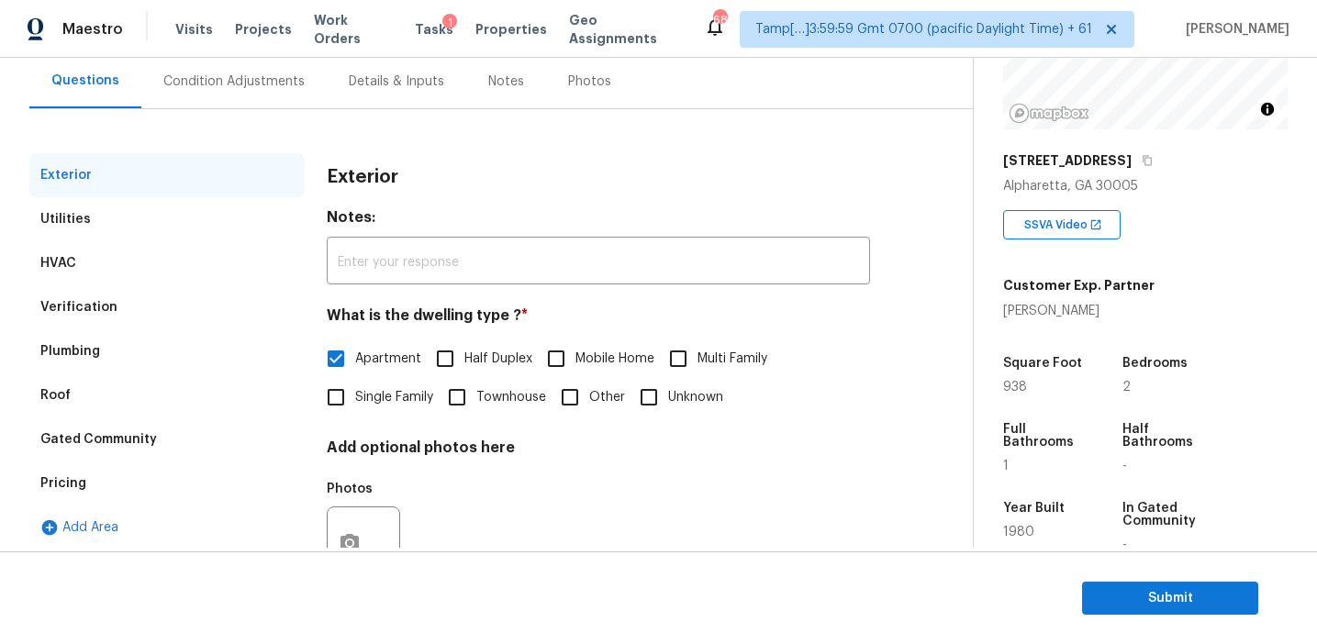
click at [280, 66] on div "Condition Adjustments" at bounding box center [233, 81] width 185 height 54
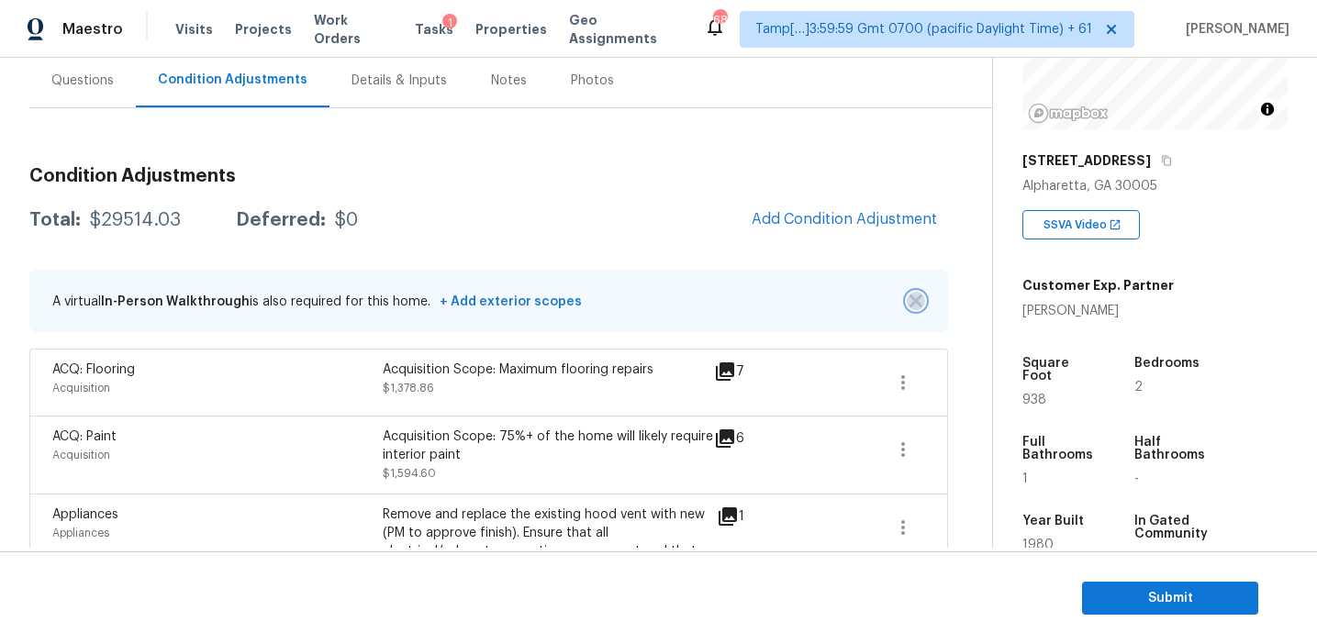
click at [916, 296] on img "button" at bounding box center [916, 301] width 13 height 13
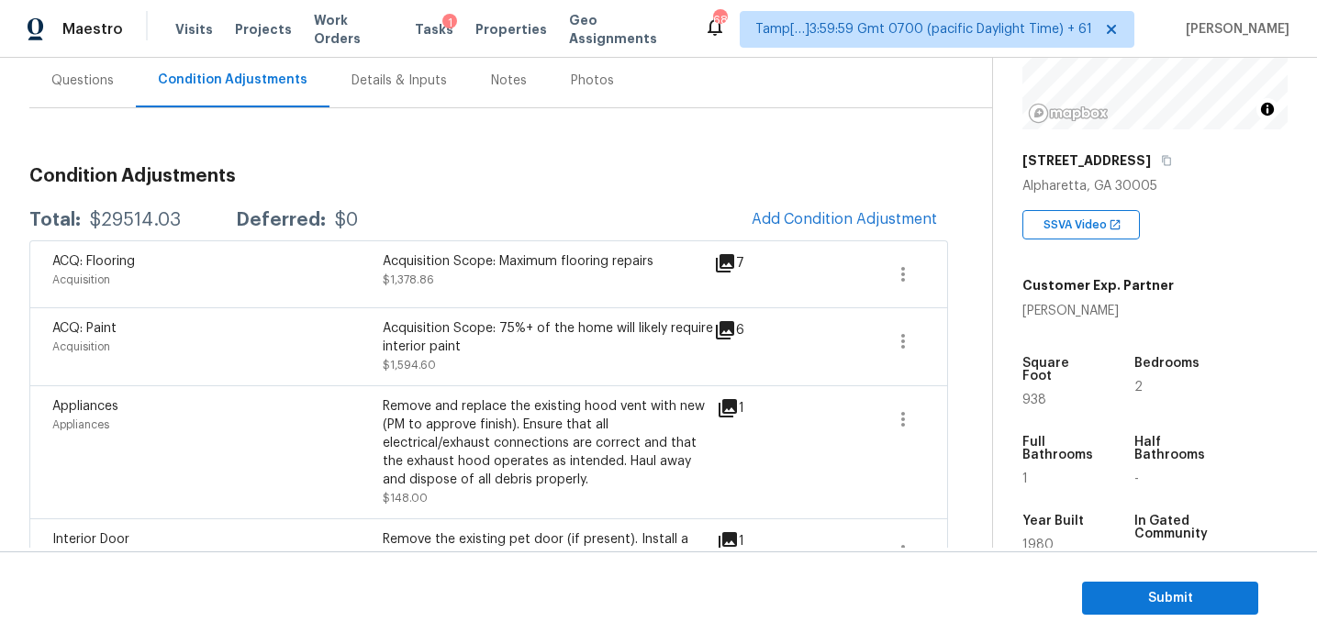
scroll to position [1040, 0]
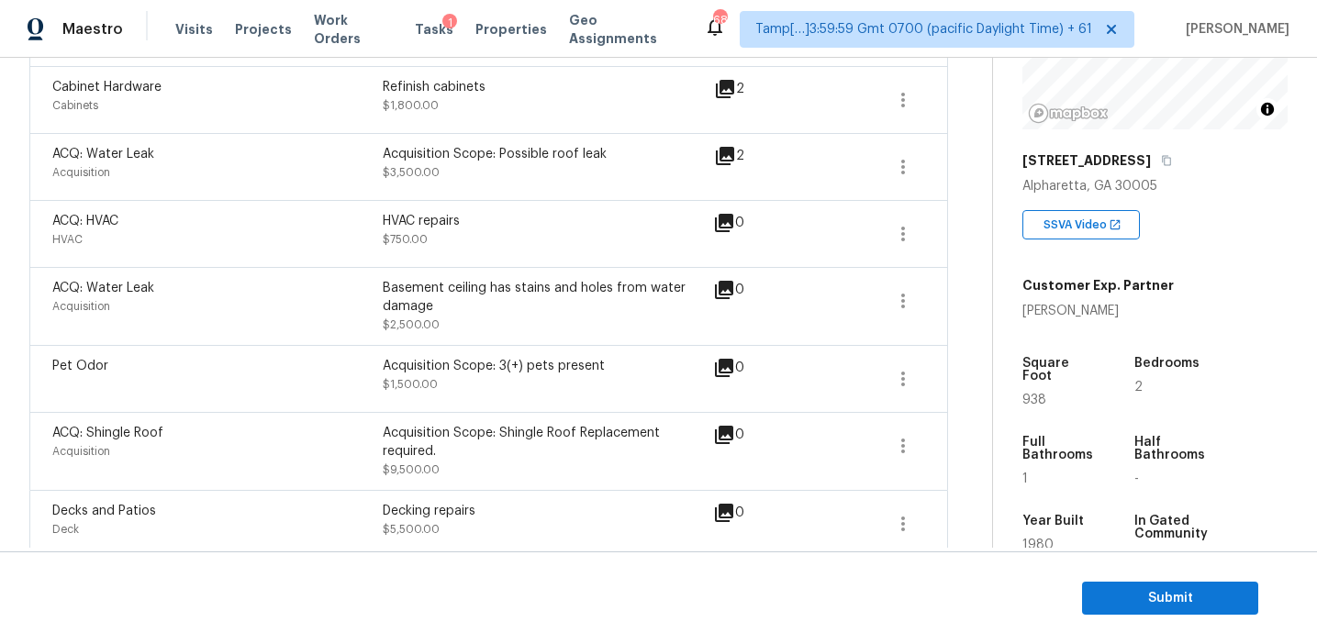
click at [411, 387] on div "Pet Odor Acquisition Scope: 3(+) pets present $1,500.00 0" at bounding box center [488, 378] width 919 height 67
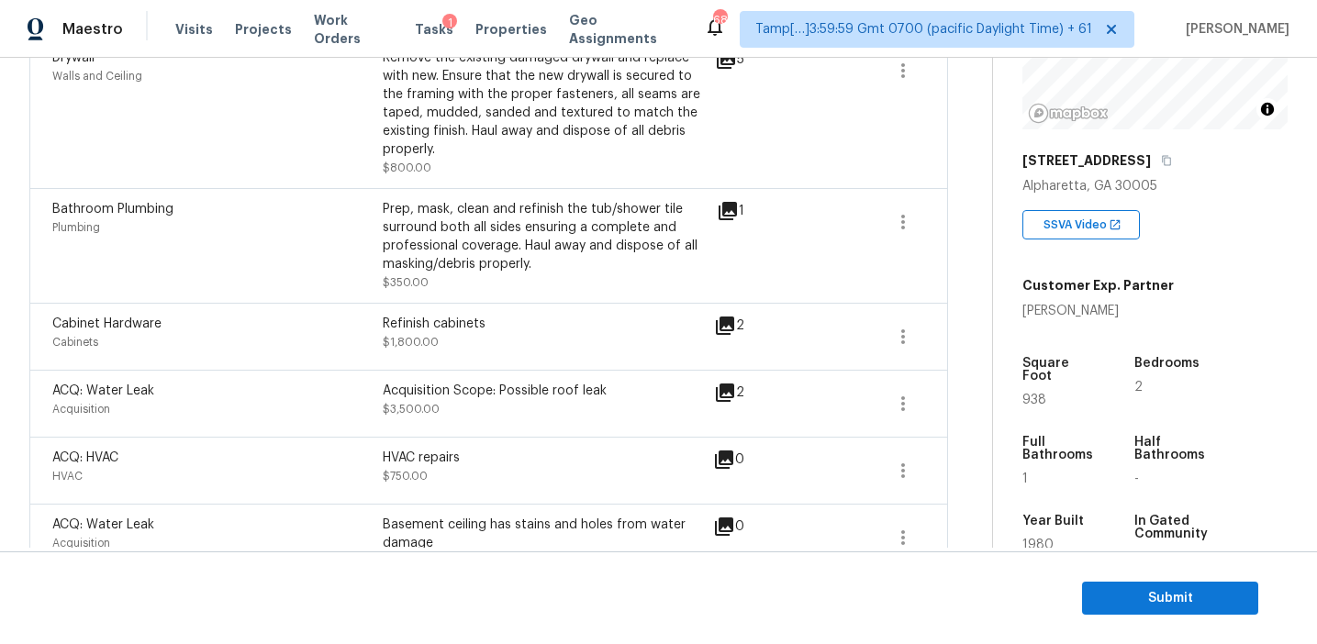
scroll to position [801, 0]
click at [443, 404] on div "Acquisition Scope: Possible roof leak $3,500.00" at bounding box center [548, 406] width 330 height 44
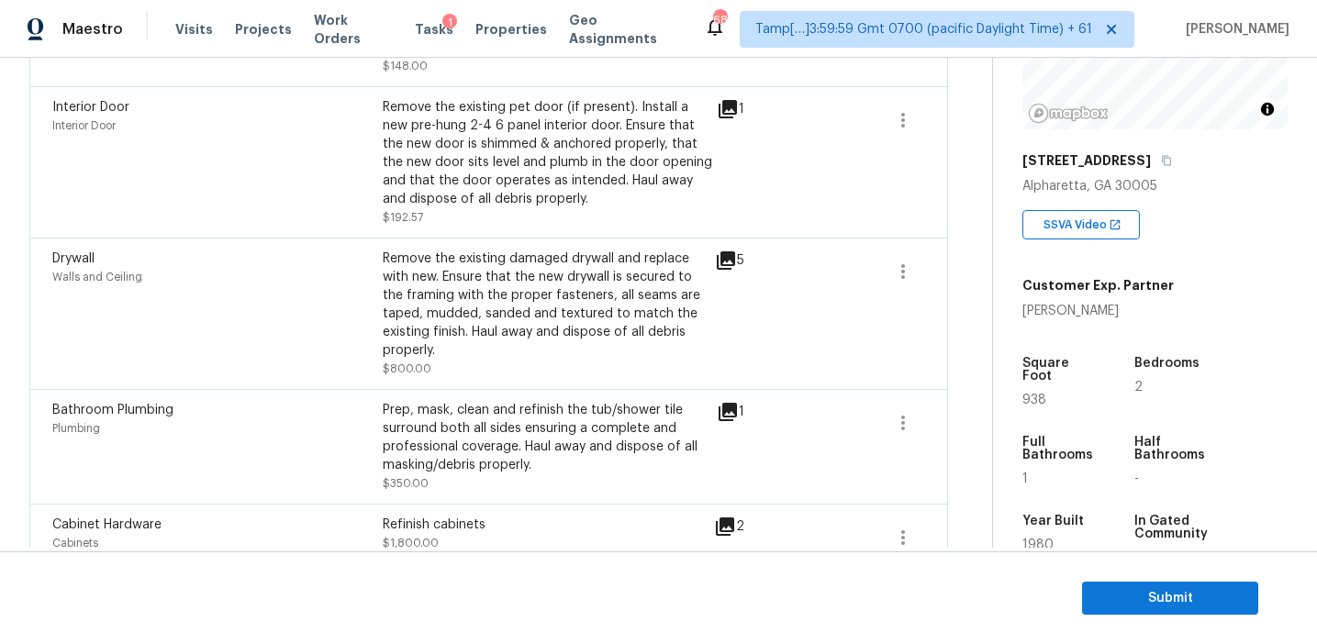
scroll to position [604, 0]
click at [443, 404] on div "Prep, mask, clean and refinish the tub/shower tile surround both all sides ensu…" at bounding box center [548, 435] width 330 height 73
click at [486, 404] on div "Prep, mask, clean and refinish the tub/shower tile surround both all sides ensu…" at bounding box center [548, 435] width 330 height 73
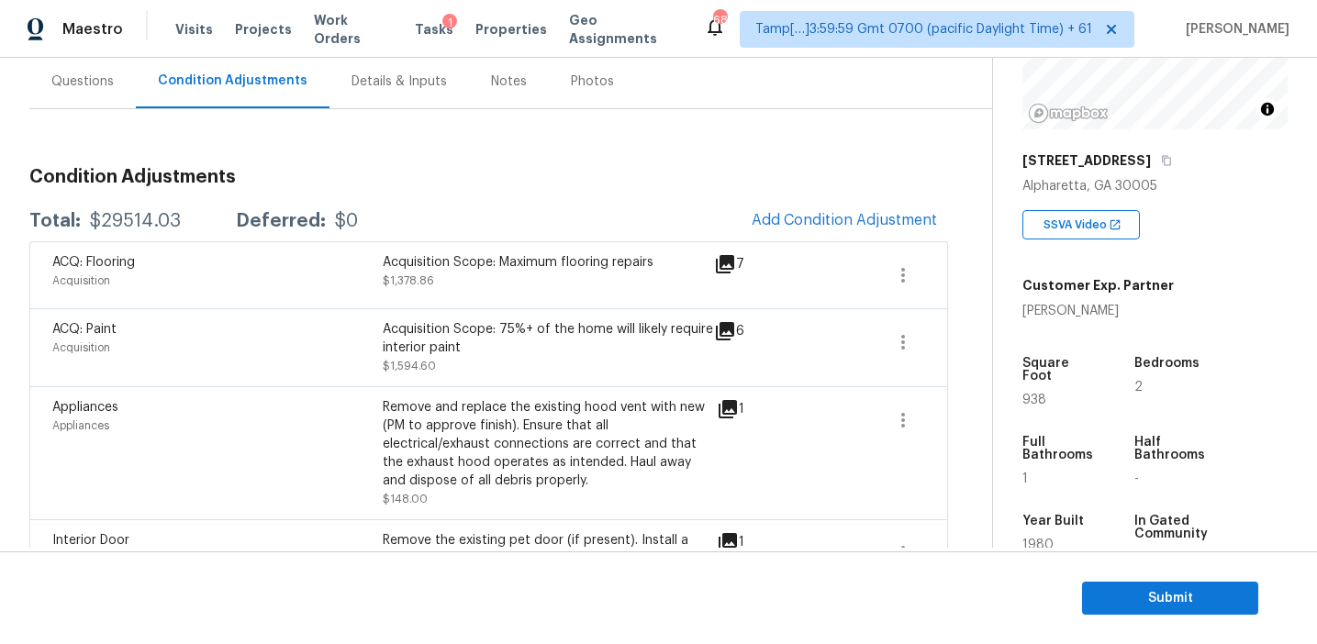
scroll to position [164, 0]
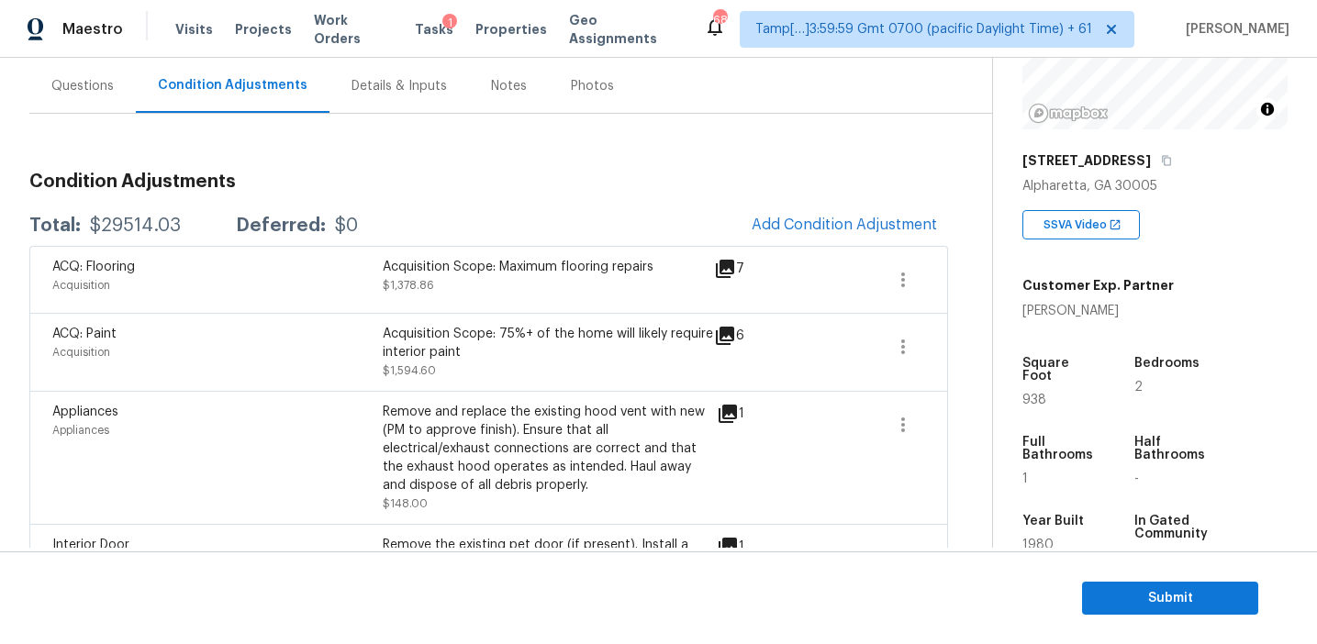
click at [481, 333] on div "Acquisition Scope: 75%+ of the home will likely require interior paint" at bounding box center [548, 343] width 330 height 37
click at [472, 218] on div "Total: $29514.03 Deferred: $0 Add Condition Adjustment" at bounding box center [488, 226] width 919 height 40
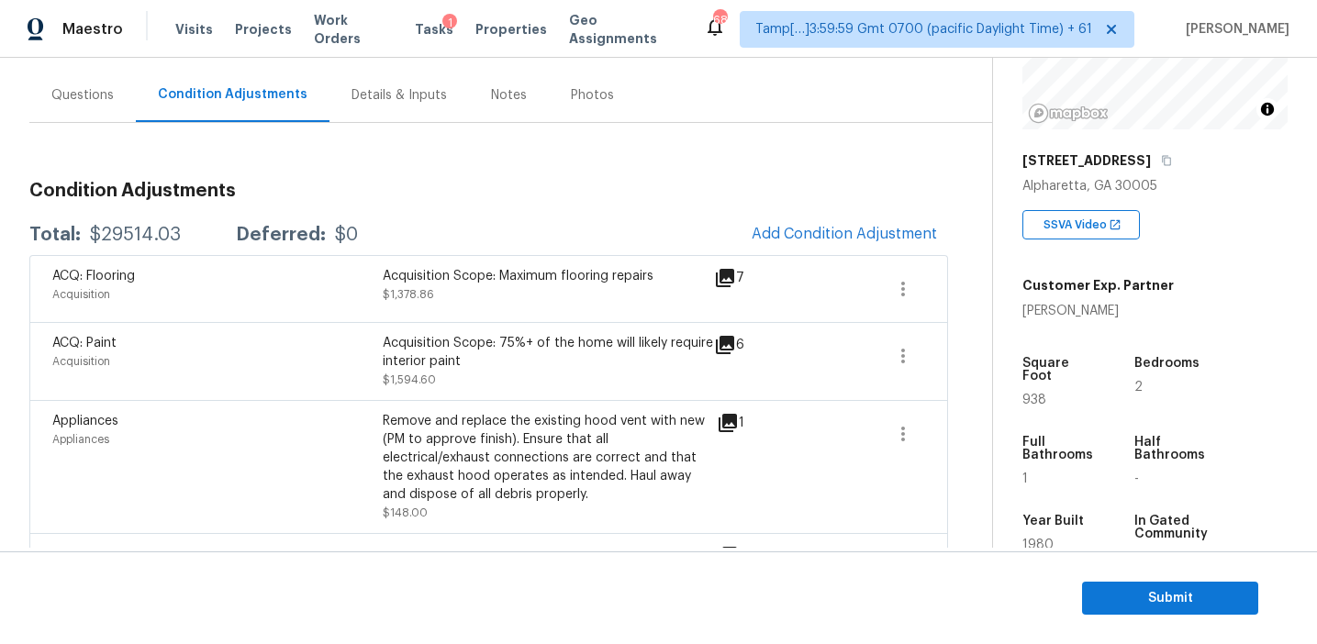
click at [472, 218] on div "Total: $29514.03 Deferred: $0 Add Condition Adjustment" at bounding box center [488, 235] width 919 height 40
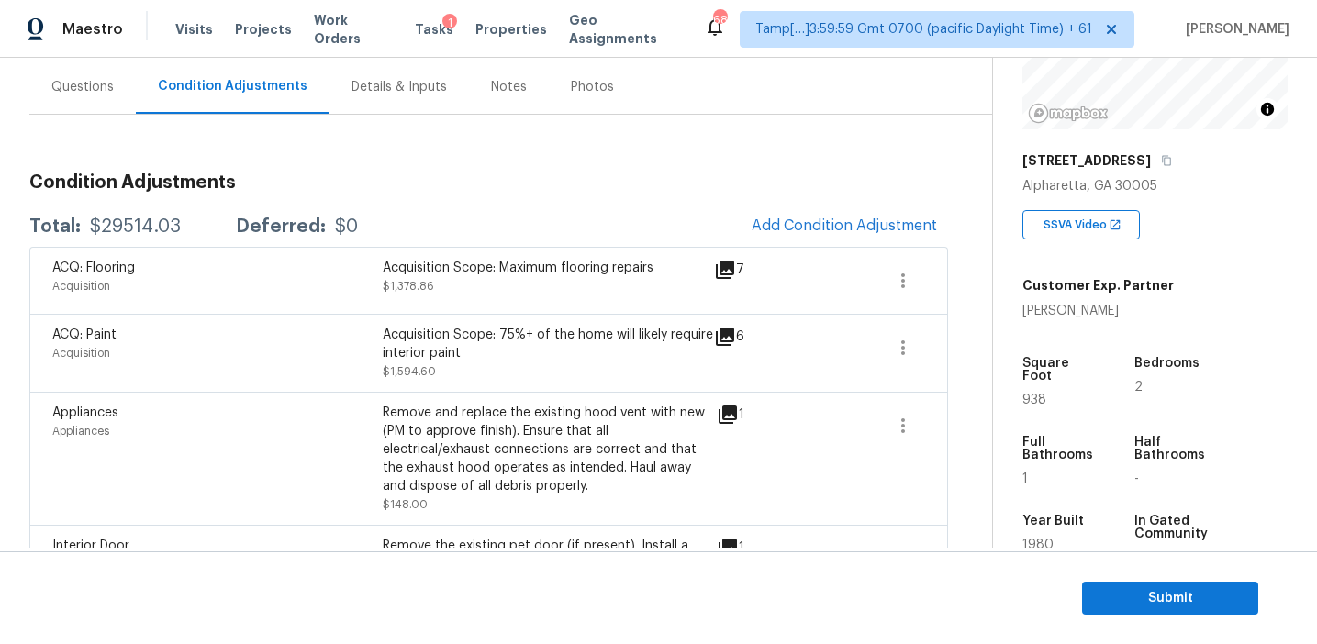
click at [472, 218] on div "Total: $29514.03 Deferred: $0 Add Condition Adjustment" at bounding box center [488, 227] width 919 height 40
click at [487, 207] on div "Total: $29514.03 Deferred: $0 Add Condition Adjustment" at bounding box center [488, 227] width 919 height 40
click at [489, 216] on div "Total: $29514.03 Deferred: $0 Add Condition Adjustment" at bounding box center [488, 227] width 919 height 40
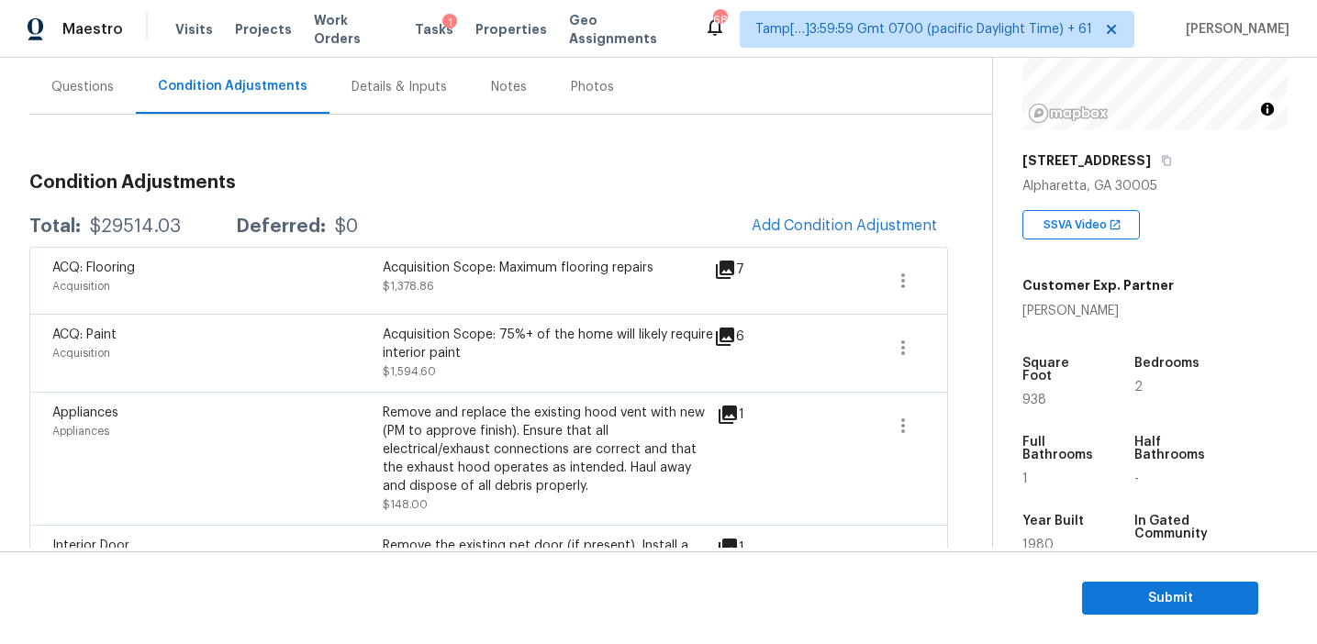
click at [494, 213] on div "Total: $29514.03 Deferred: $0 Add Condition Adjustment" at bounding box center [488, 227] width 919 height 40
click at [1095, 601] on button "Submit" at bounding box center [1170, 599] width 176 height 34
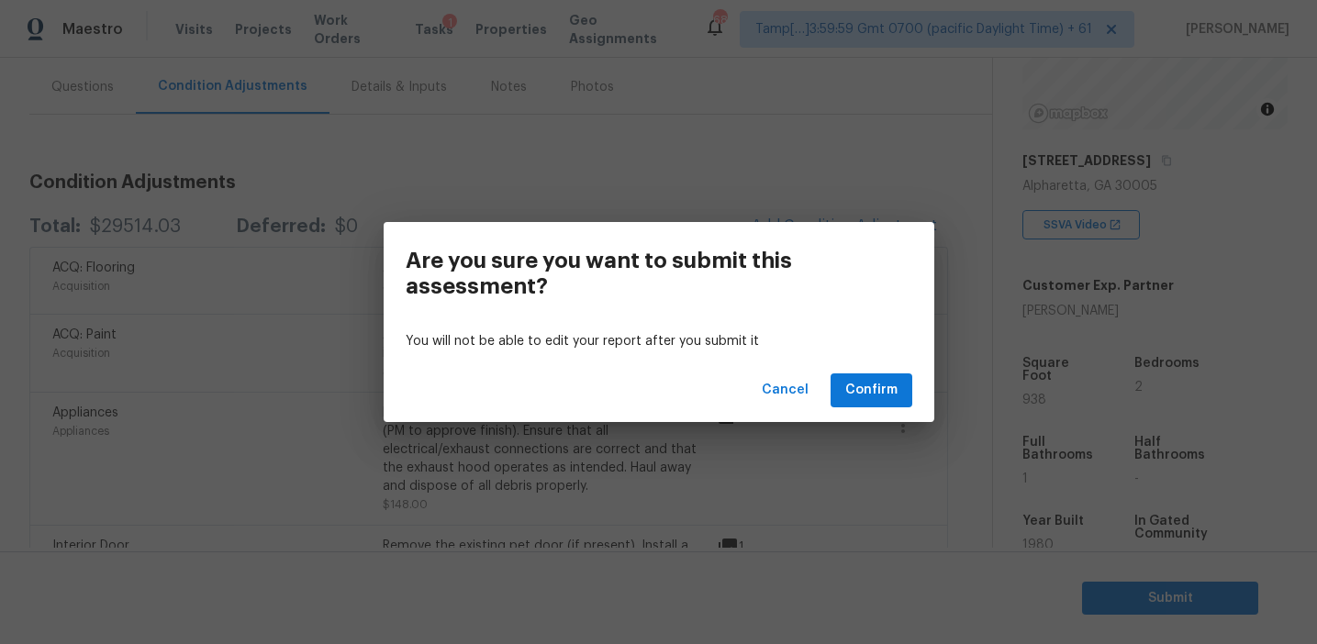
click at [818, 387] on div "Cancel Confirm" at bounding box center [659, 390] width 551 height 63
click at [784, 397] on span "Cancel" at bounding box center [785, 390] width 47 height 23
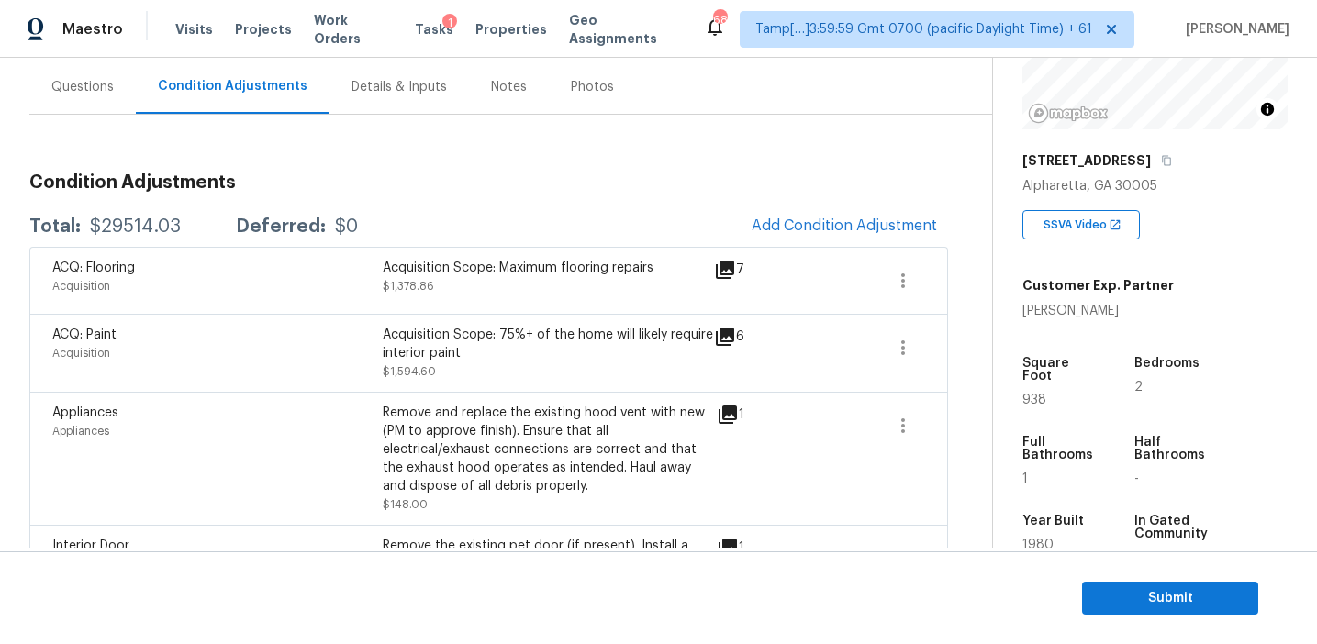
click at [771, 397] on div "Appliances Appliances Remove and replace the existing hood vent with new (PM to…" at bounding box center [488, 458] width 919 height 133
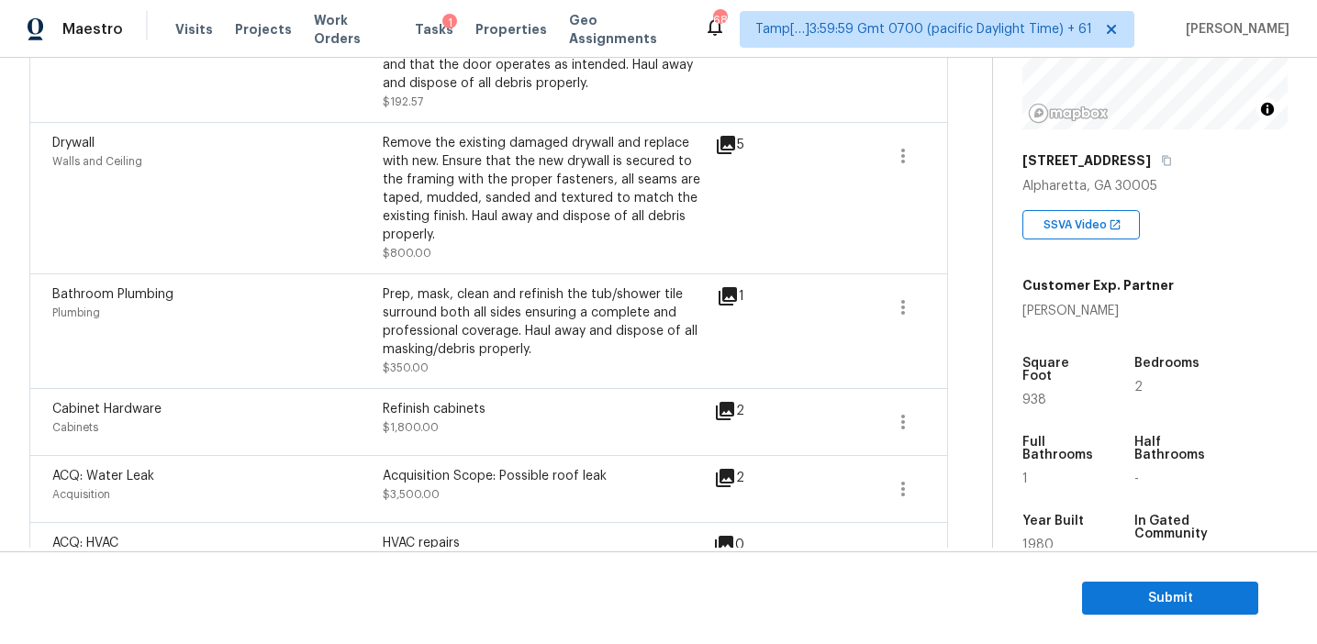
scroll to position [1040, 0]
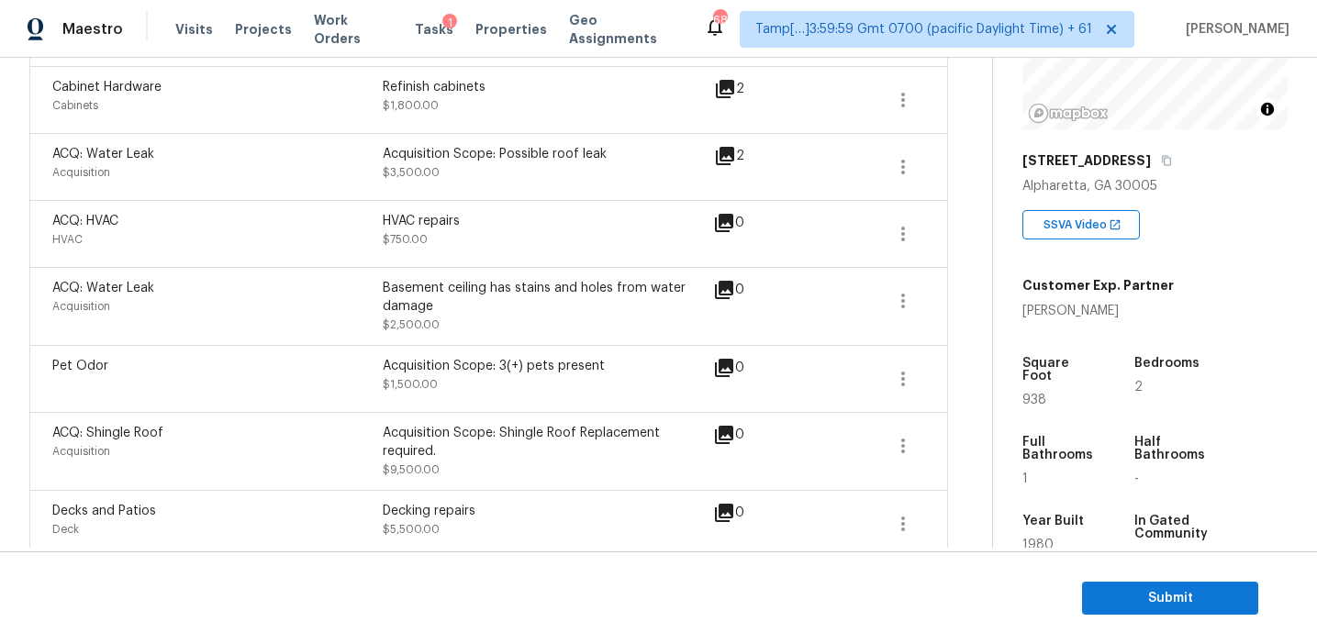
click at [771, 412] on div "ACQ: Shingle Roof Acquisition Acquisition Scope: Shingle Roof Replacement requi…" at bounding box center [488, 451] width 919 height 78
click at [767, 424] on div "0" at bounding box center [758, 435] width 90 height 22
click at [518, 502] on div "Decking repairs" at bounding box center [548, 511] width 330 height 18
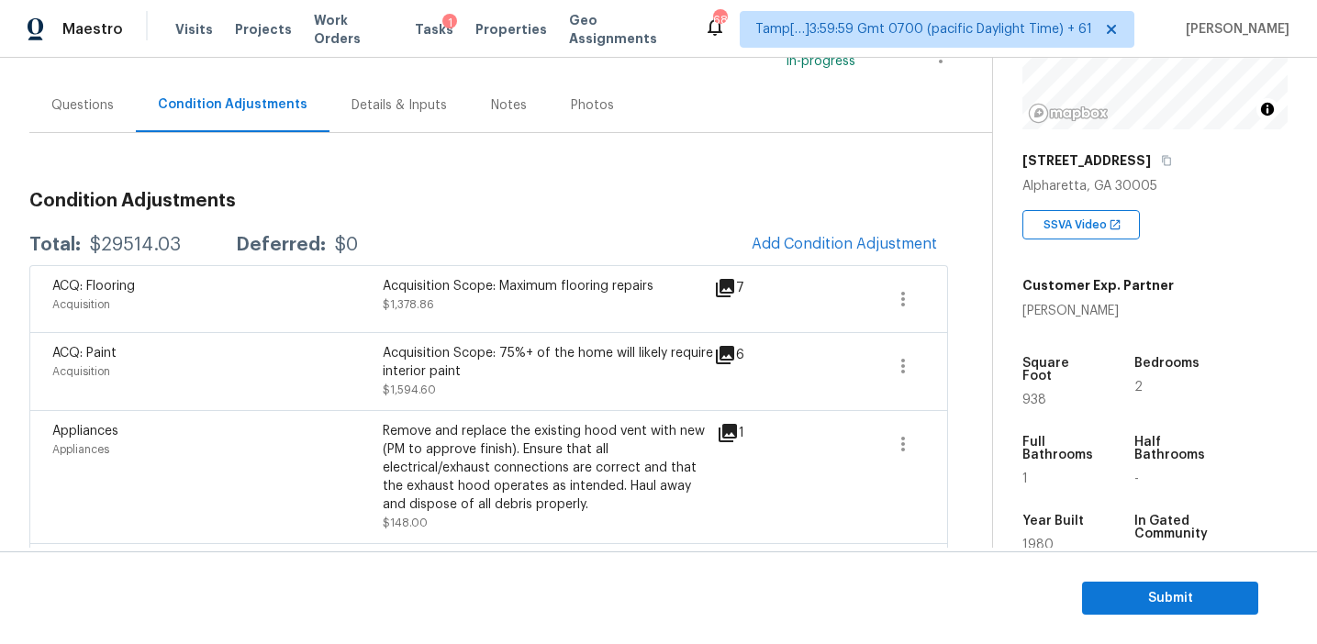
scroll to position [165, 0]
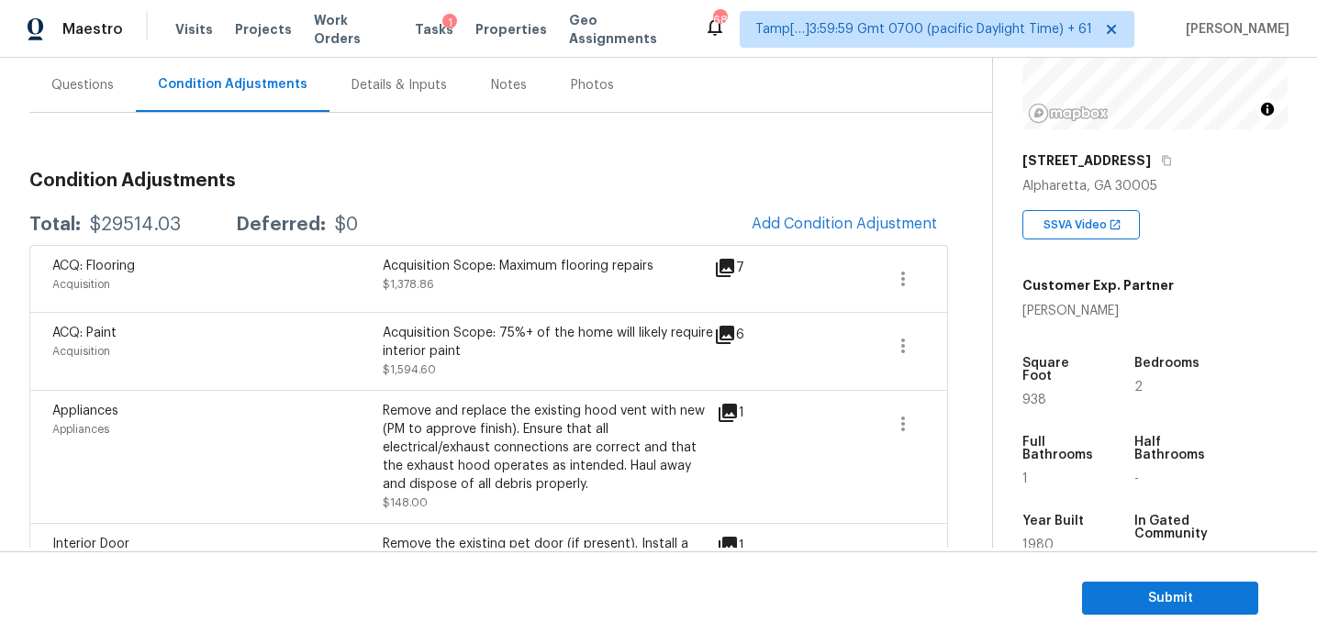
click at [535, 188] on h3 "Condition Adjustments" at bounding box center [488, 181] width 919 height 18
click at [1121, 587] on span "Submit" at bounding box center [1170, 598] width 147 height 23
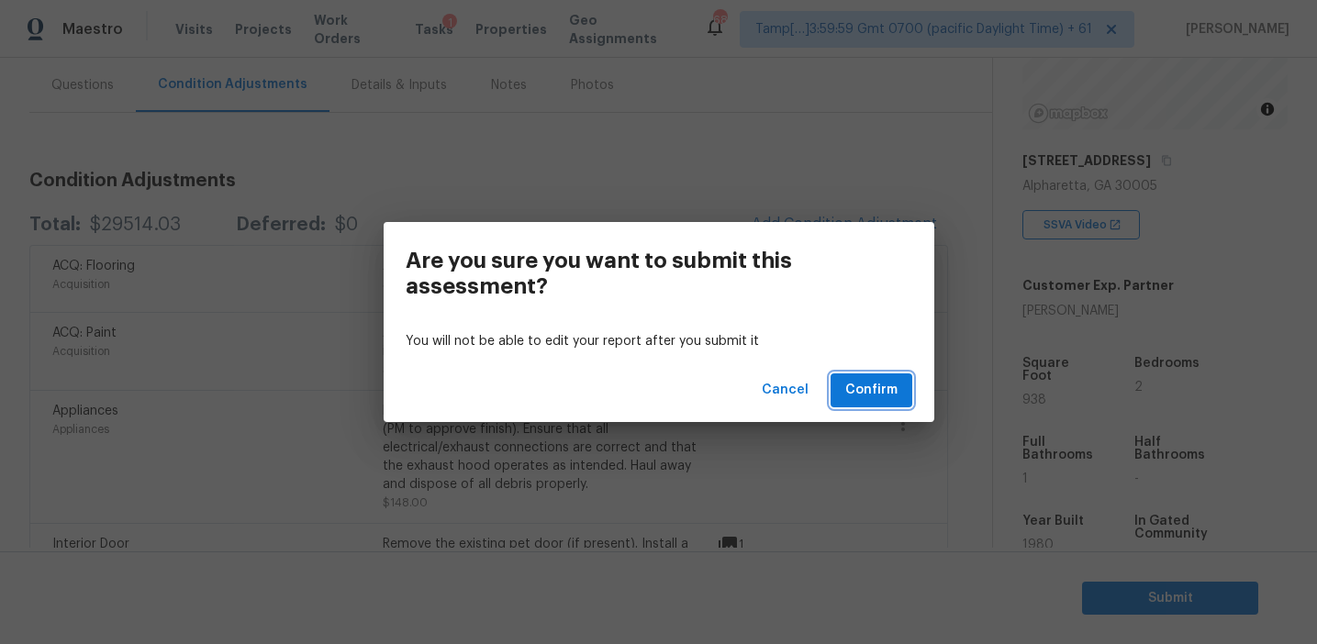
click at [851, 386] on span "Confirm" at bounding box center [871, 390] width 52 height 23
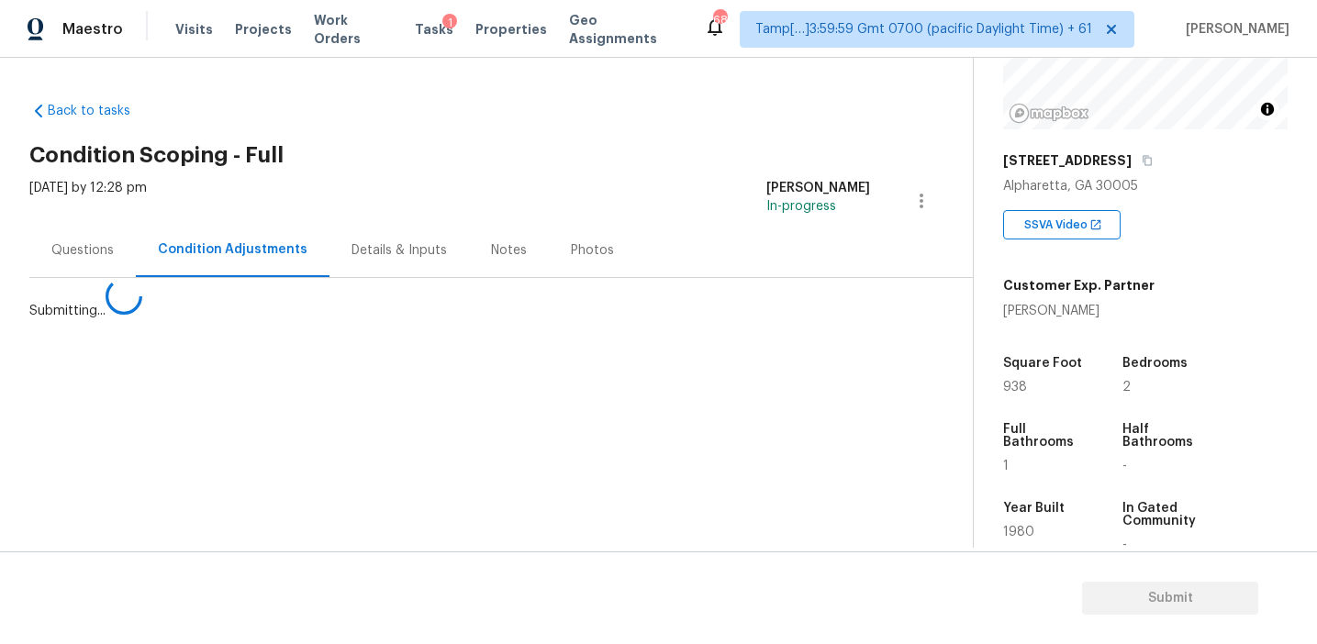
scroll to position [0, 0]
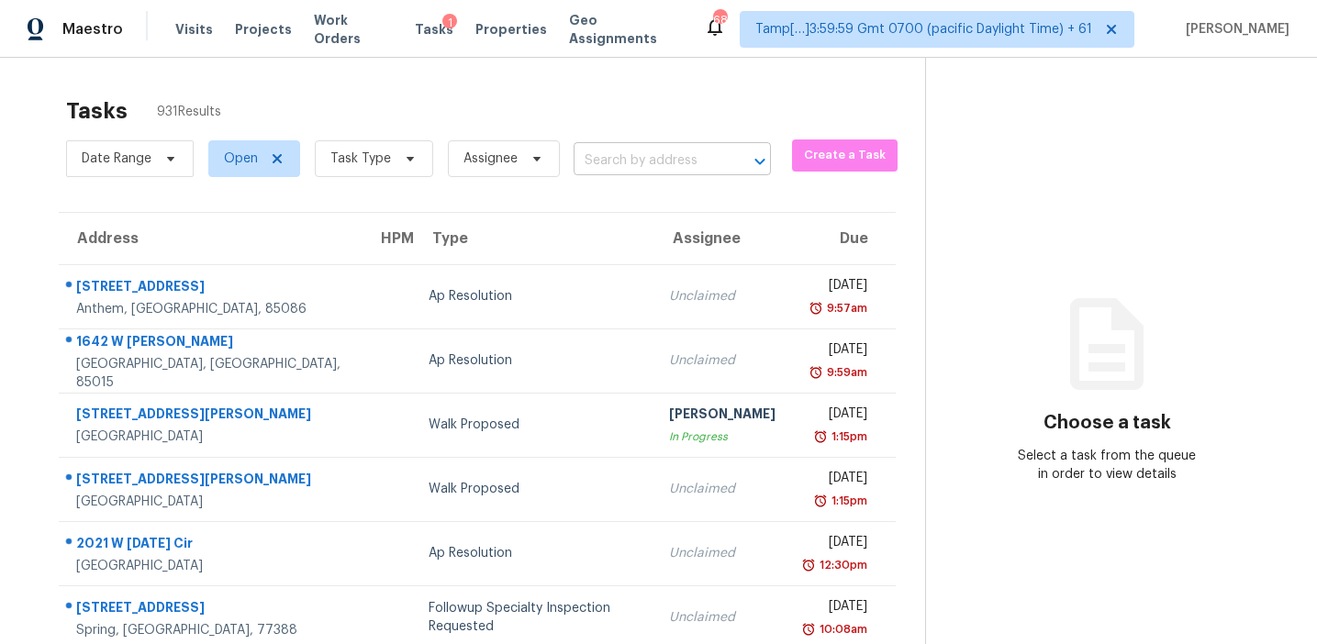
click at [598, 158] on input "text" at bounding box center [647, 161] width 146 height 28
paste input "1702 Woodcliff Ct NE, Atlanta, GA, 30329"
type input "1702 Woodcliff Ct NE, Atlanta, GA, 30329"
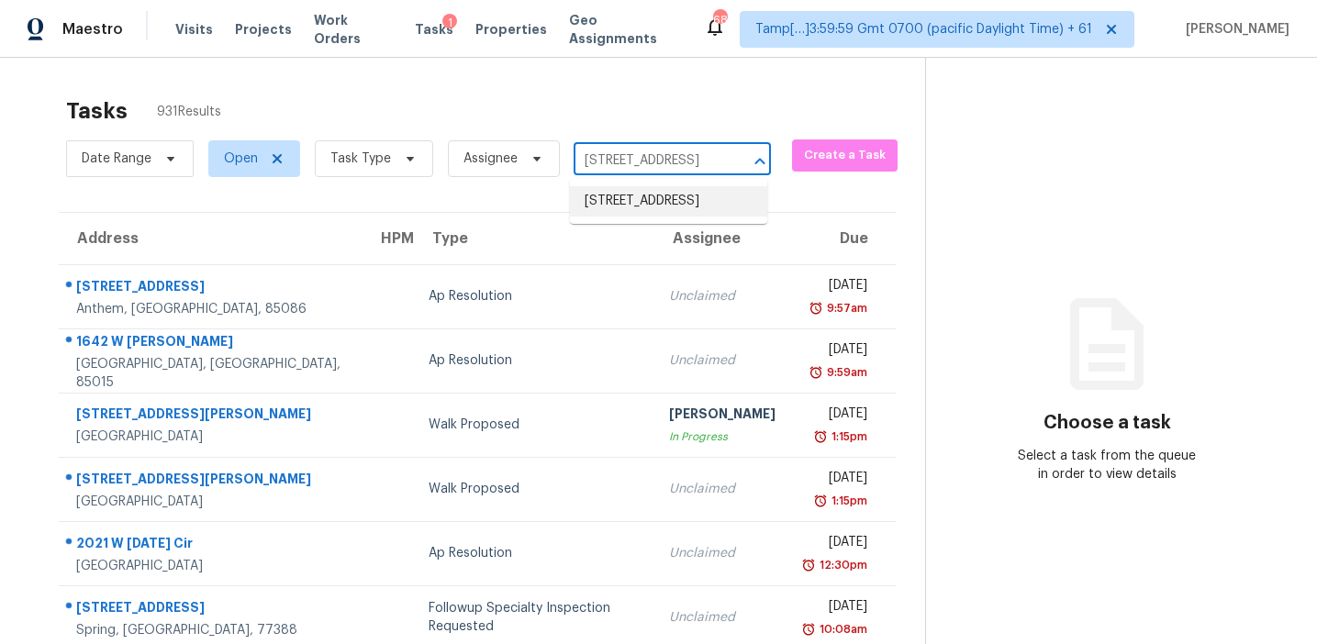
click at [635, 213] on li "1702 Woodcliff Ct NE, Atlanta, GA 30329" at bounding box center [668, 201] width 197 height 30
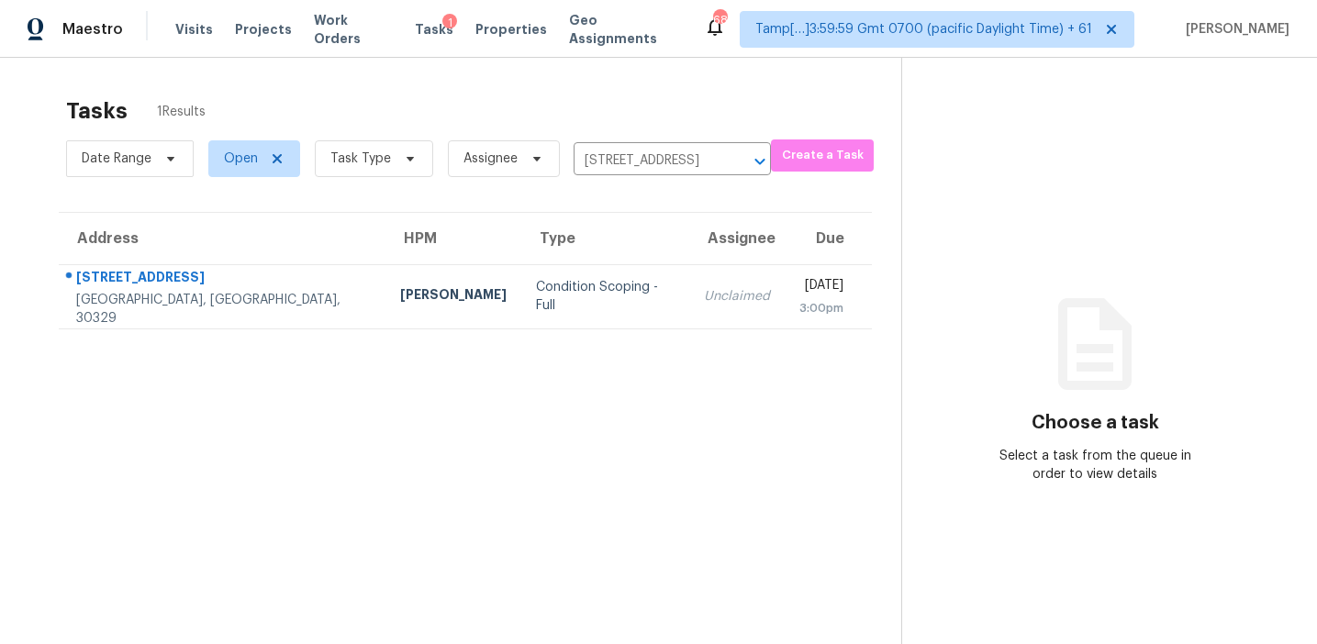
click at [689, 307] on td "Unclaimed" at bounding box center [736, 296] width 95 height 64
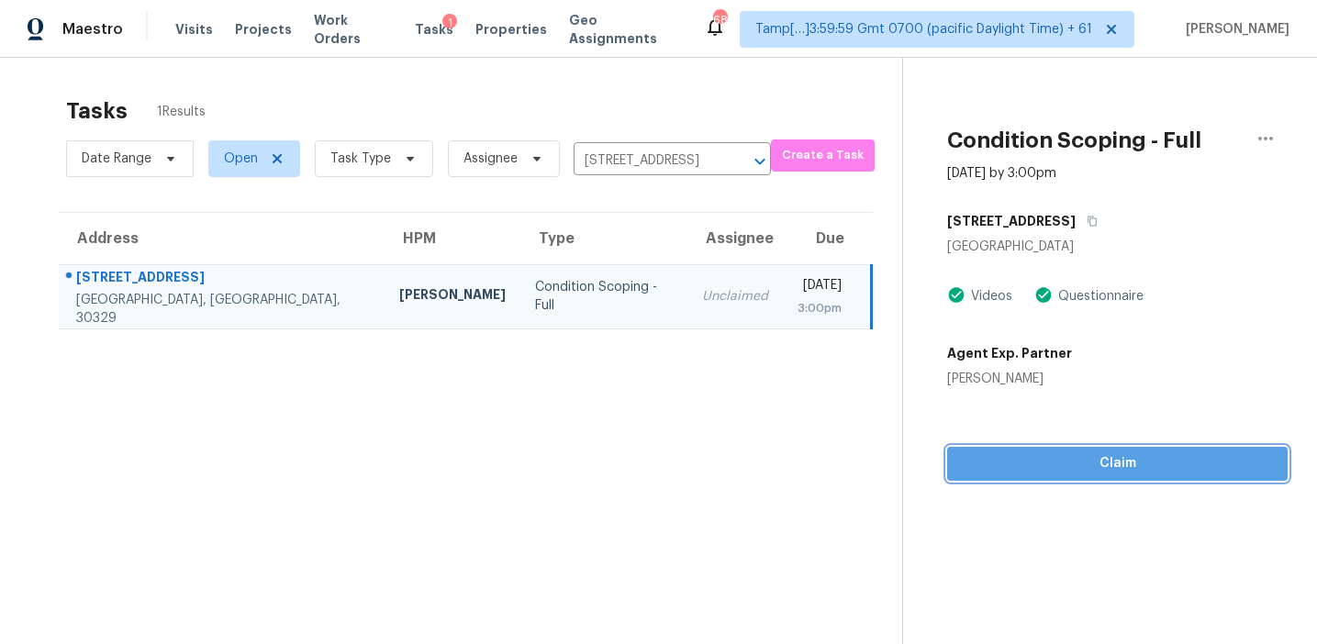
click at [967, 460] on span "Claim" at bounding box center [1117, 464] width 311 height 23
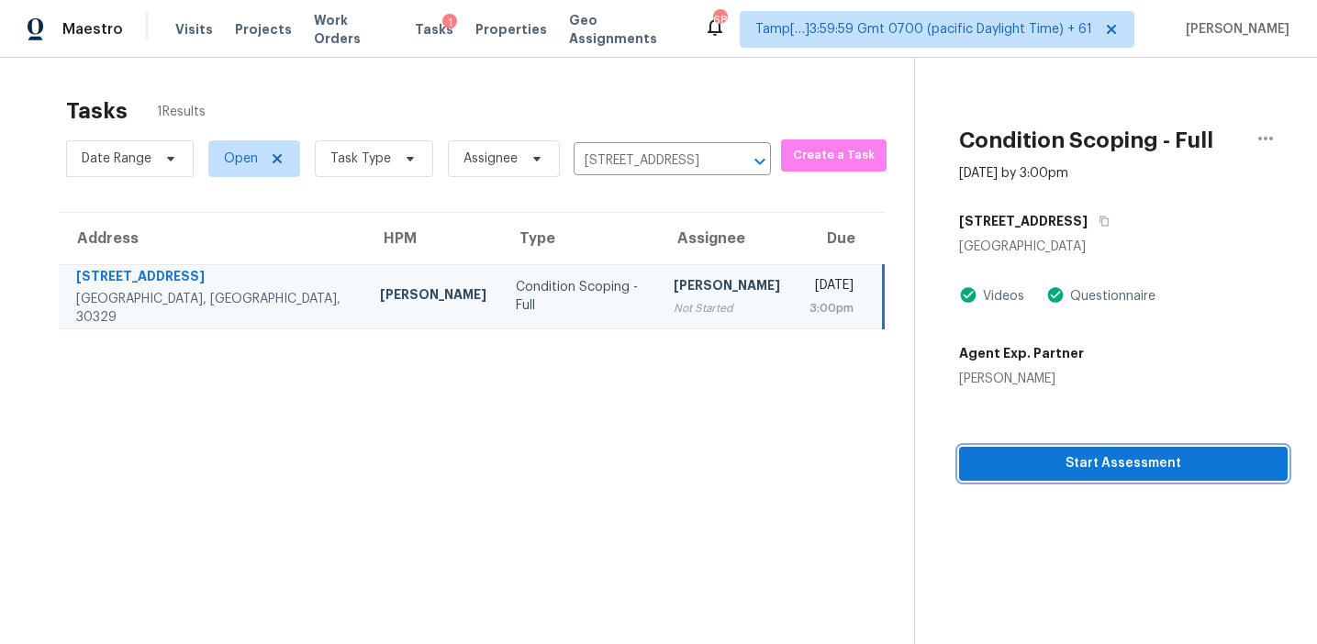
click at [1043, 460] on span "Start Assessment" at bounding box center [1123, 464] width 299 height 23
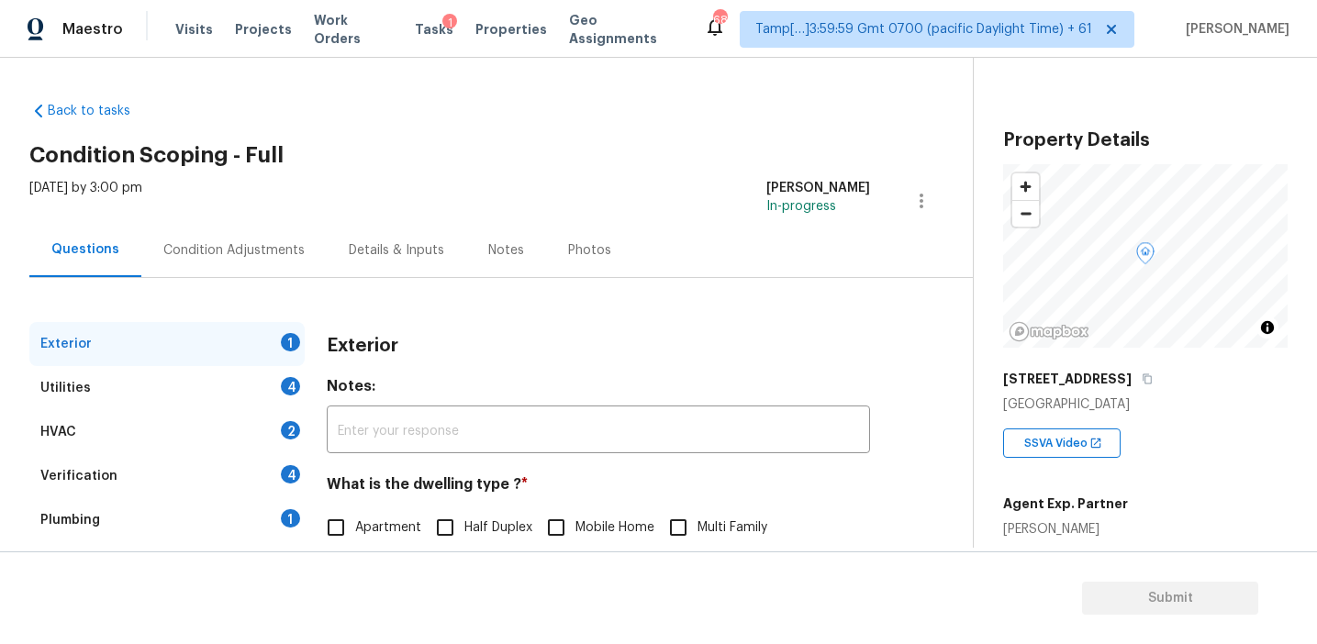
click at [631, 316] on div "Exterior 1 Utilities 4 HVAC 2 Verification 4 Plumbing 1 Roof Gated Community 1 …" at bounding box center [479, 530] width 900 height 504
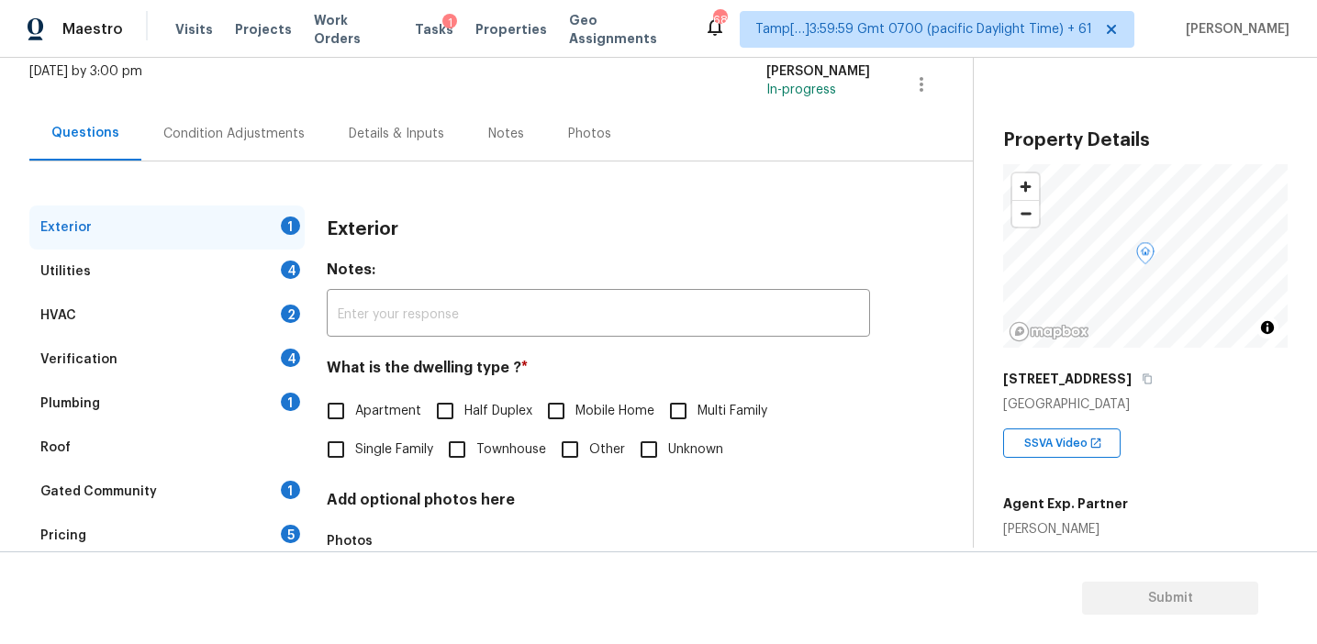
click at [252, 538] on div "Pricing 5" at bounding box center [166, 536] width 275 height 44
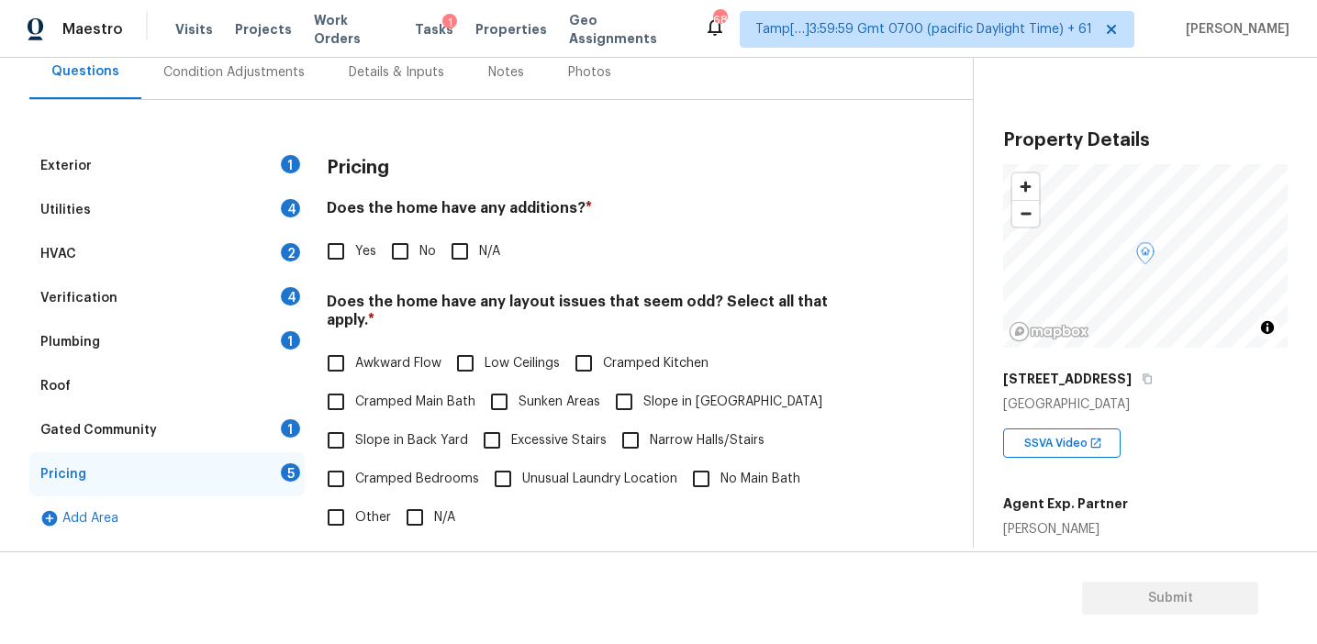
scroll to position [167, 0]
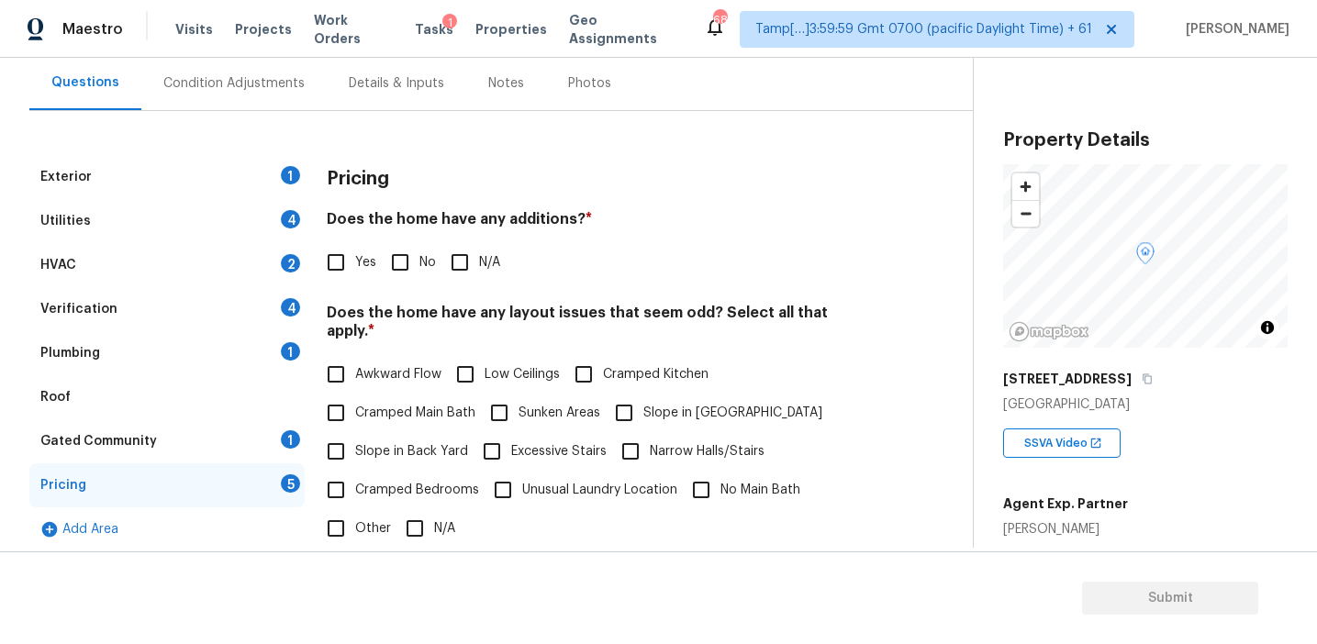
click at [656, 258] on div "Yes No N/A" at bounding box center [598, 262] width 543 height 39
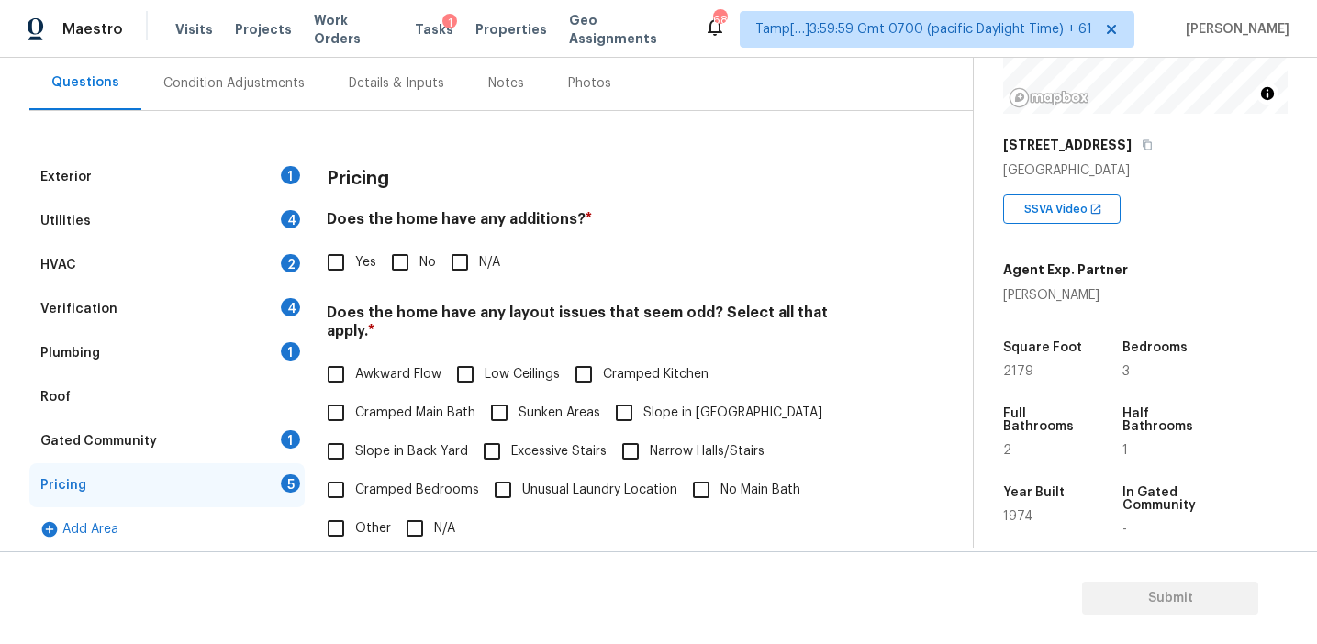
scroll to position [224, 0]
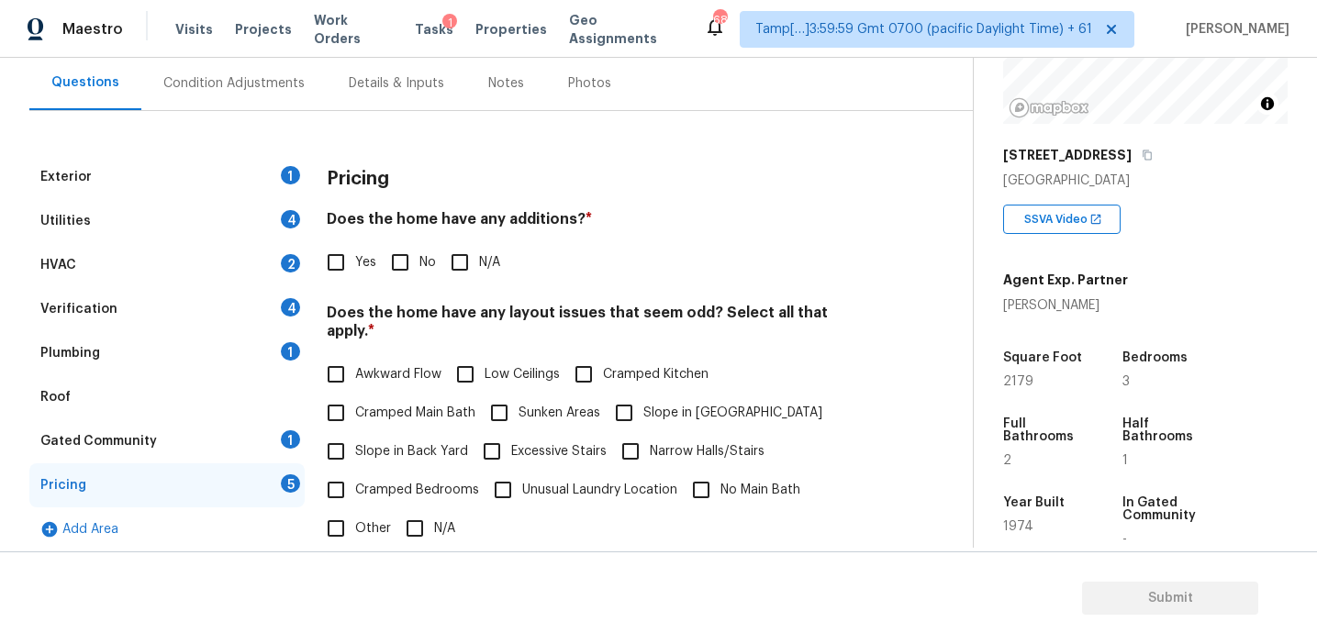
click at [709, 194] on div "Pricing" at bounding box center [598, 179] width 543 height 48
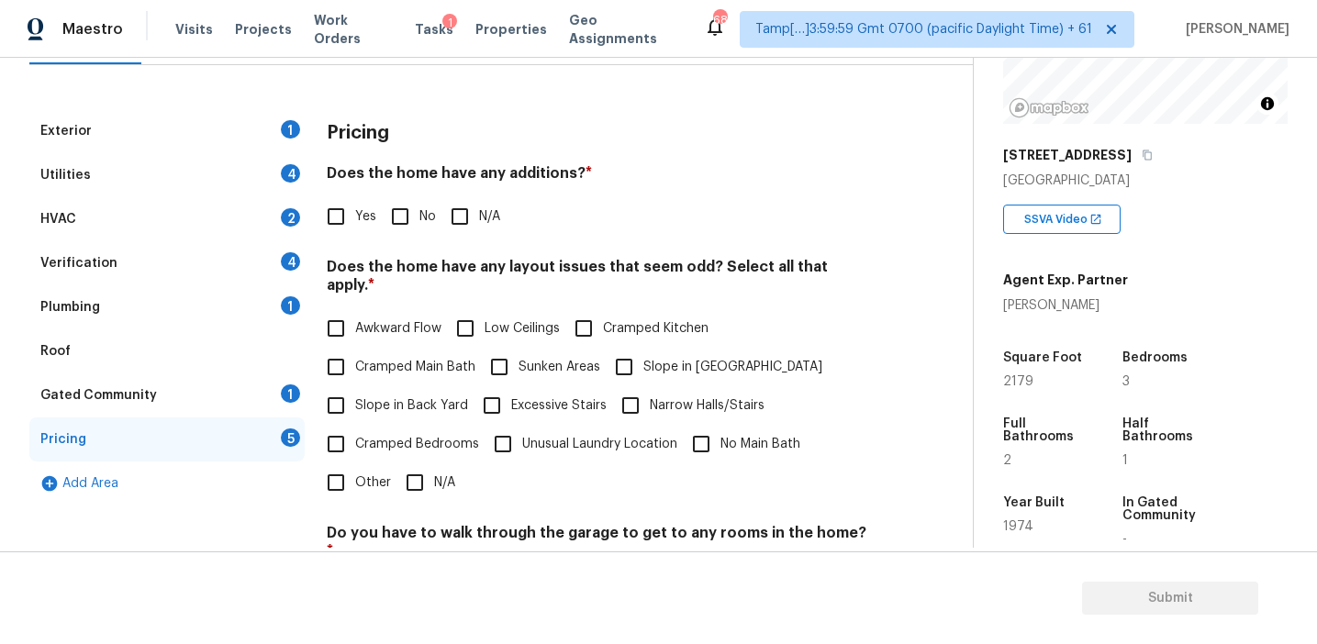
scroll to position [321, 0]
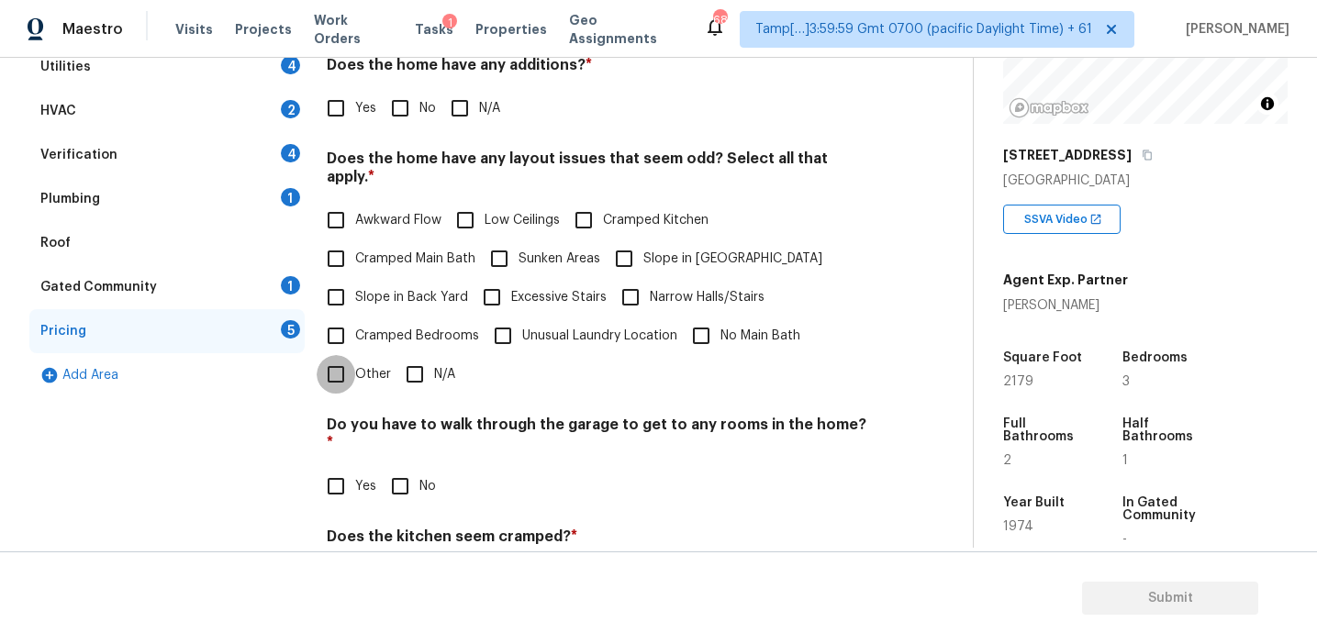
click at [354, 364] on input "Other" at bounding box center [336, 374] width 39 height 39
checkbox input "true"
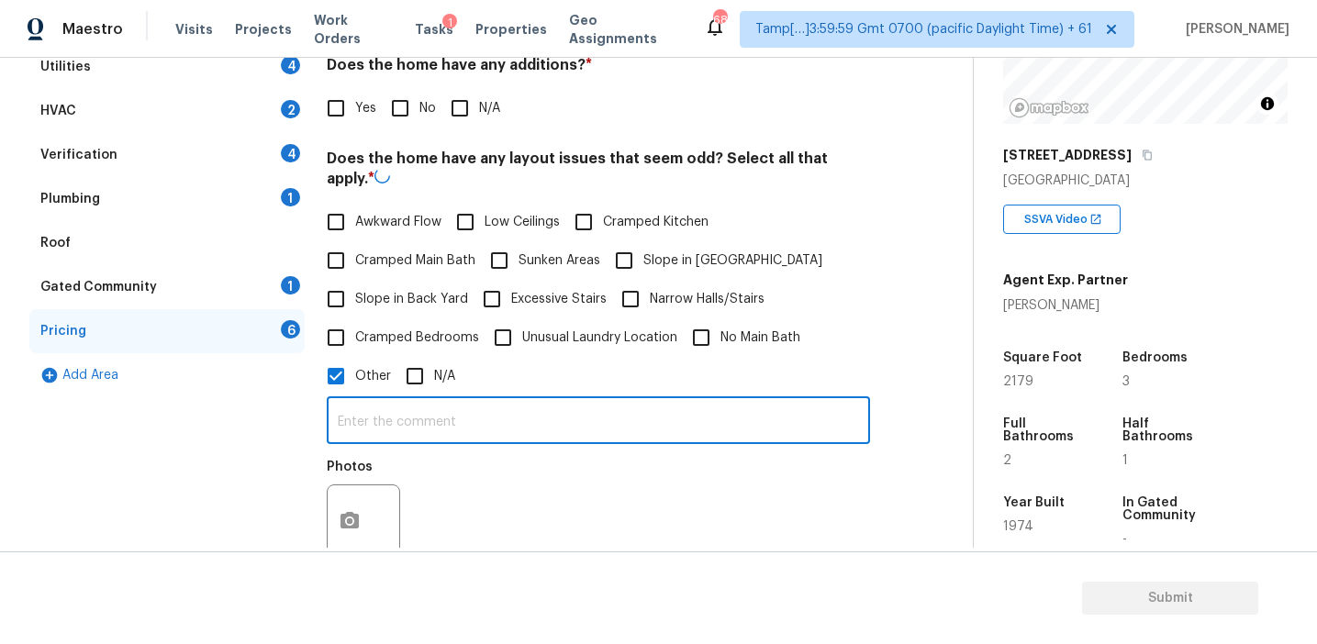
click at [385, 410] on input "text" at bounding box center [598, 422] width 543 height 43
type input "Sq.ft and dwelling discrepancy"
click at [462, 456] on div "Photos" at bounding box center [598, 507] width 543 height 119
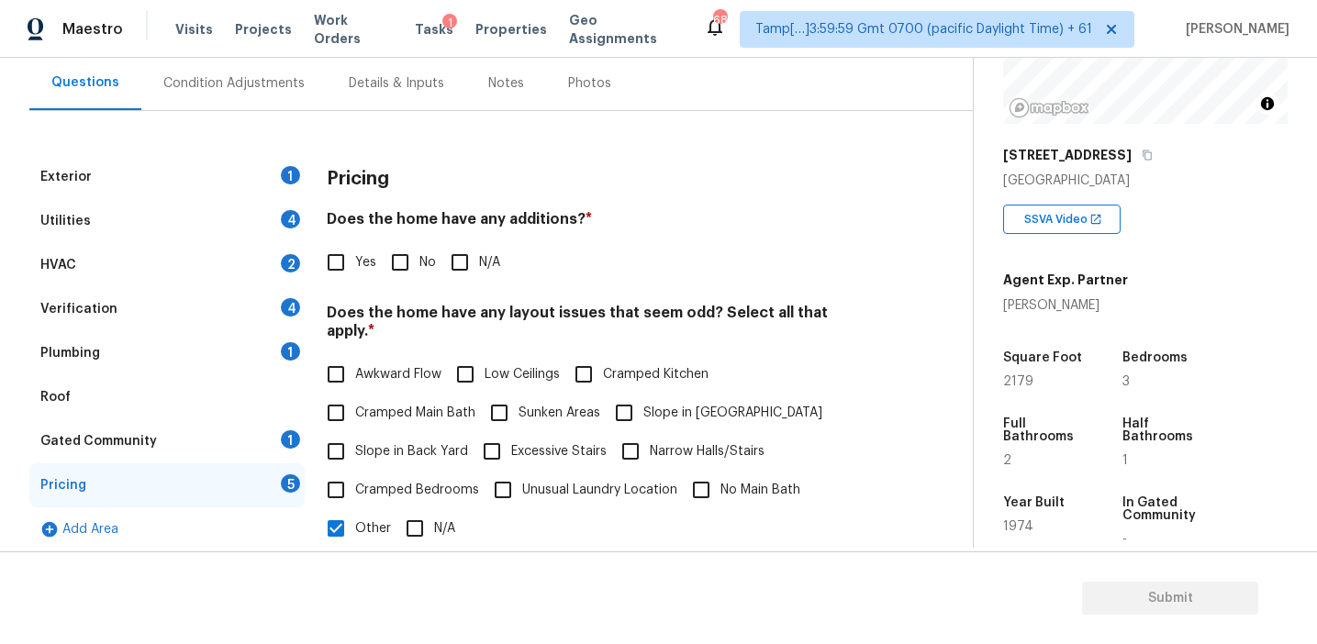
scroll to position [168, 0]
click at [379, 197] on div "Pricing" at bounding box center [598, 178] width 543 height 48
click at [390, 175] on div "Pricing" at bounding box center [598, 178] width 543 height 48
click at [335, 173] on h3 "Pricing" at bounding box center [358, 178] width 62 height 18
click at [452, 189] on div "Pricing" at bounding box center [598, 178] width 543 height 48
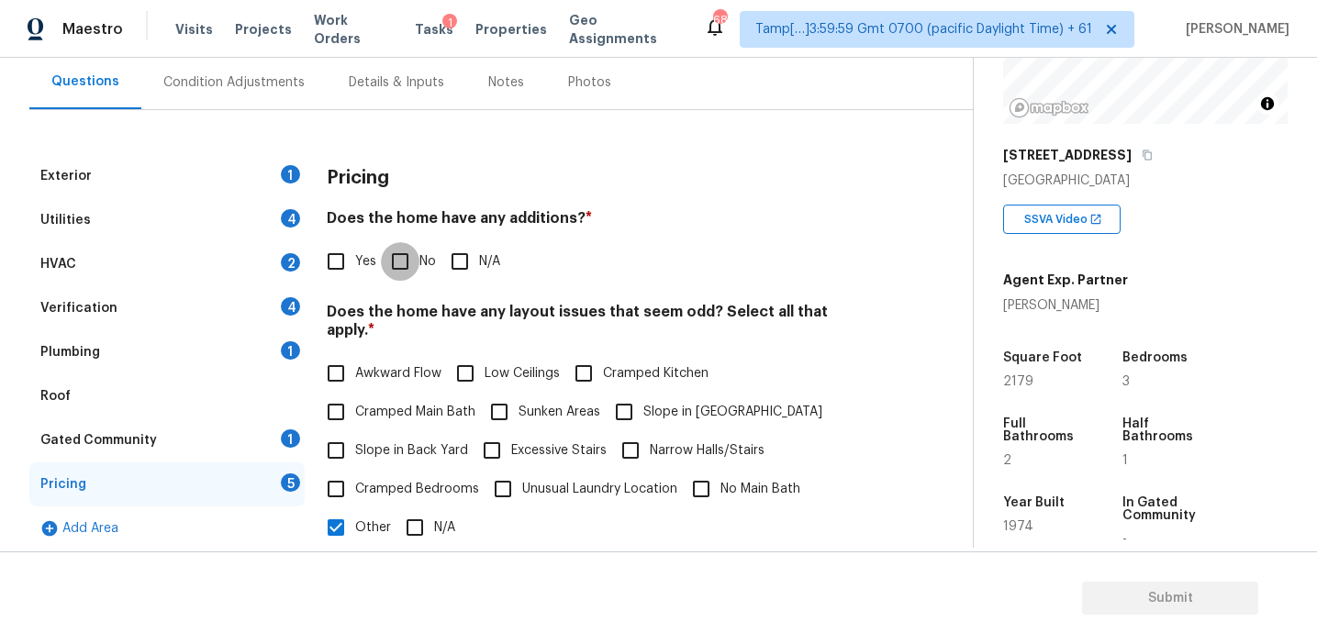
click at [400, 268] on input "No" at bounding box center [400, 261] width 39 height 39
checkbox input "true"
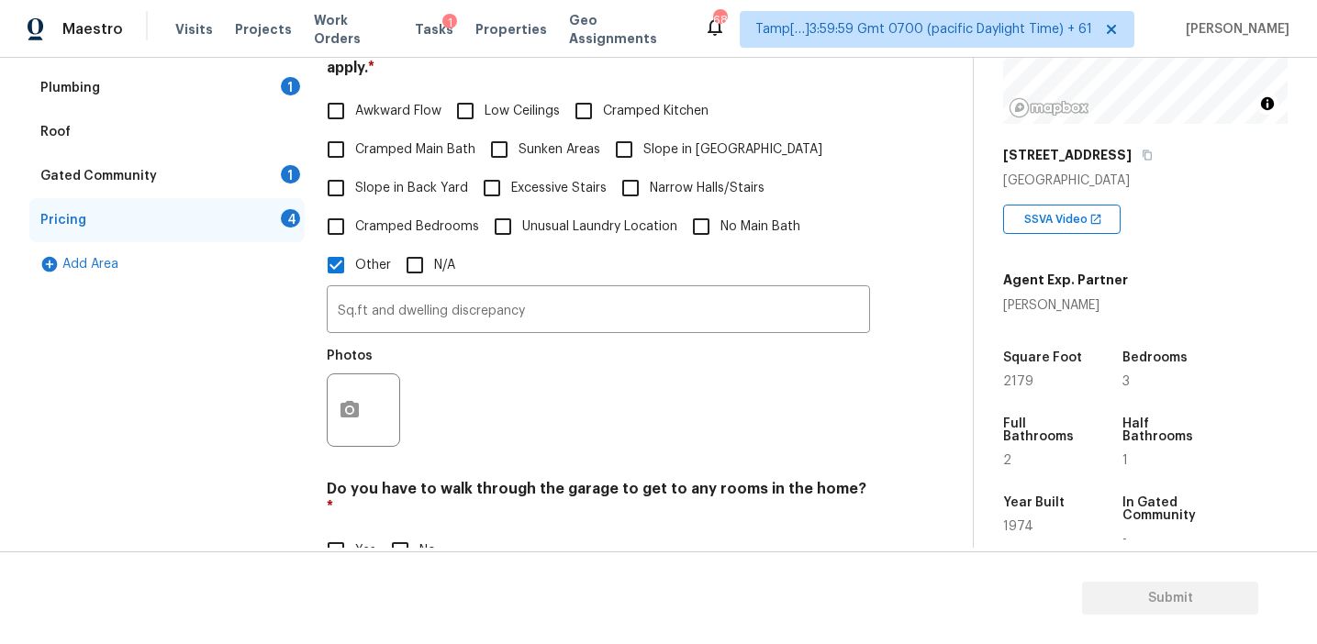
scroll to position [460, 0]
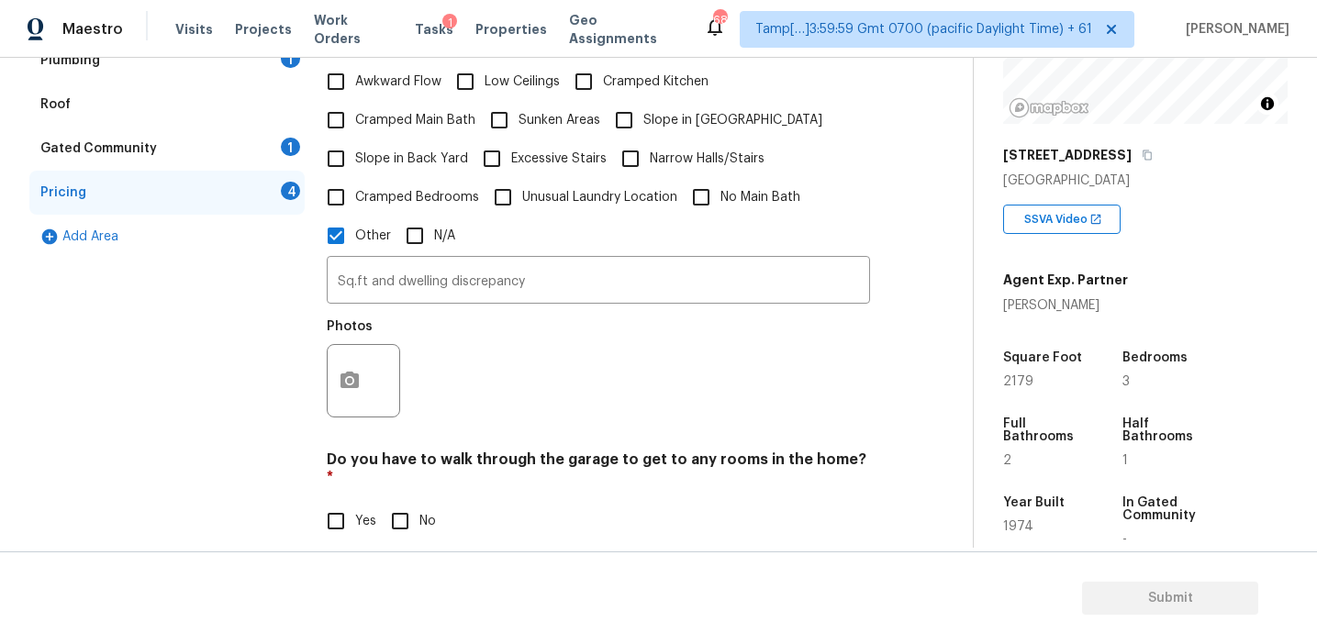
click at [400, 502] on input "No" at bounding box center [400, 521] width 39 height 39
checkbox input "true"
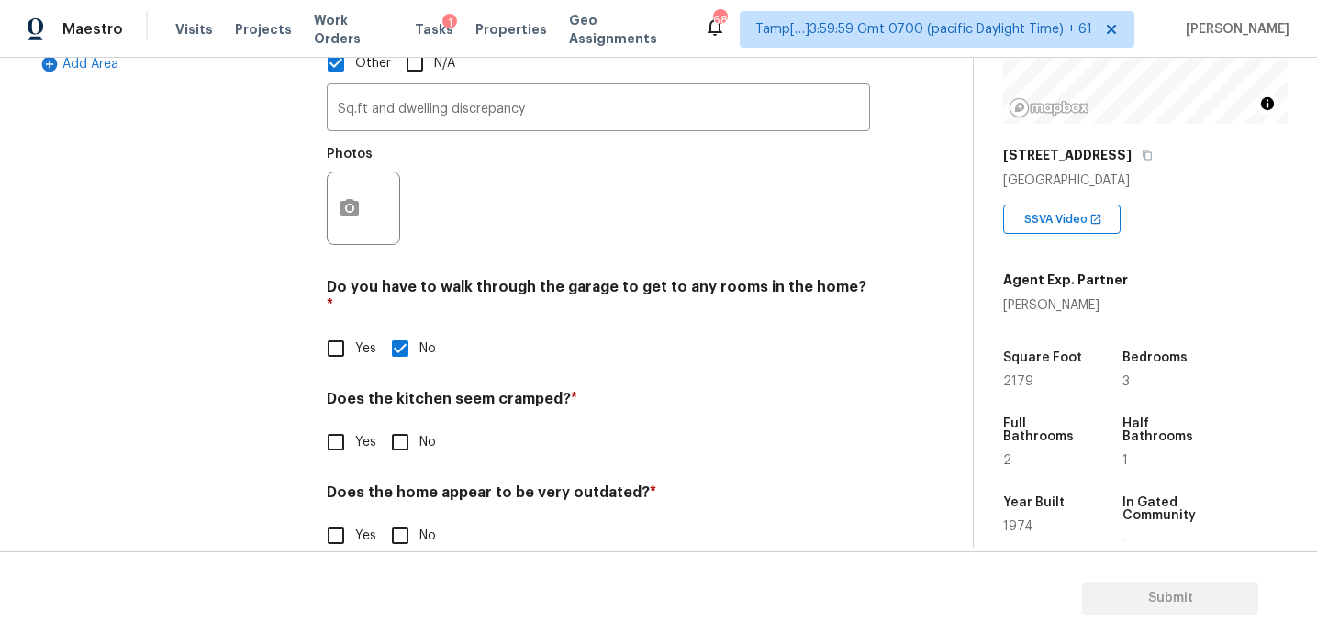
scroll to position [631, 0]
click at [409, 425] on input "No" at bounding box center [400, 444] width 39 height 39
checkbox input "true"
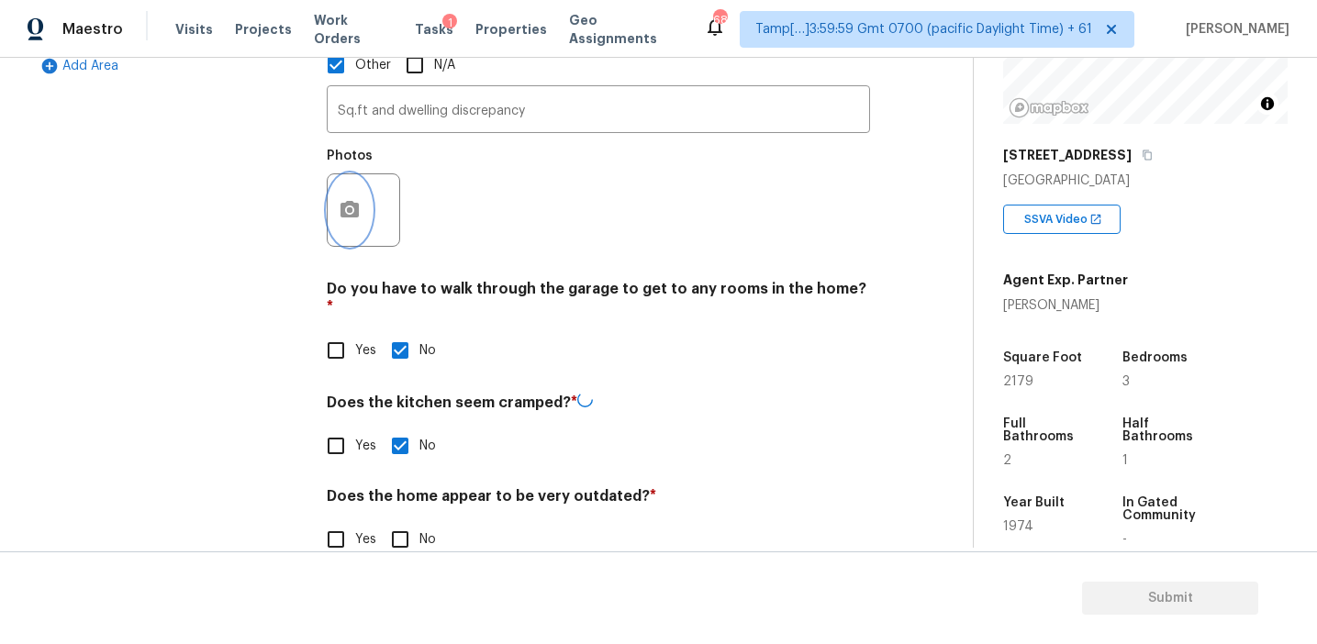
click at [367, 204] on button "button" at bounding box center [350, 210] width 44 height 72
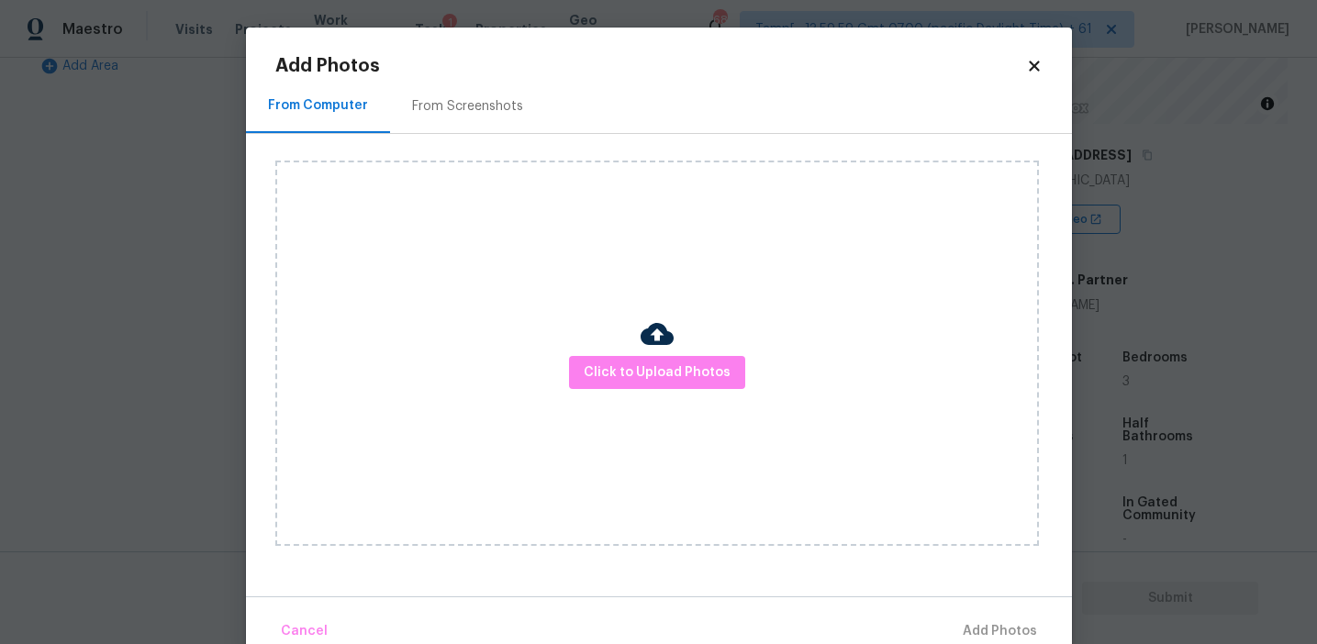
click at [480, 128] on div "From Screenshots" at bounding box center [467, 106] width 155 height 54
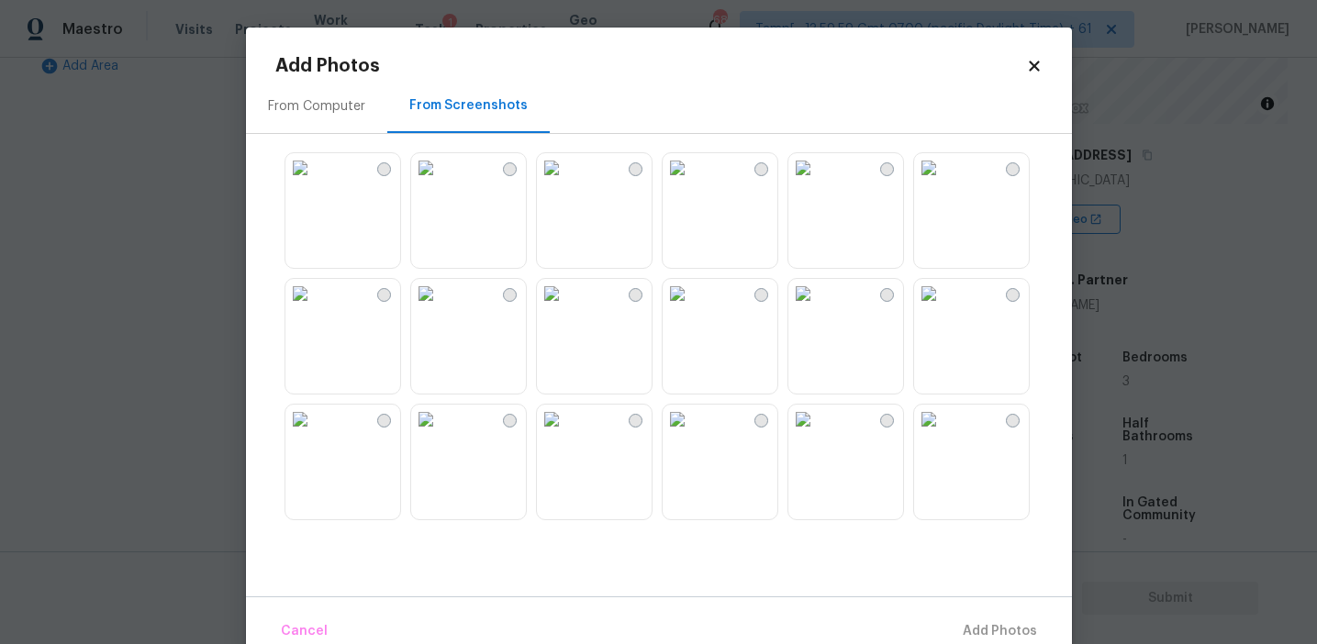
click at [315, 183] on img at bounding box center [299, 167] width 29 height 29
click at [972, 623] on span "Add 1 Photo(s)" at bounding box center [991, 632] width 91 height 23
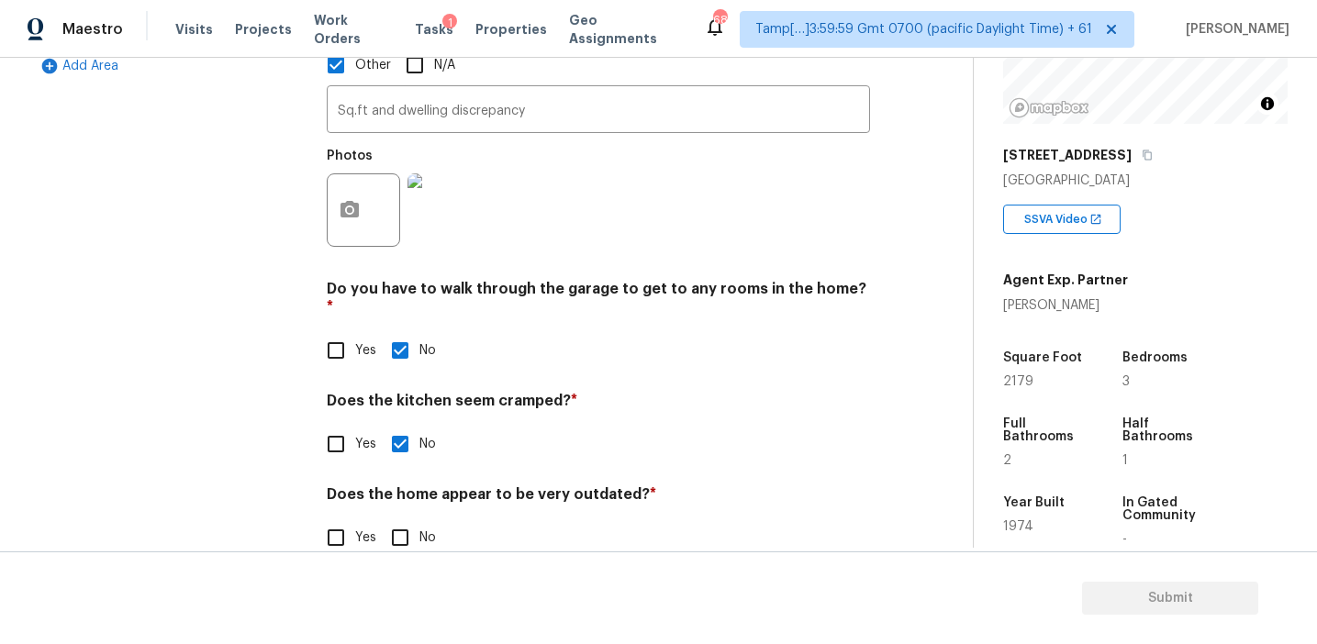
click at [423, 529] on span "No" at bounding box center [427, 538] width 17 height 19
click at [419, 519] on input "No" at bounding box center [400, 538] width 39 height 39
checkbox input "true"
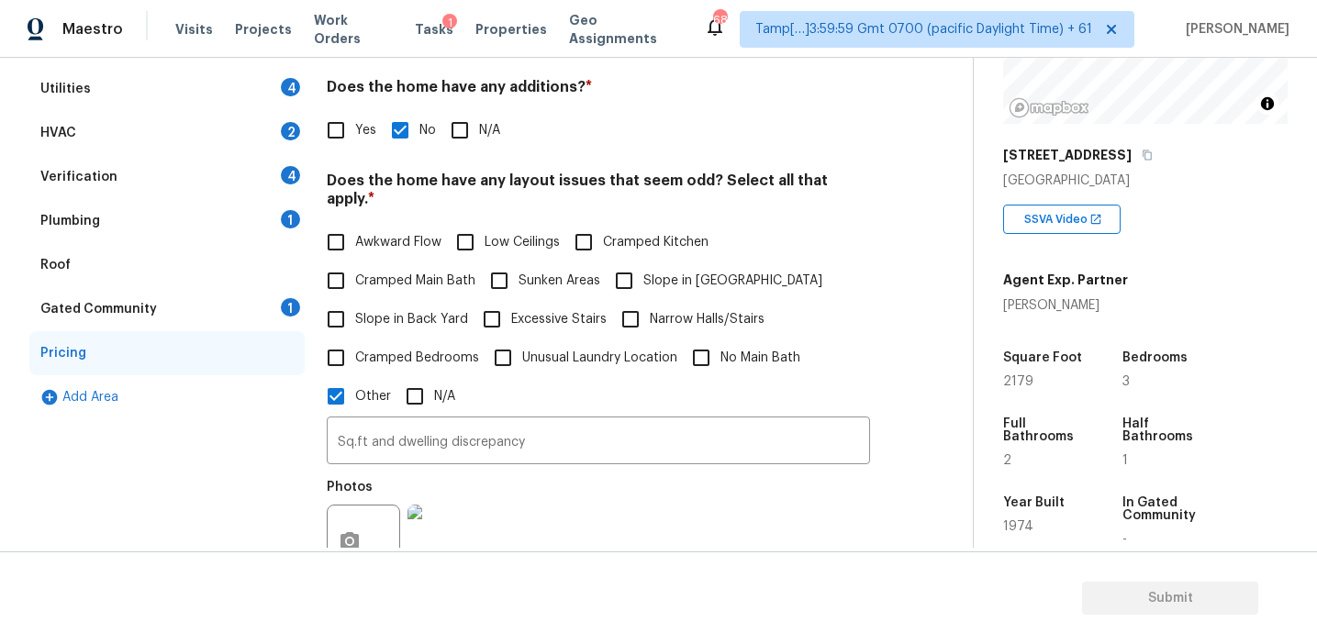
click at [262, 289] on div "Gated Community 1" at bounding box center [166, 309] width 275 height 44
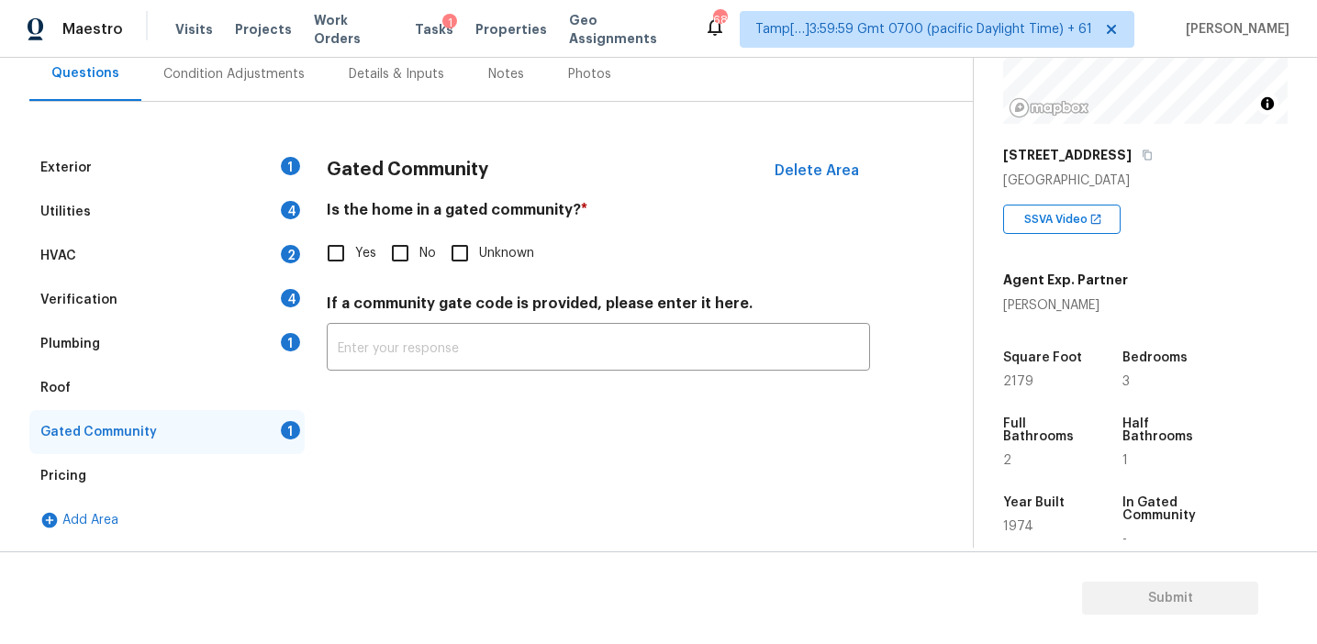
click at [397, 252] on input "No" at bounding box center [400, 253] width 39 height 39
checkbox input "true"
click at [222, 329] on div "Plumbing 1" at bounding box center [166, 344] width 275 height 44
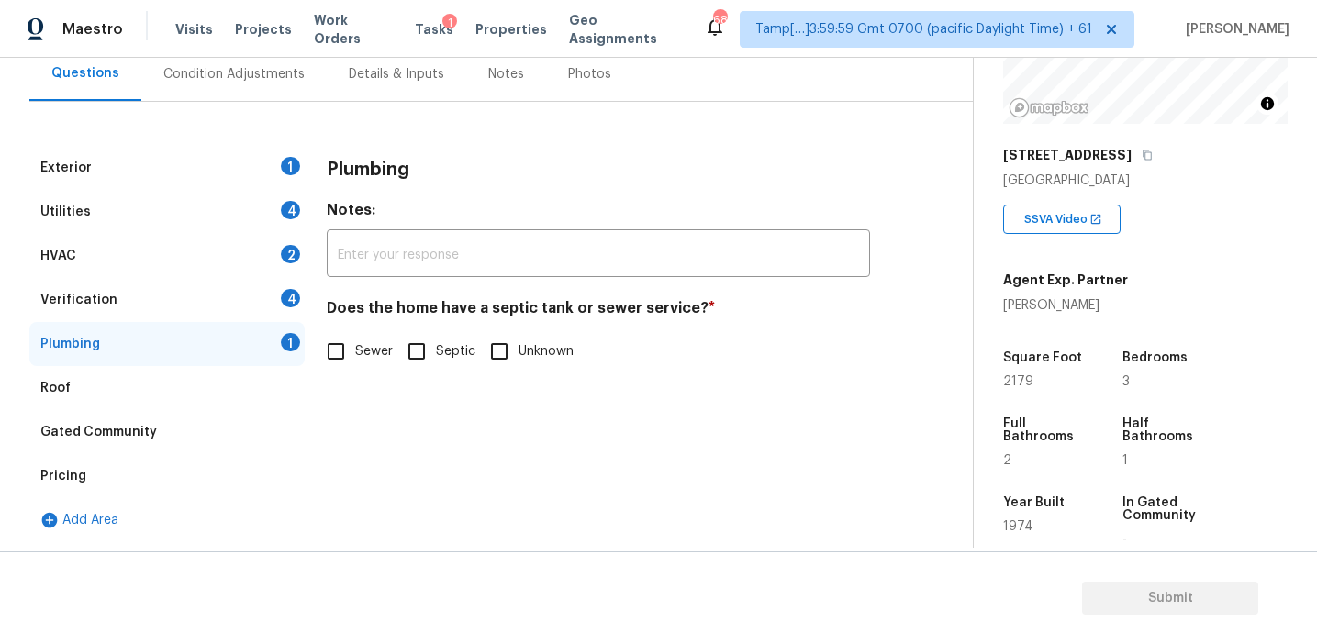
click at [348, 350] on input "Sewer" at bounding box center [336, 351] width 39 height 39
checkbox input "true"
click at [268, 294] on div "Verification 4" at bounding box center [166, 300] width 275 height 44
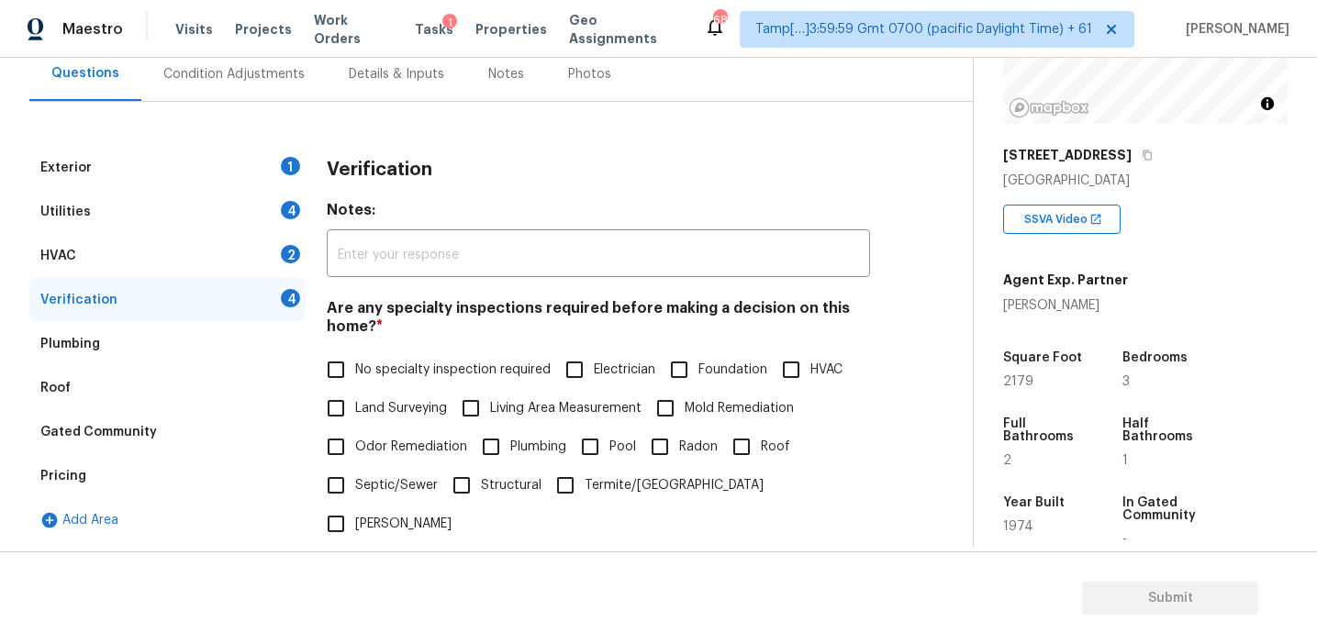
click at [376, 372] on span "No specialty inspection required" at bounding box center [453, 370] width 196 height 19
click at [355, 372] on input "No specialty inspection required" at bounding box center [336, 370] width 39 height 39
checkbox input "true"
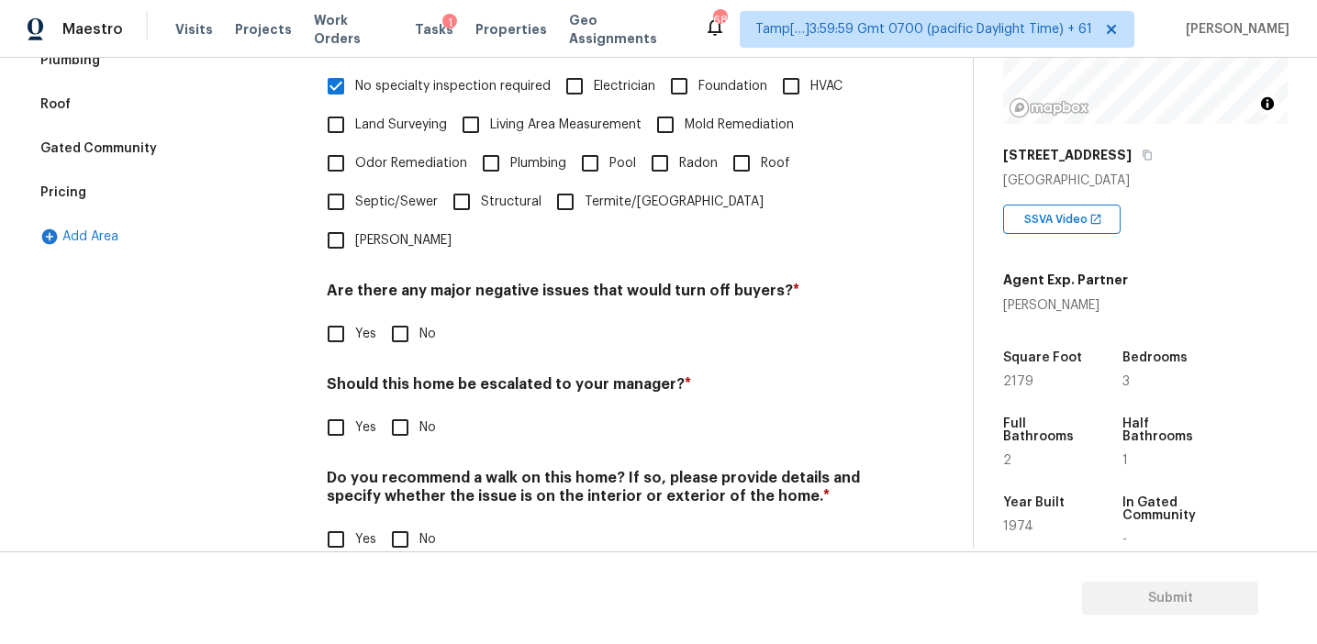
click at [407, 315] on input "No" at bounding box center [400, 334] width 39 height 39
checkbox input "true"
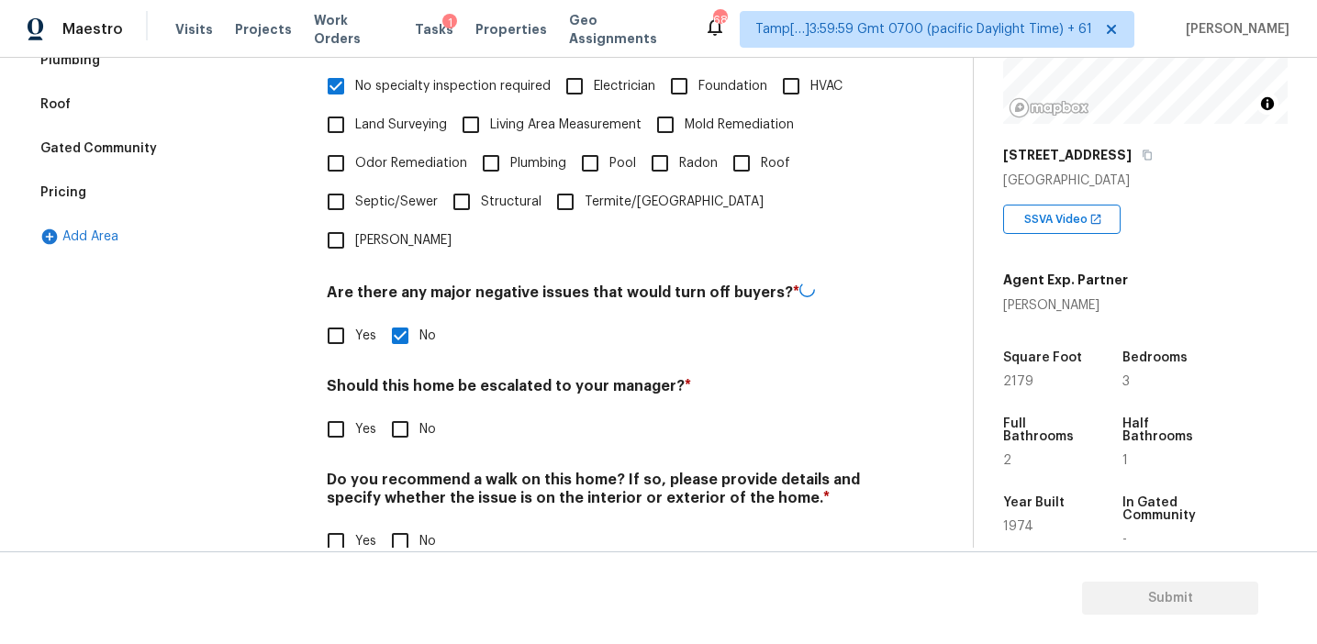
click at [406, 410] on input "No" at bounding box center [400, 429] width 39 height 39
checkbox input "true"
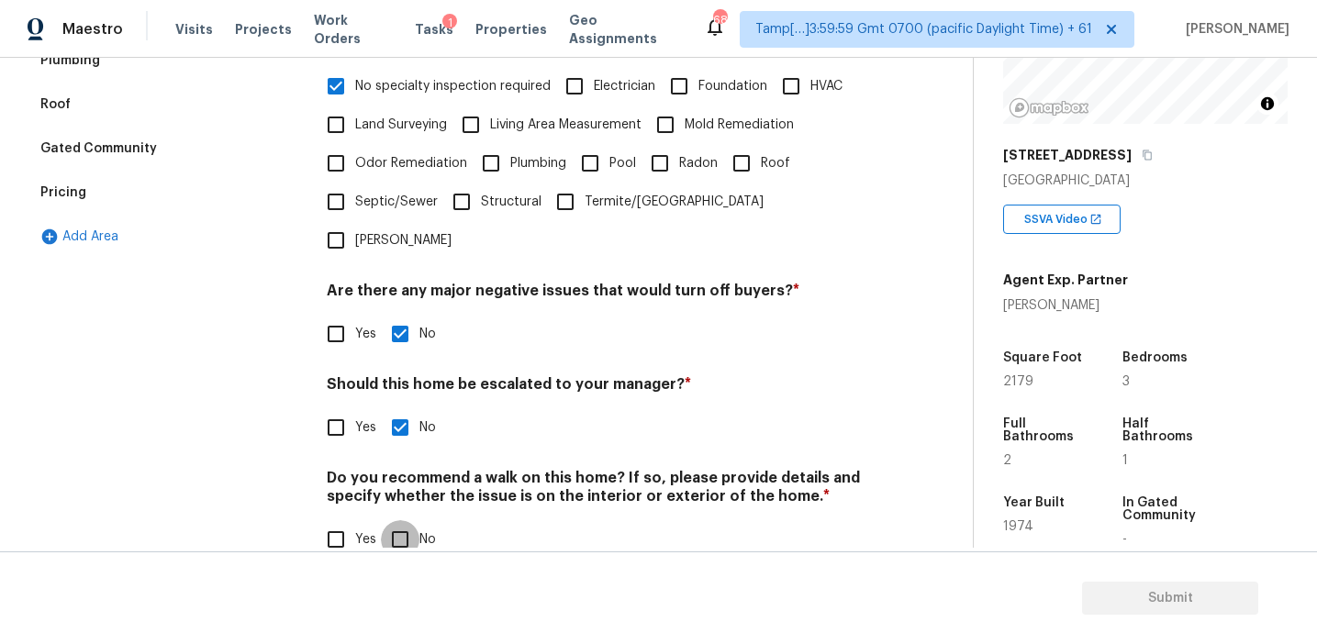
click at [398, 520] on input "No" at bounding box center [400, 539] width 39 height 39
checkbox input "true"
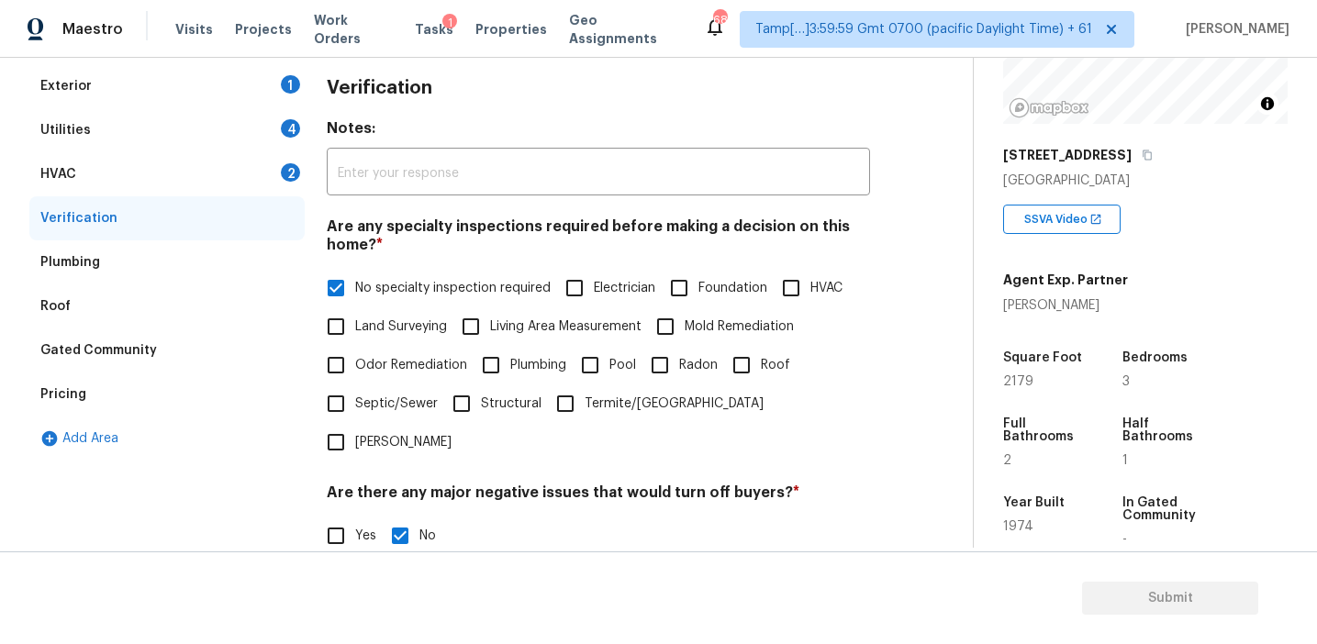
click at [271, 175] on div "HVAC 2" at bounding box center [166, 174] width 275 height 44
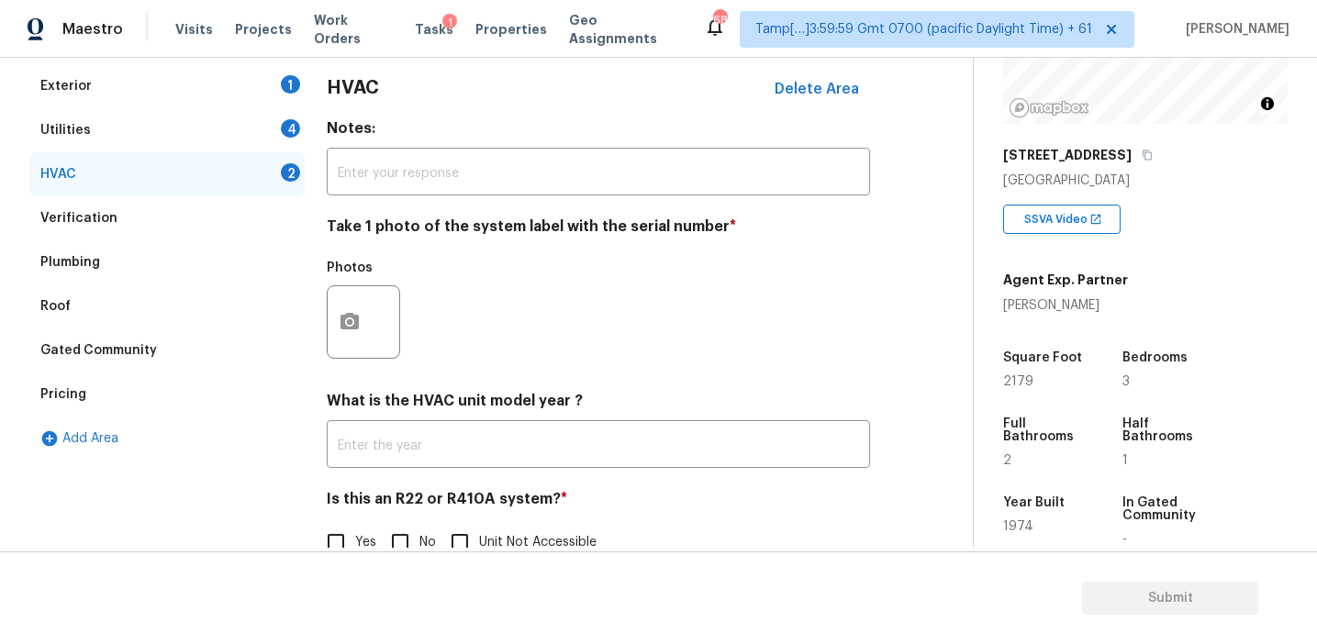
click at [397, 533] on input "No" at bounding box center [400, 542] width 39 height 39
checkbox input "true"
click at [357, 319] on icon "button" at bounding box center [350, 321] width 18 height 17
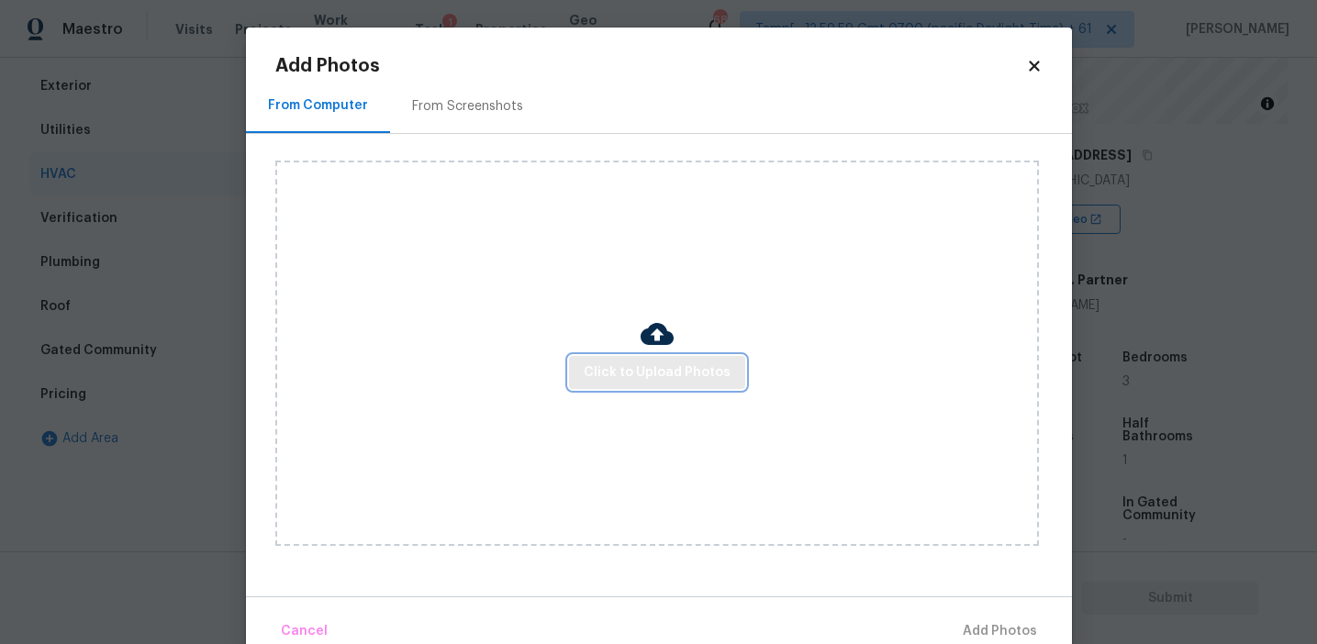
click at [619, 375] on span "Click to Upload Photos" at bounding box center [657, 373] width 147 height 23
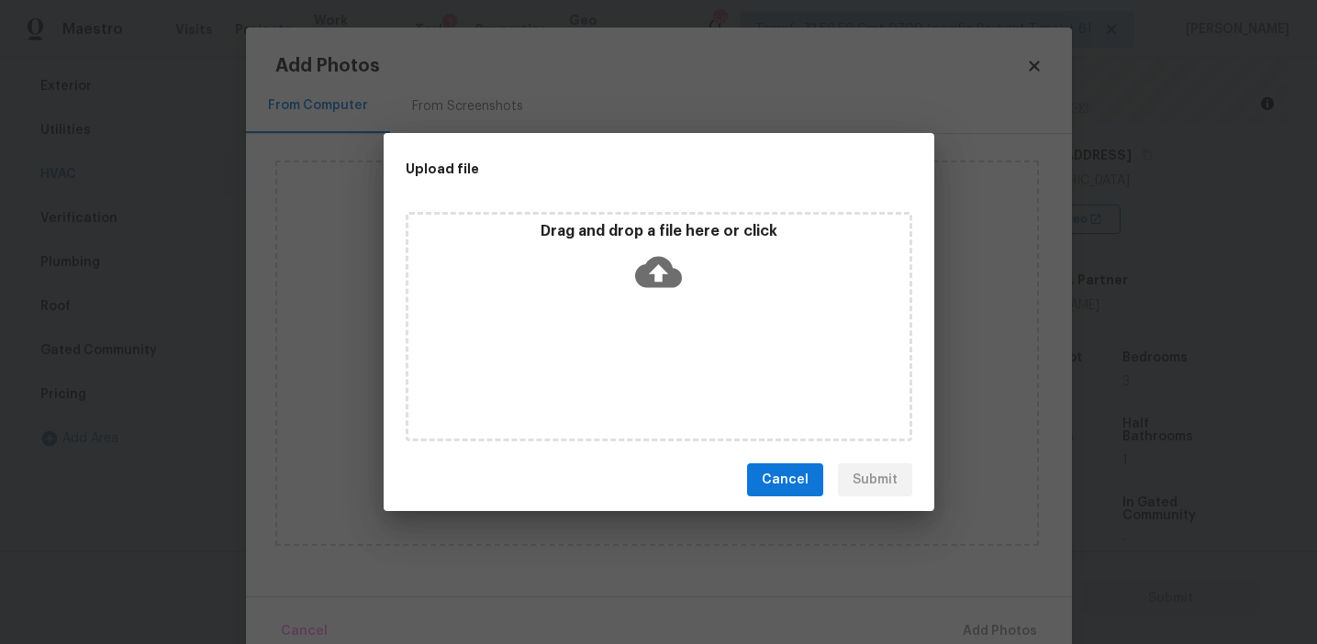
click at [619, 277] on div "Drag and drop a file here or click" at bounding box center [658, 261] width 501 height 79
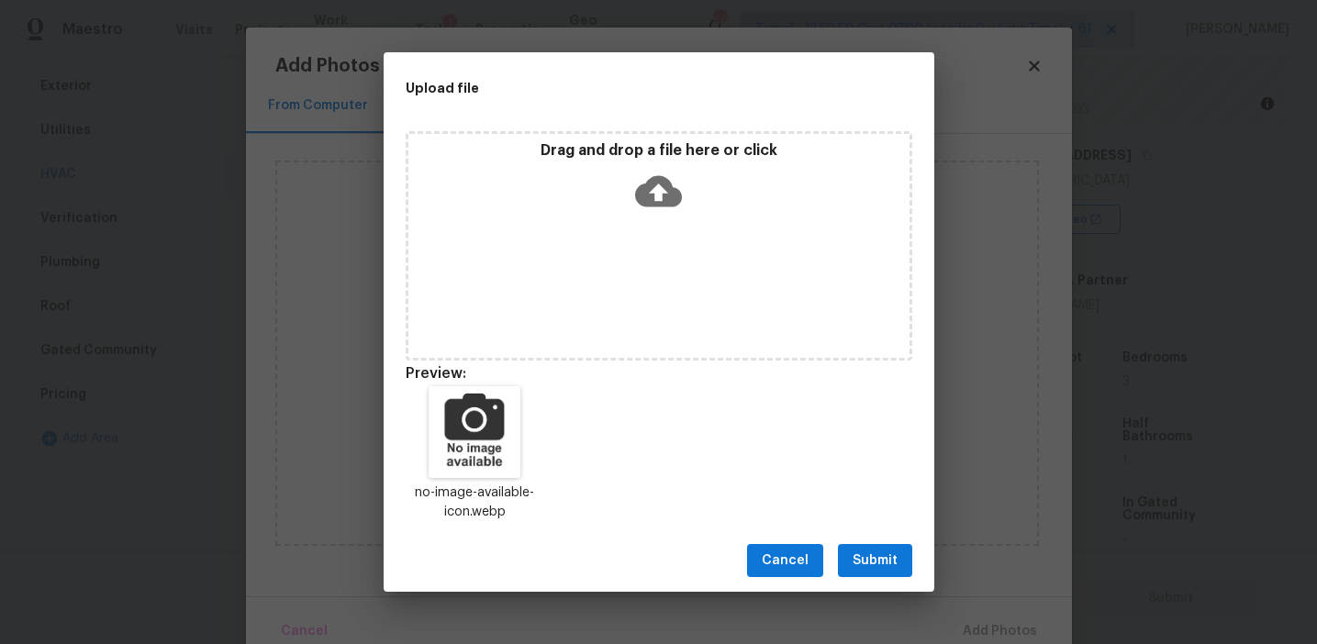
click at [867, 576] on button "Submit" at bounding box center [875, 561] width 74 height 34
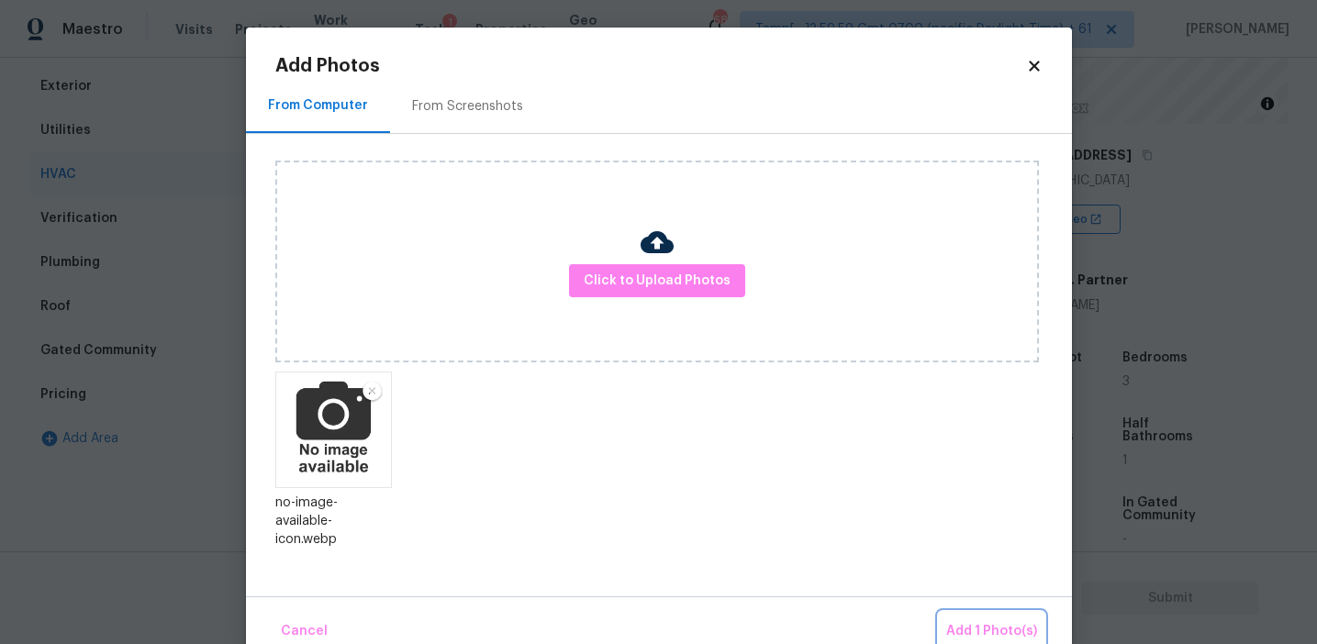
click at [980, 618] on button "Add 1 Photo(s)" at bounding box center [992, 631] width 106 height 39
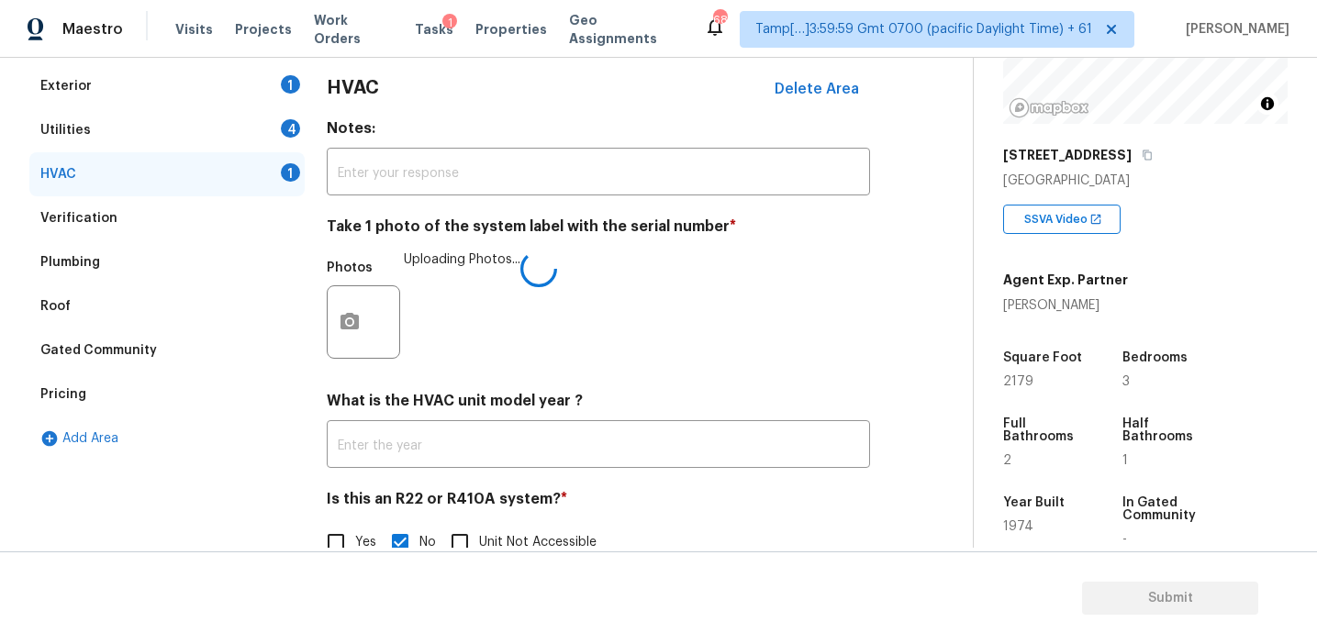
click at [654, 358] on div "Photos Uploading Photos..." at bounding box center [598, 310] width 543 height 119
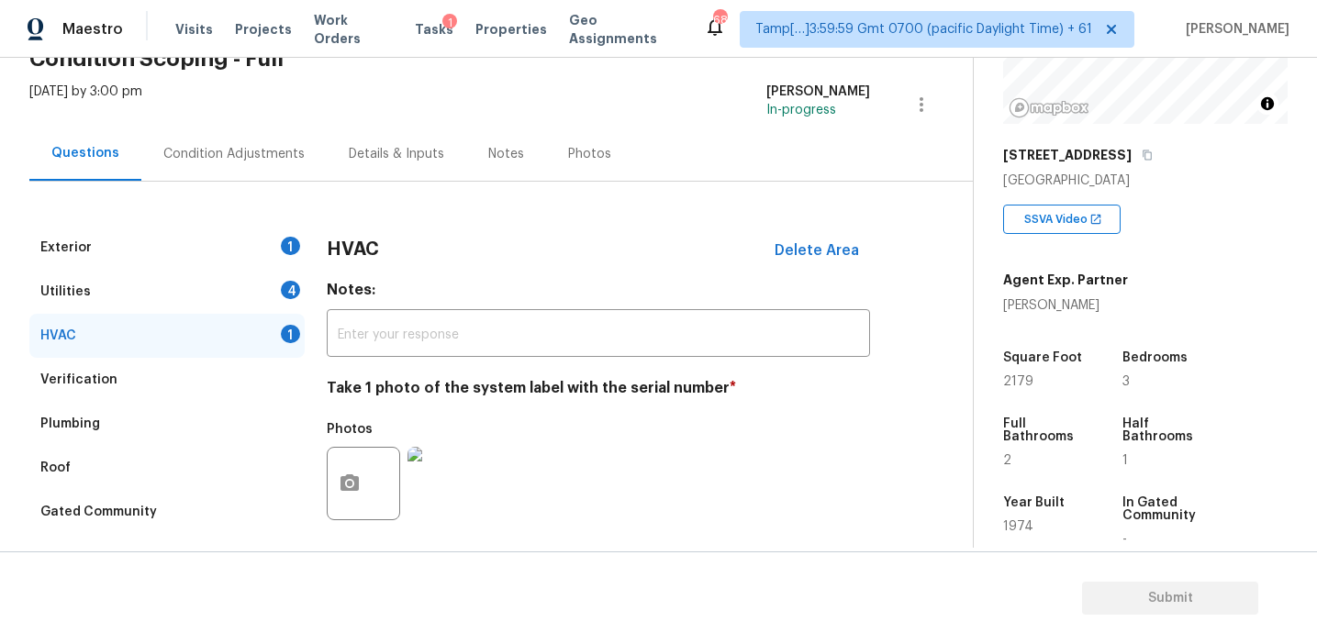
scroll to position [86, 0]
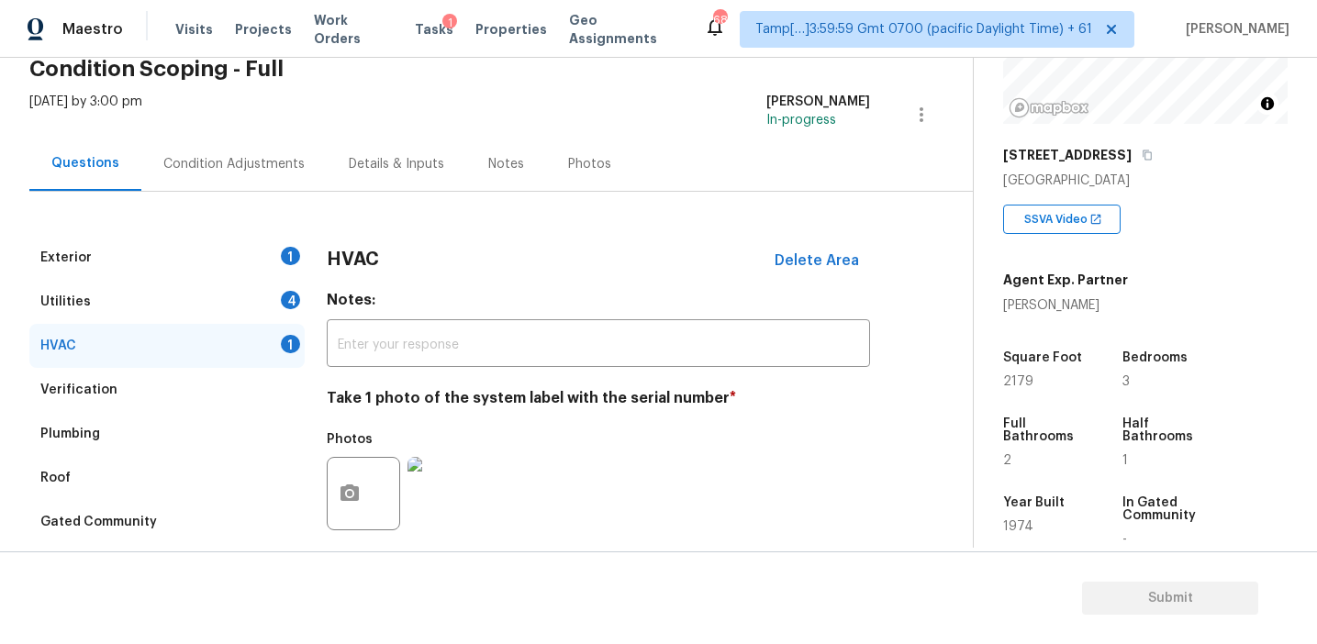
click at [280, 283] on div "Utilities 4" at bounding box center [166, 302] width 275 height 44
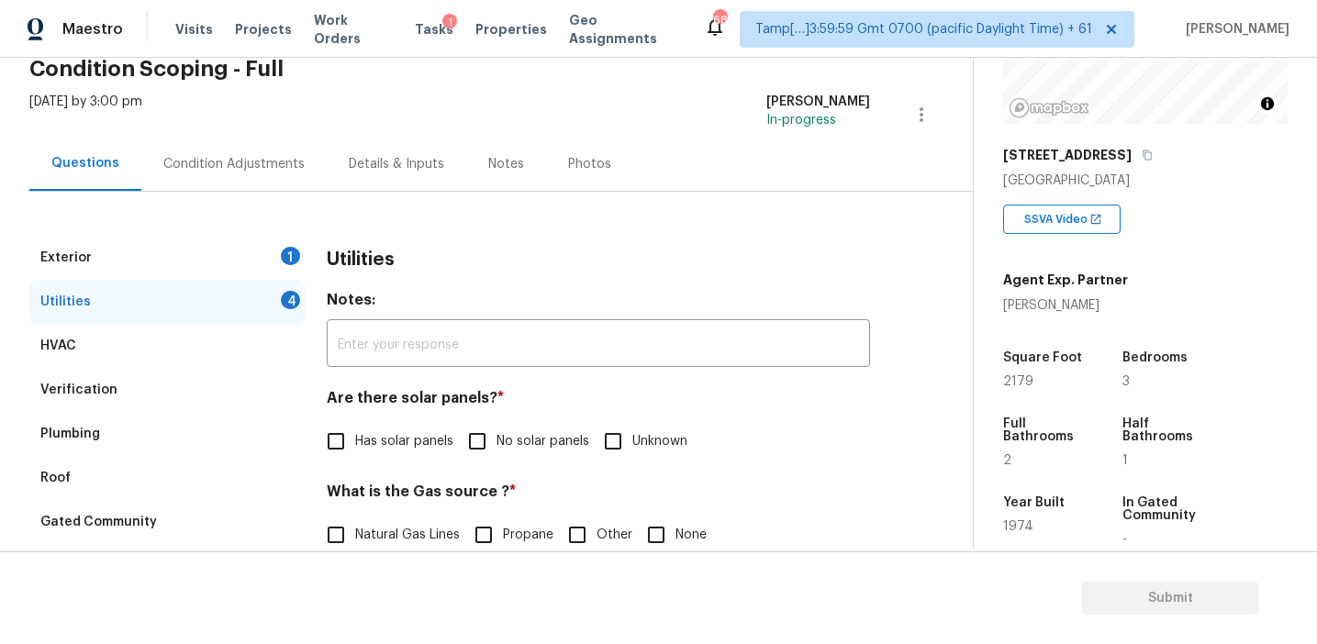
click at [475, 437] on input "No solar panels" at bounding box center [477, 441] width 39 height 39
checkbox input "true"
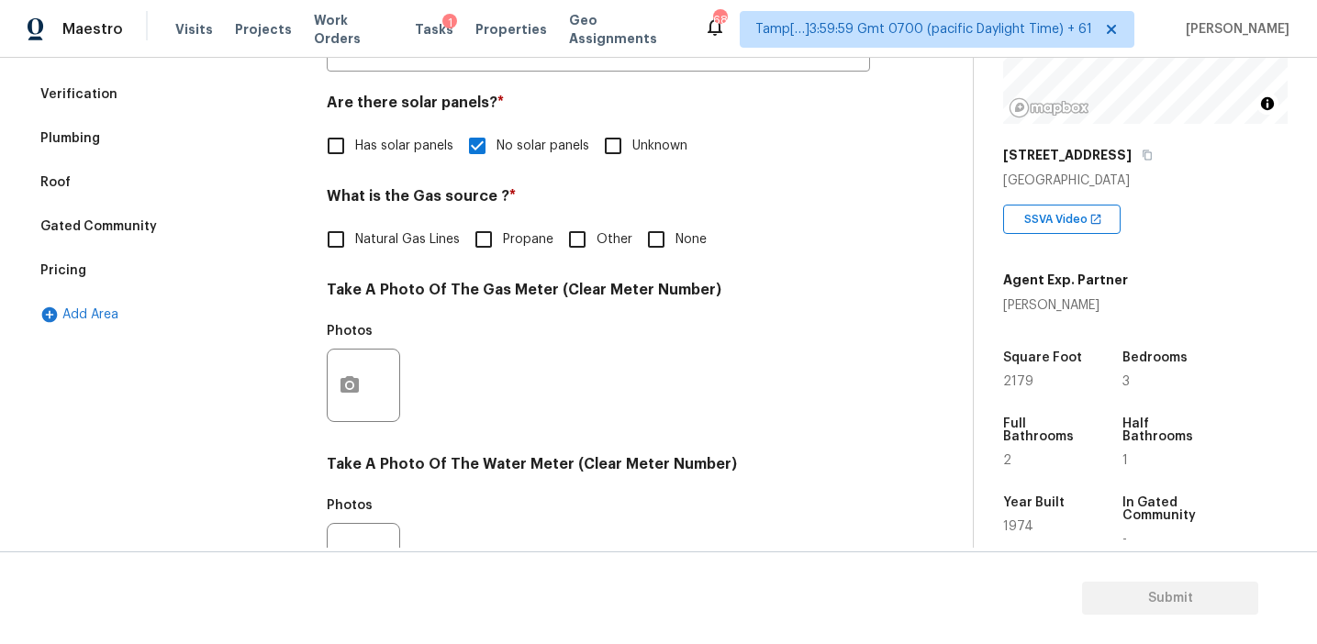
click at [425, 246] on span "Natural Gas Lines" at bounding box center [407, 239] width 105 height 19
click at [355, 246] on input "Natural Gas Lines" at bounding box center [336, 239] width 39 height 39
checkbox input "true"
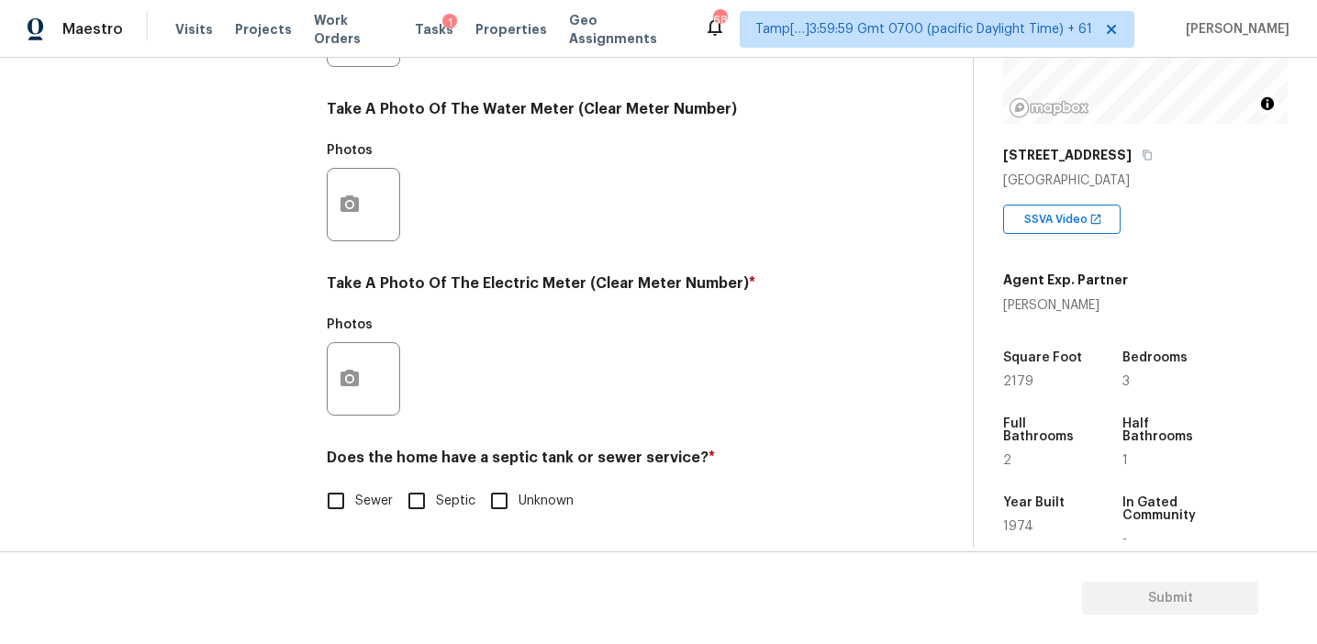
scroll to position [737, 0]
click at [358, 496] on span "Sewer" at bounding box center [374, 501] width 38 height 19
click at [355, 496] on input "Sewer" at bounding box center [336, 501] width 39 height 39
checkbox input "true"
click at [349, 385] on icon "button" at bounding box center [350, 378] width 18 height 17
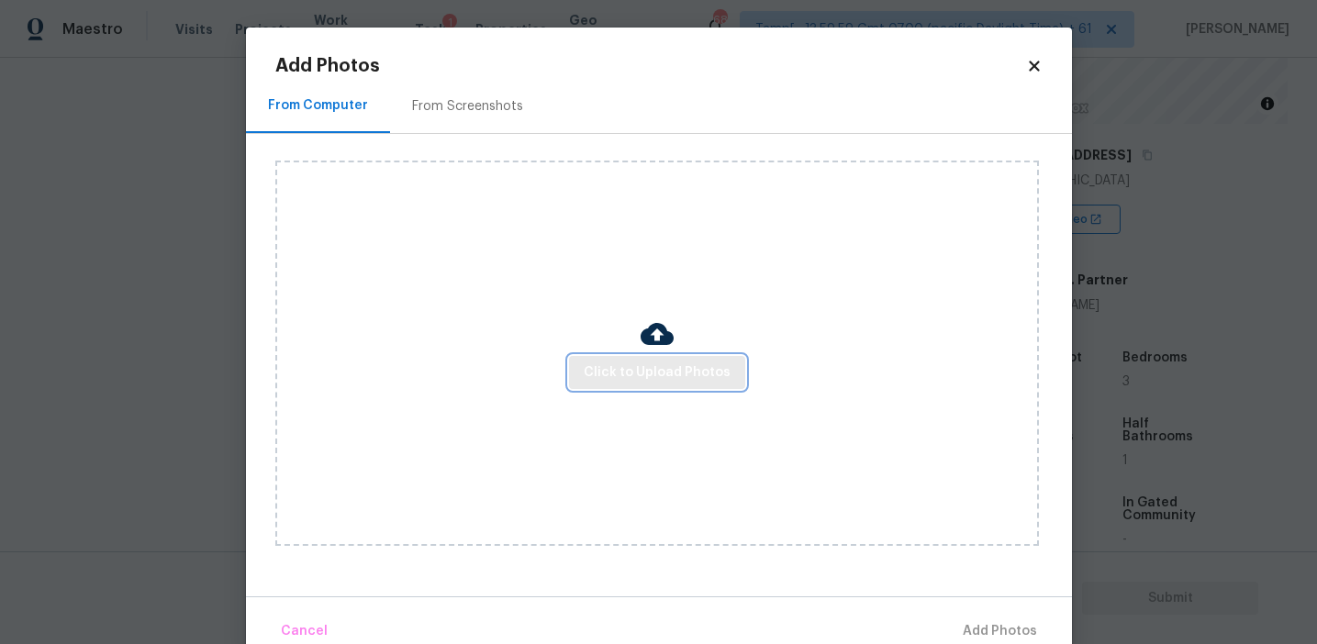
click at [634, 365] on span "Click to Upload Photos" at bounding box center [657, 373] width 147 height 23
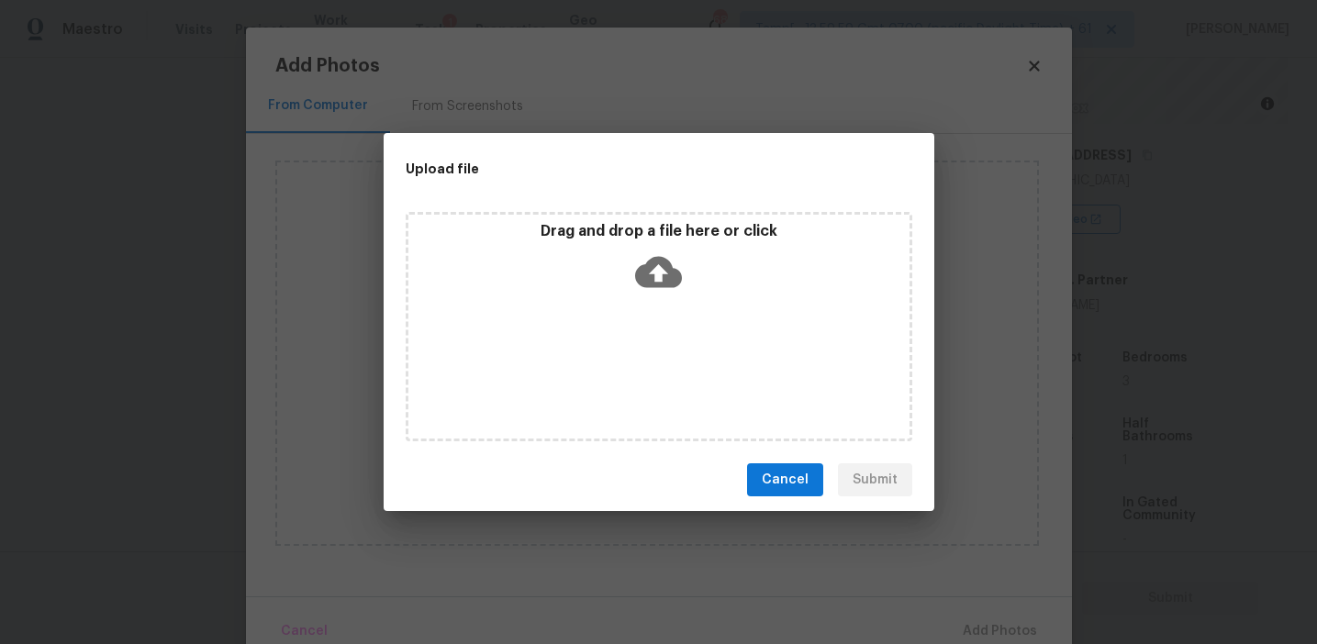
click at [632, 259] on div "Drag and drop a file here or click" at bounding box center [658, 261] width 501 height 79
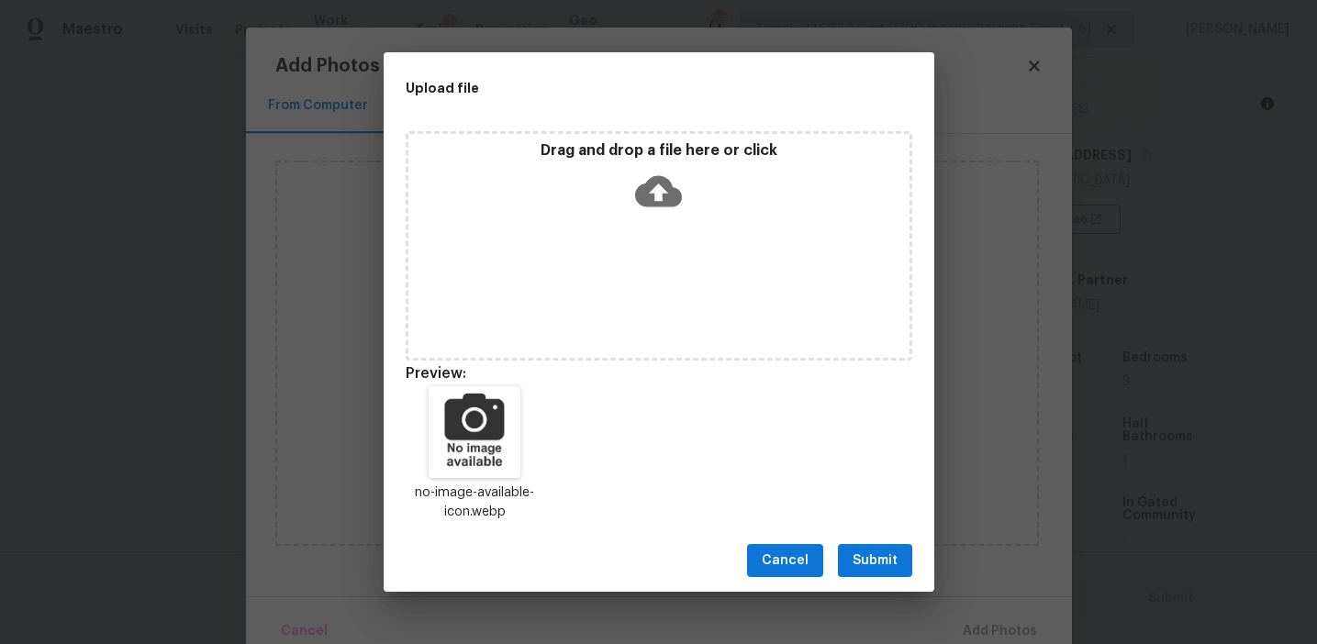
click at [866, 558] on span "Submit" at bounding box center [875, 561] width 45 height 23
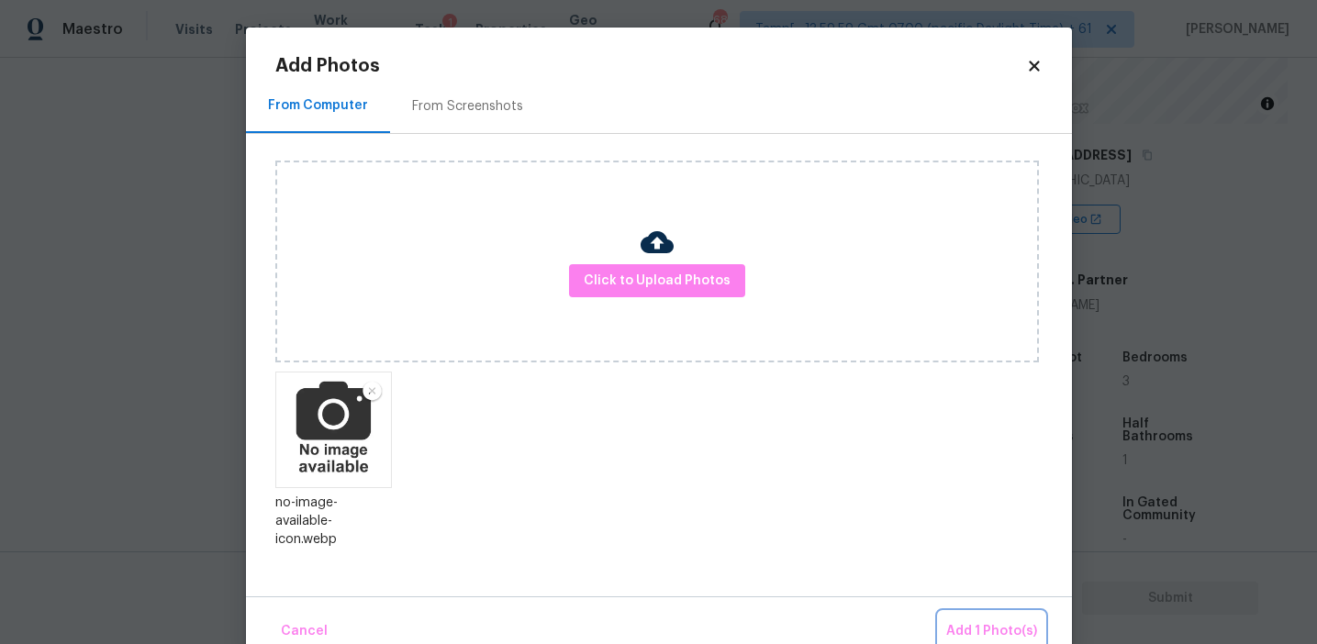
click at [956, 626] on span "Add 1 Photo(s)" at bounding box center [991, 632] width 91 height 23
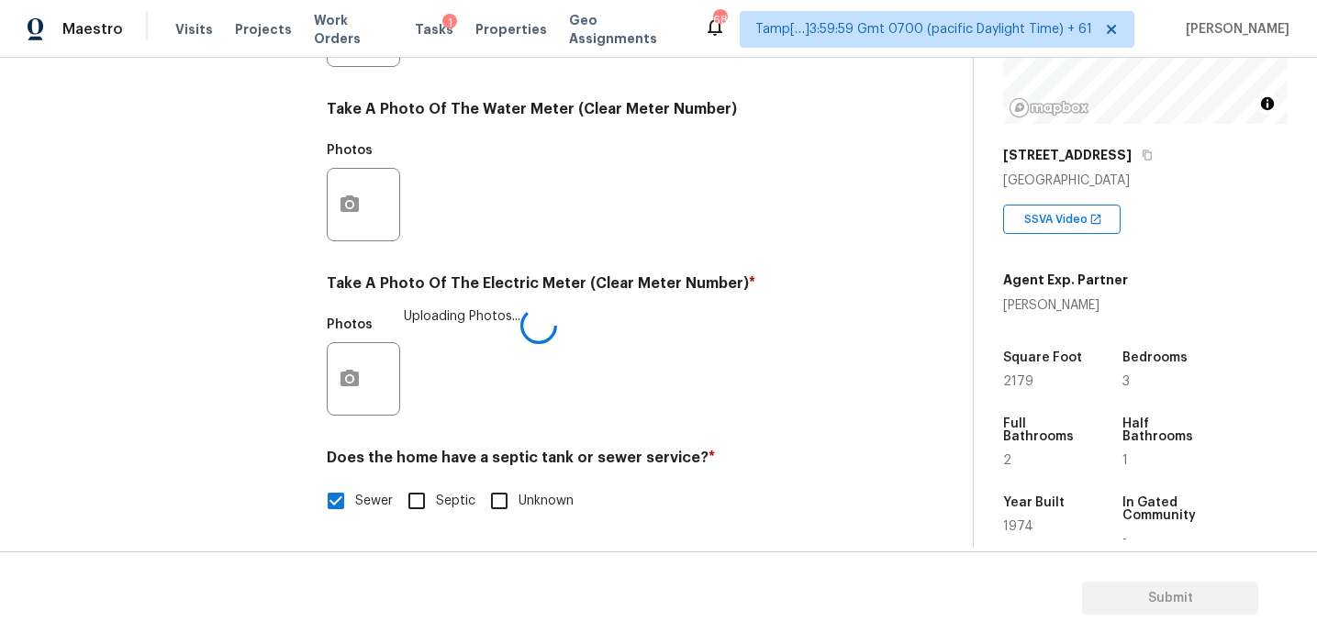
click at [631, 307] on div "Take A Photo Of The Electric Meter (Clear Meter Number) * Photos Uploading Phot…" at bounding box center [598, 350] width 543 height 152
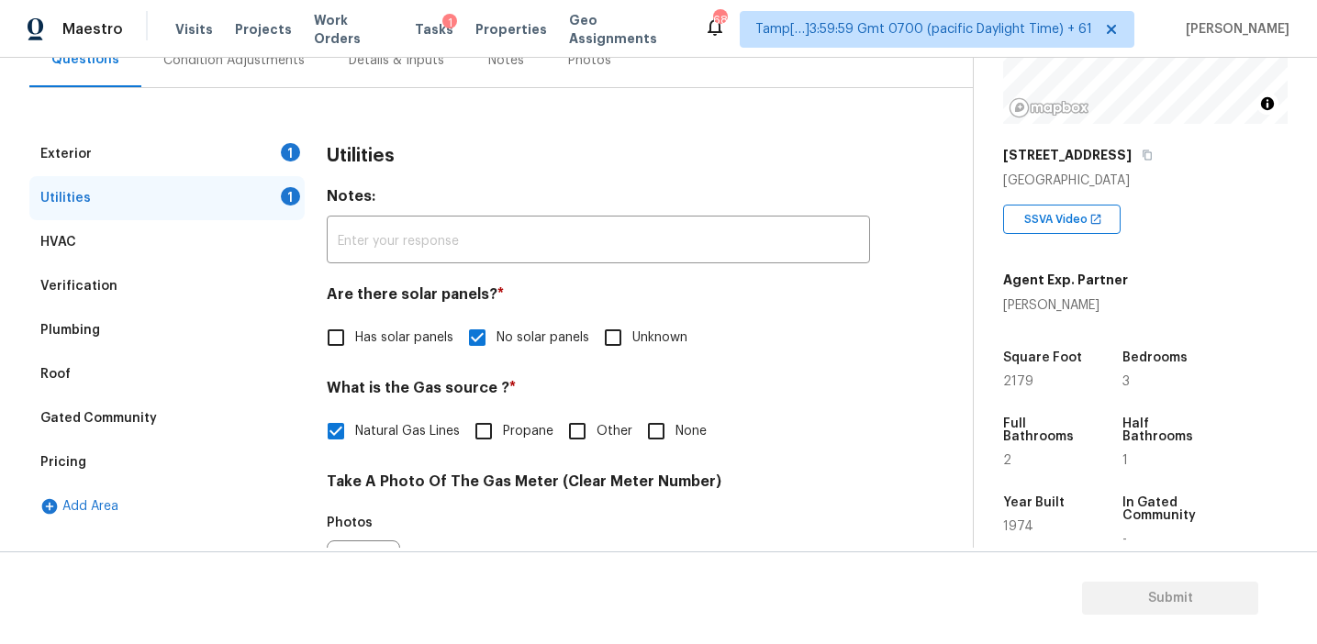
scroll to position [191, 0]
click at [294, 152] on div "1" at bounding box center [290, 151] width 19 height 18
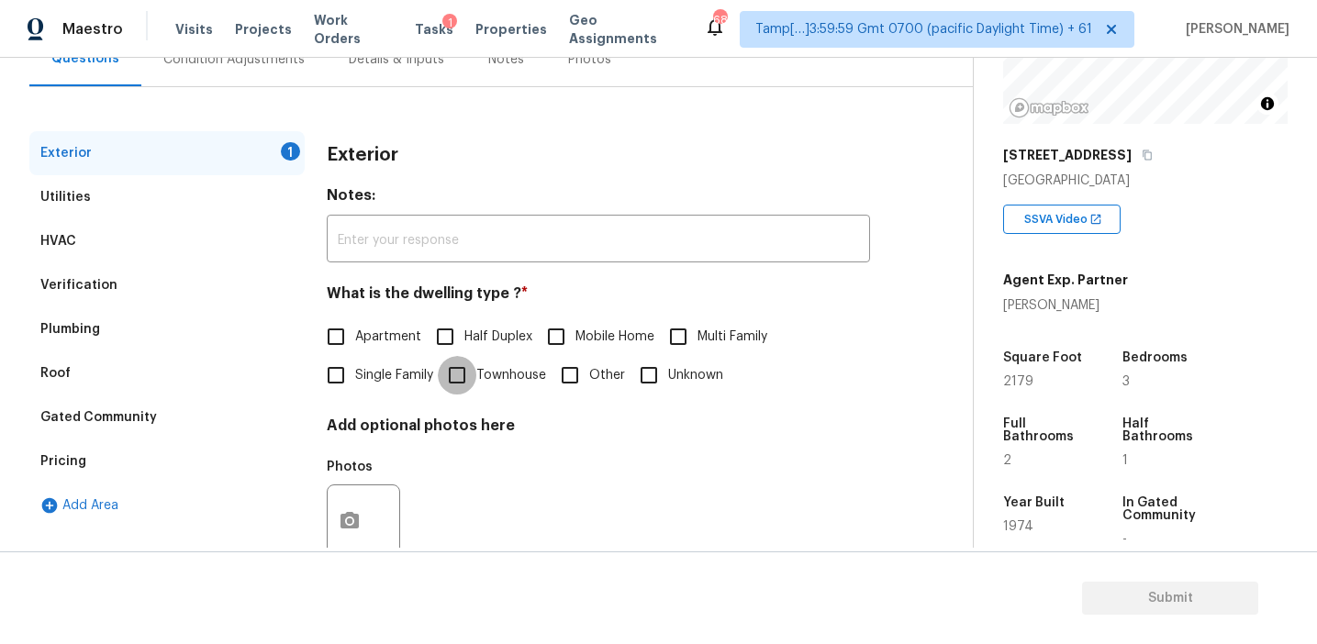
click at [467, 382] on input "Townhouse" at bounding box center [457, 375] width 39 height 39
checkbox input "true"
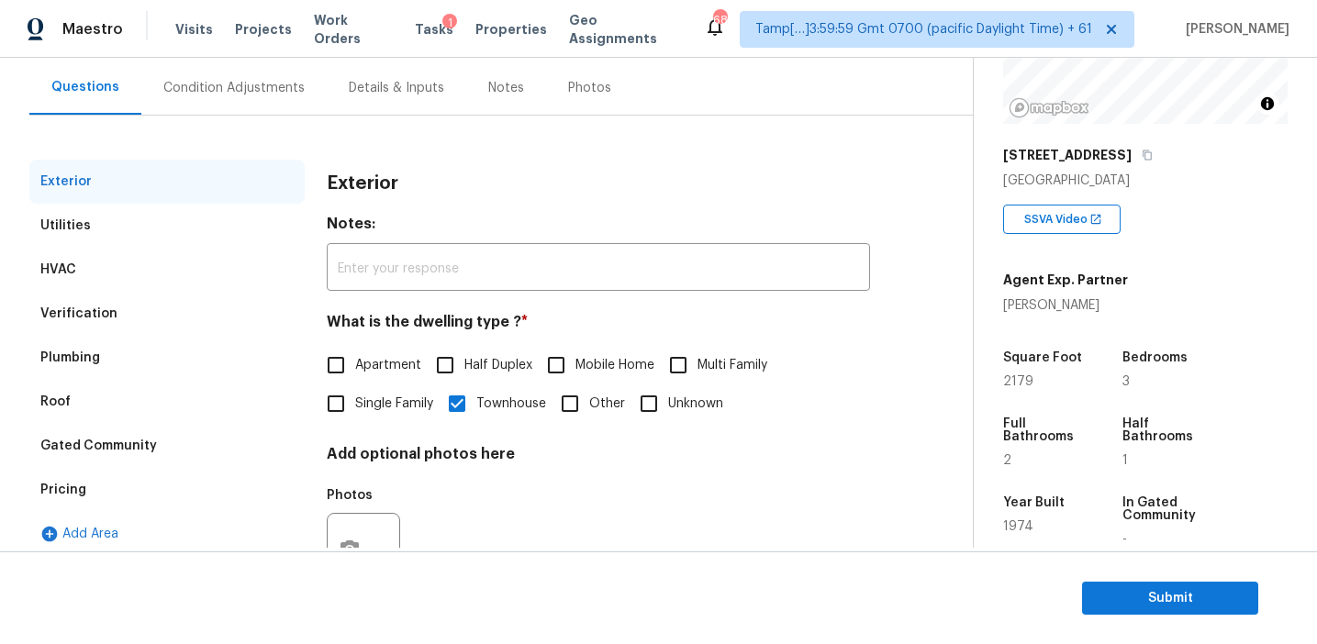
scroll to position [159, 0]
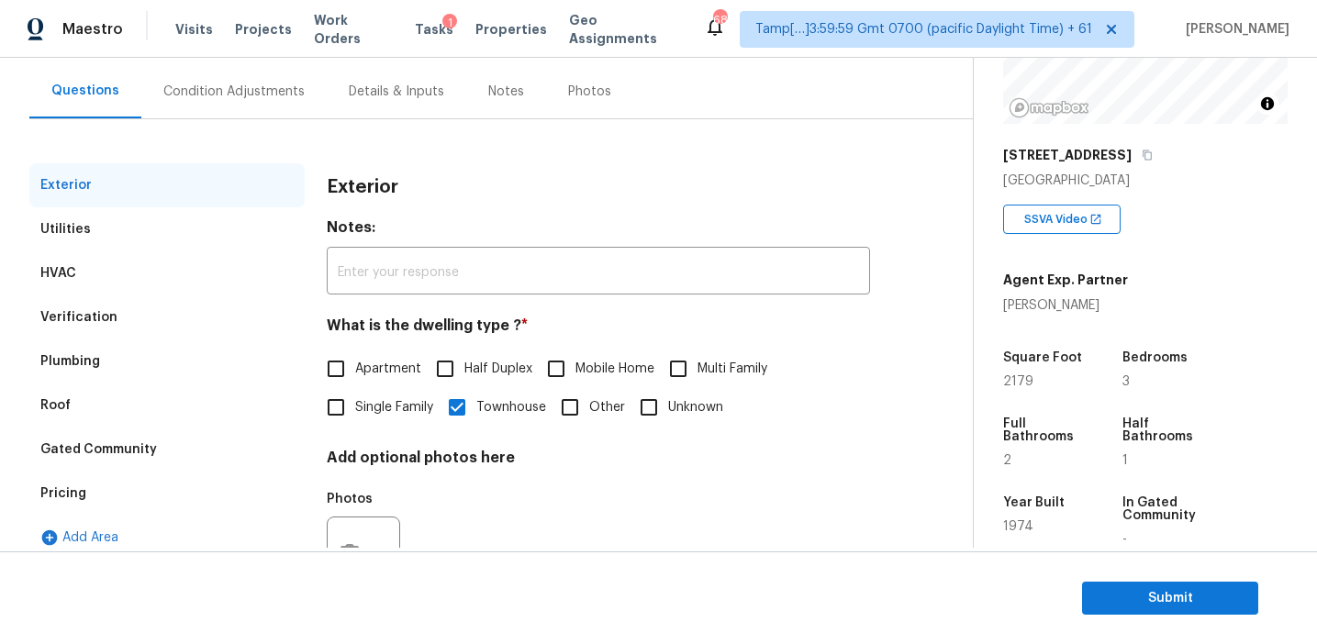
click at [263, 93] on div "Condition Adjustments" at bounding box center [233, 92] width 141 height 18
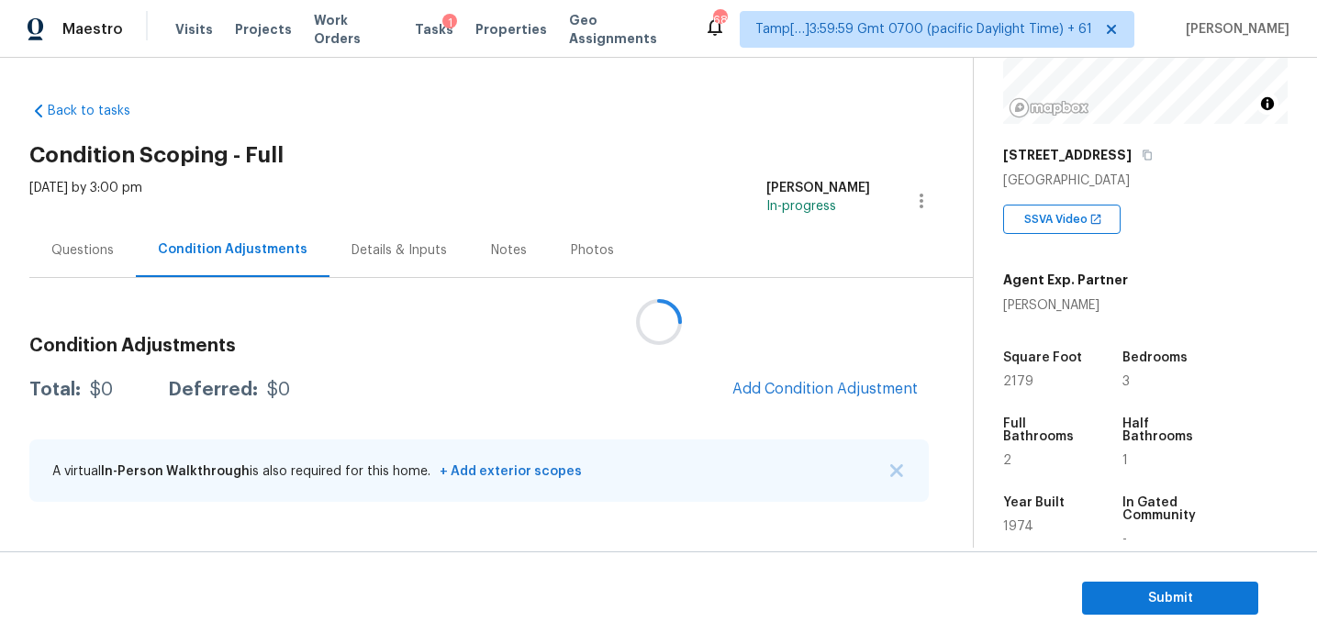
click at [786, 383] on div at bounding box center [658, 322] width 1317 height 644
click at [652, 318] on icon at bounding box center [659, 322] width 42 height 42
click at [761, 385] on span "Add Condition Adjustment" at bounding box center [825, 389] width 185 height 17
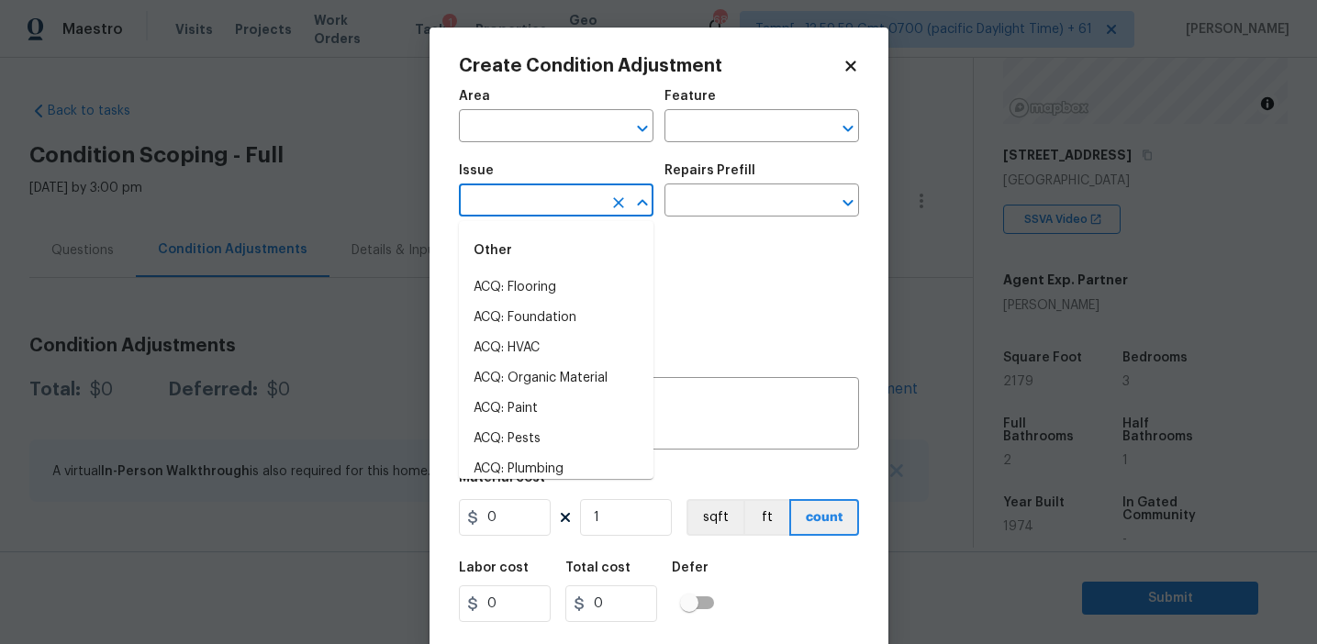
click at [495, 205] on input "text" at bounding box center [530, 202] width 143 height 28
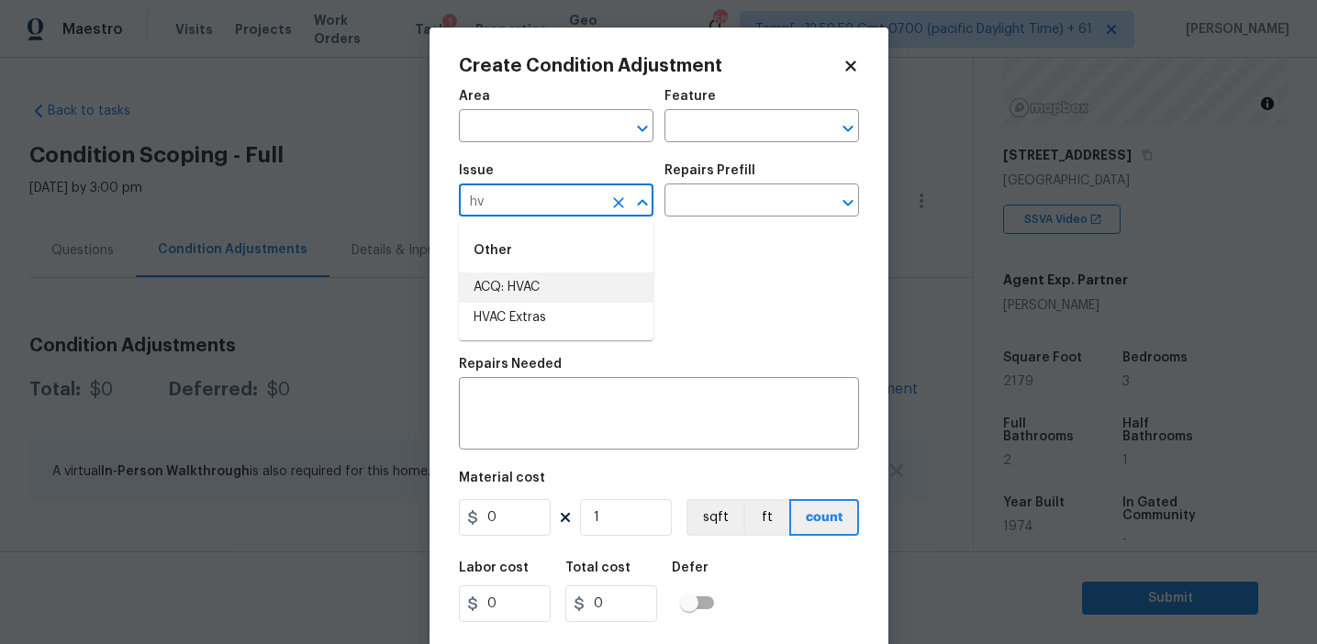
click at [595, 278] on li "ACQ: HVAC" at bounding box center [556, 288] width 195 height 30
type input "ACQ: HVAC"
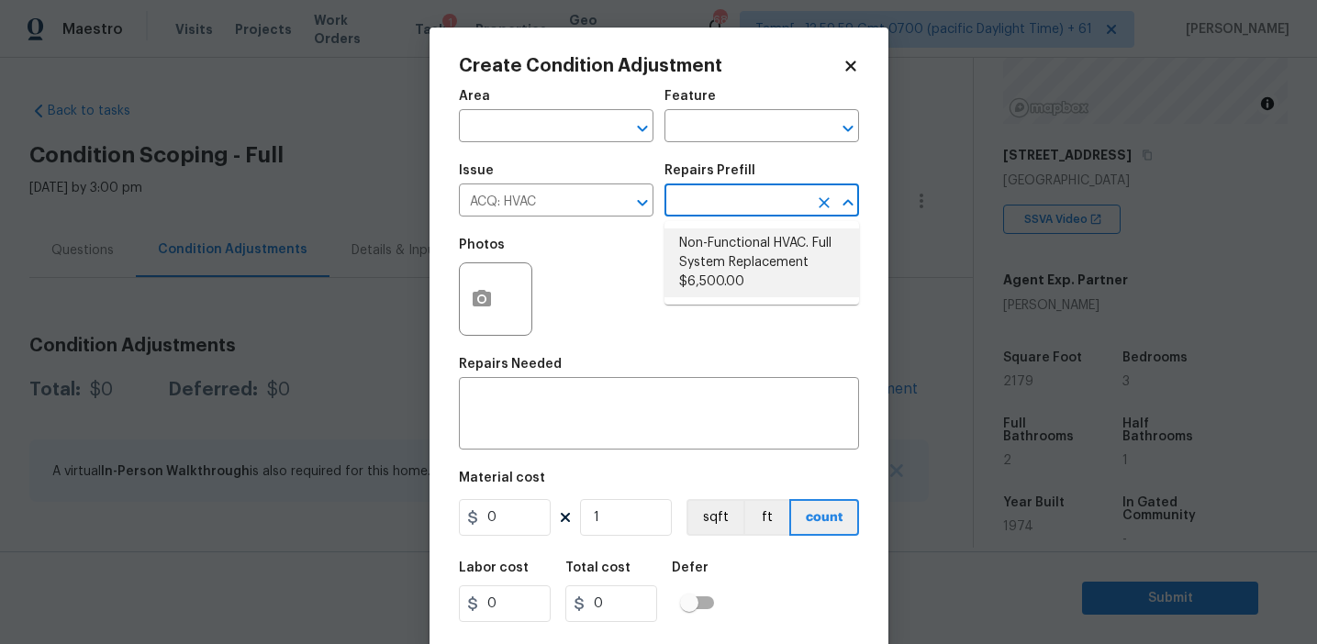
click at [735, 252] on li "Non-Functional HVAC. Full System Replacement $6,500.00" at bounding box center [762, 263] width 195 height 69
type input "Acquisition"
type textarea "Acquisition Scope: Full System Replacement"
type input "6500"
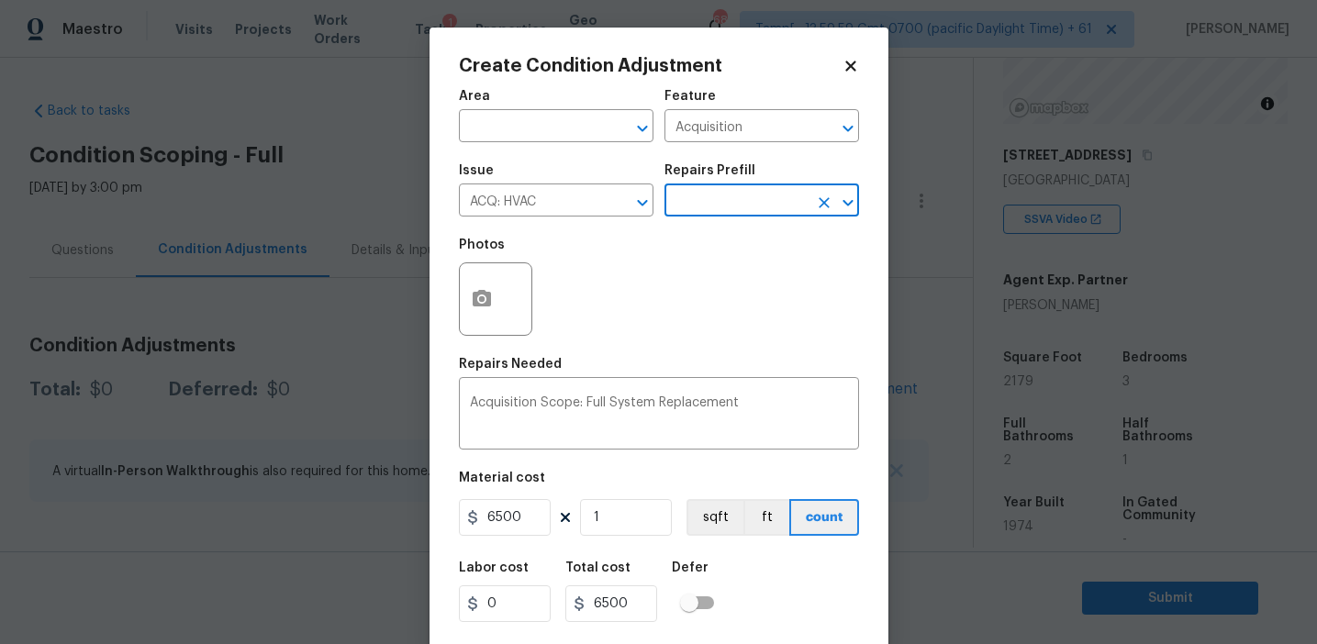
scroll to position [41, 0]
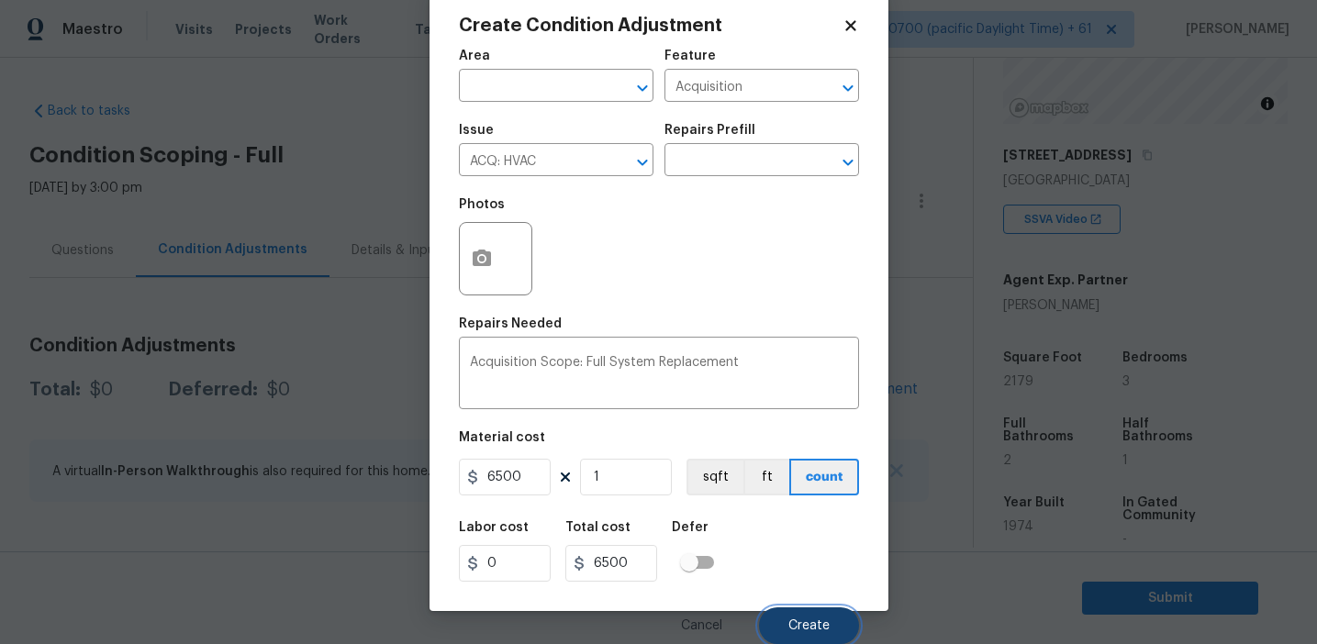
click at [788, 609] on button "Create" at bounding box center [809, 626] width 100 height 37
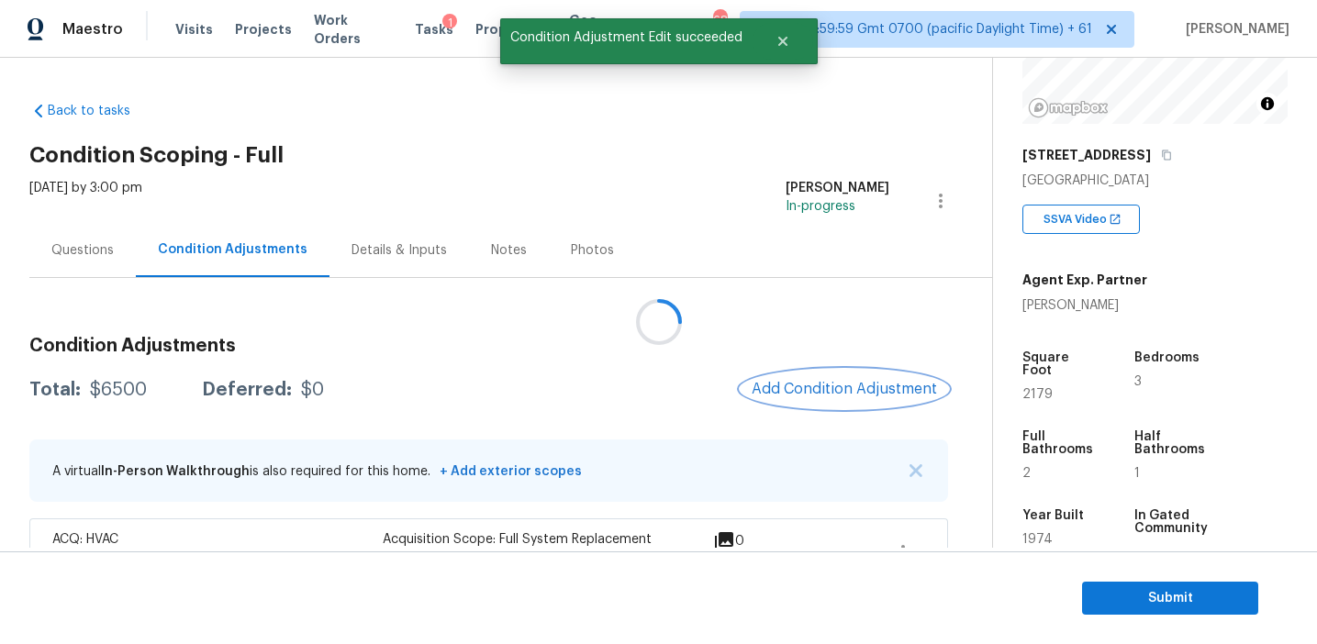
scroll to position [0, 0]
click at [816, 382] on span "Add Condition Adjustment" at bounding box center [844, 389] width 185 height 17
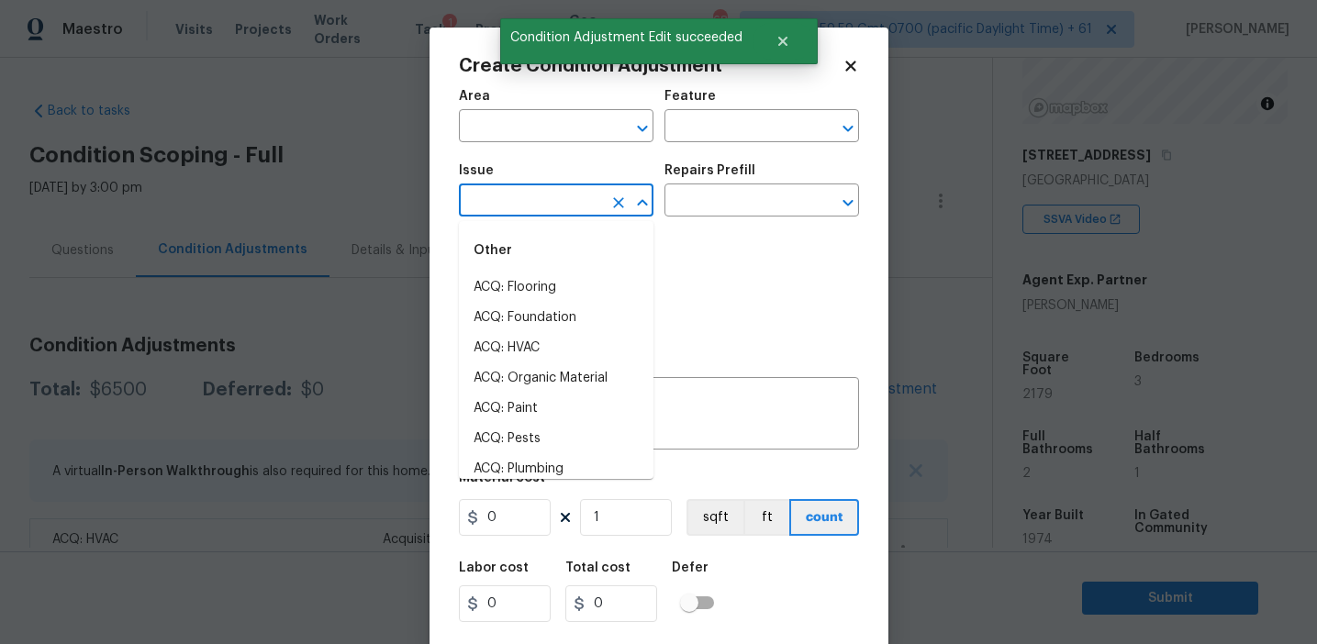
click at [507, 195] on input "text" at bounding box center [530, 202] width 143 height 28
click at [554, 373] on li "Pet Odor" at bounding box center [556, 379] width 195 height 30
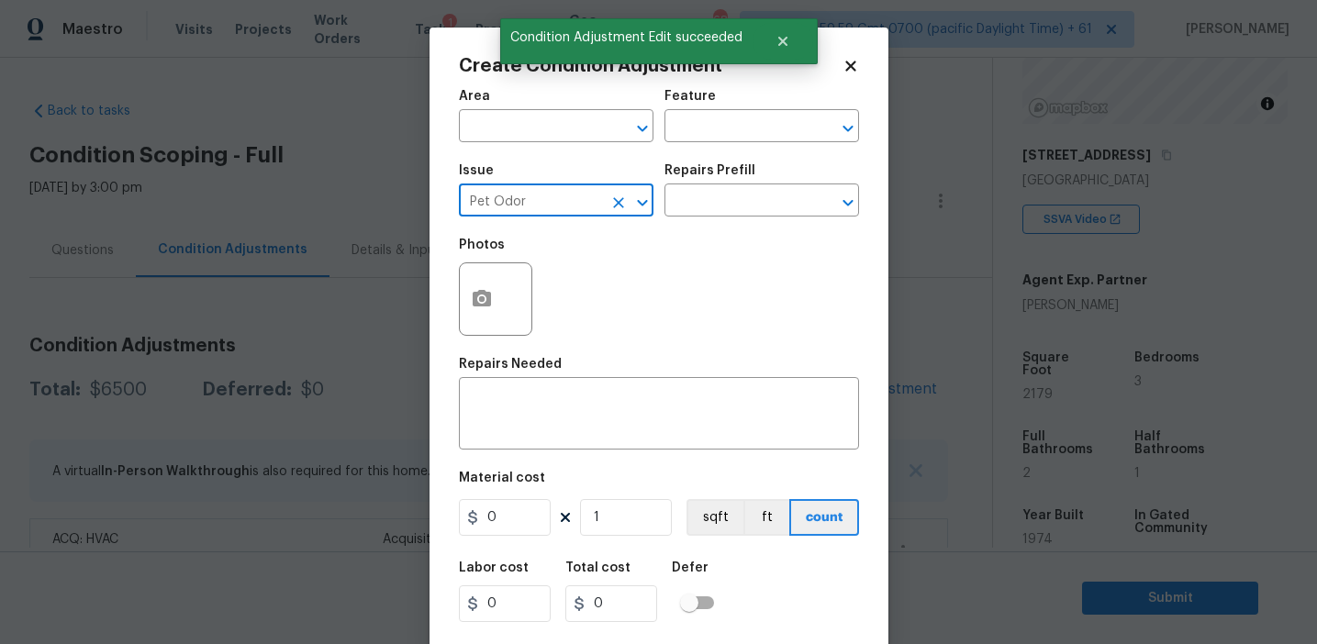
type input "Pet Odor"
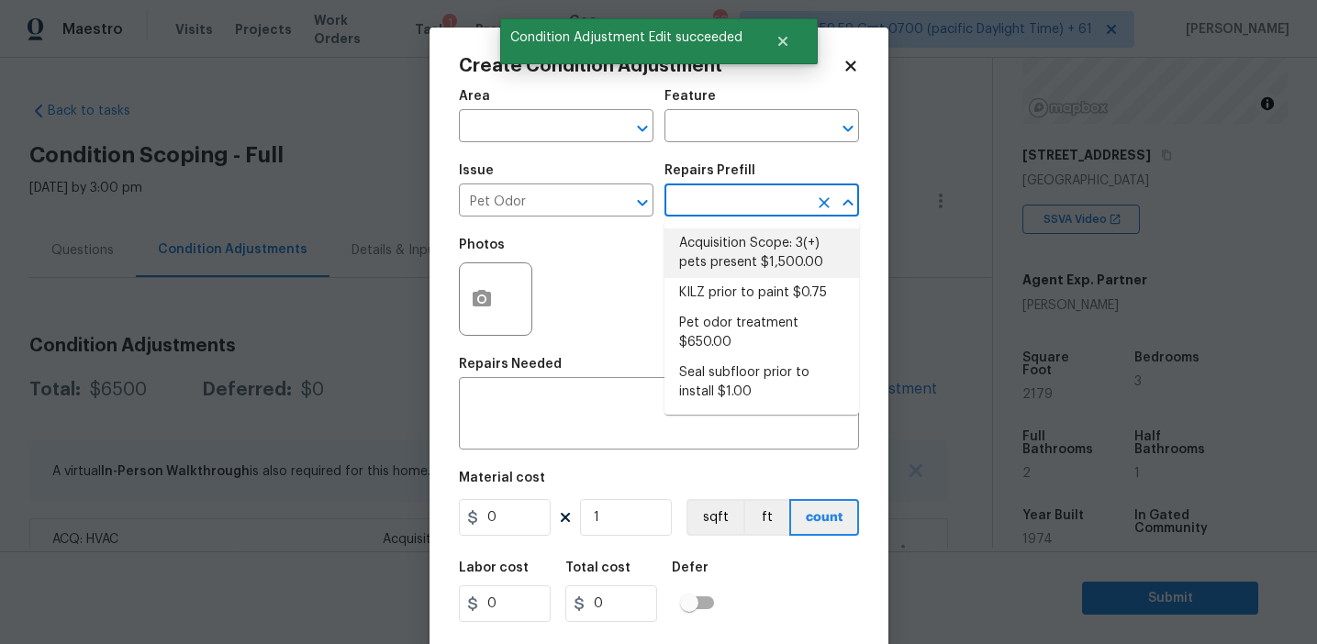
click at [736, 258] on li "Acquisition Scope: 3(+) pets present $1,500.00" at bounding box center [762, 254] width 195 height 50
type textarea "Acquisition Scope: 3(+) pets present"
type input "1500"
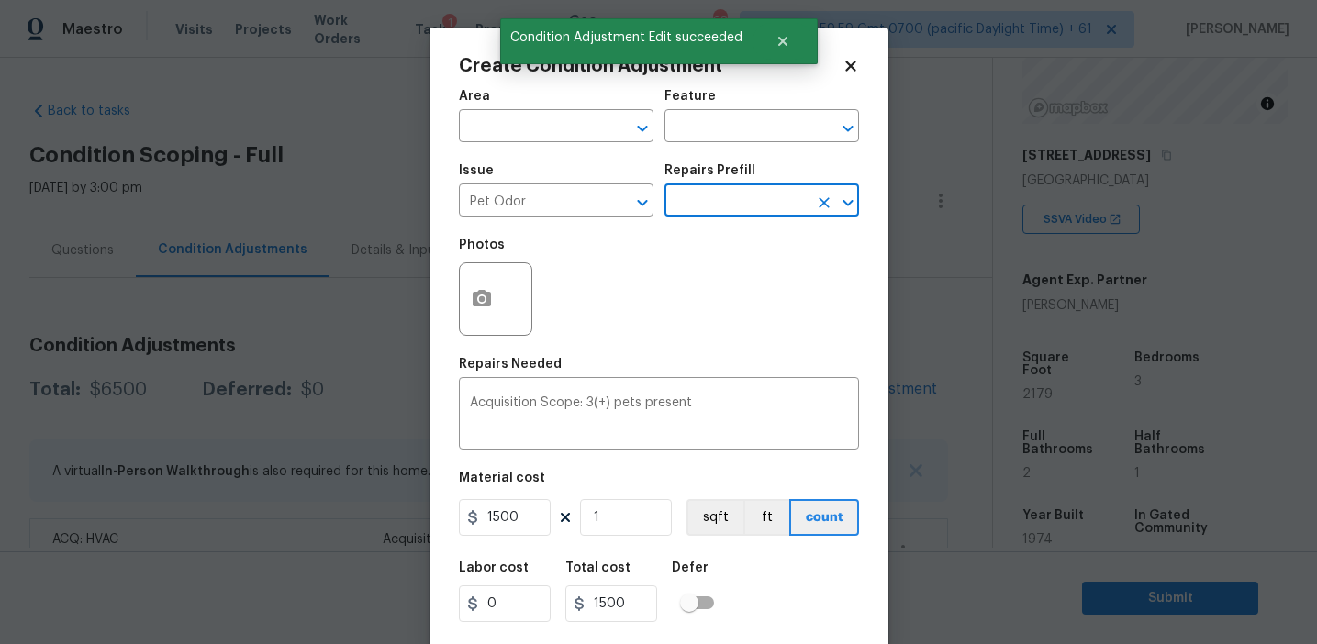
scroll to position [41, 0]
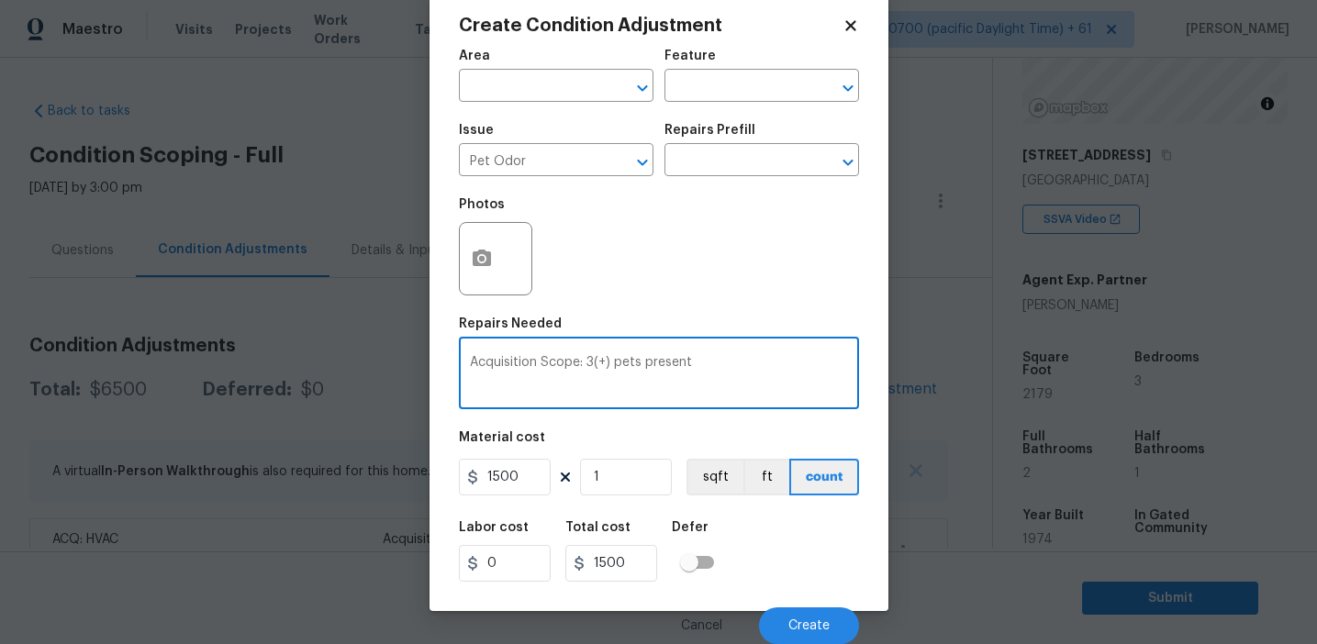
drag, startPoint x: 583, startPoint y: 359, endPoint x: 752, endPoint y: 359, distance: 168.9
click at [752, 359] on textarea "Acquisition Scope: 3(+) pets present" at bounding box center [659, 375] width 378 height 39
type textarea "Acquisition Scope:pet feces present"
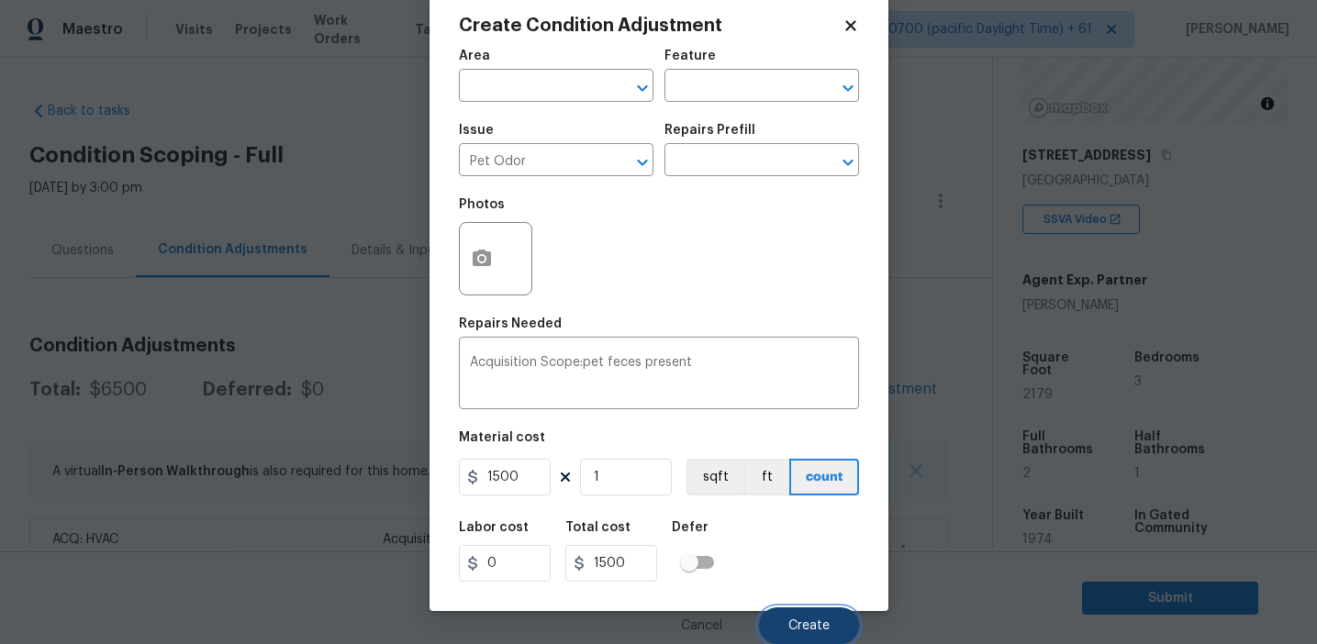
click at [824, 630] on span "Create" at bounding box center [809, 627] width 41 height 14
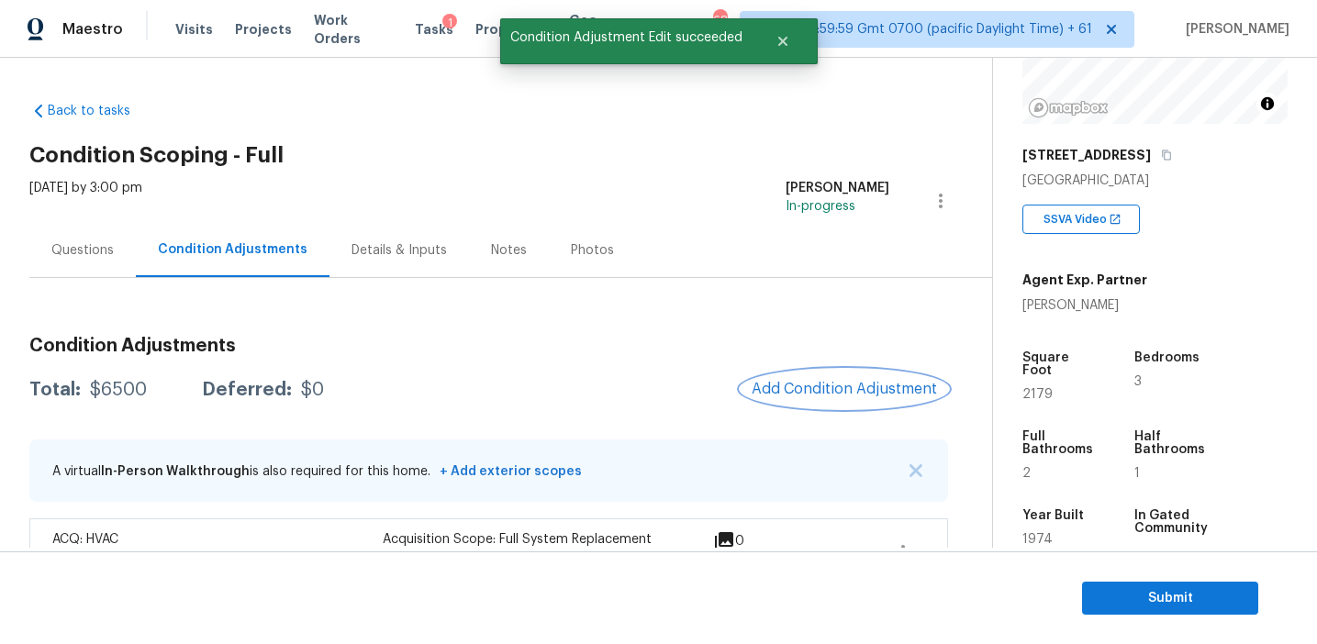
scroll to position [0, 0]
click at [821, 397] on span "Add Condition Adjustment" at bounding box center [844, 389] width 185 height 17
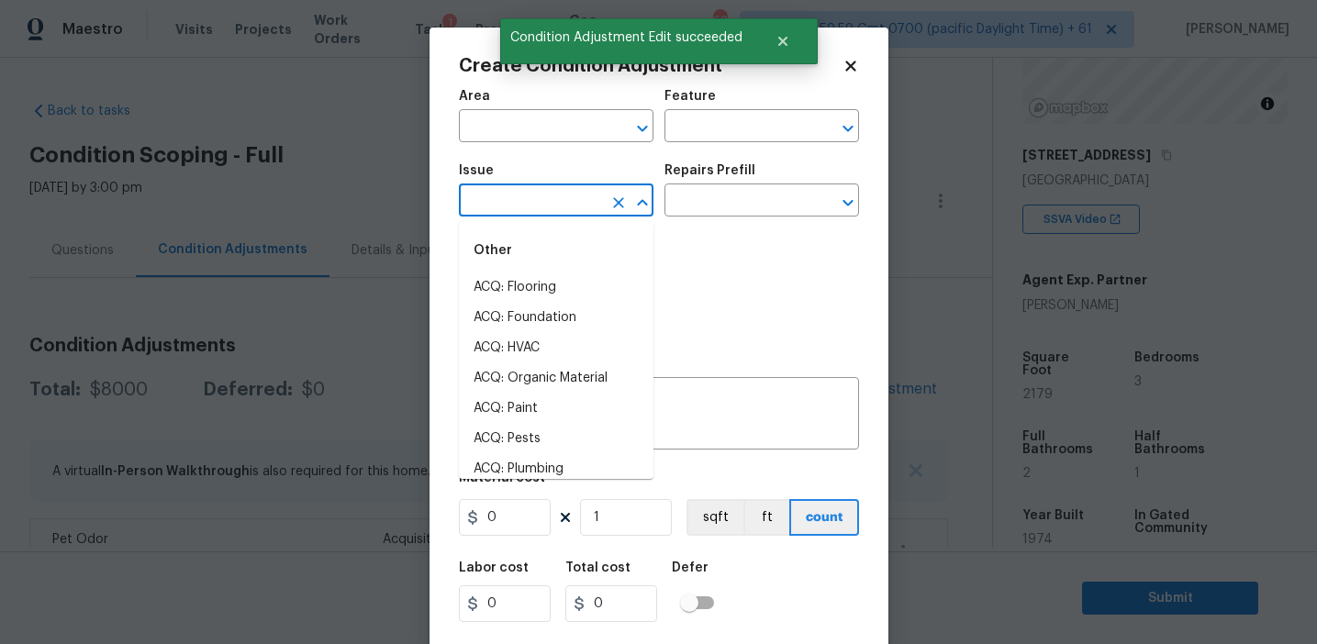
click at [477, 211] on input "text" at bounding box center [530, 202] width 143 height 28
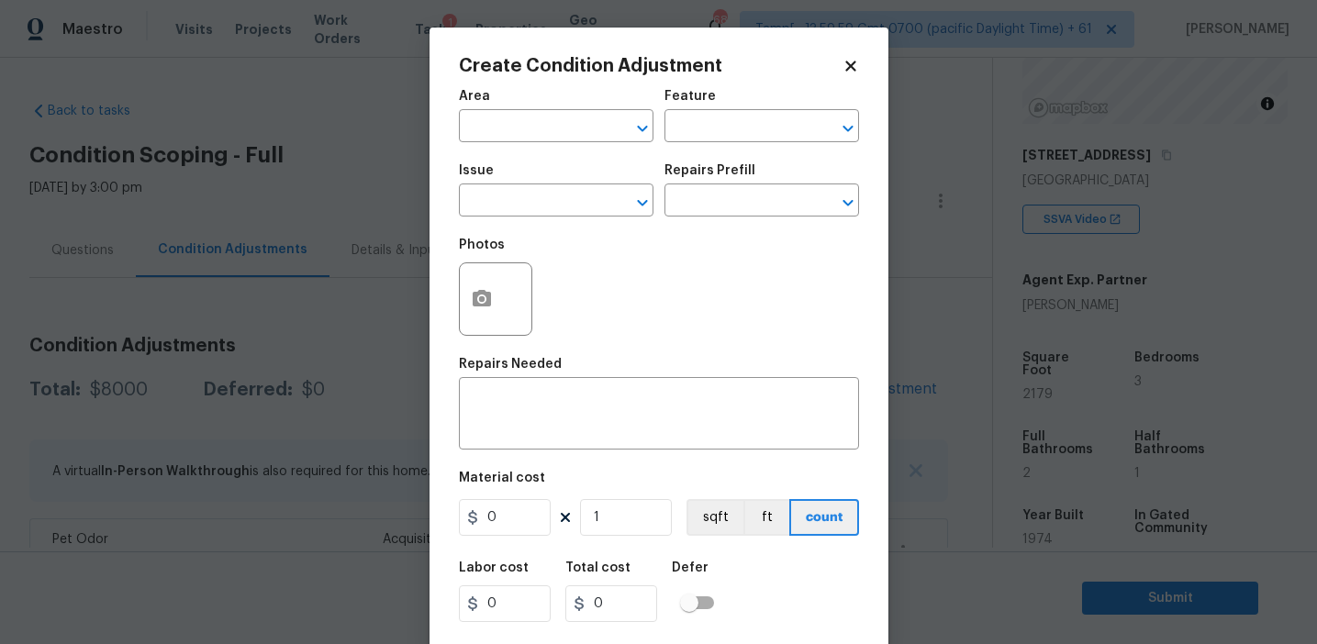
click at [738, 290] on div "Photos" at bounding box center [659, 287] width 400 height 119
click at [480, 318] on button "button" at bounding box center [482, 299] width 44 height 72
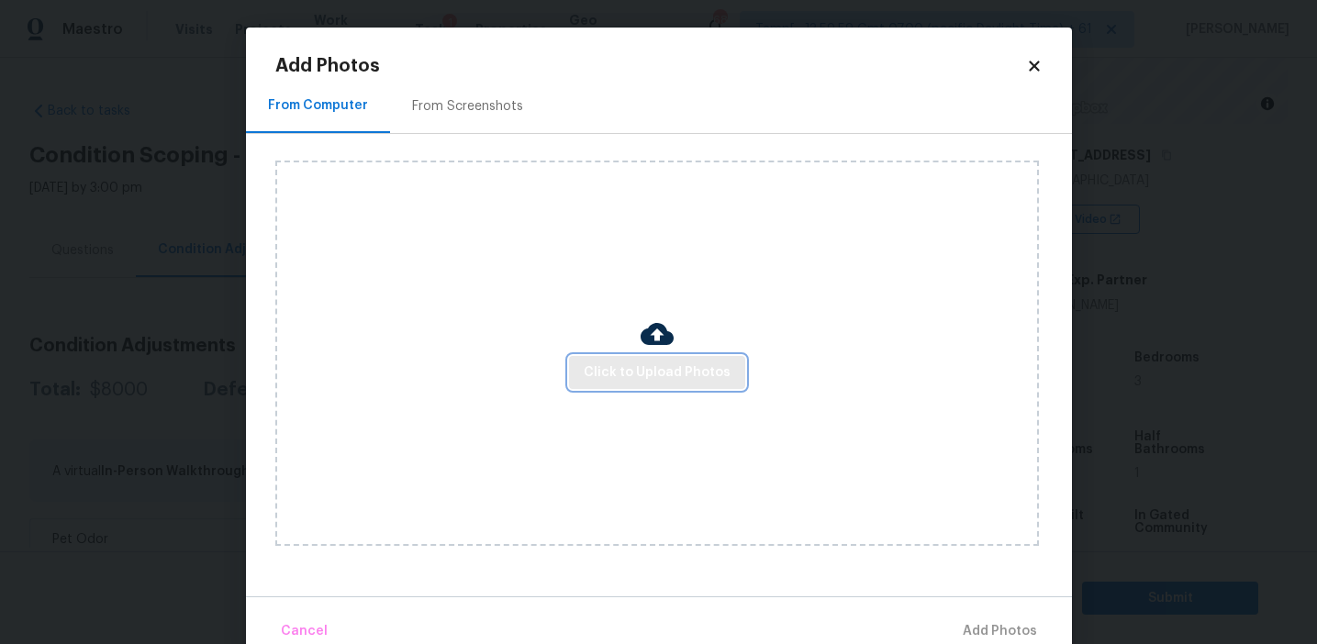
click at [630, 365] on span "Click to Upload Photos" at bounding box center [657, 373] width 147 height 23
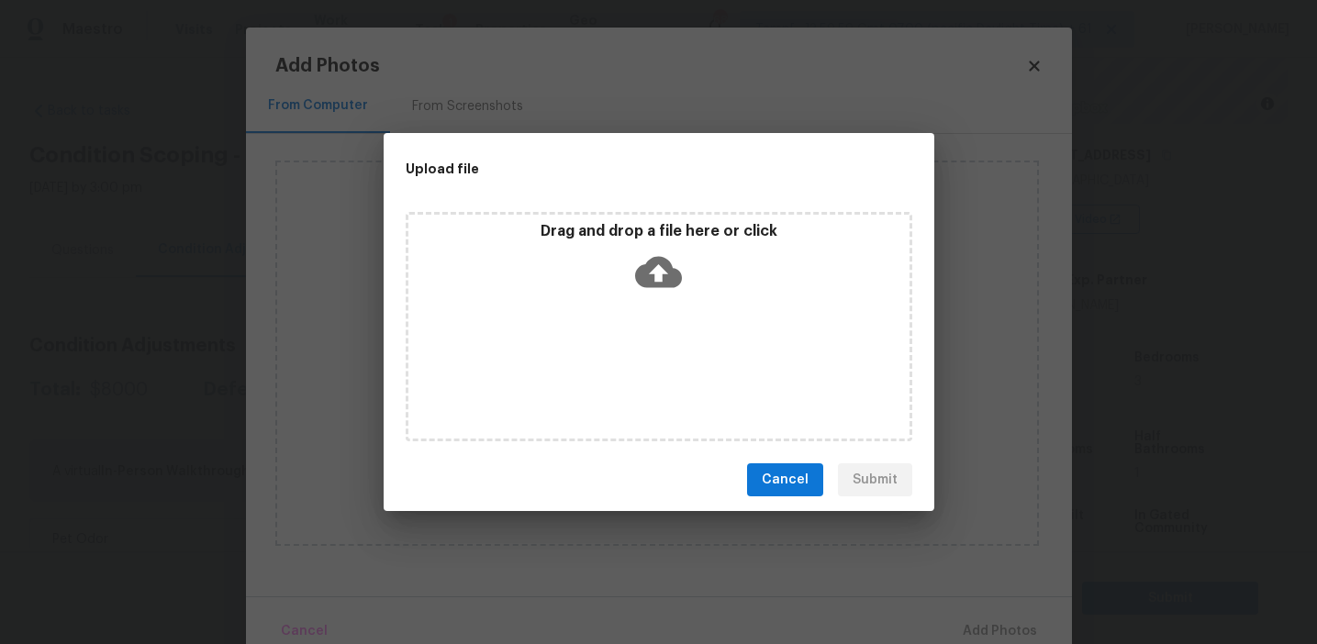
click at [624, 216] on div "Drag and drop a file here or click" at bounding box center [659, 326] width 507 height 229
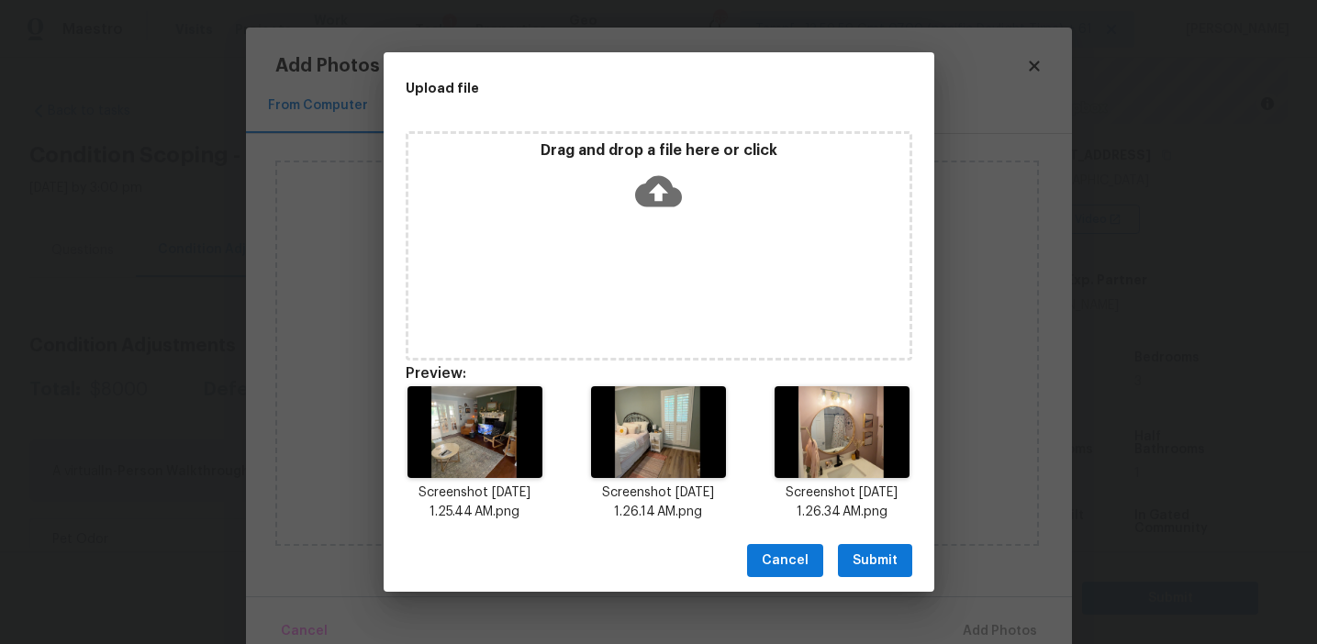
click at [867, 562] on span "Submit" at bounding box center [875, 561] width 45 height 23
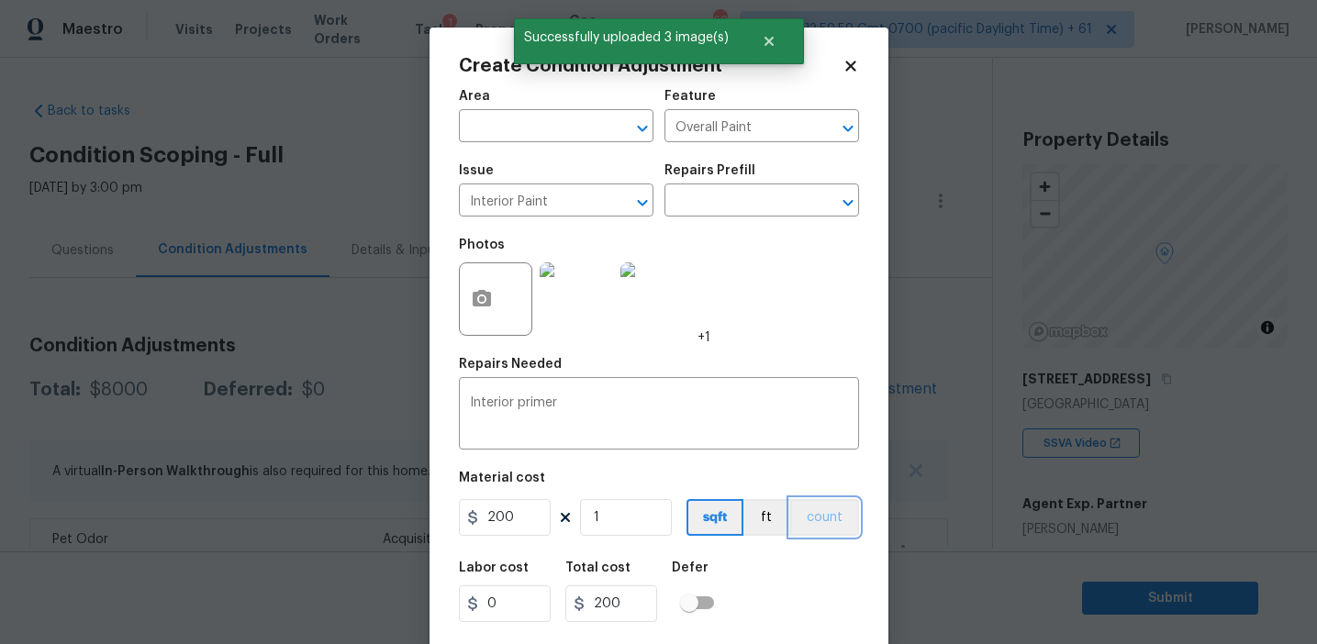
scroll to position [224, 0]
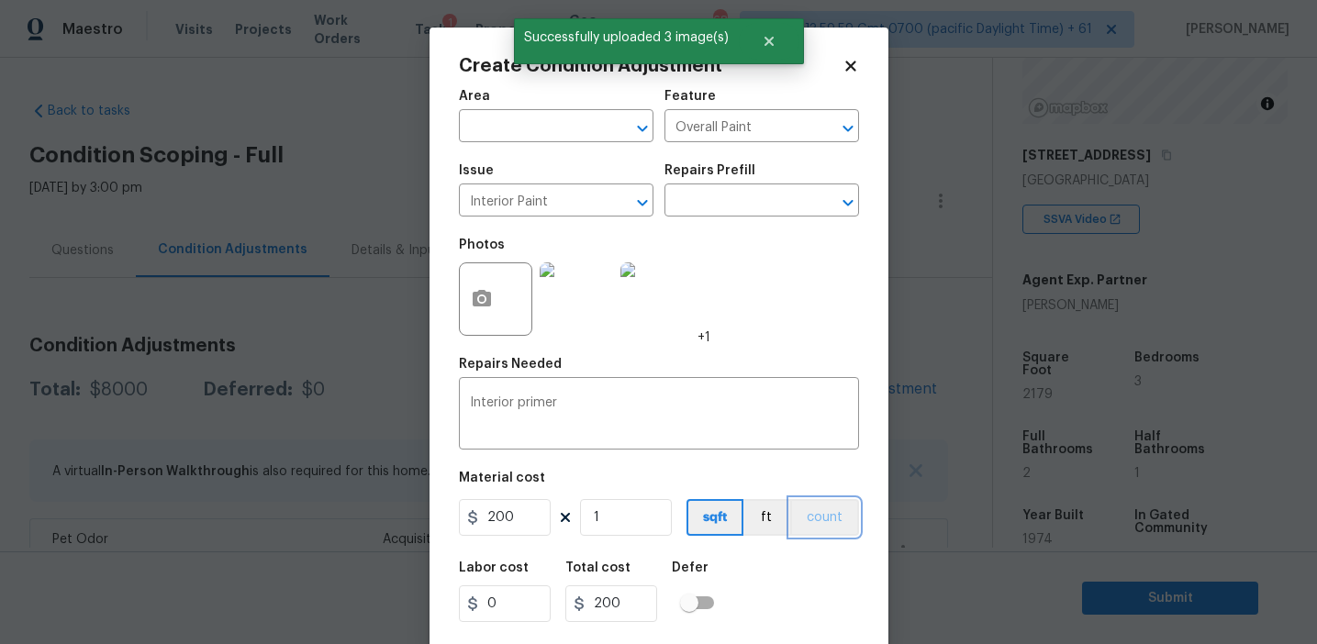
click at [814, 508] on button "count" at bounding box center [824, 517] width 69 height 37
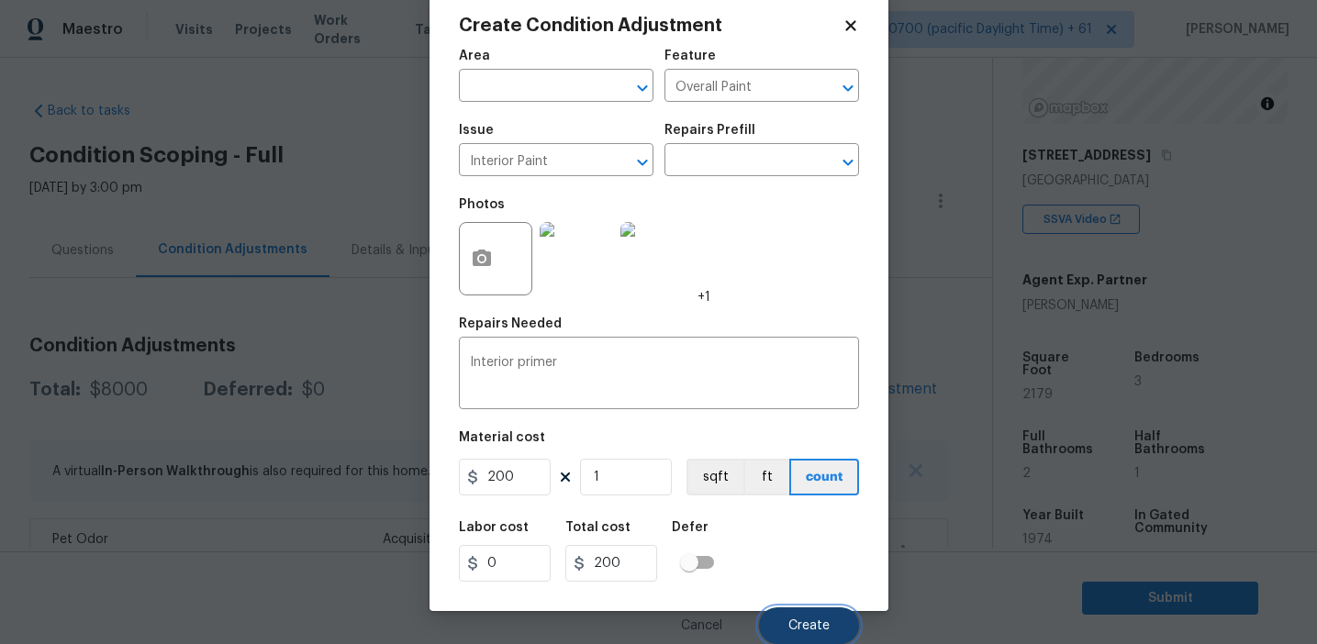
click at [801, 640] on button "Create" at bounding box center [809, 626] width 100 height 37
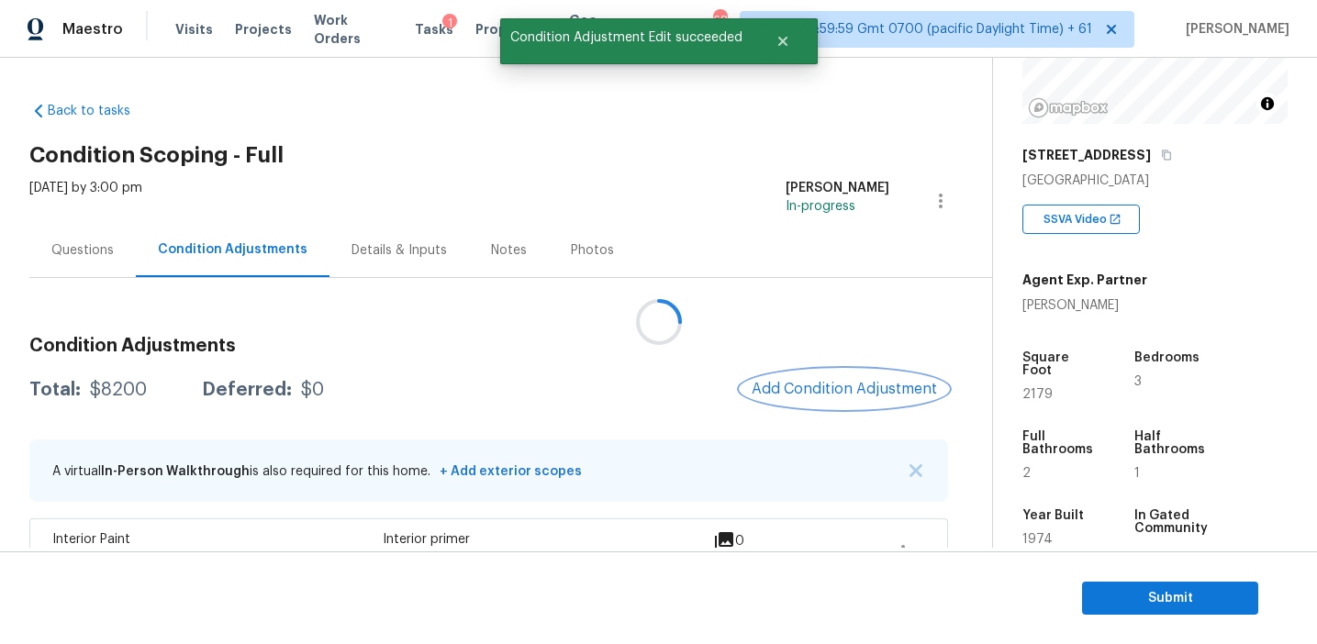
scroll to position [0, 0]
click at [800, 386] on span "Add Condition Adjustment" at bounding box center [844, 389] width 185 height 17
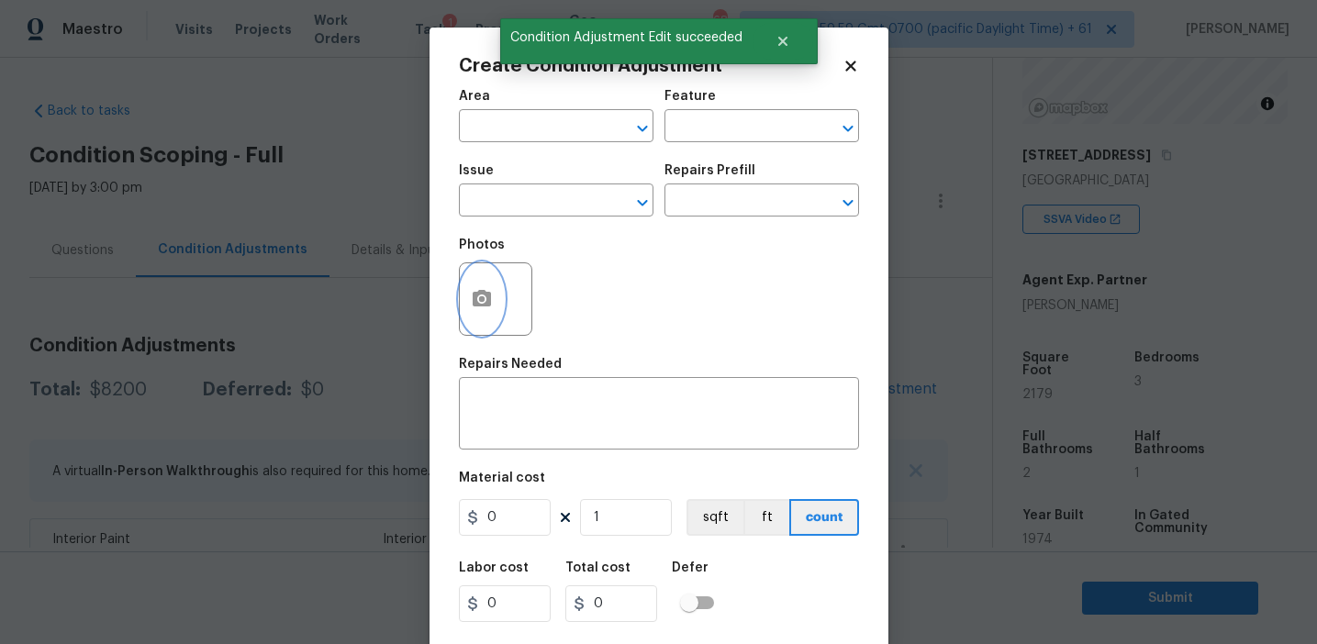
click at [498, 306] on button "button" at bounding box center [482, 299] width 44 height 72
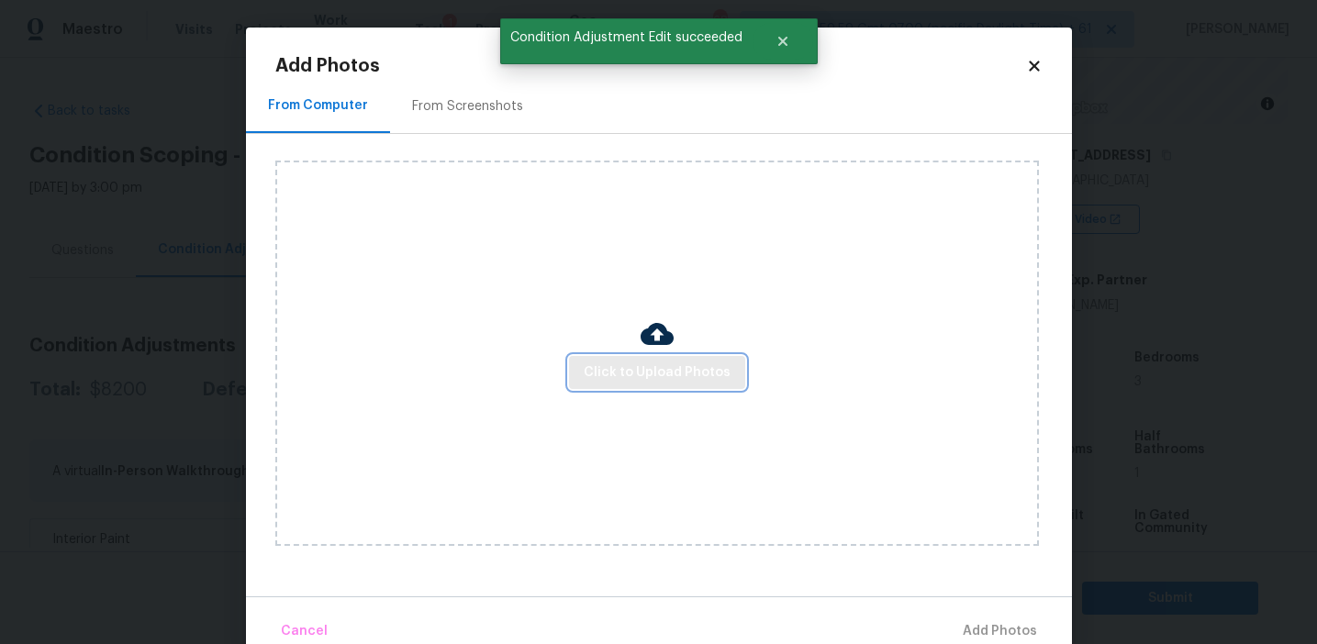
click at [607, 380] on span "Click to Upload Photos" at bounding box center [657, 373] width 147 height 23
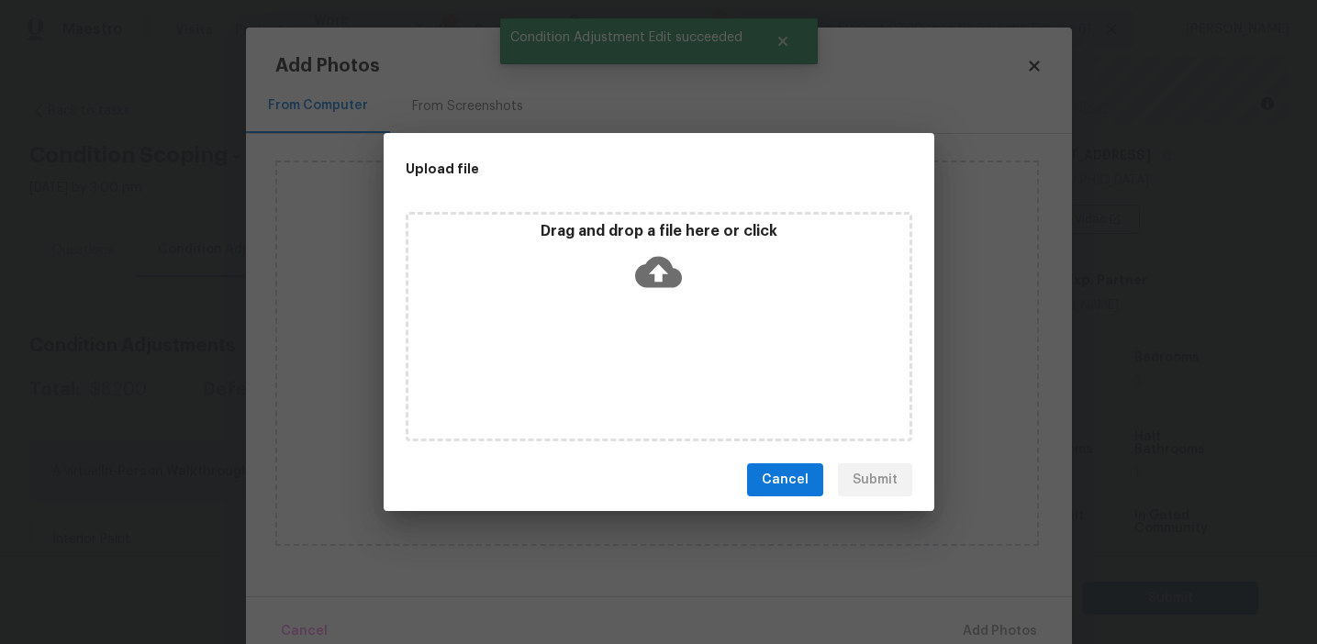
click at [608, 229] on p "Drag and drop a file here or click" at bounding box center [658, 231] width 501 height 19
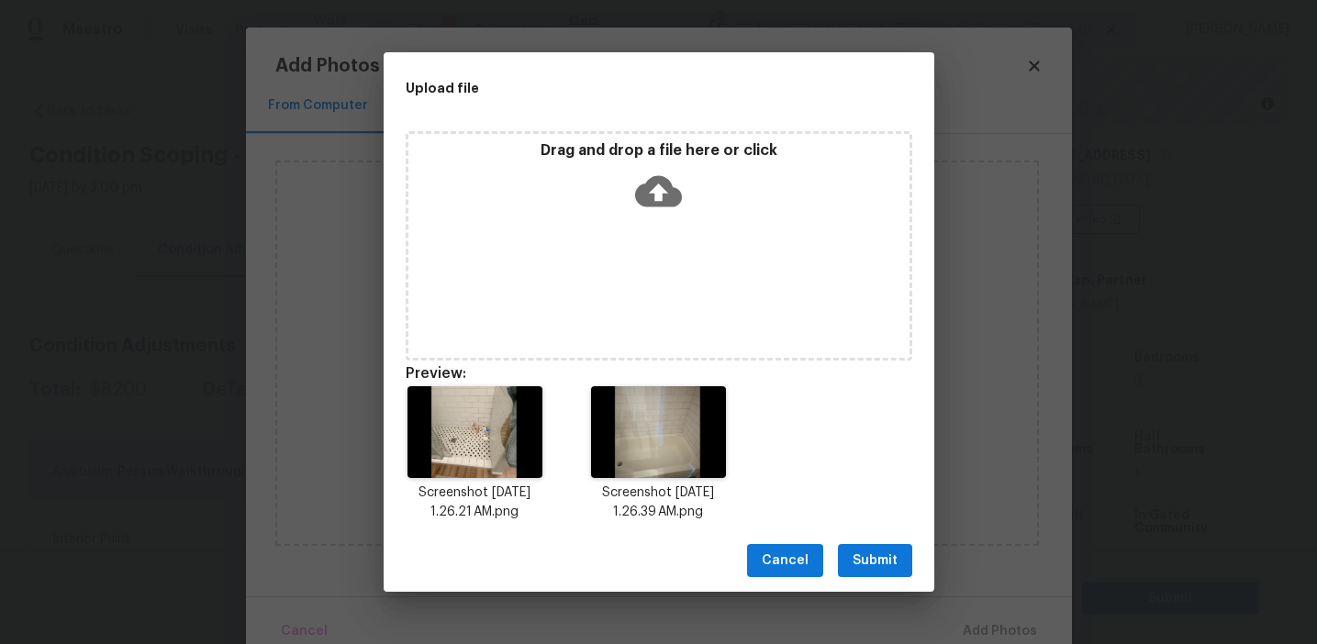
click at [876, 551] on span "Submit" at bounding box center [875, 561] width 45 height 23
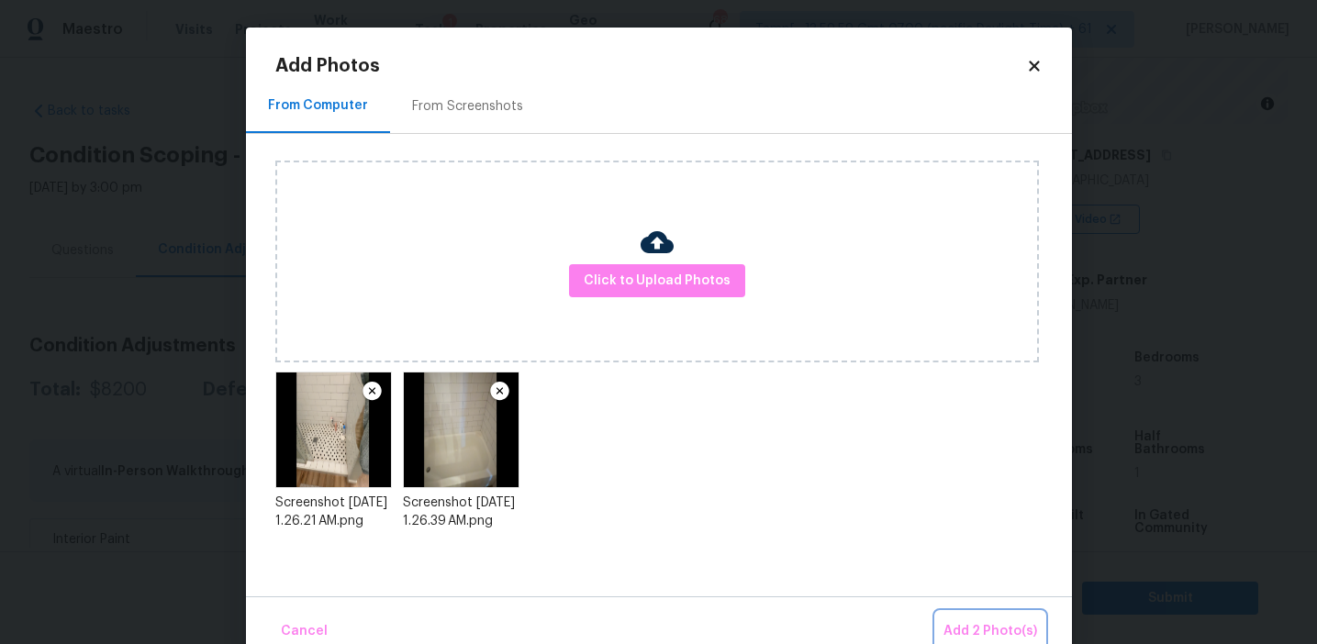
click at [975, 624] on span "Add 2 Photo(s)" at bounding box center [991, 632] width 94 height 23
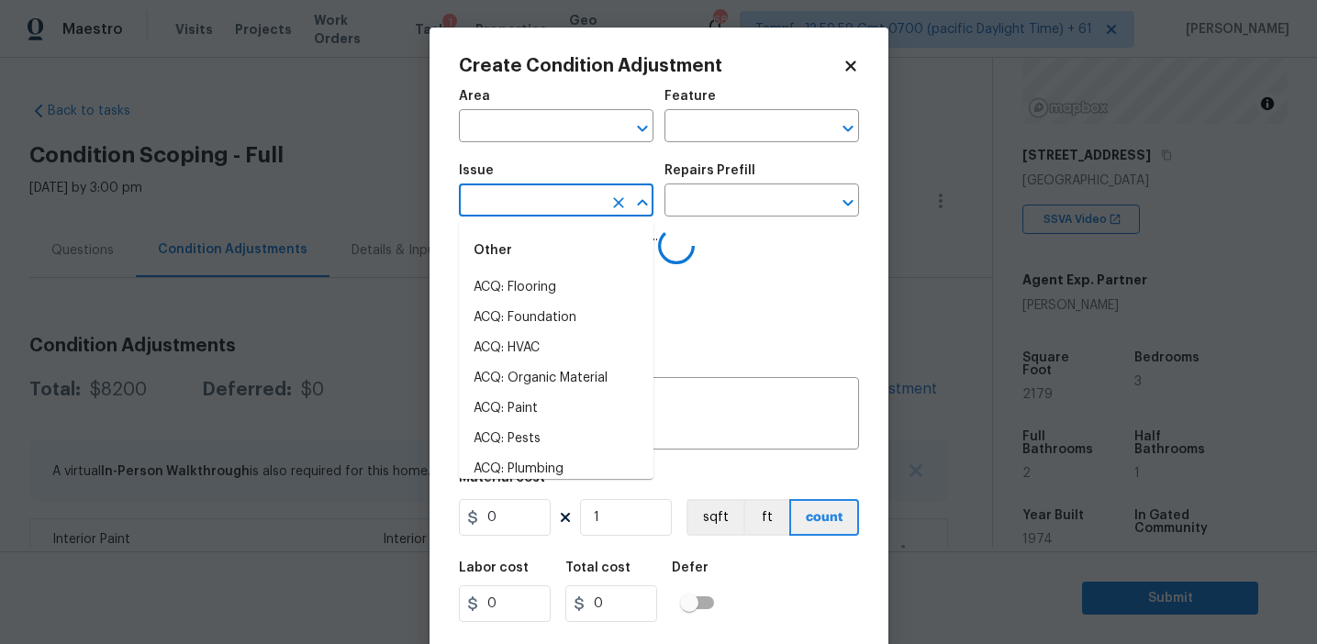
click at [503, 204] on input "text" at bounding box center [530, 202] width 143 height 28
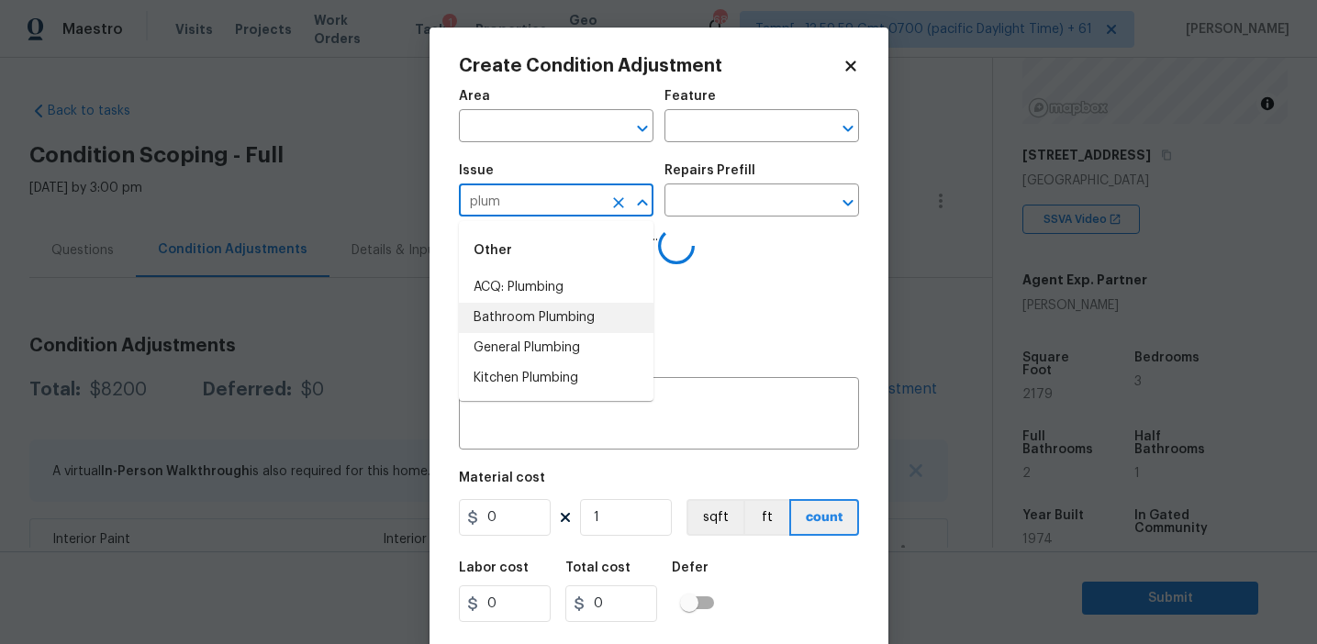
click at [573, 319] on li "Bathroom Plumbing" at bounding box center [556, 318] width 195 height 30
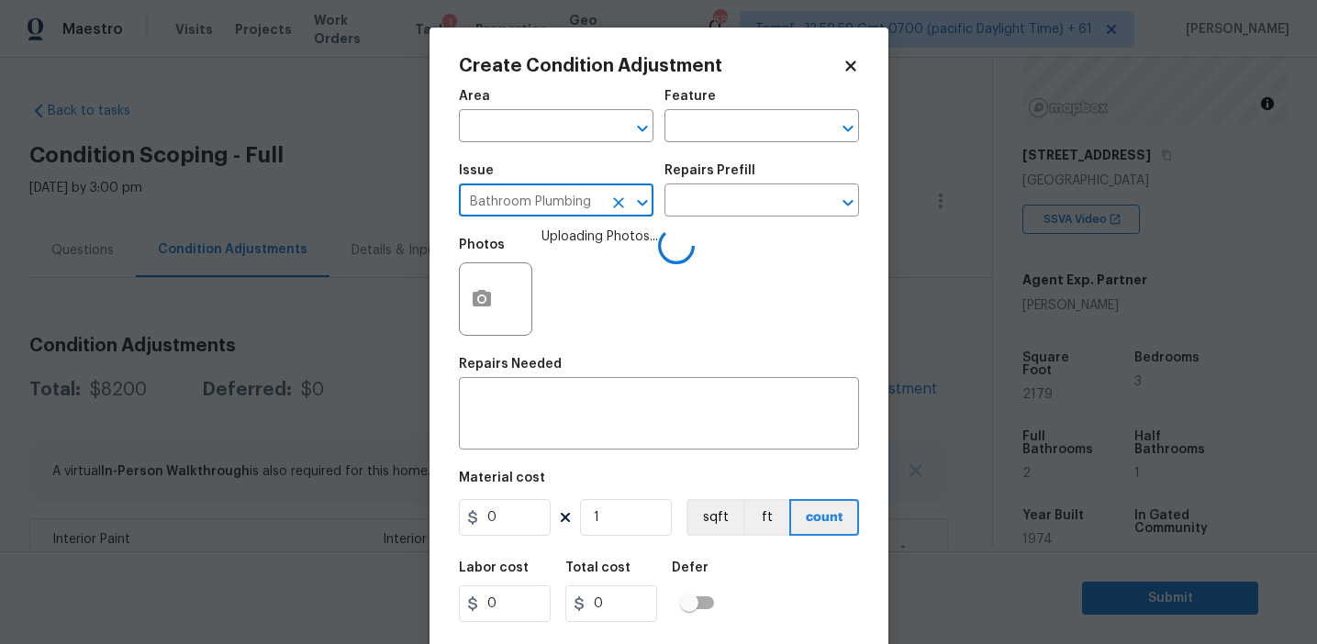
type input "Bathroom Plumbing"
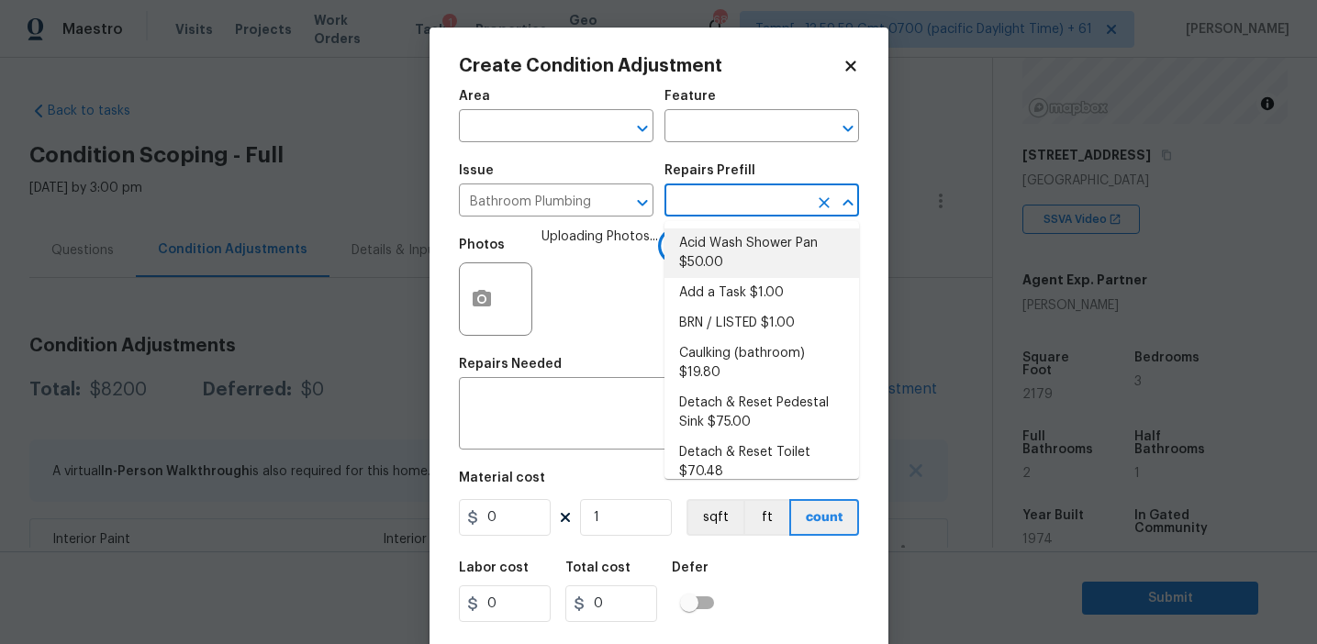
click at [750, 261] on li "Acid Wash Shower Pan $50.00" at bounding box center [762, 254] width 195 height 50
type input "Plumbing"
type textarea "Prep and acid wash/deep clean the shower pan."
type input "50"
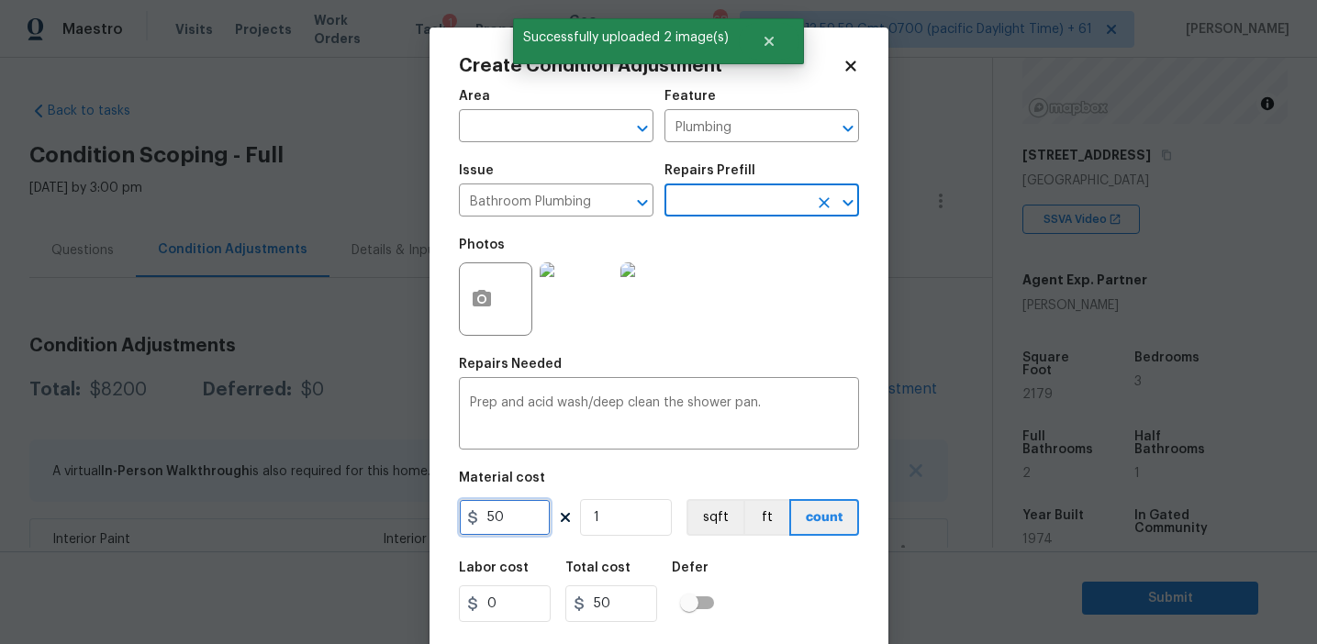
click at [530, 515] on input "50" at bounding box center [505, 517] width 92 height 37
type input "100"
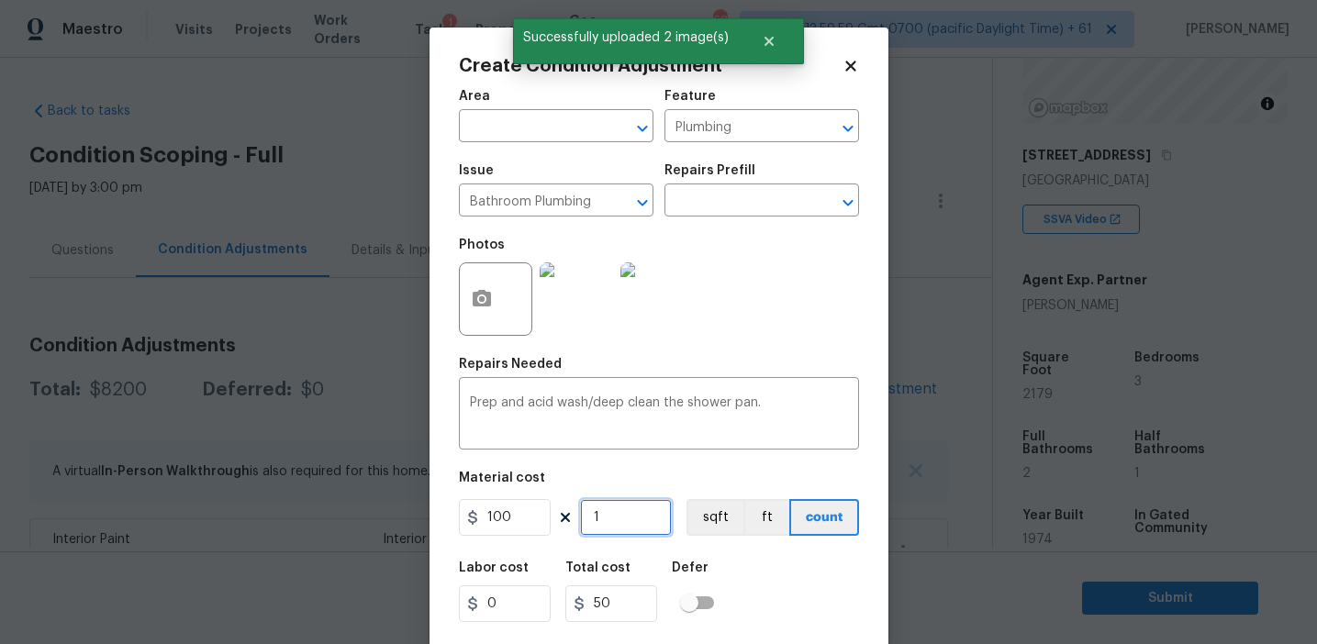
type input "100"
type input "2"
type input "200"
type input "2"
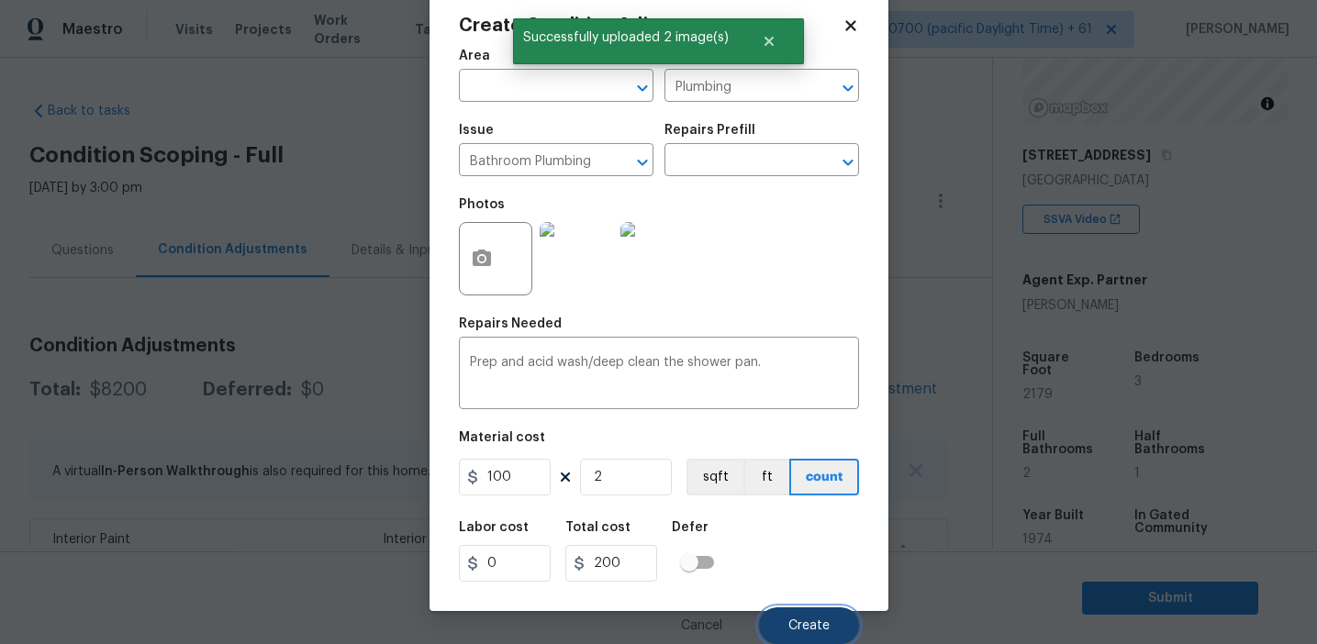
click at [808, 623] on span "Create" at bounding box center [809, 627] width 41 height 14
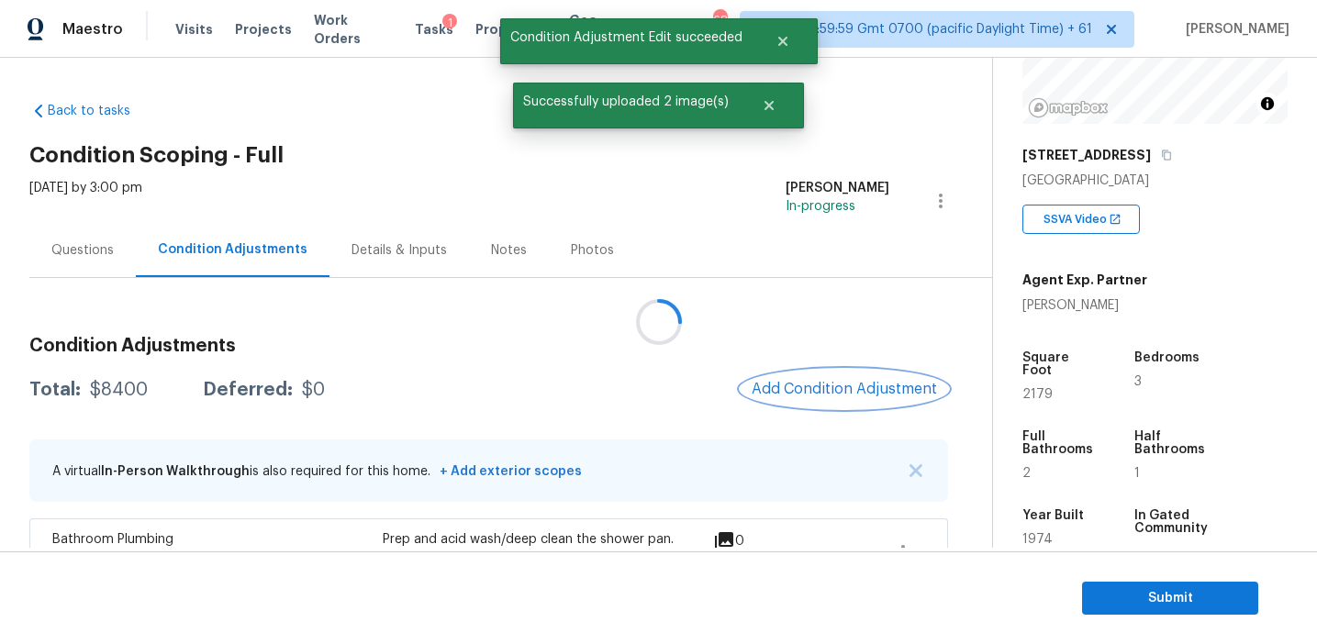
scroll to position [0, 0]
click at [798, 373] on button "Add Condition Adjustment" at bounding box center [844, 389] width 207 height 39
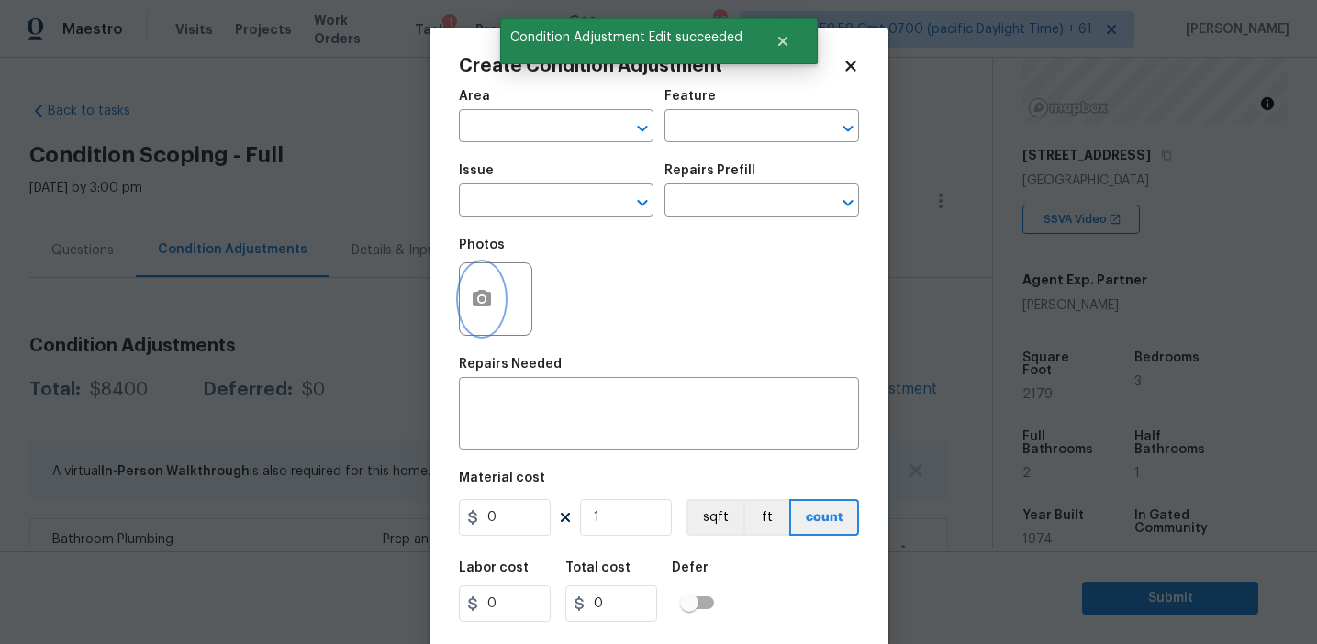
click at [491, 291] on icon "button" at bounding box center [482, 299] width 22 height 22
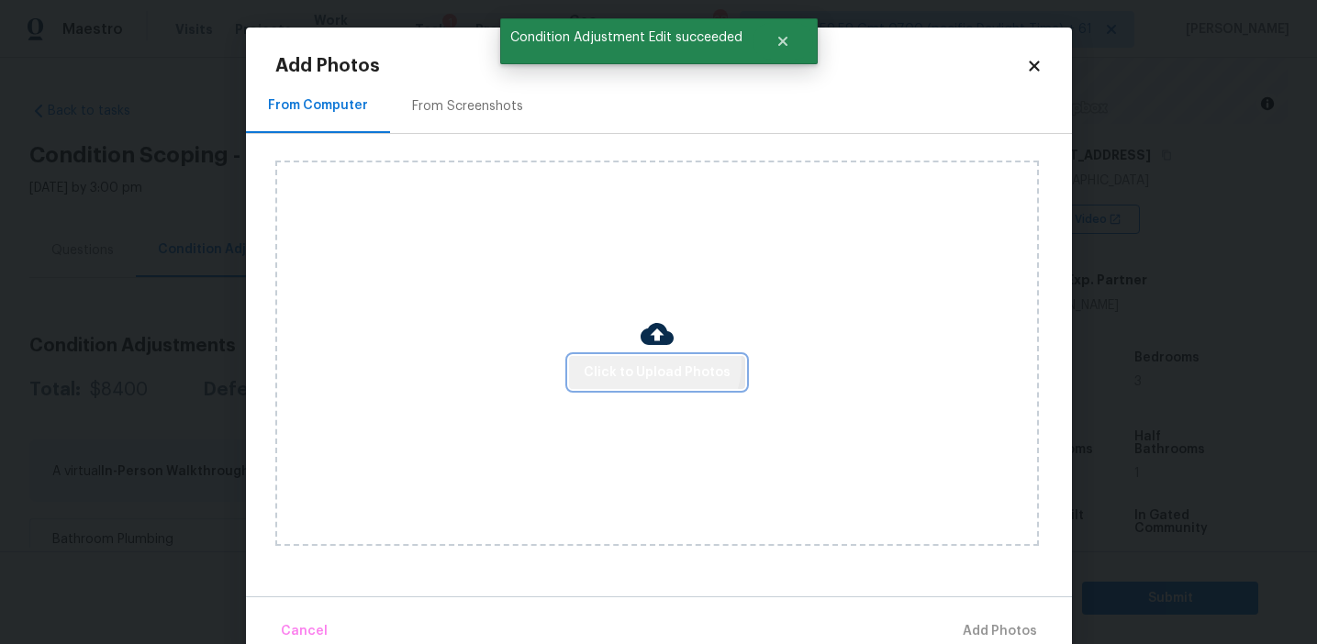
click at [656, 364] on span "Click to Upload Photos" at bounding box center [657, 373] width 147 height 23
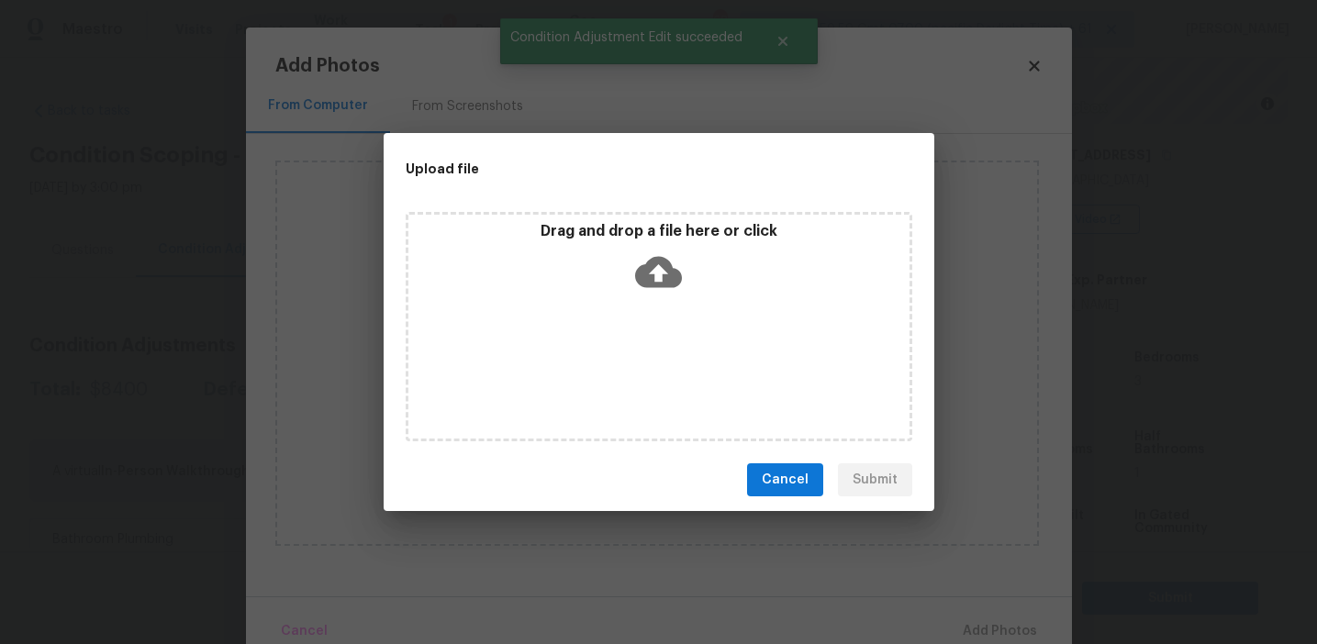
click at [662, 249] on icon at bounding box center [658, 272] width 47 height 47
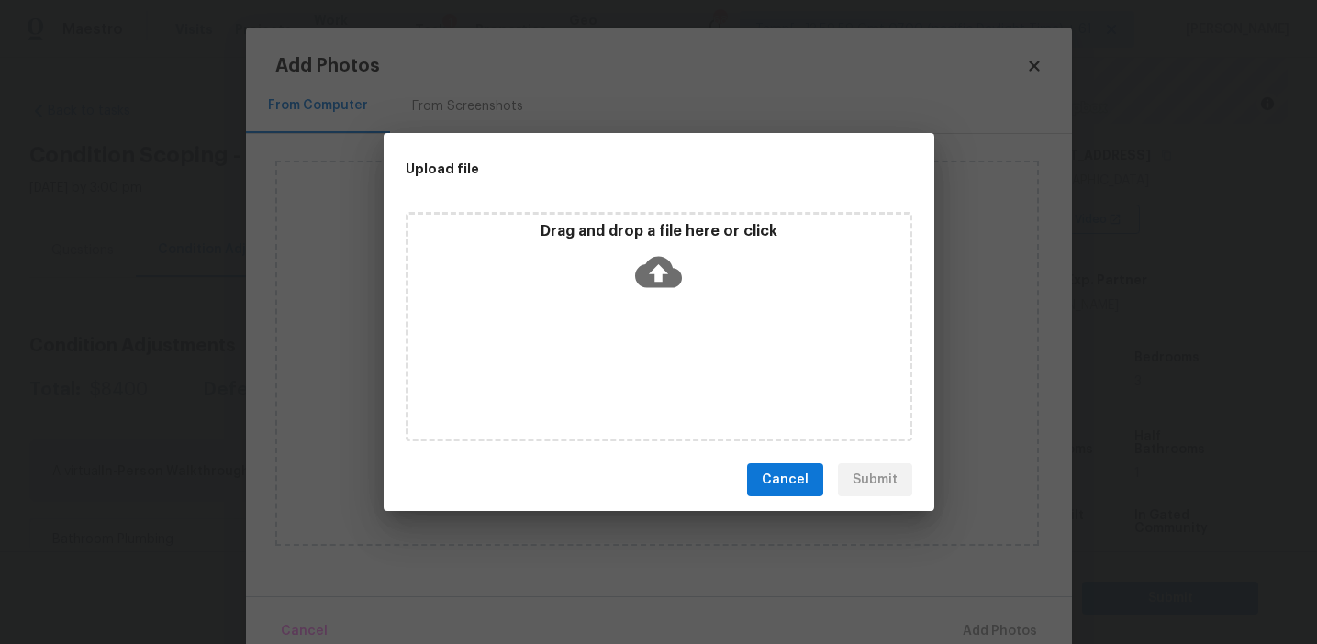
click at [760, 459] on div "Cancel Submit" at bounding box center [659, 480] width 551 height 63
click at [416, 100] on div "Upload file Drag and drop a file here or click Cancel Submit" at bounding box center [658, 322] width 1317 height 644
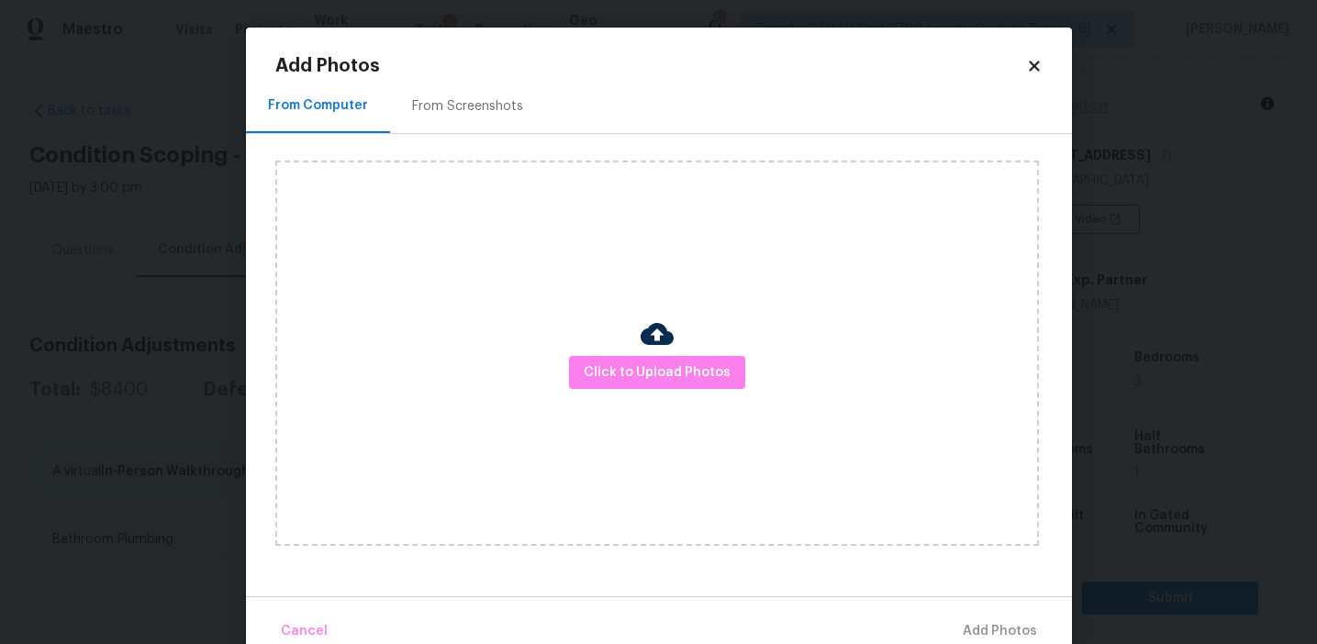
click at [428, 117] on div "From Screenshots" at bounding box center [467, 106] width 155 height 54
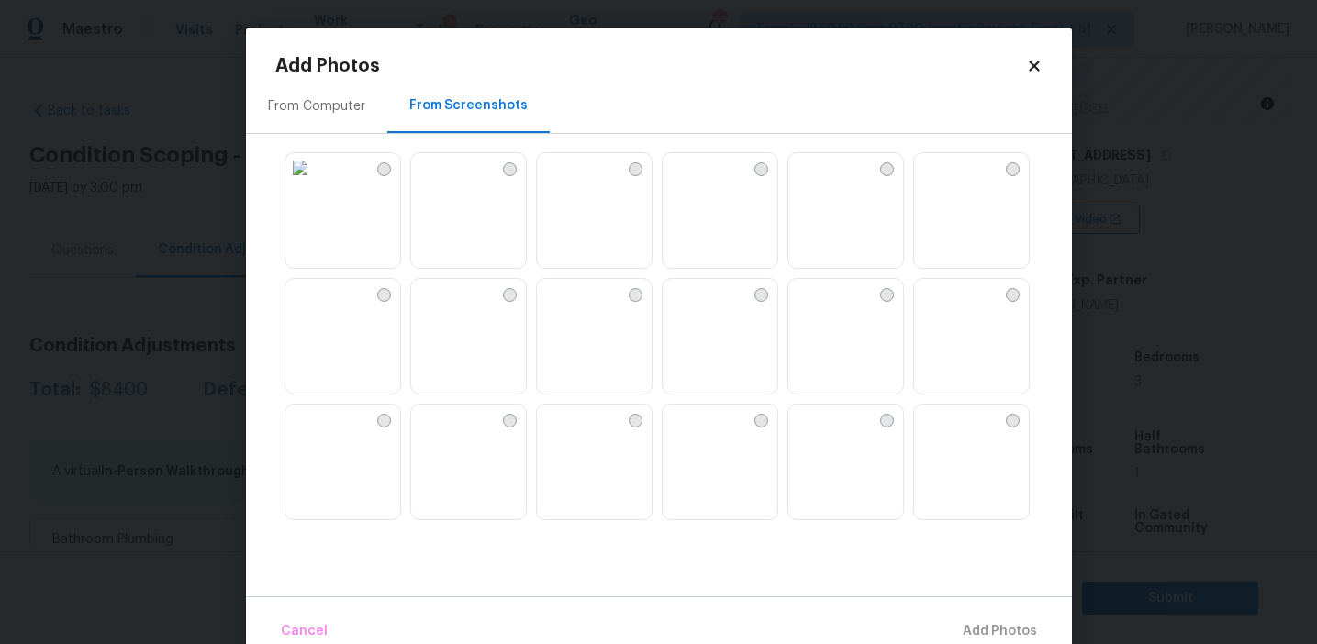
click at [482, 190] on img at bounding box center [468, 211] width 115 height 117
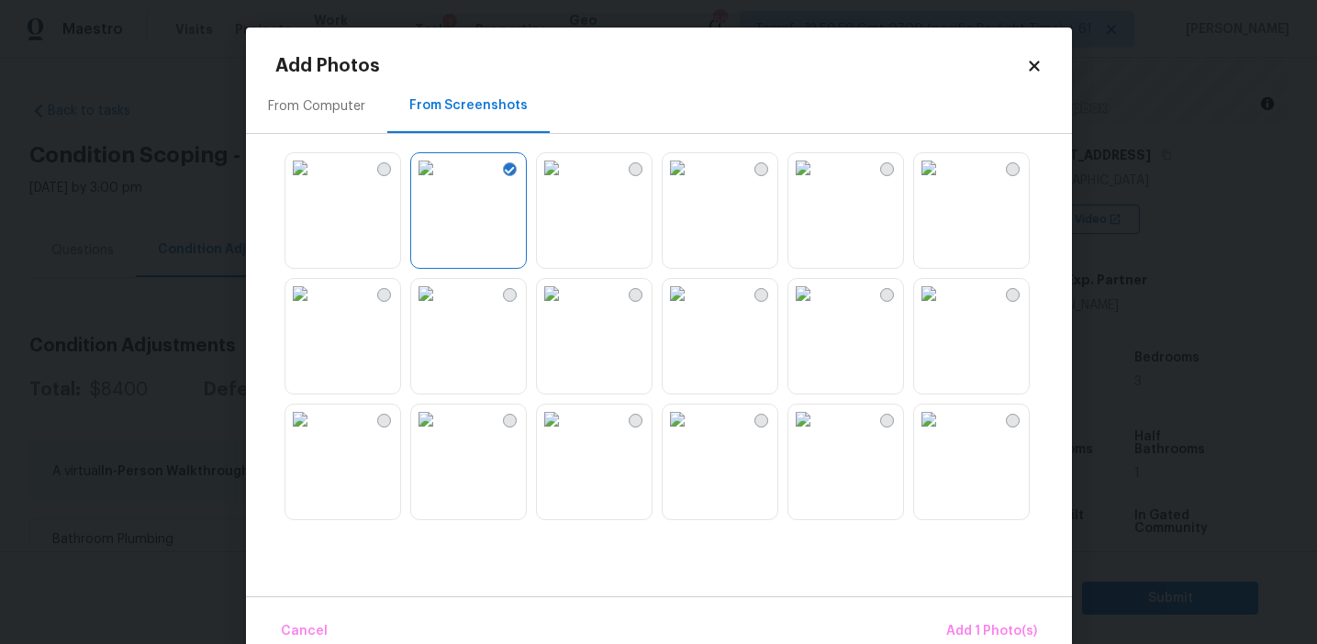
click at [692, 183] on img at bounding box center [677, 167] width 29 height 29
click at [818, 308] on img at bounding box center [803, 293] width 29 height 29
click at [944, 434] on img at bounding box center [928, 419] width 29 height 29
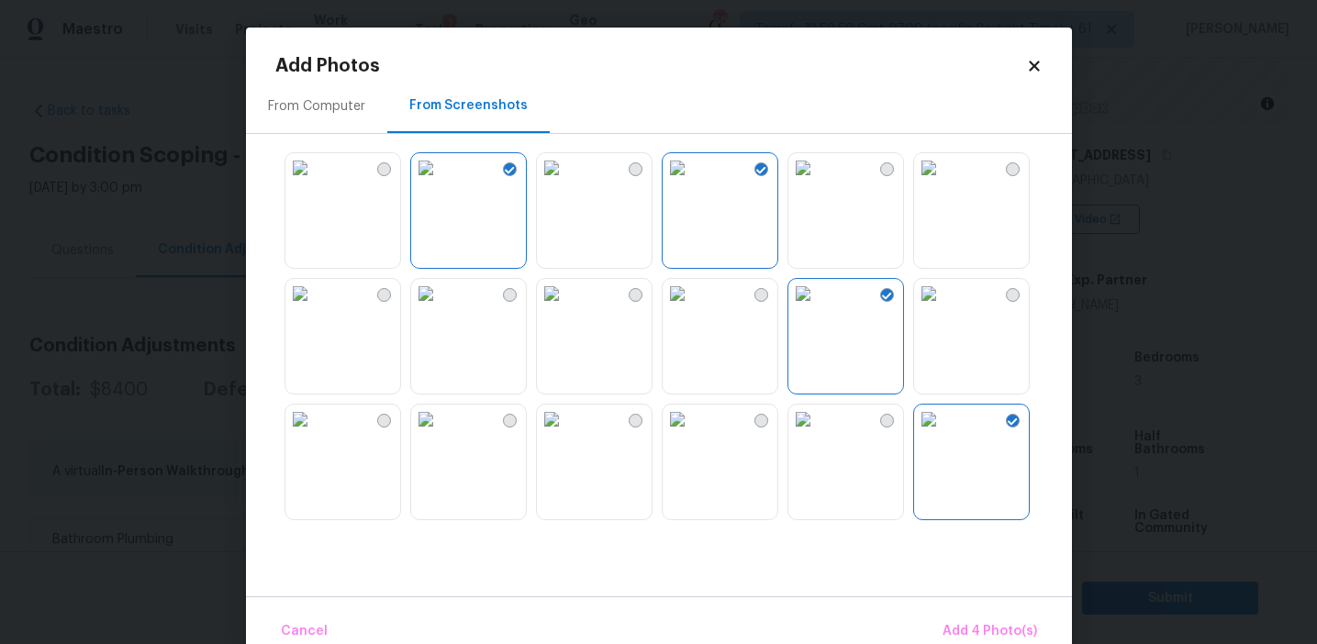
click at [441, 434] on img at bounding box center [425, 419] width 29 height 29
click at [990, 628] on span "Add 5 Photo(s)" at bounding box center [991, 632] width 93 height 23
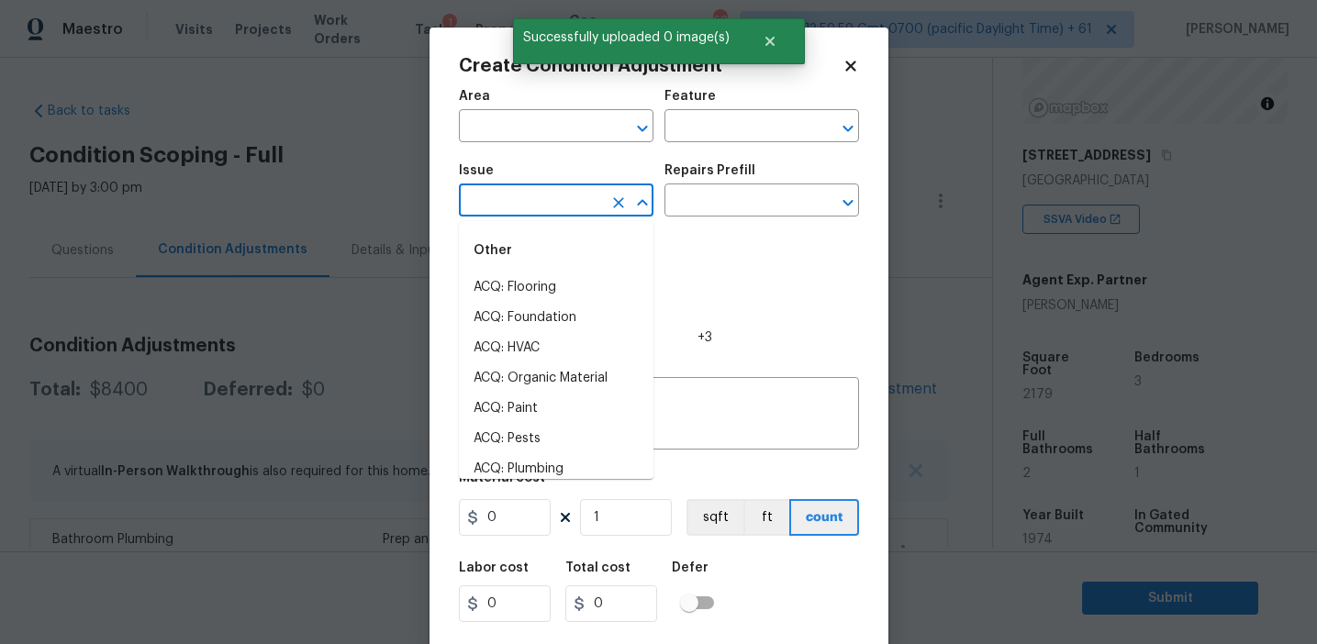
click at [498, 197] on input "text" at bounding box center [530, 202] width 143 height 28
click at [546, 298] on li "ACQ: Paint" at bounding box center [556, 288] width 195 height 30
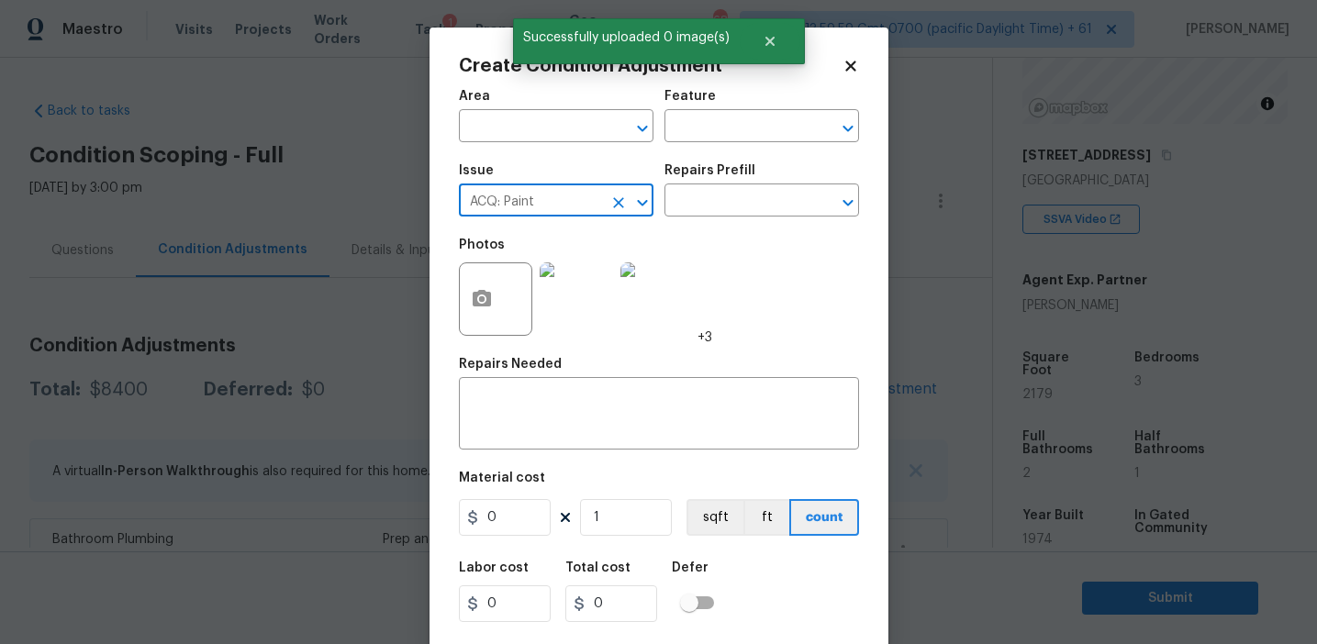
type input "ACQ: Paint"
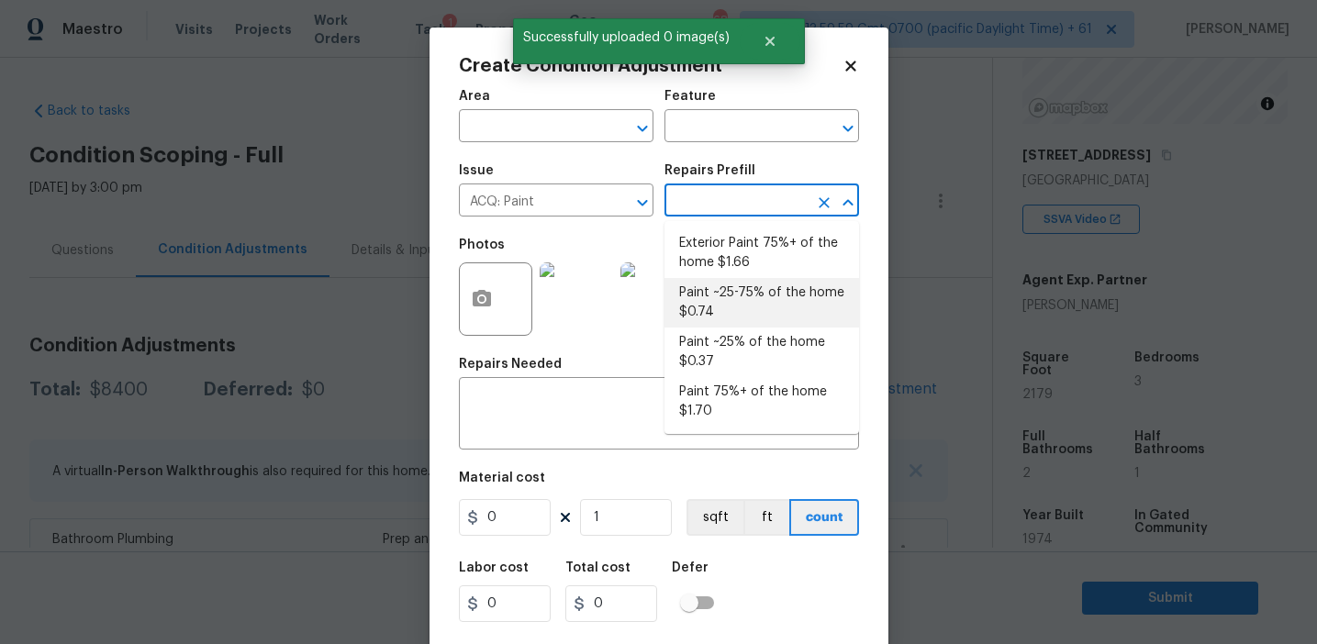
click at [717, 295] on li "Paint ~25-75% of the home $0.74" at bounding box center [762, 303] width 195 height 50
type input "Acquisition"
type textarea "Acquisition Scope: ~25 - 75% of the home needs interior paint"
type input "0.74"
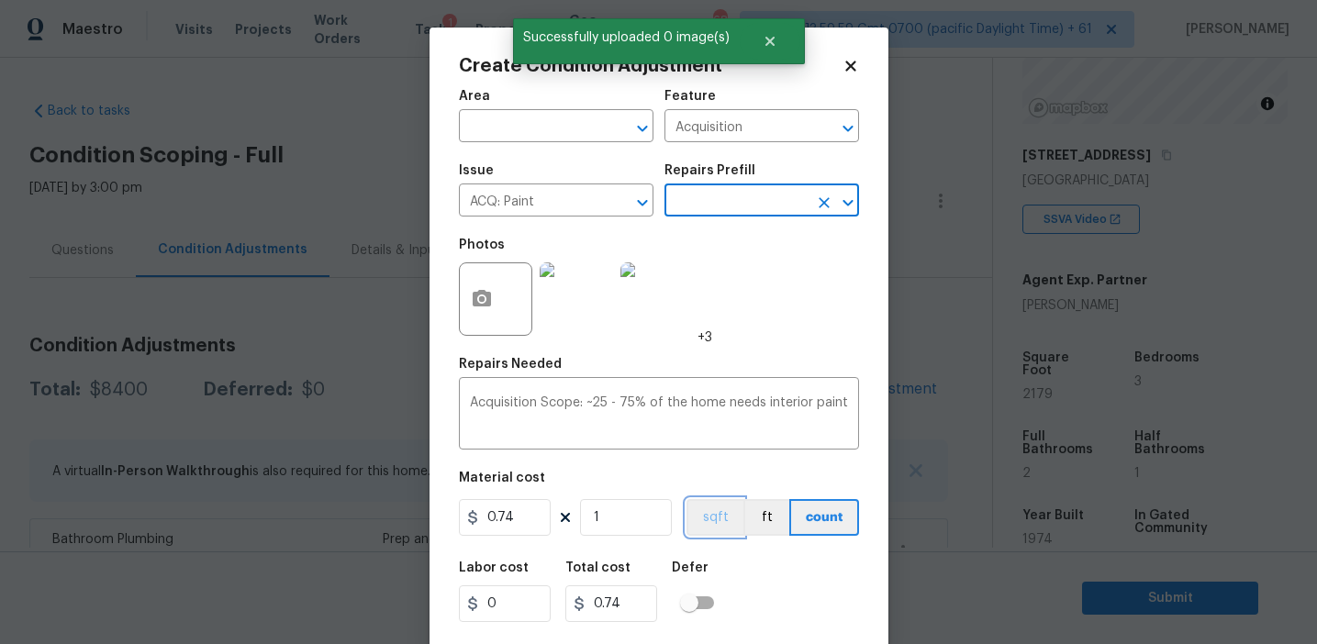
click at [706, 523] on button "sqft" at bounding box center [715, 517] width 57 height 37
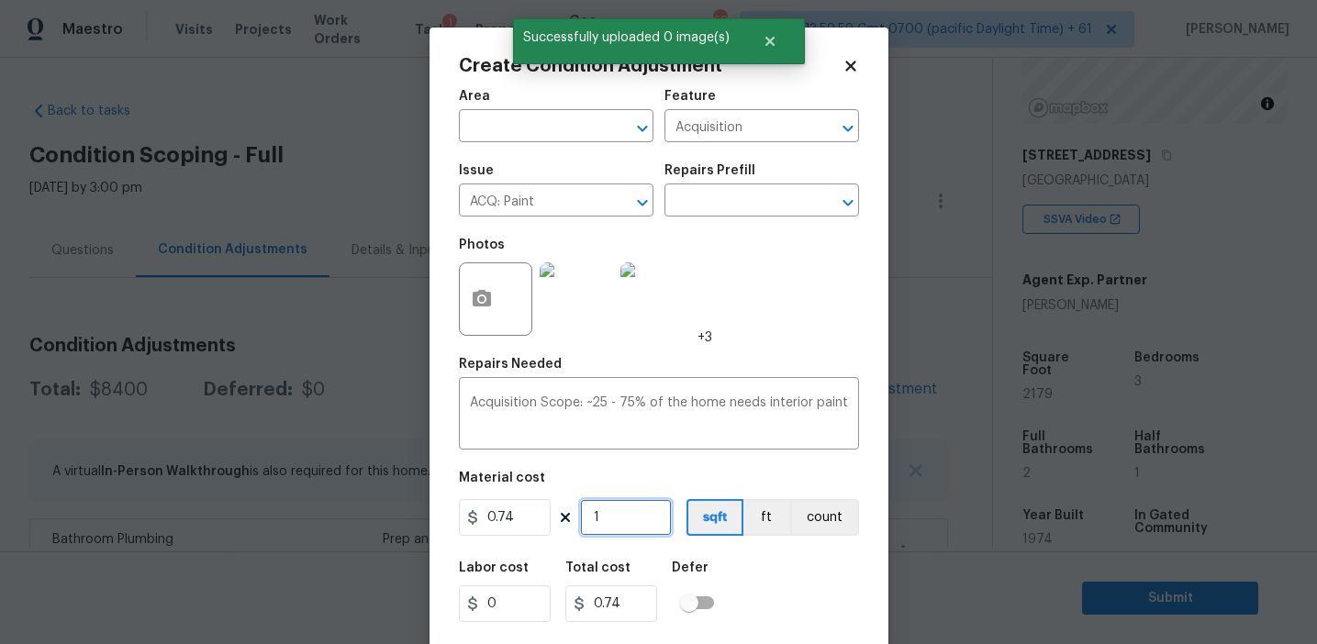
click at [647, 520] on input "1" at bounding box center [626, 517] width 92 height 37
type input "0"
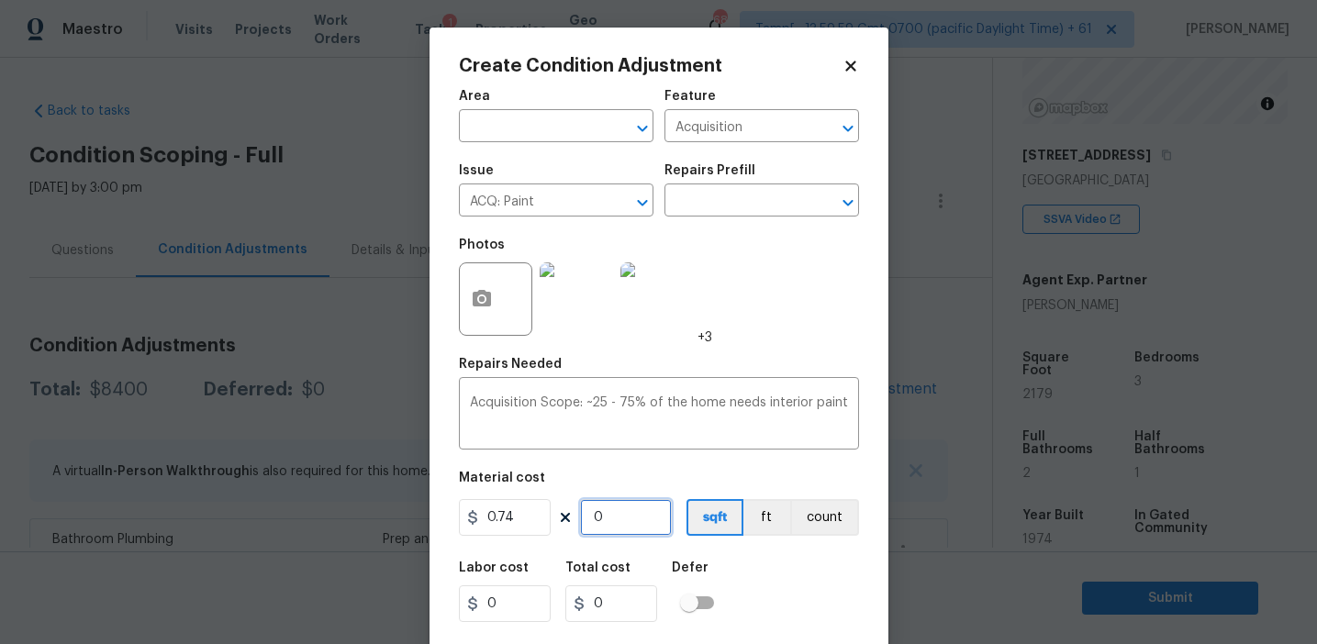
type input "2"
type input "1.48"
type input "21"
type input "15.54"
type input "217"
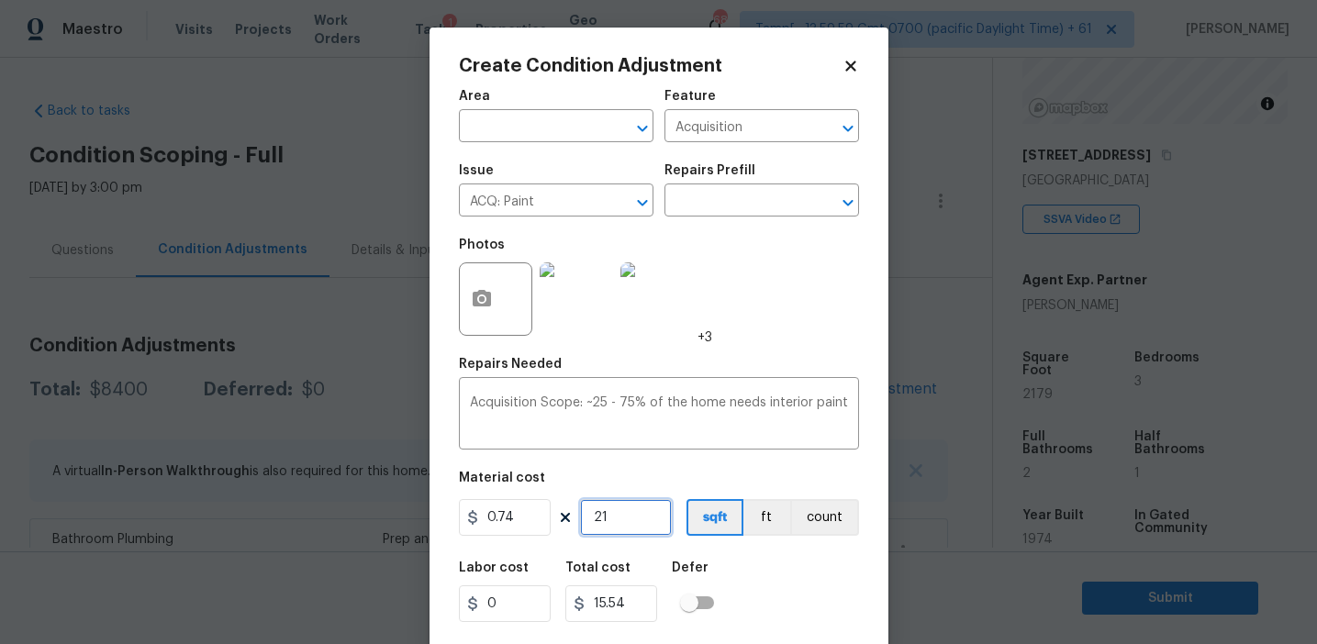
type input "160.58"
type input "2179"
type input "1612.46"
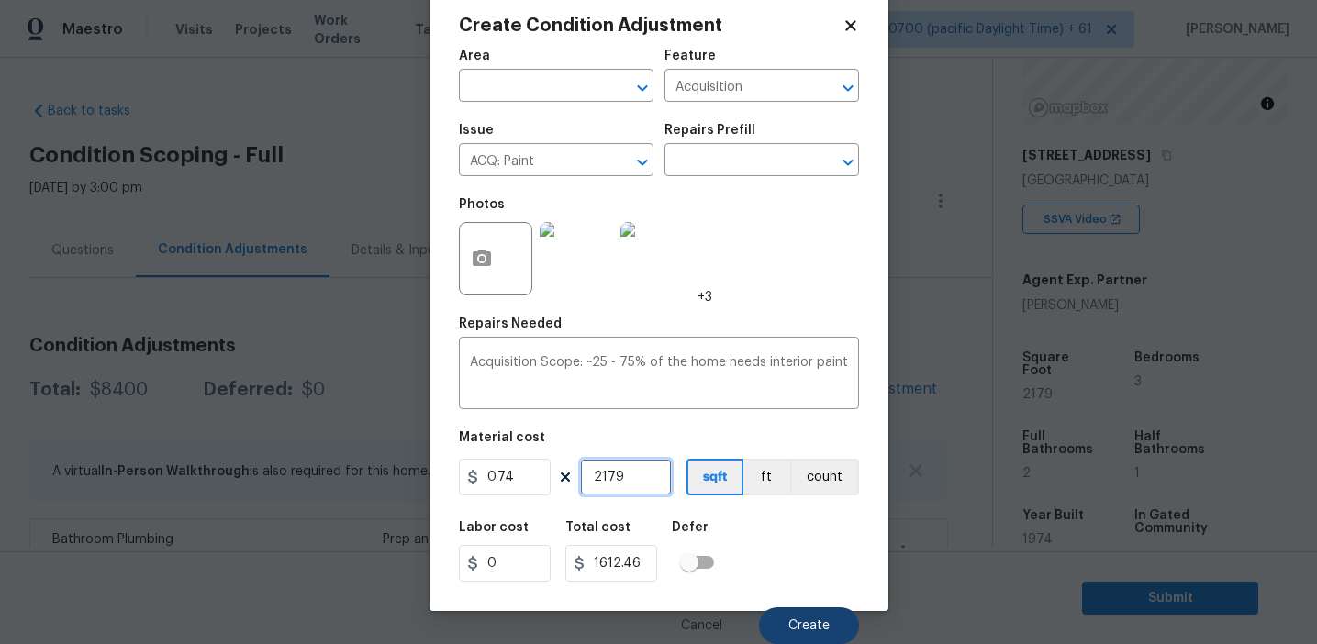
type input "2179"
click at [790, 612] on button "Create" at bounding box center [809, 626] width 100 height 37
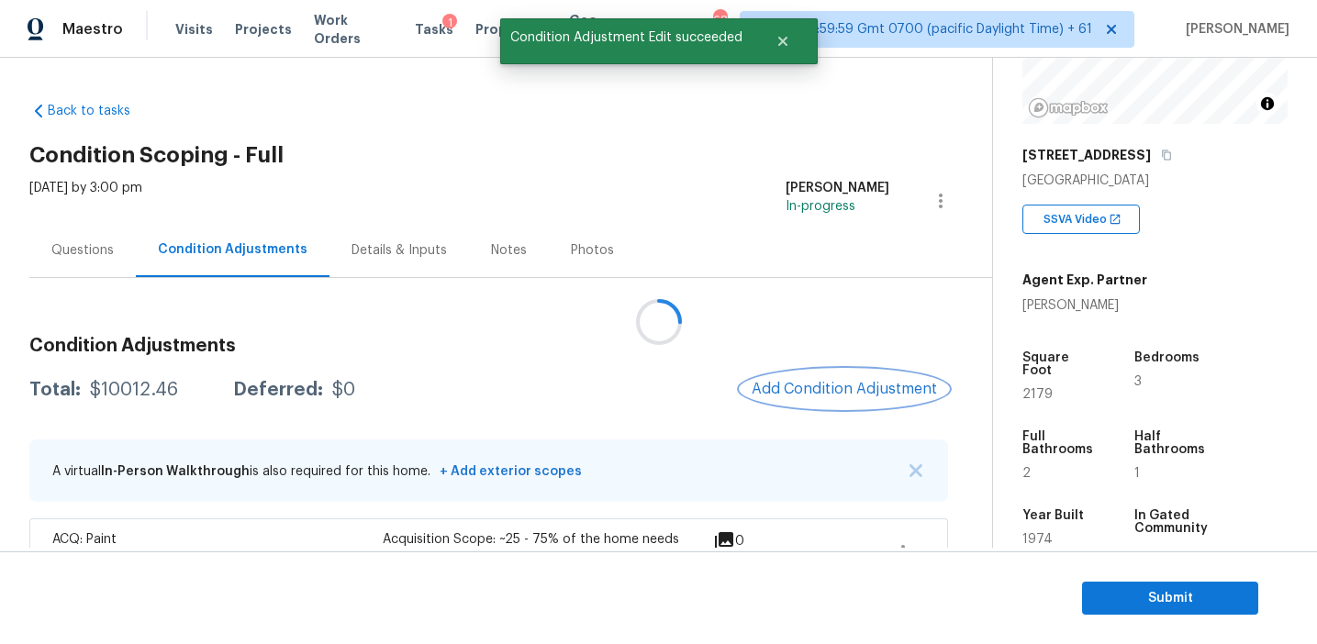
scroll to position [0, 0]
click at [810, 393] on span "Add Condition Adjustment" at bounding box center [844, 389] width 185 height 17
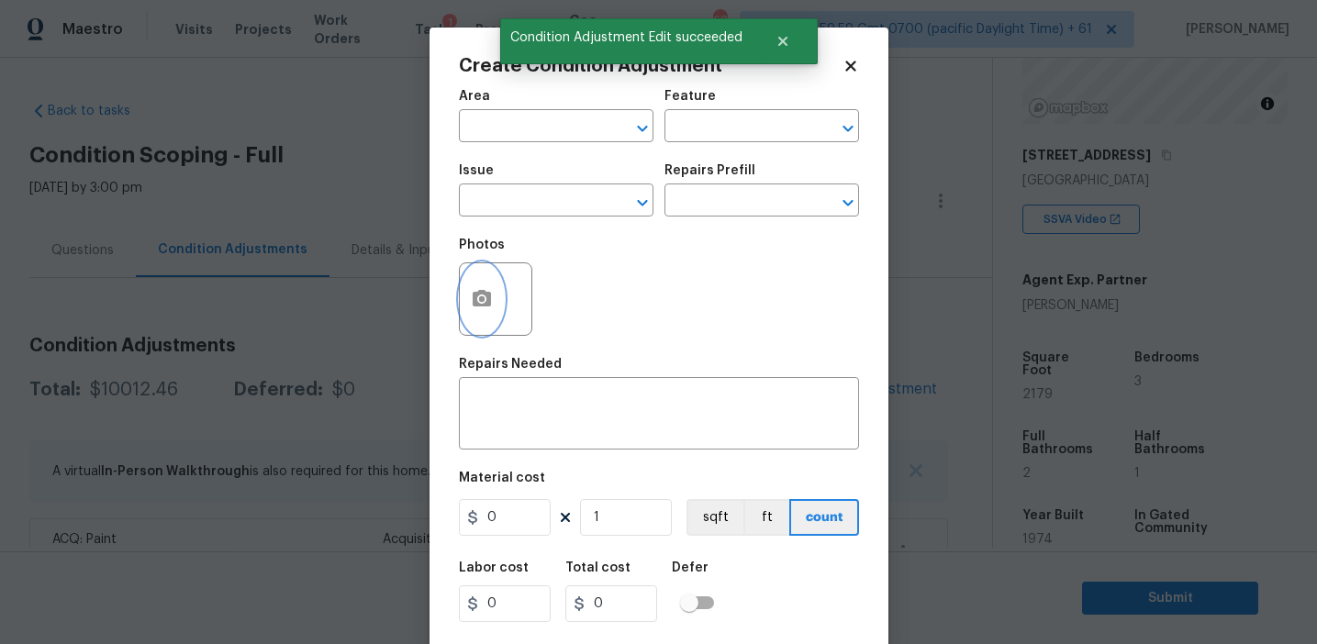
click at [475, 299] on icon "button" at bounding box center [482, 298] width 18 height 17
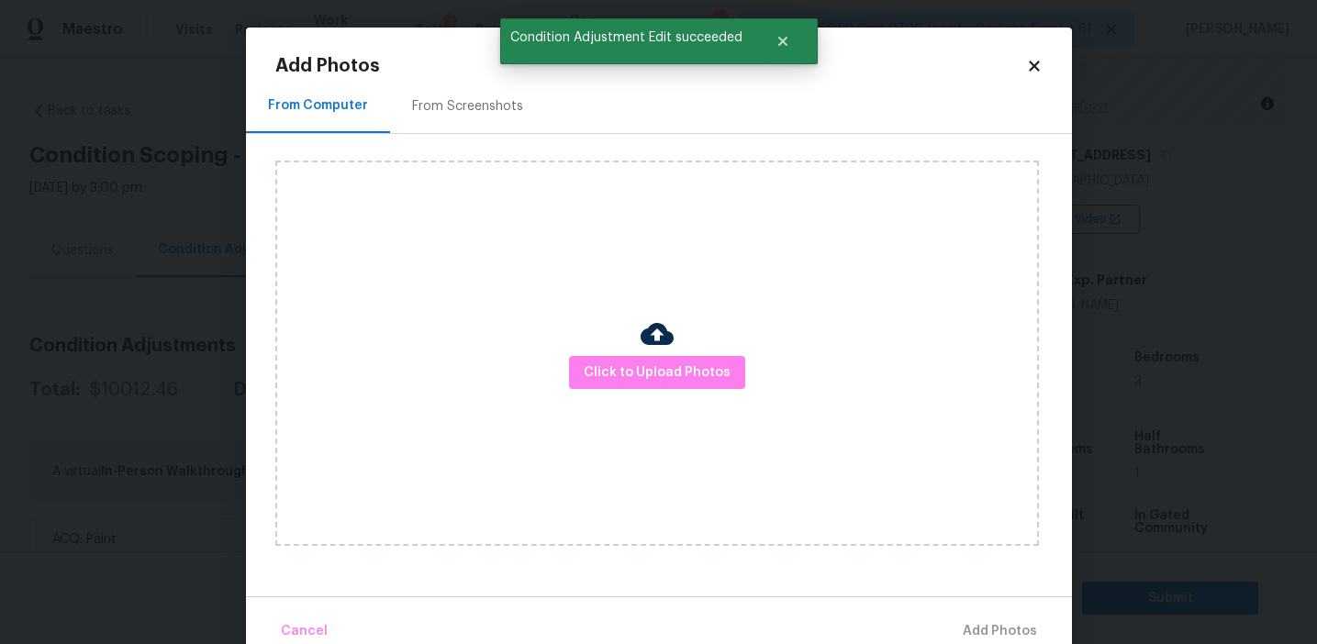
click at [489, 117] on div "From Screenshots" at bounding box center [467, 106] width 155 height 54
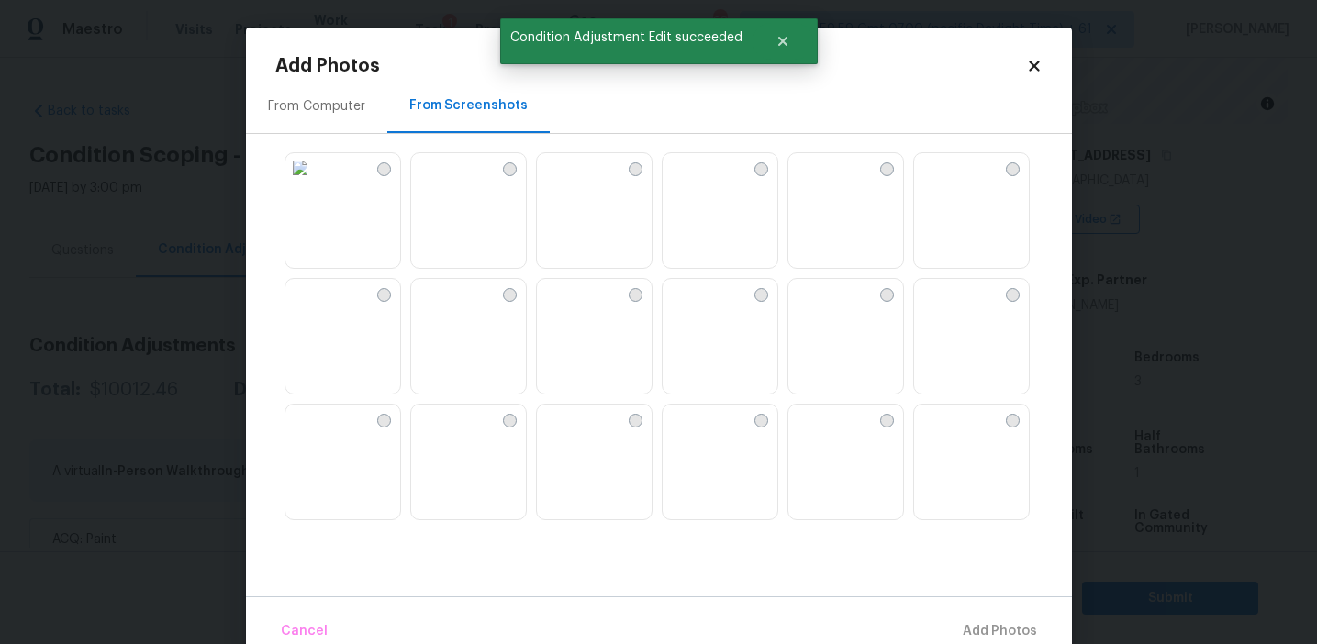
scroll to position [1753, 0]
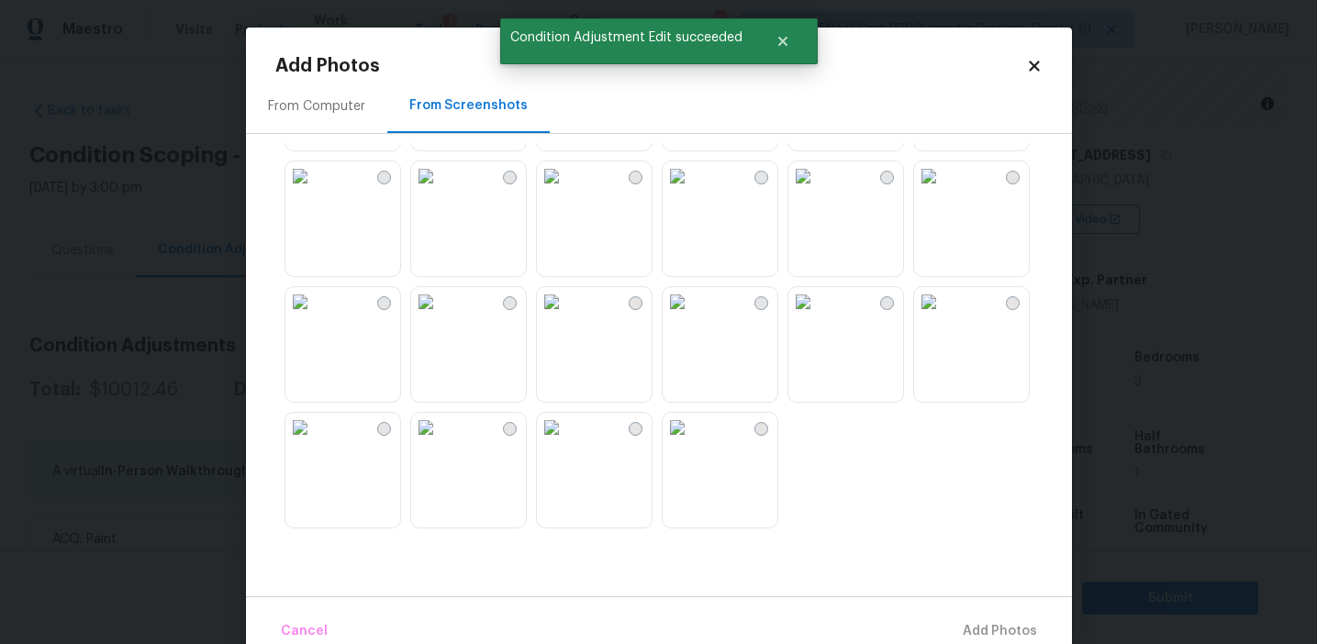
click at [315, 442] on img at bounding box center [299, 427] width 29 height 29
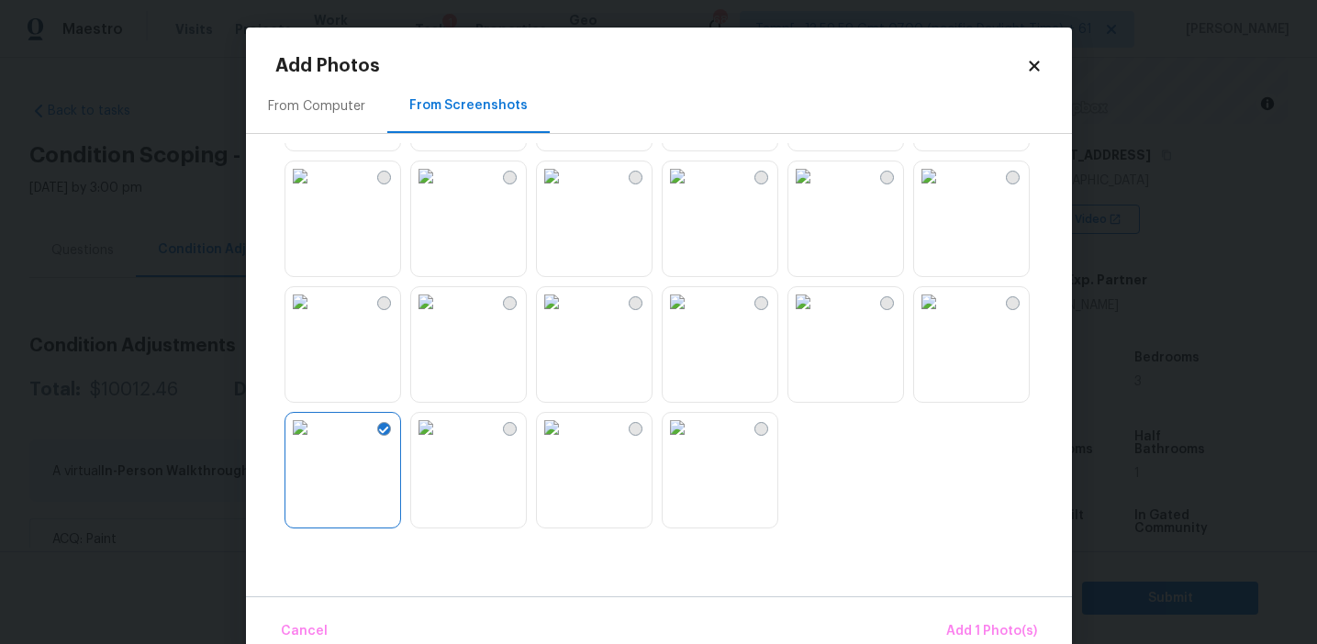
click at [441, 442] on img at bounding box center [425, 427] width 29 height 29
click at [692, 442] on img at bounding box center [677, 427] width 29 height 29
click at [692, 317] on img at bounding box center [677, 301] width 29 height 29
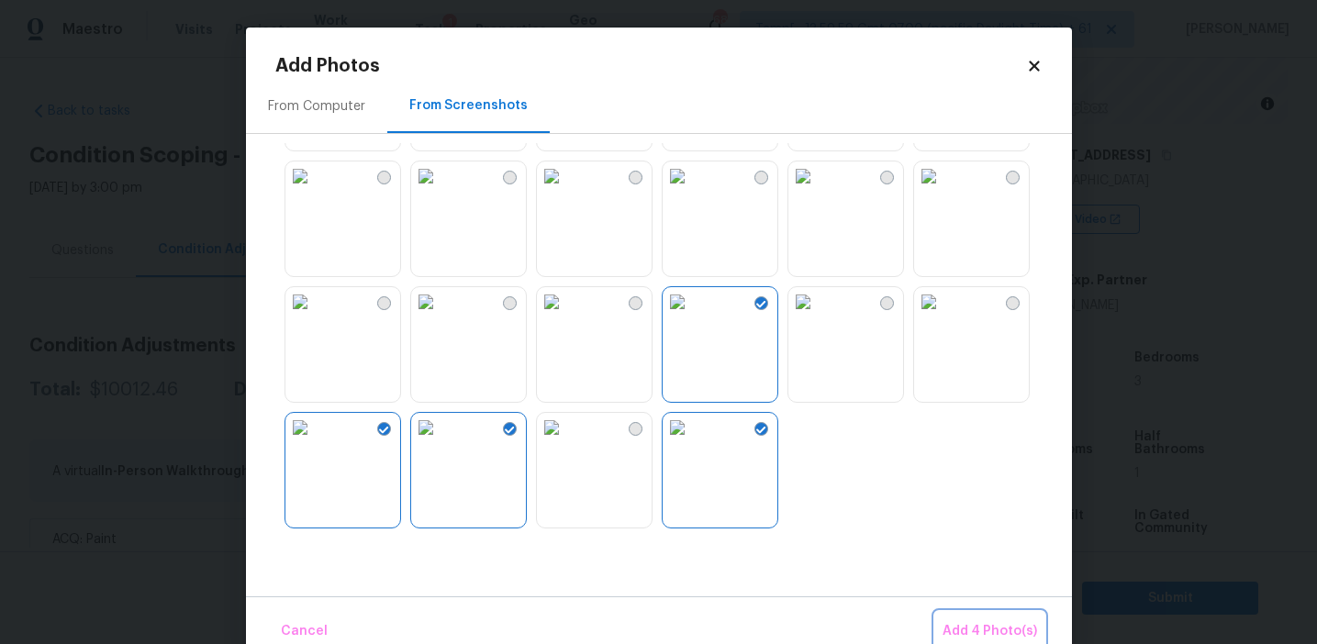
click at [951, 633] on span "Add 4 Photo(s)" at bounding box center [990, 632] width 95 height 23
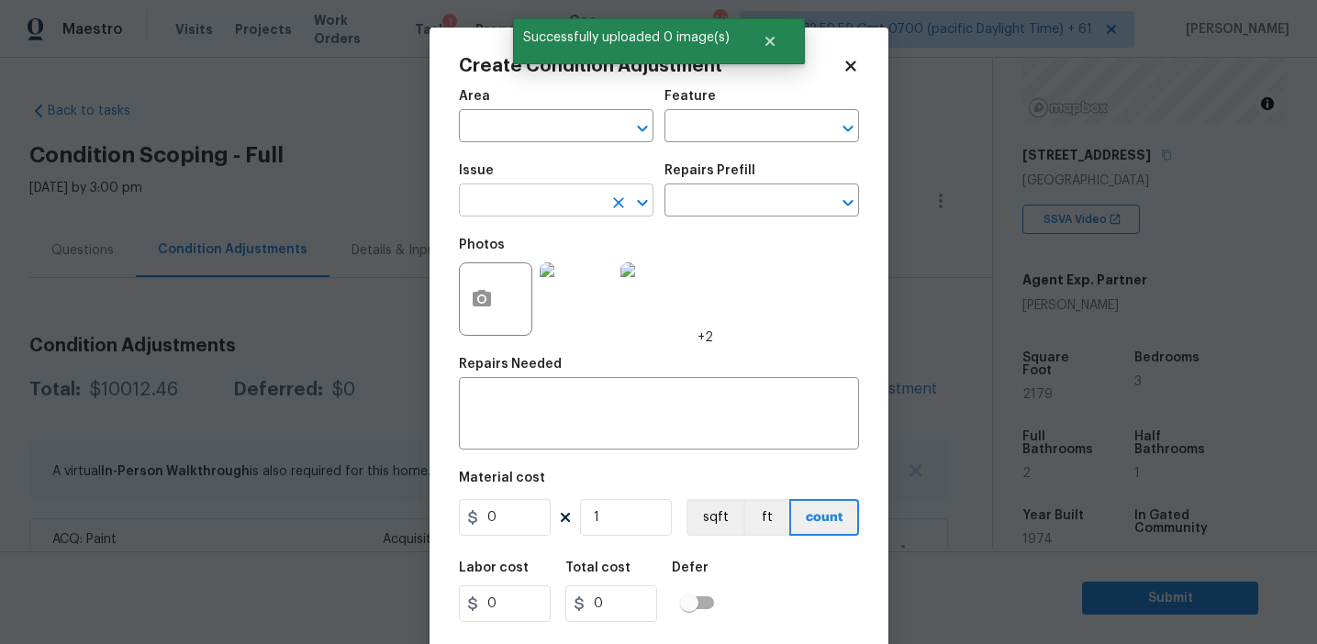
click at [488, 203] on input "text" at bounding box center [530, 202] width 143 height 28
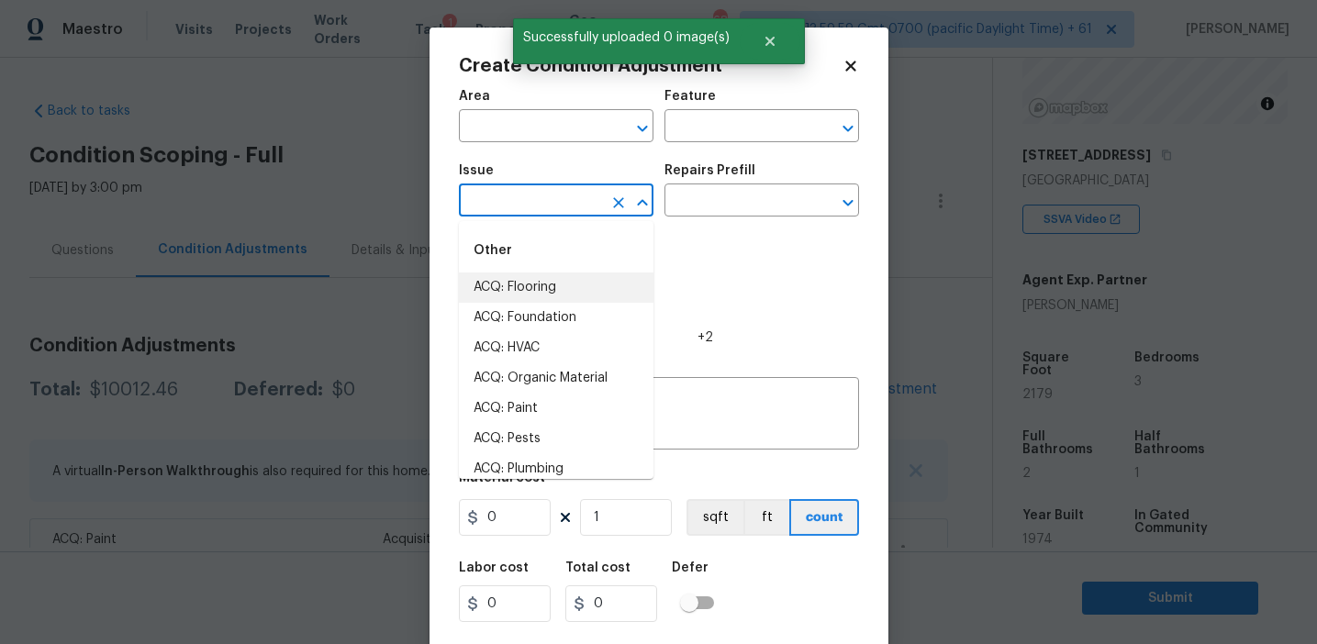
click at [533, 285] on li "ACQ: Flooring" at bounding box center [556, 288] width 195 height 30
type input "ACQ: Flooring"
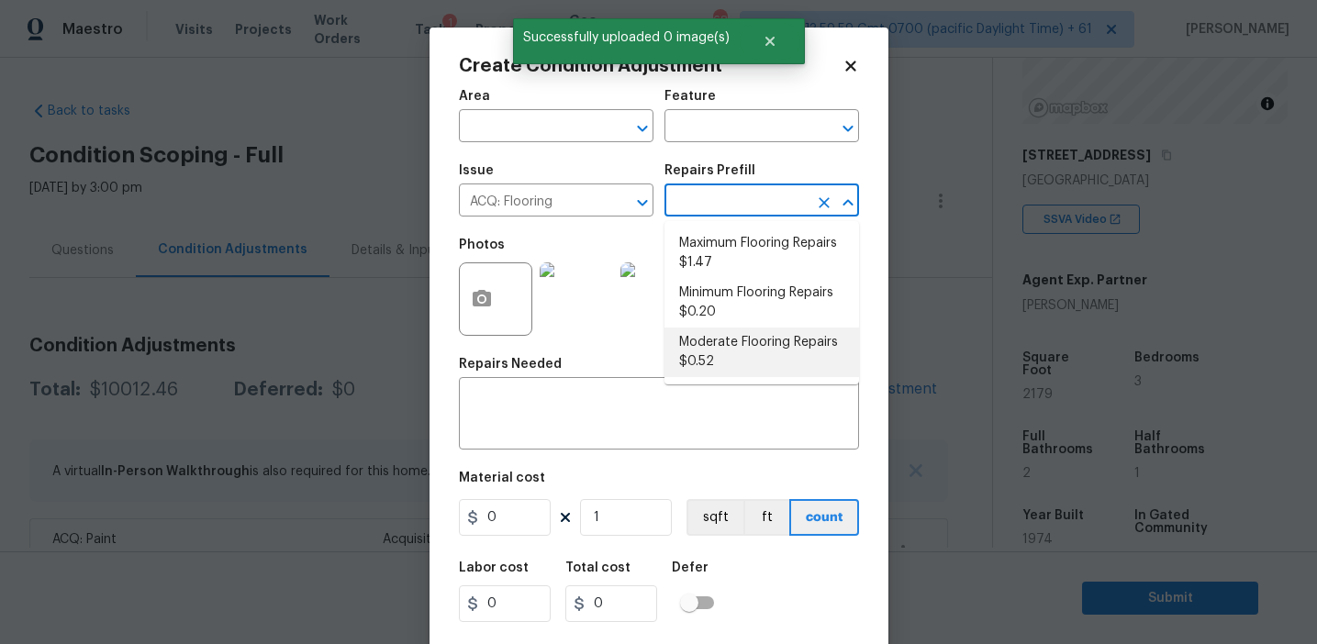
click at [709, 359] on li "Moderate Flooring Repairs $0.52" at bounding box center [762, 353] width 195 height 50
type input "Acquisition"
type textarea "Acquisition Scope: Moderate flooring repairs"
type input "0.52"
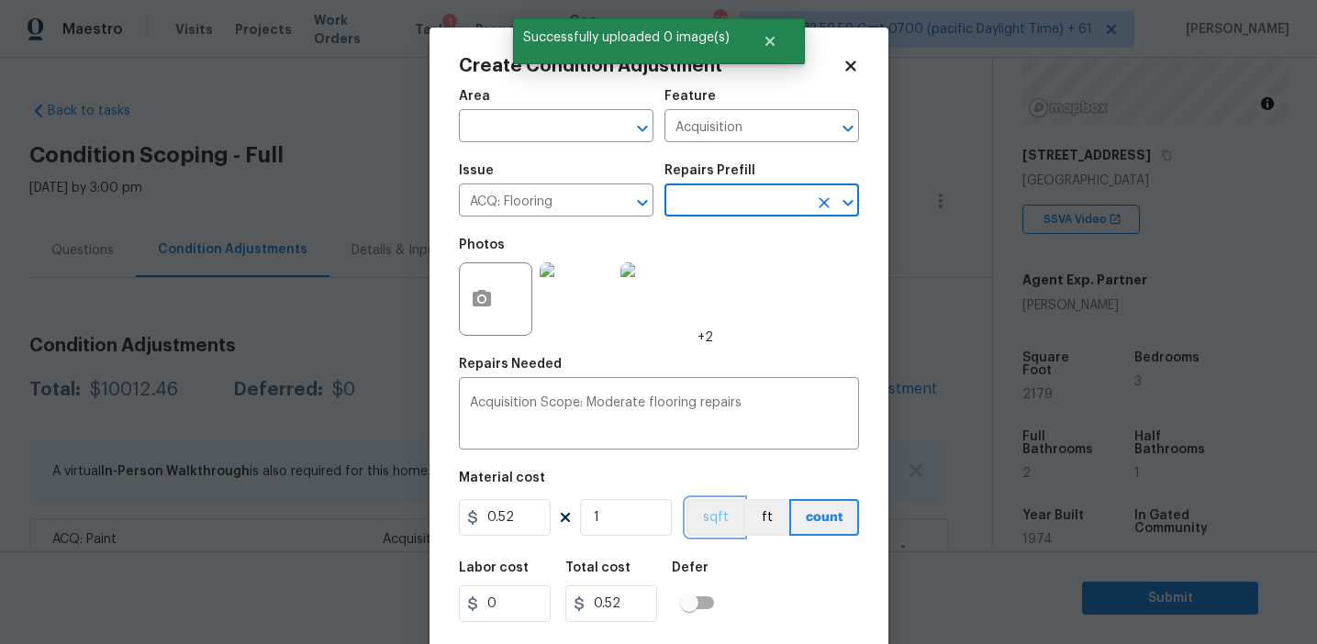
click at [707, 517] on button "sqft" at bounding box center [715, 517] width 57 height 37
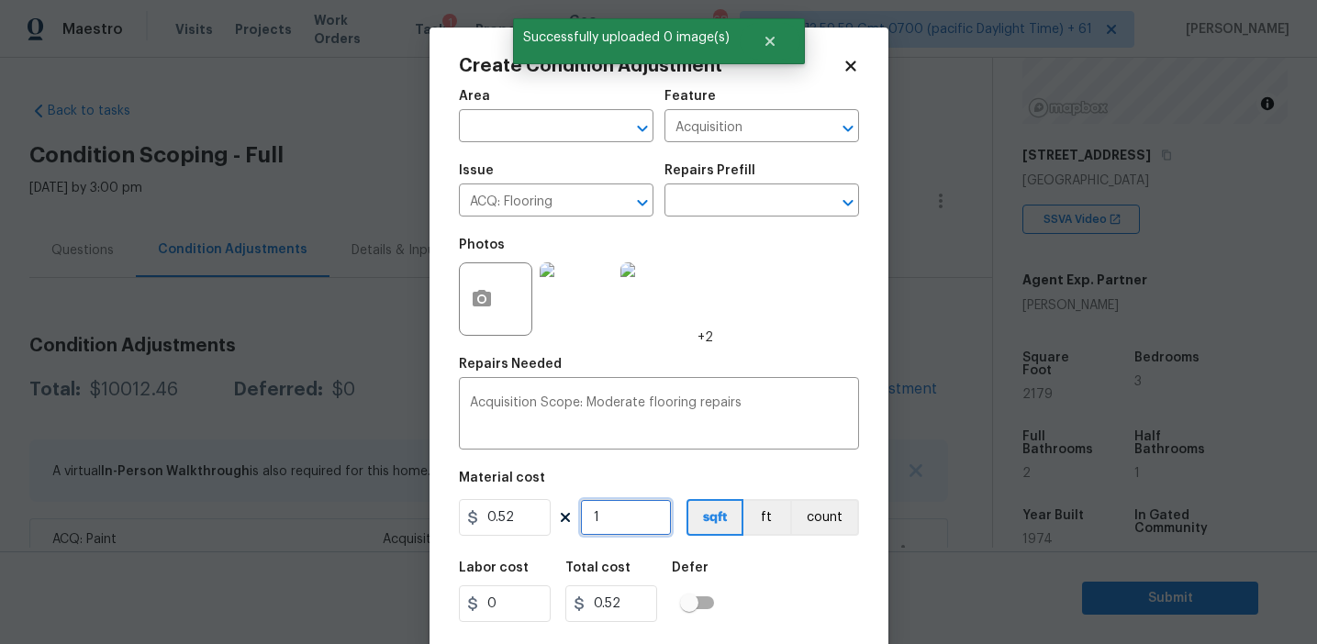
click at [610, 529] on input "1" at bounding box center [626, 517] width 92 height 37
type input "0"
paste input "2179"
type input "2179"
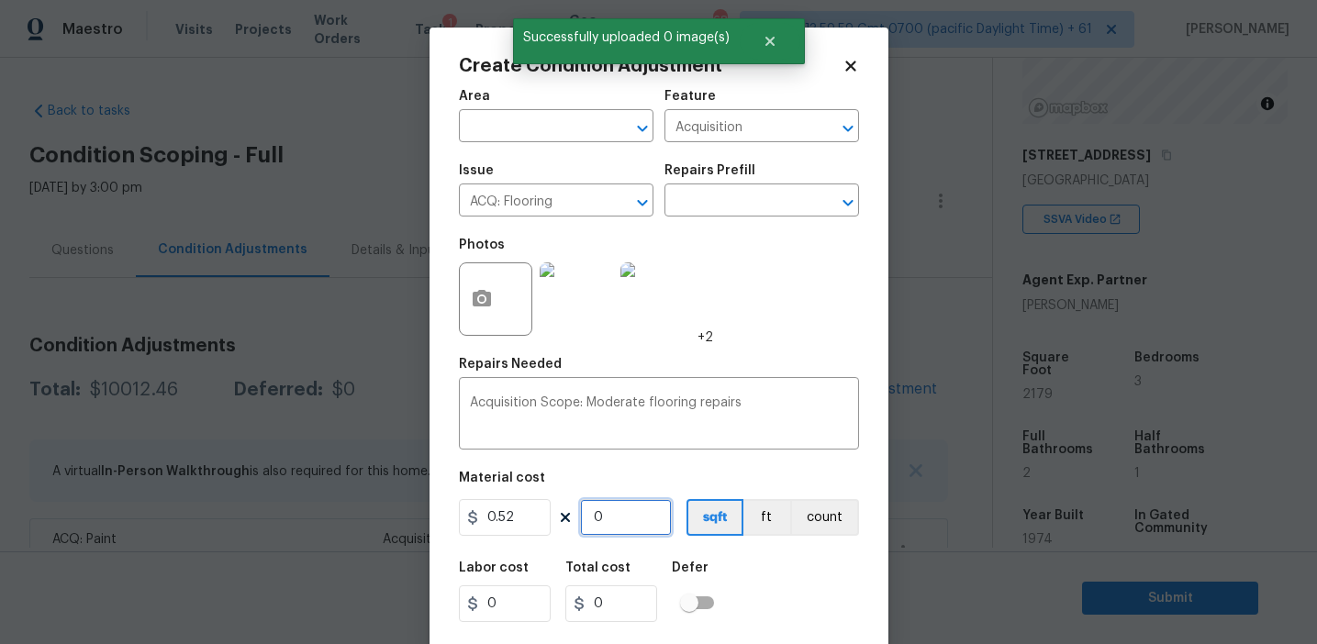
type input "1133.08"
type input "2179"
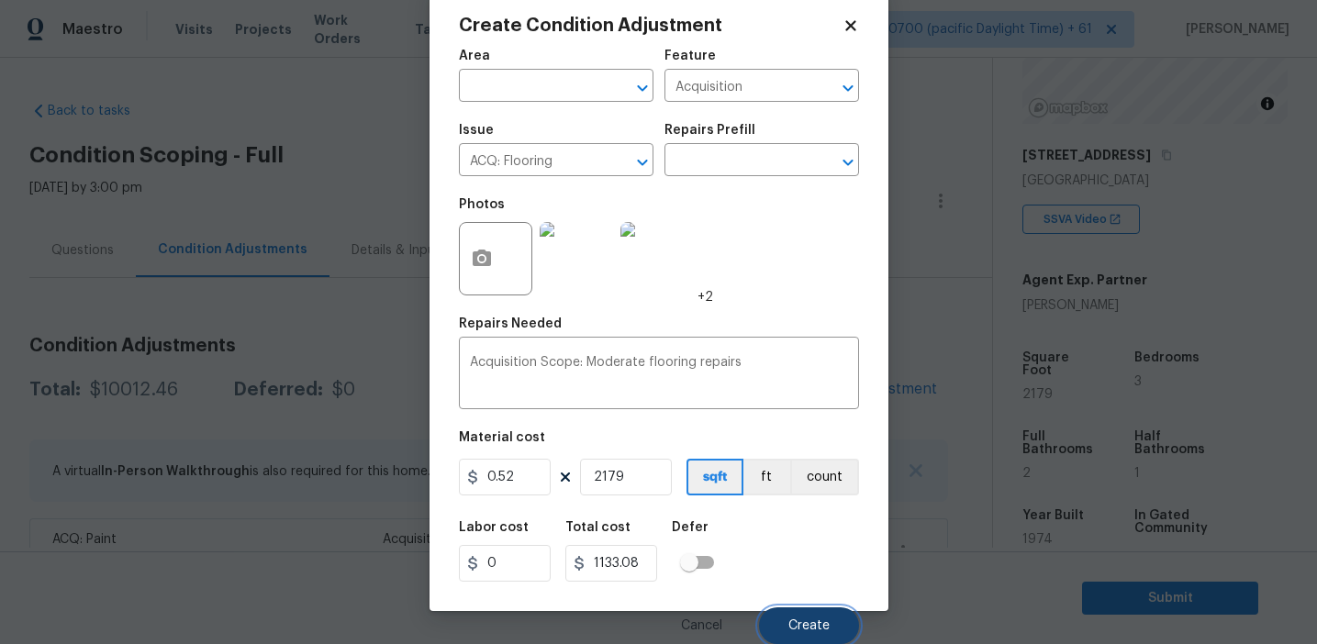
click at [802, 612] on button "Create" at bounding box center [809, 626] width 100 height 37
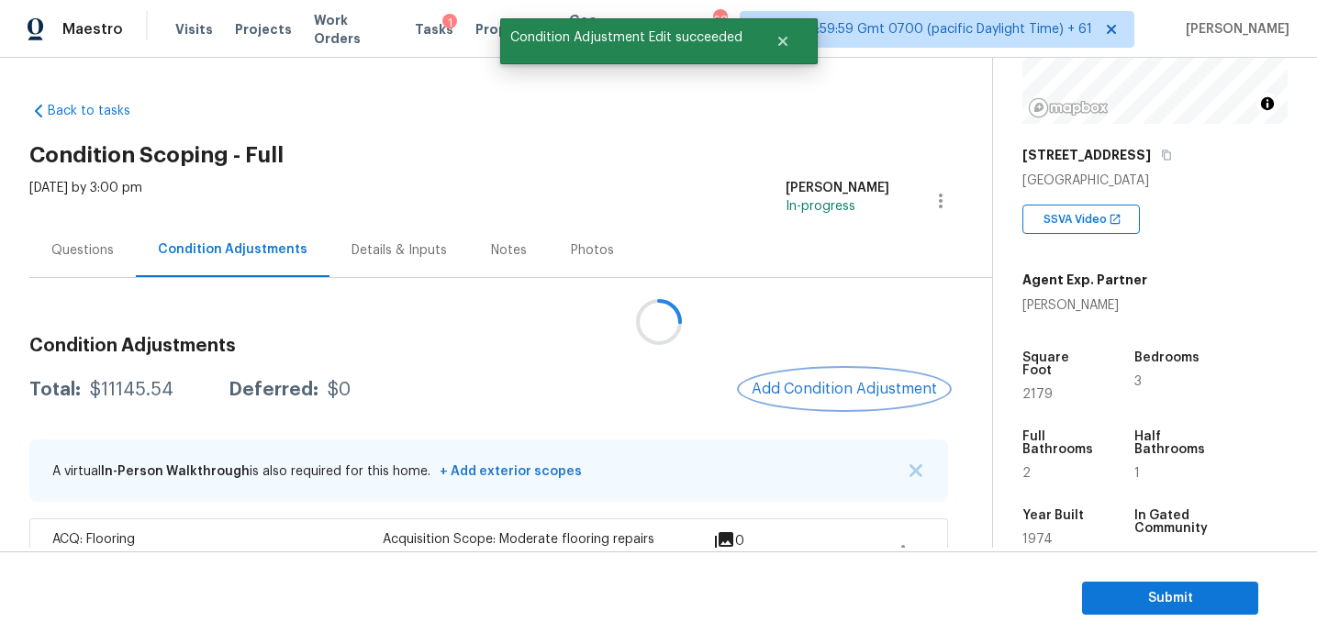
scroll to position [0, 0]
click at [144, 390] on div "$11145.54" at bounding box center [132, 390] width 84 height 18
click at [118, 386] on div "$11145.54" at bounding box center [132, 390] width 84 height 18
copy div "11145.54"
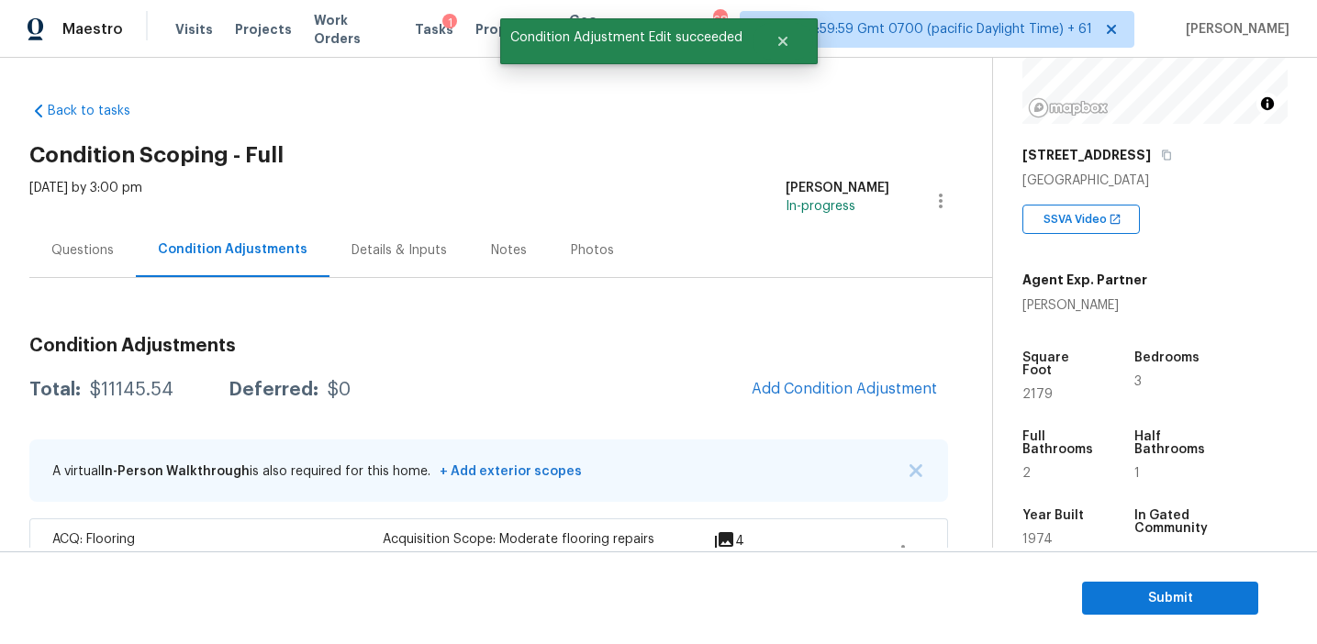
click at [304, 331] on div "Condition Adjustments Total: $11145.54 Deferred: $0 Add Condition Adjustment A …" at bounding box center [488, 627] width 919 height 610
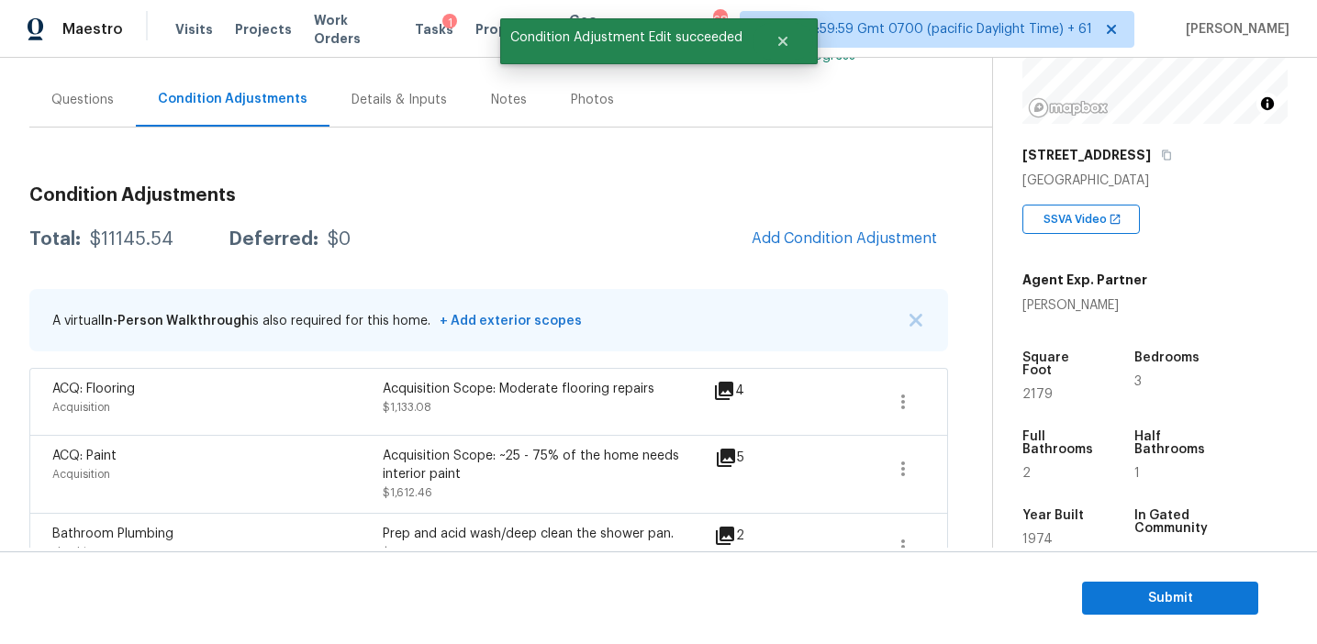
click at [313, 259] on div "Total: $11145.54 Deferred: $0 Add Condition Adjustment" at bounding box center [488, 239] width 919 height 40
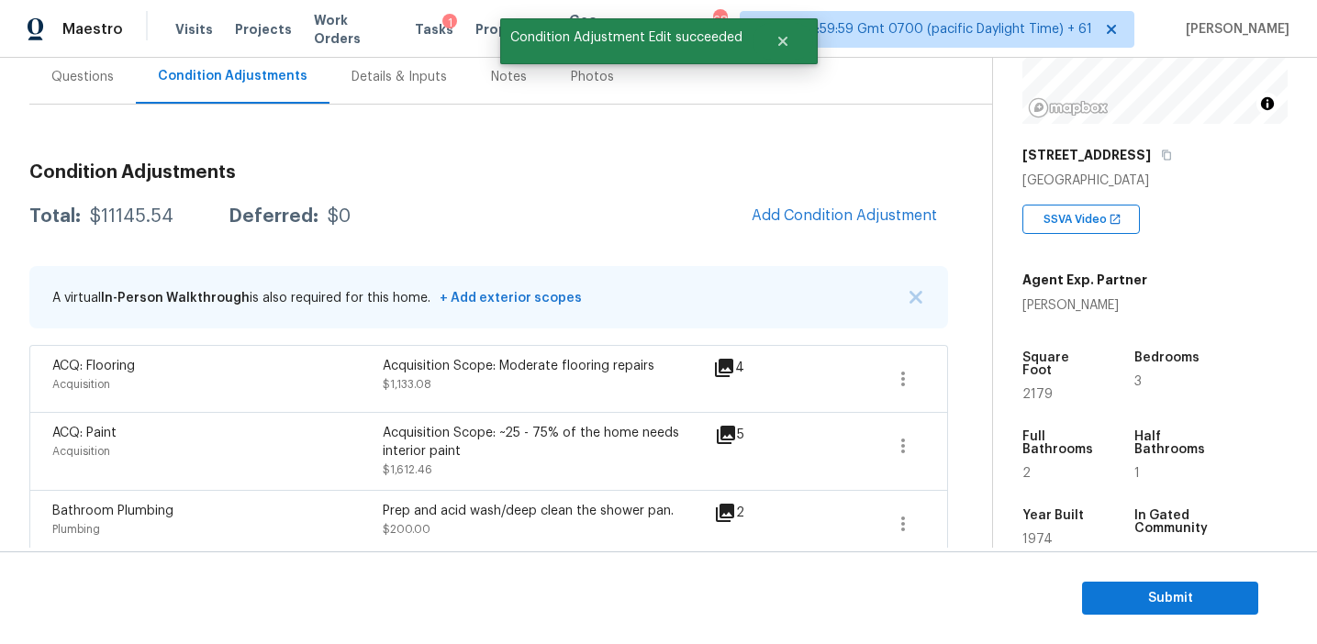
click at [313, 245] on div "Condition Adjustments Total: $11145.54 Deferred: $0 Add Condition Adjustment A …" at bounding box center [488, 454] width 919 height 610
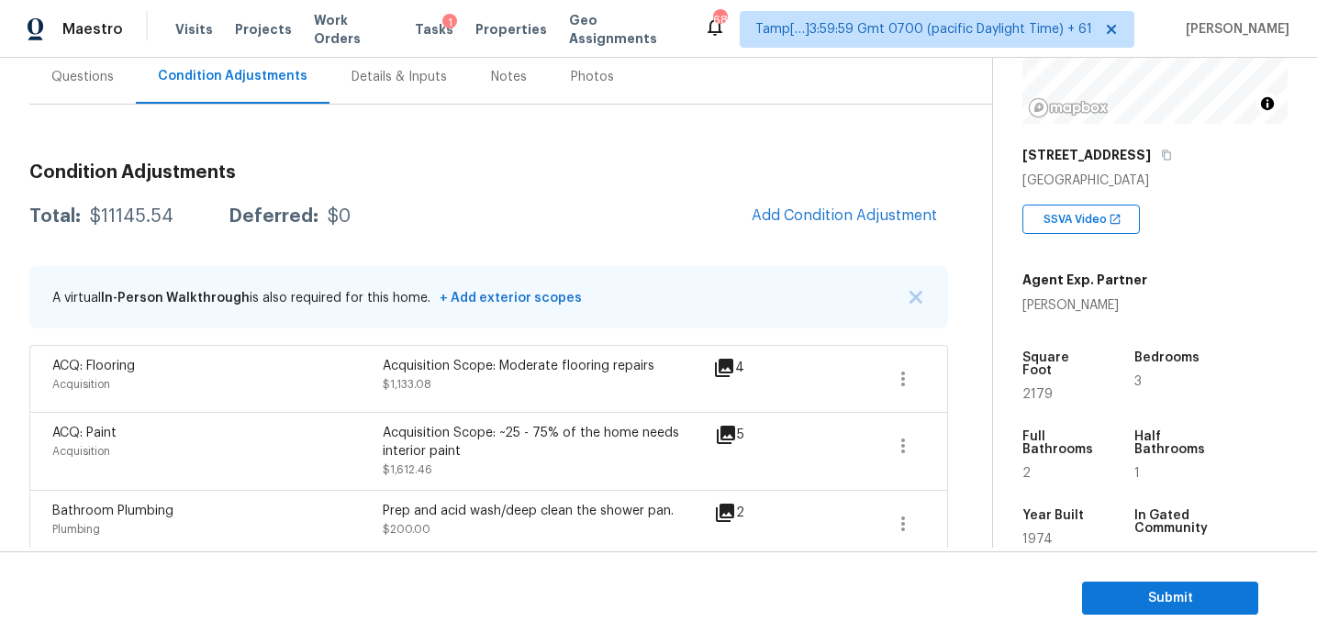
click at [313, 245] on div "Condition Adjustments Total: $11145.54 Deferred: $0 Add Condition Adjustment A …" at bounding box center [488, 454] width 919 height 610
click at [134, 216] on div "$11145.54" at bounding box center [132, 216] width 84 height 18
copy div "11145.54"
click at [288, 184] on div "Condition Adjustments Total: $11145.54 Deferred: $0 Add Condition Adjustment A …" at bounding box center [488, 454] width 919 height 610
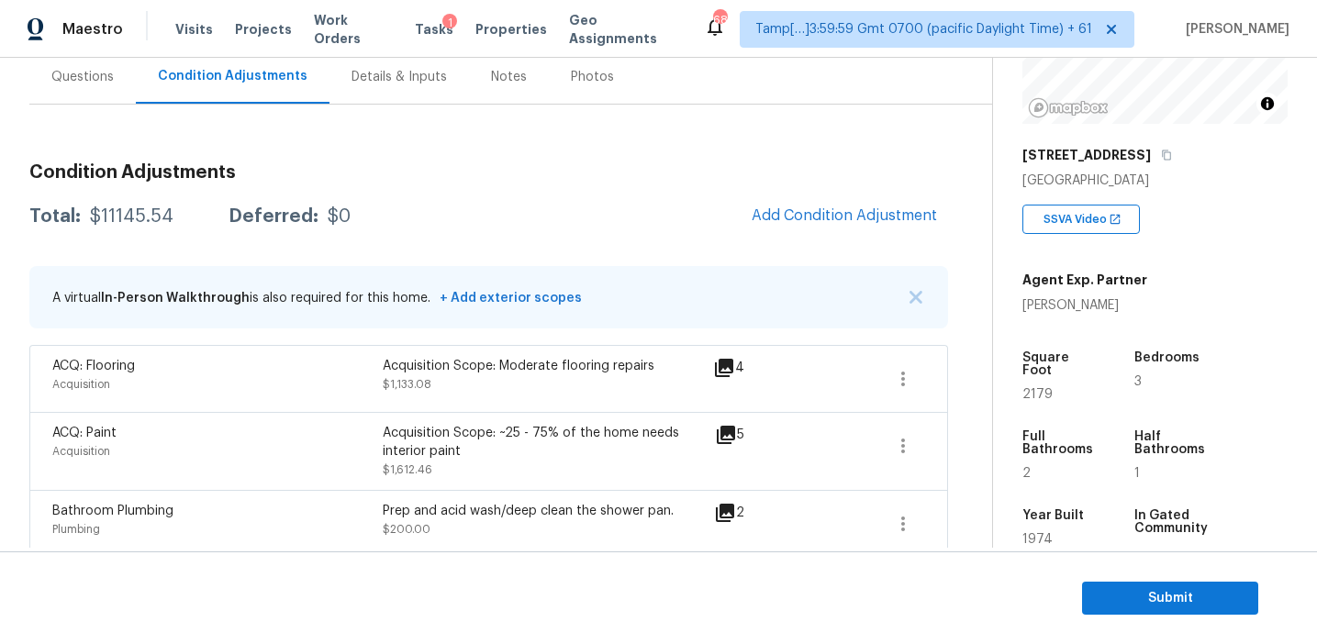
click at [308, 169] on h3 "Condition Adjustments" at bounding box center [488, 172] width 919 height 18
click at [232, 161] on div "Condition Adjustments Total: $11145.54 Deferred: $0 Add Condition Adjustment A …" at bounding box center [488, 454] width 919 height 610
click at [88, 79] on div "Questions" at bounding box center [82, 77] width 62 height 18
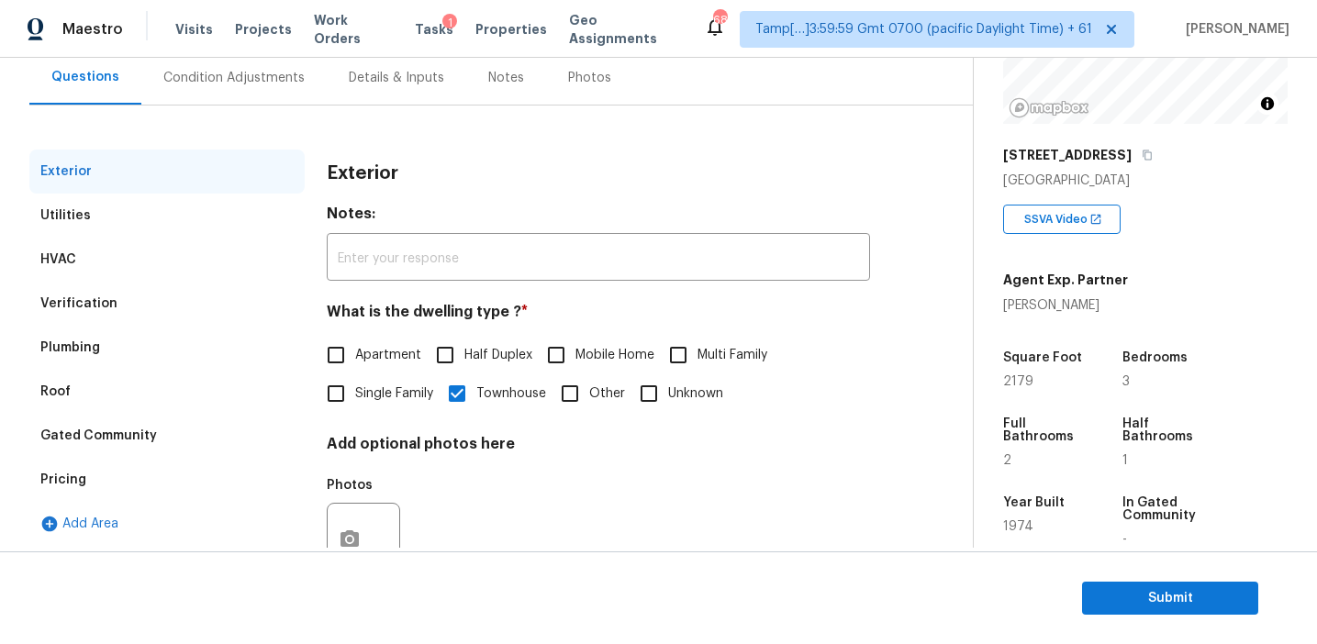
click at [162, 481] on div "Pricing" at bounding box center [166, 480] width 275 height 44
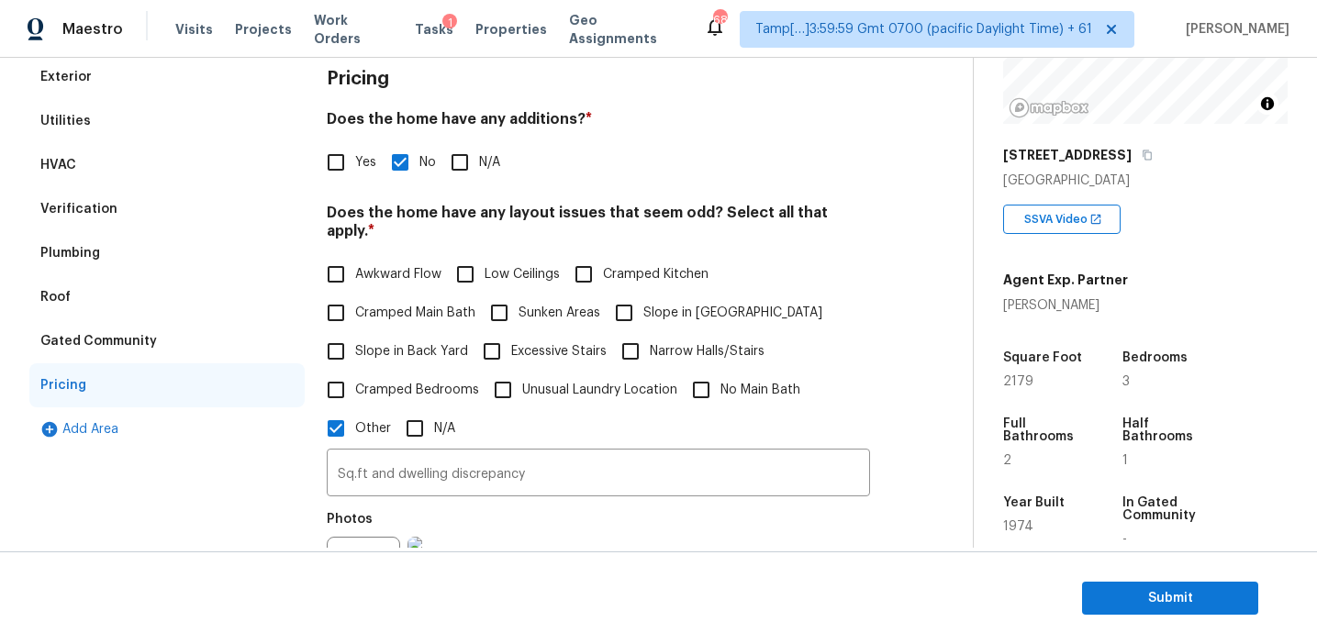
scroll to position [123, 0]
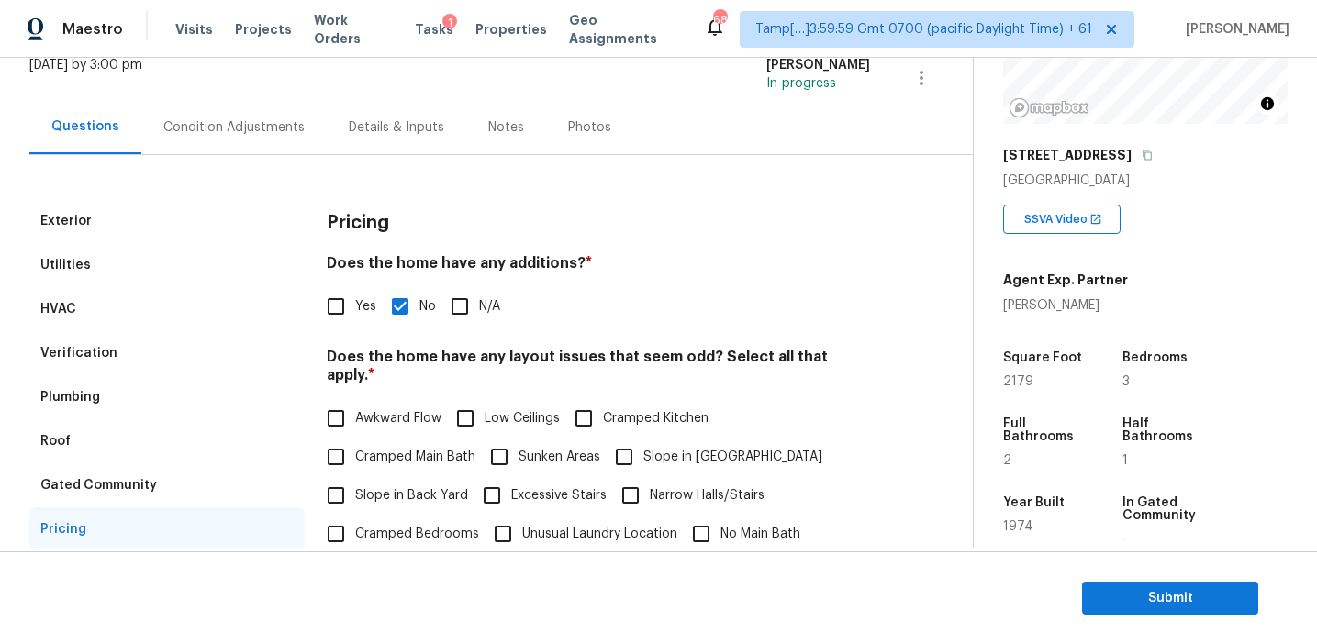
click at [96, 489] on div "Gated Community" at bounding box center [98, 485] width 117 height 18
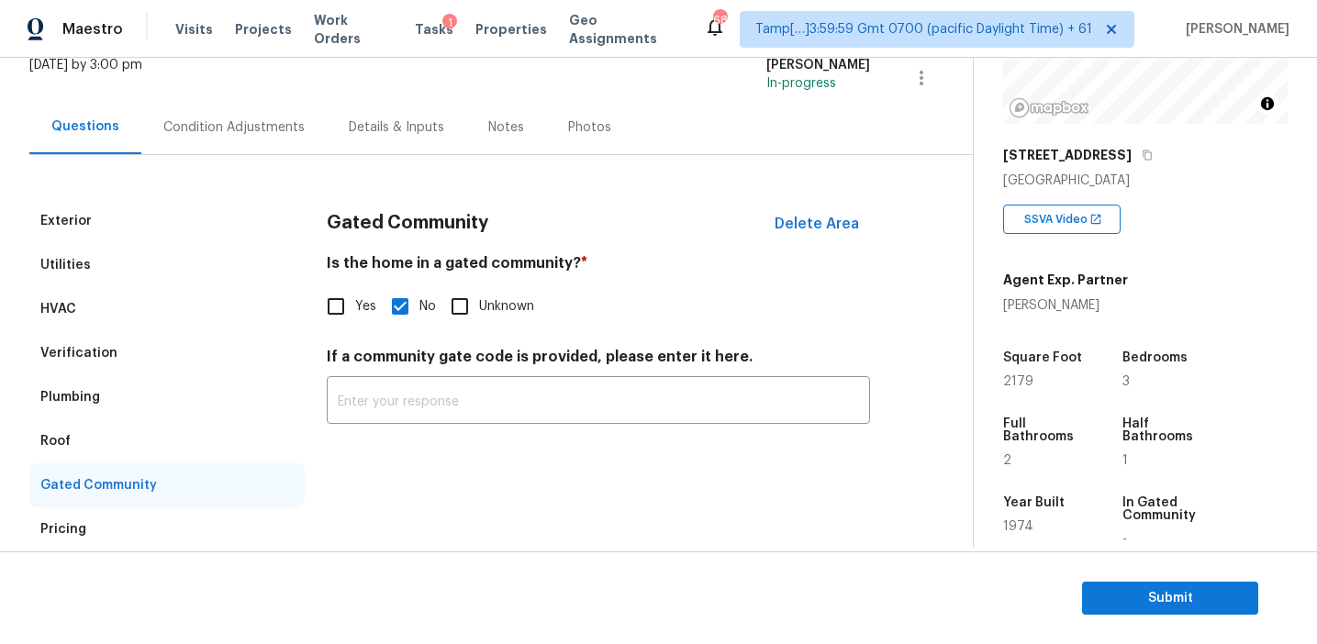
click at [91, 436] on div "Roof" at bounding box center [166, 441] width 275 height 44
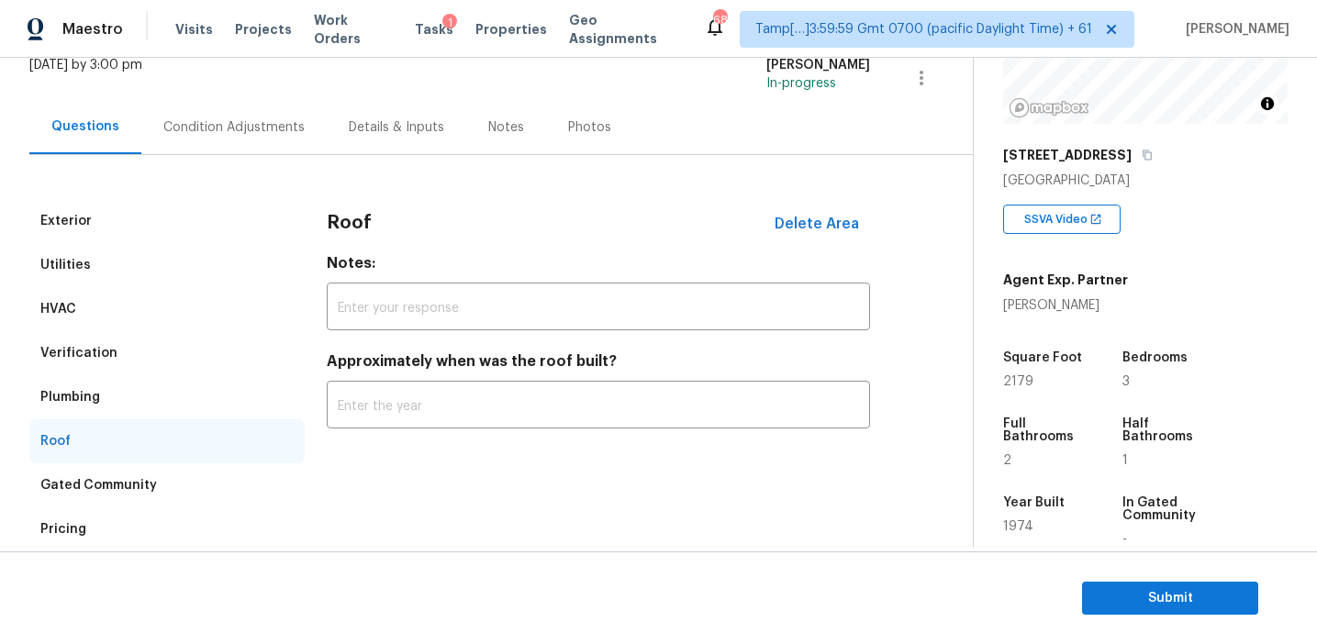
scroll to position [176, 0]
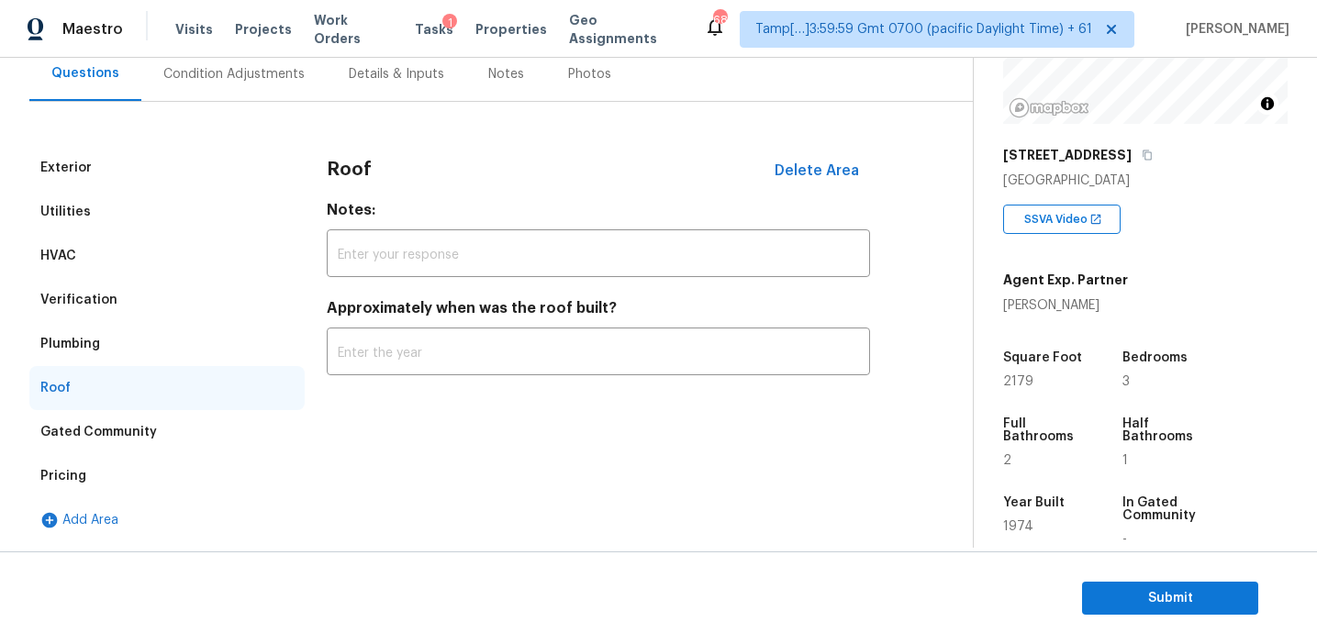
click at [267, 337] on div "Plumbing" at bounding box center [166, 344] width 275 height 44
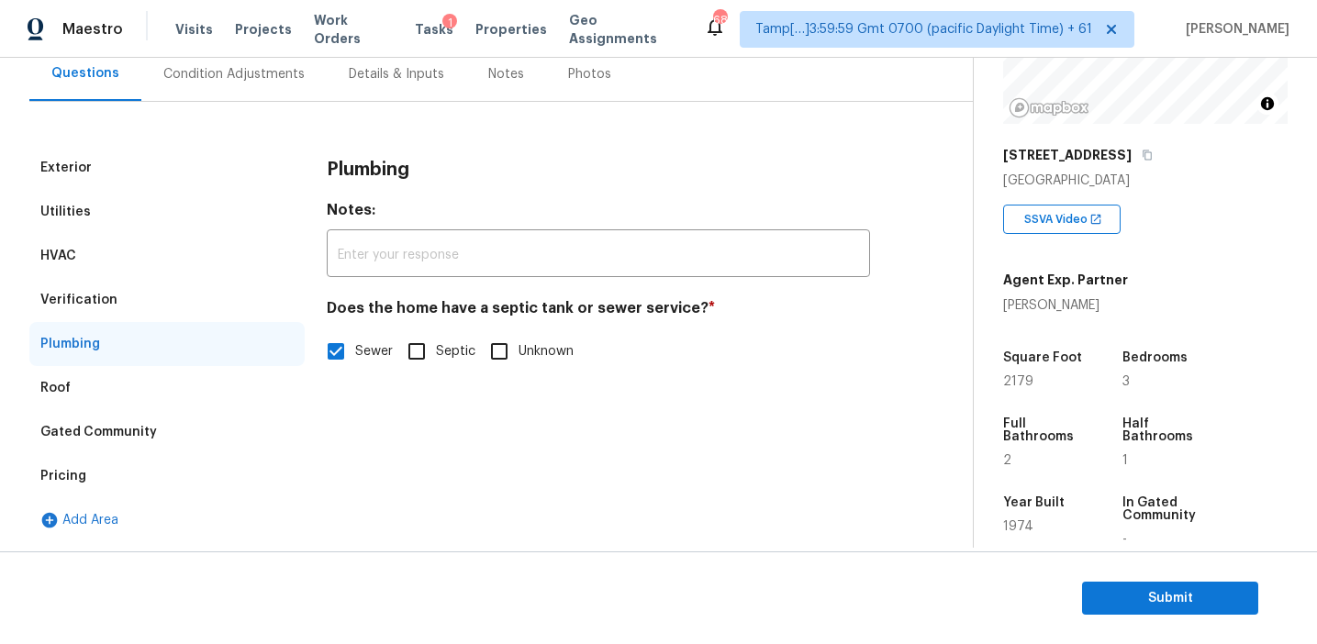
click at [246, 311] on div "Verification" at bounding box center [166, 300] width 275 height 44
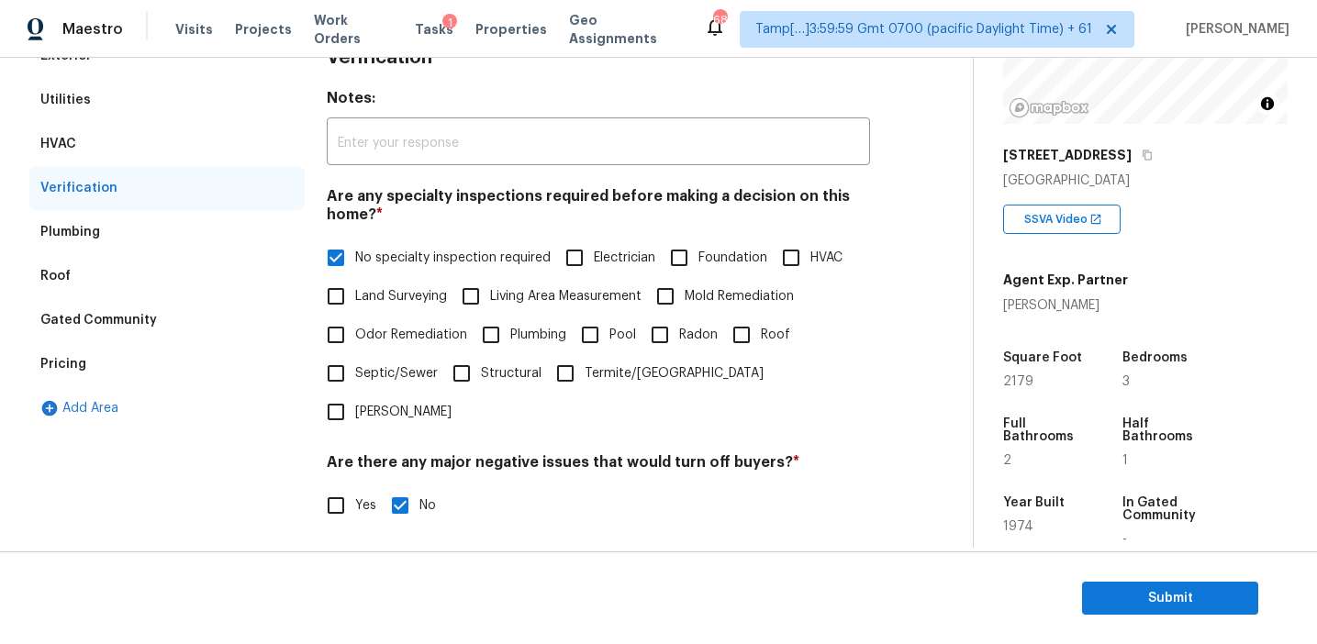
scroll to position [217, 0]
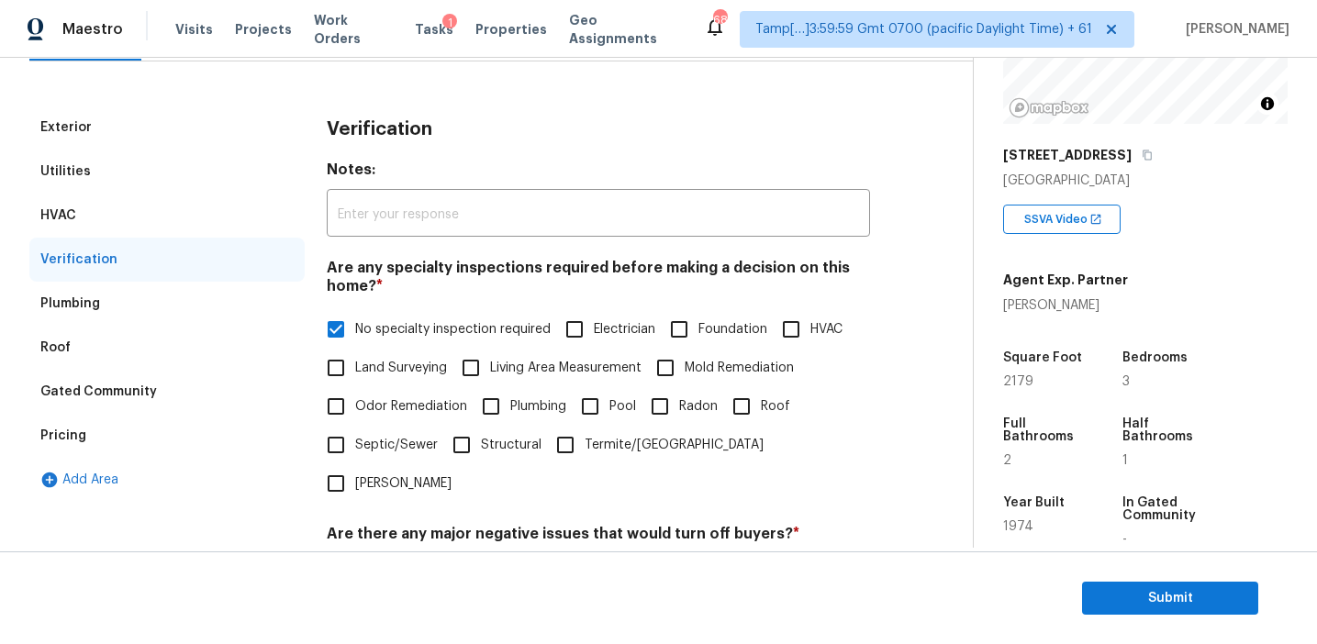
click at [185, 220] on div "HVAC" at bounding box center [166, 216] width 275 height 44
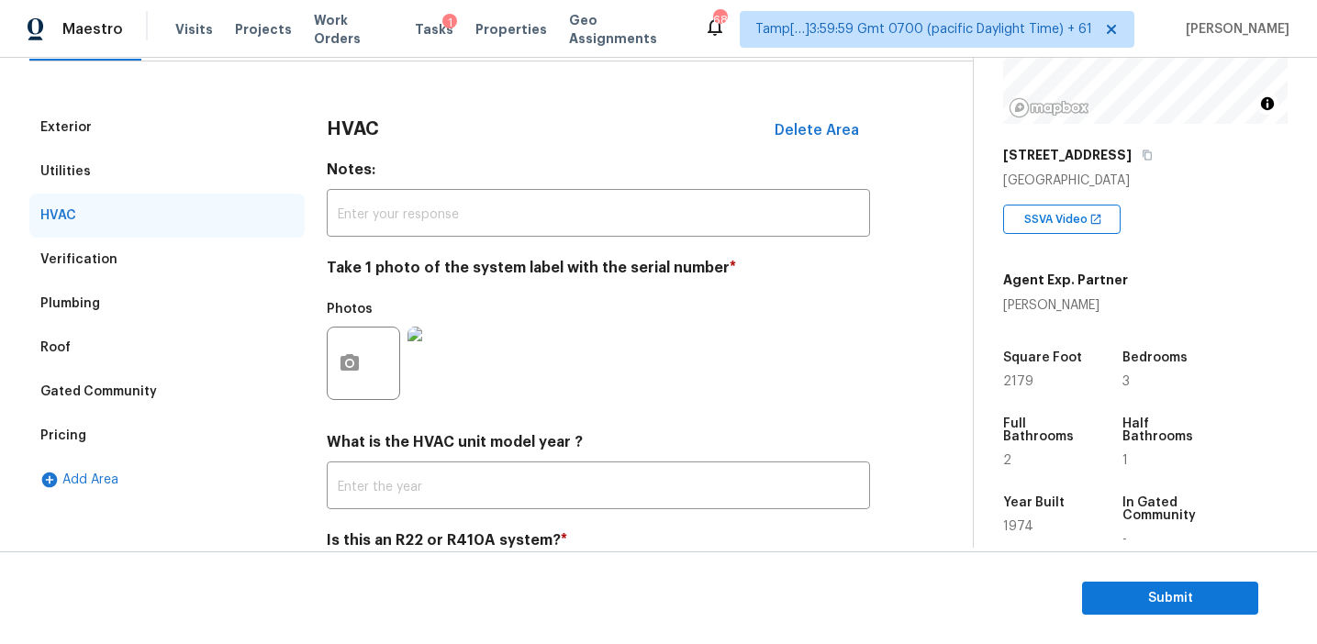
click at [171, 162] on div "Utilities" at bounding box center [166, 172] width 275 height 44
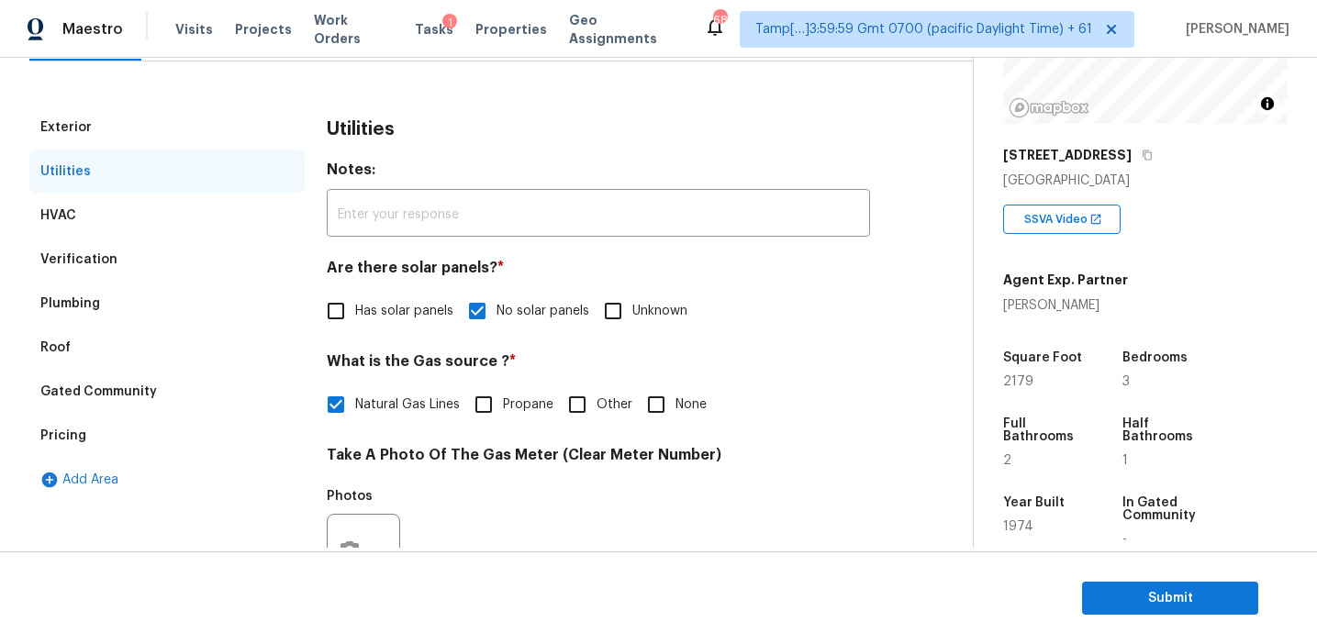
click at [162, 117] on div "Exterior" at bounding box center [166, 128] width 275 height 44
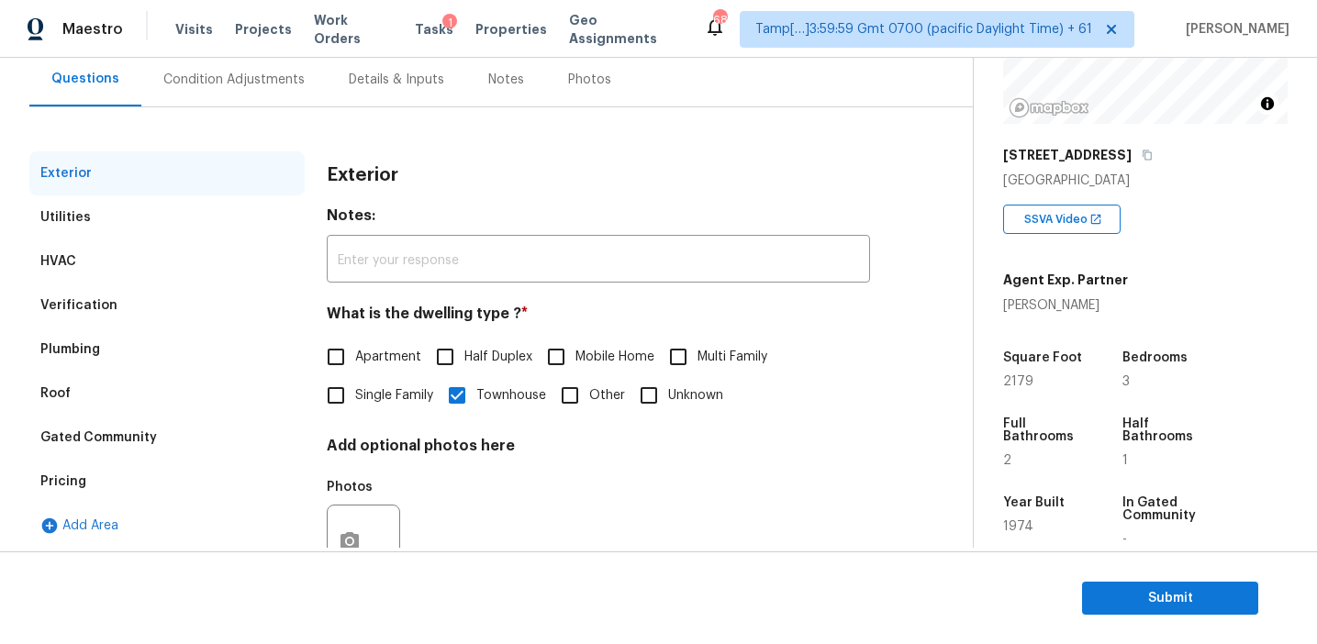
scroll to position [159, 0]
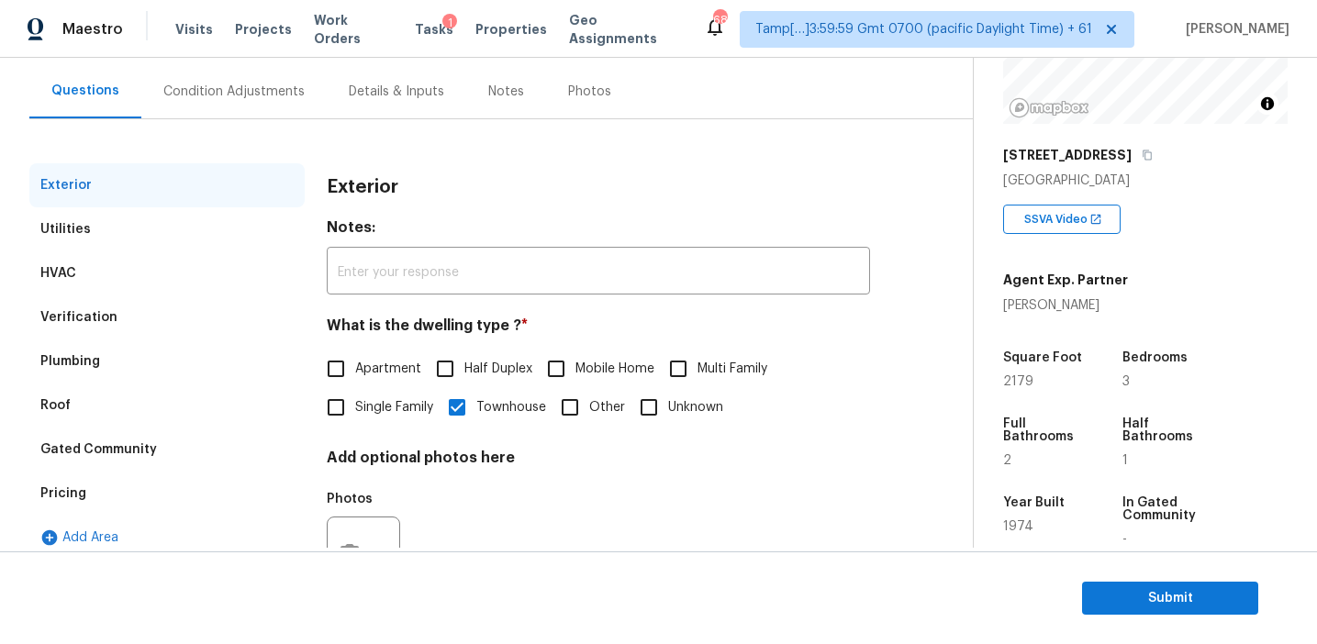
click at [246, 97] on div "Condition Adjustments" at bounding box center [233, 92] width 141 height 18
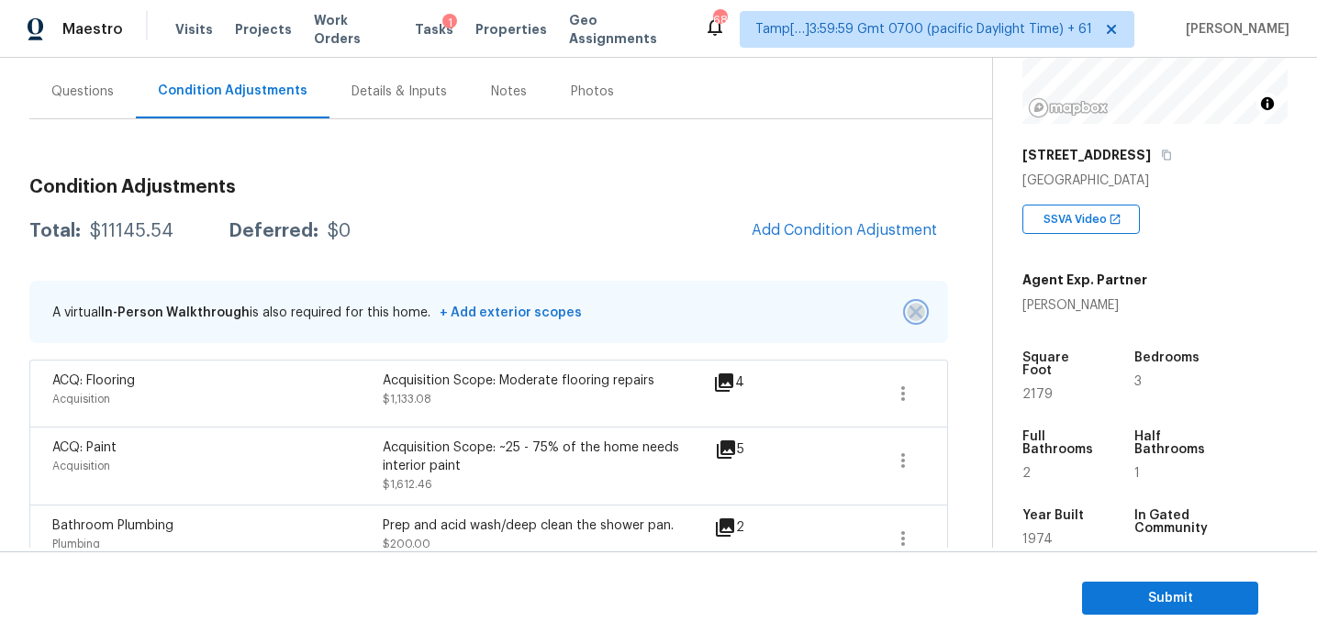
click at [913, 309] on img "button" at bounding box center [916, 312] width 13 height 13
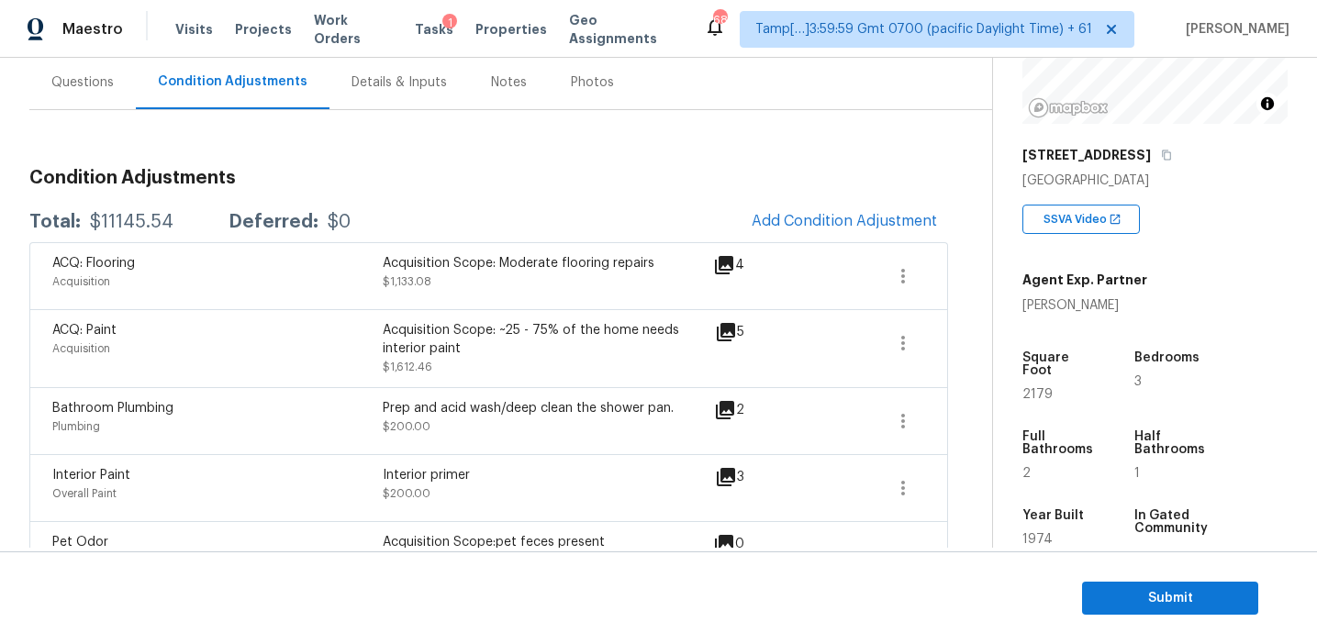
scroll to position [151, 0]
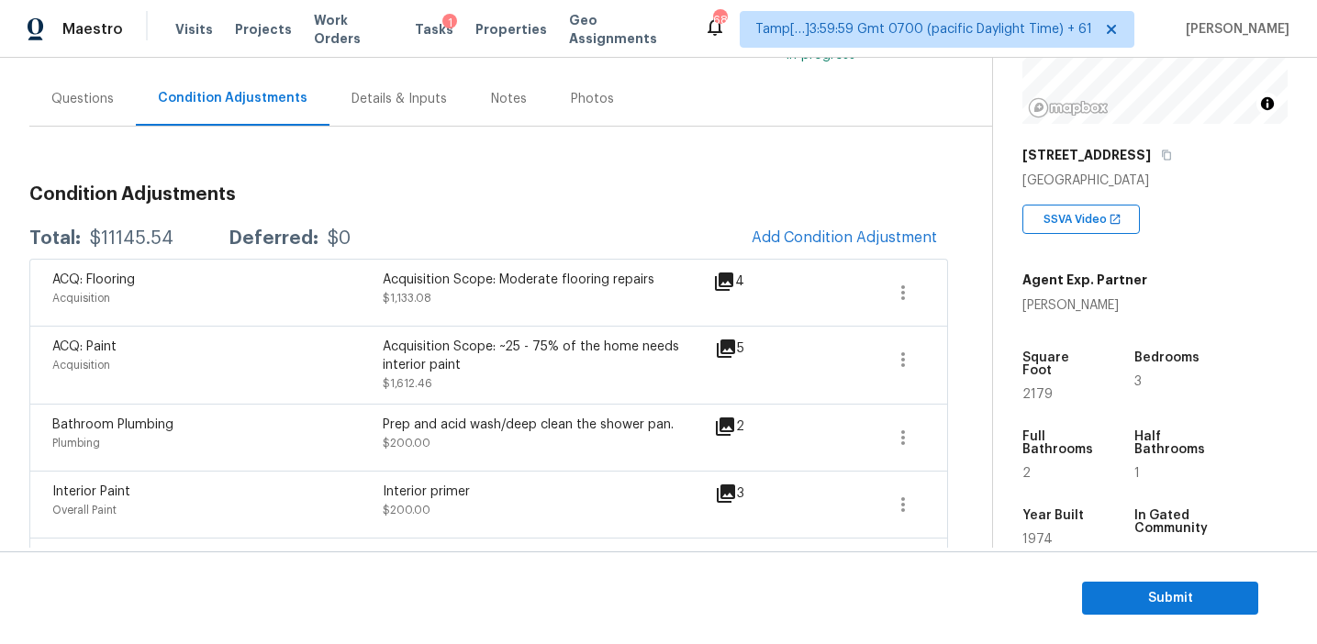
click at [687, 365] on div "Acquisition Scope: ~25 - 75% of the home needs interior paint" at bounding box center [548, 356] width 330 height 37
click at [509, 273] on div "Acquisition Scope: Moderate flooring repairs" at bounding box center [548, 280] width 330 height 18
click at [1134, 602] on span "Submit" at bounding box center [1170, 598] width 147 height 23
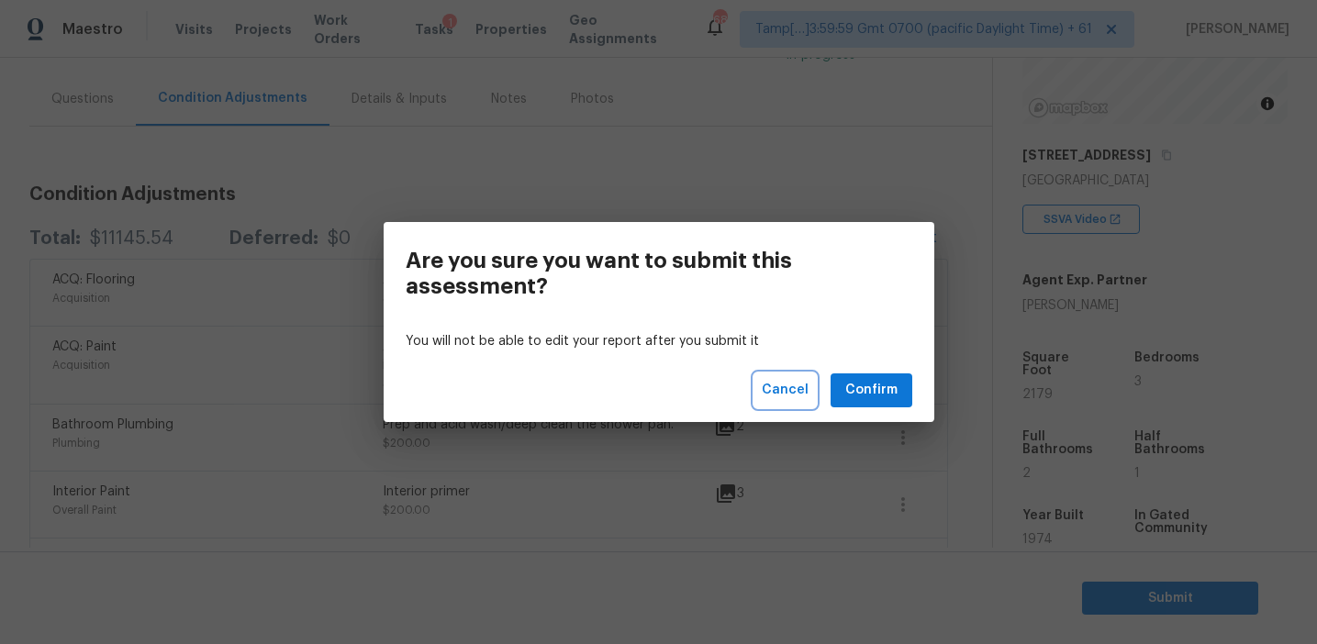
click at [799, 396] on span "Cancel" at bounding box center [785, 390] width 47 height 23
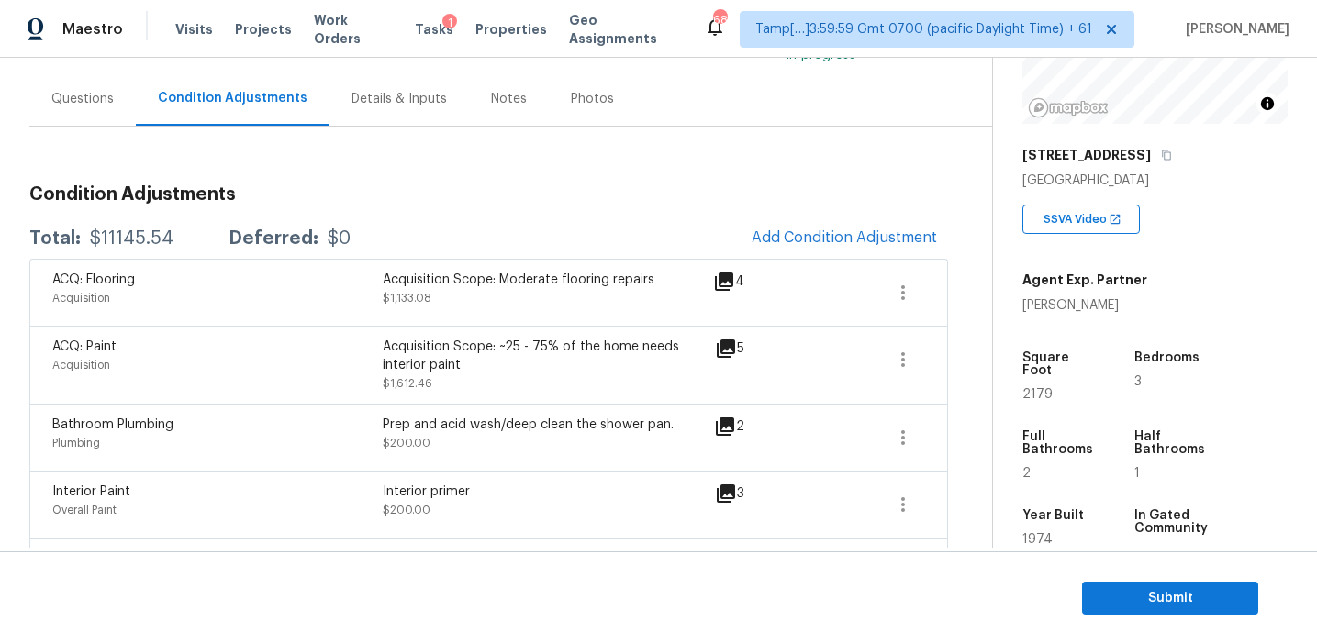
click at [744, 401] on div "ACQ: Paint Acquisition Acquisition Scope: ~25 - 75% of the home needs interior …" at bounding box center [488, 365] width 919 height 78
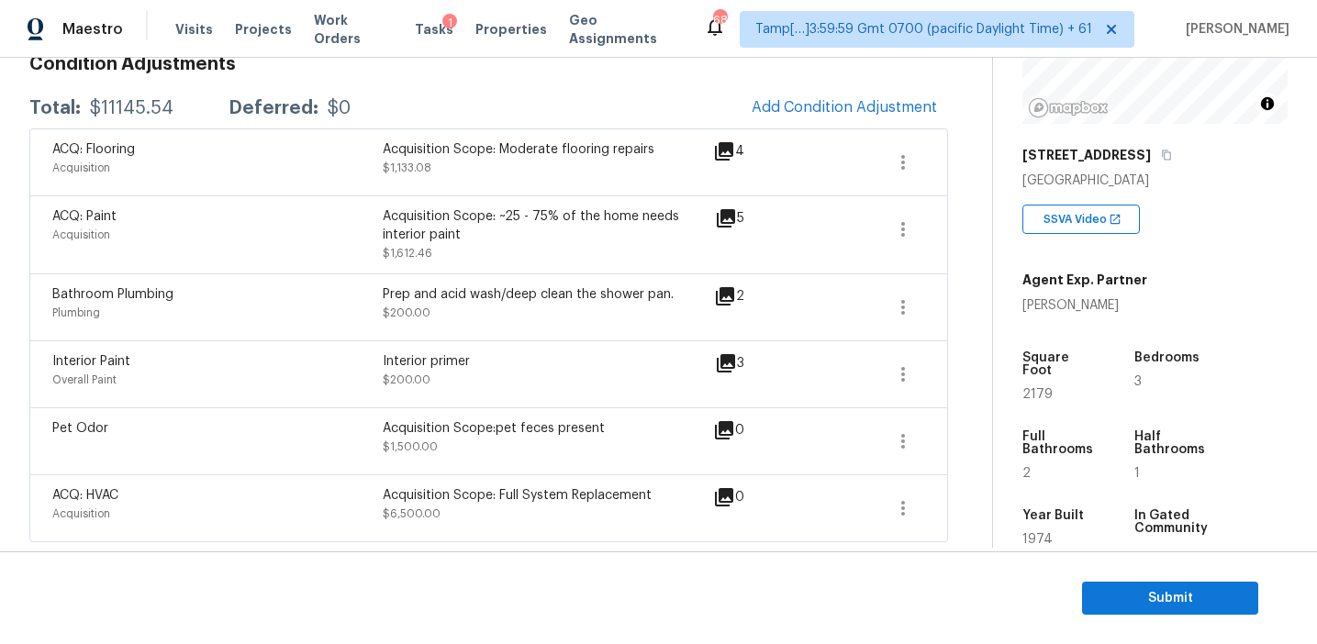
click at [647, 420] on div "Acquisition Scope:pet feces present" at bounding box center [548, 428] width 330 height 18
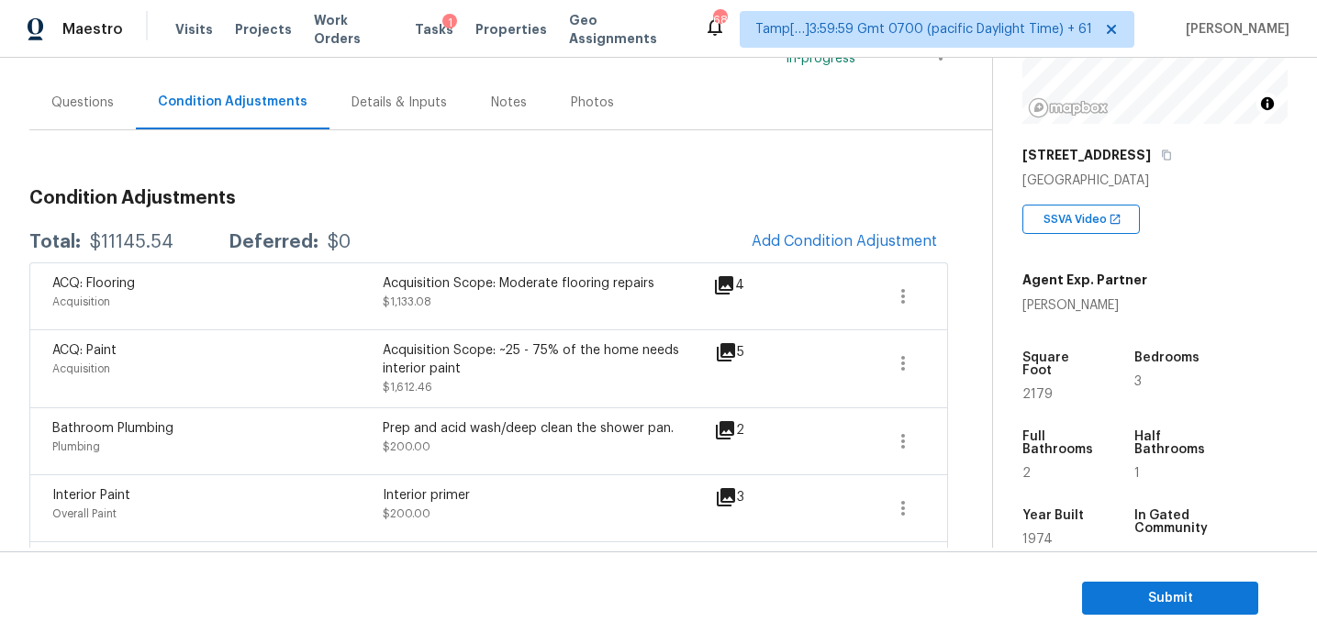
scroll to position [140, 0]
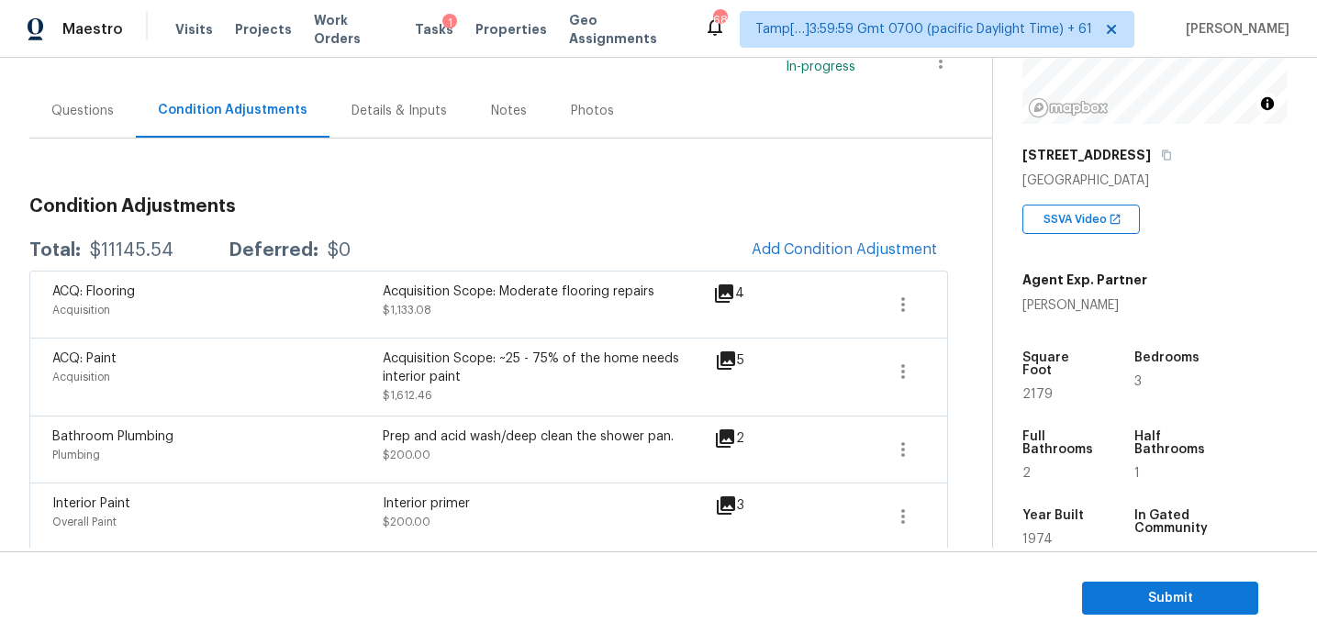
click at [647, 420] on div "Bathroom Plumbing Plumbing Prep and acid wash/deep clean the shower pan. $200.0…" at bounding box center [488, 449] width 919 height 67
click at [1139, 588] on span "Submit" at bounding box center [1170, 598] width 147 height 23
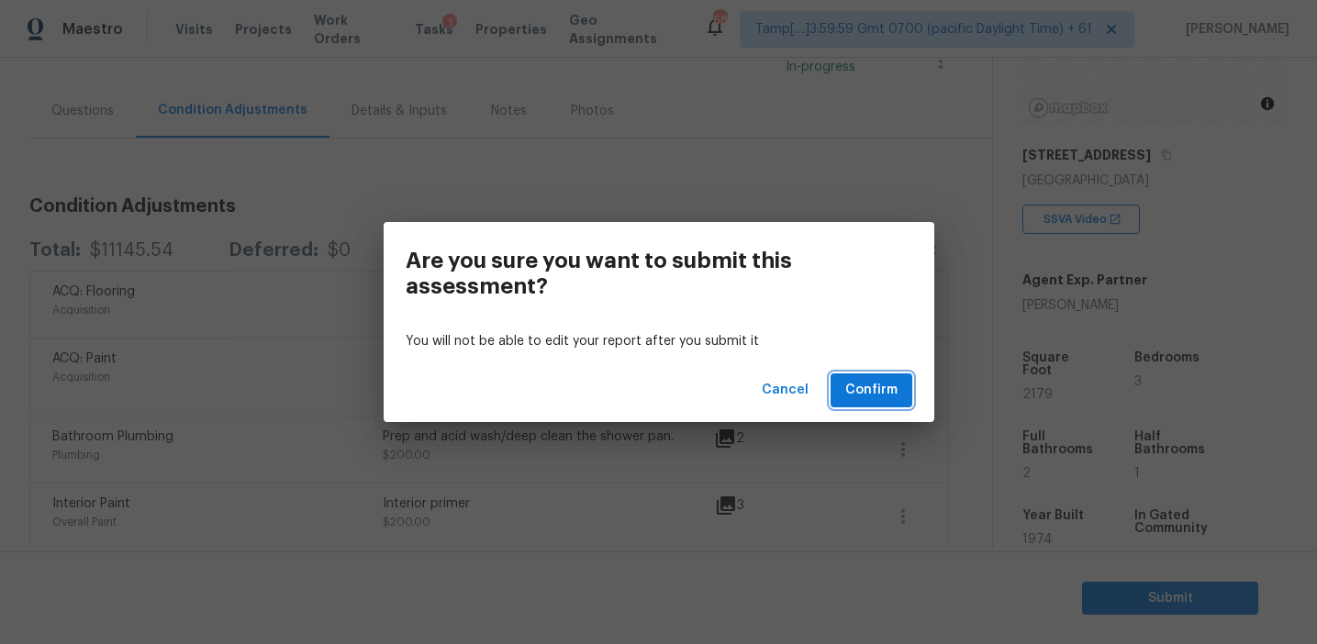
click at [860, 390] on span "Confirm" at bounding box center [871, 390] width 52 height 23
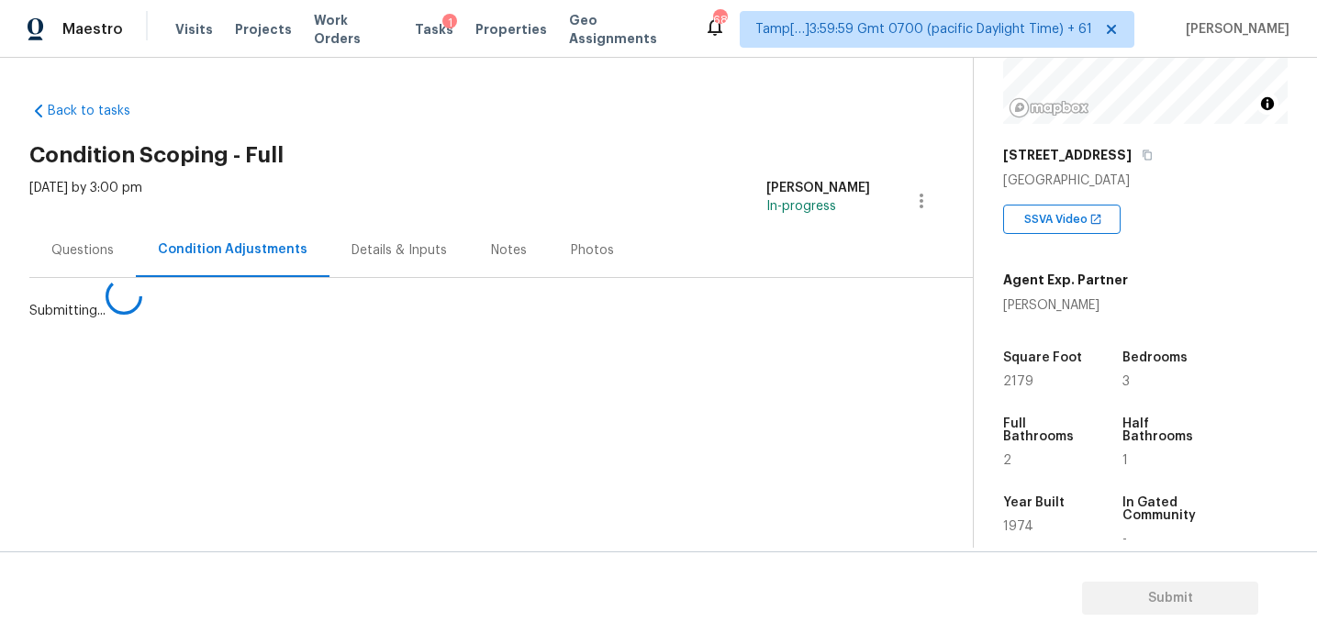
scroll to position [0, 0]
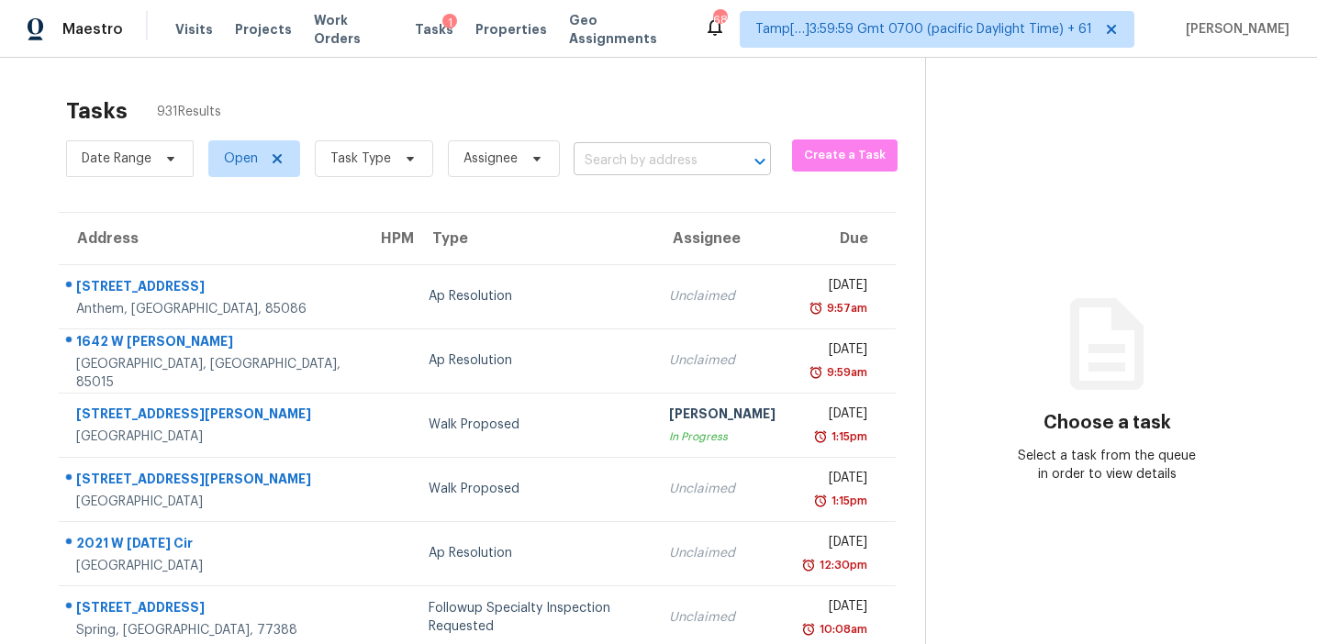
click at [591, 165] on input "text" at bounding box center [647, 161] width 146 height 28
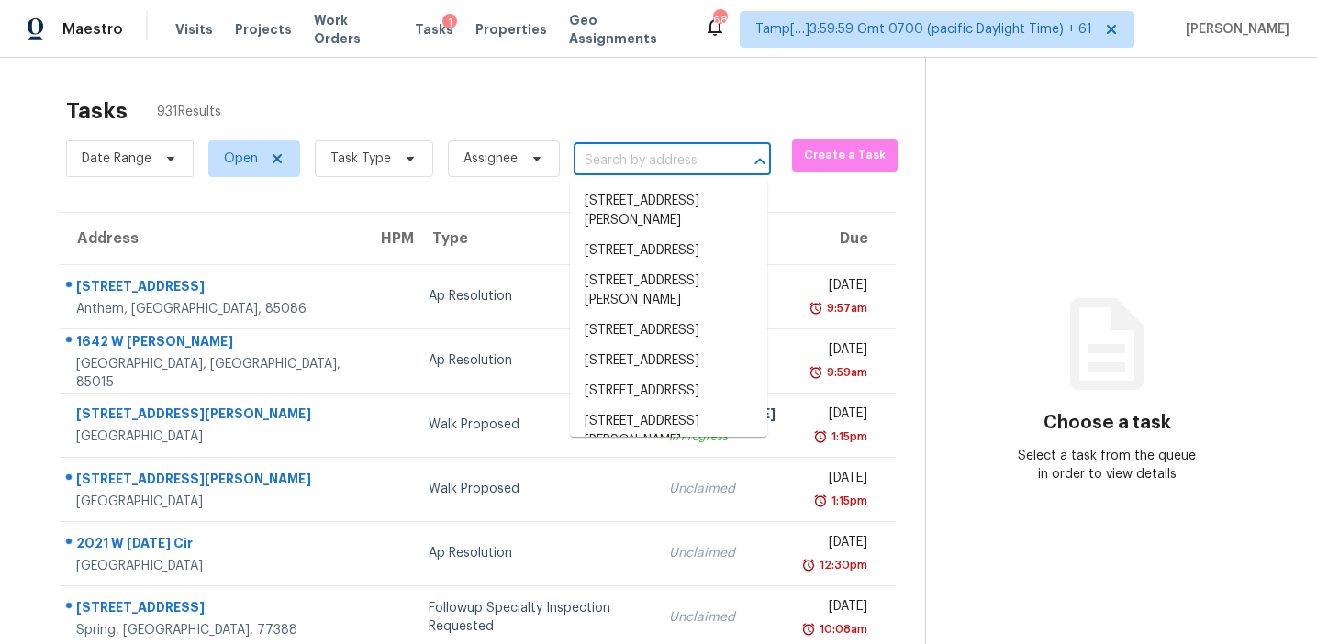
paste input "[STREET_ADDRESS][PERSON_NAME]"
type input "[STREET_ADDRESS][PERSON_NAME]"
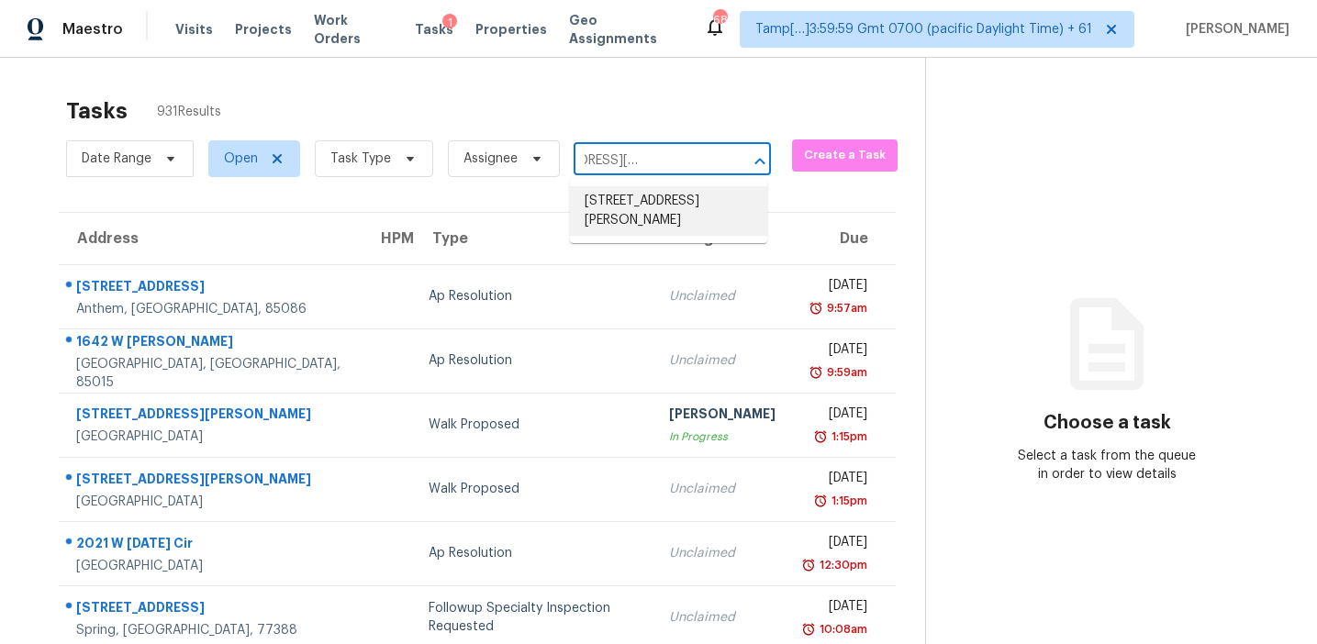
click at [632, 201] on li "[STREET_ADDRESS][PERSON_NAME]" at bounding box center [668, 211] width 197 height 50
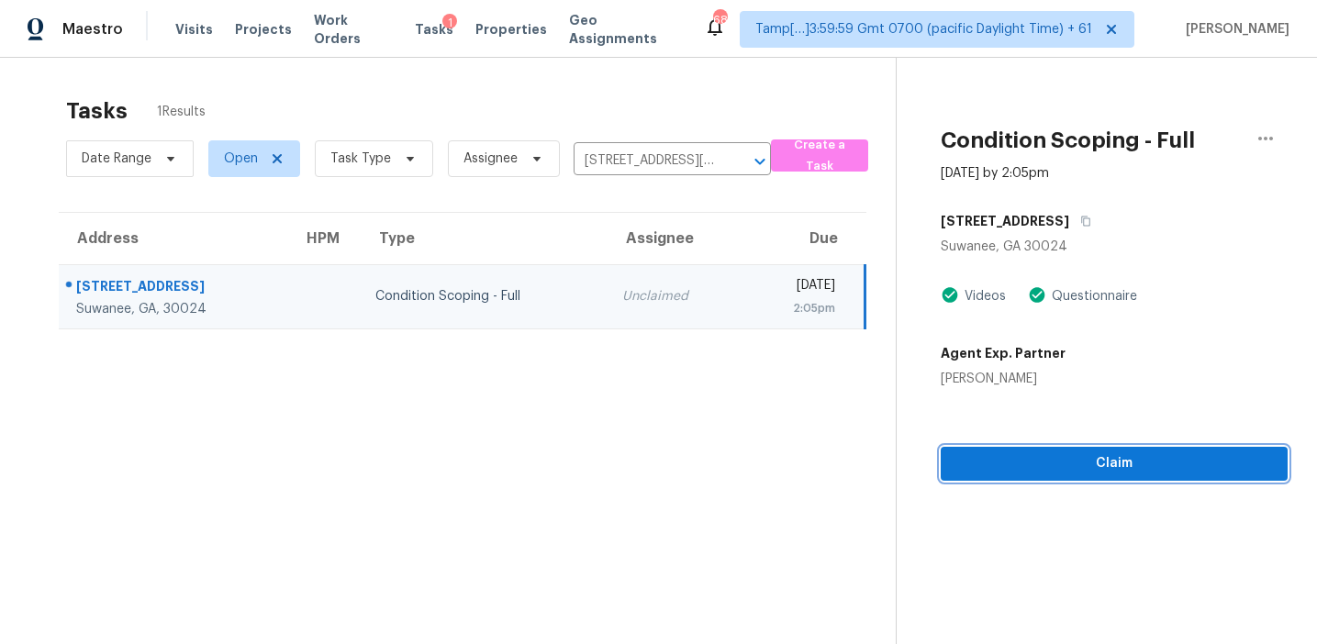
click at [979, 473] on span "Claim" at bounding box center [1115, 464] width 318 height 23
